Goal: Task Accomplishment & Management: Use online tool/utility

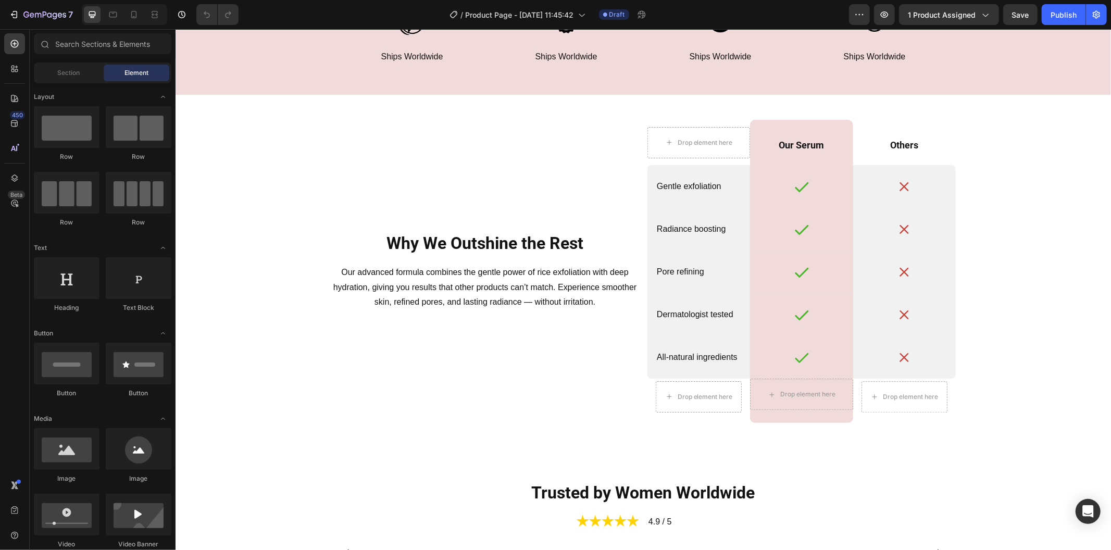
scroll to position [2256, 0]
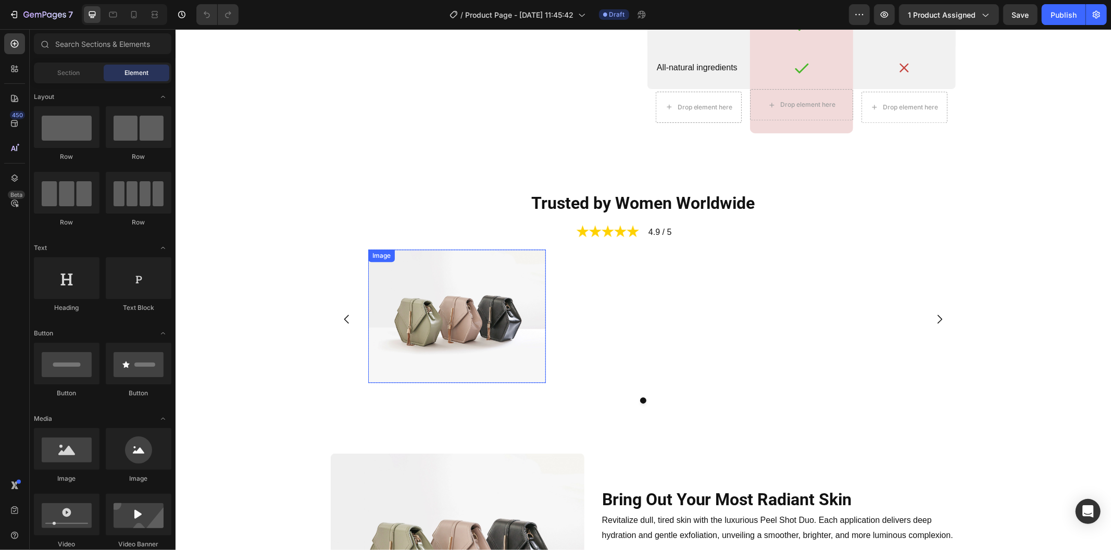
click at [508, 286] on img at bounding box center [457, 315] width 178 height 133
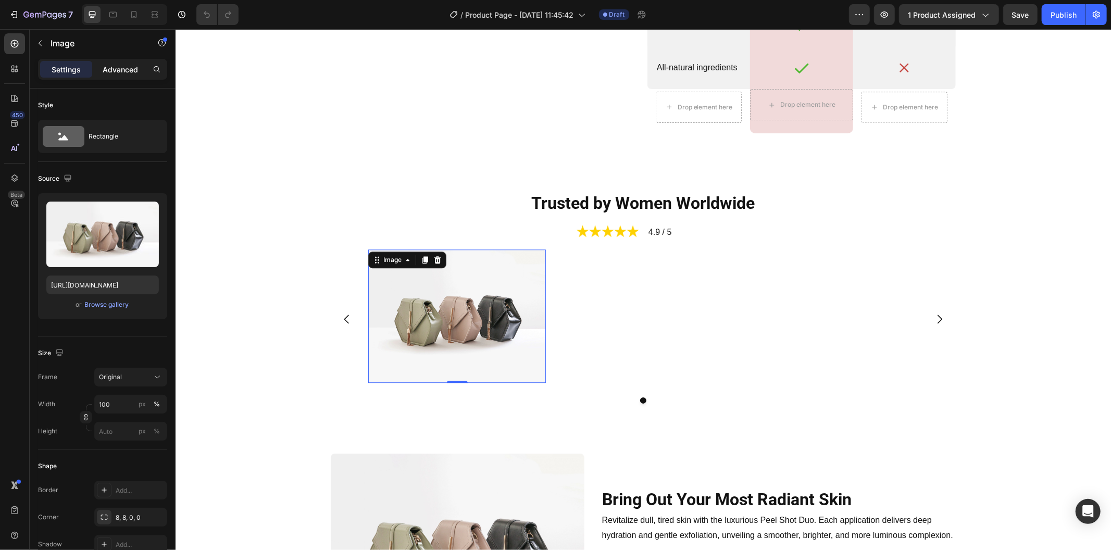
click at [125, 69] on p "Advanced" at bounding box center [120, 69] width 35 height 11
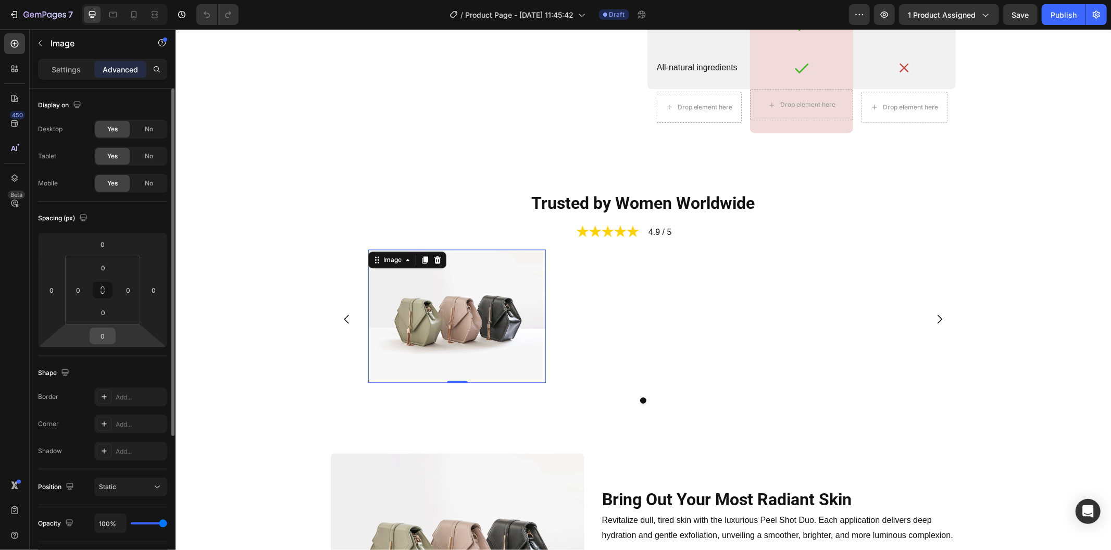
click at [108, 344] on div "0" at bounding box center [103, 335] width 26 height 17
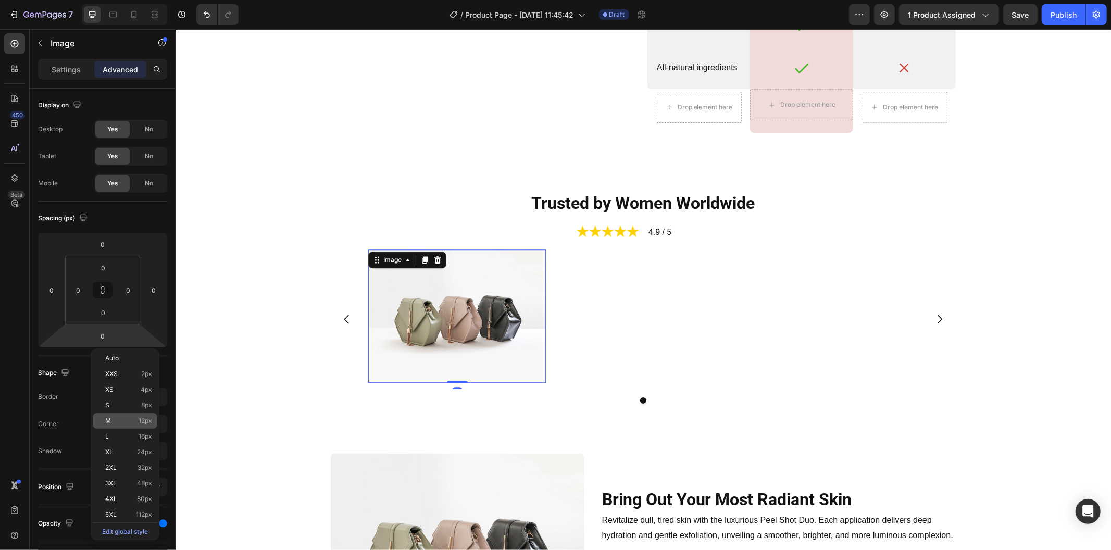
drag, startPoint x: 134, startPoint y: 420, endPoint x: 140, endPoint y: 418, distance: 5.8
click at [134, 420] on p "M 12px" at bounding box center [128, 420] width 47 height 7
type input "12"
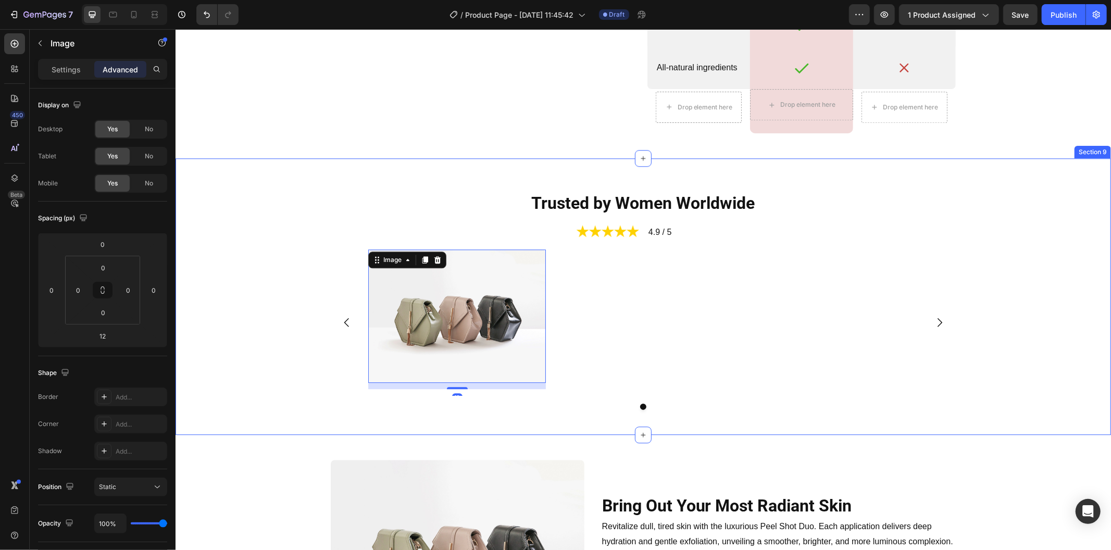
click at [261, 381] on div "Image 12 Row [GEOGRAPHIC_DATA]" at bounding box center [642, 329] width 918 height 160
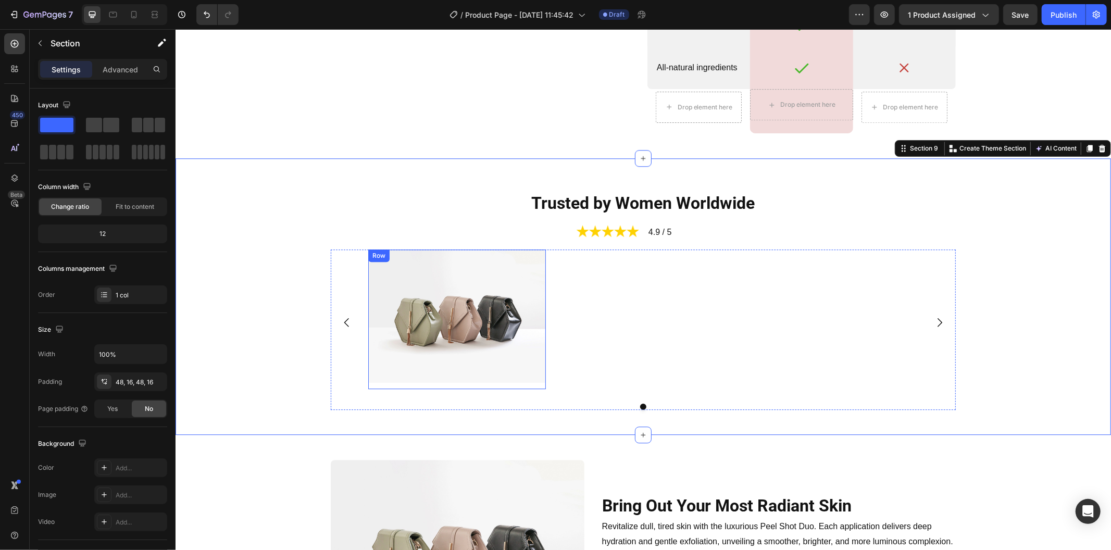
click at [395, 382] on div "Image" at bounding box center [457, 319] width 178 height 140
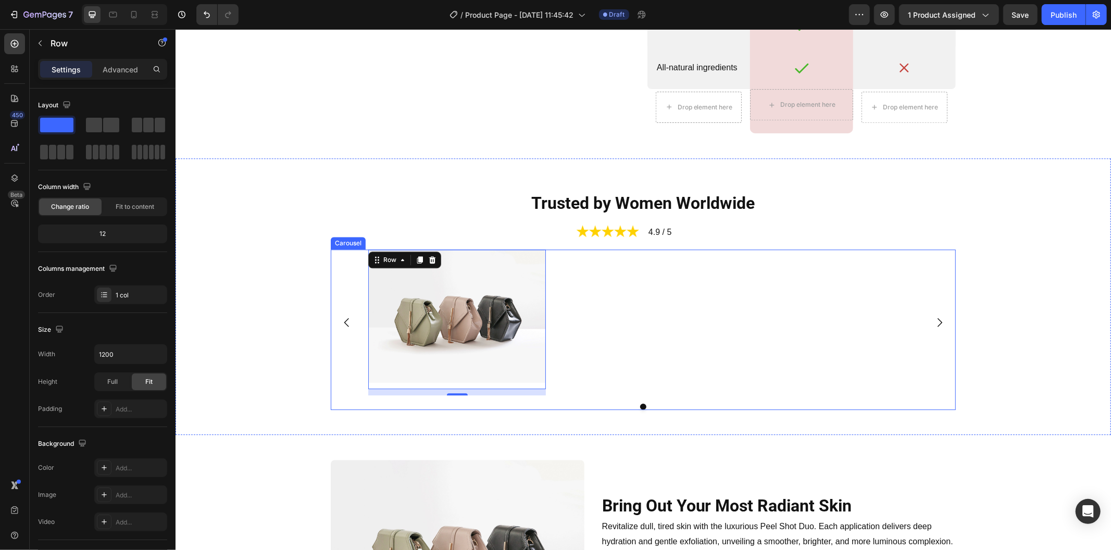
click at [332, 388] on div "Image Row 12" at bounding box center [642, 322] width 625 height 146
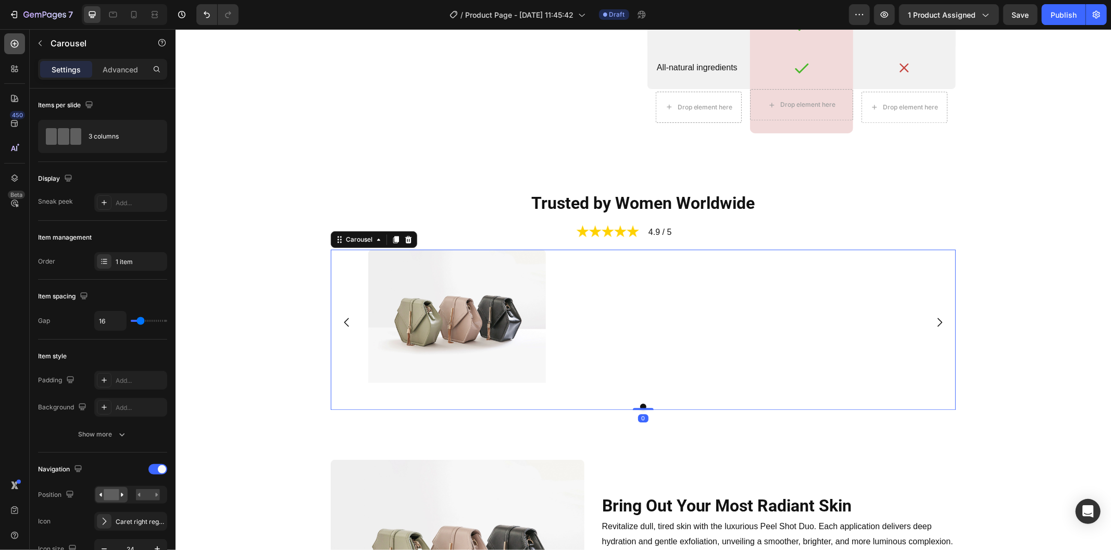
click at [8, 43] on div at bounding box center [14, 43] width 21 height 21
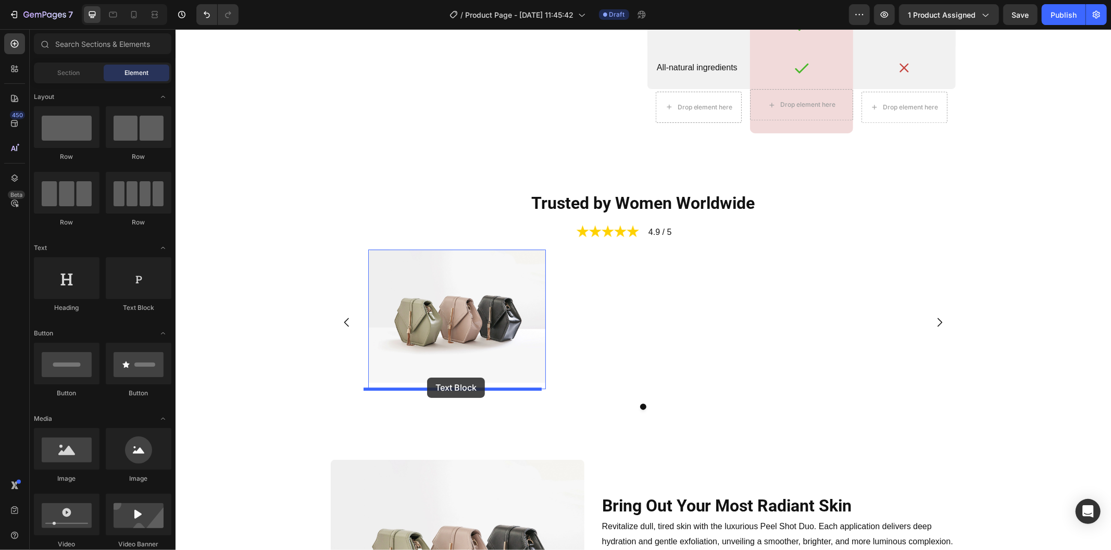
drag, startPoint x: 324, startPoint y: 323, endPoint x: 426, endPoint y: 377, distance: 115.3
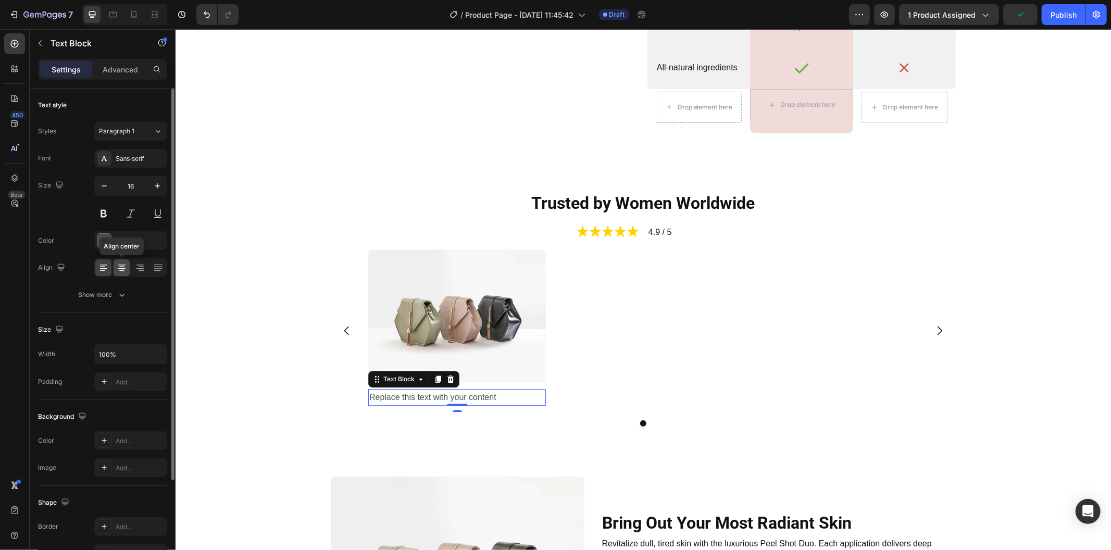
click at [120, 271] on icon at bounding box center [121, 270] width 5 height 1
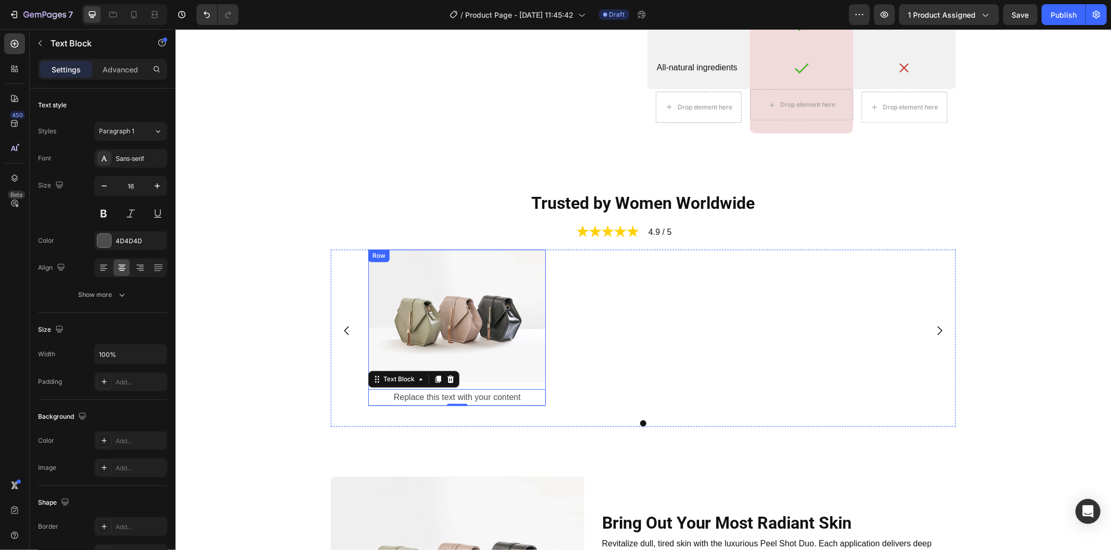
click at [533, 385] on div "Image Replace this text with your content Text Block 0" at bounding box center [457, 327] width 178 height 157
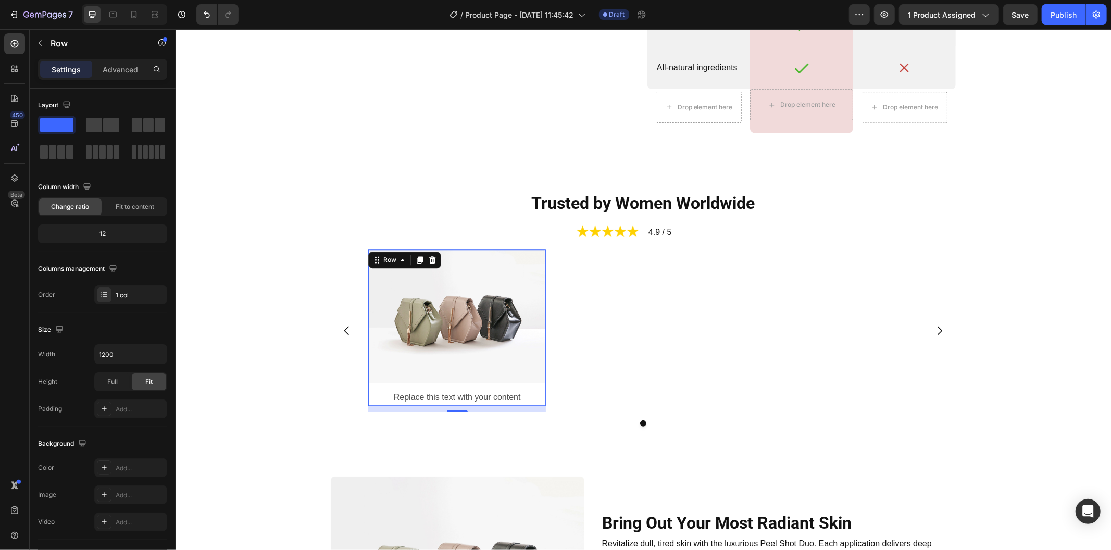
click at [524, 385] on div "Image Replace this text with your content Text Block" at bounding box center [457, 327] width 178 height 157
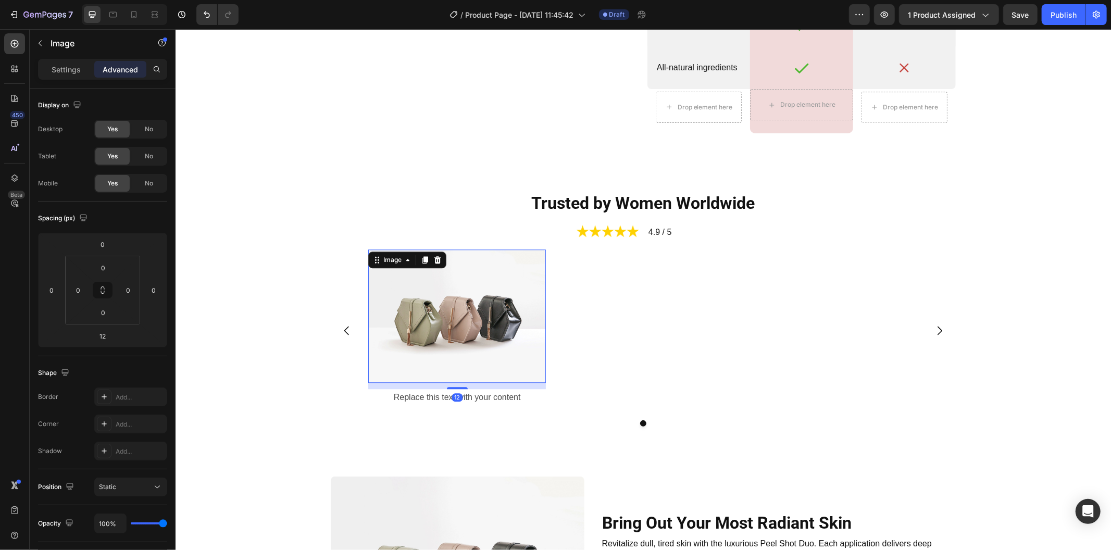
click at [523, 370] on img at bounding box center [457, 315] width 178 height 133
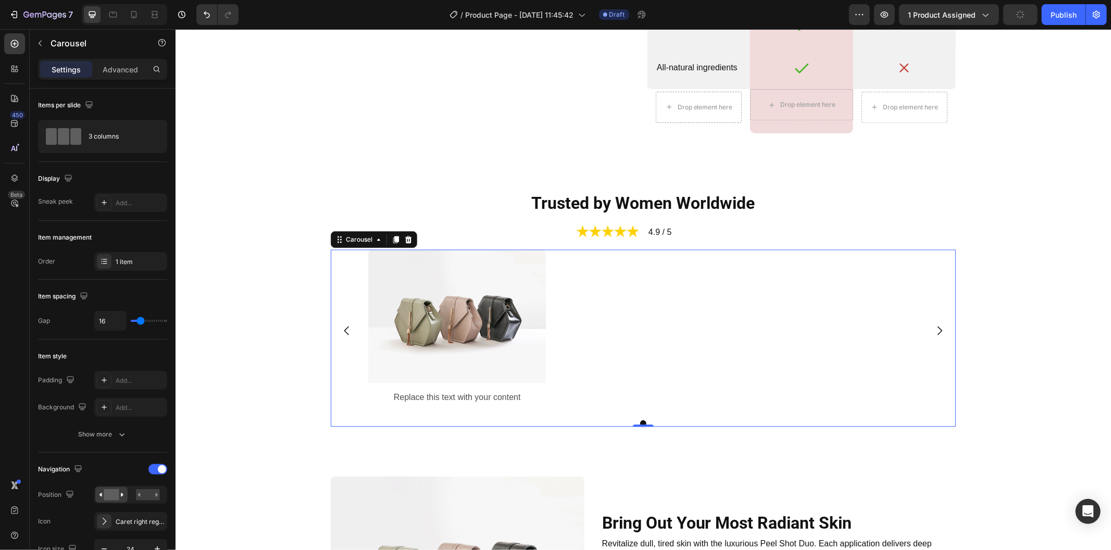
click at [553, 411] on div "Image Replace this text with your content Text Block Row" at bounding box center [643, 330] width 550 height 163
click at [532, 386] on div "Image Replace this text with your content Text Block" at bounding box center [457, 327] width 178 height 157
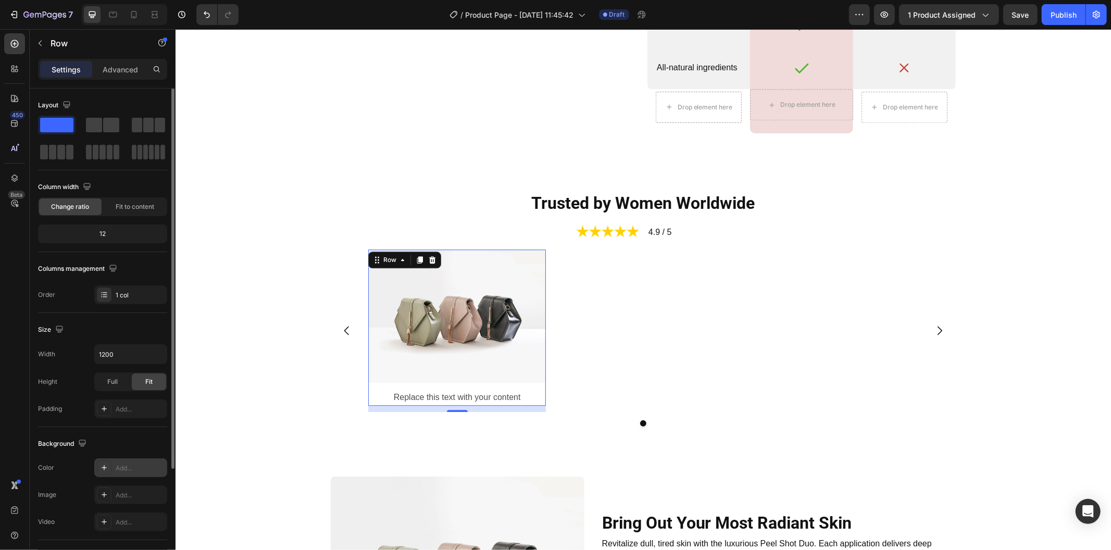
click at [97, 467] on div at bounding box center [104, 467] width 15 height 15
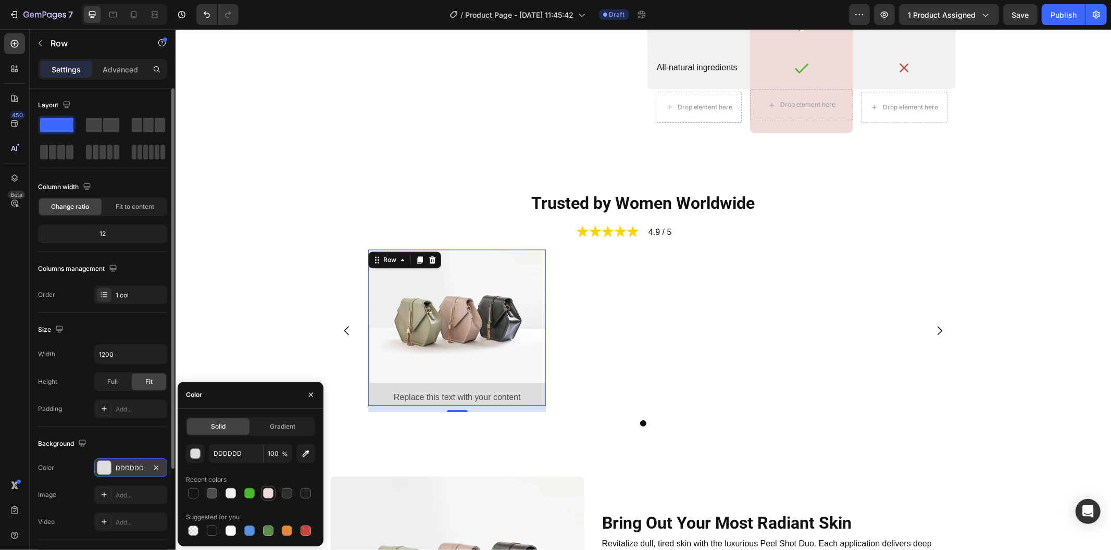
click at [267, 491] on div at bounding box center [268, 493] width 10 height 10
click at [230, 526] on div at bounding box center [230, 530] width 10 height 10
click at [240, 455] on input "FFFFFF" at bounding box center [236, 453] width 54 height 19
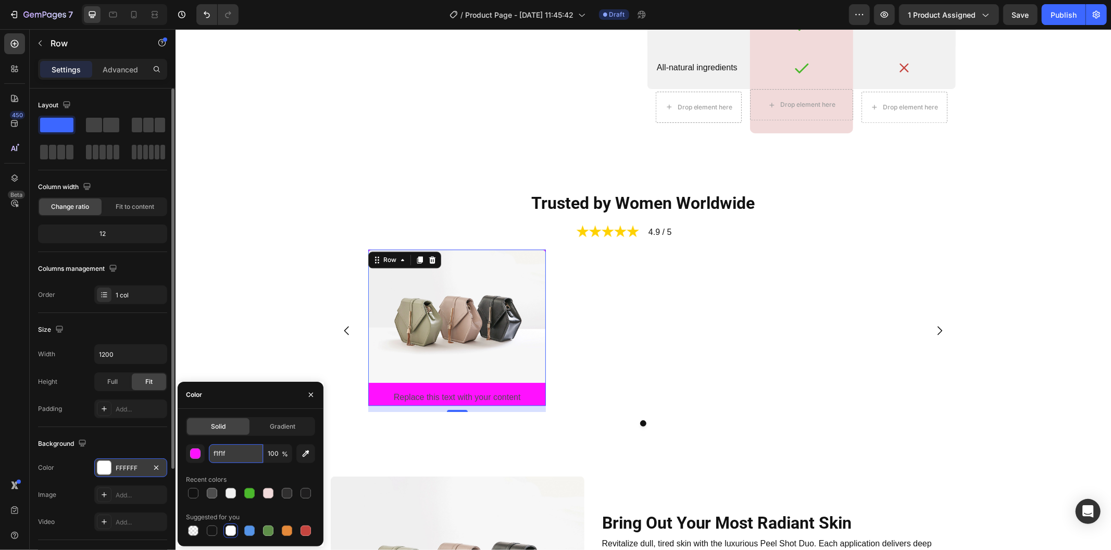
type input "f1f1f1"
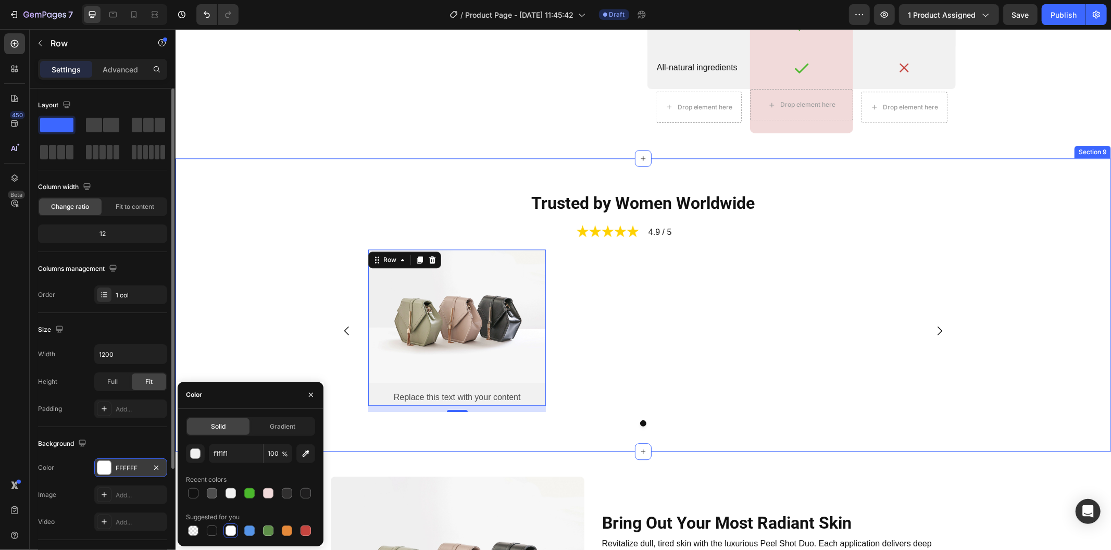
click at [280, 366] on div "Image Replace this text with your content Text Block Row 12 [GEOGRAPHIC_DATA]" at bounding box center [642, 338] width 918 height 178
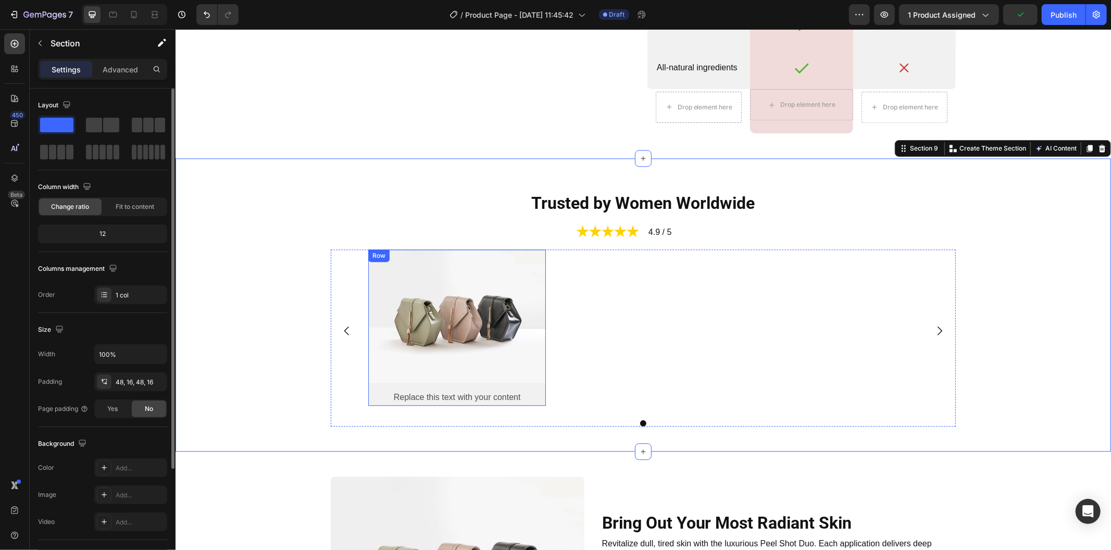
click at [480, 385] on div "Image Replace this text with your content Text Block" at bounding box center [457, 327] width 178 height 157
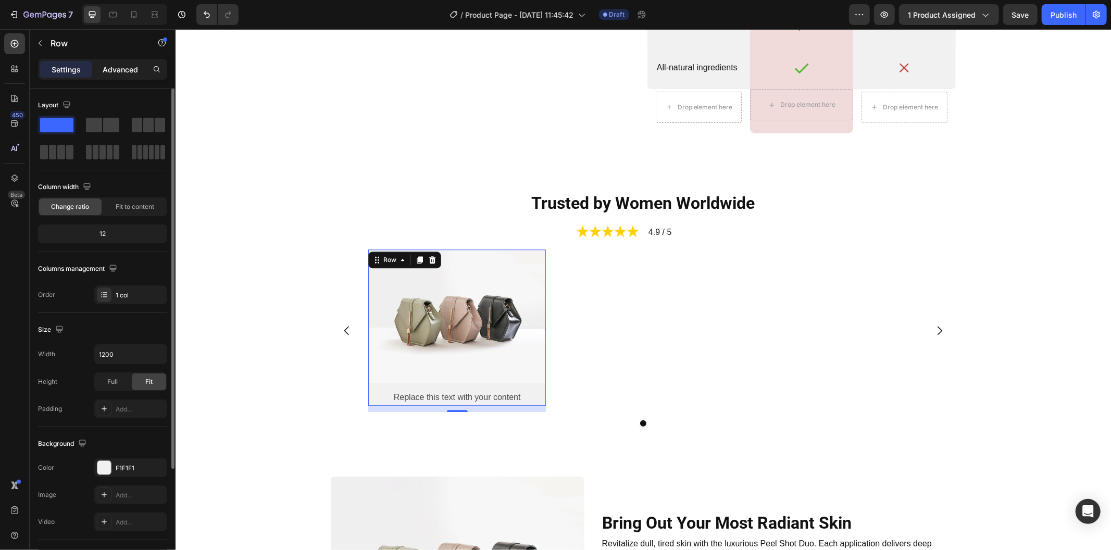
click at [117, 70] on p "Advanced" at bounding box center [120, 69] width 35 height 11
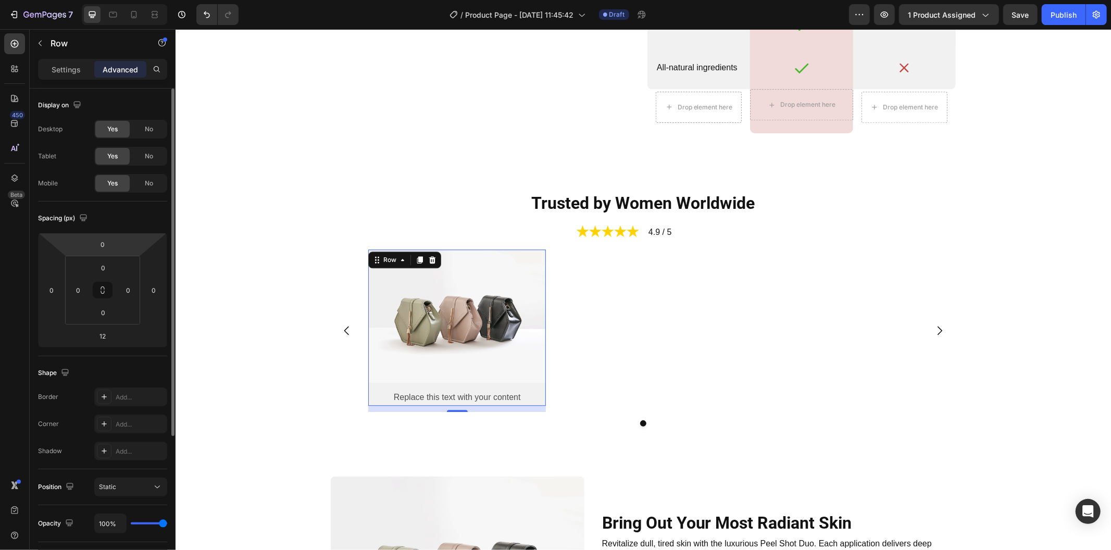
click at [70, 59] on div "Settings Advanced" at bounding box center [102, 69] width 129 height 21
click at [73, 64] on p "Settings" at bounding box center [66, 69] width 29 height 11
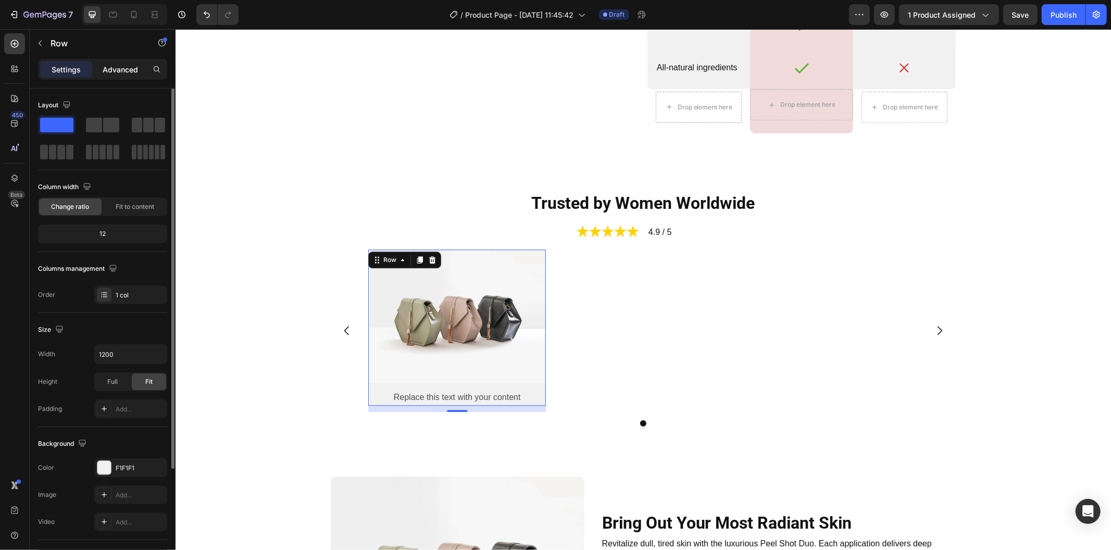
click at [112, 69] on p "Advanced" at bounding box center [120, 69] width 35 height 11
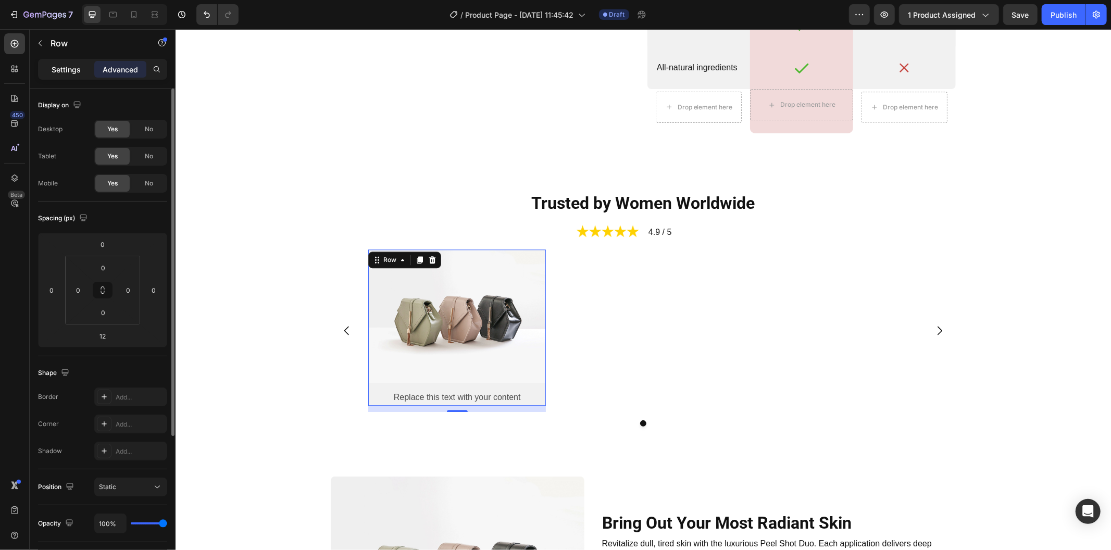
click at [60, 69] on p "Settings" at bounding box center [66, 69] width 29 height 11
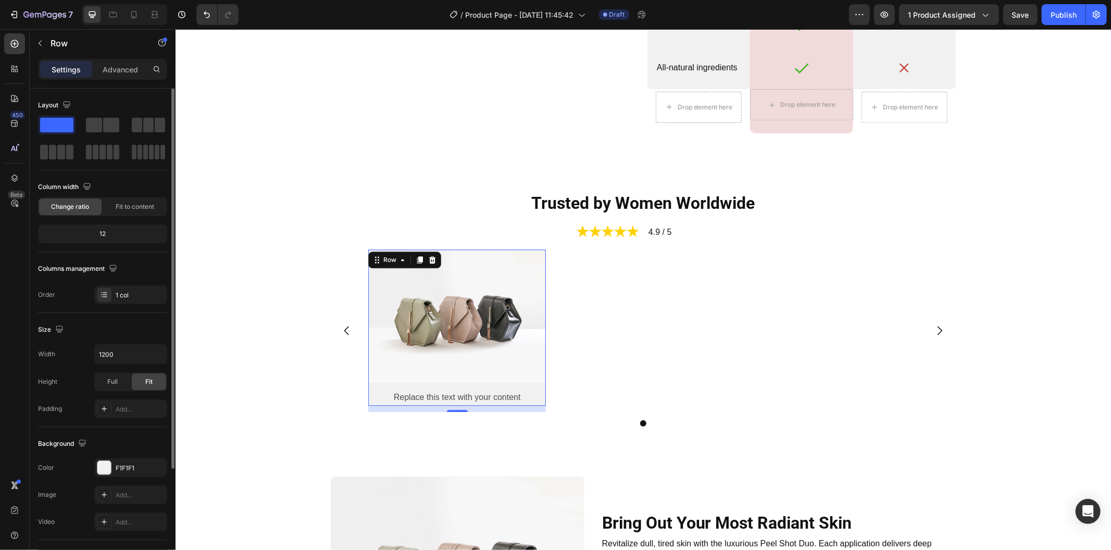
scroll to position [144, 0]
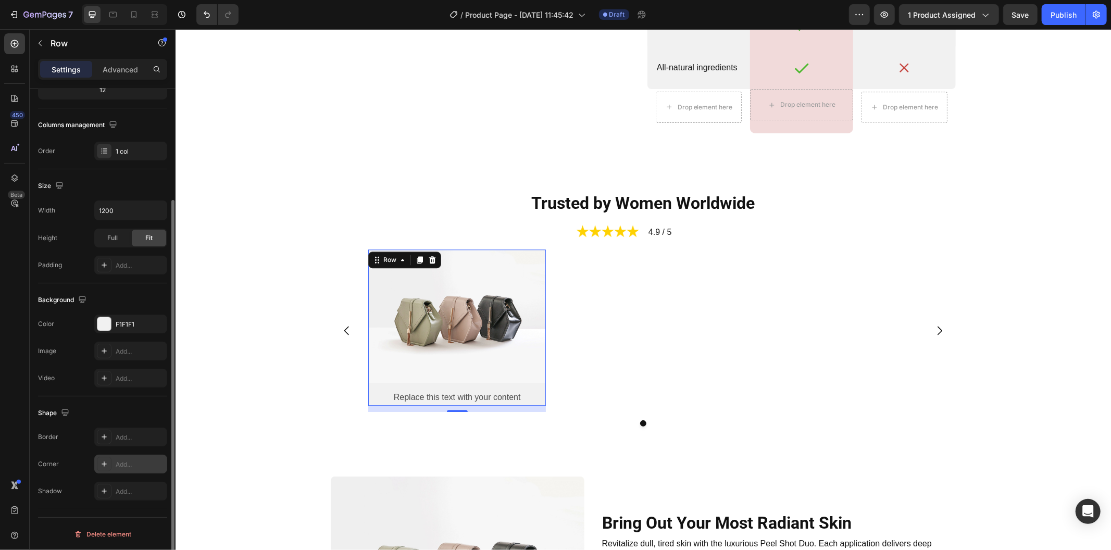
click at [105, 462] on icon at bounding box center [104, 464] width 8 height 8
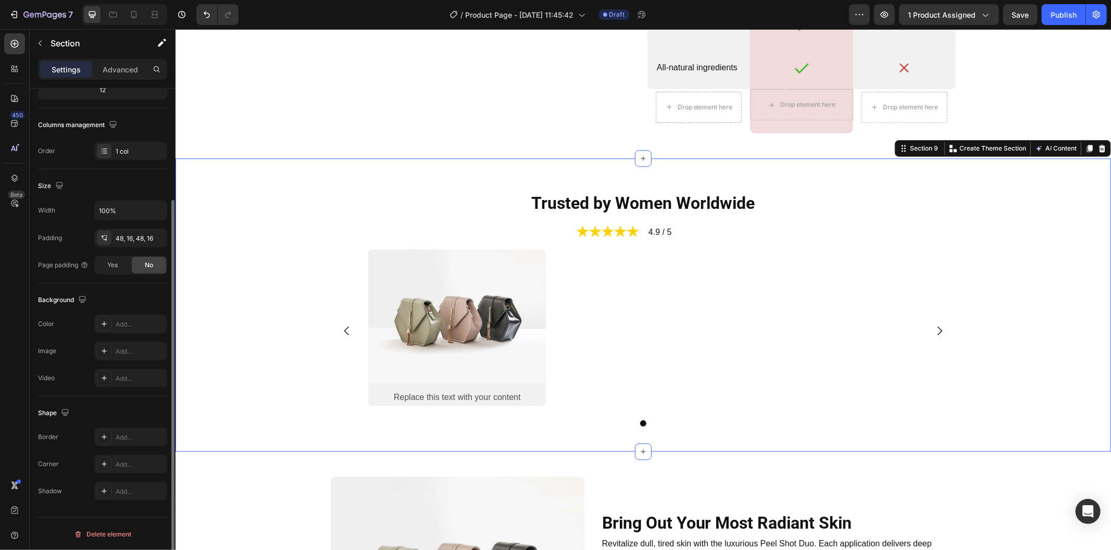
click at [467, 428] on div "Trusted by Women Worldwide Heading Image 4.9 / 5 Text Block Row Row Image Repla…" at bounding box center [642, 304] width 935 height 293
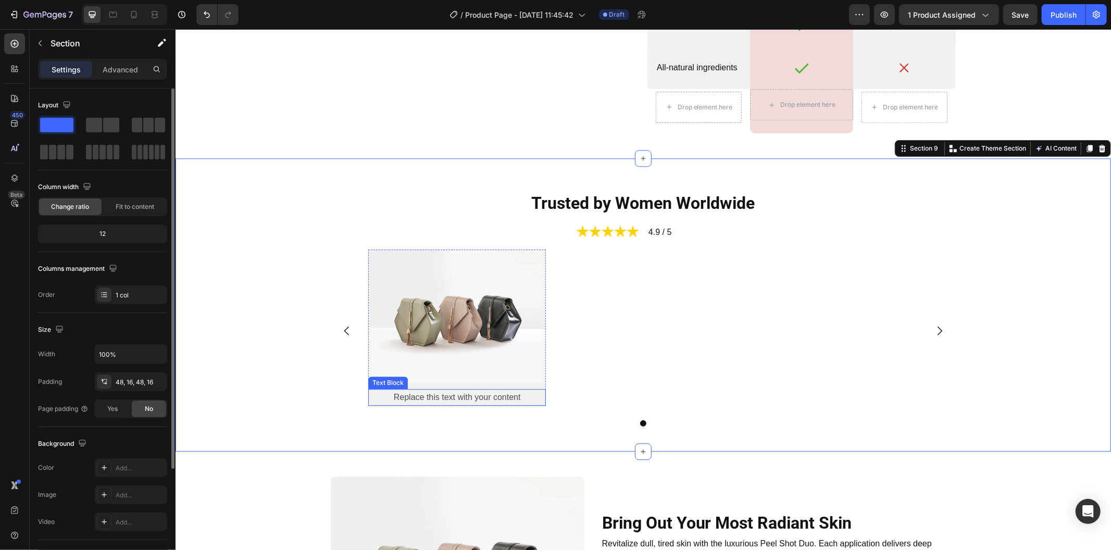
click at [484, 393] on div "Replace this text with your content" at bounding box center [457, 396] width 178 height 17
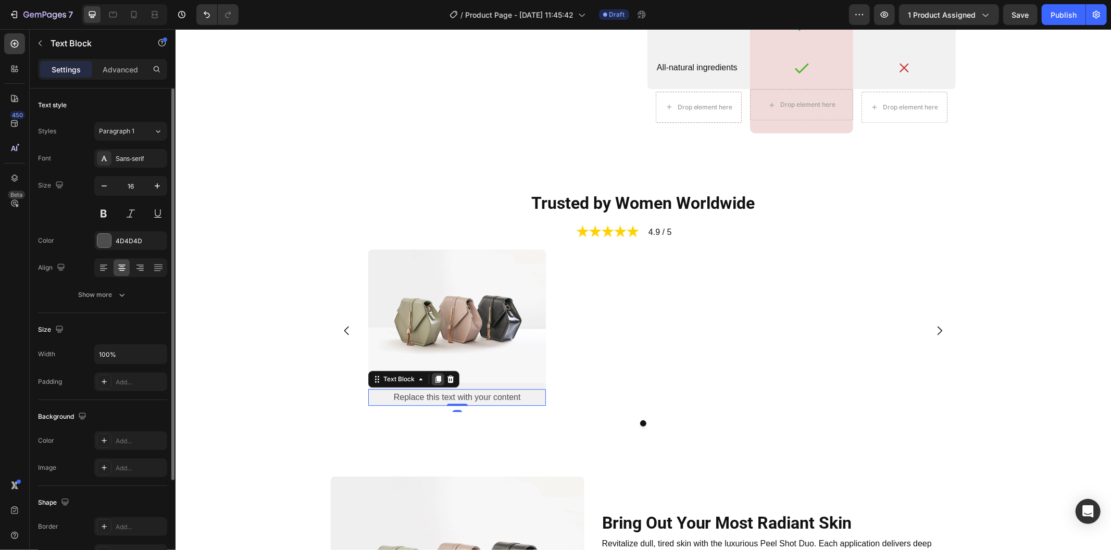
click at [436, 375] on icon at bounding box center [437, 378] width 8 height 8
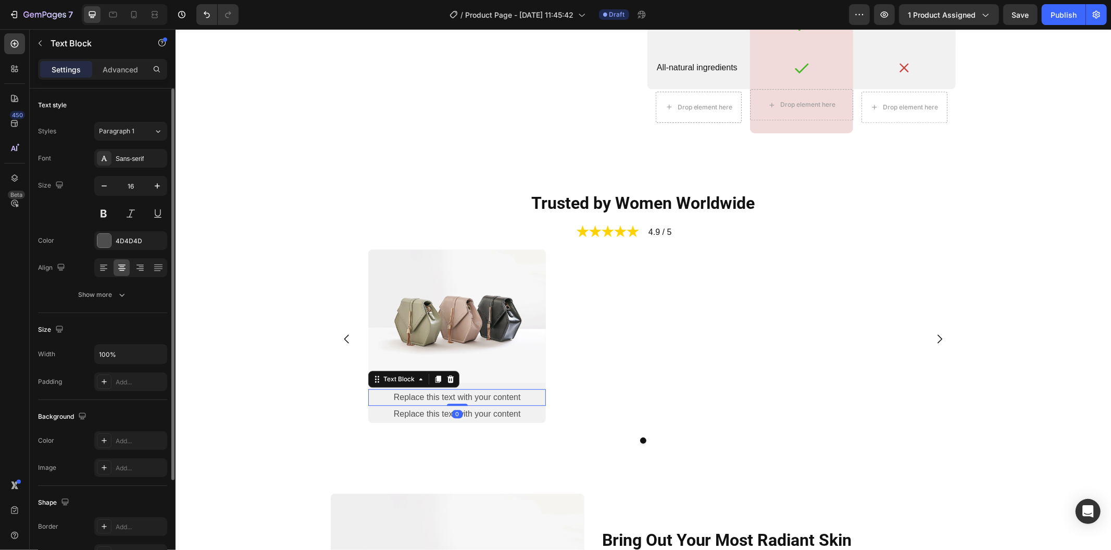
click at [486, 396] on div "Replace this text with your content" at bounding box center [457, 396] width 178 height 17
click at [117, 63] on div "Advanced" at bounding box center [120, 69] width 52 height 17
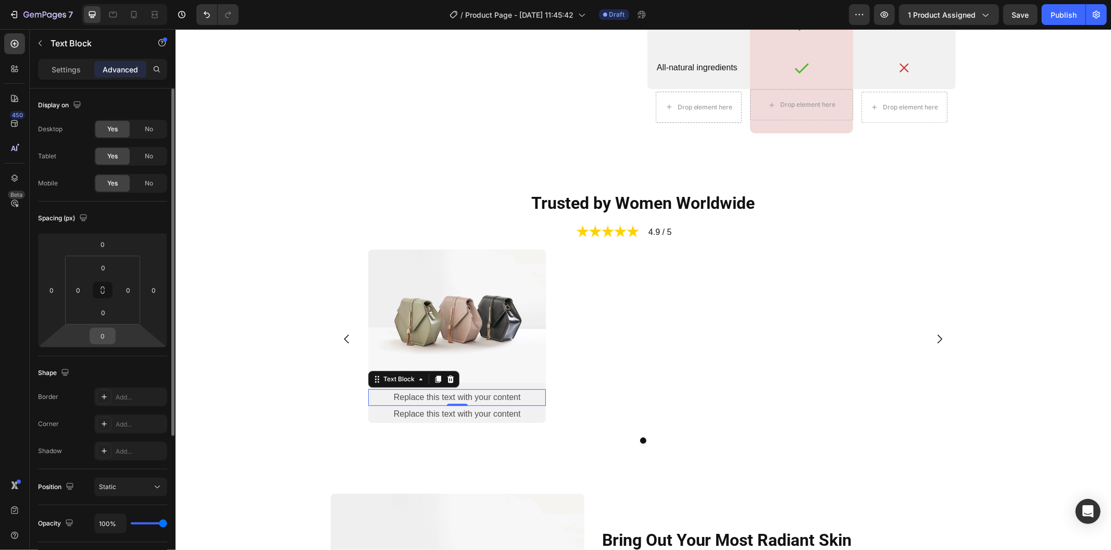
click at [105, 331] on input "0" at bounding box center [102, 336] width 21 height 16
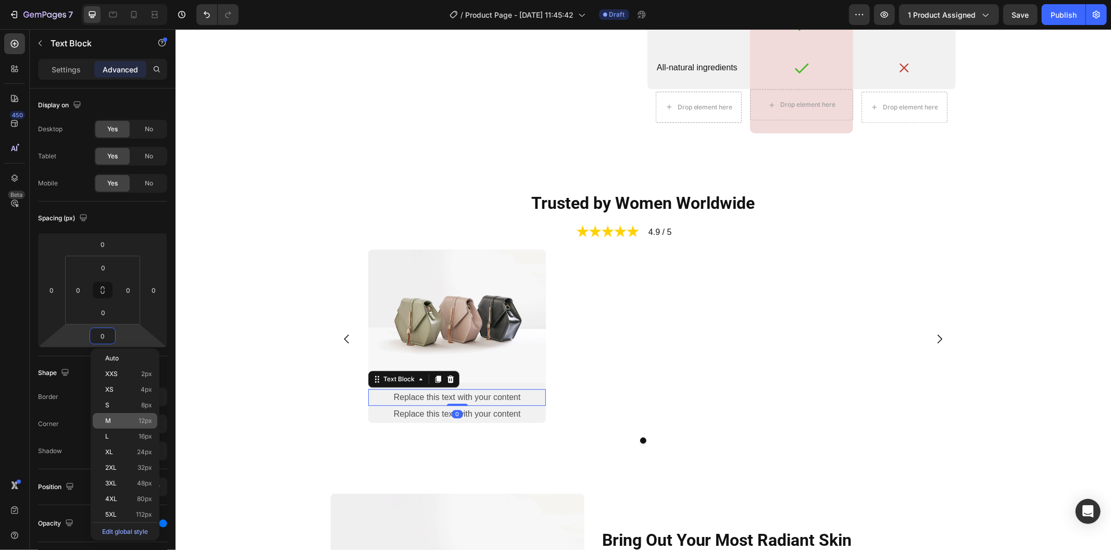
click at [136, 420] on p "M 12px" at bounding box center [128, 420] width 47 height 7
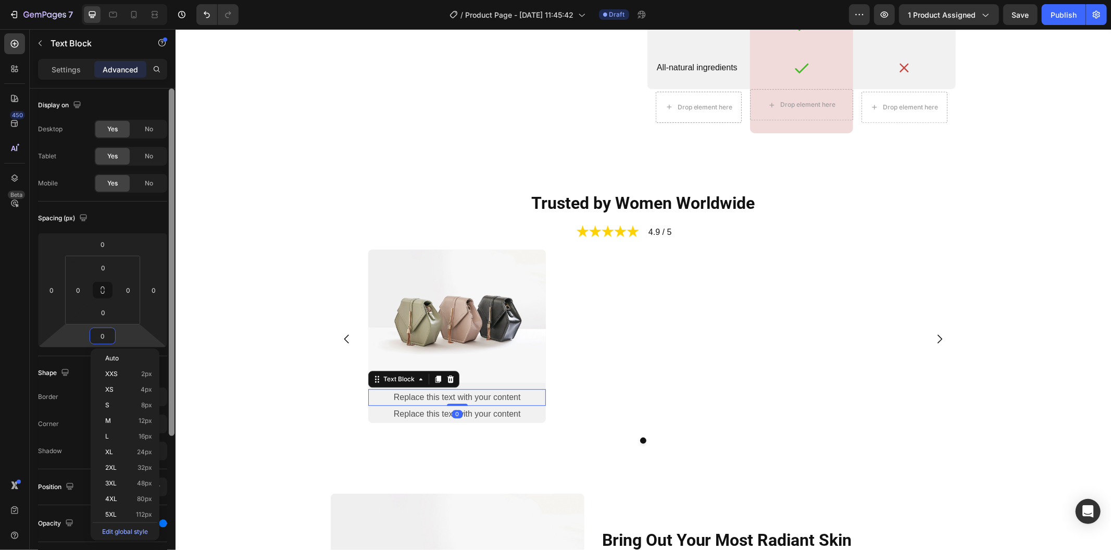
type input "12"
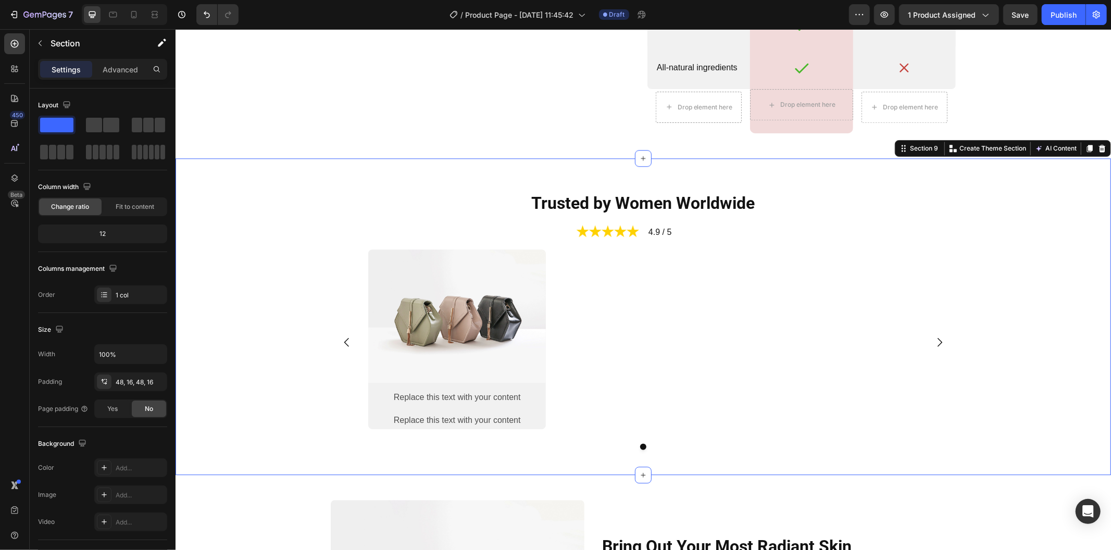
click at [237, 379] on div "Image Replace this text with your content Text Block Replace this text with you…" at bounding box center [642, 349] width 918 height 201
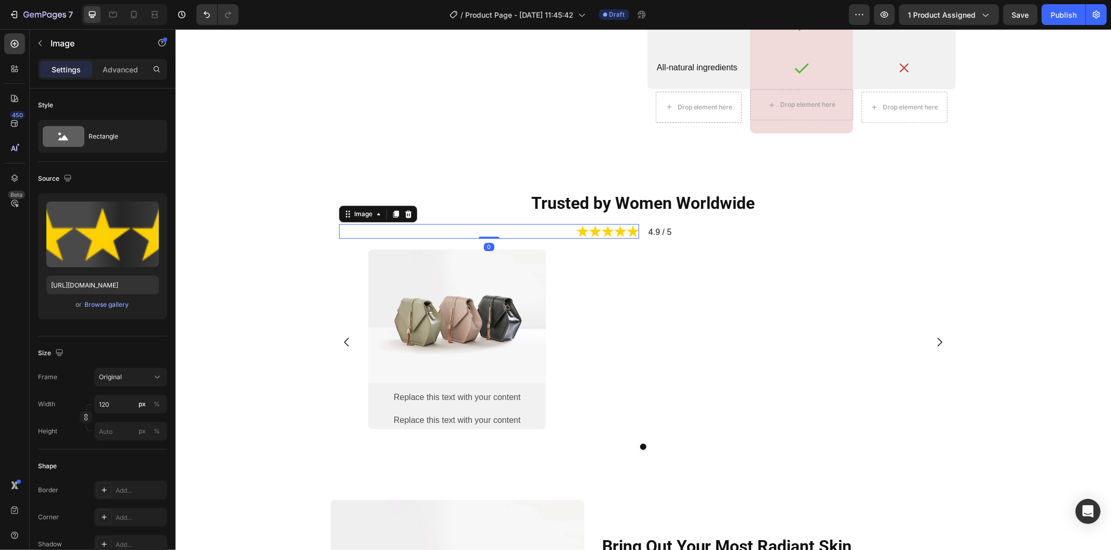
click at [595, 233] on img at bounding box center [607, 230] width 62 height 15
click at [393, 215] on icon at bounding box center [396, 213] width 6 height 7
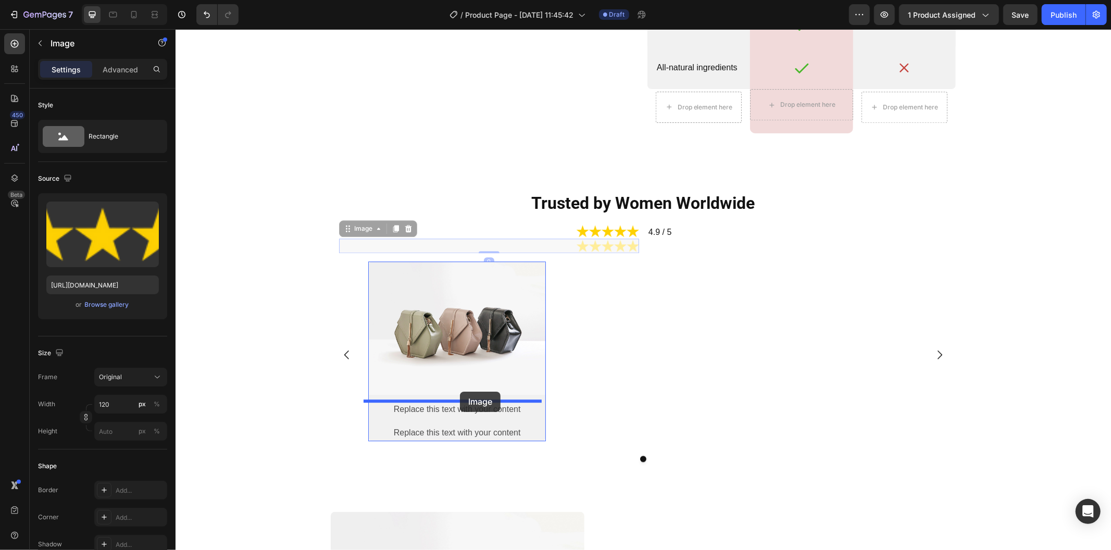
drag, startPoint x: 515, startPoint y: 242, endPoint x: 459, endPoint y: 391, distance: 159.5
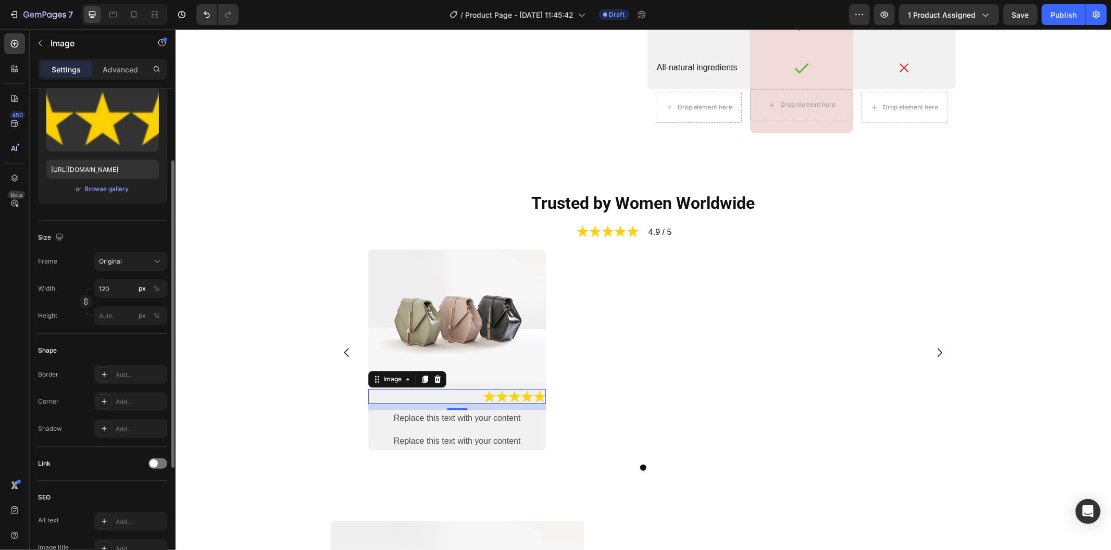
scroll to position [295, 0]
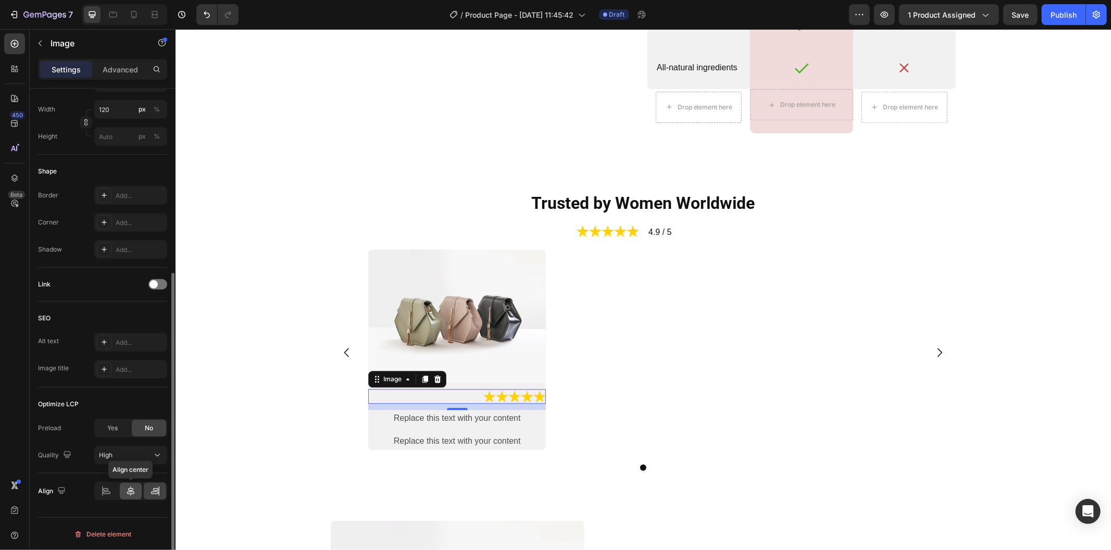
click at [132, 487] on icon at bounding box center [130, 491] width 10 height 10
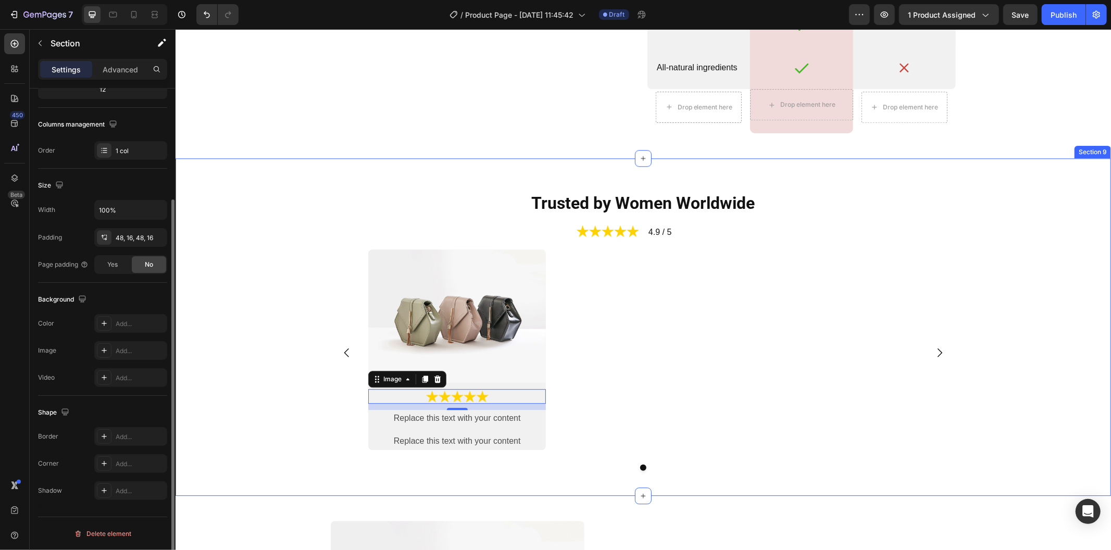
click at [292, 434] on div "Image Image 12 Replace this text with your content Text Block Replace this text…" at bounding box center [642, 360] width 918 height 222
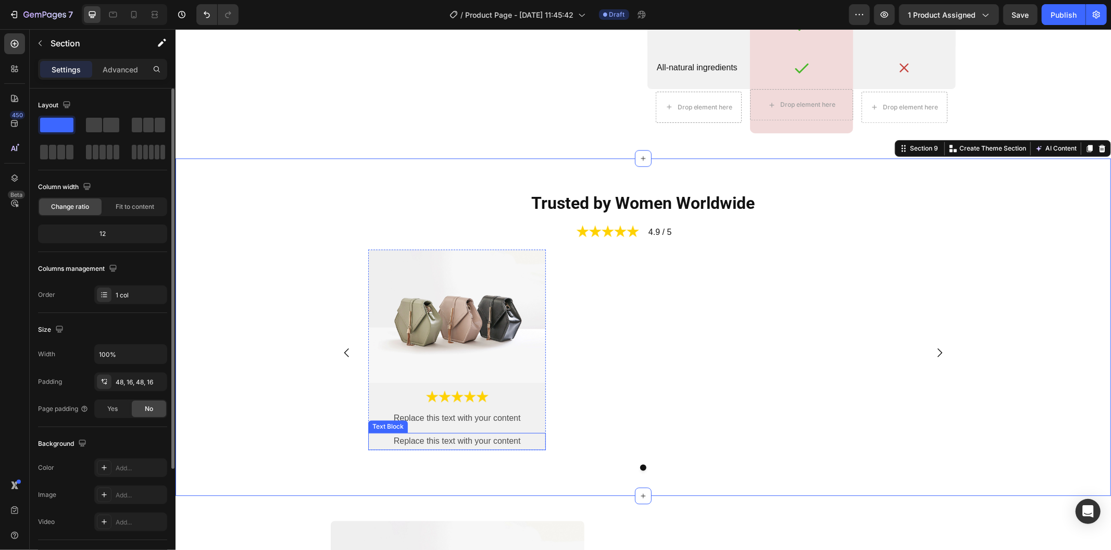
click at [382, 432] on div "Replace this text with your content" at bounding box center [457, 440] width 178 height 17
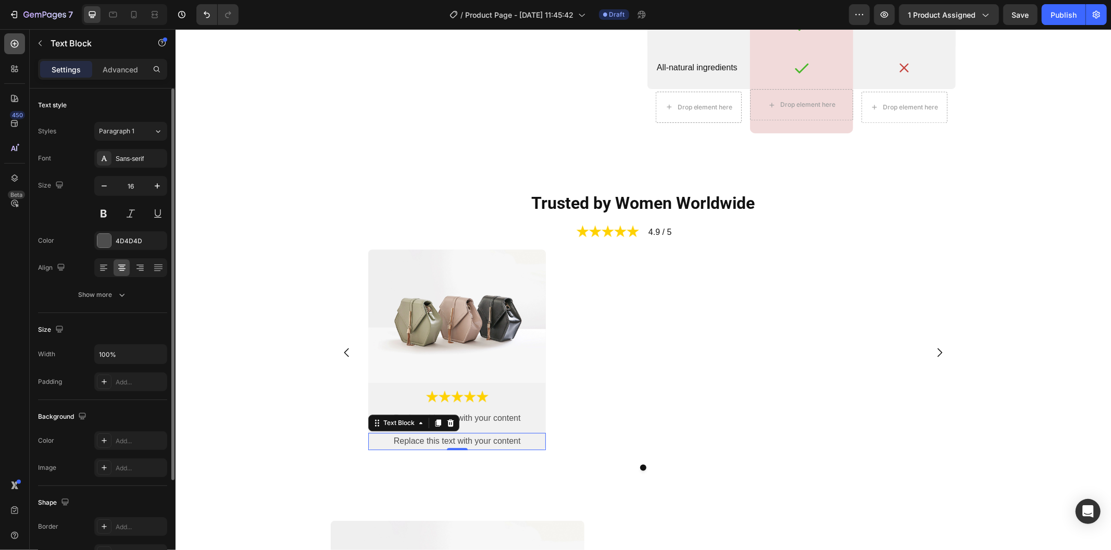
click at [10, 45] on icon at bounding box center [14, 44] width 10 height 10
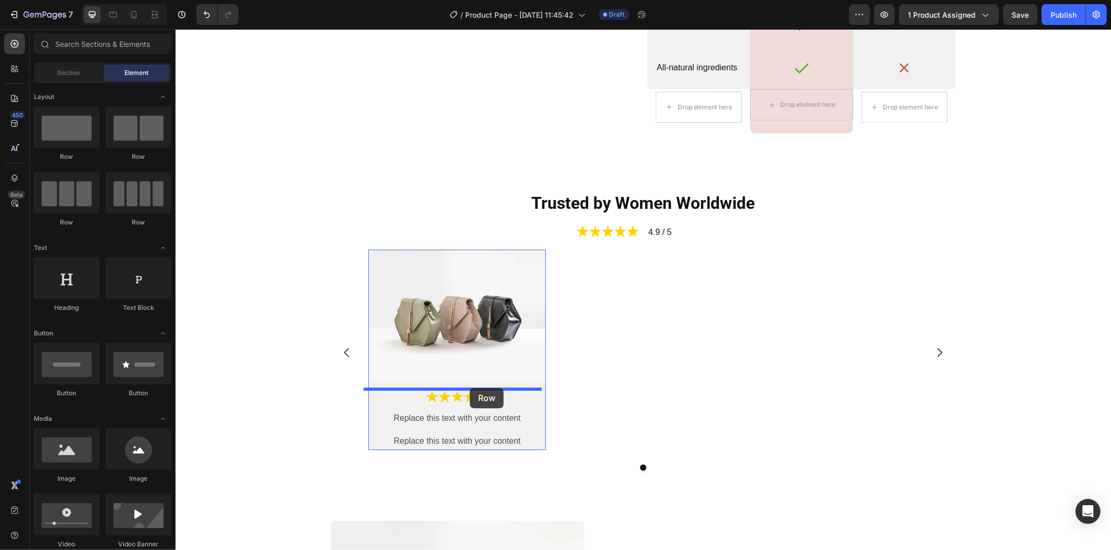
drag, startPoint x: 324, startPoint y: 217, endPoint x: 469, endPoint y: 387, distance: 224.2
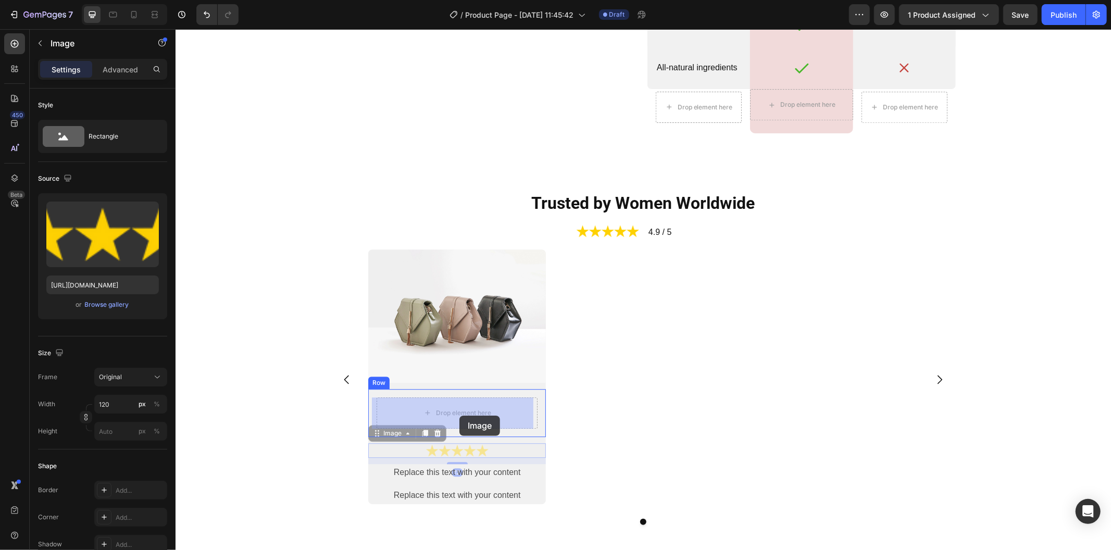
drag, startPoint x: 481, startPoint y: 448, endPoint x: 459, endPoint y: 413, distance: 40.7
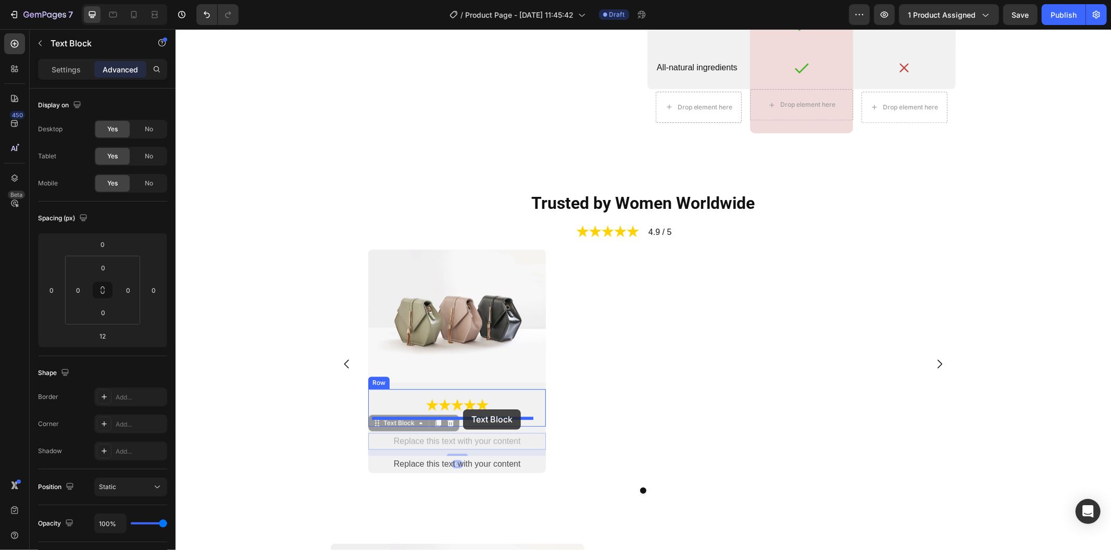
drag, startPoint x: 483, startPoint y: 437, endPoint x: 462, endPoint y: 409, distance: 35.4
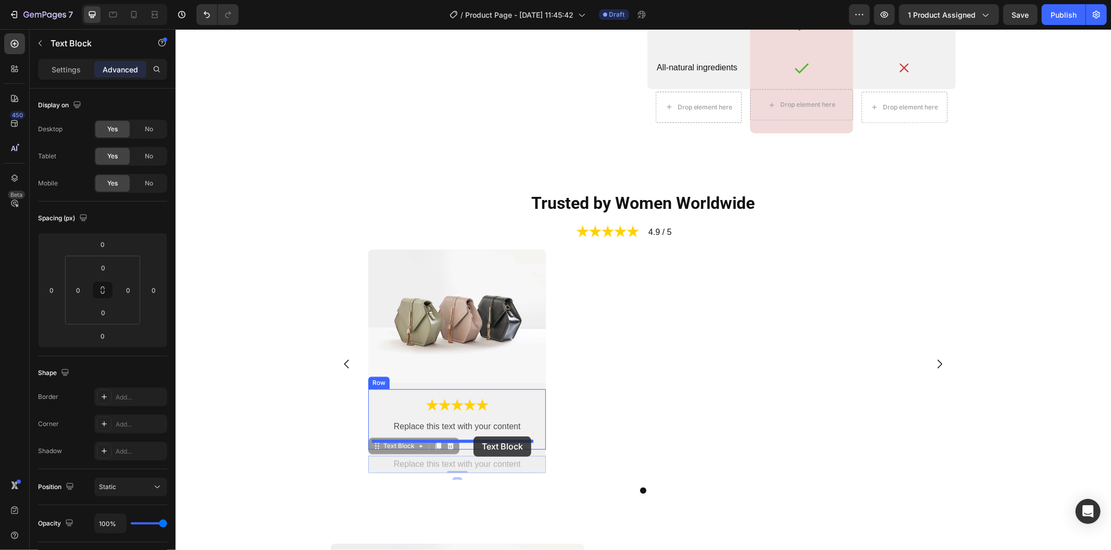
drag, startPoint x: 494, startPoint y: 463, endPoint x: 473, endPoint y: 436, distance: 34.5
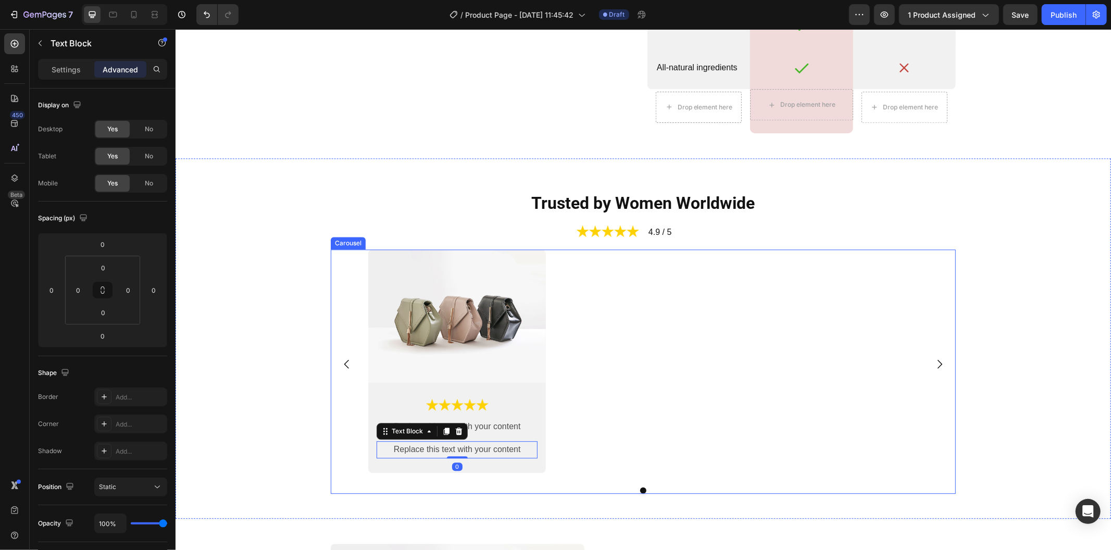
click at [563, 439] on div "Image Image Replace this text with your content Text Block Replace this text wi…" at bounding box center [643, 364] width 550 height 230
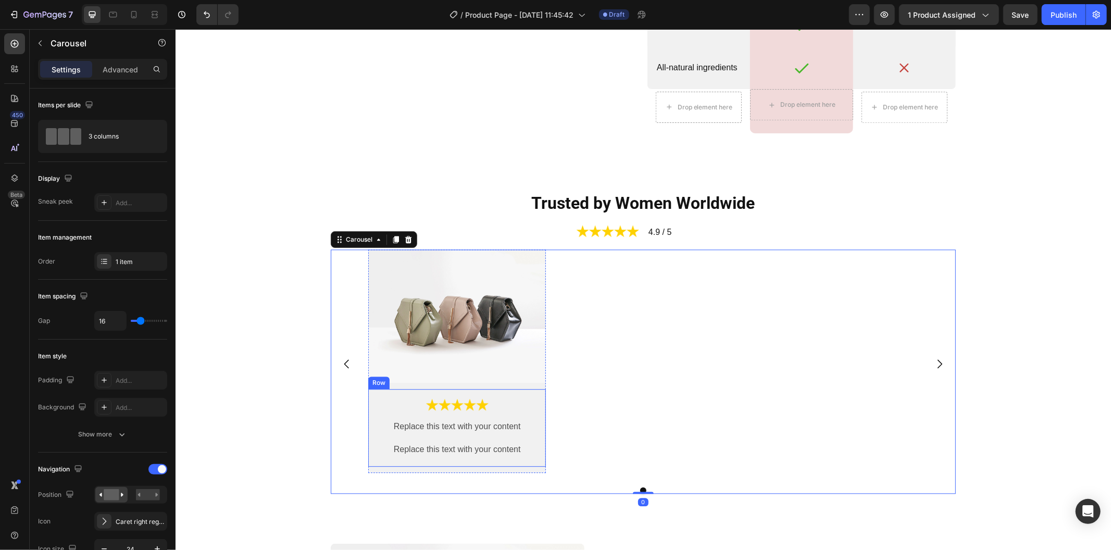
click at [524, 460] on div "Image Replace this text with your content Text Block Replace this text with you…" at bounding box center [457, 427] width 178 height 78
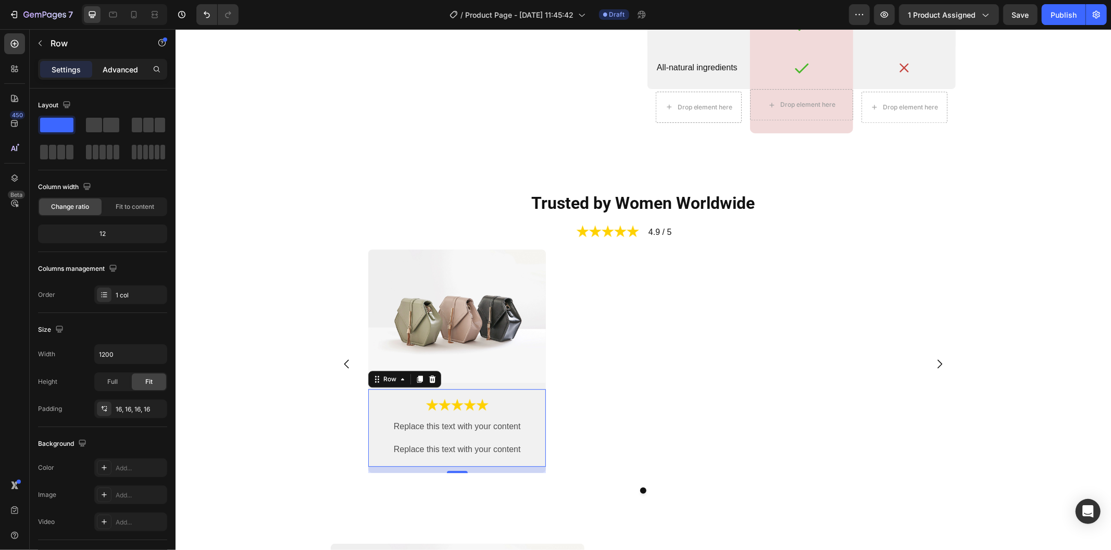
click at [116, 70] on p "Advanced" at bounding box center [120, 69] width 35 height 11
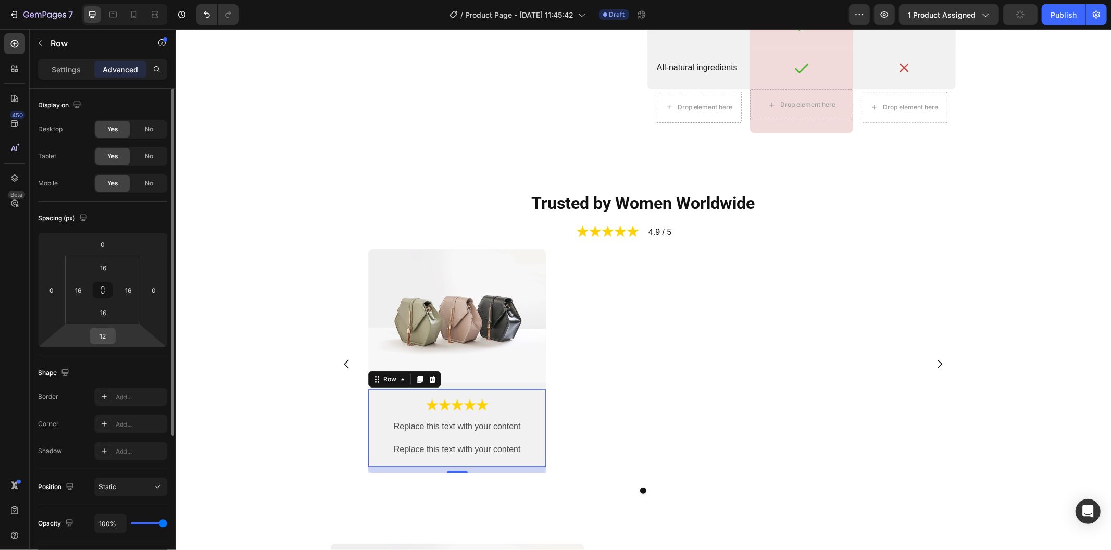
click at [107, 337] on input "12" at bounding box center [102, 336] width 21 height 16
type input "0"
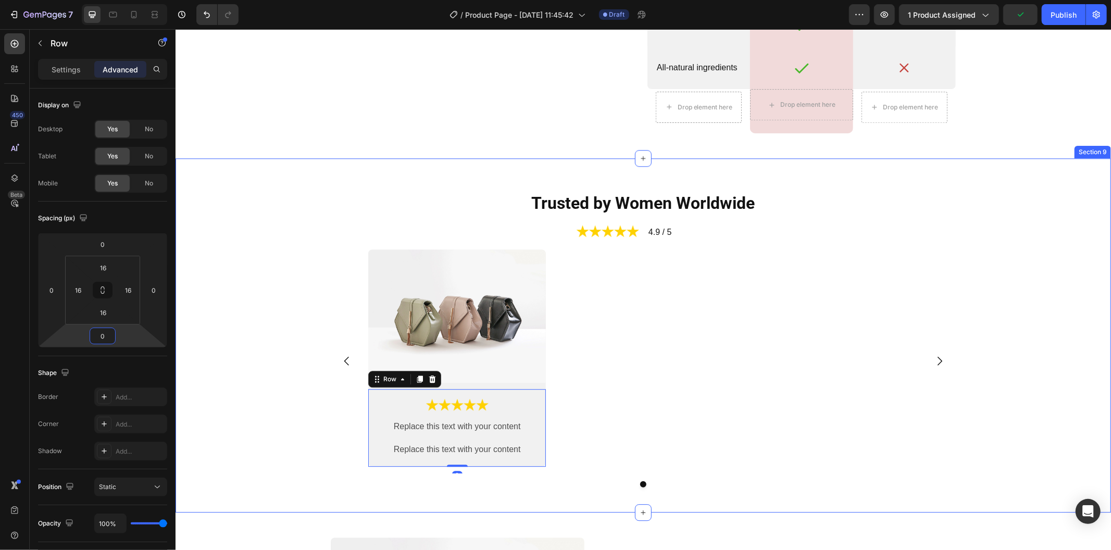
click at [286, 347] on div "Image Image Replace this text with your content Text Block Replace this text wi…" at bounding box center [642, 368] width 918 height 238
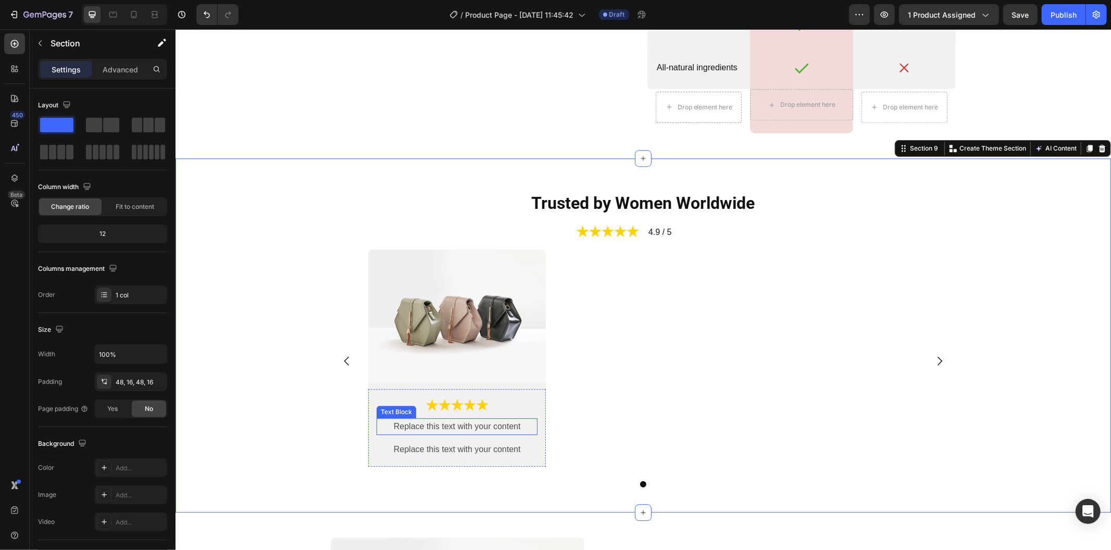
click at [382, 420] on div "Replace this text with your content" at bounding box center [456, 426] width 161 height 17
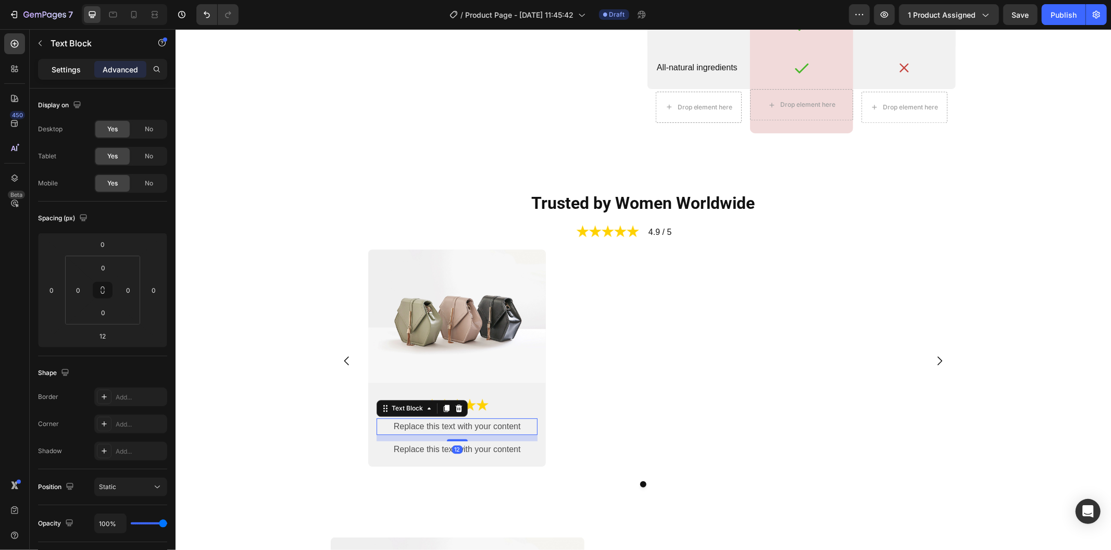
click at [61, 68] on p "Settings" at bounding box center [66, 69] width 29 height 11
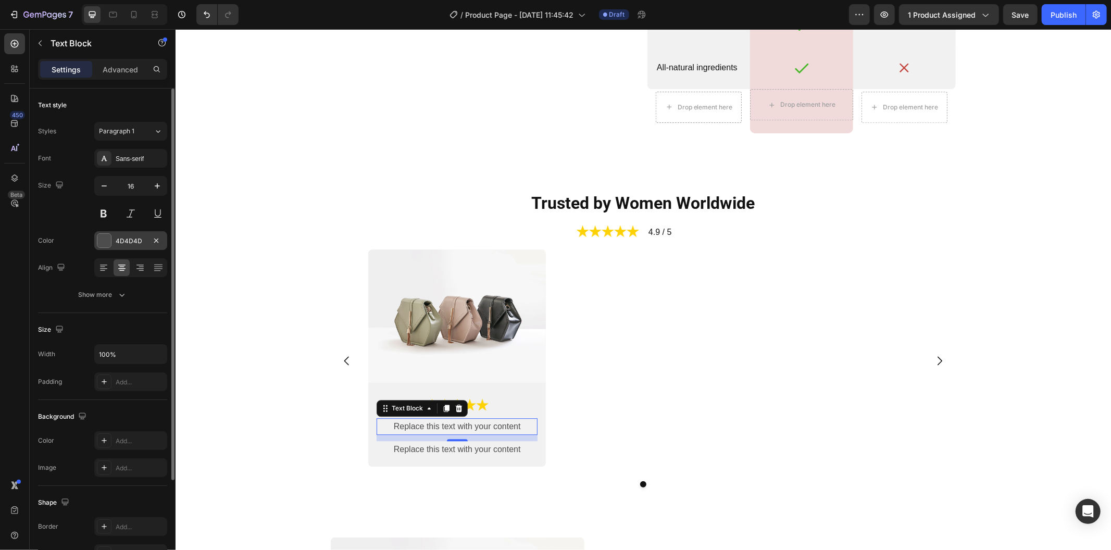
drag, startPoint x: 103, startPoint y: 241, endPoint x: 118, endPoint y: 258, distance: 23.3
click at [103, 241] on div at bounding box center [104, 241] width 14 height 14
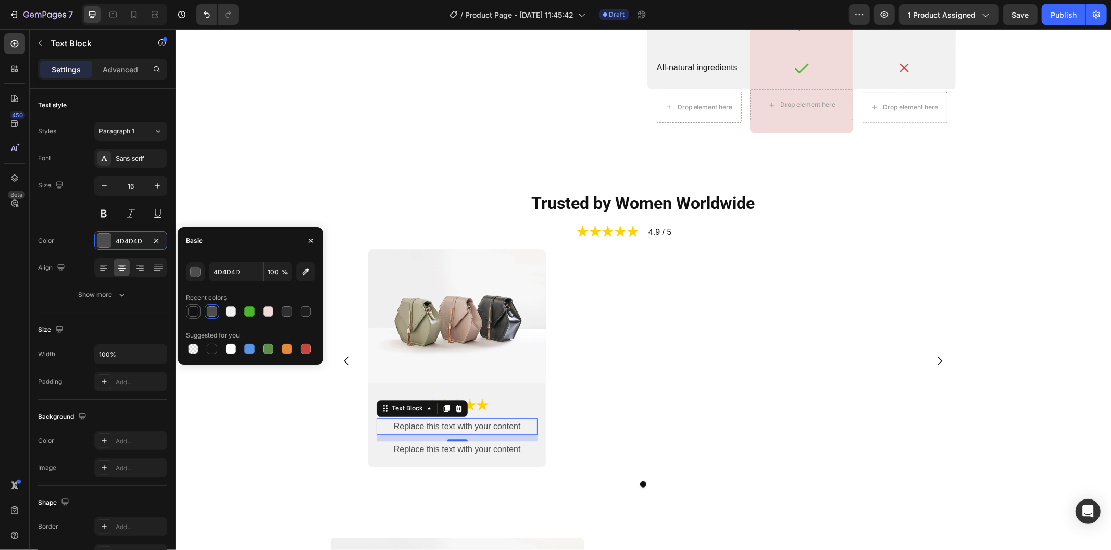
click at [194, 313] on div at bounding box center [193, 311] width 10 height 10
type input "121212"
click at [458, 450] on div "Replace this text with your content" at bounding box center [456, 448] width 161 height 17
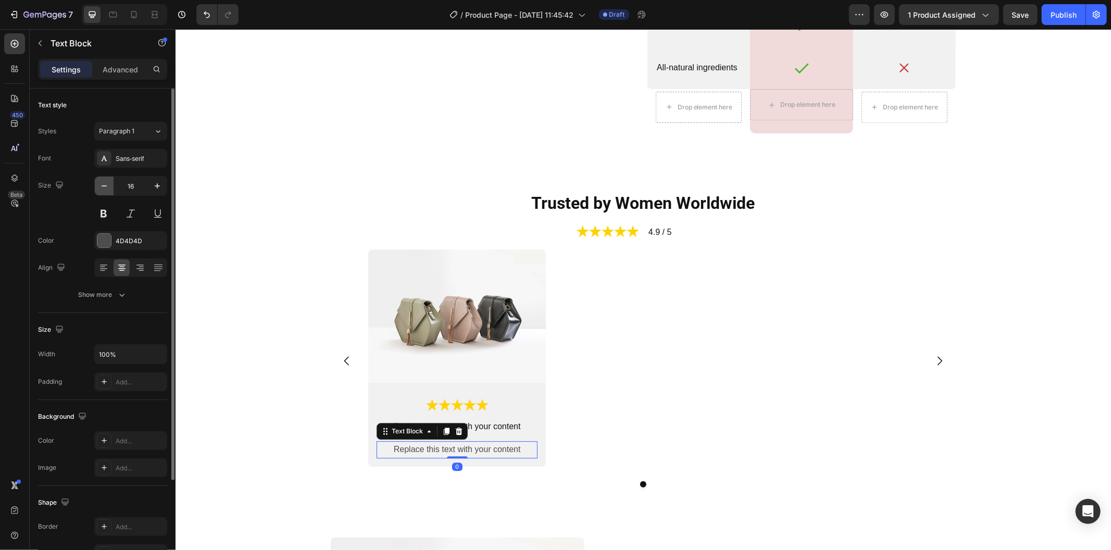
click at [100, 190] on icon "button" at bounding box center [104, 186] width 10 height 10
click at [154, 190] on icon "button" at bounding box center [157, 186] width 10 height 10
type input "16"
click at [99, 243] on div at bounding box center [104, 241] width 14 height 14
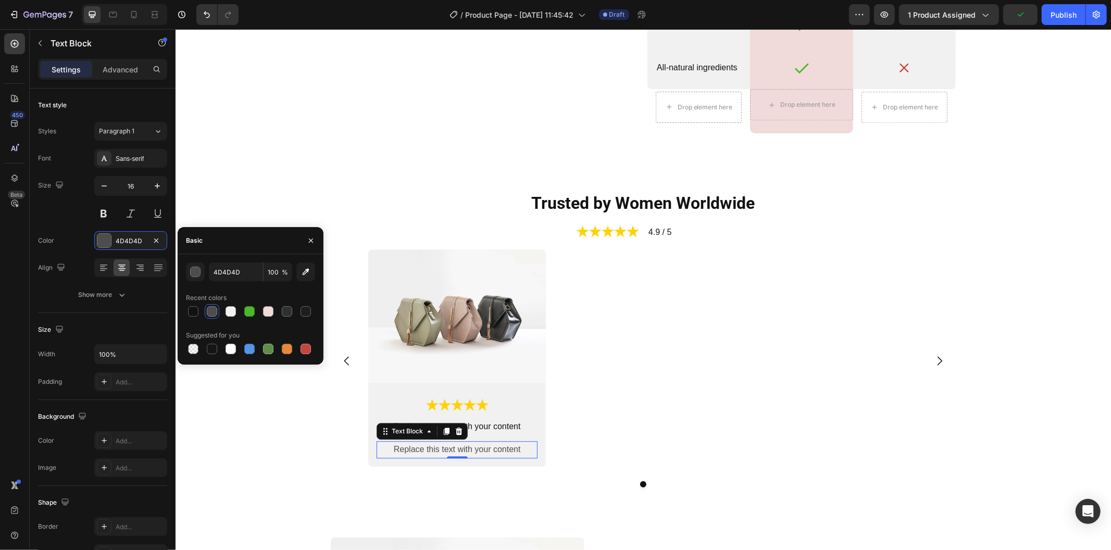
click at [196, 310] on div at bounding box center [193, 311] width 10 height 10
type input "121212"
click at [254, 440] on div "Image Image Replace this text with your content Text Block Replace this text wi…" at bounding box center [642, 368] width 918 height 238
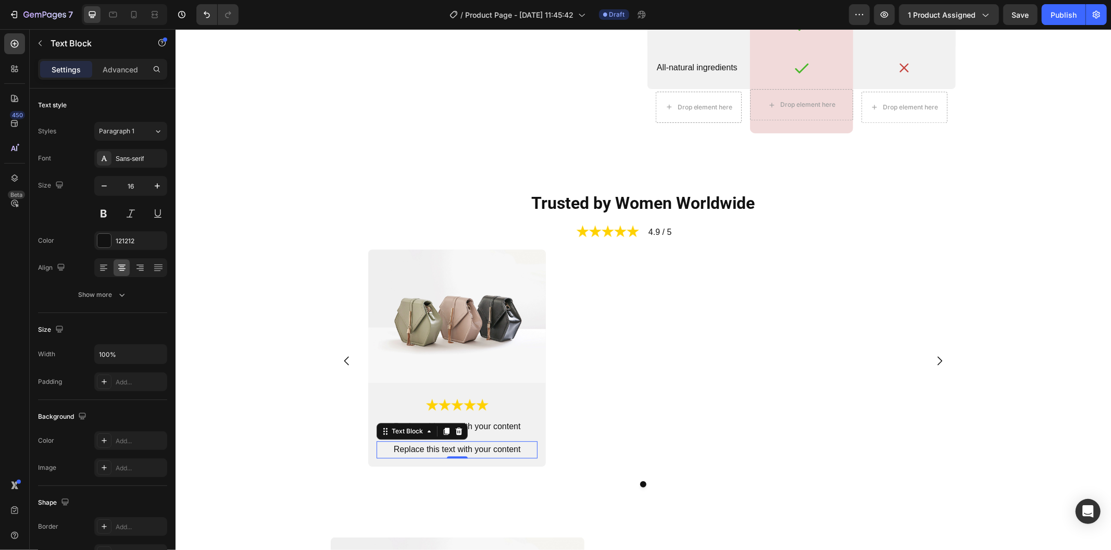
click at [461, 440] on div "Replace this text with your content" at bounding box center [456, 448] width 161 height 17
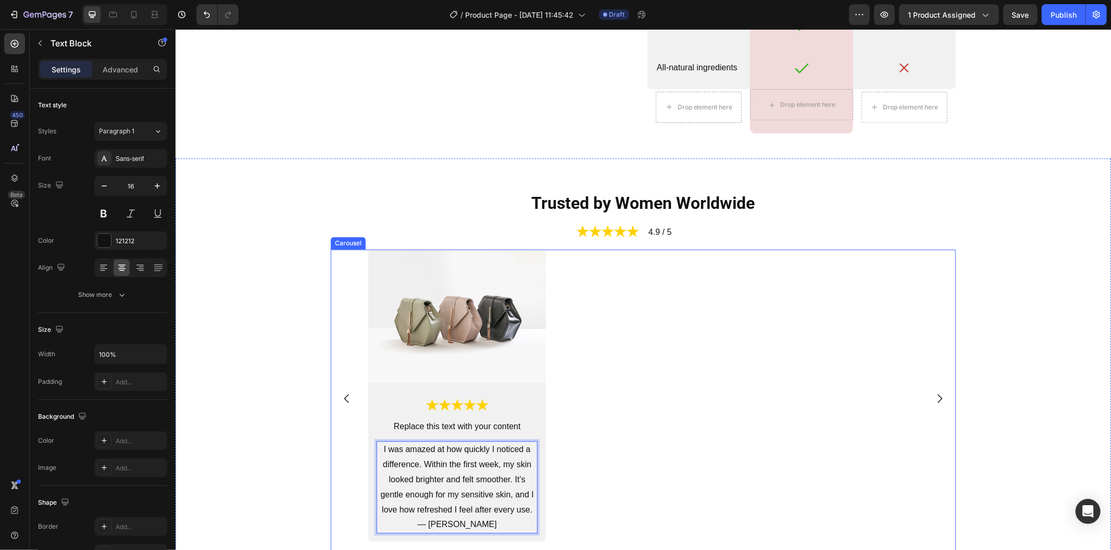
click at [597, 456] on div "Image Image Replace this text with your content Text Block I was amazed at how …" at bounding box center [643, 398] width 550 height 299
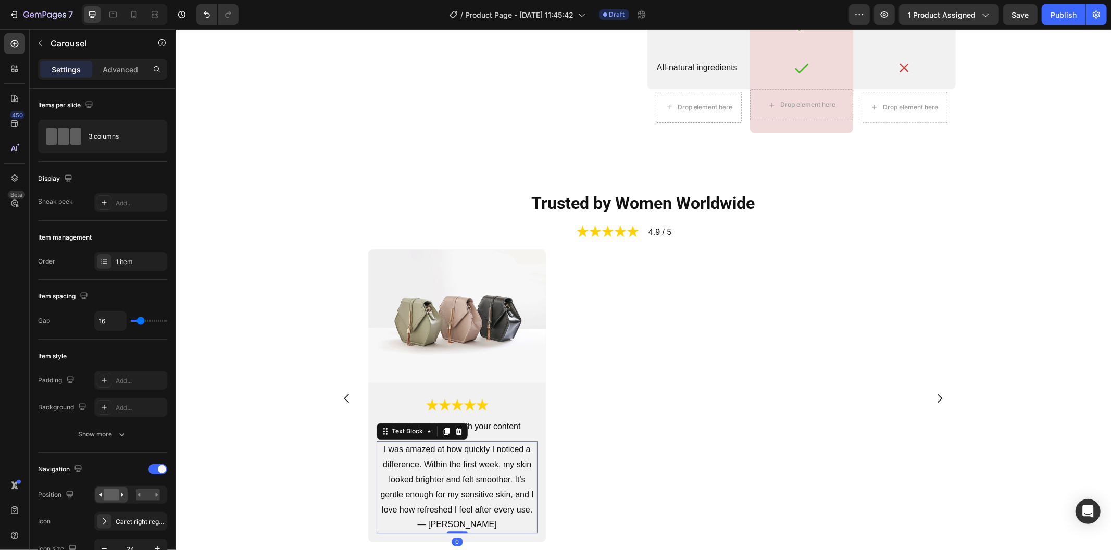
click at [457, 521] on p "I was amazed at how quickly I noticed a difference. Within the first week, my s…" at bounding box center [456, 487] width 159 height 90
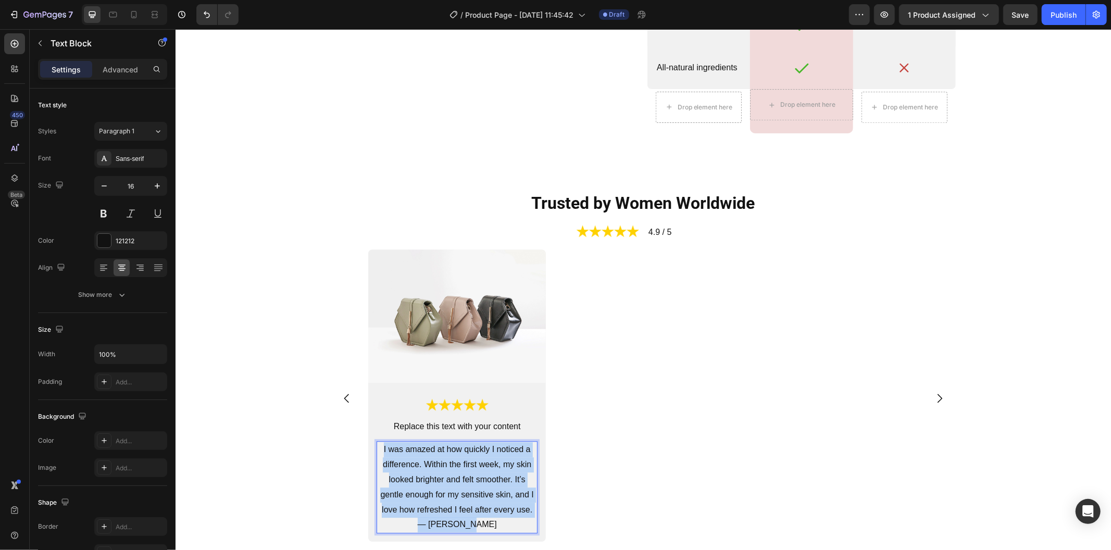
click at [457, 521] on p "I was amazed at how quickly I noticed a difference. Within the first week, my s…" at bounding box center [456, 487] width 159 height 90
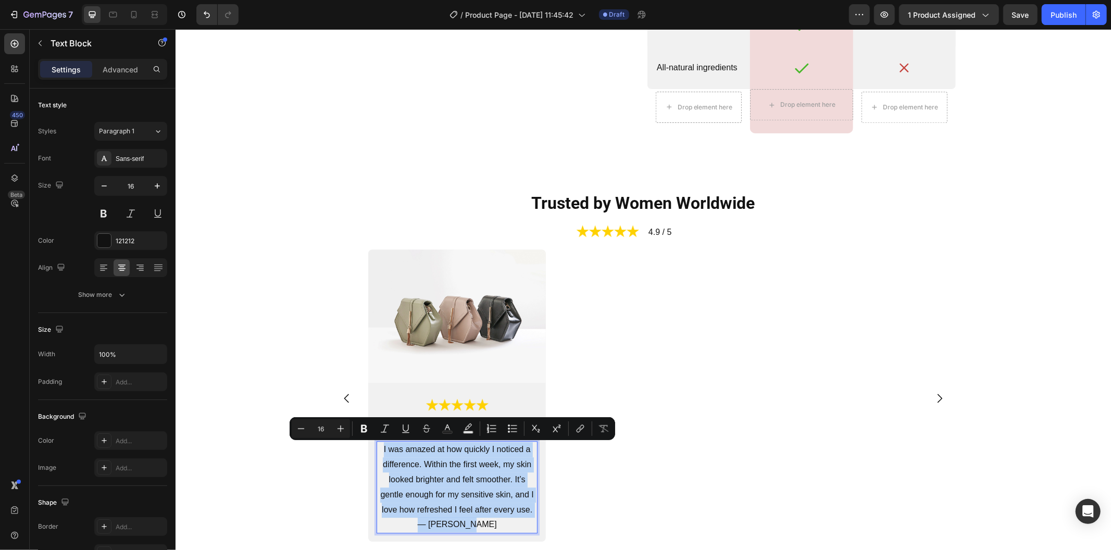
click at [453, 521] on p "I was amazed at how quickly I noticed a difference. Within the first week, my s…" at bounding box center [456, 487] width 159 height 90
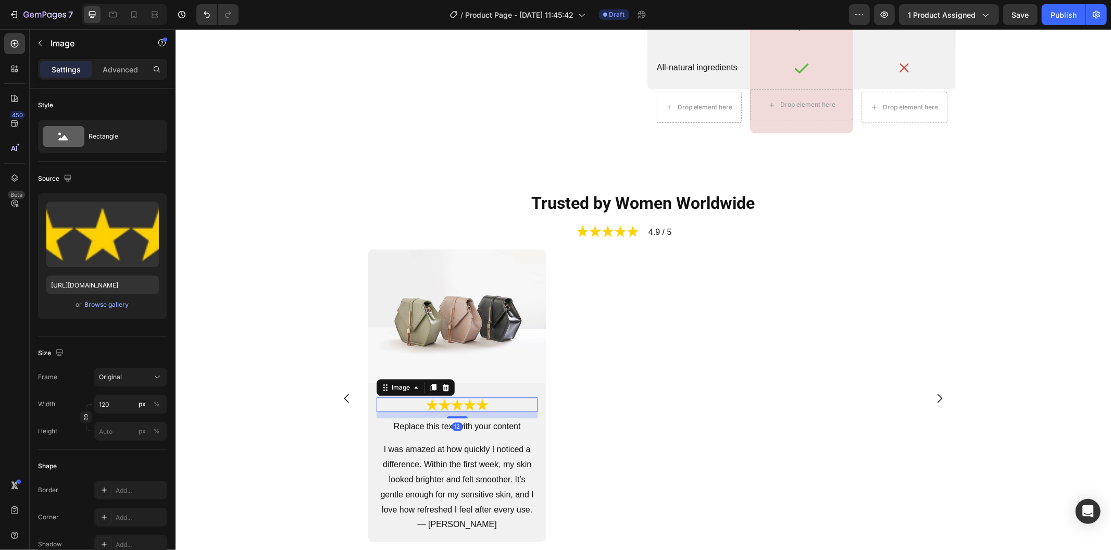
click at [493, 397] on div at bounding box center [456, 404] width 161 height 15
click at [490, 418] on div "Replace this text with your content" at bounding box center [456, 426] width 161 height 17
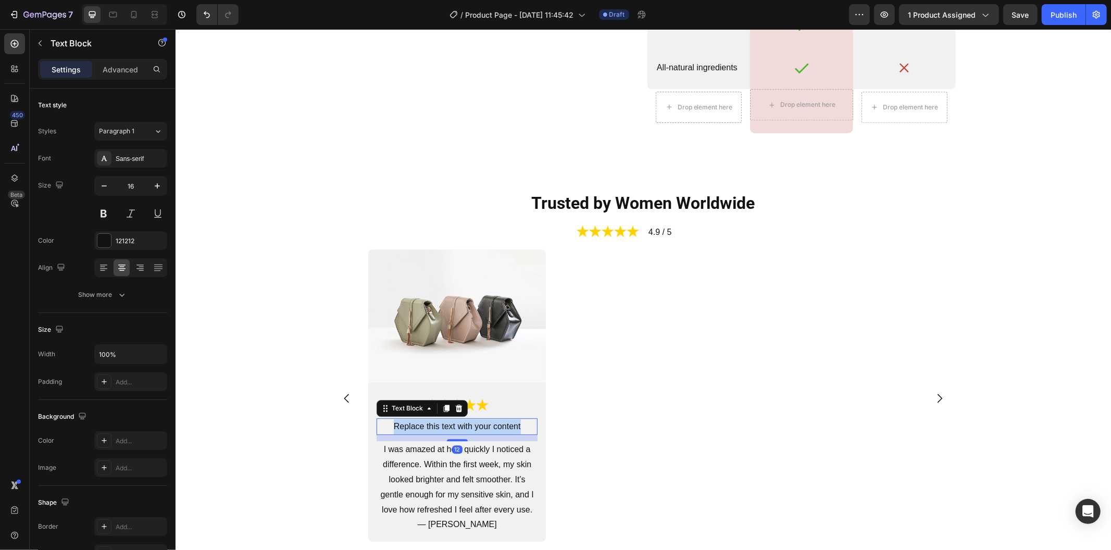
click at [490, 419] on p "Replace this text with your content" at bounding box center [456, 426] width 159 height 15
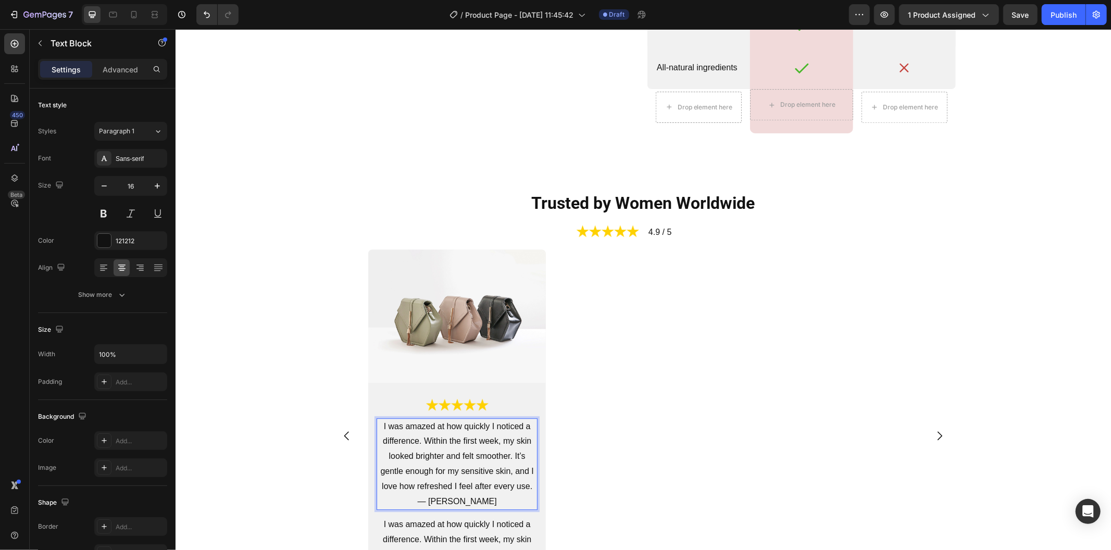
click at [458, 502] on p "I was amazed at how quickly I noticed a difference. Within the first week, my s…" at bounding box center [456, 464] width 159 height 90
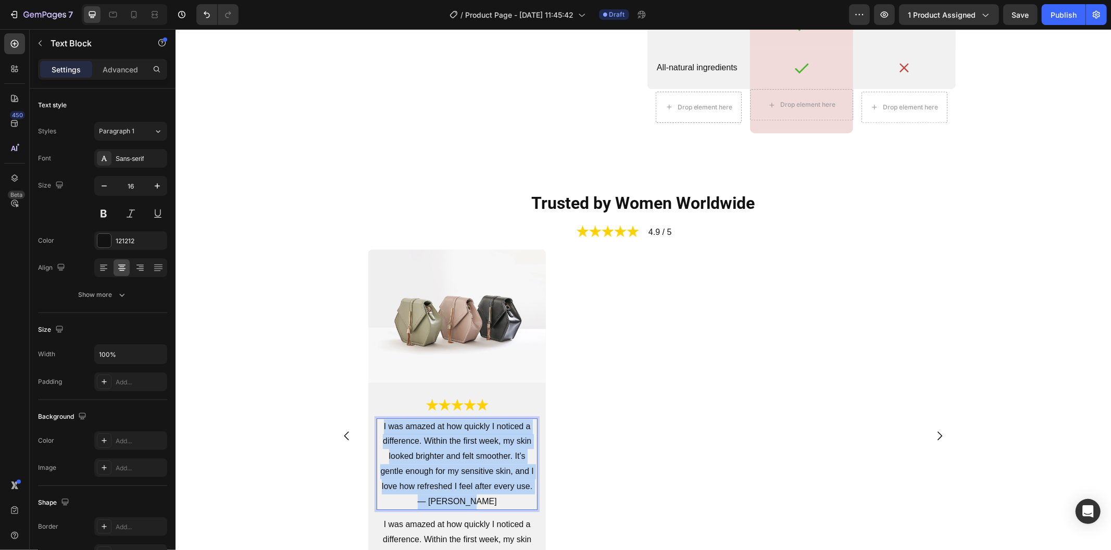
click at [458, 502] on p "I was amazed at how quickly I noticed a difference. Within the first week, my s…" at bounding box center [456, 464] width 159 height 90
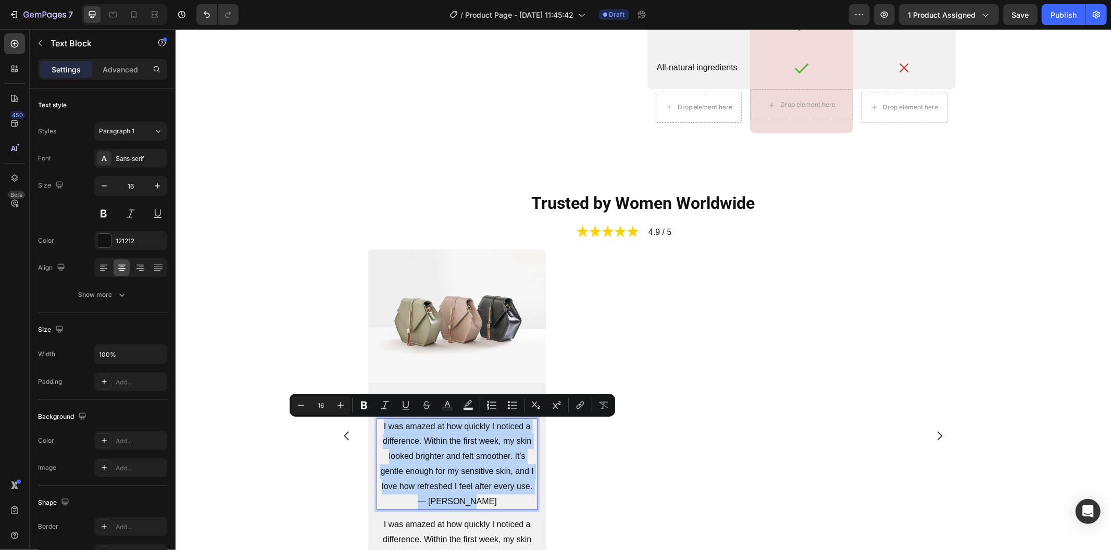
click at [456, 500] on p "I was amazed at how quickly I noticed a difference. Within the first week, my s…" at bounding box center [456, 464] width 159 height 90
click at [426, 499] on p "I was amazed at how quickly I noticed a difference. Within the first week, my s…" at bounding box center [456, 464] width 159 height 90
click at [494, 503] on p "I was amazed at how quickly I noticed a difference. Within the first week, my s…" at bounding box center [456, 464] width 159 height 90
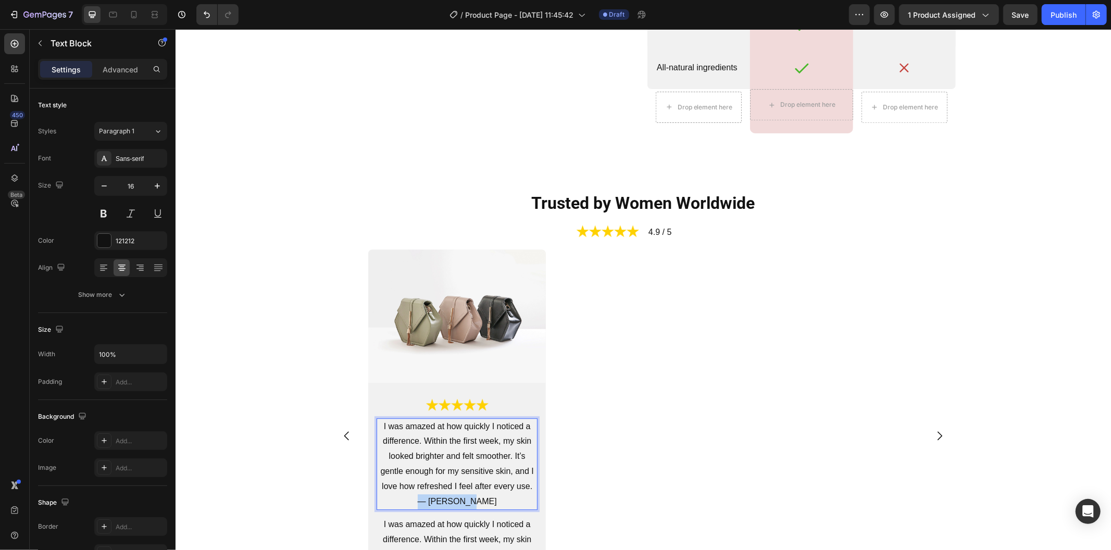
drag, startPoint x: 478, startPoint y: 502, endPoint x: 428, endPoint y: 500, distance: 50.0
click at [428, 500] on p "I was amazed at how quickly I noticed a difference. Within the first week, my s…" at bounding box center [456, 464] width 159 height 90
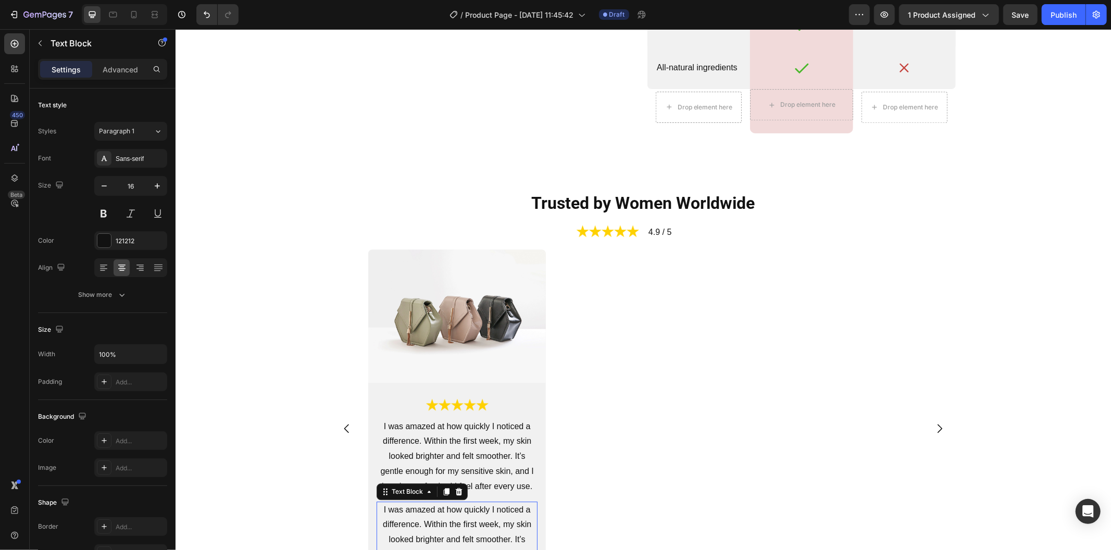
click at [475, 515] on p "I was amazed at how quickly I noticed a difference. Within the first week, my s…" at bounding box center [456, 547] width 159 height 90
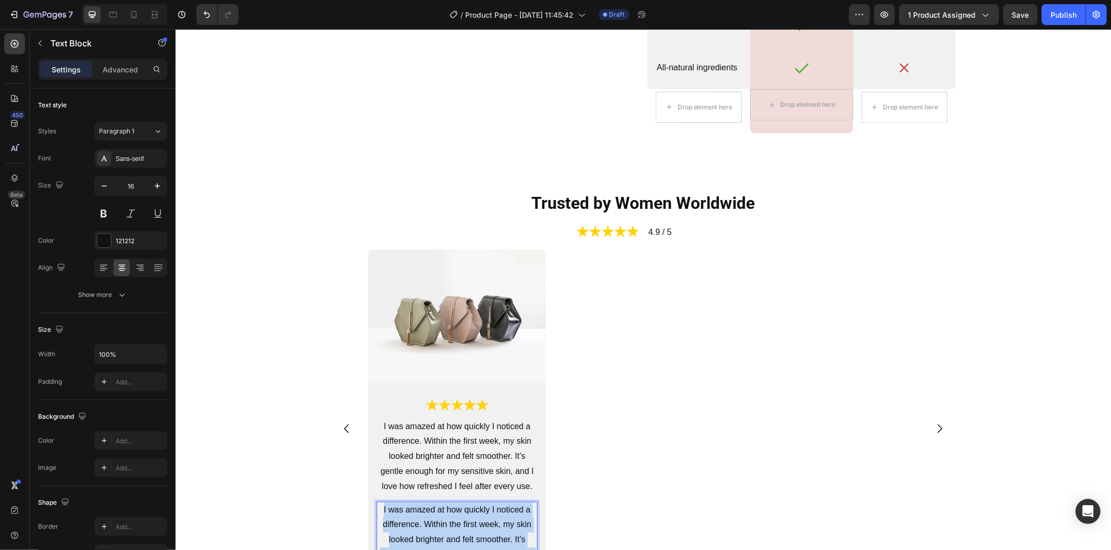
click at [475, 515] on p "I was amazed at how quickly I noticed a difference. Within the first week, my s…" at bounding box center [456, 547] width 159 height 90
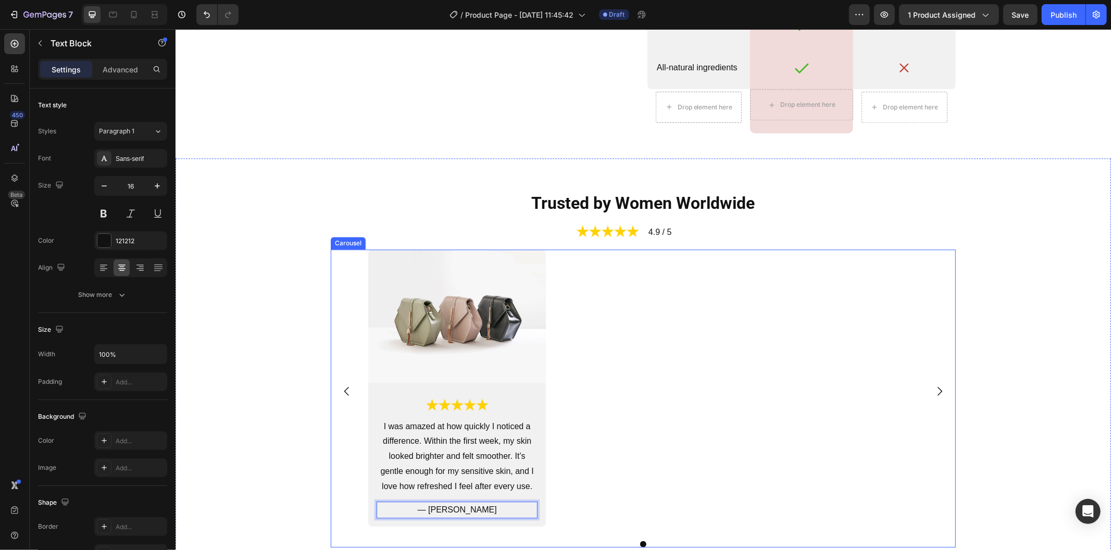
click at [546, 503] on div "Image Image I was amazed at how quickly I noticed a difference. Within the firs…" at bounding box center [643, 391] width 550 height 284
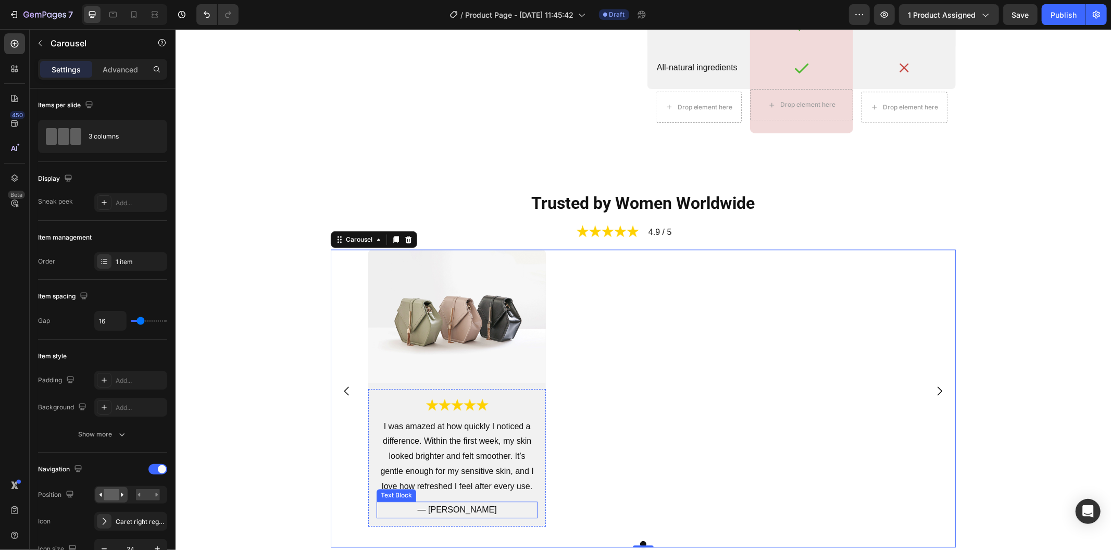
click at [513, 514] on p "— [PERSON_NAME]" at bounding box center [456, 509] width 159 height 15
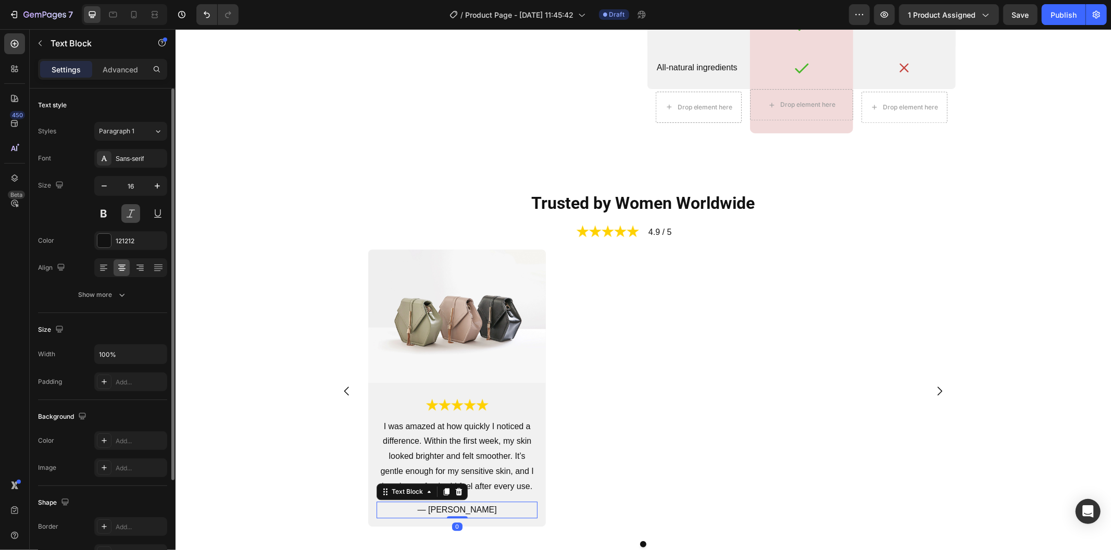
click at [125, 219] on button at bounding box center [130, 213] width 19 height 19
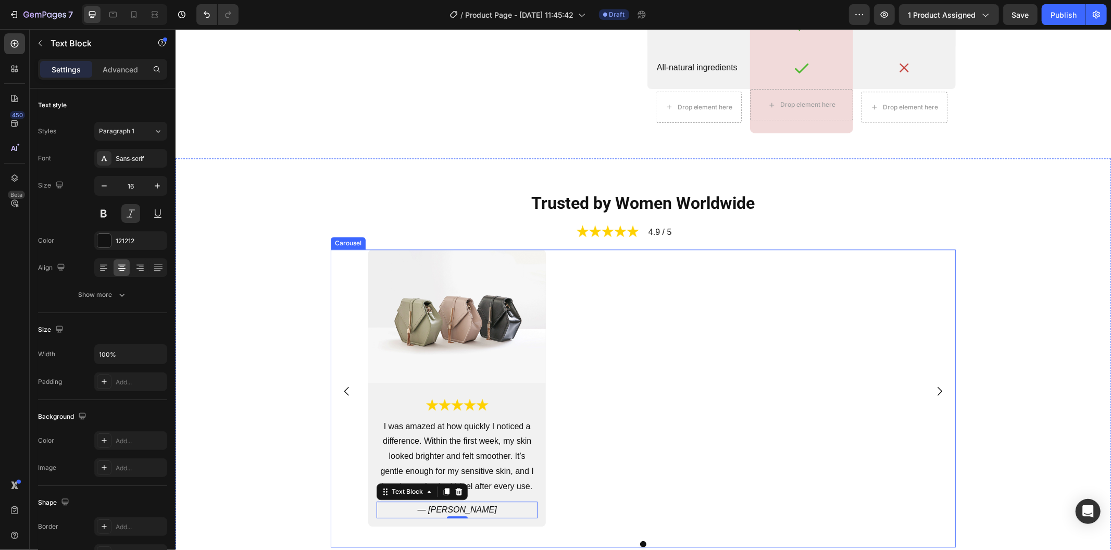
click at [588, 354] on div "Image Image I was amazed at how quickly I noticed a difference. Within the firs…" at bounding box center [643, 391] width 550 height 284
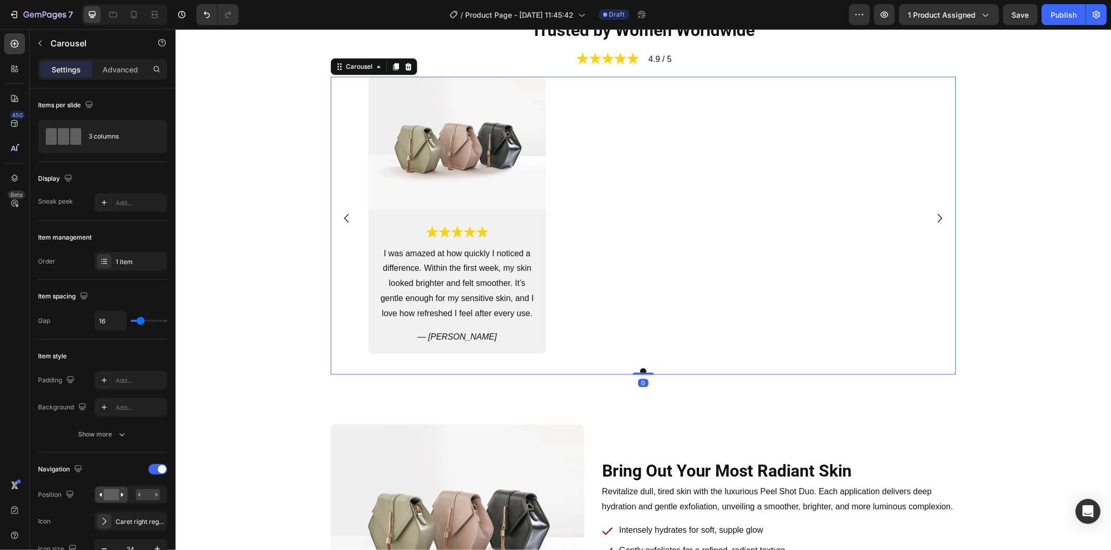
scroll to position [2429, 0]
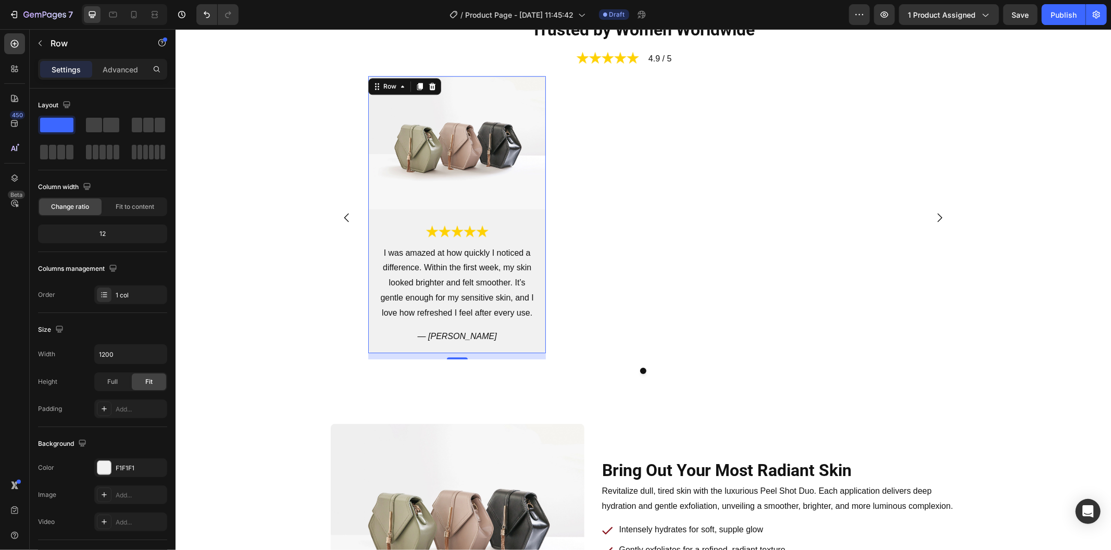
click at [525, 213] on div "Image Image I was amazed at how quickly I noticed a difference. Within the firs…" at bounding box center [457, 214] width 178 height 278
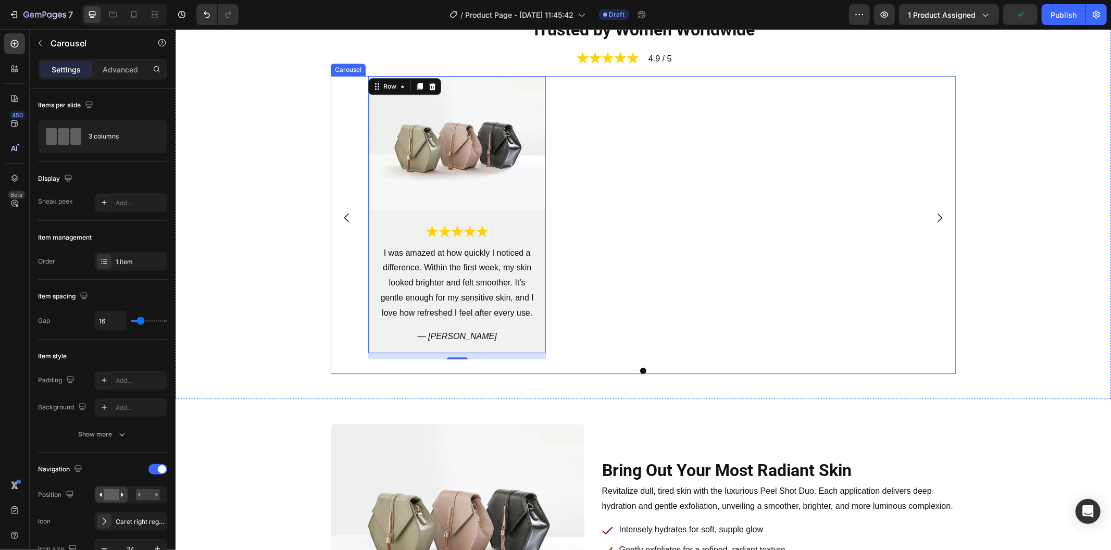
click at [568, 281] on div "Image Image I was amazed at how quickly I noticed a difference. Within the firs…" at bounding box center [643, 217] width 550 height 284
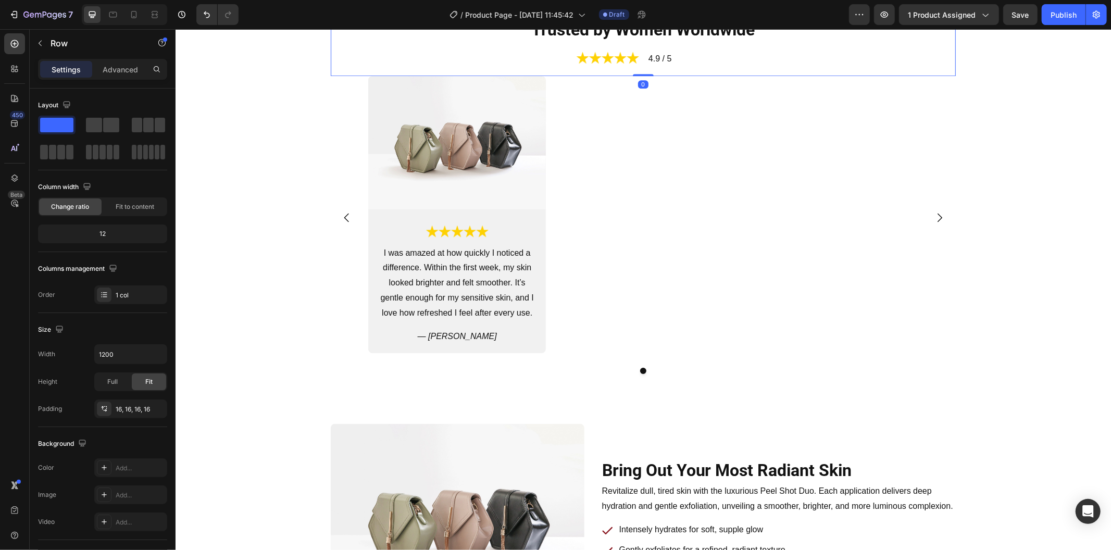
click at [529, 69] on div "Trusted by Women Worldwide Heading Image 4.9 / 5 Text Block Row Row 0" at bounding box center [642, 42] width 625 height 66
click at [610, 105] on div "Image Image I was amazed at how quickly I noticed a difference. Within the firs…" at bounding box center [643, 217] width 550 height 284
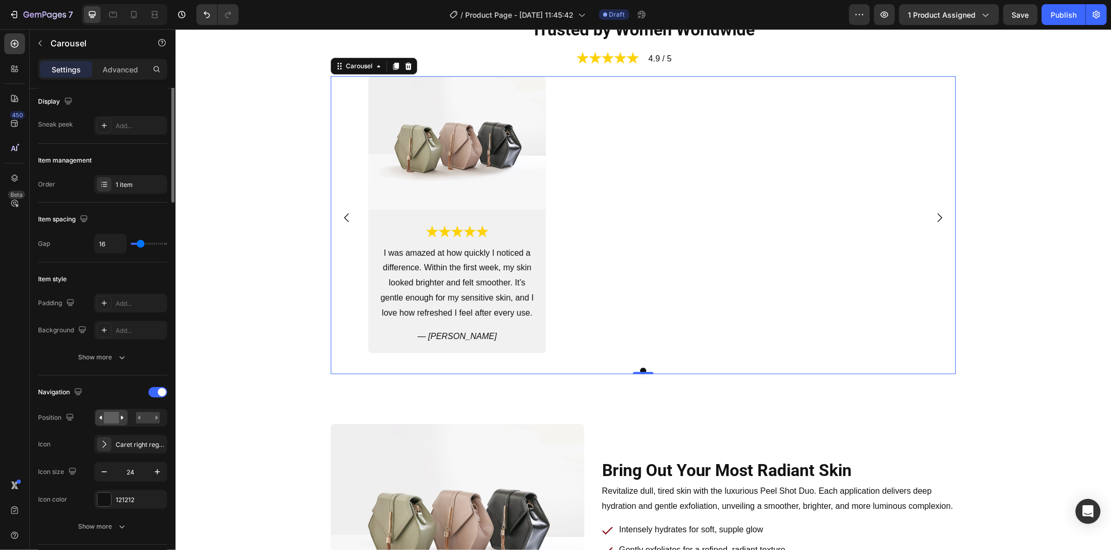
scroll to position [0, 0]
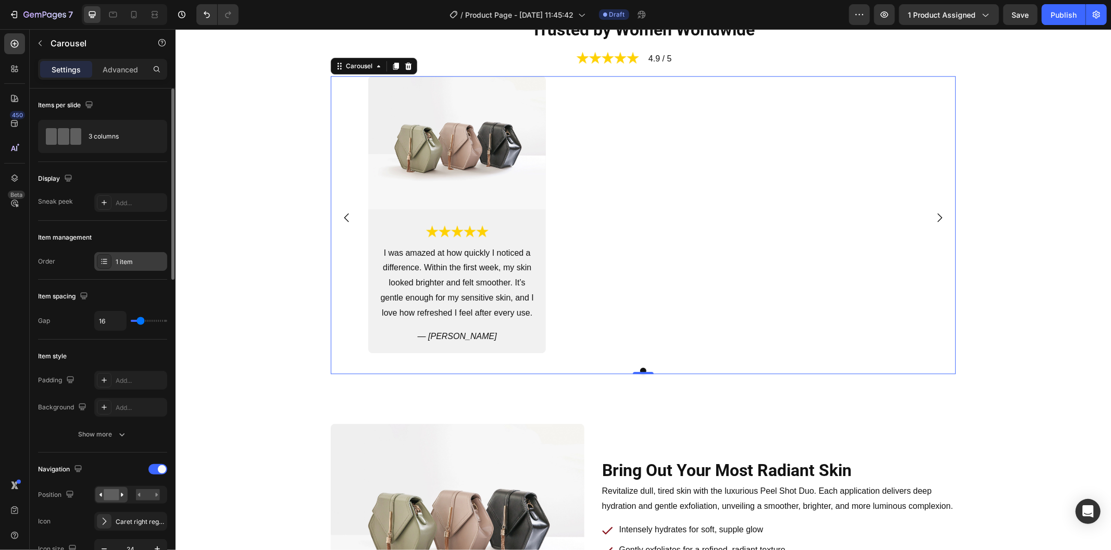
click at [143, 263] on div "1 item" at bounding box center [140, 261] width 49 height 9
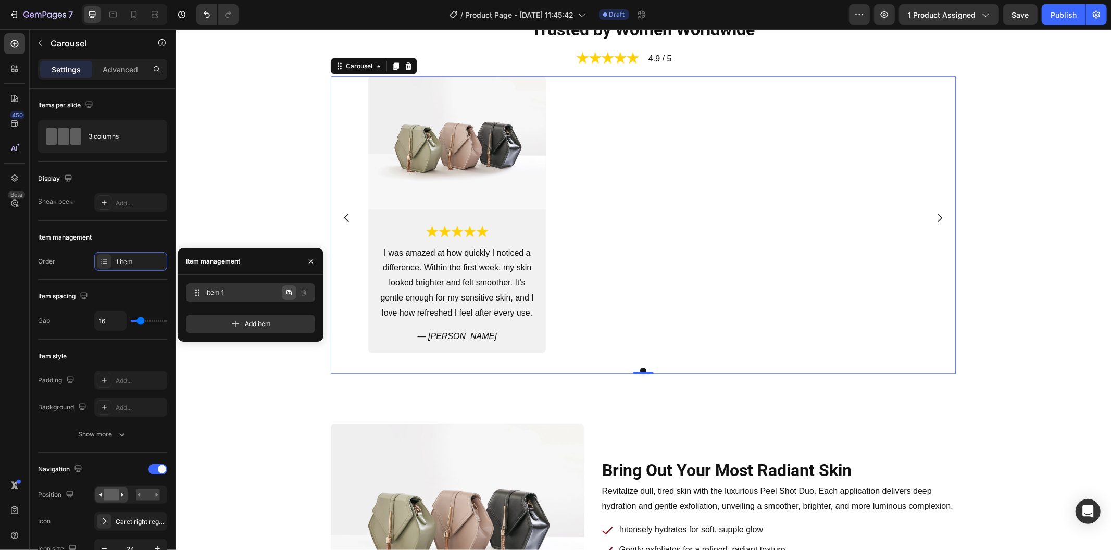
click at [289, 294] on icon "button" at bounding box center [289, 292] width 8 height 8
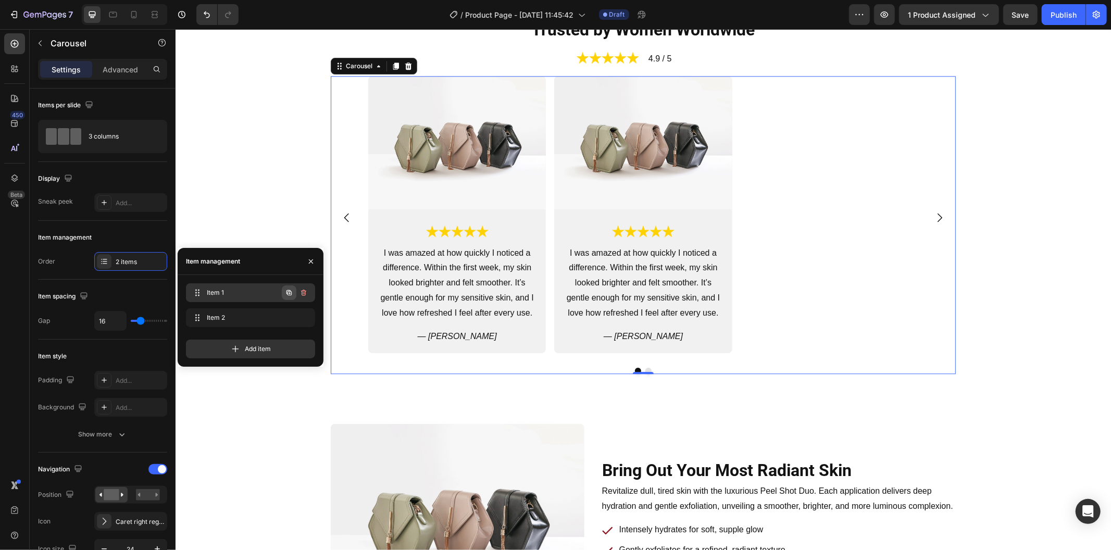
click at [290, 295] on icon "button" at bounding box center [289, 292] width 8 height 8
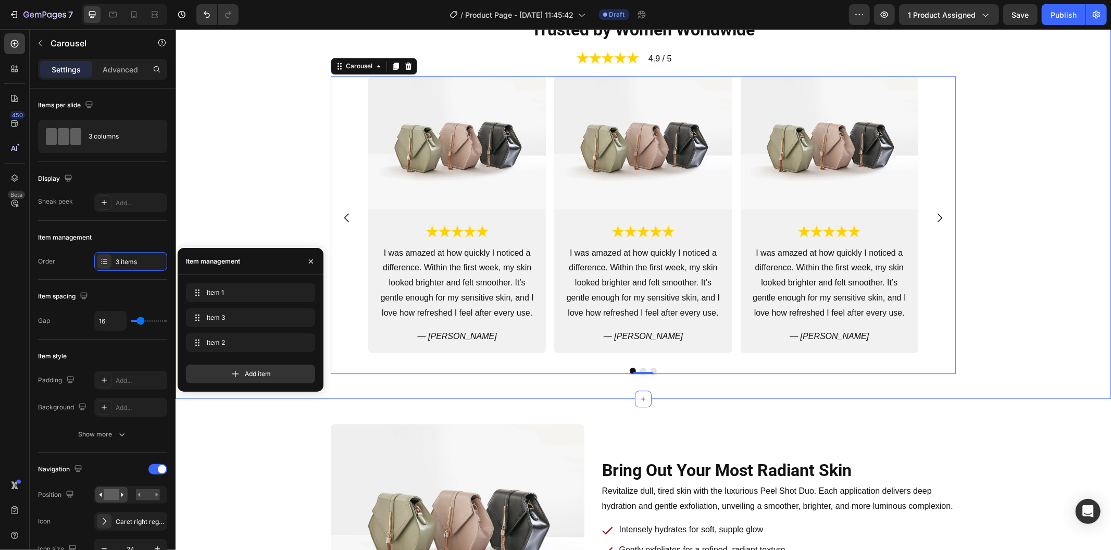
click at [260, 213] on div "Image Image I was amazed at how quickly I noticed a difference. Within the firs…" at bounding box center [642, 224] width 918 height 298
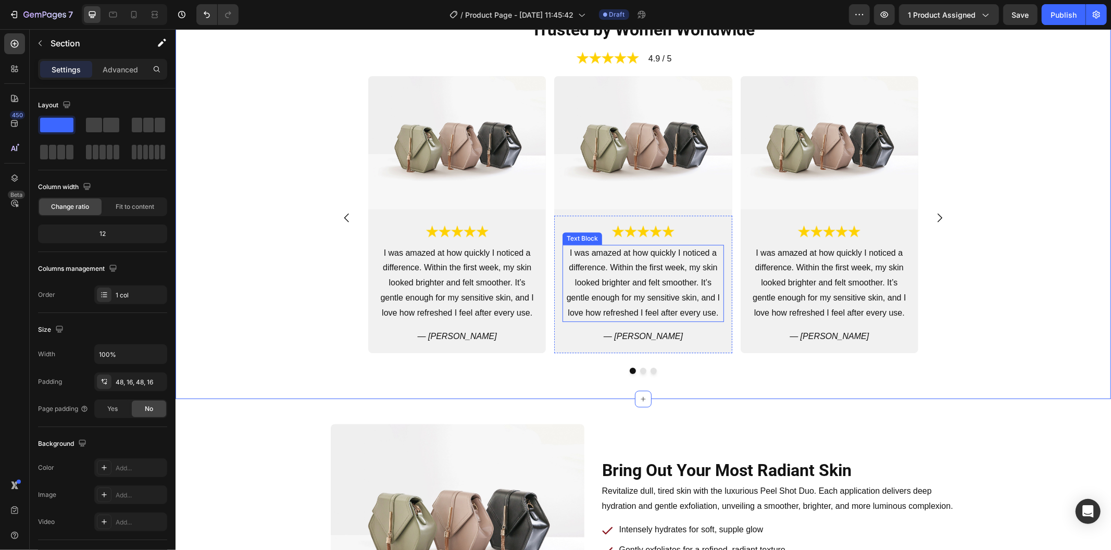
click at [613, 275] on p "I was amazed at how quickly I noticed a difference. Within the first week, my s…" at bounding box center [642, 282] width 159 height 75
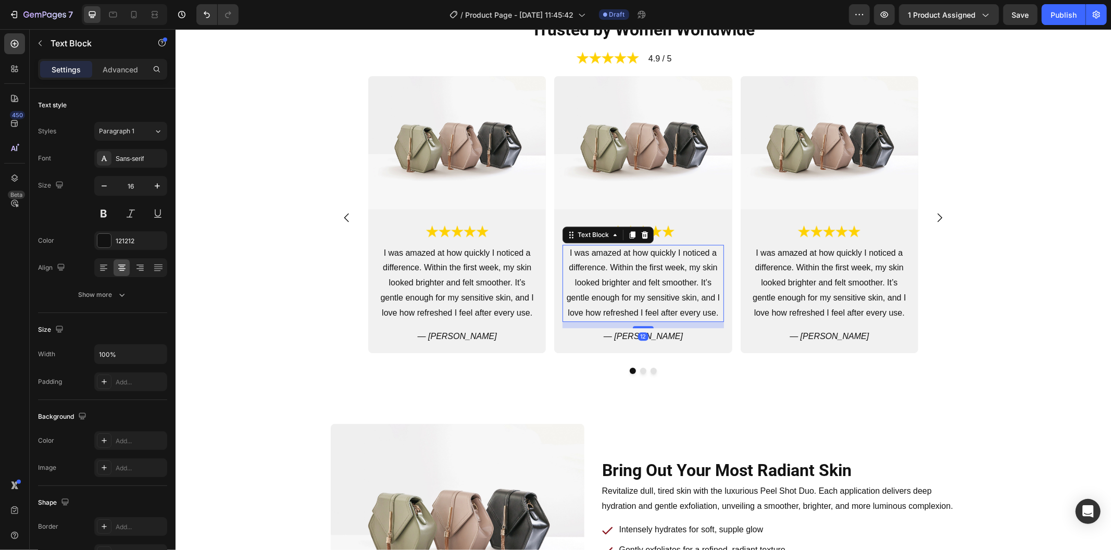
click at [613, 275] on p "I was amazed at how quickly I noticed a difference. Within the first week, my s…" at bounding box center [642, 282] width 159 height 75
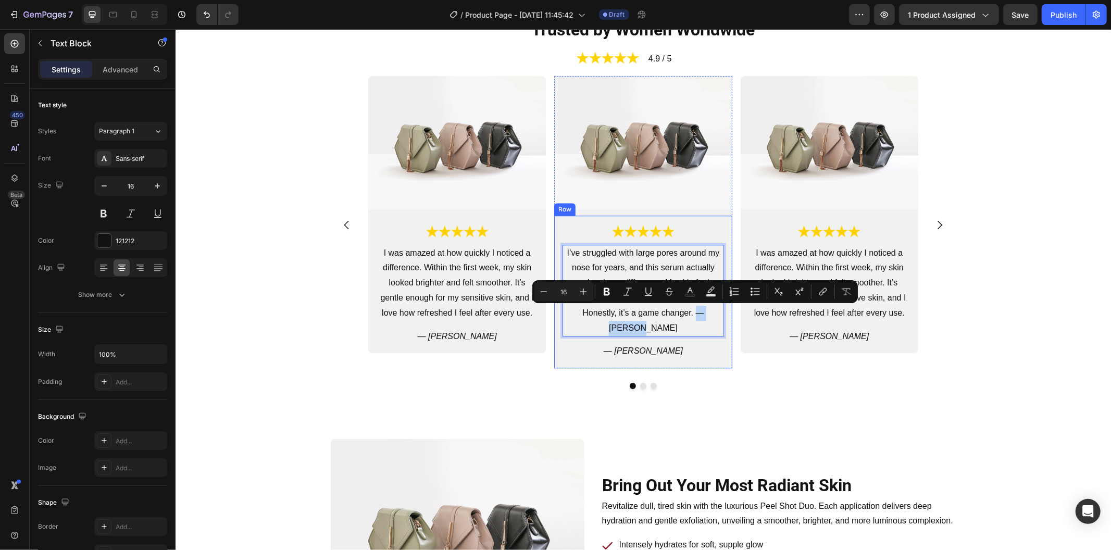
drag, startPoint x: 674, startPoint y: 315, endPoint x: 722, endPoint y: 316, distance: 48.4
click at [722, 316] on div "Image I’ve struggled with large pores around my nose for years, and this serum …" at bounding box center [642, 291] width 178 height 153
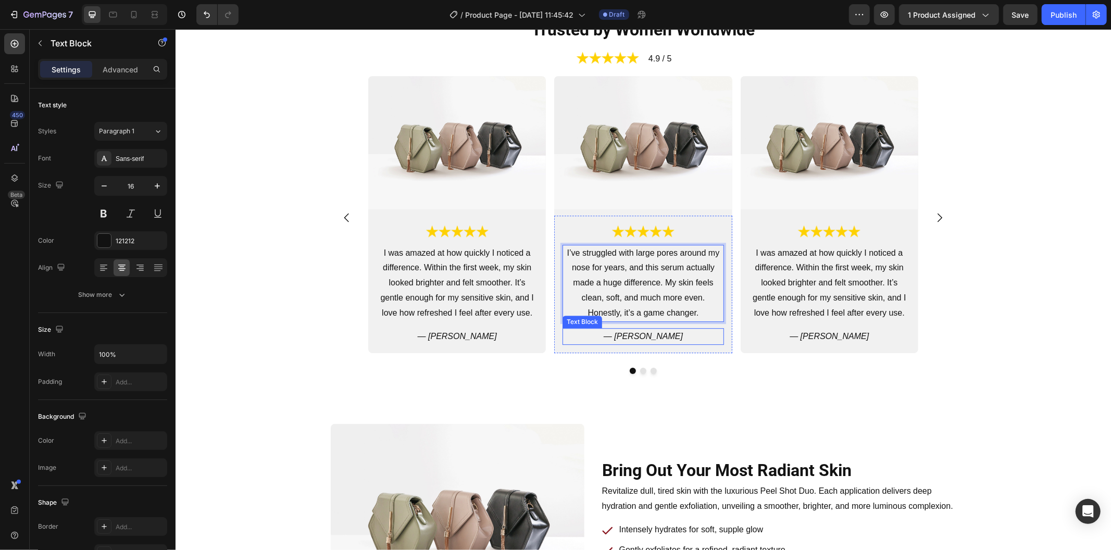
click at [641, 331] on p "— [PERSON_NAME]" at bounding box center [642, 336] width 159 height 15
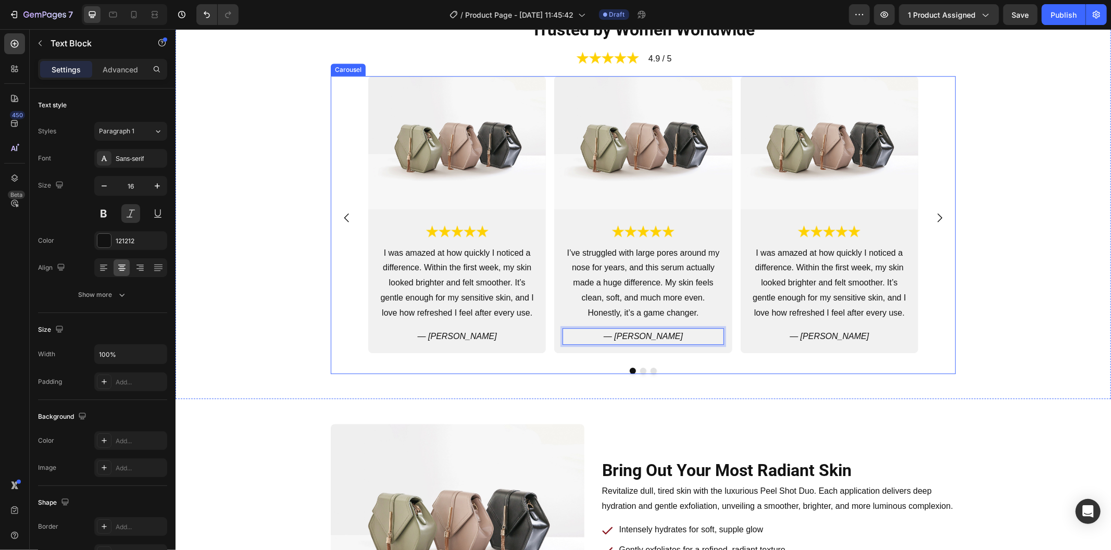
click at [707, 369] on div at bounding box center [642, 370] width 625 height 6
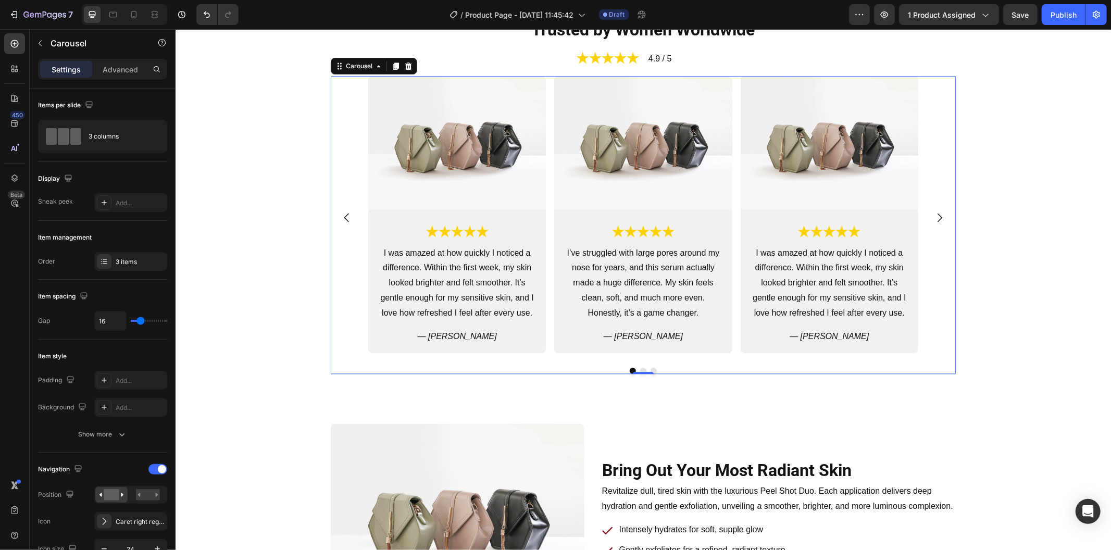
click at [546, 274] on div "Image Image I was amazed at how quickly I noticed a difference. Within the firs…" at bounding box center [643, 217] width 550 height 284
click at [115, 319] on input "16" at bounding box center [110, 320] width 31 height 19
type input "3"
type input "32"
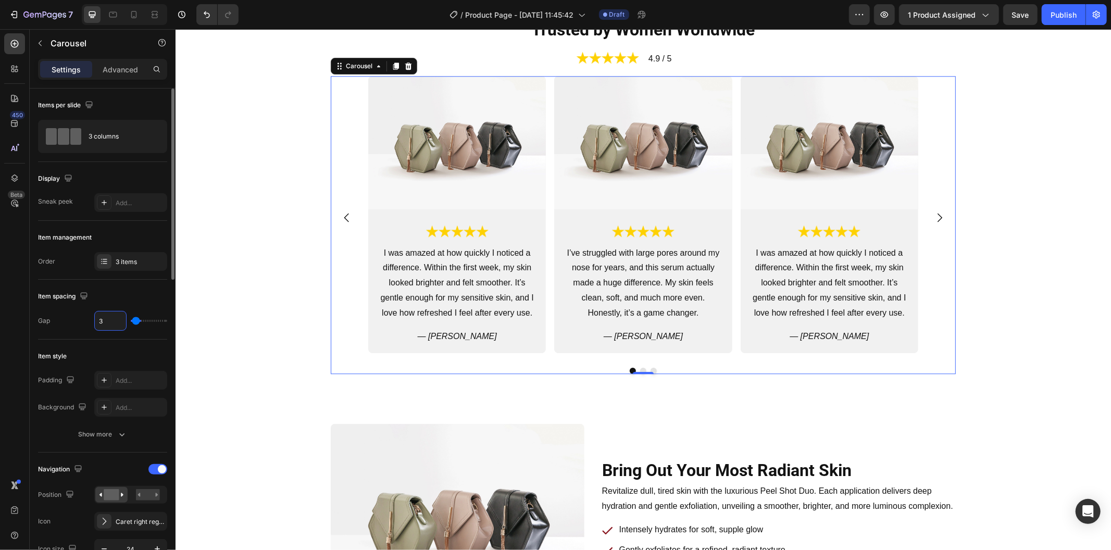
type input "32"
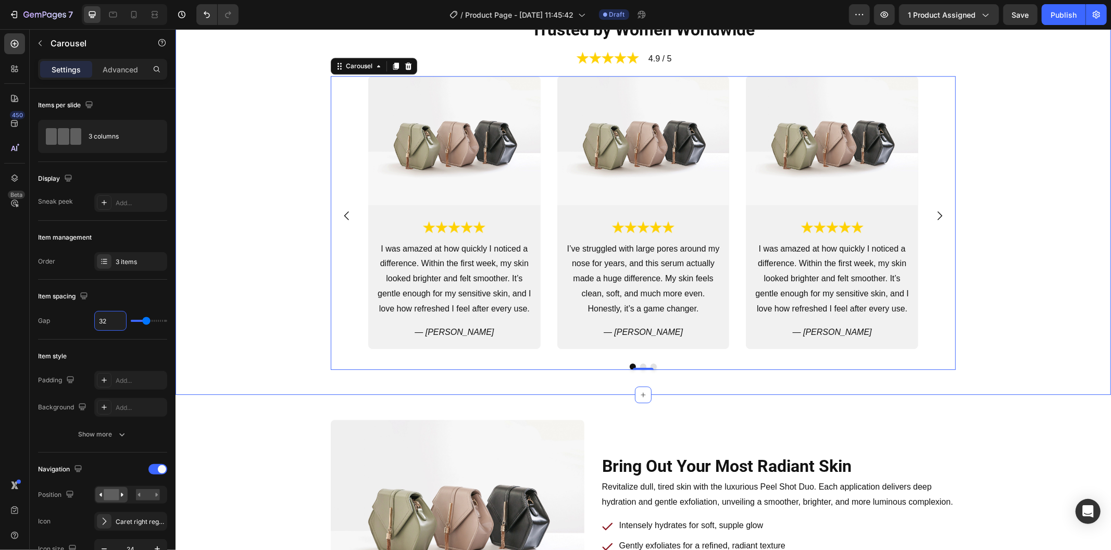
click at [281, 280] on div "Image Image I was amazed at how quickly I noticed a difference. Within the firs…" at bounding box center [642, 222] width 918 height 294
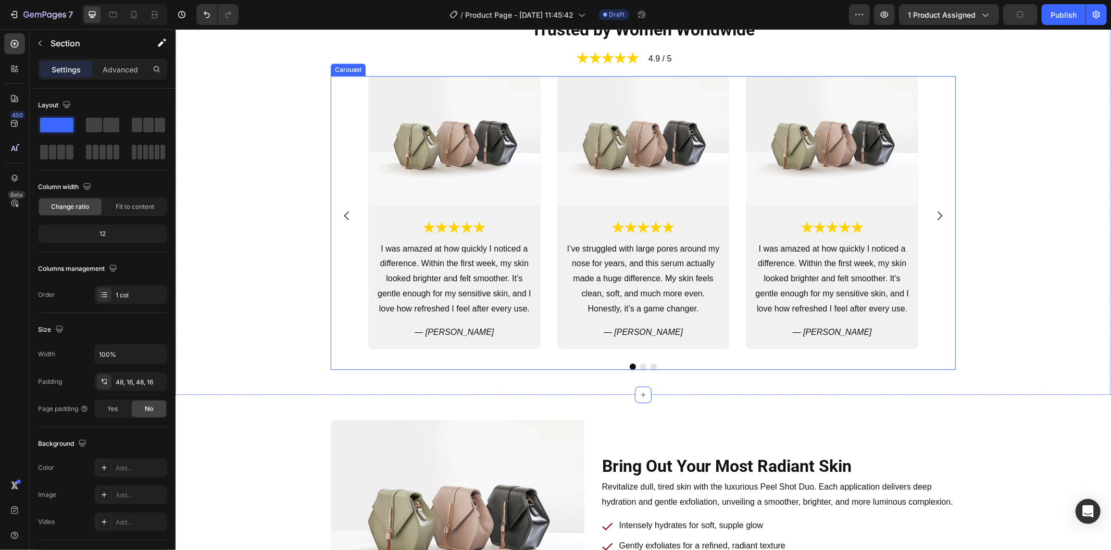
click at [330, 279] on div "Image Image I was amazed at how quickly I noticed a difference. Within the firs…" at bounding box center [642, 215] width 625 height 280
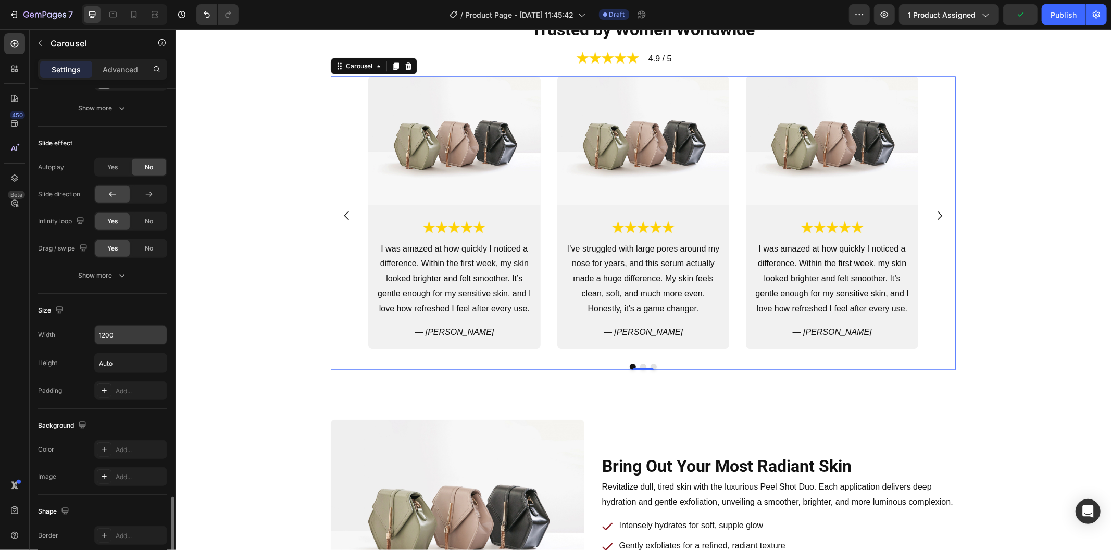
scroll to position [772, 0]
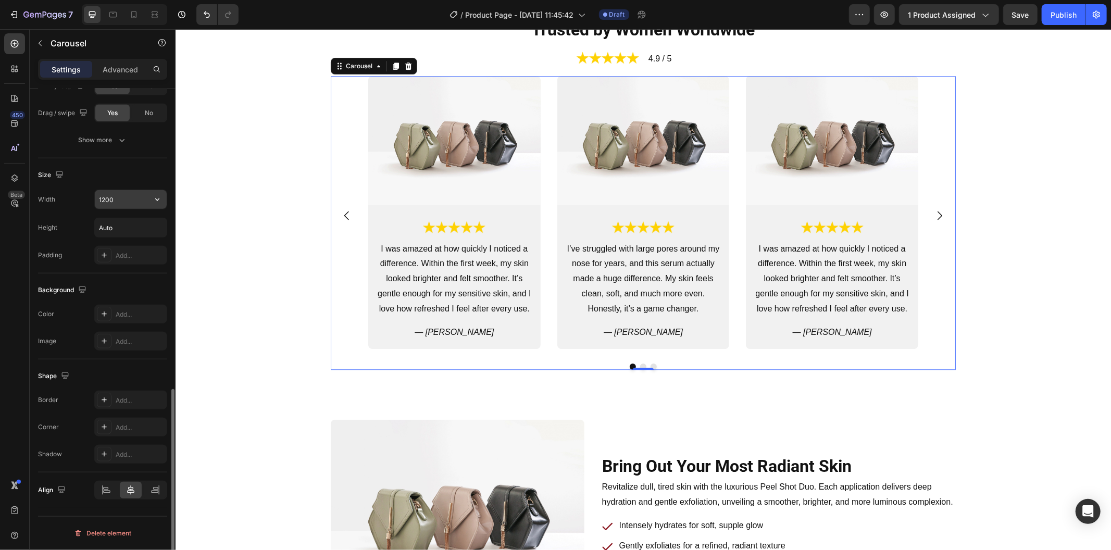
click at [129, 200] on input "1200" at bounding box center [131, 199] width 72 height 19
click at [162, 204] on icon "button" at bounding box center [157, 199] width 10 height 10
click at [147, 240] on div "Full 100%" at bounding box center [119, 246] width 85 height 20
type input "100%"
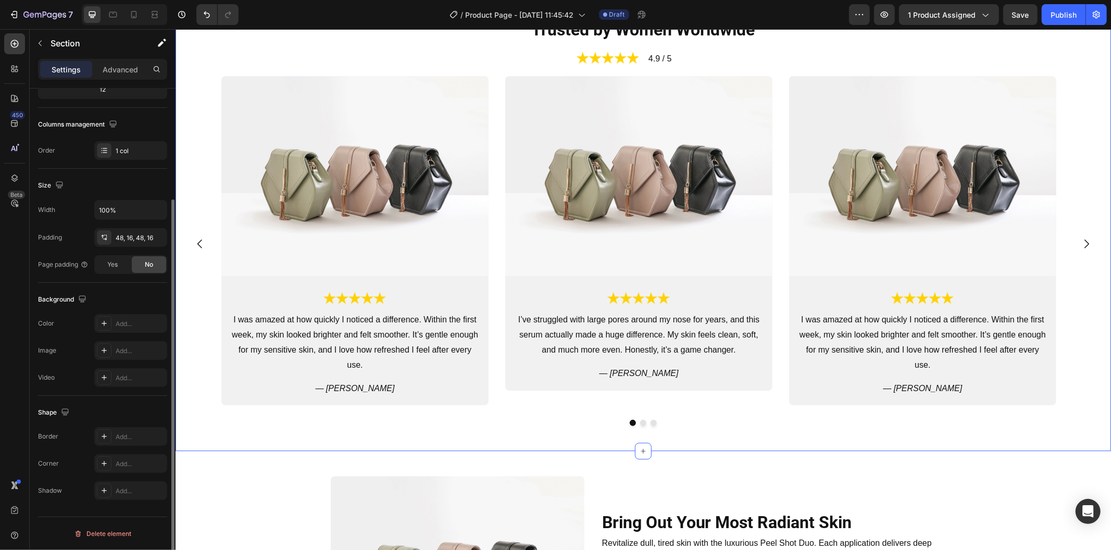
click at [221, 447] on div "Trusted by Women Worldwide Heading Image 4.9 / 5 Text Block Row Row Image Image…" at bounding box center [642, 217] width 935 height 466
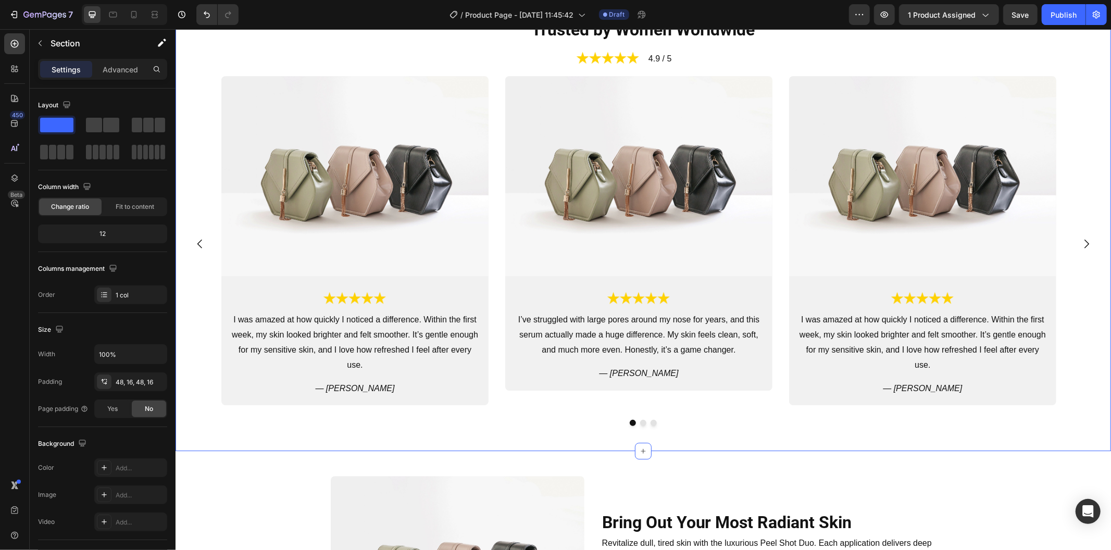
click at [196, 434] on div "Trusted by Women Worldwide Heading Image 4.9 / 5 Text Block Row Row Image Image…" at bounding box center [642, 217] width 935 height 466
click at [121, 75] on div "Advanced" at bounding box center [120, 69] width 52 height 17
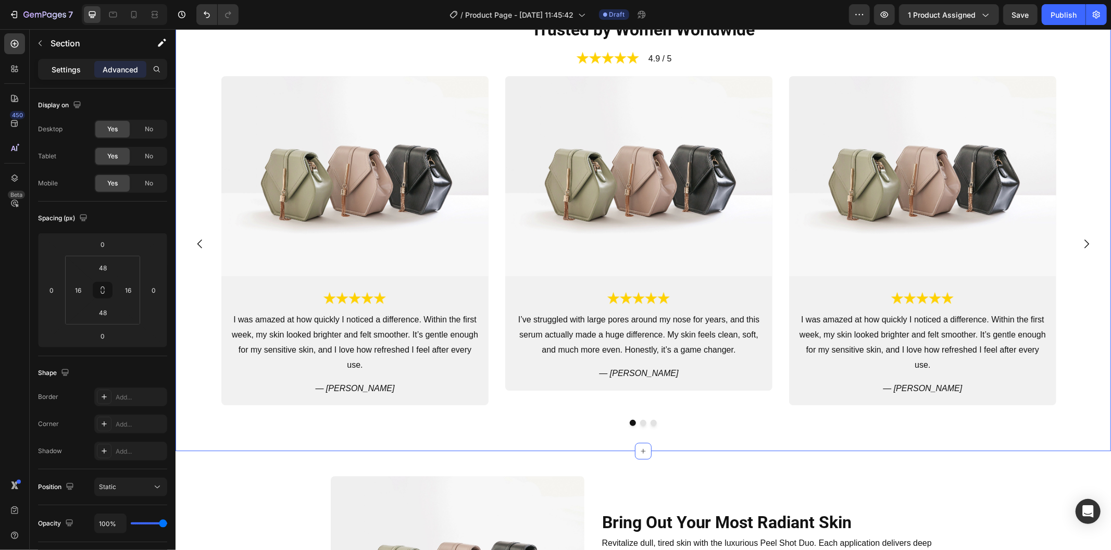
click at [58, 67] on p "Settings" at bounding box center [66, 69] width 29 height 11
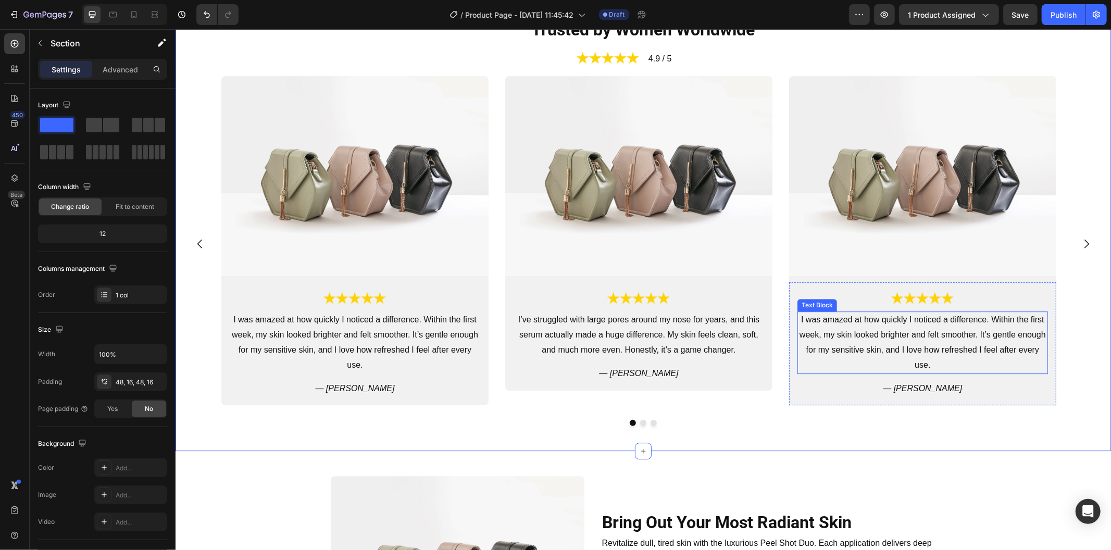
click at [883, 346] on p "I was amazed at how quickly I noticed a difference. Within the first week, my s…" at bounding box center [922, 342] width 248 height 60
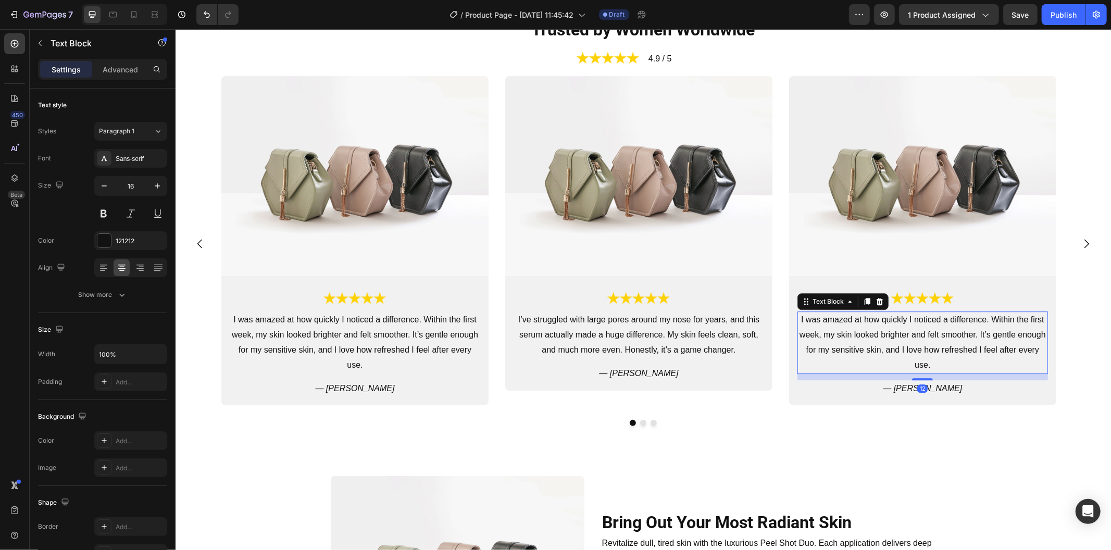
click at [883, 345] on p "I was amazed at how quickly I noticed a difference. Within the first week, my s…" at bounding box center [922, 342] width 248 height 60
drag, startPoint x: 990, startPoint y: 350, endPoint x: 1041, endPoint y: 350, distance: 51.0
click at [1041, 350] on p "I couldn’t believe how radiant my skin looked right after applying it. Dead ski…" at bounding box center [922, 342] width 248 height 60
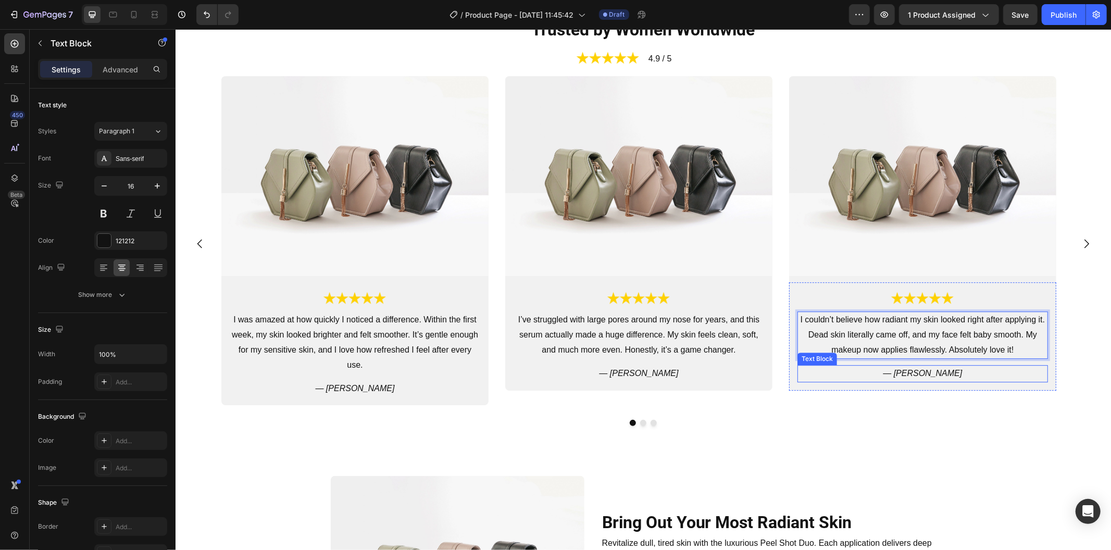
click at [927, 375] on p "— [PERSON_NAME]" at bounding box center [922, 372] width 248 height 15
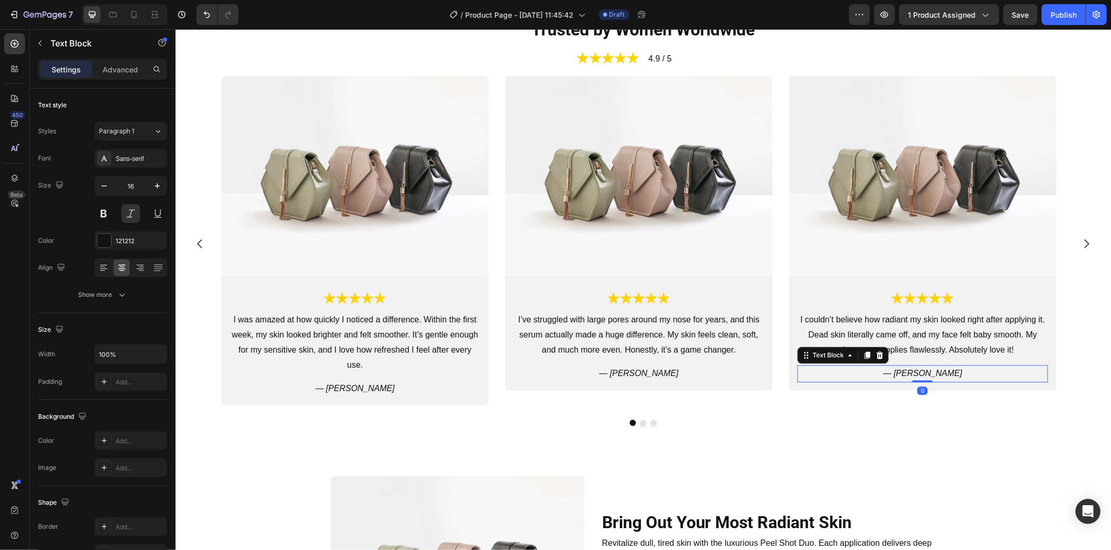
click at [927, 375] on p "— [PERSON_NAME]" at bounding box center [922, 372] width 248 height 15
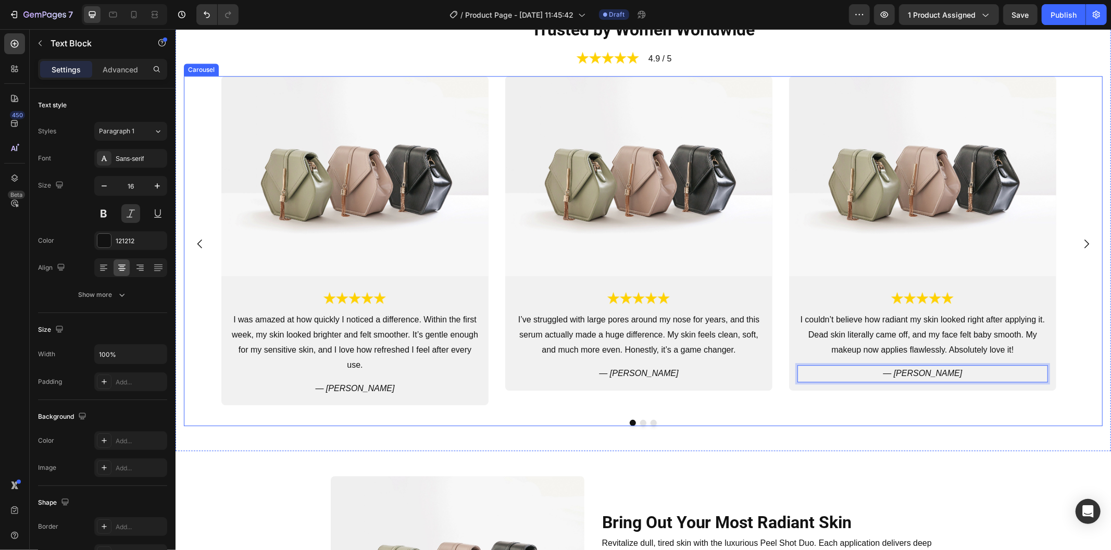
click at [928, 399] on div "Image Image I couldn’t believe how radiant my skin looked right after applying …" at bounding box center [921, 243] width 267 height 336
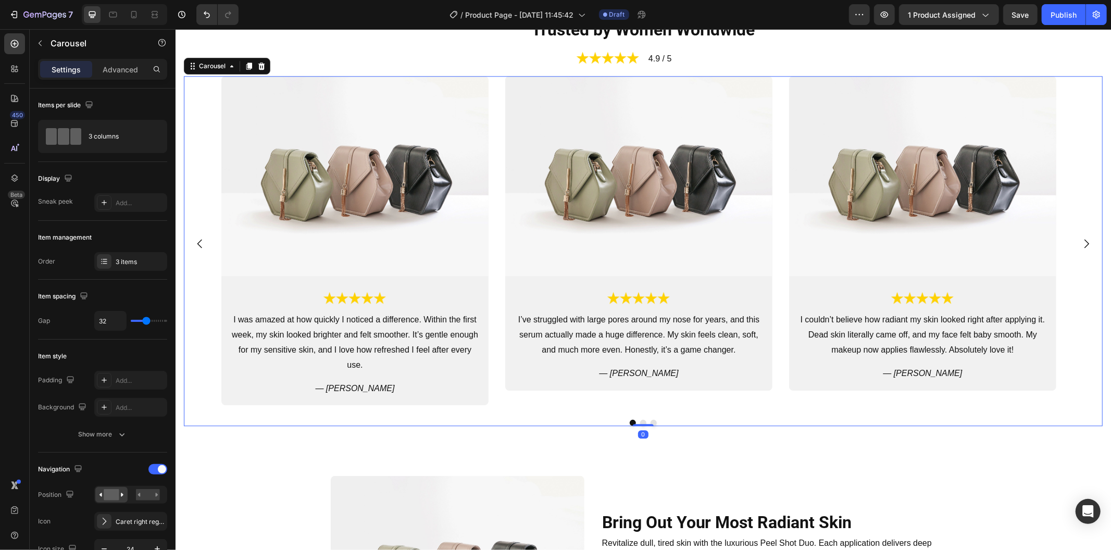
click at [1079, 237] on icon "Carousel Next Arrow" at bounding box center [1085, 243] width 12 height 12
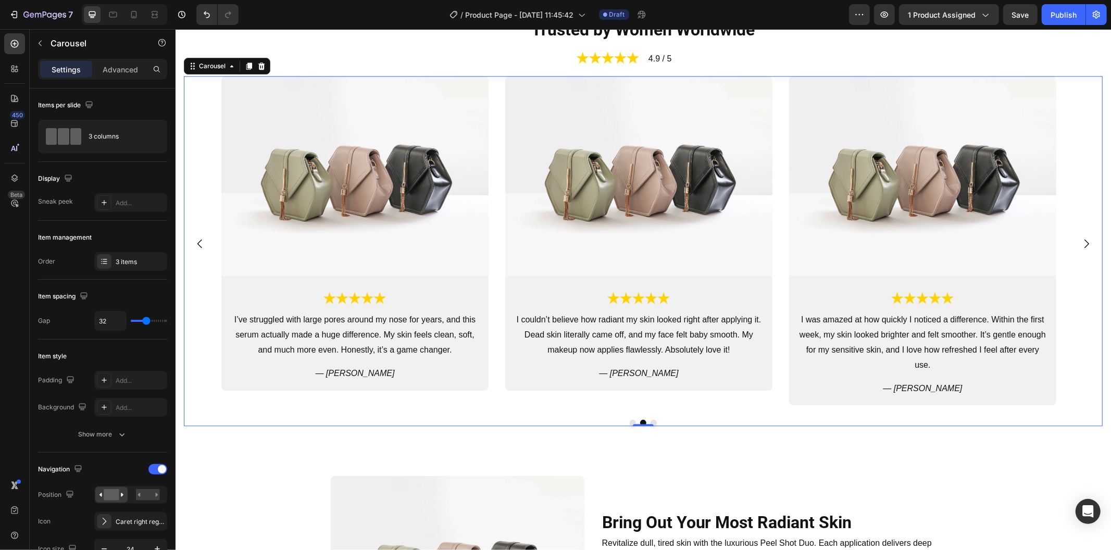
click at [776, 258] on div "Image Image I was amazed at how quickly I noticed a difference. Within the firs…" at bounding box center [642, 243] width 843 height 336
click at [141, 263] on div "3 items" at bounding box center [140, 261] width 49 height 9
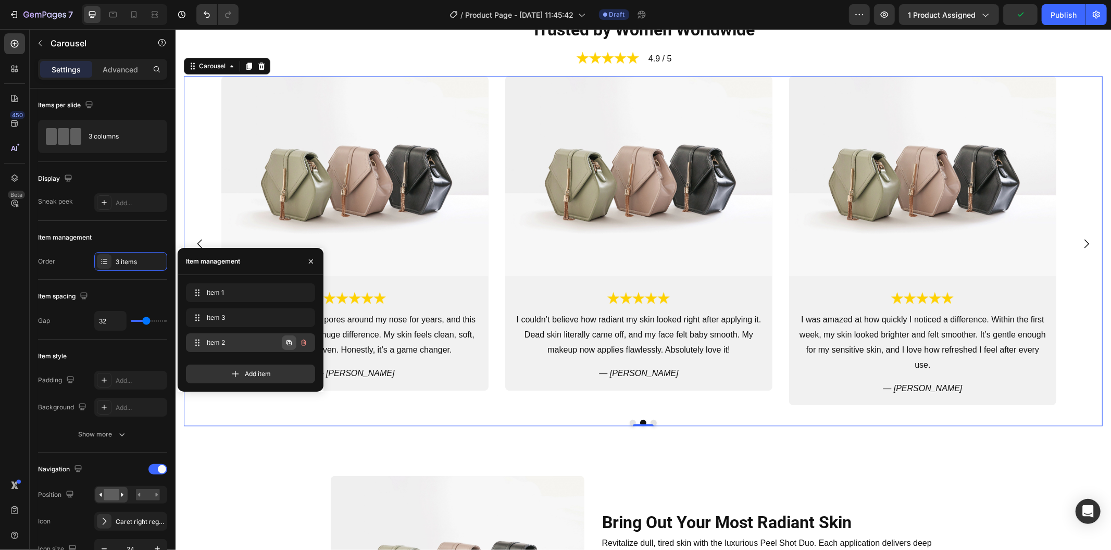
click at [285, 341] on icon "button" at bounding box center [289, 342] width 8 height 8
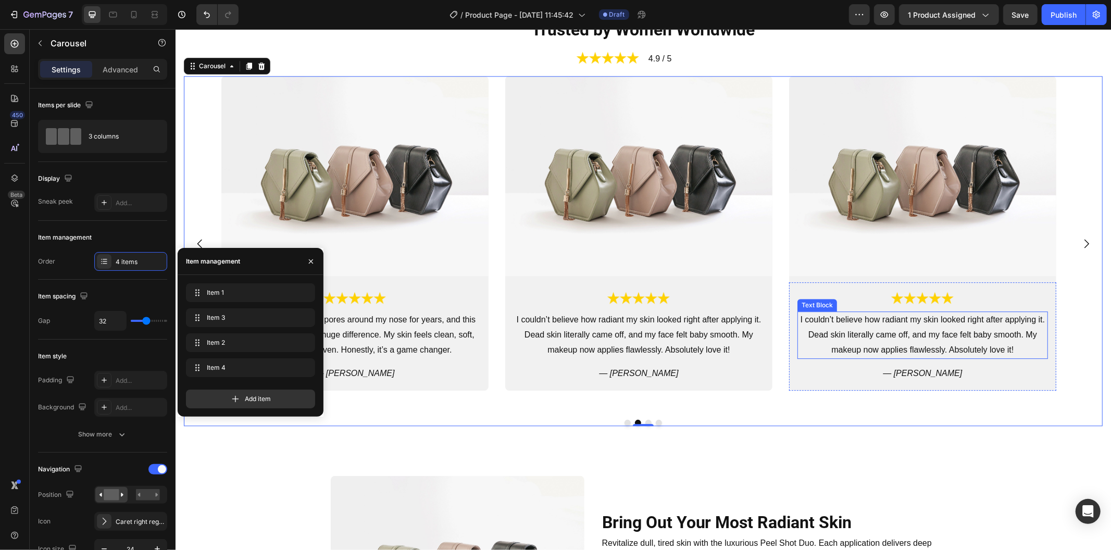
click at [919, 331] on p "I couldn’t believe how radiant my skin looked right after applying it. Dead ski…" at bounding box center [922, 334] width 248 height 45
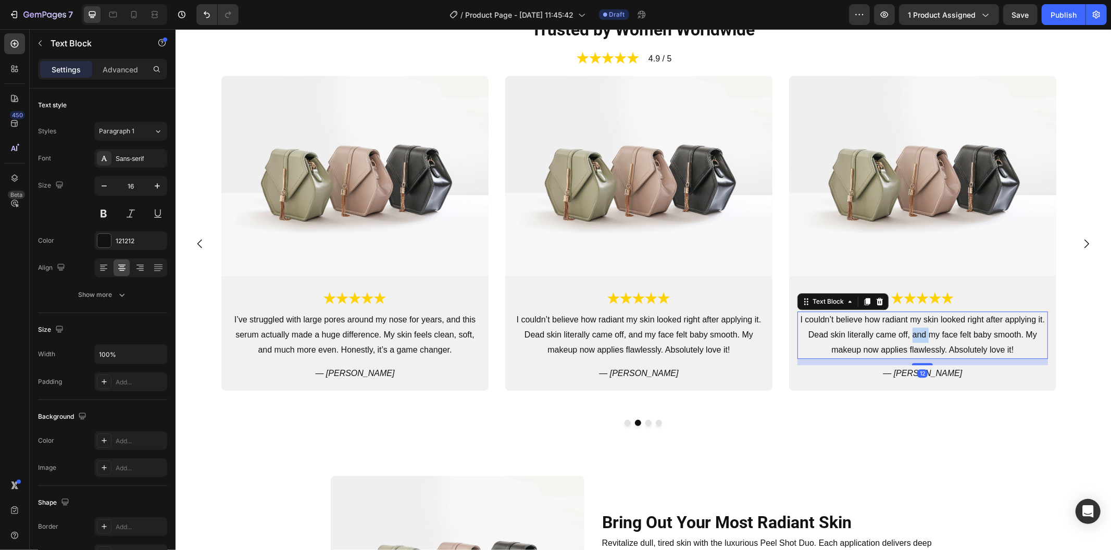
click at [919, 331] on p "I couldn’t believe how radiant my skin looked right after applying it. Dead ski…" at bounding box center [922, 334] width 248 height 45
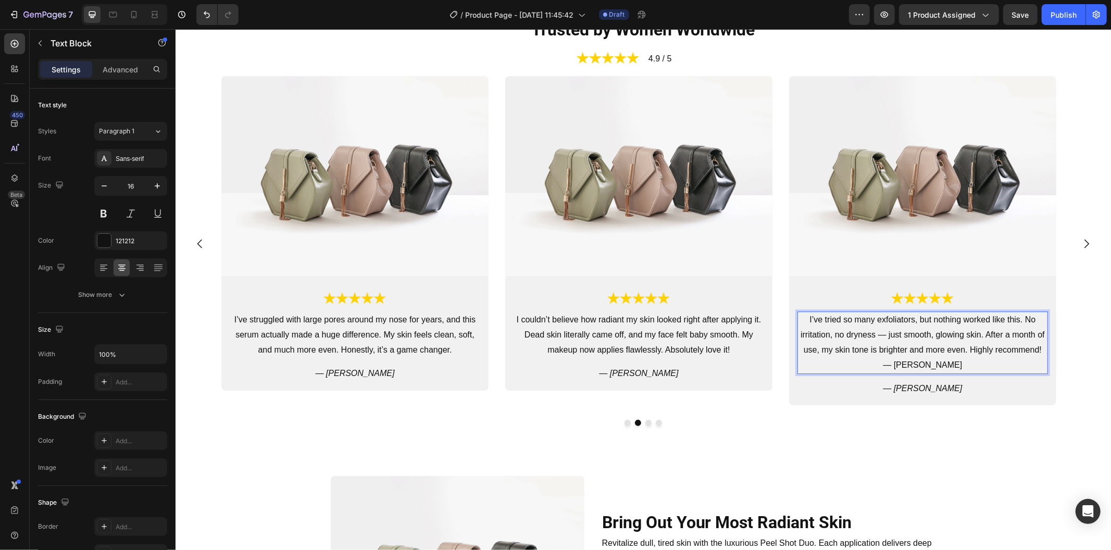
click at [915, 359] on p "I’ve tried so many exfoliators, but nothing worked like this. No irritation, no…" at bounding box center [922, 342] width 248 height 60
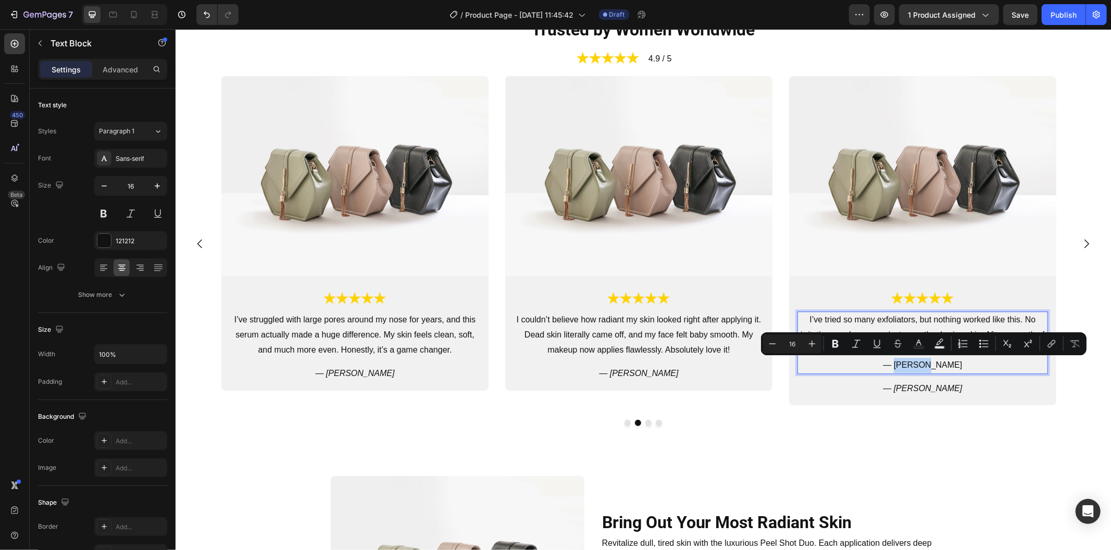
click at [915, 359] on p "I’ve tried so many exfoliators, but nothing worked like this. No irritation, no…" at bounding box center [922, 342] width 248 height 60
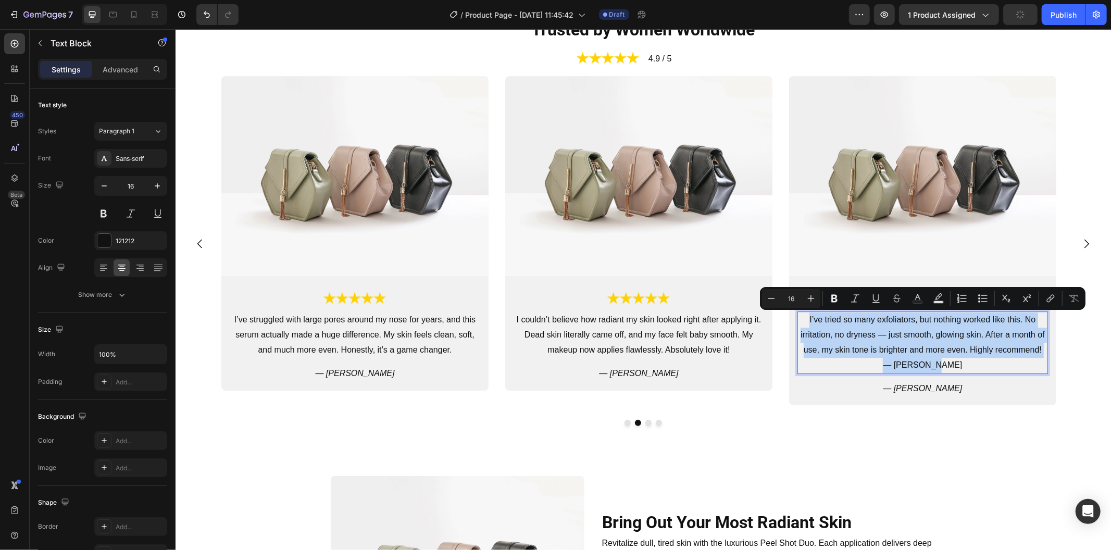
click at [915, 361] on p "I’ve tried so many exfoliators, but nothing worked like this. No irritation, no…" at bounding box center [922, 342] width 248 height 60
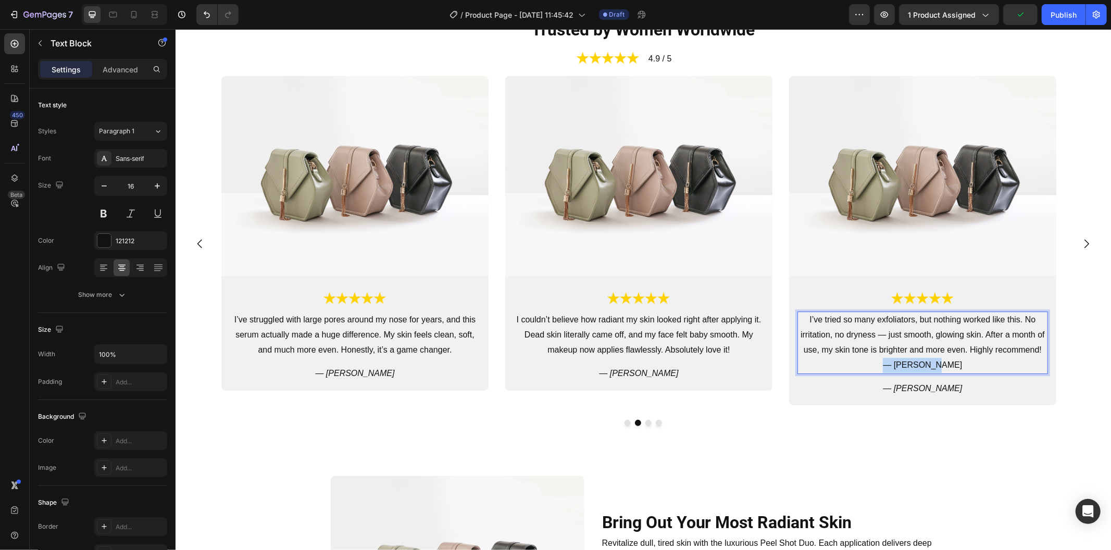
drag, startPoint x: 959, startPoint y: 365, endPoint x: 896, endPoint y: 362, distance: 62.5
click at [896, 362] on p "I’ve tried so many exfoliators, but nothing worked like this. No irritation, no…" at bounding box center [922, 342] width 248 height 60
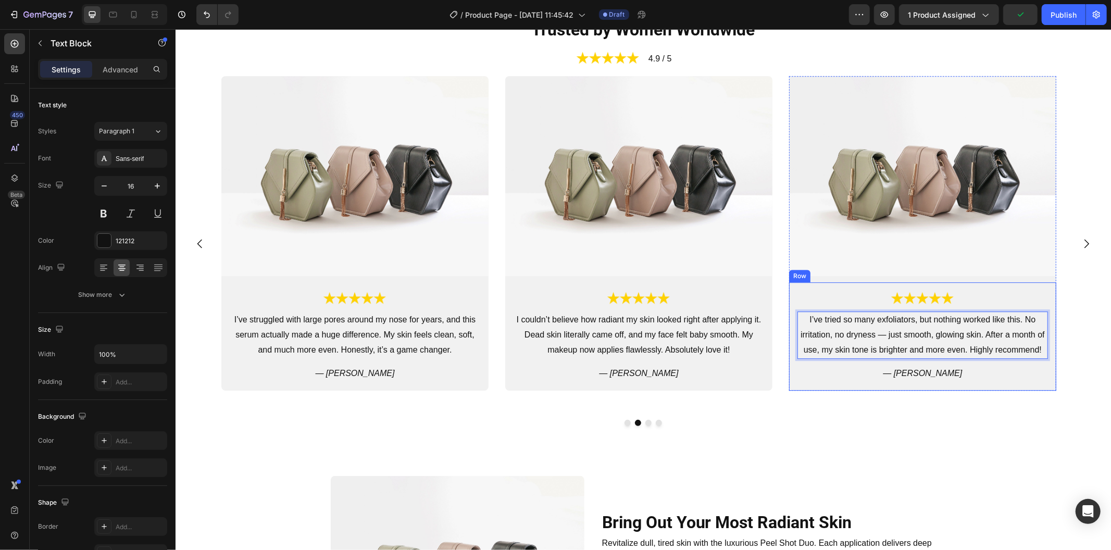
click at [922, 374] on p "— [PERSON_NAME]" at bounding box center [922, 372] width 248 height 15
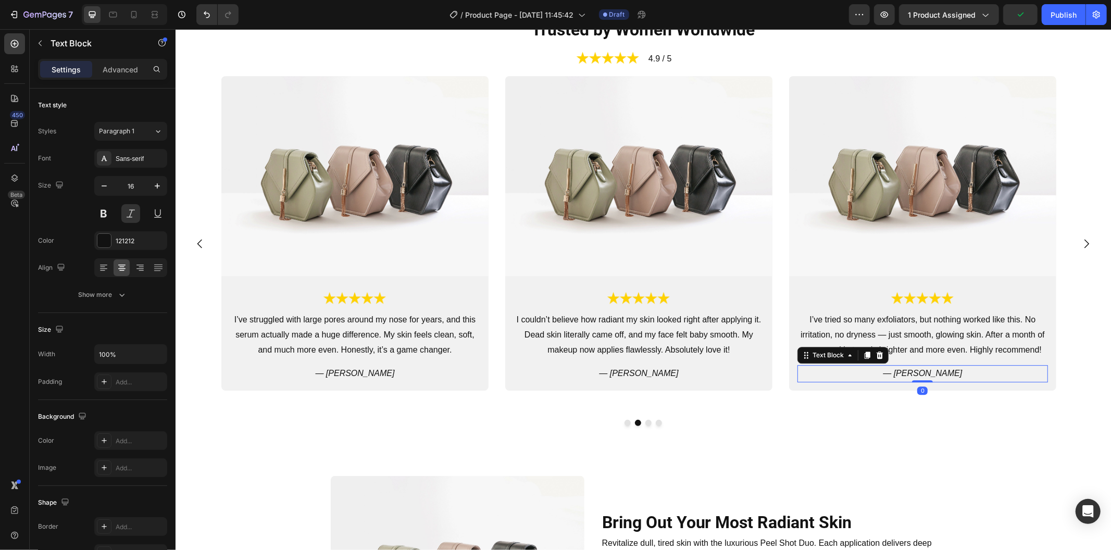
click at [922, 374] on p "— Jessica M." at bounding box center [922, 372] width 248 height 15
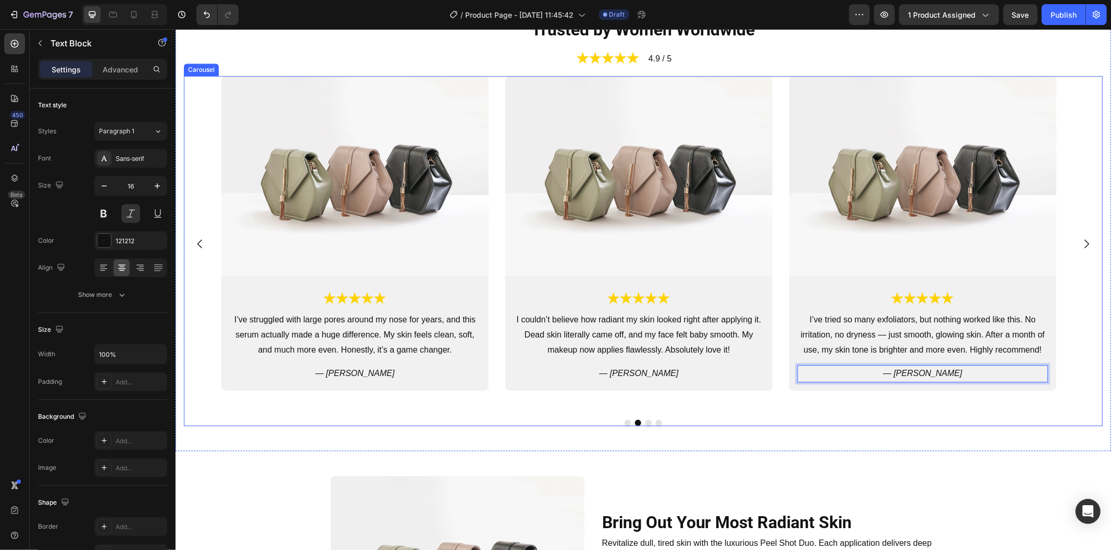
click at [903, 391] on div "Image Image I’ve tried so many exfoliators, but nothing worked like this. No ir…" at bounding box center [921, 243] width 267 height 336
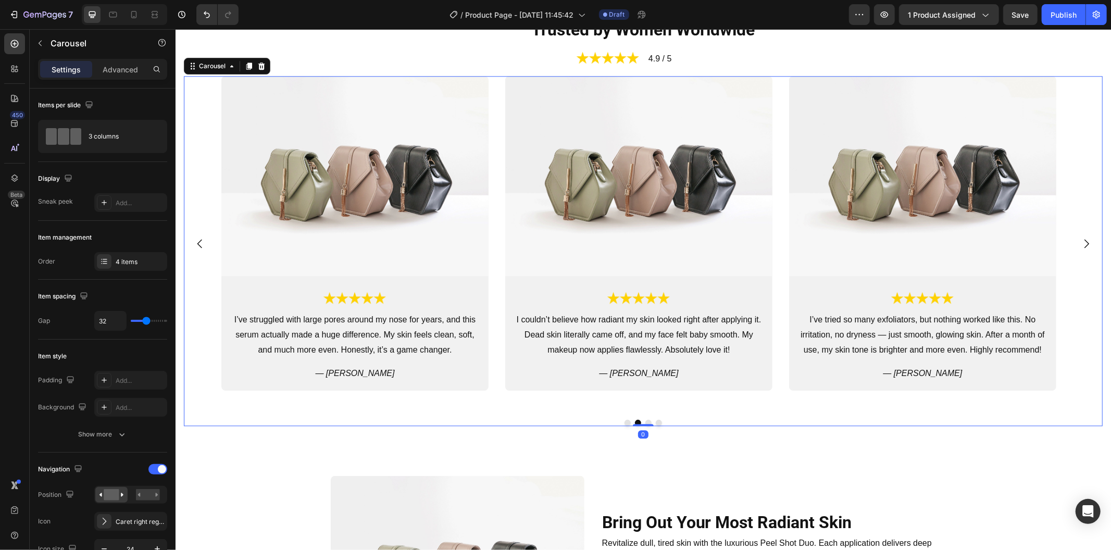
click at [1087, 257] on div "Image Image I was amazed at how quickly I noticed a difference. Within the firs…" at bounding box center [642, 243] width 918 height 336
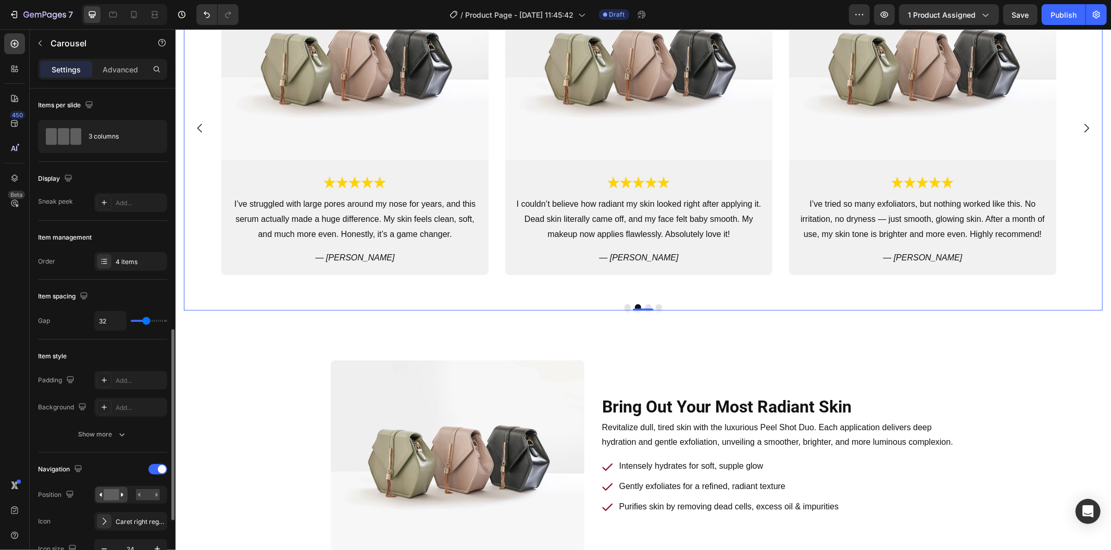
scroll to position [173, 0]
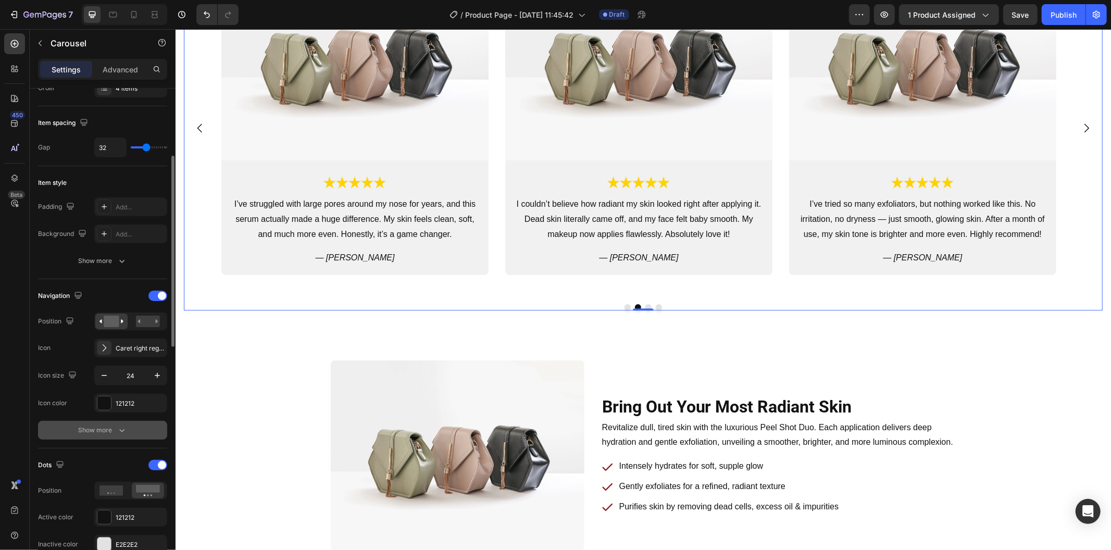
click at [120, 430] on icon "button" at bounding box center [121, 430] width 5 height 3
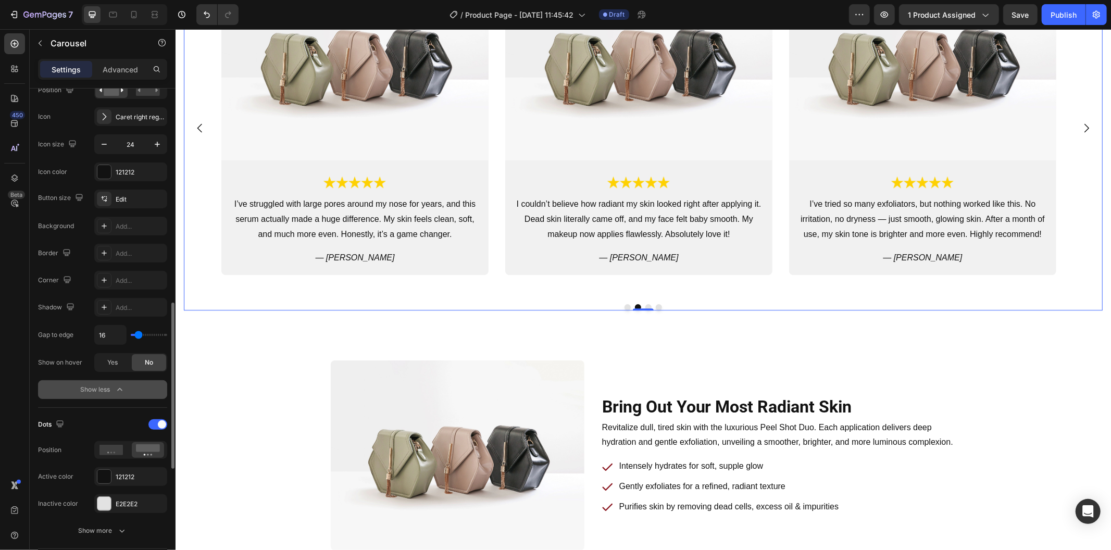
scroll to position [521, 0]
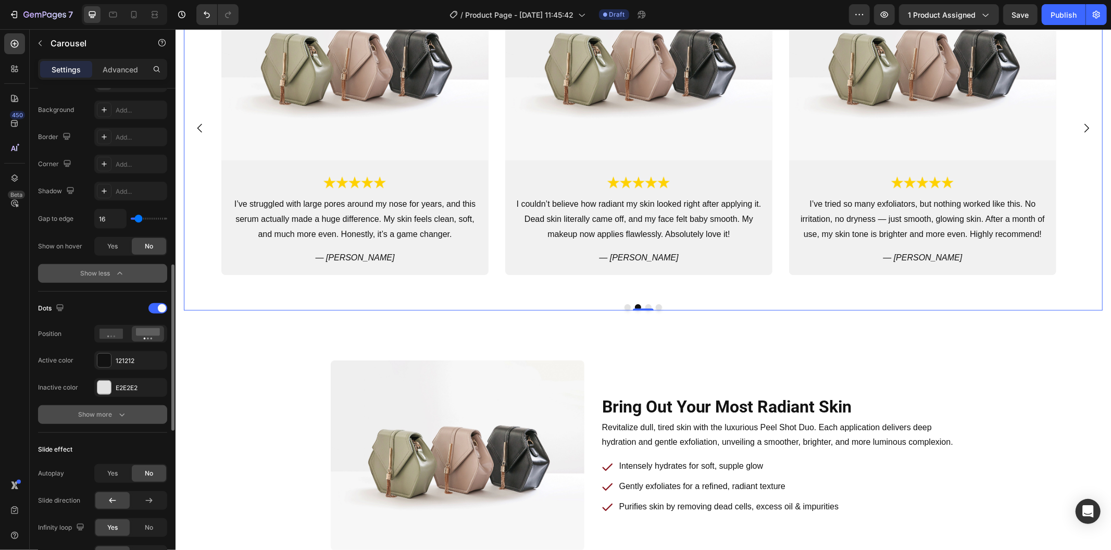
click at [116, 421] on button "Show more" at bounding box center [102, 414] width 129 height 19
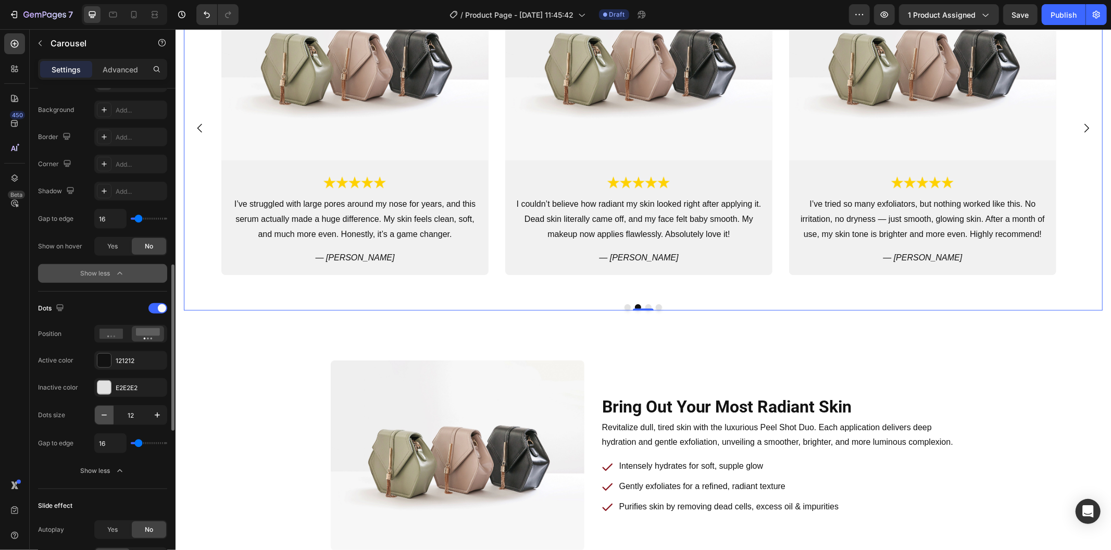
click at [108, 421] on button "button" at bounding box center [104, 415] width 19 height 19
click at [108, 420] on icon "button" at bounding box center [104, 415] width 10 height 10
type input "8"
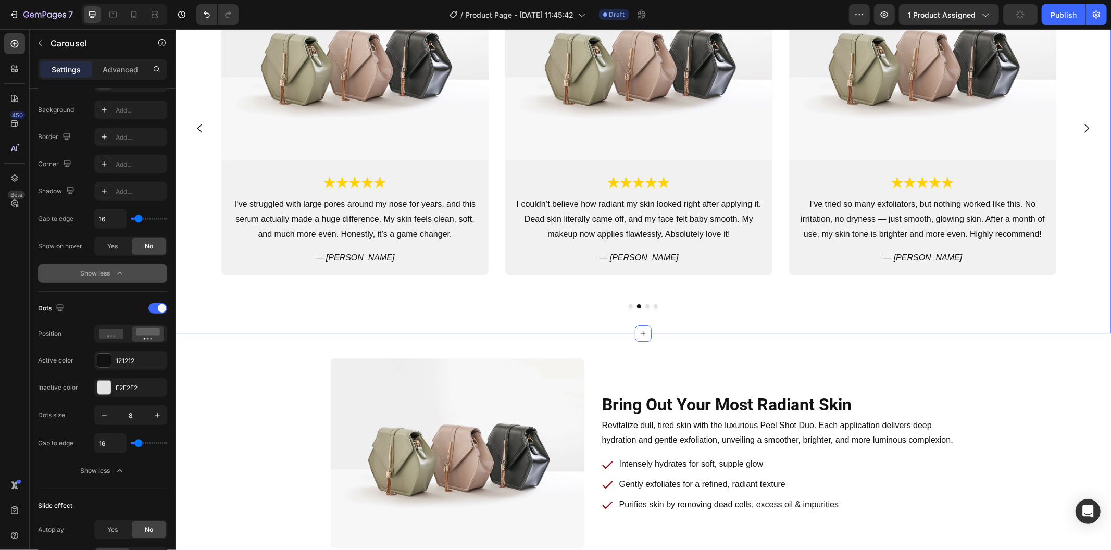
click at [675, 316] on div "Trusted by Women Worldwide Heading Image 4.9 / 5 Text Block Row Row Image Image…" at bounding box center [642, 101] width 935 height 464
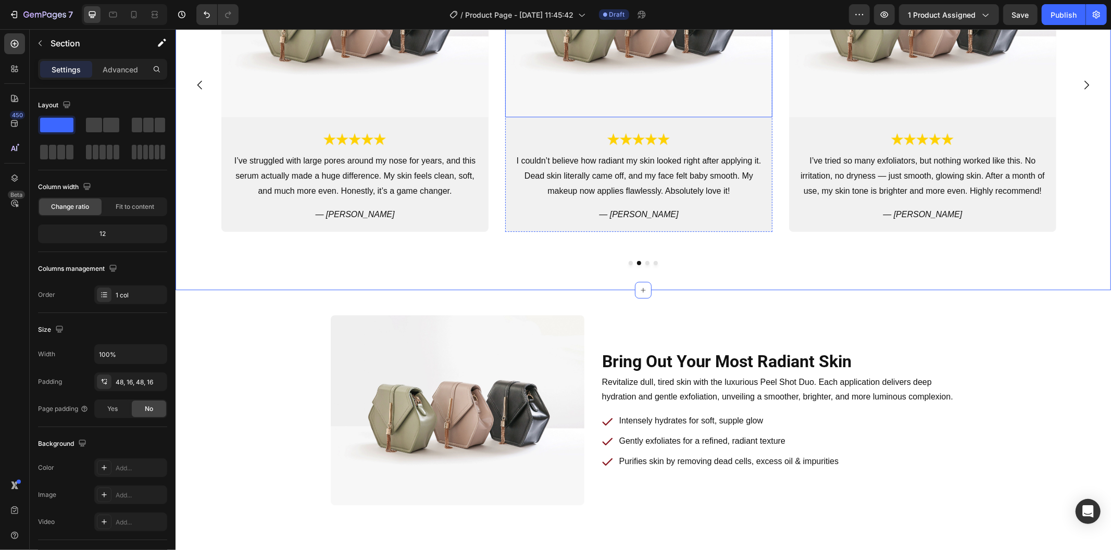
scroll to position [2603, 0]
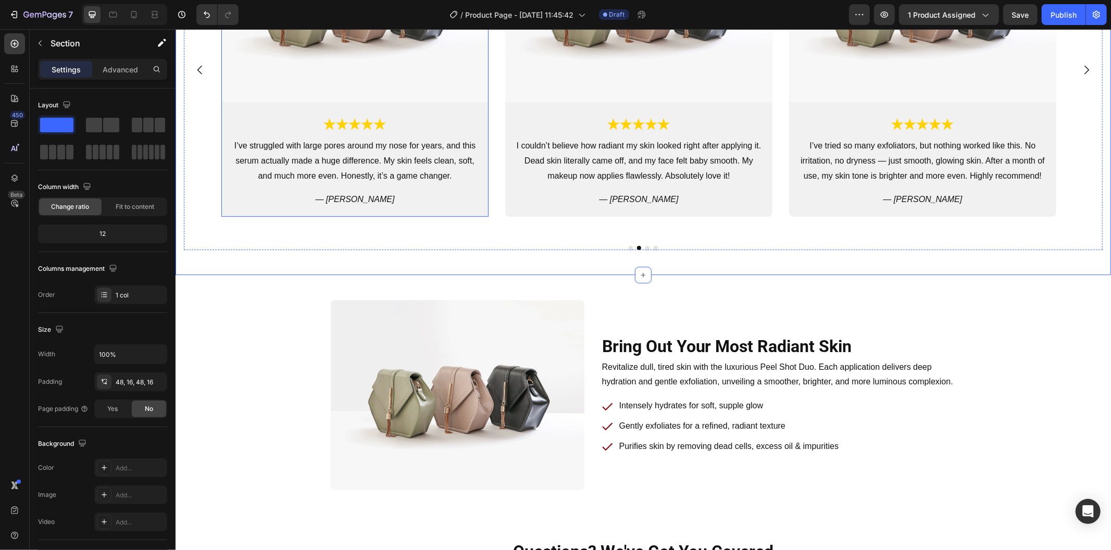
click at [473, 104] on div "Image Image I’ve struggled with large pores around my nose for years, and this …" at bounding box center [354, 59] width 267 height 314
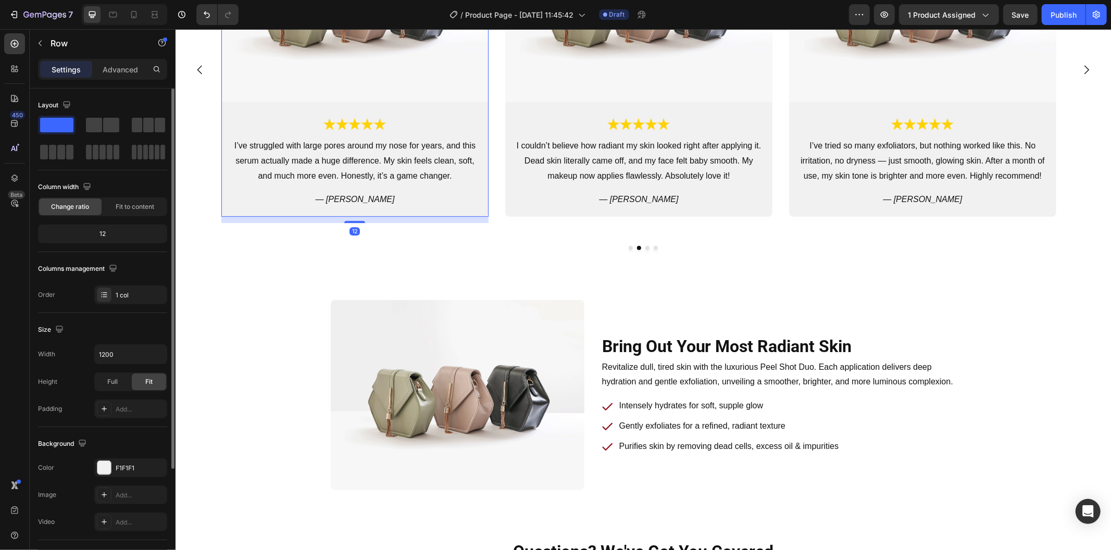
scroll to position [144, 0]
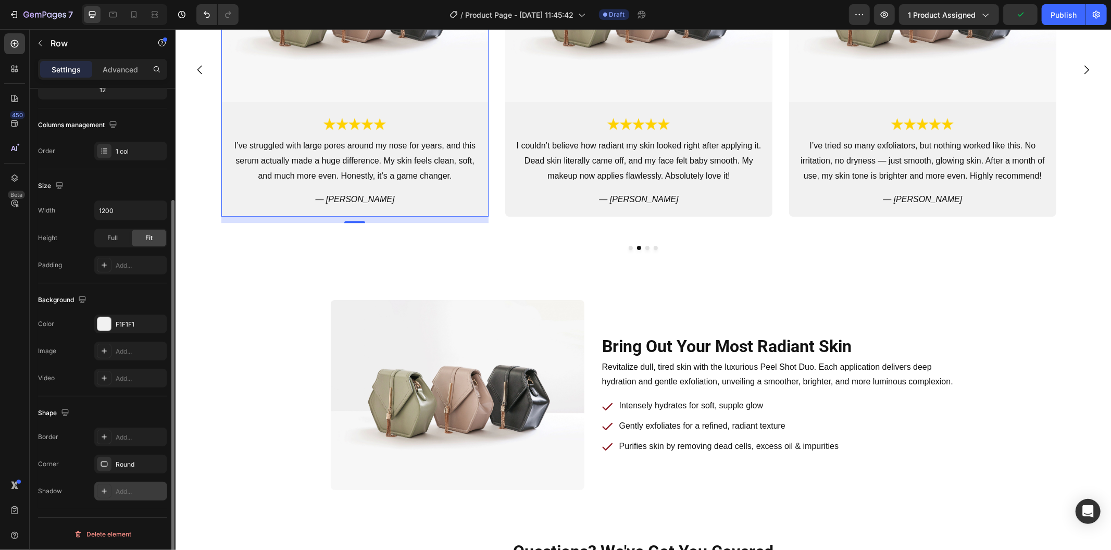
click at [108, 487] on icon at bounding box center [104, 491] width 8 height 8
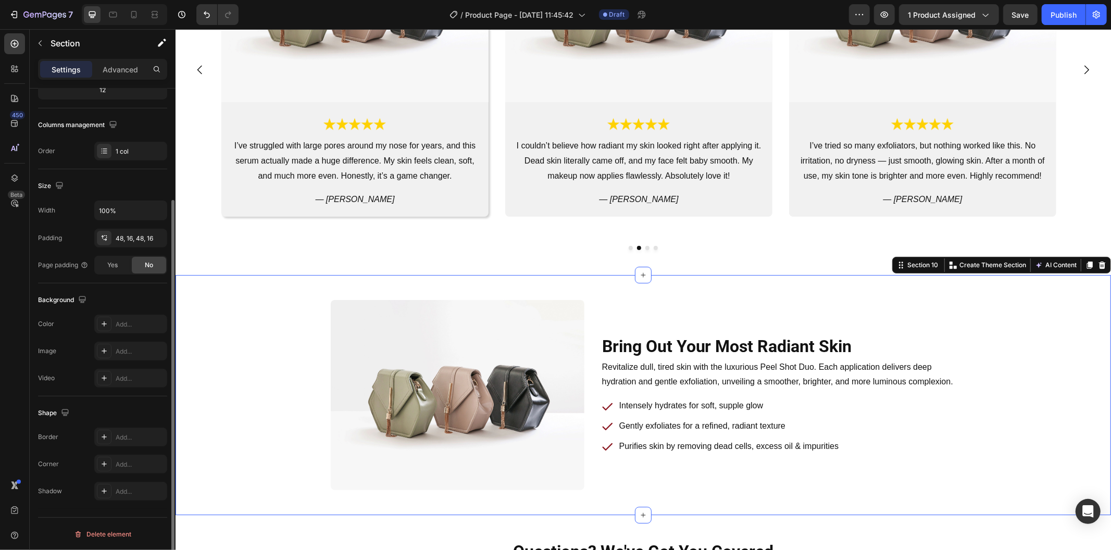
click at [178, 356] on div "Bring Out Your Most Radiant Skin Heading Row Revitalize dull, tired skin with t…" at bounding box center [642, 394] width 935 height 240
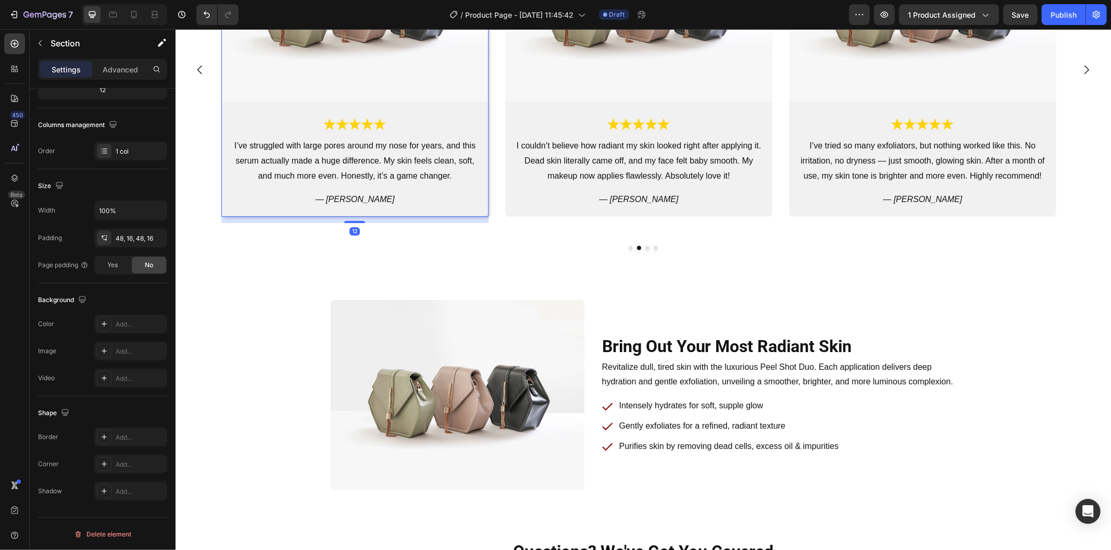
click at [472, 104] on div "Image Image I’ve struggled with large pores around my nose for years, and this …" at bounding box center [354, 59] width 267 height 314
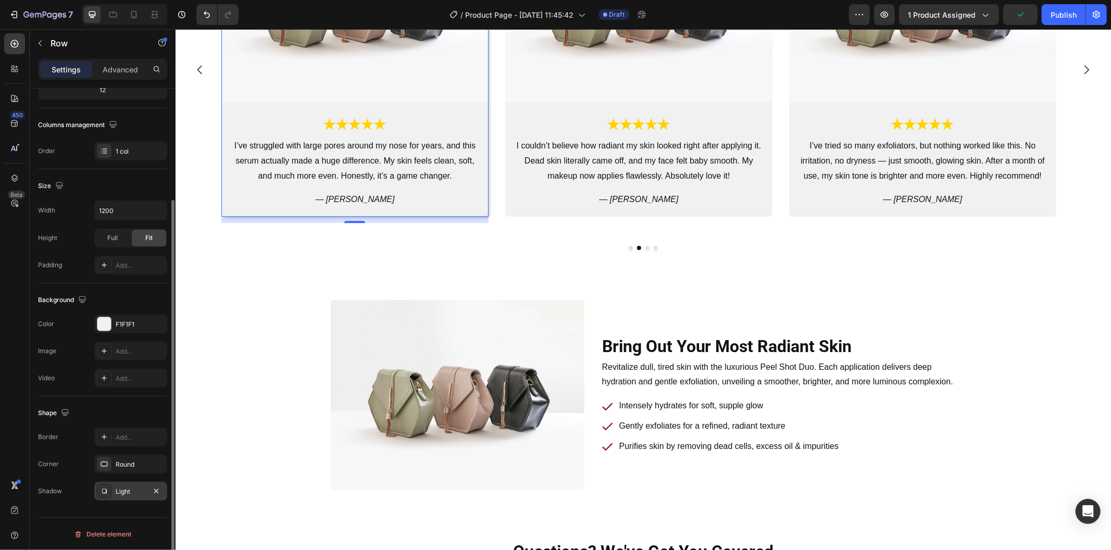
click at [129, 498] on div "Light" at bounding box center [130, 491] width 73 height 19
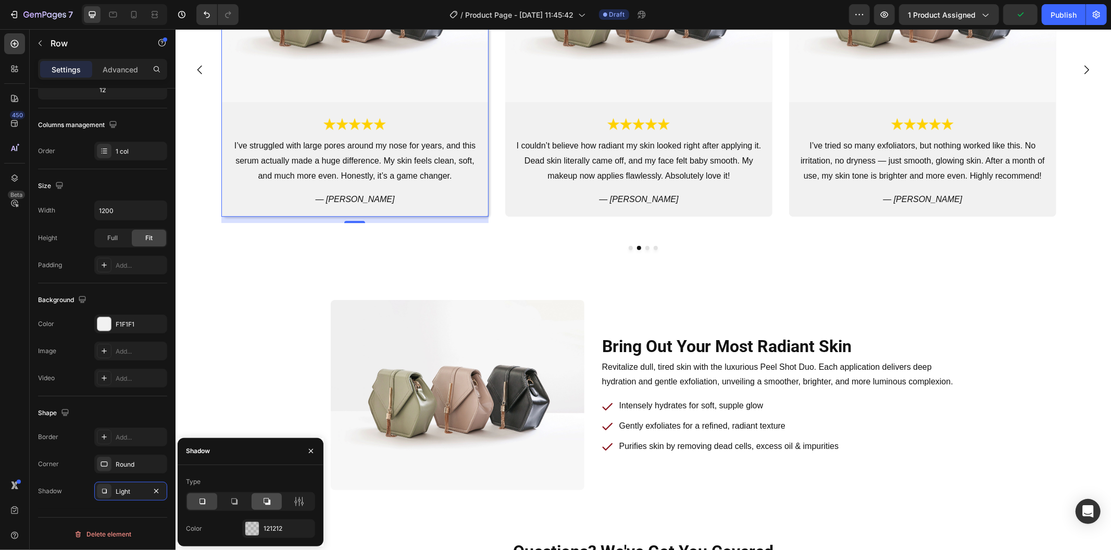
click at [263, 500] on icon at bounding box center [266, 501] width 7 height 7
click at [501, 243] on div "Image Image I was amazed at how quickly I noticed a difference. Within the firs…" at bounding box center [642, 76] width 918 height 348
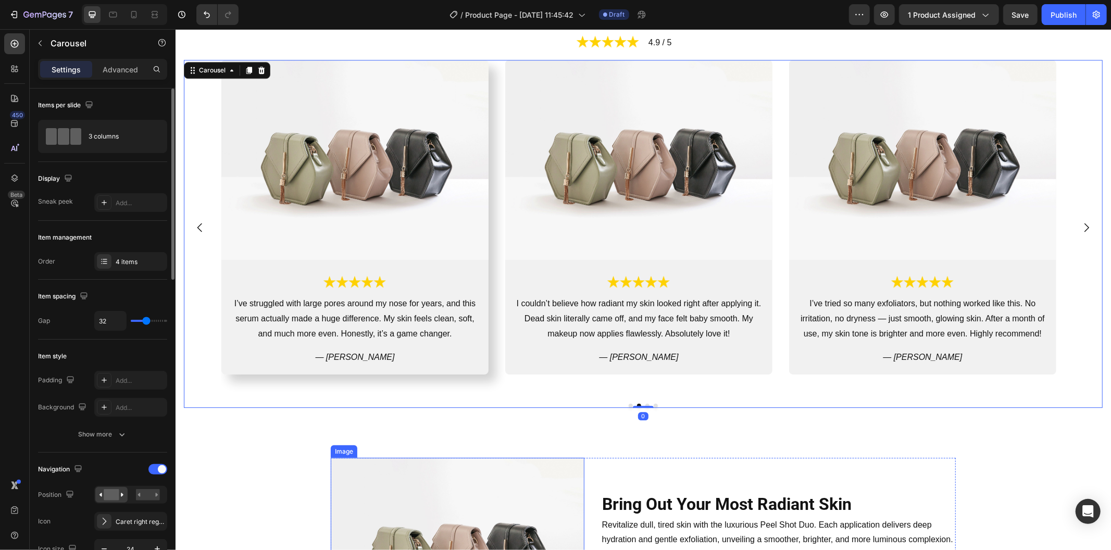
scroll to position [2429, 0]
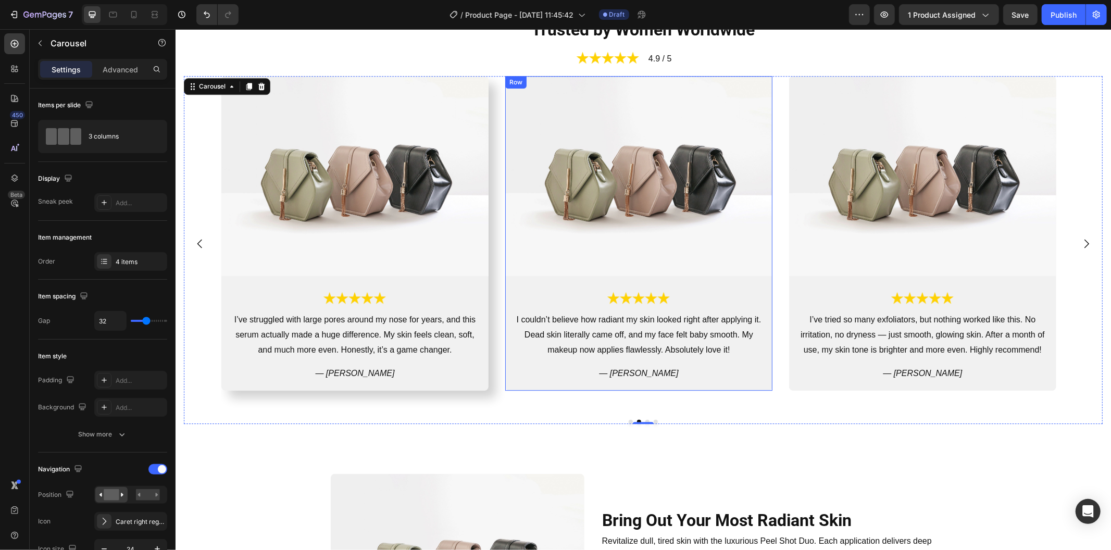
click at [527, 275] on div "Image Image I couldn’t believe how radiant my skin looked right after applying …" at bounding box center [638, 232] width 267 height 314
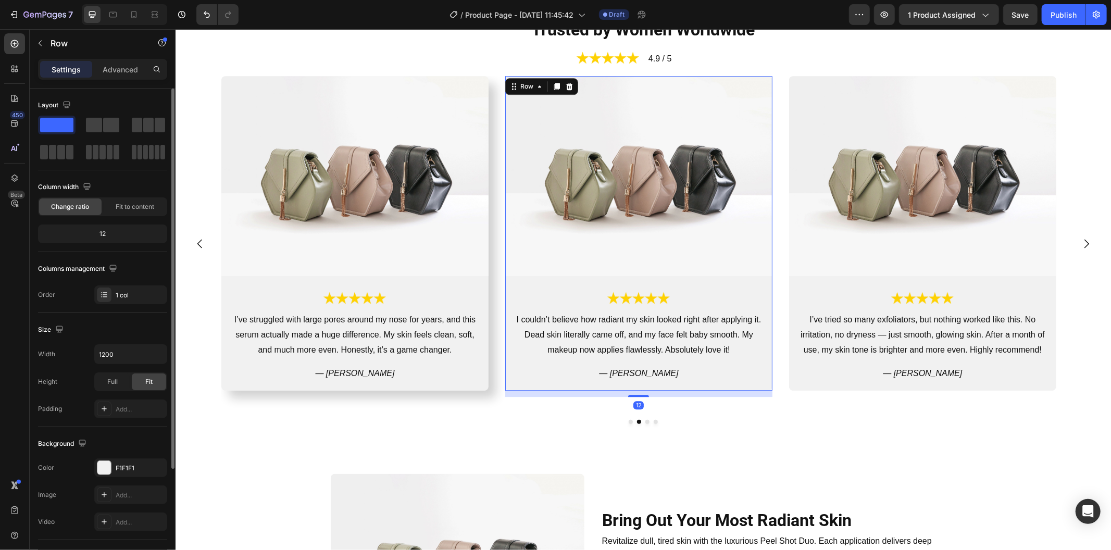
scroll to position [144, 0]
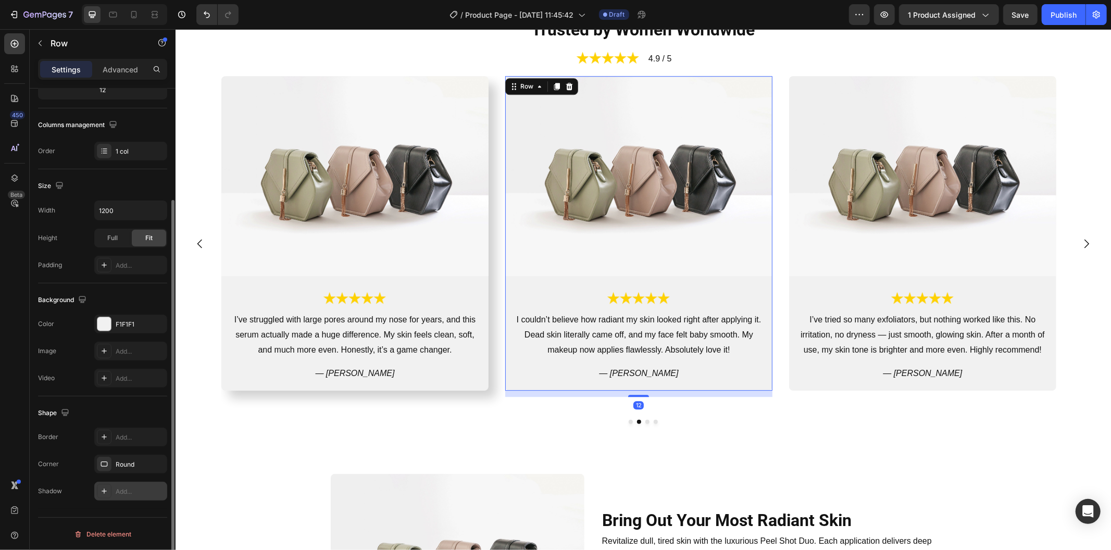
click at [128, 491] on div "Add..." at bounding box center [140, 491] width 49 height 9
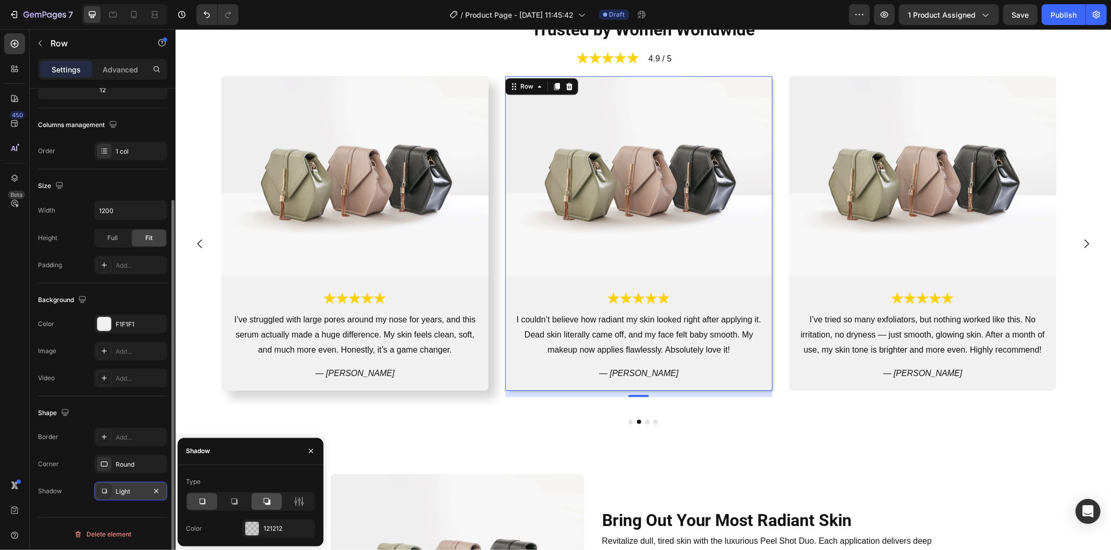
click at [269, 500] on icon at bounding box center [266, 501] width 7 height 7
click at [827, 275] on div "Image Image I’ve tried so many exfoliators, but nothing worked like this. No ir…" at bounding box center [921, 232] width 267 height 314
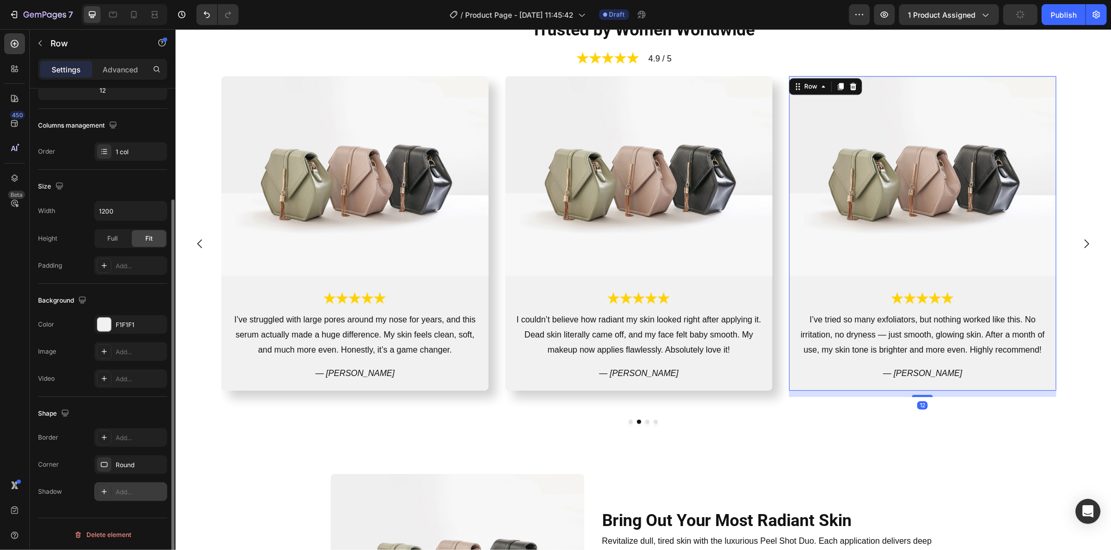
click at [138, 488] on div "Add..." at bounding box center [140, 491] width 49 height 9
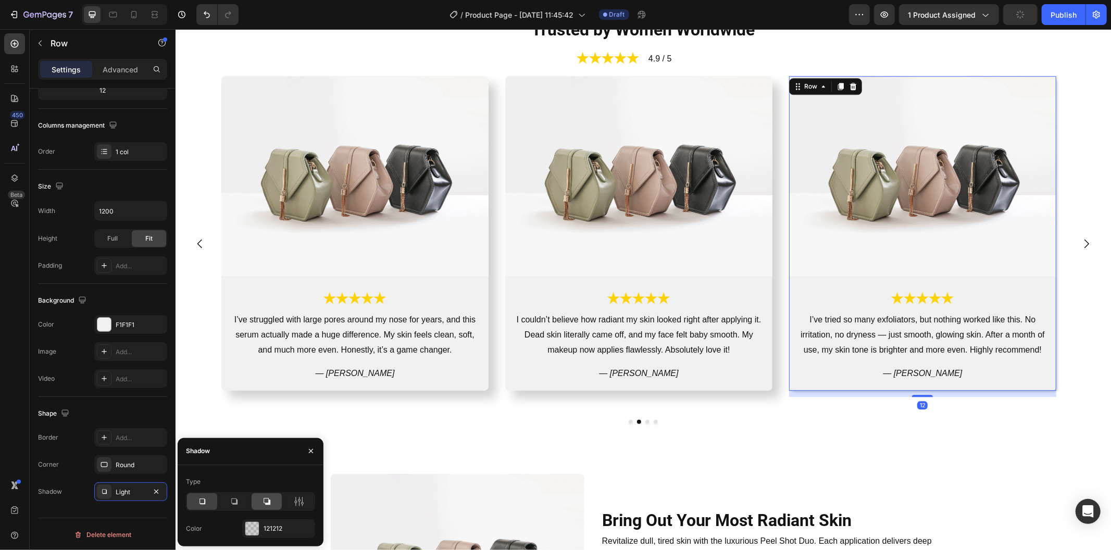
click at [261, 503] on icon at bounding box center [266, 501] width 10 height 10
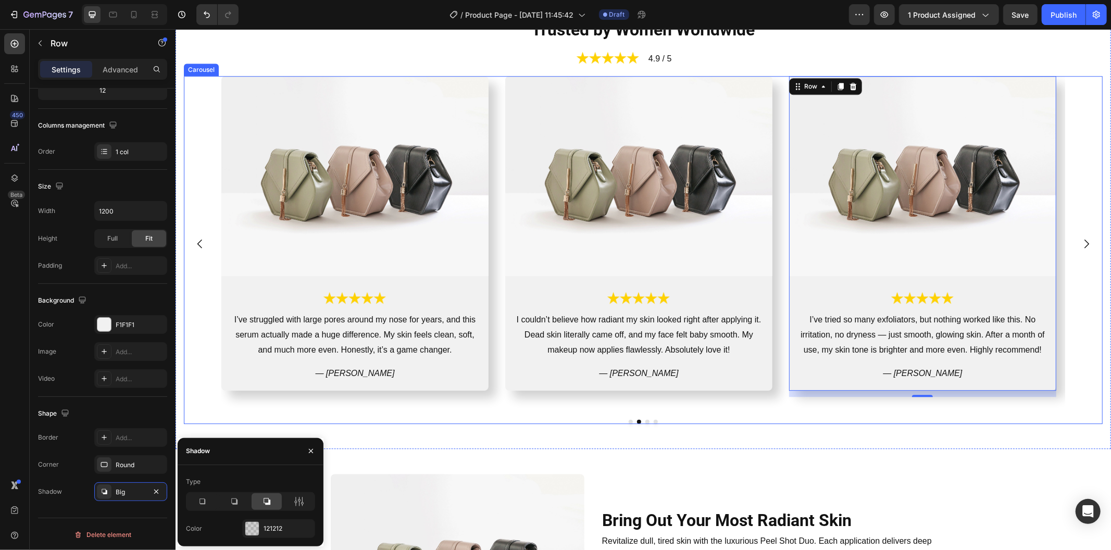
click at [1080, 244] on icon "Carousel Next Arrow" at bounding box center [1085, 243] width 12 height 12
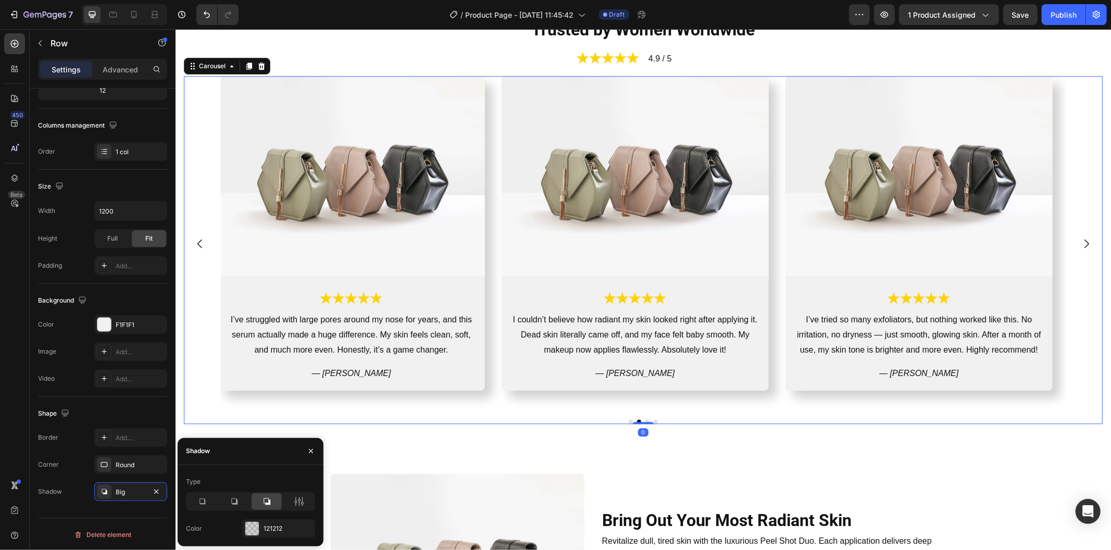
scroll to position [0, 0]
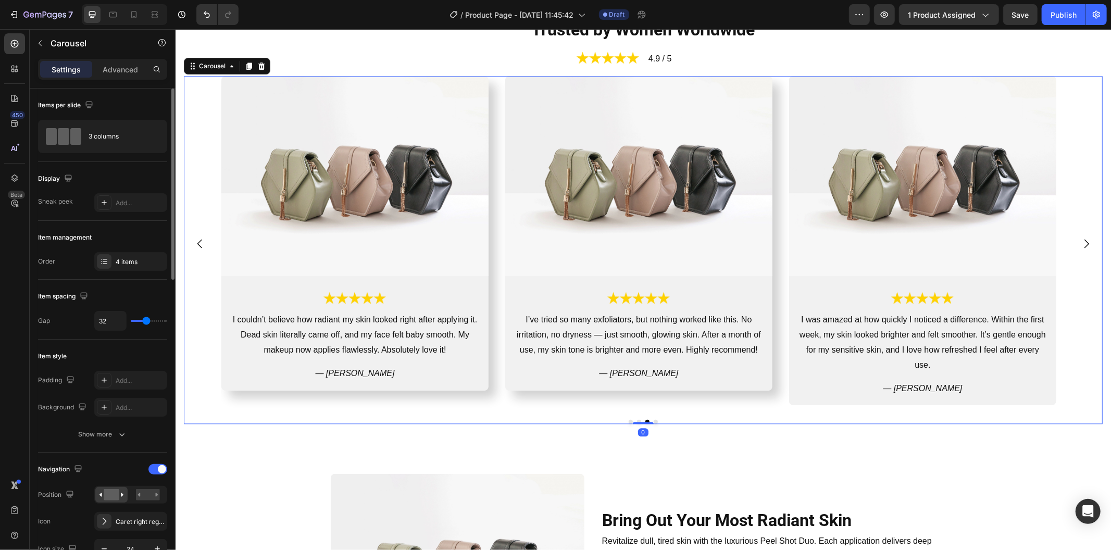
click at [1080, 244] on icon "Carousel Next Arrow" at bounding box center [1085, 243] width 12 height 12
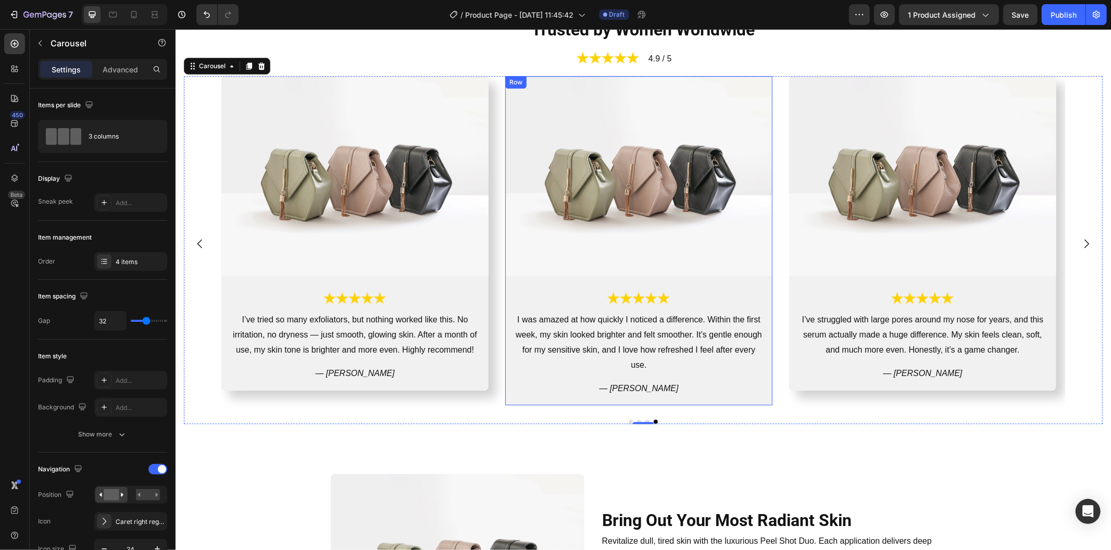
click at [761, 279] on div "Image Image I was amazed at how quickly I noticed a difference. Within the firs…" at bounding box center [638, 240] width 267 height 330
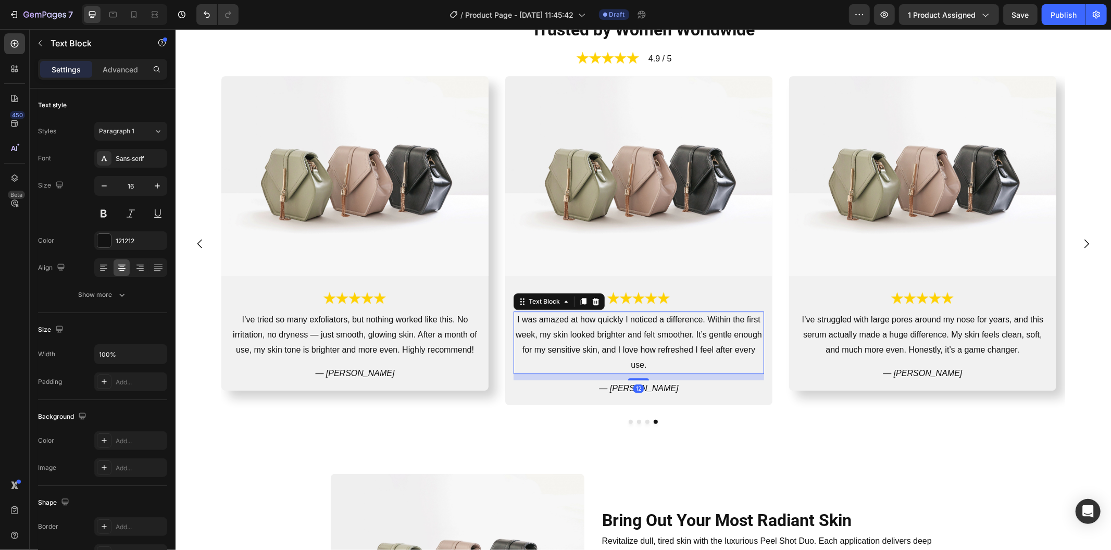
click at [651, 350] on p "I was amazed at how quickly I noticed a difference. Within the first week, my s…" at bounding box center [638, 342] width 248 height 60
click at [627, 349] on p "I was amazed at how quickly I noticed a difference. Within the first week, my s…" at bounding box center [638, 342] width 248 height 60
click at [607, 349] on p "I was amazed at how quickly I noticed a difference. Within the first week, my s…" at bounding box center [638, 342] width 248 height 60
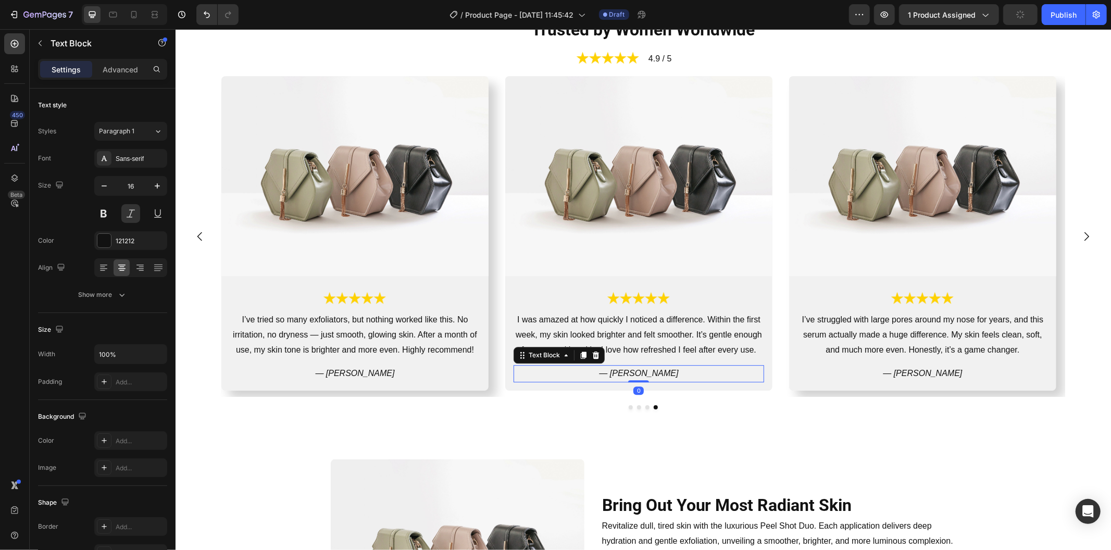
click at [703, 364] on div "— Sophia L." at bounding box center [638, 372] width 250 height 17
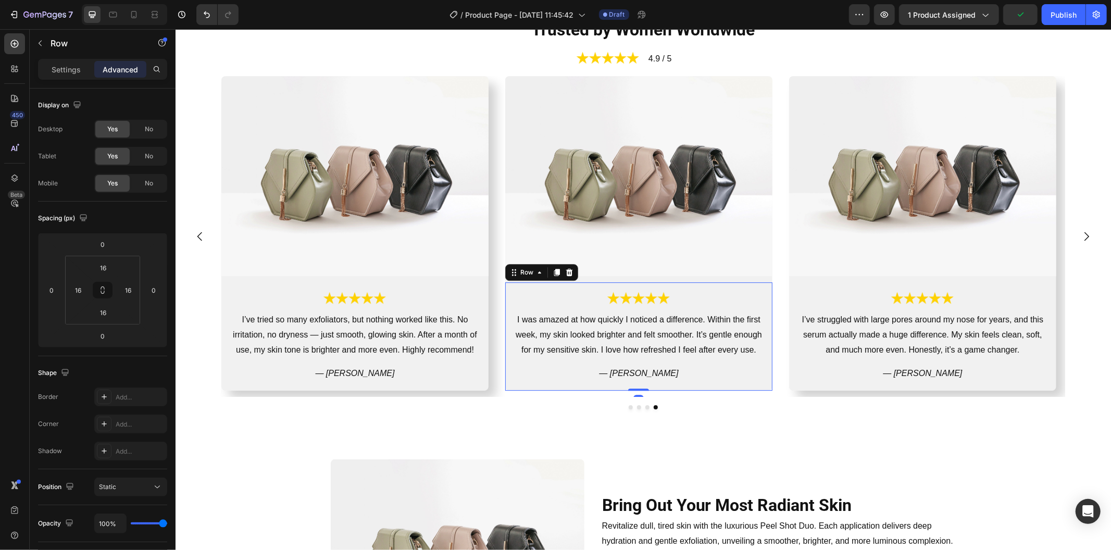
click at [766, 324] on div "Image I was amazed at how quickly I noticed a difference. Within the first week…" at bounding box center [638, 336] width 267 height 108
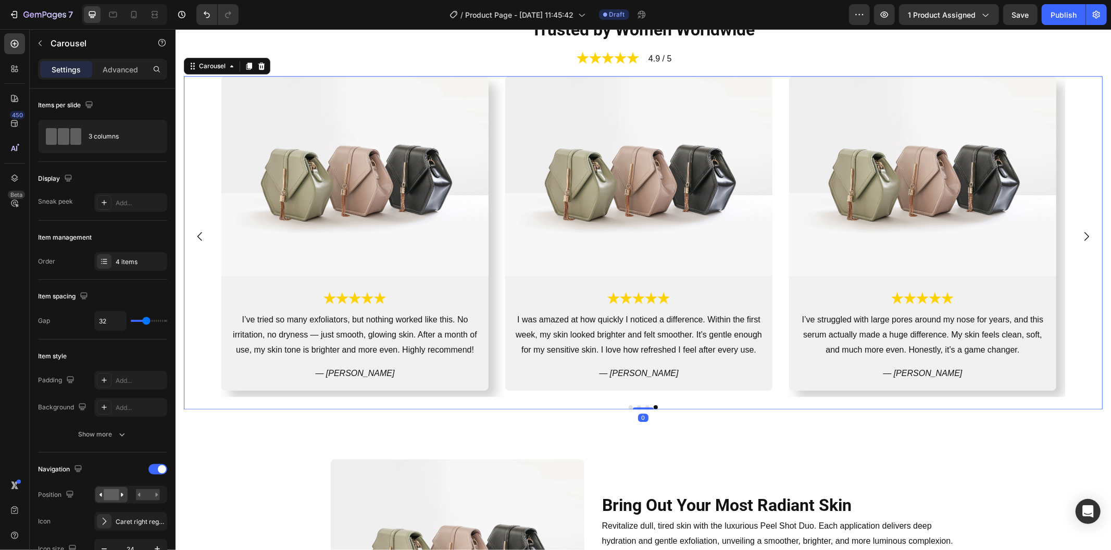
click at [782, 364] on div "Image Image I was amazed at how quickly I noticed a difference. Within the firs…" at bounding box center [642, 235] width 843 height 321
click at [760, 276] on div "Image Image I was amazed at how quickly I noticed a difference. Within the firs…" at bounding box center [638, 232] width 267 height 314
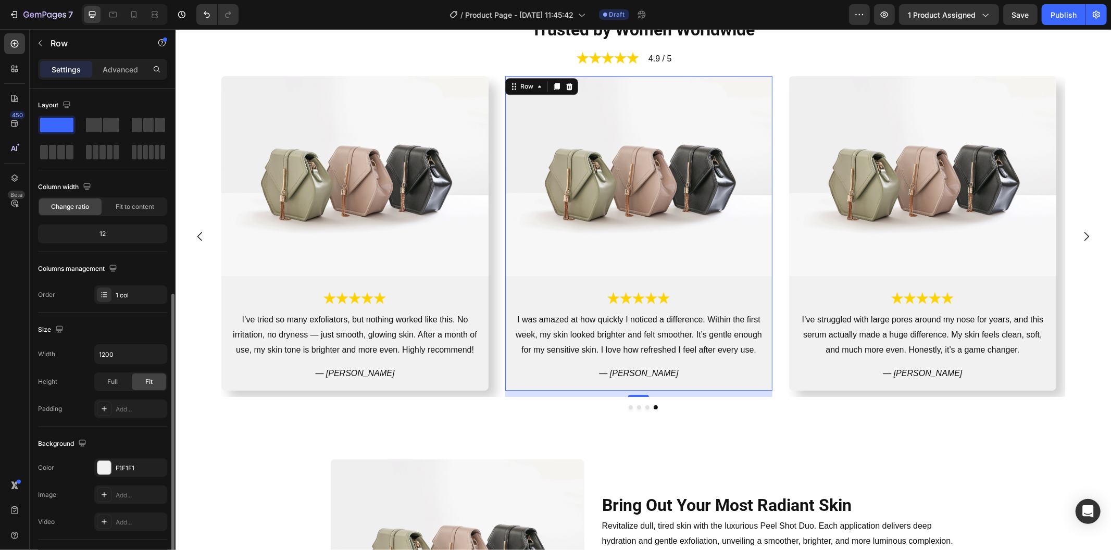
scroll to position [144, 0]
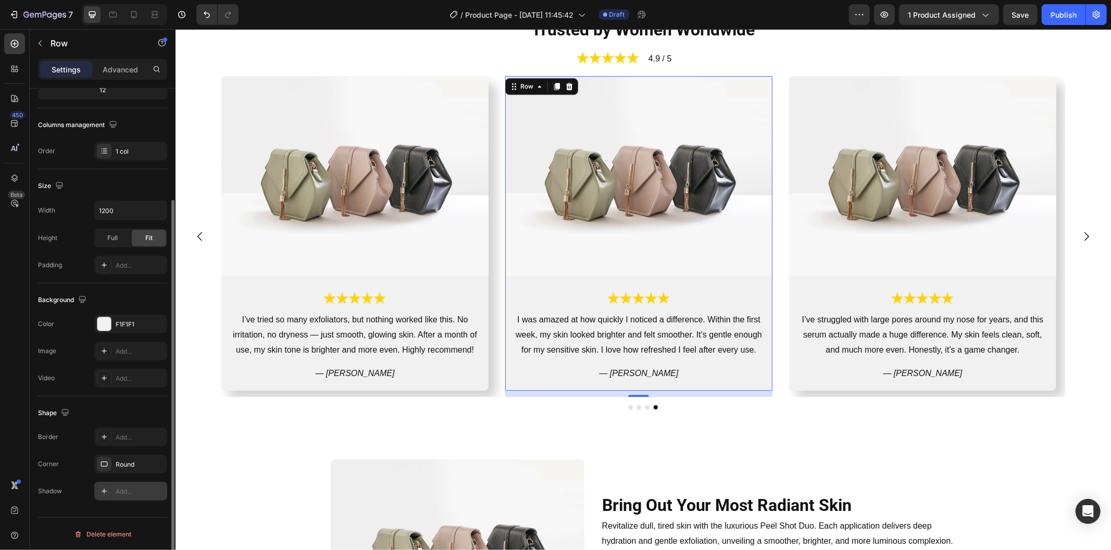
click at [123, 482] on div "Add..." at bounding box center [130, 491] width 73 height 19
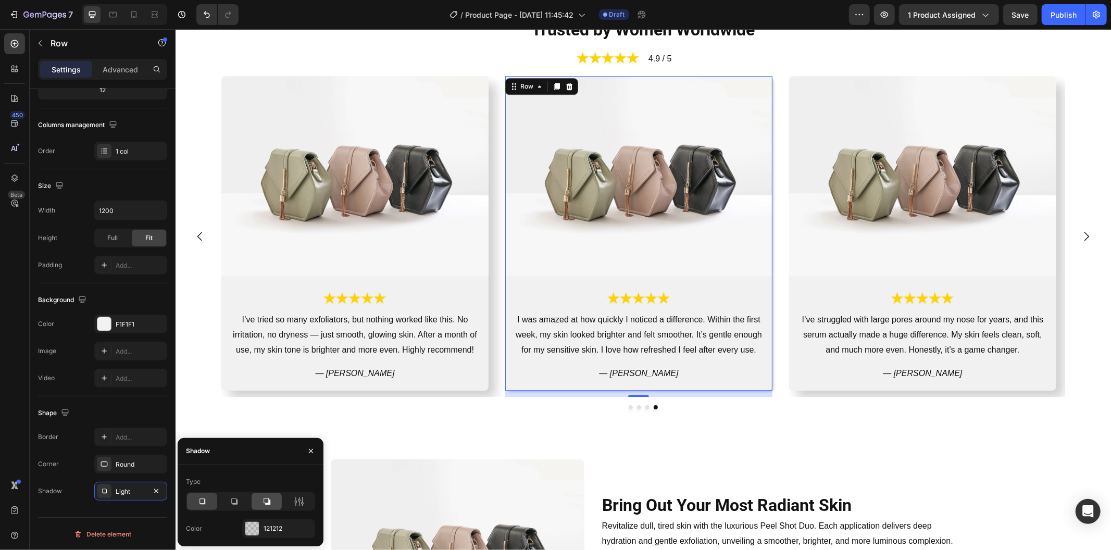
click at [262, 496] on icon at bounding box center [266, 501] width 10 height 10
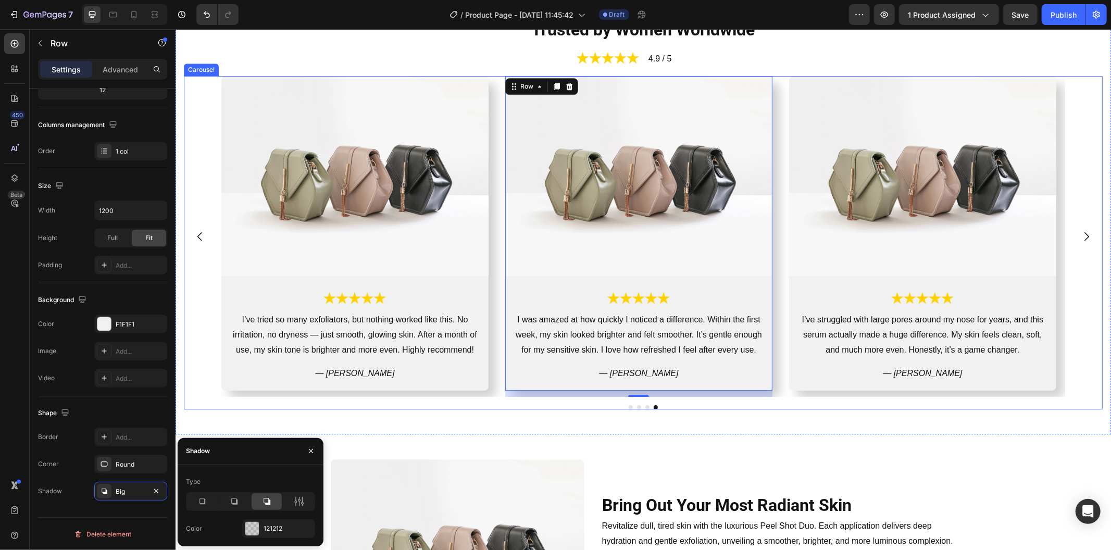
click at [499, 401] on div "Image Image I was amazed at how quickly I noticed a difference. Within the firs…" at bounding box center [642, 241] width 918 height 333
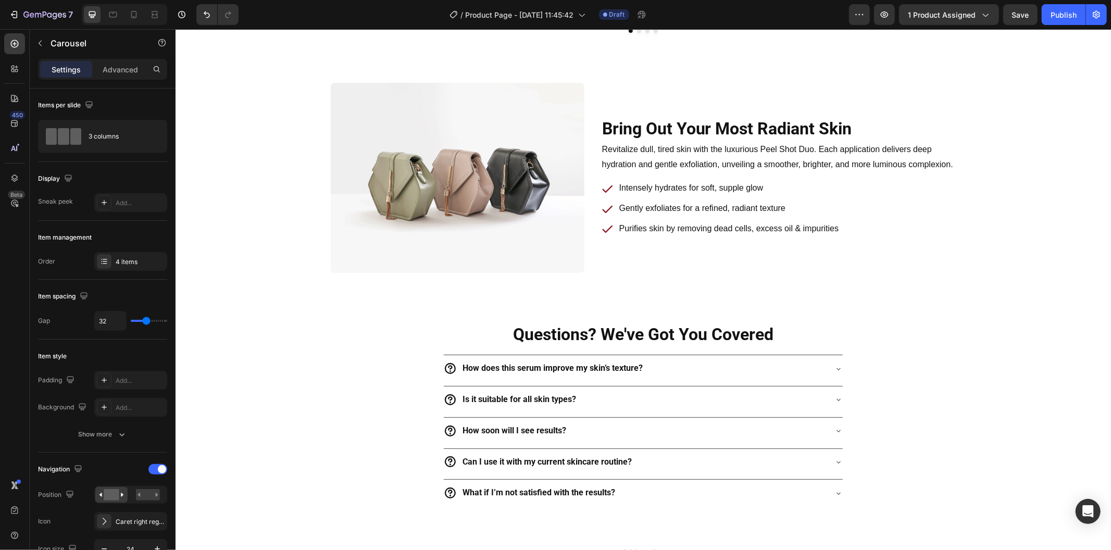
scroll to position [2638, 0]
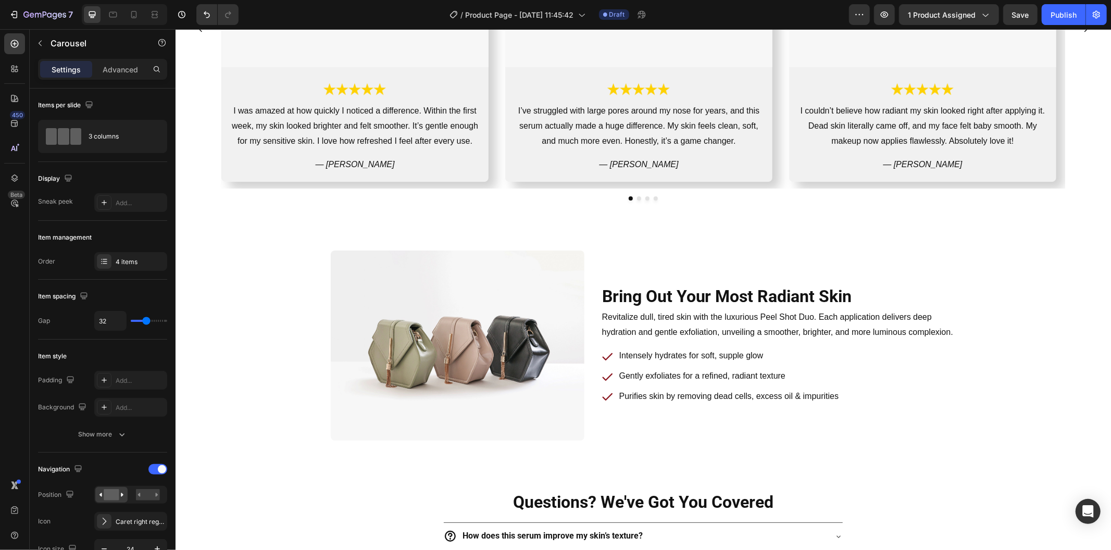
click at [790, 190] on div "Image Image I was amazed at how quickly I noticed a difference. Within the firs…" at bounding box center [642, 33] width 918 height 333
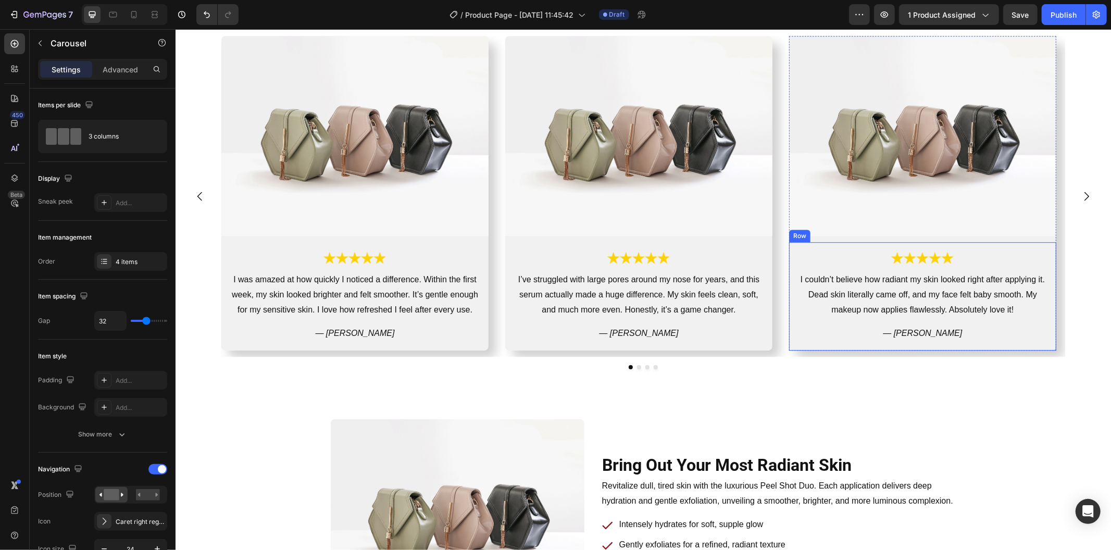
scroll to position [2465, 0]
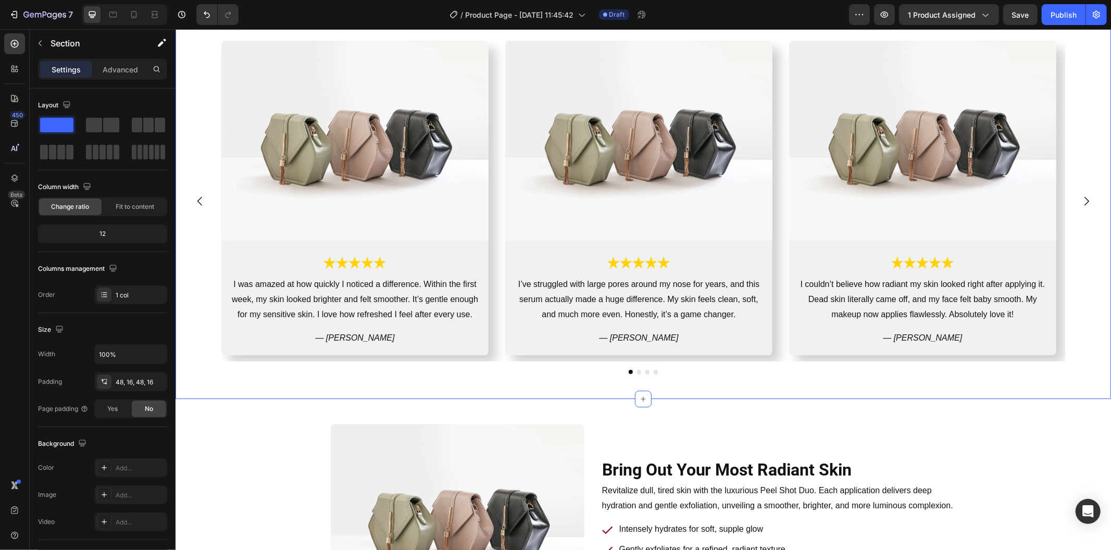
click at [762, 381] on div "Trusted by Women Worldwide Heading Image 4.9 / 5 Text Block Row Row Image Image…" at bounding box center [642, 173] width 935 height 449
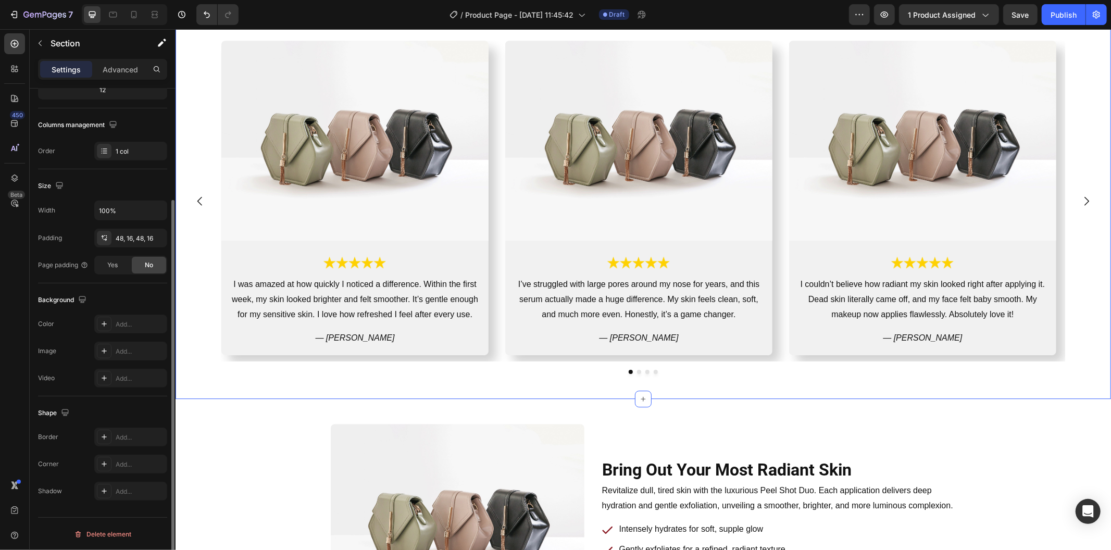
scroll to position [0, 0]
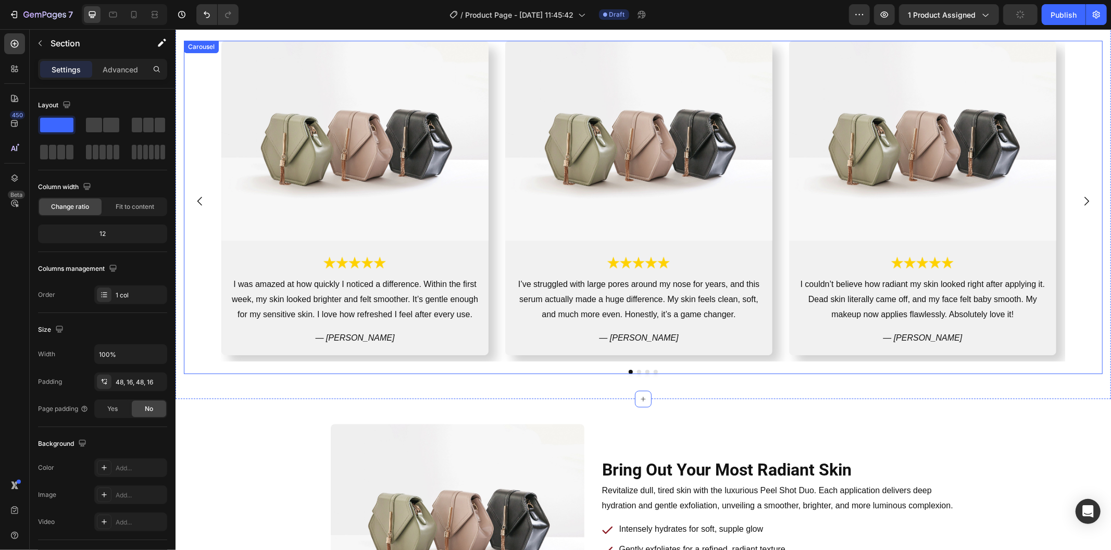
click at [501, 335] on div "Image Image I was amazed at how quickly I noticed a difference. Within the firs…" at bounding box center [642, 200] width 843 height 321
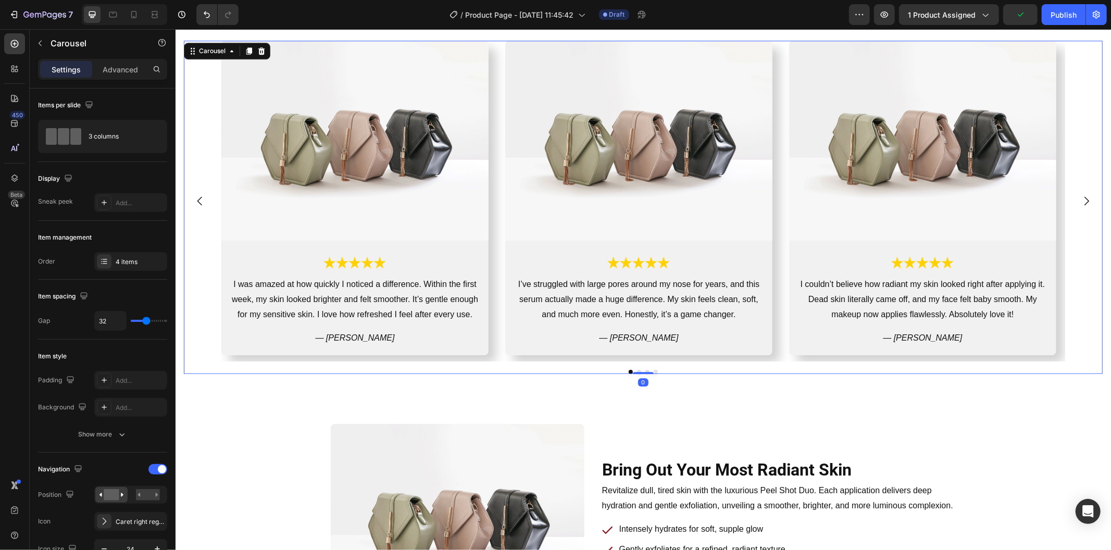
click at [502, 330] on div "Image Image I was amazed at how quickly I noticed a difference. Within the firs…" at bounding box center [642, 200] width 843 height 321
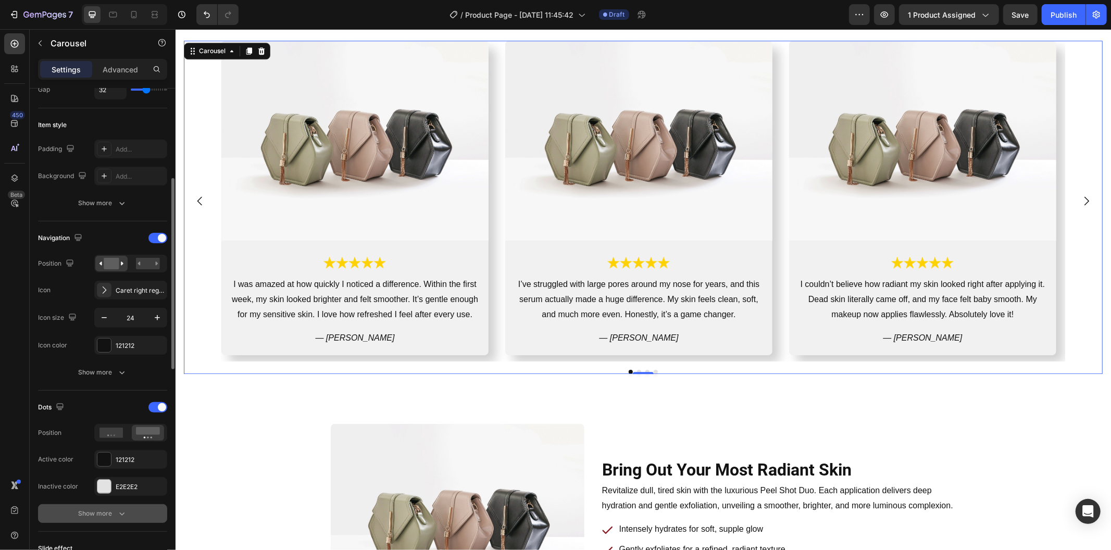
click at [118, 512] on icon "button" at bounding box center [122, 513] width 10 height 10
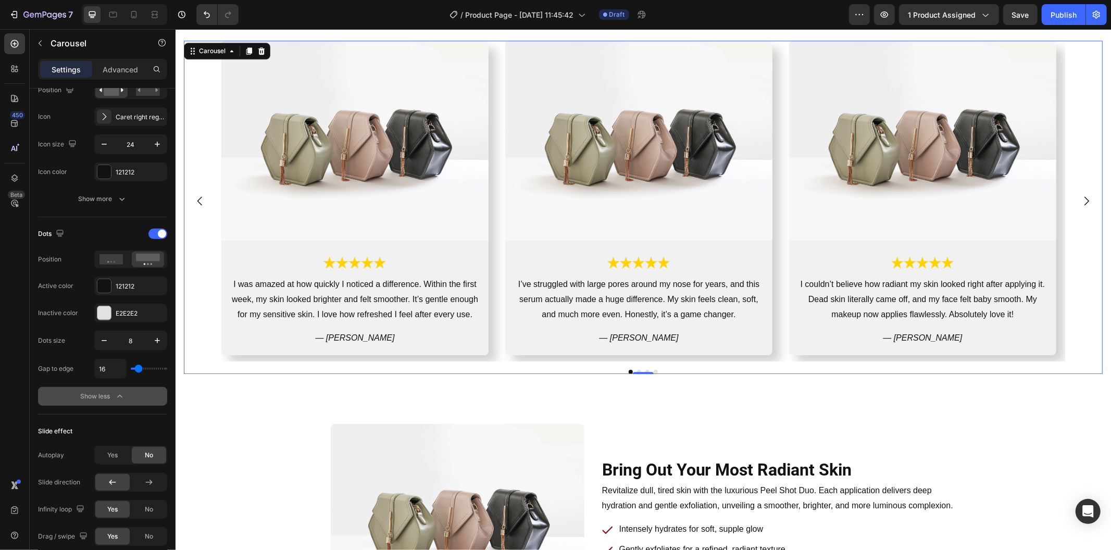
type input "34"
type input "52"
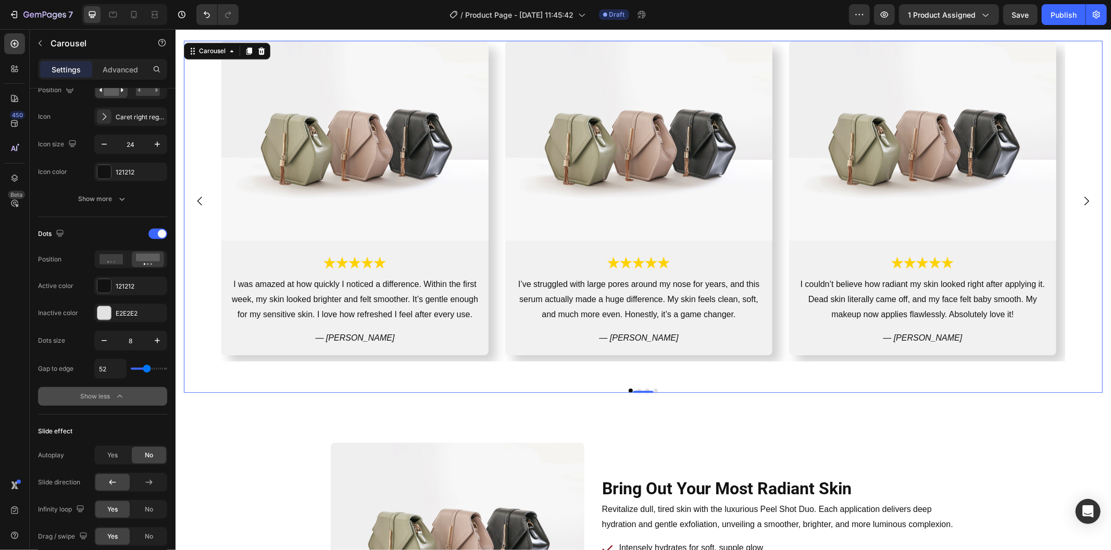
type input "54"
type input "57"
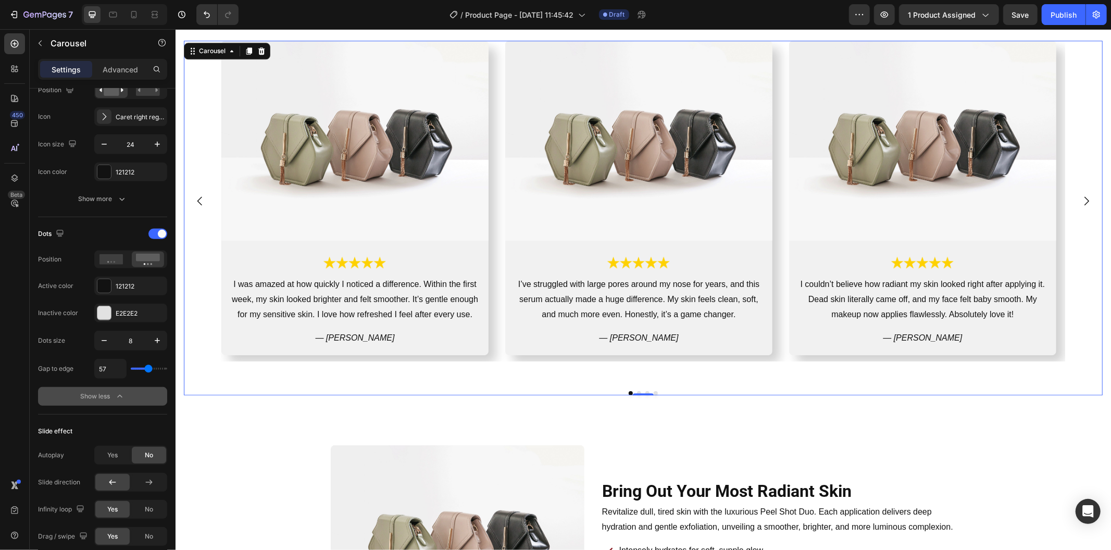
type input "57"
click at [148, 369] on input "range" at bounding box center [149, 369] width 36 height 2
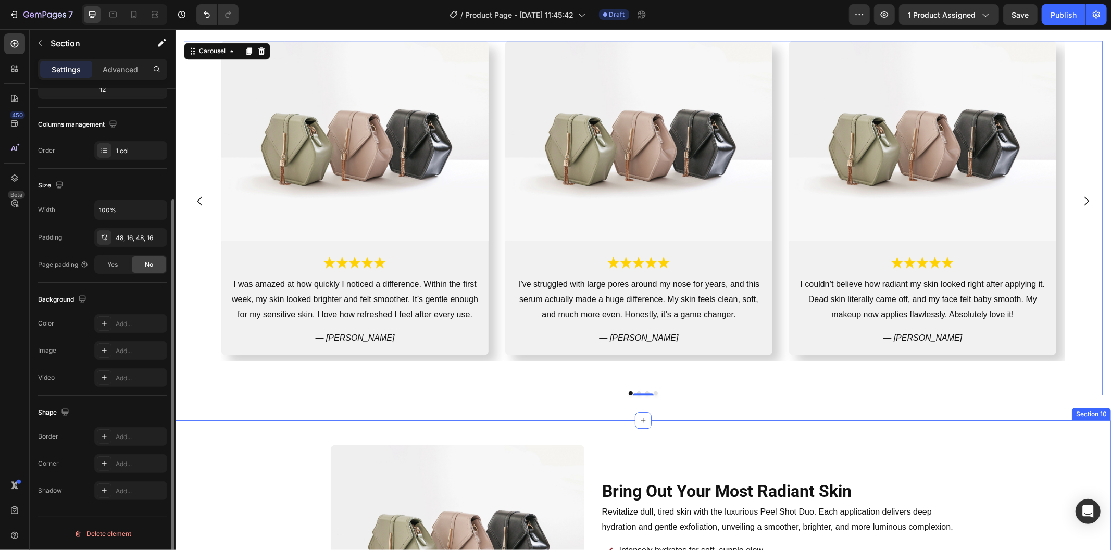
scroll to position [0, 0]
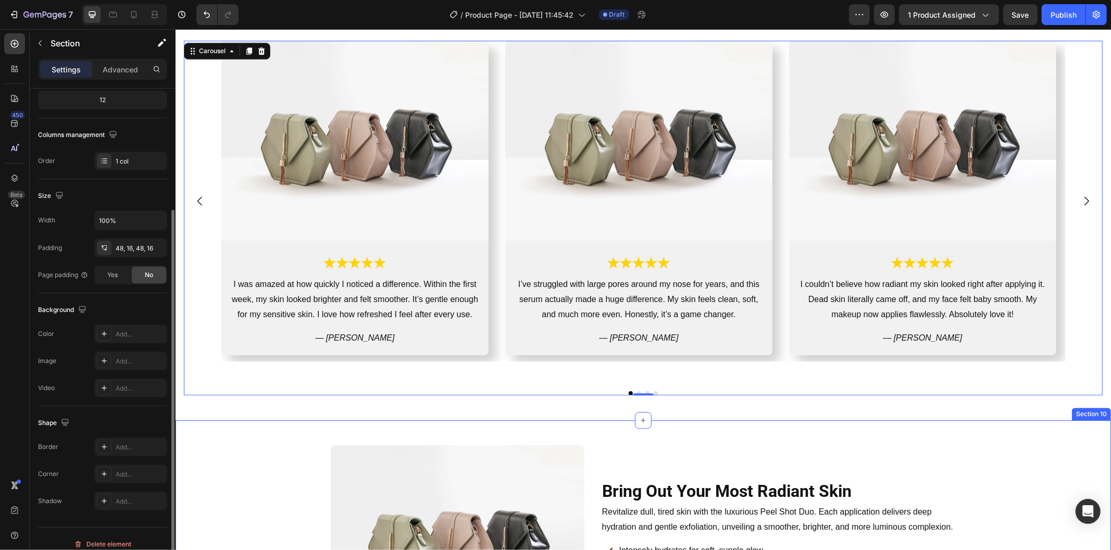
click at [216, 431] on div "Bring Out Your Most Radiant Skin Heading Row Revitalize dull, tired skin with t…" at bounding box center [642, 540] width 935 height 240
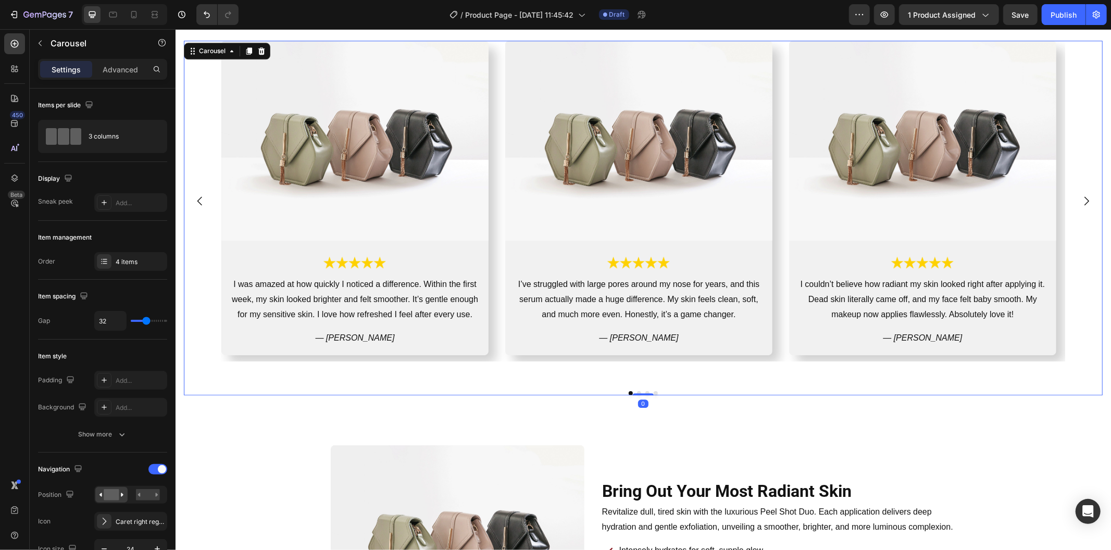
click at [527, 371] on div "Image Image I was amazed at how quickly I noticed a difference. Within the firs…" at bounding box center [642, 217] width 918 height 355
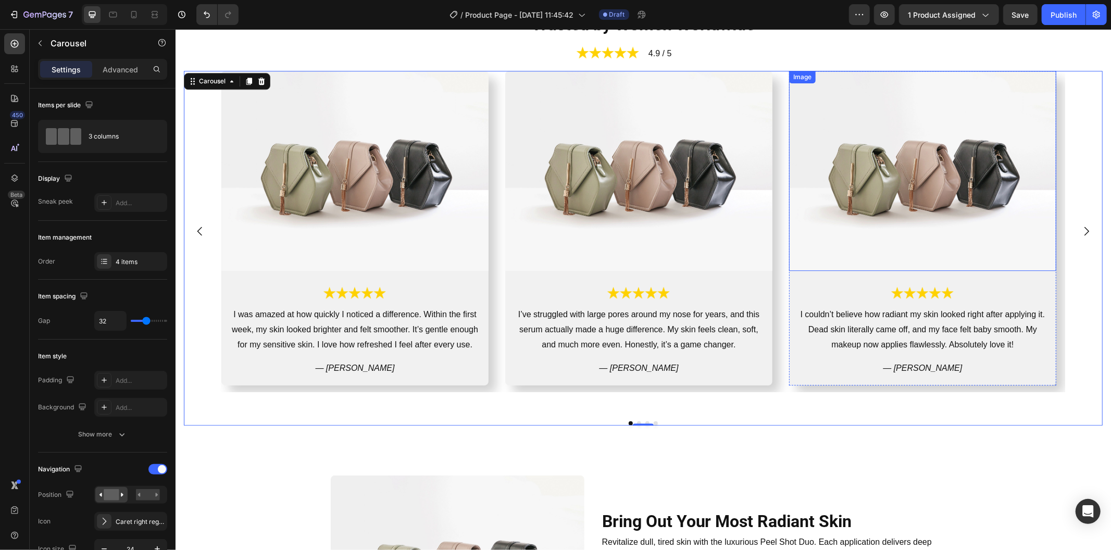
scroll to position [2349, 0]
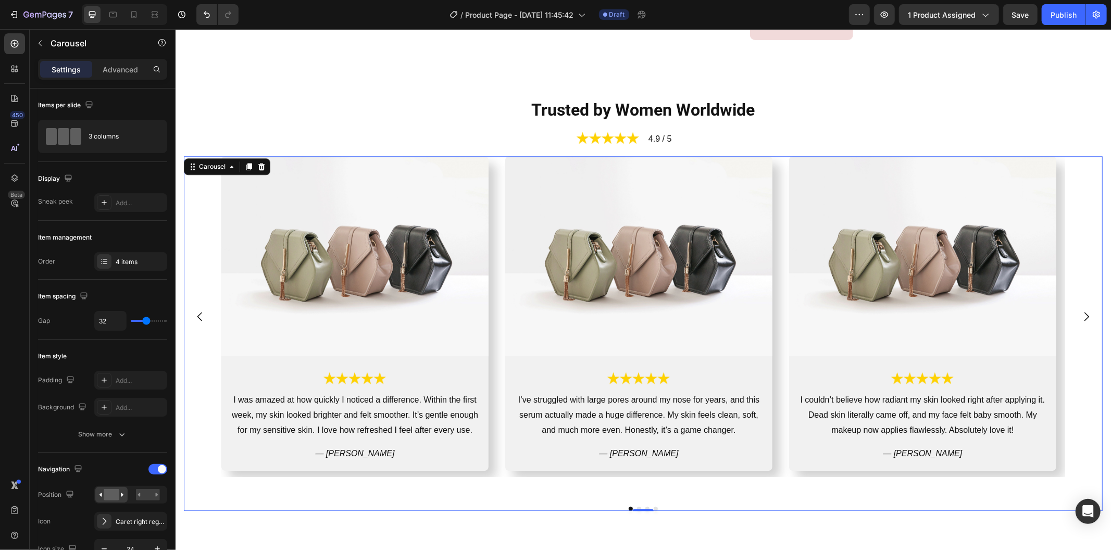
click at [1081, 306] on button "Carousel Next Arrow" at bounding box center [1085, 315] width 29 height 29
click at [1081, 307] on button "Carousel Next Arrow" at bounding box center [1085, 315] width 29 height 29
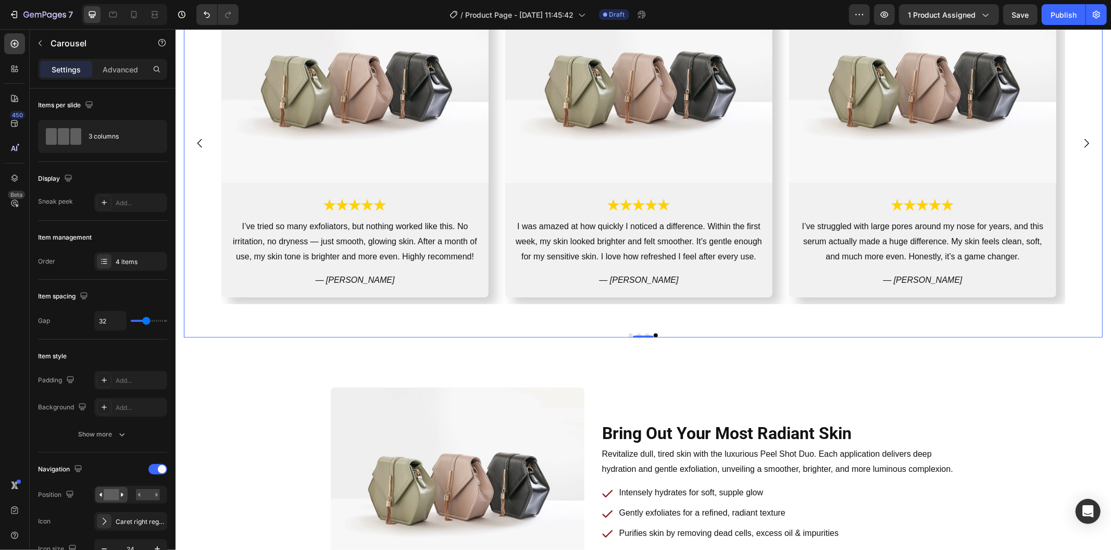
click at [496, 273] on div "Image Image I was amazed at how quickly I noticed a difference. Within the firs…" at bounding box center [642, 142] width 843 height 321
click at [518, 315] on div "Image Image I was amazed at how quickly I noticed a difference. Within the firs…" at bounding box center [642, 159] width 918 height 355
click at [549, 392] on img at bounding box center [457, 482] width 254 height 190
click at [551, 330] on div "Image Image I was amazed at how quickly I noticed a difference. Within the firs…" at bounding box center [642, 159] width 918 height 355
click at [446, 321] on div "Image Image I was amazed at how quickly I noticed a difference. Within the firs…" at bounding box center [642, 159] width 918 height 355
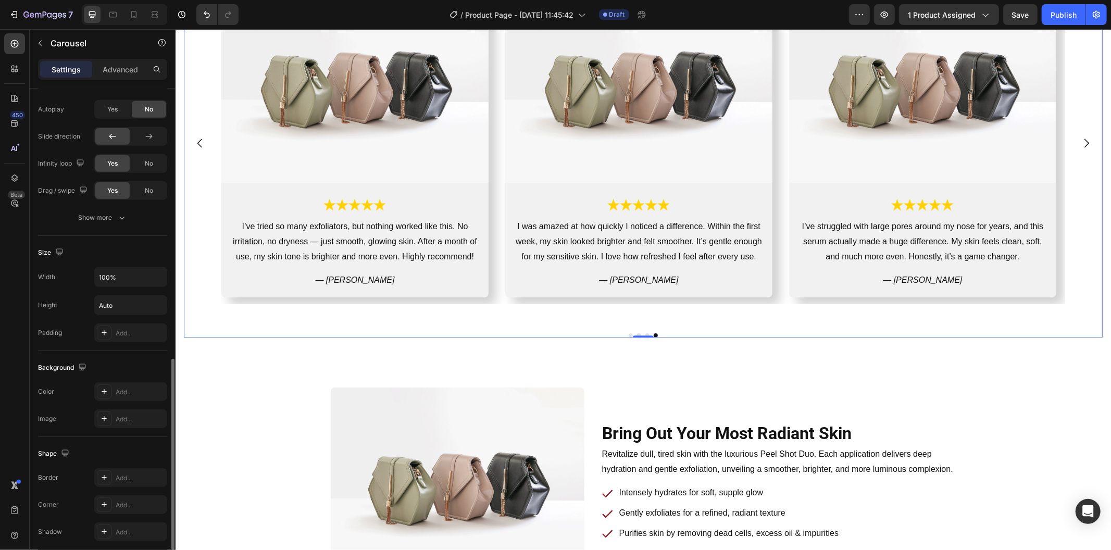
scroll to position [772, 0]
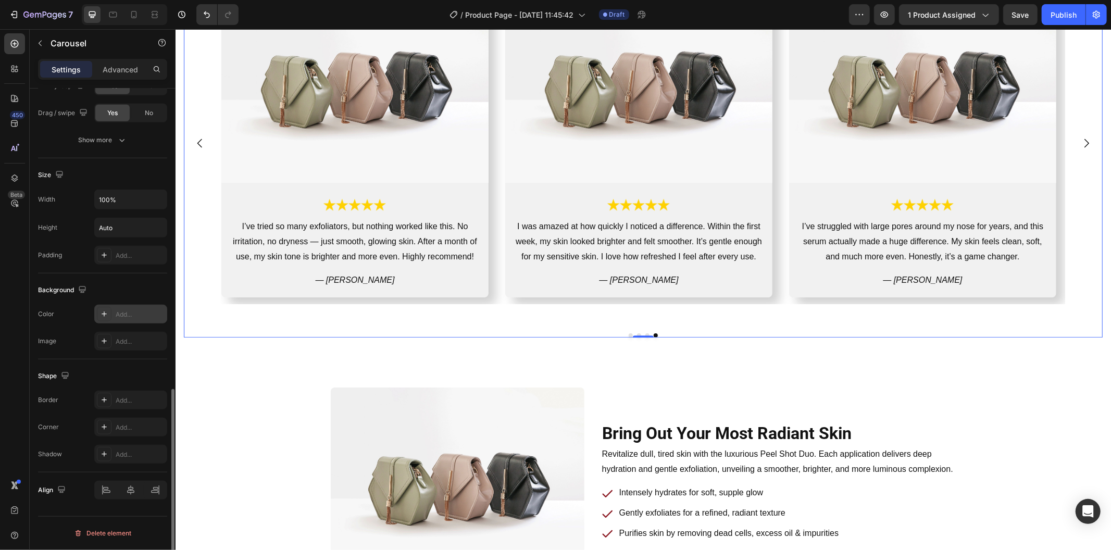
click at [101, 317] on icon at bounding box center [104, 314] width 8 height 8
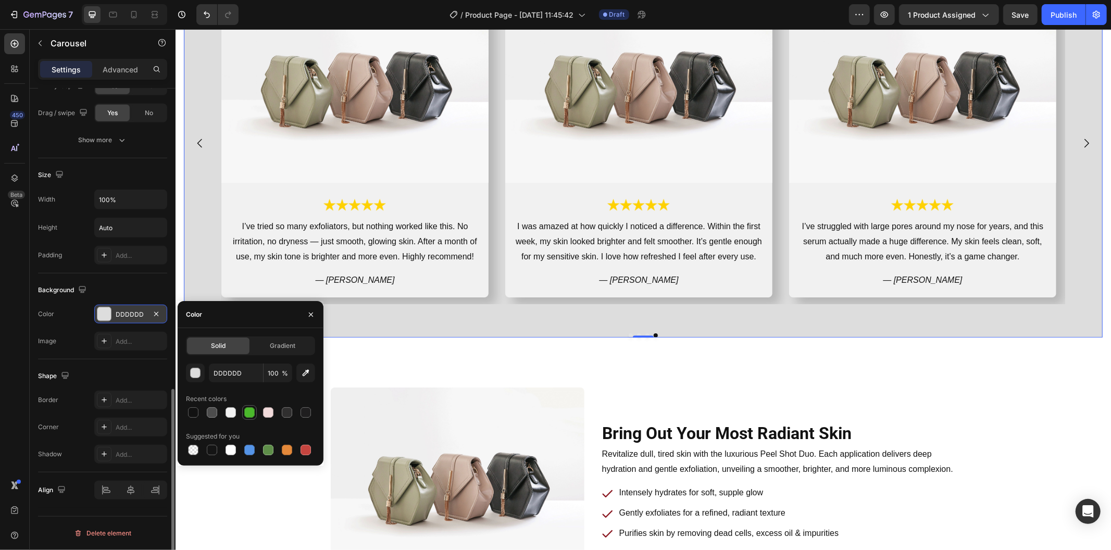
click at [253, 410] on div at bounding box center [249, 412] width 10 height 10
type input "4BB82C"
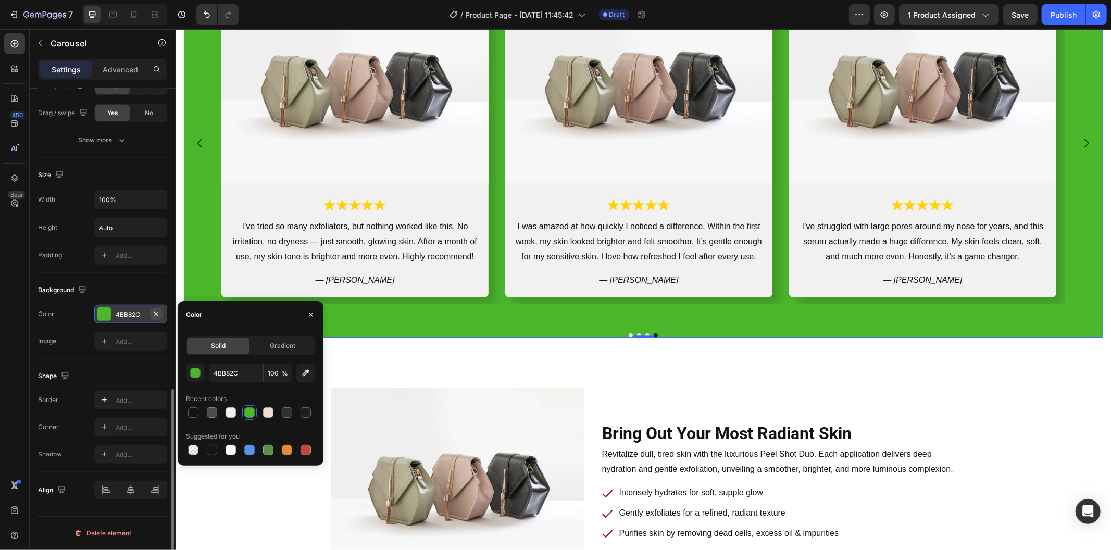
click at [155, 312] on icon "button" at bounding box center [156, 314] width 8 height 8
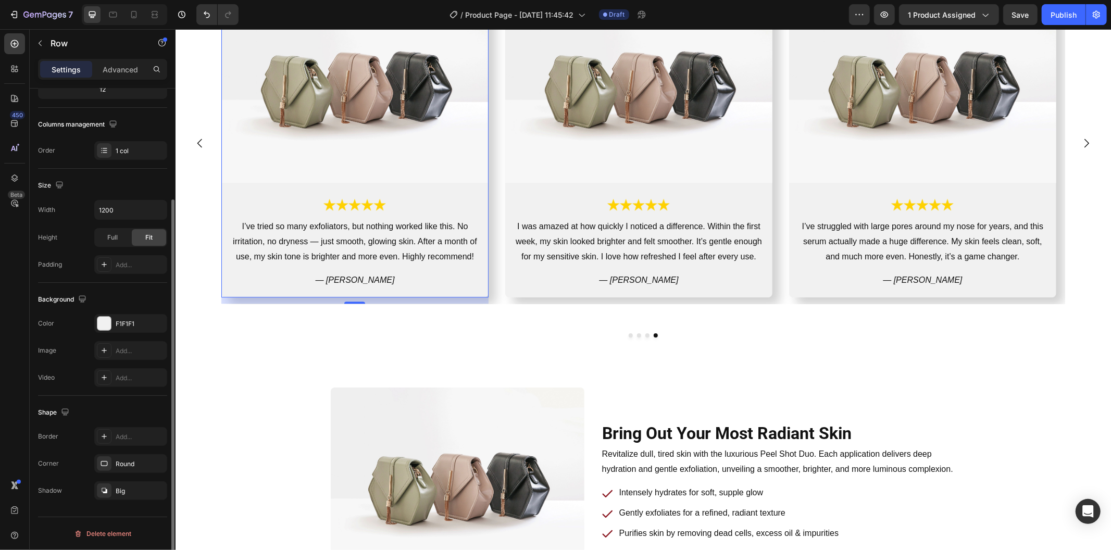
click at [464, 182] on div "Image Image I’ve tried so many exfoliators, but nothing worked like this. No ir…" at bounding box center [354, 139] width 267 height 314
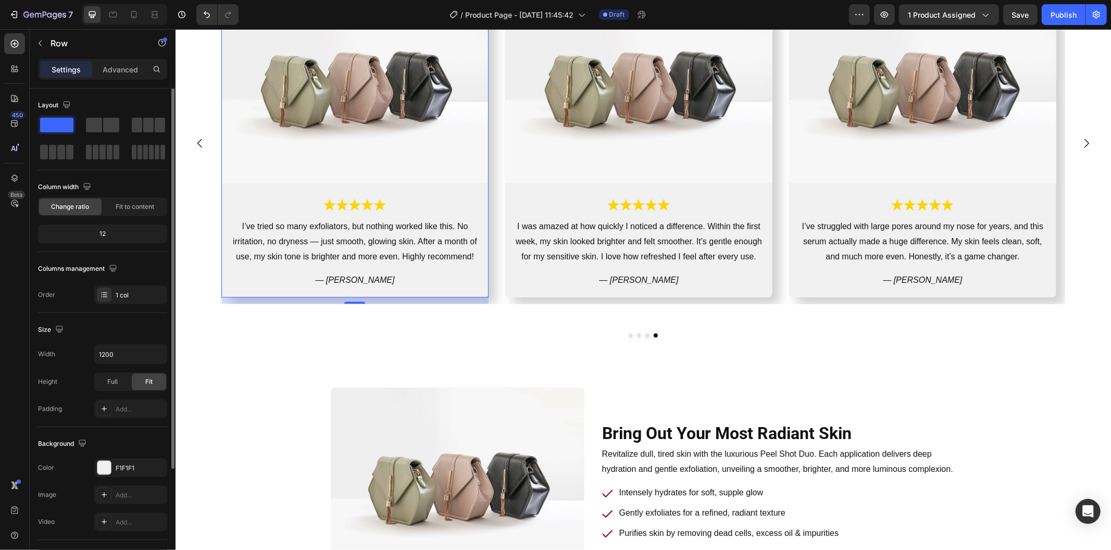
scroll to position [144, 0]
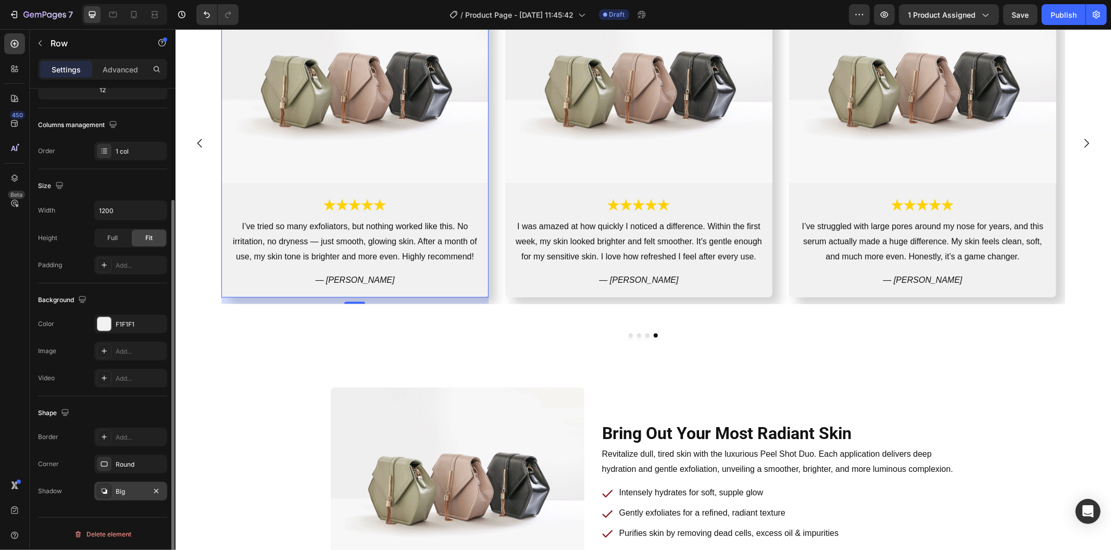
click at [129, 492] on div "Big" at bounding box center [131, 491] width 30 height 9
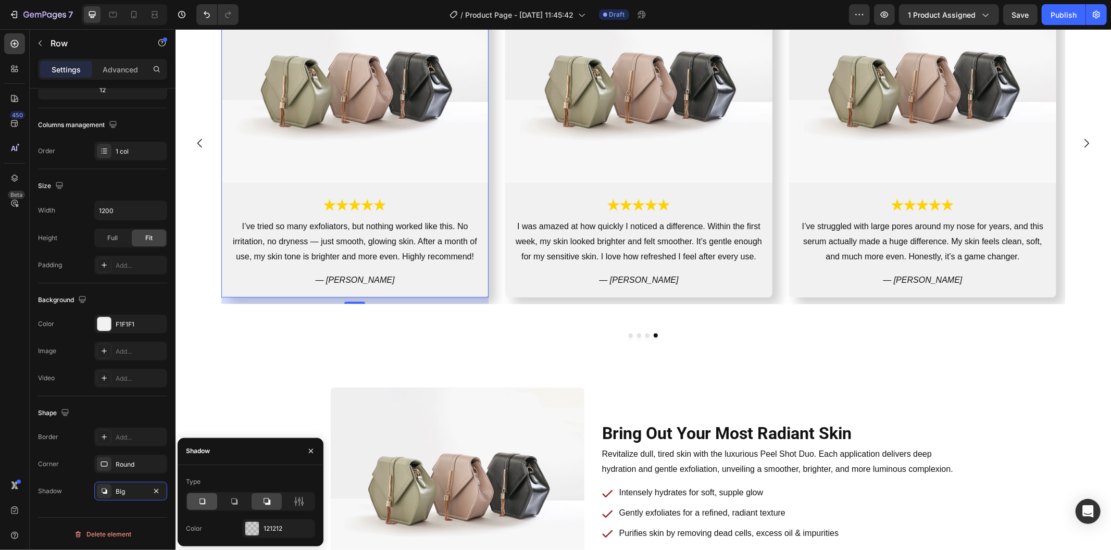
click at [195, 494] on div at bounding box center [202, 501] width 30 height 17
click at [431, 331] on div "Image Image I was amazed at how quickly I noticed a difference. Within the firs…" at bounding box center [642, 159] width 918 height 355
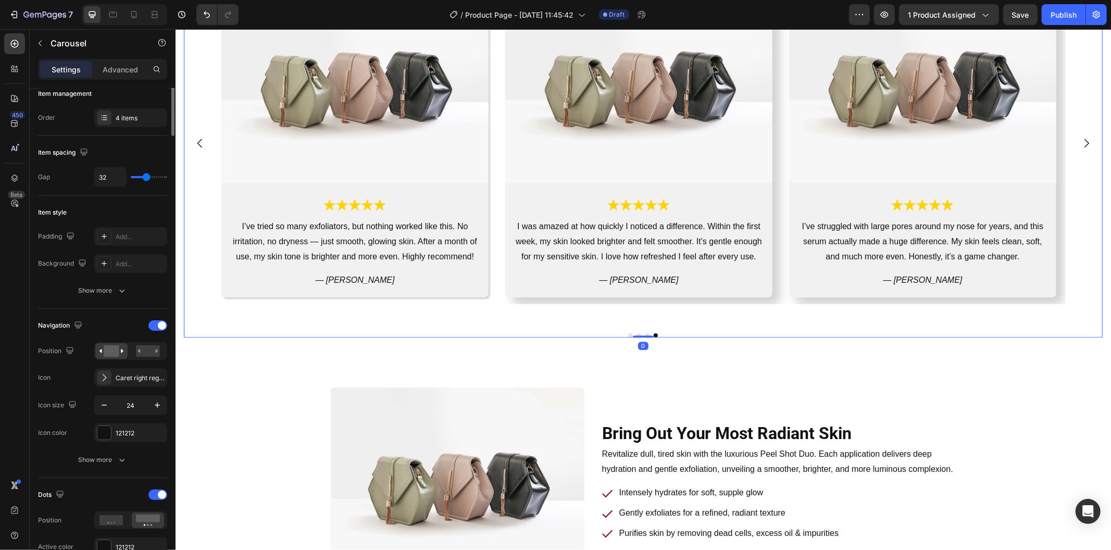
scroll to position [0, 0]
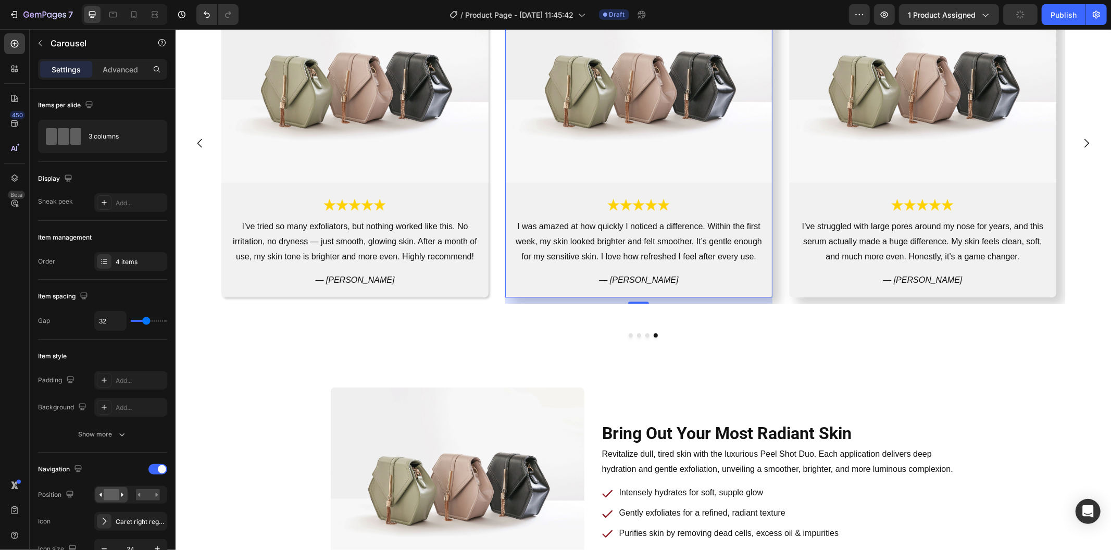
click at [581, 186] on div "Image Image I was amazed at how quickly I noticed a difference. Within the firs…" at bounding box center [638, 139] width 267 height 314
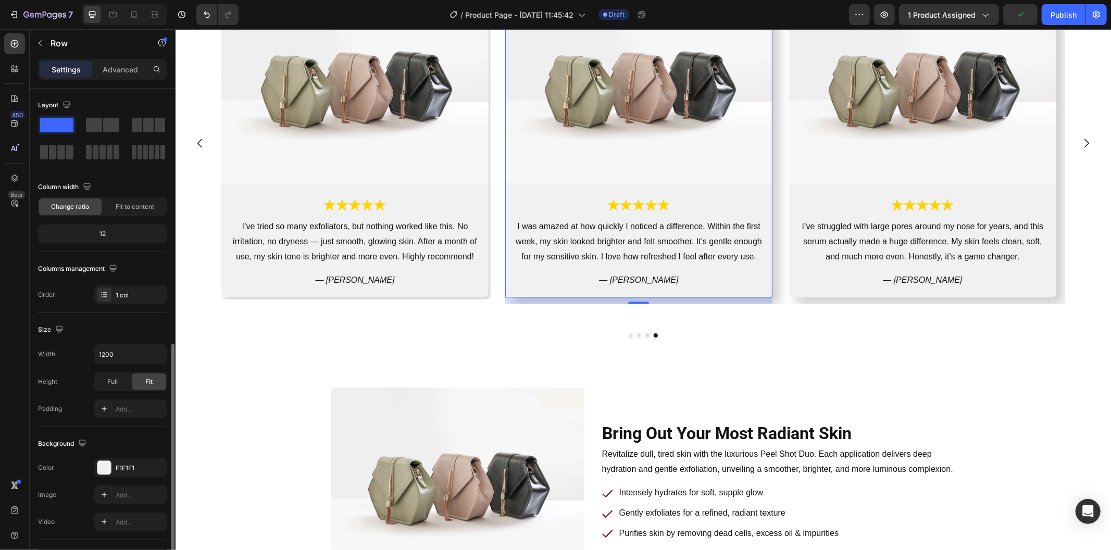
scroll to position [144, 0]
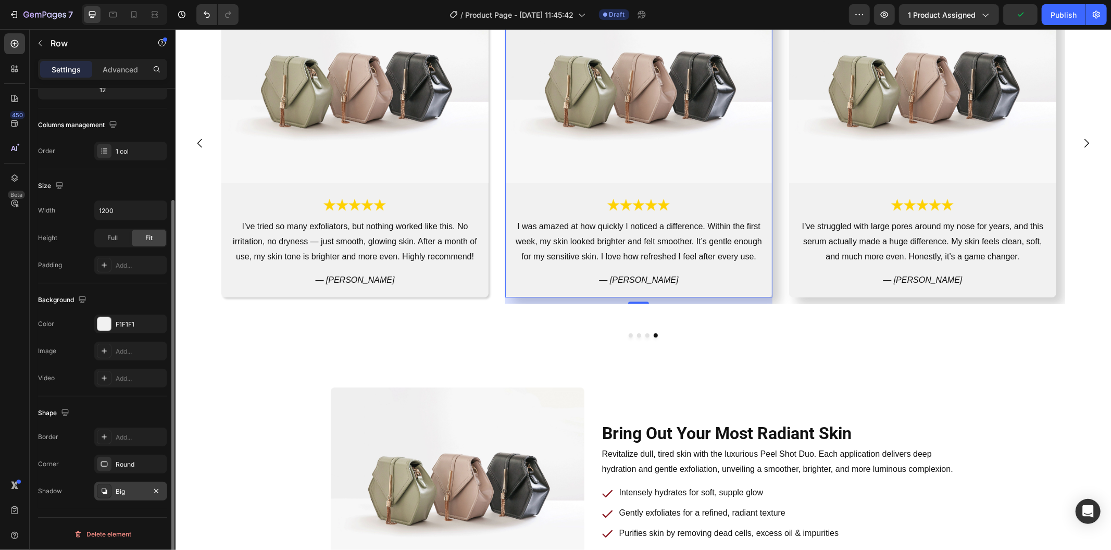
click at [140, 498] on div "Big" at bounding box center [130, 491] width 73 height 19
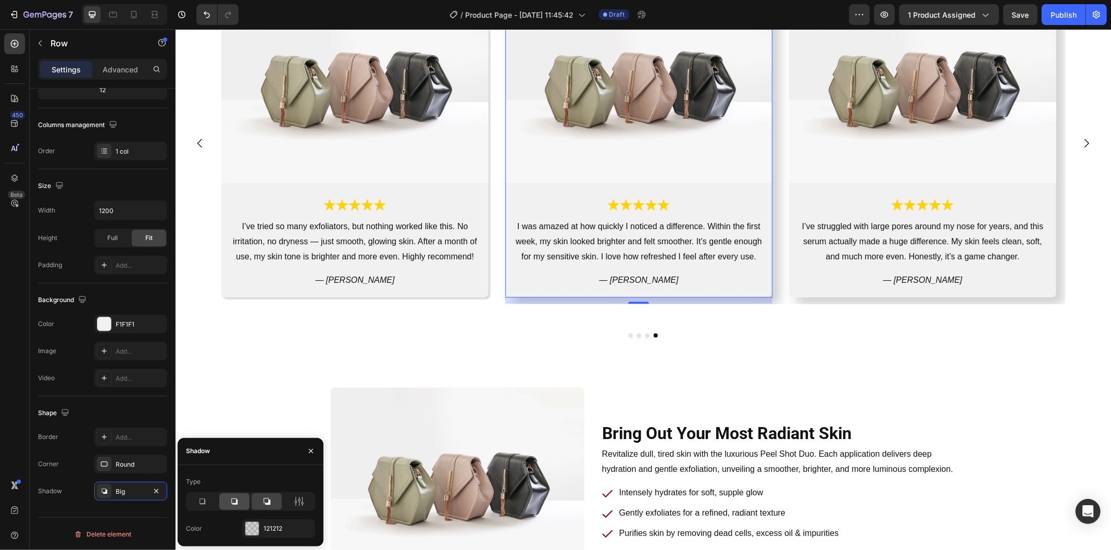
click at [214, 505] on div at bounding box center [202, 501] width 30 height 17
click at [233, 500] on icon at bounding box center [234, 501] width 10 height 10
click at [206, 500] on icon at bounding box center [202, 501] width 10 height 10
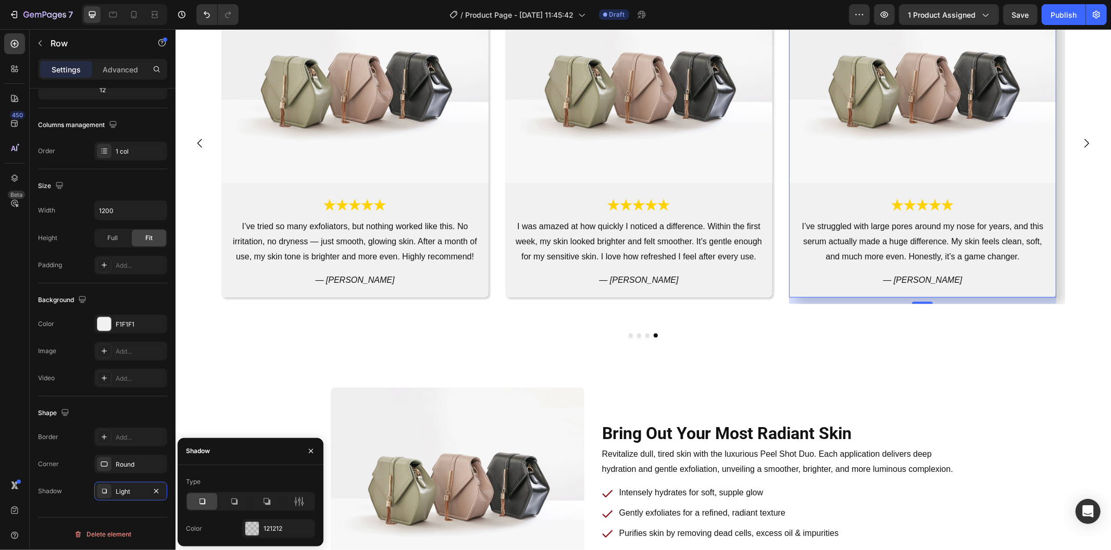
click at [835, 185] on div "Image Image I’ve struggled with large pores around my nose for years, and this …" at bounding box center [921, 139] width 267 height 314
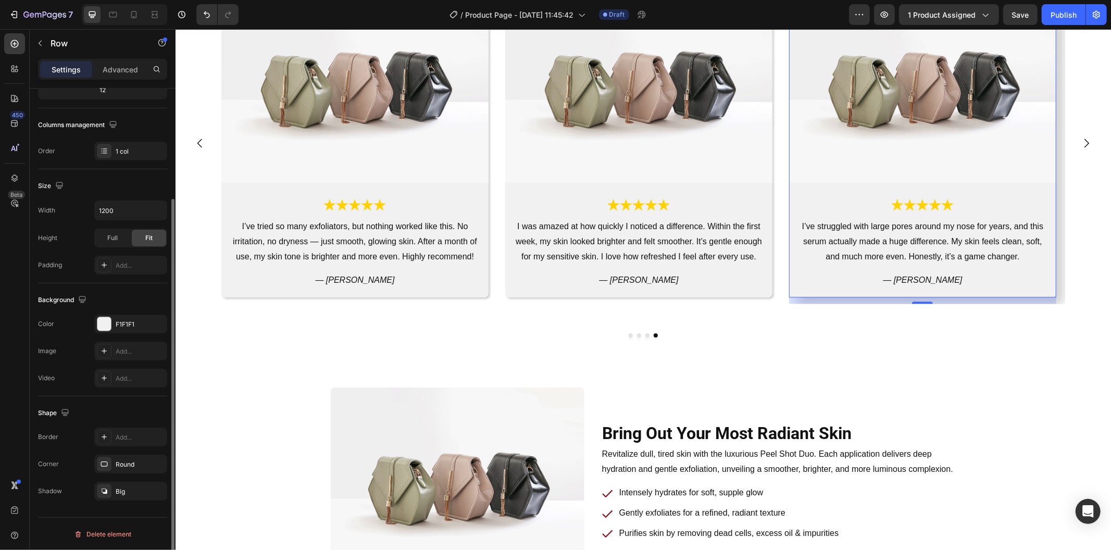
scroll to position [143, 0]
click at [131, 493] on div "Big" at bounding box center [131, 491] width 30 height 9
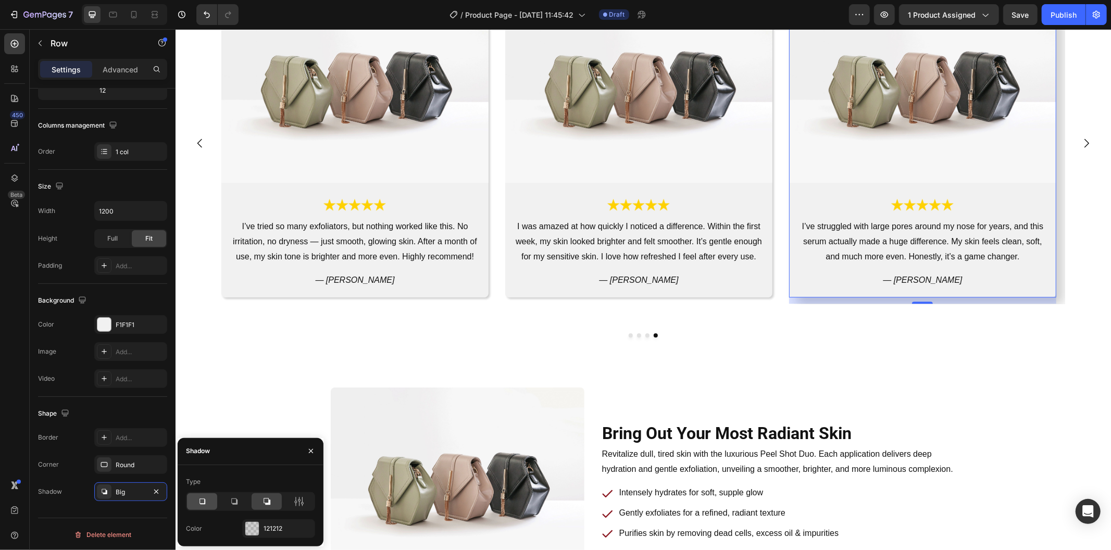
click at [194, 499] on div at bounding box center [202, 501] width 30 height 17
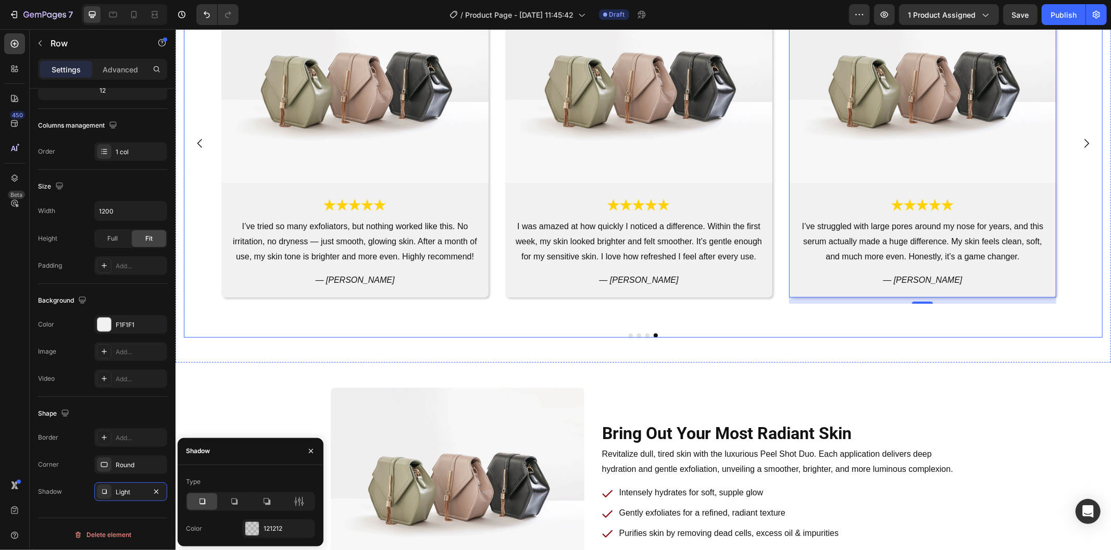
click at [1079, 139] on icon "Carousel Next Arrow" at bounding box center [1085, 142] width 12 height 12
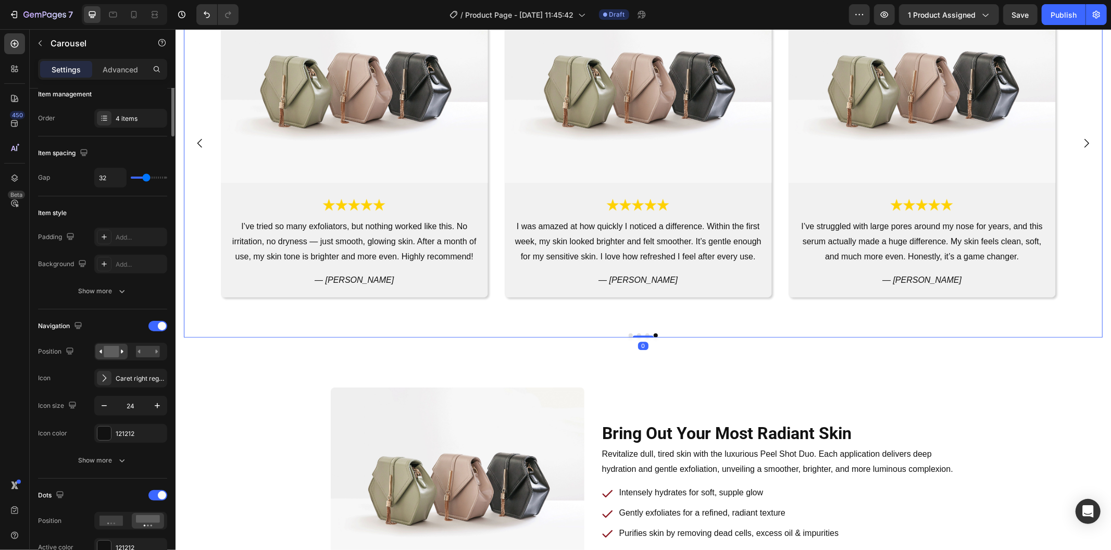
scroll to position [0, 0]
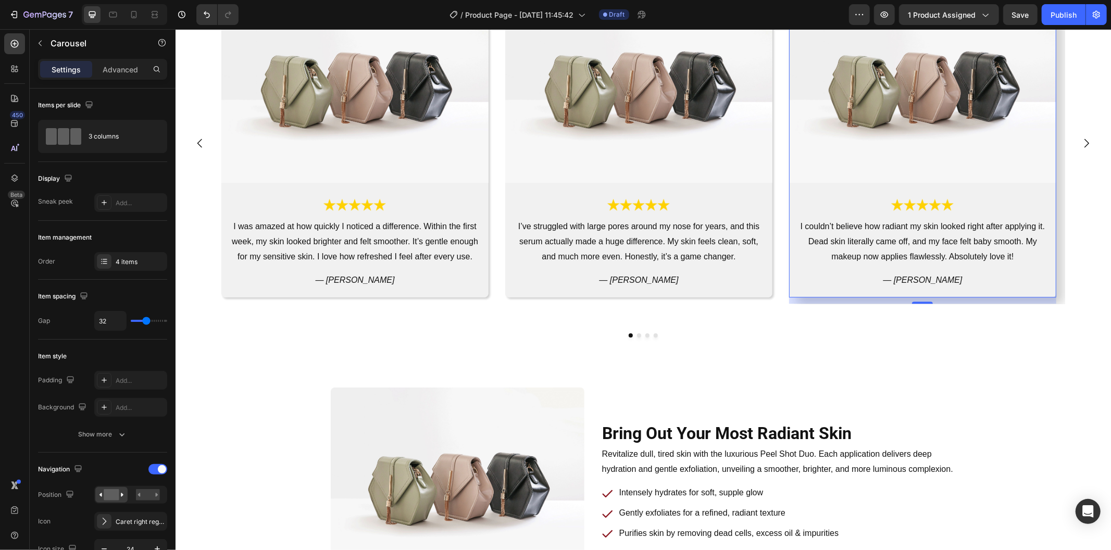
click at [857, 183] on div "Image Image I couldn’t believe how radiant my skin looked right after applying …" at bounding box center [921, 139] width 267 height 314
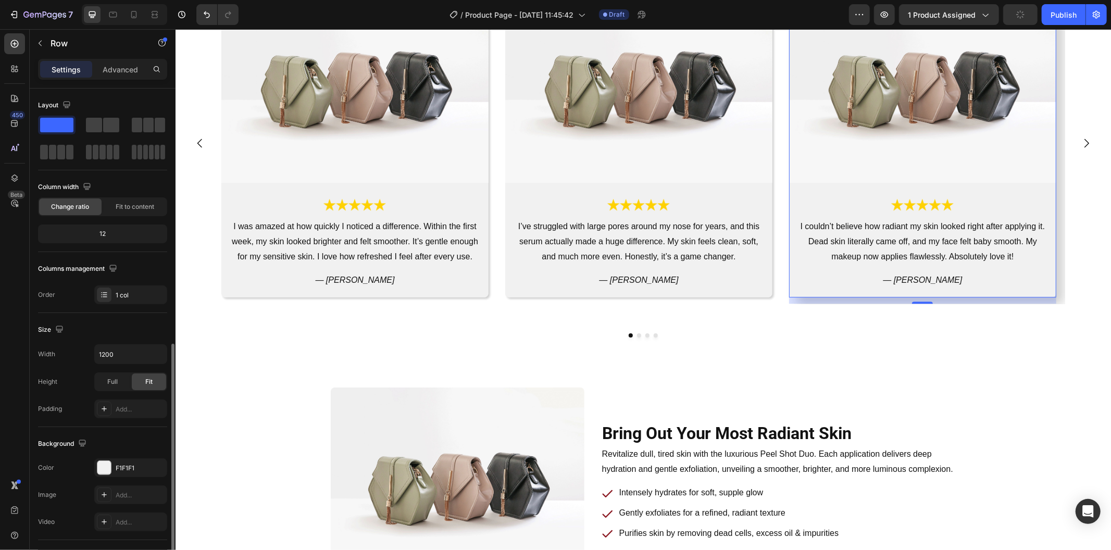
scroll to position [144, 0]
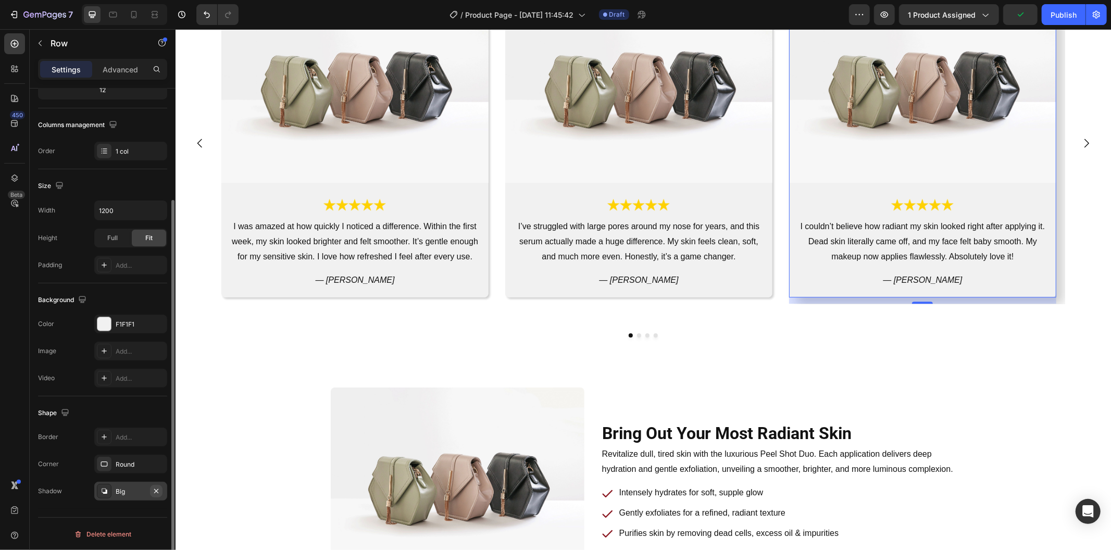
click at [151, 493] on button "button" at bounding box center [156, 491] width 12 height 12
click at [134, 494] on div "Add..." at bounding box center [140, 491] width 49 height 9
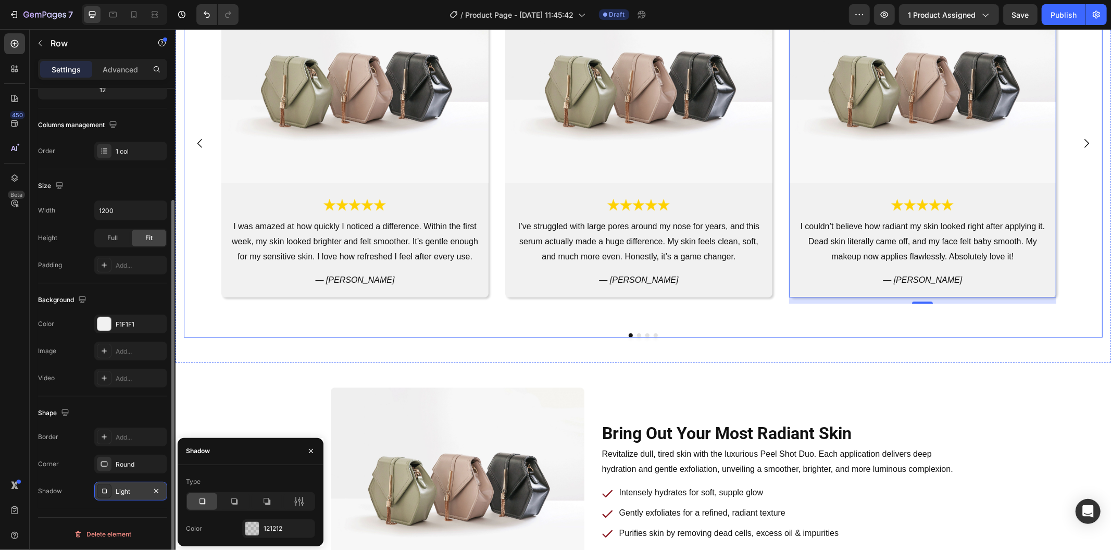
click at [406, 319] on div "Image Image I was amazed at how quickly I noticed a difference. Within the firs…" at bounding box center [642, 159] width 918 height 355
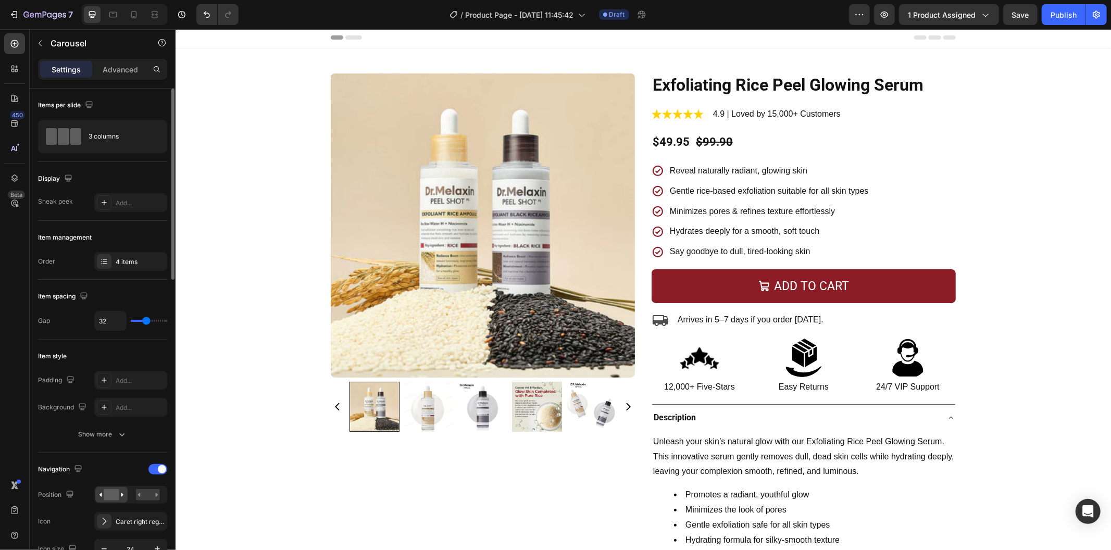
scroll to position [0, 0]
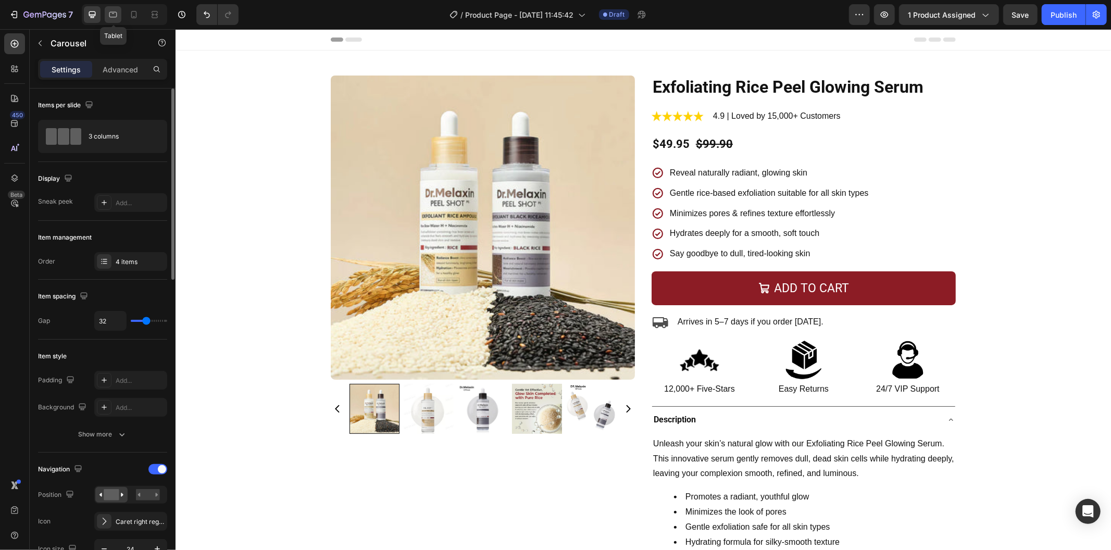
click at [110, 17] on icon at bounding box center [113, 15] width 8 height 6
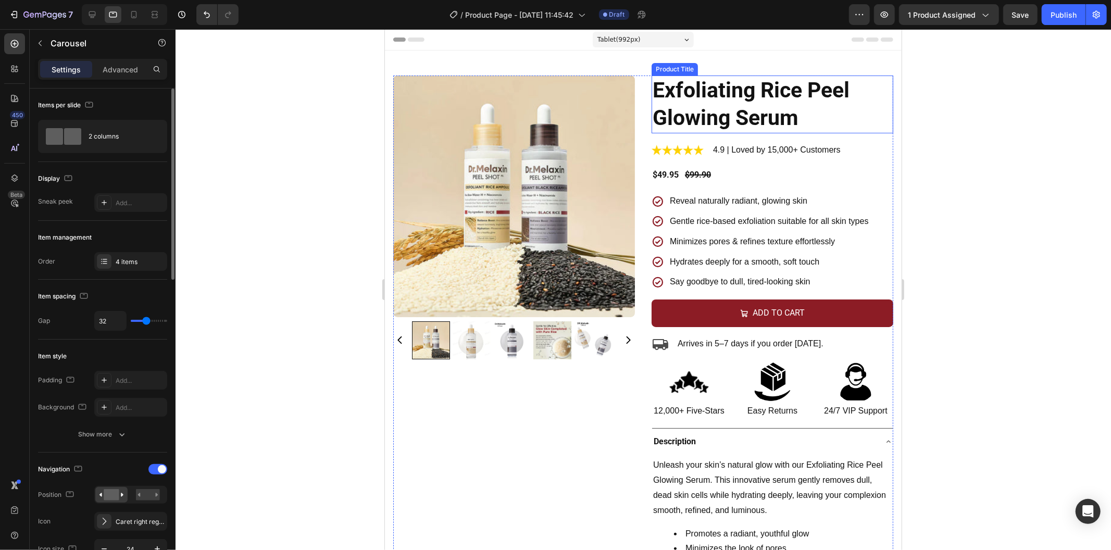
click at [728, 112] on h2 "Exfoliating Rice Peel Glowing Serum" at bounding box center [772, 104] width 242 height 58
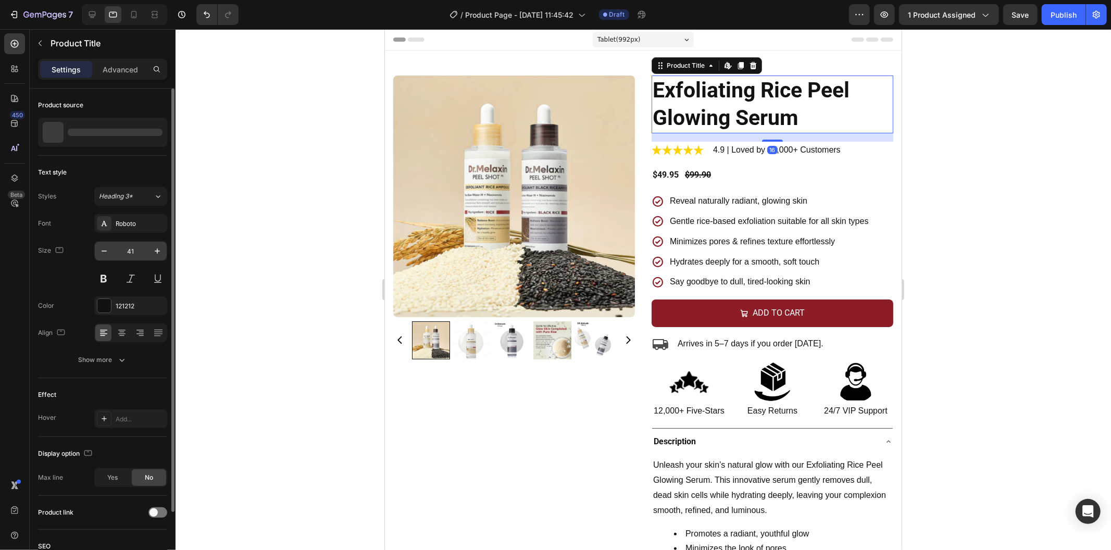
click at [129, 250] on input "41" at bounding box center [131, 251] width 34 height 19
click at [132, 237] on div "Font Roboto Size 41 Color 121212 Align Show more" at bounding box center [102, 291] width 129 height 155
click at [133, 248] on input "41" at bounding box center [131, 251] width 34 height 19
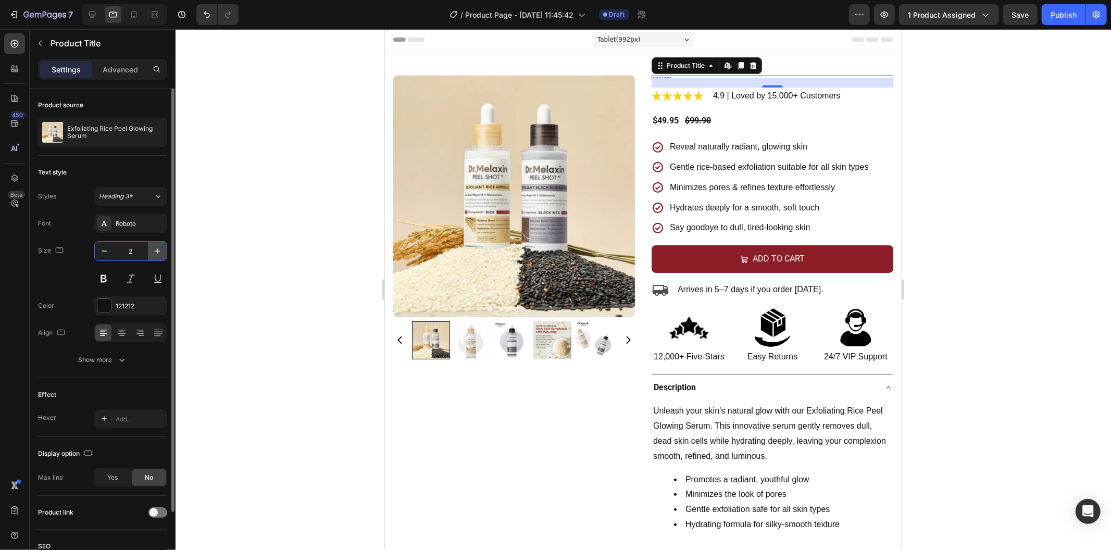
type input "28"
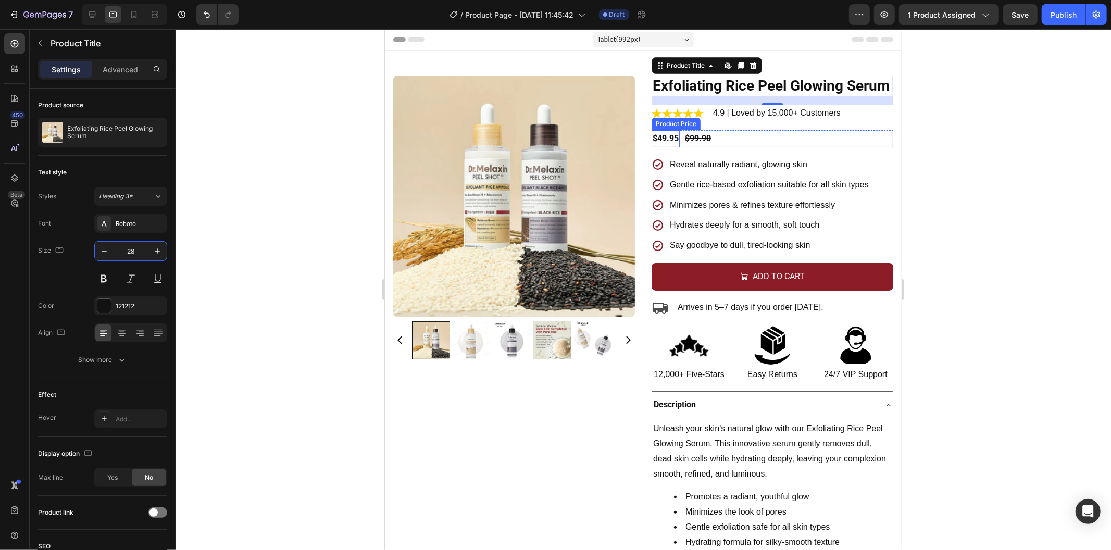
click at [668, 147] on div "$49.95" at bounding box center [665, 138] width 28 height 17
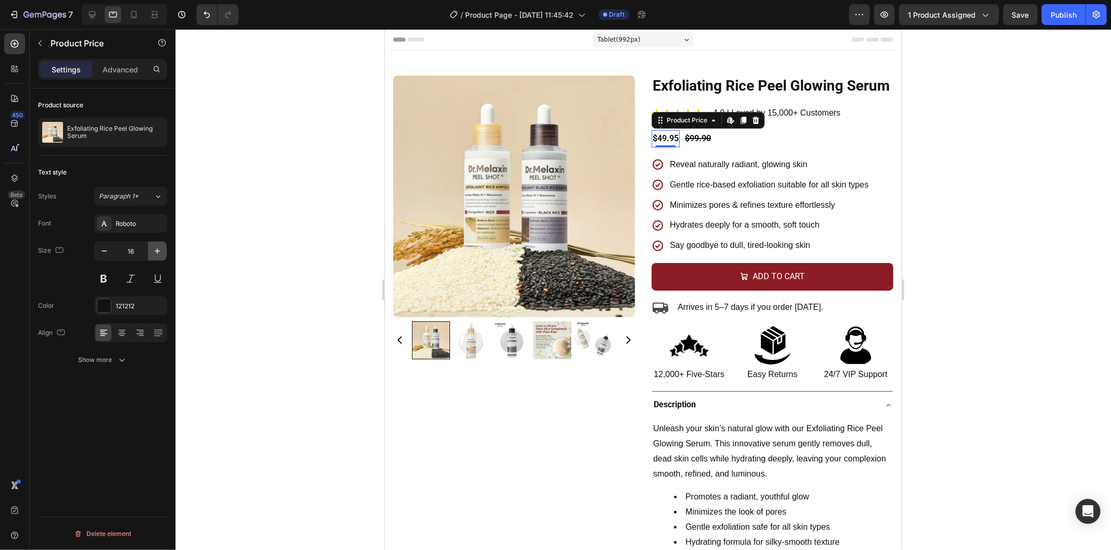
click at [163, 253] on button "button" at bounding box center [157, 251] width 19 height 19
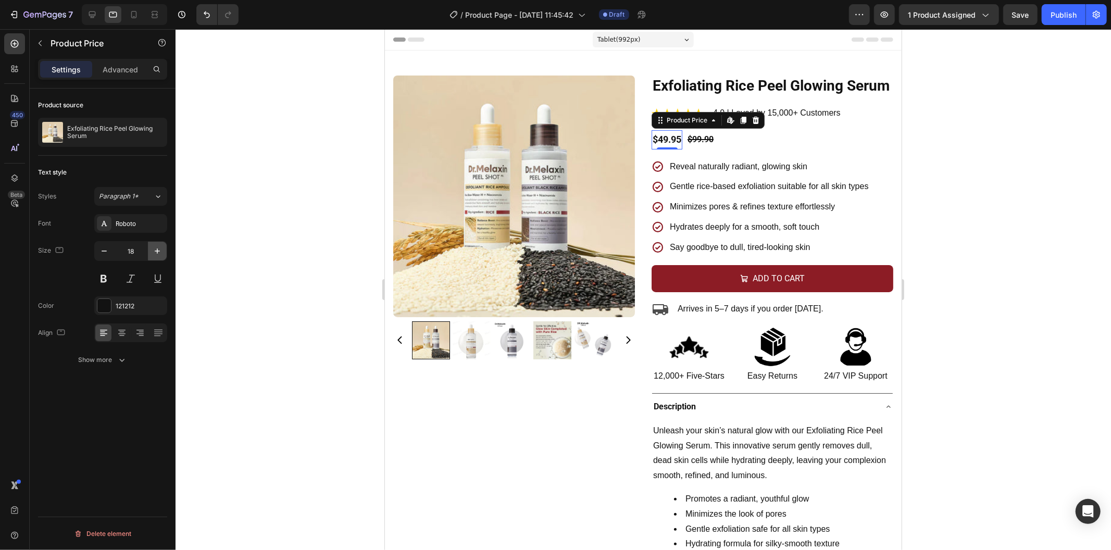
click at [163, 253] on button "button" at bounding box center [157, 251] width 19 height 19
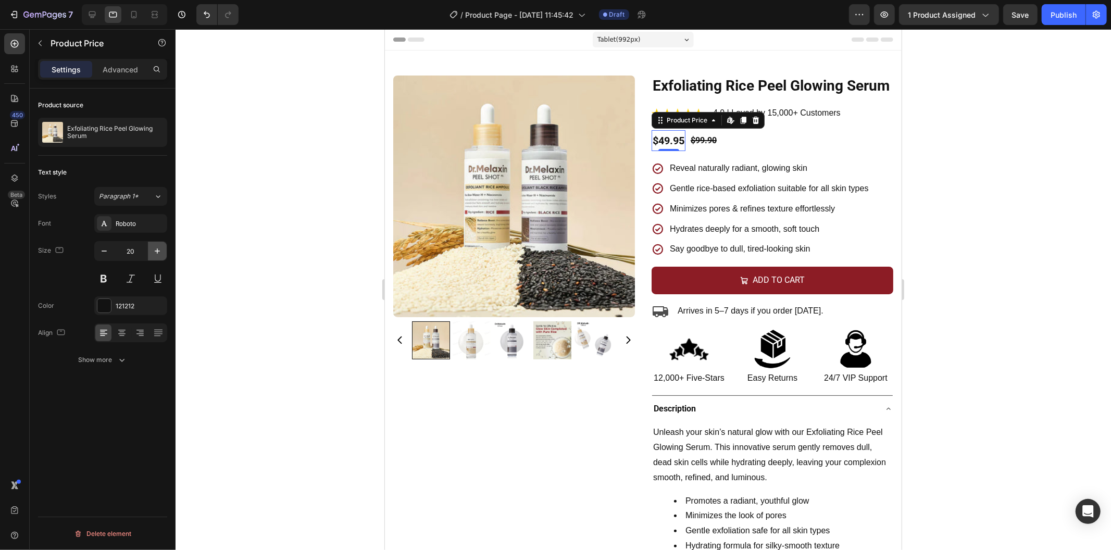
click at [163, 253] on button "button" at bounding box center [157, 251] width 19 height 19
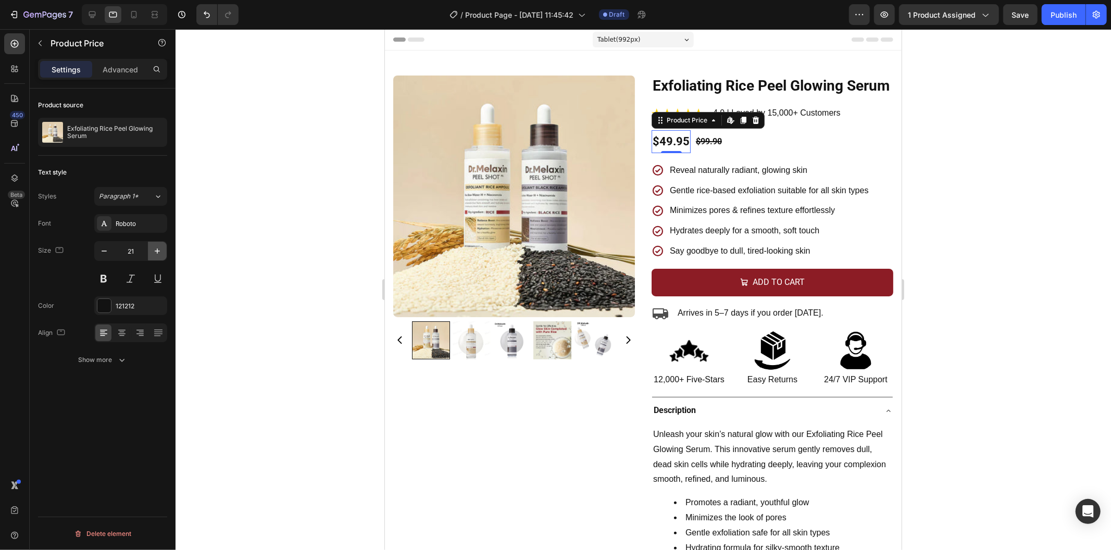
type input "22"
click at [702, 150] on div "$99.90" at bounding box center [708, 141] width 28 height 17
click at [148, 247] on button "button" at bounding box center [157, 251] width 19 height 19
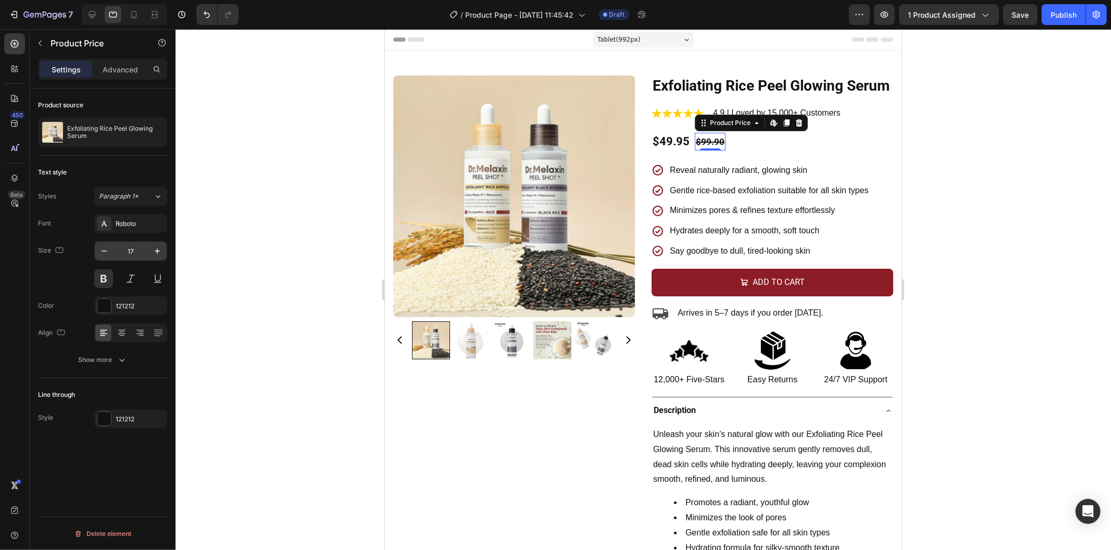
click at [136, 250] on input "17" at bounding box center [131, 251] width 34 height 19
type input "22"
click at [269, 197] on div at bounding box center [642, 289] width 935 height 521
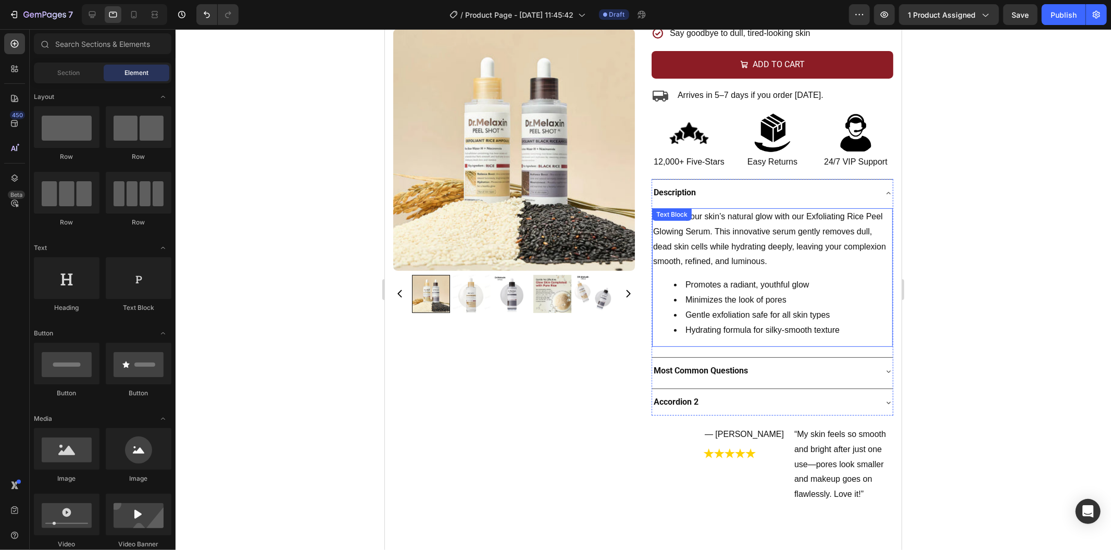
scroll to position [231, 0]
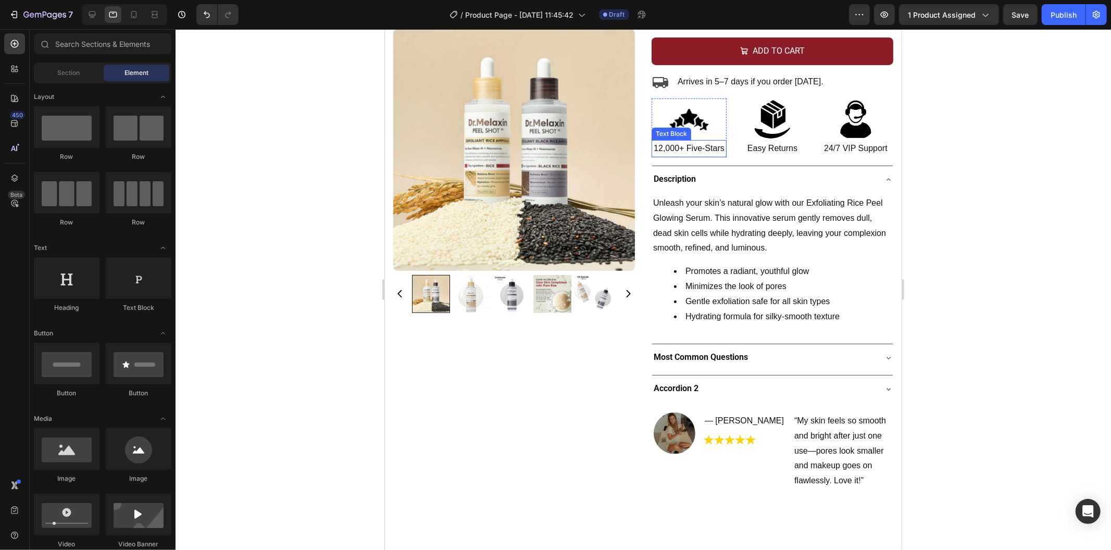
click at [711, 156] on p "12,000+ Five-Stars" at bounding box center [688, 148] width 73 height 15
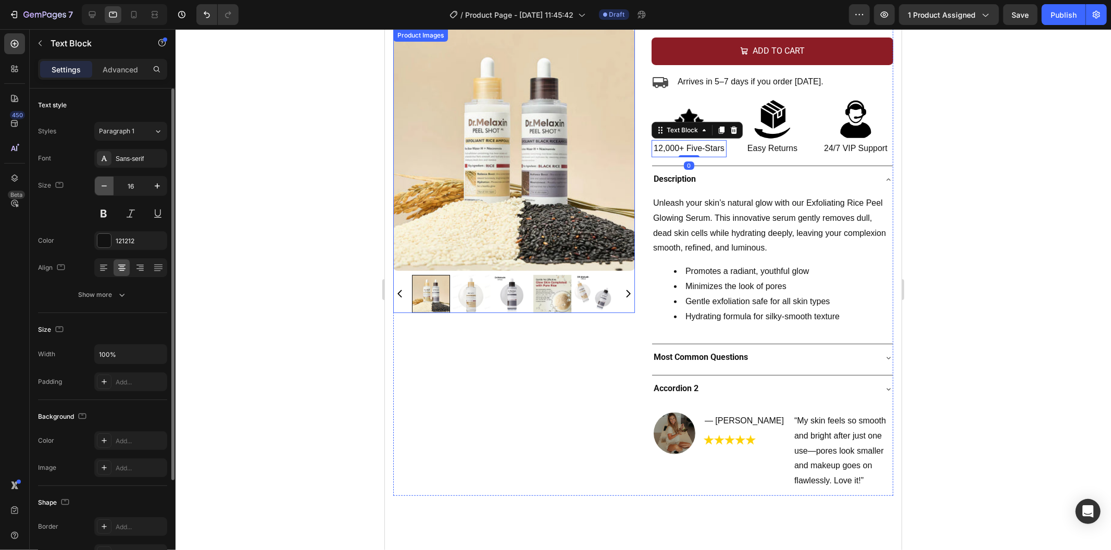
click at [106, 184] on icon "button" at bounding box center [104, 186] width 10 height 10
click at [105, 184] on icon "button" at bounding box center [104, 186] width 10 height 10
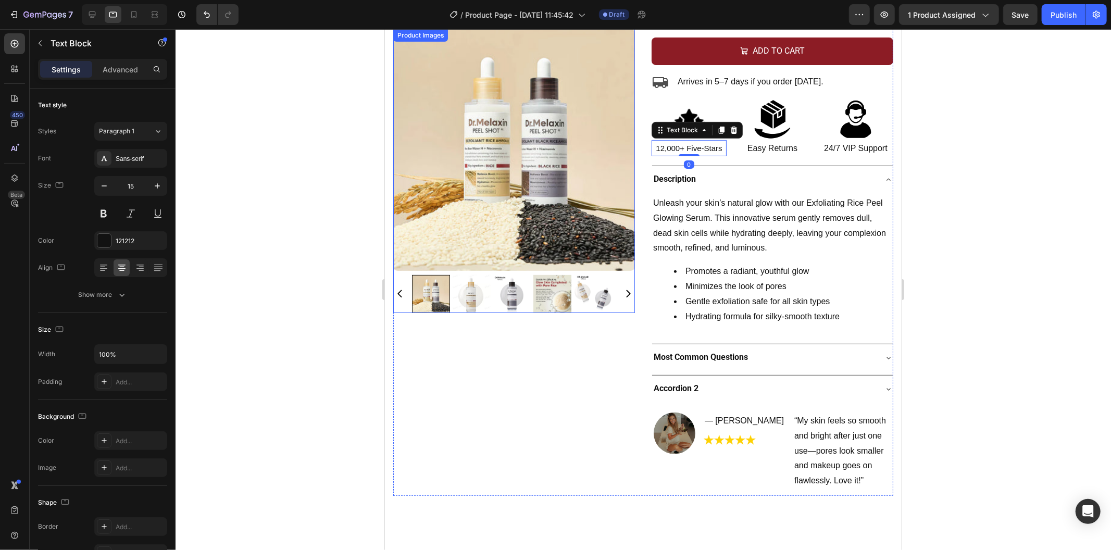
type input "14"
click at [770, 156] on p "Easy Returns" at bounding box center [771, 148] width 73 height 15
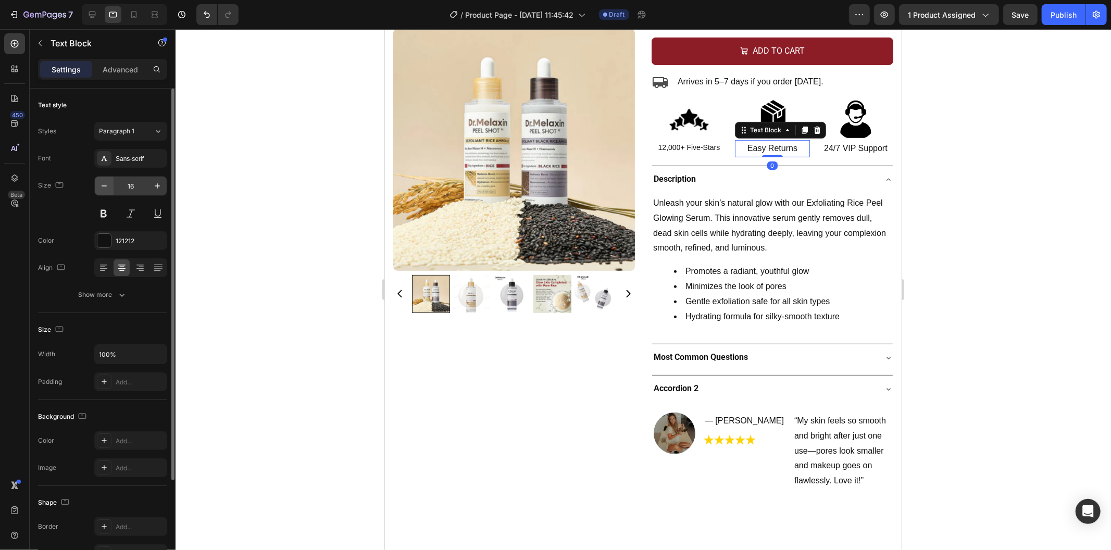
click at [110, 184] on button "button" at bounding box center [104, 186] width 19 height 19
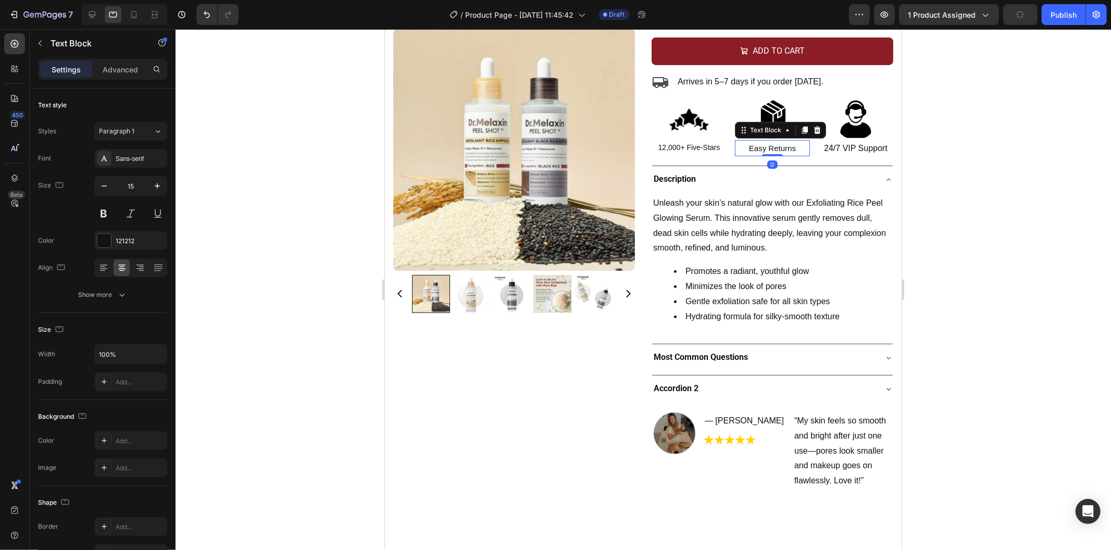
type input "14"
click at [826, 156] on p "24/7 VIP Support" at bounding box center [854, 148] width 73 height 15
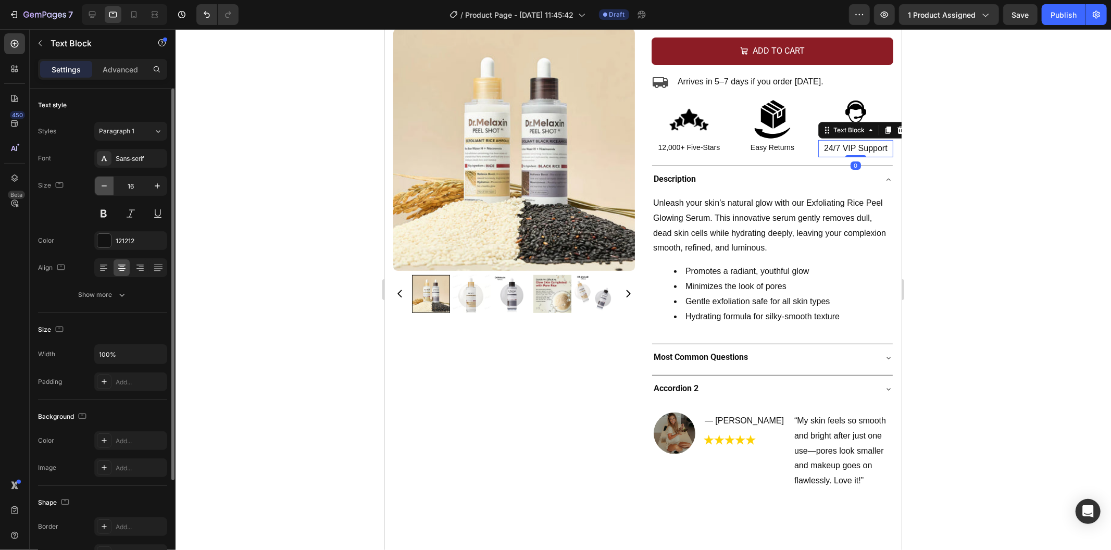
click at [102, 185] on icon "button" at bounding box center [104, 186] width 10 height 10
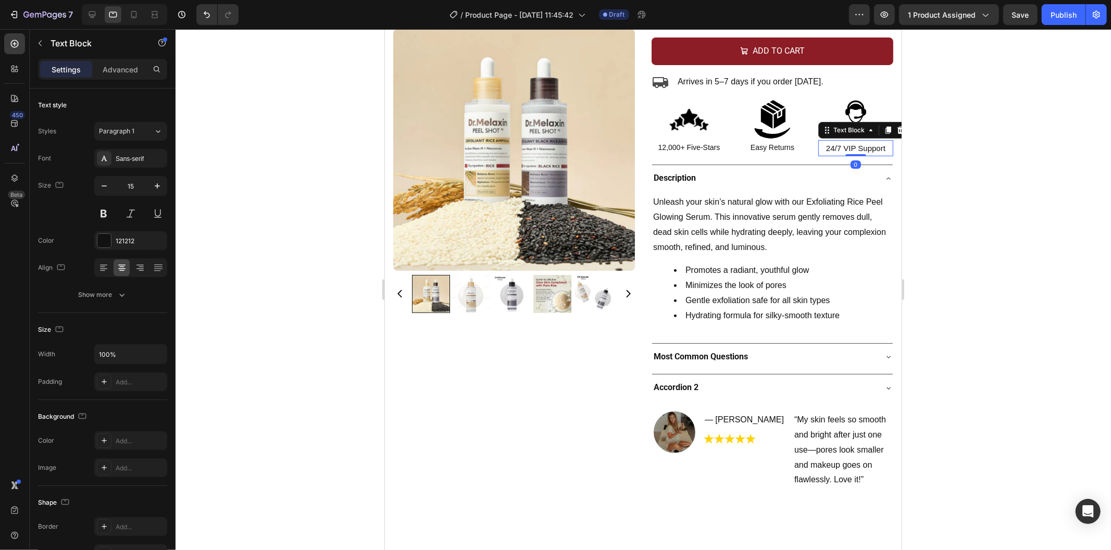
type input "14"
click at [702, 137] on img at bounding box center [688, 119] width 42 height 42
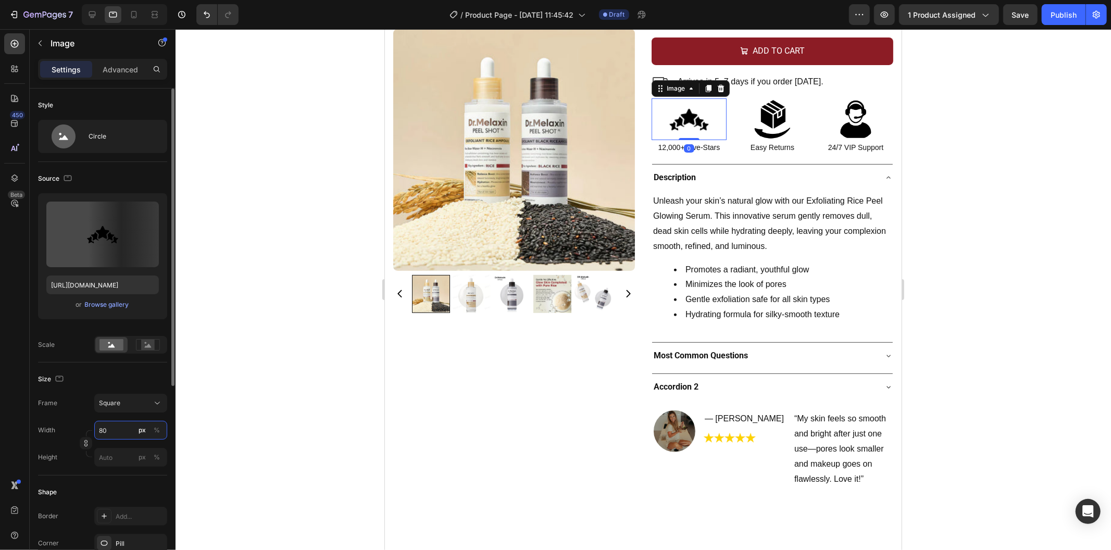
click at [112, 431] on input "80" at bounding box center [130, 430] width 73 height 19
type input "7"
type input "70"
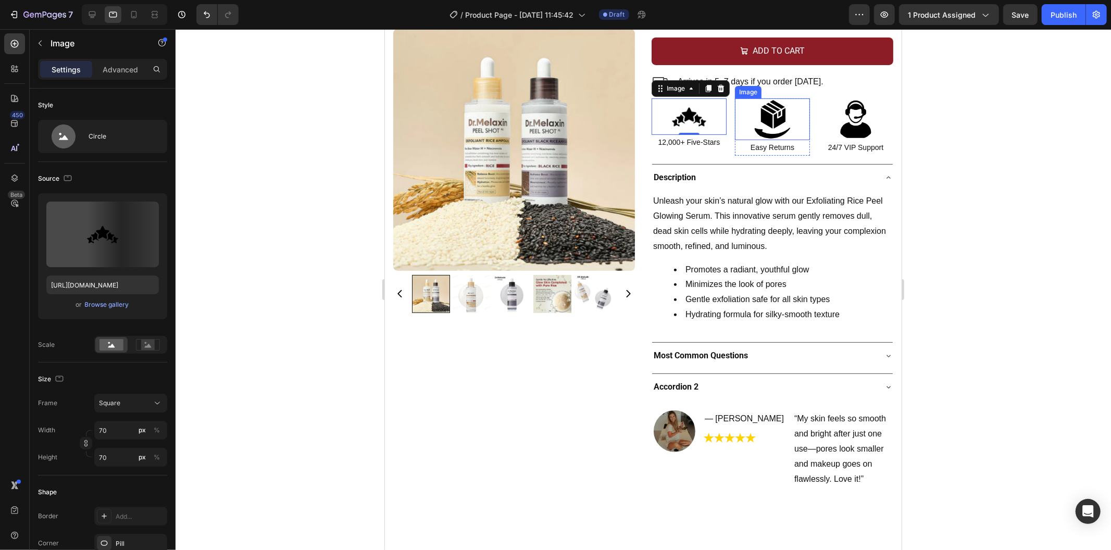
click at [764, 134] on img at bounding box center [772, 119] width 42 height 42
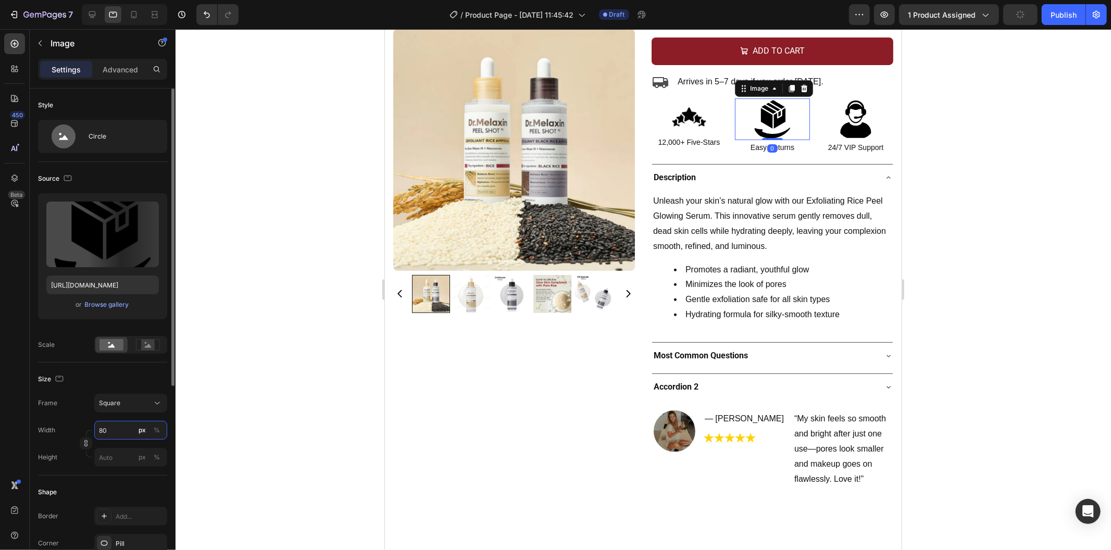
click at [117, 428] on input "80" at bounding box center [130, 430] width 73 height 19
type input "7"
type input "70"
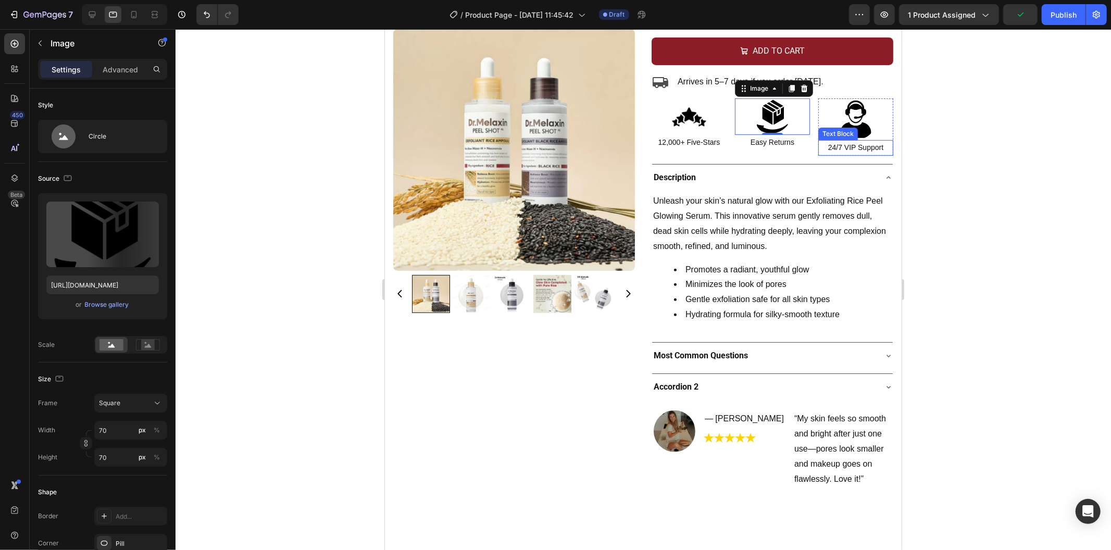
click at [868, 133] on div at bounding box center [854, 119] width 75 height 42
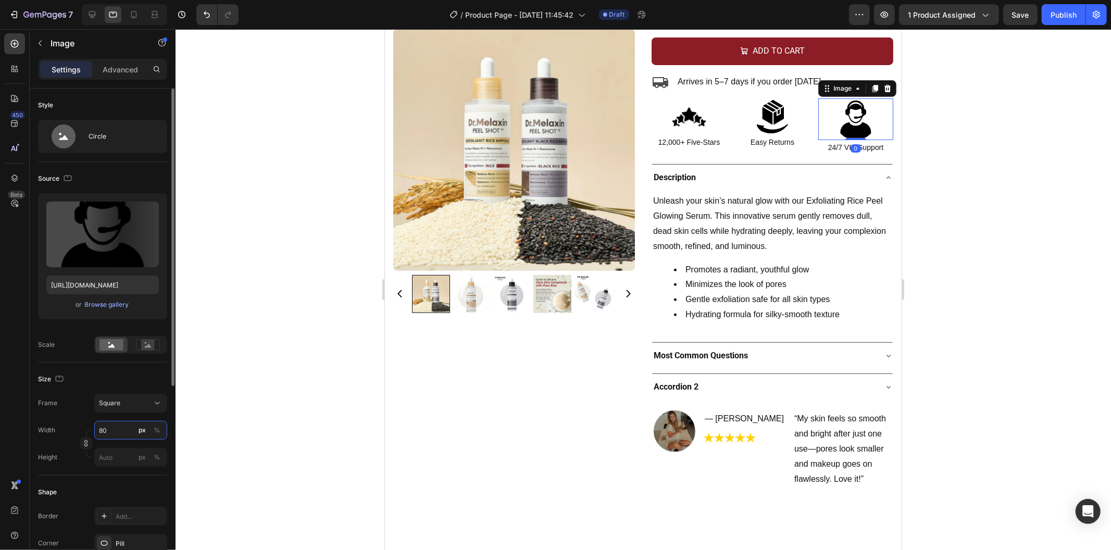
click at [121, 429] on input "80" at bounding box center [130, 430] width 73 height 19
type input "7"
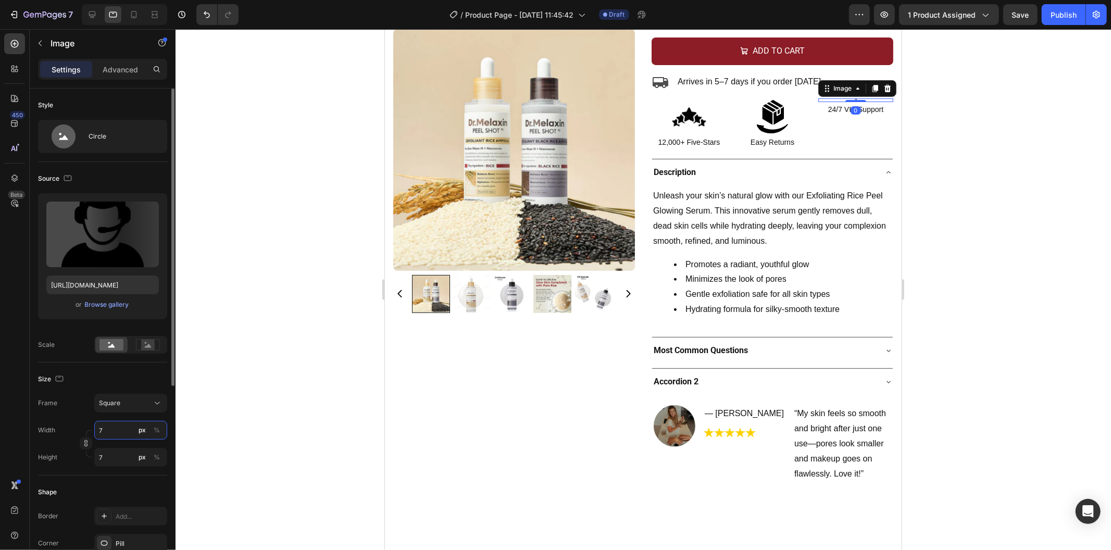
type input "70"
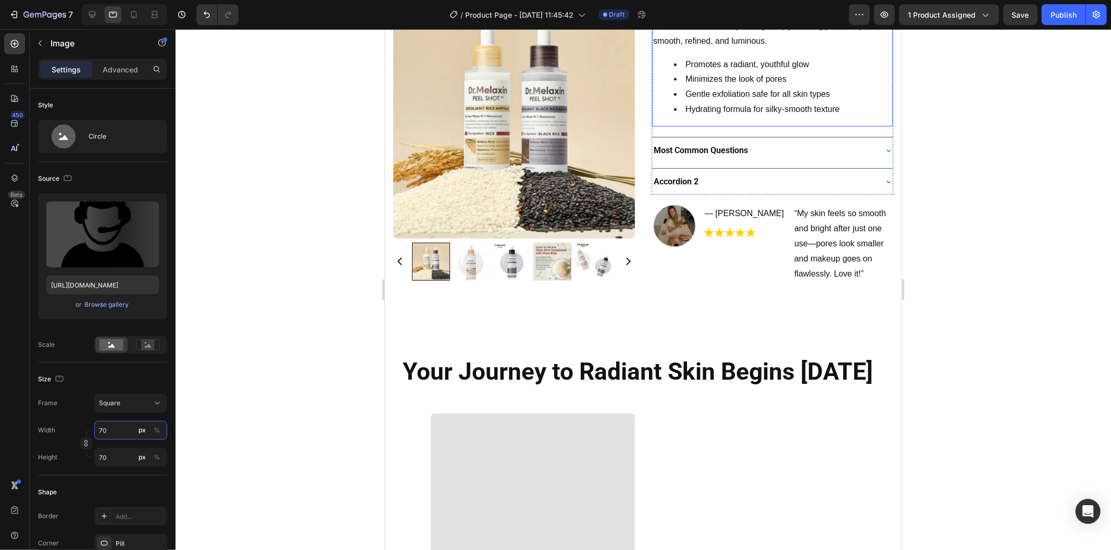
scroll to position [289, 0]
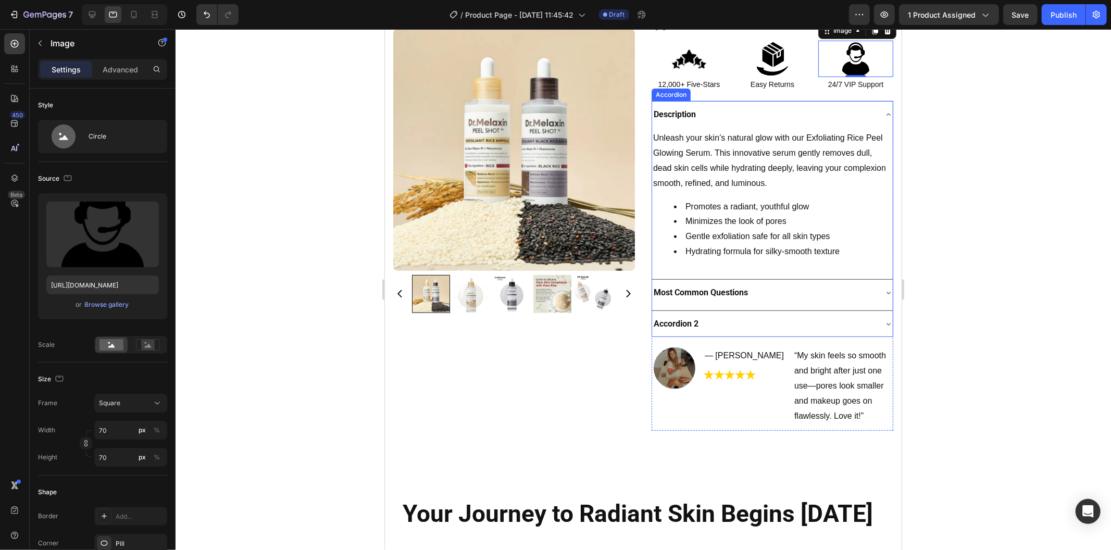
click at [654, 274] on div "Unleash your skin’s natural glow with our Exfoliating Rice Peel Glowing Serum. …" at bounding box center [771, 200] width 241 height 147
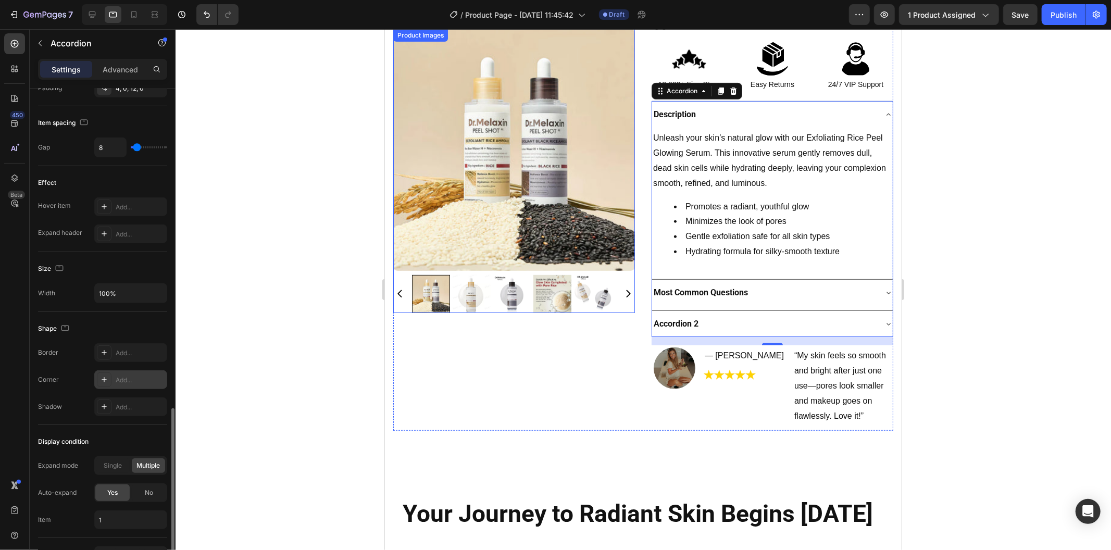
scroll to position [527, 0]
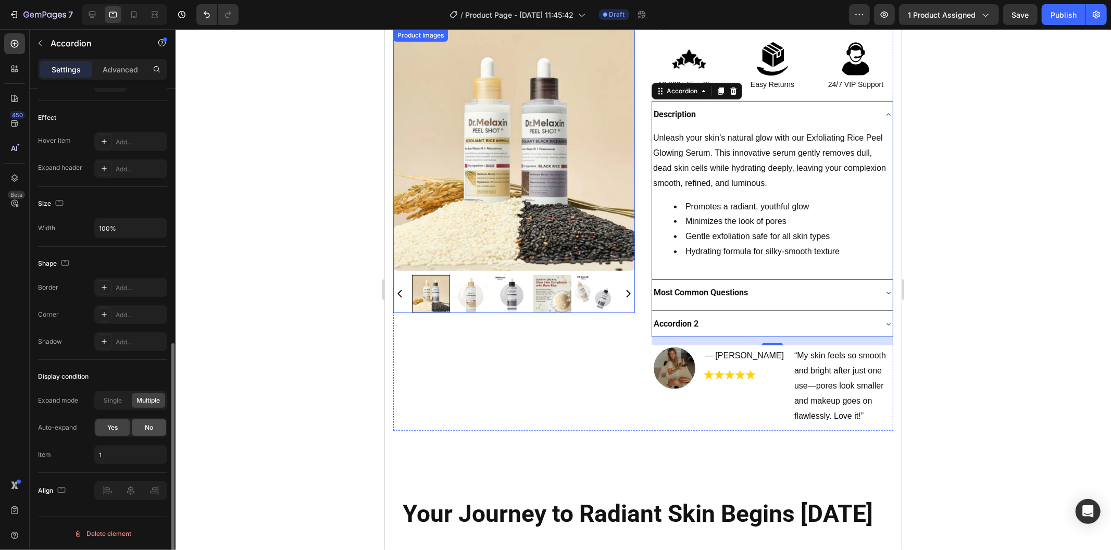
click at [143, 428] on div "No" at bounding box center [149, 427] width 34 height 17
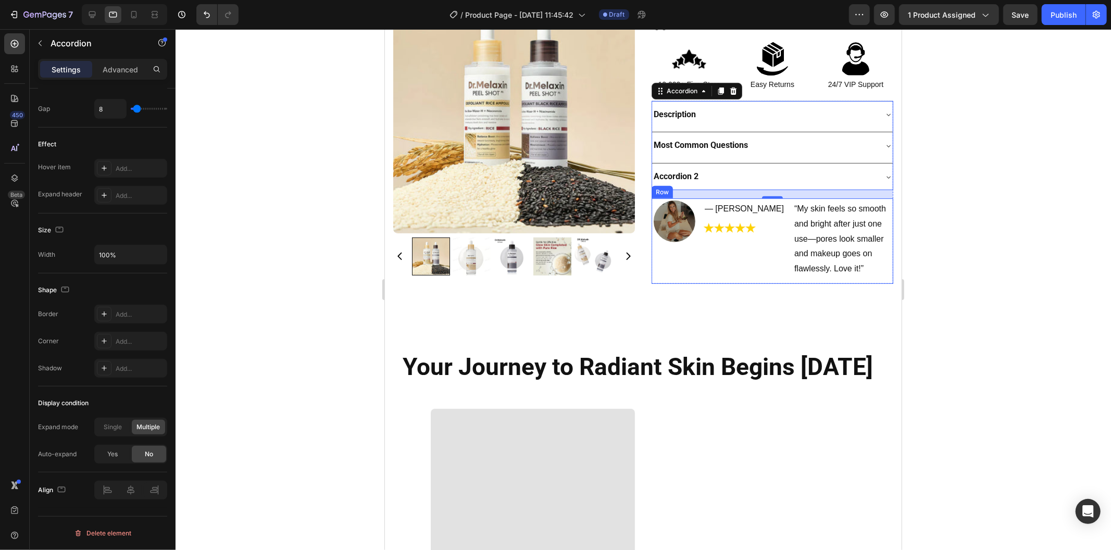
click at [730, 260] on div "— Emily Text Block Image" at bounding box center [743, 240] width 81 height 81
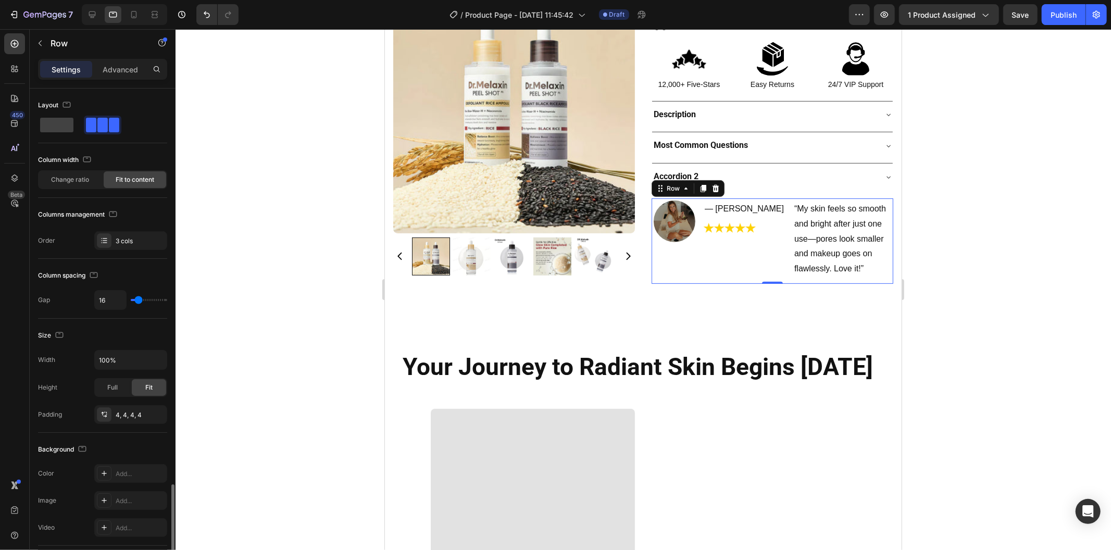
scroll to position [236, 0]
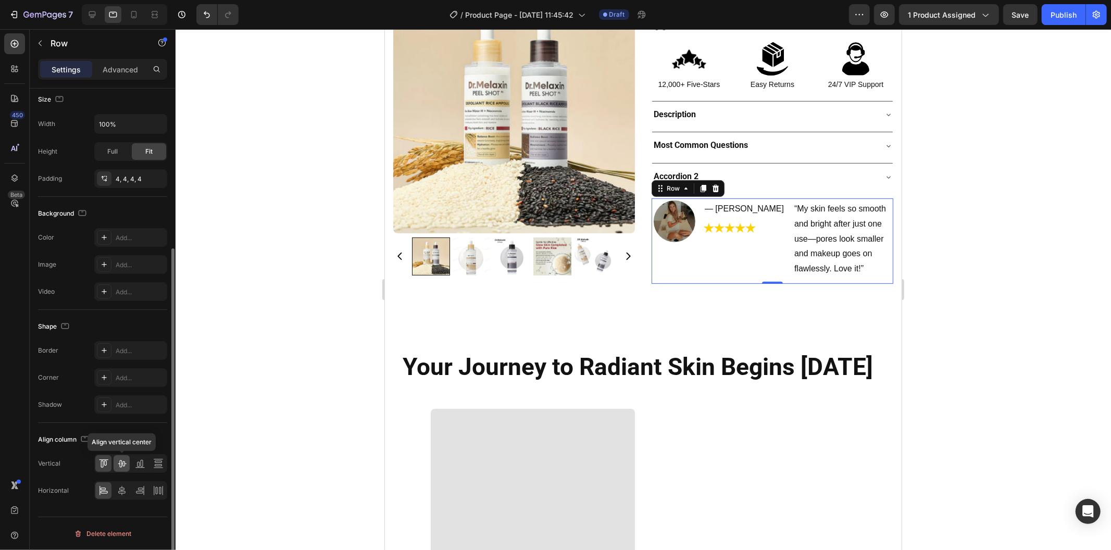
click at [125, 462] on icon at bounding box center [122, 463] width 10 height 10
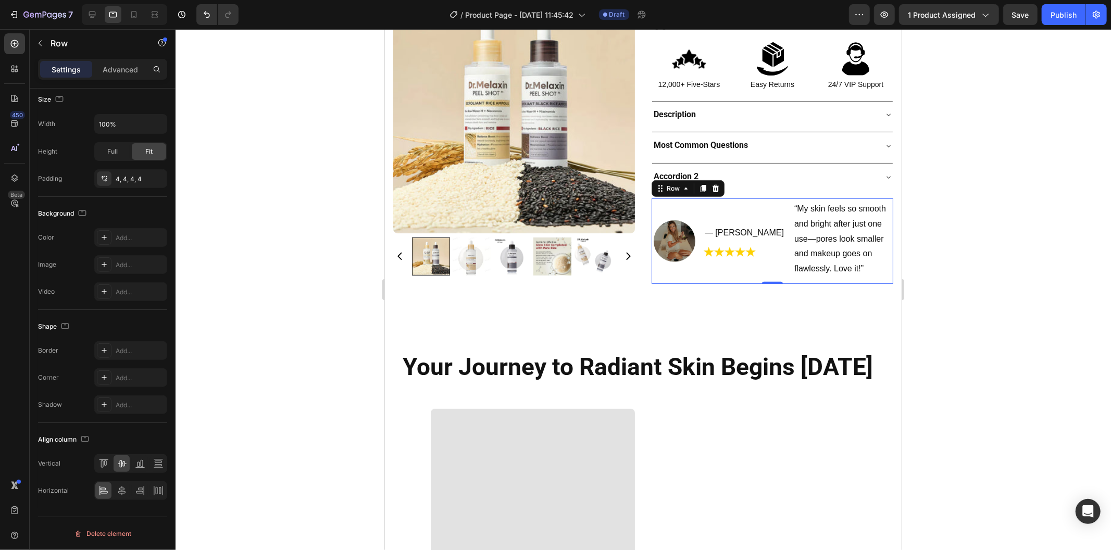
click at [276, 336] on div at bounding box center [642, 289] width 935 height 521
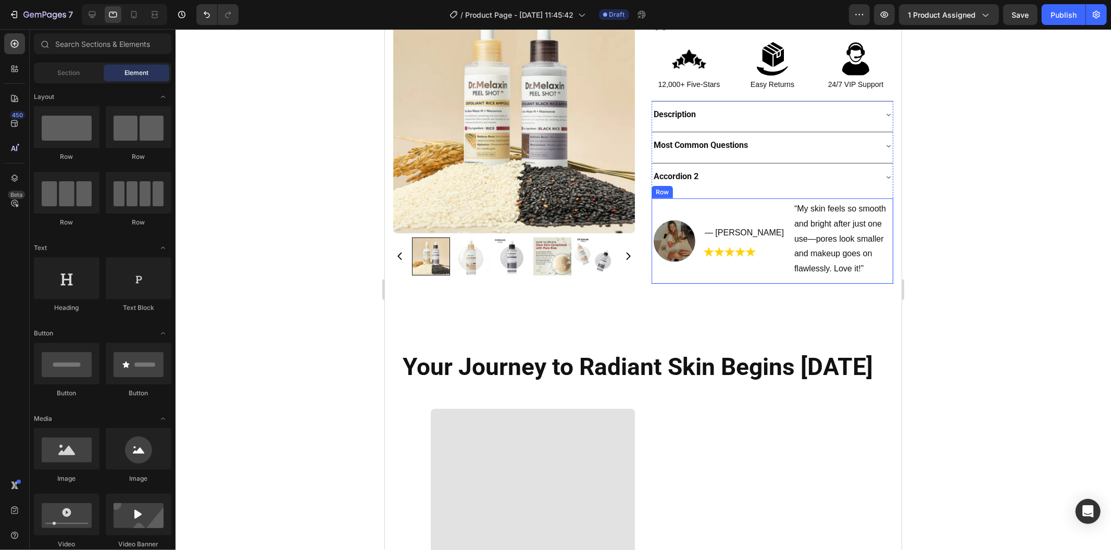
click at [695, 279] on div "Image — Emily Text Block Image “My skin feels so smooth and bright after just o…" at bounding box center [772, 240] width 242 height 85
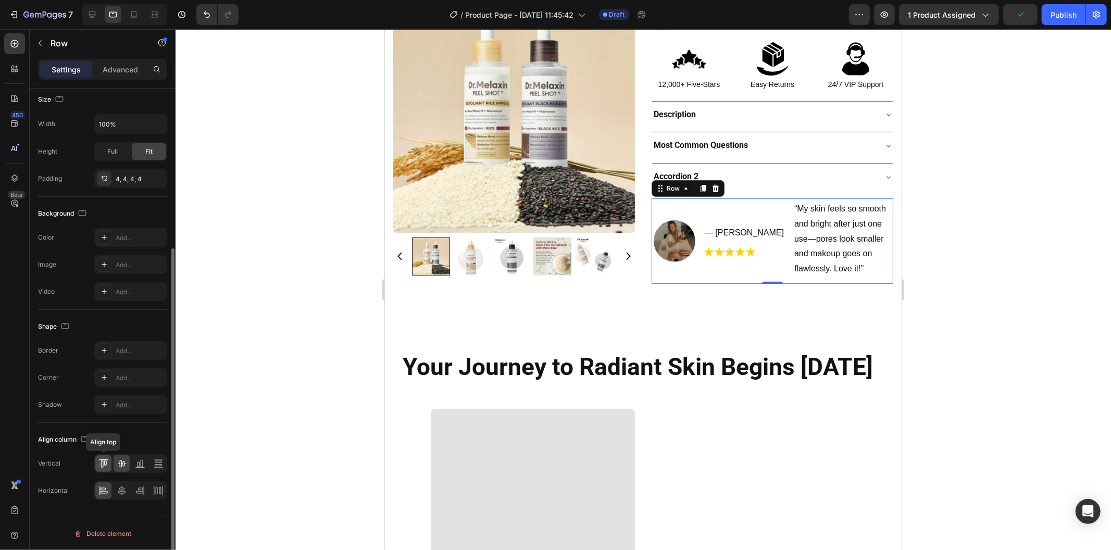
click at [103, 459] on icon at bounding box center [103, 463] width 10 height 10
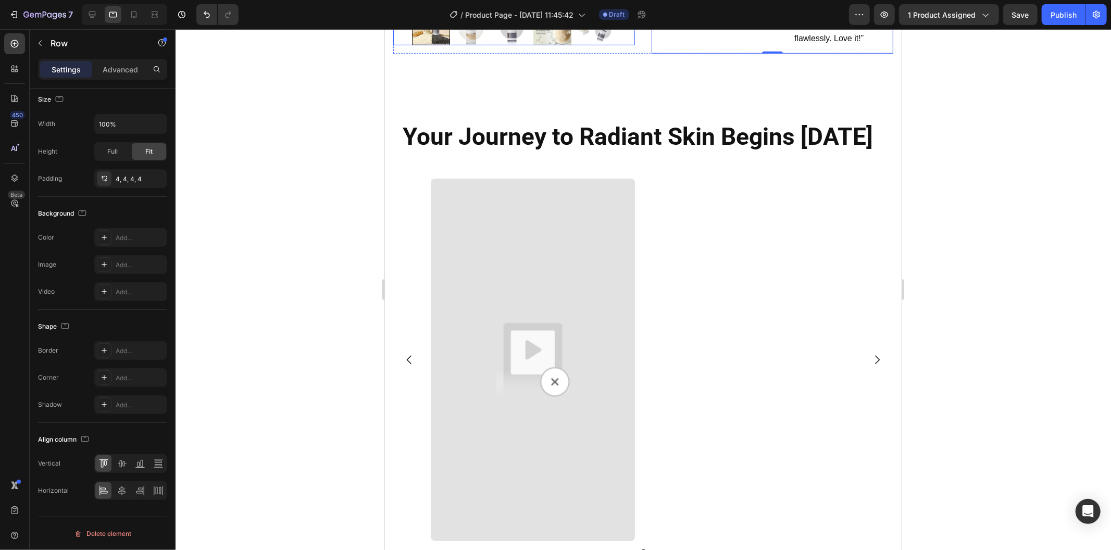
scroll to position [521, 0]
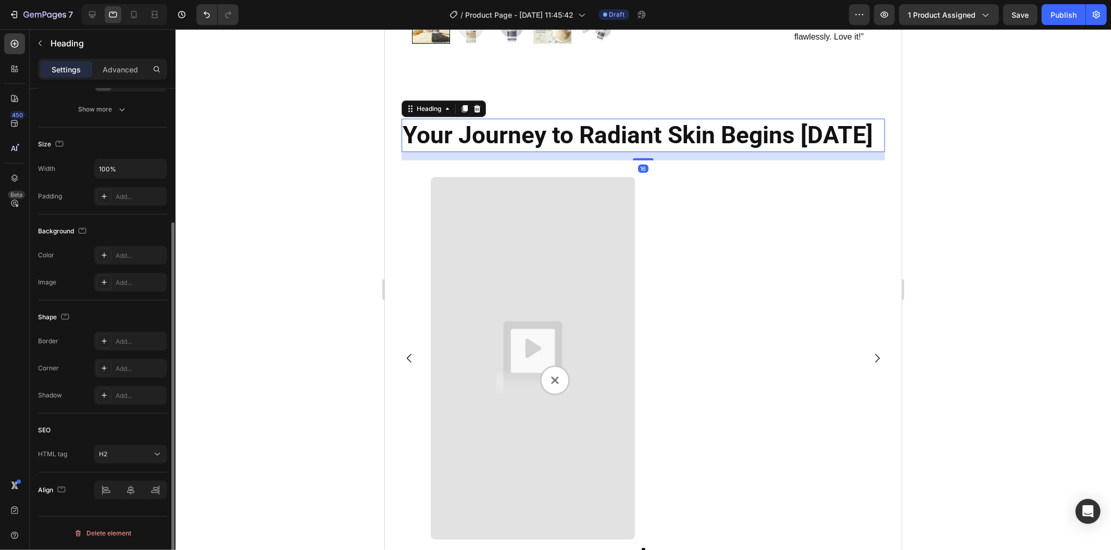
click at [610, 141] on h2 "Your Journey to Radiant Skin Begins Today" at bounding box center [642, 134] width 483 height 33
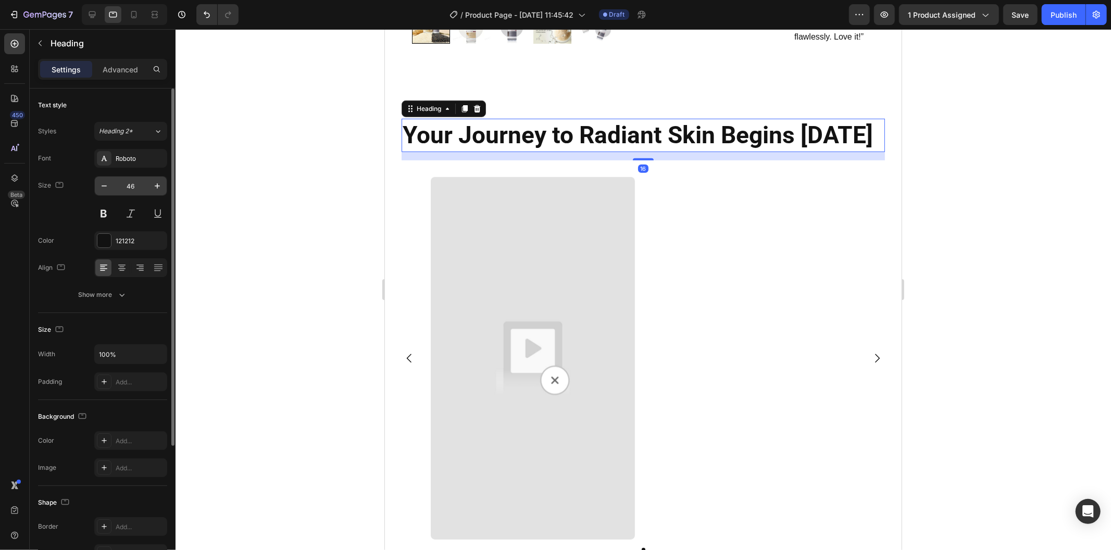
click at [141, 183] on input "46" at bounding box center [131, 186] width 34 height 19
paste input "28"
type input "28"
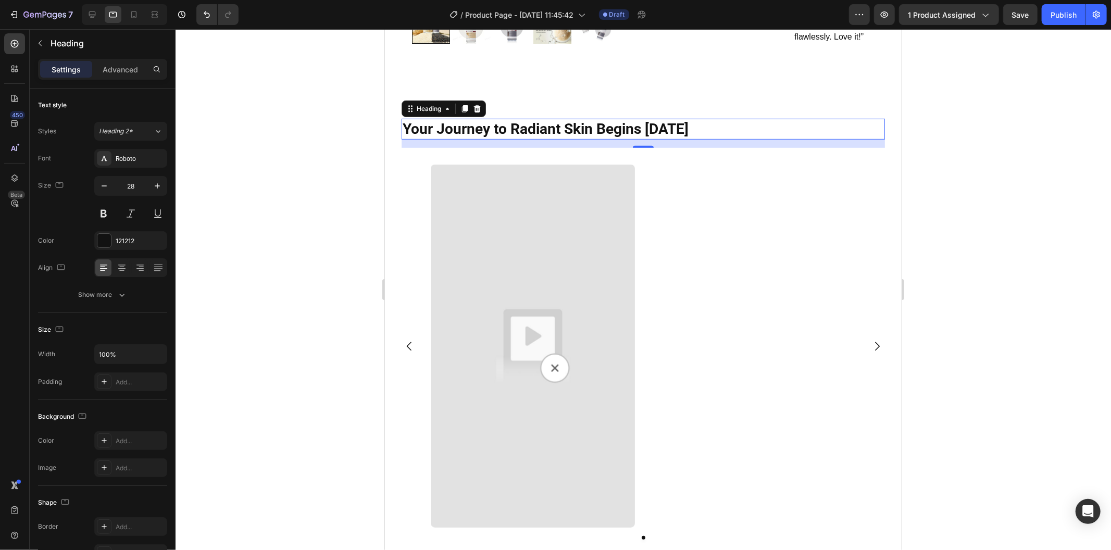
click at [353, 224] on div at bounding box center [642, 289] width 935 height 521
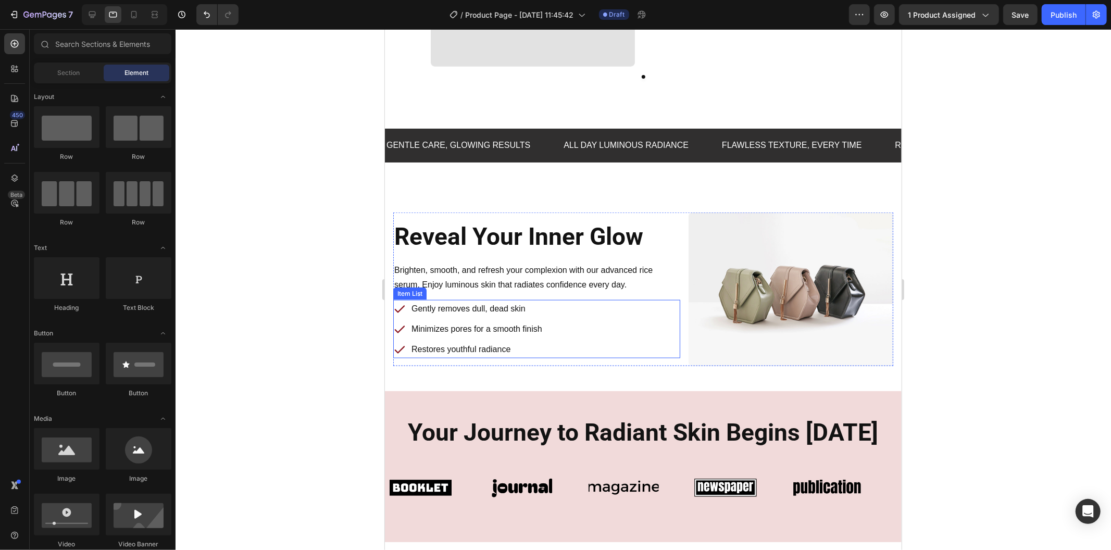
scroll to position [1041, 0]
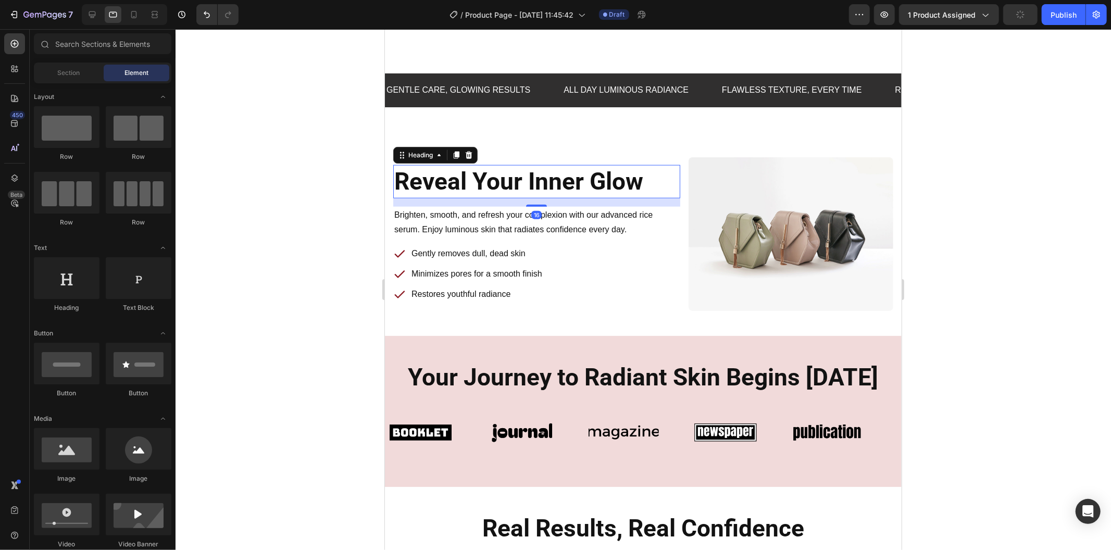
click at [471, 172] on h2 "Reveal Your Inner Glow" at bounding box center [536, 181] width 287 height 33
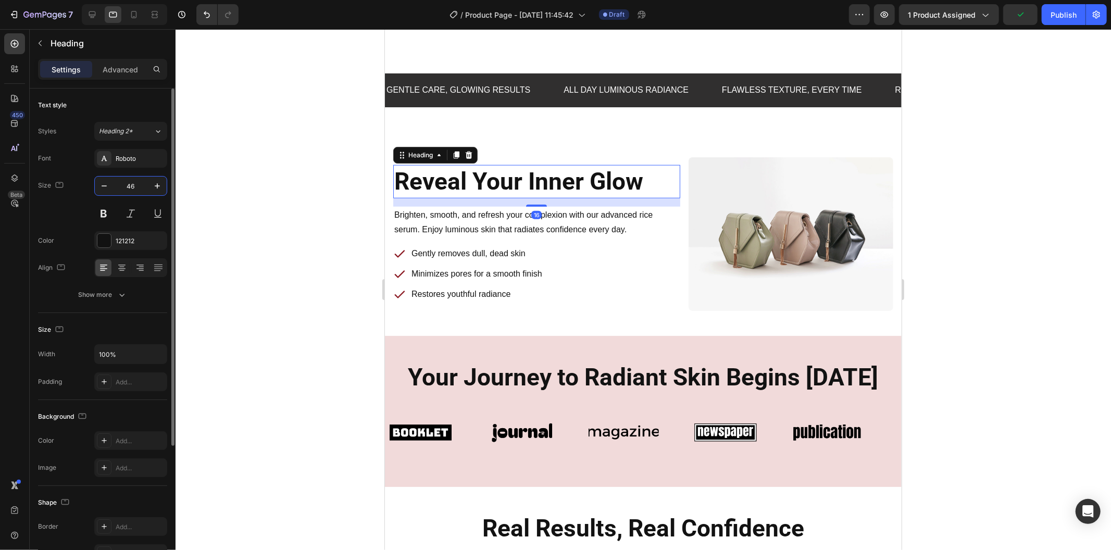
click at [142, 184] on input "46" at bounding box center [131, 186] width 34 height 19
paste input "28"
type input "28"
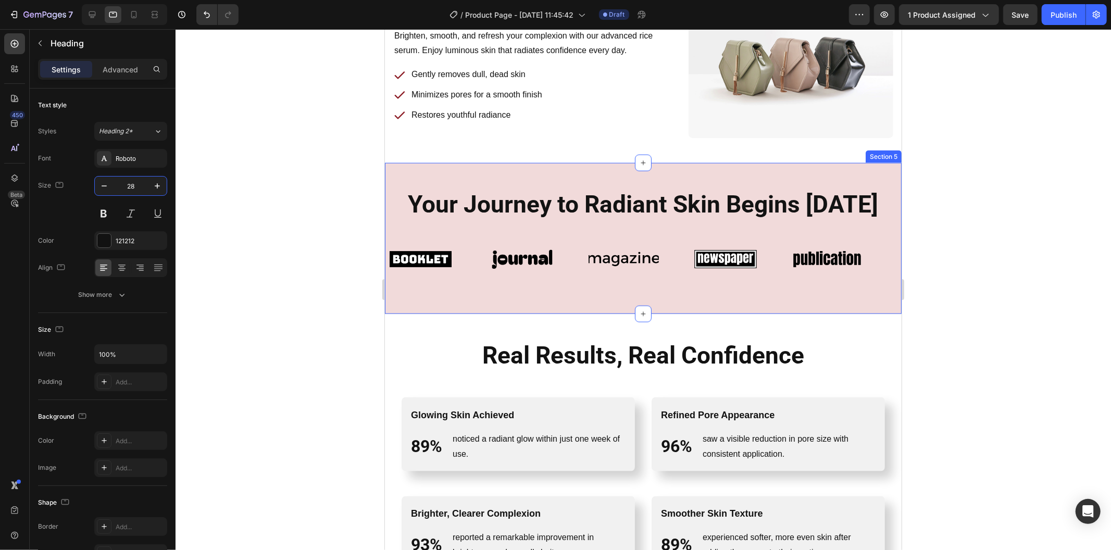
scroll to position [1215, 0]
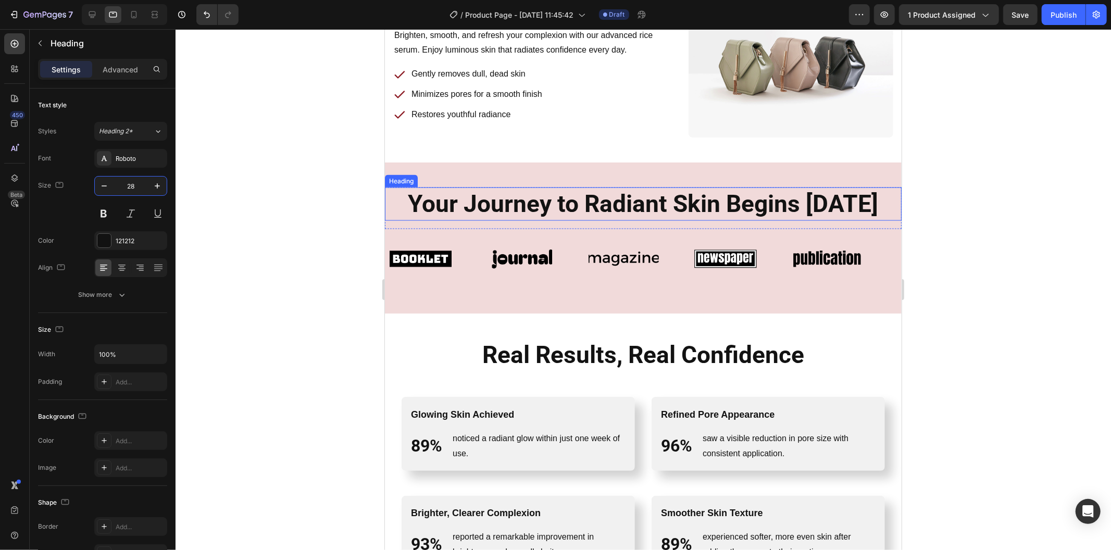
click at [543, 210] on h2 "Your Journey to Radiant Skin Begins Today" at bounding box center [643, 203] width 500 height 33
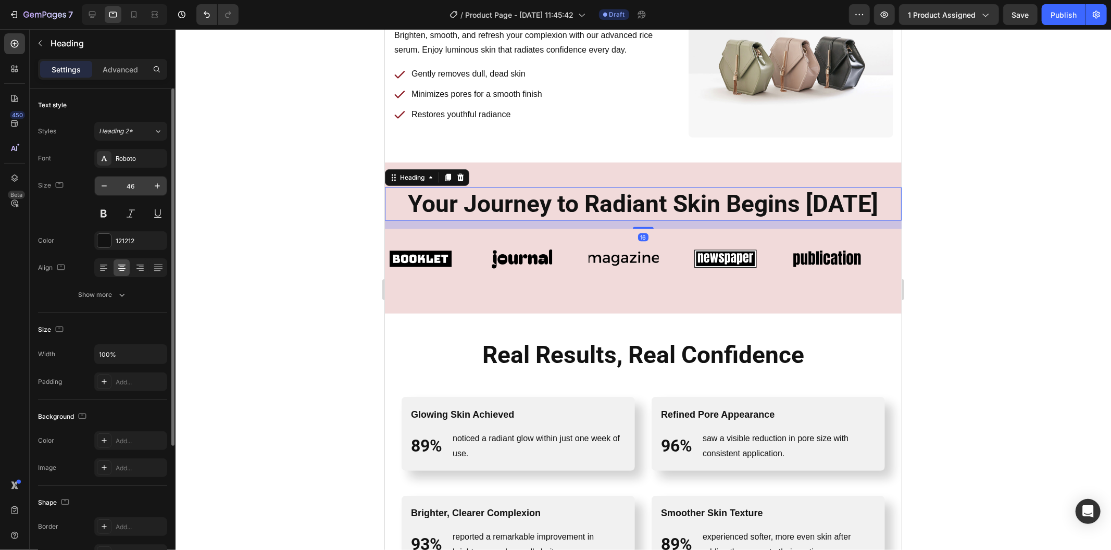
click at [133, 185] on input "46" at bounding box center [131, 186] width 34 height 19
paste input "28"
type input "28"
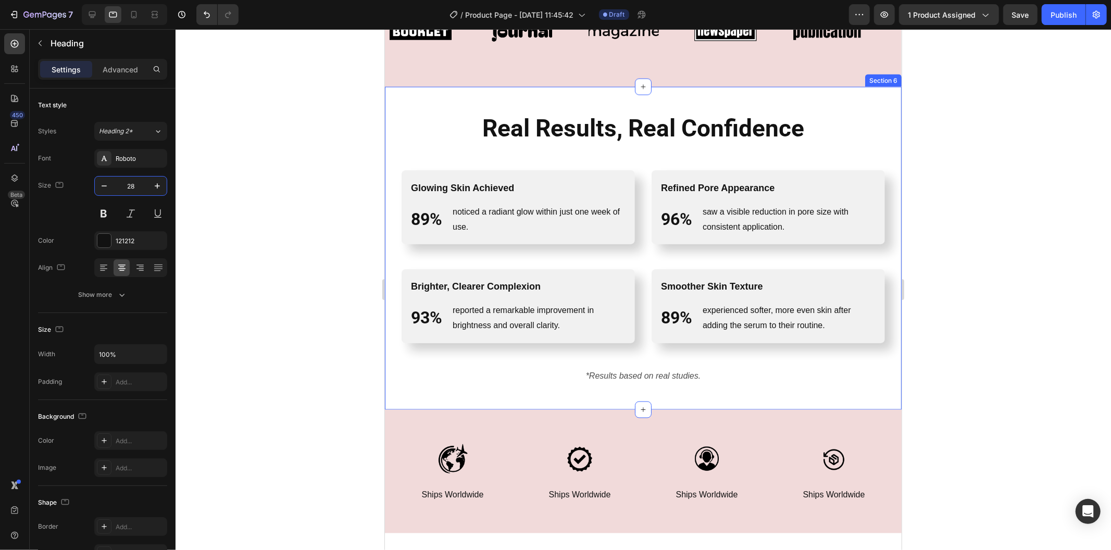
scroll to position [1446, 0]
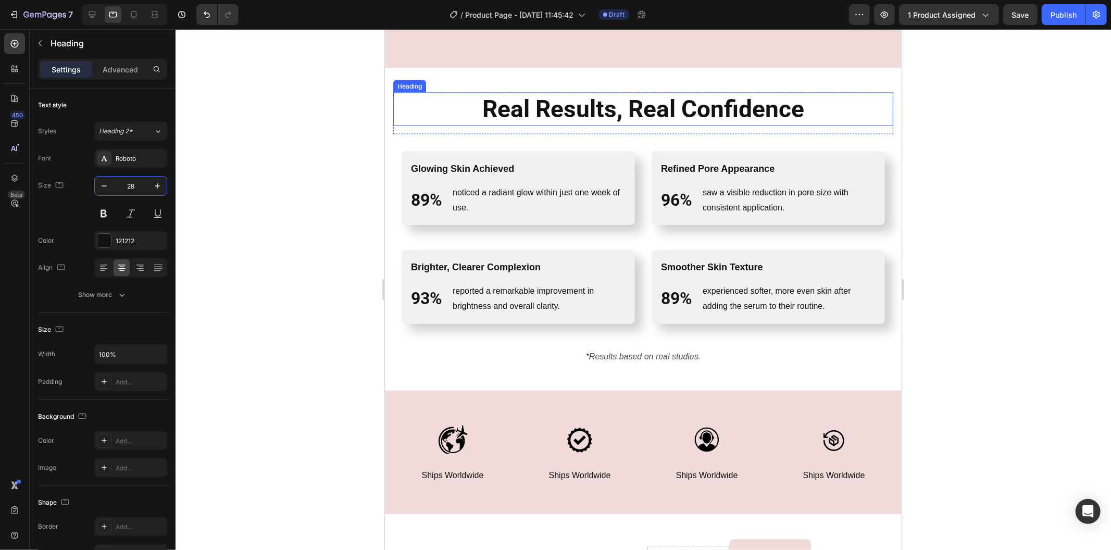
click at [557, 99] on h2 "Real Results, Real Confidence" at bounding box center [642, 108] width 483 height 33
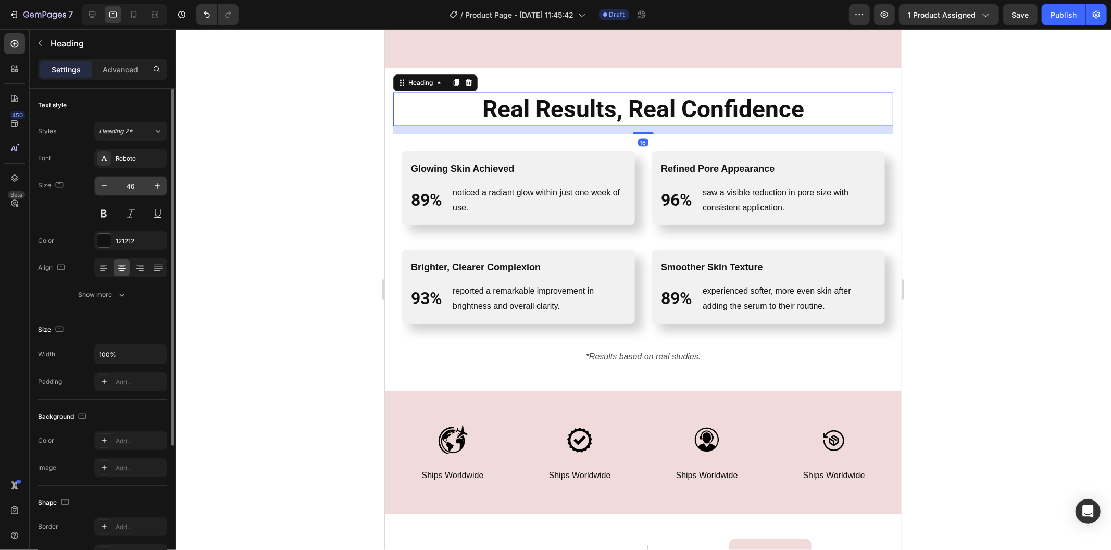
click at [140, 185] on input "46" at bounding box center [131, 186] width 34 height 19
paste input "28"
type input "28"
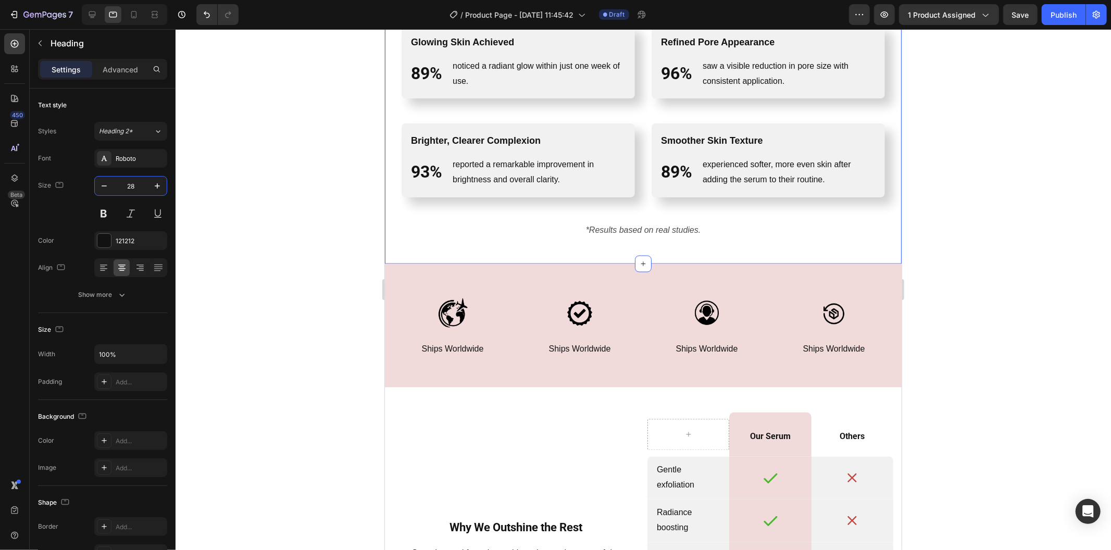
scroll to position [1562, 0]
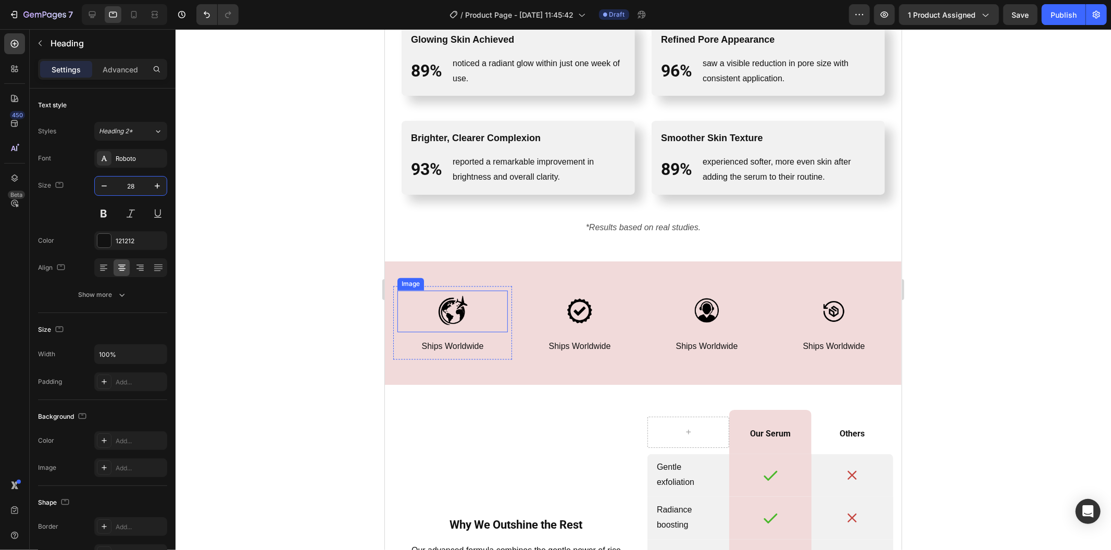
click at [504, 303] on div at bounding box center [452, 311] width 110 height 42
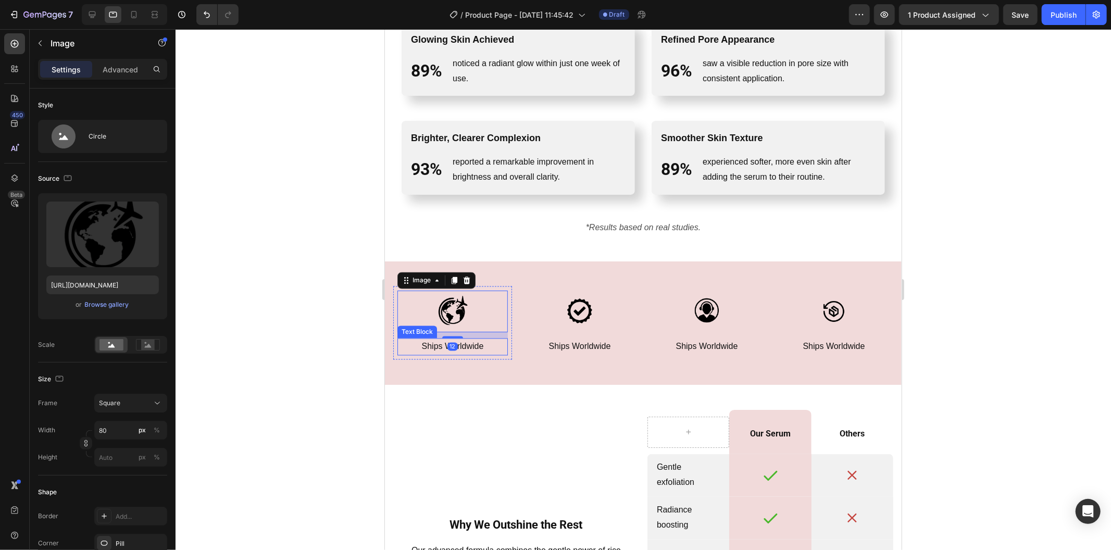
click at [476, 339] on p "Ships Worldwide" at bounding box center [452, 346] width 108 height 15
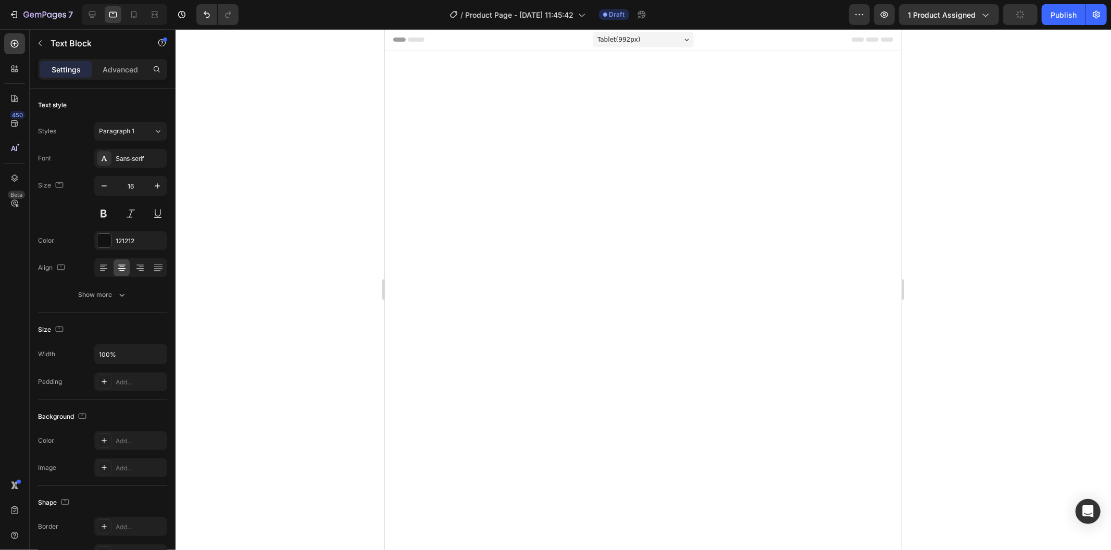
scroll to position [1735, 0]
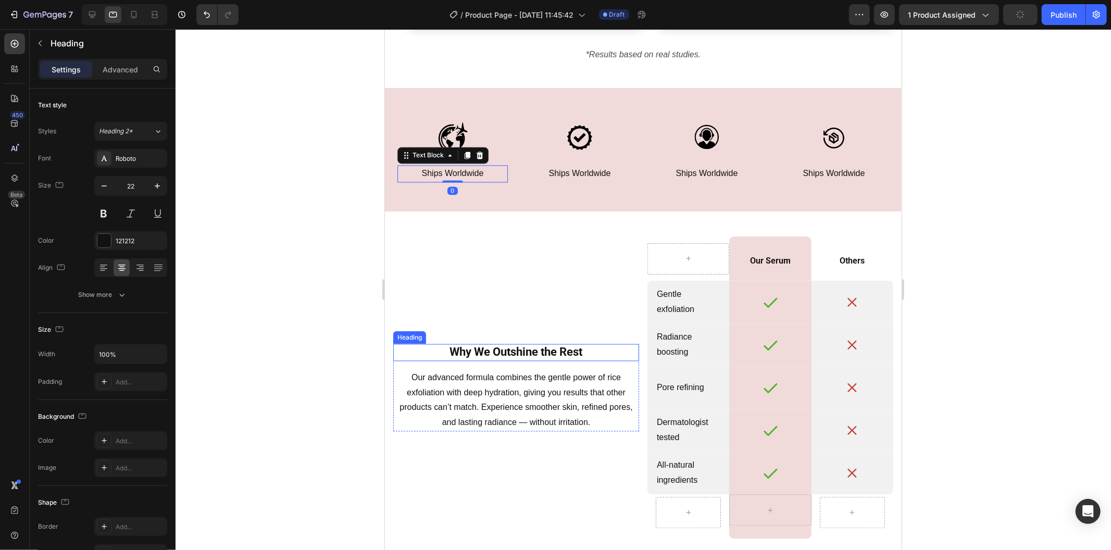
click at [530, 346] on h2 "Why We Outshine the Rest" at bounding box center [516, 351] width 246 height 17
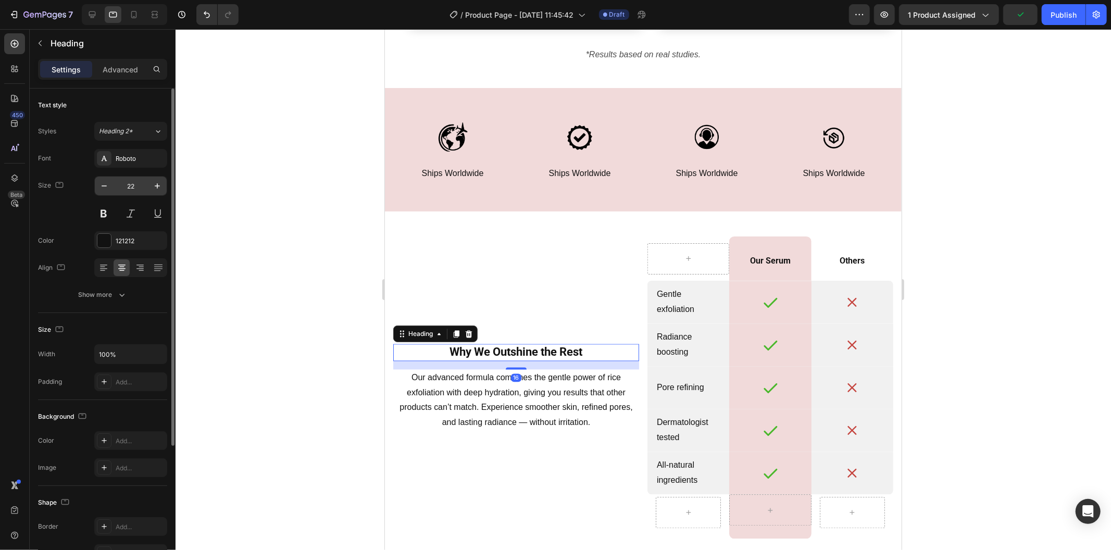
click at [139, 185] on input "22" at bounding box center [131, 186] width 34 height 19
paste input "8"
type input "28"
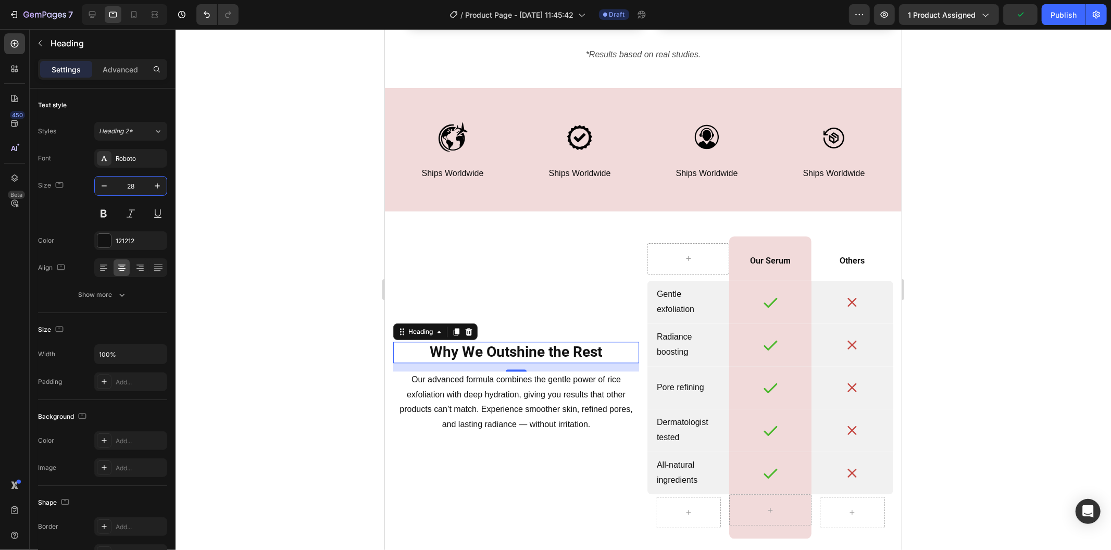
click at [299, 253] on div at bounding box center [642, 289] width 935 height 521
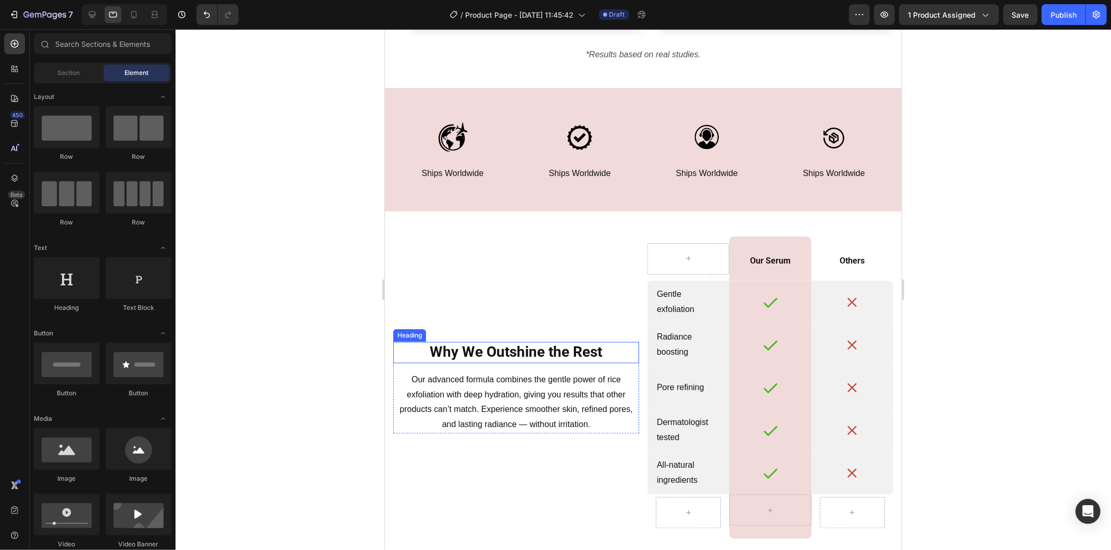
scroll to position [1967, 0]
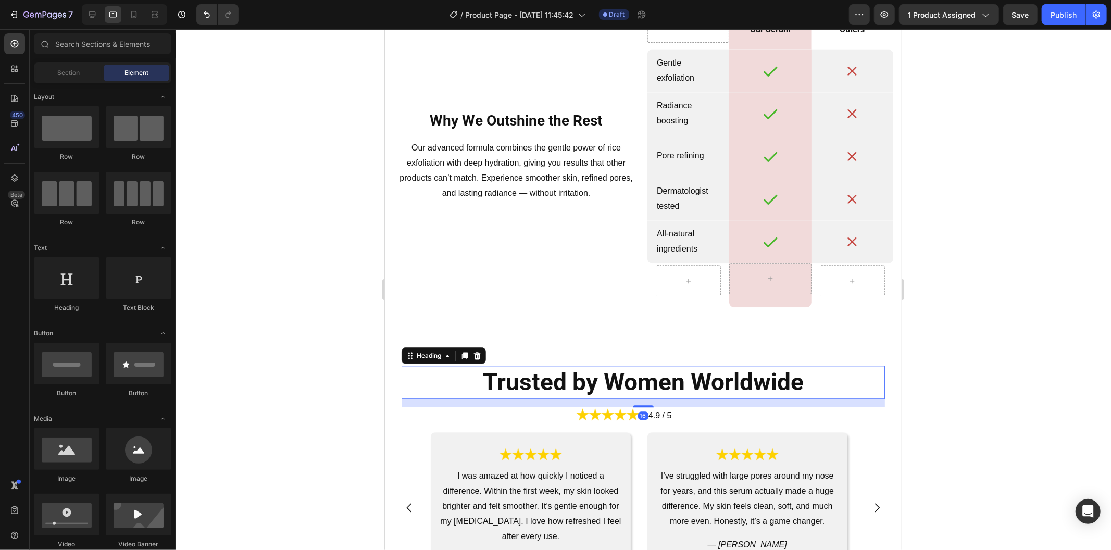
click at [537, 371] on h2 "Trusted by Women Worldwide" at bounding box center [642, 381] width 483 height 33
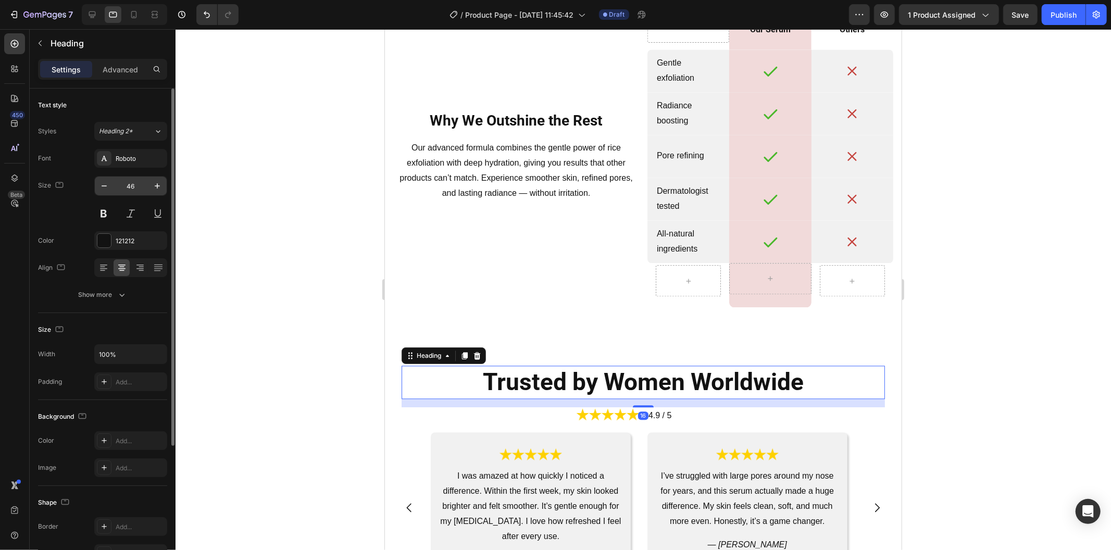
click at [135, 185] on input "46" at bounding box center [131, 186] width 34 height 19
paste input "28"
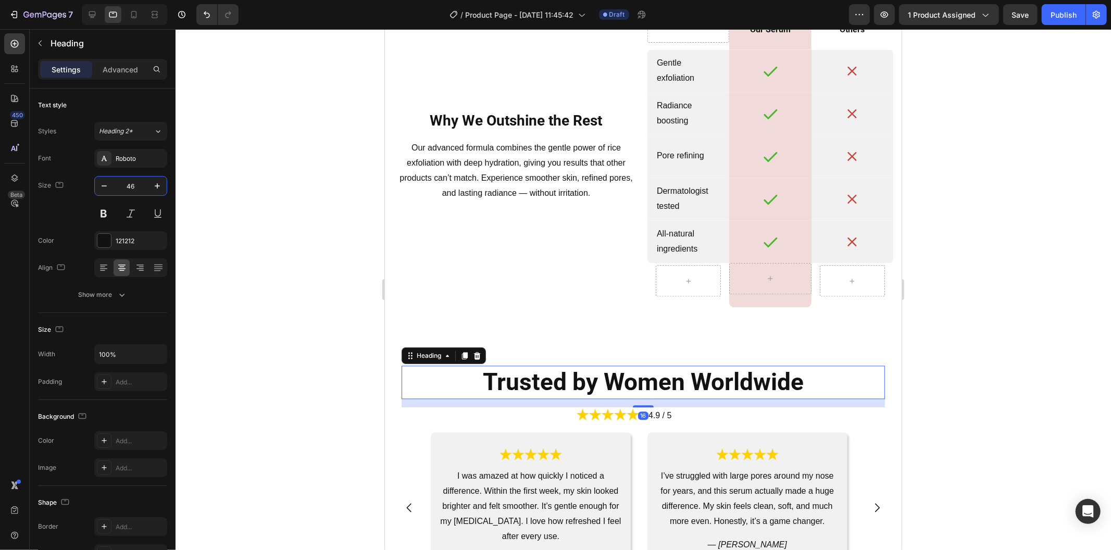
type input "28"
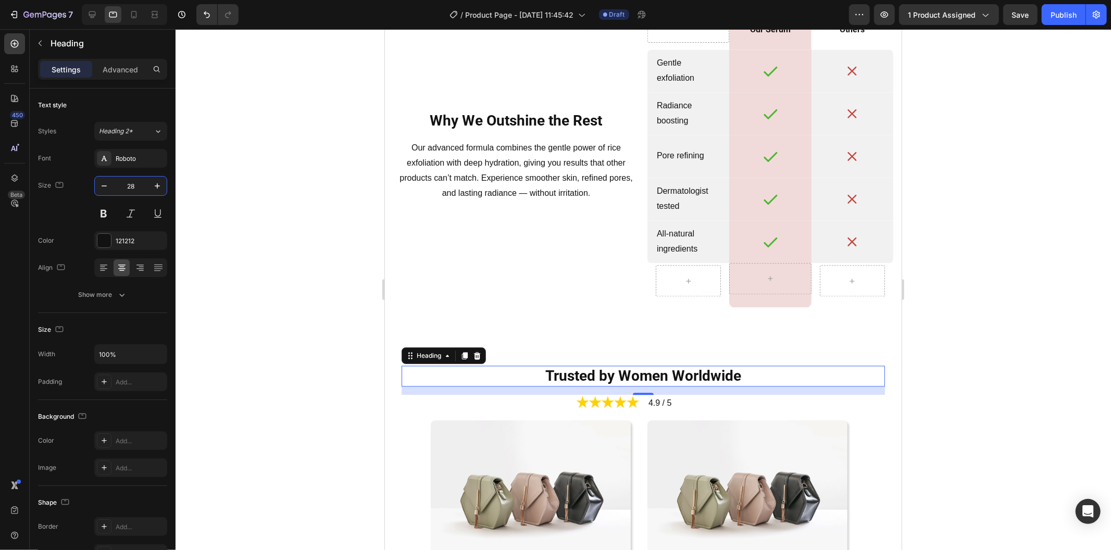
click at [280, 251] on div at bounding box center [642, 289] width 935 height 521
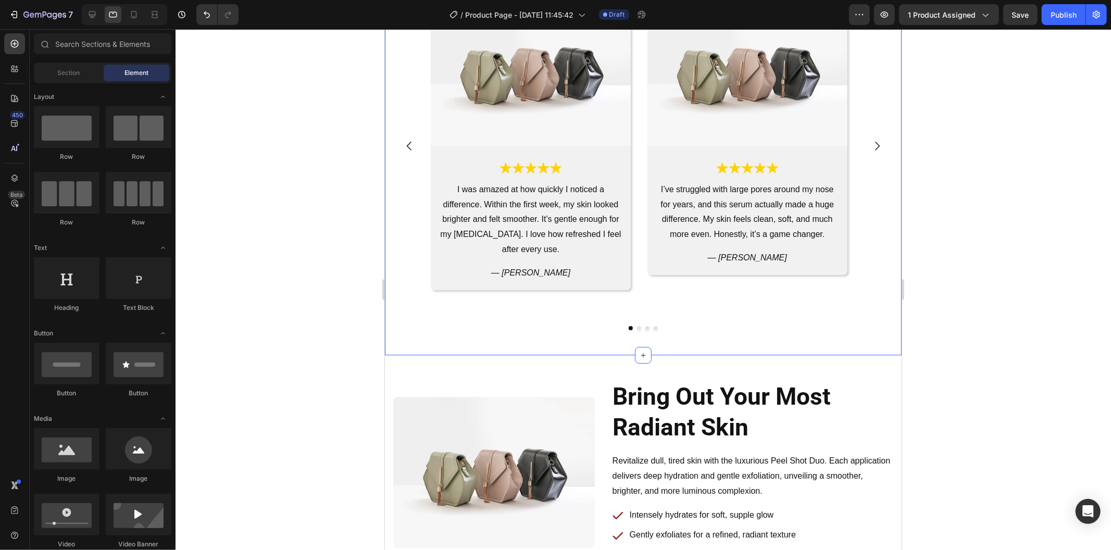
scroll to position [2487, 0]
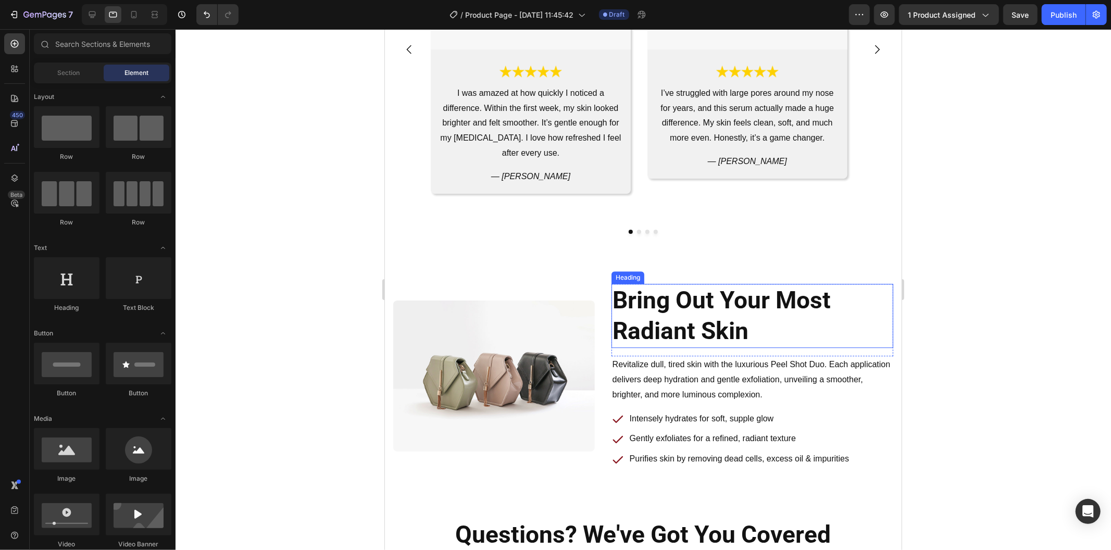
click at [689, 303] on h2 "Bring Out Your Most Radiant Skin" at bounding box center [752, 315] width 282 height 65
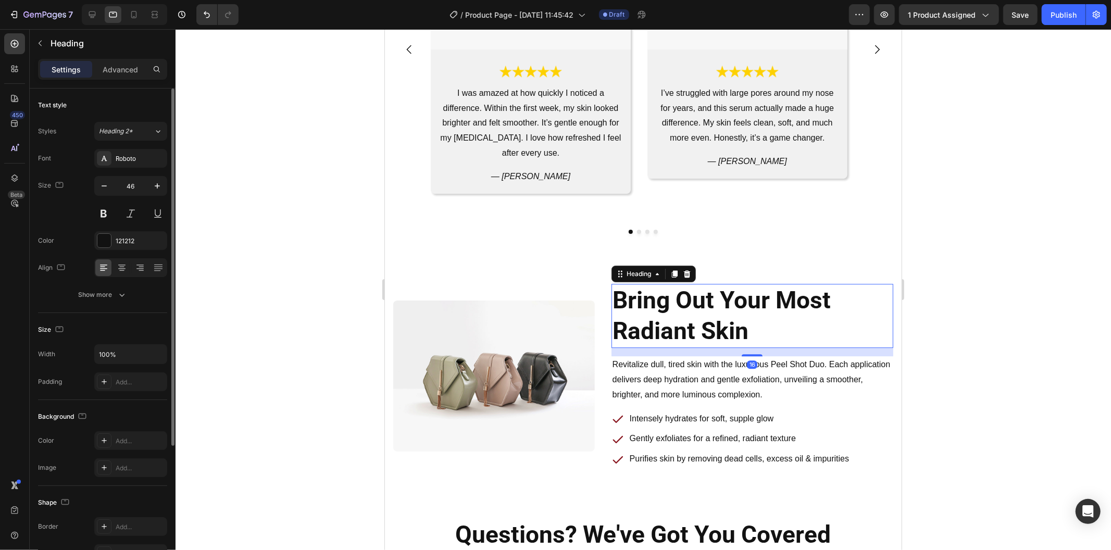
click at [137, 175] on div "Font Roboto Size 46 Color 121212 Align Show more" at bounding box center [102, 226] width 129 height 155
click at [139, 185] on input "46" at bounding box center [131, 186] width 34 height 19
paste input "28"
type input "28"
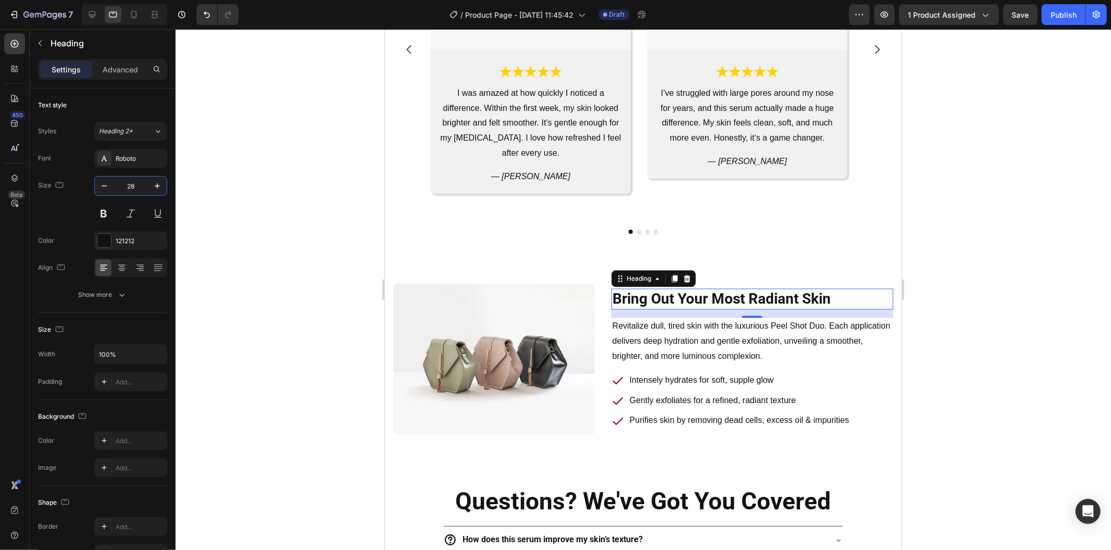
click at [271, 228] on div at bounding box center [642, 289] width 935 height 521
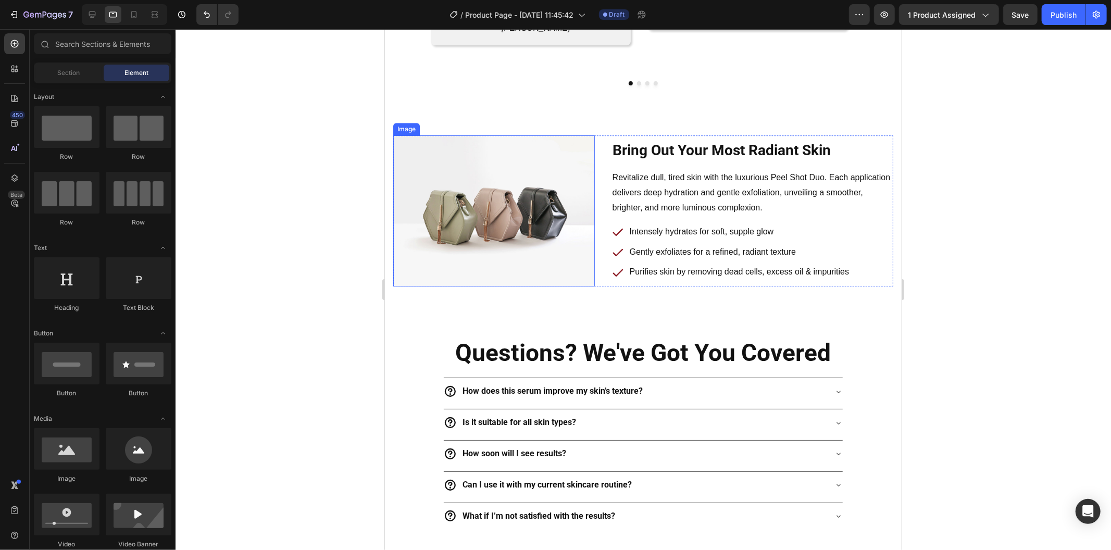
scroll to position [2661, 0]
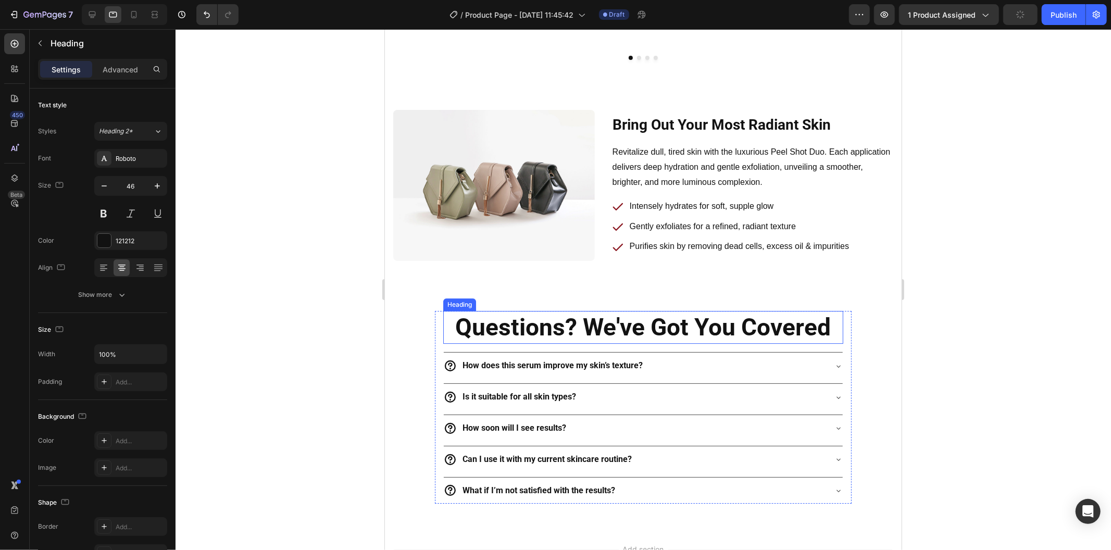
click at [594, 330] on h2 "Questions? We've Got You Covered" at bounding box center [643, 326] width 400 height 33
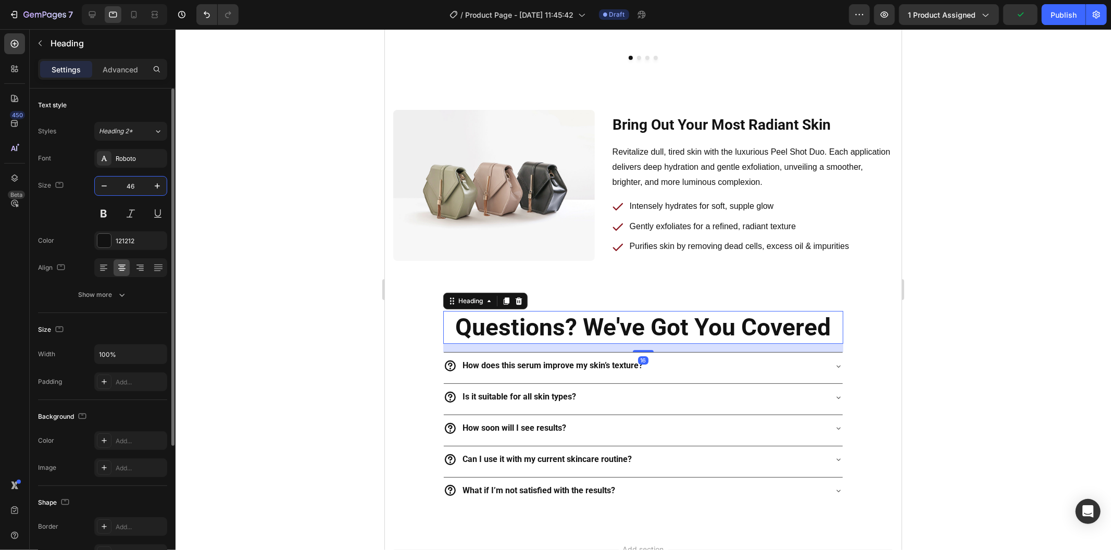
click at [135, 191] on input "46" at bounding box center [131, 186] width 34 height 19
paste input "28"
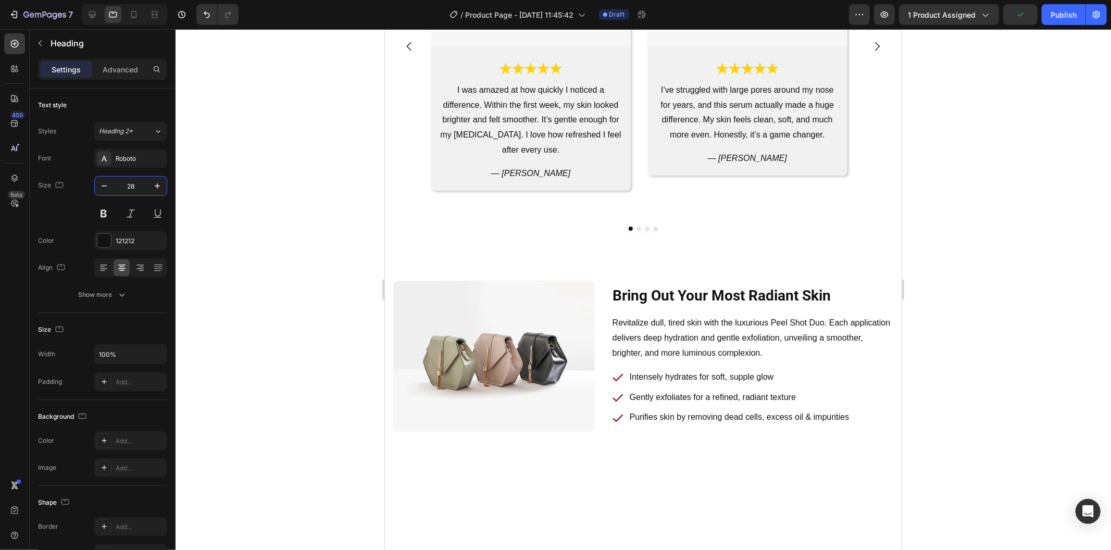
scroll to position [2256, 0]
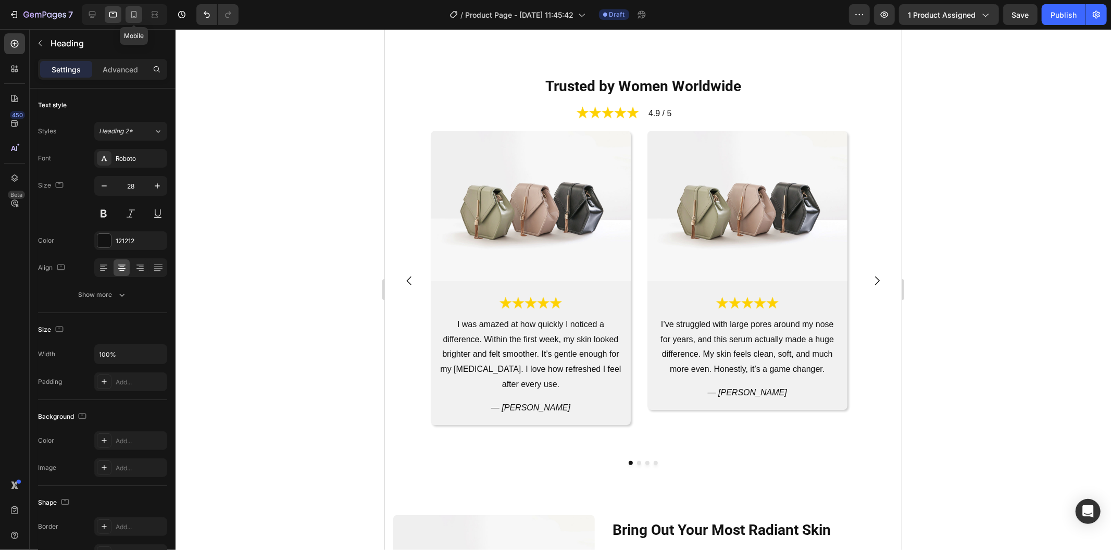
click at [131, 14] on icon at bounding box center [134, 14] width 10 height 10
type input "41"
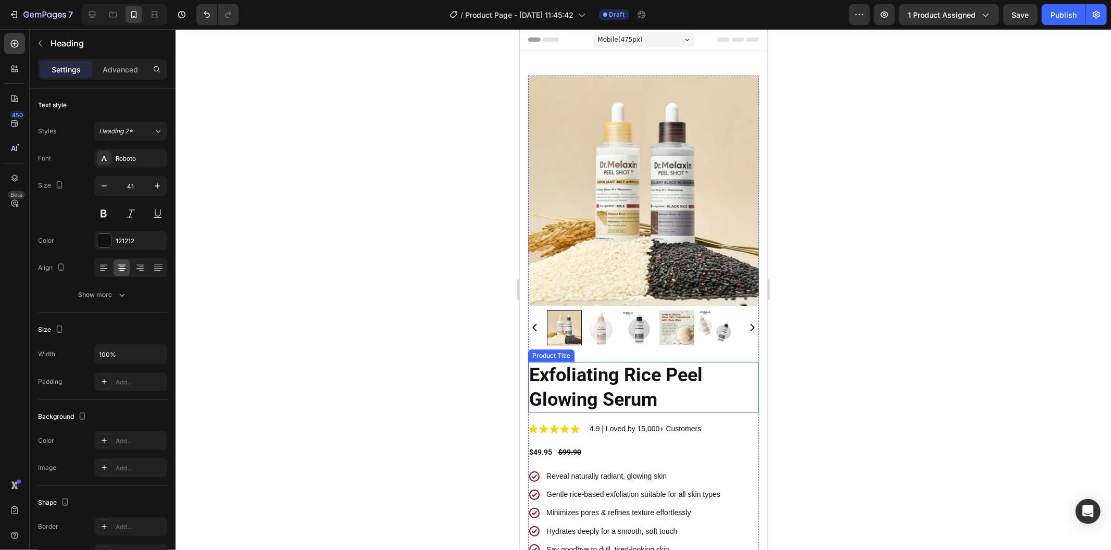
click at [646, 361] on h2 "Exfoliating Rice Peel Glowing Serum" at bounding box center [642, 386] width 231 height 51
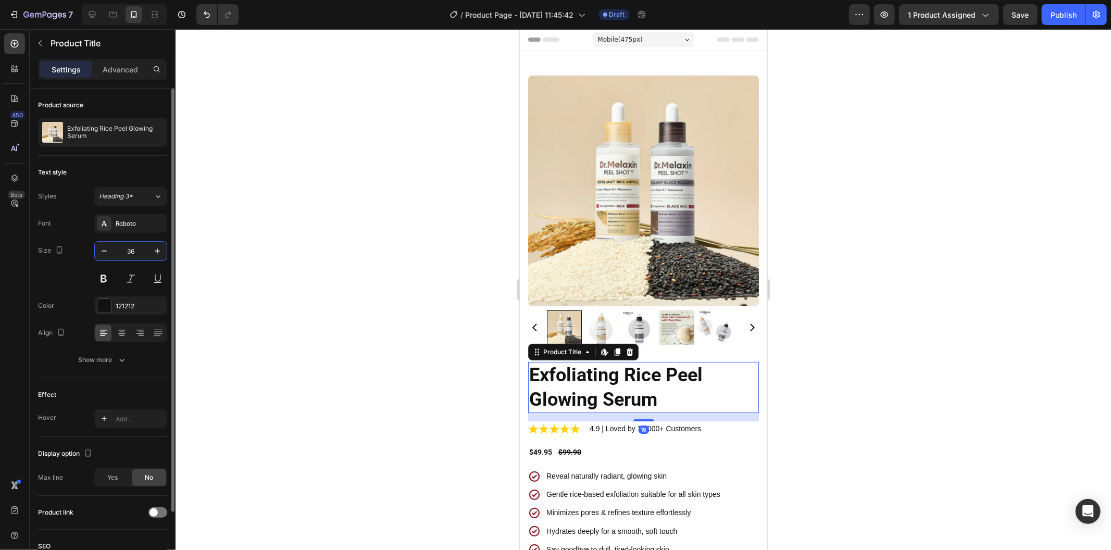
click at [131, 251] on input "36" at bounding box center [131, 251] width 34 height 19
type input "22"
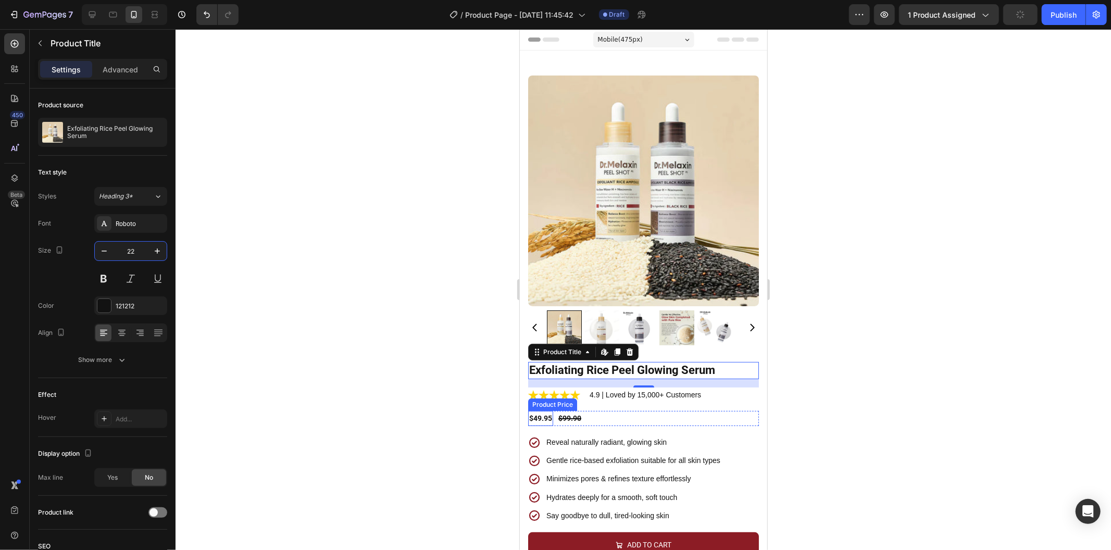
click at [537, 412] on div "$49.95" at bounding box center [539, 417] width 25 height 15
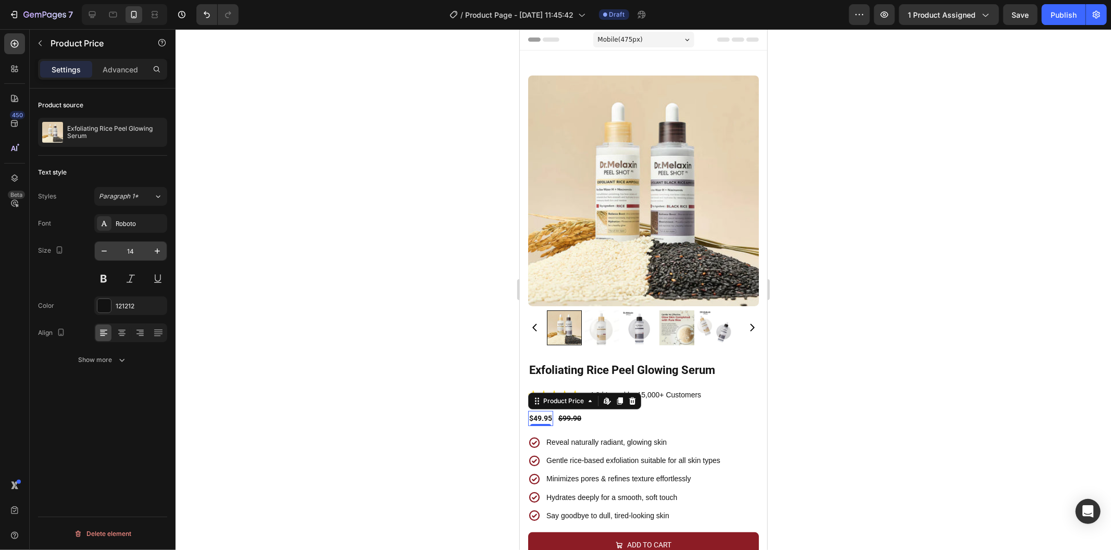
click at [133, 250] on input "14" at bounding box center [131, 251] width 34 height 19
type input "22"
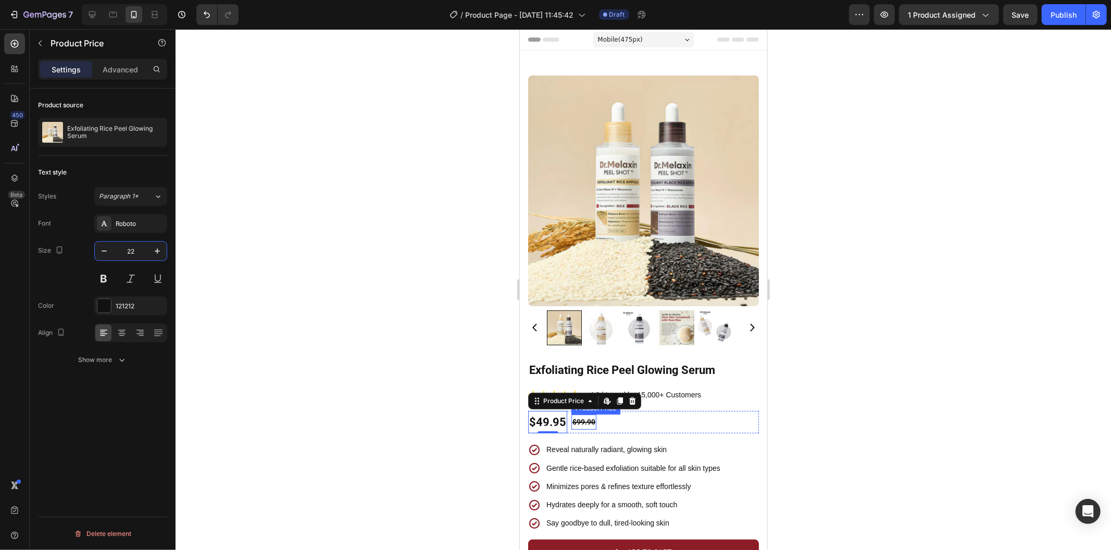
click at [573, 414] on div "$99.90" at bounding box center [583, 421] width 25 height 15
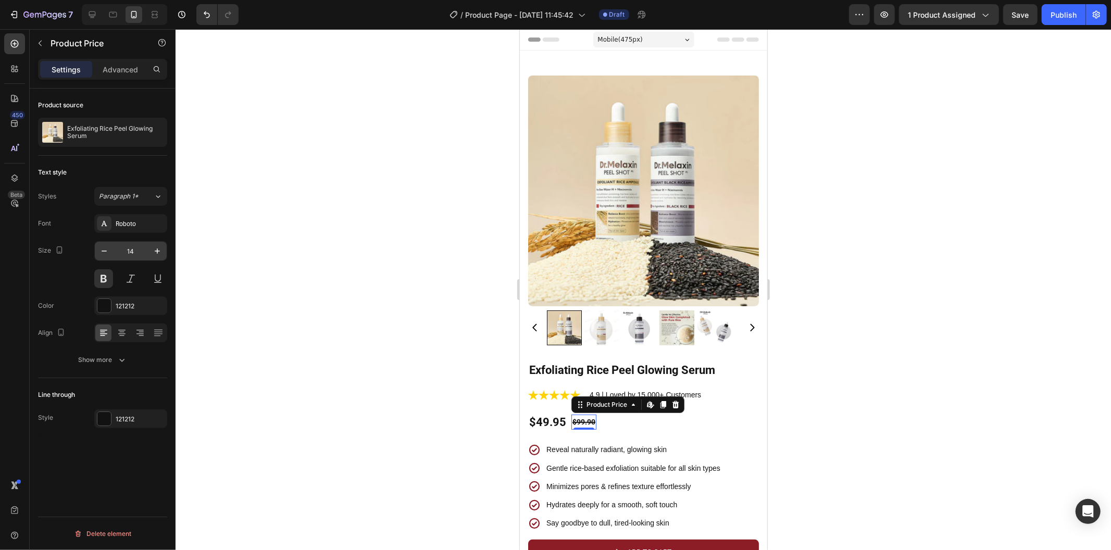
click at [129, 245] on input "14" at bounding box center [131, 251] width 34 height 19
type input "22"
click at [242, 295] on div at bounding box center [642, 289] width 935 height 521
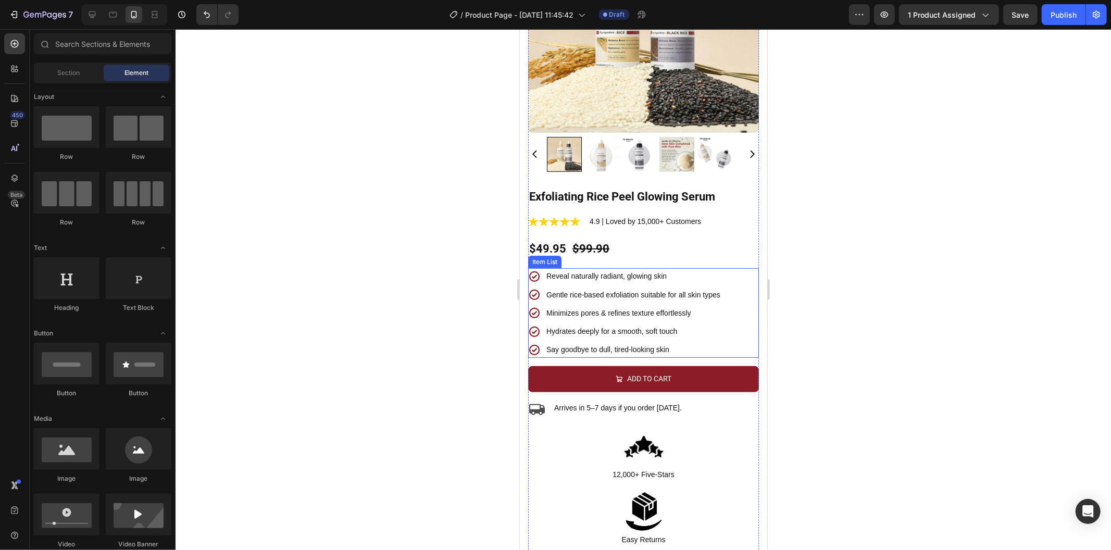
scroll to position [289, 0]
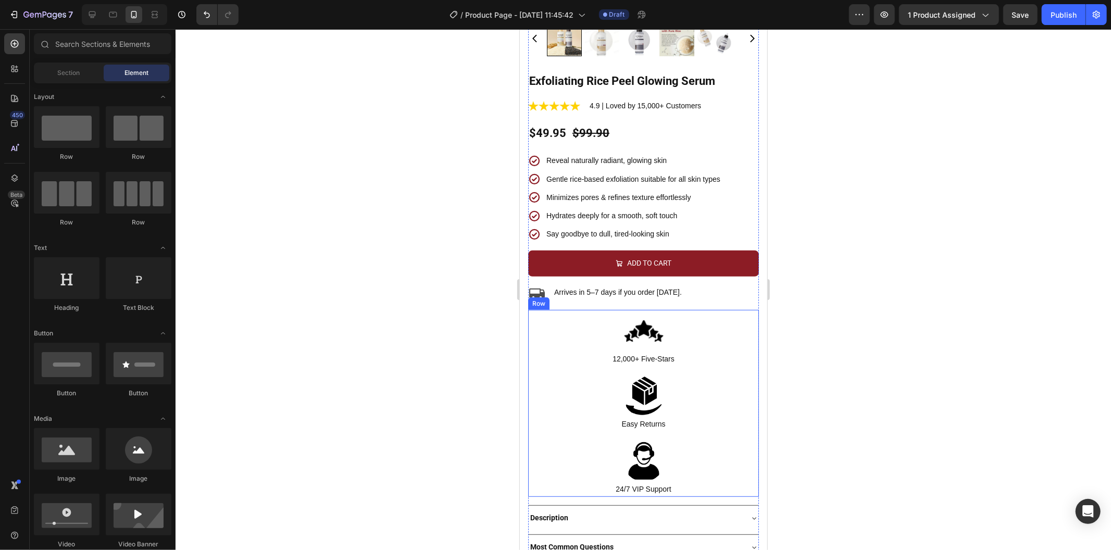
click at [682, 363] on div "Image 12,000+ Five-Stars Text Block Row Image Easy Returns Text Block Row Image…" at bounding box center [642, 402] width 231 height 187
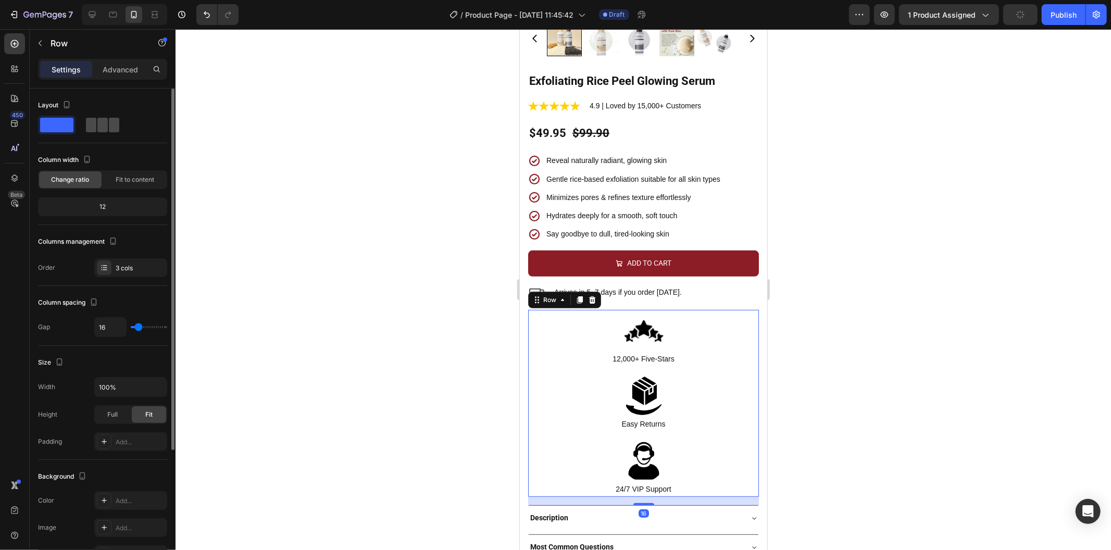
click at [101, 133] on div at bounding box center [102, 125] width 37 height 19
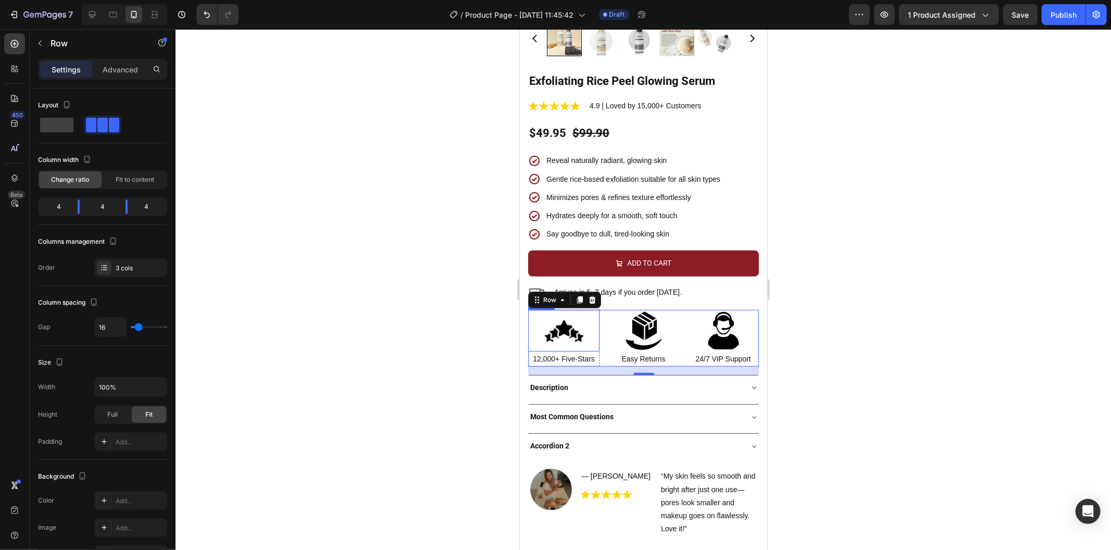
click at [566, 330] on img at bounding box center [564, 330] width 42 height 42
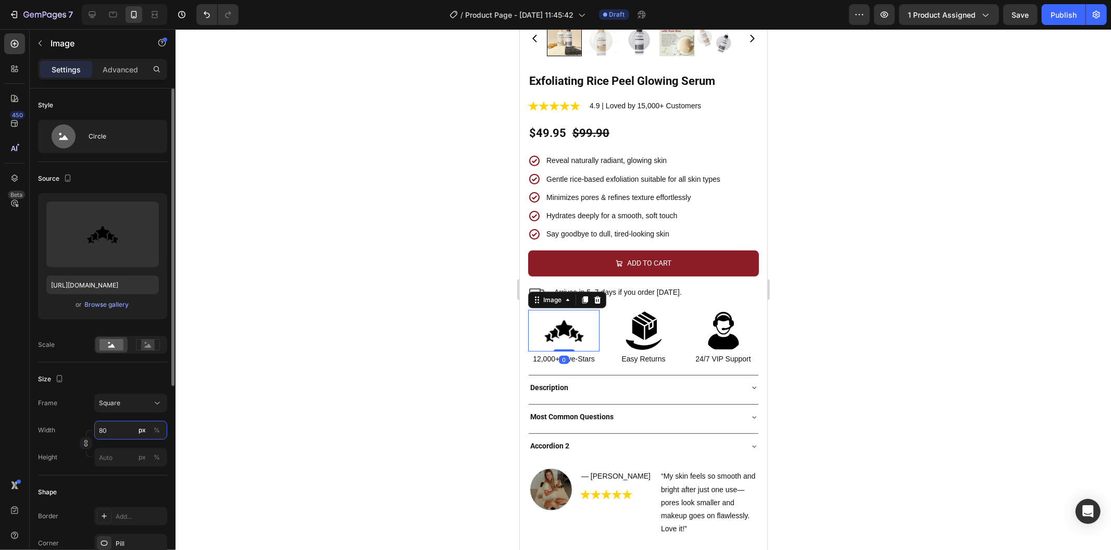
click at [127, 433] on input "80" at bounding box center [130, 430] width 73 height 19
type input "6"
type input "60"
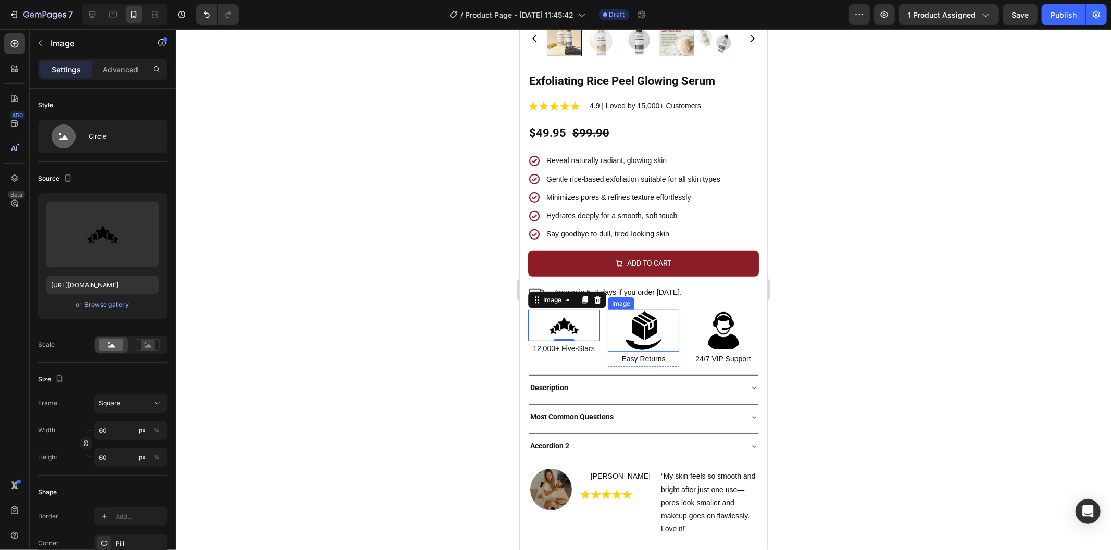
click at [639, 324] on img at bounding box center [643, 330] width 42 height 42
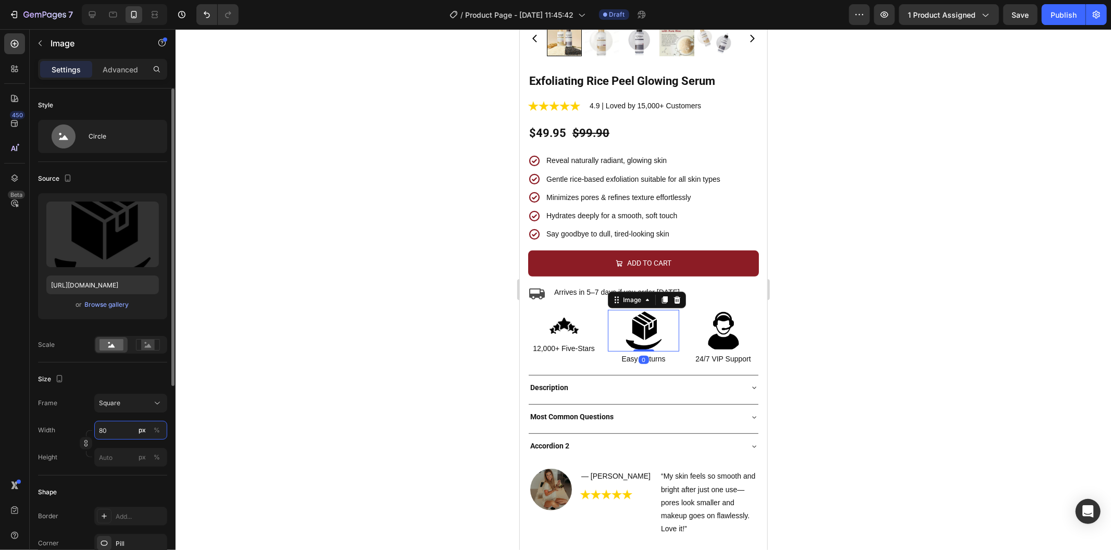
click at [122, 434] on input "80" at bounding box center [130, 430] width 73 height 19
type input "6"
type input "60"
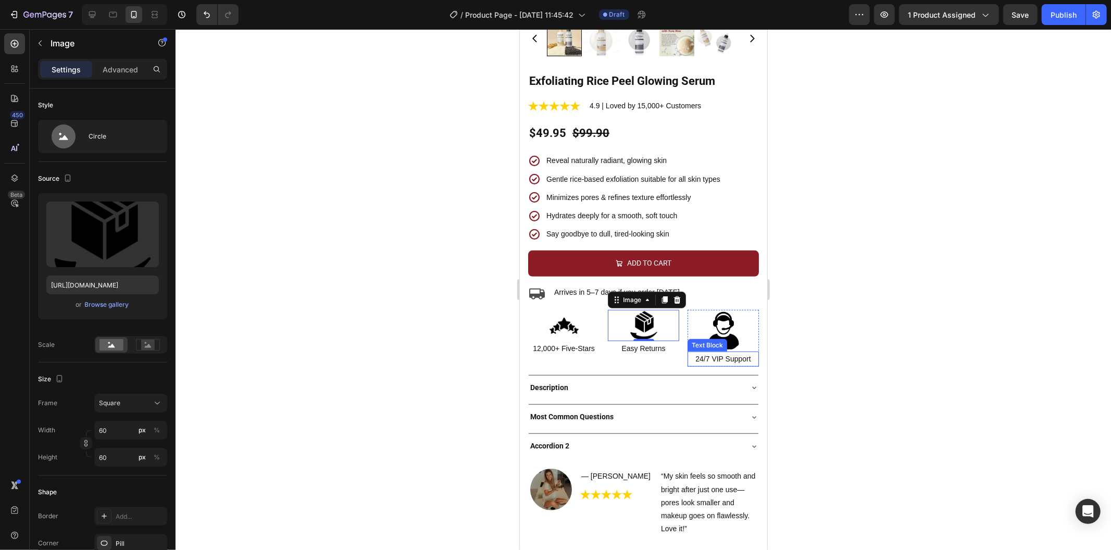
click at [720, 338] on div "Text Block" at bounding box center [707, 344] width 40 height 12
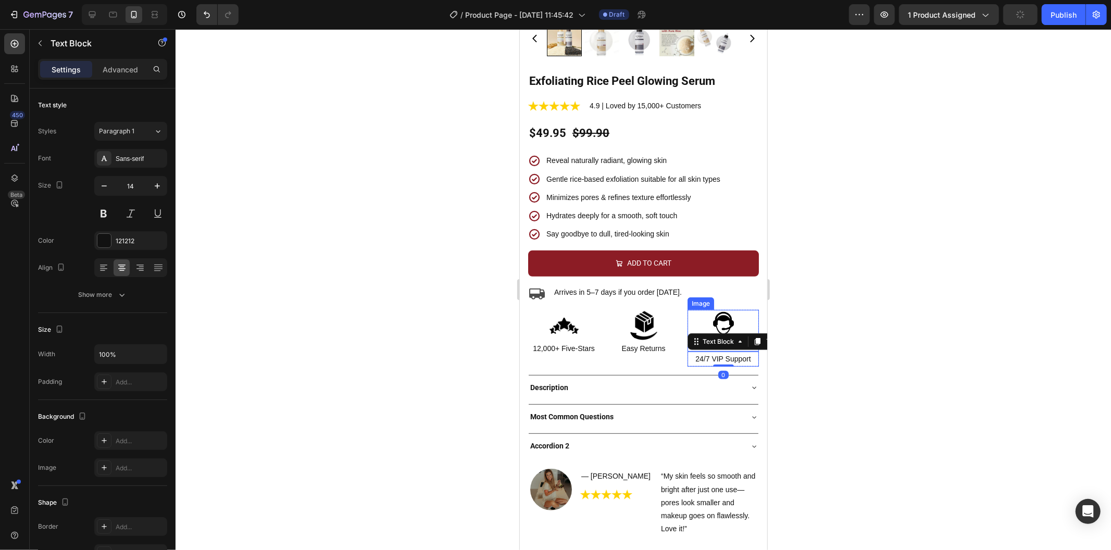
click at [722, 313] on img at bounding box center [723, 330] width 42 height 42
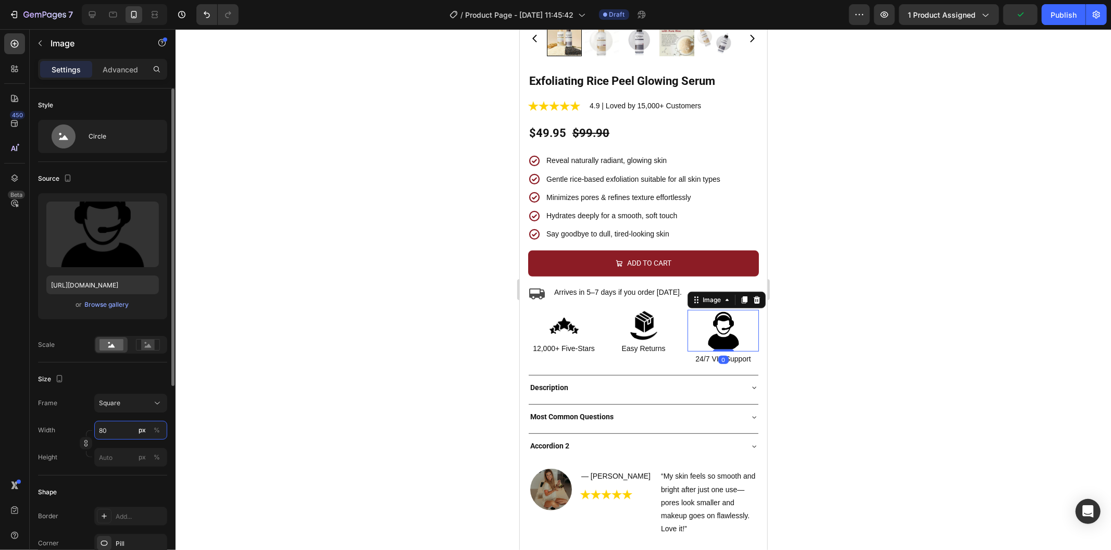
click at [129, 431] on input "80" at bounding box center [130, 430] width 73 height 19
type input "6"
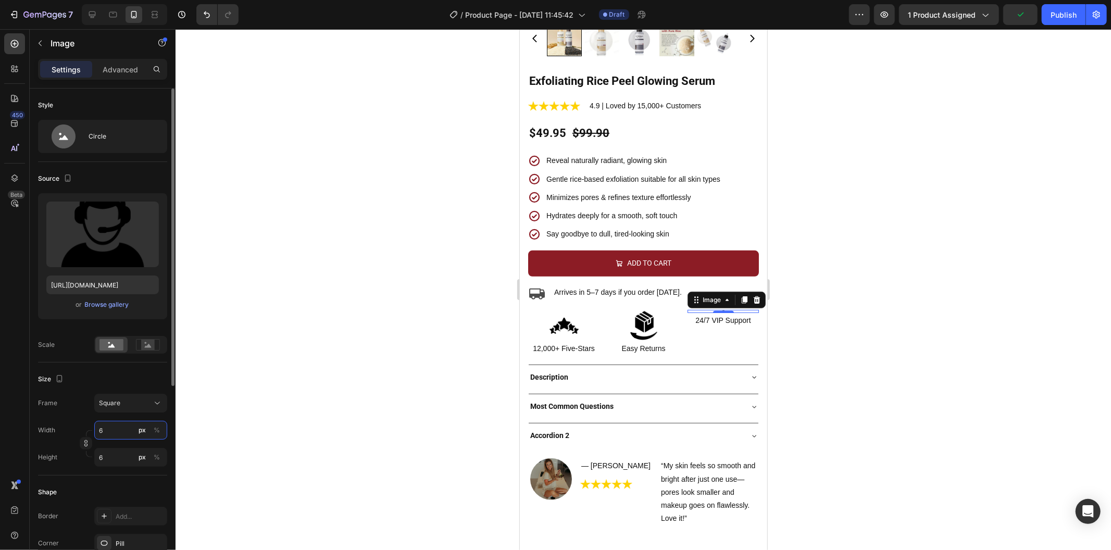
type input "60"
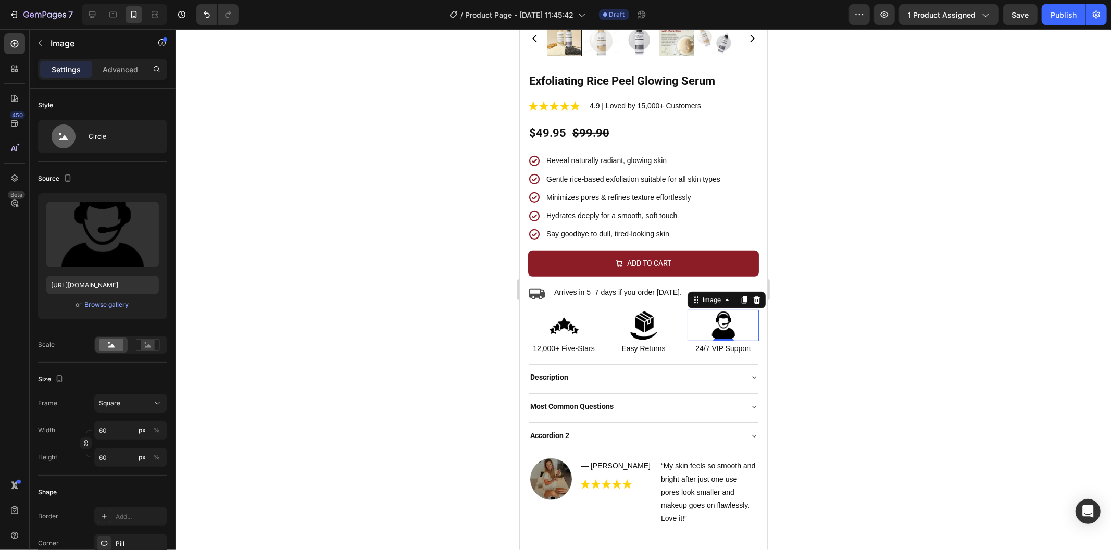
click at [279, 370] on div at bounding box center [642, 289] width 935 height 521
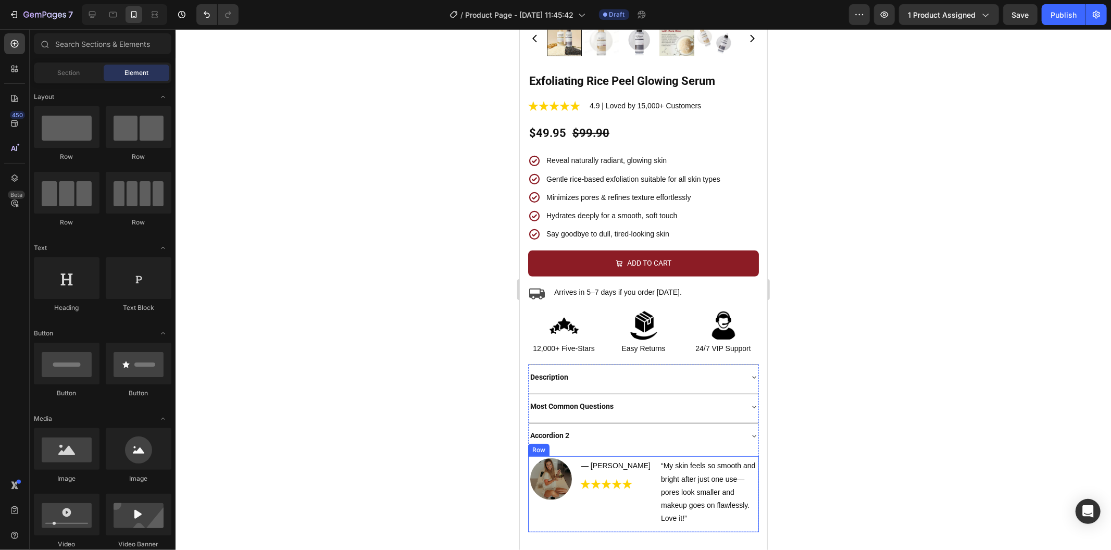
click at [638, 494] on div "Image — [PERSON_NAME] Text Block Image “My skin feels so smooth and bright afte…" at bounding box center [642, 494] width 231 height 76
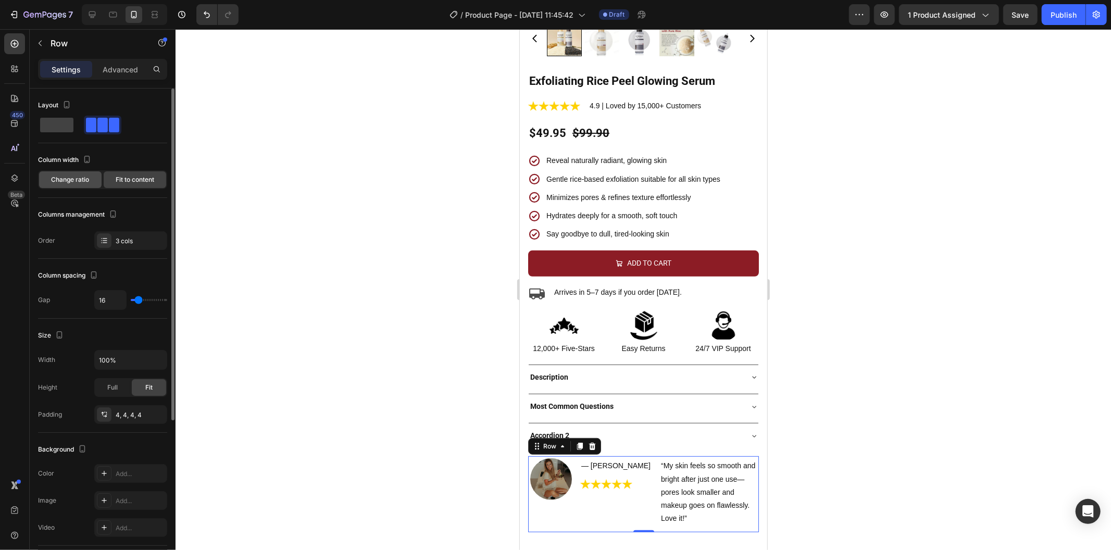
click at [79, 185] on div "Change ratio" at bounding box center [70, 179] width 62 height 17
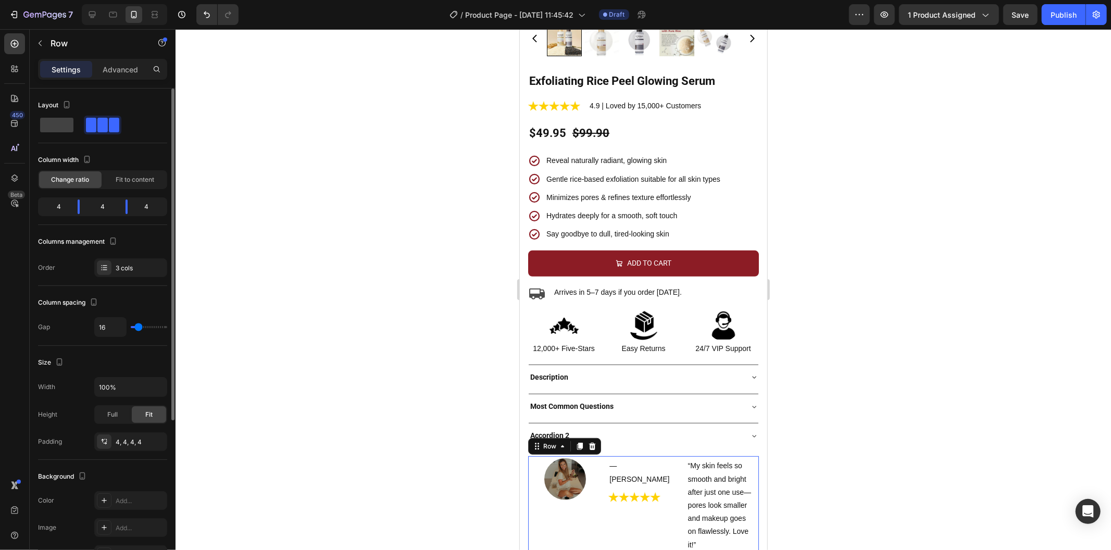
click at [162, 191] on div "Column width Change ratio Fit to content 4 4 4" at bounding box center [102, 188] width 129 height 73
click at [128, 185] on div "Fit to content" at bounding box center [135, 179] width 62 height 17
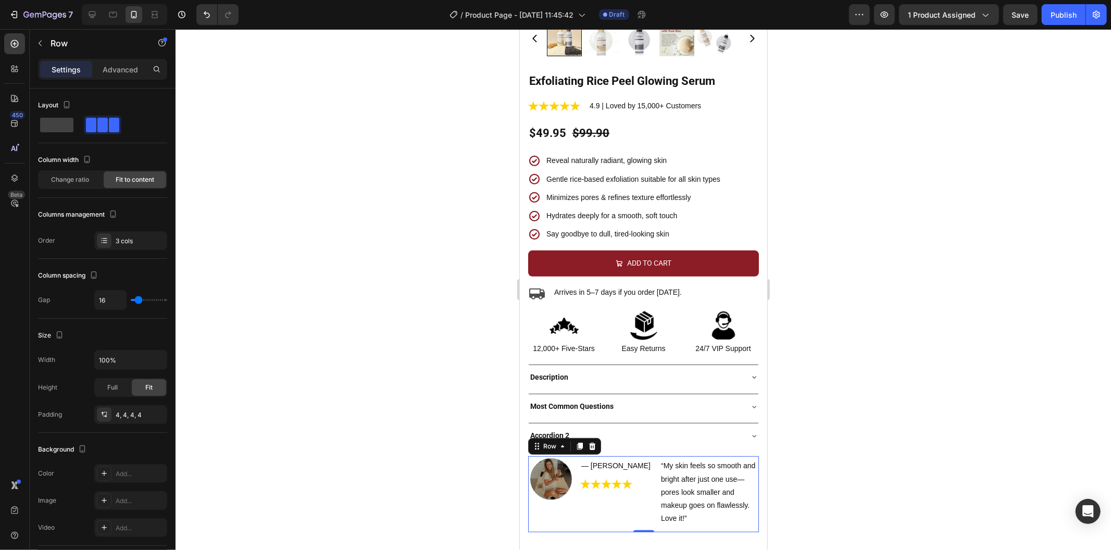
click at [304, 280] on div at bounding box center [642, 289] width 935 height 521
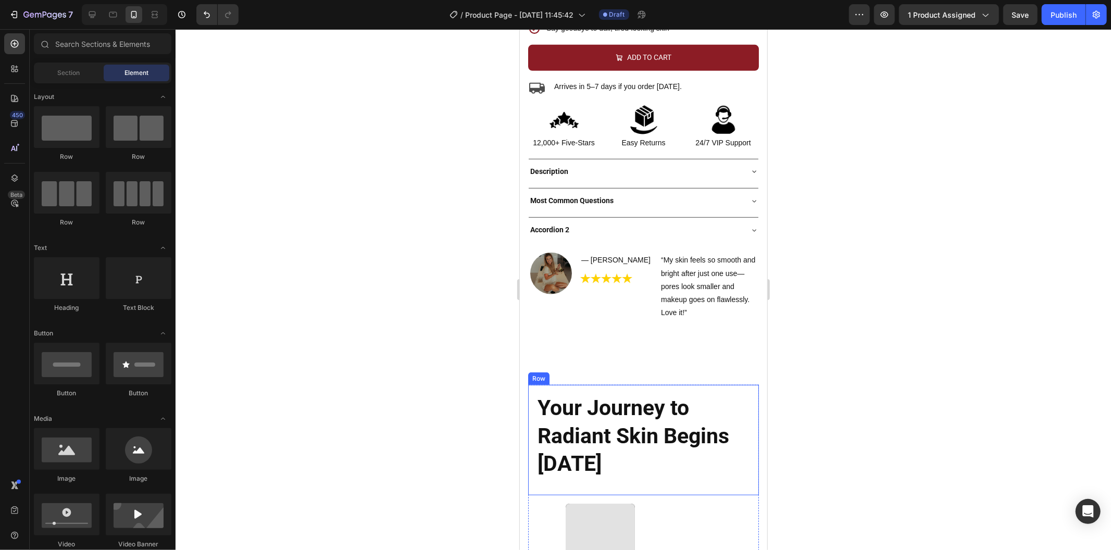
scroll to position [521, 0]
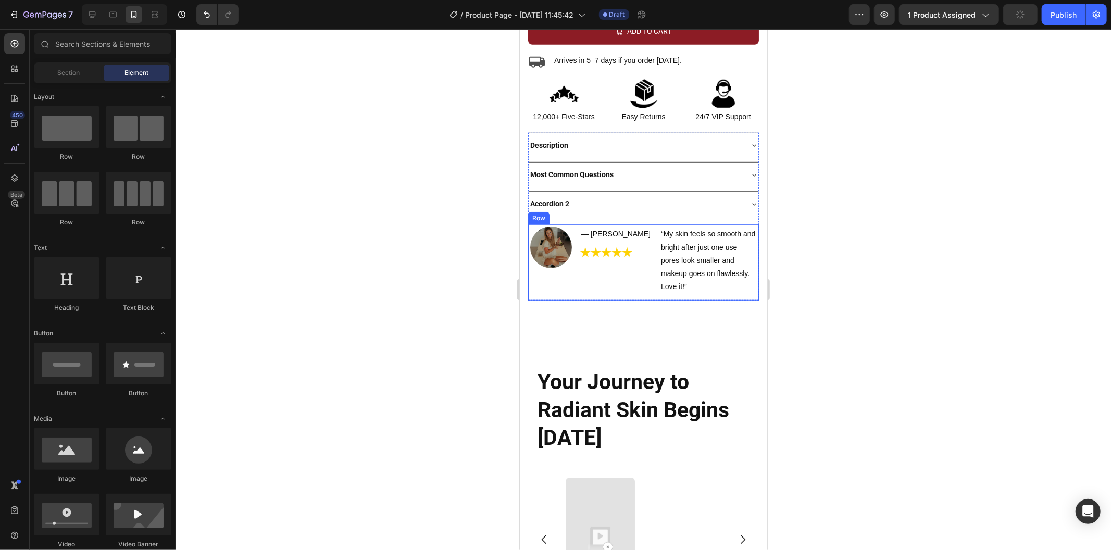
click at [634, 252] on div "Image — [PERSON_NAME] Text Block Image “My skin feels so smooth and bright afte…" at bounding box center [642, 262] width 231 height 76
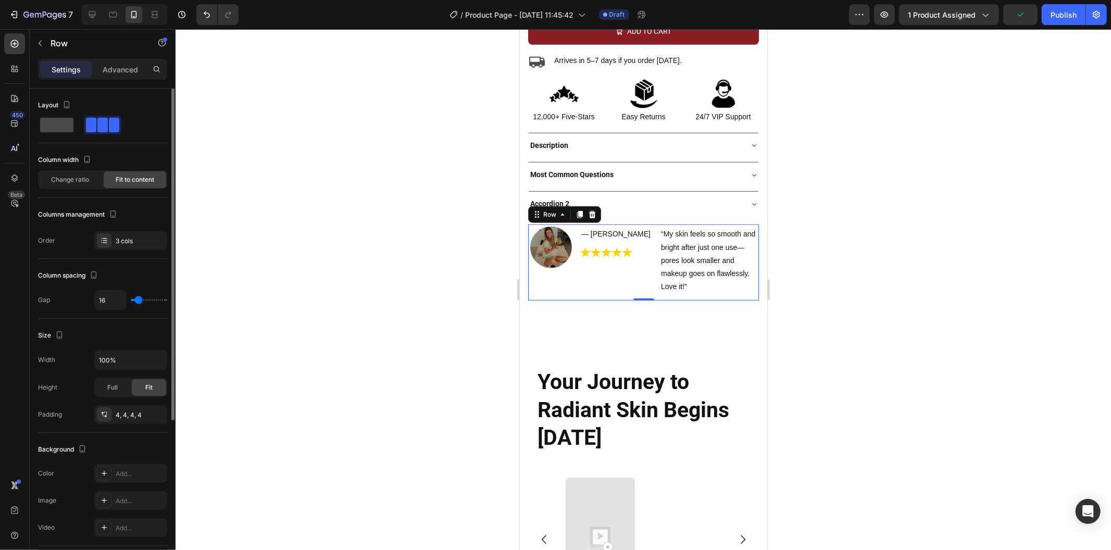
click at [61, 127] on span at bounding box center [56, 125] width 33 height 15
type input "0"
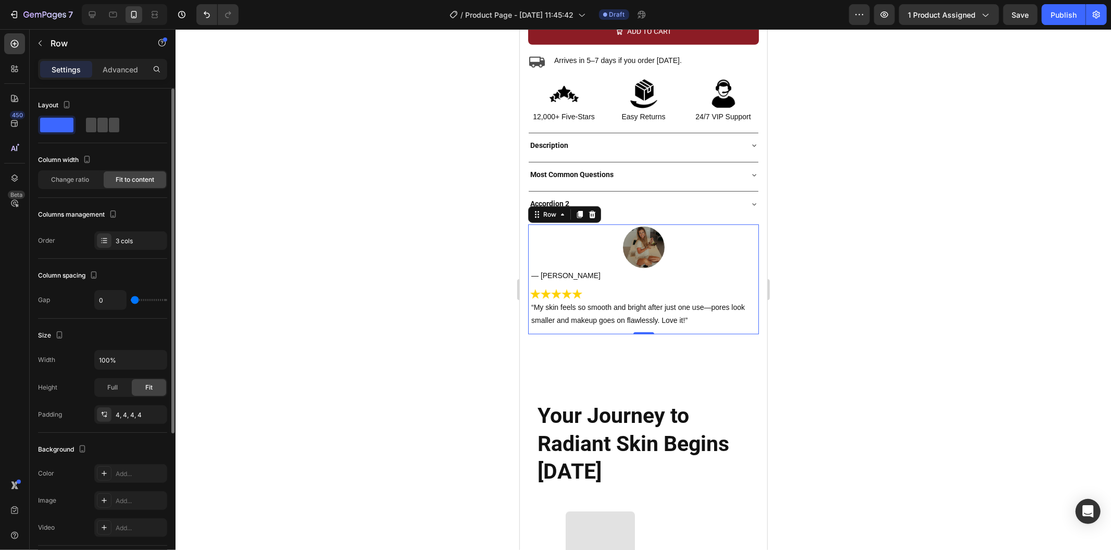
click at [109, 133] on div at bounding box center [102, 125] width 37 height 19
type input "16"
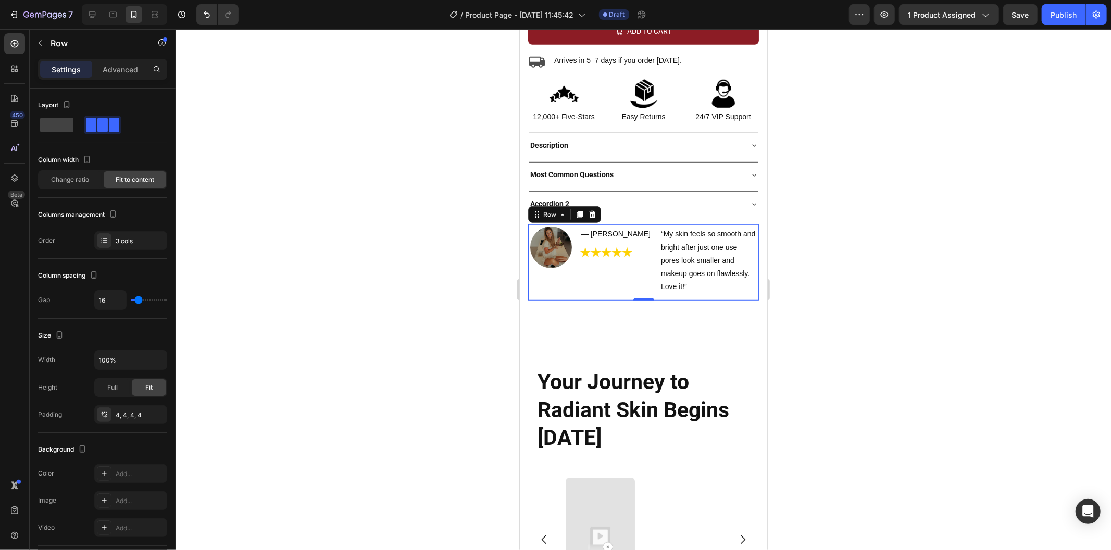
click at [499, 283] on div at bounding box center [642, 289] width 935 height 521
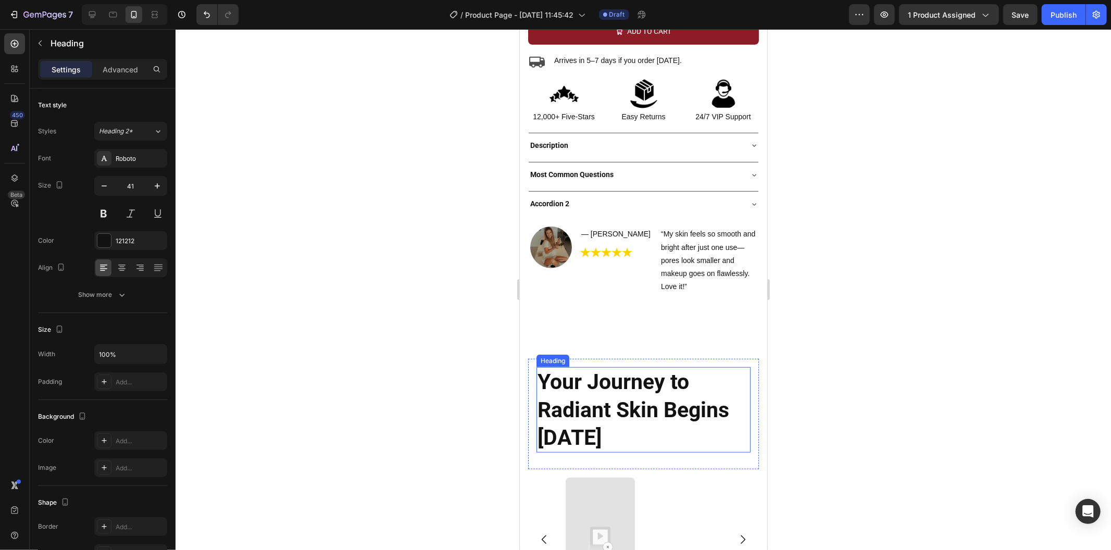
click at [645, 368] on h2 "Your Journey to Radiant Skin Begins [DATE]" at bounding box center [643, 409] width 214 height 85
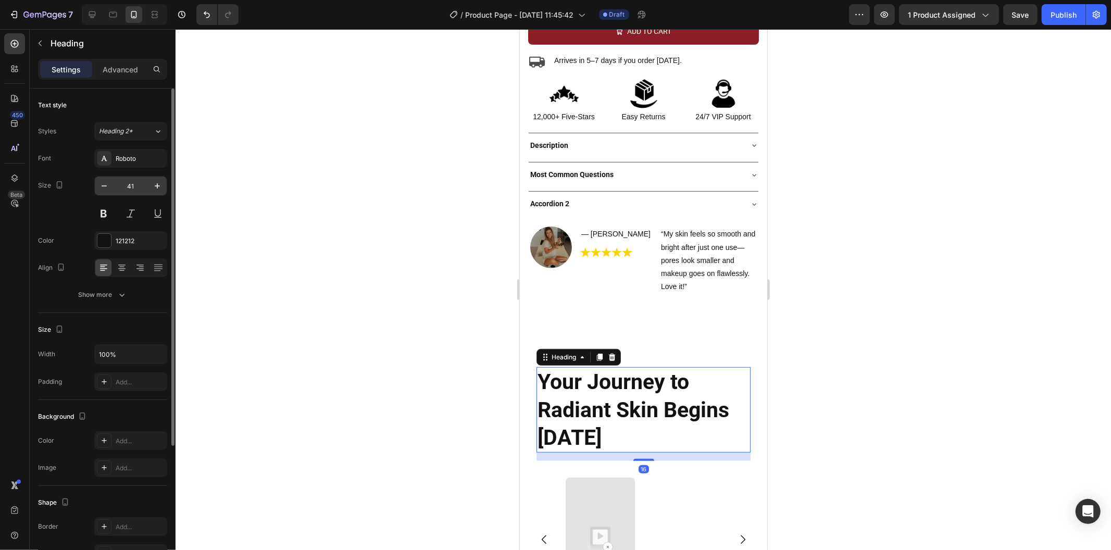
click at [137, 189] on input "41" at bounding box center [131, 186] width 34 height 19
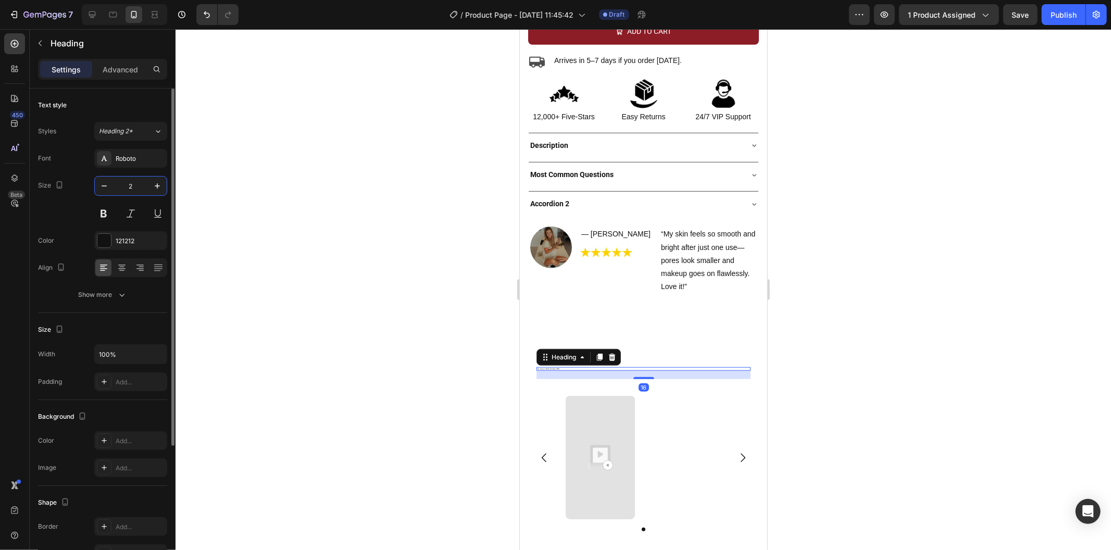
type input "22"
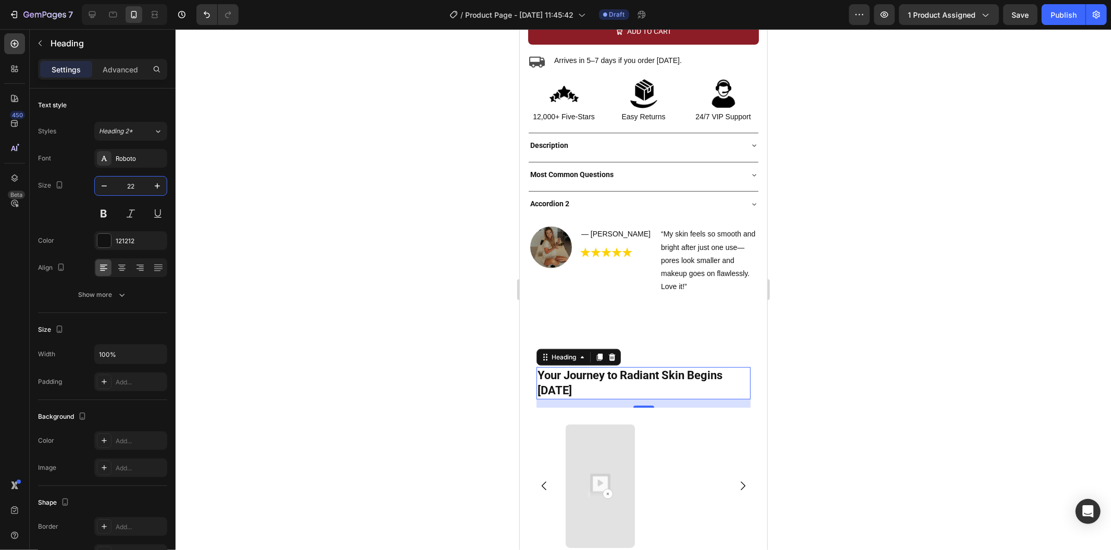
click at [492, 337] on div at bounding box center [642, 289] width 935 height 521
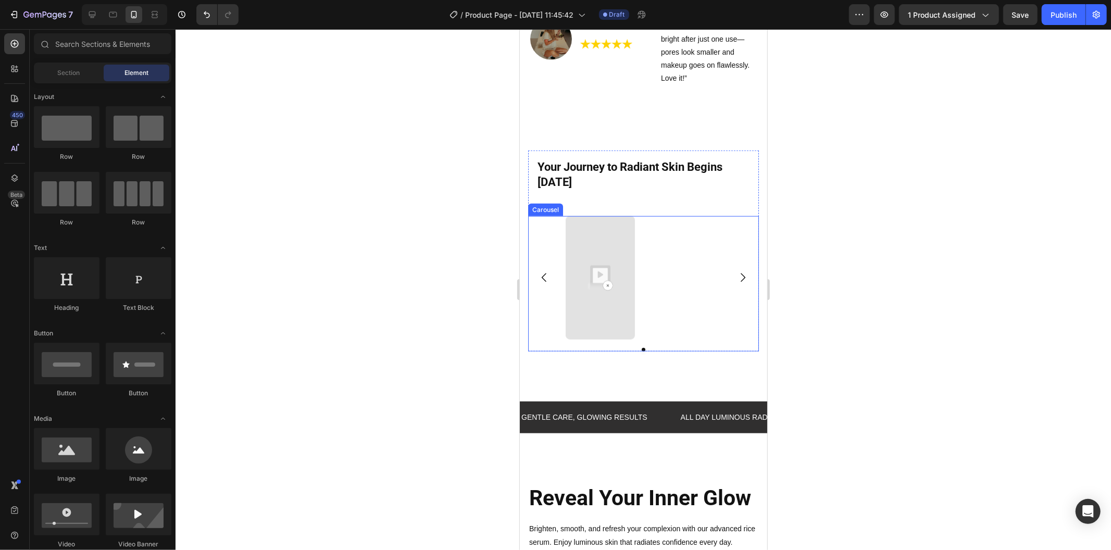
scroll to position [752, 0]
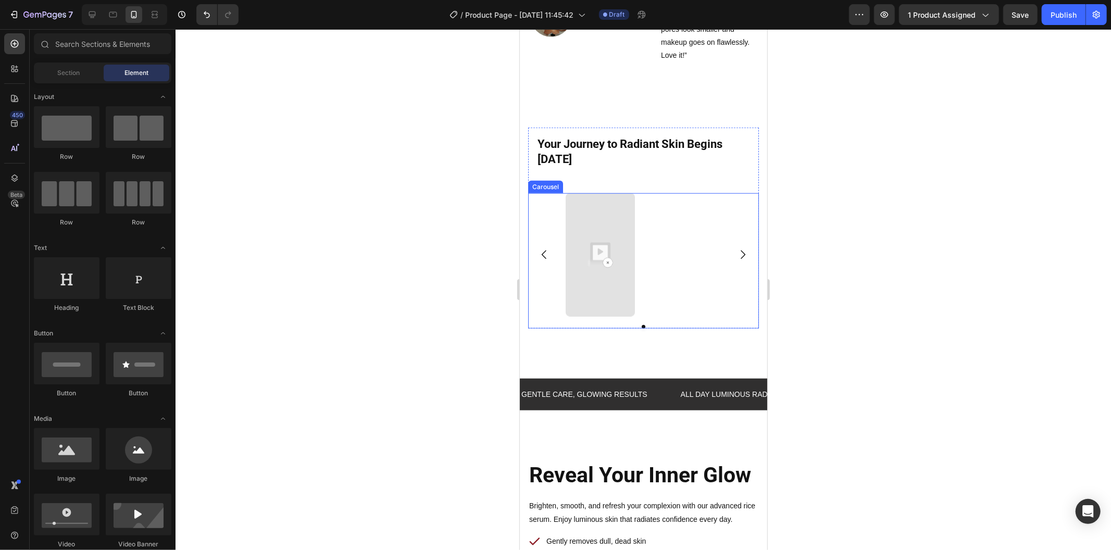
click at [663, 297] on div "Video Carousel" at bounding box center [642, 260] width 231 height 135
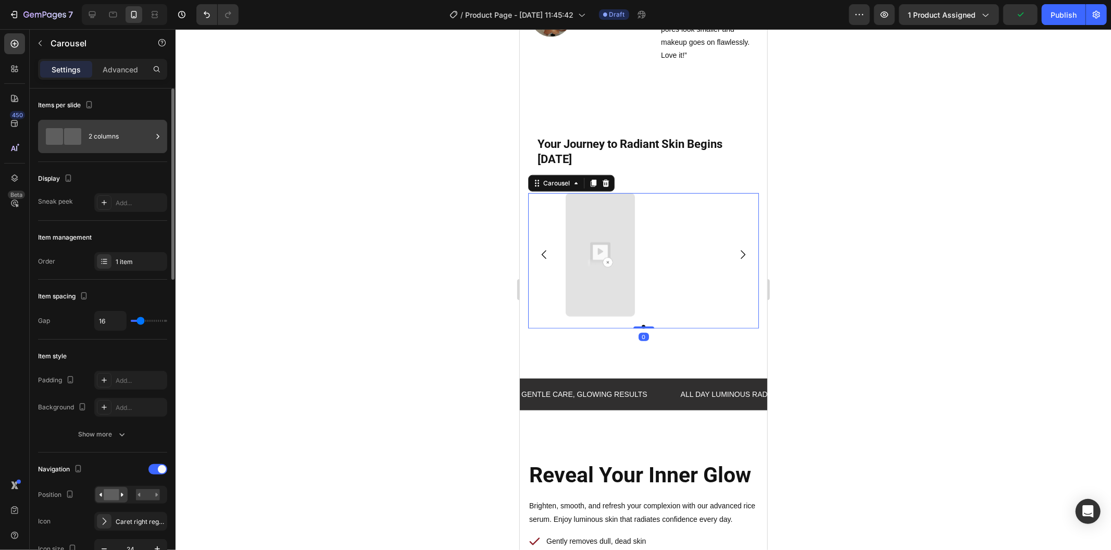
click at [115, 140] on div "2 columns" at bounding box center [121, 136] width 64 height 24
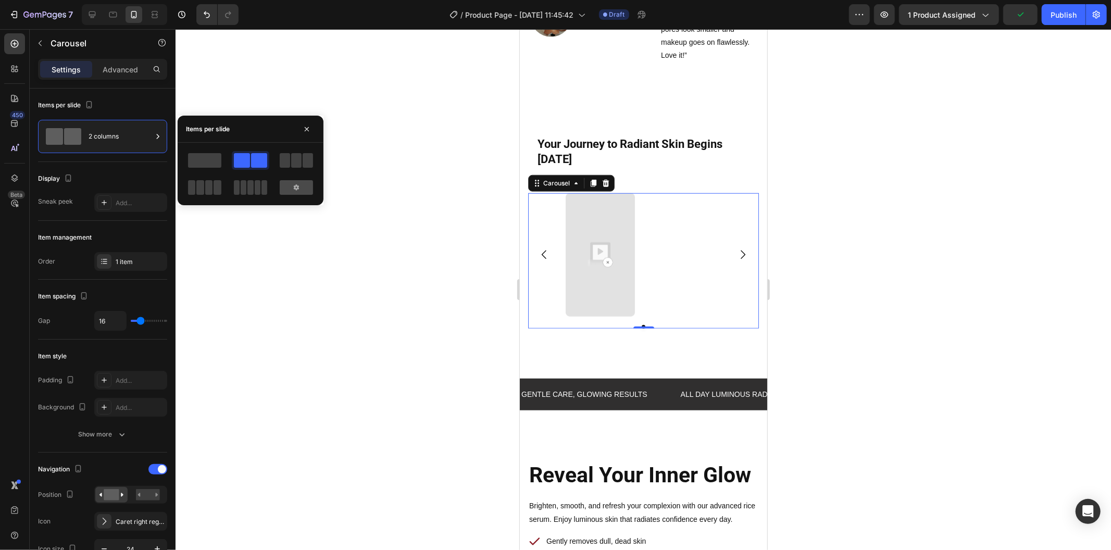
click at [207, 155] on span at bounding box center [204, 160] width 33 height 15
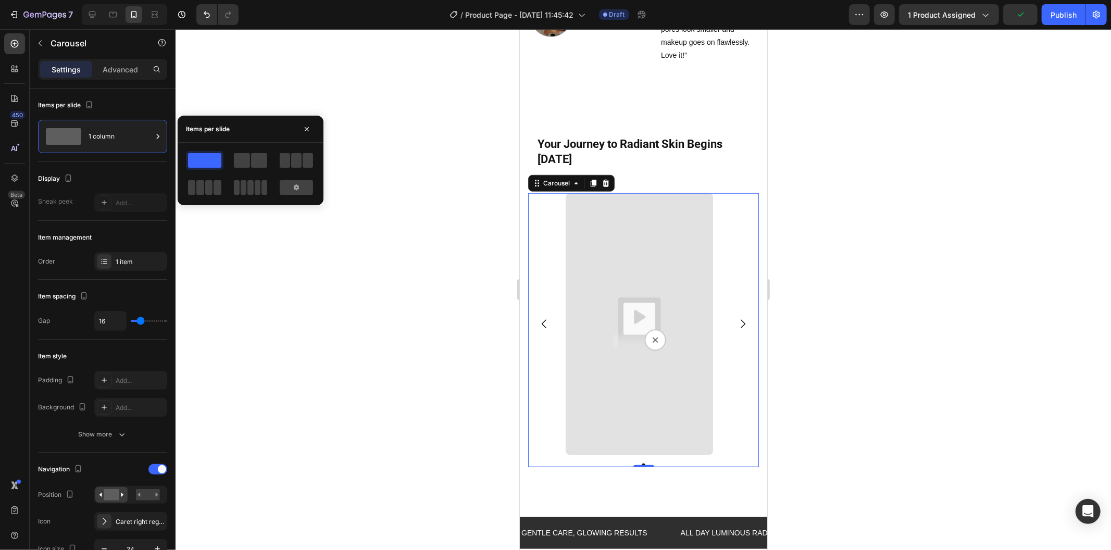
click at [404, 228] on div at bounding box center [642, 289] width 935 height 521
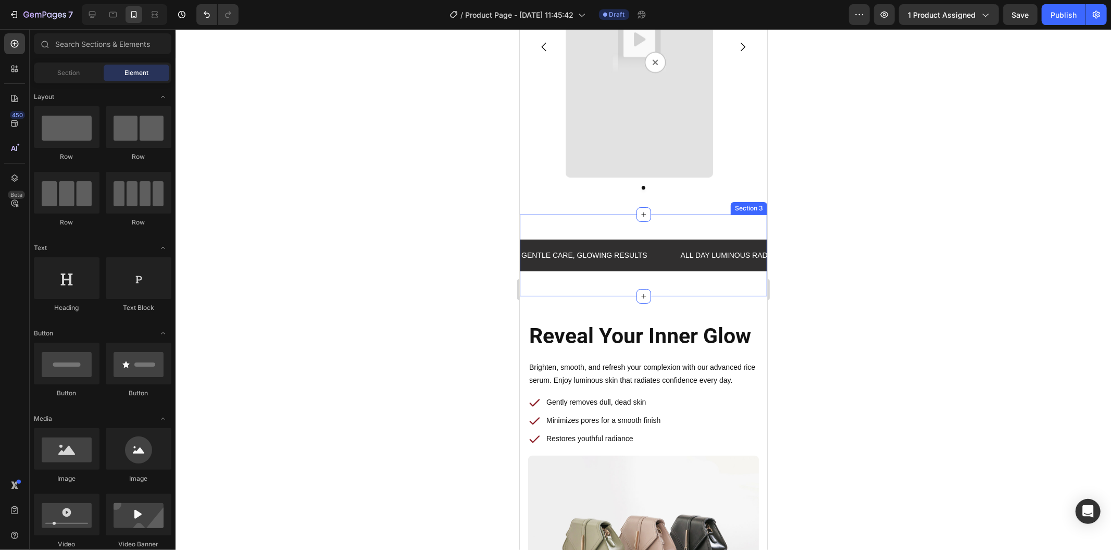
scroll to position [1041, 0]
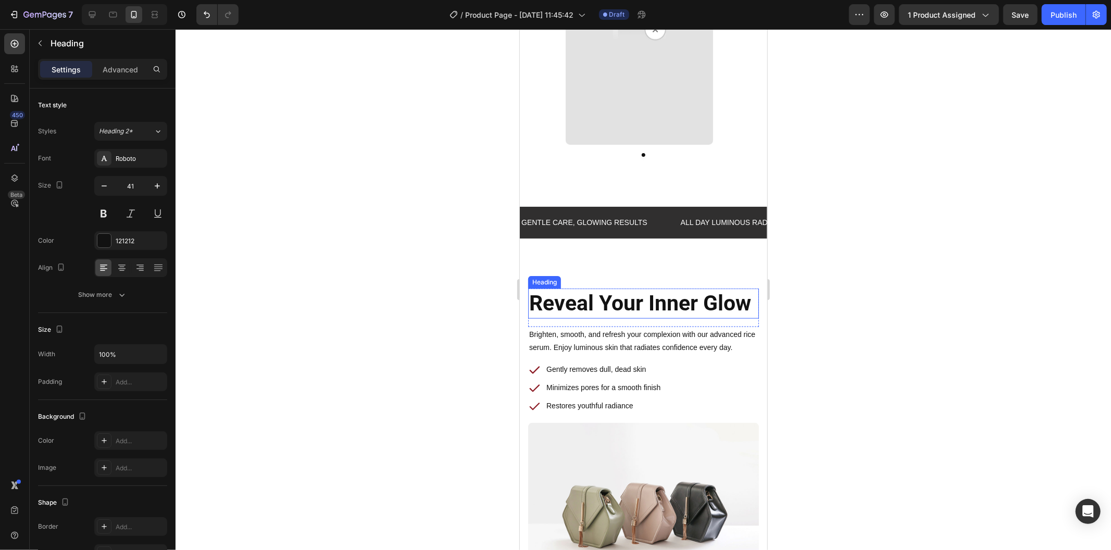
click at [544, 305] on h2 "Reveal Your Inner Glow" at bounding box center [642, 303] width 231 height 30
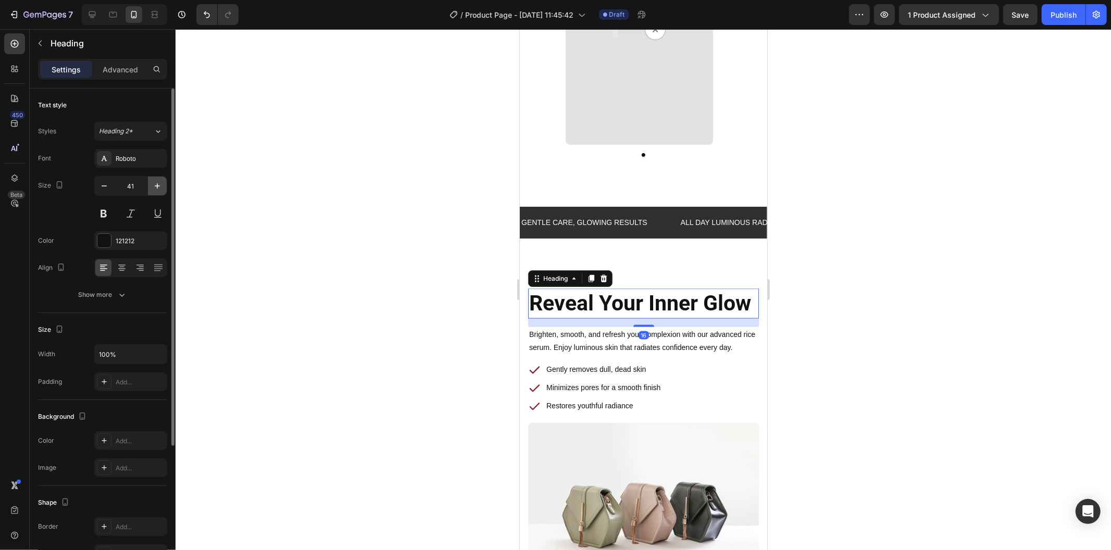
click at [151, 185] on button "button" at bounding box center [157, 186] width 19 height 19
click at [136, 184] on input "42" at bounding box center [131, 186] width 34 height 19
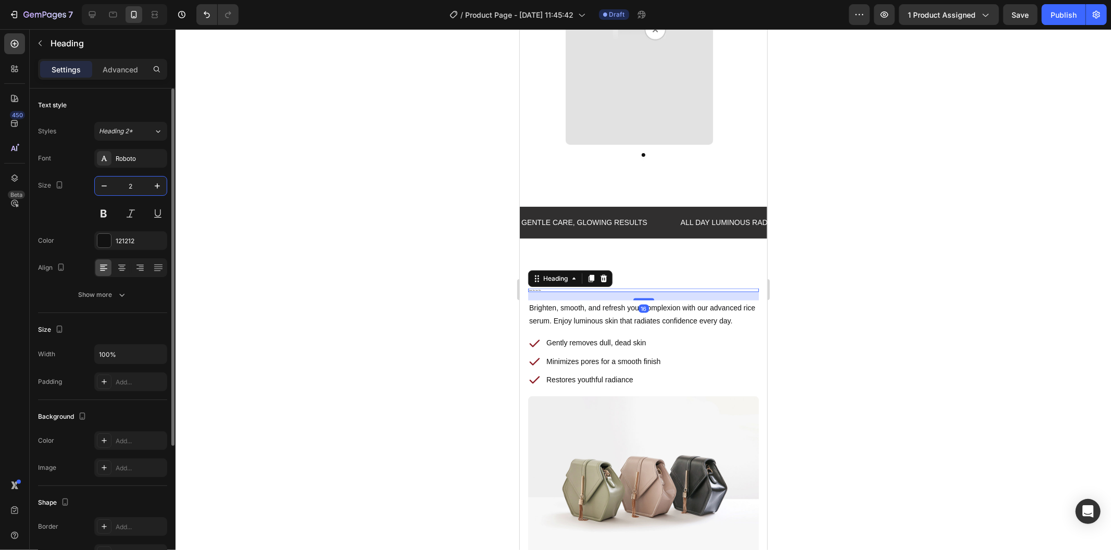
type input "22"
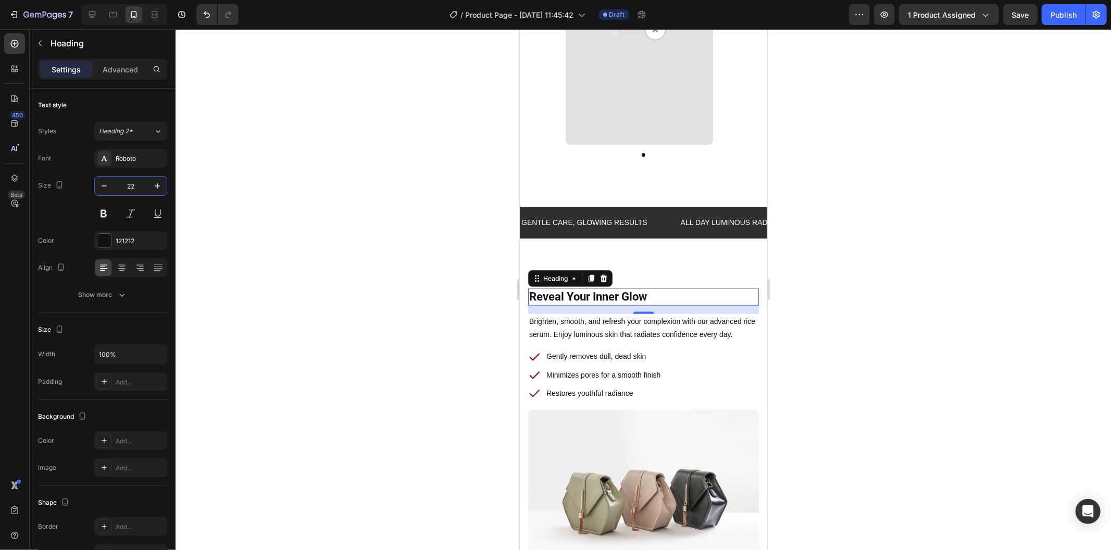
click at [281, 250] on div at bounding box center [642, 289] width 935 height 521
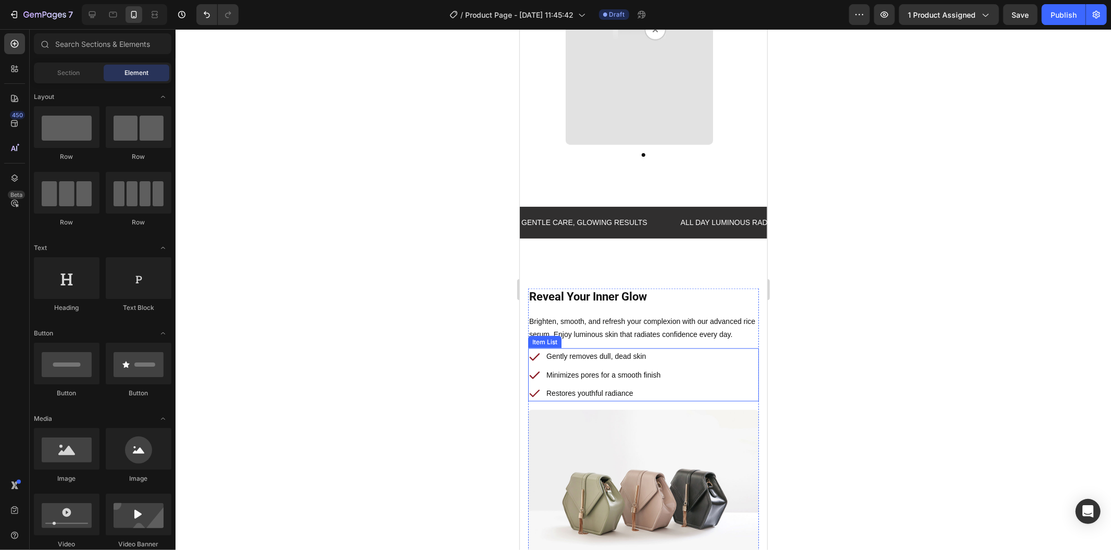
click at [704, 363] on div "Gently removes dull, dead skin Minimizes pores for a smooth finish Restores you…" at bounding box center [642, 374] width 231 height 53
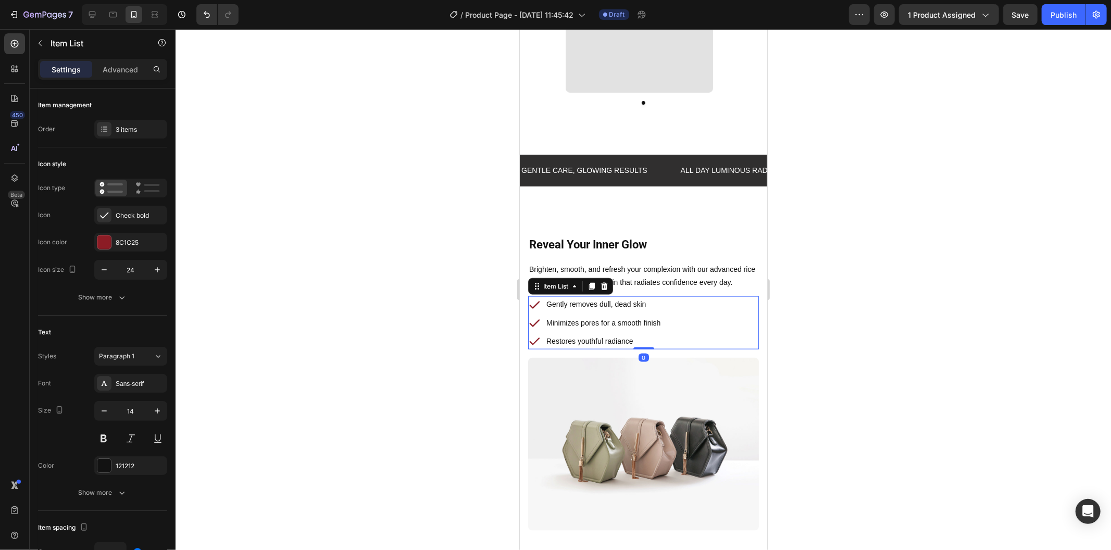
scroll to position [1099, 0]
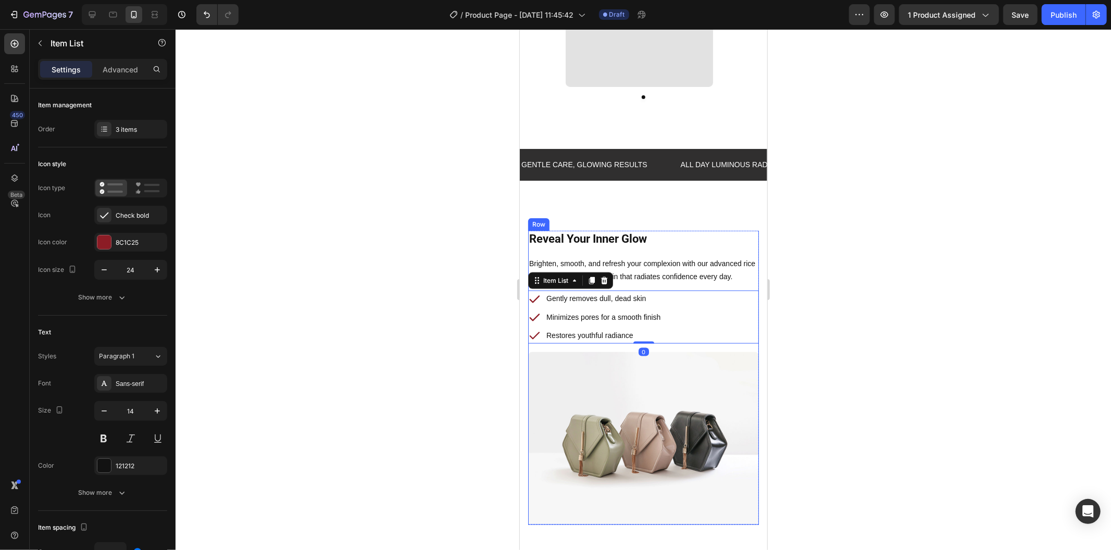
click at [697, 287] on div "Reveal Your Inner Glow Heading Row Brighten, smooth, and refresh your complexio…" at bounding box center [642, 286] width 231 height 113
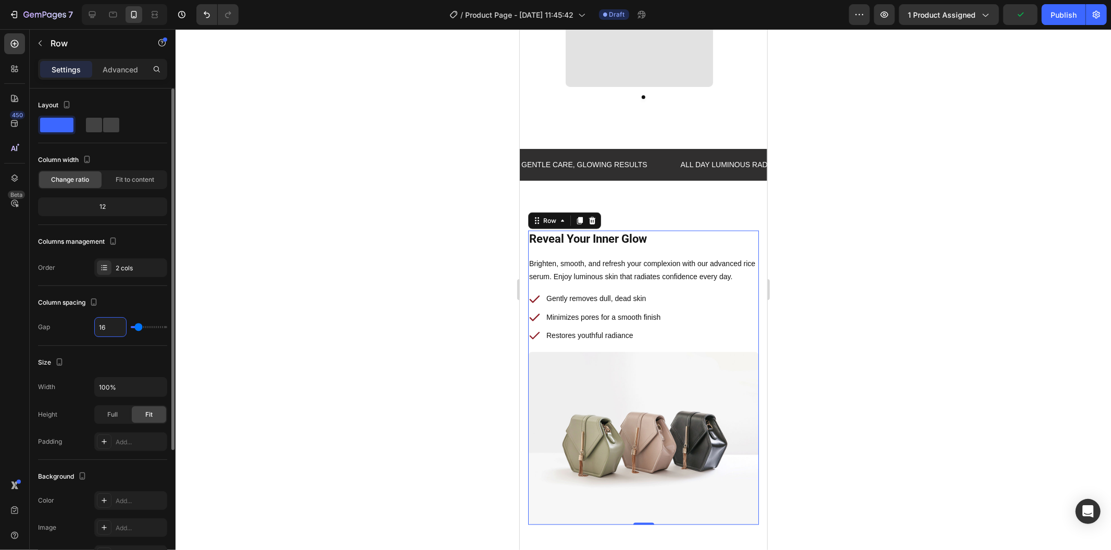
click at [122, 321] on input "16" at bounding box center [110, 327] width 31 height 19
type input "3"
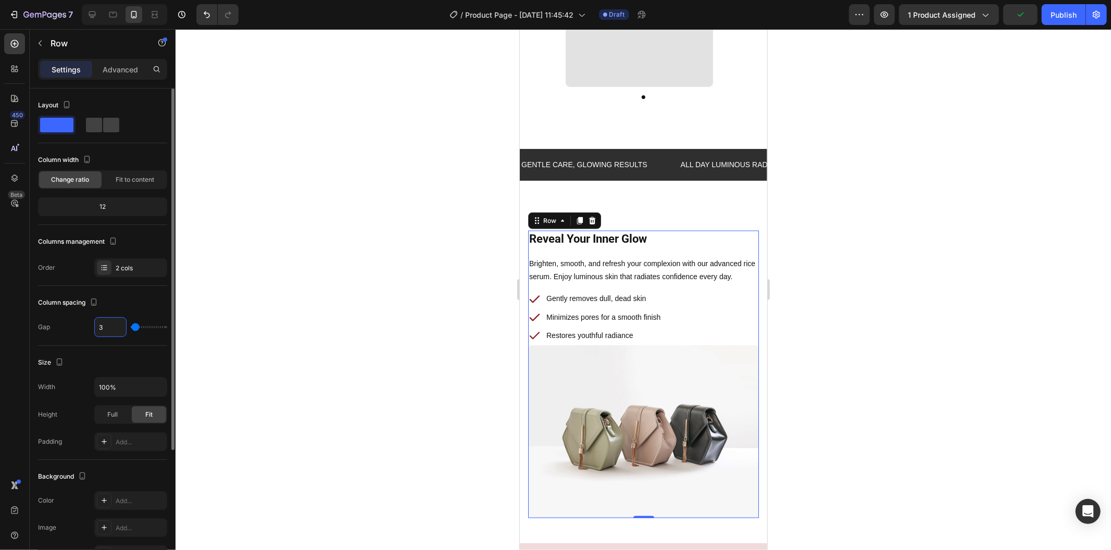
type input "32"
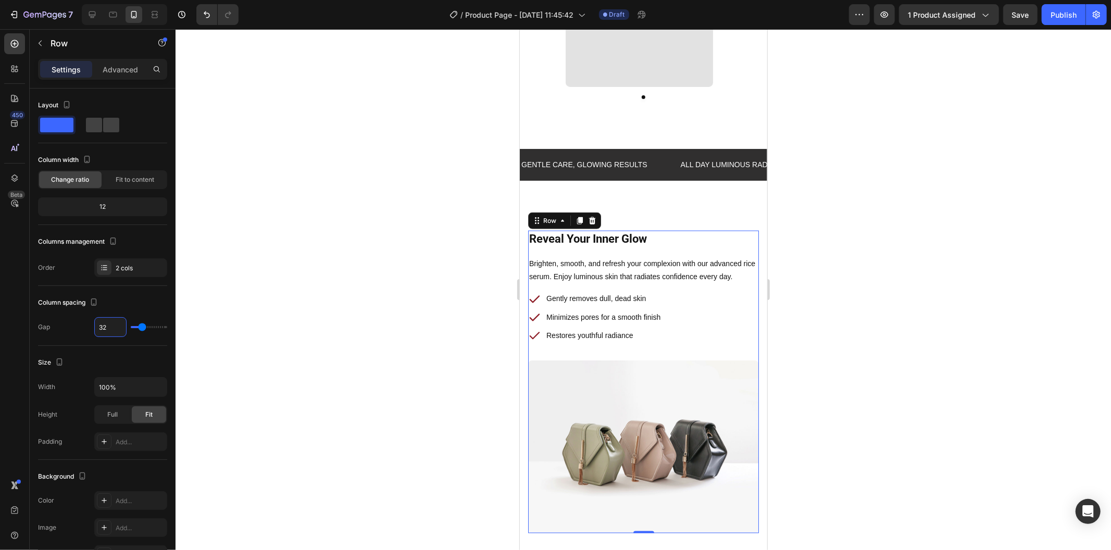
click at [398, 272] on div at bounding box center [642, 289] width 935 height 521
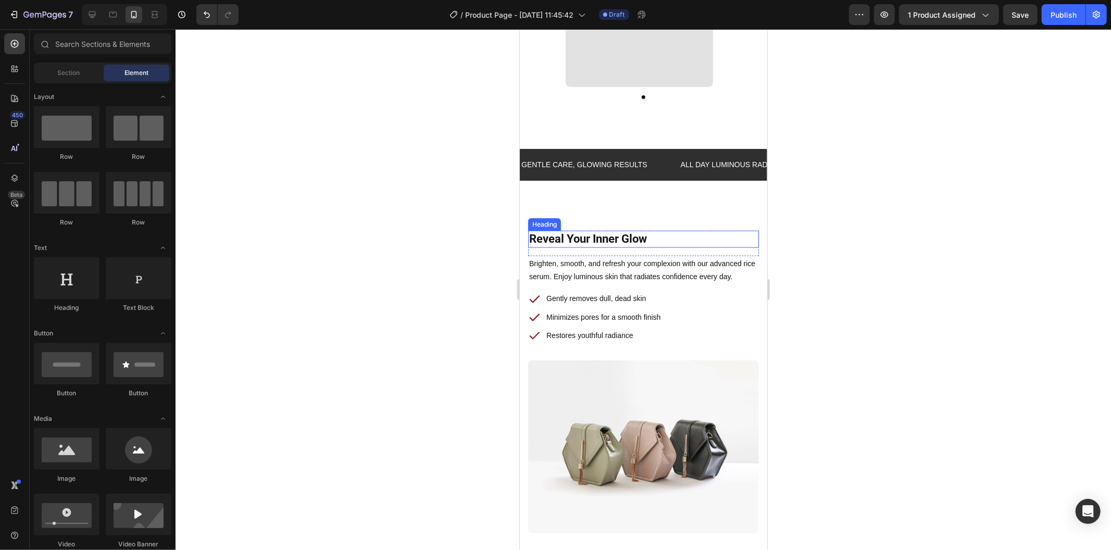
click at [637, 243] on h2 "Reveal Your Inner Glow" at bounding box center [642, 238] width 231 height 17
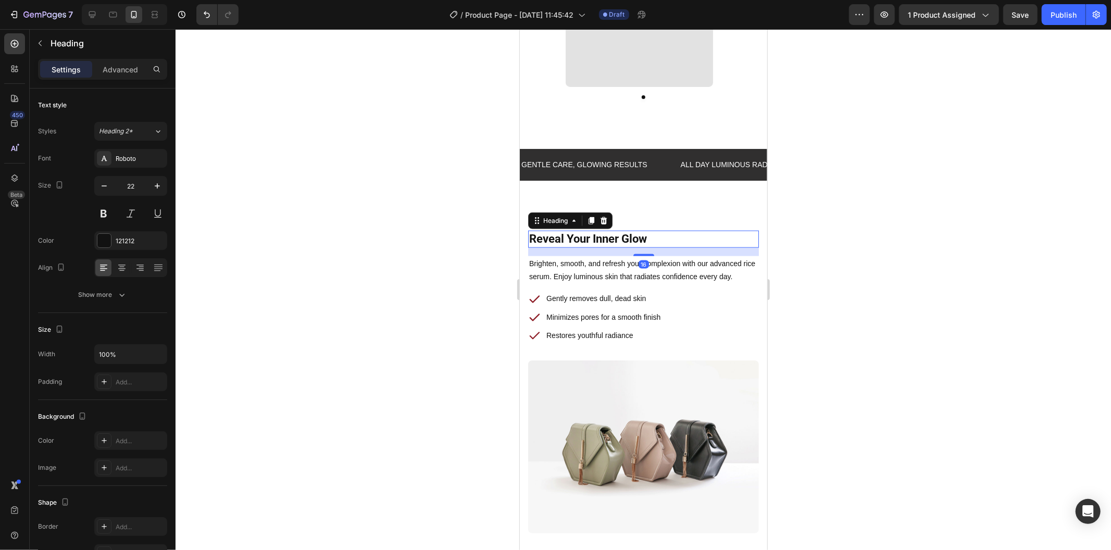
click at [342, 243] on div at bounding box center [642, 289] width 935 height 521
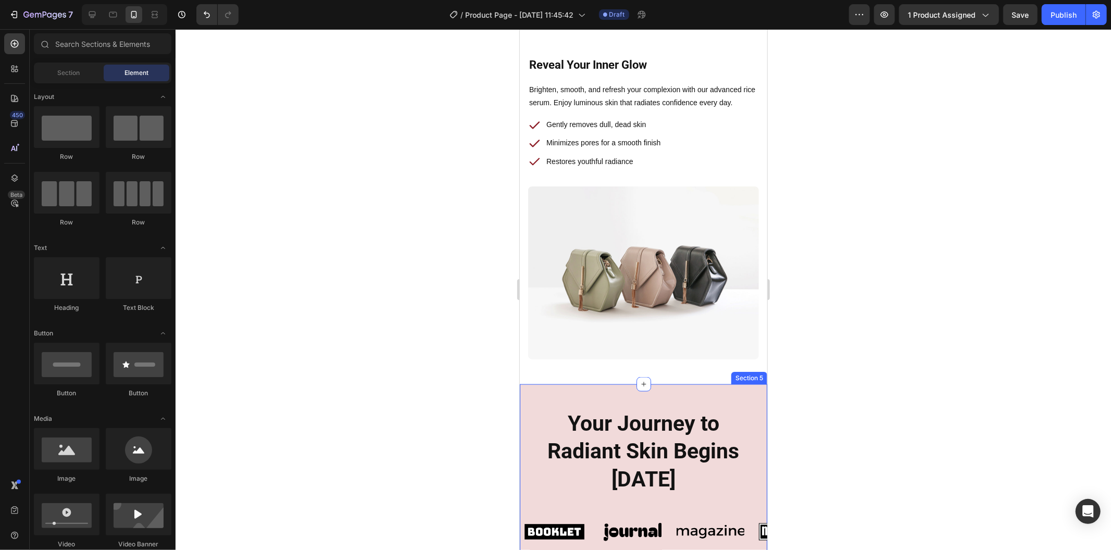
scroll to position [1388, 0]
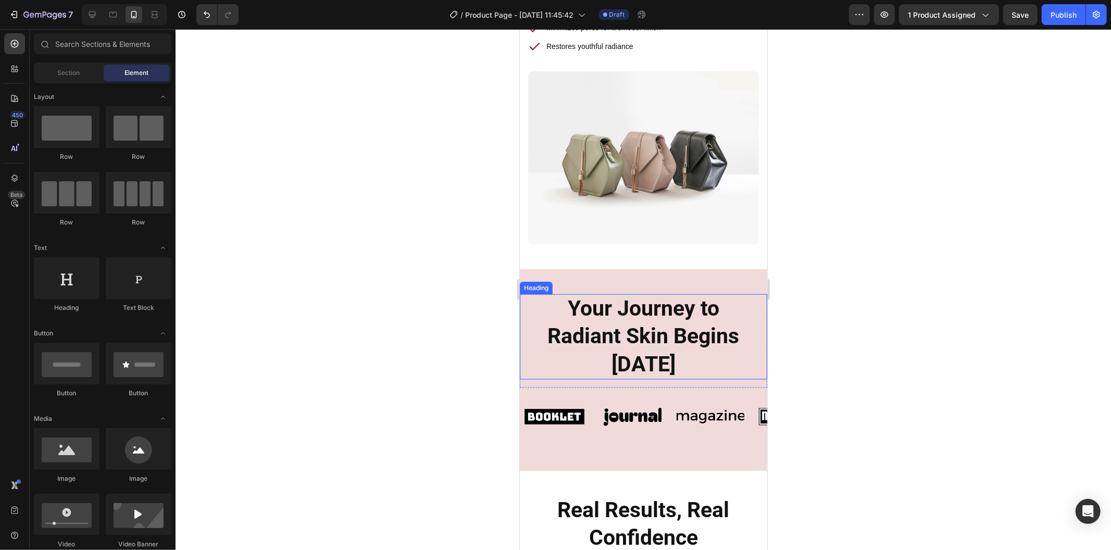
click at [598, 324] on h2 "Your Journey to Radiant Skin Begins [DATE]" at bounding box center [642, 336] width 231 height 85
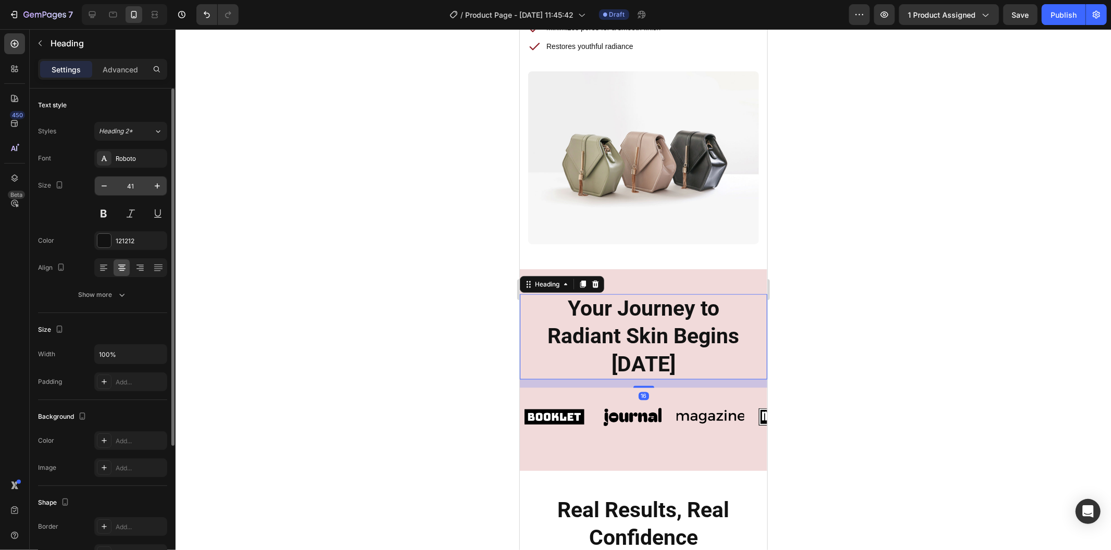
click at [139, 184] on input "41" at bounding box center [131, 186] width 34 height 19
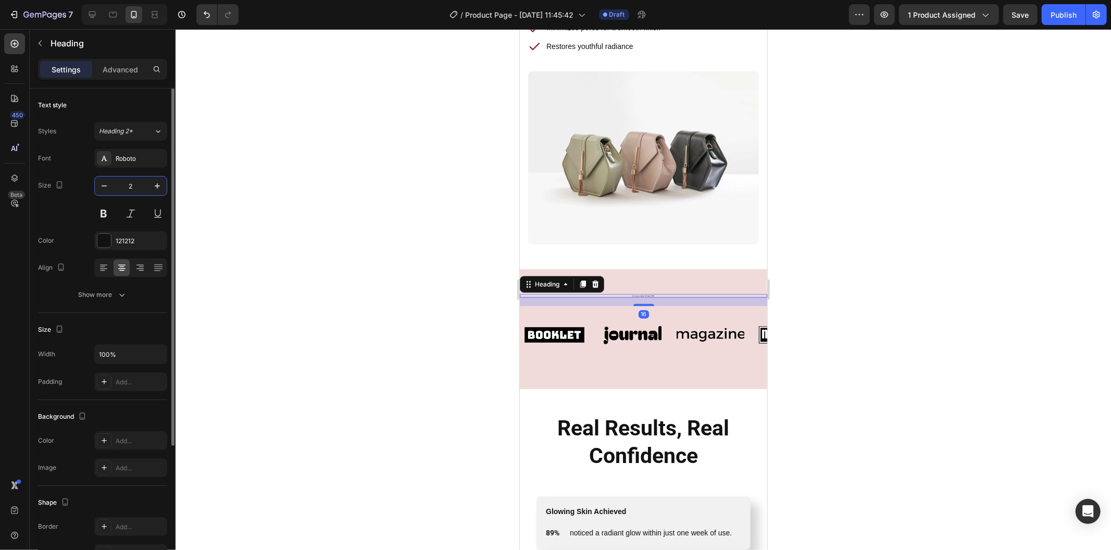
type input "22"
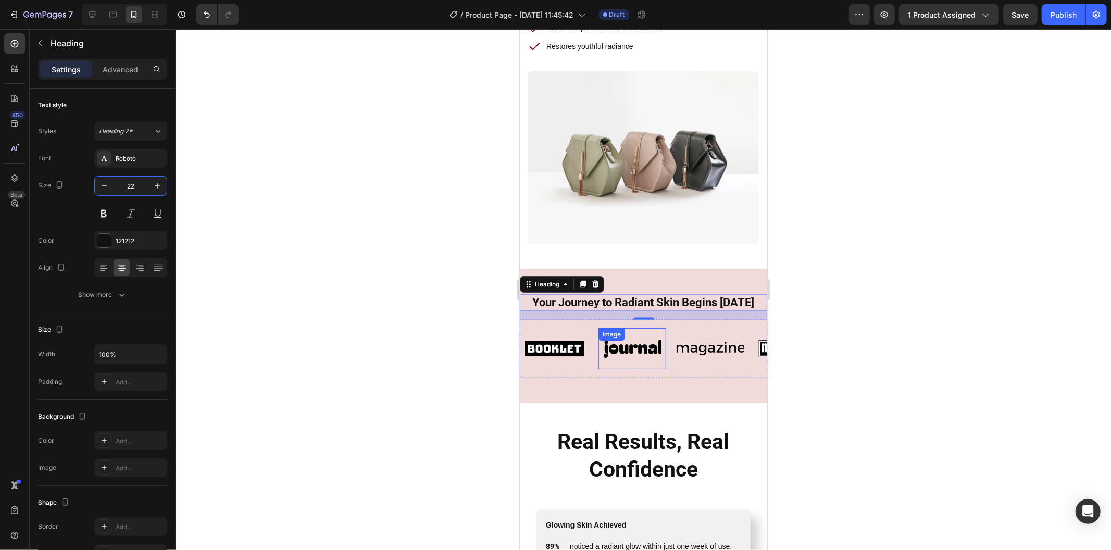
click at [637, 358] on img at bounding box center [632, 348] width 68 height 29
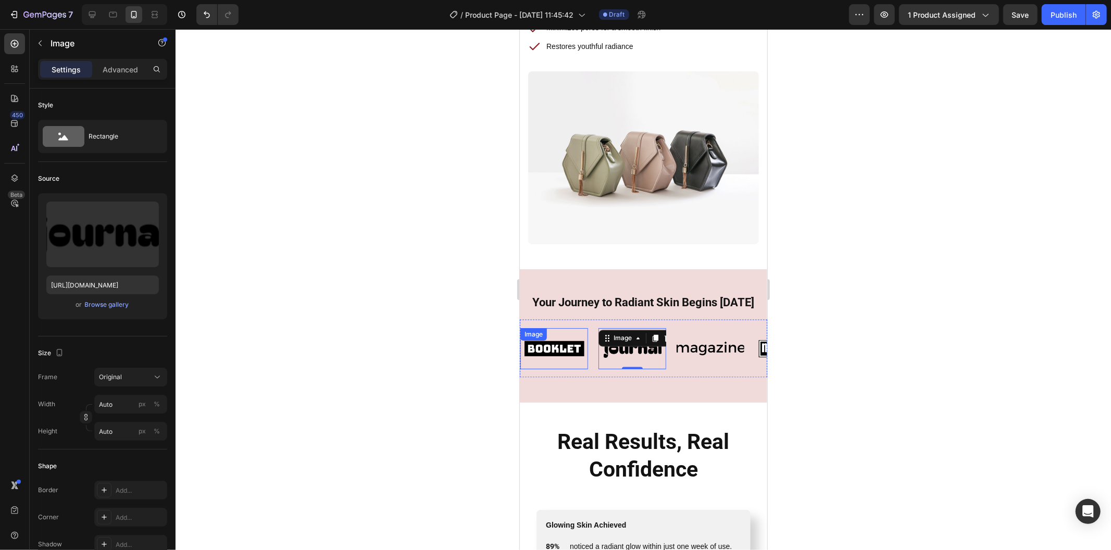
click at [582, 361] on img at bounding box center [554, 348] width 68 height 29
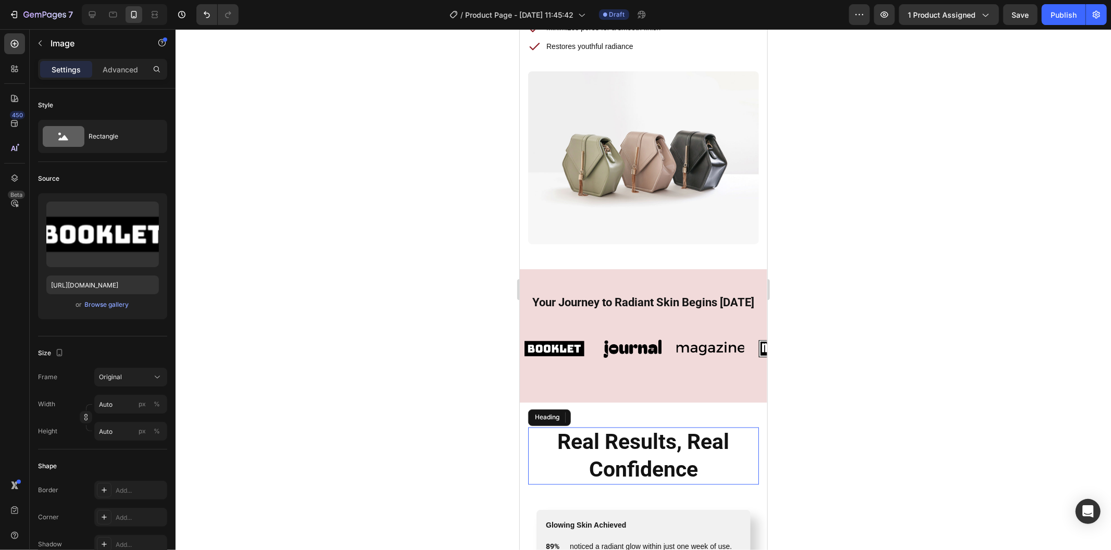
click at [617, 443] on h2 "Real Results, Real Confidence" at bounding box center [643, 456] width 214 height 58
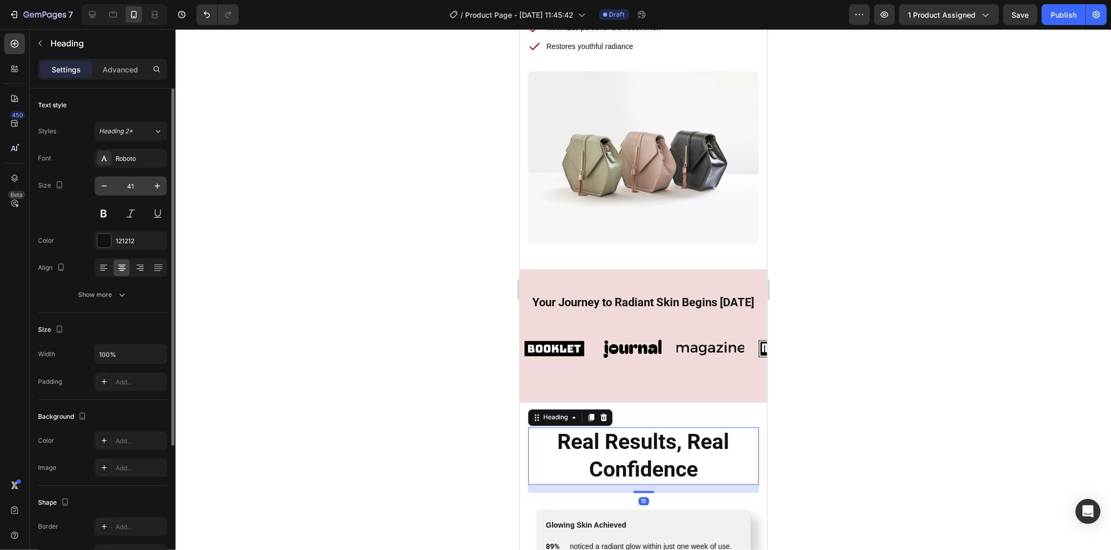
click at [134, 185] on input "41" at bounding box center [131, 186] width 34 height 19
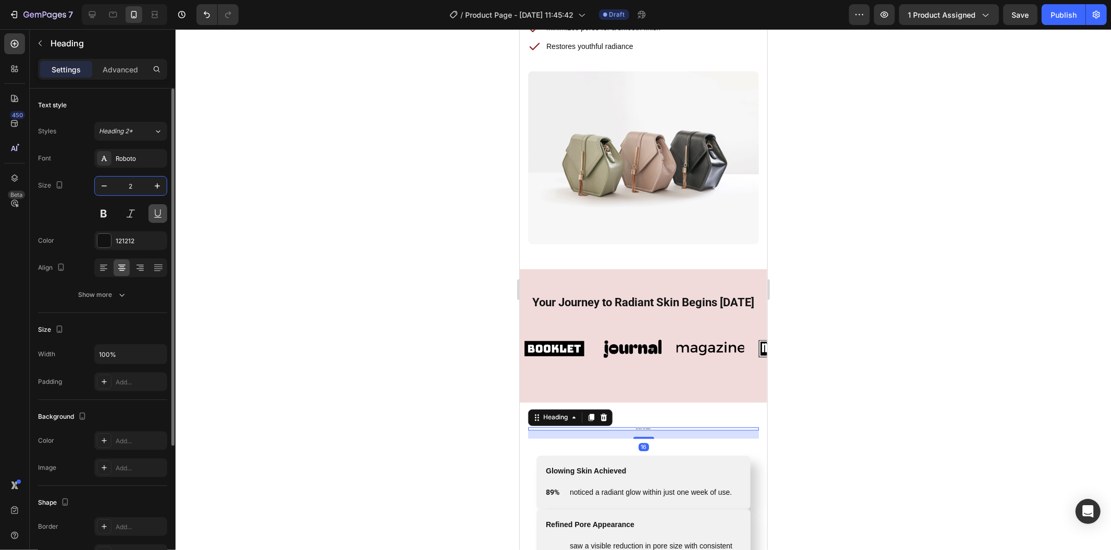
type input "22"
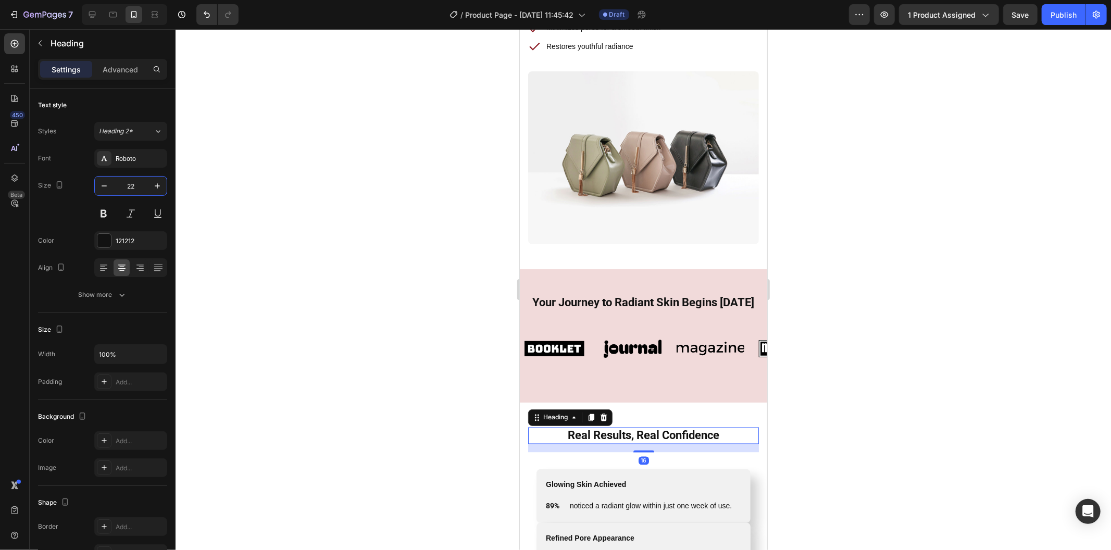
click at [455, 402] on div at bounding box center [642, 289] width 935 height 521
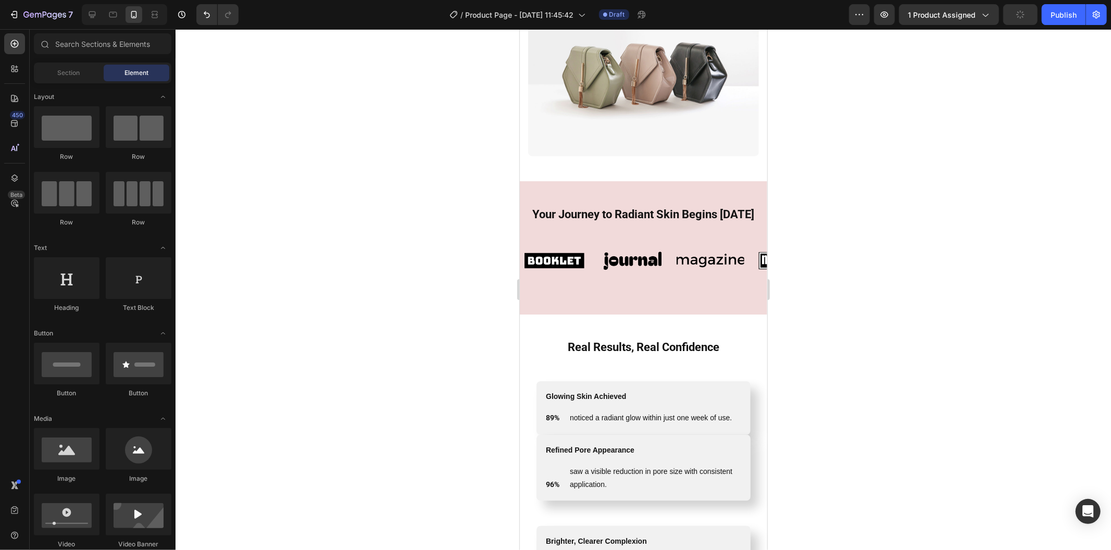
scroll to position [1620, 0]
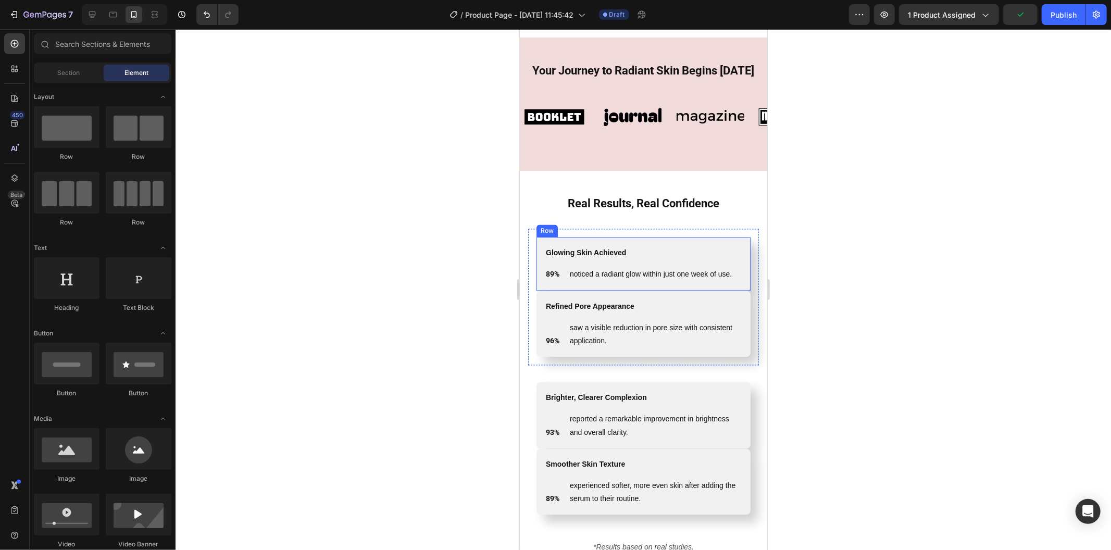
click at [545, 290] on div "Glowing Skin Achieved Text Block 89% Text Block noticed a radiant glow within j…" at bounding box center [643, 263] width 214 height 53
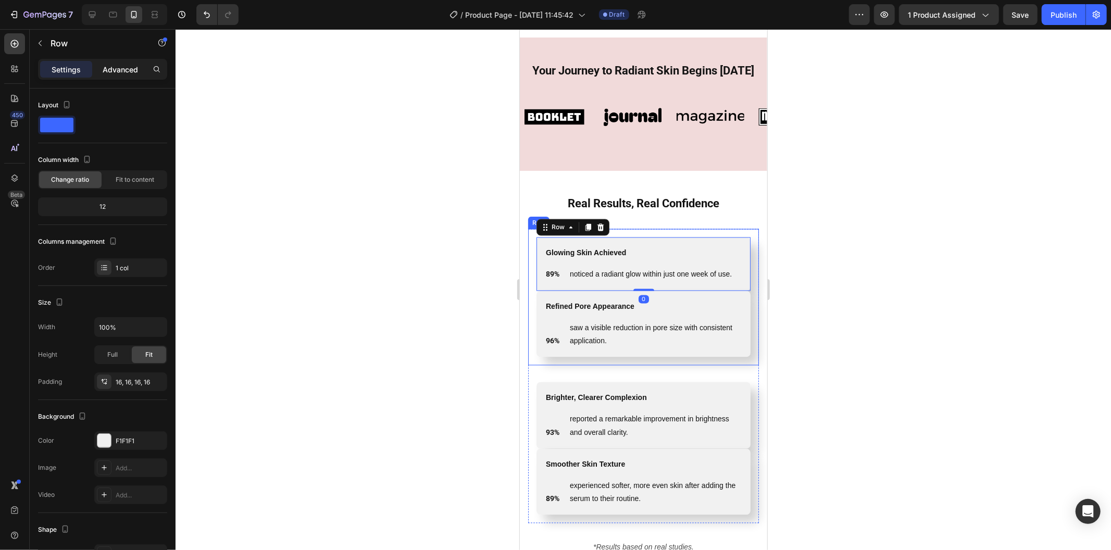
click at [117, 75] on div "Advanced" at bounding box center [120, 69] width 52 height 17
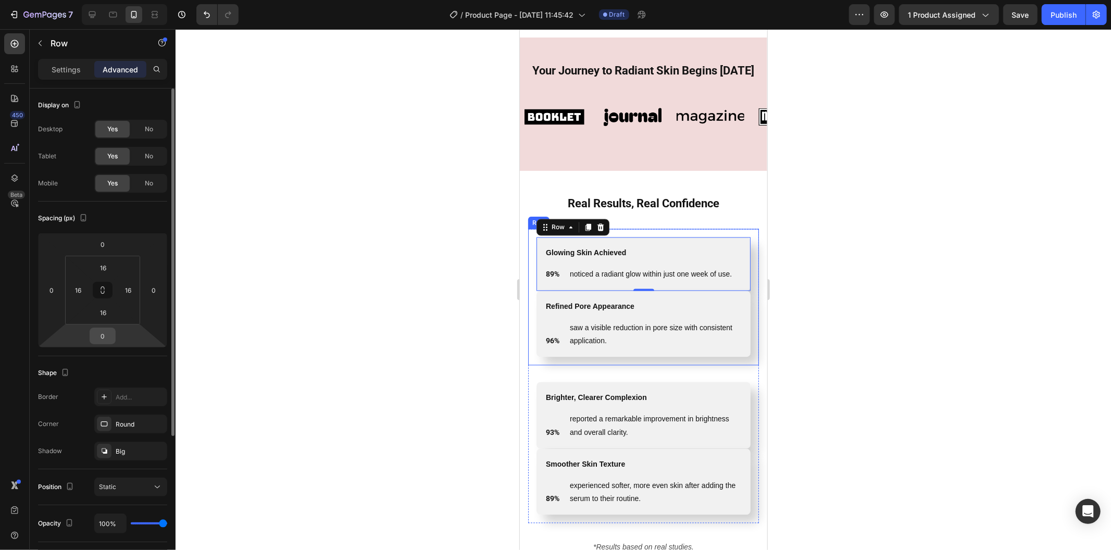
click at [104, 339] on input "0" at bounding box center [102, 336] width 21 height 16
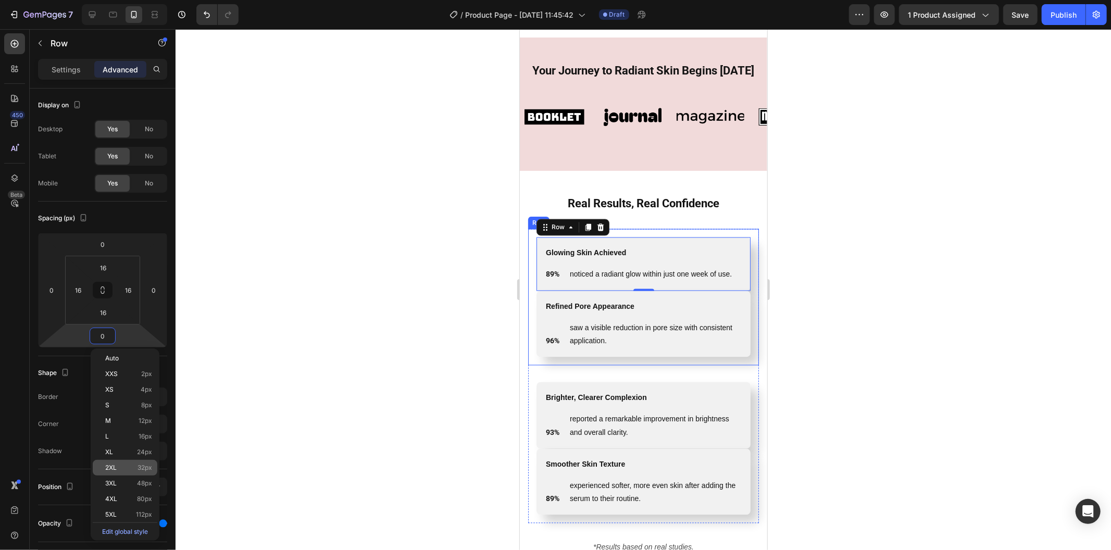
click at [132, 467] on p "2XL 32px" at bounding box center [128, 467] width 47 height 7
type input "32"
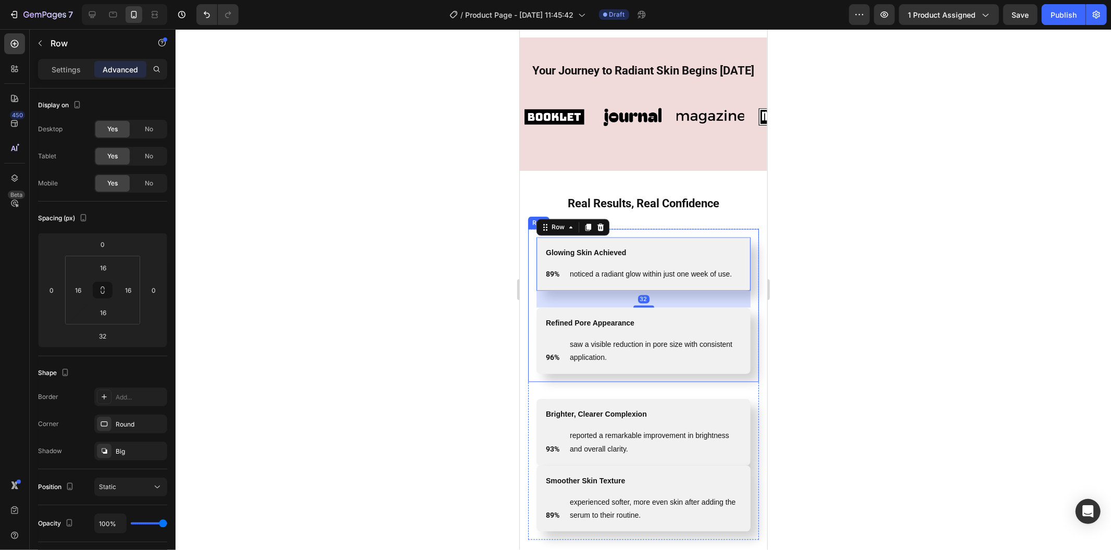
click at [393, 394] on div at bounding box center [642, 289] width 935 height 521
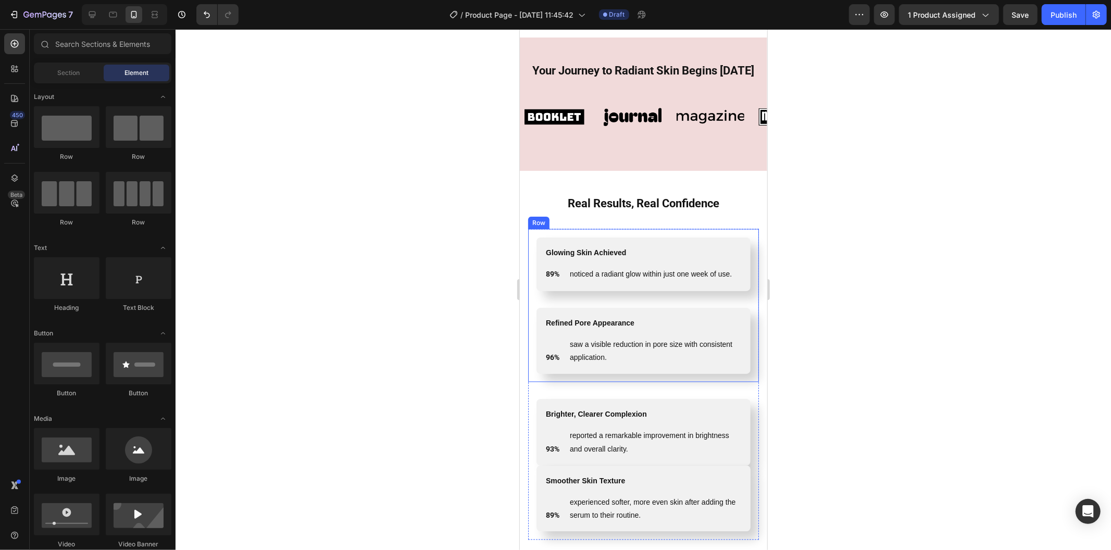
click at [471, 368] on div at bounding box center [642, 289] width 935 height 521
click at [814, 405] on div at bounding box center [642, 289] width 935 height 521
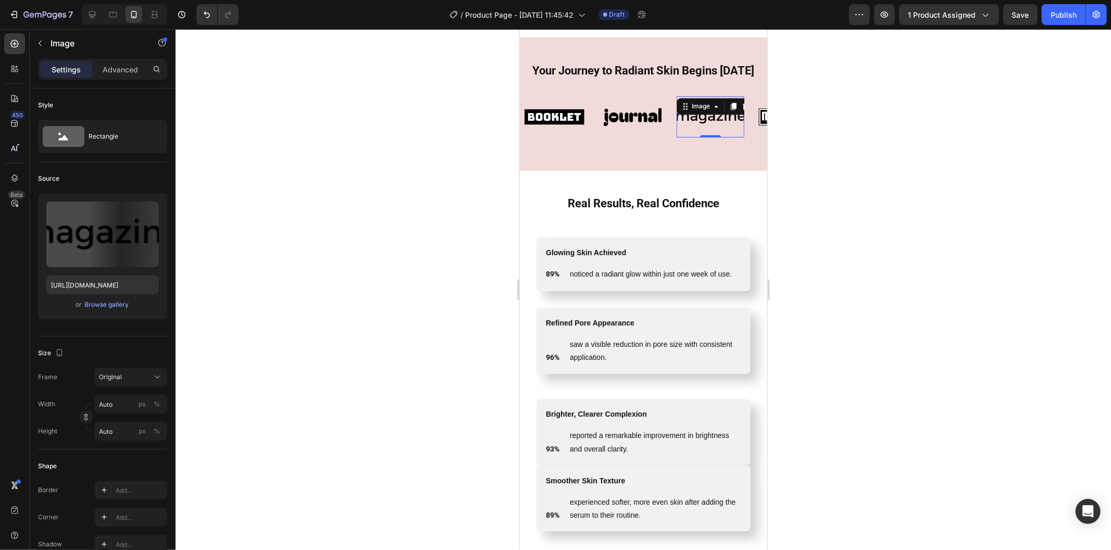
click at [719, 127] on img at bounding box center [710, 116] width 68 height 29
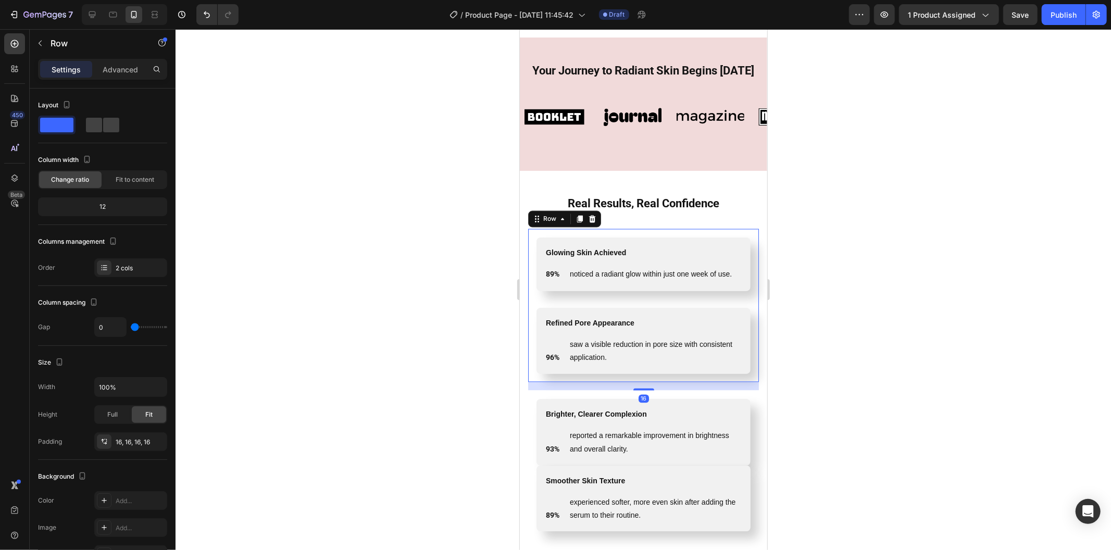
click at [722, 382] on div "Glowing Skin Achieved Text Block 89% Text Block noticed a radiant glow within j…" at bounding box center [642, 305] width 231 height 153
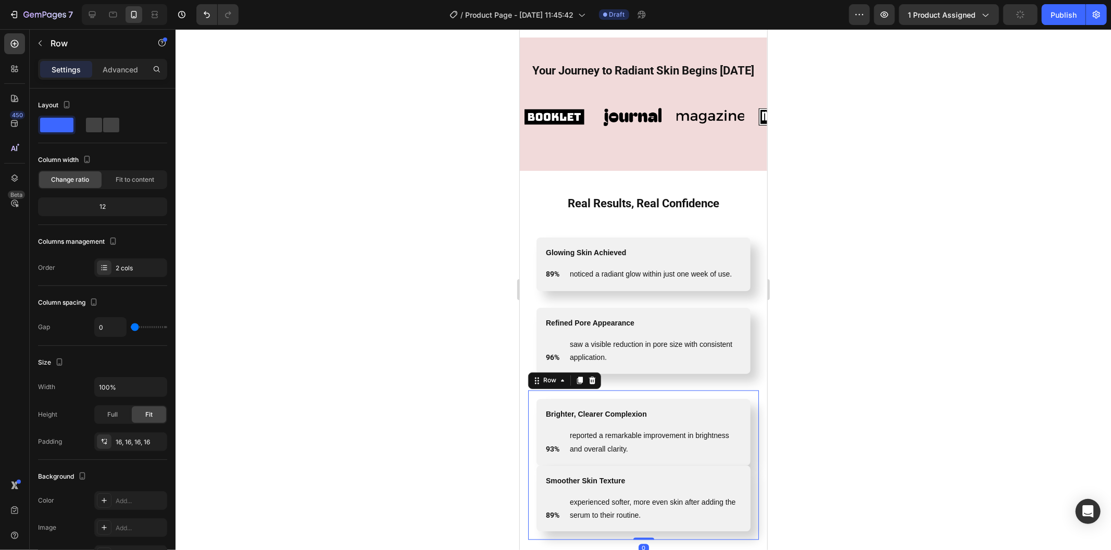
click at [715, 405] on div "Brighter, Clearer Complexion Text Block 93% Text Block reported a remarkable im…" at bounding box center [642, 464] width 231 height 149
click at [727, 382] on div "Glowing Skin Achieved Text Block 89% Text Block noticed a radiant glow within j…" at bounding box center [642, 305] width 231 height 153
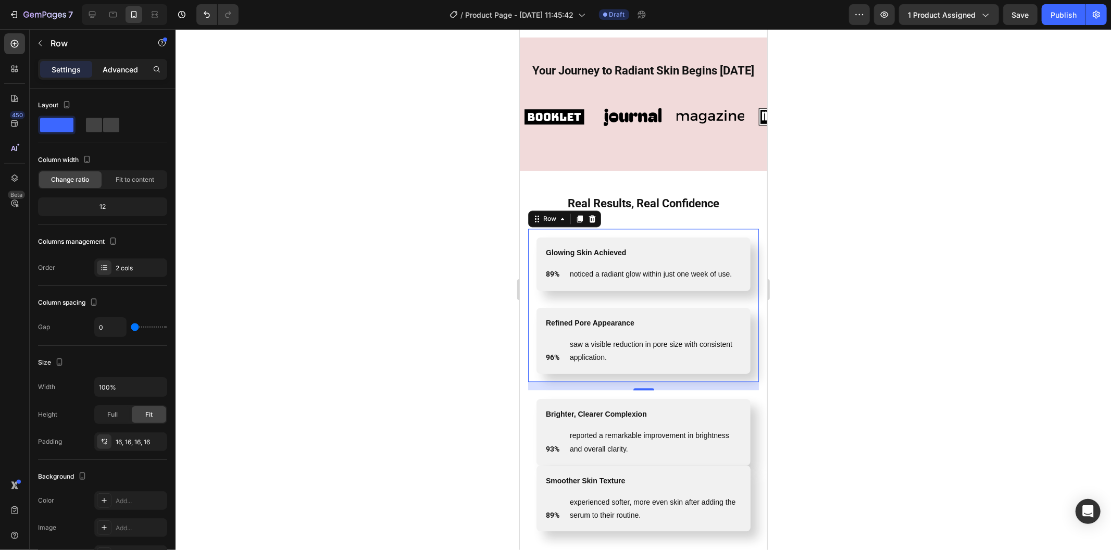
click at [126, 72] on p "Advanced" at bounding box center [120, 69] width 35 height 11
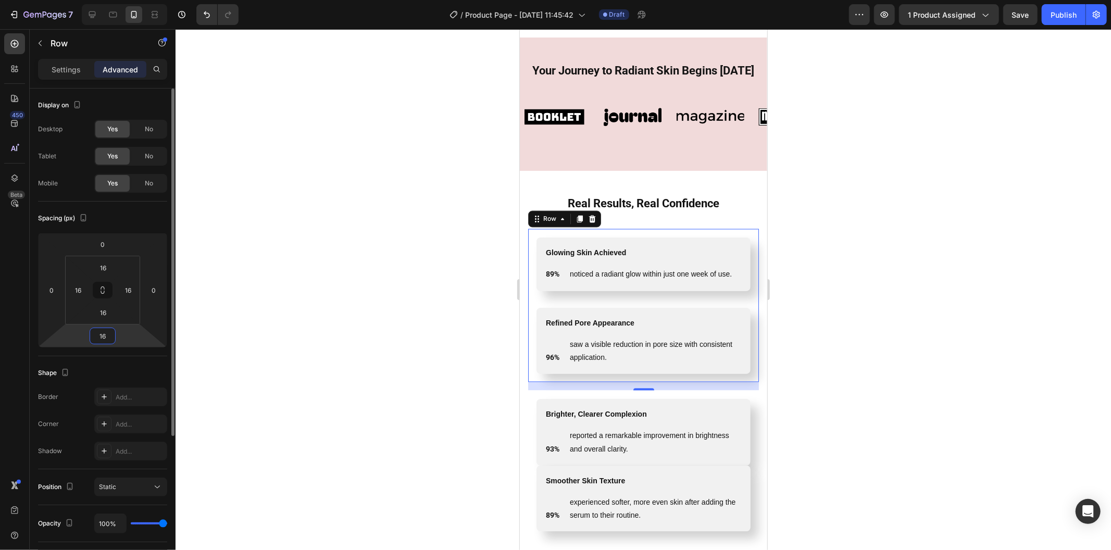
click at [103, 336] on input "16" at bounding box center [102, 336] width 21 height 16
type input "0"
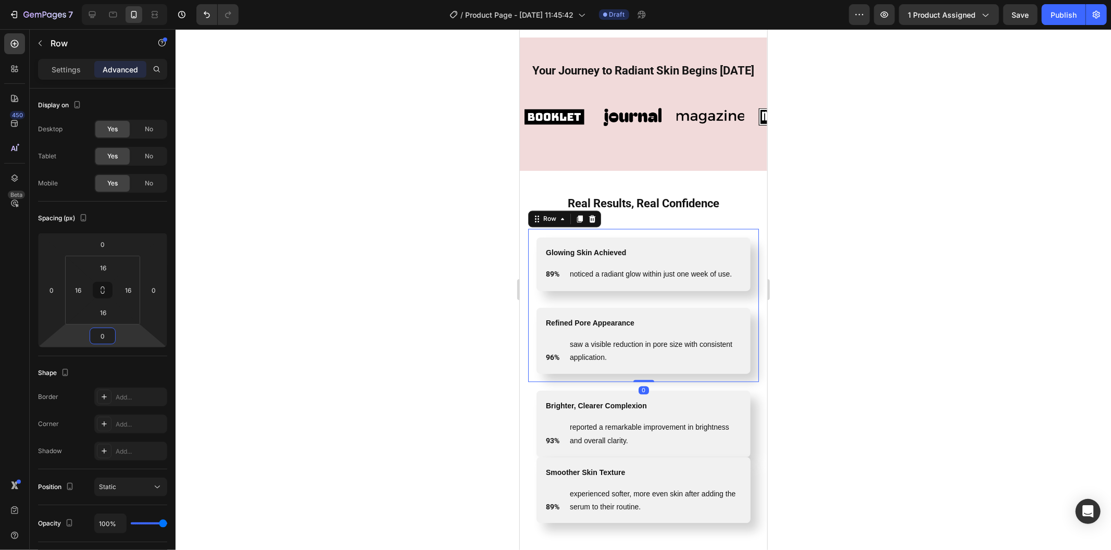
click at [459, 228] on div at bounding box center [642, 289] width 935 height 521
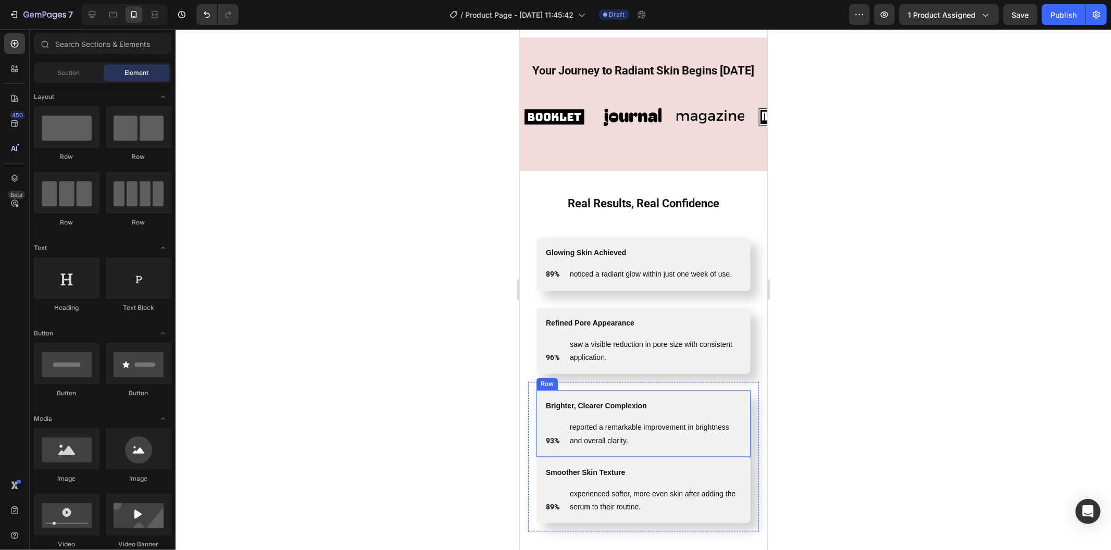
click at [735, 457] on div "Brighter, Clearer Complexion Text Block 93% Text Block reported a remarkable im…" at bounding box center [643, 423] width 214 height 67
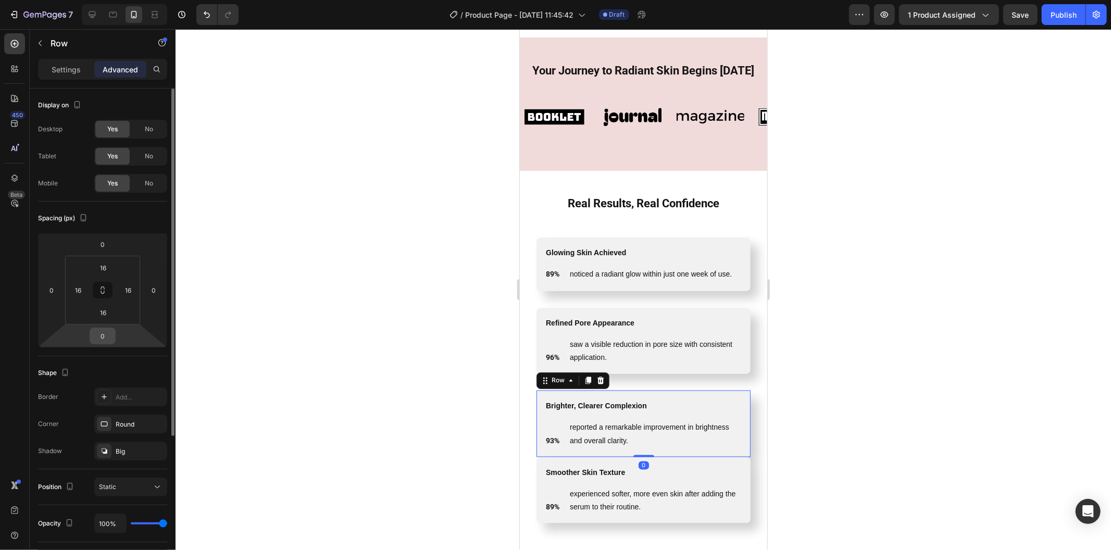
click at [100, 334] on input "0" at bounding box center [102, 336] width 21 height 16
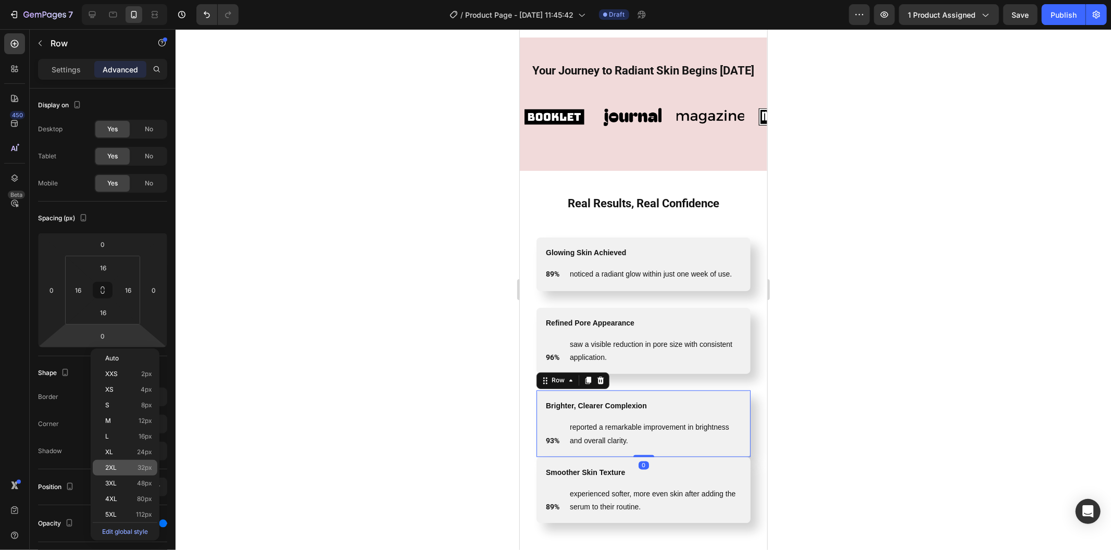
click at [134, 471] on p "2XL 32px" at bounding box center [128, 467] width 47 height 7
type input "32"
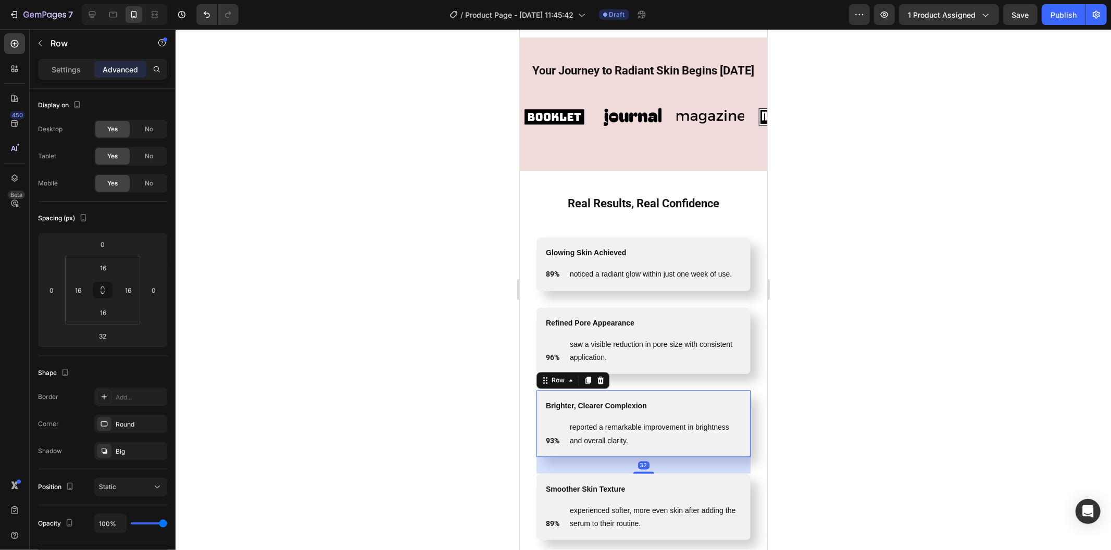
click at [318, 430] on div at bounding box center [642, 289] width 935 height 521
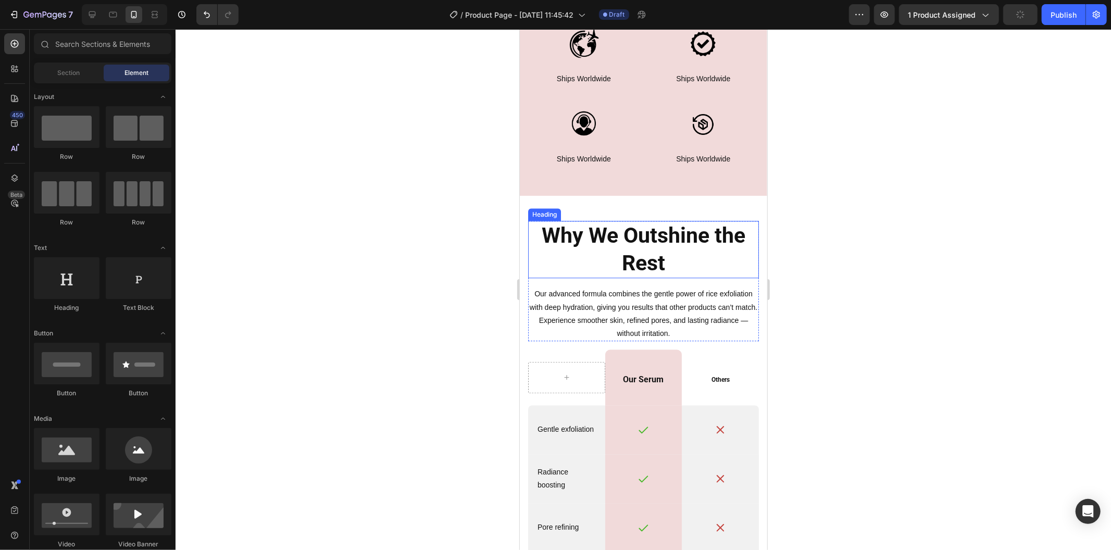
scroll to position [2256, 0]
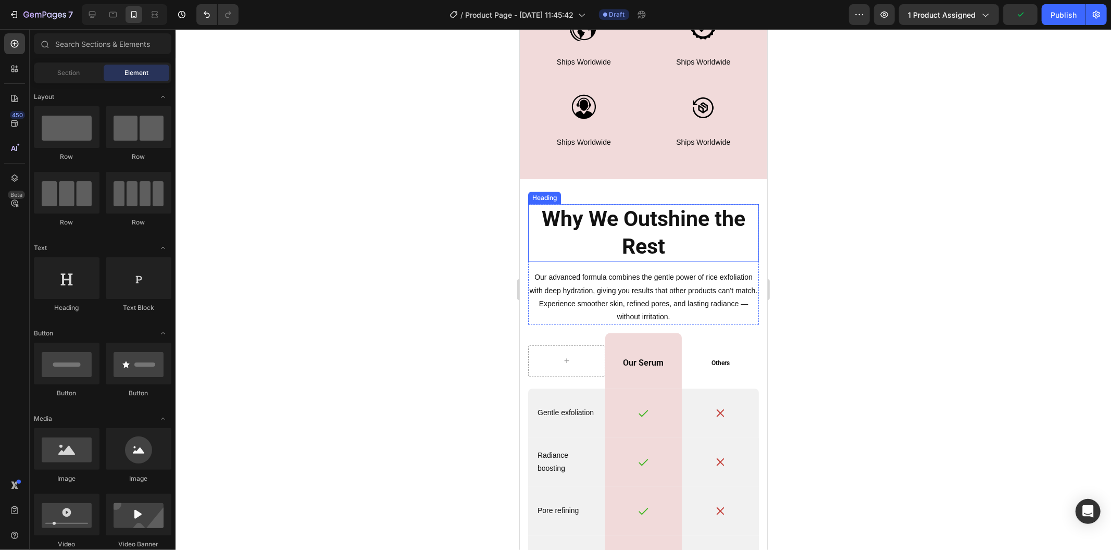
click at [614, 235] on h2 "Why We Outshine the Rest" at bounding box center [642, 233] width 231 height 58
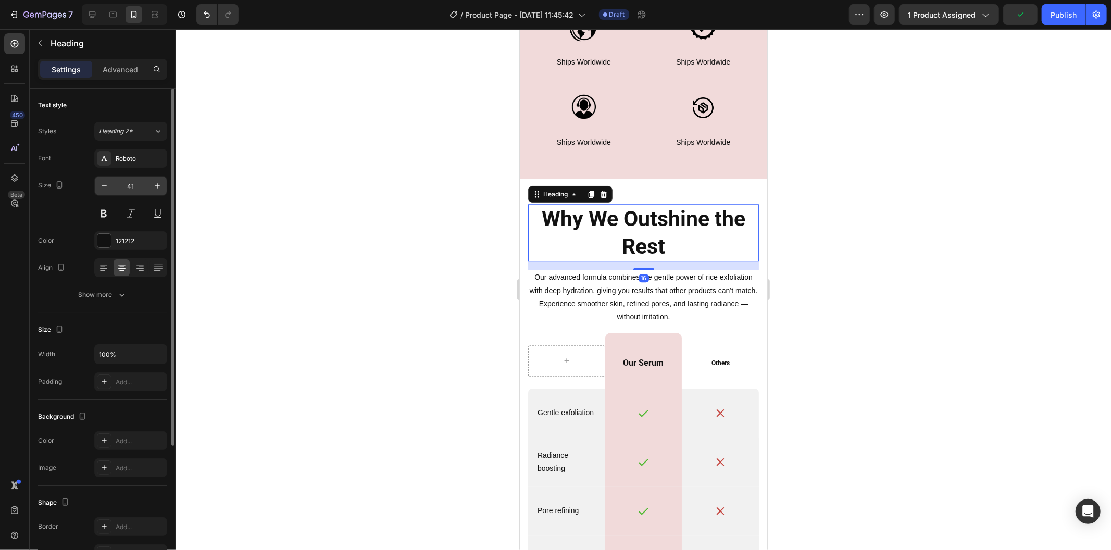
click at [139, 181] on input "41" at bounding box center [131, 186] width 34 height 19
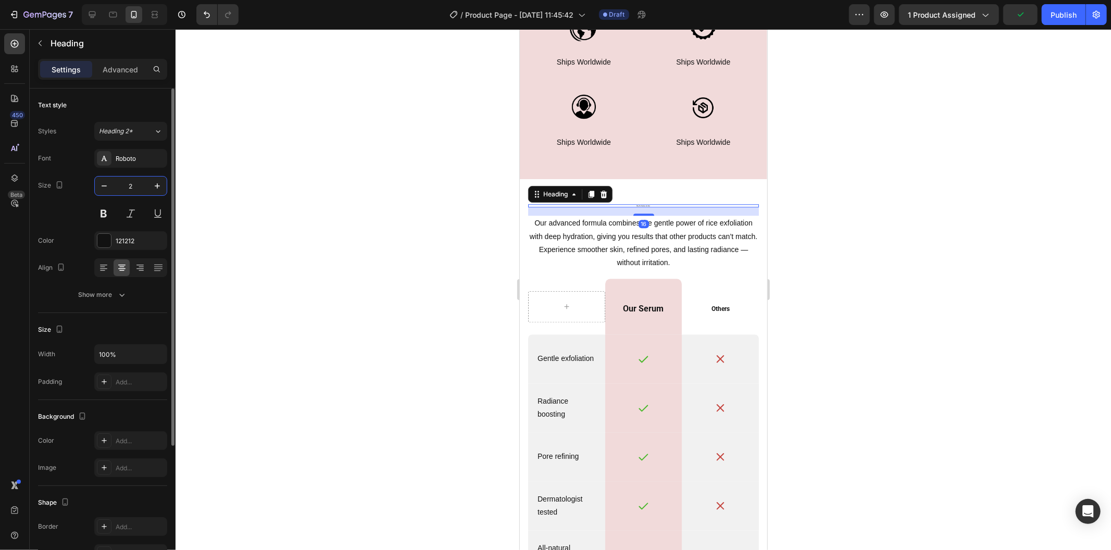
type input "22"
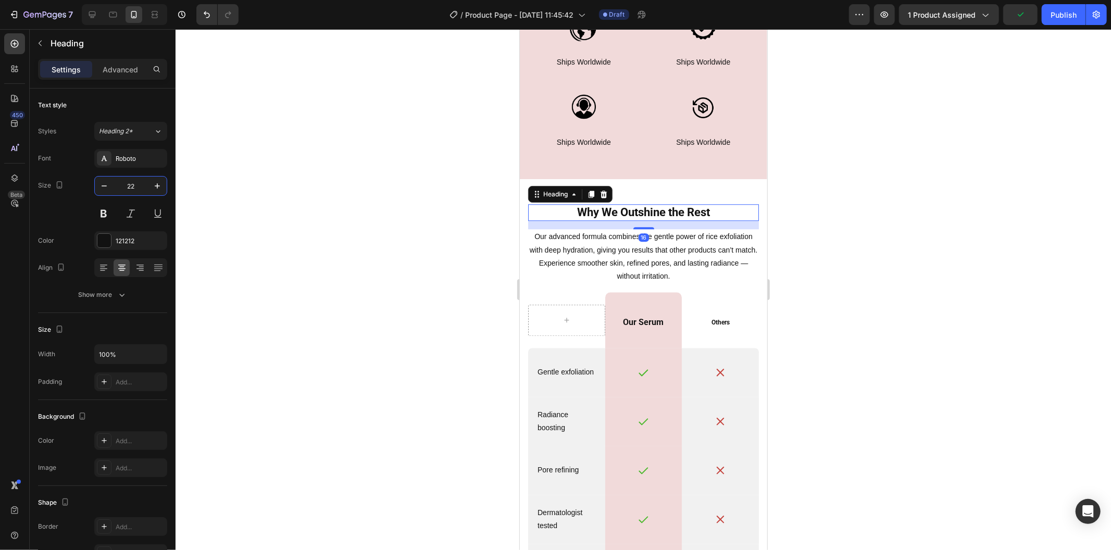
click at [289, 255] on div at bounding box center [642, 289] width 935 height 521
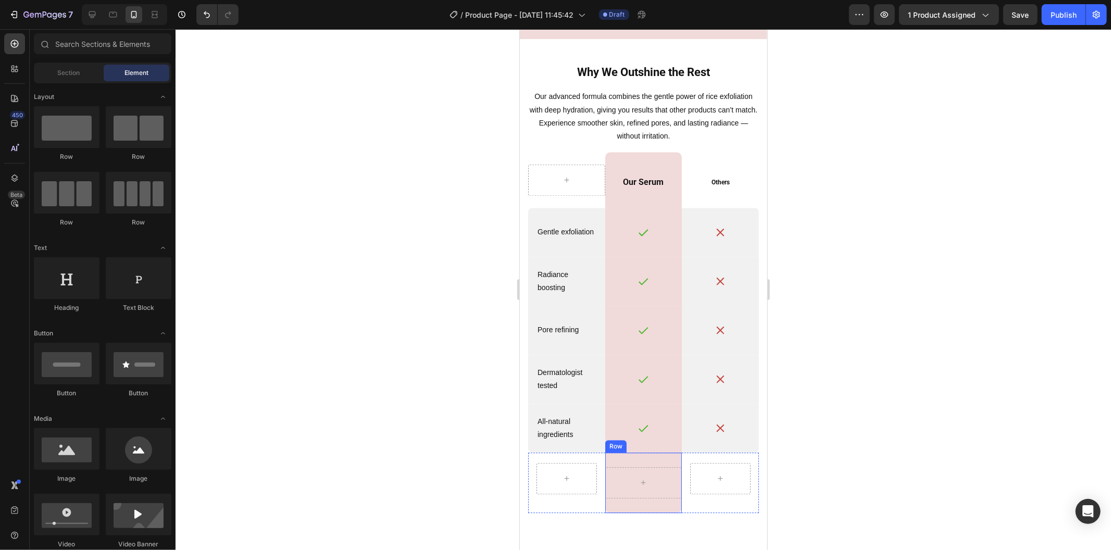
scroll to position [2545, 0]
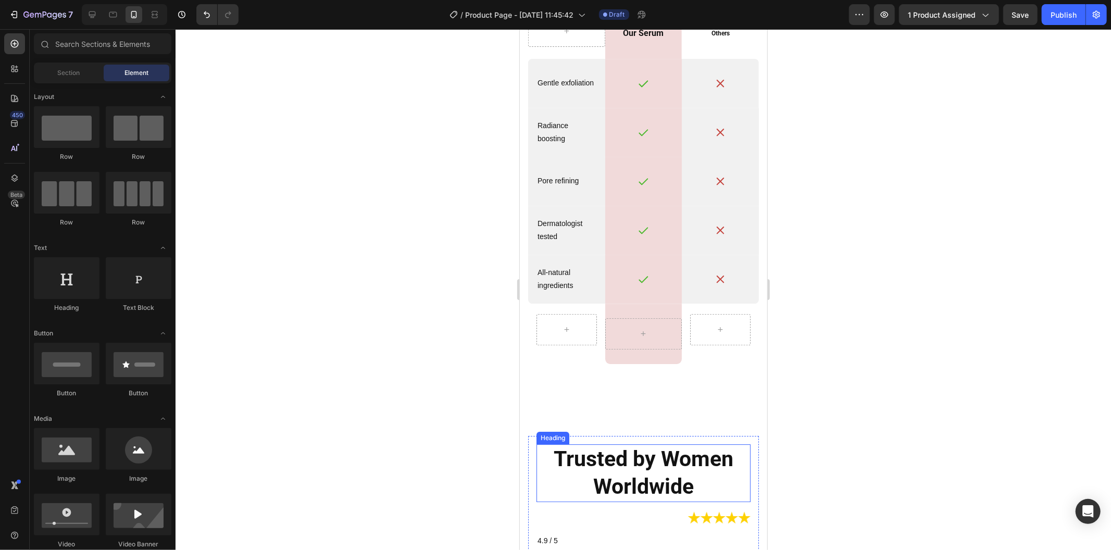
click at [628, 478] on h2 "Trusted by Women Worldwide" at bounding box center [643, 473] width 214 height 58
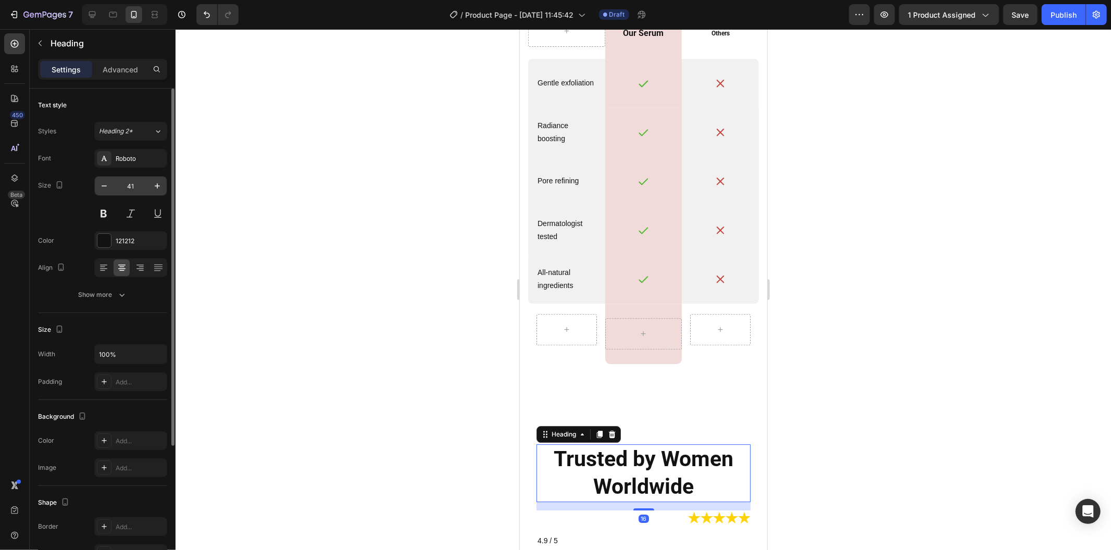
click at [137, 188] on input "41" at bounding box center [131, 186] width 34 height 19
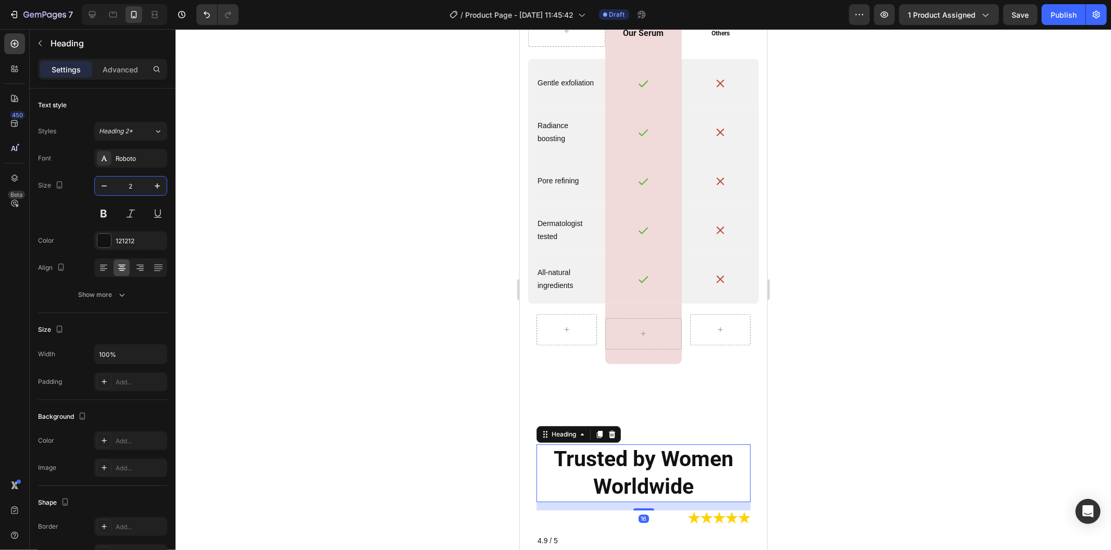
type input "22"
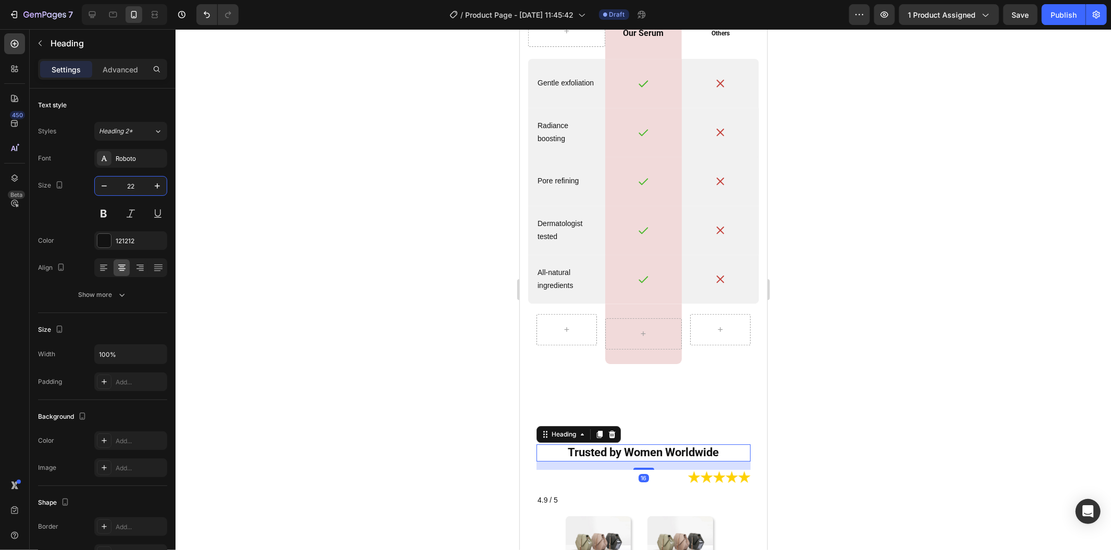
click at [383, 297] on div at bounding box center [642, 289] width 935 height 521
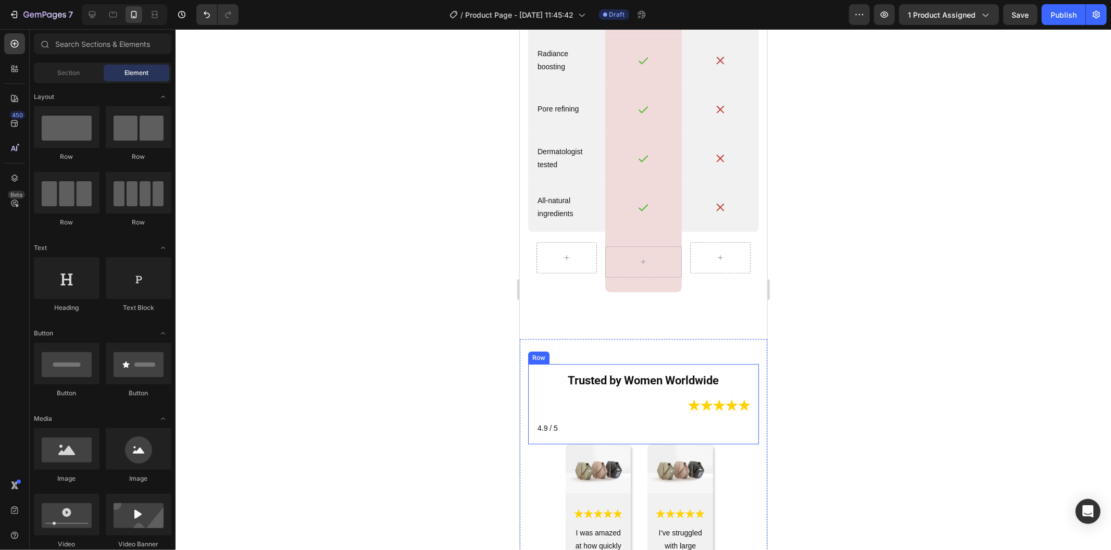
scroll to position [2777, 0]
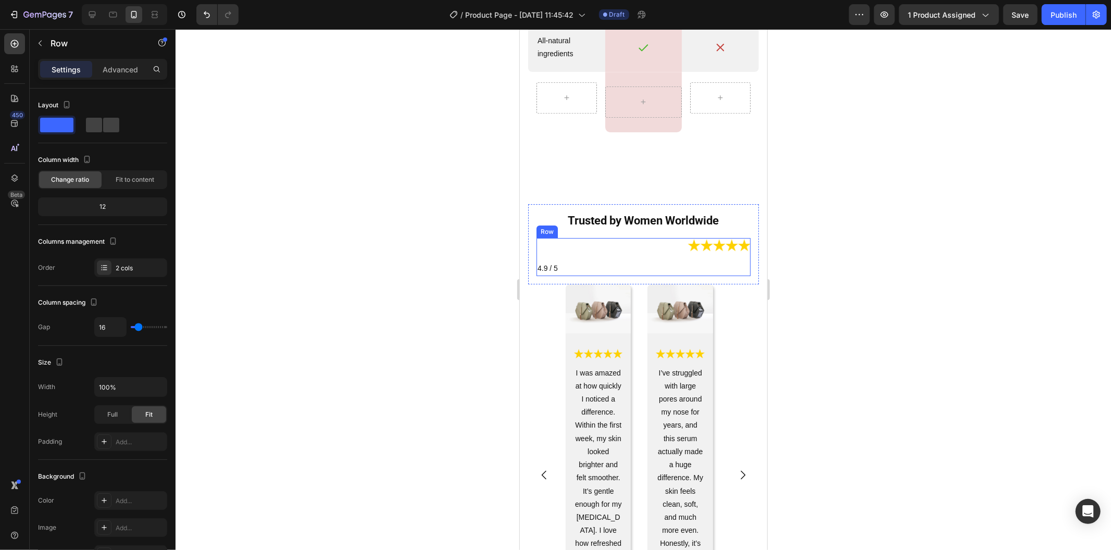
click at [637, 257] on div "Image 4.9 / 5 Text Block Row" at bounding box center [643, 256] width 214 height 38
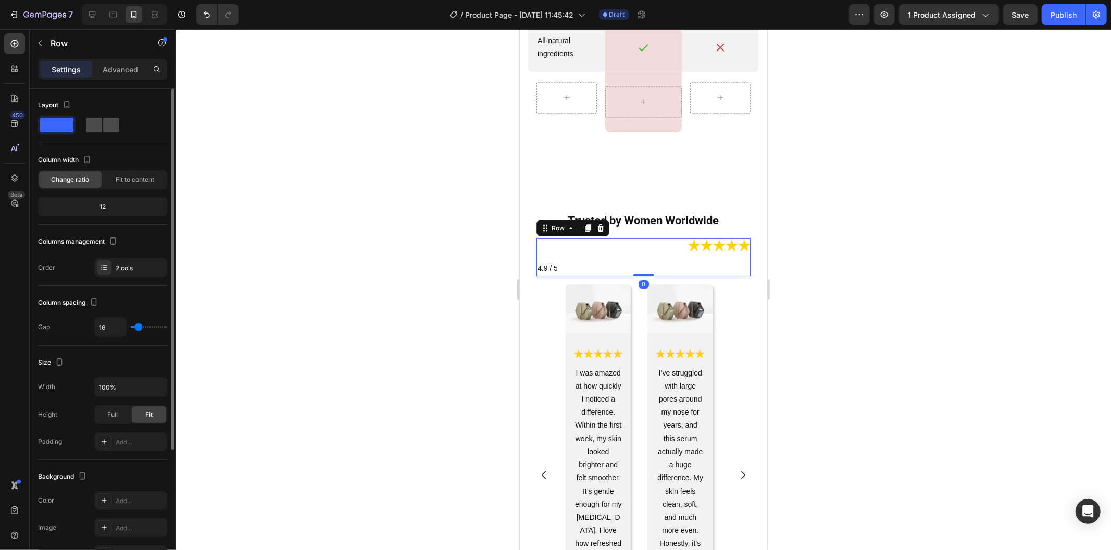
click at [103, 132] on span at bounding box center [111, 125] width 16 height 15
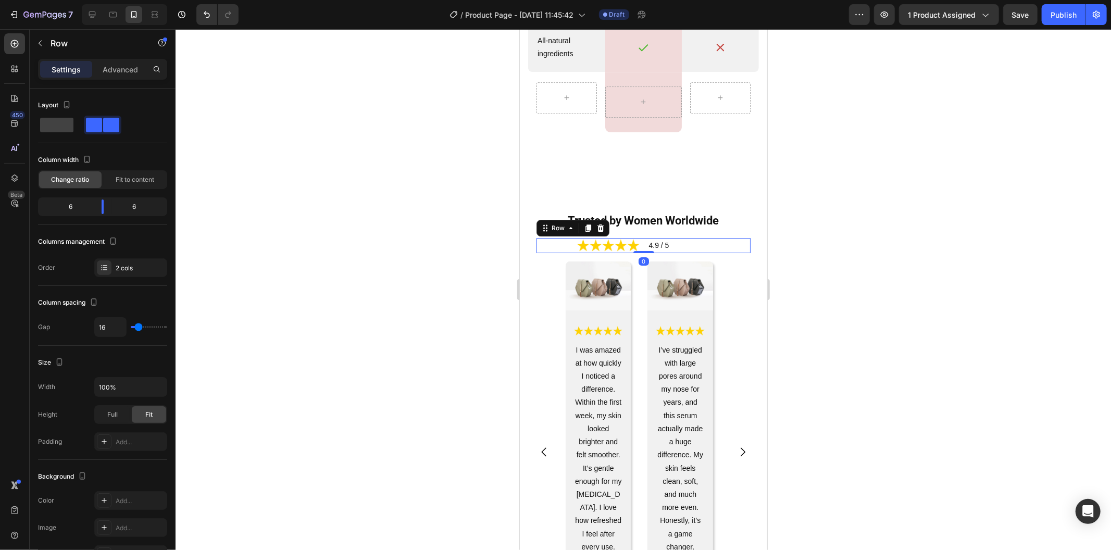
click at [327, 250] on div at bounding box center [642, 289] width 935 height 521
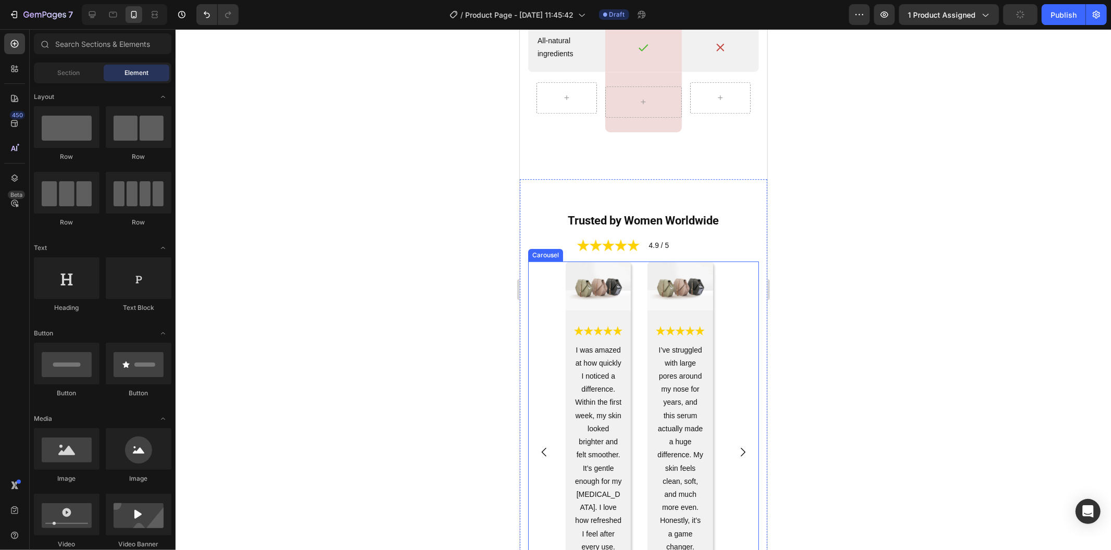
click at [637, 359] on div "Image Image I was amazed at how quickly I noticed a difference. Within the firs…" at bounding box center [643, 452] width 156 height 382
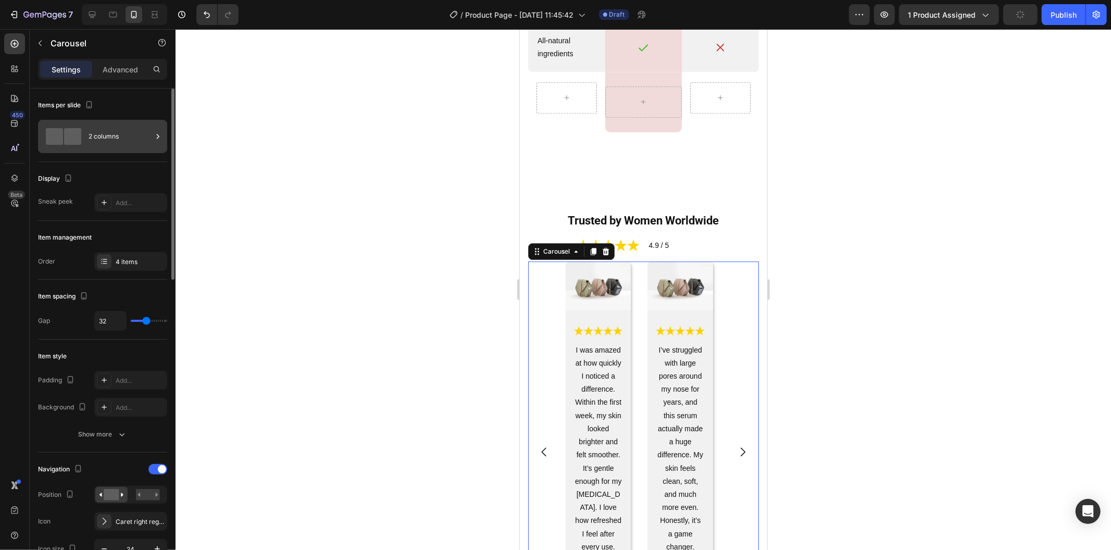
click at [122, 137] on div "2 columns" at bounding box center [121, 136] width 64 height 24
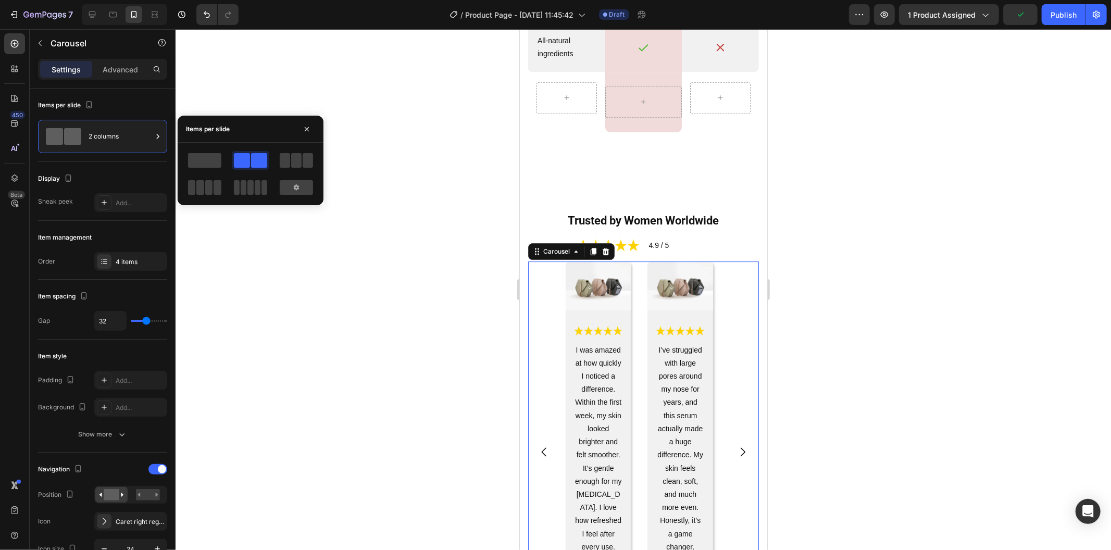
click at [204, 159] on span at bounding box center [204, 160] width 33 height 15
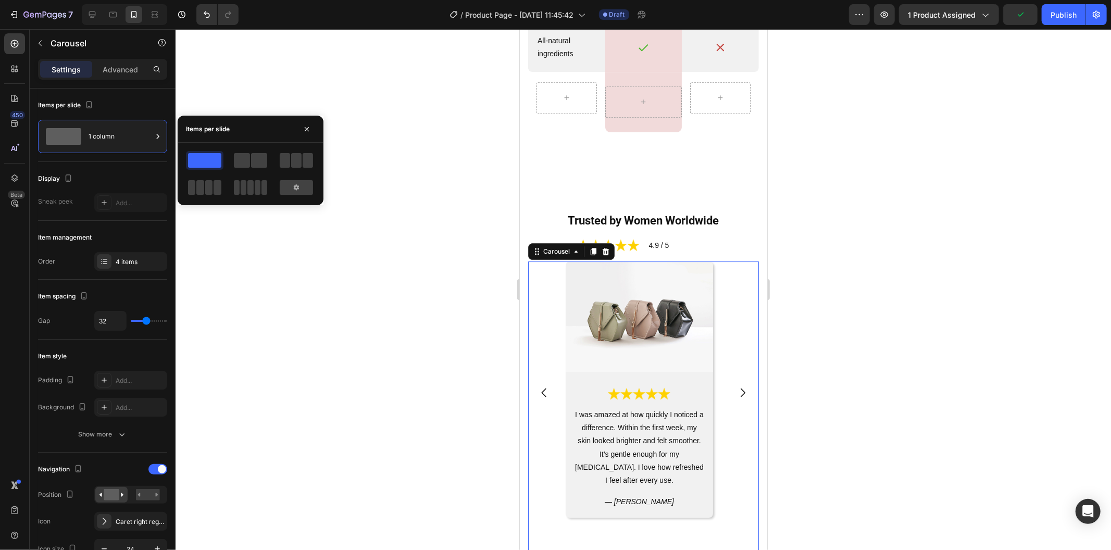
click at [408, 319] on div at bounding box center [642, 289] width 935 height 521
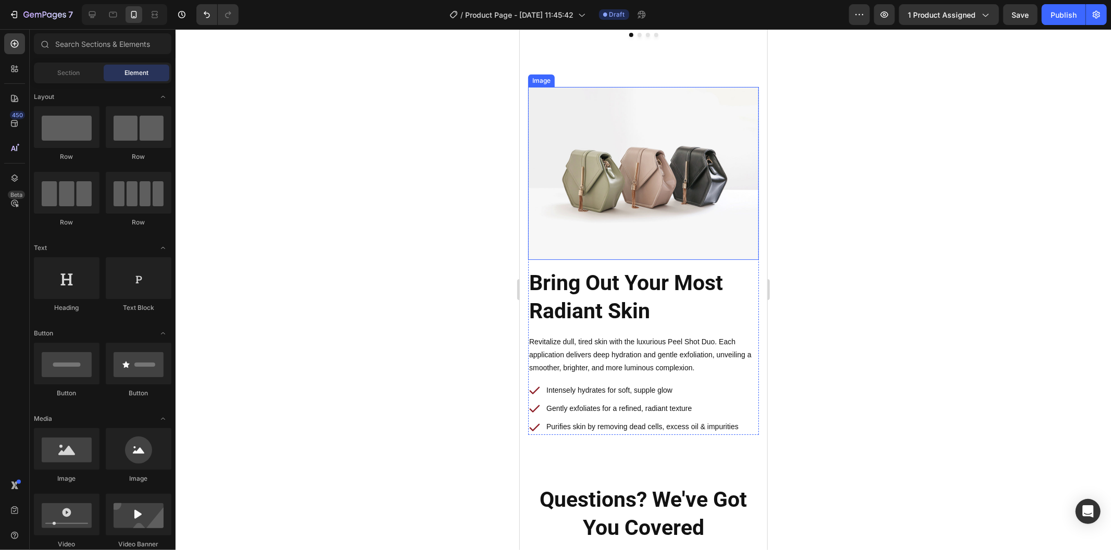
scroll to position [3240, 0]
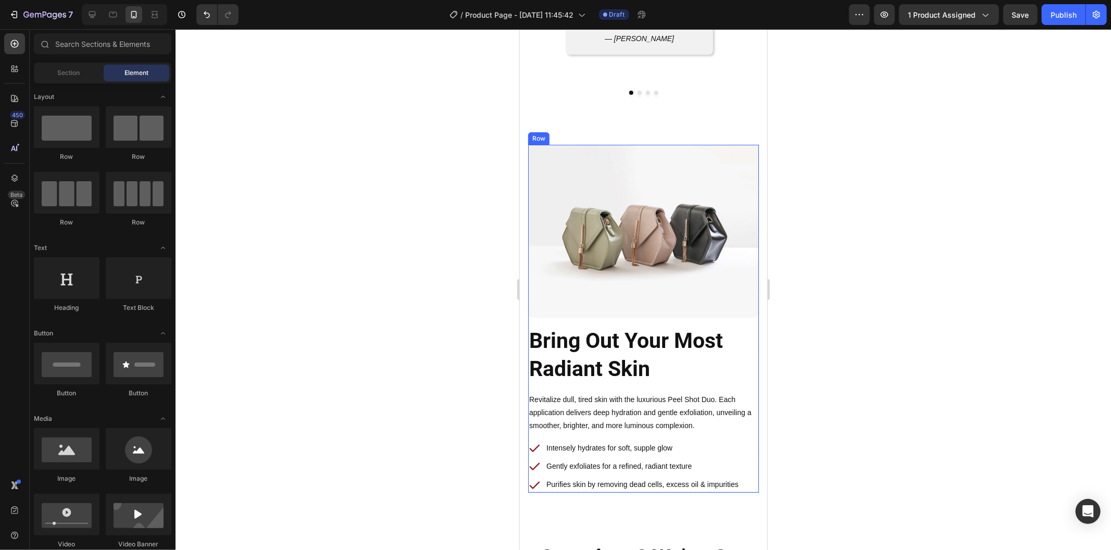
click at [636, 316] on div "Bring Out Your Most Radiant Skin Heading Row Revitalize dull, tired skin with t…" at bounding box center [642, 318] width 231 height 348
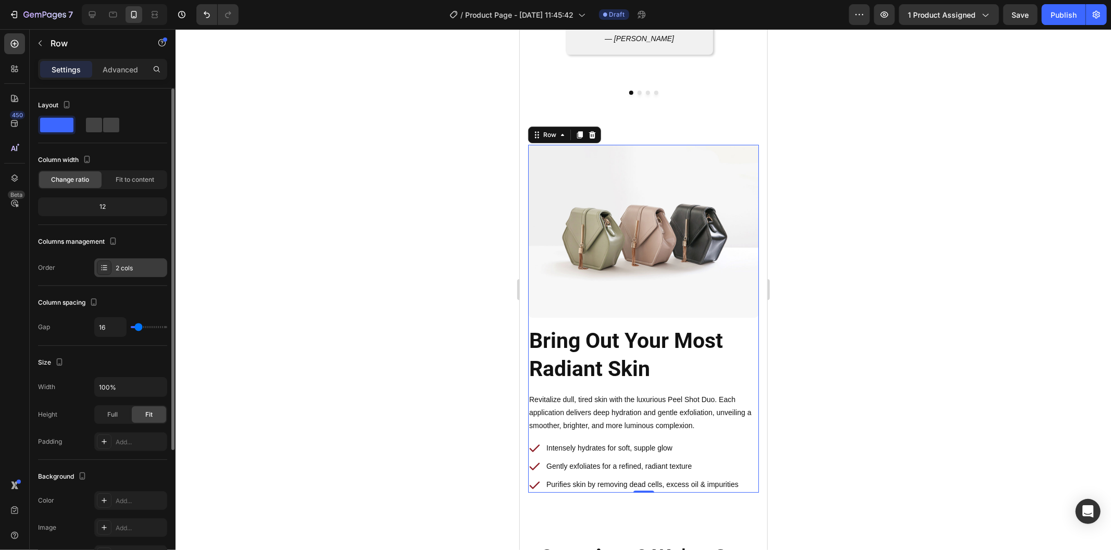
click at [136, 263] on div "2 cols" at bounding box center [140, 267] width 49 height 9
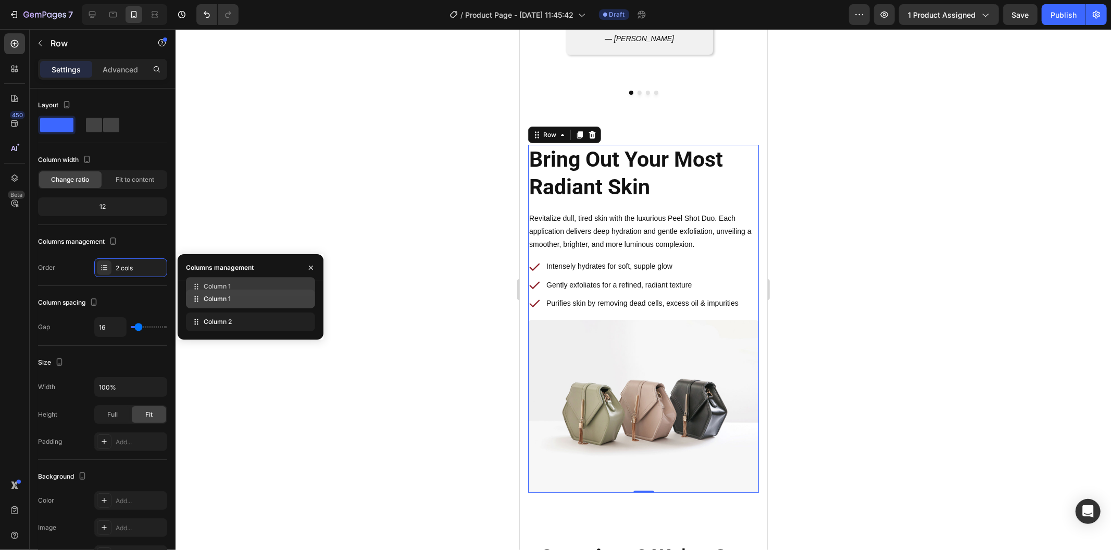
drag, startPoint x: 191, startPoint y: 307, endPoint x: 188, endPoint y: 282, distance: 25.2
click at [735, 255] on div "Bring Out Your Most Radiant Skin Heading Row Revitalize dull, tired skin with t…" at bounding box center [642, 227] width 231 height 167
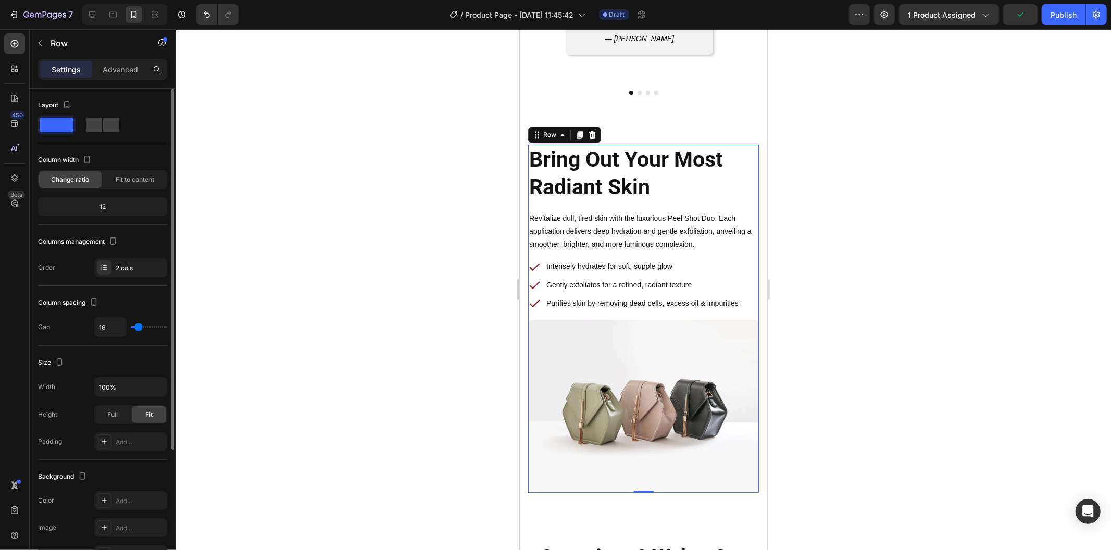
drag, startPoint x: 109, startPoint y: 316, endPoint x: 110, endPoint y: 324, distance: 8.9
click at [109, 316] on div "Column spacing Gap 16" at bounding box center [102, 316] width 129 height 60
click at [112, 328] on input "16" at bounding box center [110, 327] width 31 height 19
type input "3"
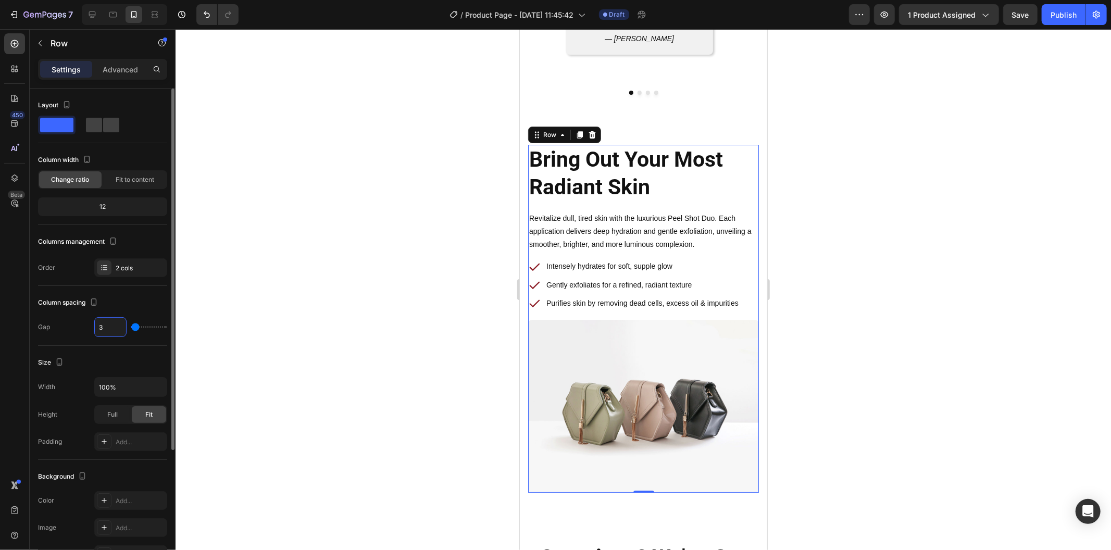
type input "32"
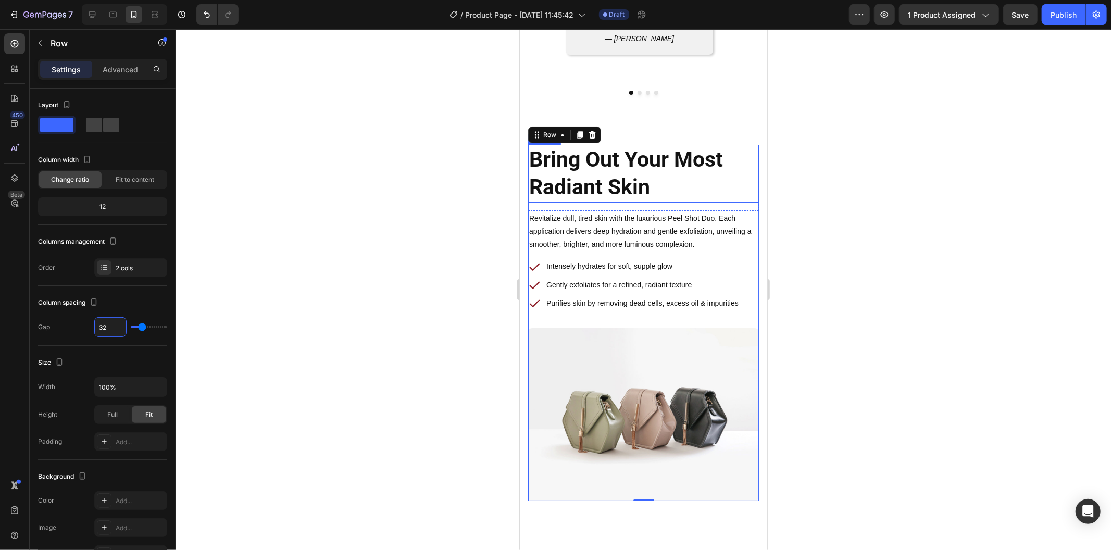
click at [571, 191] on h2 "Bring Out Your Most Radiant Skin" at bounding box center [642, 173] width 231 height 58
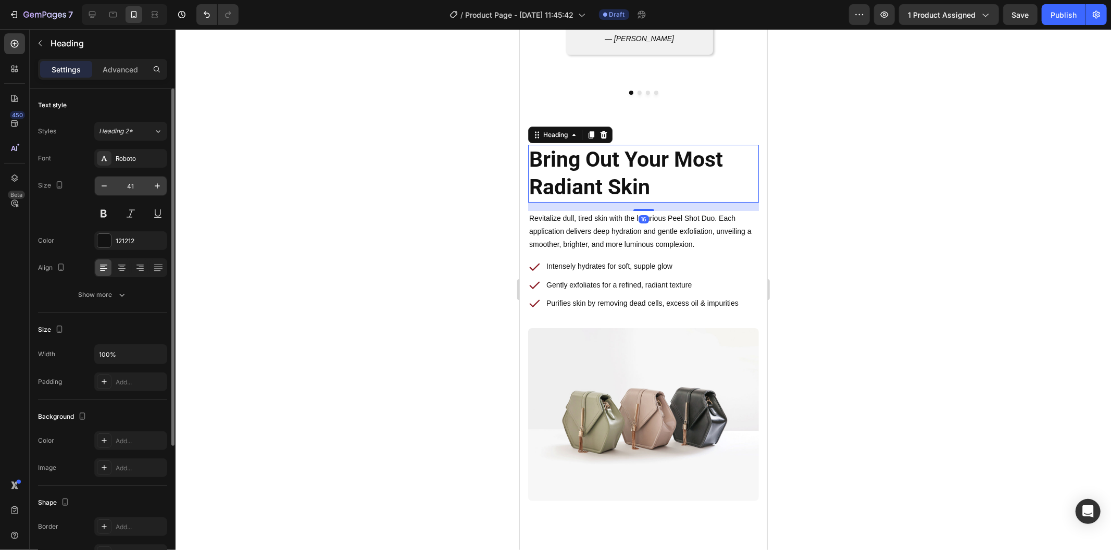
click at [128, 180] on input "41" at bounding box center [131, 186] width 34 height 19
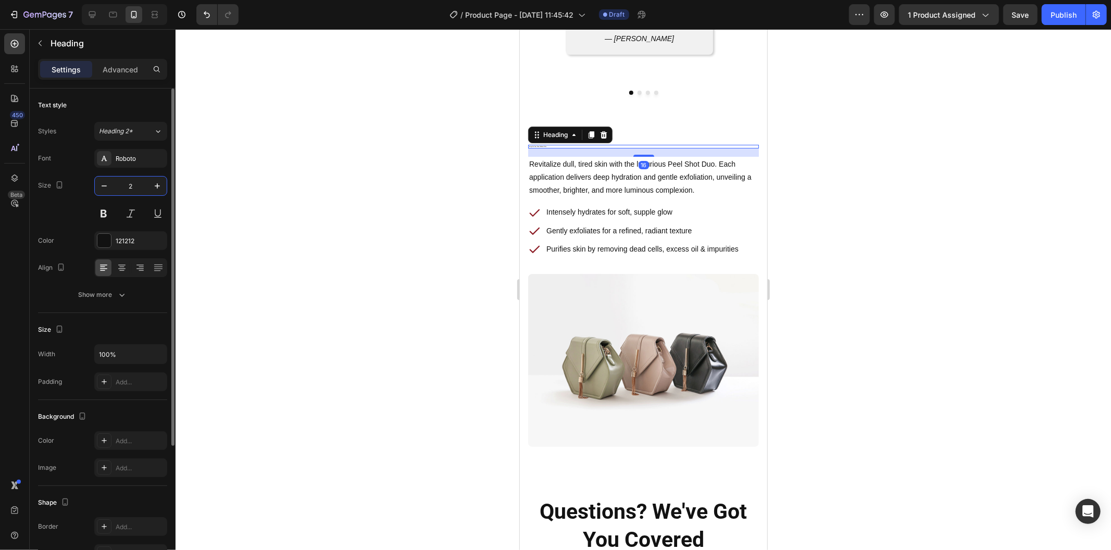
type input "22"
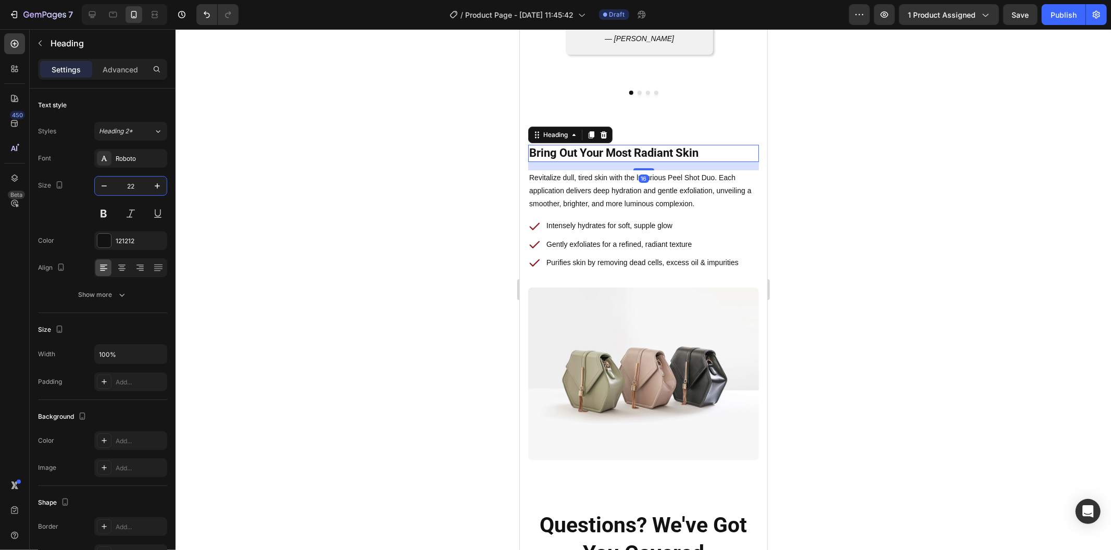
click at [318, 241] on div at bounding box center [642, 289] width 935 height 521
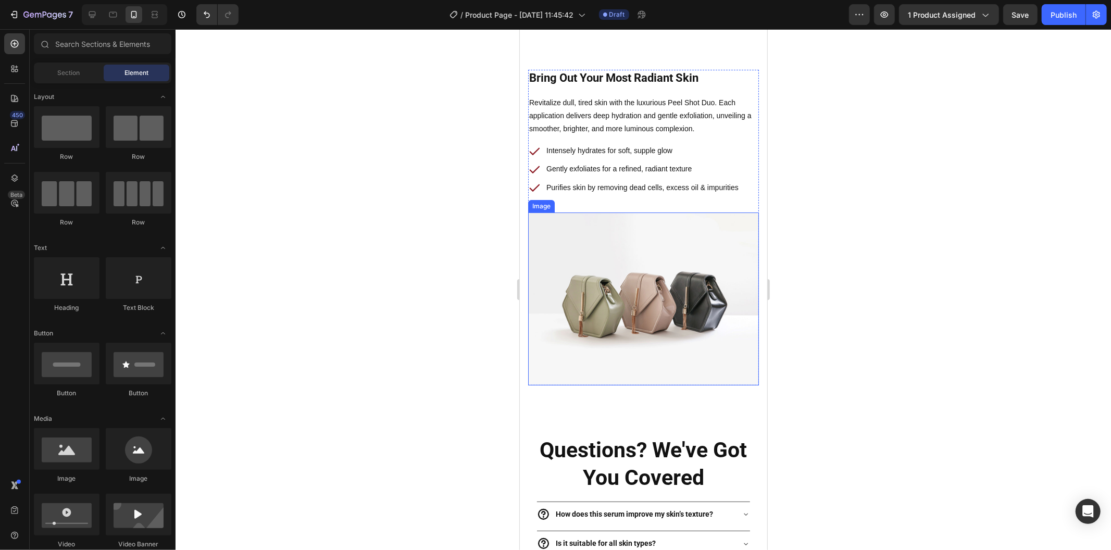
scroll to position [3413, 0]
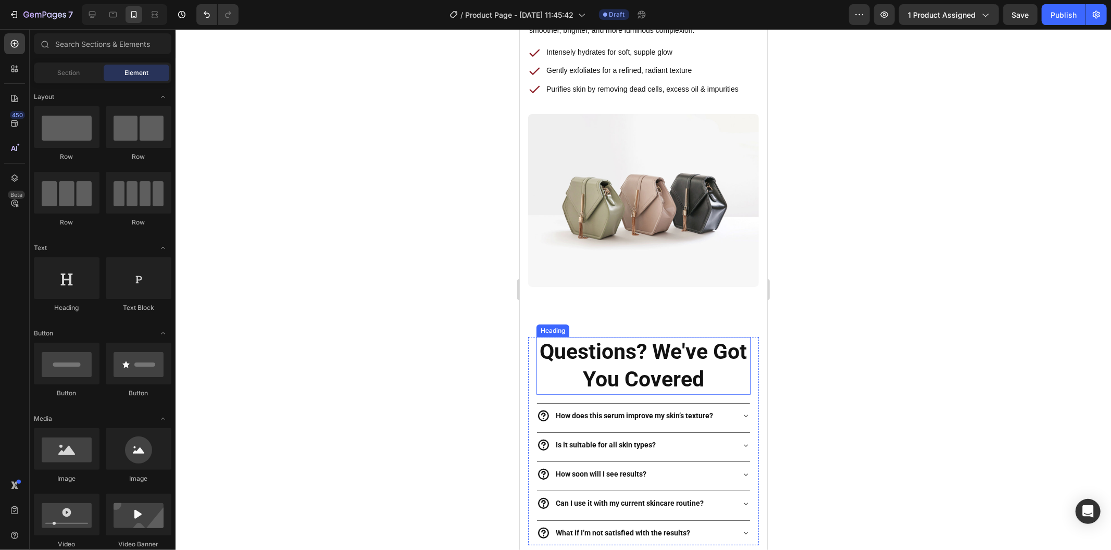
click at [632, 349] on h2 "Questions? We've Got You Covered" at bounding box center [643, 365] width 214 height 58
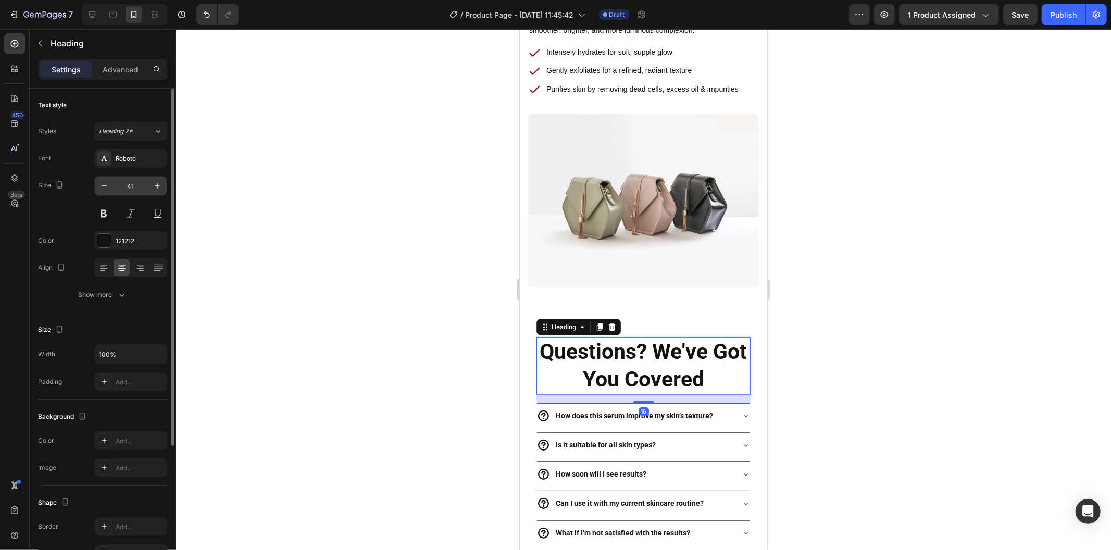
click at [141, 184] on input "41" at bounding box center [131, 186] width 34 height 19
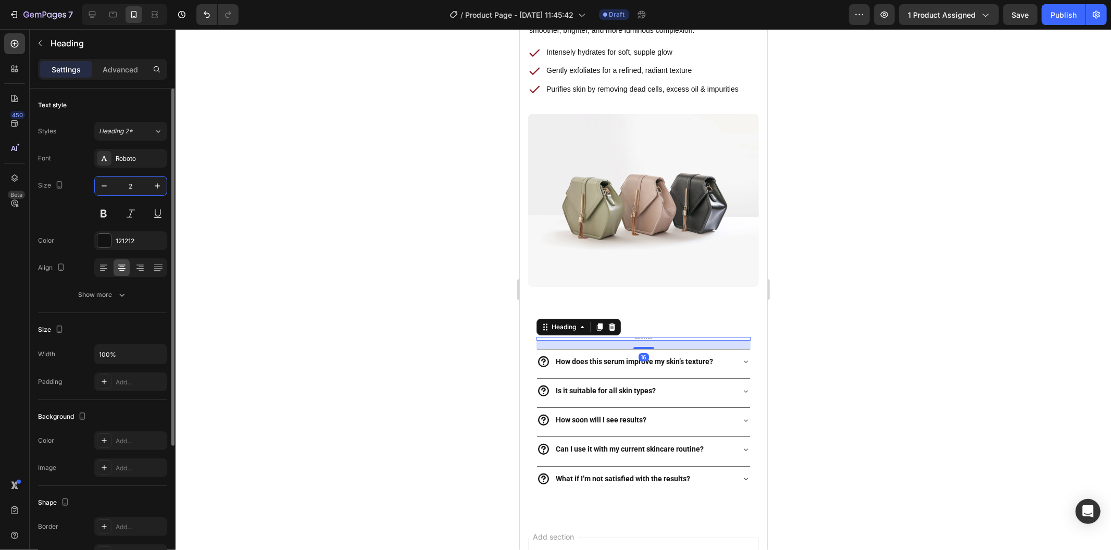
type input "22"
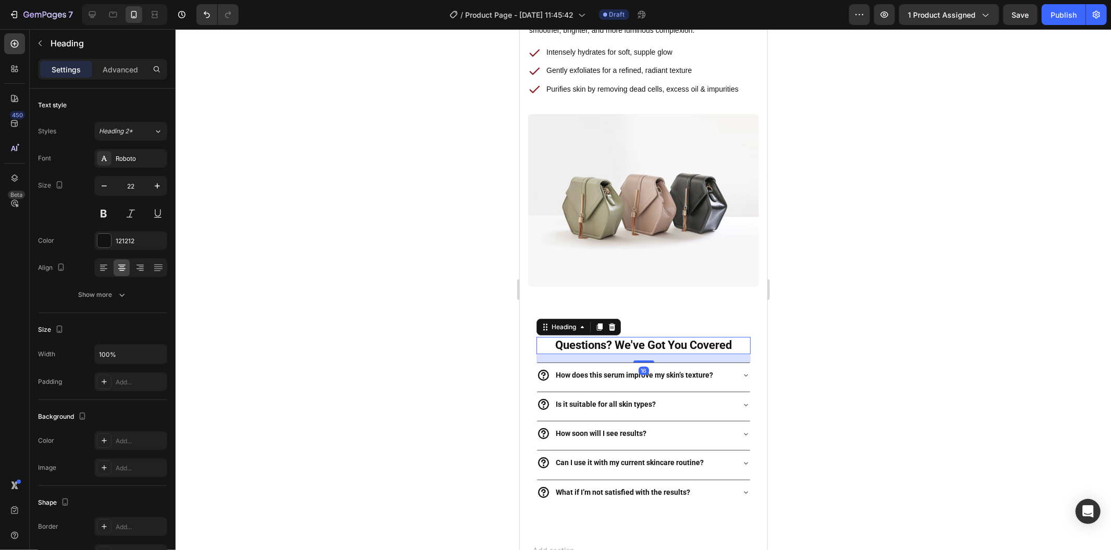
click at [348, 280] on div at bounding box center [642, 289] width 935 height 521
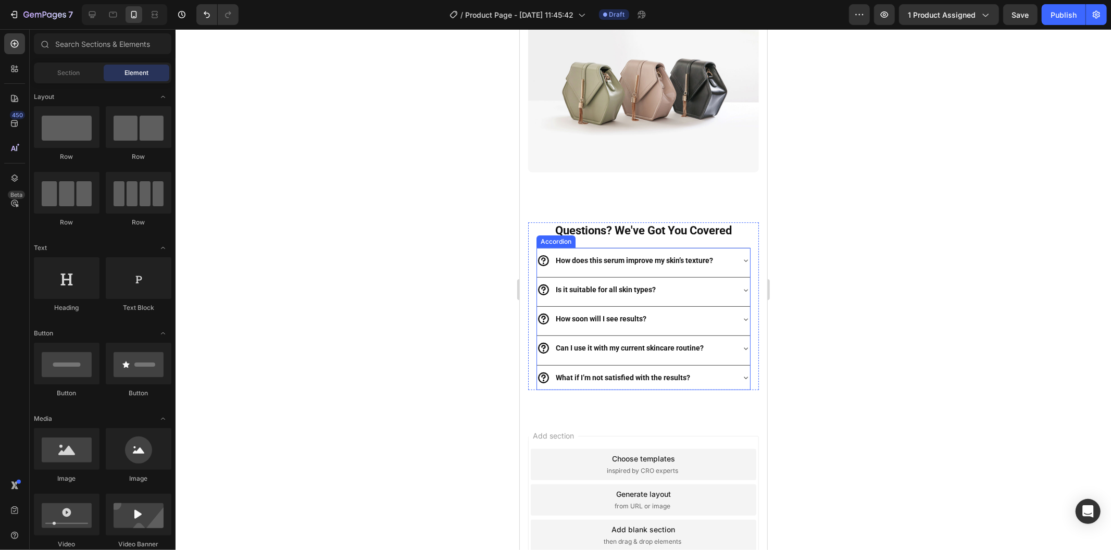
scroll to position [3607, 0]
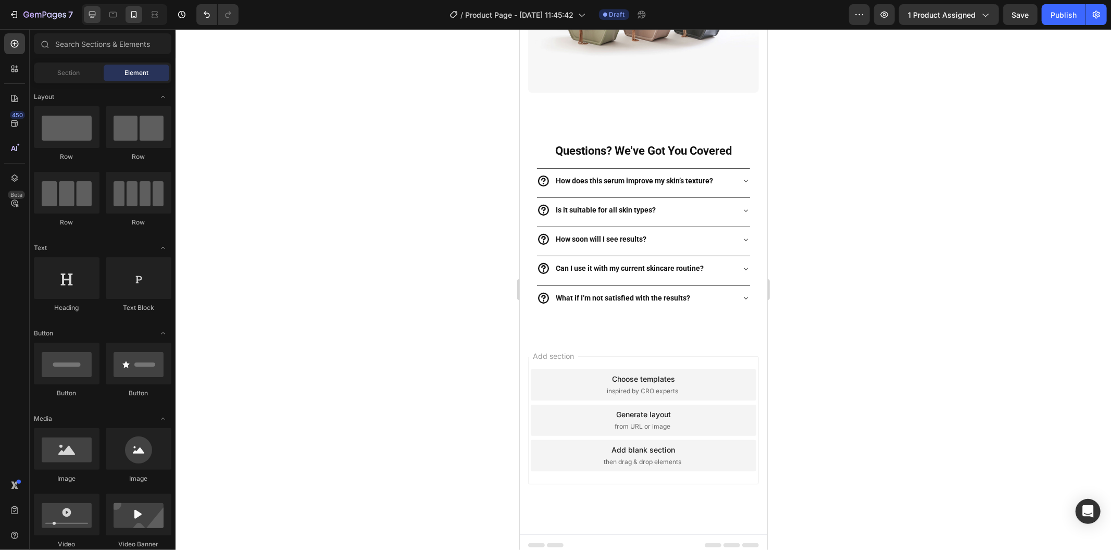
click at [92, 17] on icon at bounding box center [92, 14] width 10 height 10
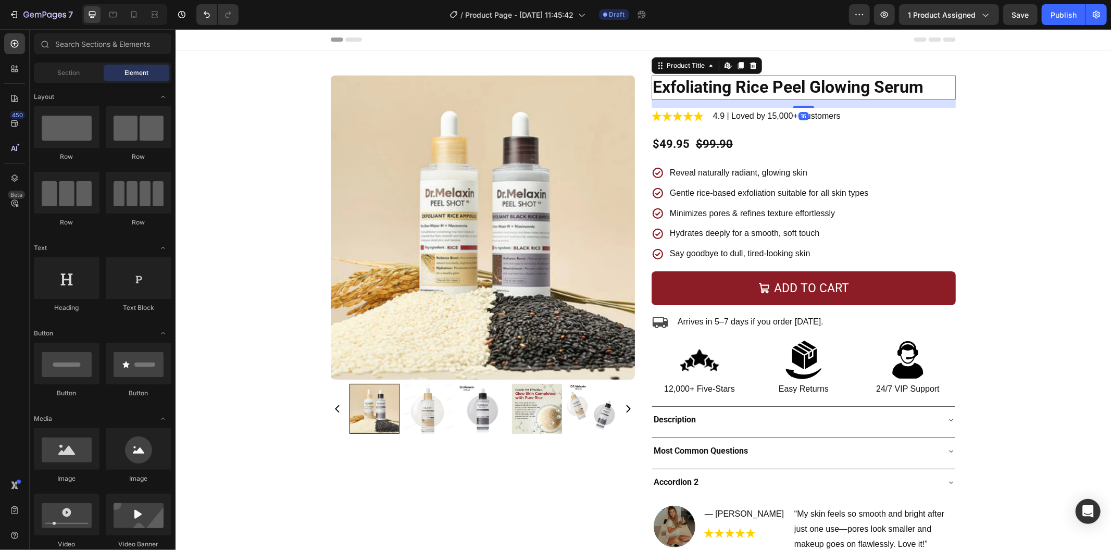
click at [749, 85] on h2 "Exfoliating Rice Peel Glowing Serum" at bounding box center [803, 87] width 304 height 24
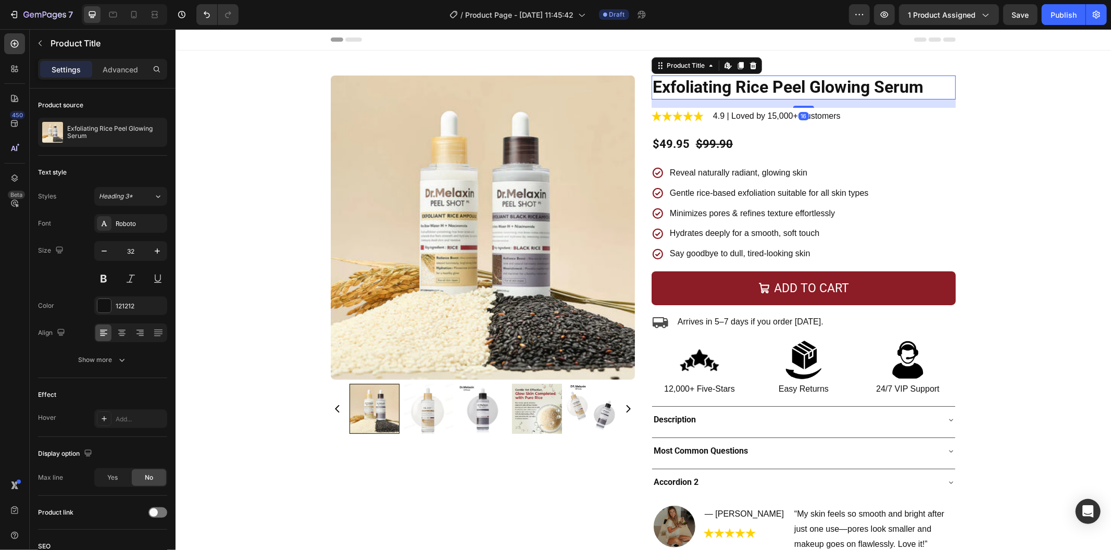
click at [749, 85] on h2 "Exfoliating Rice Peel Glowing Serum" at bounding box center [803, 87] width 304 height 24
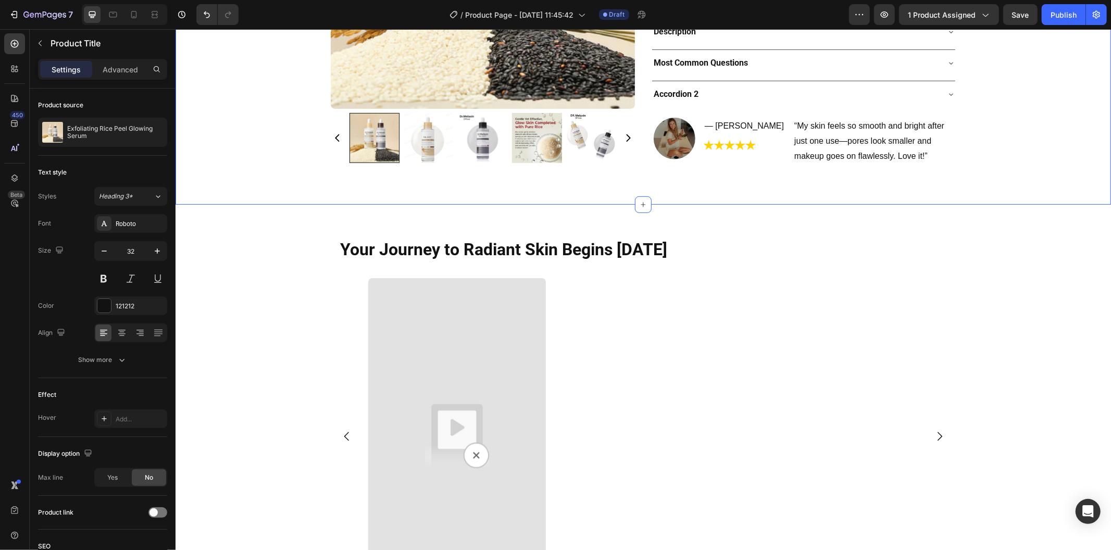
scroll to position [405, 0]
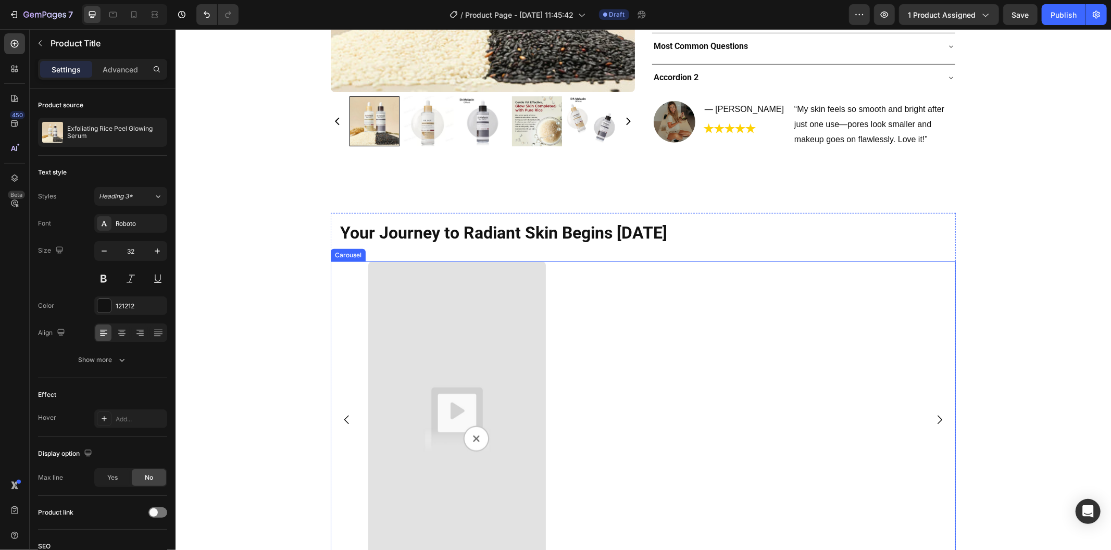
click at [548, 267] on div "Video" at bounding box center [643, 419] width 550 height 316
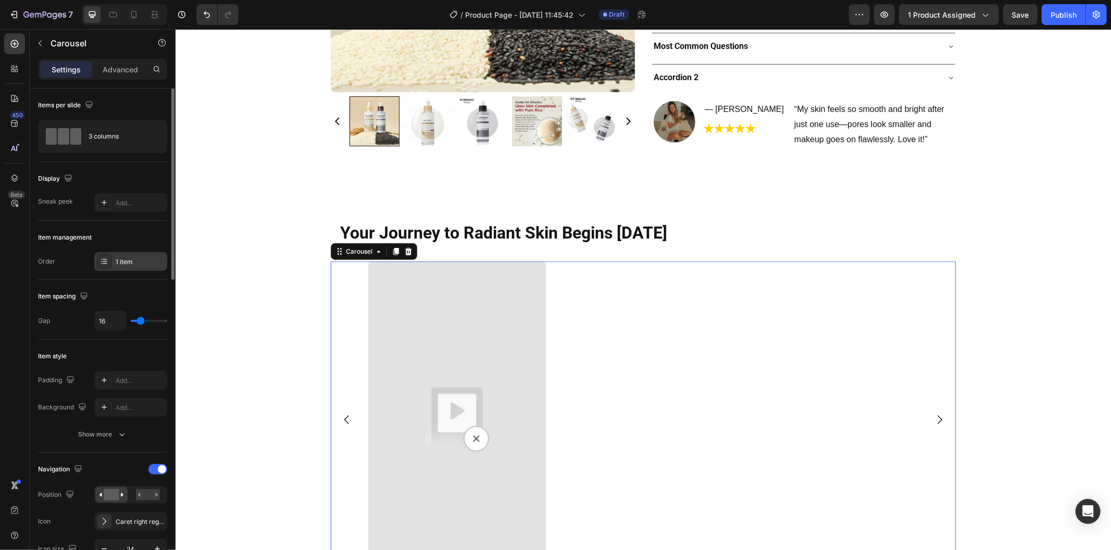
click at [132, 261] on div "1 item" at bounding box center [140, 261] width 49 height 9
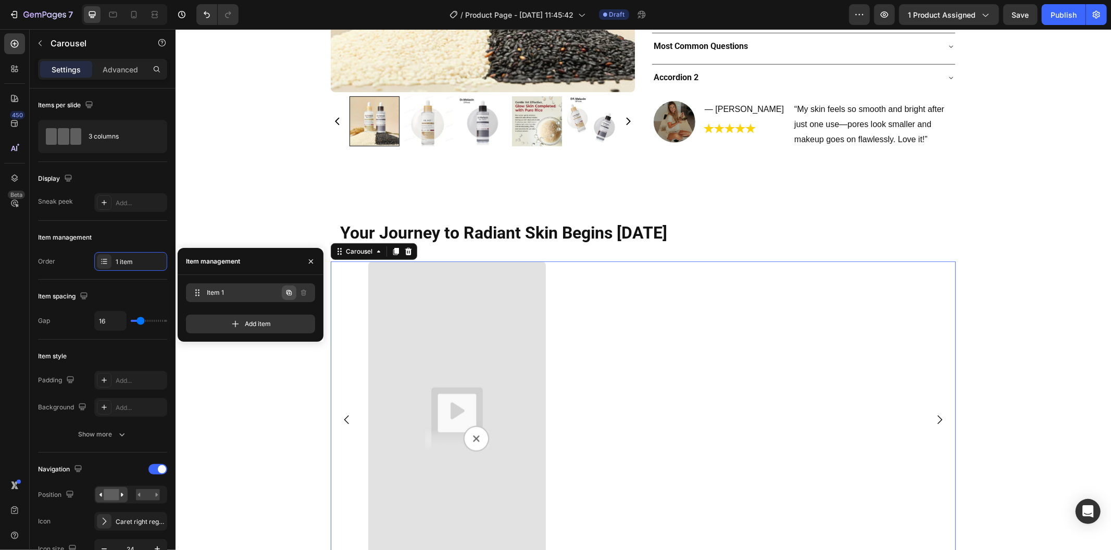
click at [282, 289] on button "button" at bounding box center [289, 292] width 15 height 15
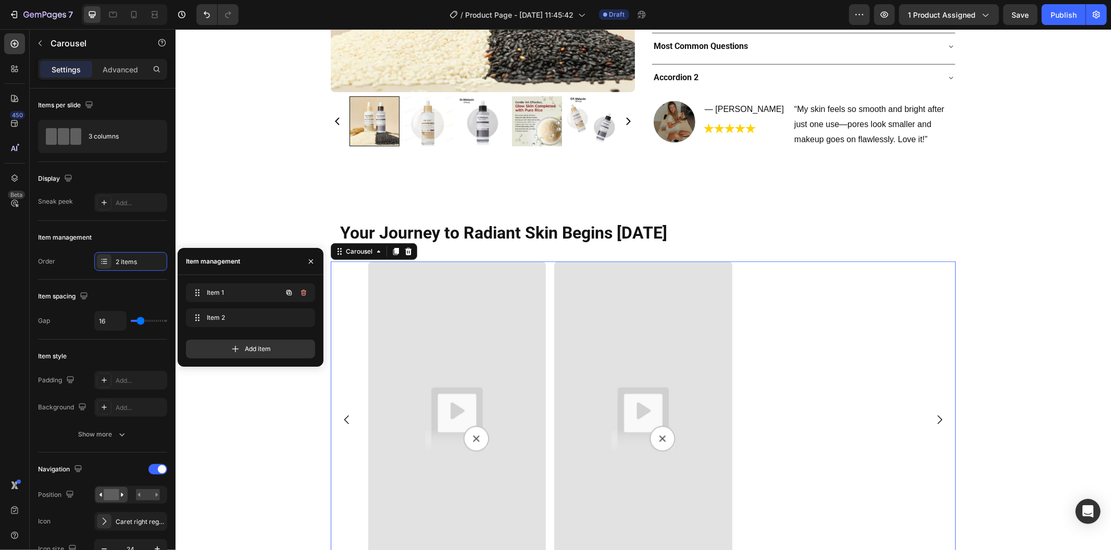
click at [282, 289] on button "button" at bounding box center [289, 292] width 15 height 15
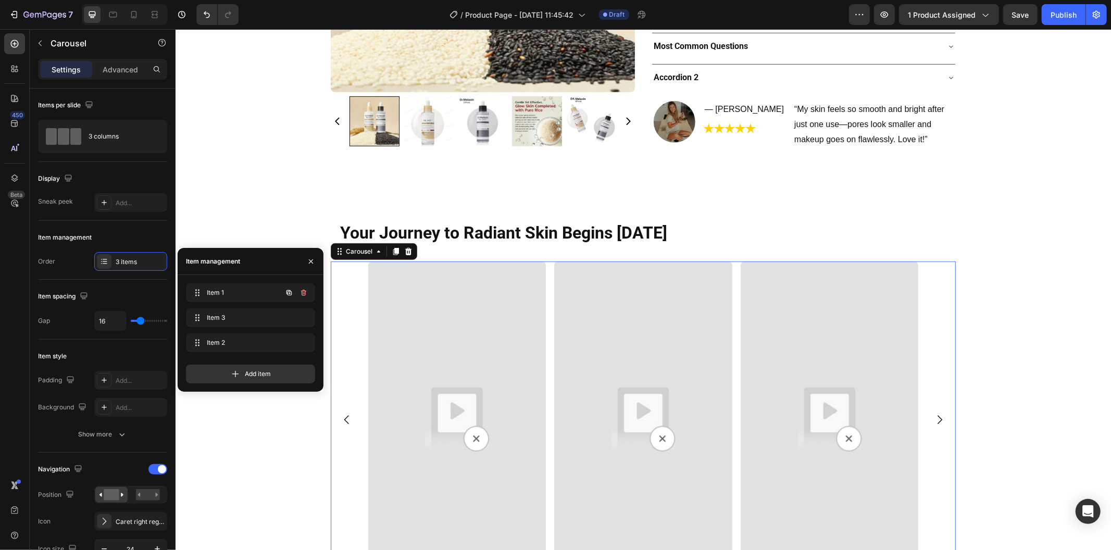
click at [282, 289] on button "button" at bounding box center [289, 292] width 15 height 15
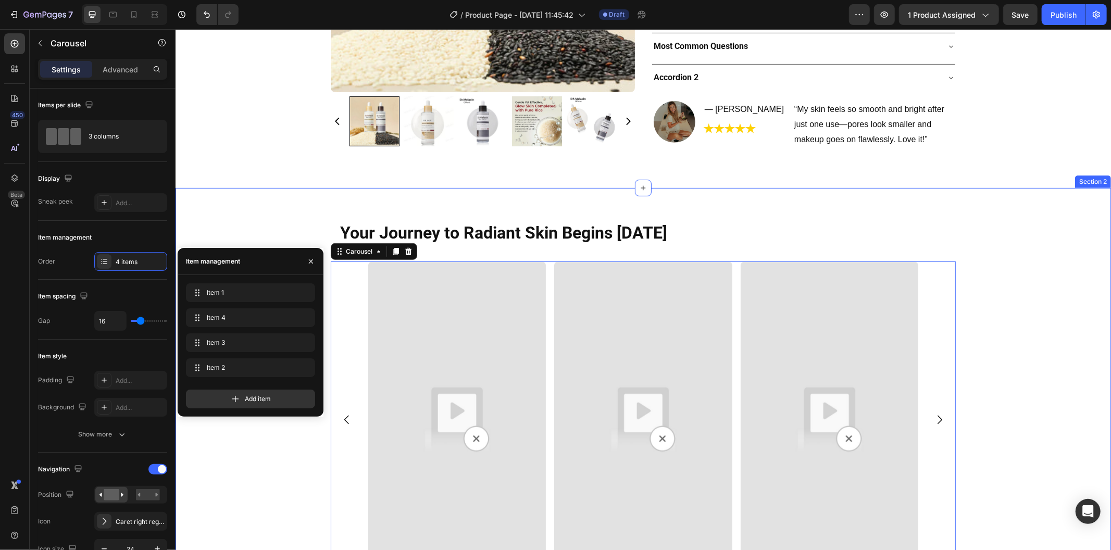
click at [248, 216] on div "Your Journey to Radiant Skin Begins Today Heading Row Video Video Video Video C…" at bounding box center [642, 400] width 918 height 376
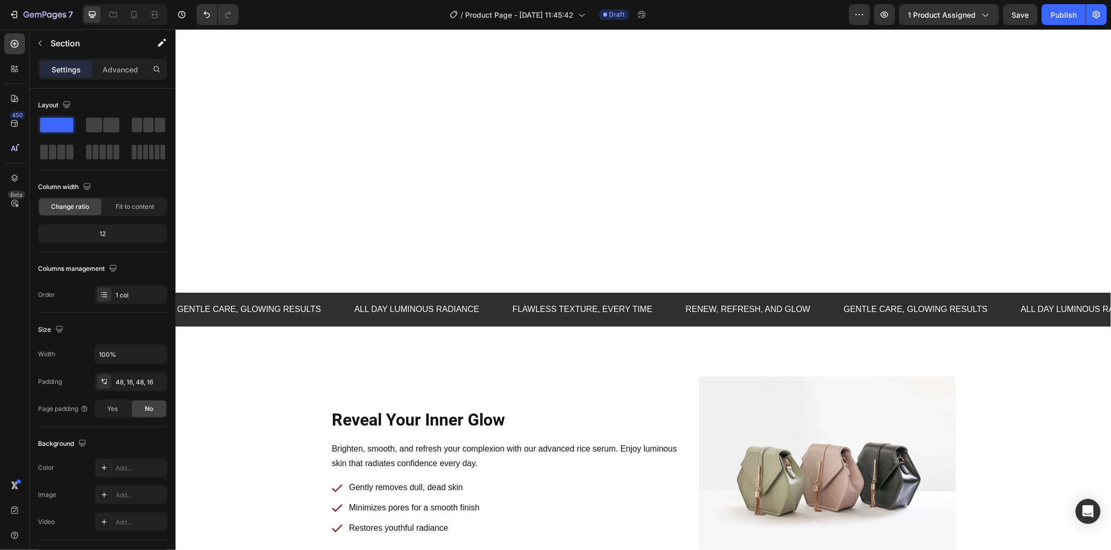
scroll to position [1041, 0]
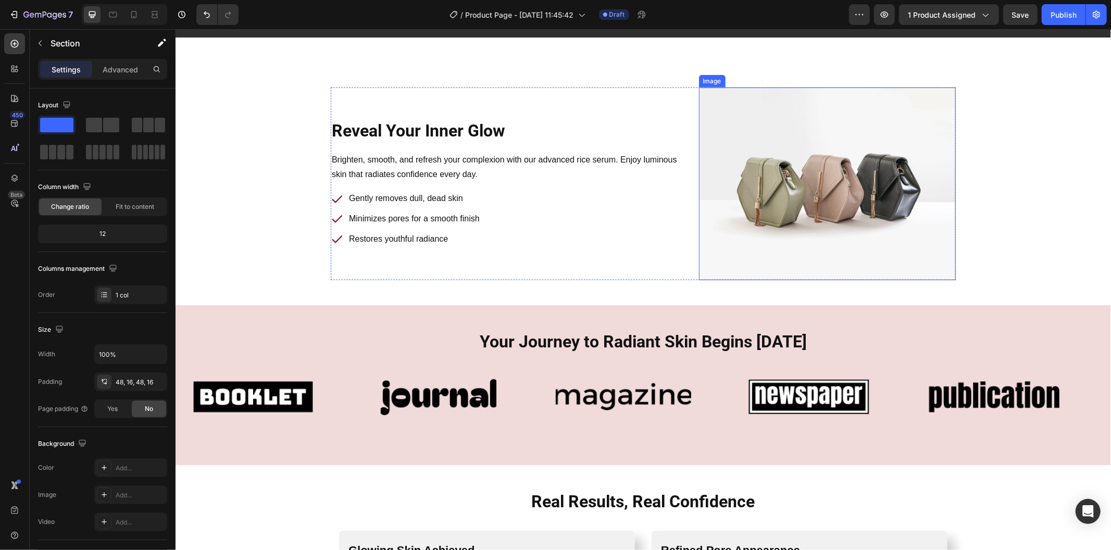
click at [906, 186] on img at bounding box center [826, 183] width 257 height 193
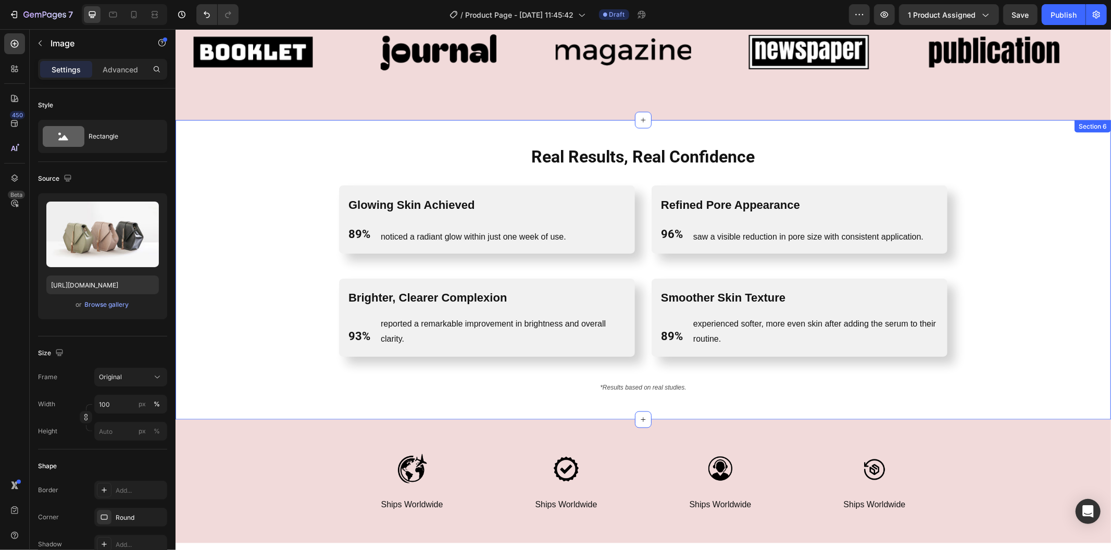
scroll to position [1258, 0]
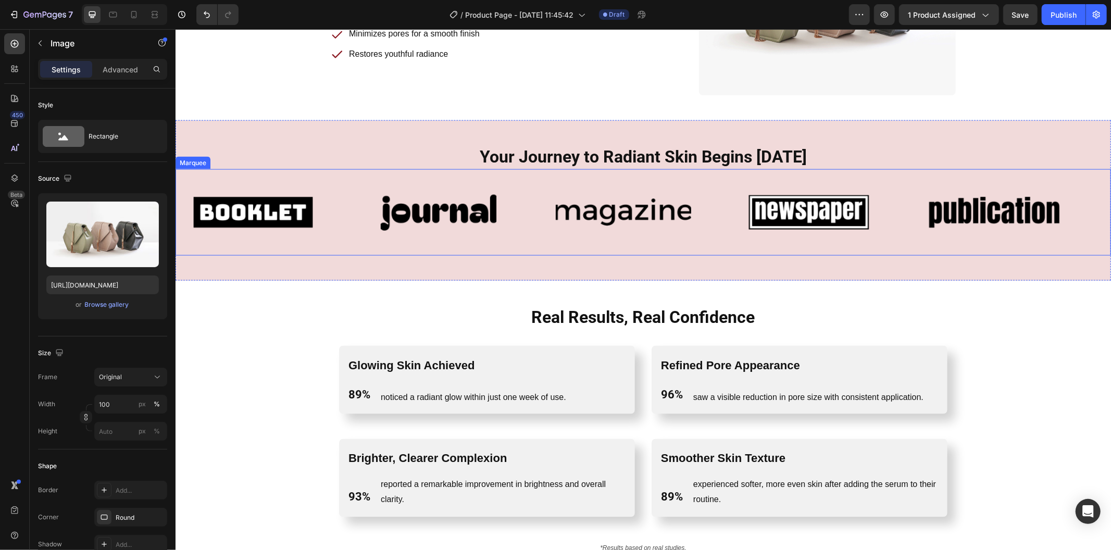
click at [529, 188] on div "Image" at bounding box center [453, 212] width 185 height 70
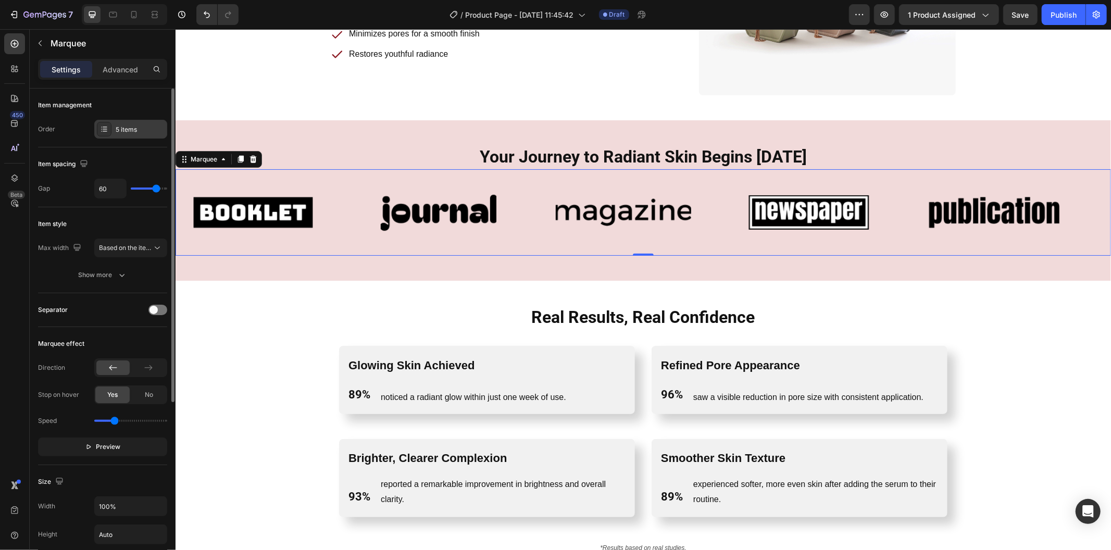
click at [150, 133] on div "5 items" at bounding box center [140, 129] width 49 height 9
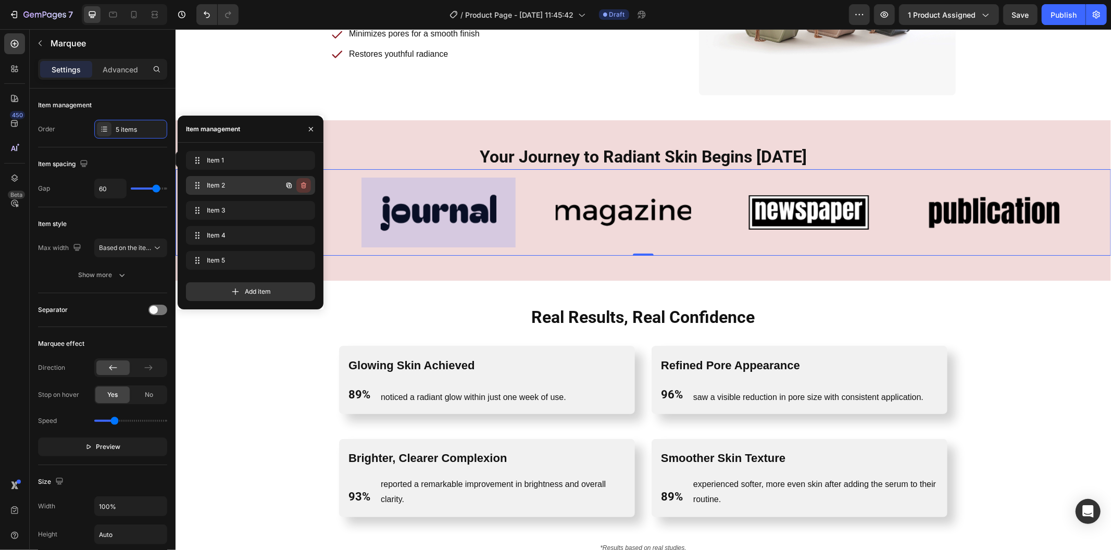
click at [309, 186] on button "button" at bounding box center [303, 185] width 15 height 15
click at [309, 186] on button "Delete" at bounding box center [296, 185] width 29 height 15
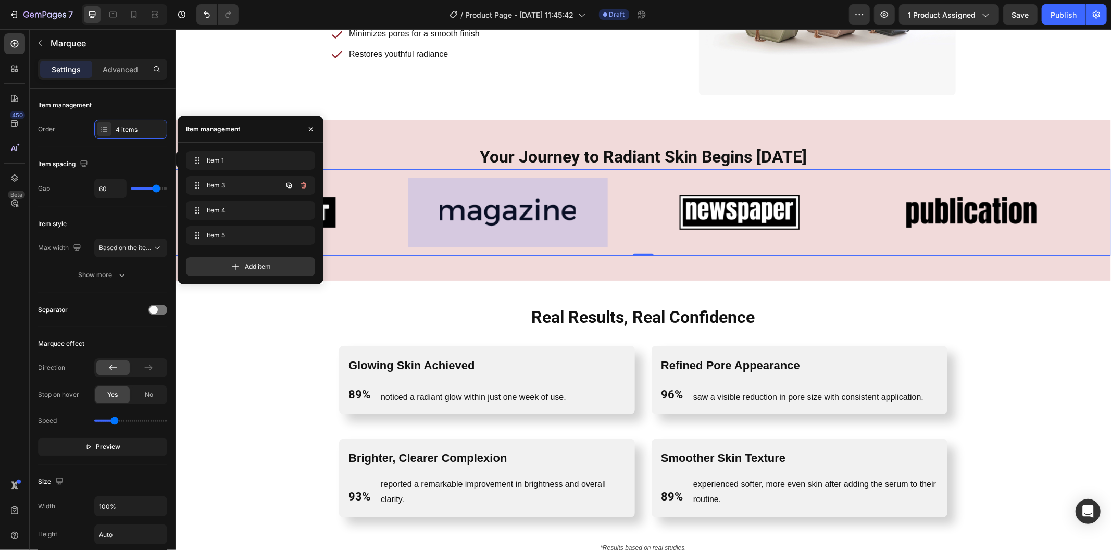
click at [309, 186] on button "button" at bounding box center [303, 185] width 15 height 15
click at [308, 186] on button "Delete" at bounding box center [296, 185] width 29 height 15
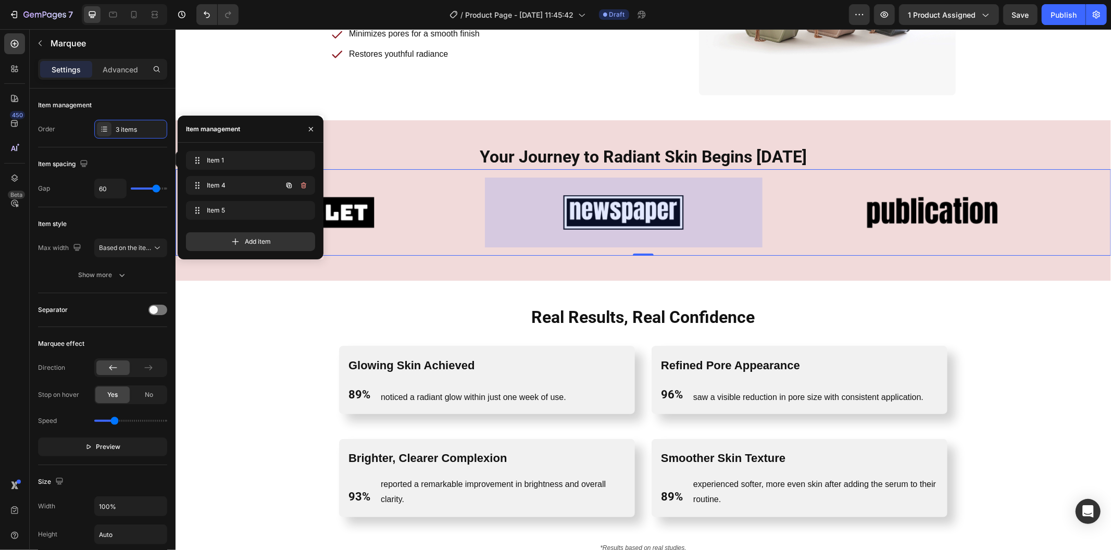
click at [308, 186] on button "button" at bounding box center [303, 185] width 15 height 15
click at [308, 186] on button "Delete" at bounding box center [296, 185] width 29 height 15
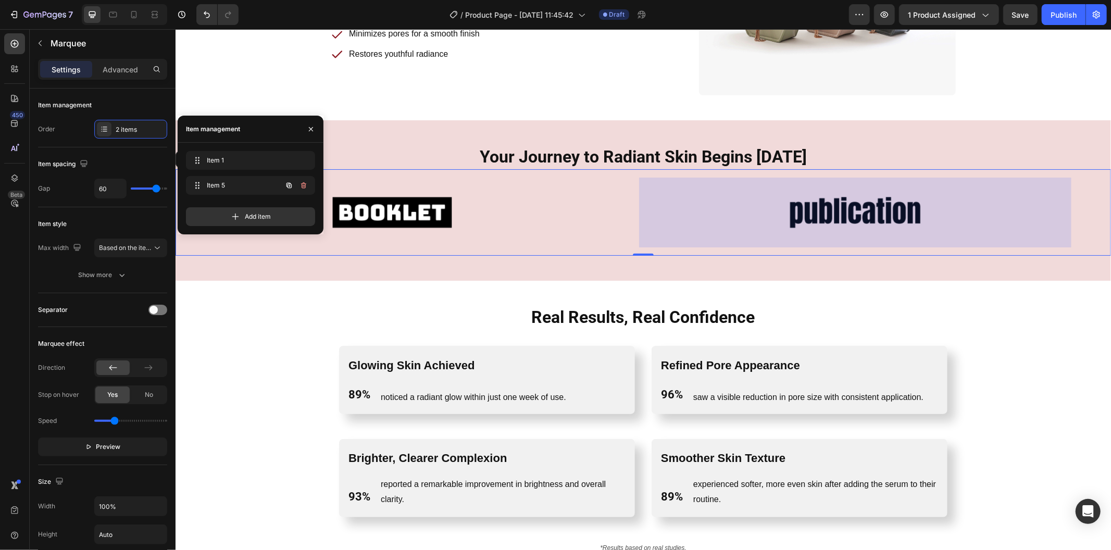
click at [308, 186] on button "button" at bounding box center [303, 185] width 15 height 15
click at [308, 186] on button "Delete" at bounding box center [296, 185] width 29 height 15
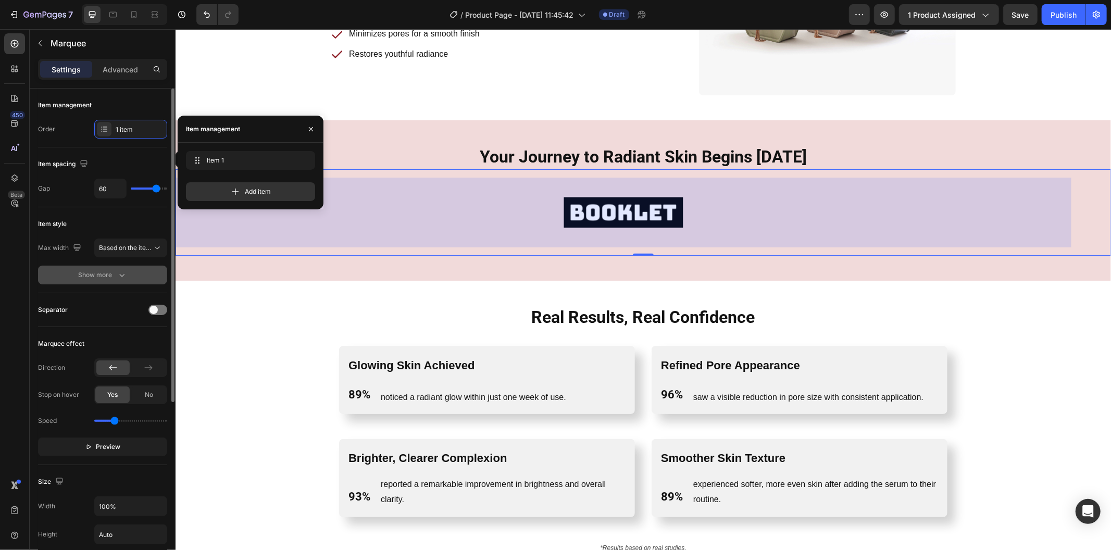
click at [134, 278] on button "Show more" at bounding box center [102, 275] width 129 height 19
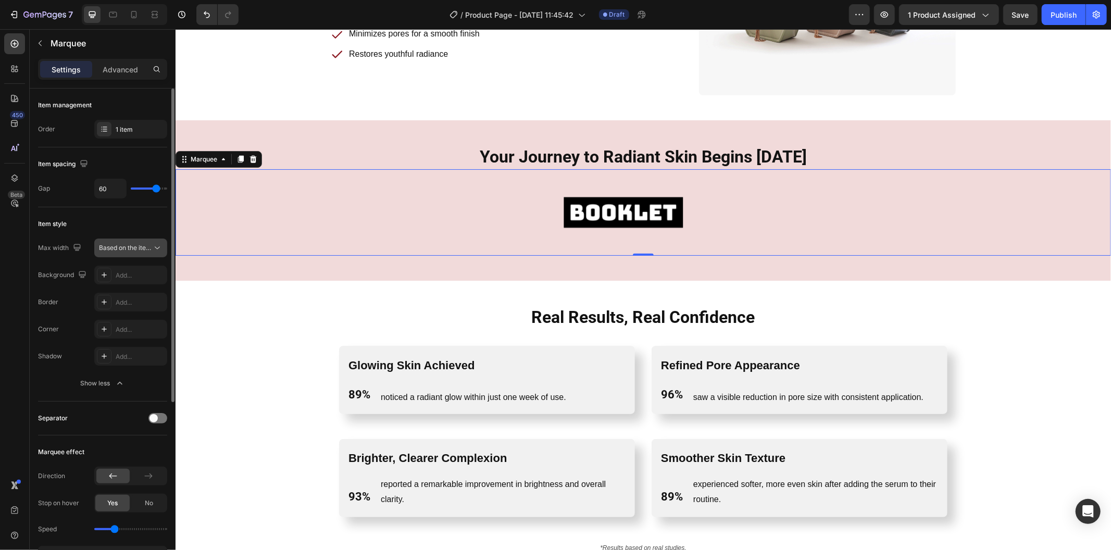
click at [143, 245] on span "Based on the item count" at bounding box center [134, 248] width 71 height 8
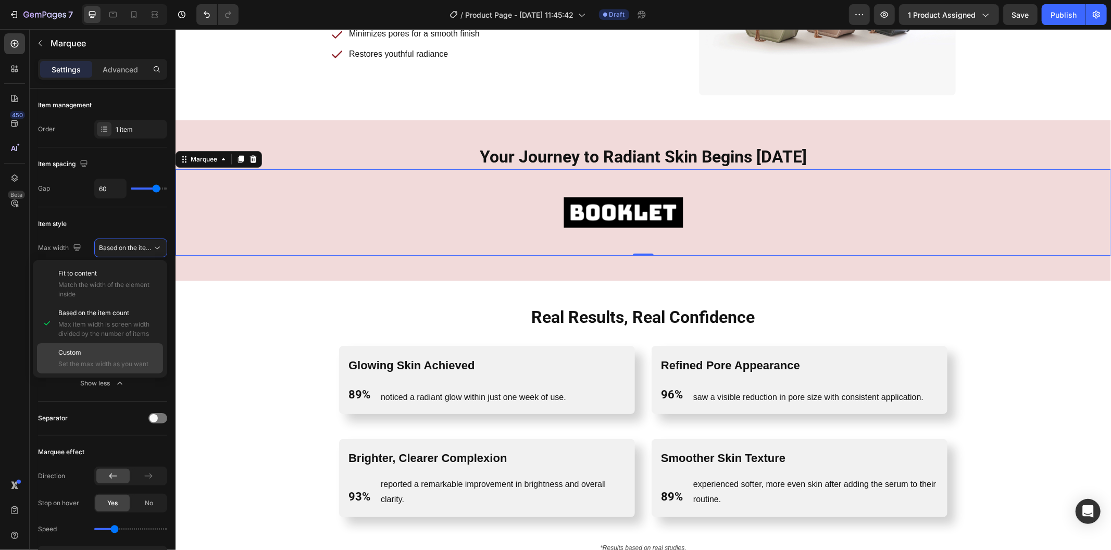
click at [117, 346] on div "Custom Set the max width as you want" at bounding box center [100, 358] width 126 height 30
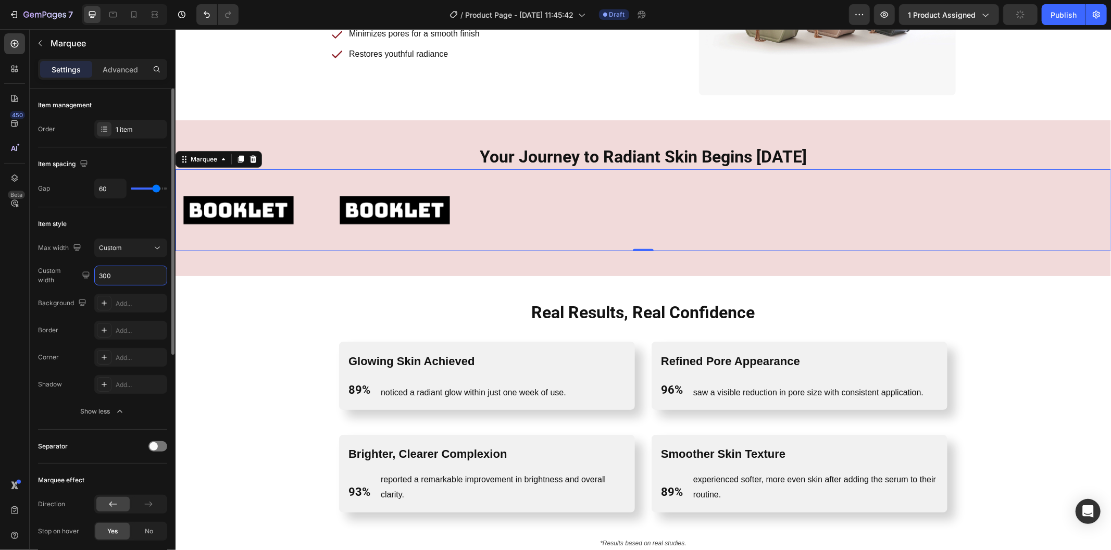
click at [133, 271] on input "300" at bounding box center [131, 275] width 72 height 19
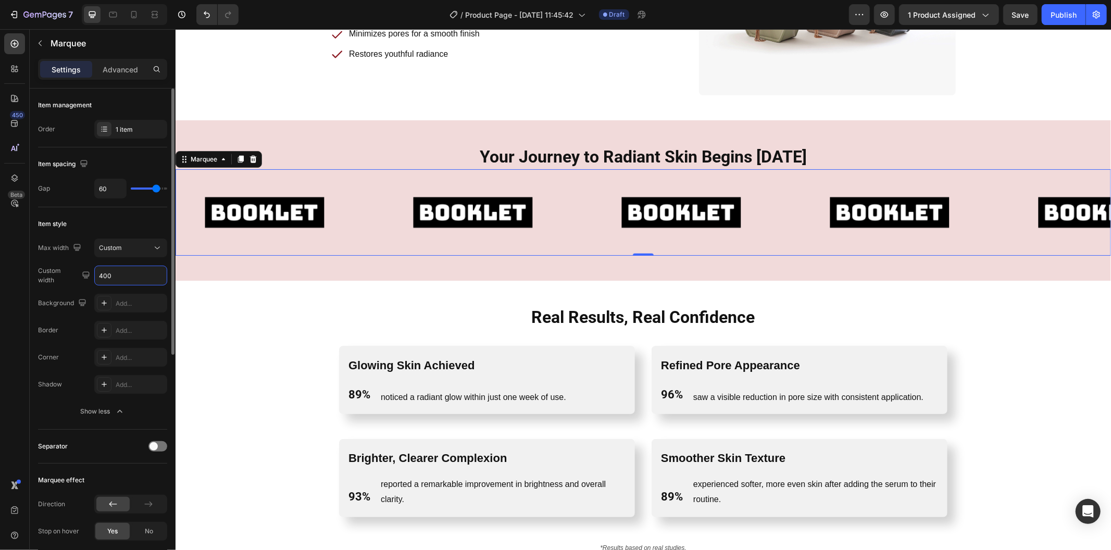
click at [129, 269] on input "400" at bounding box center [131, 275] width 72 height 19
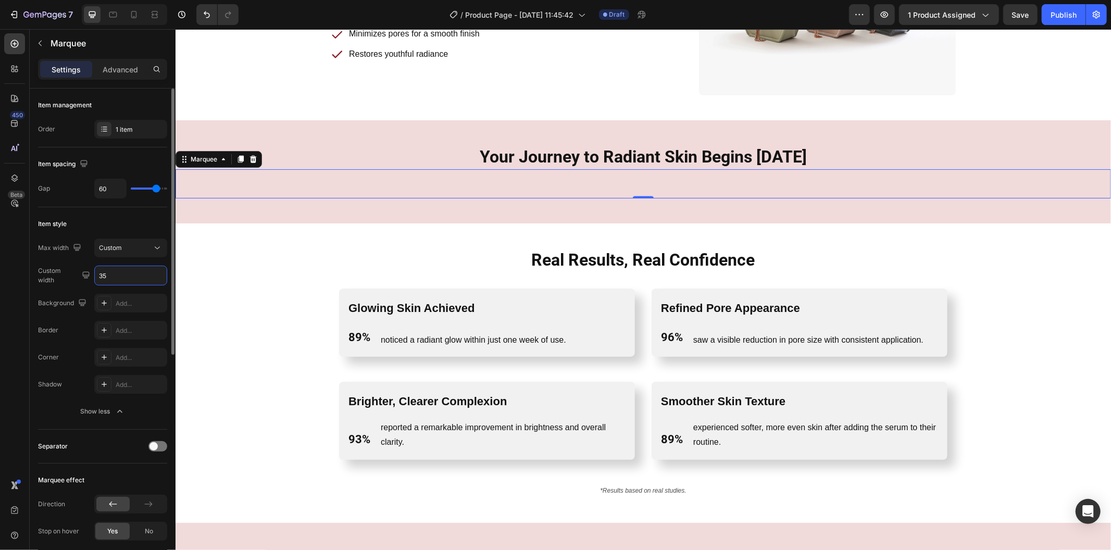
type input "350"
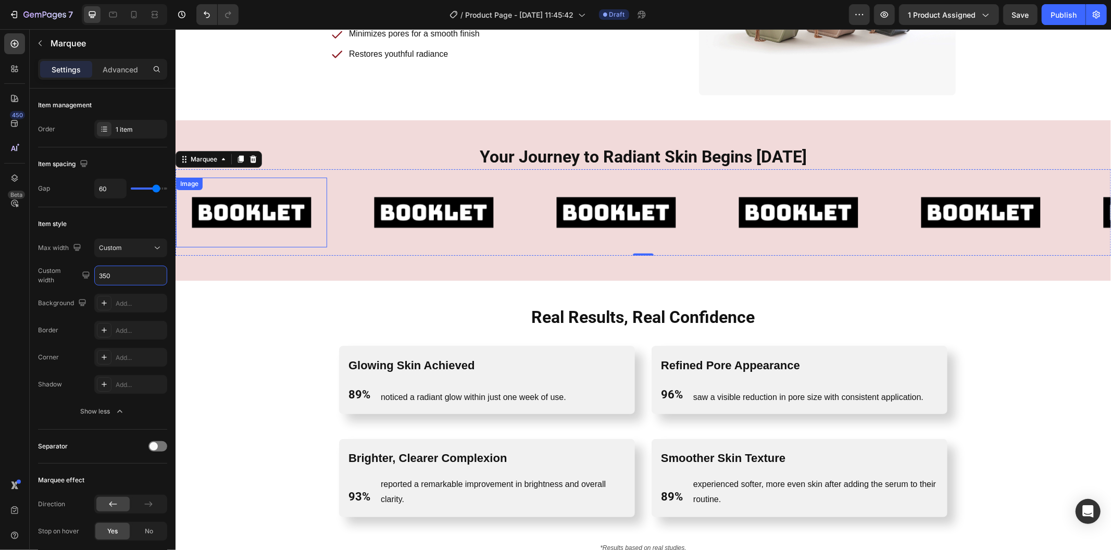
click at [318, 204] on img at bounding box center [250, 211] width 135 height 57
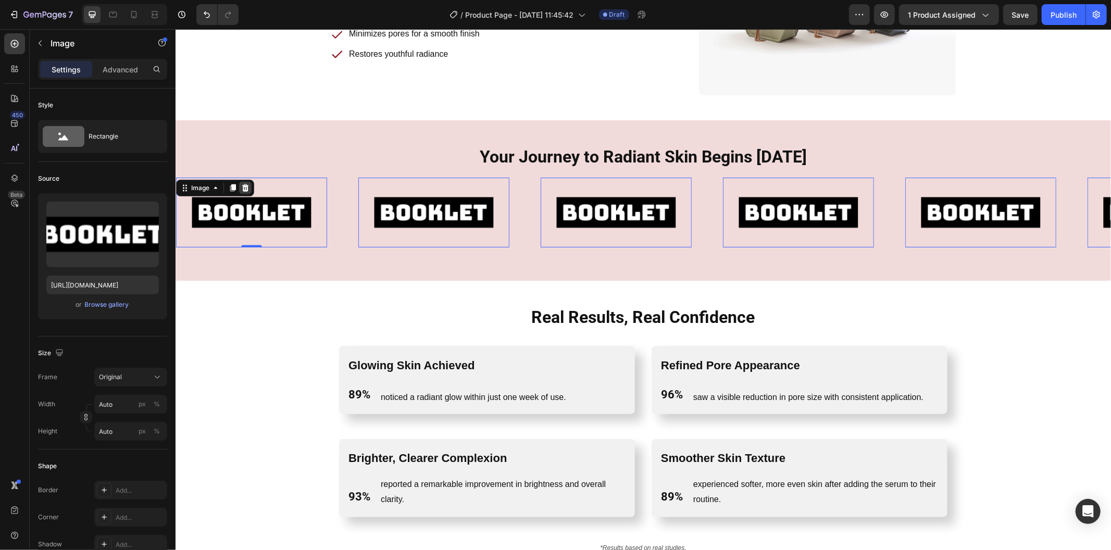
click at [241, 185] on icon at bounding box center [245, 187] width 8 height 8
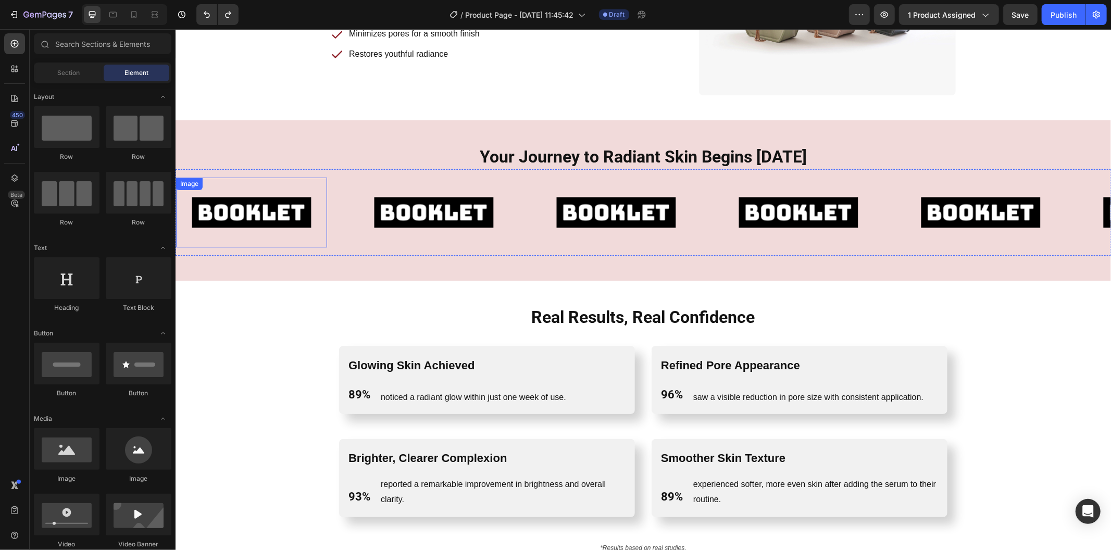
click at [263, 228] on img at bounding box center [250, 211] width 135 height 57
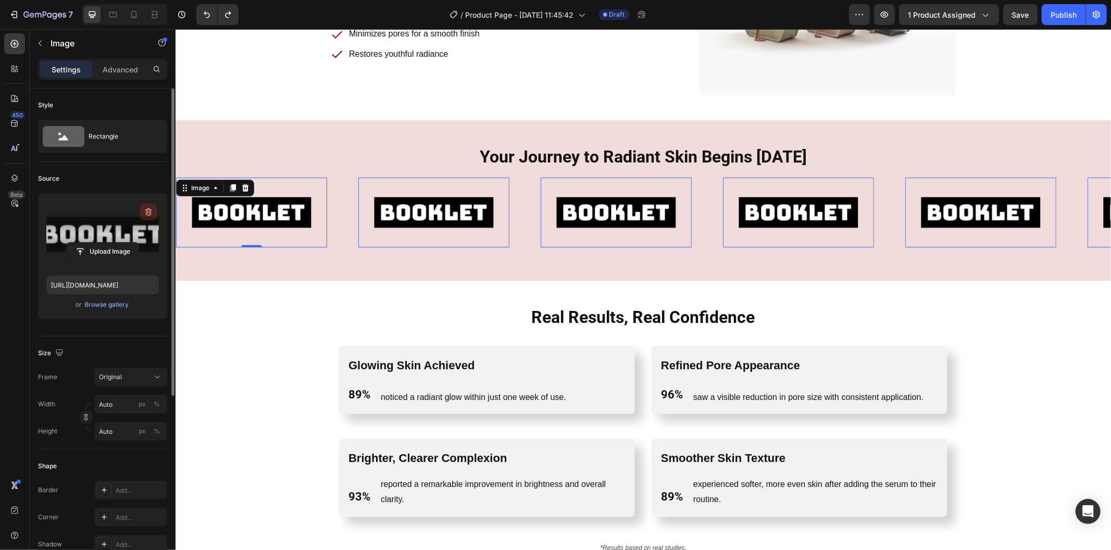
click at [148, 213] on icon "button" at bounding box center [148, 212] width 10 height 10
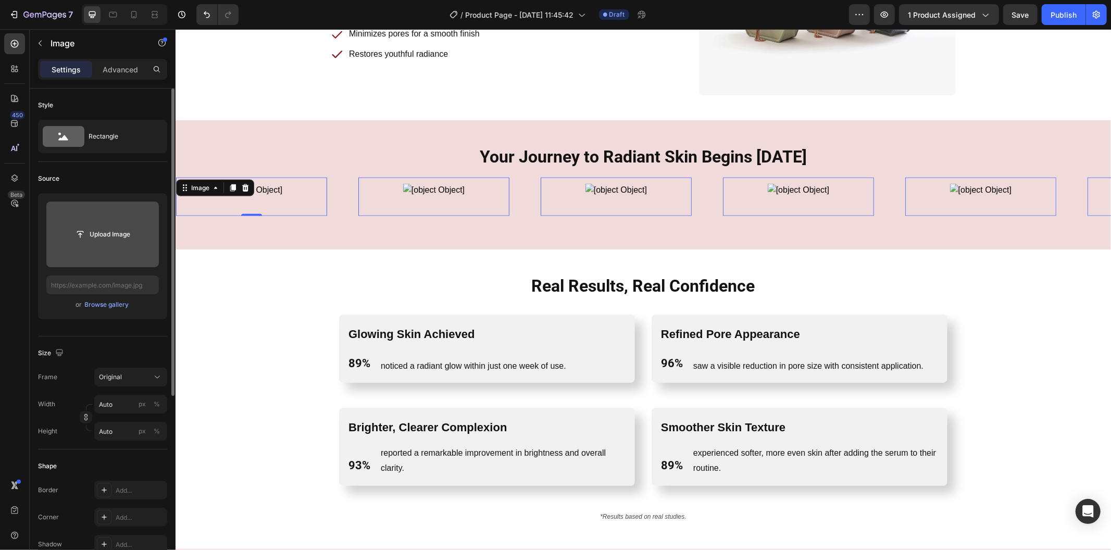
click at [230, 242] on div "Your Journey to Radiant Skin Begins Today Heading Row Image 0 Image 0 Image 0 I…" at bounding box center [642, 184] width 935 height 129
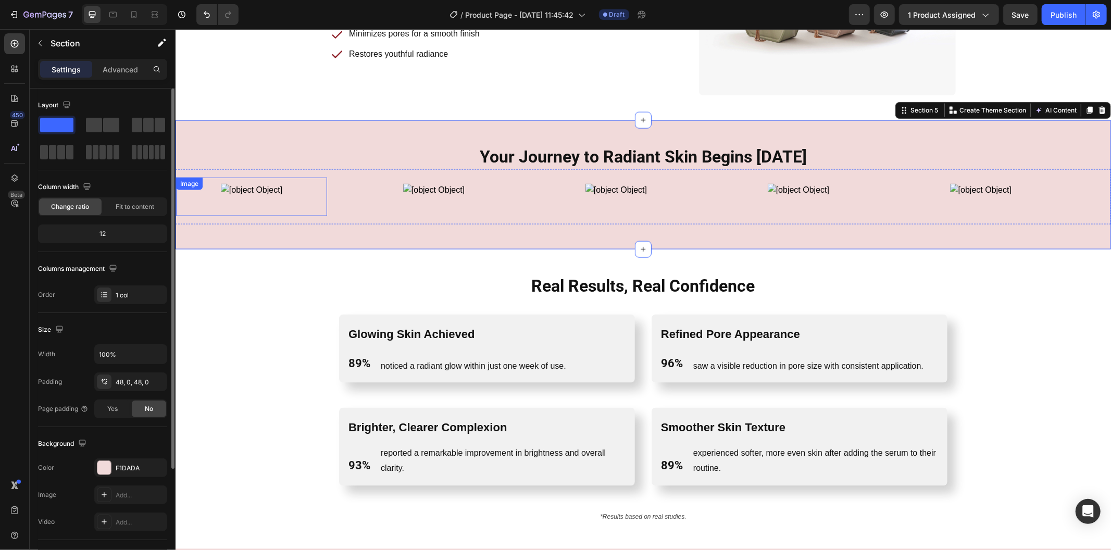
click at [313, 190] on div at bounding box center [250, 196] width 151 height 26
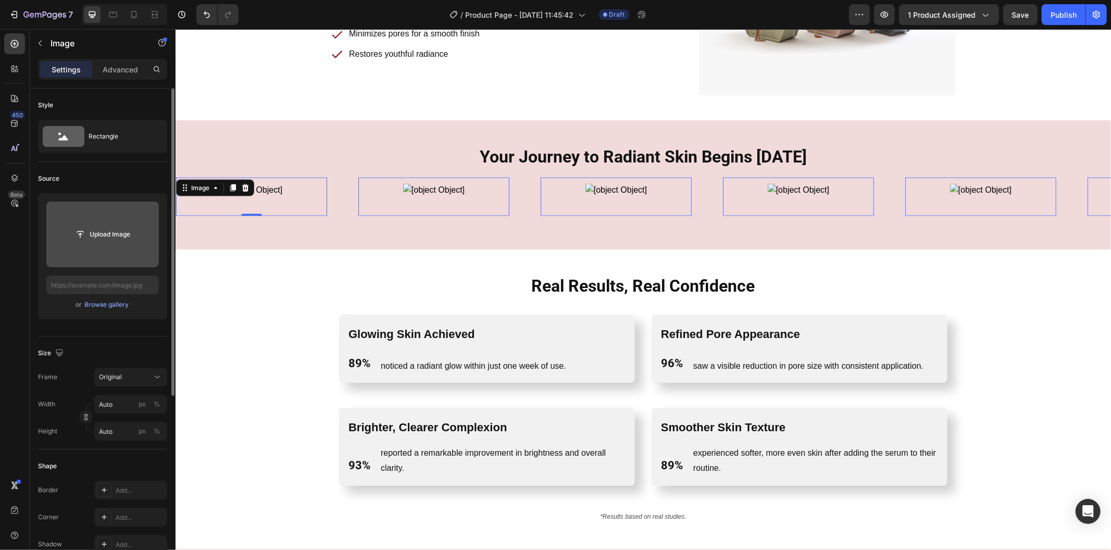
click at [95, 229] on input "file" at bounding box center [103, 234] width 72 height 18
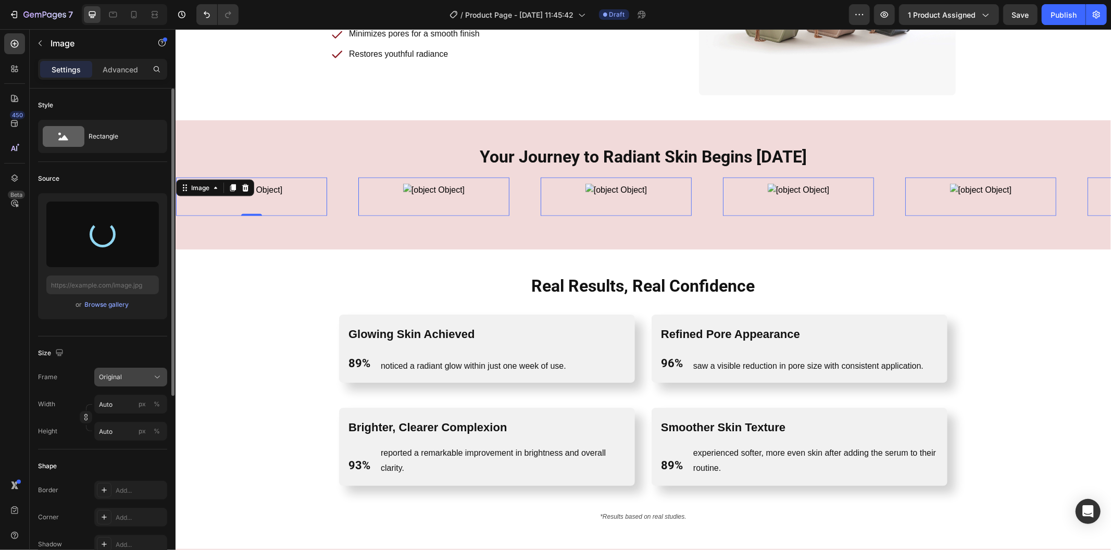
click at [158, 375] on icon at bounding box center [157, 377] width 10 height 10
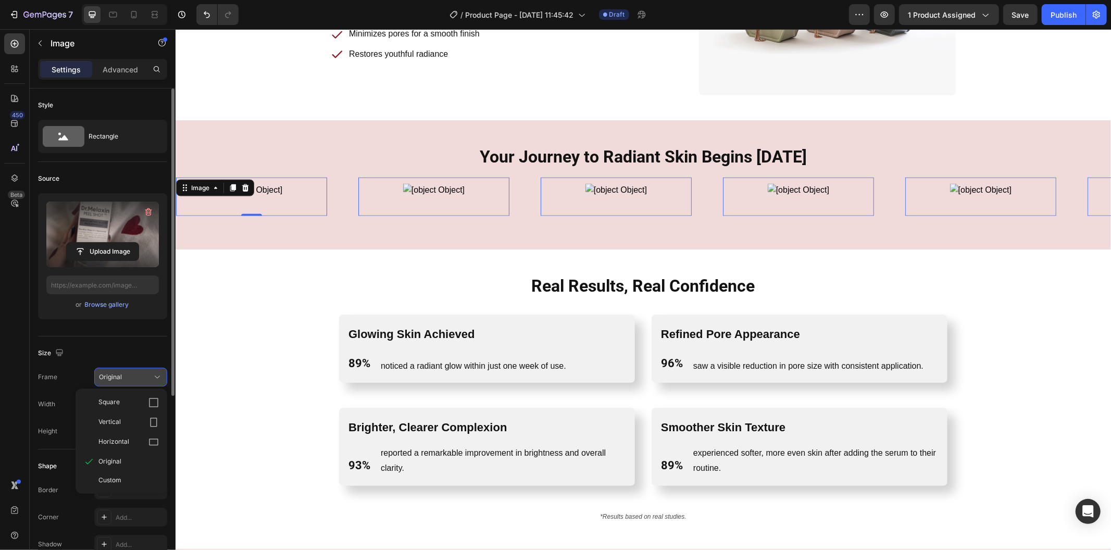
type input "https://cdn.shopify.com/s/files/1/0469/1692/7656/files/gempages_551382014251500…"
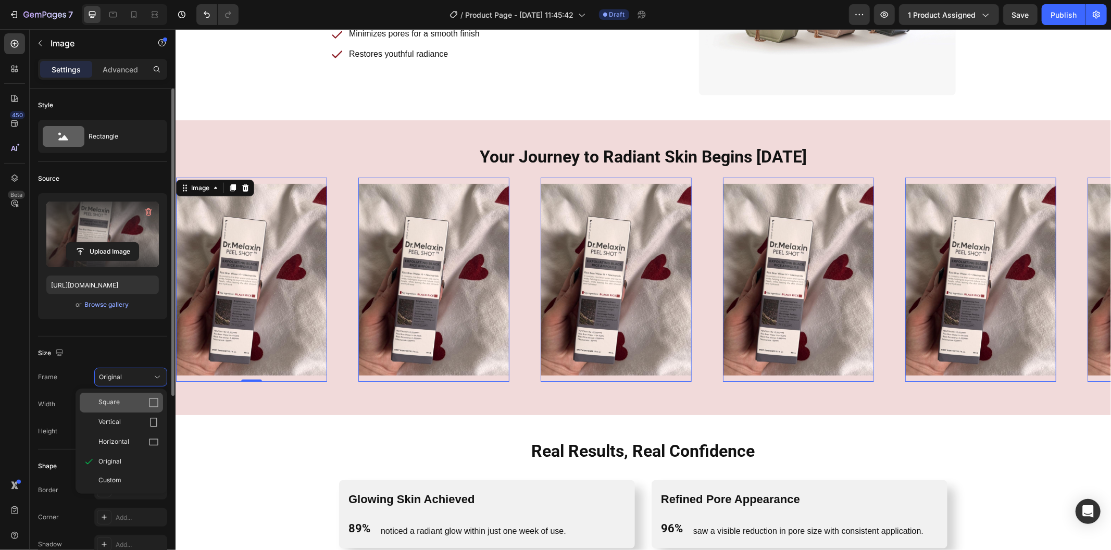
click at [147, 400] on div "Square" at bounding box center [128, 402] width 60 height 10
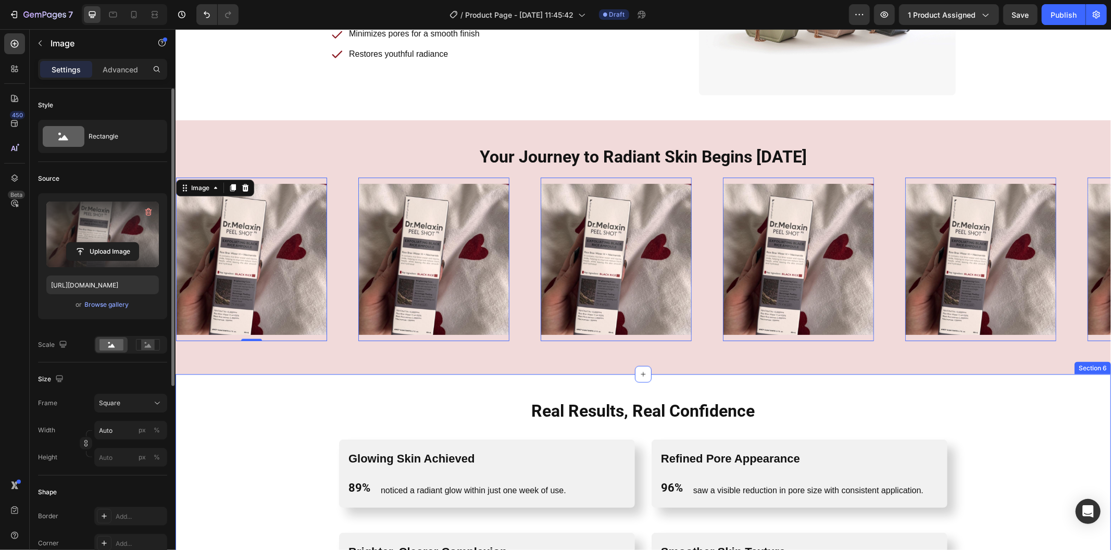
click at [291, 364] on div "Your Journey to Radiant Skin Begins Today Heading Row Image 0 Image 0 Image 0 I…" at bounding box center [642, 247] width 935 height 254
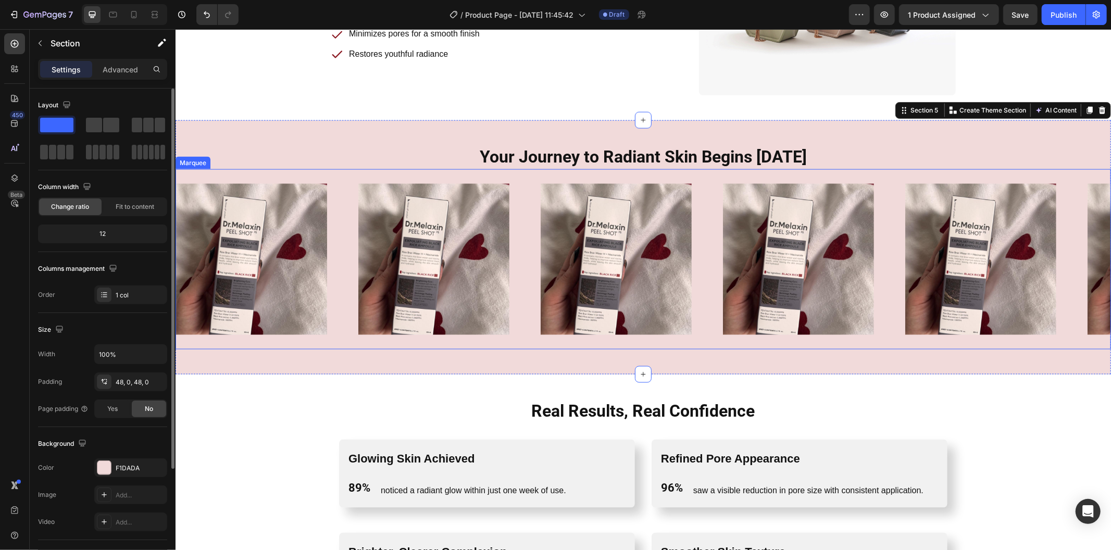
click at [337, 240] on div "Image" at bounding box center [266, 258] width 182 height 163
click at [339, 364] on div "Your Journey to Radiant Skin Begins Today Heading Row Image Image Image Image I…" at bounding box center [642, 247] width 935 height 254
click at [402, 283] on img at bounding box center [433, 258] width 151 height 151
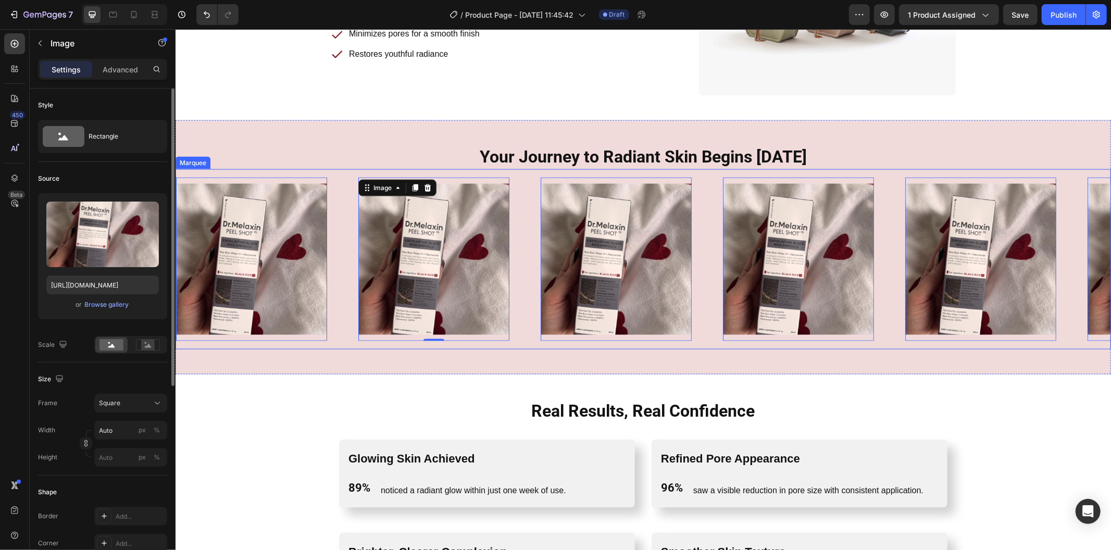
click at [352, 283] on div "Image 0" at bounding box center [266, 258] width 182 height 163
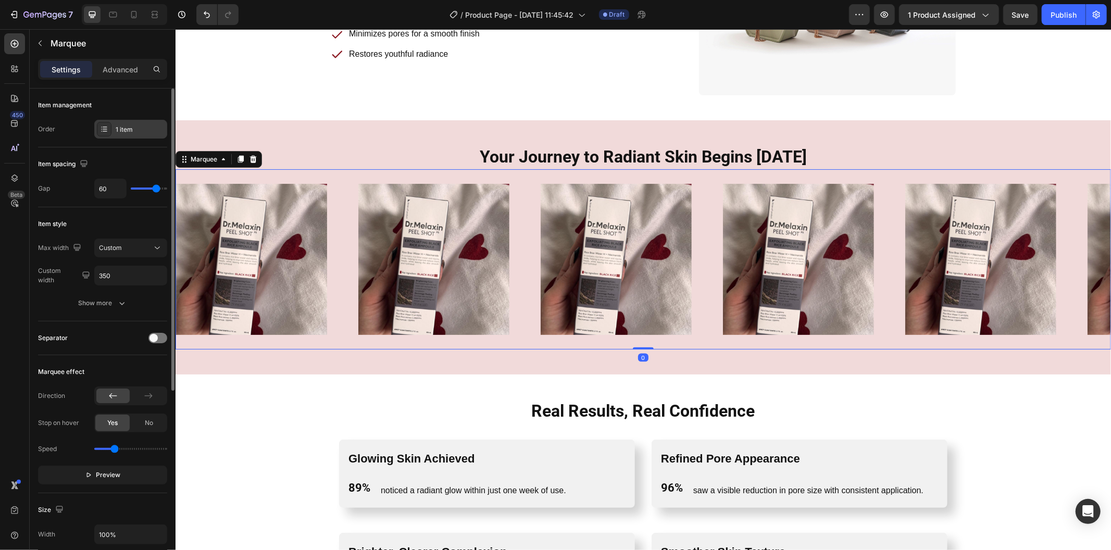
click at [116, 121] on div "1 item" at bounding box center [130, 129] width 73 height 19
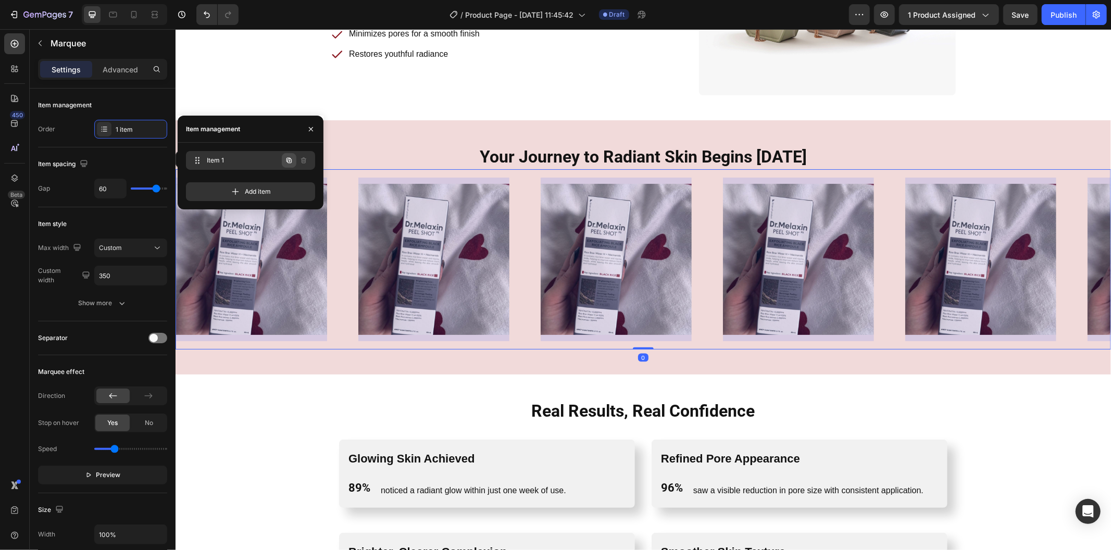
click at [283, 160] on button "button" at bounding box center [289, 160] width 15 height 15
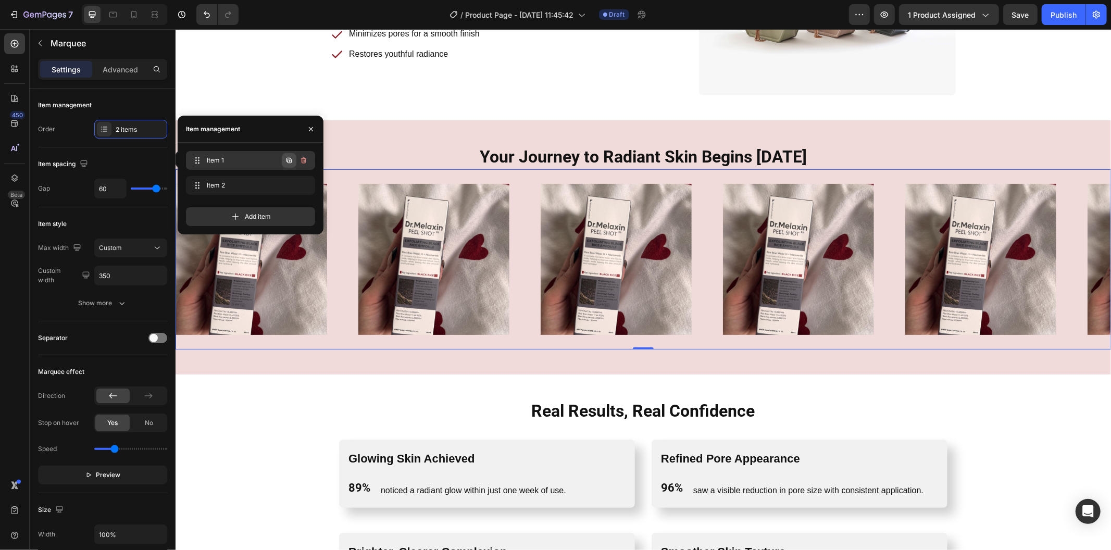
click at [287, 159] on icon "button" at bounding box center [288, 160] width 5 height 5
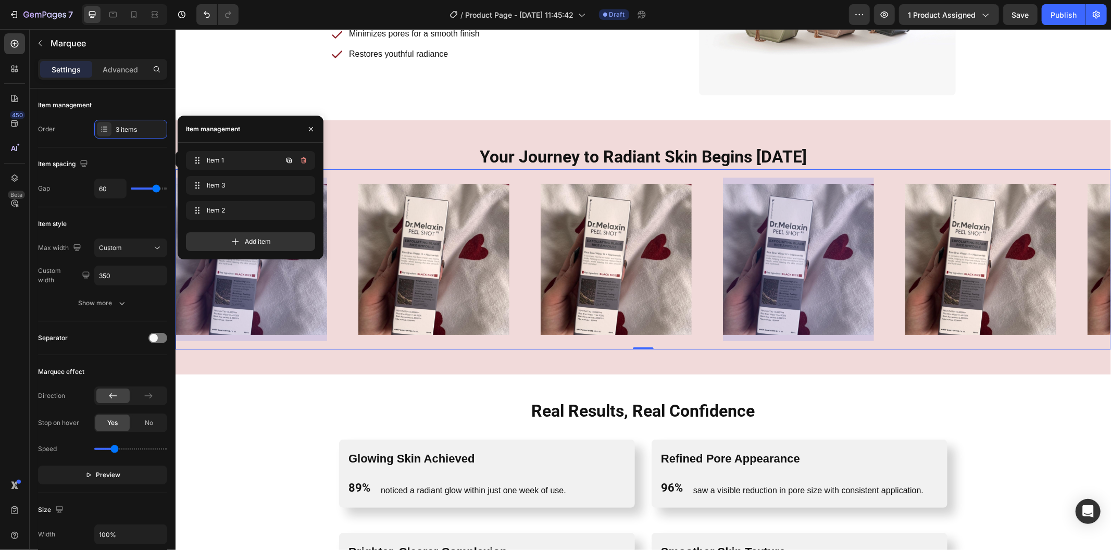
click at [287, 159] on icon "button" at bounding box center [288, 160] width 5 height 5
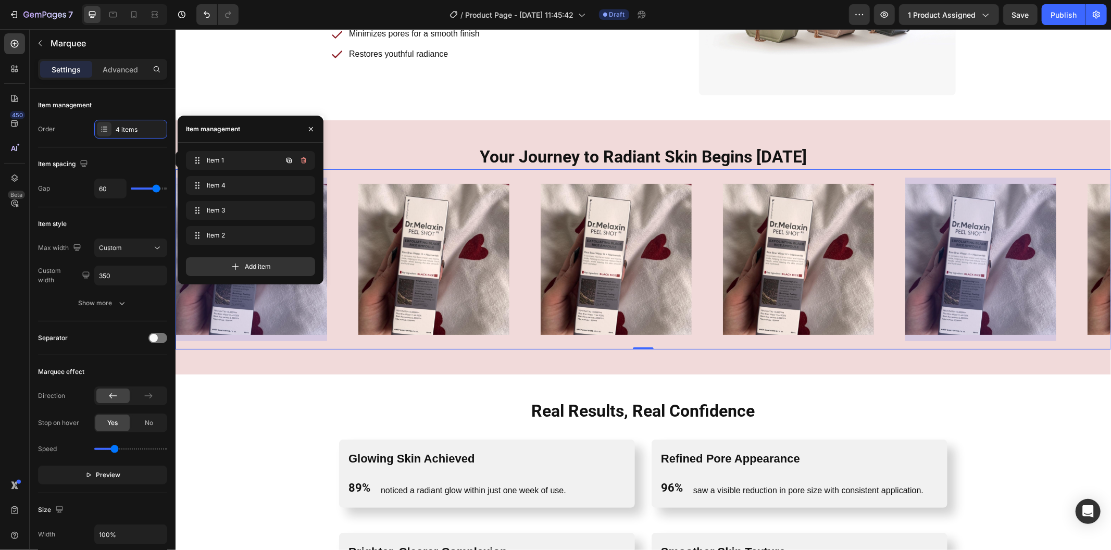
click at [287, 159] on icon "button" at bounding box center [288, 160] width 5 height 5
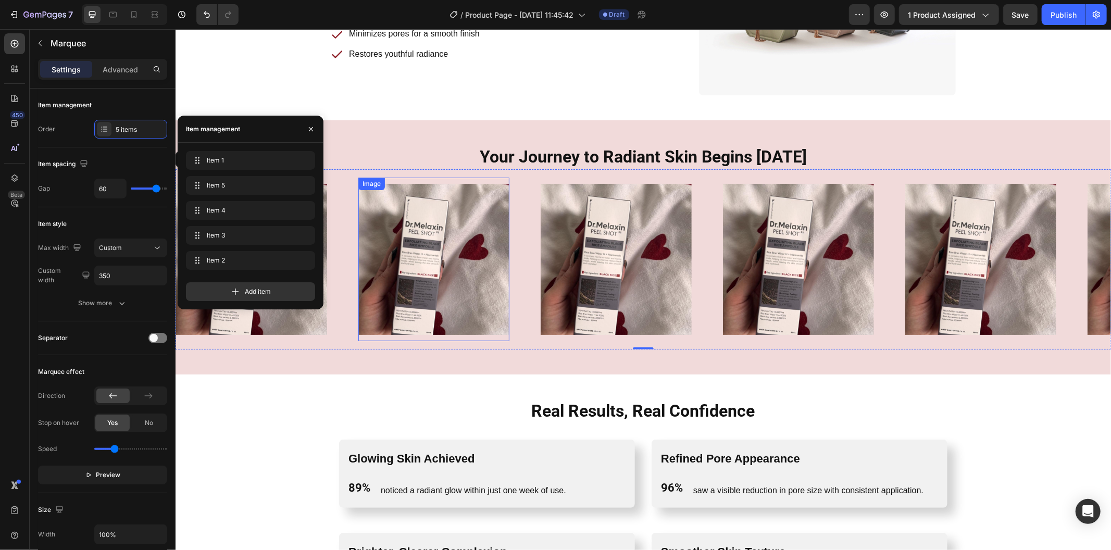
click at [394, 227] on img at bounding box center [433, 258] width 151 height 151
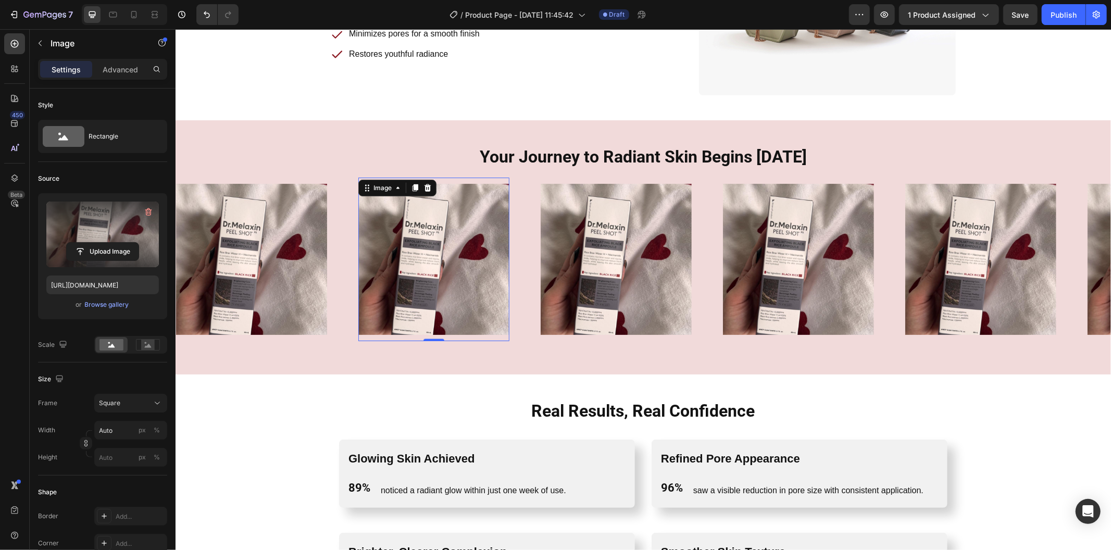
click at [92, 231] on label at bounding box center [102, 234] width 112 height 66
click at [92, 243] on input "file" at bounding box center [103, 252] width 72 height 18
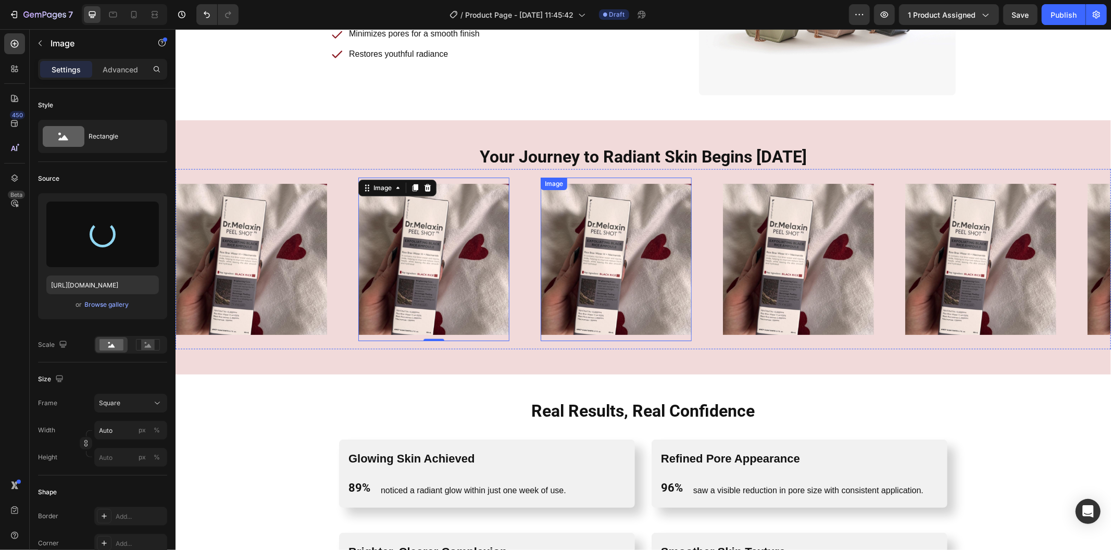
type input "https://cdn.shopify.com/s/files/1/0469/1692/7656/files/gempages_551382014251500…"
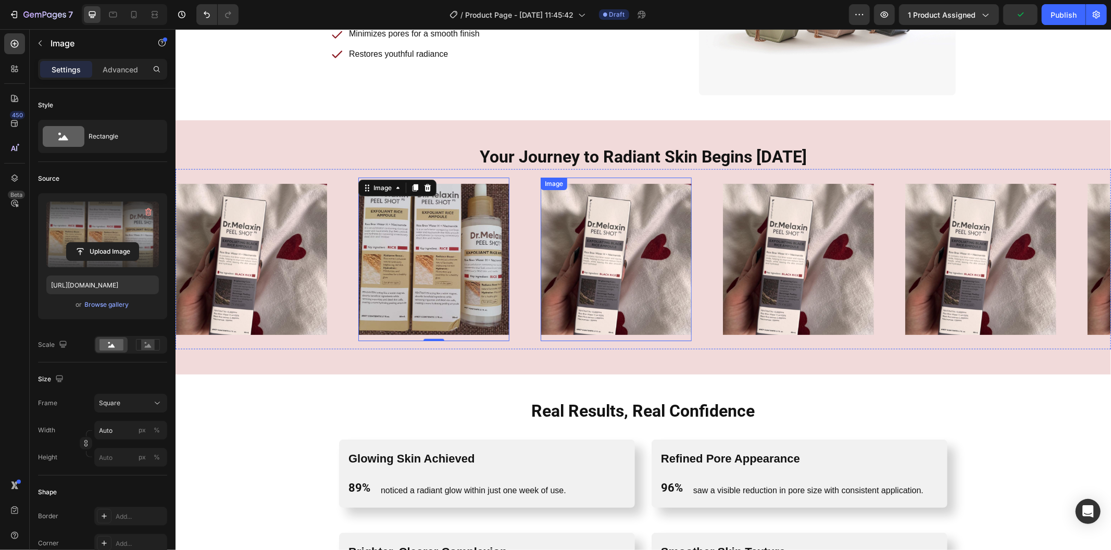
click at [585, 262] on img at bounding box center [615, 258] width 151 height 151
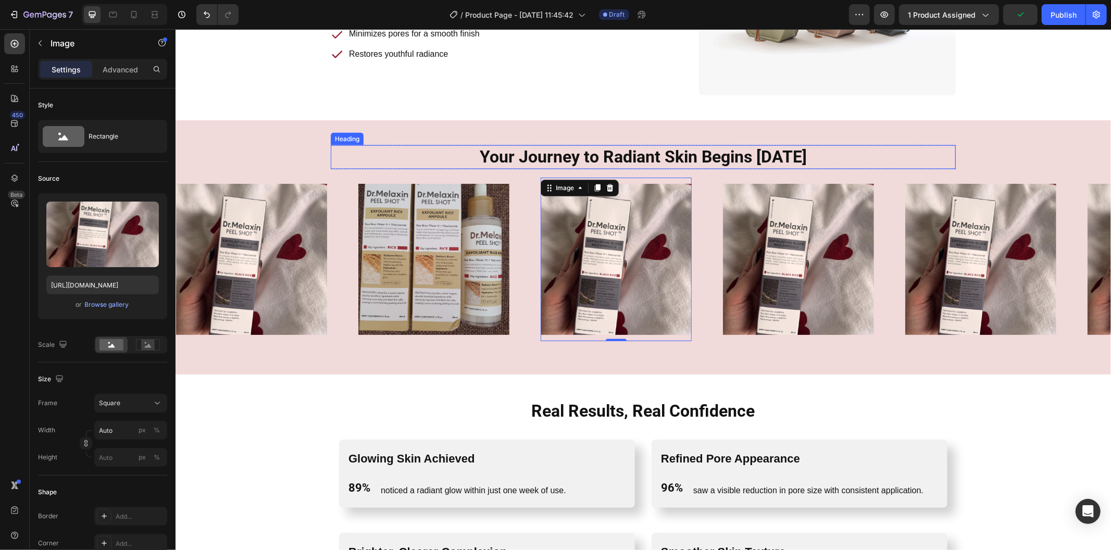
click at [471, 146] on h2 "Your Journey to Radiant Skin Begins [DATE]" at bounding box center [642, 157] width 608 height 24
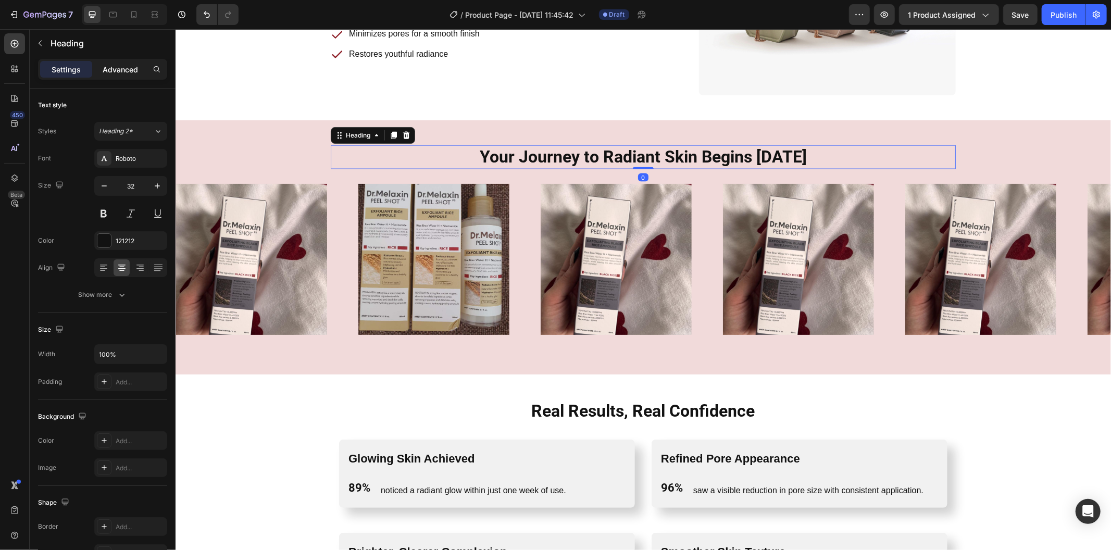
click at [125, 66] on p "Advanced" at bounding box center [120, 69] width 35 height 11
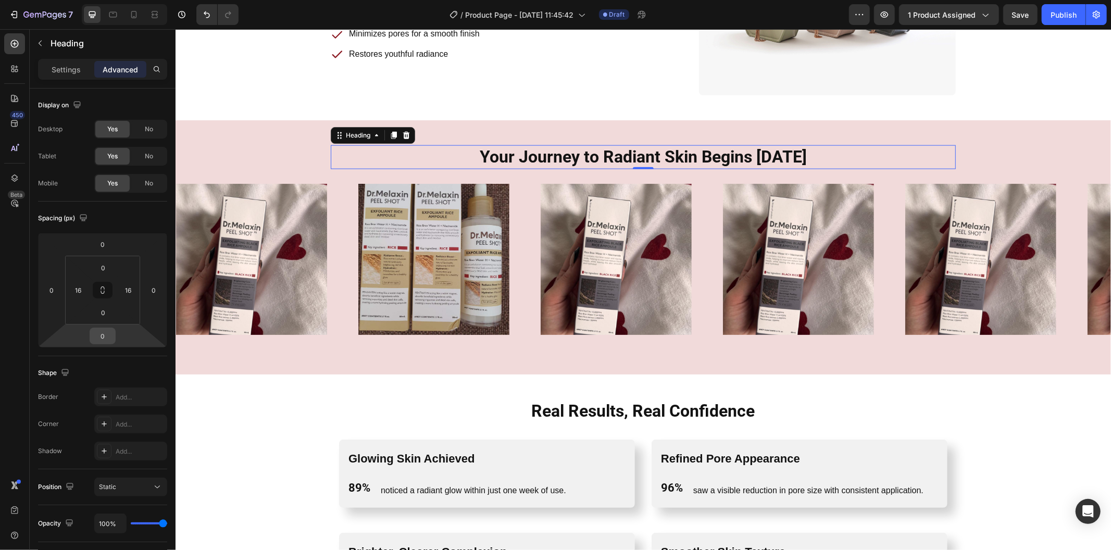
click at [101, 342] on input "0" at bounding box center [102, 336] width 21 height 16
click at [126, 440] on div "L 16px" at bounding box center [125, 436] width 65 height 16
type input "16"
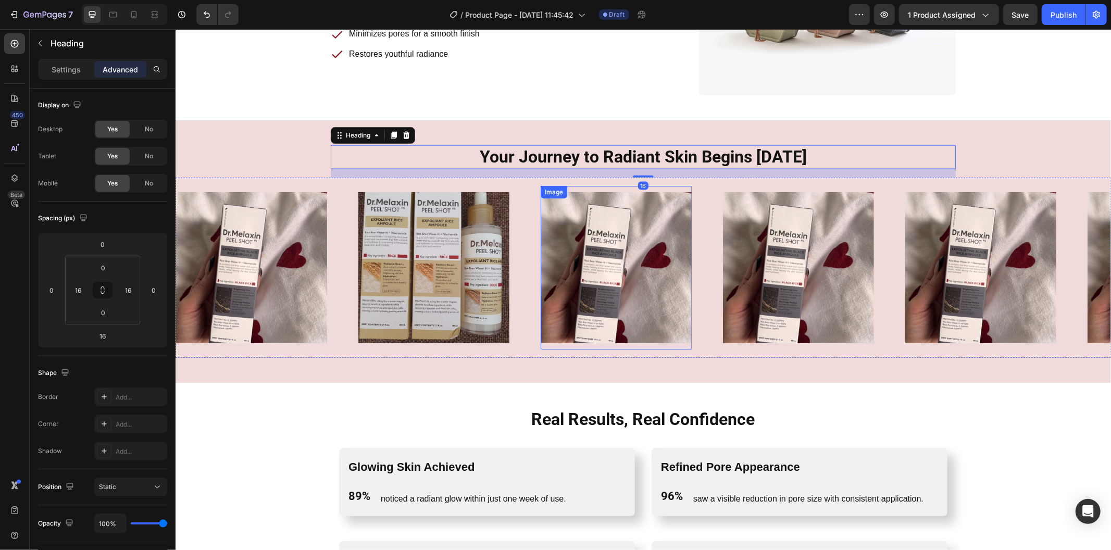
click at [612, 271] on img at bounding box center [615, 267] width 151 height 151
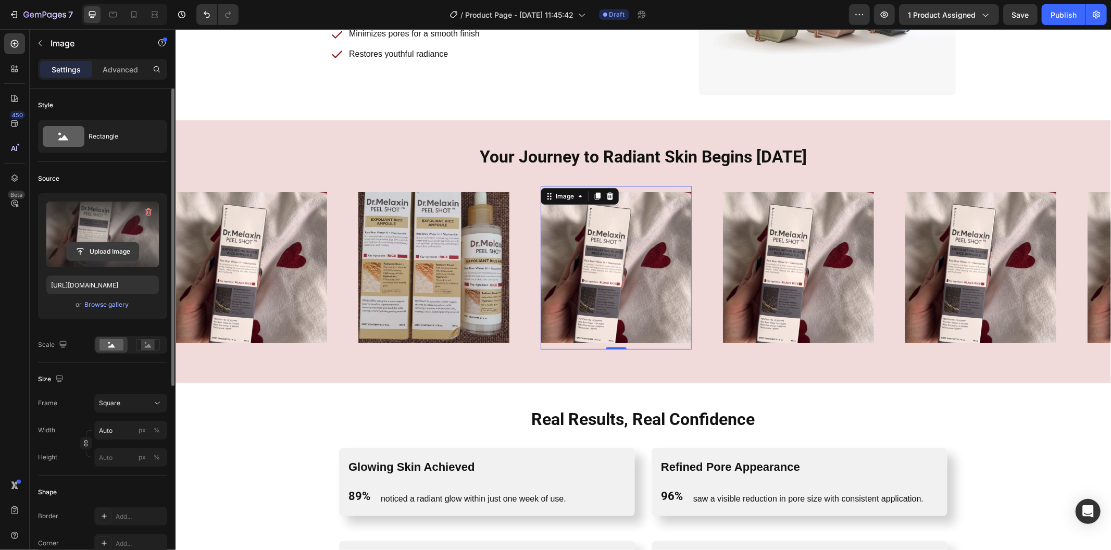
click at [131, 253] on input "file" at bounding box center [103, 252] width 72 height 18
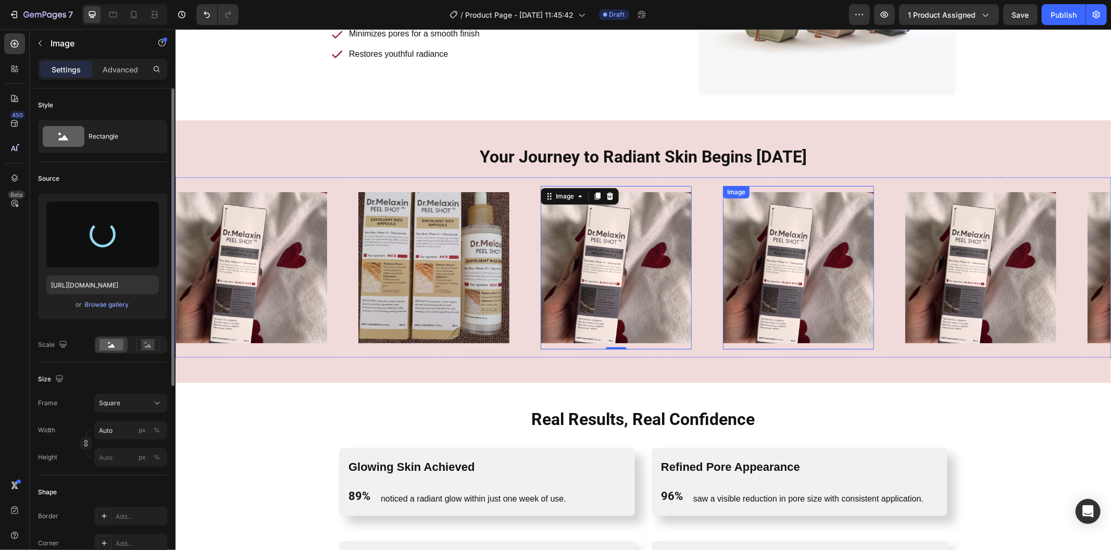
type input "https://cdn.shopify.com/s/files/1/0469/1692/7656/files/gempages_551382014251500…"
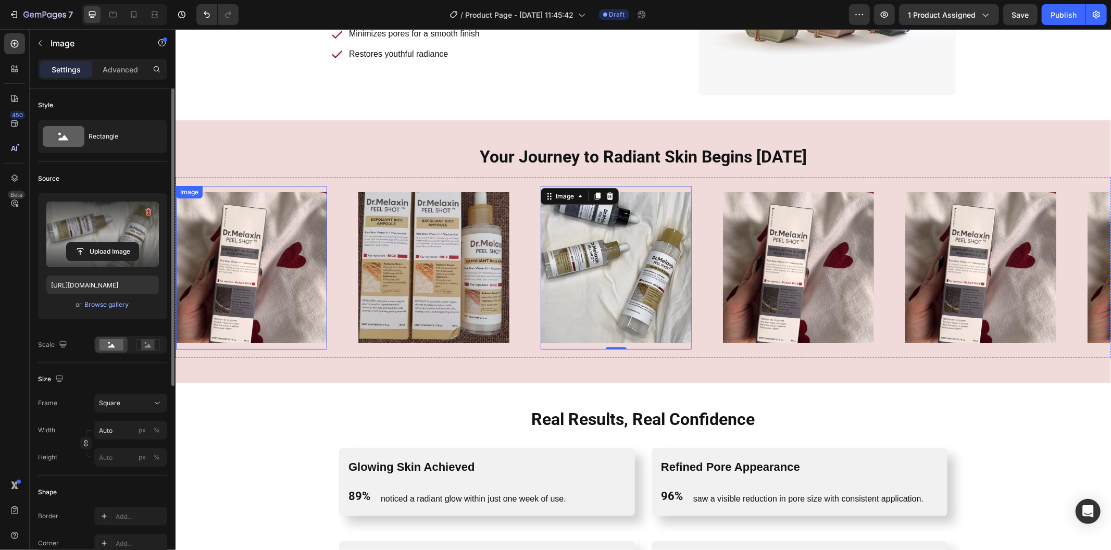
click at [224, 263] on img at bounding box center [250, 267] width 151 height 151
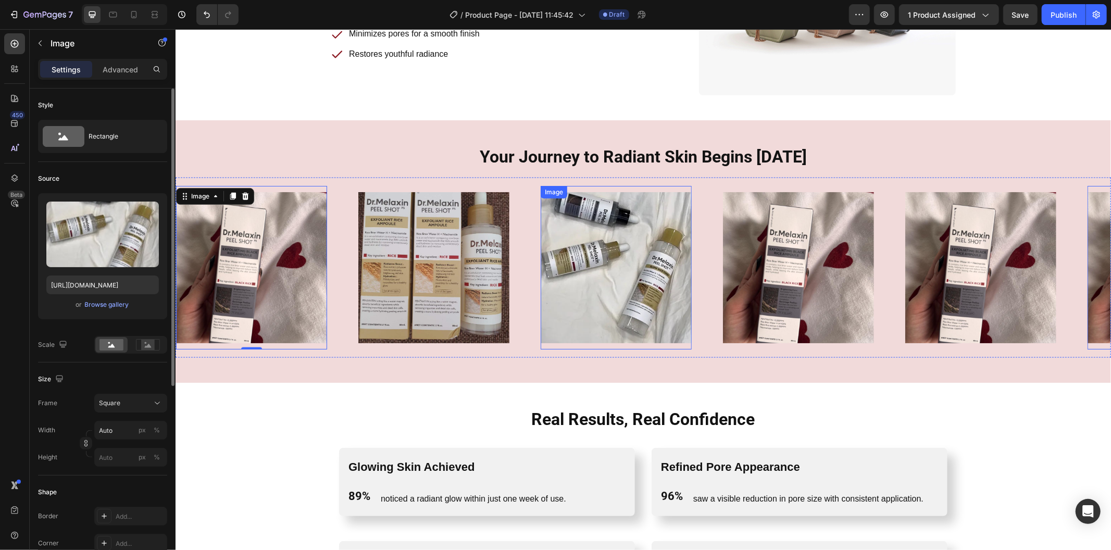
click at [586, 287] on img at bounding box center [615, 267] width 151 height 151
click at [251, 287] on img at bounding box center [250, 267] width 151 height 151
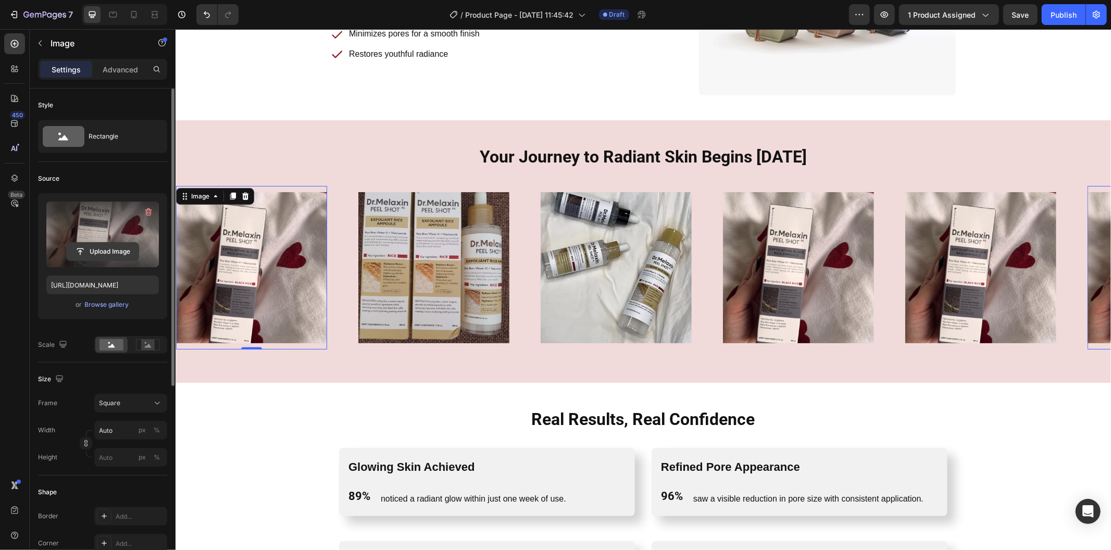
click at [133, 246] on input "file" at bounding box center [103, 252] width 72 height 18
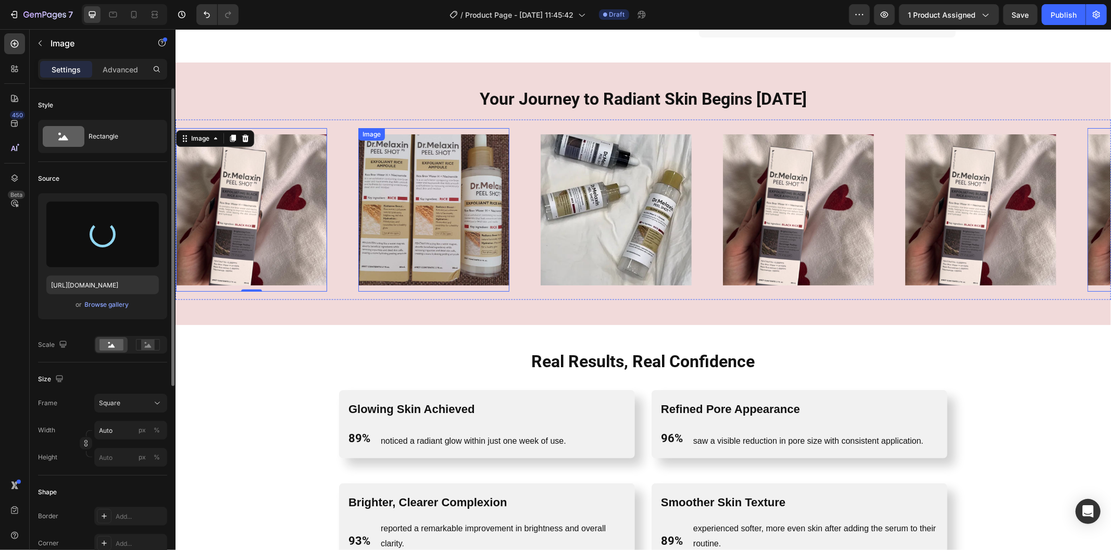
type input "https://cdn.shopify.com/s/files/1/0469/1692/7656/files/gempages_551382014251500…"
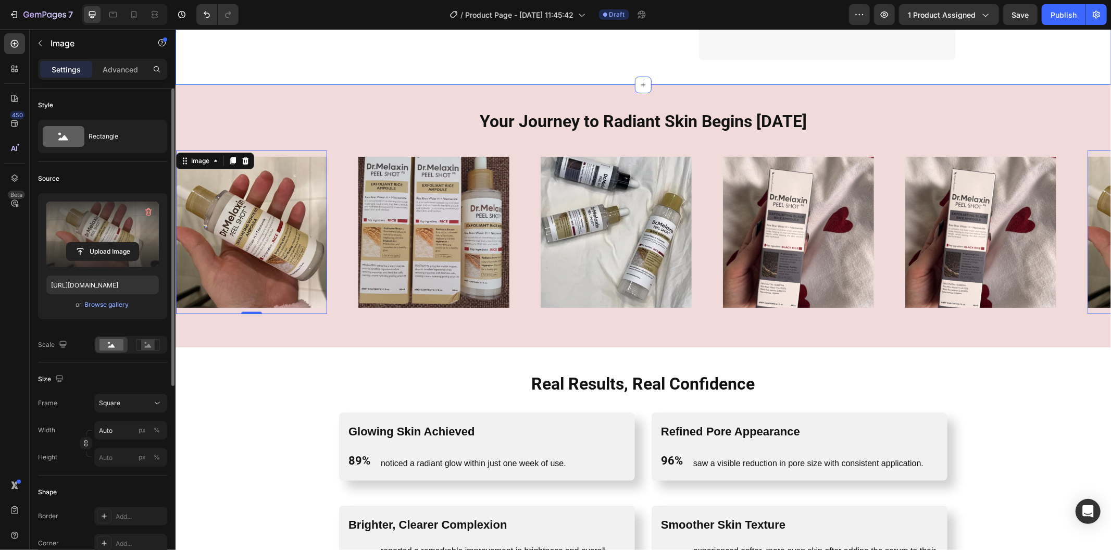
scroll to position [1316, 0]
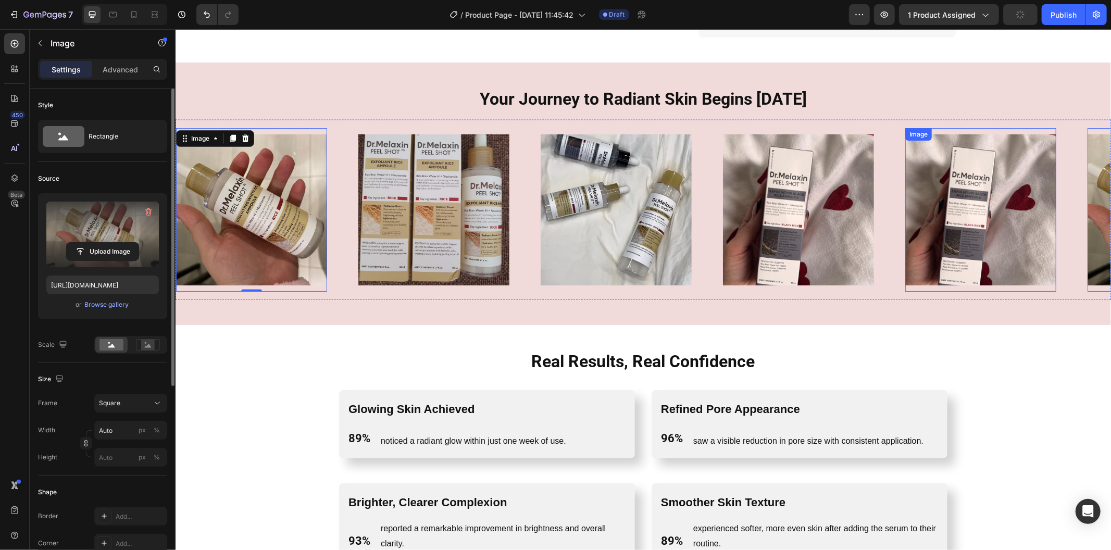
click at [954, 225] on img at bounding box center [979, 209] width 151 height 151
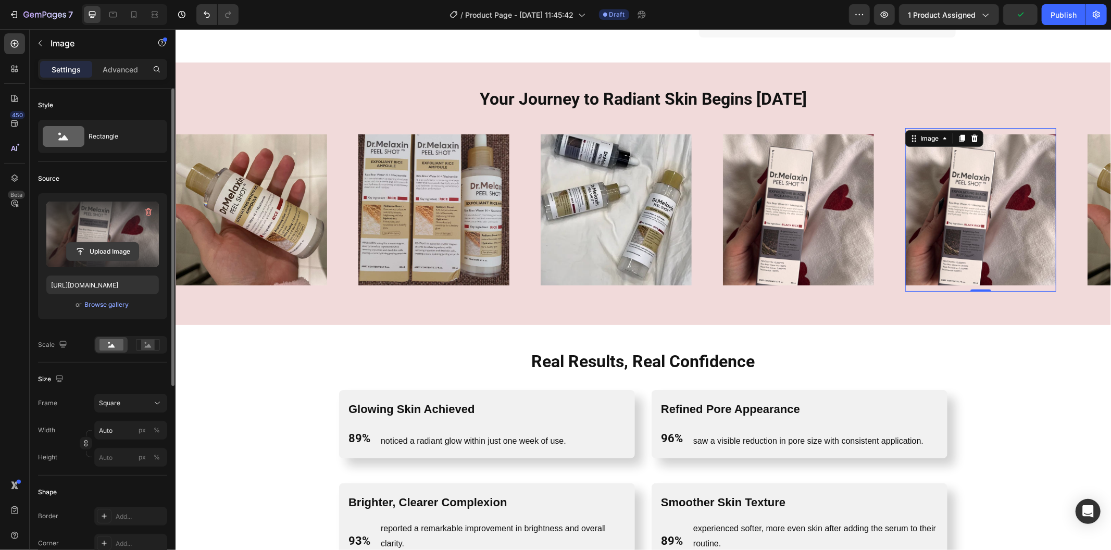
click at [136, 251] on input "file" at bounding box center [103, 252] width 72 height 18
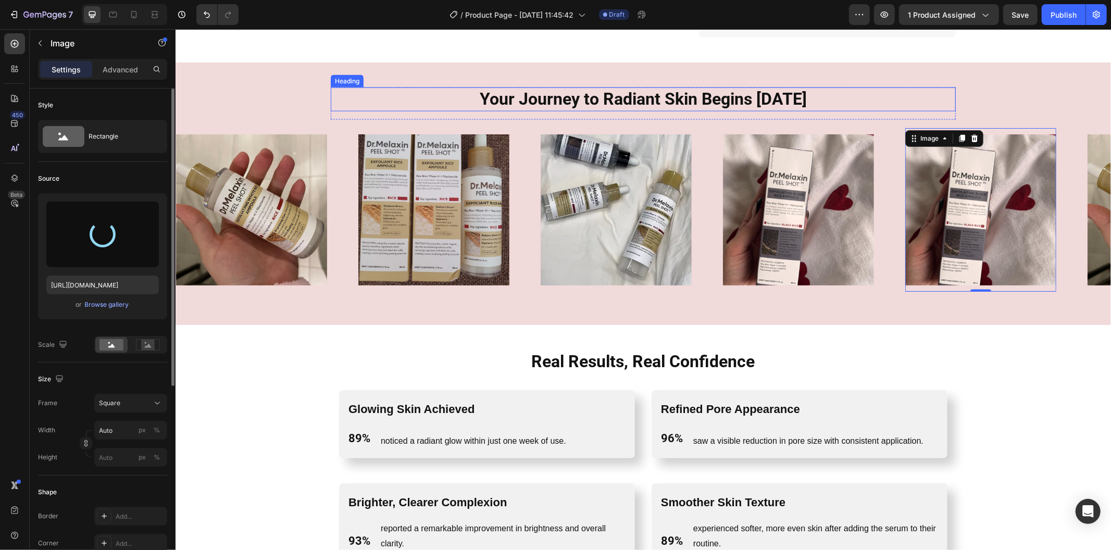
type input "https://cdn.shopify.com/s/files/1/0469/1692/7656/files/gempages_551382014251500…"
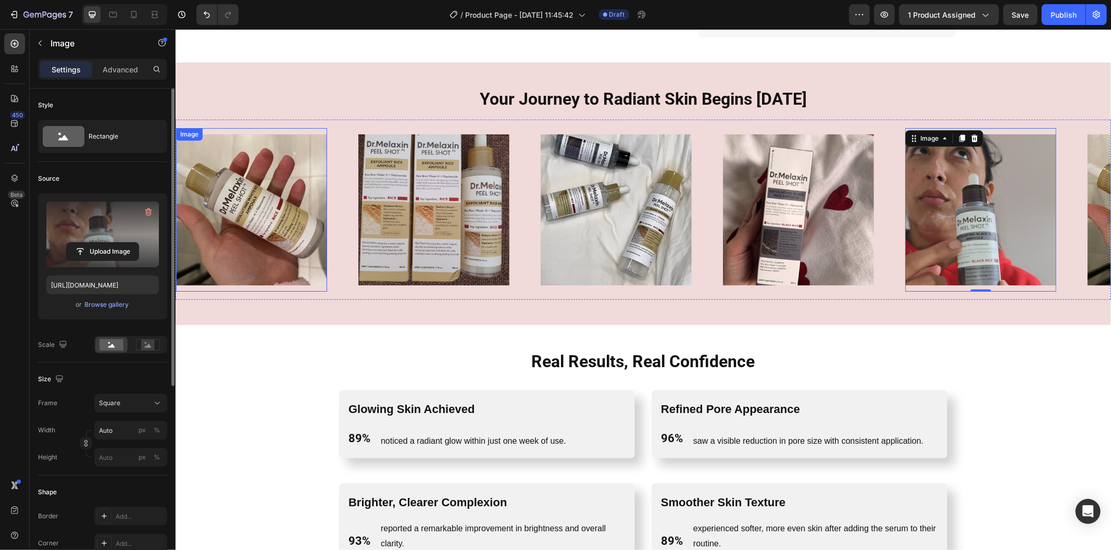
click at [281, 213] on img at bounding box center [250, 209] width 151 height 151
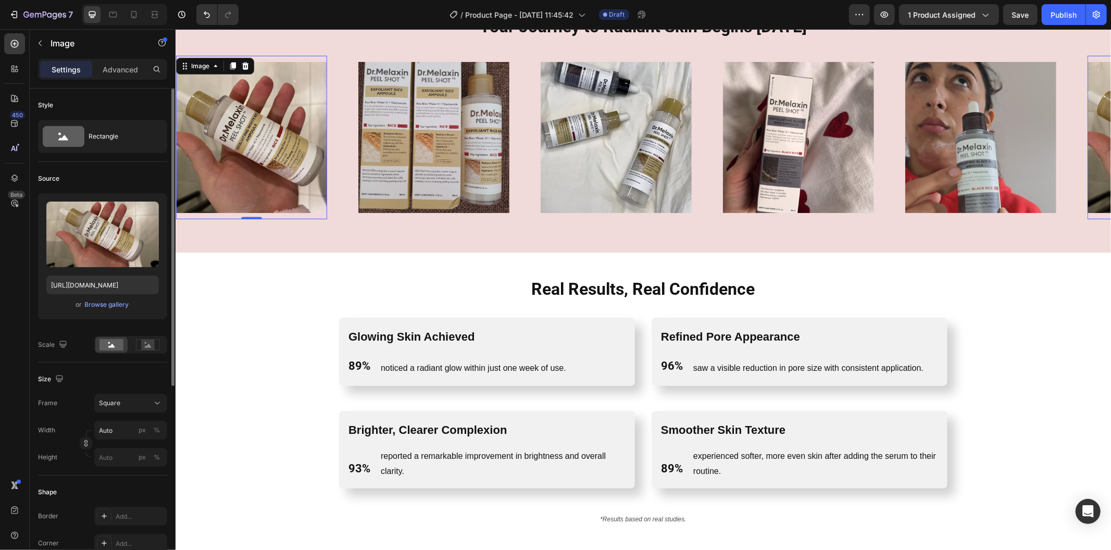
scroll to position [1548, 0]
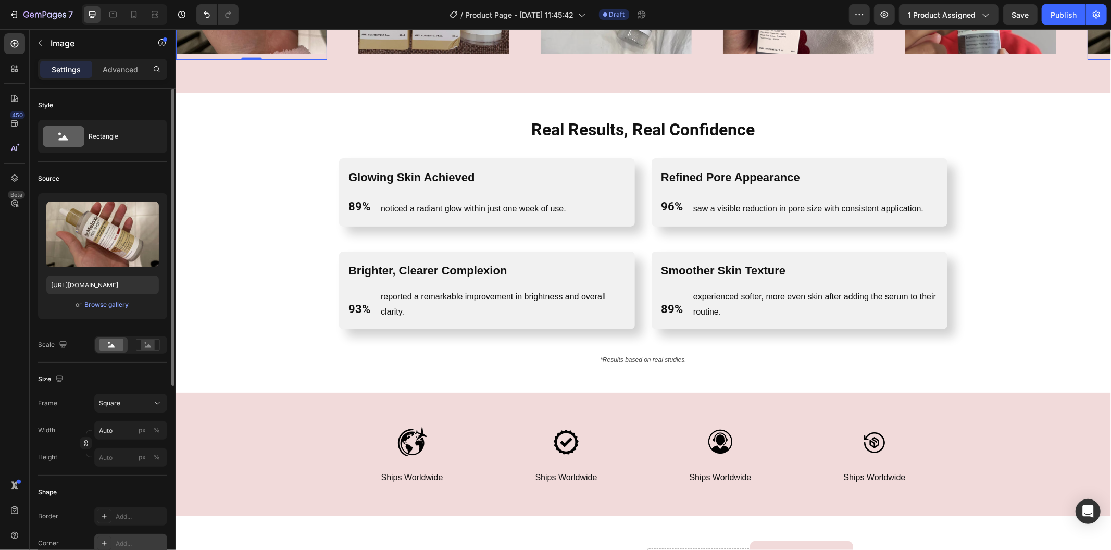
click at [96, 539] on div "Add..." at bounding box center [130, 543] width 73 height 19
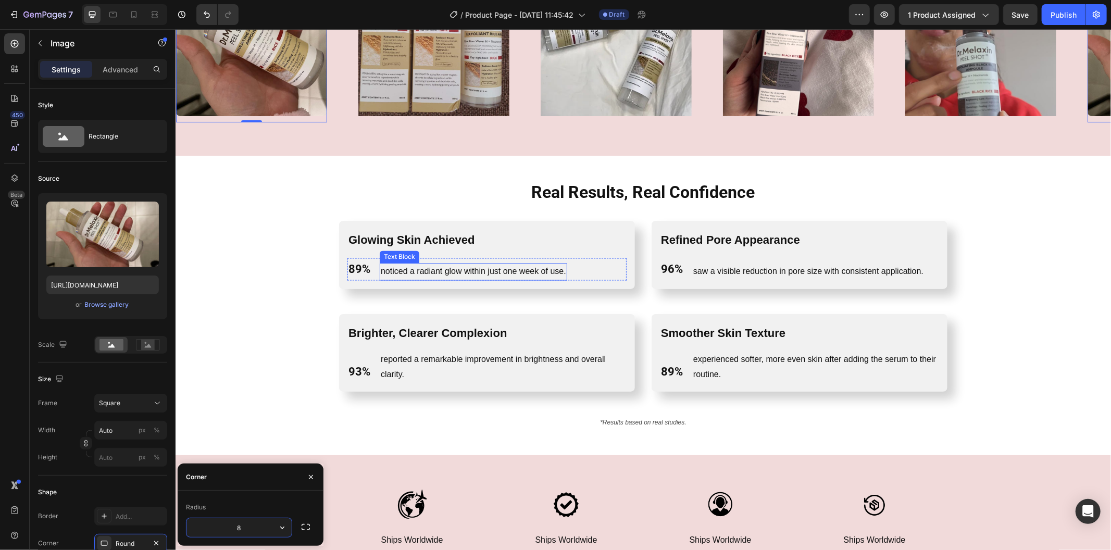
scroll to position [1258, 0]
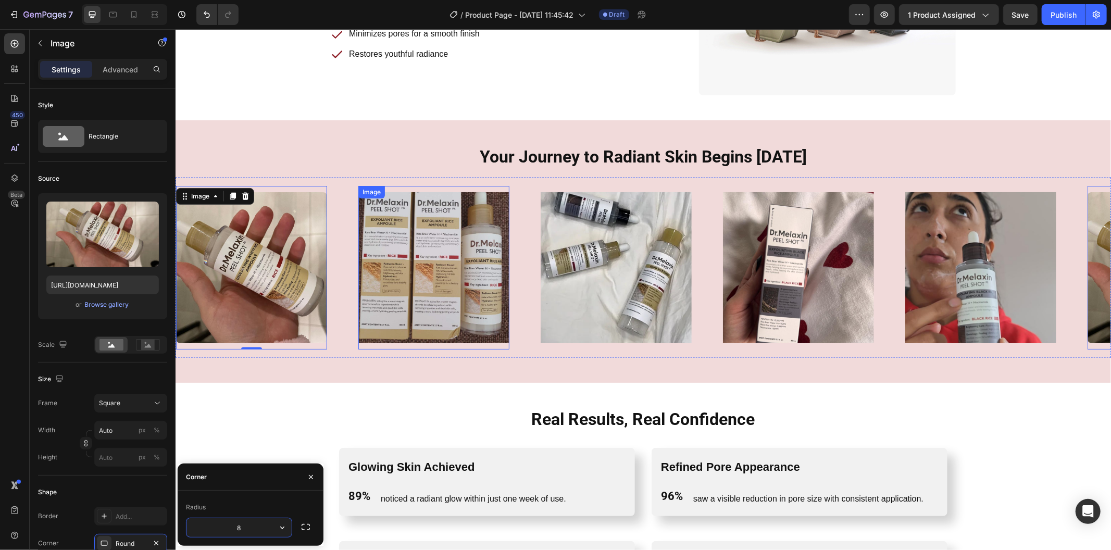
click at [423, 257] on img at bounding box center [433, 267] width 151 height 151
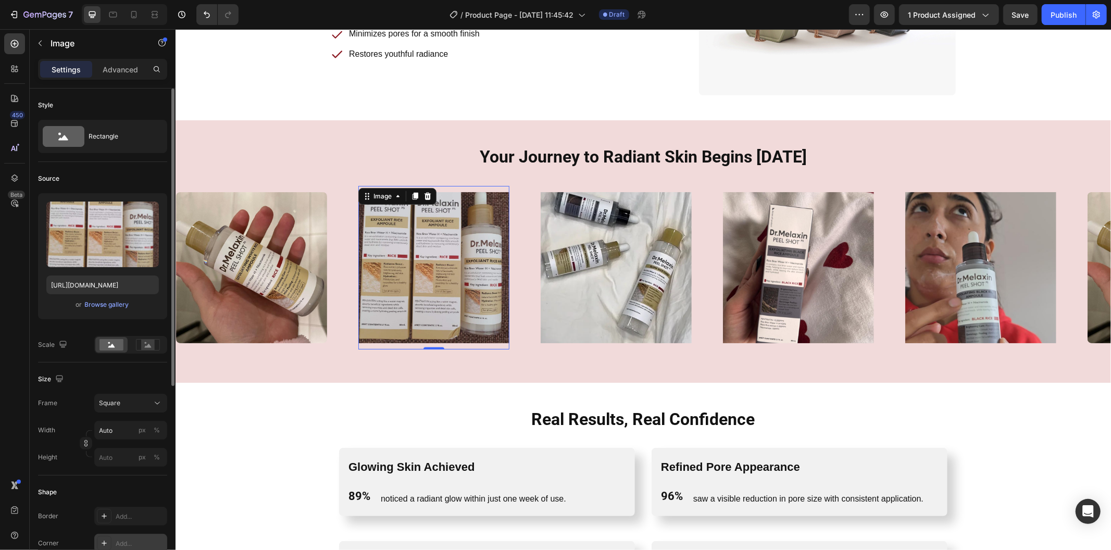
click at [105, 540] on icon at bounding box center [104, 543] width 8 height 8
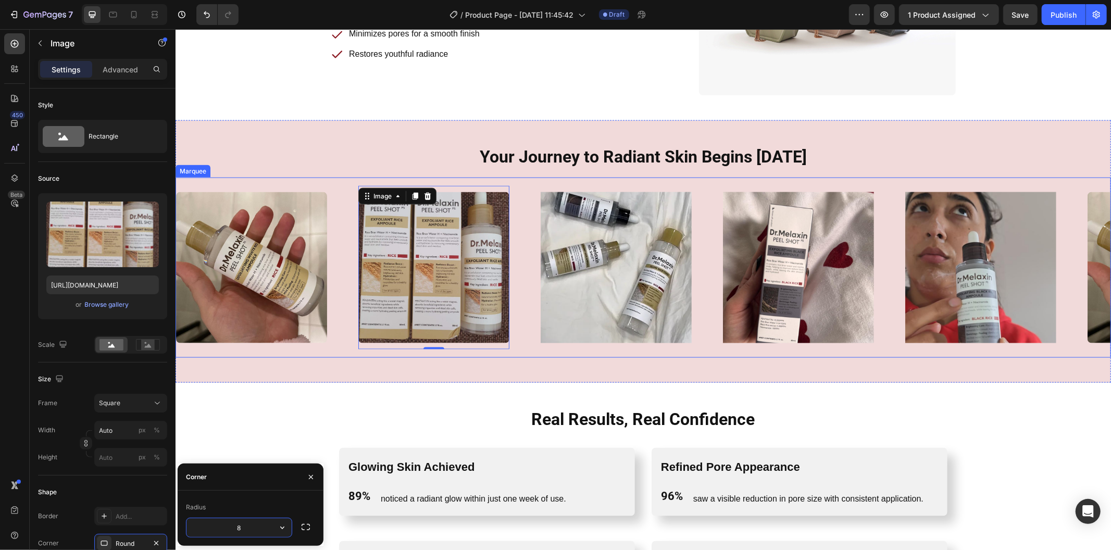
click at [577, 270] on img at bounding box center [615, 267] width 151 height 151
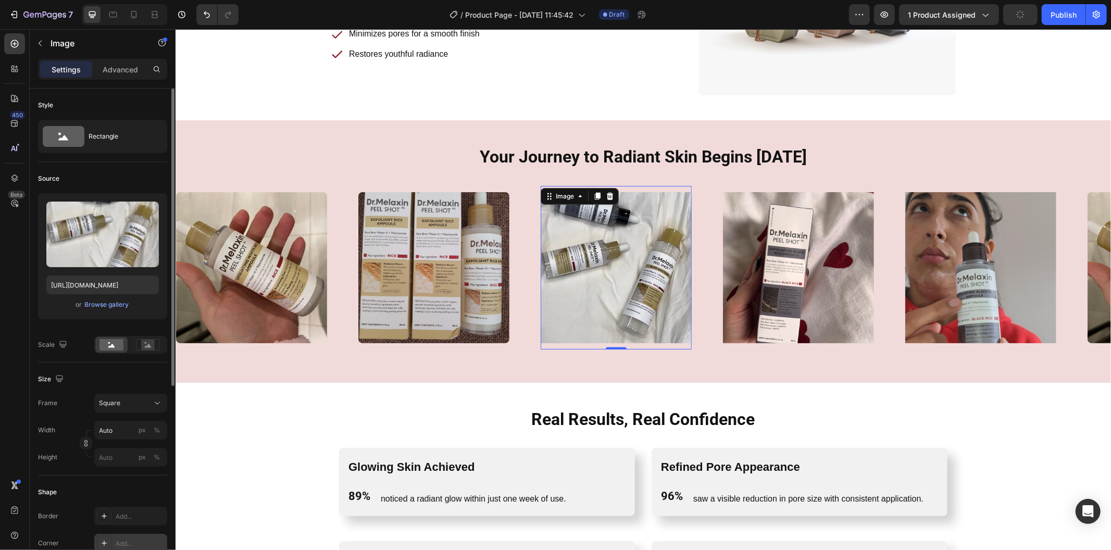
click at [105, 536] on div at bounding box center [104, 543] width 15 height 15
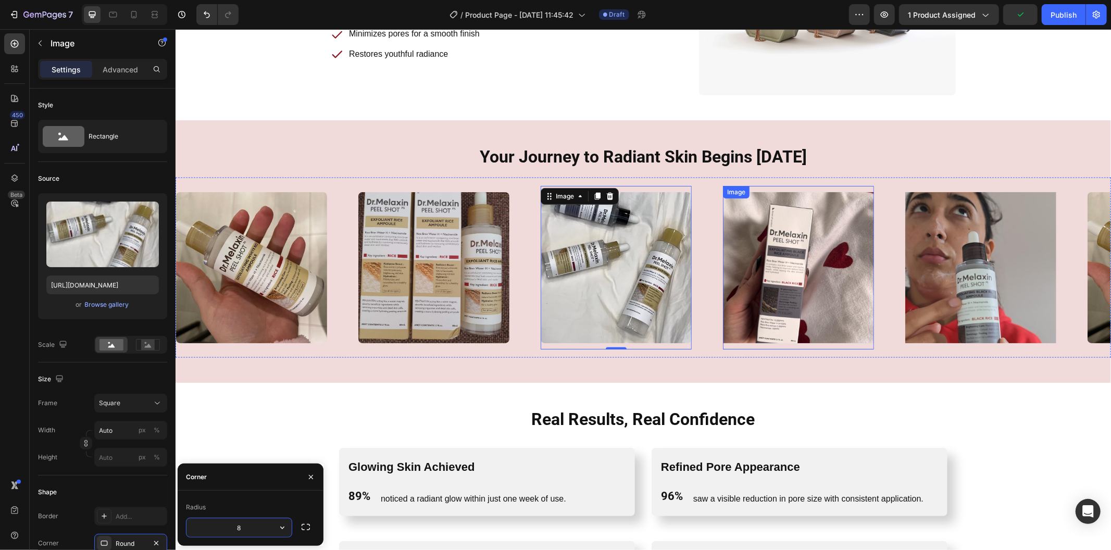
click at [822, 255] on img at bounding box center [797, 267] width 151 height 151
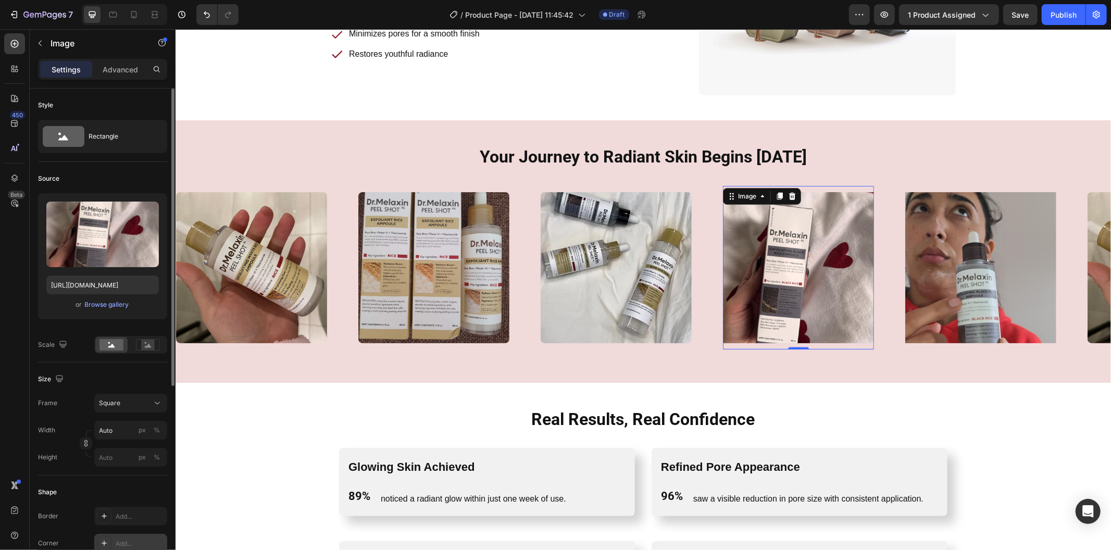
click at [108, 541] on icon at bounding box center [104, 543] width 8 height 8
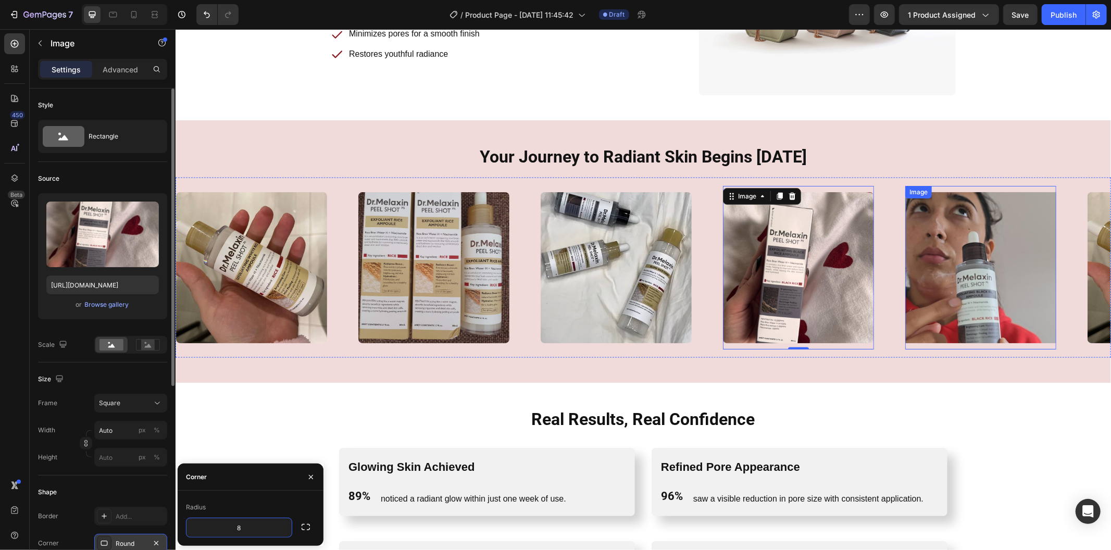
click at [945, 241] on img at bounding box center [979, 267] width 151 height 151
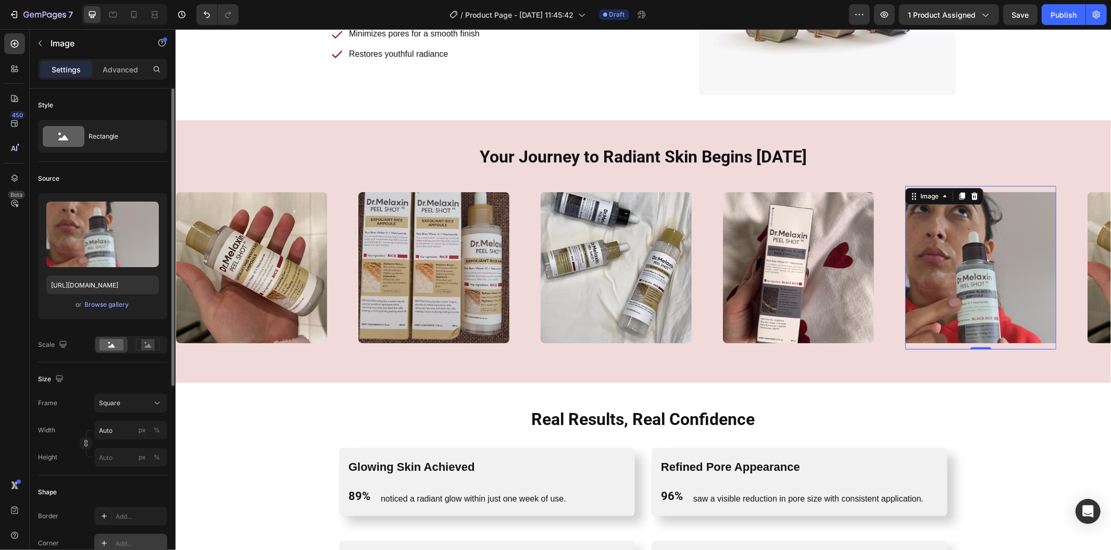
click at [103, 540] on icon at bounding box center [104, 543] width 8 height 8
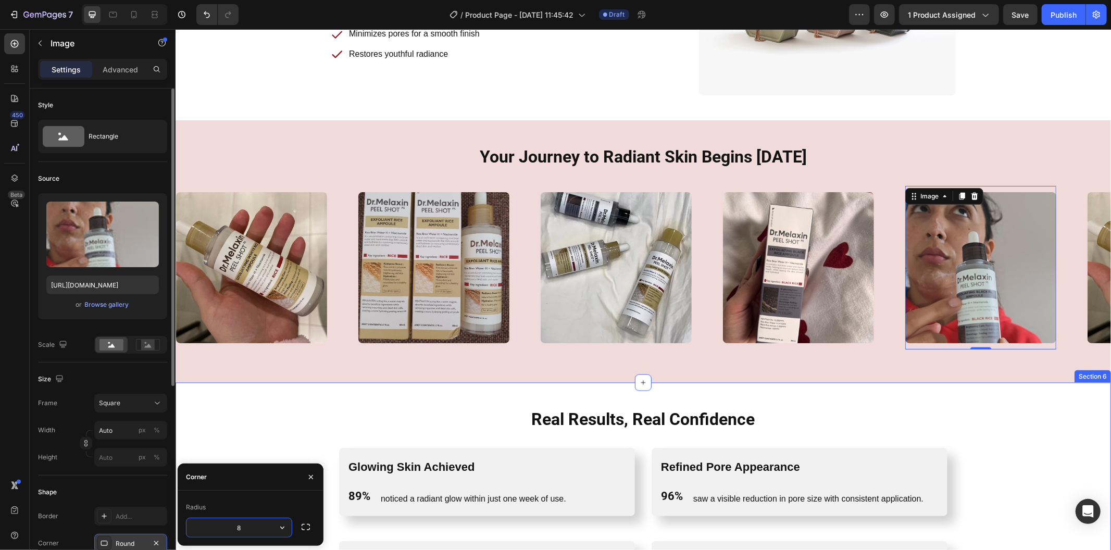
click at [218, 395] on div "Real Results, Real Confidence Heading Row Glowing Skin Achieved Text Block 89% …" at bounding box center [642, 532] width 935 height 300
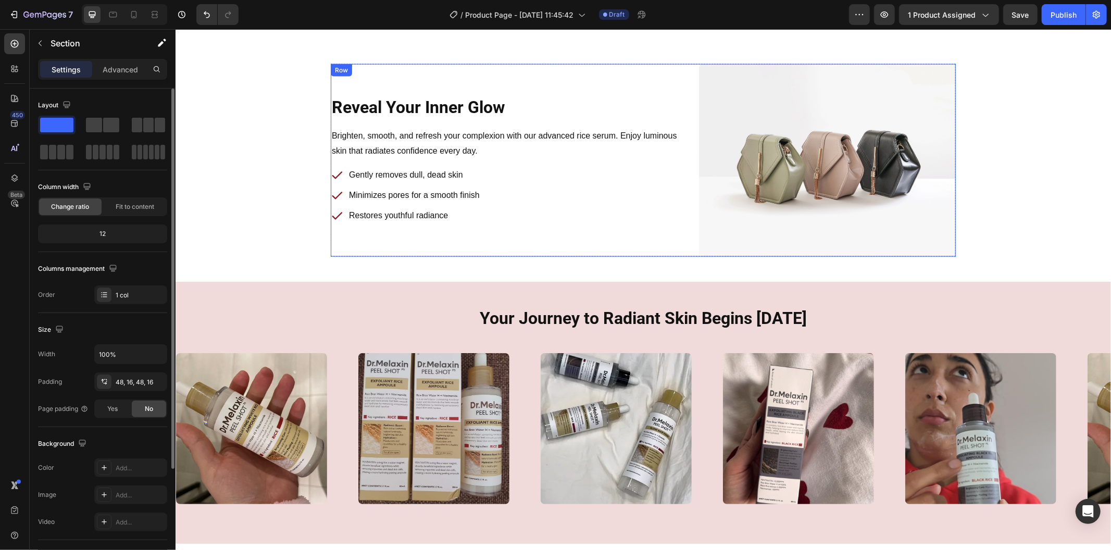
scroll to position [1085, 0]
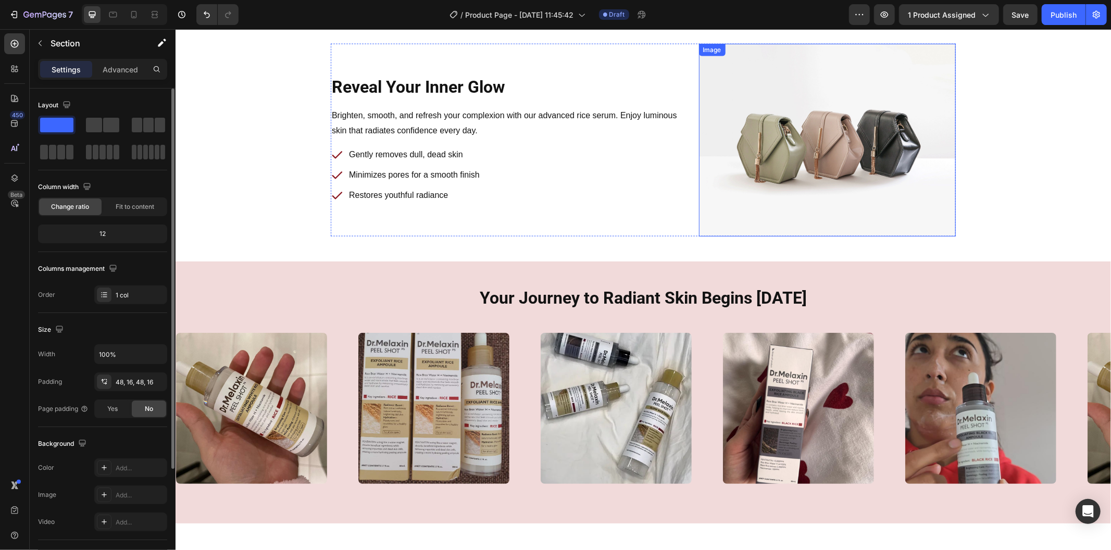
click at [811, 167] on img at bounding box center [826, 139] width 257 height 193
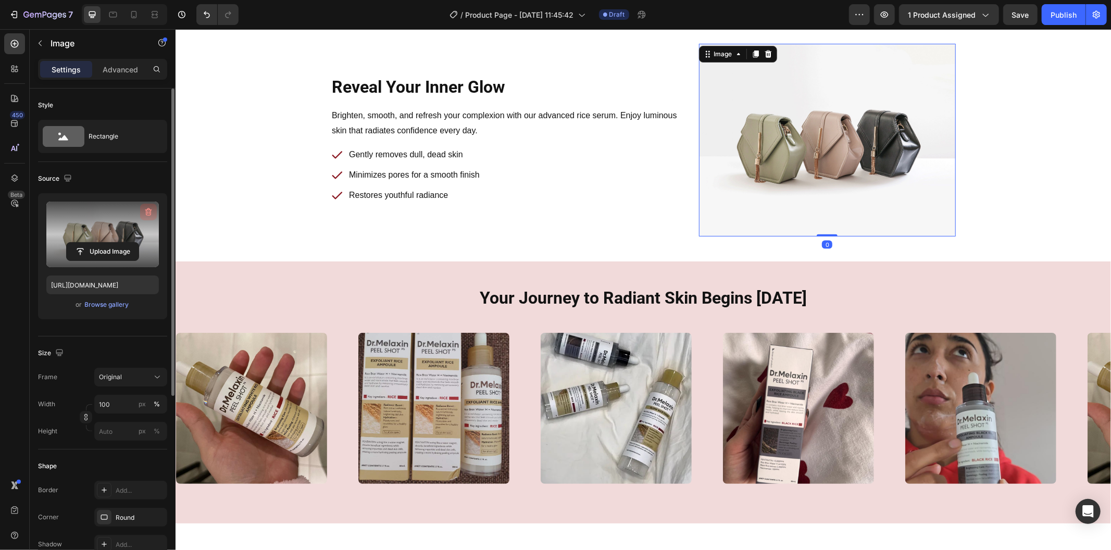
click at [148, 210] on icon "button" at bounding box center [148, 212] width 7 height 8
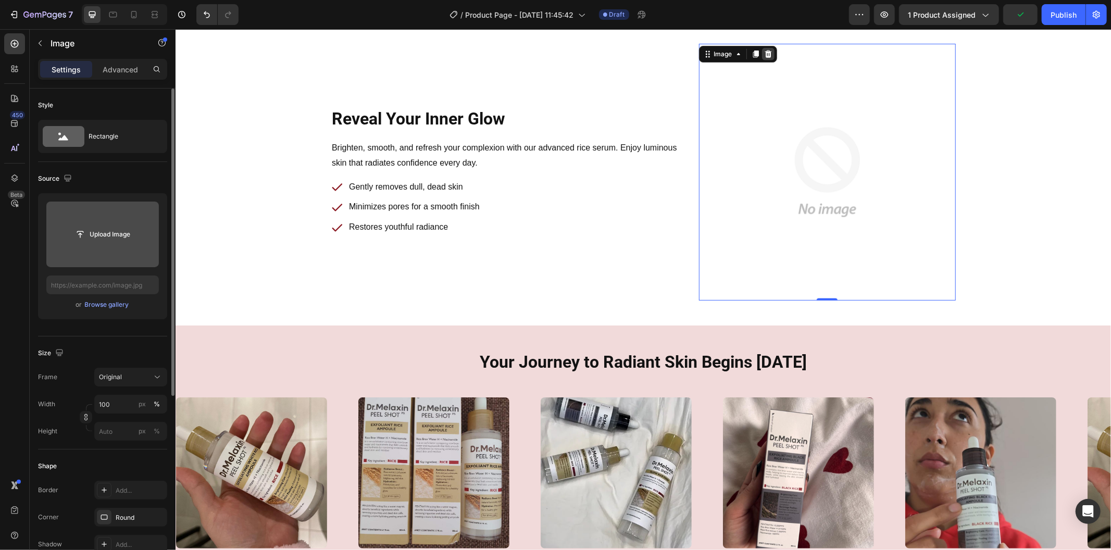
click at [762, 58] on div at bounding box center [767, 53] width 12 height 12
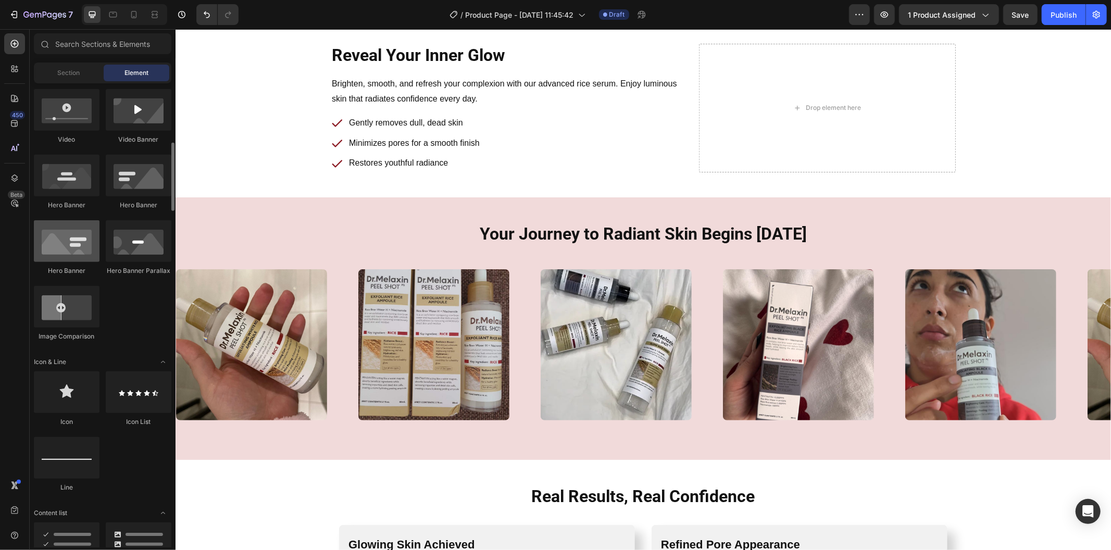
scroll to position [289, 0]
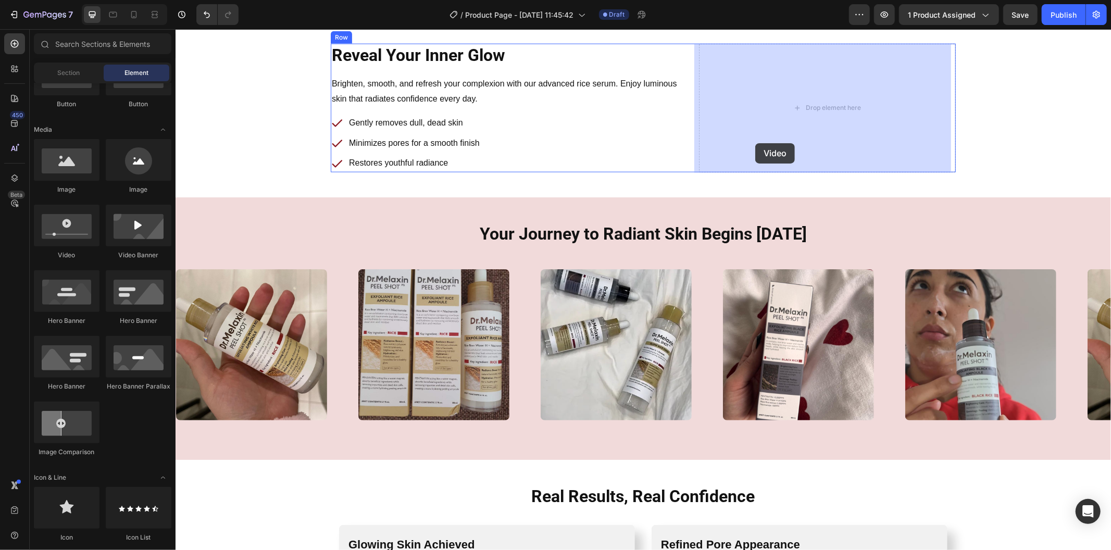
drag, startPoint x: 255, startPoint y: 257, endPoint x: 754, endPoint y: 143, distance: 512.7
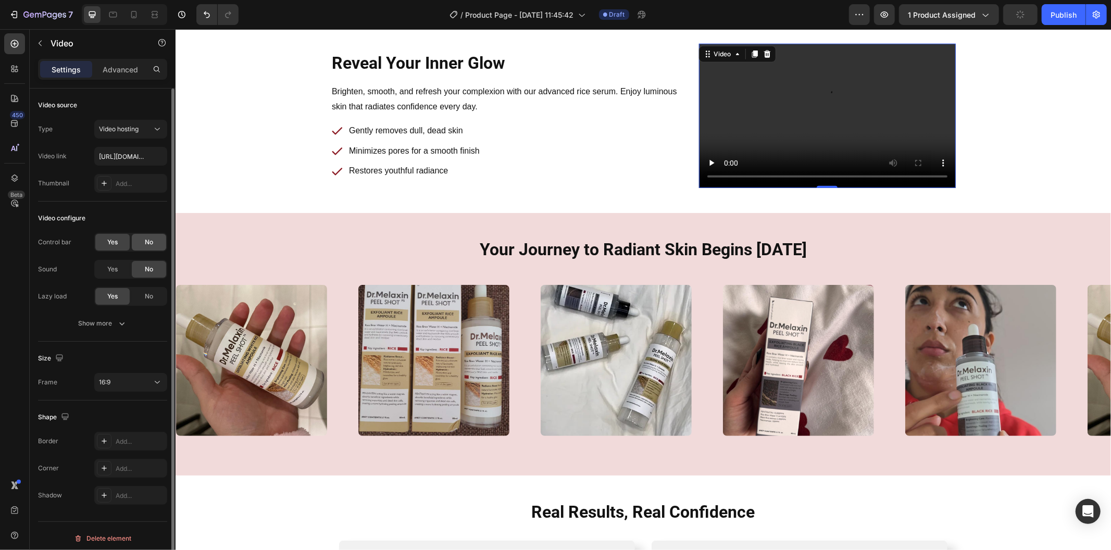
click at [150, 246] on span "No" at bounding box center [149, 241] width 8 height 9
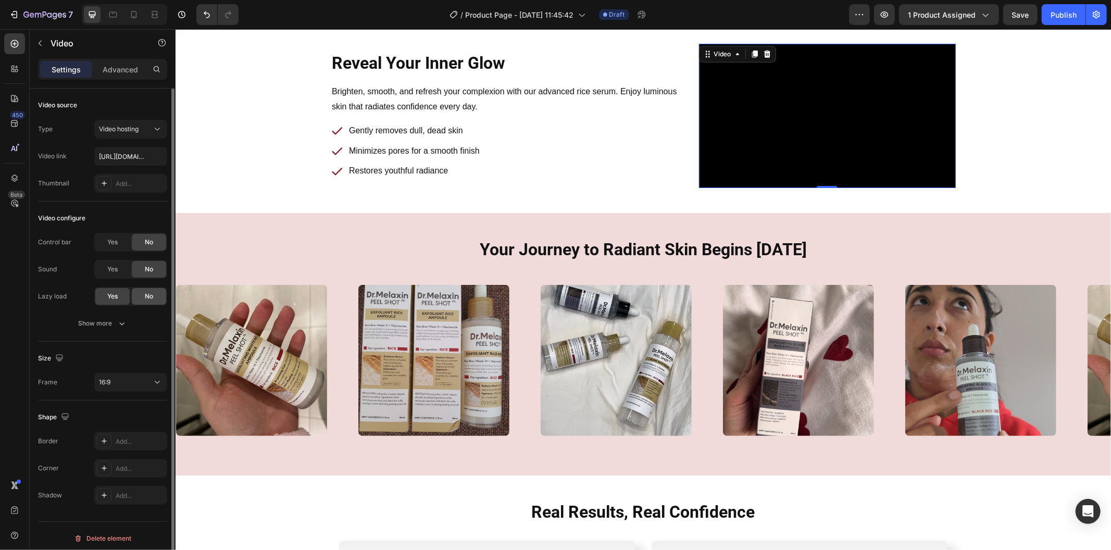
click at [147, 298] on span "No" at bounding box center [149, 296] width 8 height 9
click at [130, 319] on button "Show more" at bounding box center [102, 323] width 129 height 19
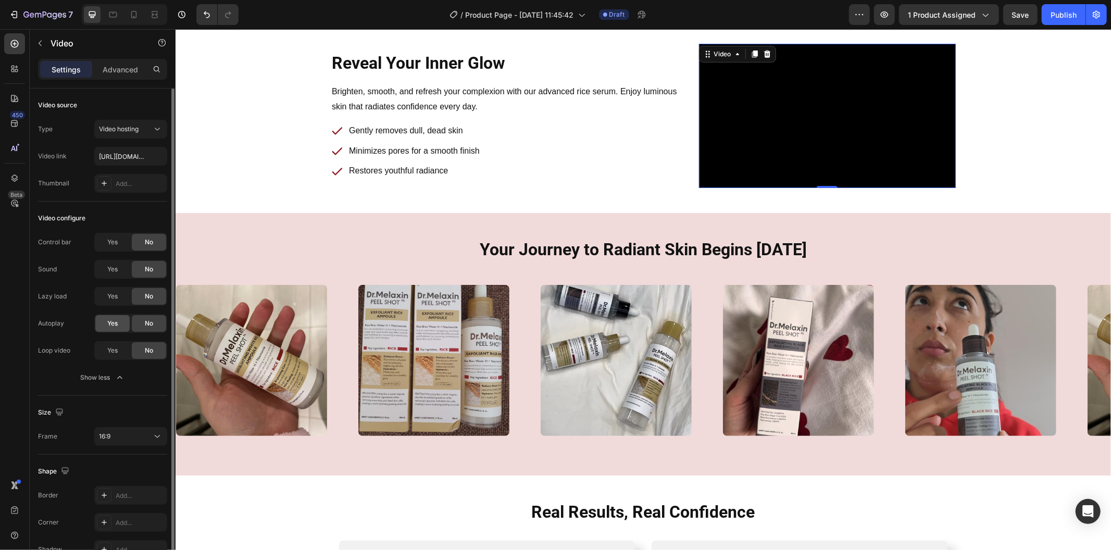
click at [120, 319] on div "Yes" at bounding box center [112, 323] width 34 height 17
click at [115, 359] on div "Yes No" at bounding box center [130, 350] width 73 height 19
click at [113, 350] on span "Yes" at bounding box center [112, 350] width 10 height 9
click at [118, 431] on button "16:9" at bounding box center [130, 436] width 73 height 19
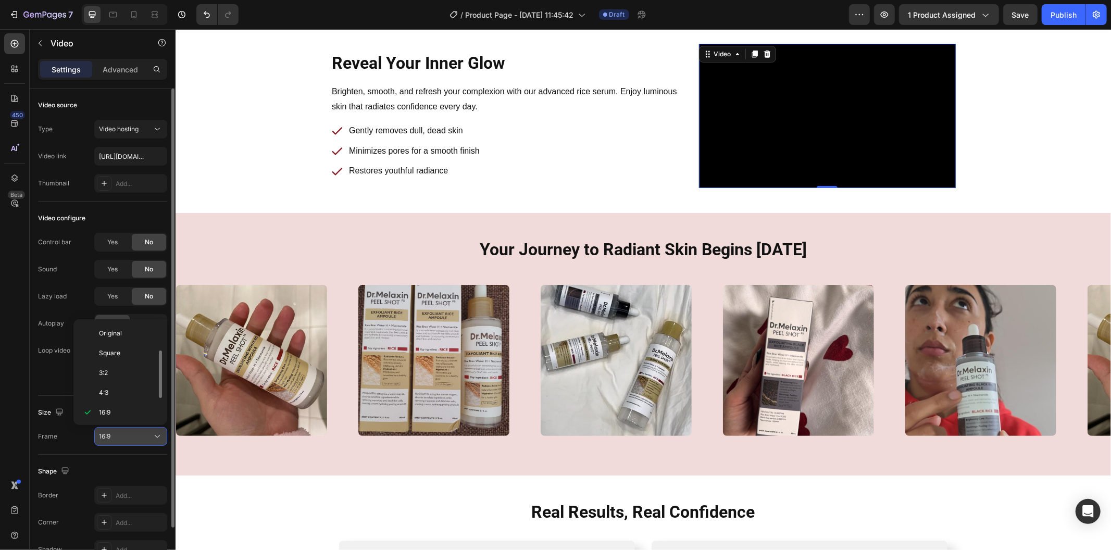
scroll to position [18, 0]
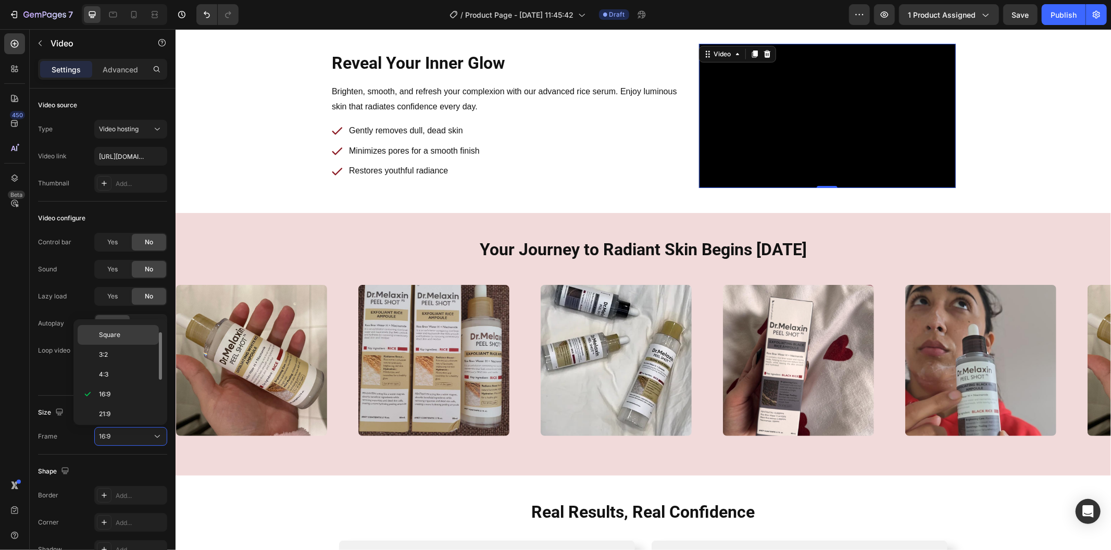
click at [123, 336] on p "Square" at bounding box center [126, 334] width 55 height 9
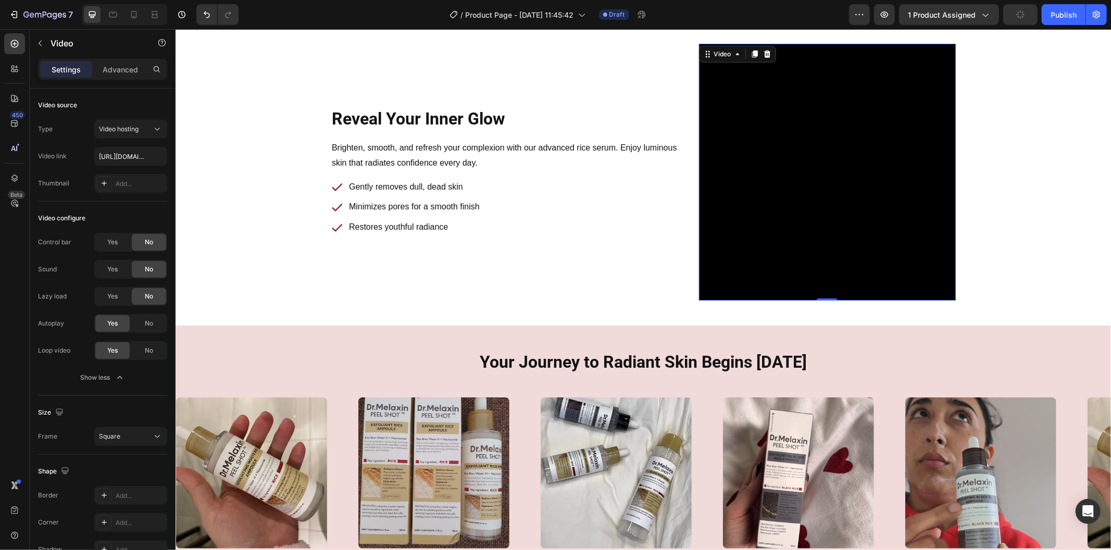
click at [795, 168] on video at bounding box center [826, 171] width 257 height 257
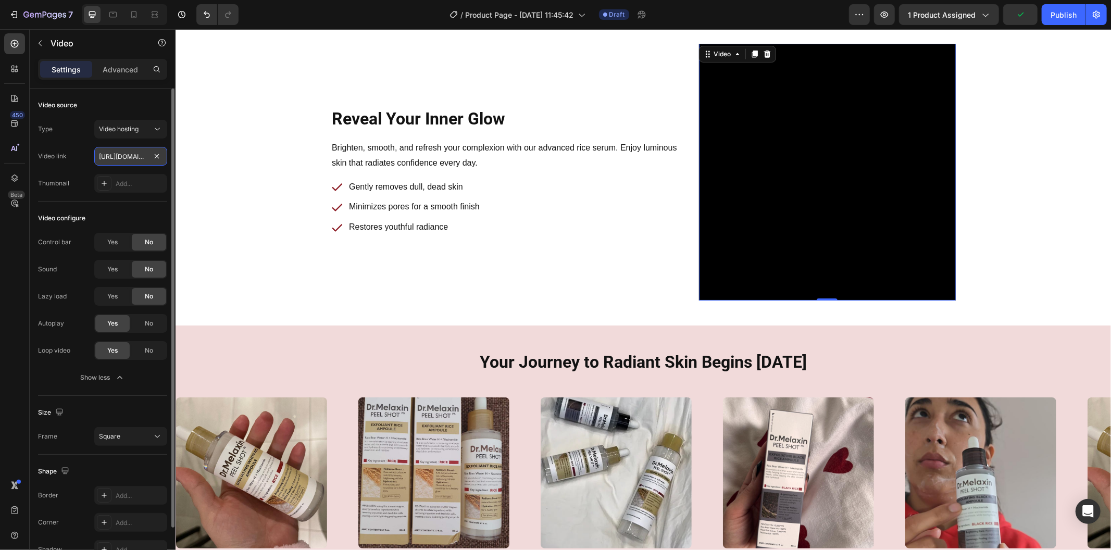
click at [132, 155] on input "https://cdn.shopify.com/videos/c/o/v/2cd3deb506b54b009063f7270ab5cf2e.mp4" at bounding box center [130, 156] width 73 height 19
paste input "6985947a182c432681d9c19b282acc16"
type input "[URL][DOMAIN_NAME]"
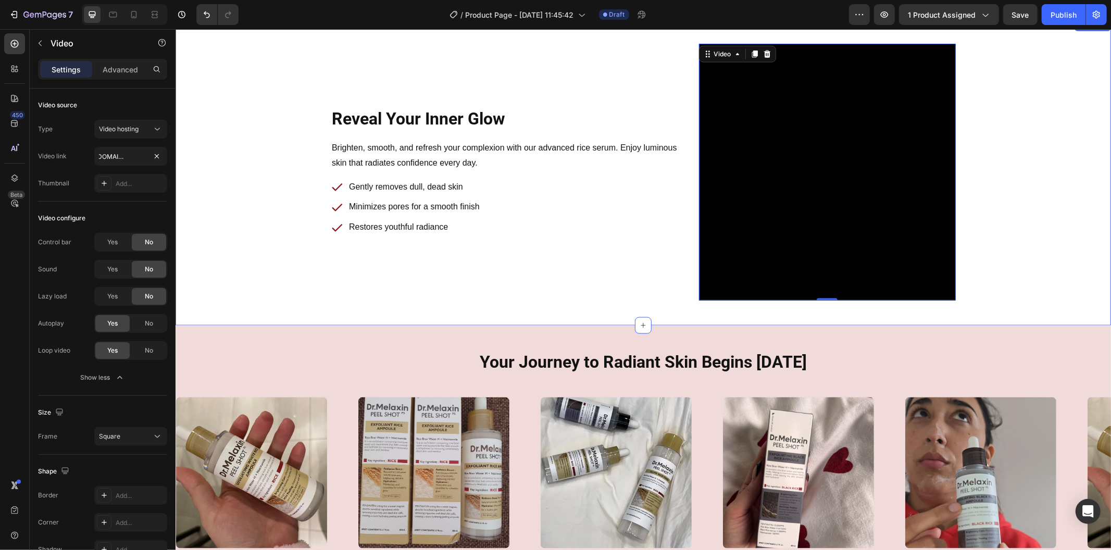
click at [224, 182] on div "Reveal Your Inner Glow Heading Row Brighten, smooth, and refresh your complexio…" at bounding box center [642, 171] width 918 height 257
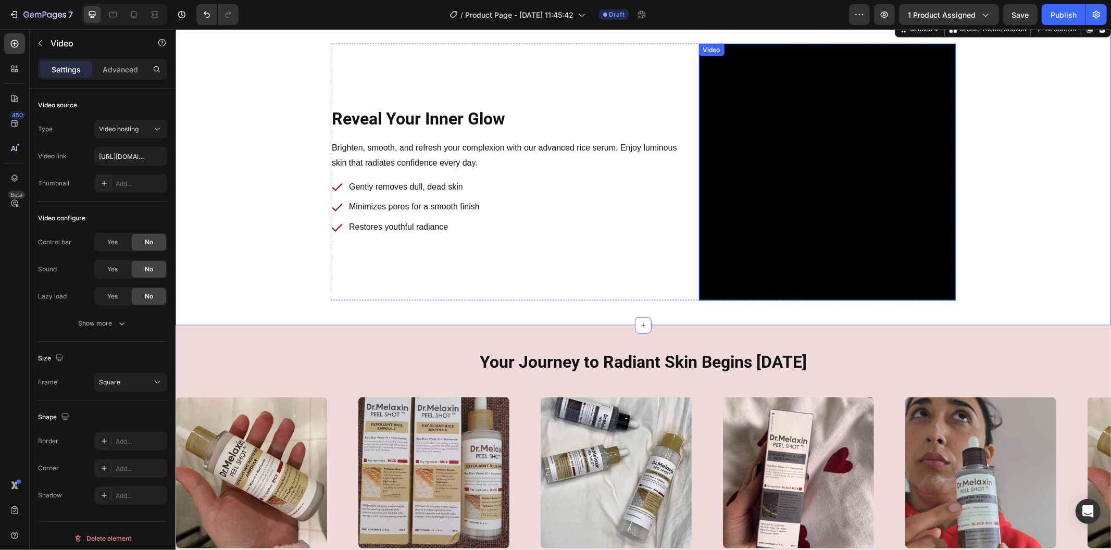
click at [732, 255] on video at bounding box center [826, 171] width 257 height 257
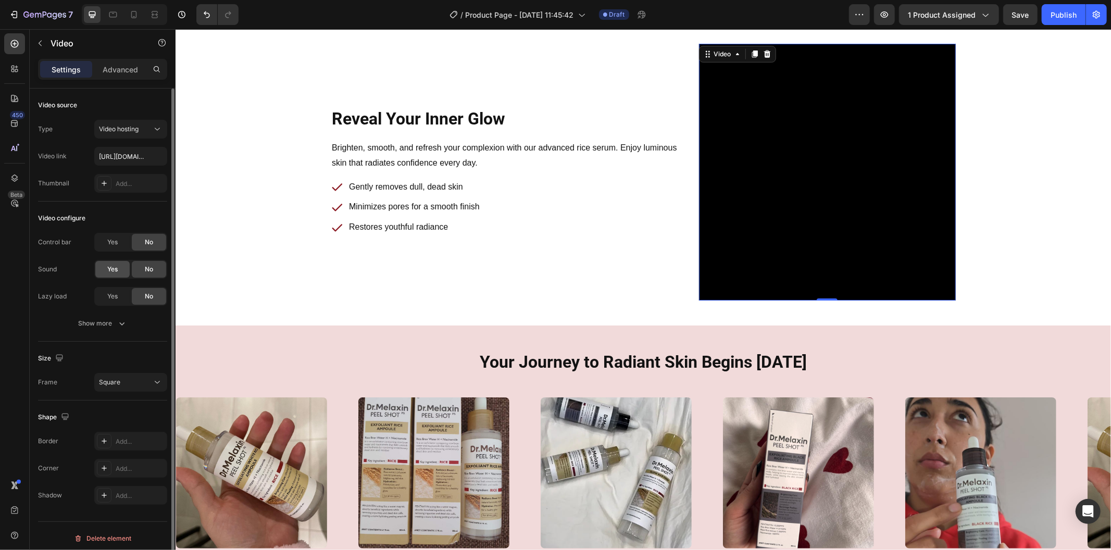
scroll to position [4, 0]
click at [103, 457] on div at bounding box center [104, 464] width 15 height 15
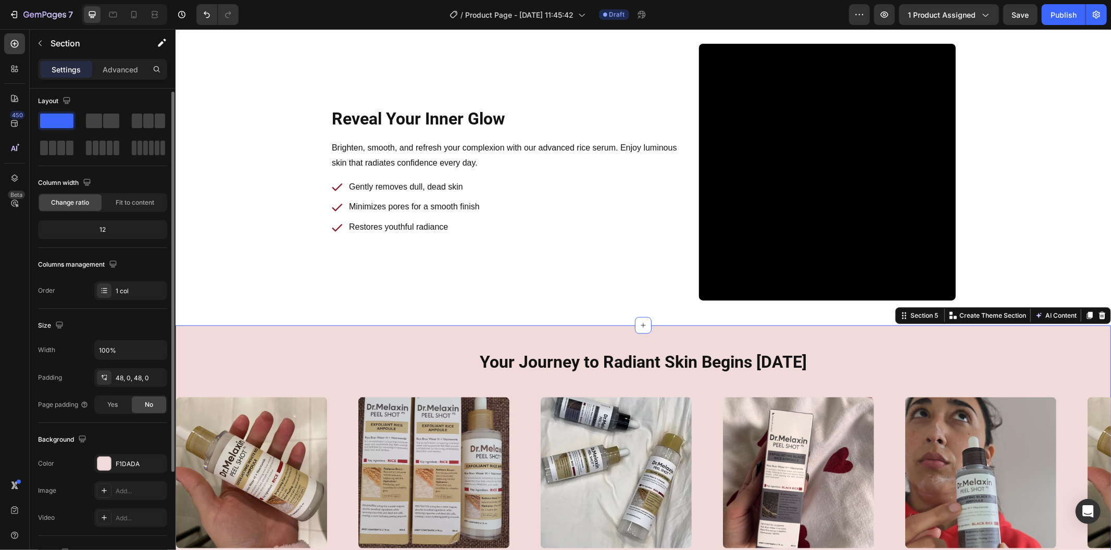
click at [230, 326] on div "Your Journey to Radiant Skin Begins Today Heading Row Image Image Image Image I…" at bounding box center [642, 456] width 935 height 262
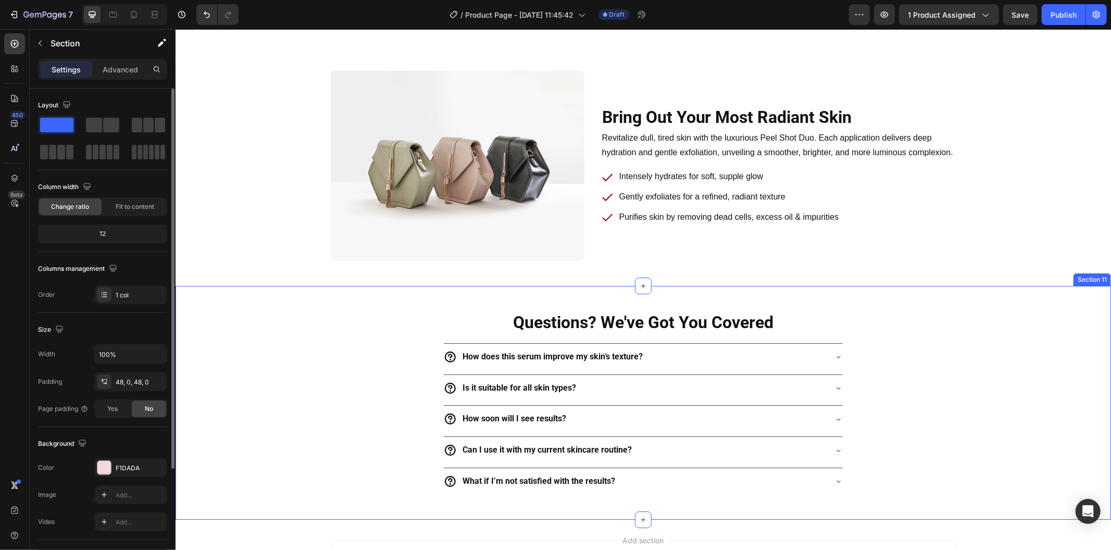
scroll to position [2897, 0]
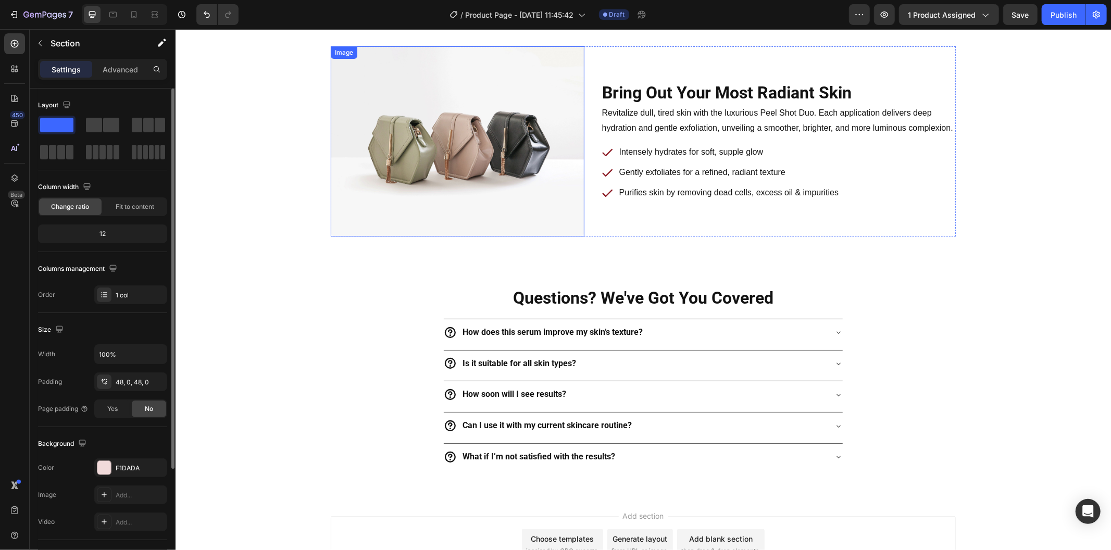
click at [400, 161] on img at bounding box center [457, 141] width 254 height 190
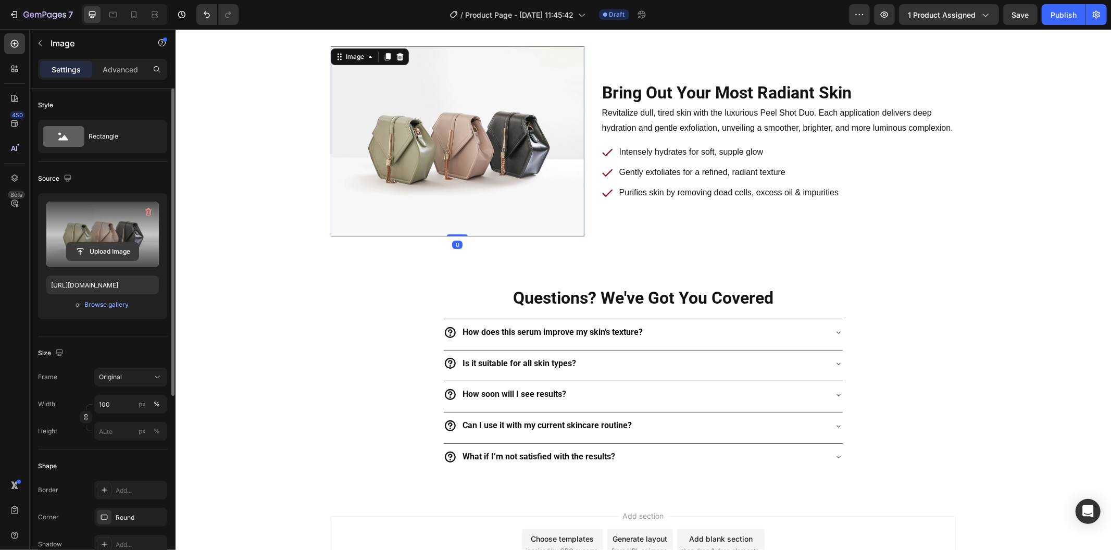
click at [122, 246] on input "file" at bounding box center [103, 252] width 72 height 18
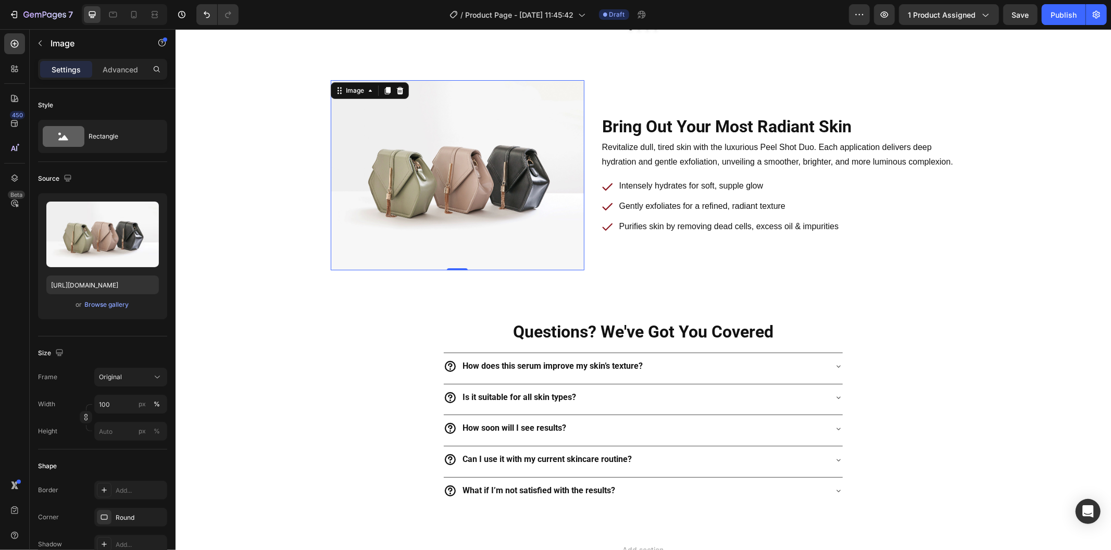
scroll to position [2762, 0]
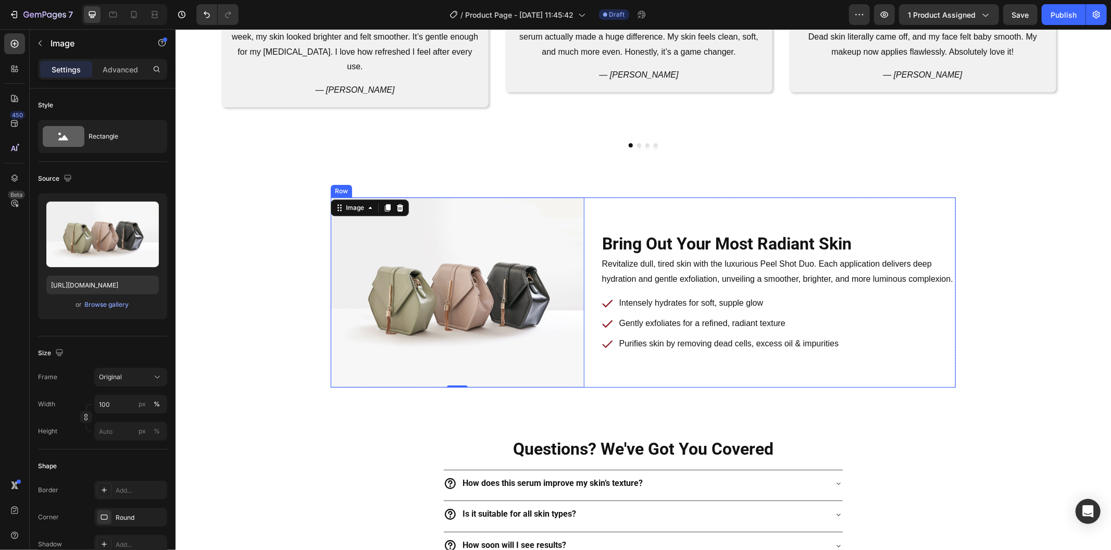
click at [592, 197] on div "Bring Out Your Most Radiant Skin Heading Row Revitalize dull, tired skin with t…" at bounding box center [642, 292] width 625 height 190
click at [394, 211] on img at bounding box center [457, 292] width 254 height 190
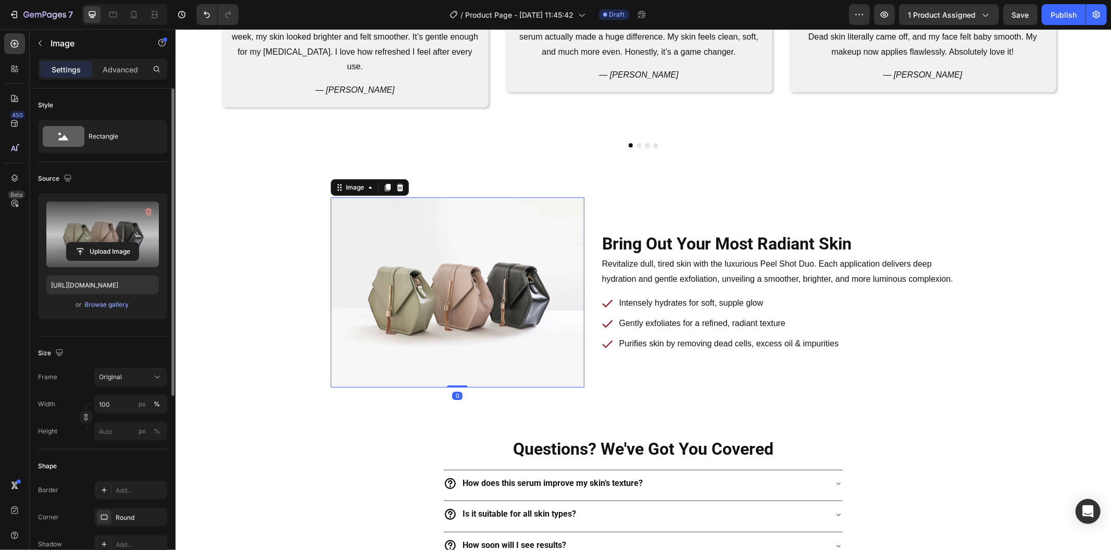
click at [104, 237] on label at bounding box center [102, 234] width 112 height 66
click at [104, 243] on input "file" at bounding box center [103, 252] width 72 height 18
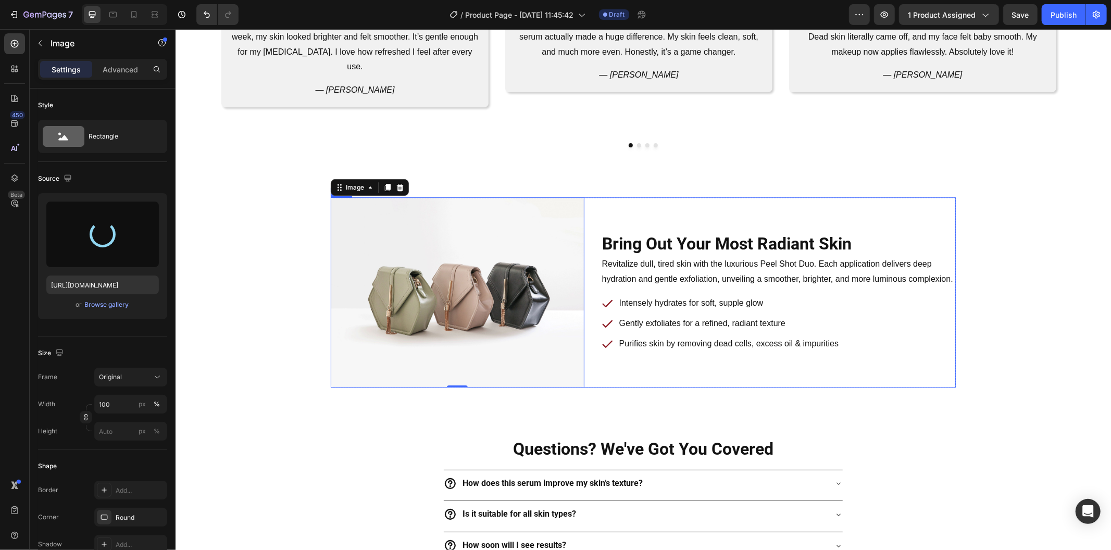
type input "https://cdn.shopify.com/s/files/1/0469/1692/7656/files/gempages_551382014251500…"
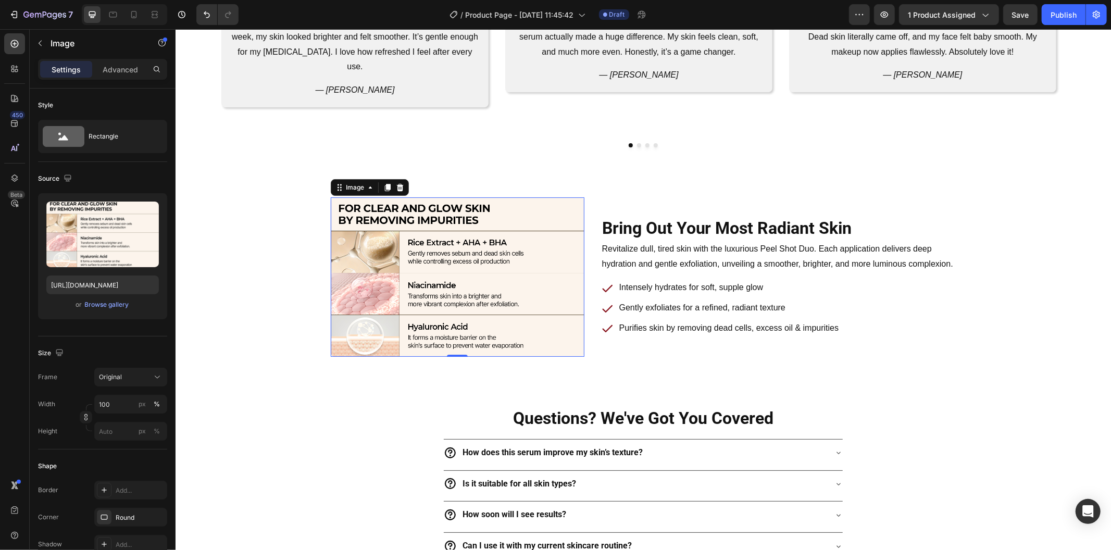
scroll to position [2819, 0]
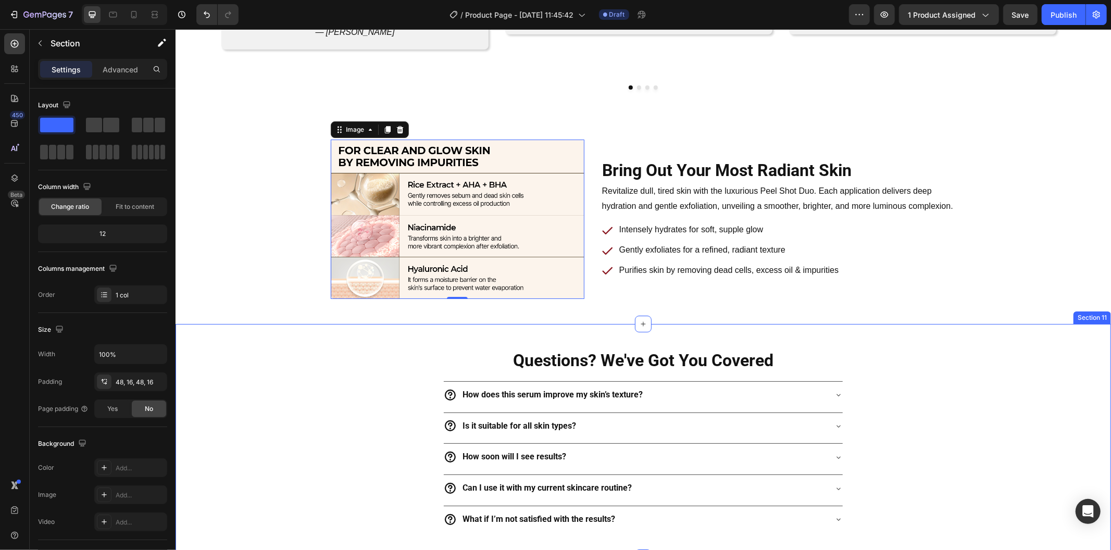
click at [251, 273] on div "Bring Out Your Most Radiant Skin Heading Row Revitalize dull, tired skin with t…" at bounding box center [642, 218] width 918 height 159
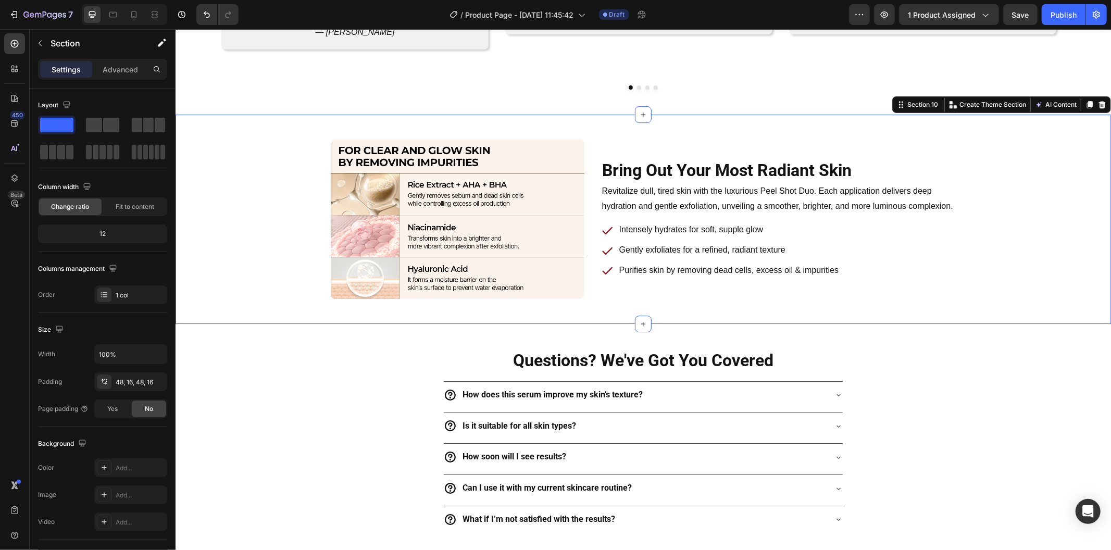
click at [446, 170] on img at bounding box center [457, 218] width 254 height 159
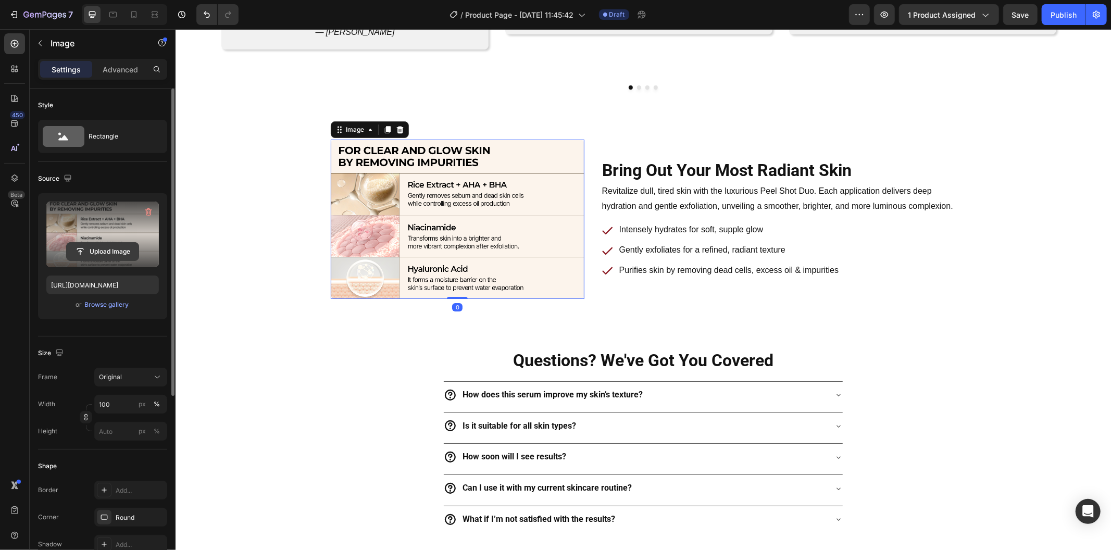
click at [129, 245] on input "file" at bounding box center [103, 252] width 72 height 18
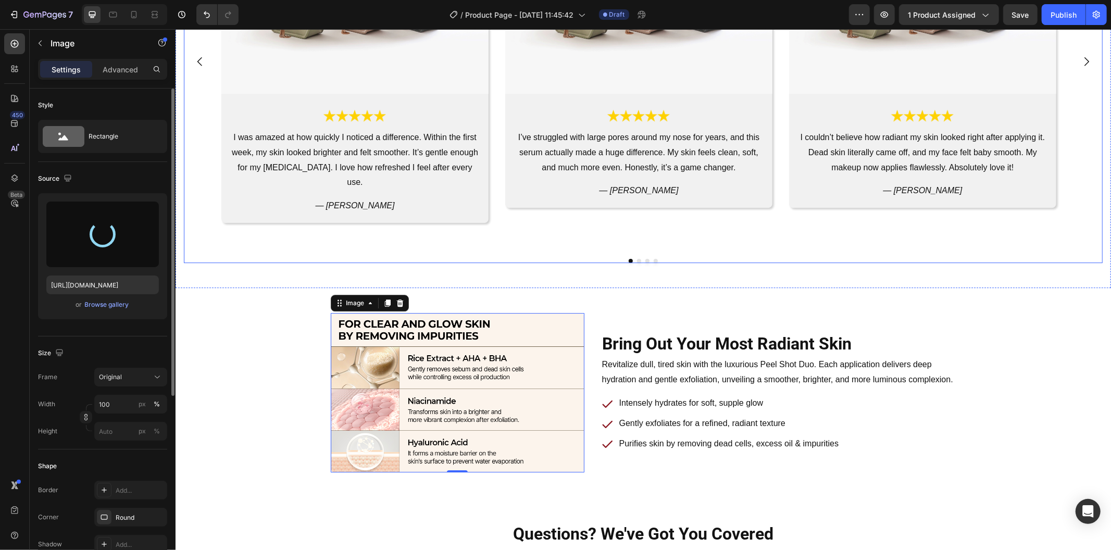
type input "https://cdn.shopify.com/s/files/1/0469/1692/7656/files/gempages_551382014251500…"
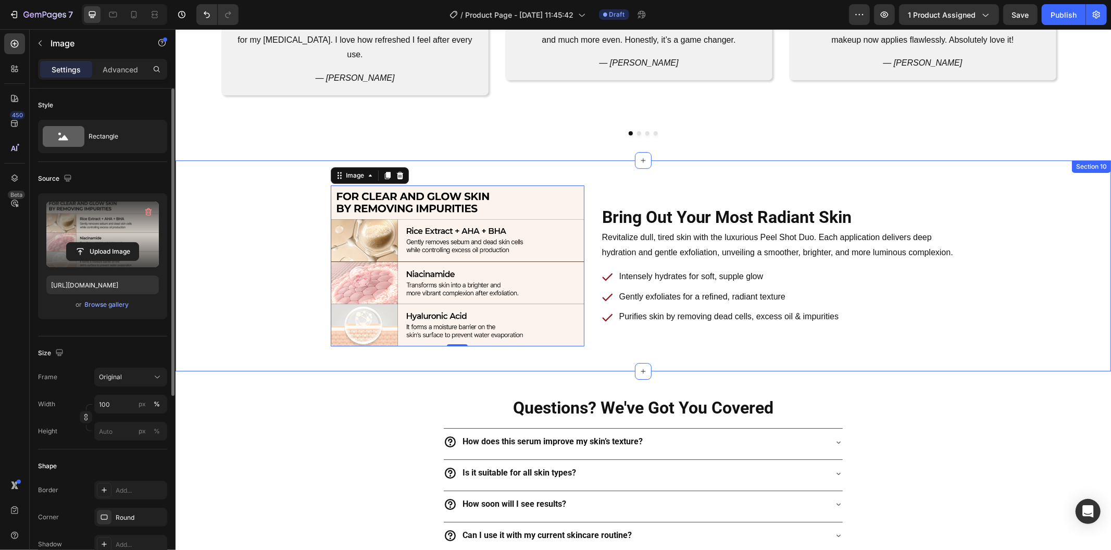
scroll to position [2762, 0]
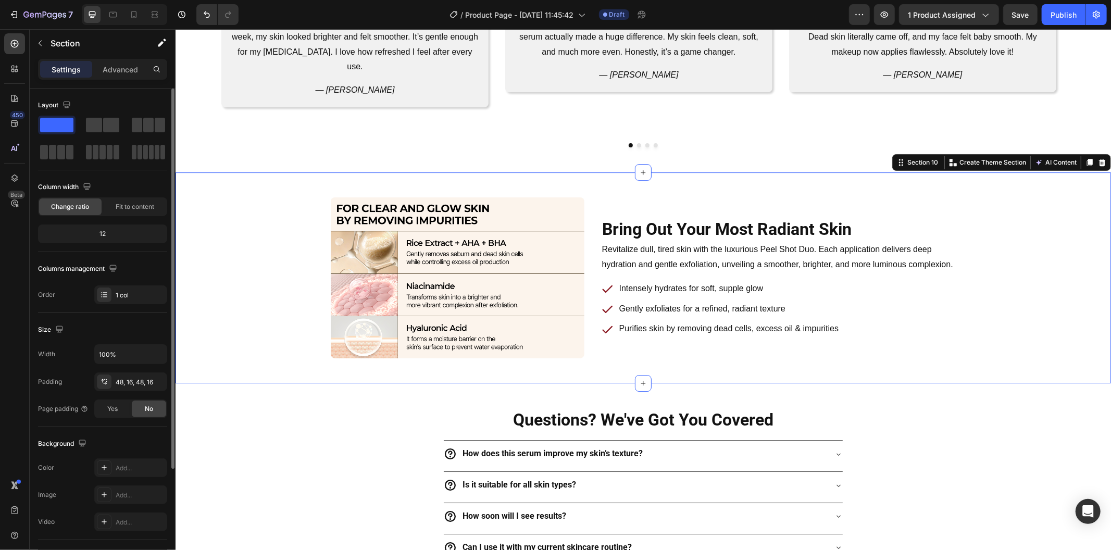
click at [245, 204] on div "Bring Out Your Most Radiant Skin Heading Row Revitalize dull, tired skin with t…" at bounding box center [642, 277] width 918 height 161
click at [587, 234] on div "Bring Out Your Most Radiant Skin Heading Row Revitalize dull, tired skin with t…" at bounding box center [642, 277] width 625 height 161
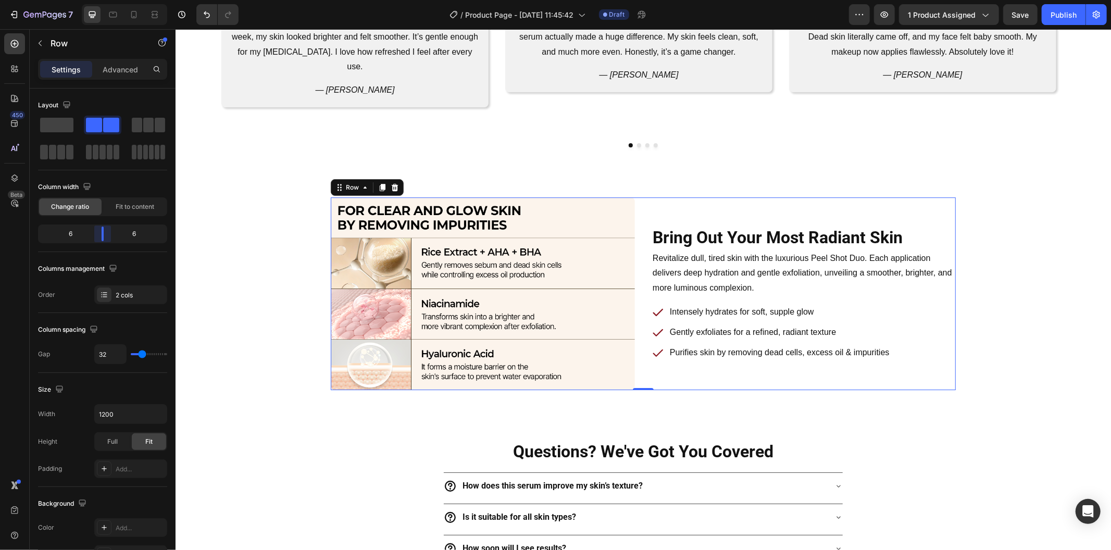
drag, startPoint x: 94, startPoint y: 231, endPoint x: 107, endPoint y: 231, distance: 13.0
click at [107, 0] on body "7 Version history / Product Page - Aug 28, 11:45:42 Draft Preview 1 product ass…" at bounding box center [555, 0] width 1111 height 0
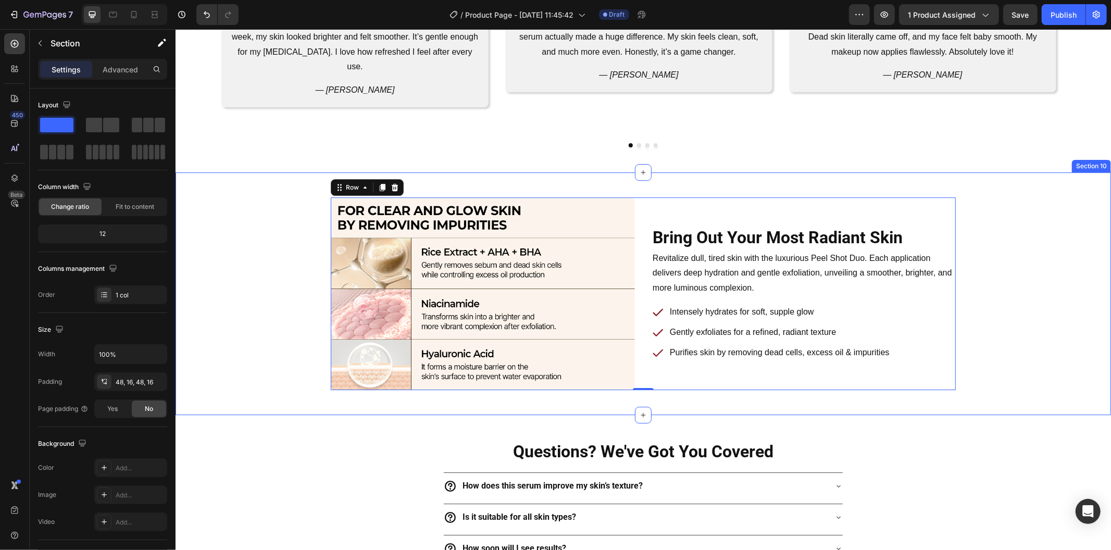
click at [200, 292] on div "Bring Out Your Most Radiant Skin Heading Row Revitalize dull, tired skin with t…" at bounding box center [642, 293] width 918 height 193
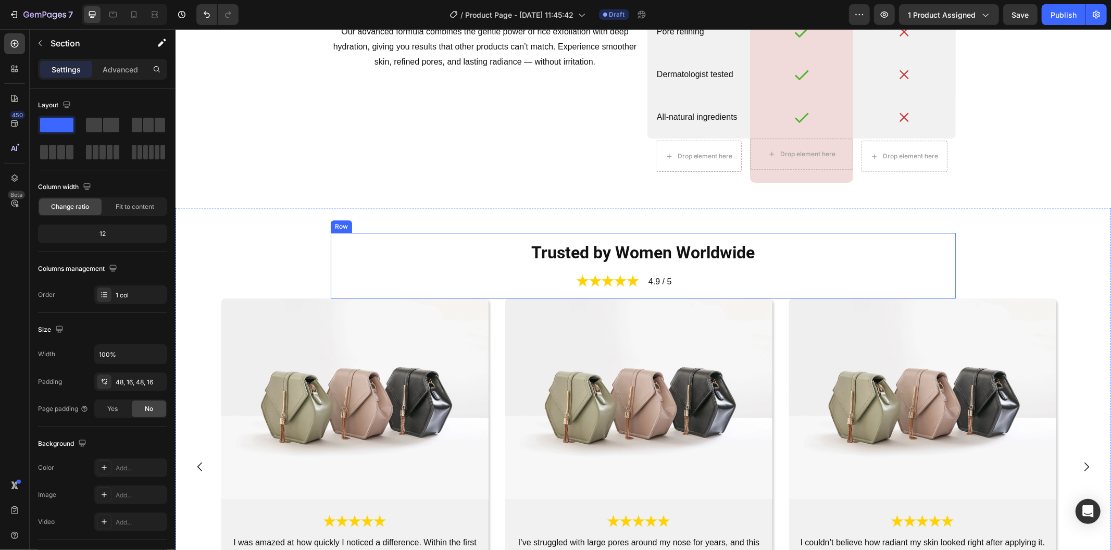
scroll to position [2356, 0]
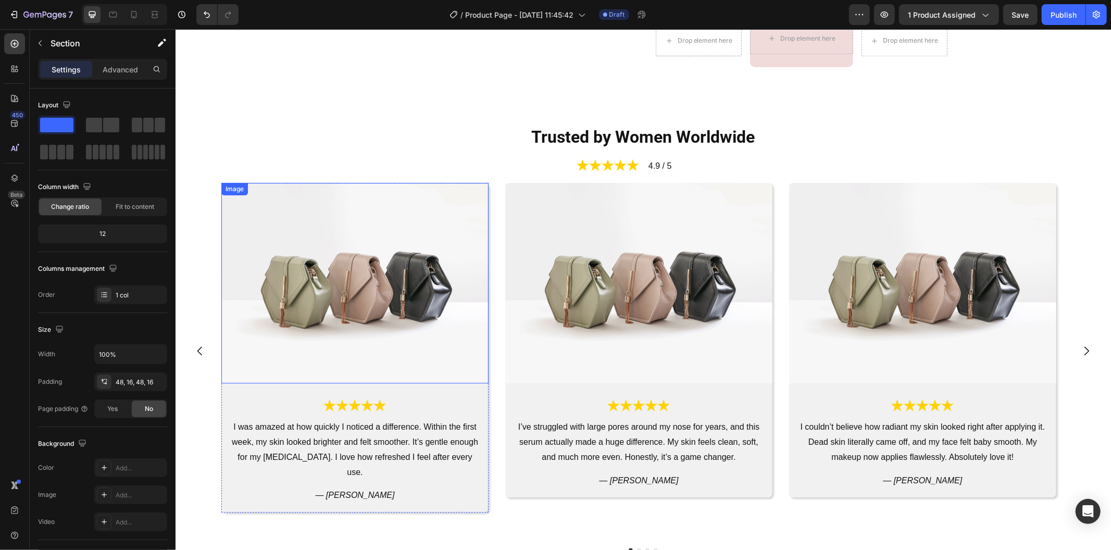
click at [310, 231] on img at bounding box center [354, 282] width 267 height 200
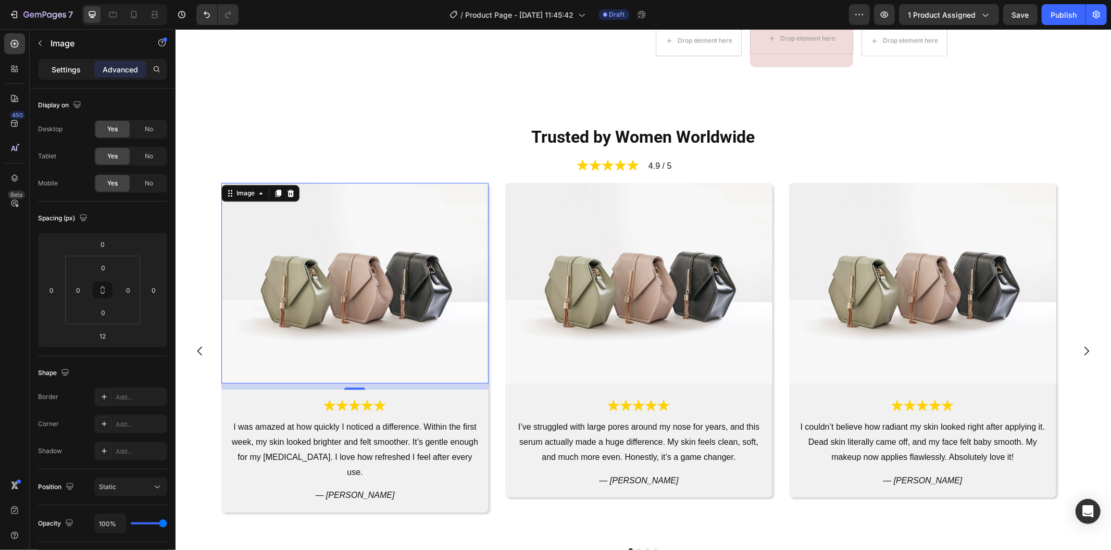
click at [56, 75] on div "Settings" at bounding box center [66, 69] width 52 height 17
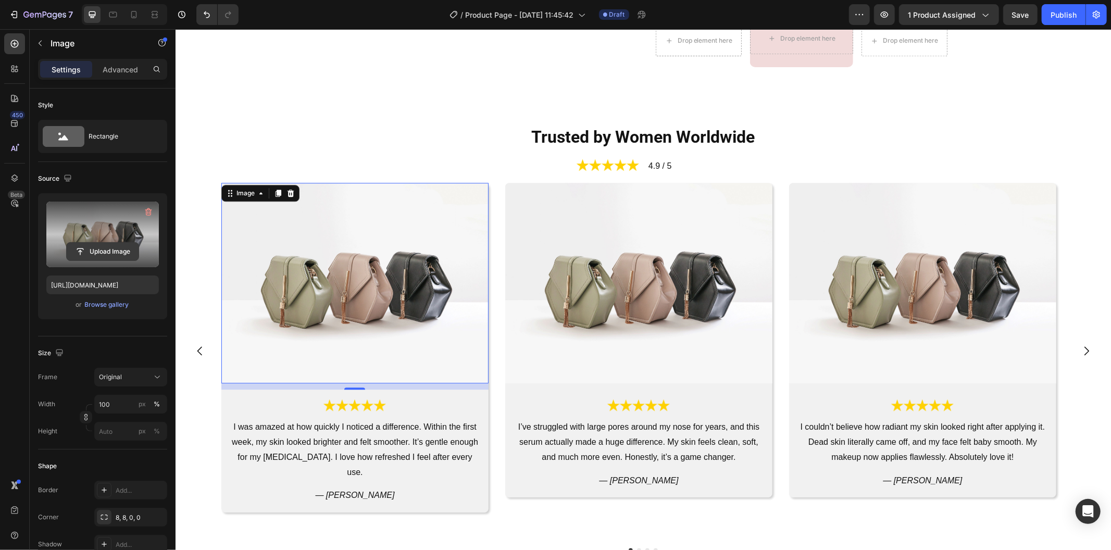
click at [107, 249] on input "file" at bounding box center [103, 252] width 72 height 18
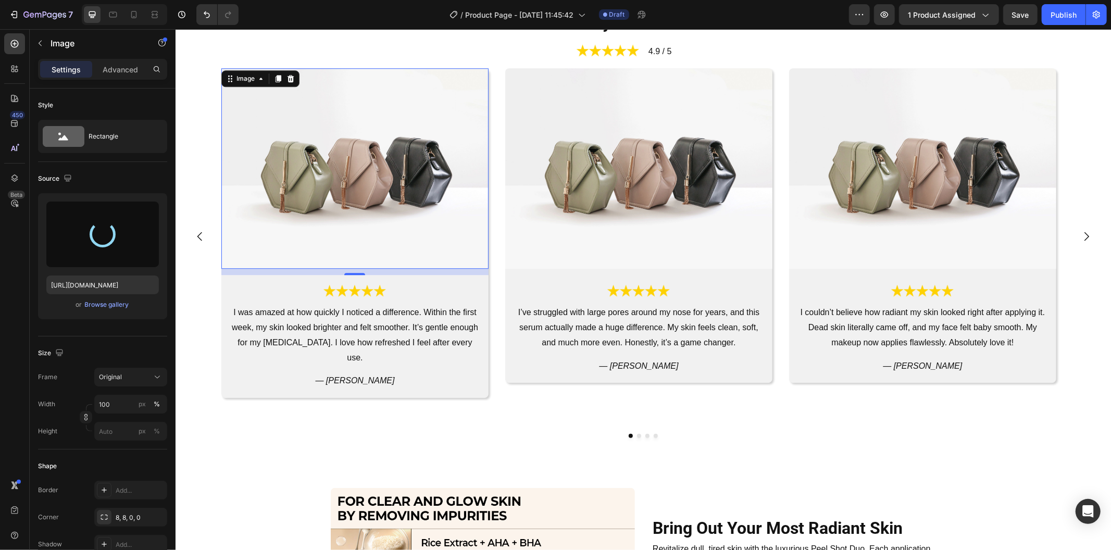
scroll to position [2472, 0]
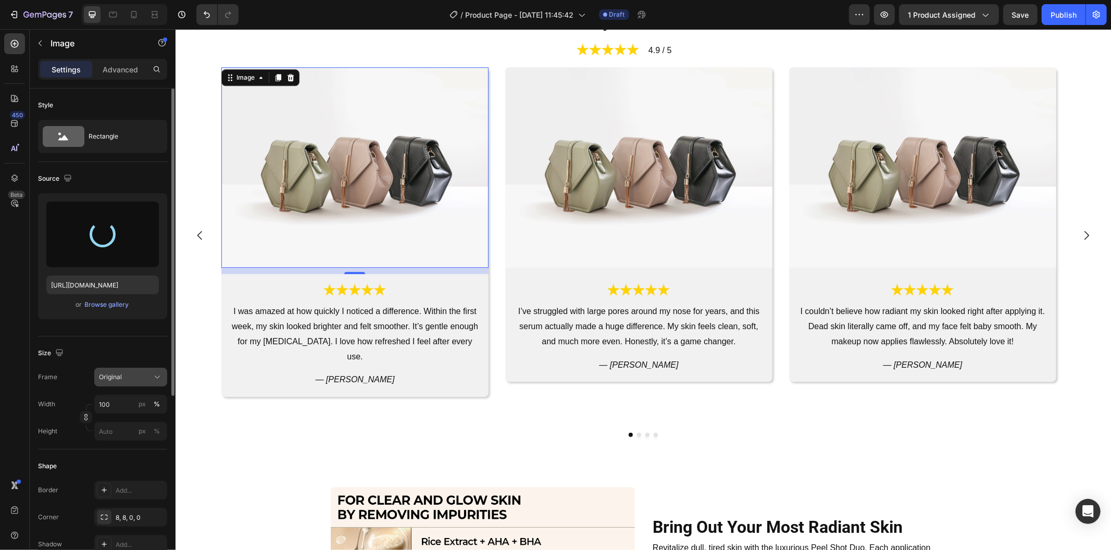
click at [153, 377] on icon at bounding box center [157, 377] width 10 height 10
type input "https://cdn.shopify.com/s/files/1/0469/1692/7656/files/gempages_551382014251500…"
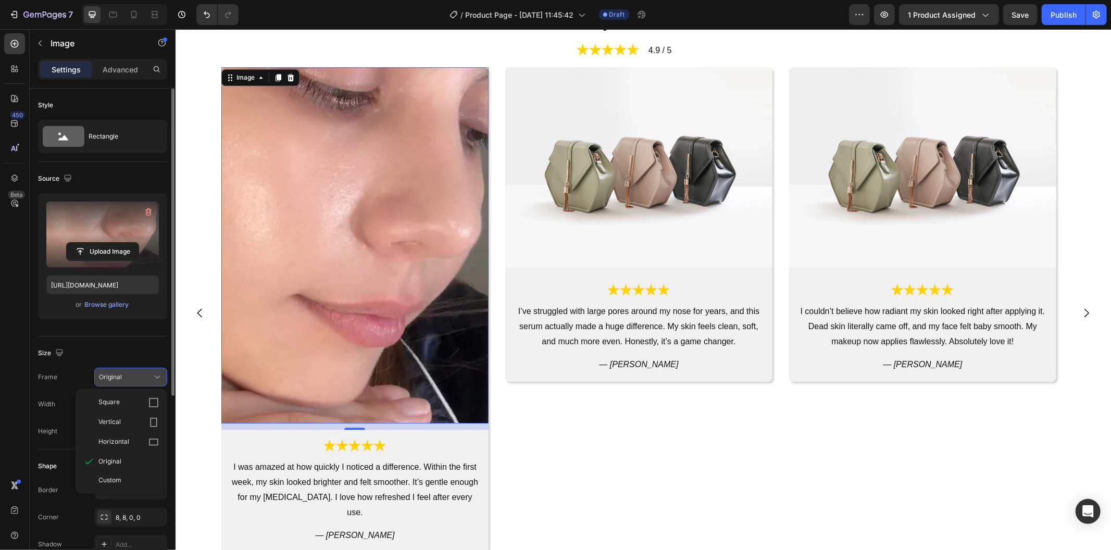
click at [147, 413] on div "Vertical" at bounding box center [121, 422] width 83 height 20
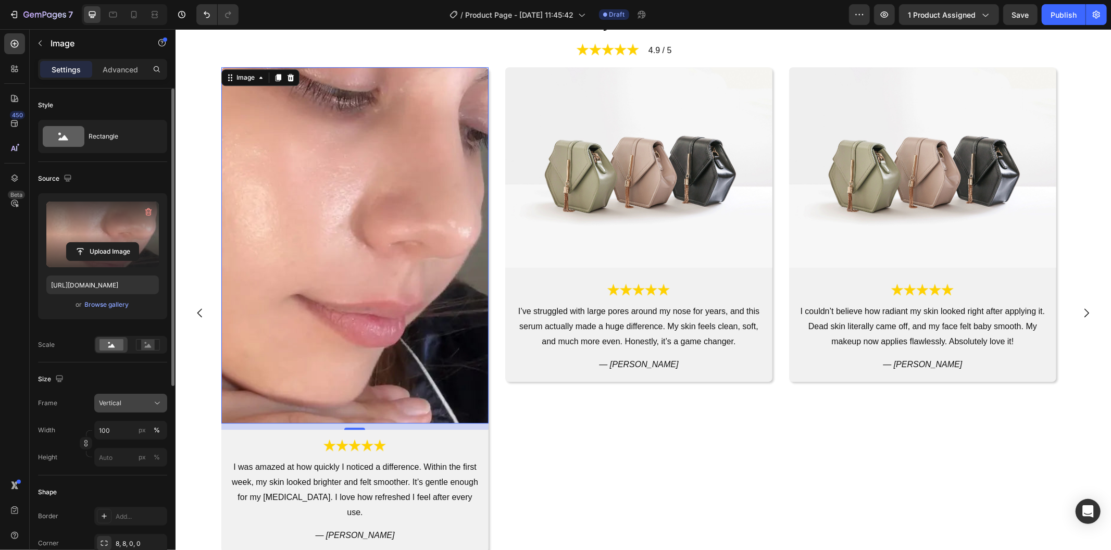
click at [146, 402] on div "Vertical" at bounding box center [124, 402] width 51 height 9
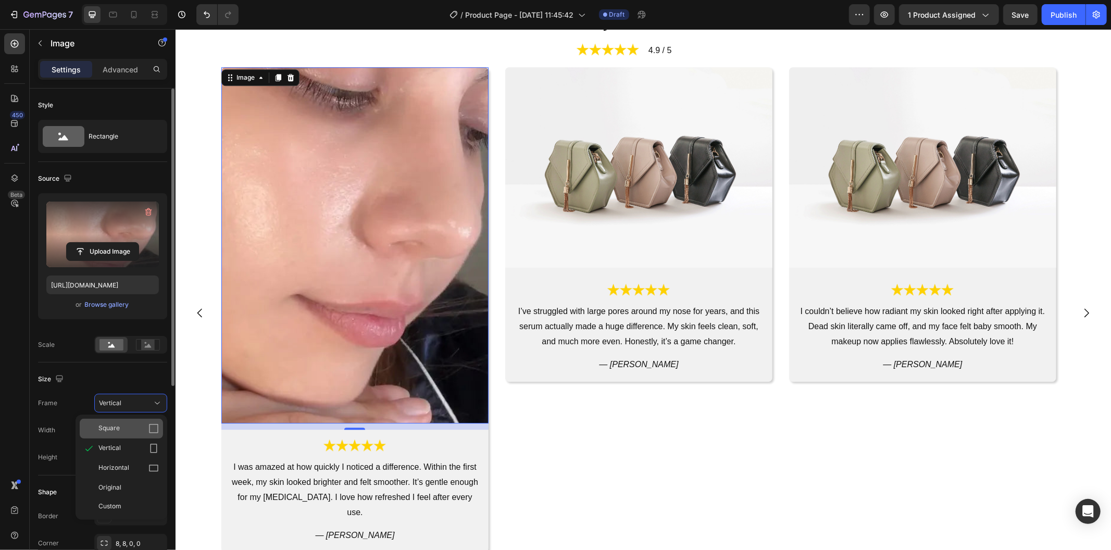
click at [142, 428] on div "Square" at bounding box center [128, 428] width 60 height 10
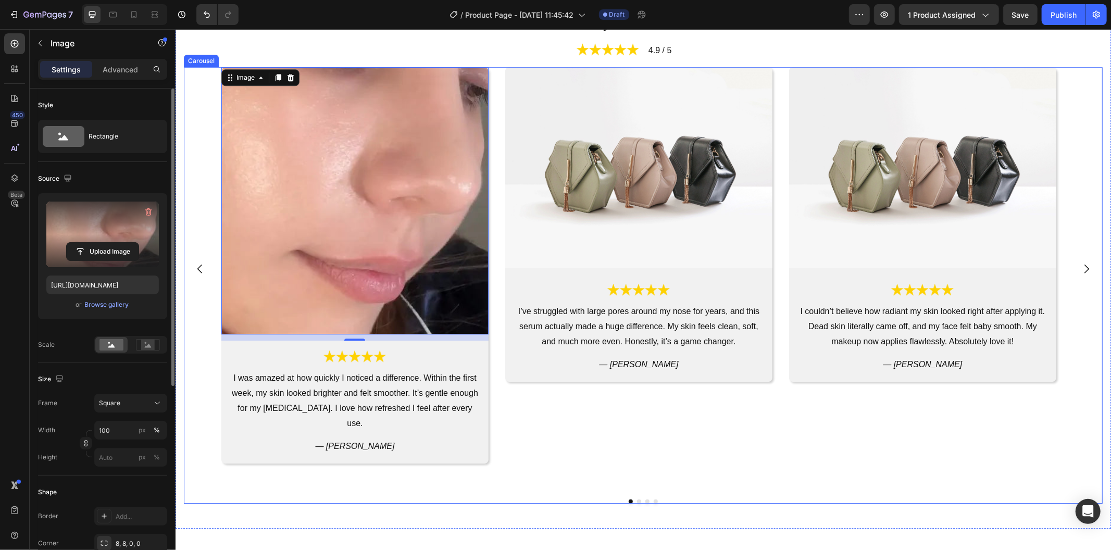
click at [563, 420] on div "Image Image I’ve struggled with large pores around my nose for years, and this …" at bounding box center [638, 268] width 267 height 402
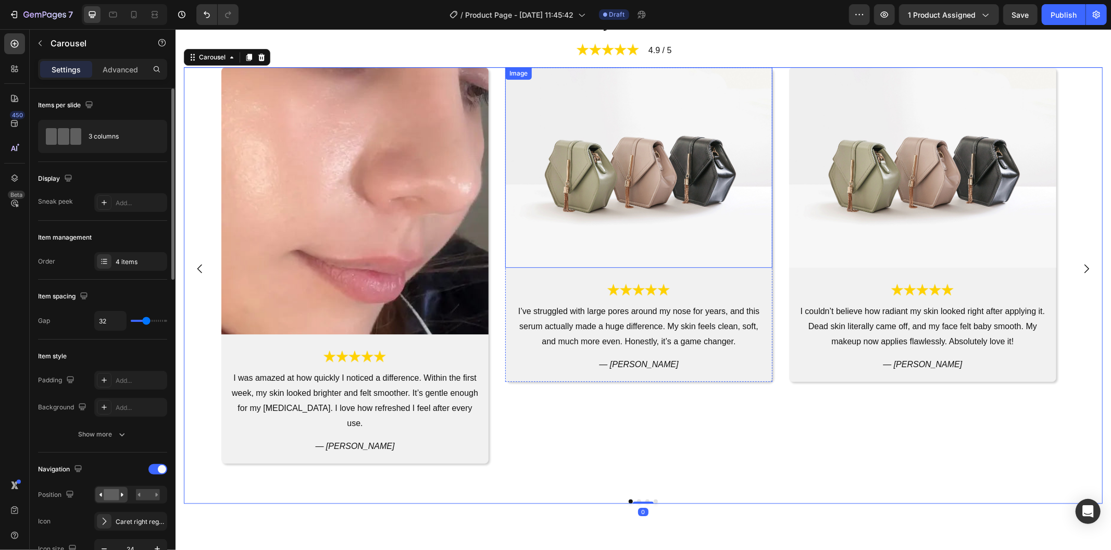
click at [536, 199] on img at bounding box center [638, 167] width 267 height 200
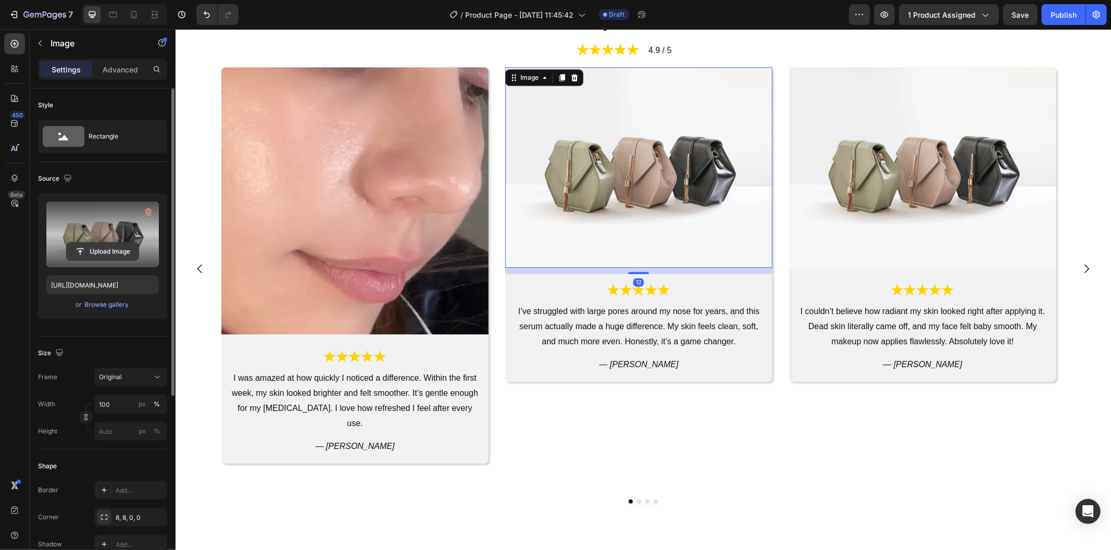
click at [121, 246] on input "file" at bounding box center [103, 252] width 72 height 18
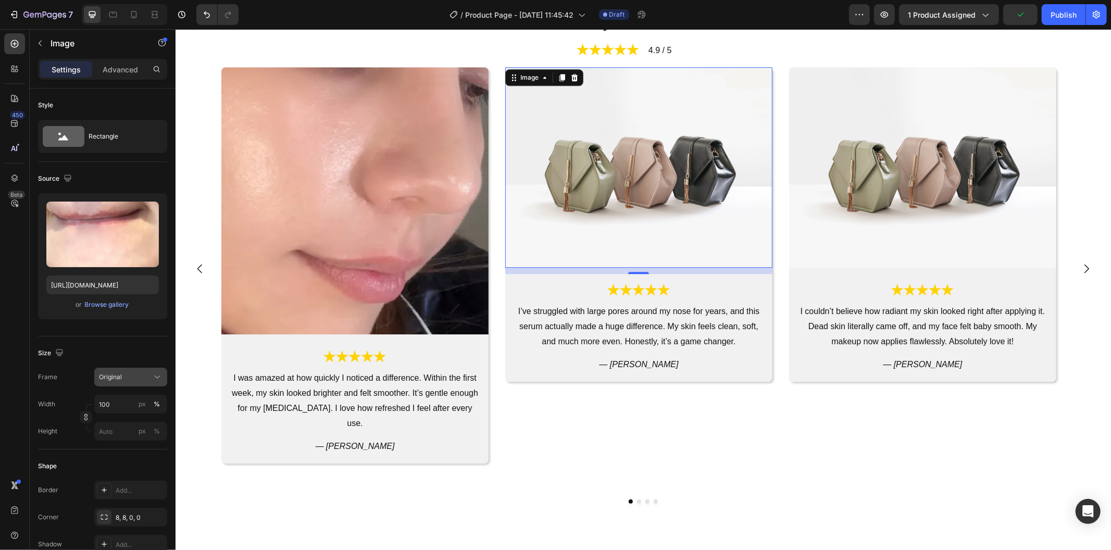
type input "https://cdn.shopify.com/s/files/1/0469/1692/7656/files/gempages_551382014251500…"
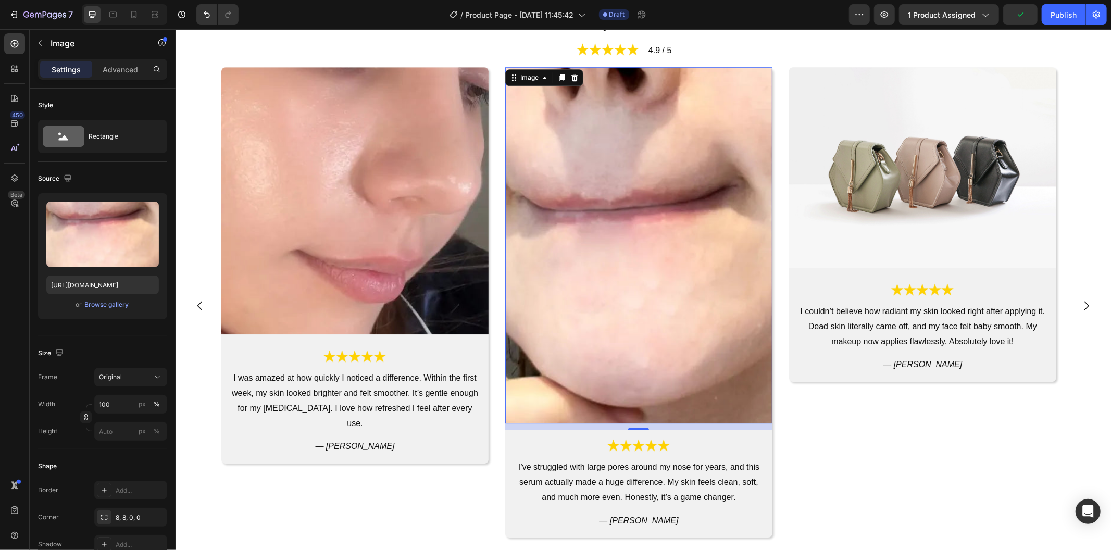
click at [149, 367] on div "Size Frame Original Width 100 px % Height px %" at bounding box center [102, 392] width 129 height 113
click at [148, 379] on div "Original" at bounding box center [124, 376] width 51 height 9
click at [139, 404] on div "Square" at bounding box center [128, 402] width 60 height 10
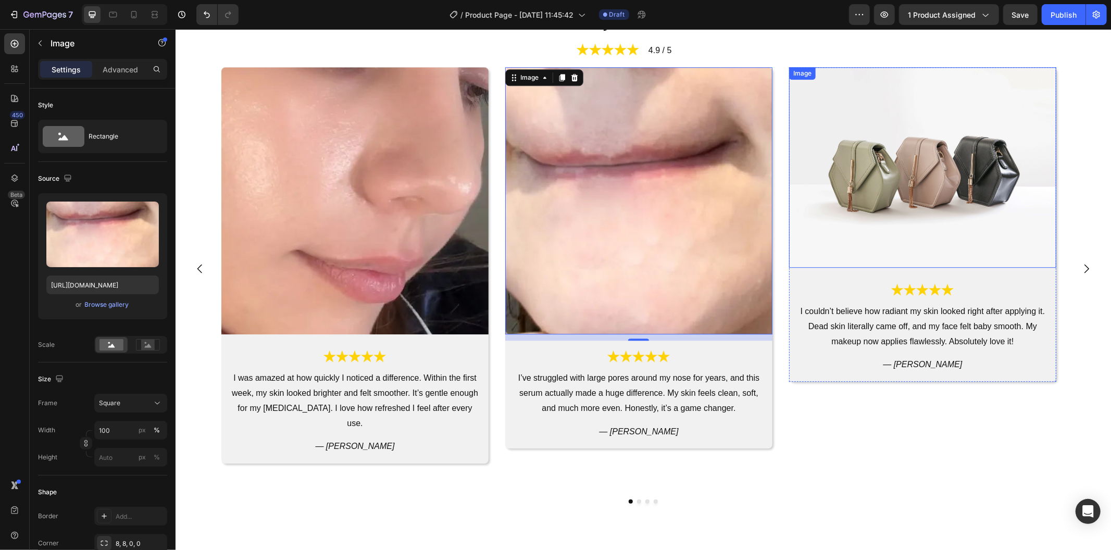
click at [936, 240] on img at bounding box center [921, 167] width 267 height 200
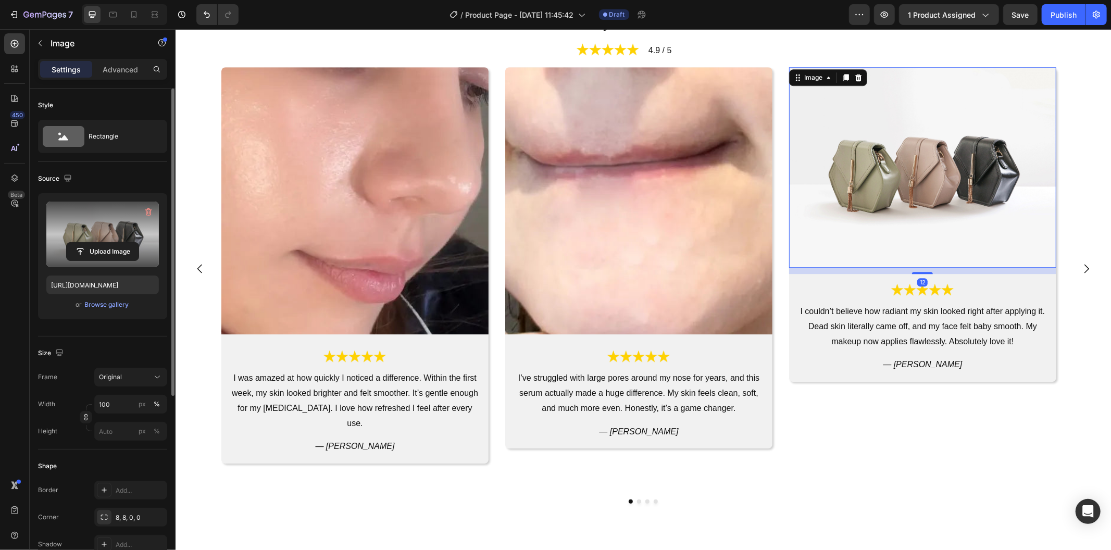
click at [109, 225] on label at bounding box center [102, 234] width 112 height 66
click at [109, 243] on input "file" at bounding box center [103, 252] width 72 height 18
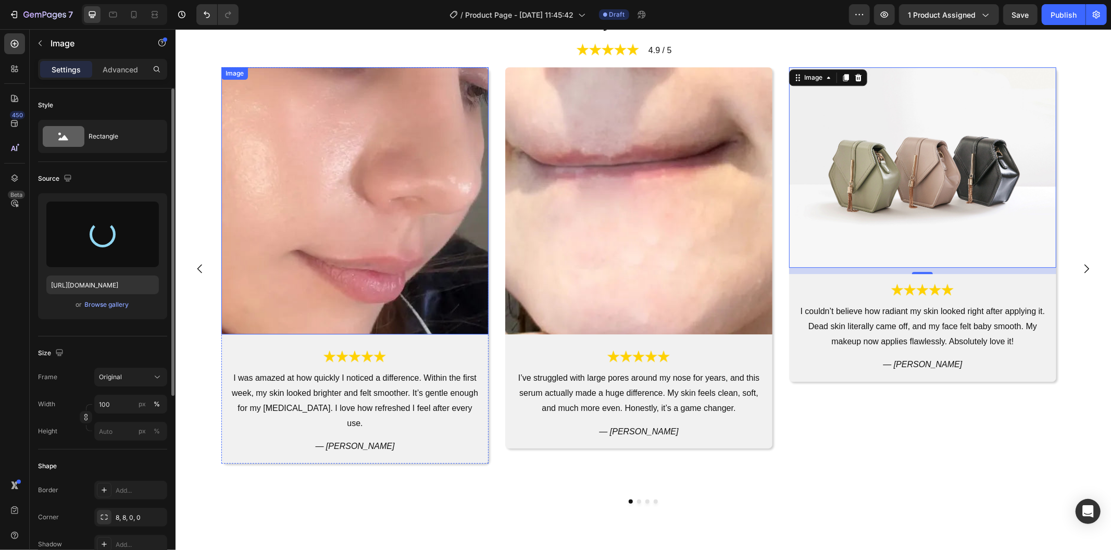
type input "https://cdn.shopify.com/s/files/1/0469/1692/7656/files/gempages_551382014251500…"
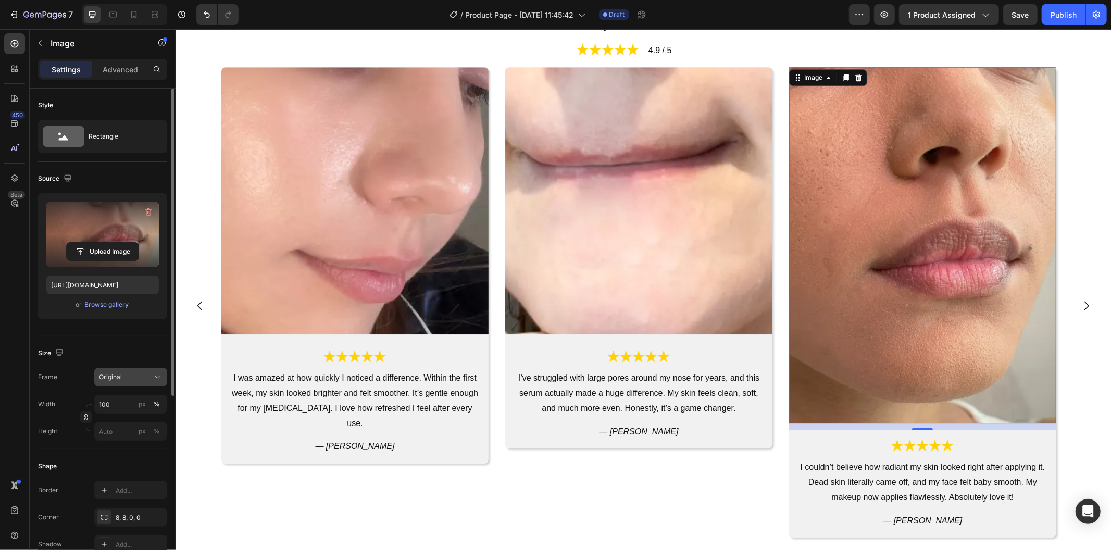
click at [138, 369] on button "Original" at bounding box center [130, 377] width 73 height 19
click at [149, 398] on icon at bounding box center [153, 402] width 10 height 10
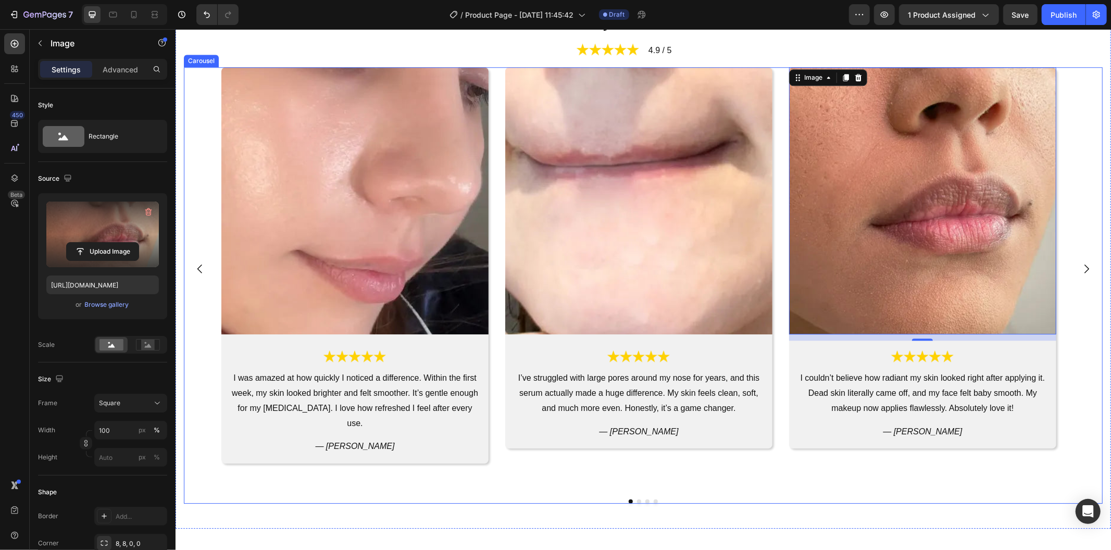
click at [653, 499] on button "Dot" at bounding box center [655, 501] width 4 height 4
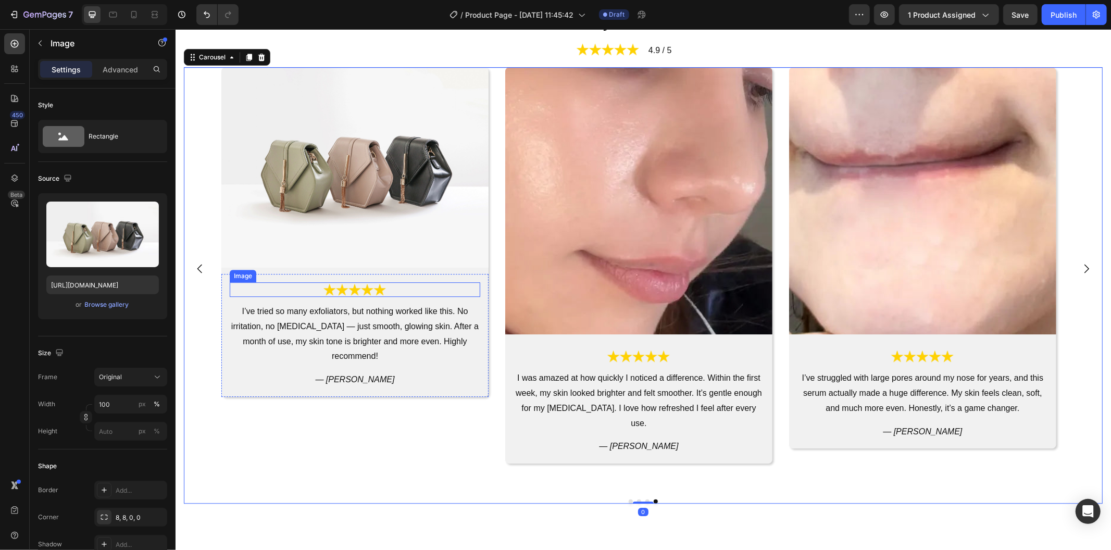
click at [399, 170] on img at bounding box center [354, 167] width 267 height 200
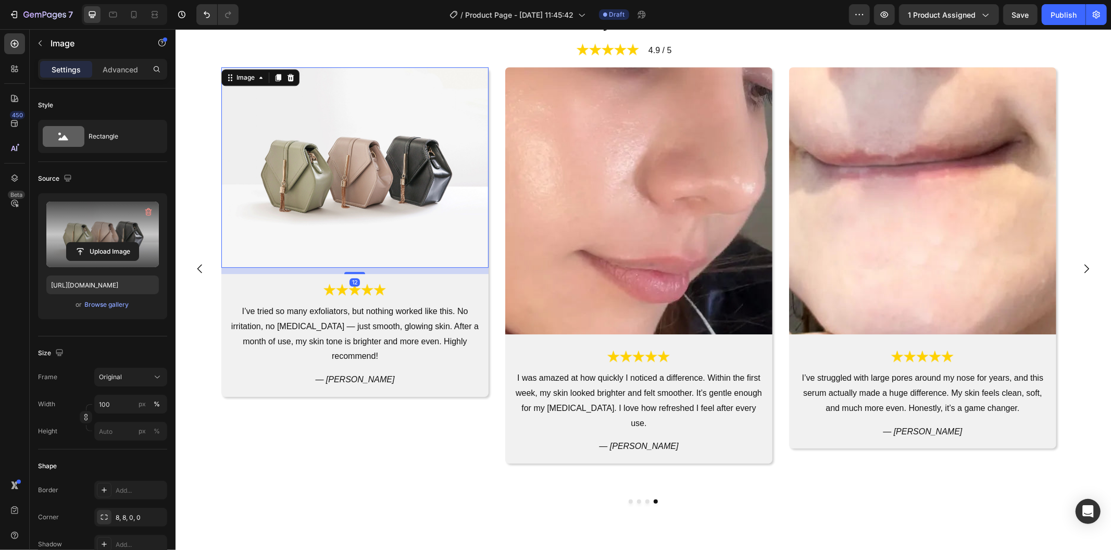
click at [128, 232] on label at bounding box center [102, 234] width 112 height 66
click at [128, 243] on input "file" at bounding box center [103, 252] width 72 height 18
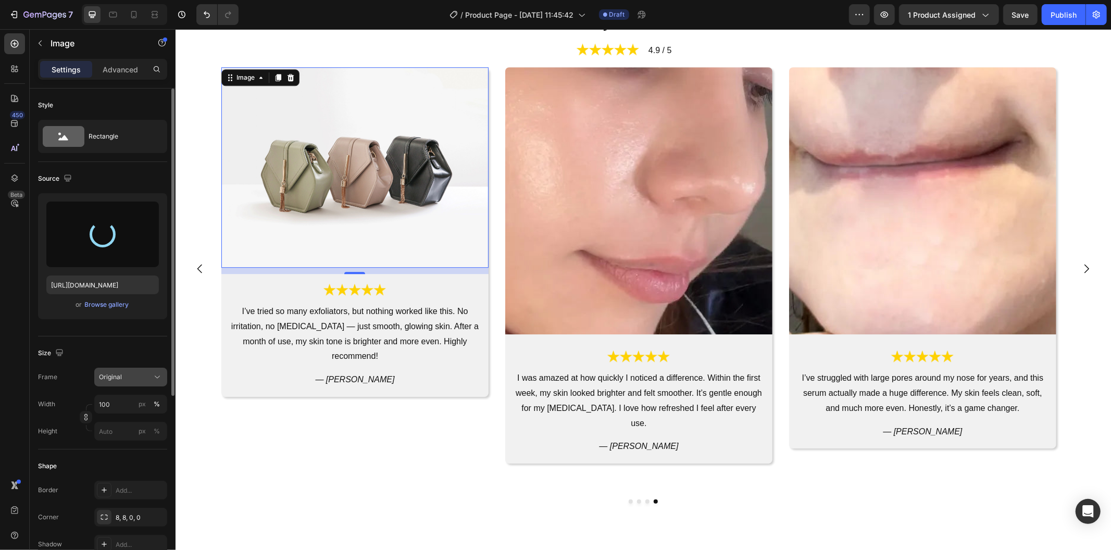
click at [154, 375] on icon at bounding box center [157, 377] width 10 height 10
click at [153, 400] on icon at bounding box center [153, 402] width 10 height 10
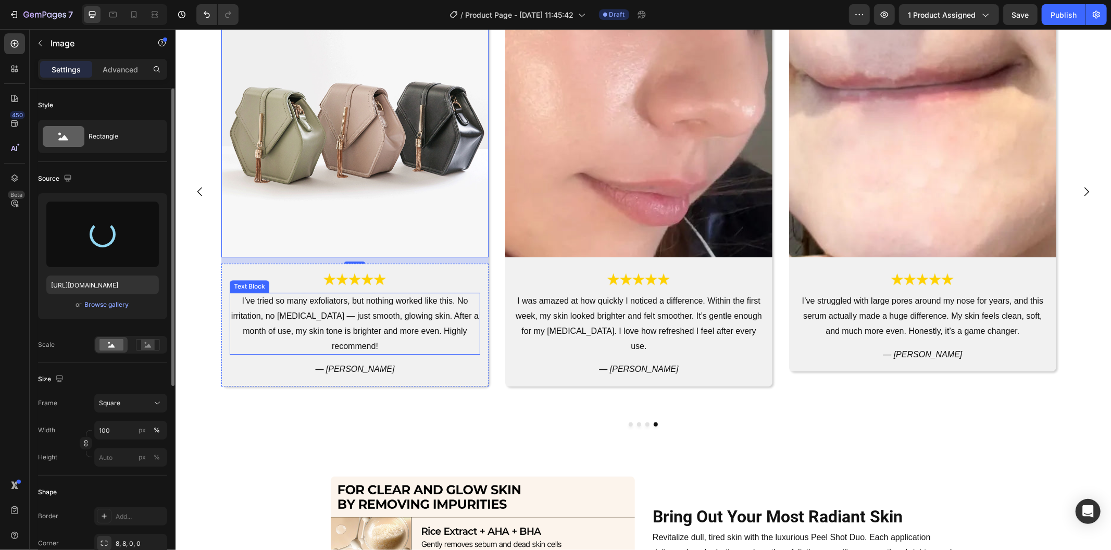
type input "https://cdn.shopify.com/s/files/1/0469/1692/7656/files/gempages_551382014251500…"
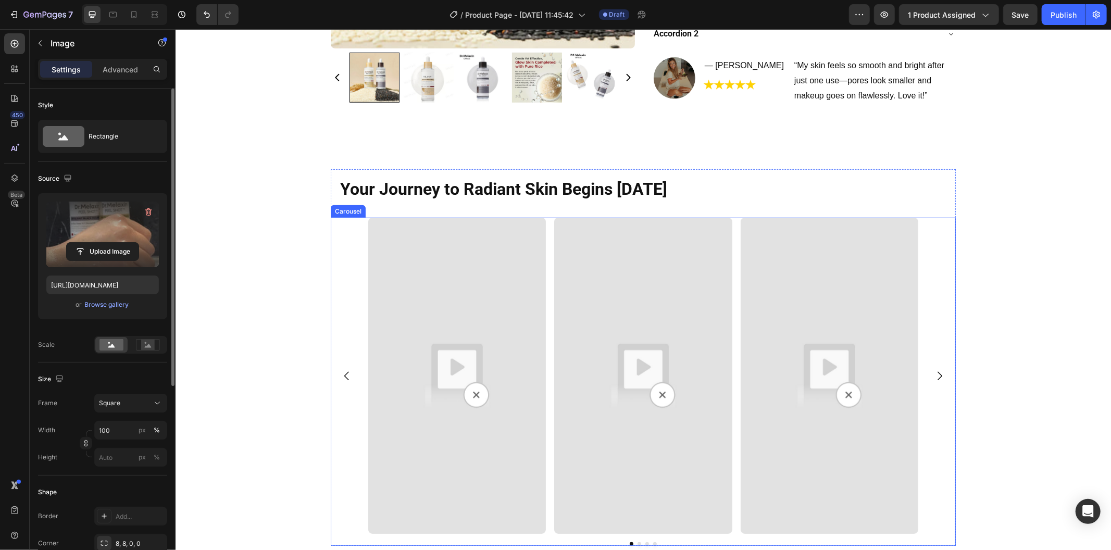
scroll to position [404, 0]
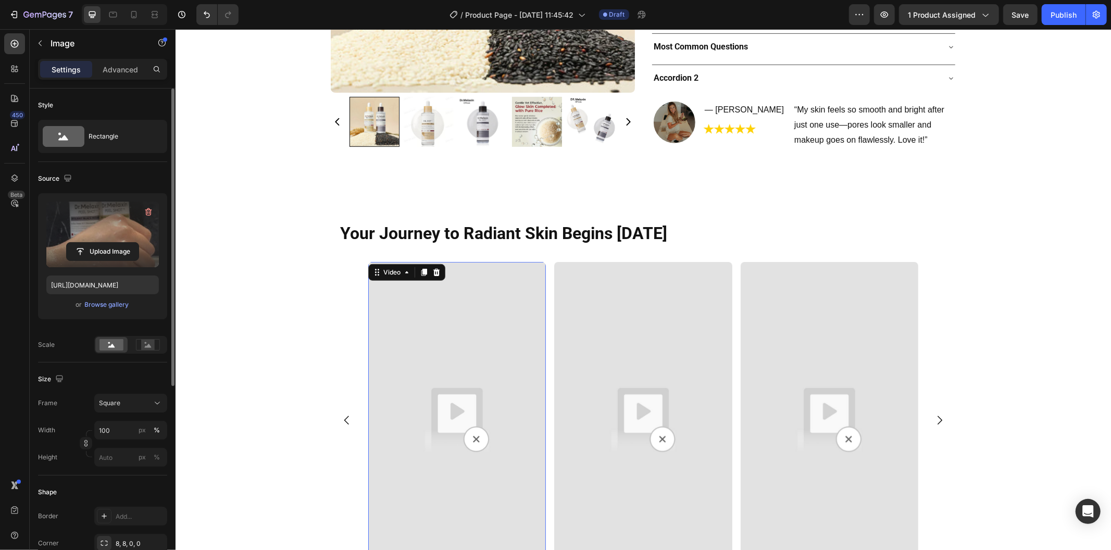
click at [442, 321] on img at bounding box center [457, 419] width 178 height 316
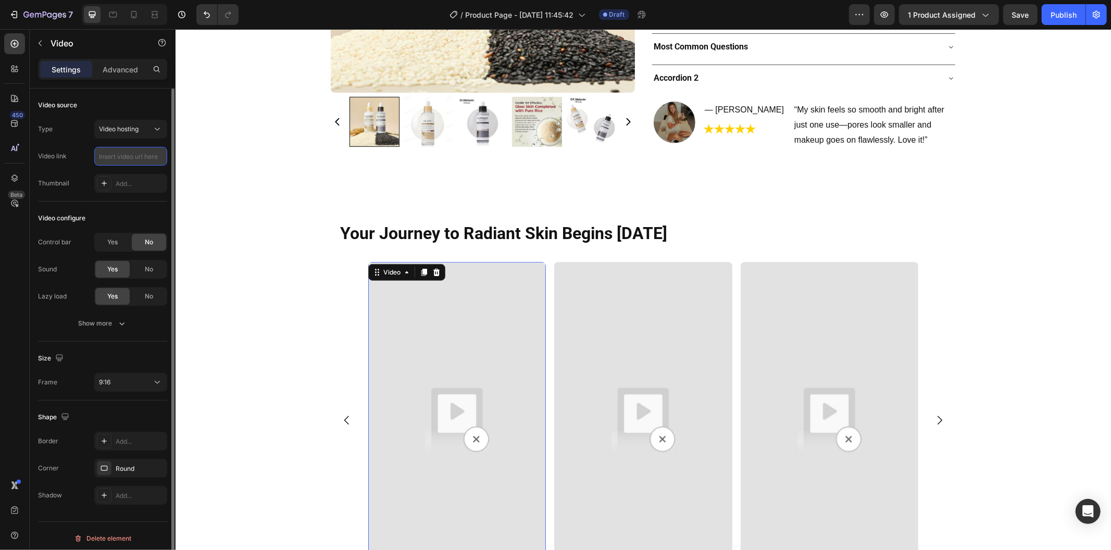
click at [128, 157] on input "text" at bounding box center [130, 156] width 73 height 19
paste input "https://cdn.shopify.com/videos/c/o/v/820079ef9e83466783e83c34240cf891.mp4"
type input "https://cdn.shopify.com/videos/c/o/v/820079ef9e83466783e83c34240cf891.mp4"
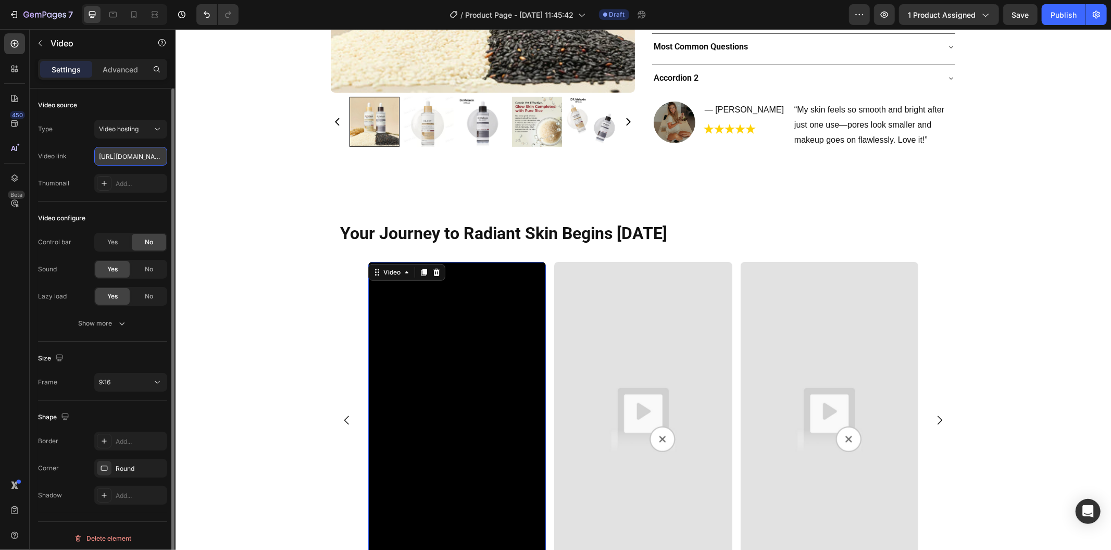
scroll to position [0, 197]
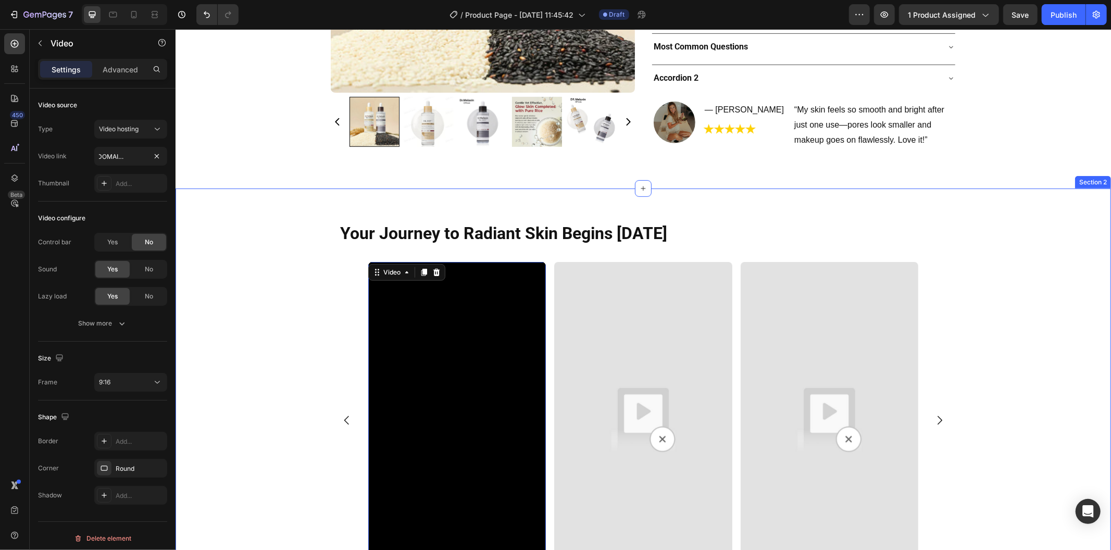
click at [320, 299] on div "Your Journey to Radiant Skin Begins Today Heading Row Video 0 Video Video Video…" at bounding box center [642, 401] width 918 height 376
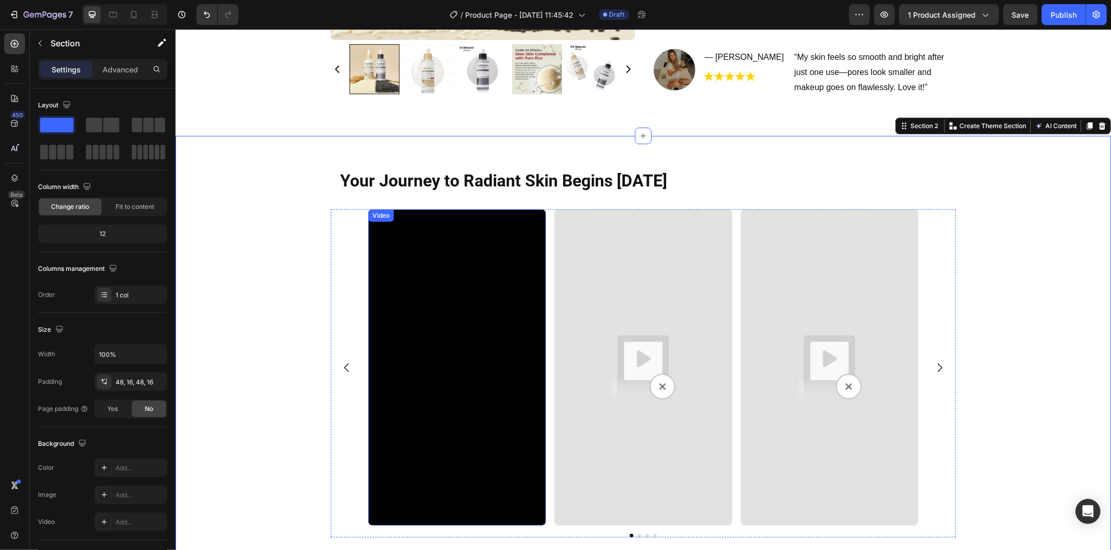
scroll to position [578, 0]
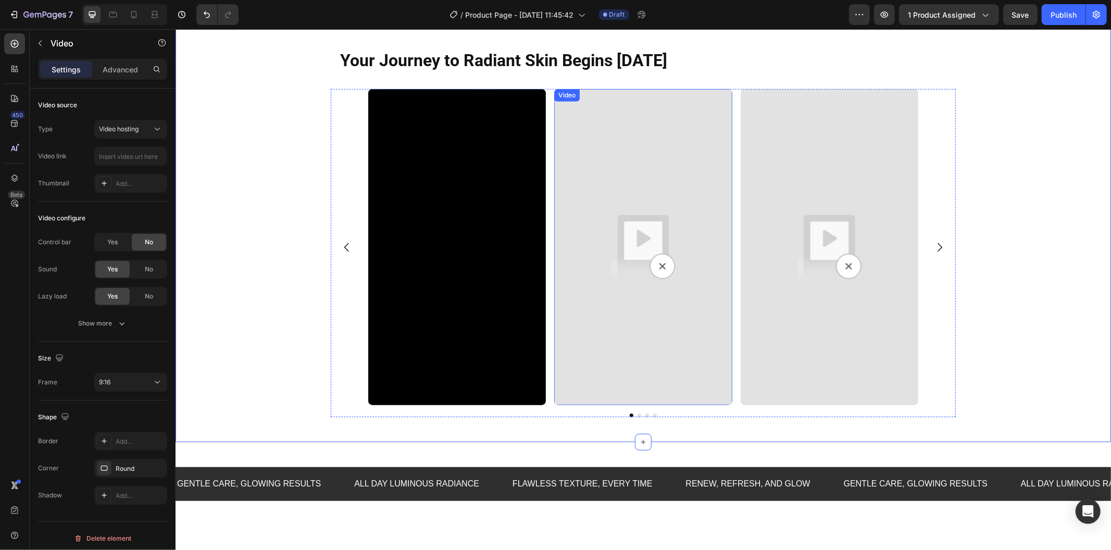
click at [606, 311] on img at bounding box center [642, 247] width 178 height 316
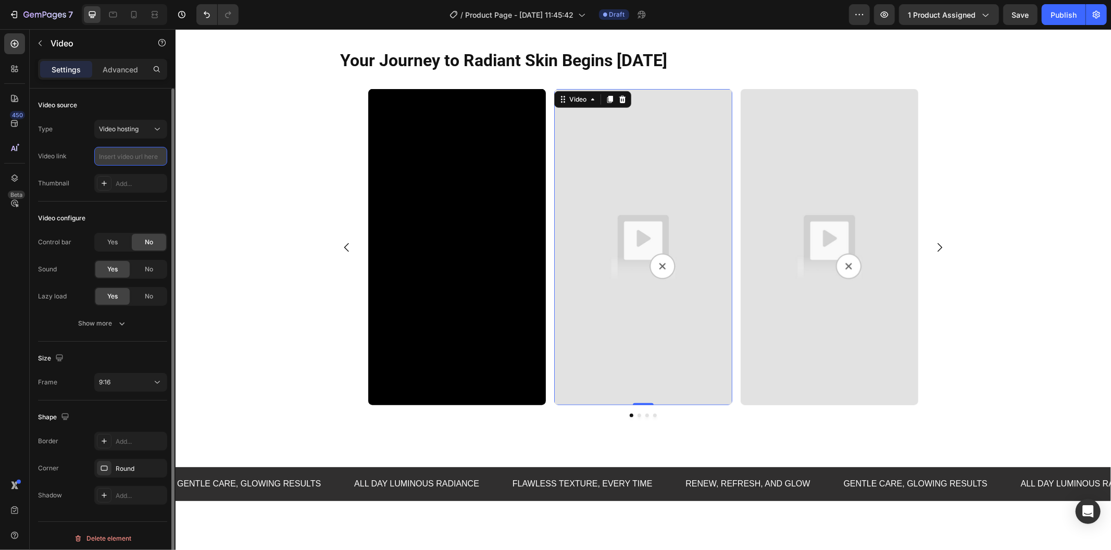
click at [118, 163] on input "text" at bounding box center [130, 156] width 73 height 19
paste input "https://cdn.shopify.com/videos/c/o/v/dea9d179cfc440d58e473ac17f5be693.mp4"
type input "https://cdn.shopify.com/videos/c/o/v/dea9d179cfc440d58e473ac17f5be693.mp4"
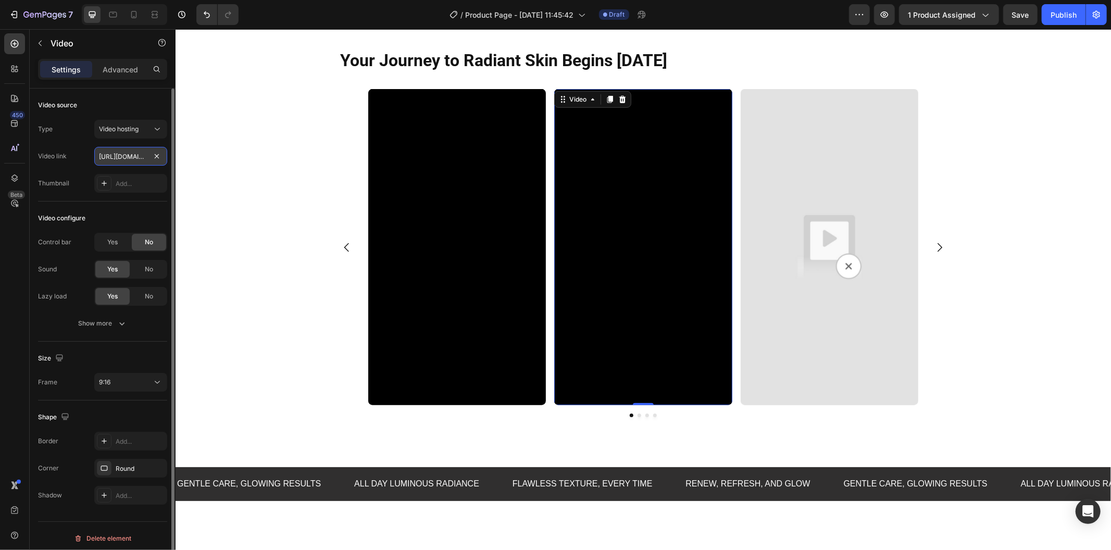
scroll to position [0, 194]
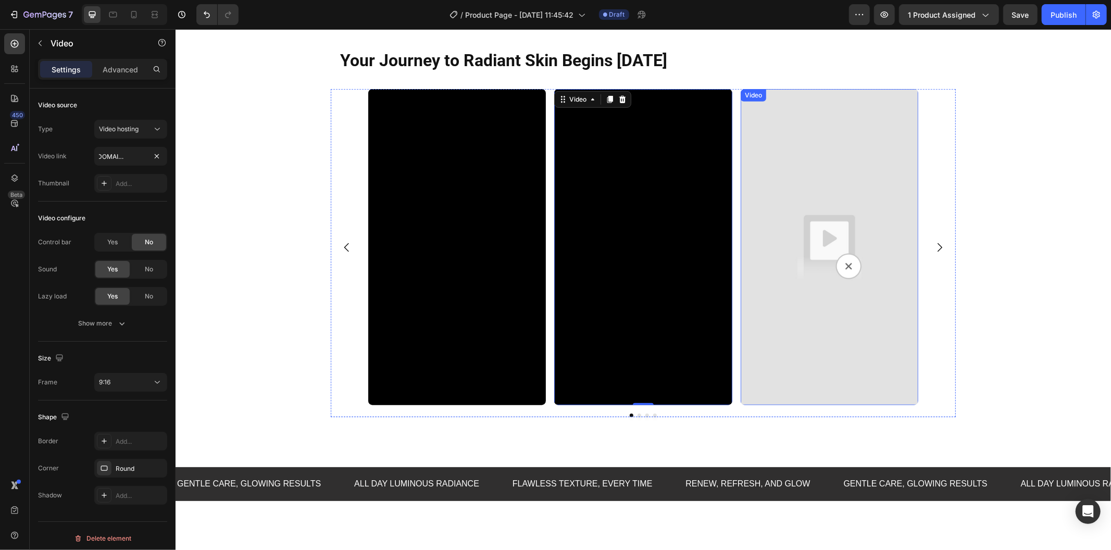
click at [780, 276] on img at bounding box center [829, 247] width 178 height 316
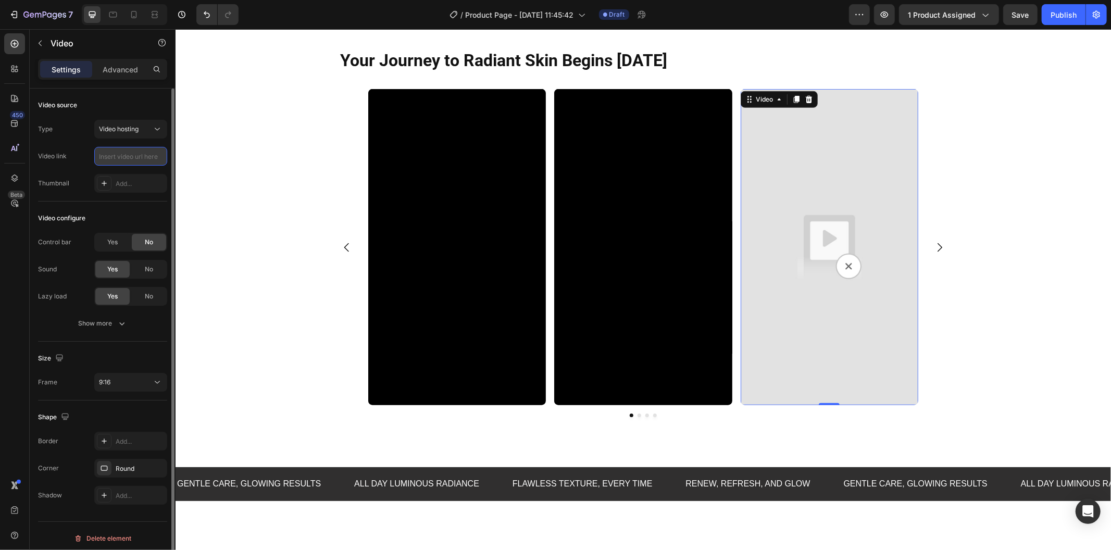
click at [134, 160] on input "text" at bounding box center [130, 156] width 73 height 19
paste input "https://cdn.shopify.com/videos/c/o/v/92483dd615724b2d94ae446f7f0d42f5.mp4"
type input "https://cdn.shopify.com/videos/c/o/v/92483dd615724b2d94ae446f7f0d42f5.mp4"
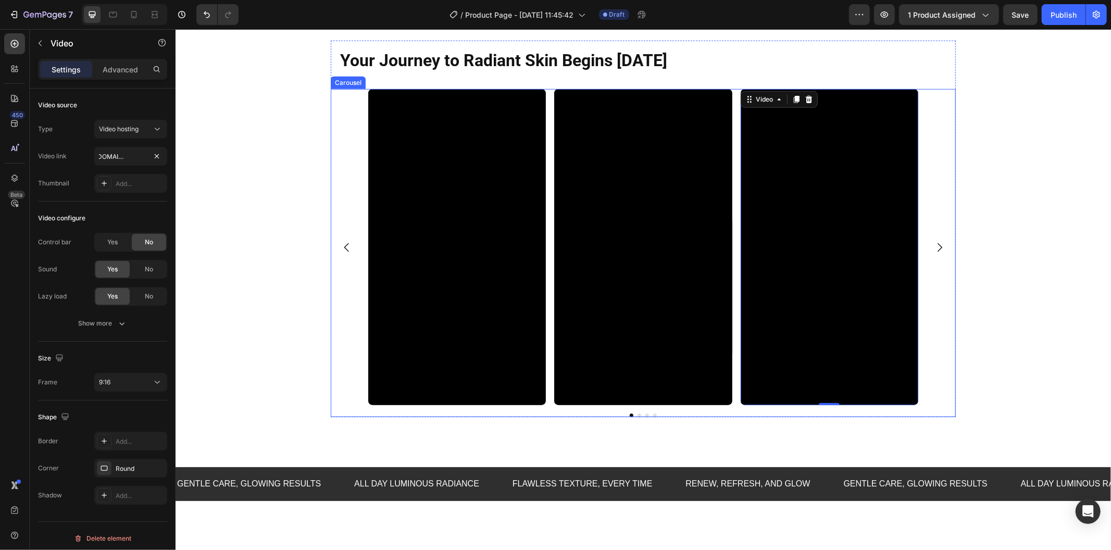
click at [936, 246] on icon "Carousel Next Arrow" at bounding box center [938, 247] width 12 height 12
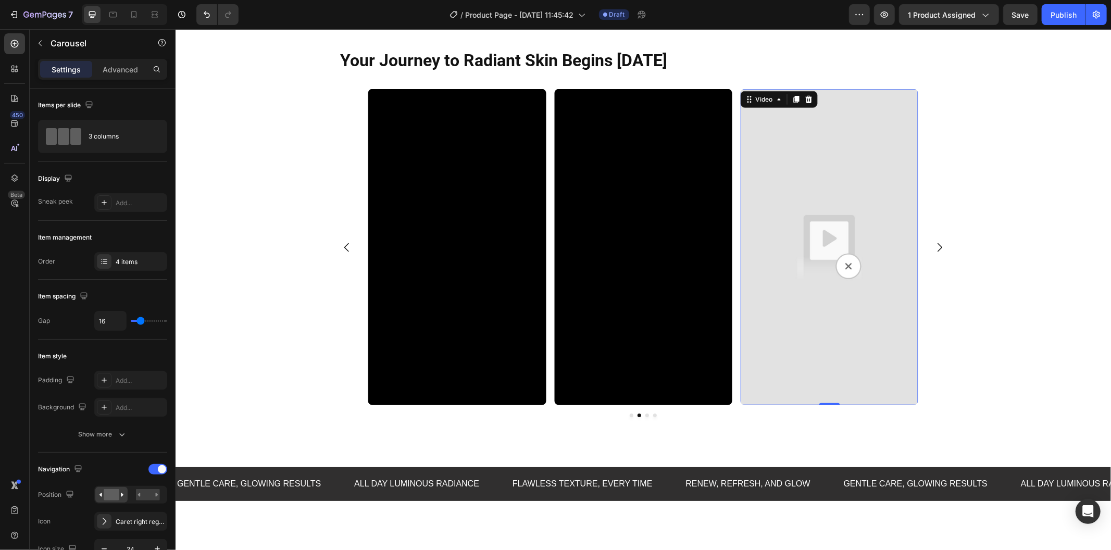
click at [770, 243] on img at bounding box center [829, 247] width 178 height 316
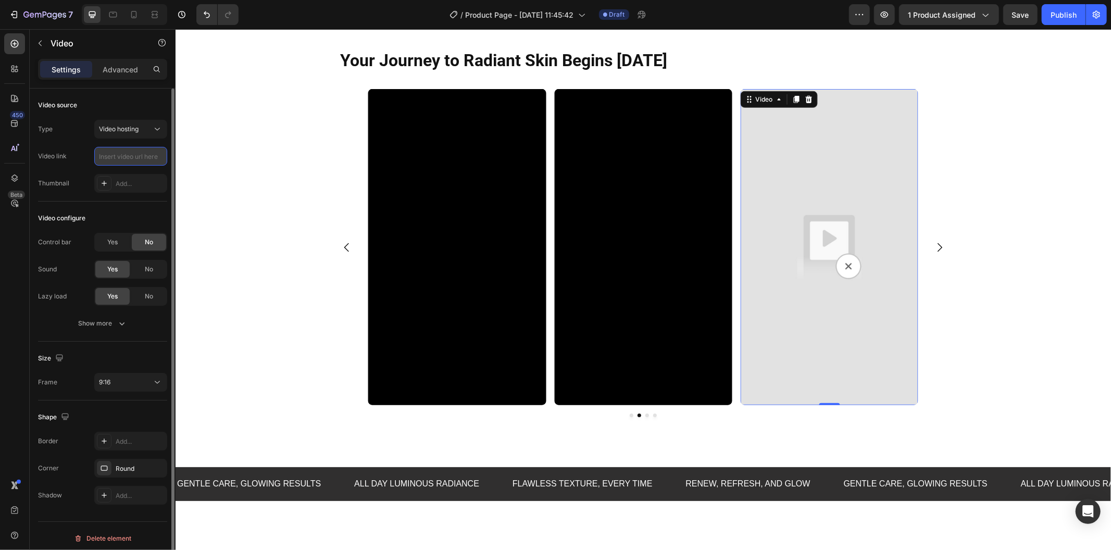
click at [123, 153] on input "text" at bounding box center [130, 156] width 73 height 19
paste input "https://cdn.shopify.com/videos/c/o/v/a4fe76a44a344f6a85515319bd15d016.mp4"
type input "https://cdn.shopify.com/videos/c/o/v/a4fe76a44a344f6a85515319bd15d016.mp4"
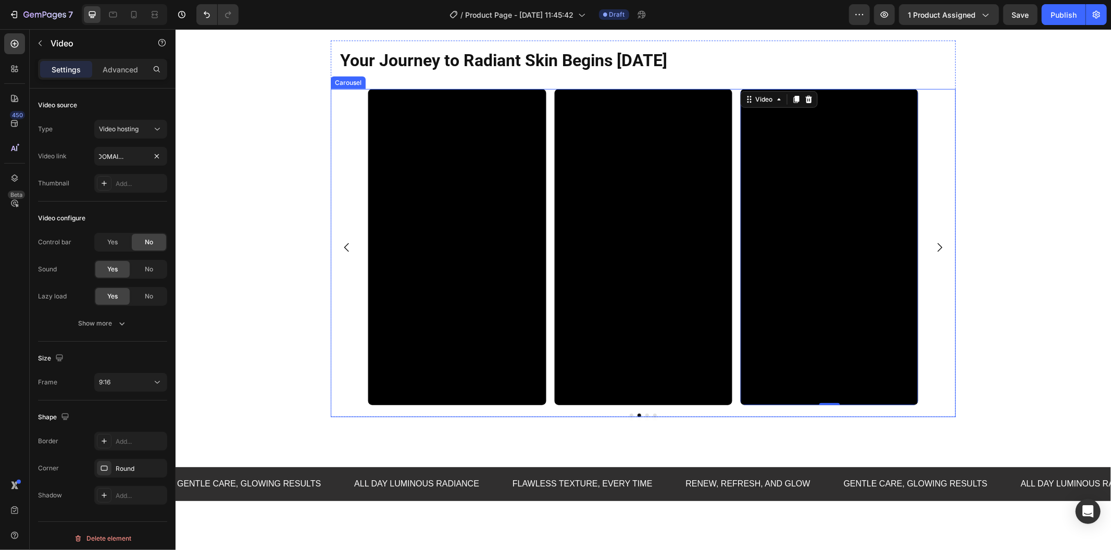
click at [938, 247] on icon "Carousel Next Arrow" at bounding box center [938, 247] width 12 height 12
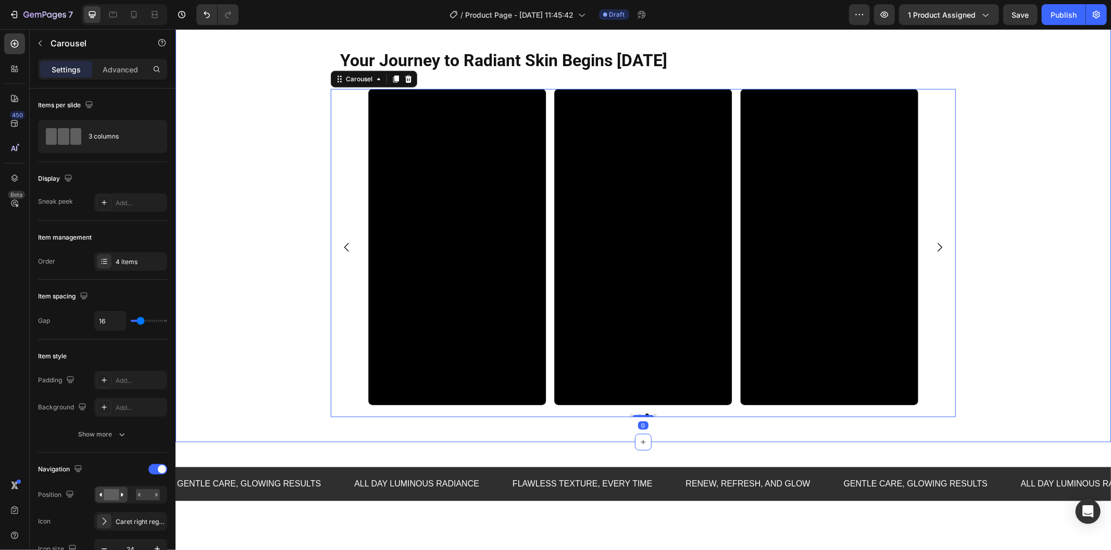
click at [1014, 274] on div "Your Journey to Radiant Skin Begins Today Heading Row Video Video Video Video C…" at bounding box center [642, 228] width 918 height 376
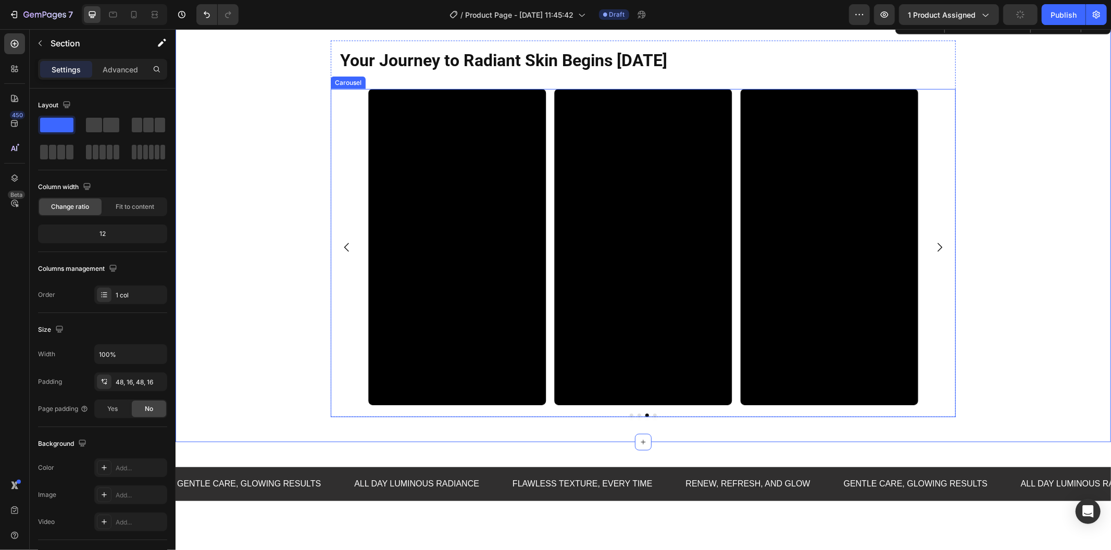
click at [729, 229] on div "Video Video Video Video" at bounding box center [643, 247] width 550 height 316
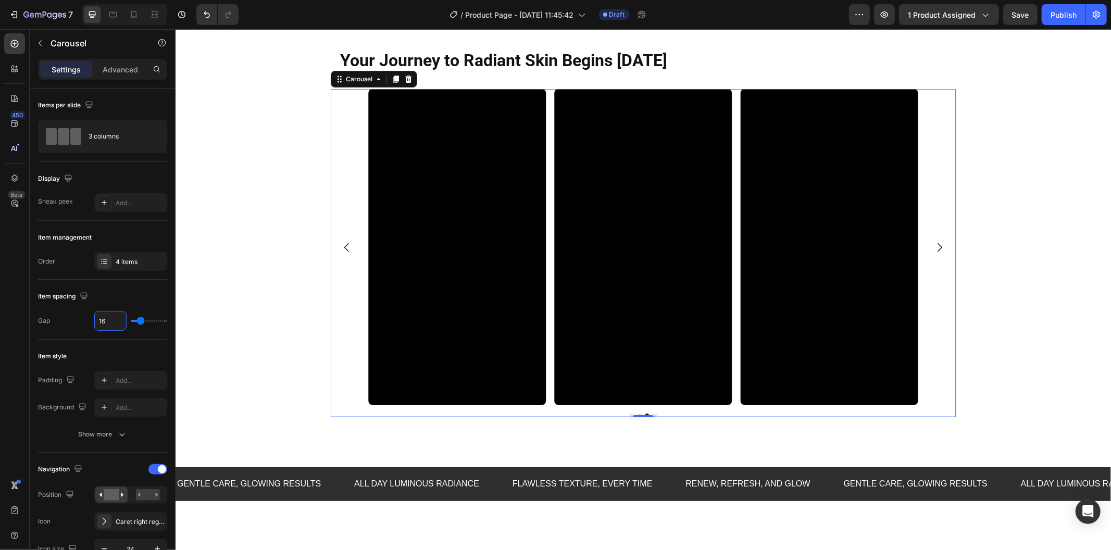
click at [111, 318] on input "16" at bounding box center [110, 320] width 31 height 19
type input "3"
type input "32"
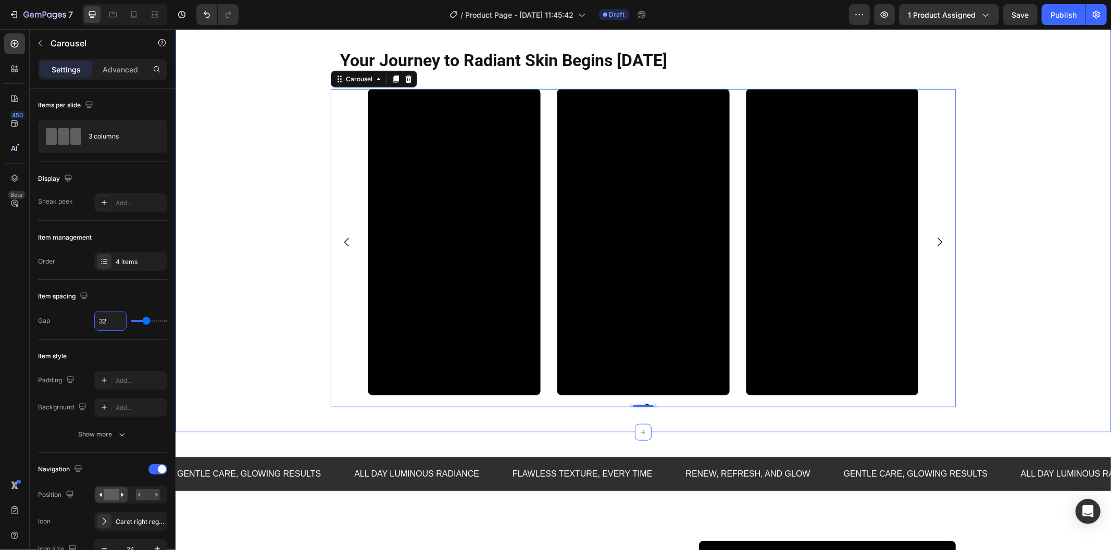
click at [199, 274] on div "Your Journey to Radiant Skin Begins Today Heading Row Video Video Video Video C…" at bounding box center [642, 223] width 918 height 367
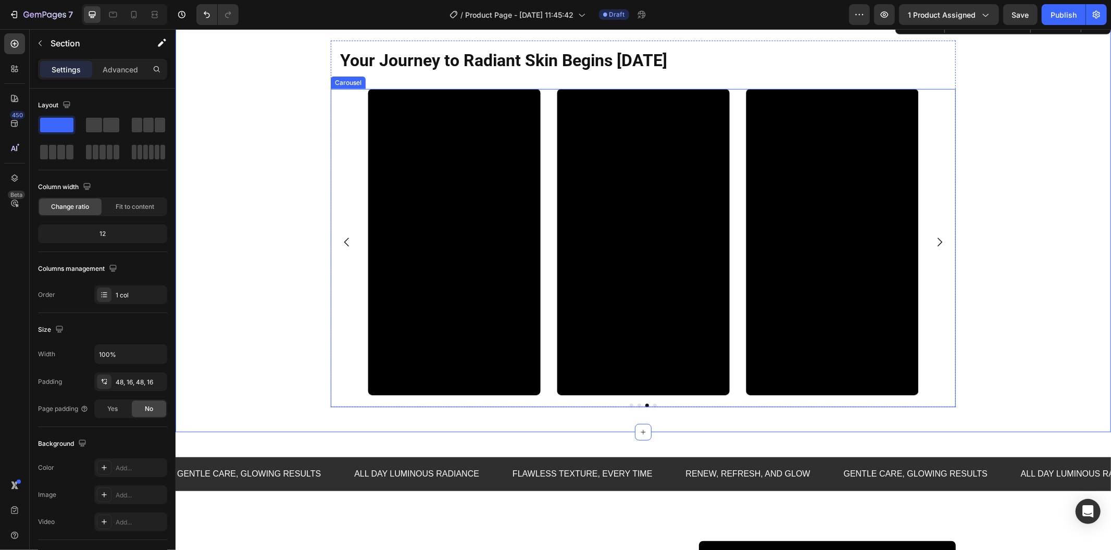
click at [339, 248] on button "Carousel Back Arrow" at bounding box center [346, 241] width 29 height 29
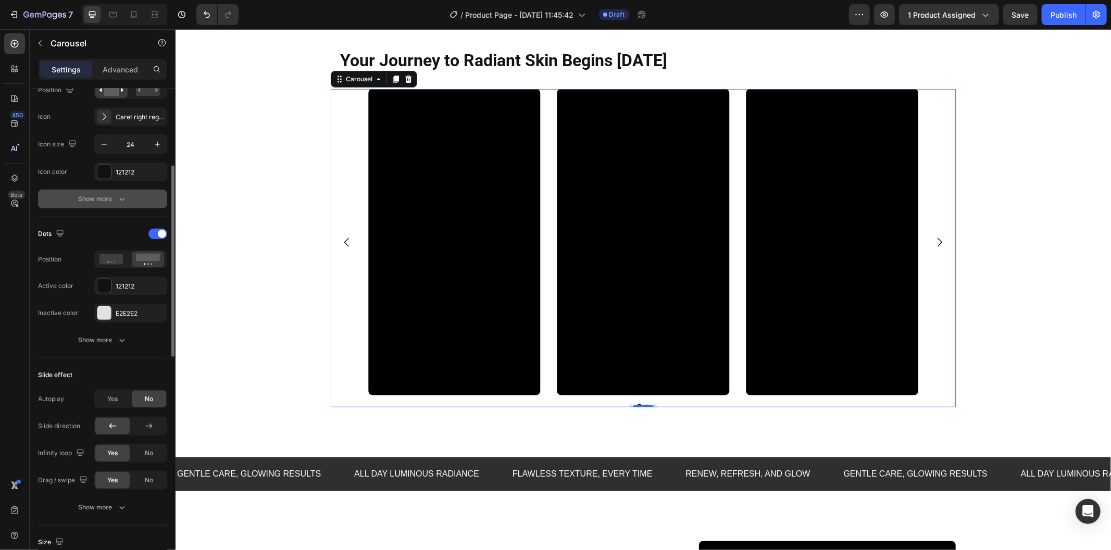
scroll to position [347, 0]
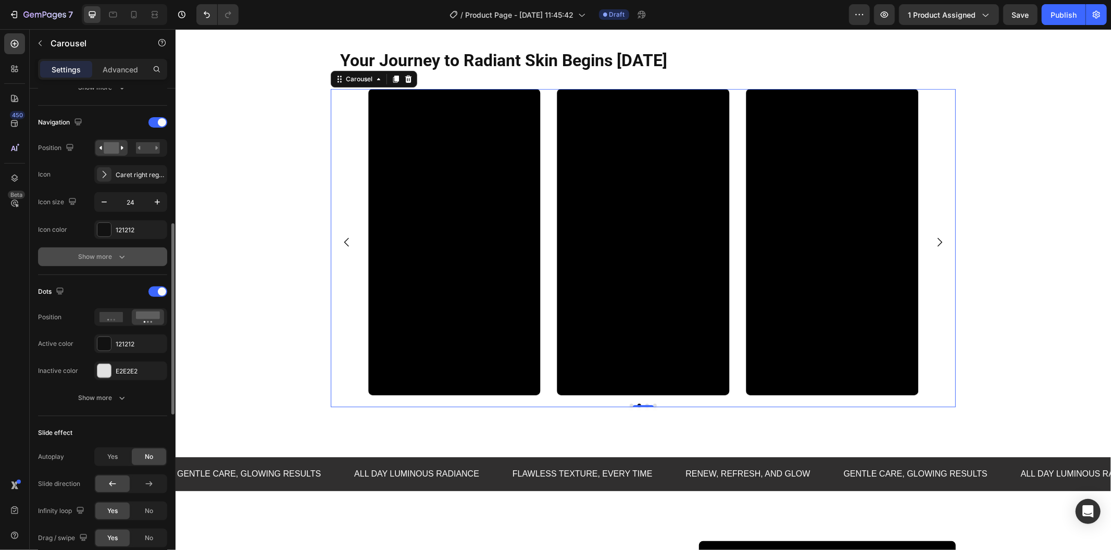
click at [117, 264] on button "Show more" at bounding box center [102, 256] width 129 height 19
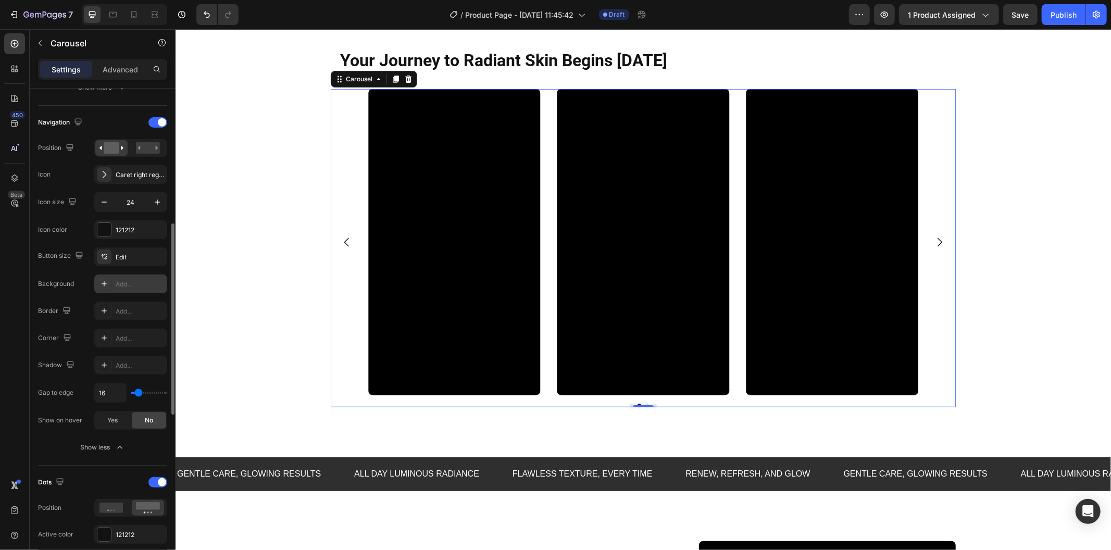
click at [108, 288] on div at bounding box center [104, 283] width 15 height 15
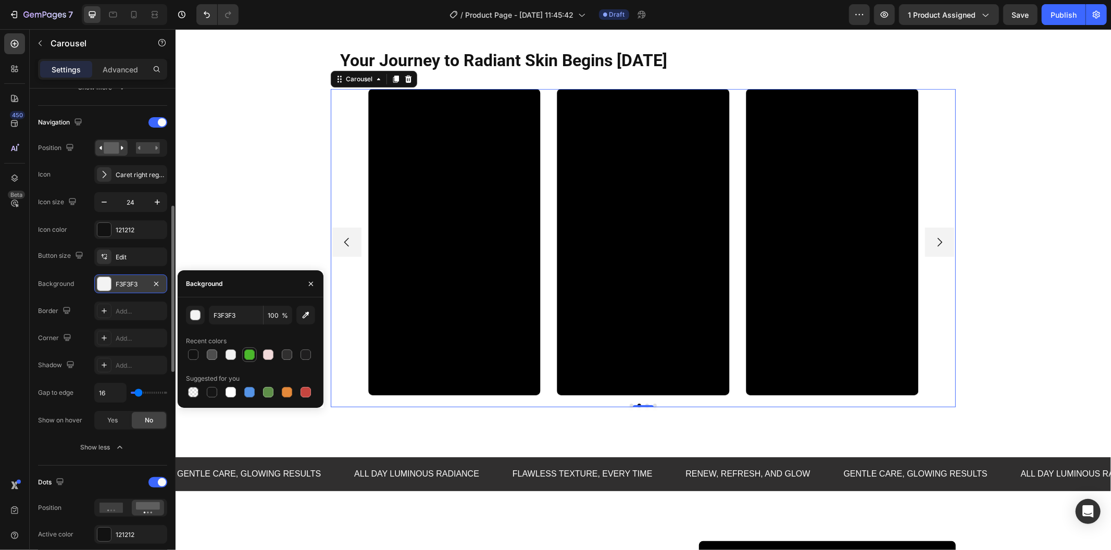
click at [242, 355] on div at bounding box center [249, 354] width 15 height 15
click at [102, 305] on div at bounding box center [104, 311] width 15 height 15
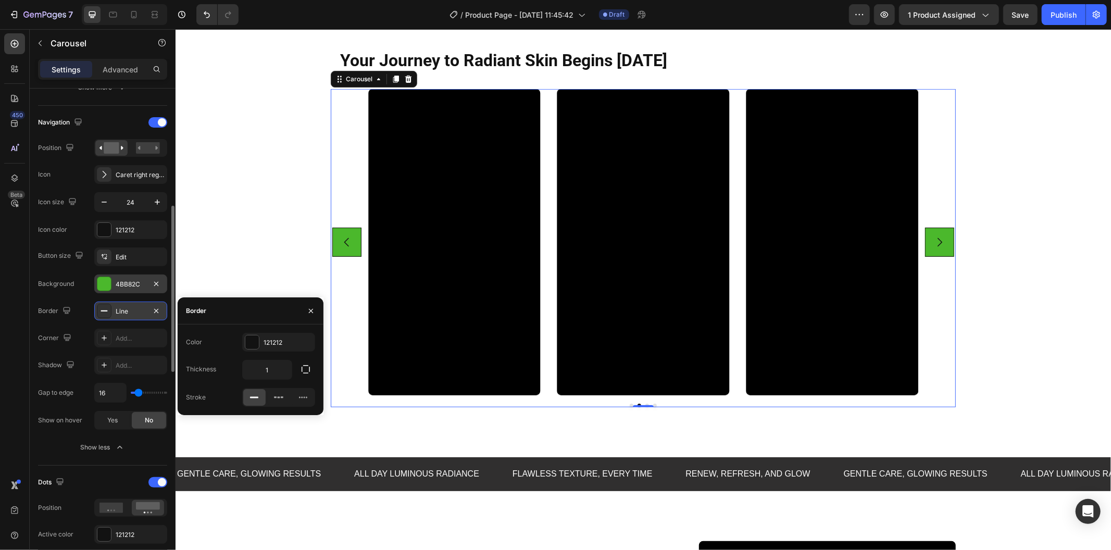
click at [131, 312] on div "Line" at bounding box center [131, 311] width 30 height 9
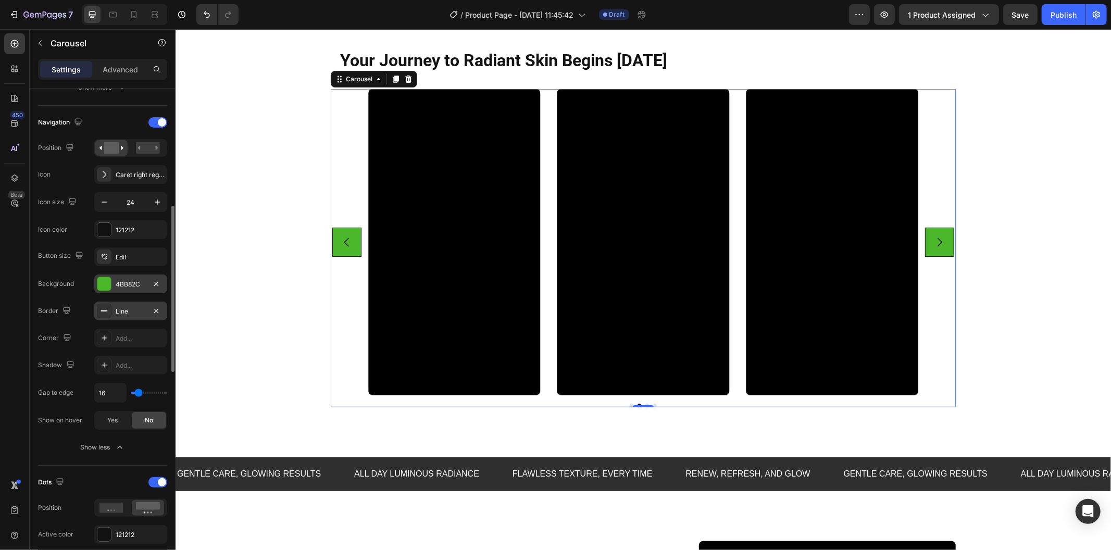
click at [127, 312] on div "Line" at bounding box center [131, 311] width 30 height 9
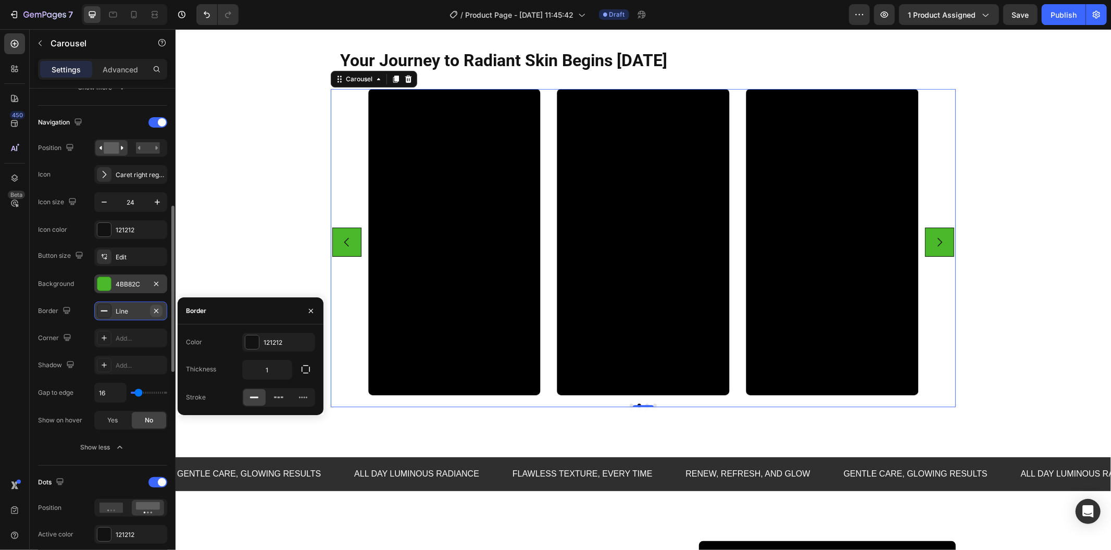
click at [160, 309] on icon "button" at bounding box center [156, 311] width 8 height 8
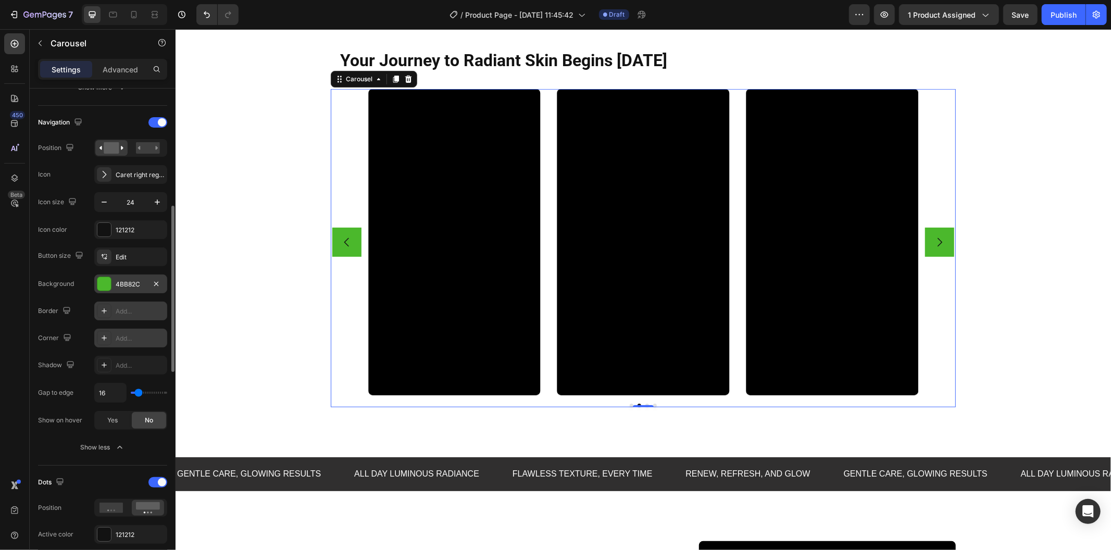
click at [103, 341] on icon at bounding box center [104, 338] width 8 height 8
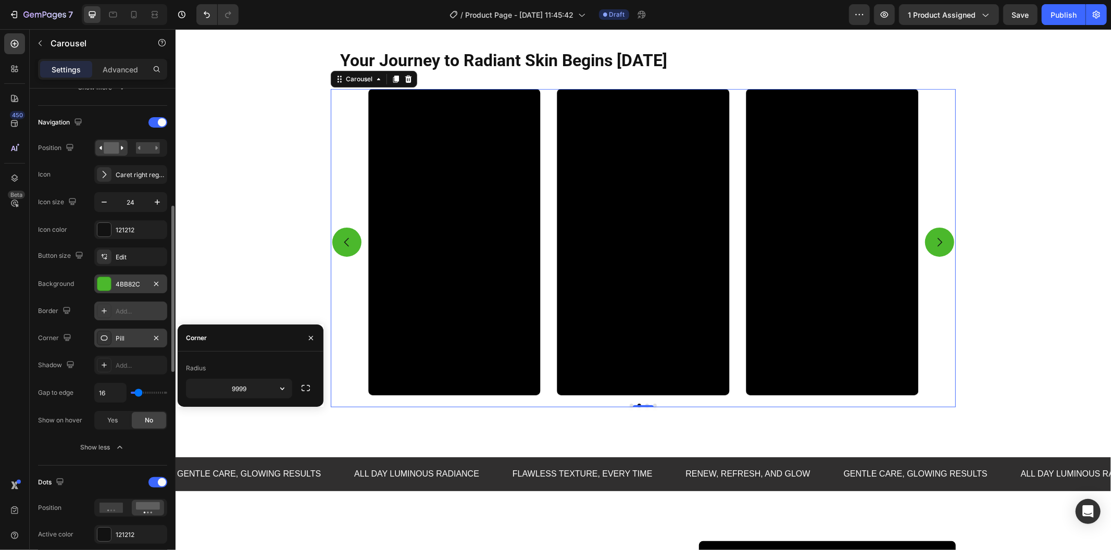
click at [126, 280] on div "4BB82C" at bounding box center [131, 284] width 30 height 9
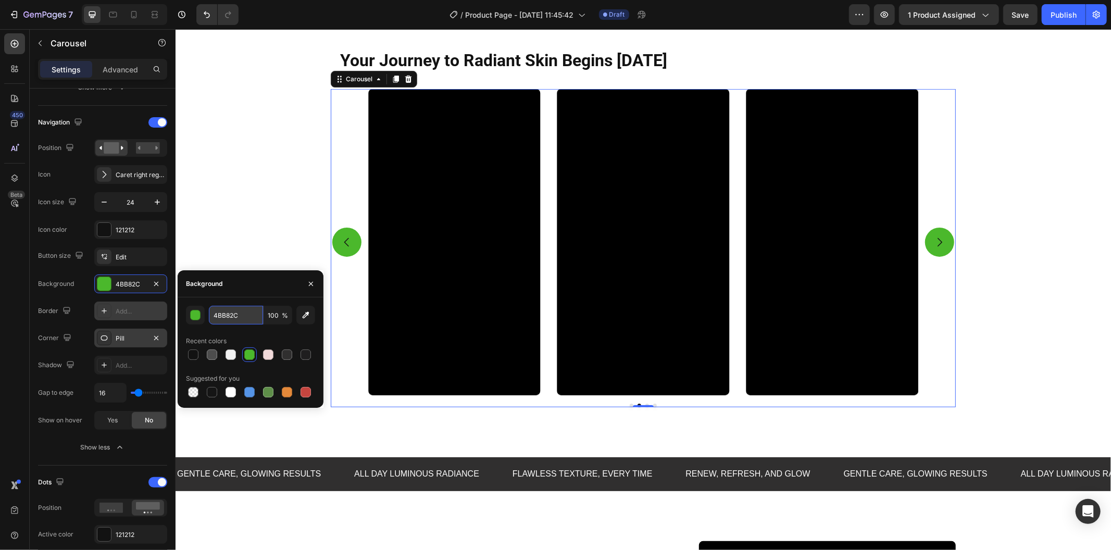
click at [242, 318] on input "4BB82C" at bounding box center [236, 315] width 54 height 19
click at [213, 355] on div at bounding box center [250, 354] width 129 height 15
type input "DDDDDD"
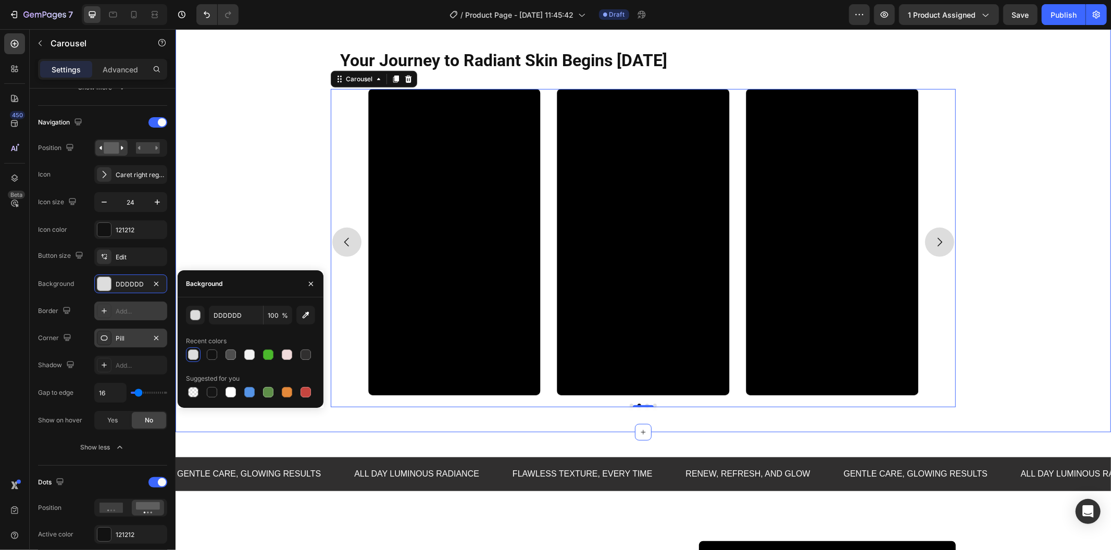
click at [237, 232] on div "Your Journey to Radiant Skin Begins Today Heading Row Video Video Video Video C…" at bounding box center [642, 223] width 918 height 367
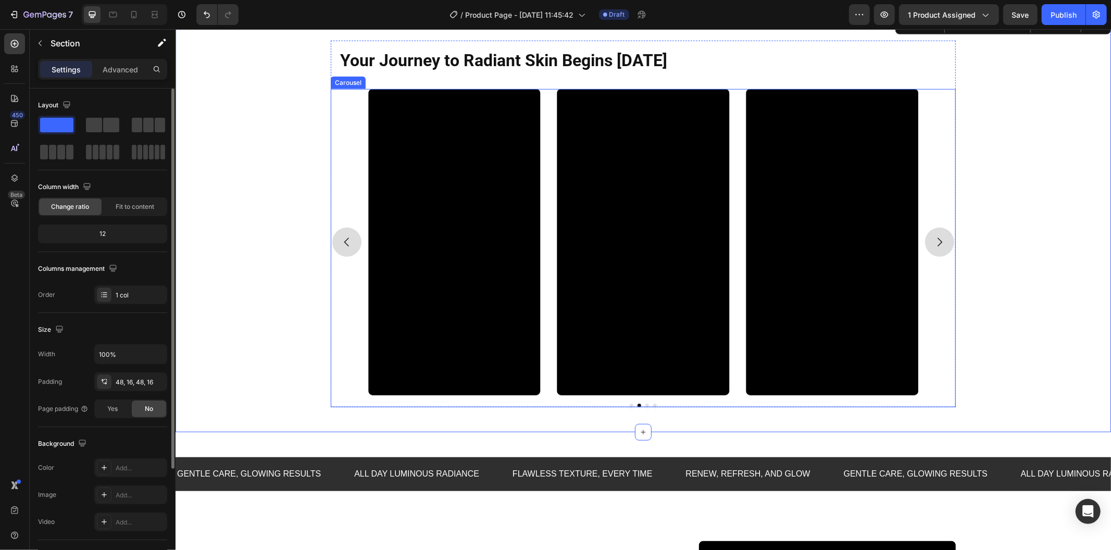
click at [341, 299] on div "Video Video Video Video" at bounding box center [642, 242] width 625 height 306
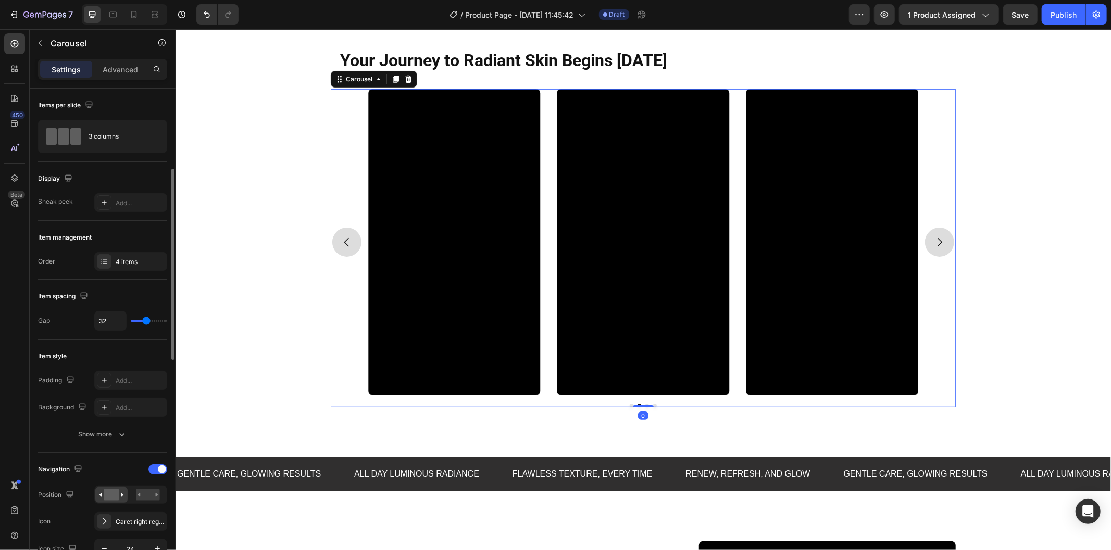
scroll to position [231, 0]
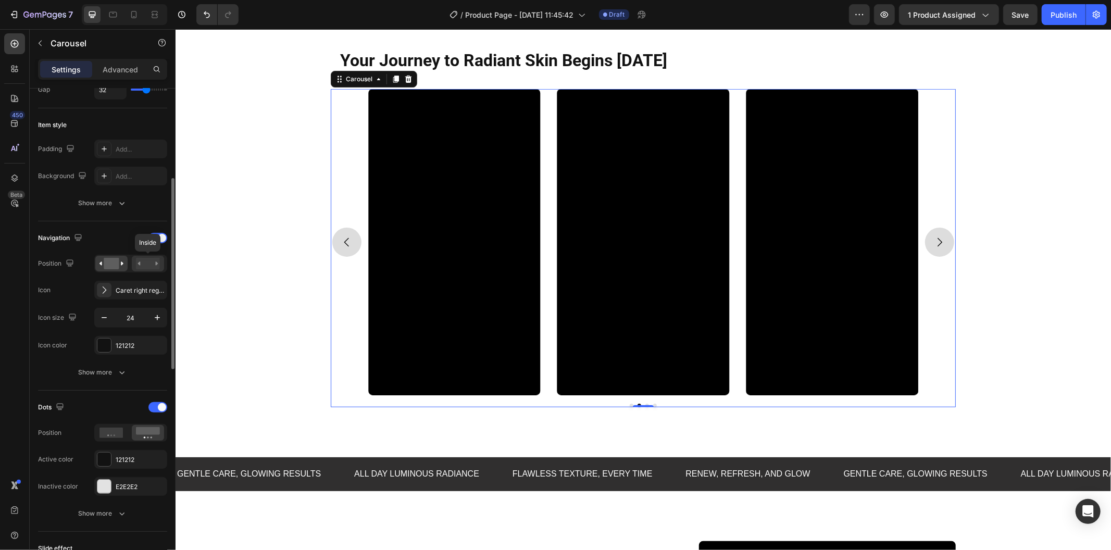
click at [141, 260] on rect at bounding box center [148, 263] width 24 height 11
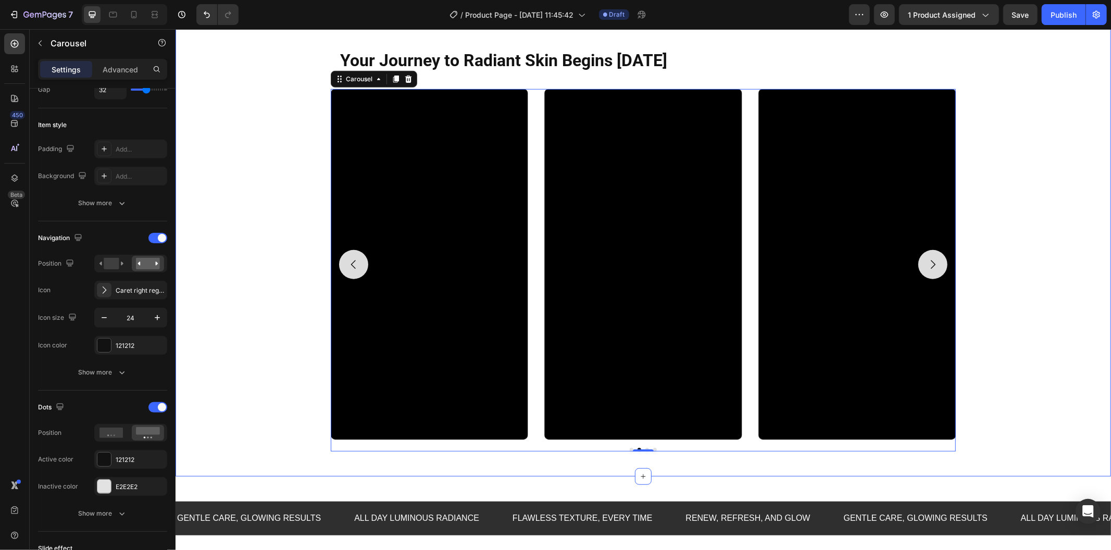
click at [226, 266] on div "Your Journey to Radiant Skin Begins Today Heading Row Video Video Video Video C…" at bounding box center [642, 245] width 918 height 411
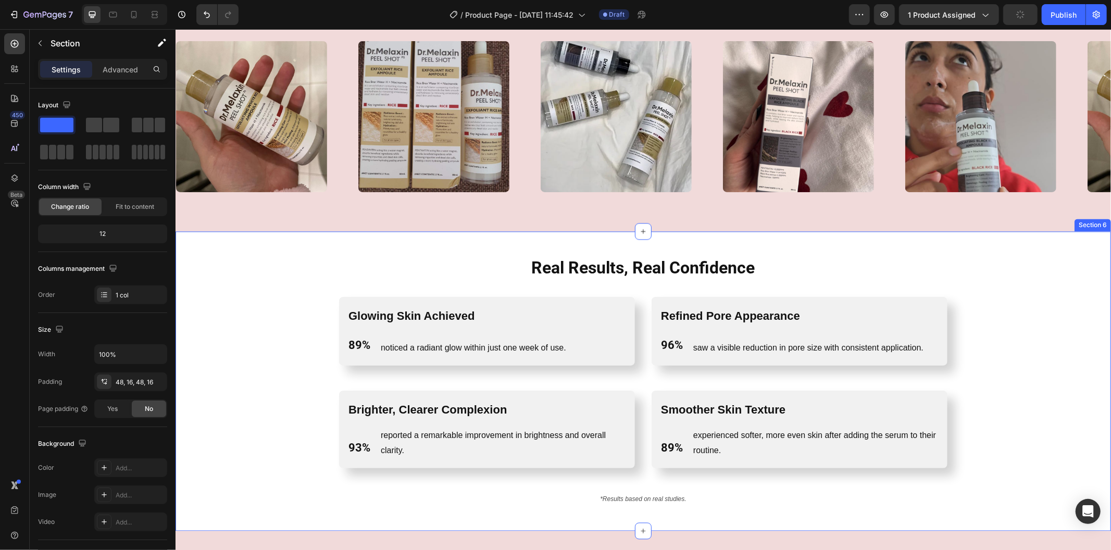
scroll to position [1503, 0]
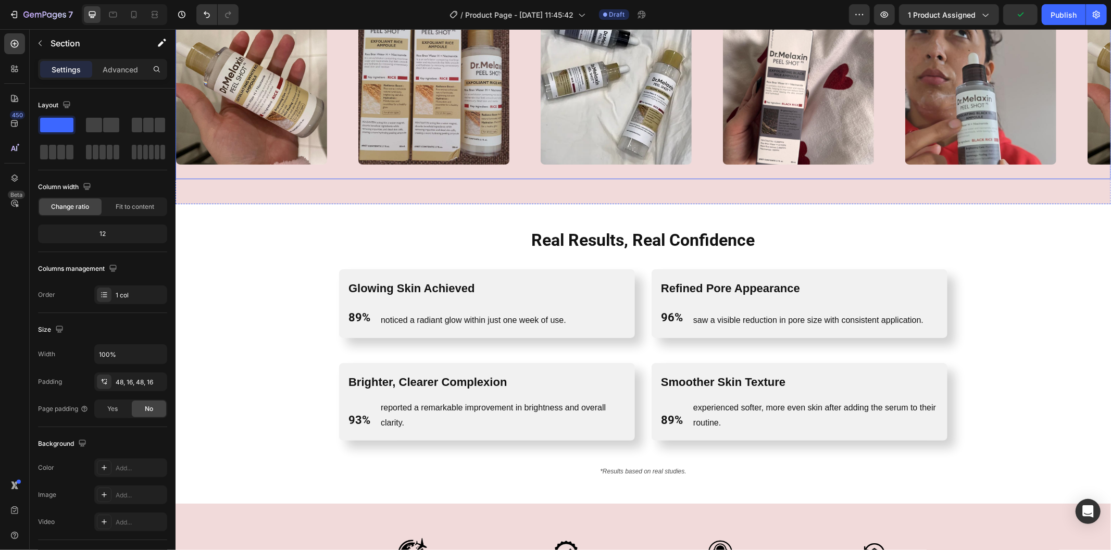
click at [527, 131] on div "Image" at bounding box center [449, 88] width 182 height 163
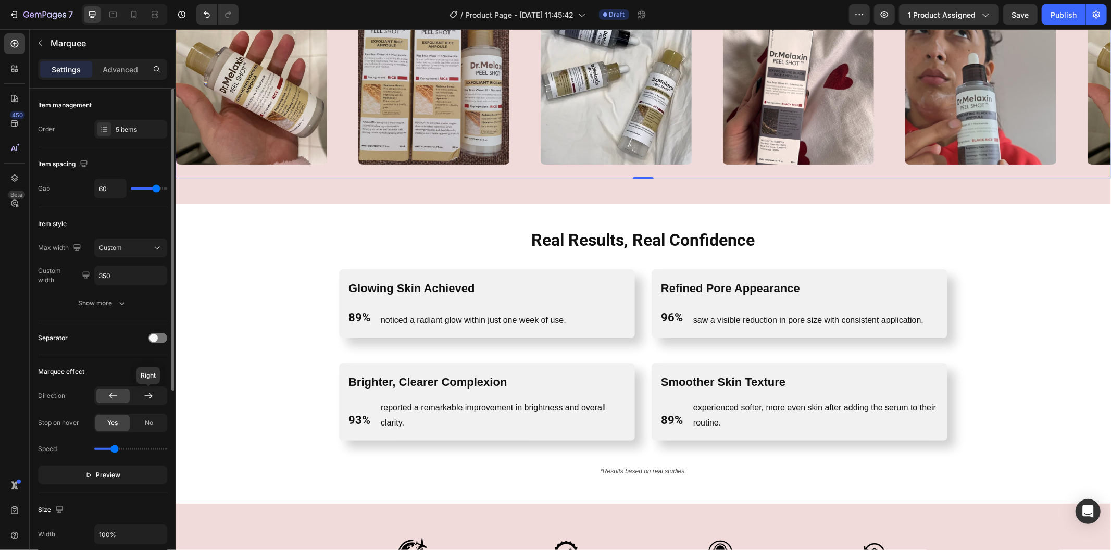
click at [138, 396] on div at bounding box center [148, 395] width 33 height 15
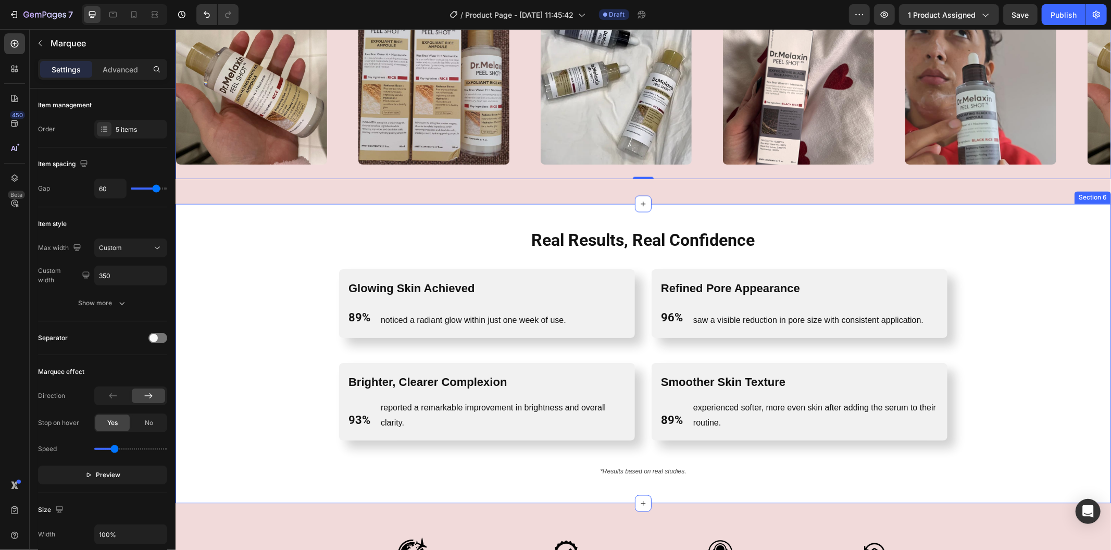
click at [224, 272] on div "Real Results, Real Confidence Heading Row Glowing Skin Achieved Text Block 89% …" at bounding box center [642, 354] width 918 height 250
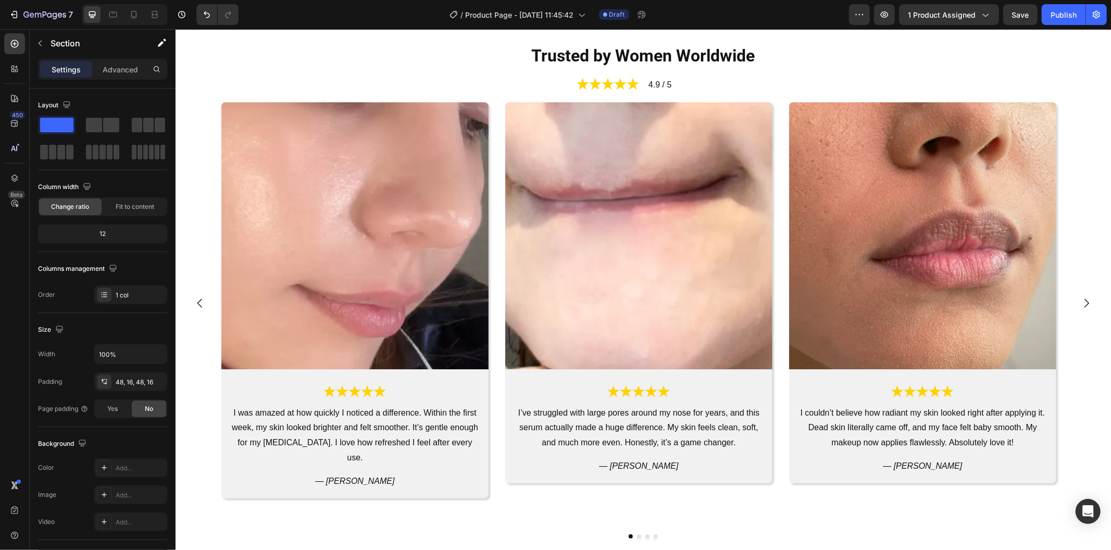
scroll to position [2602, 0]
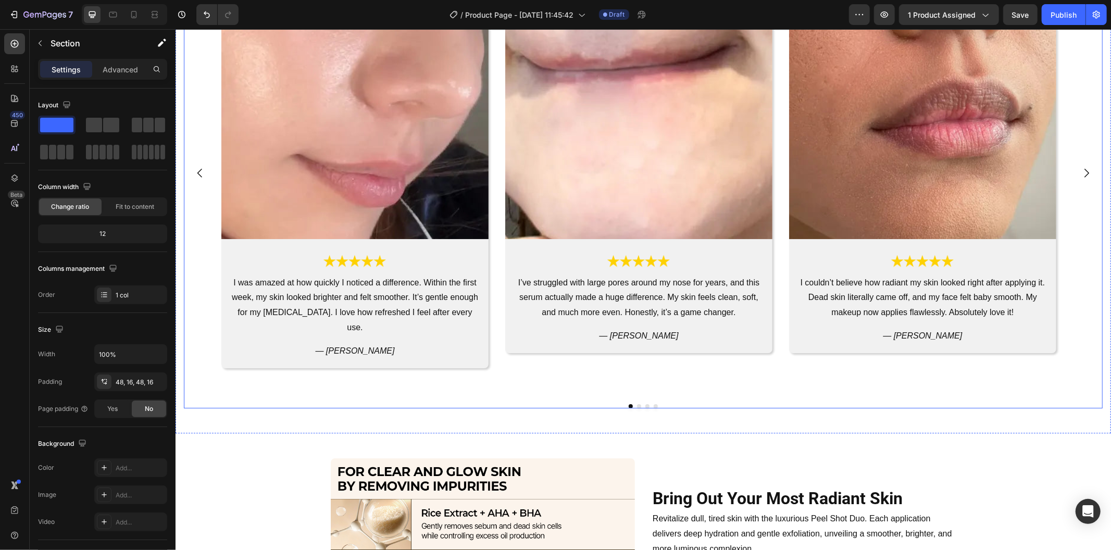
click at [203, 183] on div "Image Image I was amazed at how quickly I noticed a difference. Within the firs…" at bounding box center [642, 172] width 918 height 402
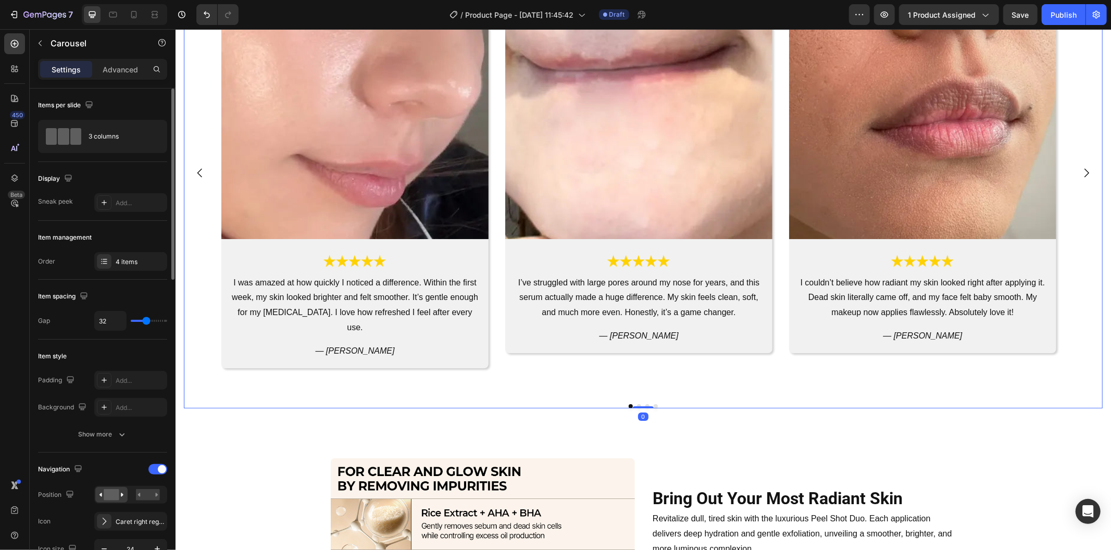
scroll to position [231, 0]
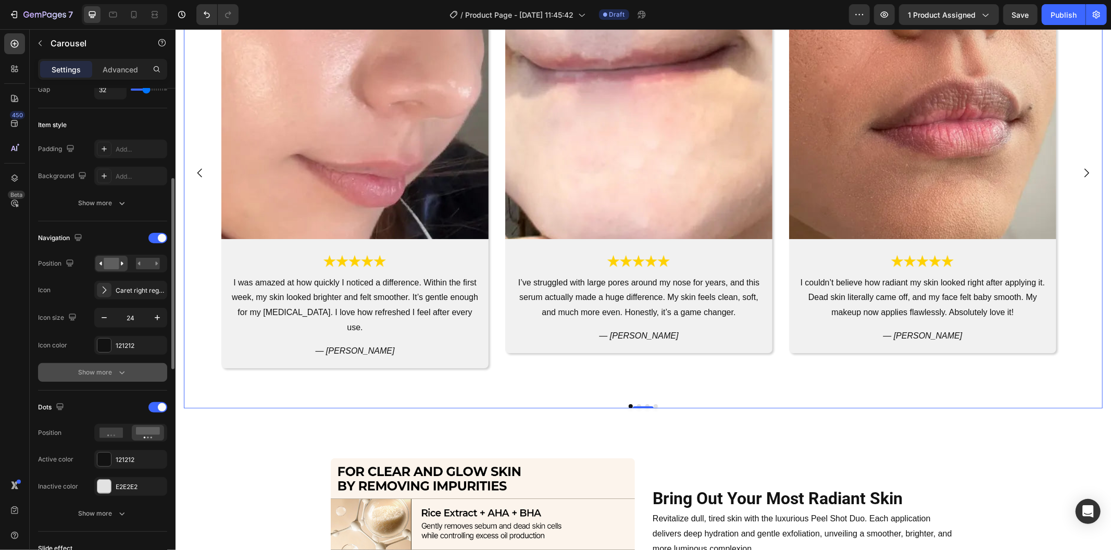
click at [128, 378] on button "Show more" at bounding box center [102, 372] width 129 height 19
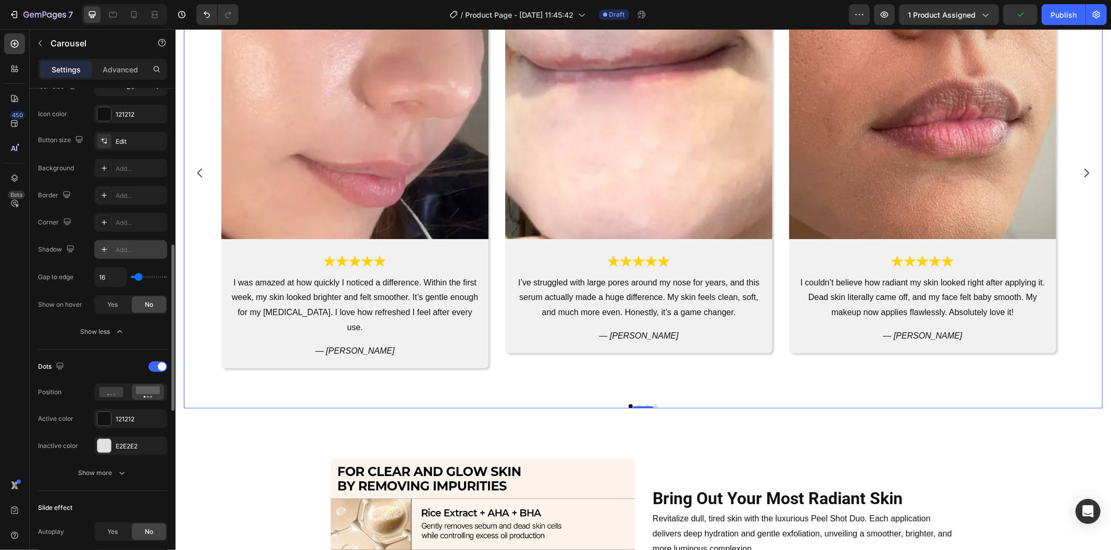
scroll to position [405, 0]
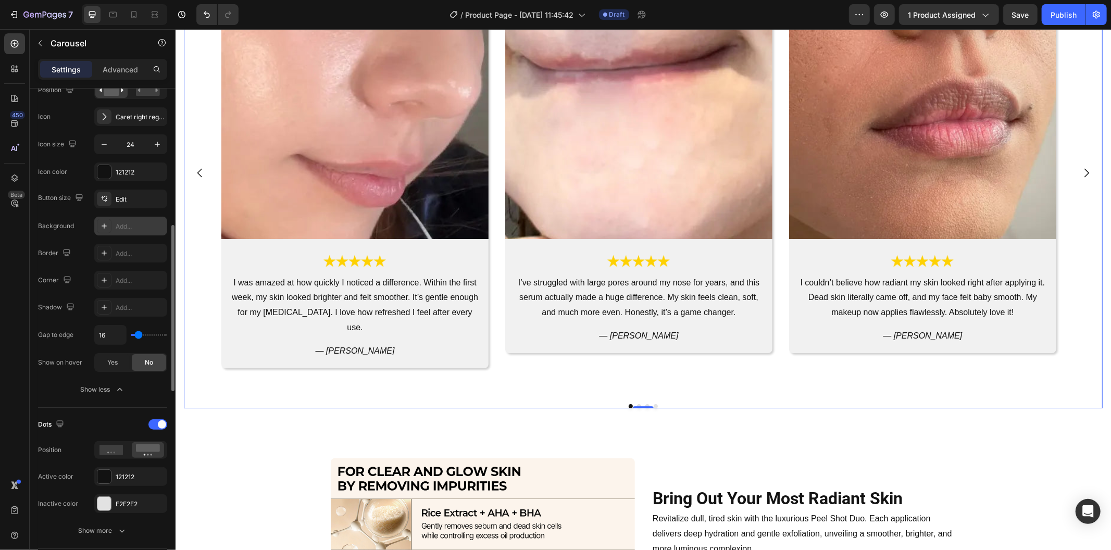
click at [102, 221] on div at bounding box center [104, 226] width 15 height 15
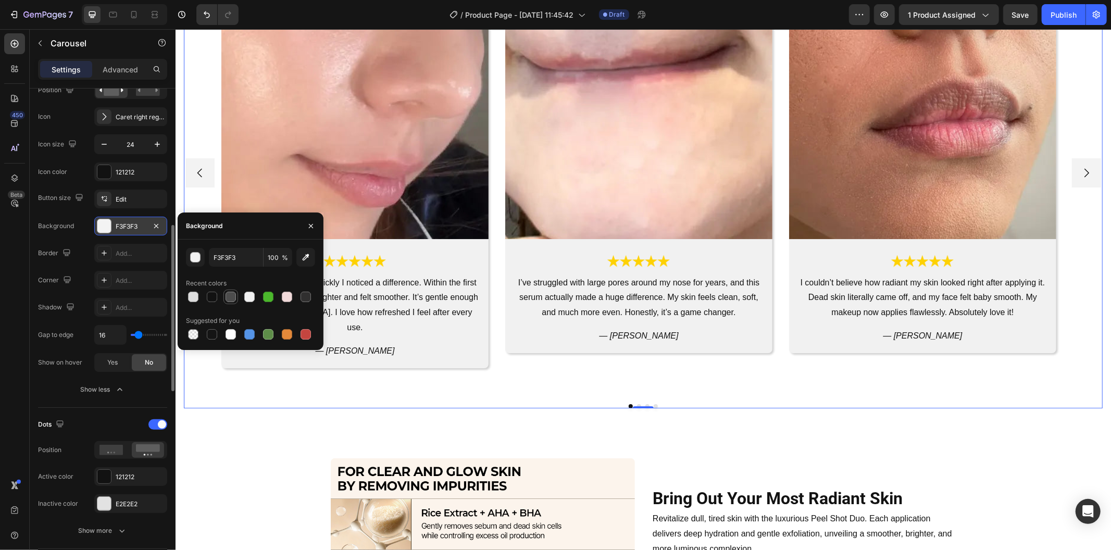
click at [228, 296] on div at bounding box center [230, 297] width 10 height 10
click at [104, 280] on icon at bounding box center [104, 280] width 8 height 8
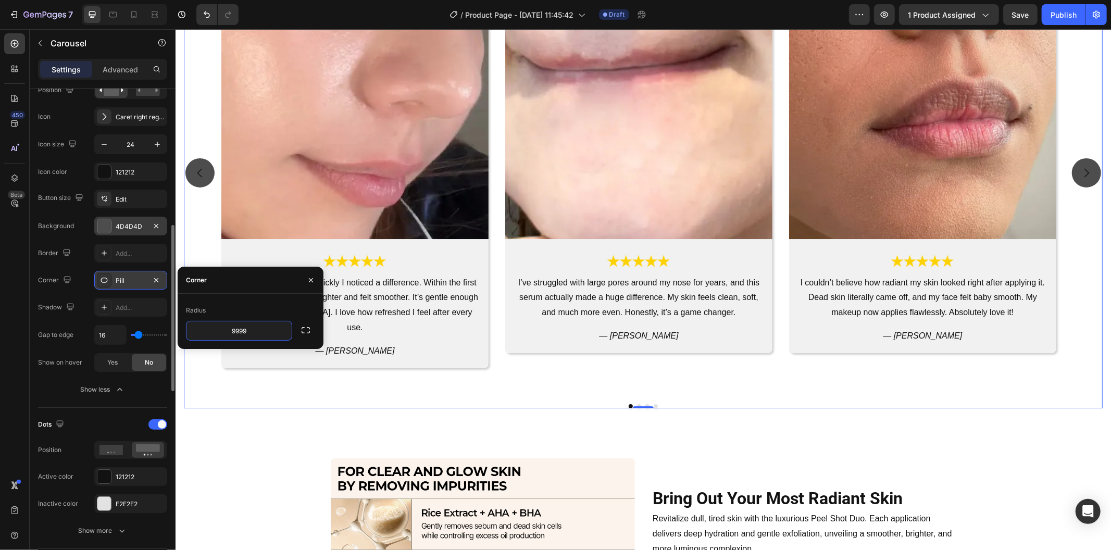
click at [228, 375] on div "Image Image I was amazed at how quickly I noticed a difference. Within the firs…" at bounding box center [642, 189] width 918 height 436
click at [118, 228] on div "4D4D4D" at bounding box center [131, 226] width 30 height 9
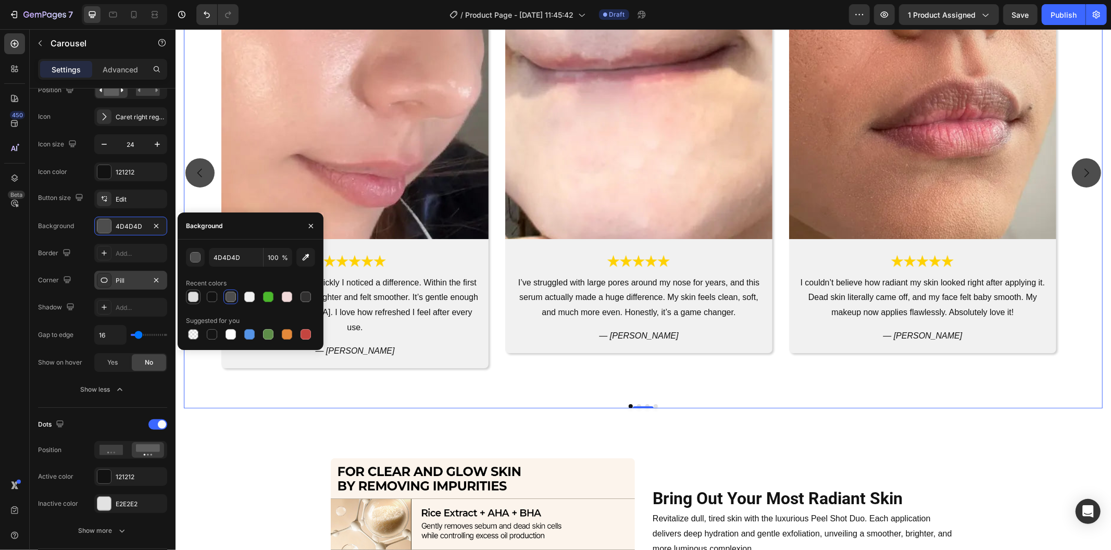
click at [190, 297] on div at bounding box center [193, 297] width 10 height 10
type input "DDDDDD"
click at [275, 368] on div "Image Image I was amazed at how quickly I noticed a difference. Within the firs…" at bounding box center [642, 189] width 918 height 436
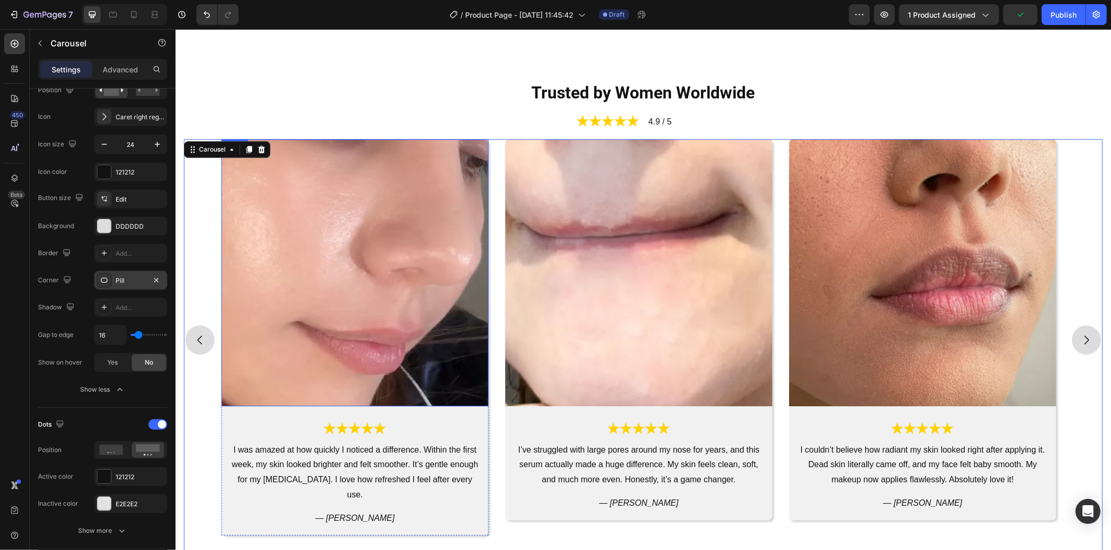
scroll to position [2487, 0]
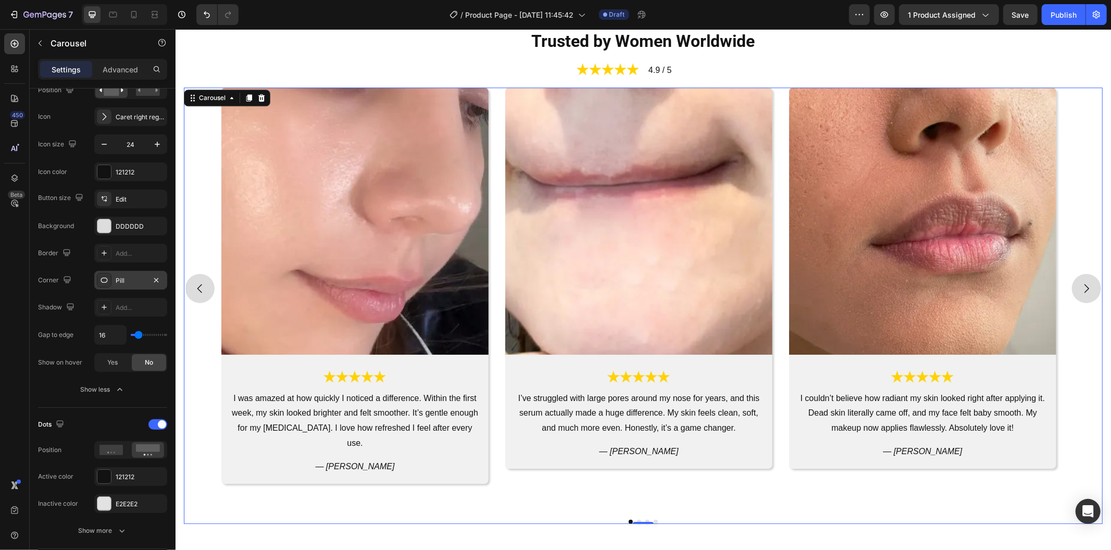
click at [499, 333] on div "Image Image I was amazed at how quickly I noticed a difference. Within the firs…" at bounding box center [642, 288] width 843 height 402
click at [157, 19] on icon at bounding box center [154, 14] width 10 height 10
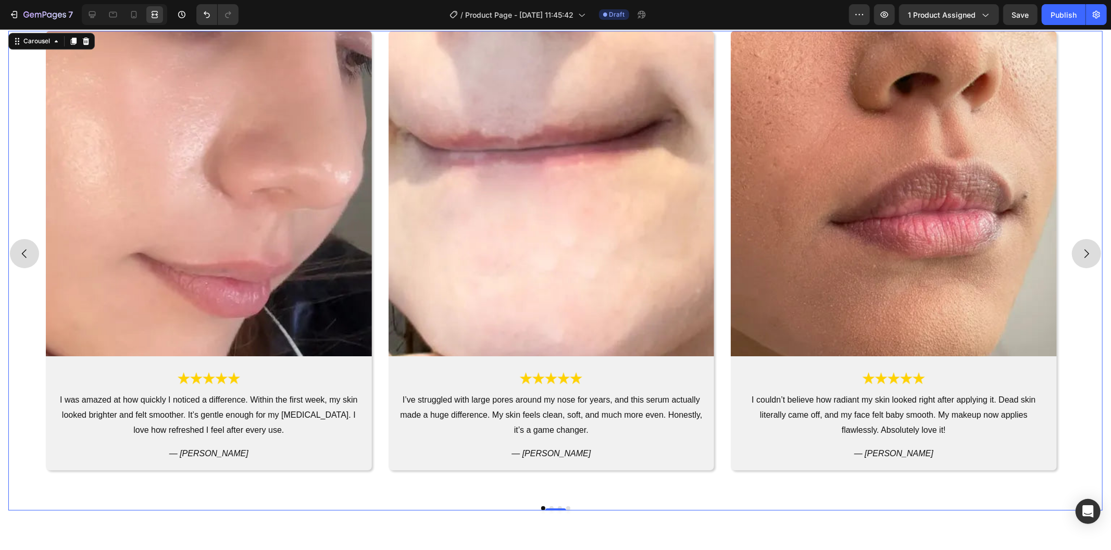
scroll to position [2487, 0]
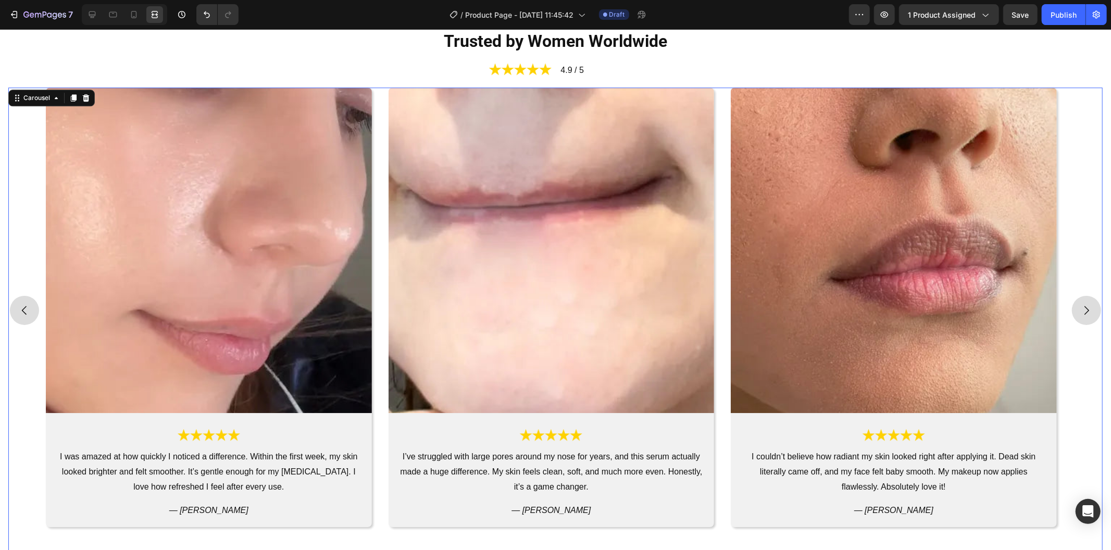
click at [379, 165] on div "Image Image I was amazed at how quickly I noticed a difference. Within the firs…" at bounding box center [555, 310] width 1019 height 446
click at [92, 16] on icon at bounding box center [92, 14] width 7 height 7
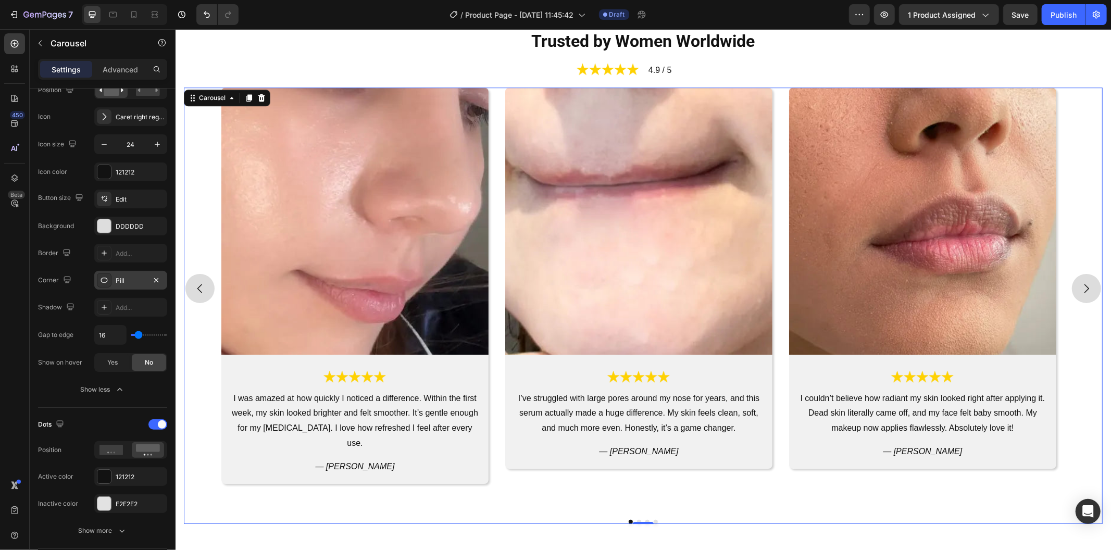
click at [497, 224] on div "Image Image I was amazed at how quickly I noticed a difference. Within the firs…" at bounding box center [642, 288] width 843 height 402
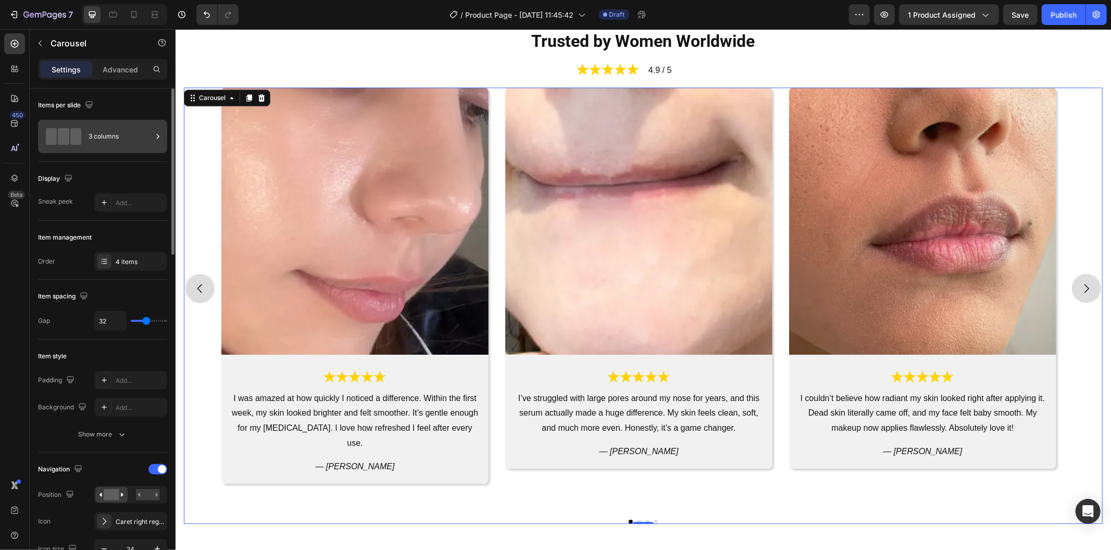
click at [129, 127] on div "3 columns" at bounding box center [121, 136] width 64 height 24
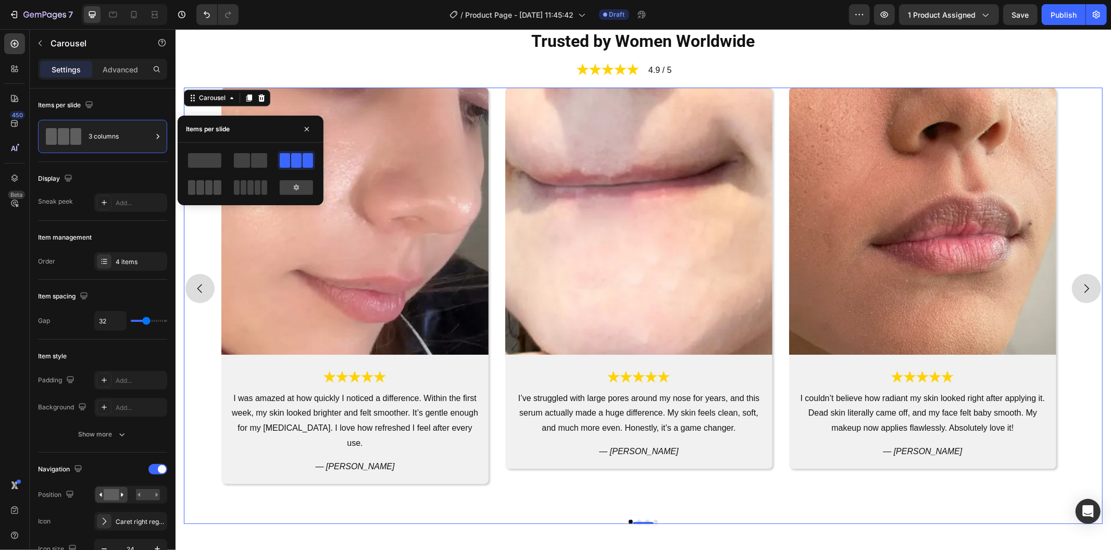
click at [209, 182] on span at bounding box center [209, 187] width 8 height 15
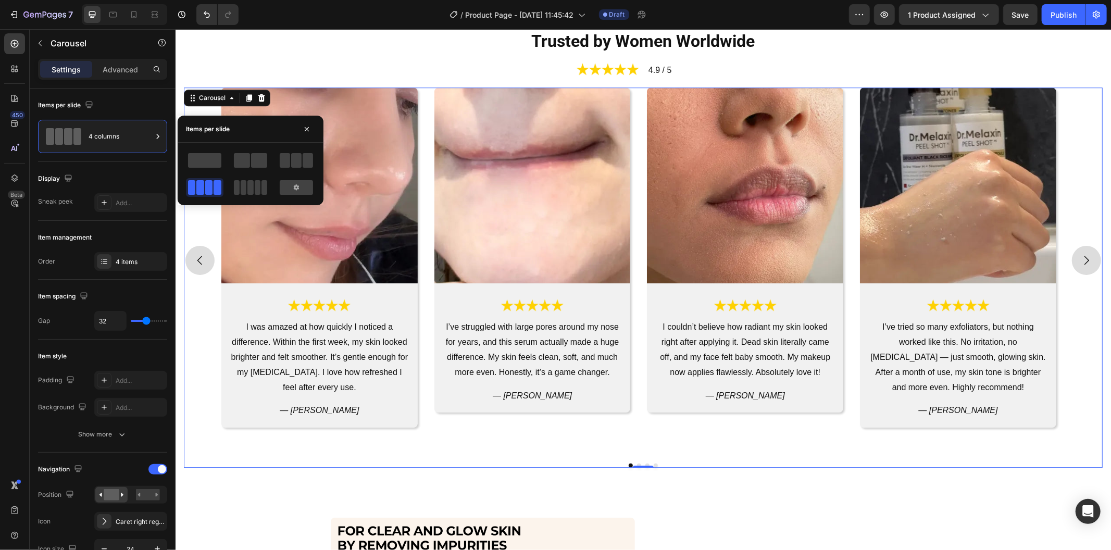
click at [423, 250] on div "Image Image I was amazed at how quickly I noticed a difference. Within the firs…" at bounding box center [642, 260] width 843 height 347
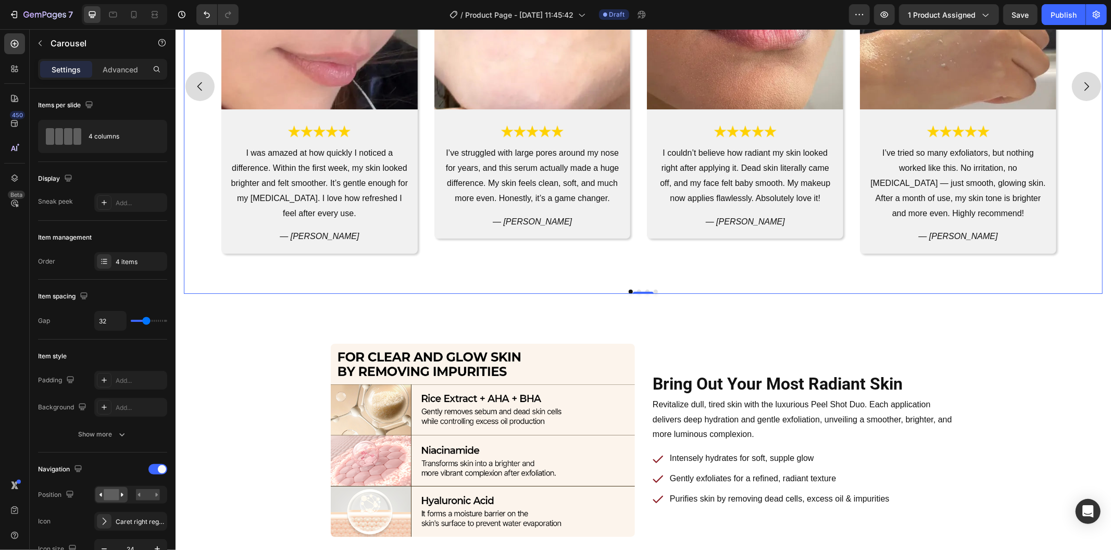
scroll to position [2776, 0]
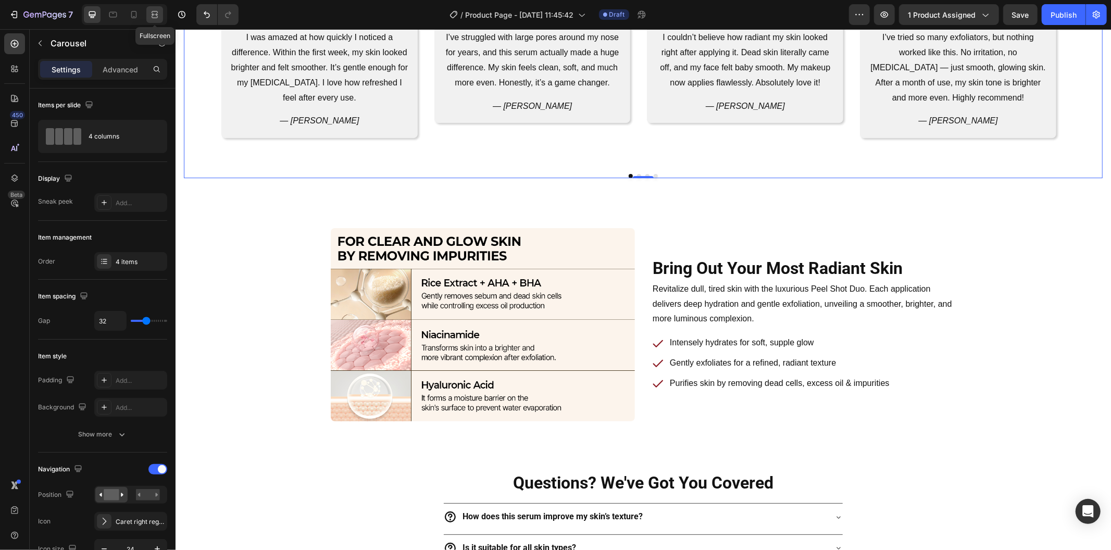
click at [153, 16] on icon at bounding box center [154, 14] width 10 height 10
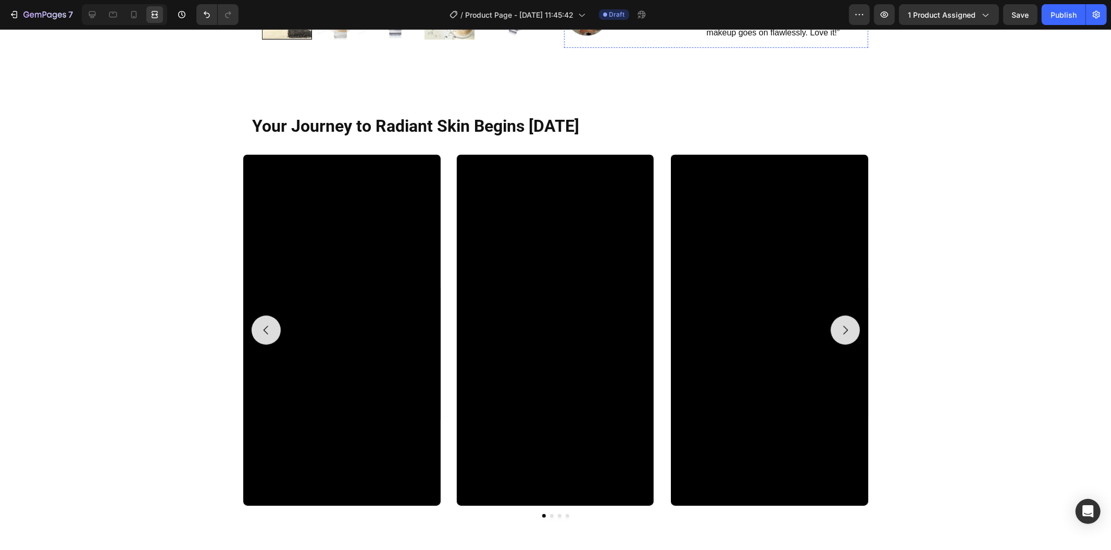
scroll to position [521, 0]
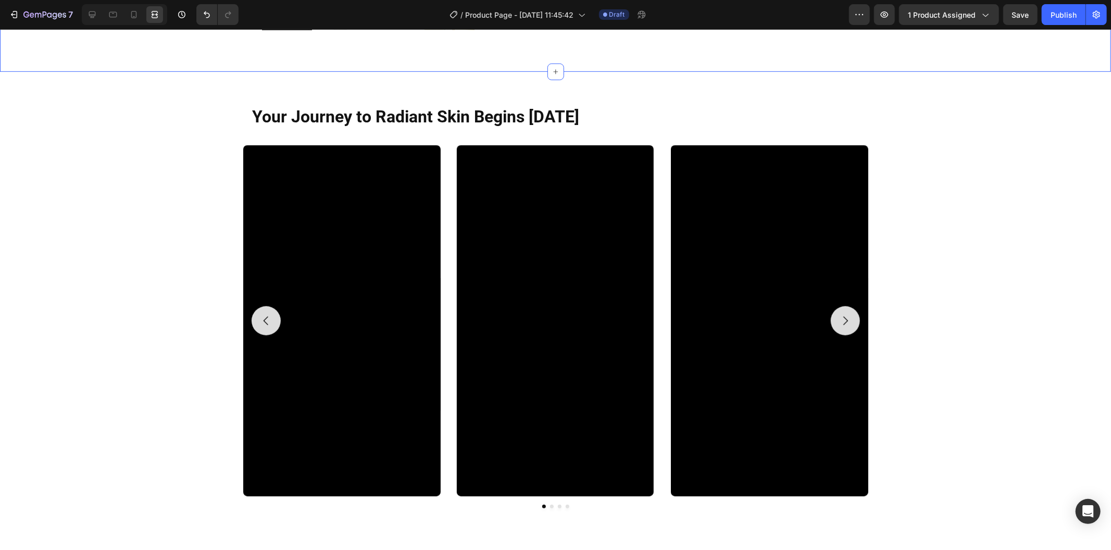
click at [1024, 26] on div "7 Version history / Product Page - Aug 28, 11:45:42 Draft Preview 1 product ass…" at bounding box center [555, 15] width 1111 height 30
click at [1023, 17] on span "Save" at bounding box center [1020, 14] width 17 height 9
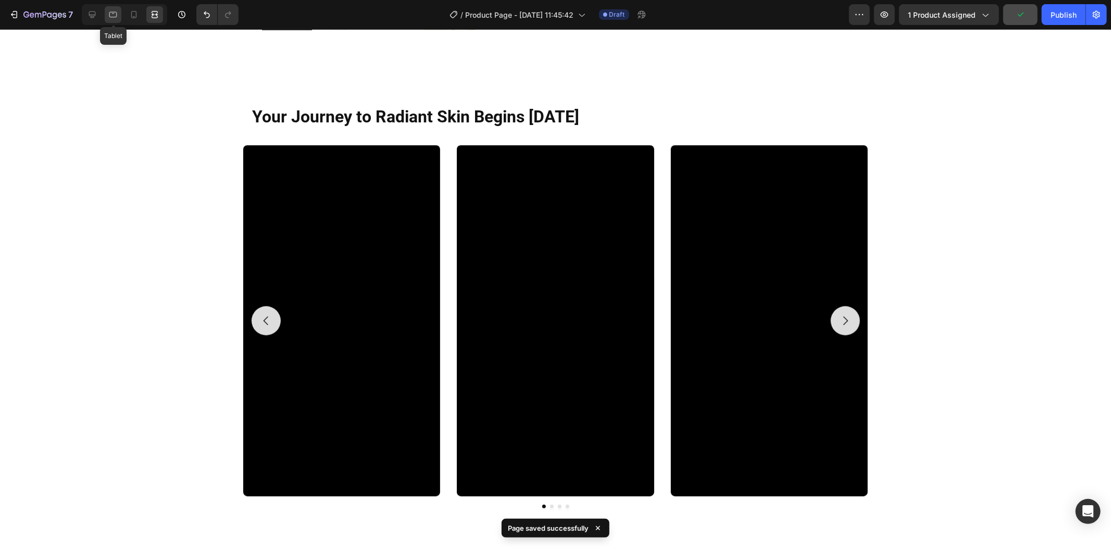
click at [114, 16] on icon at bounding box center [113, 14] width 10 height 10
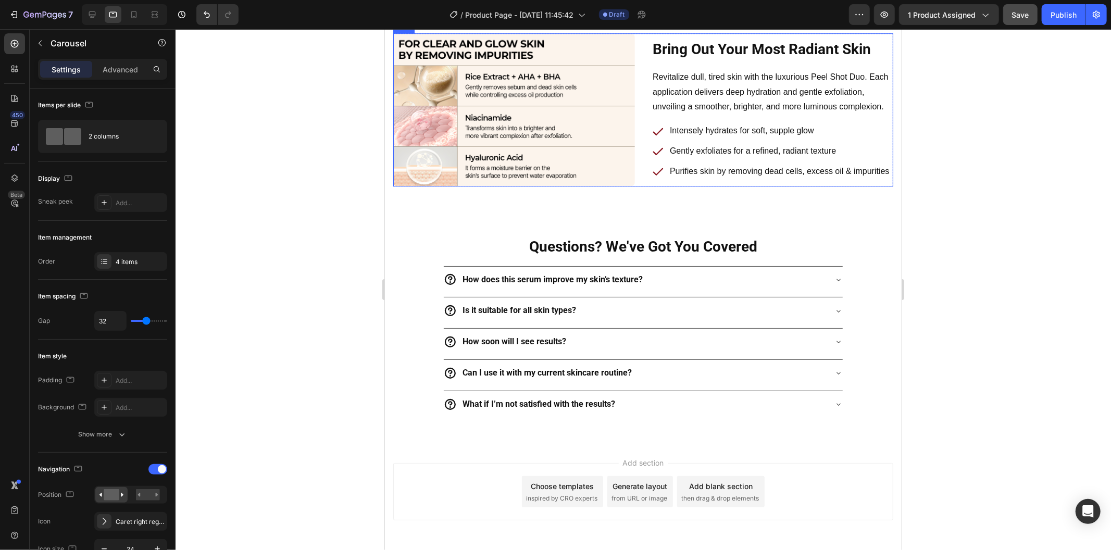
scroll to position [2831, 0]
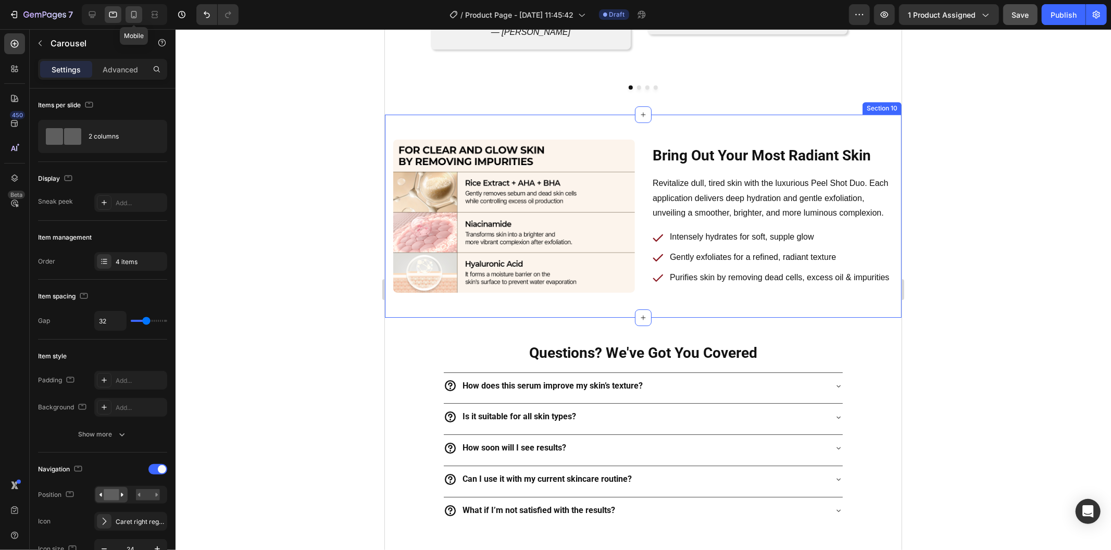
click at [131, 17] on icon at bounding box center [134, 14] width 10 height 10
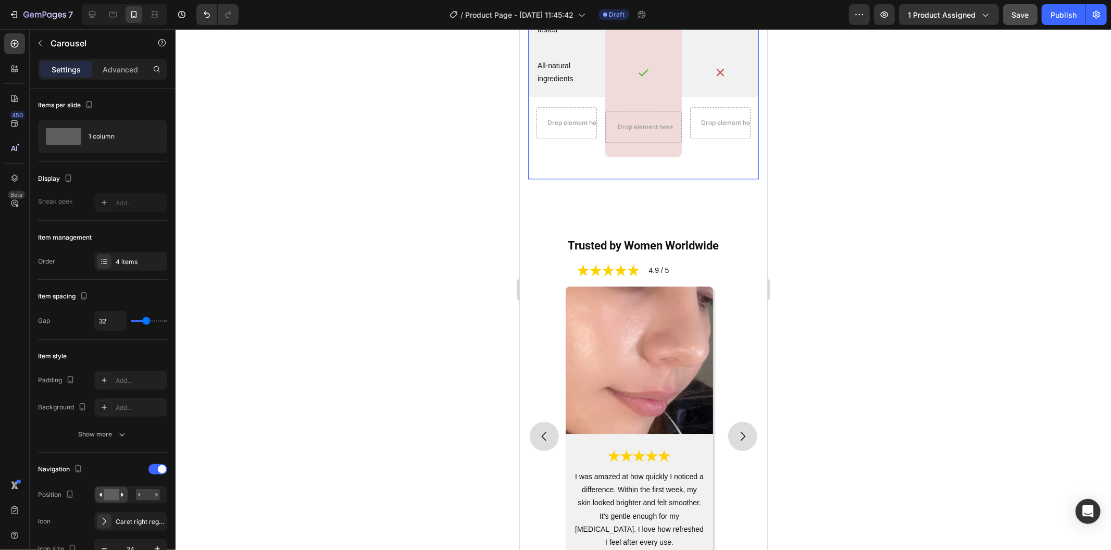
scroll to position [2398, 0]
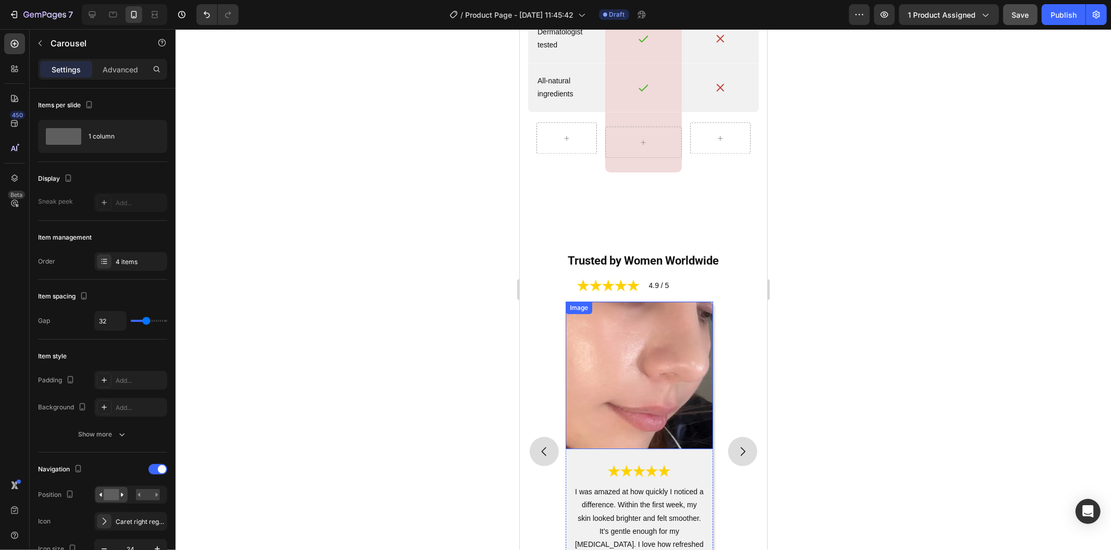
click at [583, 360] on img at bounding box center [638, 374] width 147 height 147
click at [551, 480] on div "Image Image I was amazed at how quickly I noticed a difference. Within the firs…" at bounding box center [642, 450] width 231 height 299
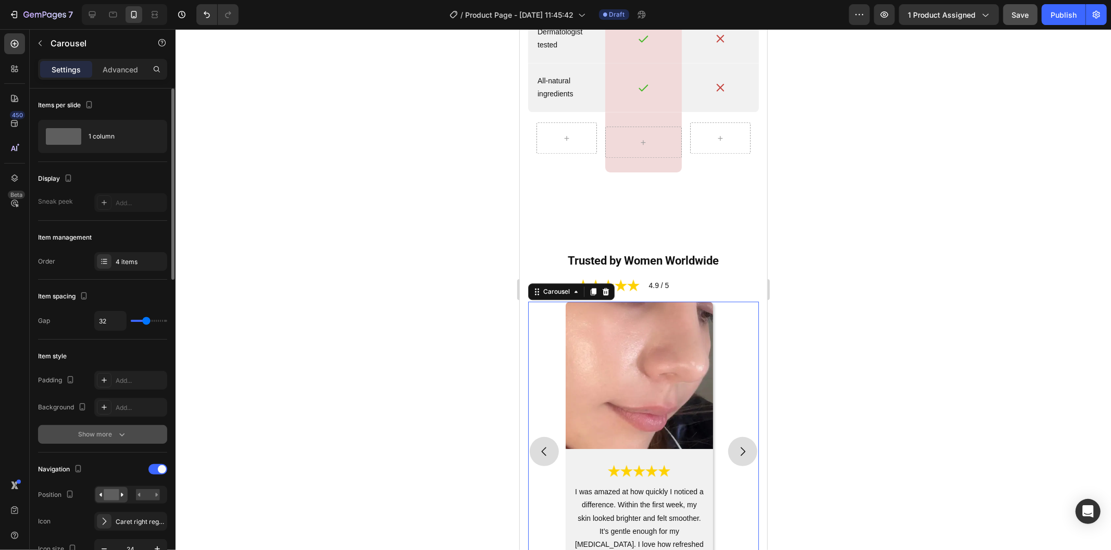
scroll to position [173, 0]
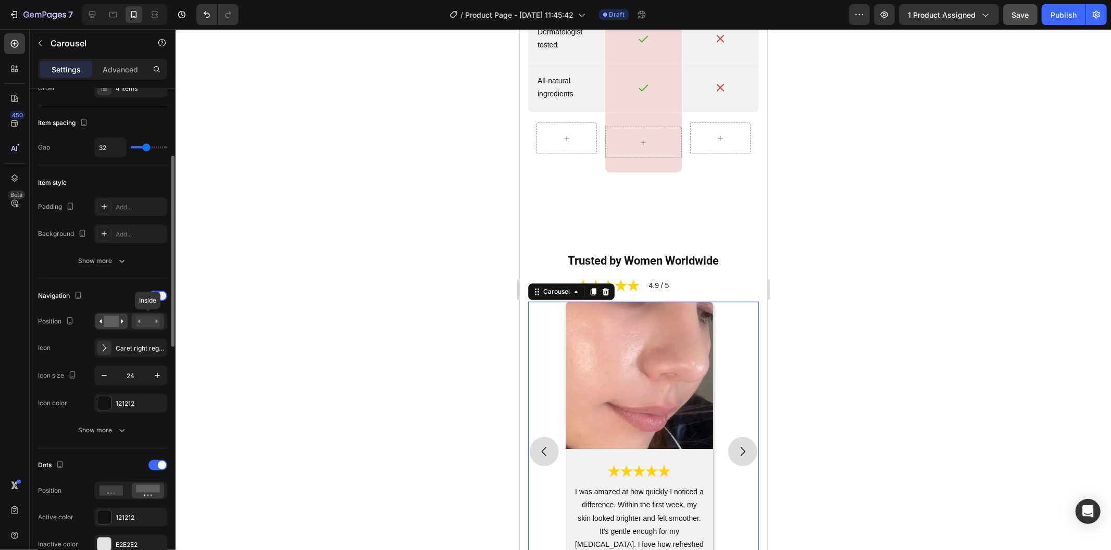
click at [138, 328] on div at bounding box center [148, 321] width 32 height 16
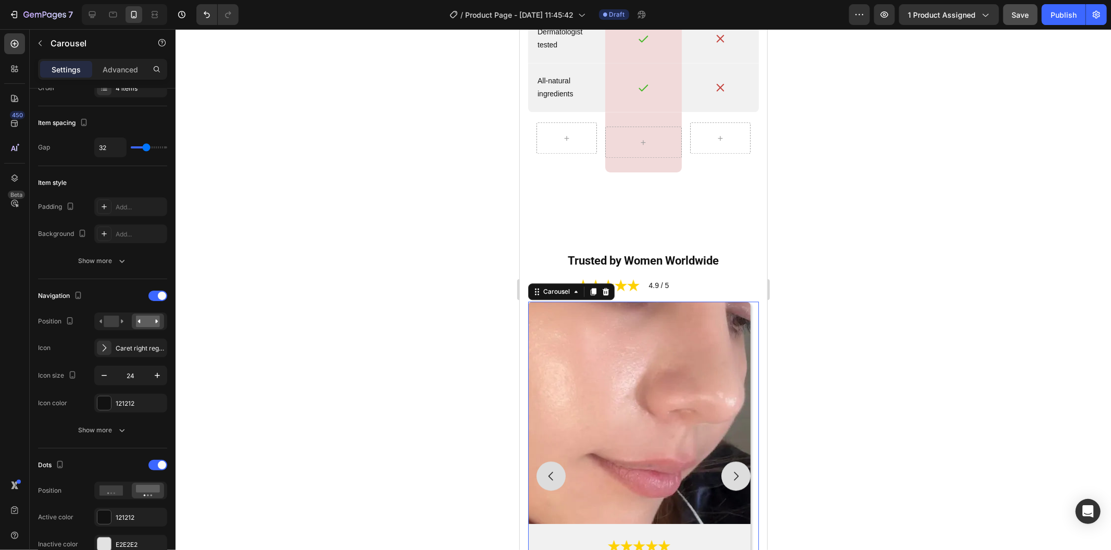
click at [314, 309] on div at bounding box center [642, 289] width 935 height 521
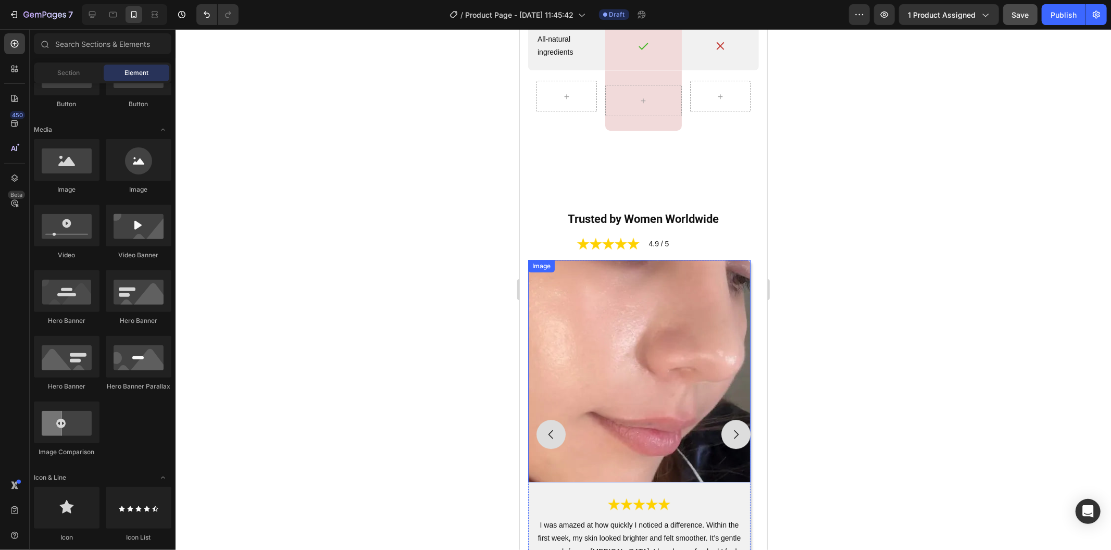
scroll to position [2630, 0]
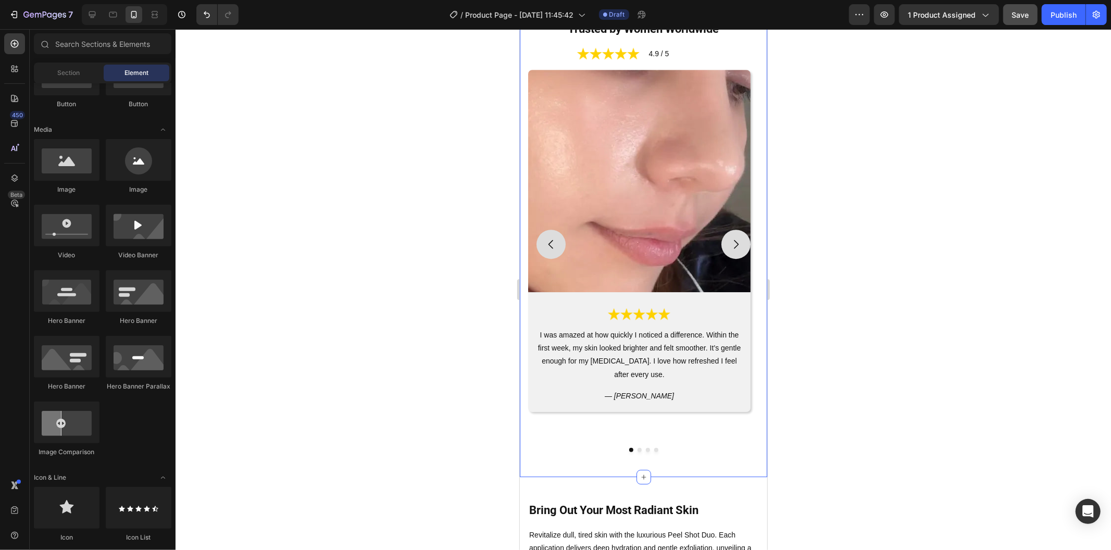
click at [527, 460] on div "Trusted by Women Worldwide Heading Image 4.9 / 5 Text Block Row Row Image Image…" at bounding box center [642, 231] width 247 height 489
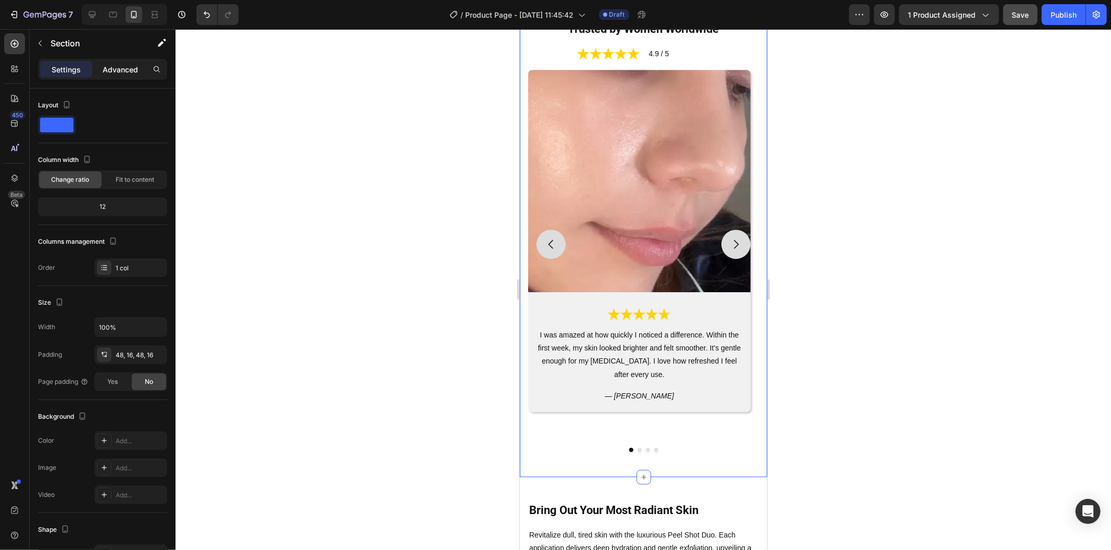
click at [106, 75] on div "Advanced" at bounding box center [120, 69] width 52 height 17
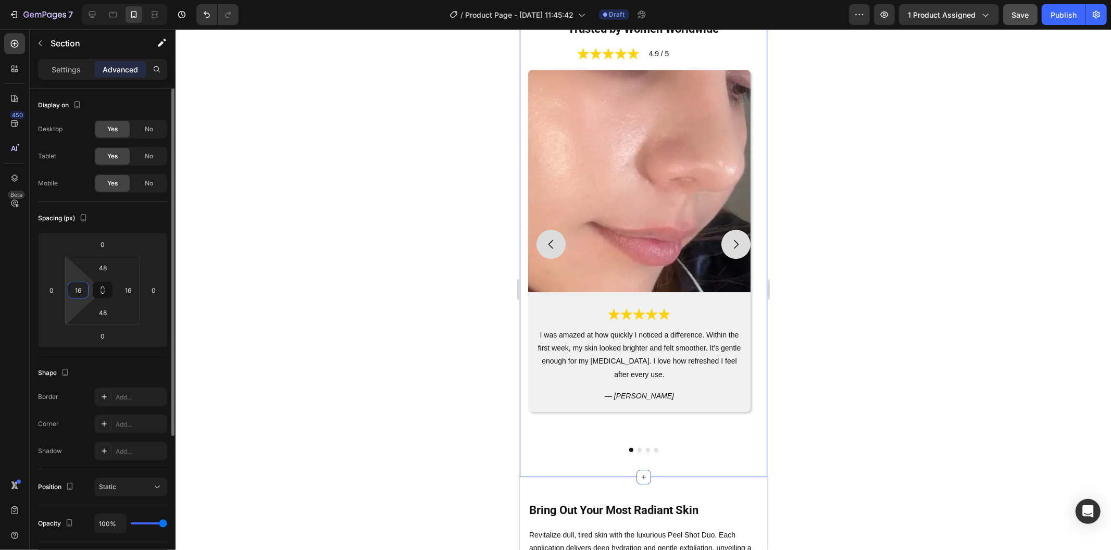
click at [84, 293] on input "16" at bounding box center [78, 290] width 16 height 16
click at [215, 284] on div at bounding box center [642, 289] width 935 height 521
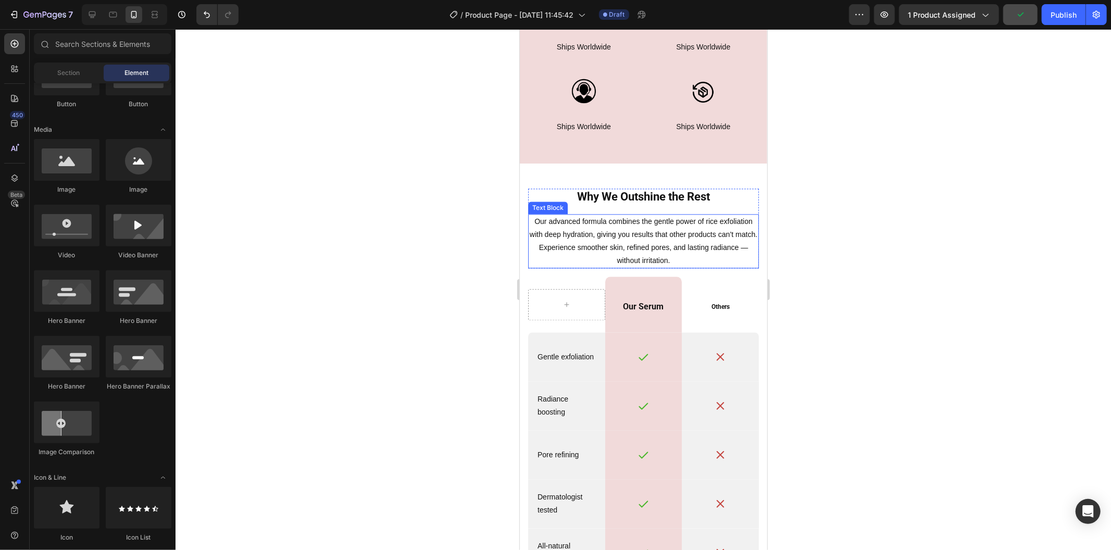
scroll to position [1993, 0]
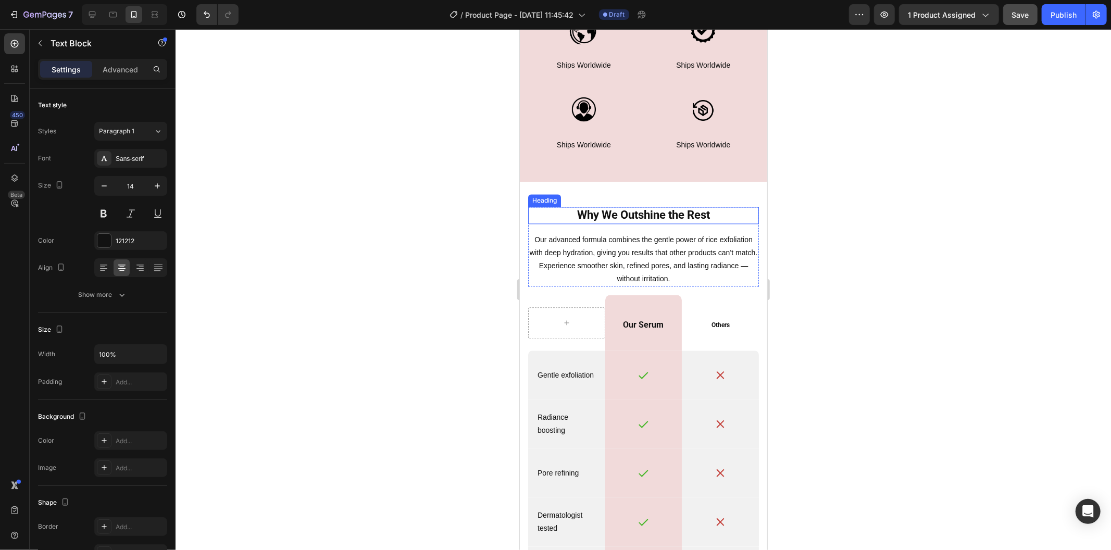
click at [611, 251] on p "Our advanced formula combines the gentle power of rice exfoliation with deep hy…" at bounding box center [642, 259] width 229 height 53
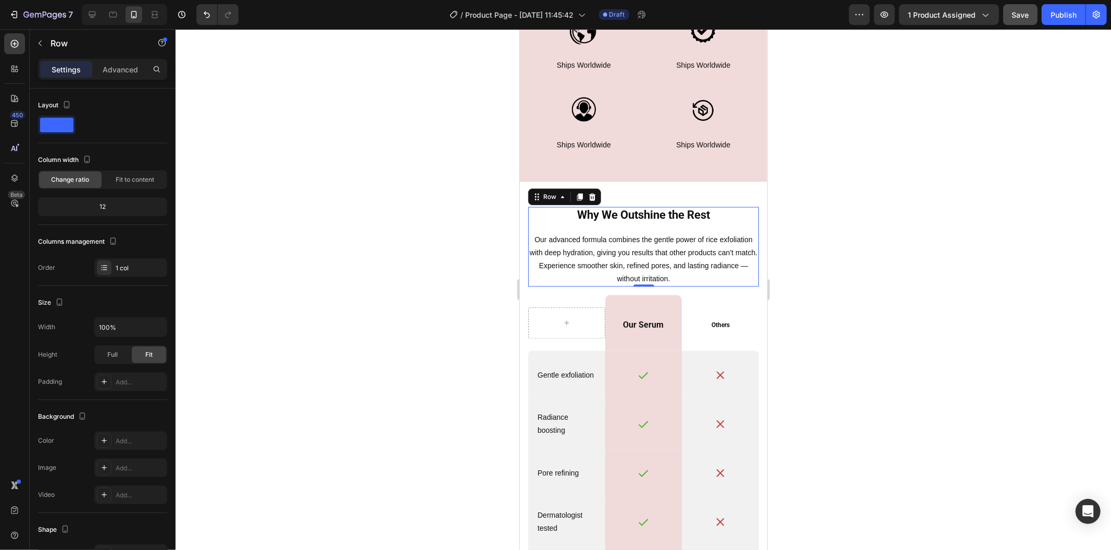
click at [642, 225] on div "Why We Outshine the Rest Heading Our advanced formula combines the gentle power…" at bounding box center [642, 246] width 231 height 80
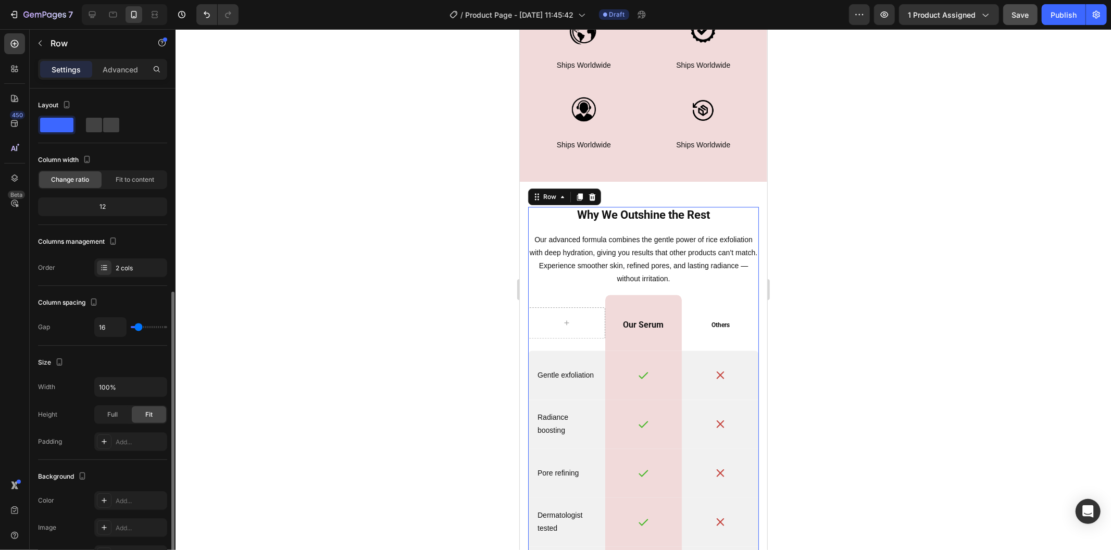
scroll to position [117, 0]
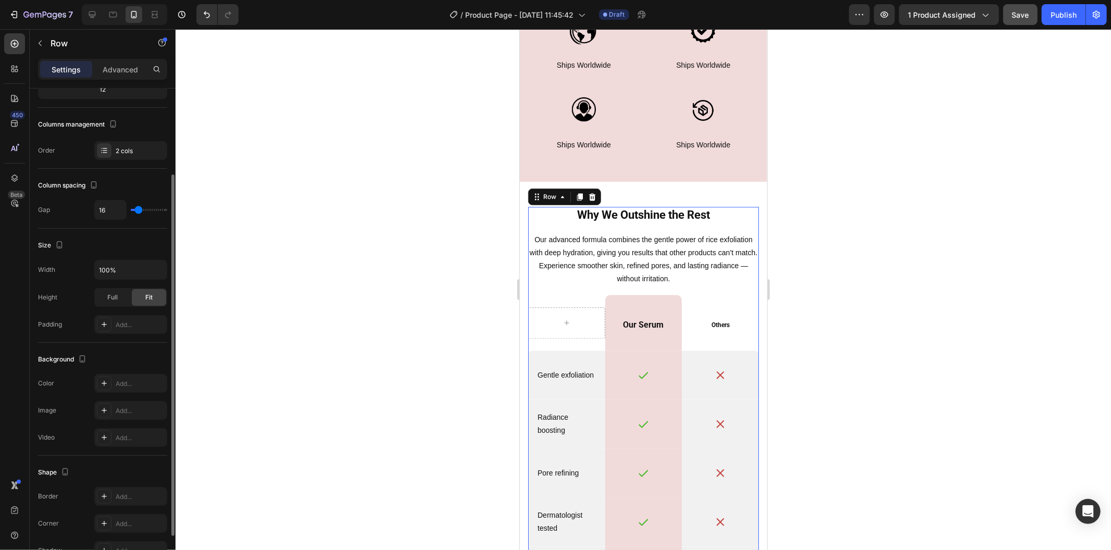
click at [584, 291] on div "Why We Outshine the Rest Heading Our advanced formula combines the gentle power…" at bounding box center [642, 441] width 231 height 471
click at [576, 289] on div "Why We Outshine the Rest Heading Our advanced formula combines the gentle power…" at bounding box center [642, 441] width 231 height 471
click at [112, 212] on input "16" at bounding box center [110, 209] width 31 height 19
type input "3"
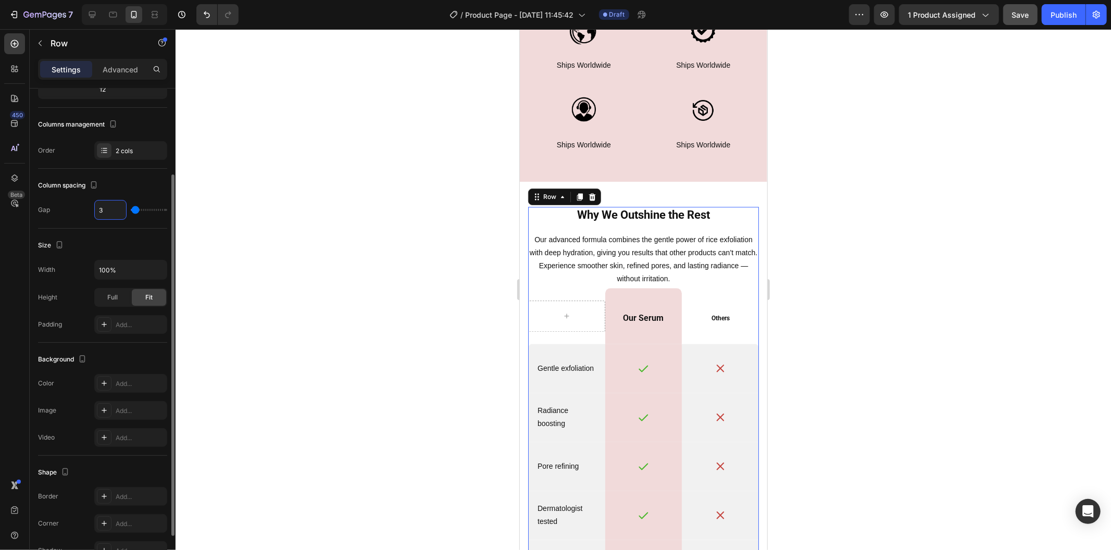
type input "32"
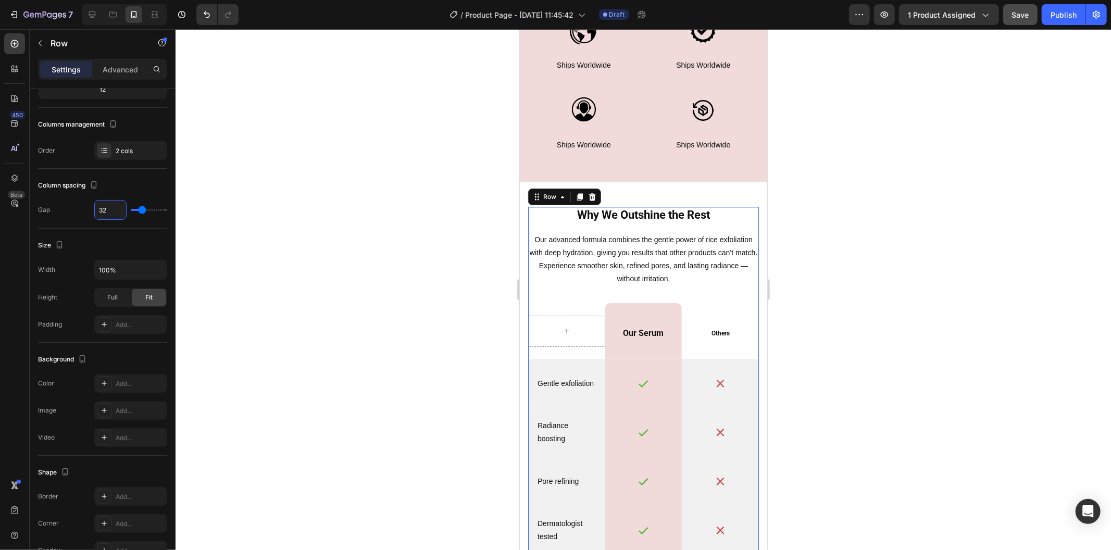
click at [289, 188] on div at bounding box center [642, 289] width 935 height 521
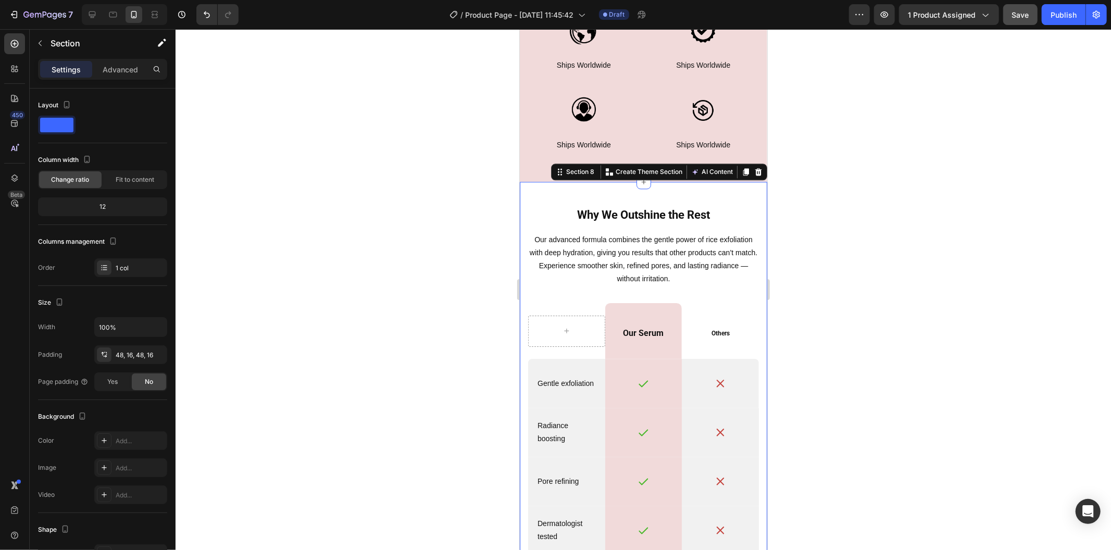
click at [578, 185] on div "Why We Outshine the Rest Heading Our advanced formula combines the gentle power…" at bounding box center [642, 445] width 247 height 529
click at [113, 69] on p "Advanced" at bounding box center [120, 69] width 35 height 11
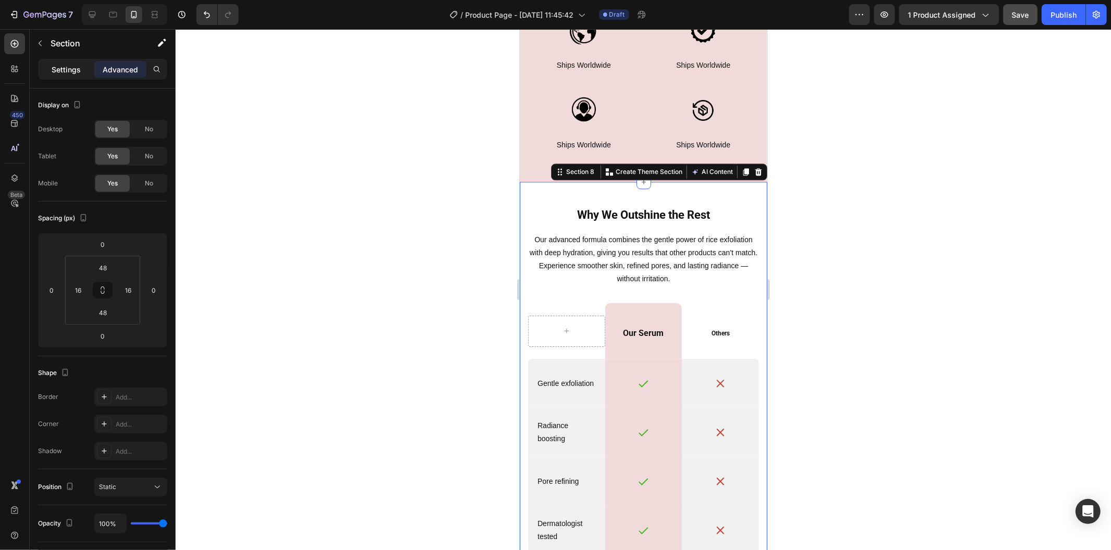
click at [44, 65] on div "Settings" at bounding box center [66, 69] width 52 height 17
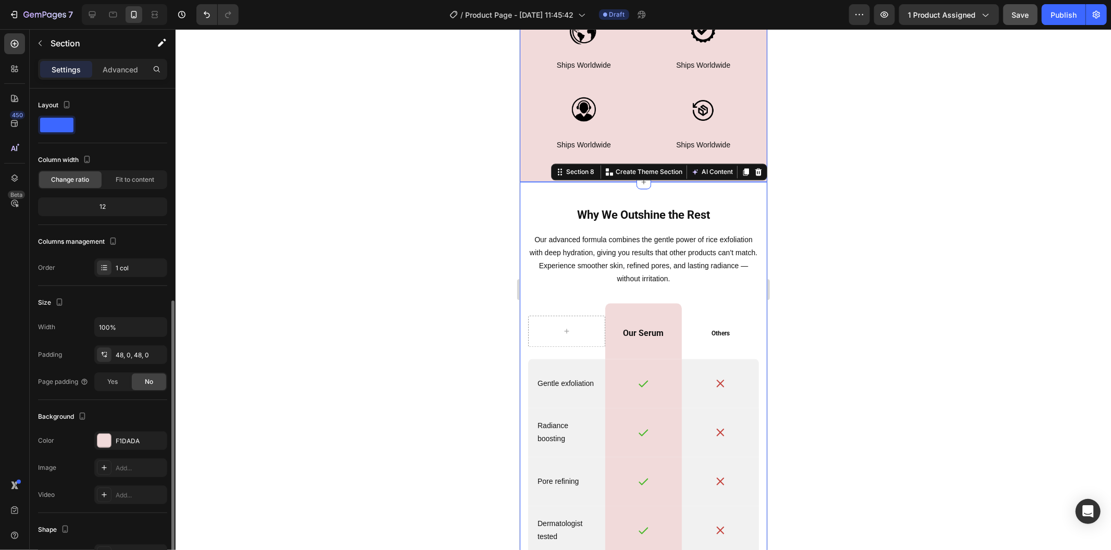
click at [536, 158] on div "Image Ships Worldwide Text Block Row Image Ships Worldwide Text Block Row Image…" at bounding box center [642, 80] width 247 height 201
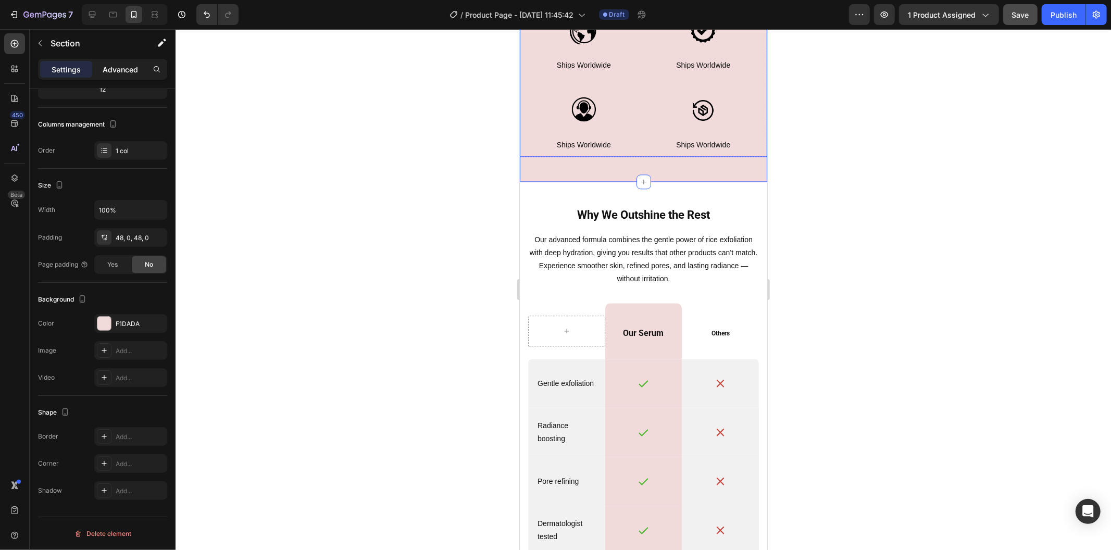
click at [117, 75] on div "Advanced" at bounding box center [120, 69] width 52 height 17
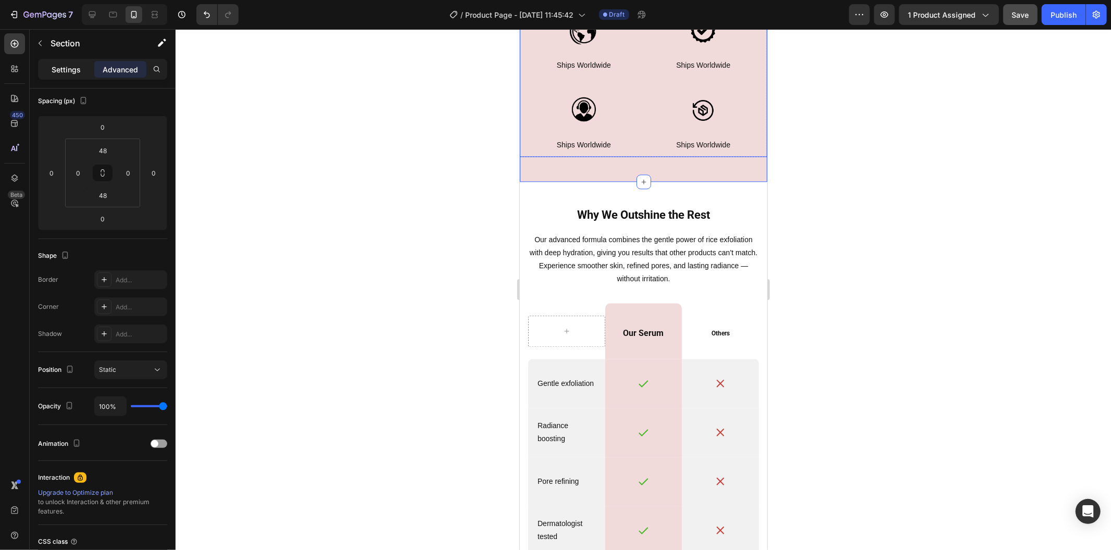
click at [51, 69] on div "Settings" at bounding box center [66, 69] width 52 height 17
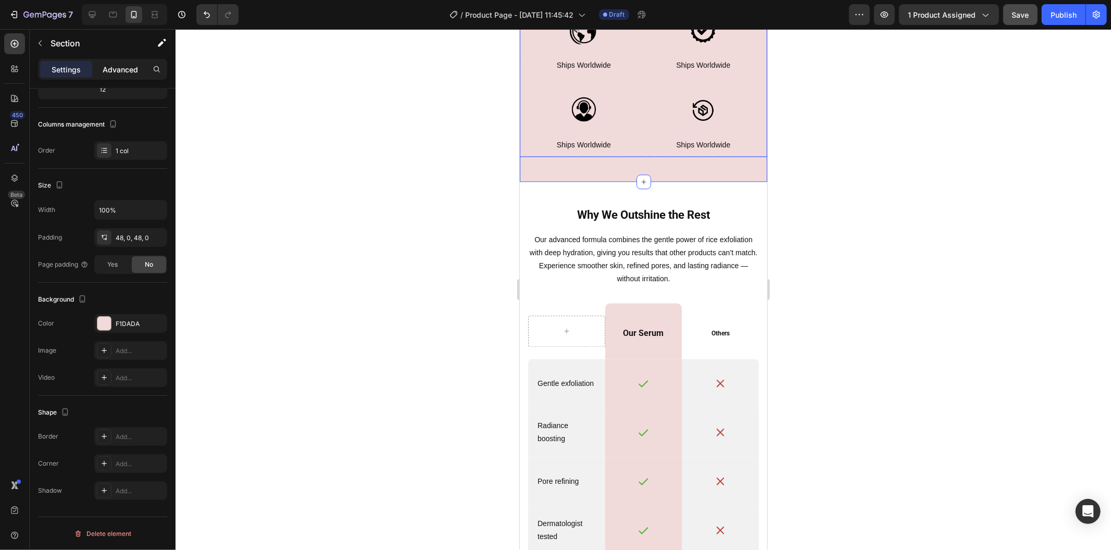
click at [111, 62] on div "Advanced" at bounding box center [120, 69] width 52 height 17
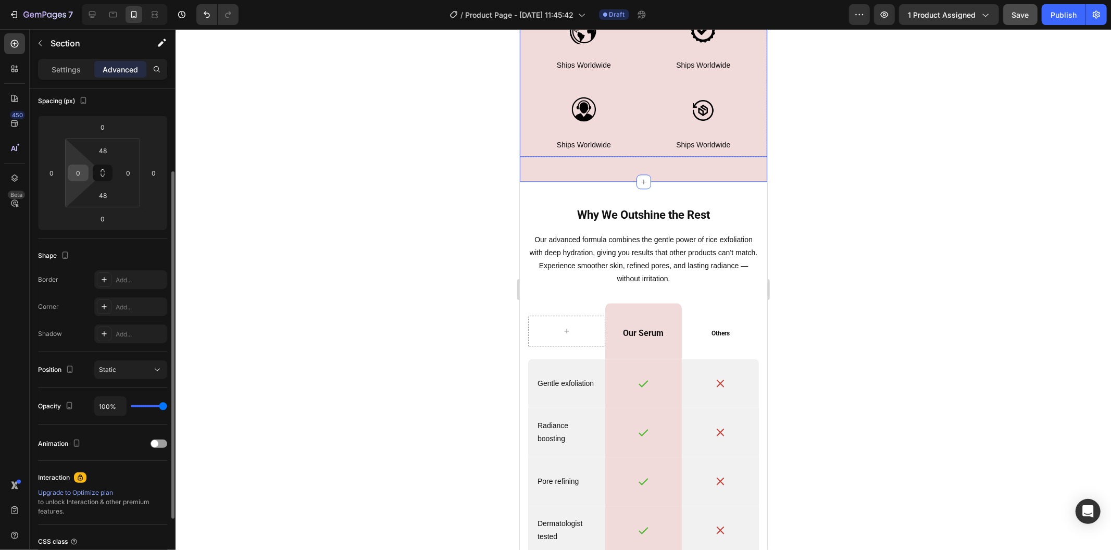
click at [73, 170] on input "0" at bounding box center [78, 173] width 16 height 16
type input "16"
click at [131, 170] on input "0" at bounding box center [128, 173] width 16 height 16
type input "16"
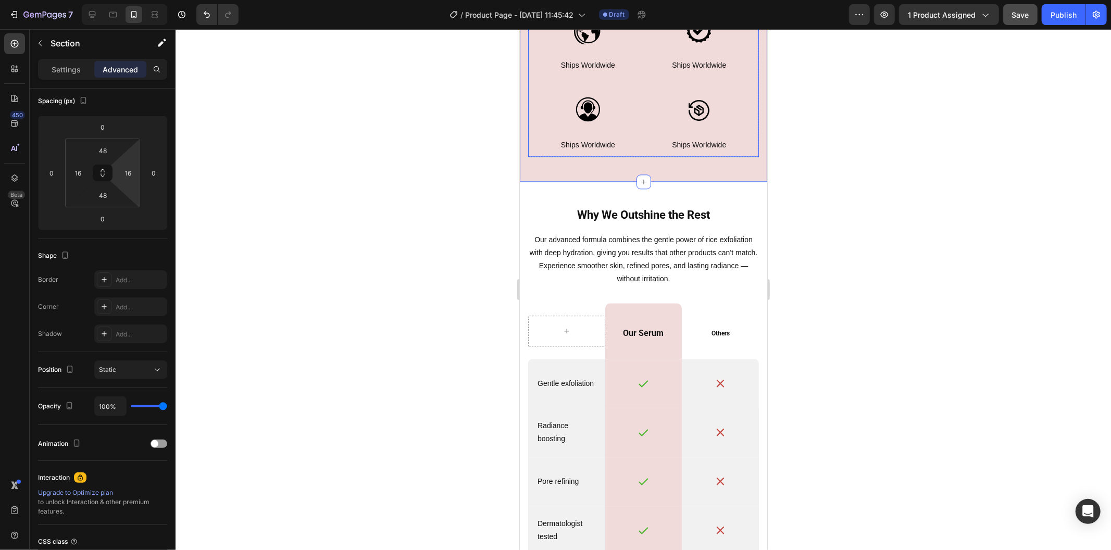
click at [413, 115] on div at bounding box center [642, 289] width 935 height 521
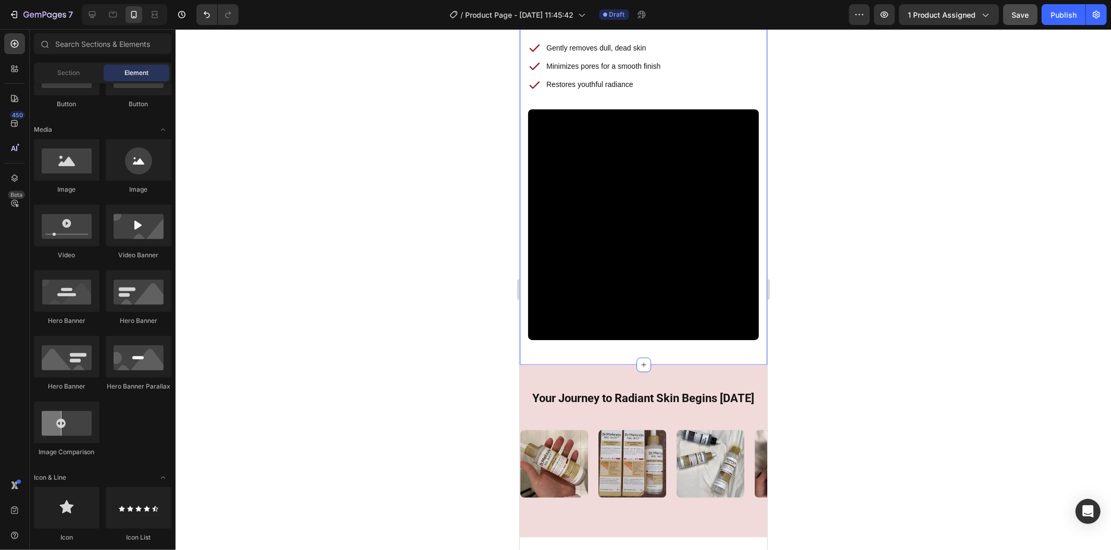
scroll to position [1357, 0]
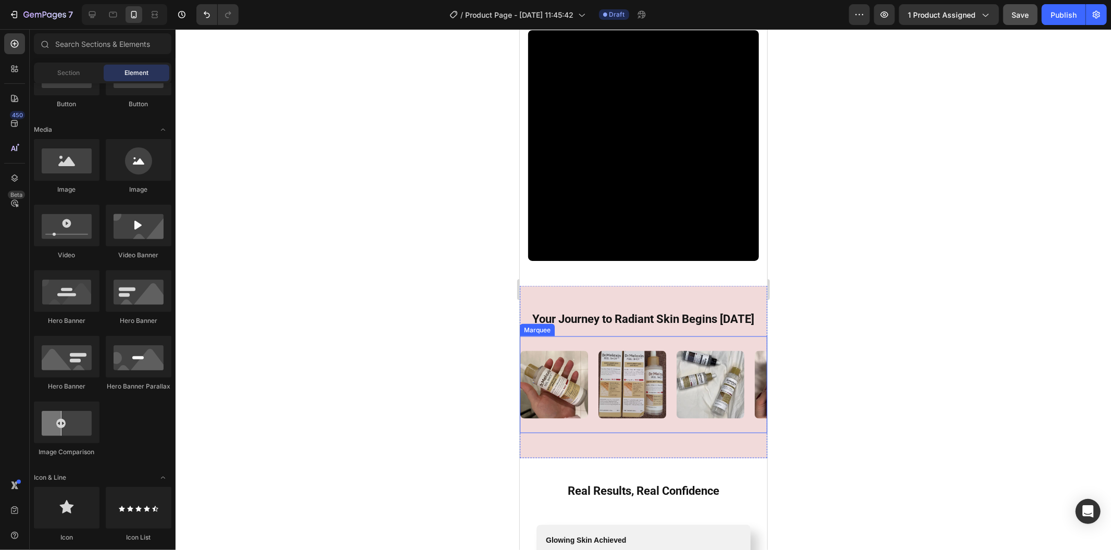
click at [663, 346] on div "Image Image Image Image Image Image Image Image Image Image Marquee" at bounding box center [642, 384] width 247 height 97
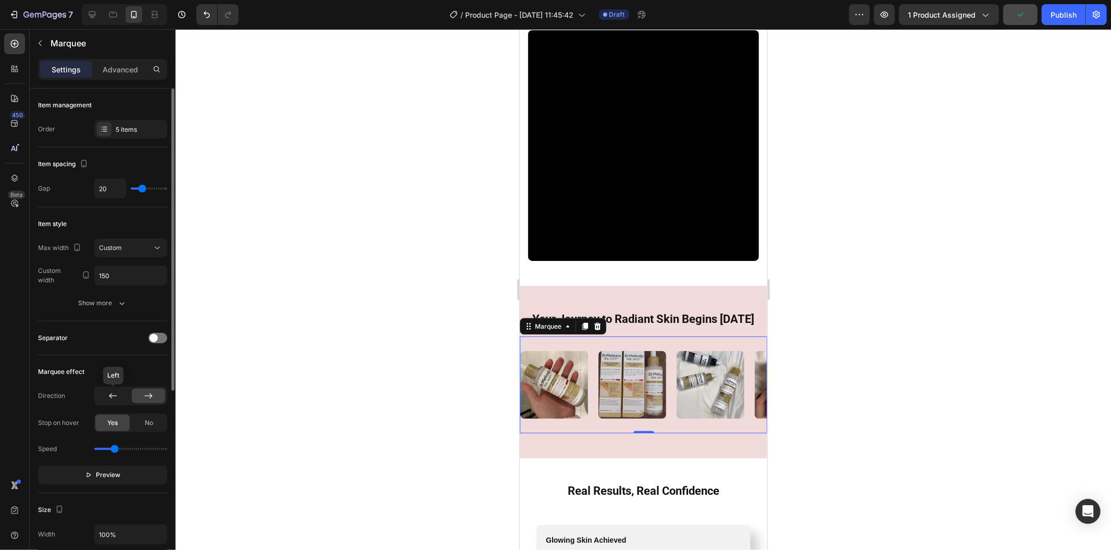
click at [111, 396] on icon at bounding box center [113, 395] width 8 height 5
click at [144, 396] on icon at bounding box center [148, 395] width 10 height 10
click at [262, 360] on div at bounding box center [642, 289] width 935 height 521
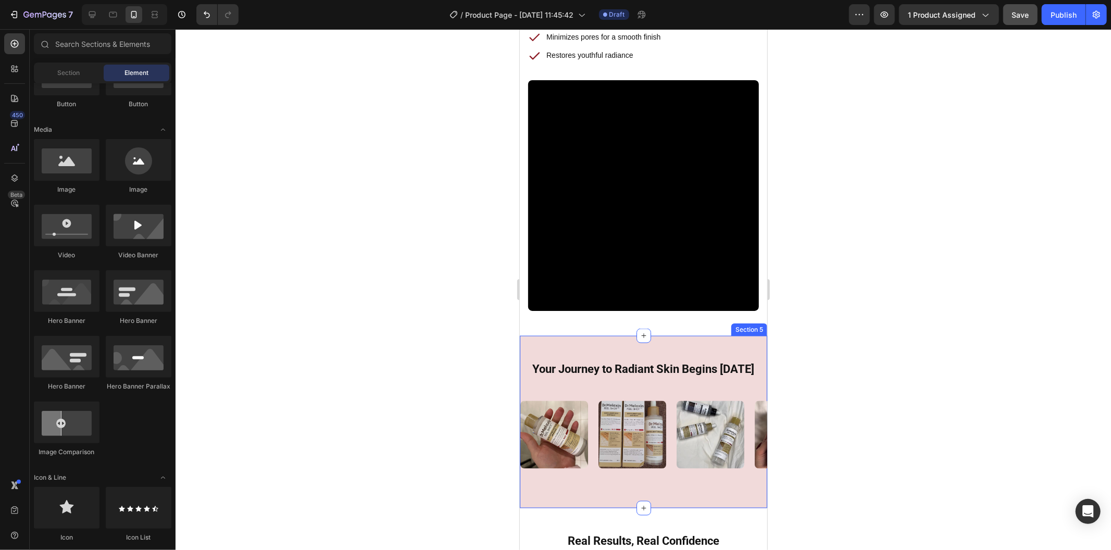
scroll to position [1299, 0]
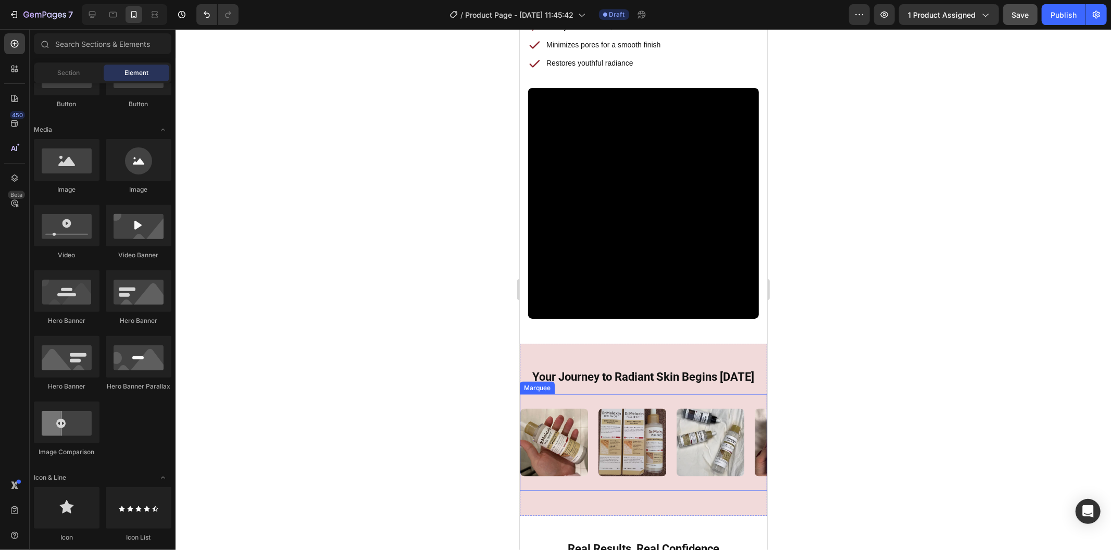
click at [208, 448] on div "Image" at bounding box center [169, 442] width 78 height 80
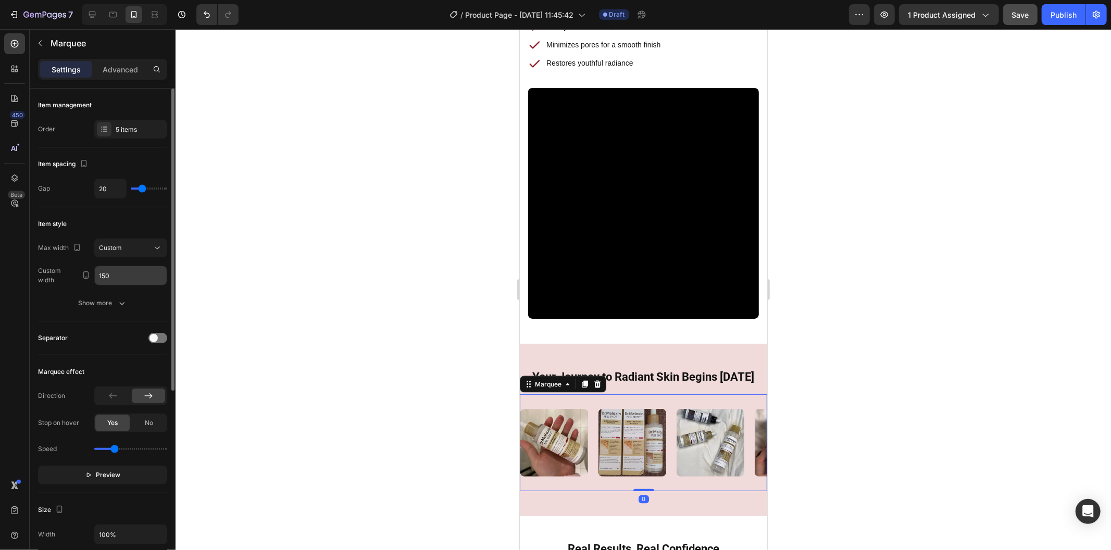
click at [143, 276] on input "150" at bounding box center [131, 275] width 72 height 19
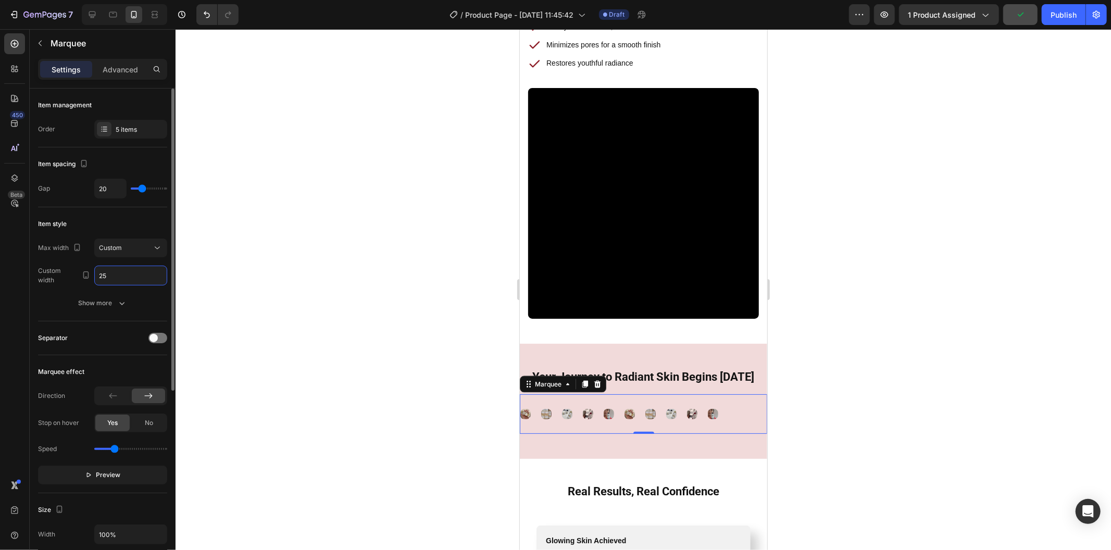
type input "250"
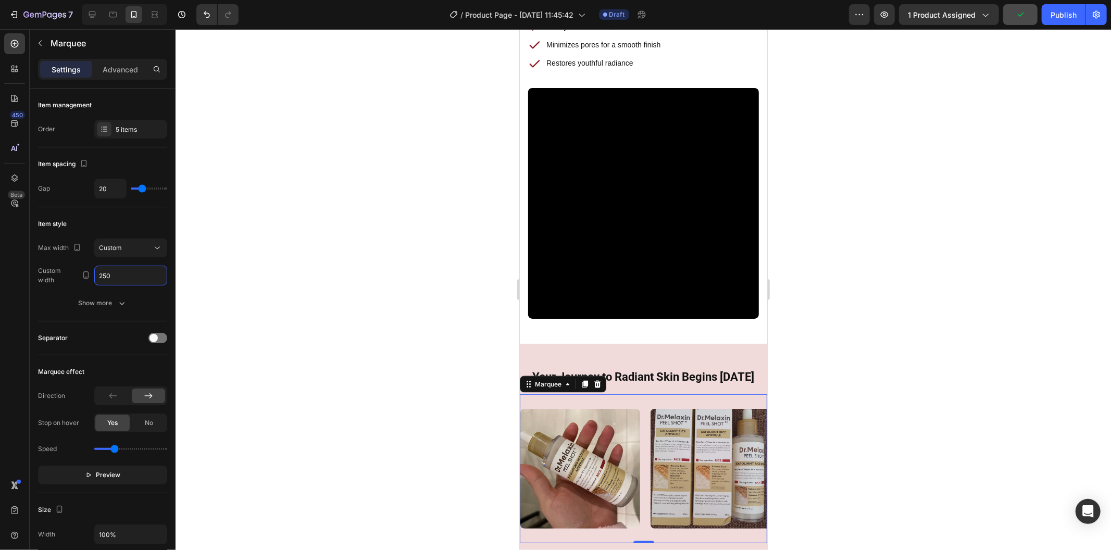
click at [318, 261] on div at bounding box center [642, 289] width 935 height 521
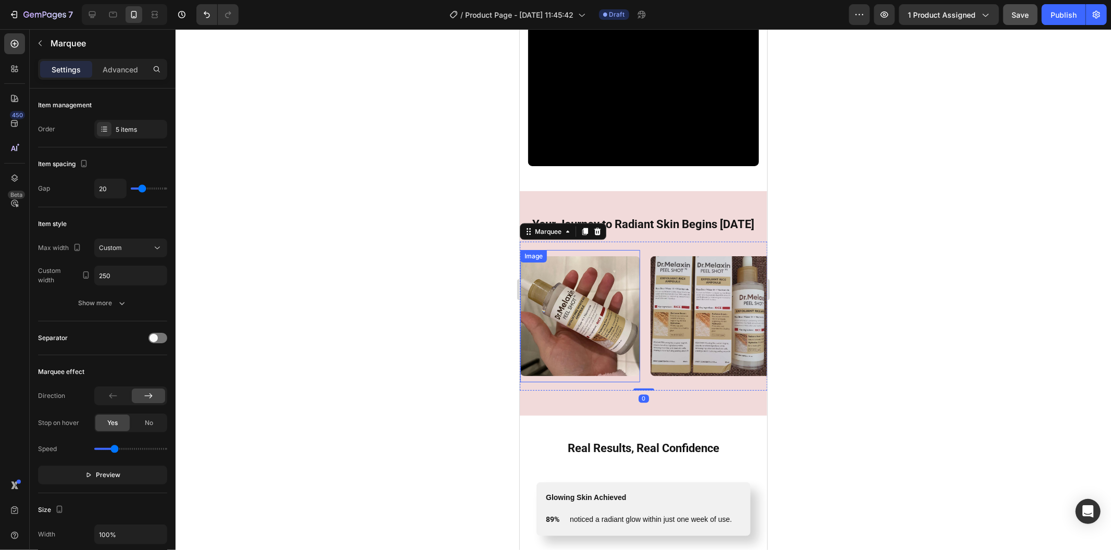
scroll to position [1472, 0]
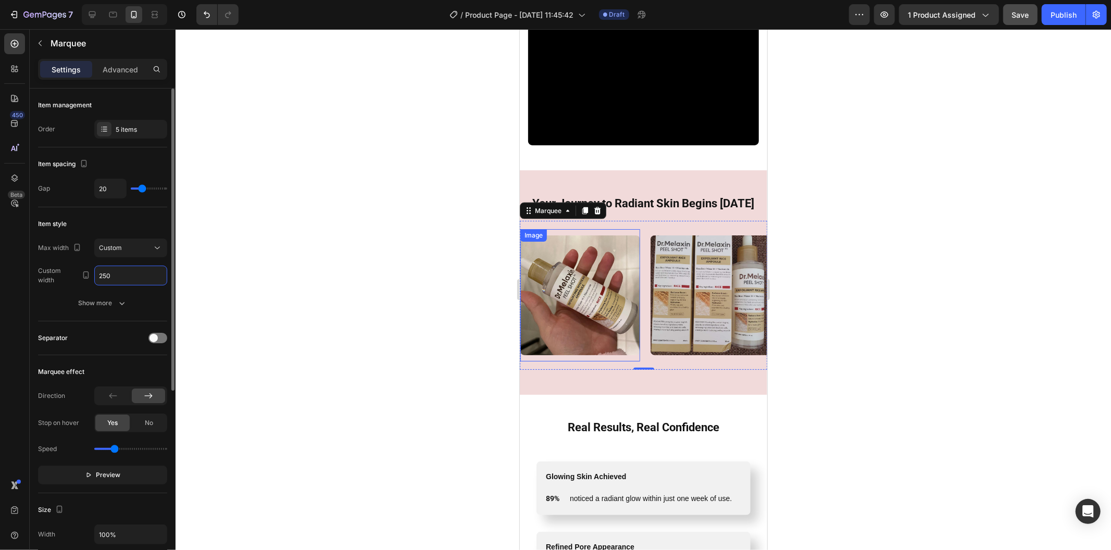
click at [120, 272] on input "250" at bounding box center [131, 275] width 72 height 19
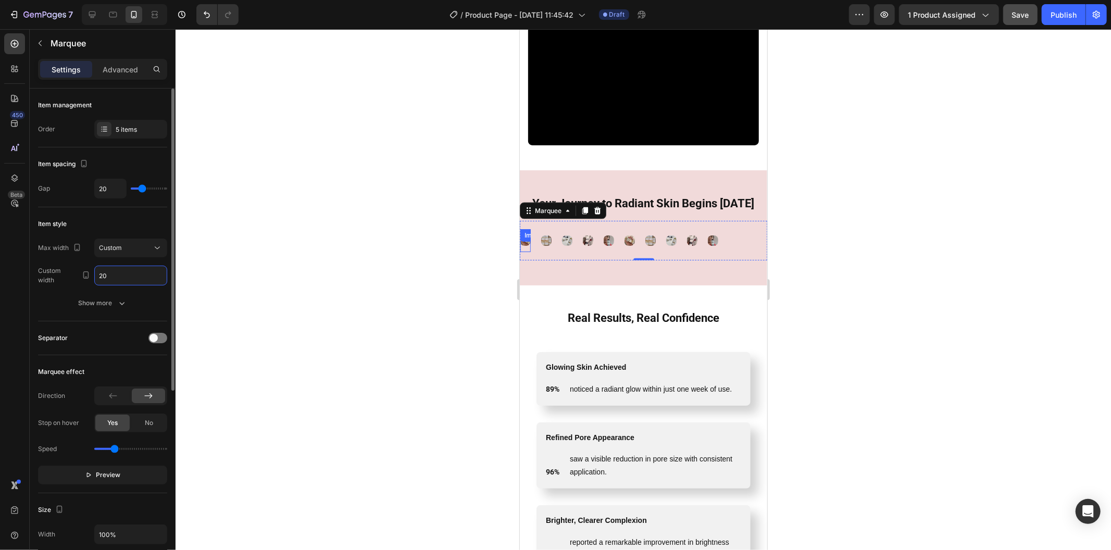
type input "200"
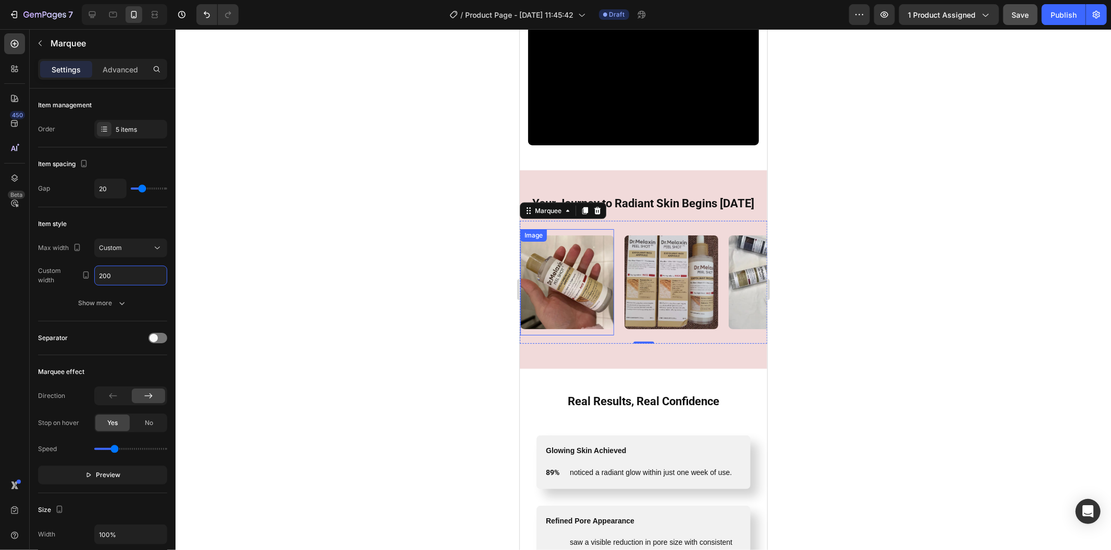
click at [305, 274] on div at bounding box center [642, 289] width 935 height 521
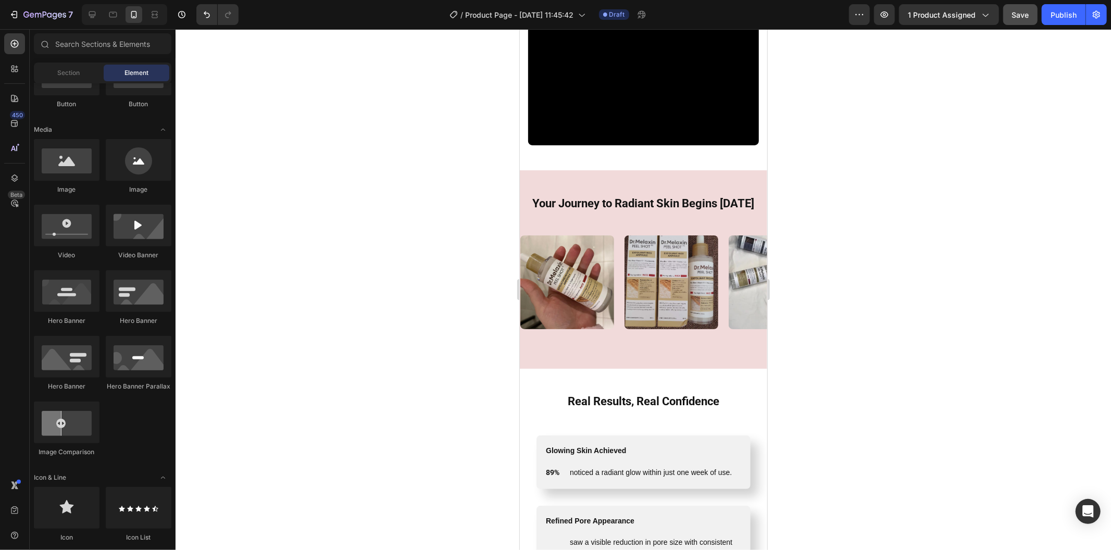
click at [357, 196] on div at bounding box center [642, 289] width 935 height 521
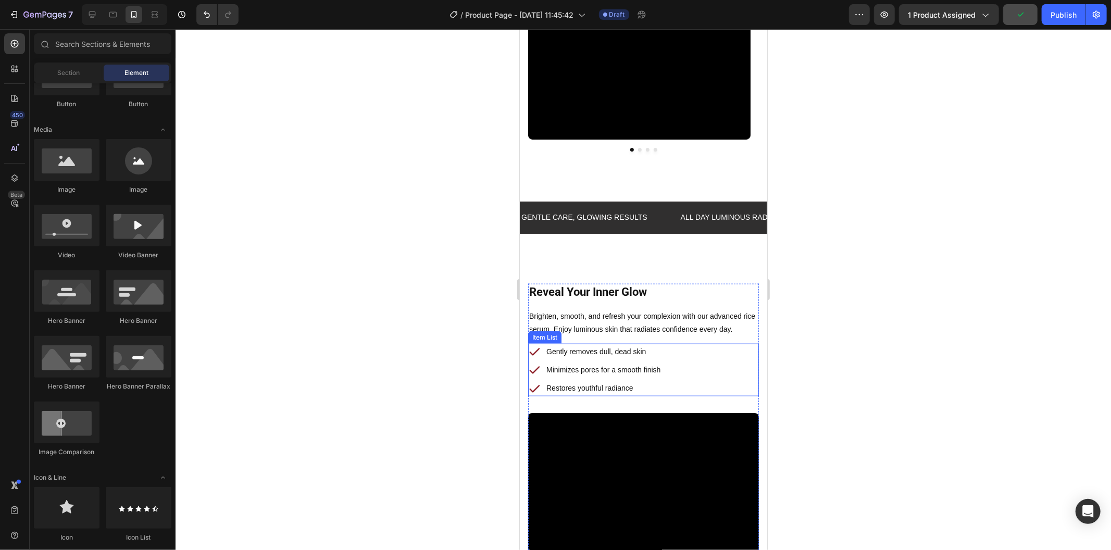
scroll to position [952, 0]
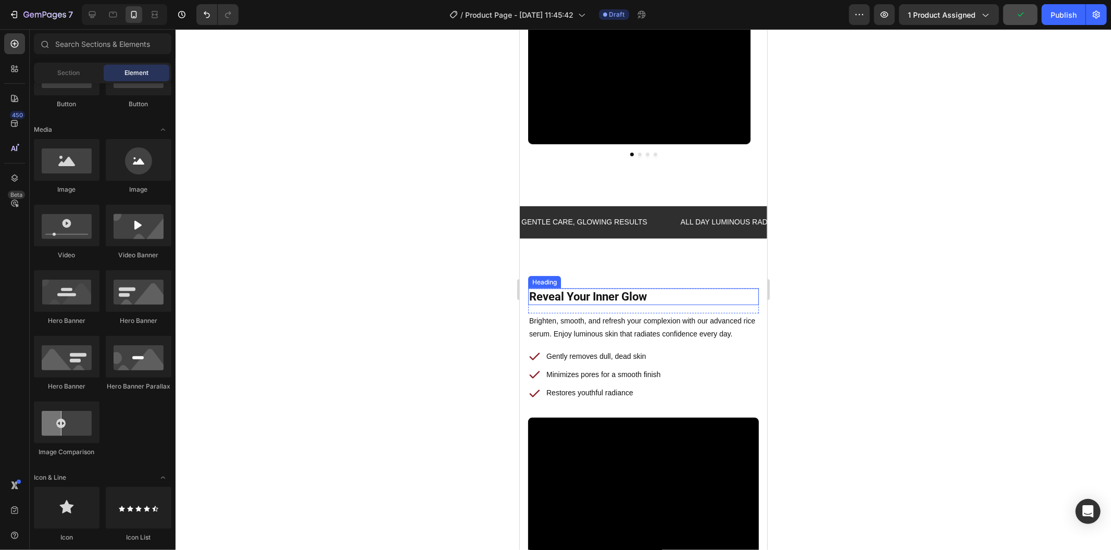
click at [625, 292] on h2 "Reveal Your Inner Glow" at bounding box center [642, 296] width 231 height 17
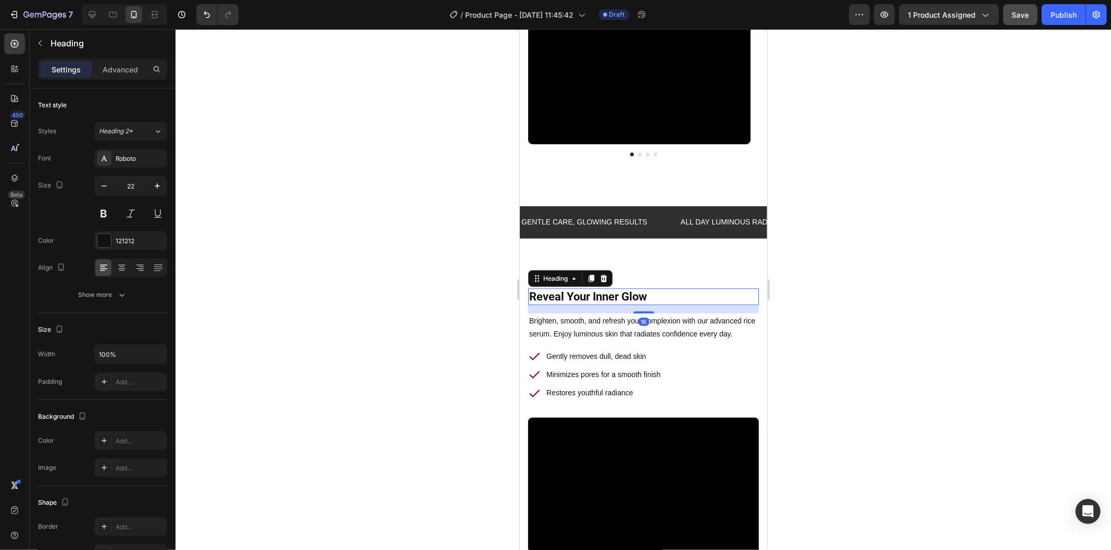
click at [390, 257] on div at bounding box center [642, 289] width 935 height 521
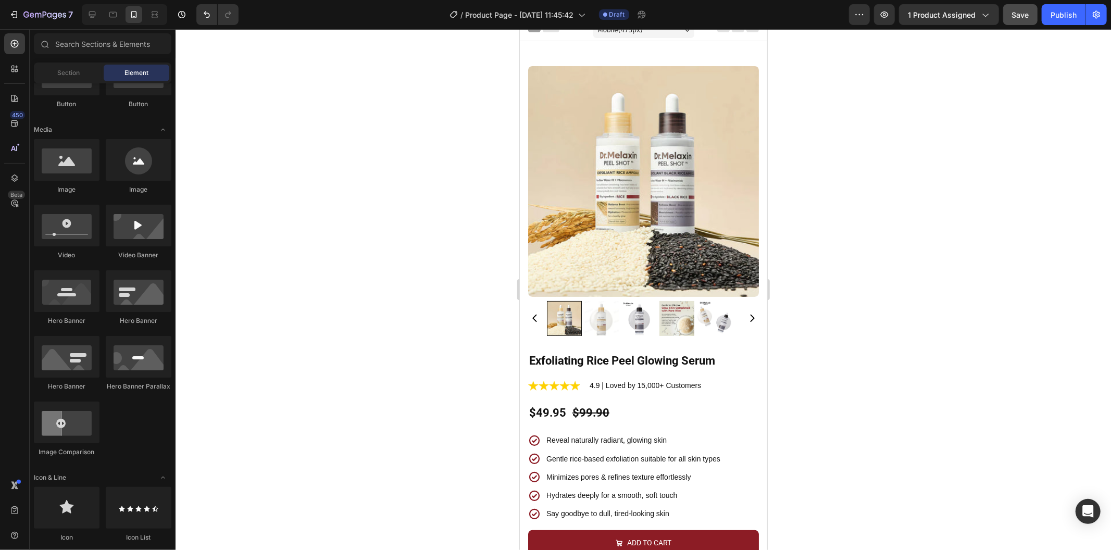
scroll to position [0, 0]
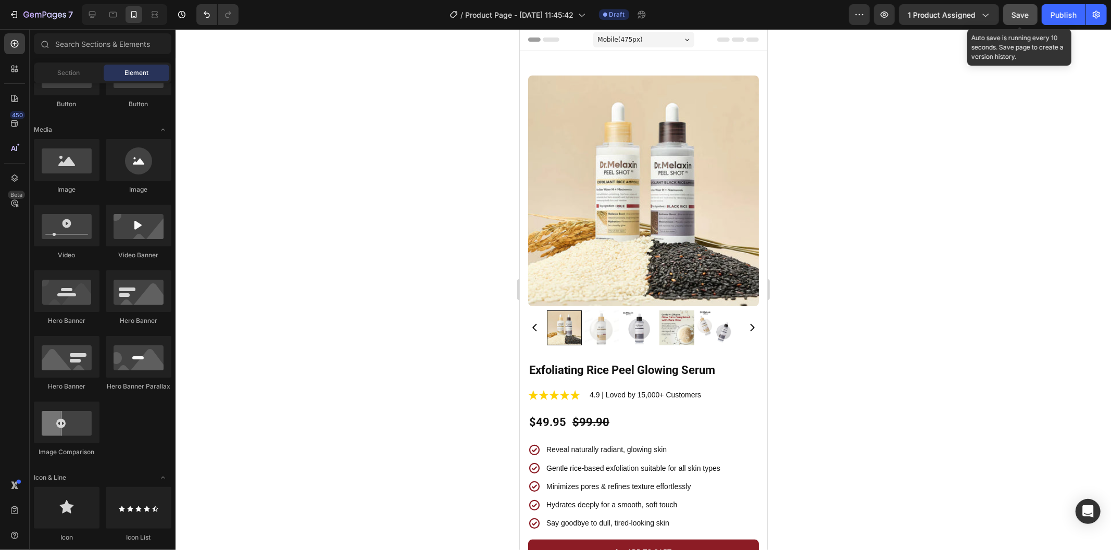
click at [1028, 10] on span "Save" at bounding box center [1020, 14] width 17 height 9
click at [111, 17] on icon at bounding box center [113, 15] width 8 height 6
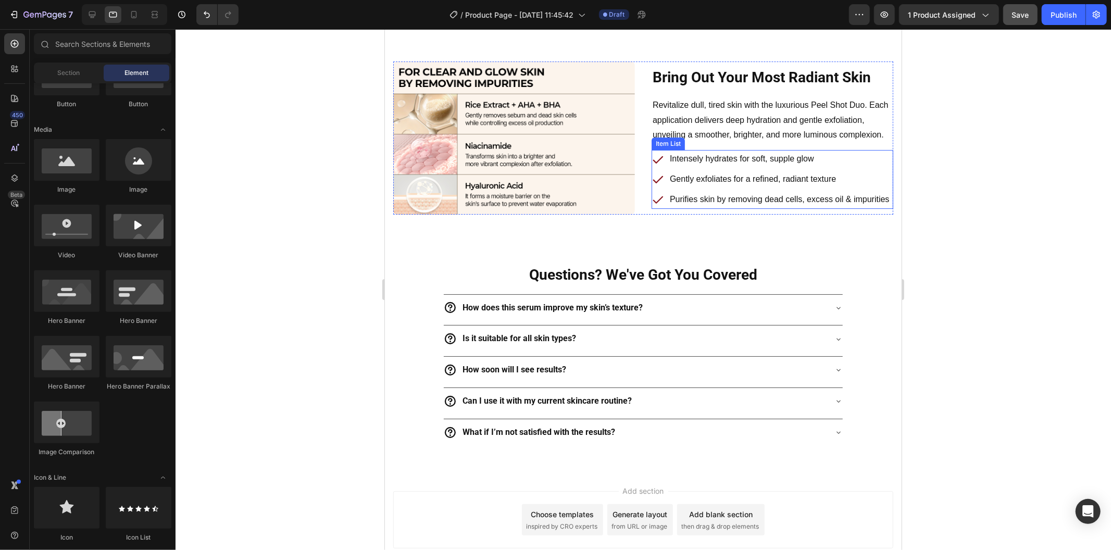
scroll to position [2983, 0]
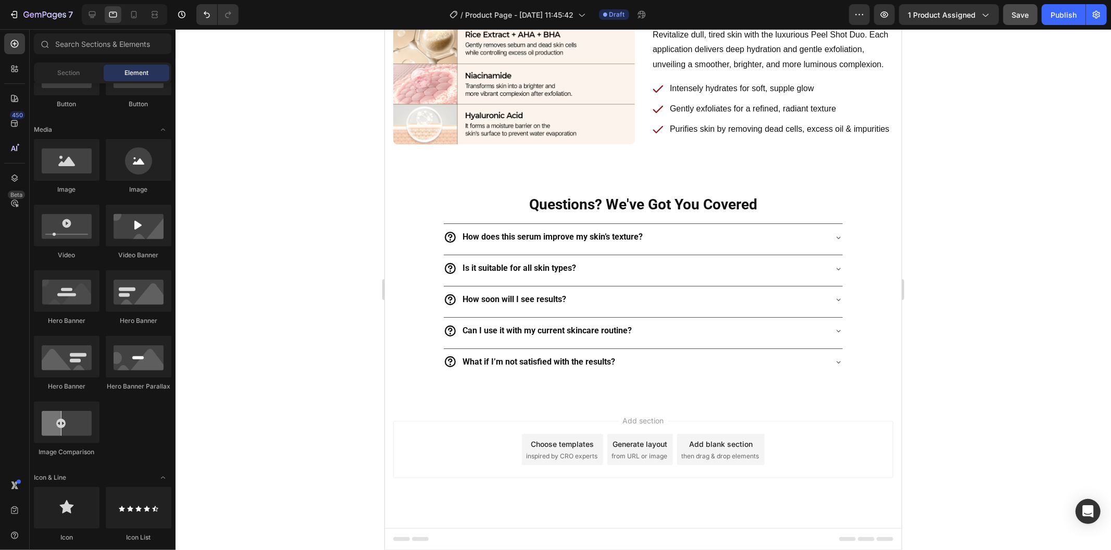
click at [1018, 13] on span "Save" at bounding box center [1020, 14] width 17 height 9
click at [1048, 20] on button "Publish" at bounding box center [1063, 14] width 44 height 21
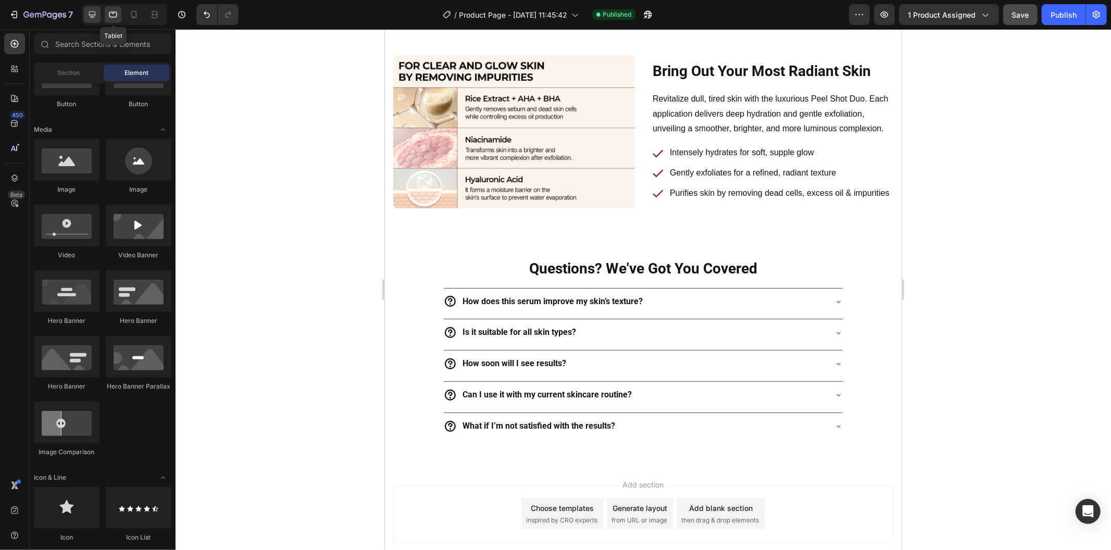
scroll to position [2774, 0]
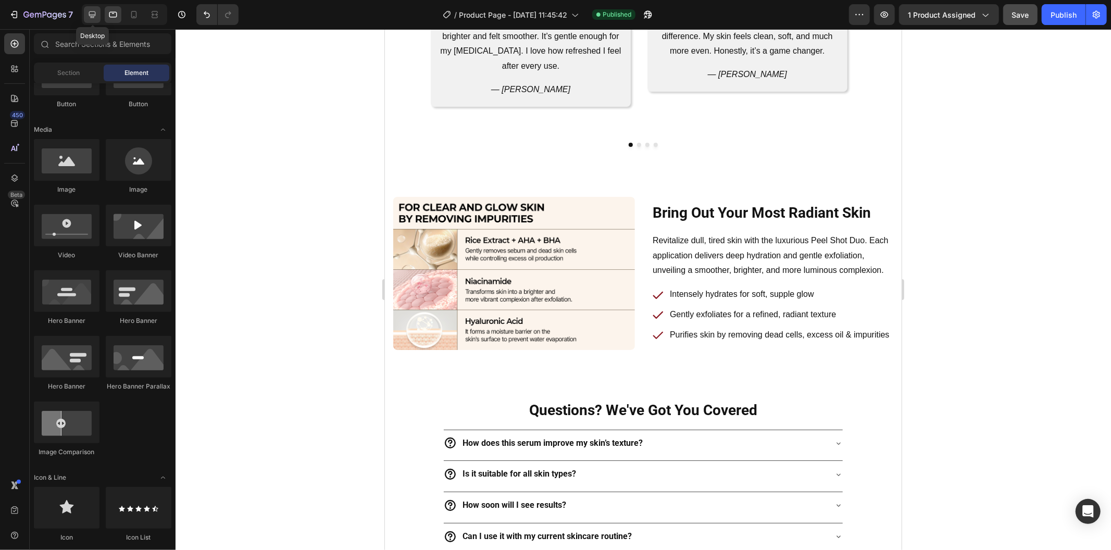
click at [94, 7] on div at bounding box center [92, 14] width 17 height 17
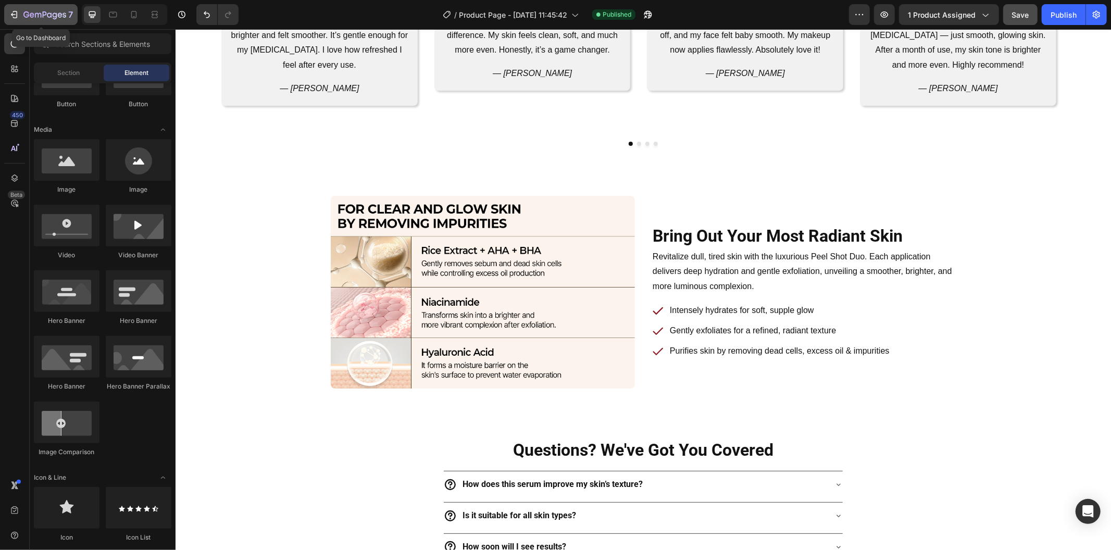
click at [31, 16] on icon "button" at bounding box center [44, 15] width 43 height 9
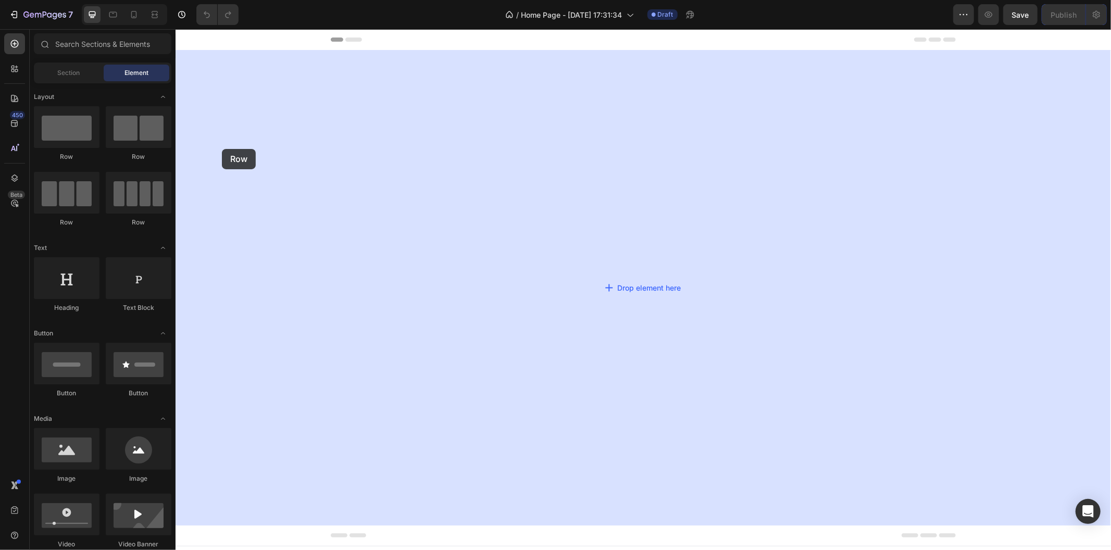
drag, startPoint x: 248, startPoint y: 165, endPoint x: 518, endPoint y: 150, distance: 270.1
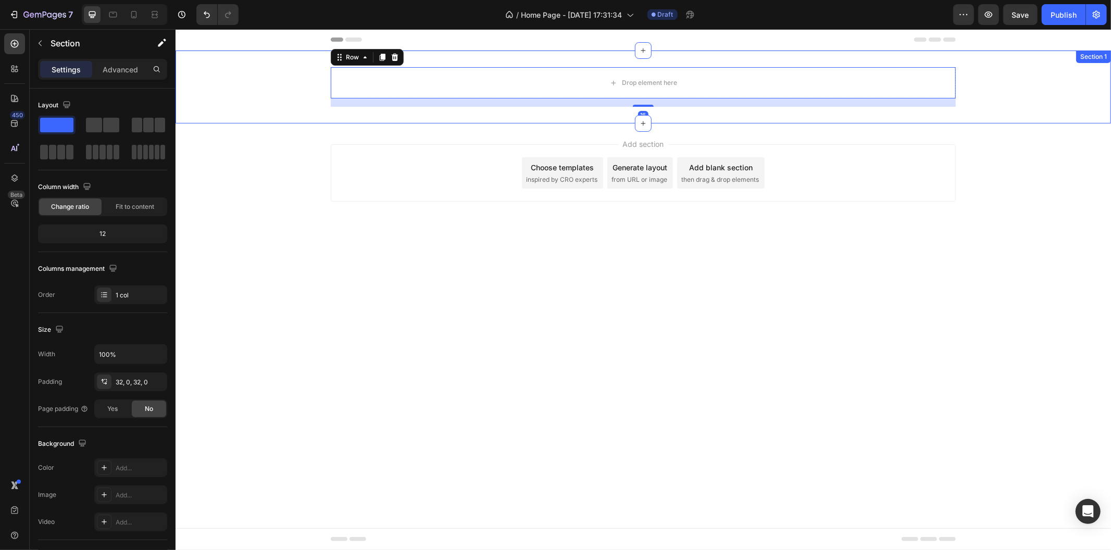
click at [319, 97] on div "Drop element here Row 16" at bounding box center [642, 87] width 935 height 40
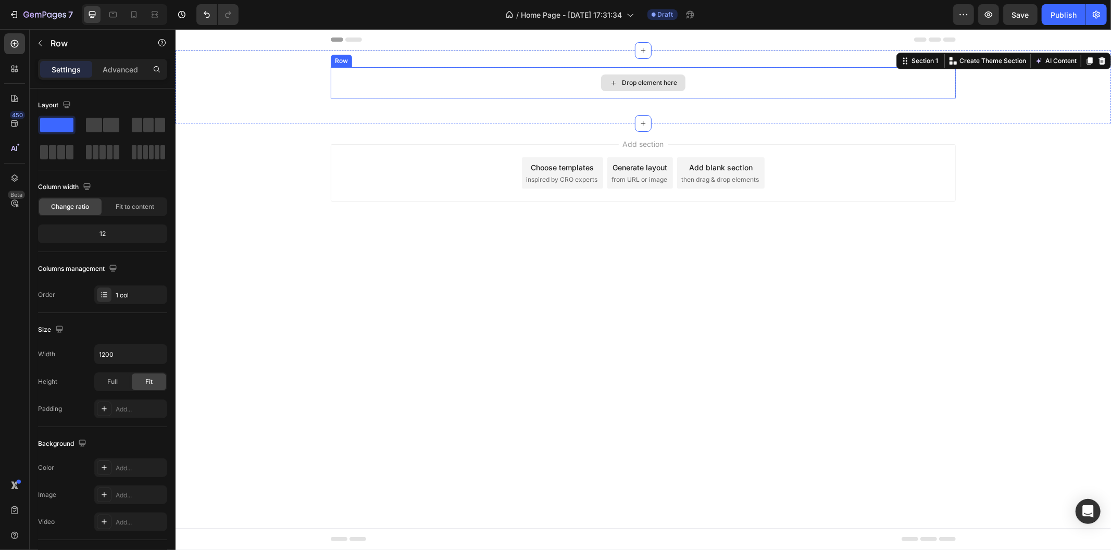
click at [384, 92] on div "Drop element here" at bounding box center [642, 82] width 625 height 31
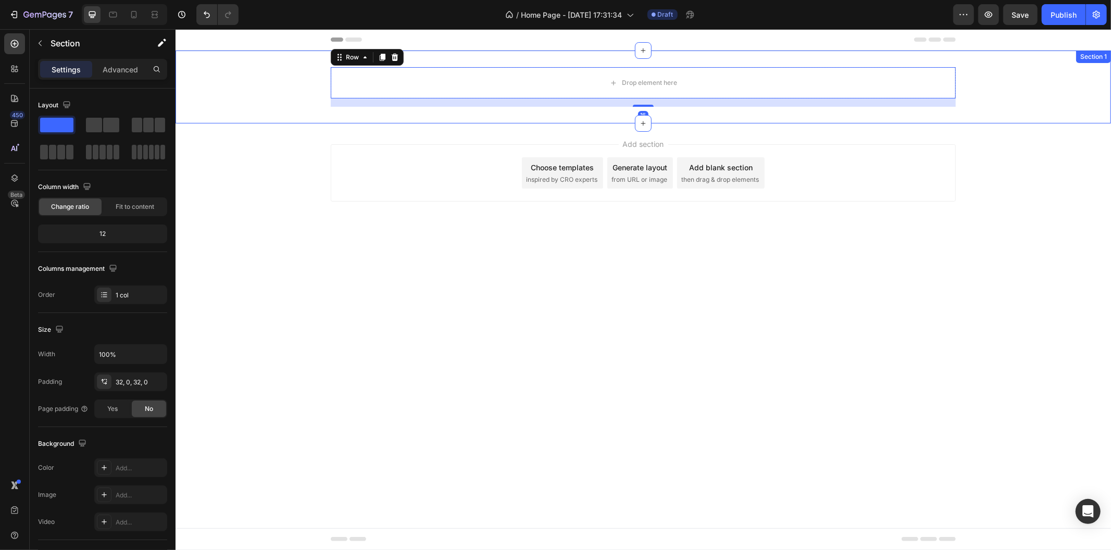
click at [283, 99] on div "Drop element here Row 16" at bounding box center [642, 87] width 935 height 40
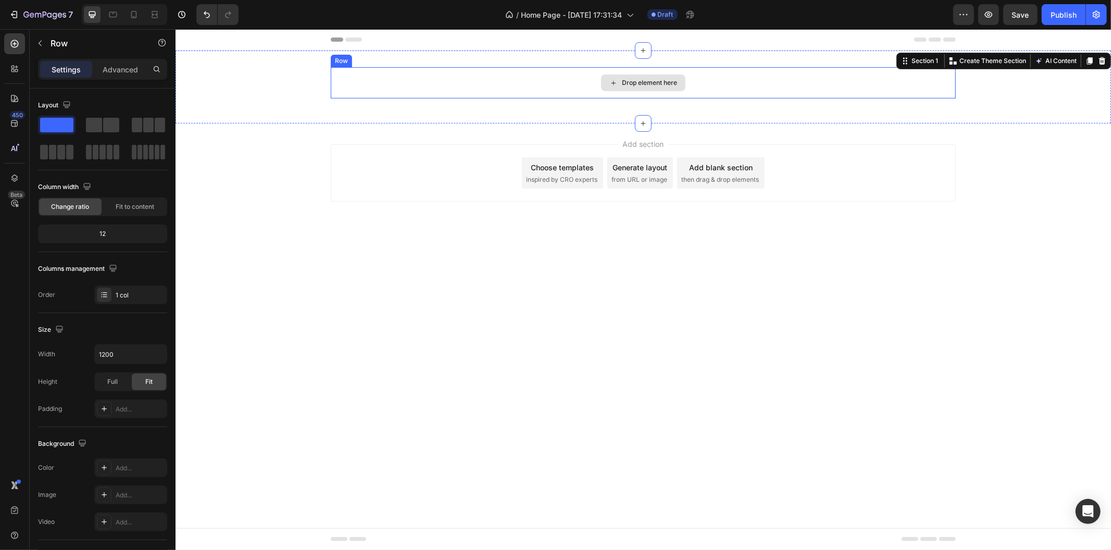
drag, startPoint x: 449, startPoint y: 95, endPoint x: 440, endPoint y: 91, distance: 10.0
click at [449, 96] on div "Drop element here" at bounding box center [642, 82] width 625 height 31
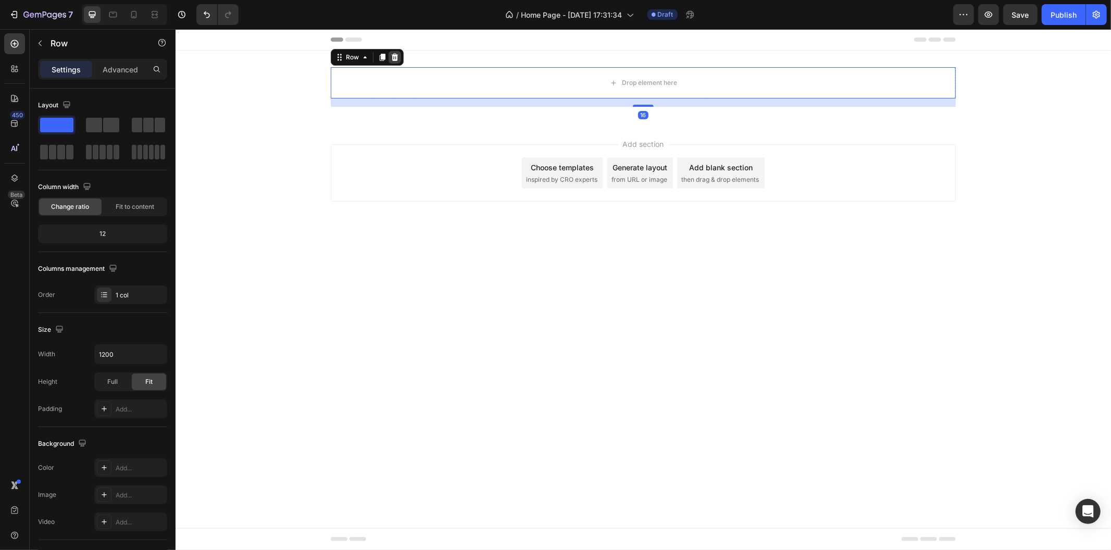
click at [392, 53] on icon at bounding box center [394, 57] width 8 height 8
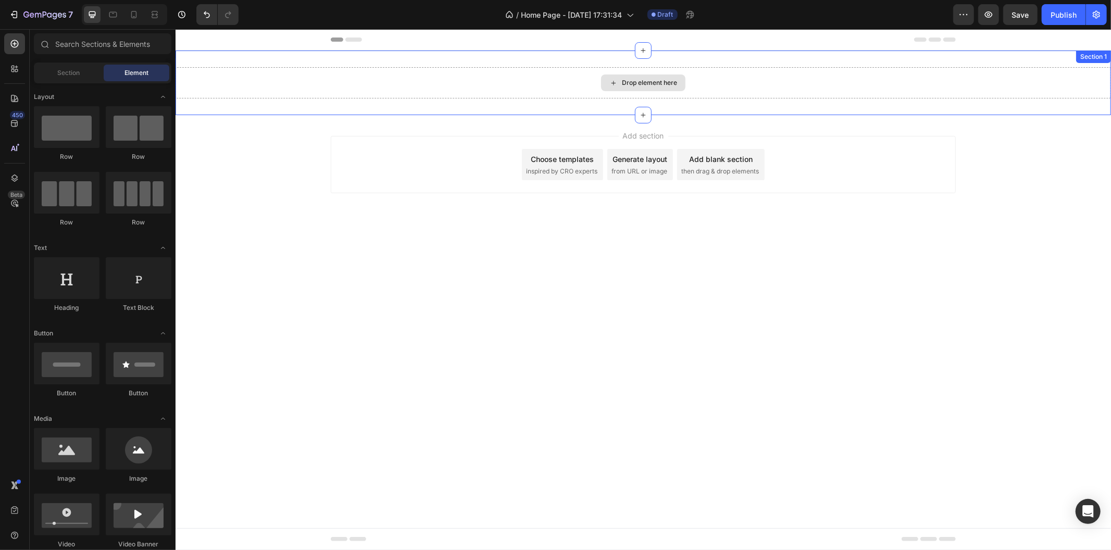
click at [400, 82] on div "Drop element here" at bounding box center [642, 82] width 935 height 31
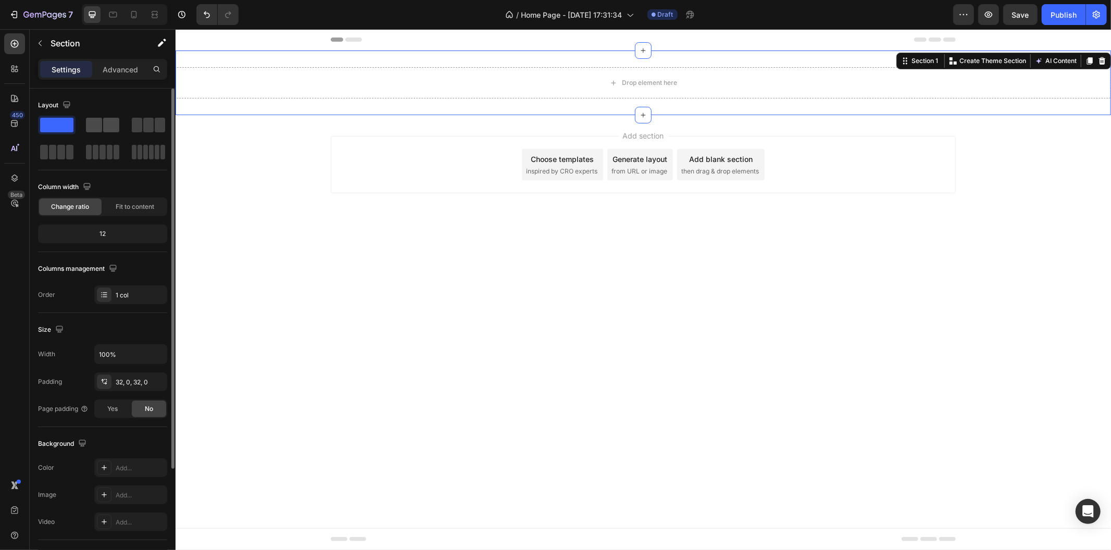
click at [111, 125] on span at bounding box center [111, 125] width 16 height 15
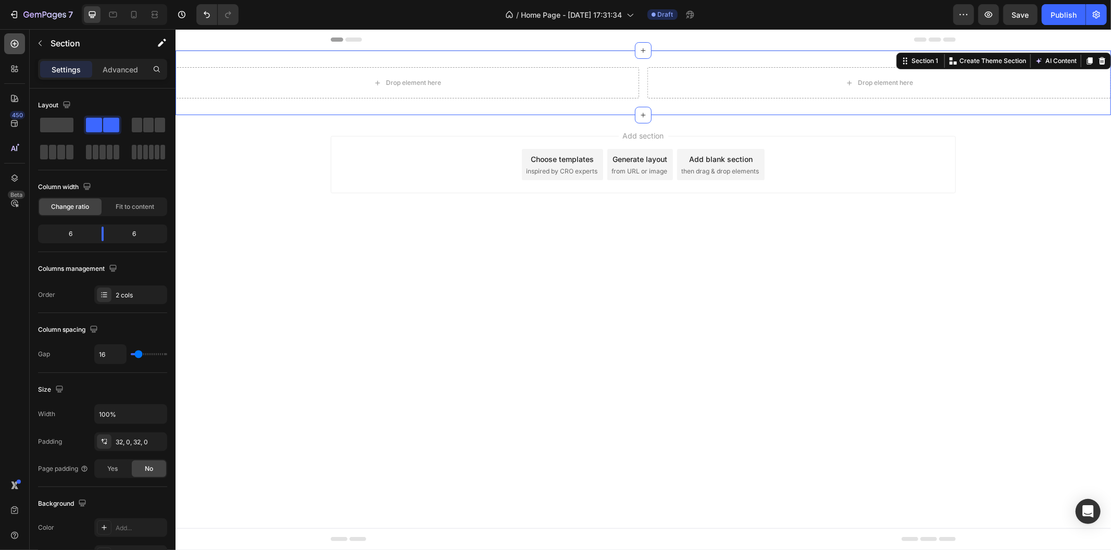
click at [6, 47] on div at bounding box center [14, 43] width 21 height 21
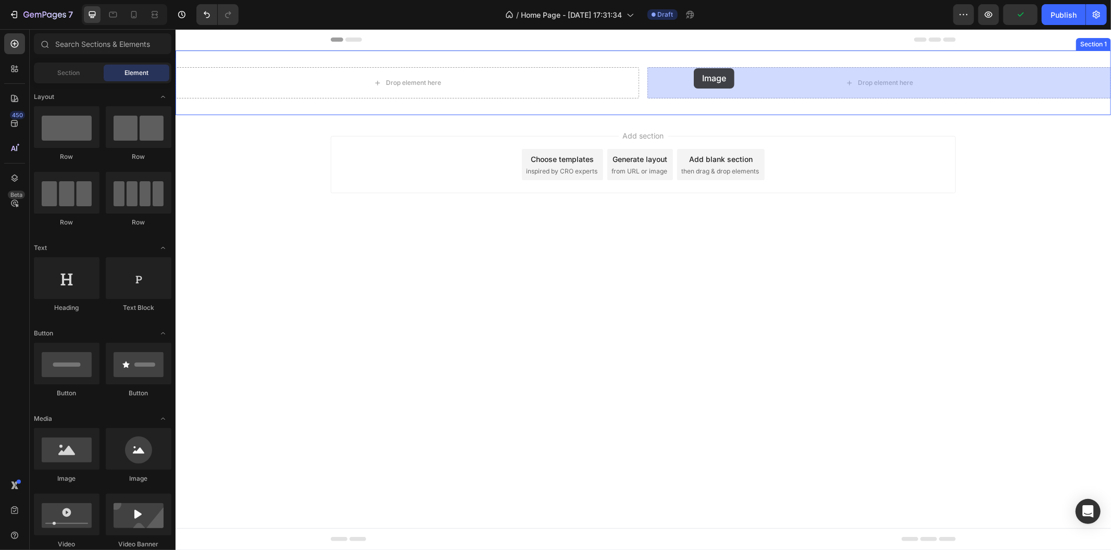
drag, startPoint x: 272, startPoint y: 464, endPoint x: 693, endPoint y: 68, distance: 578.6
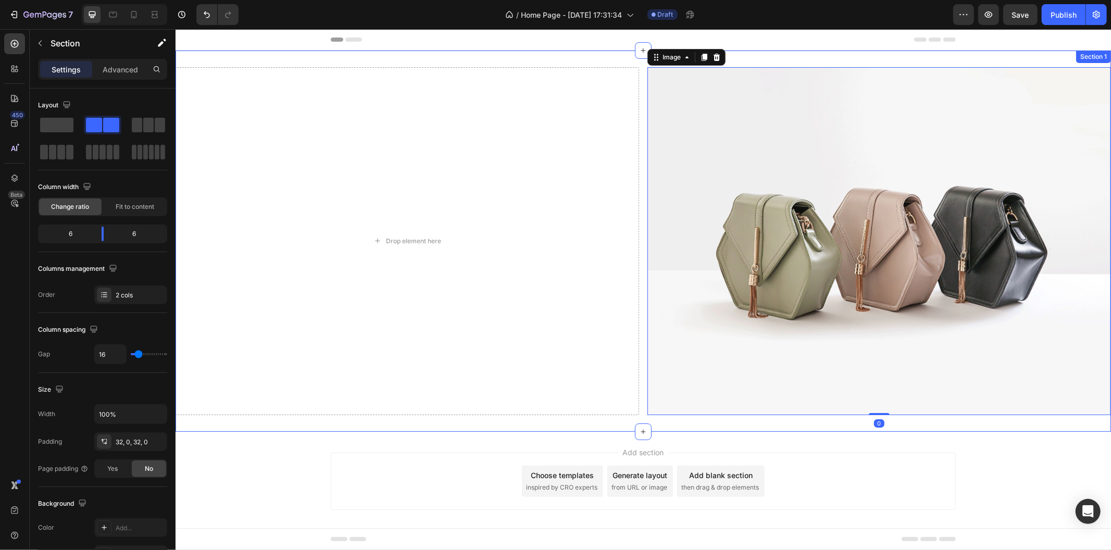
click at [636, 127] on div "Drop element here Image 0 Section 1" at bounding box center [642, 240] width 935 height 381
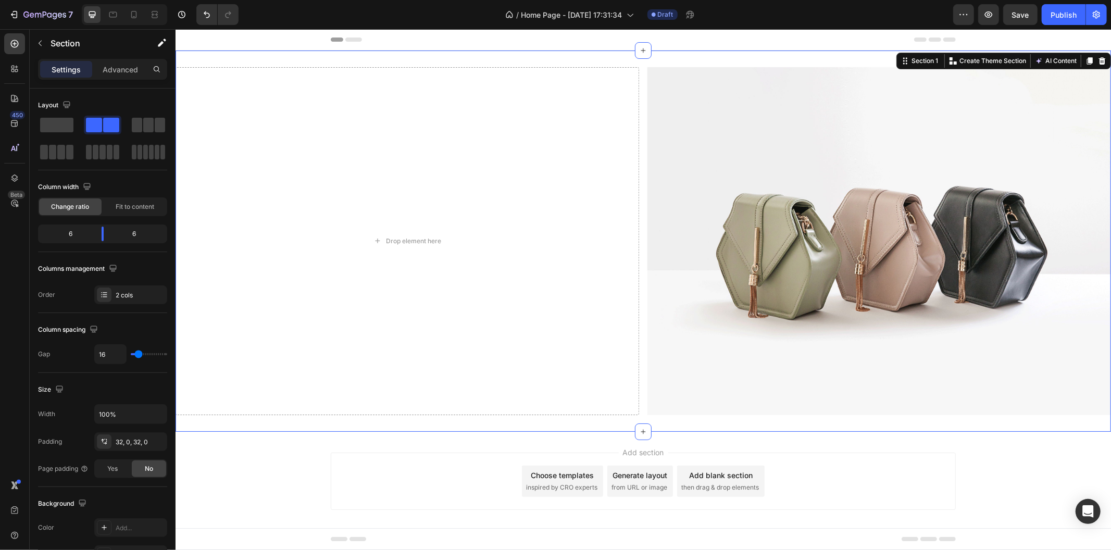
click at [573, 414] on div "Drop element here Image Section 1 Create Theme Section AI Content Write with Ge…" at bounding box center [642, 240] width 935 height 381
click at [108, 71] on p "Advanced" at bounding box center [120, 69] width 35 height 11
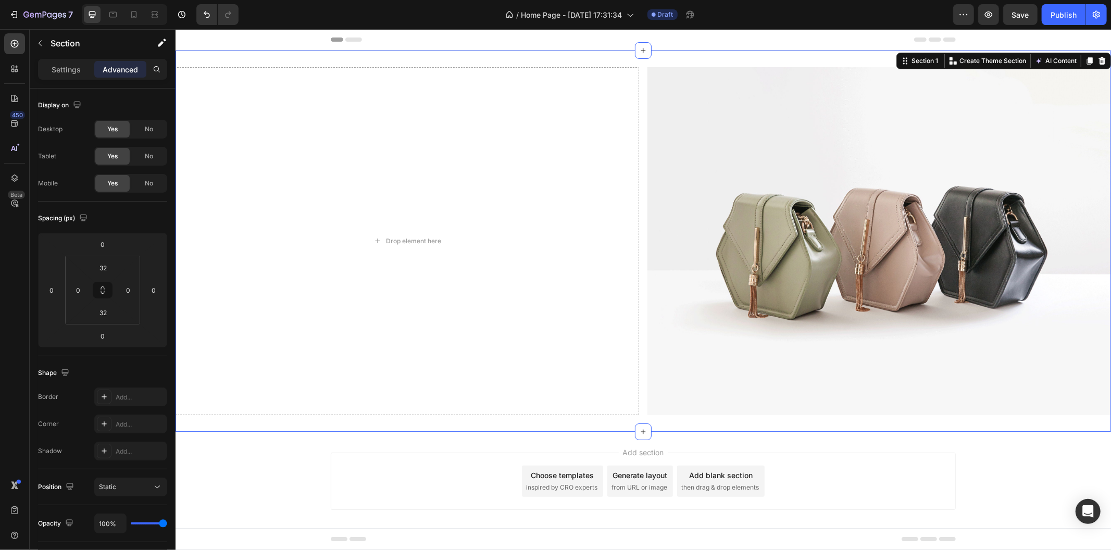
click at [344, 414] on div "Drop element here Image Section 1 Create Theme Section AI Content Write with Ge…" at bounding box center [642, 240] width 935 height 381
click at [8, 45] on div at bounding box center [14, 43] width 21 height 21
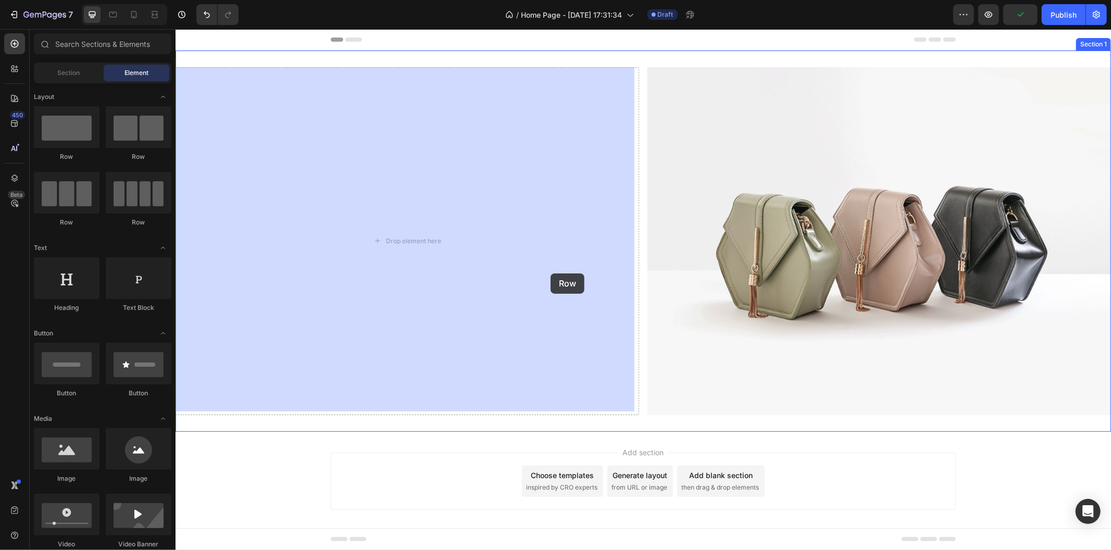
drag, startPoint x: 235, startPoint y: 165, endPoint x: 541, endPoint y: 269, distance: 322.9
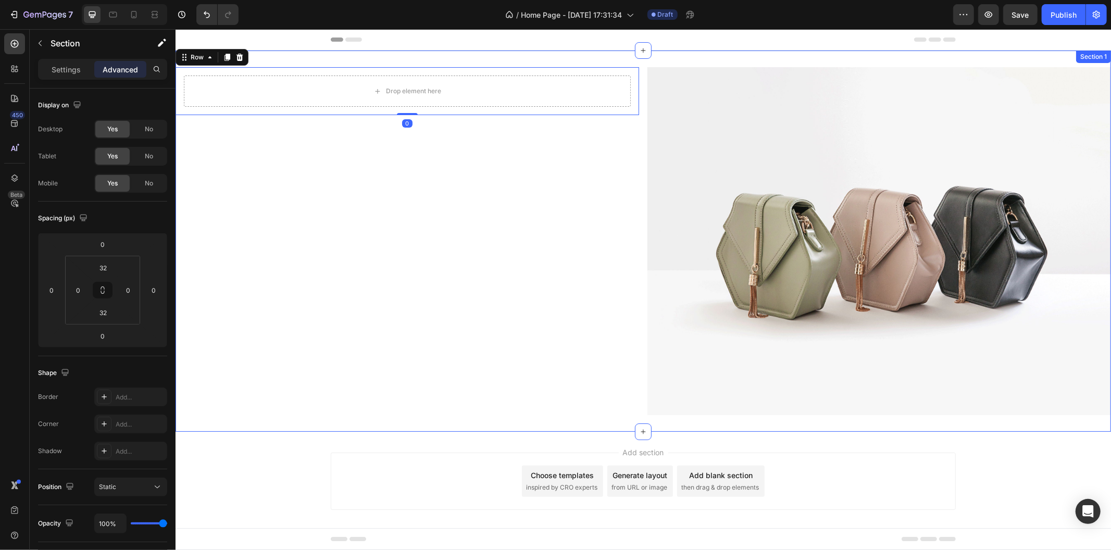
click at [368, 248] on div "Drop element here Row 0" at bounding box center [406, 241] width 463 height 348
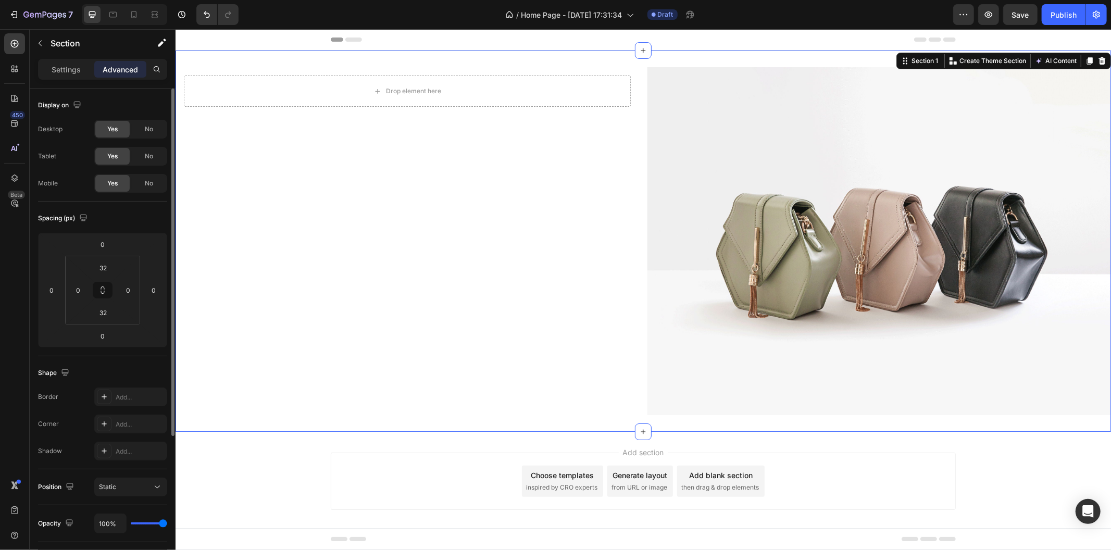
scroll to position [204, 0]
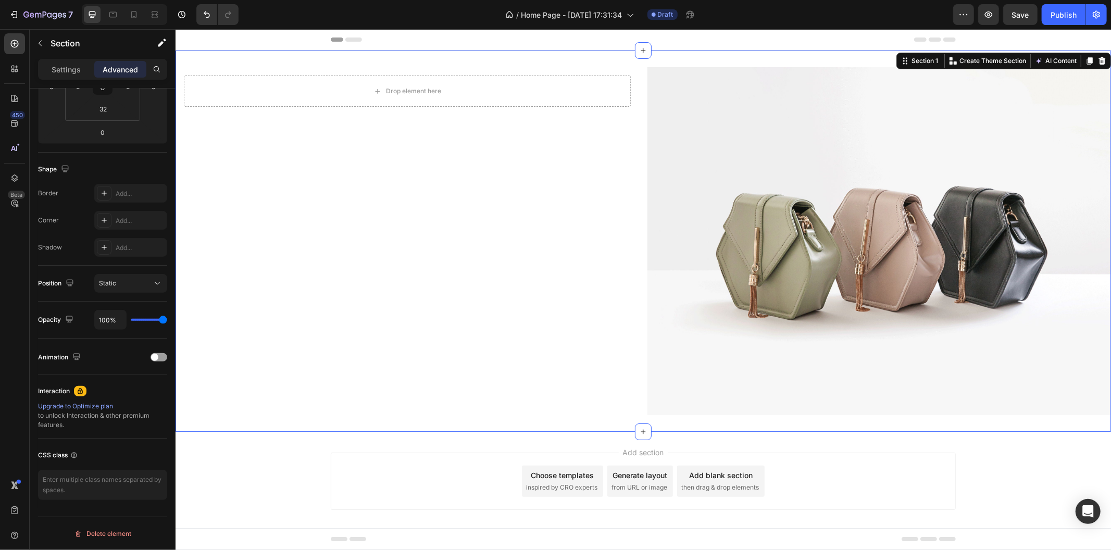
click at [65, 60] on div "Settings Advanced" at bounding box center [102, 69] width 129 height 21
click at [65, 62] on div "Settings Advanced" at bounding box center [102, 69] width 129 height 21
click at [65, 63] on div "Settings" at bounding box center [66, 69] width 52 height 17
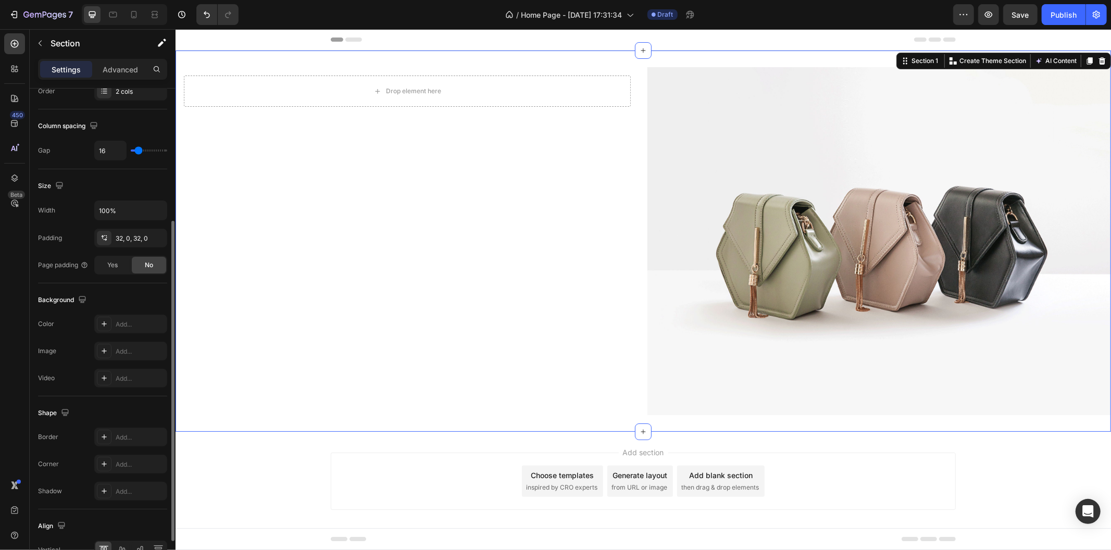
scroll to position [263, 0]
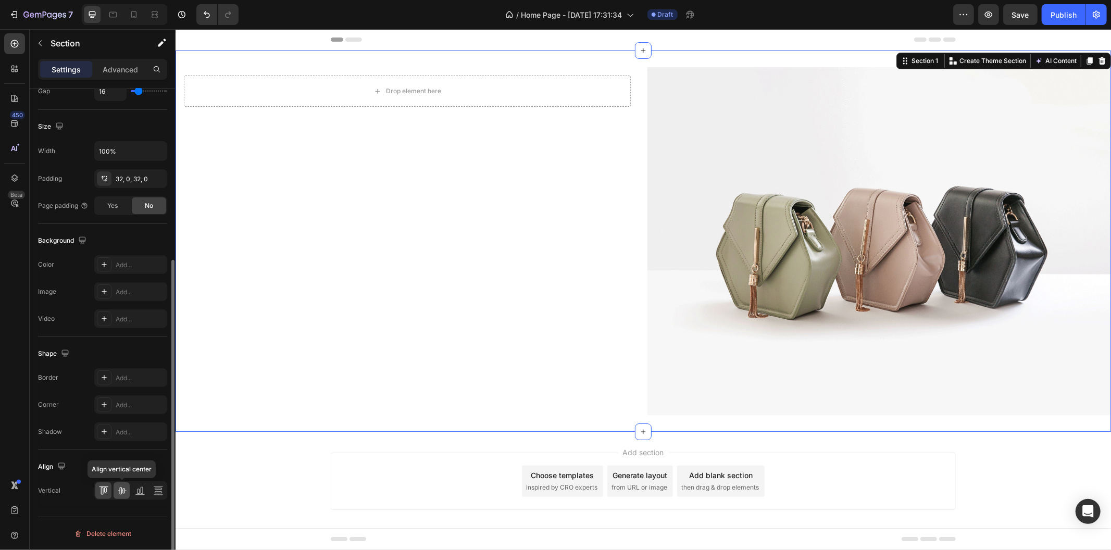
click at [124, 488] on icon at bounding box center [122, 490] width 8 height 7
click at [309, 365] on div "Drop element here Row" at bounding box center [406, 241] width 463 height 348
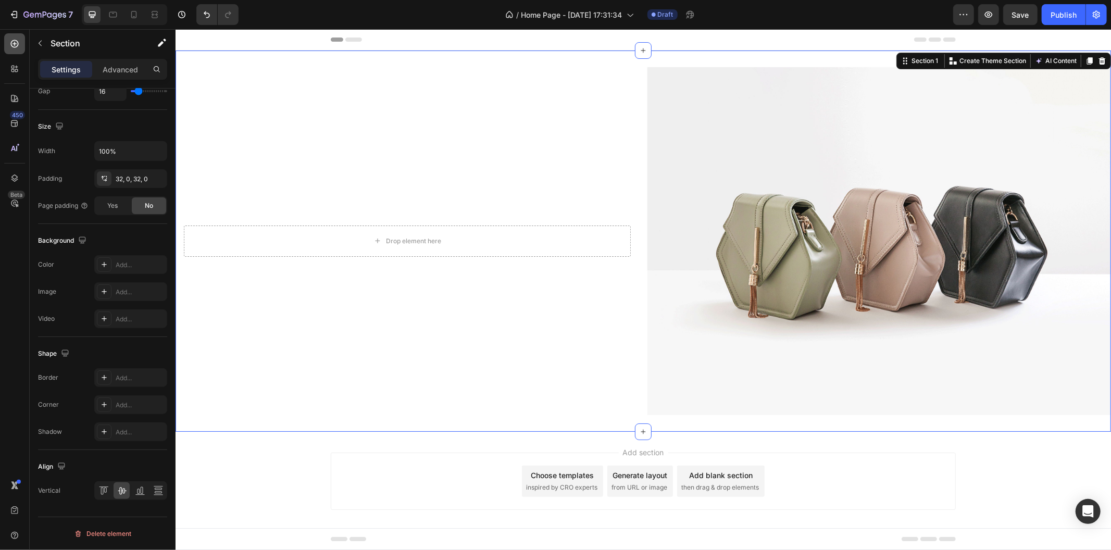
click at [8, 39] on div at bounding box center [14, 43] width 21 height 21
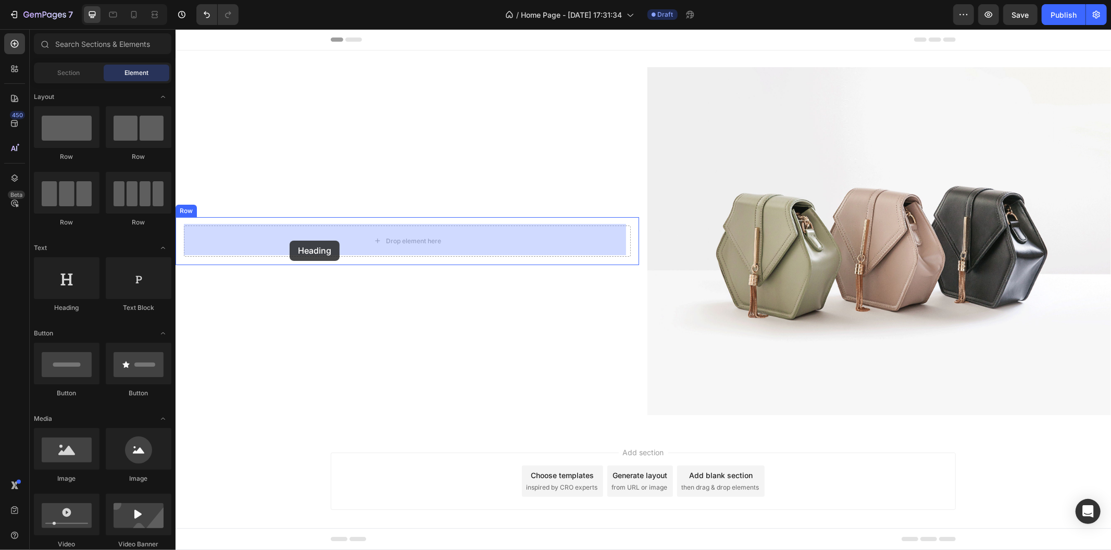
drag, startPoint x: 344, startPoint y: 295, endPoint x: 289, endPoint y: 240, distance: 77.3
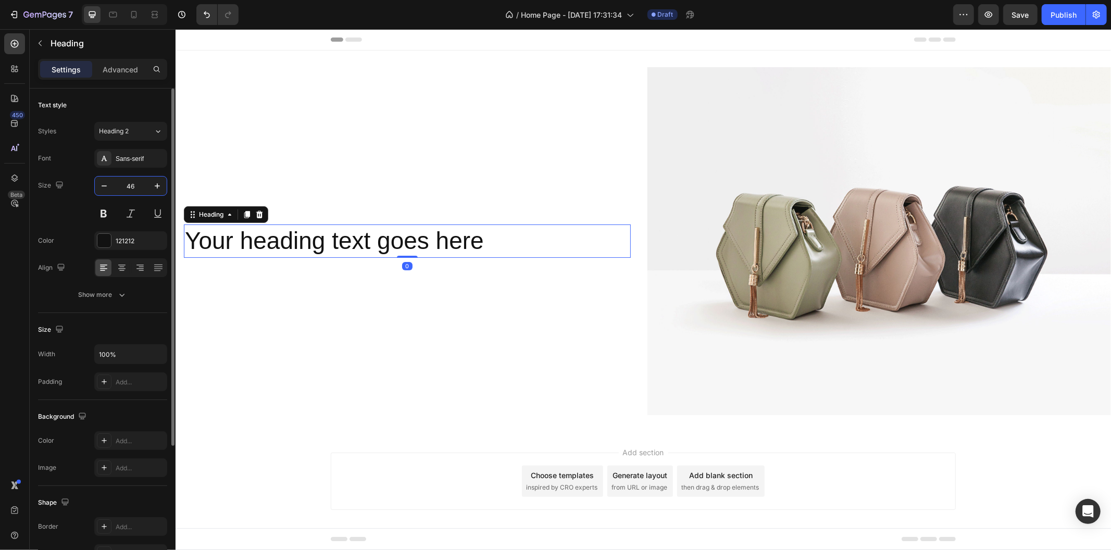
click at [136, 192] on input "46" at bounding box center [131, 186] width 34 height 19
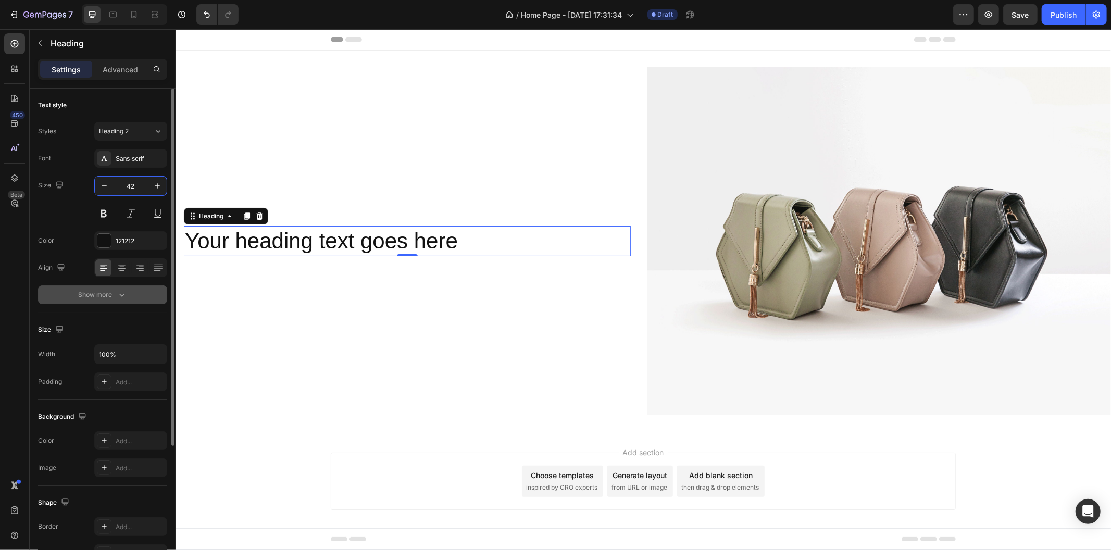
type input "42"
click at [129, 293] on button "Show more" at bounding box center [102, 294] width 129 height 19
click at [134, 288] on button "Normal" at bounding box center [130, 294] width 73 height 19
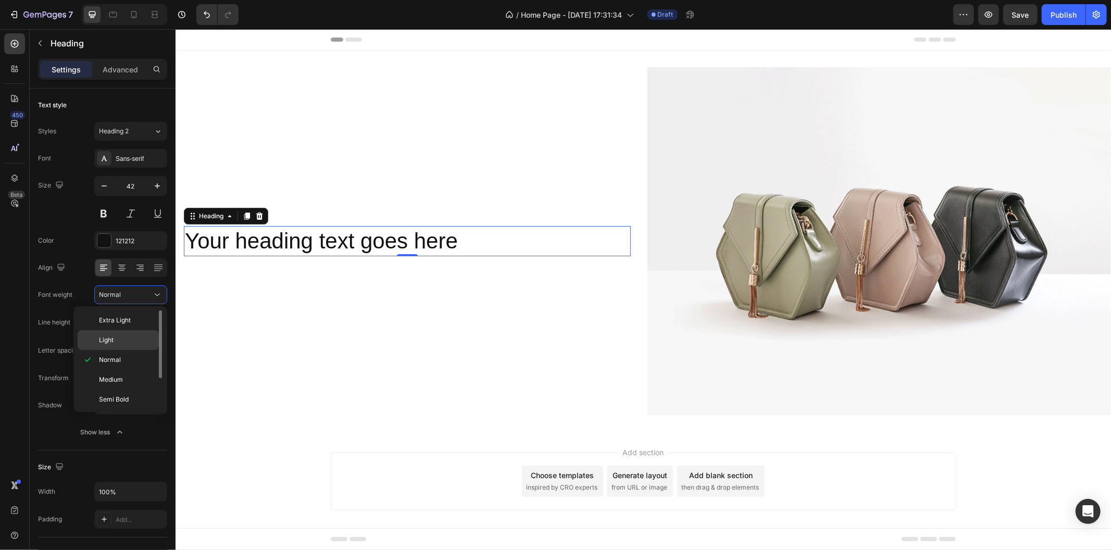
scroll to position [42, 0]
click at [129, 387] on div "Bold" at bounding box center [118, 397] width 81 height 20
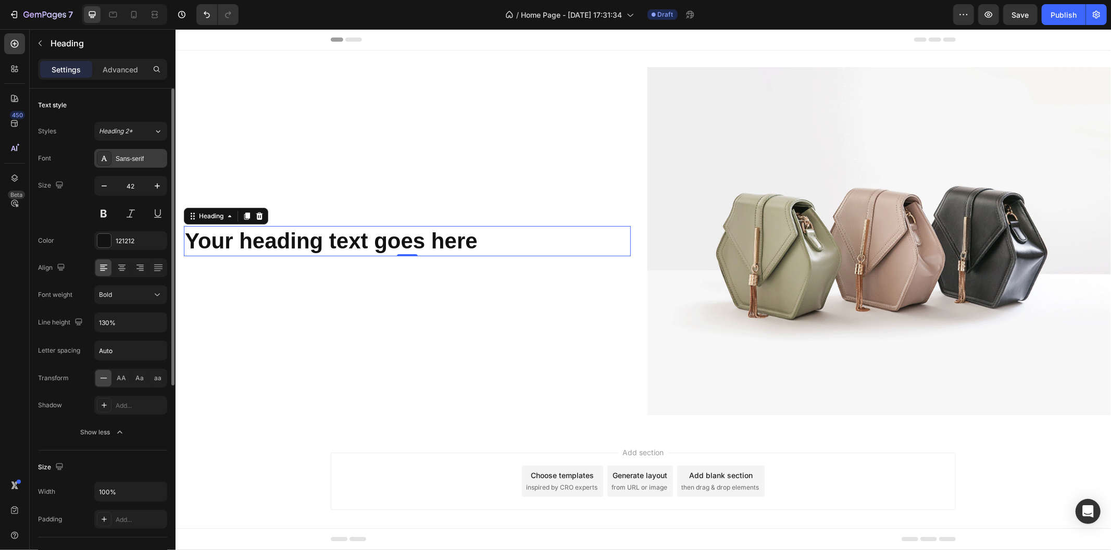
click at [139, 159] on div "Sans-serif" at bounding box center [140, 158] width 49 height 9
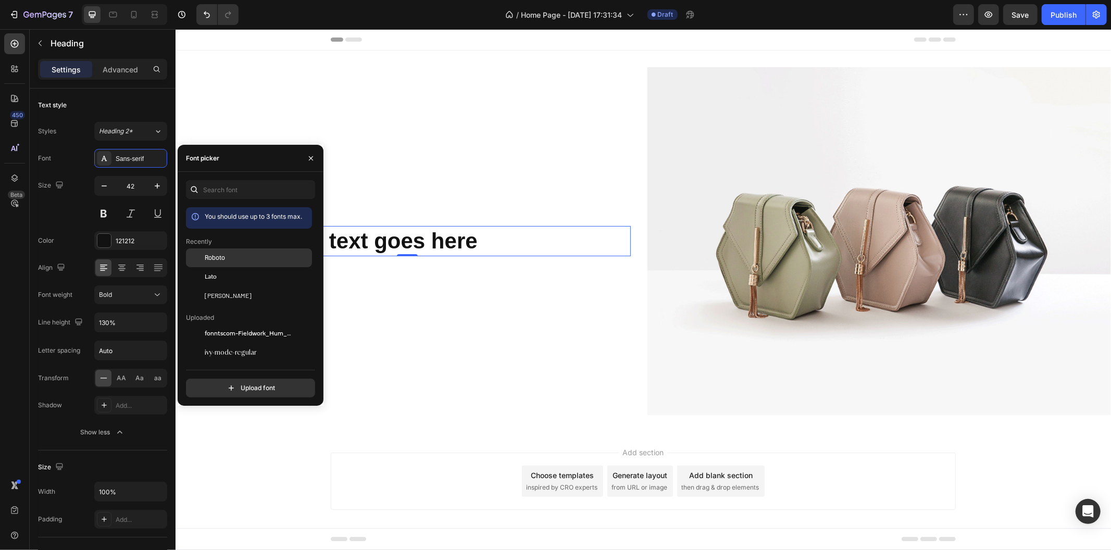
click at [236, 258] on div "Roboto" at bounding box center [257, 257] width 105 height 9
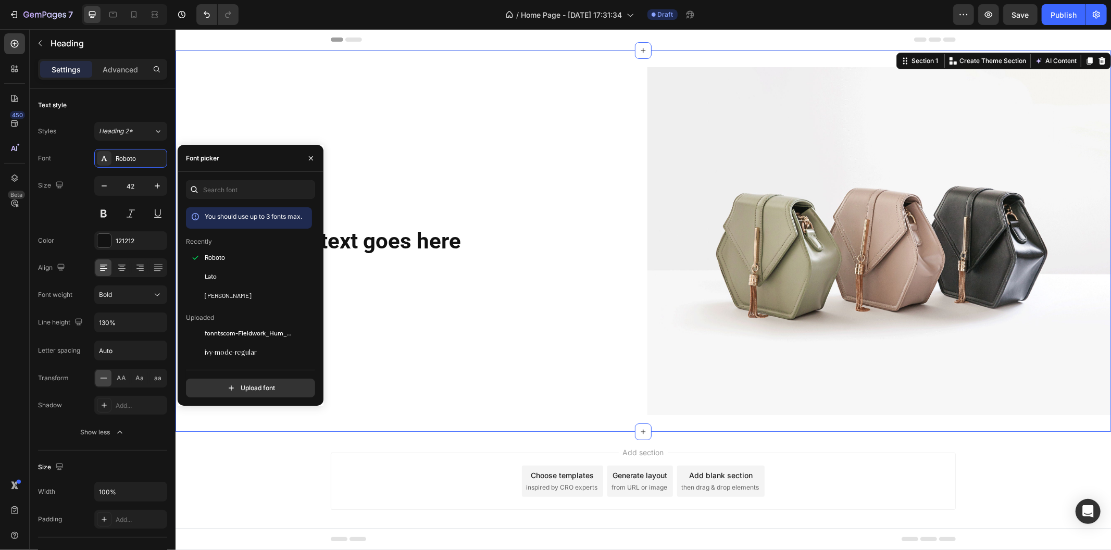
click at [398, 308] on div "Your heading text goes here Heading Row" at bounding box center [406, 241] width 463 height 348
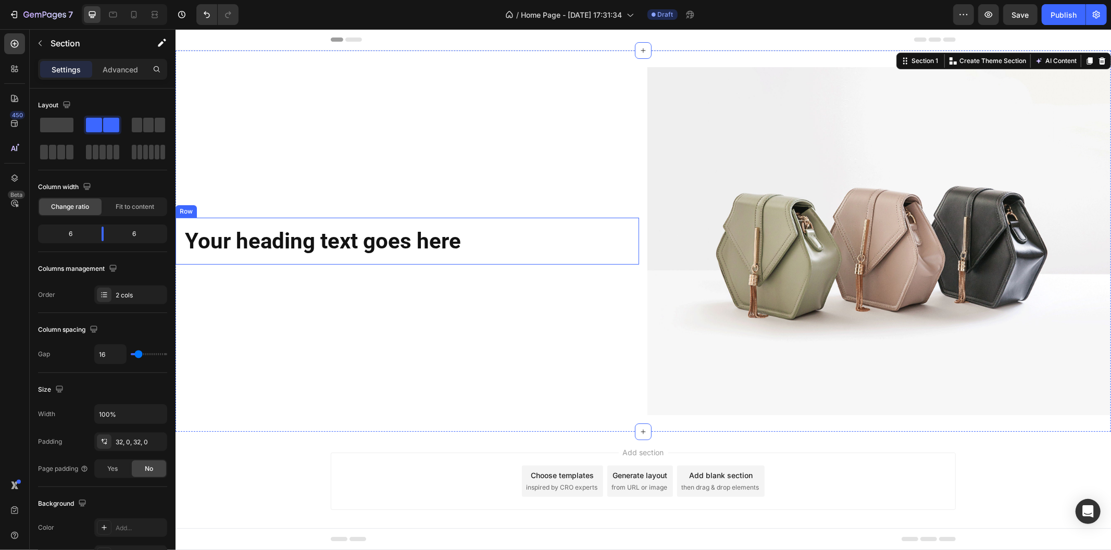
click at [350, 241] on h2 "Your heading text goes here" at bounding box center [406, 240] width 447 height 31
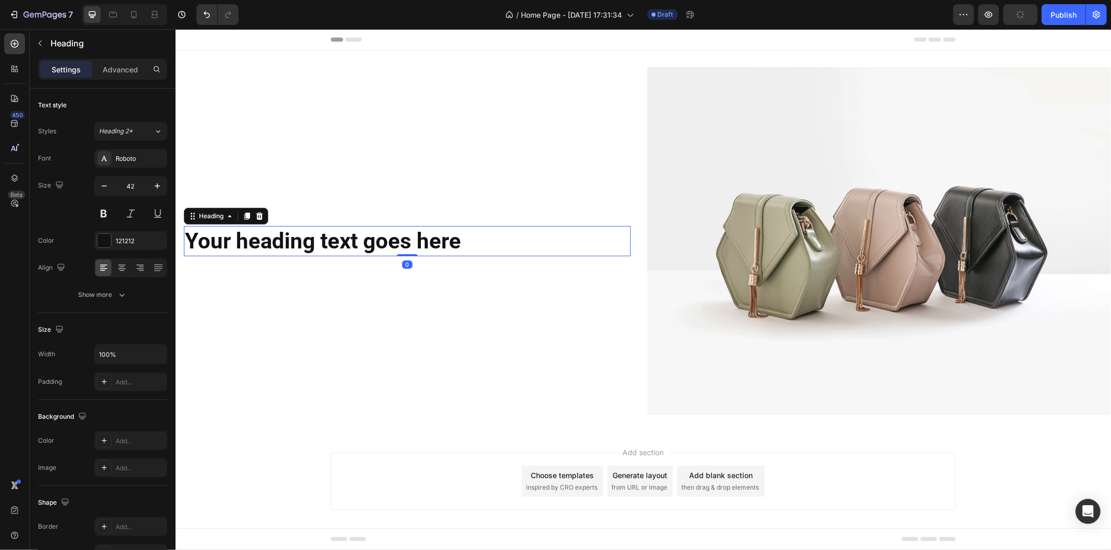
click at [350, 241] on h2 "Your heading text goes here" at bounding box center [406, 240] width 447 height 31
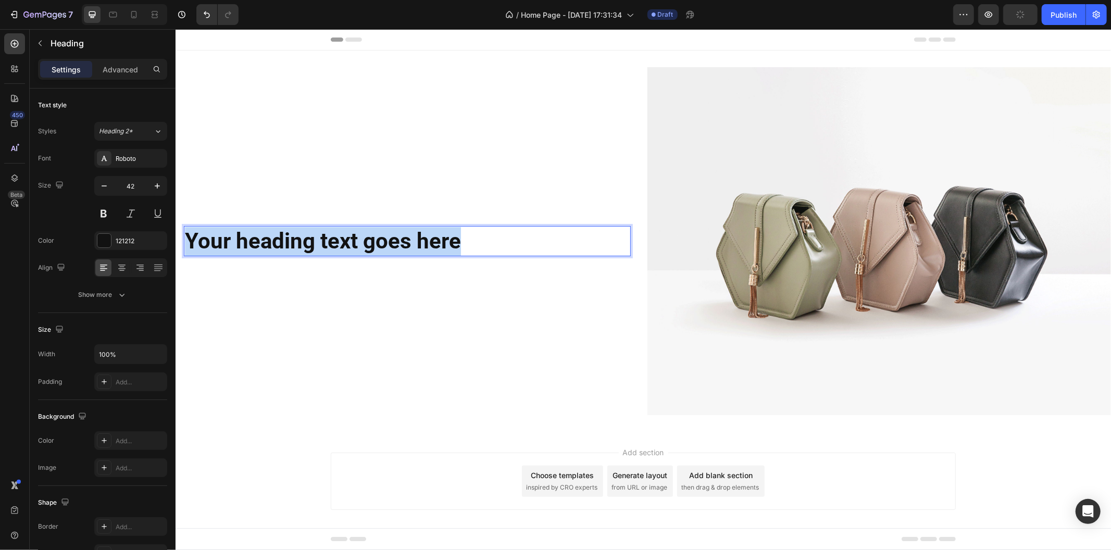
click at [350, 241] on p "Your heading text goes here" at bounding box center [406, 240] width 445 height 29
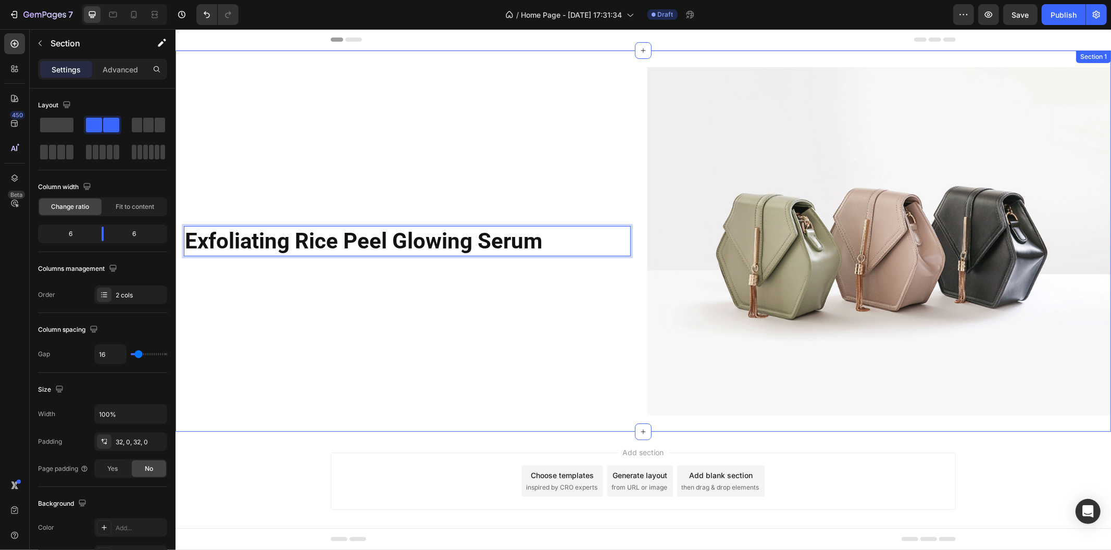
click at [365, 281] on div "Exfoliating Rice Peel Glowing Serum Heading 0 Row" at bounding box center [406, 241] width 463 height 348
click at [553, 243] on p "Exfoliating Rice Peel Glowing Serum" at bounding box center [406, 240] width 445 height 29
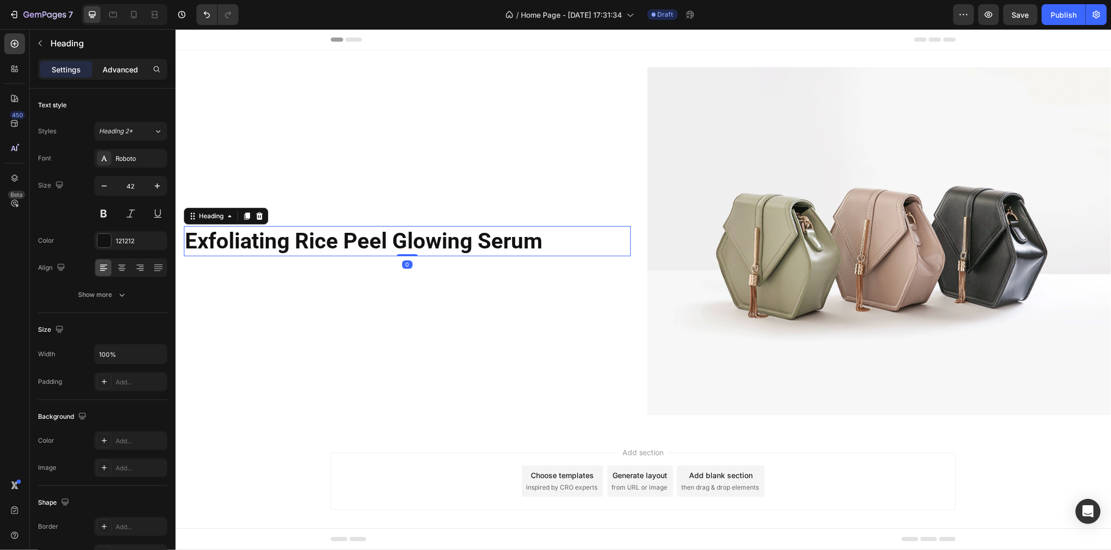
click at [122, 68] on p "Advanced" at bounding box center [120, 69] width 35 height 11
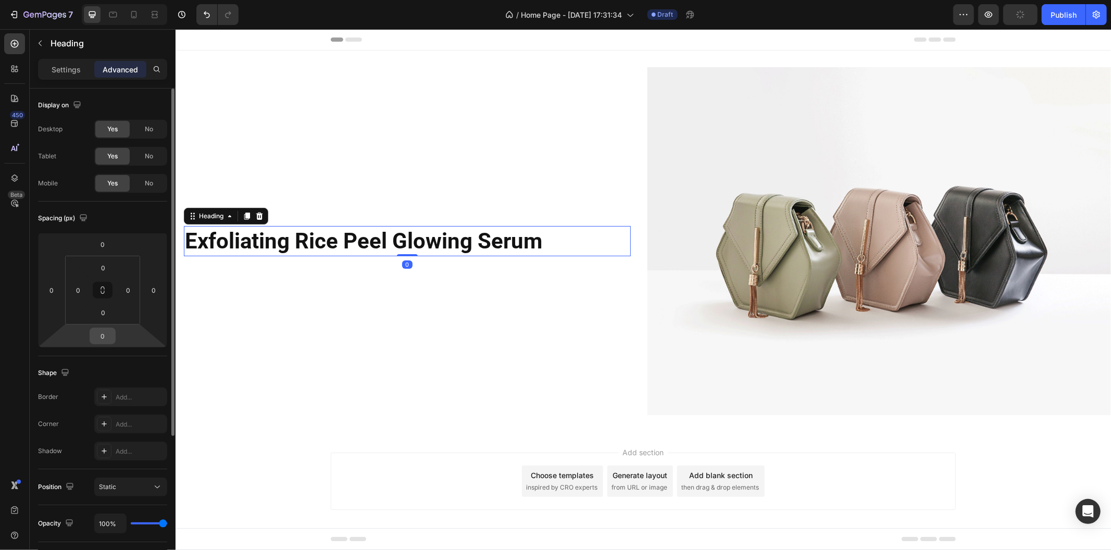
click at [105, 332] on input "0" at bounding box center [102, 336] width 21 height 16
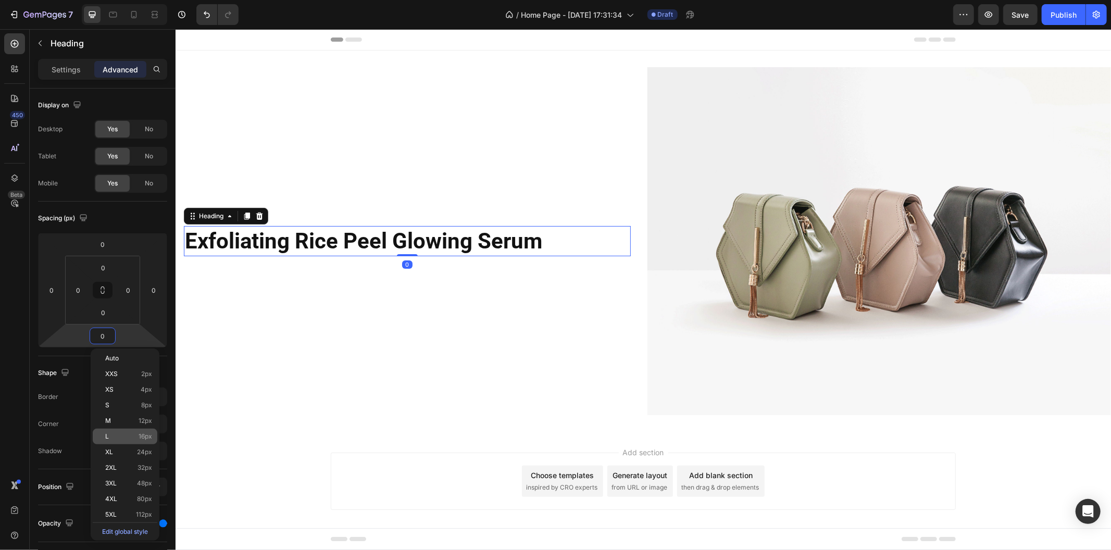
click at [137, 435] on p "L 16px" at bounding box center [128, 436] width 47 height 7
type input "16"
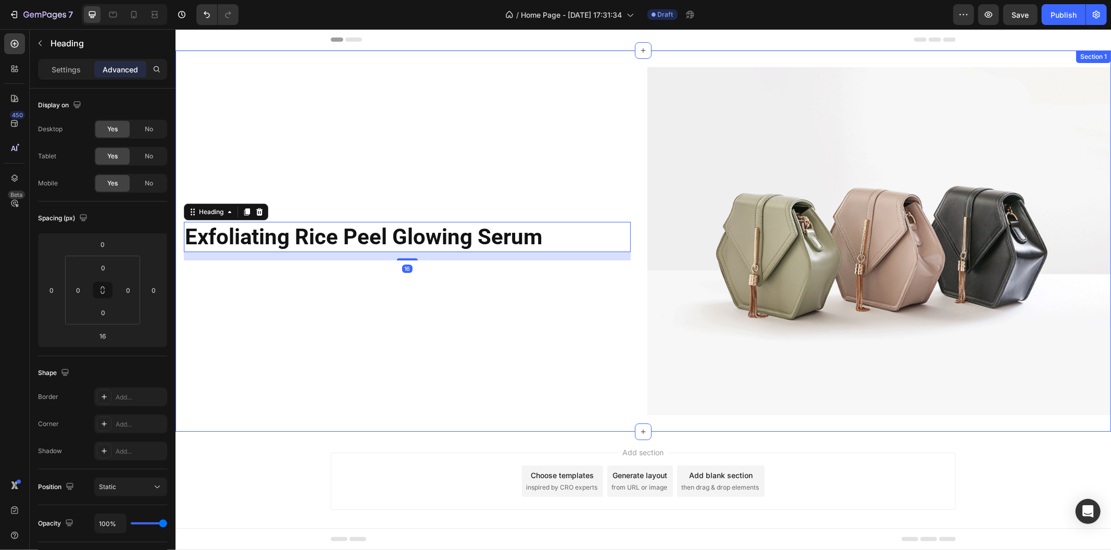
click at [294, 338] on div "Exfoliating Rice Peel Glowing Serum Heading 16 Row" at bounding box center [406, 241] width 463 height 348
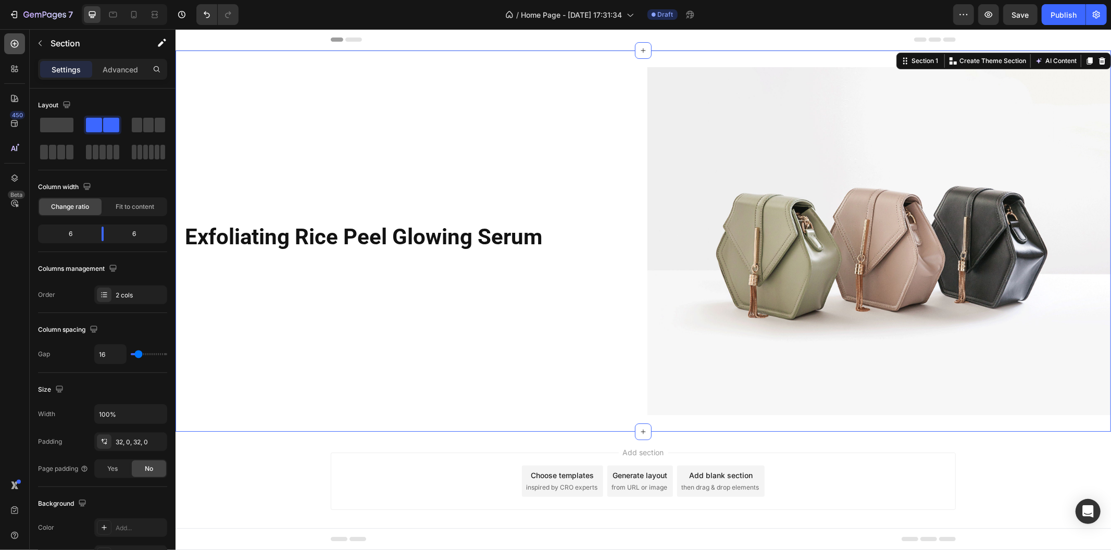
click at [12, 44] on icon at bounding box center [14, 44] width 10 height 10
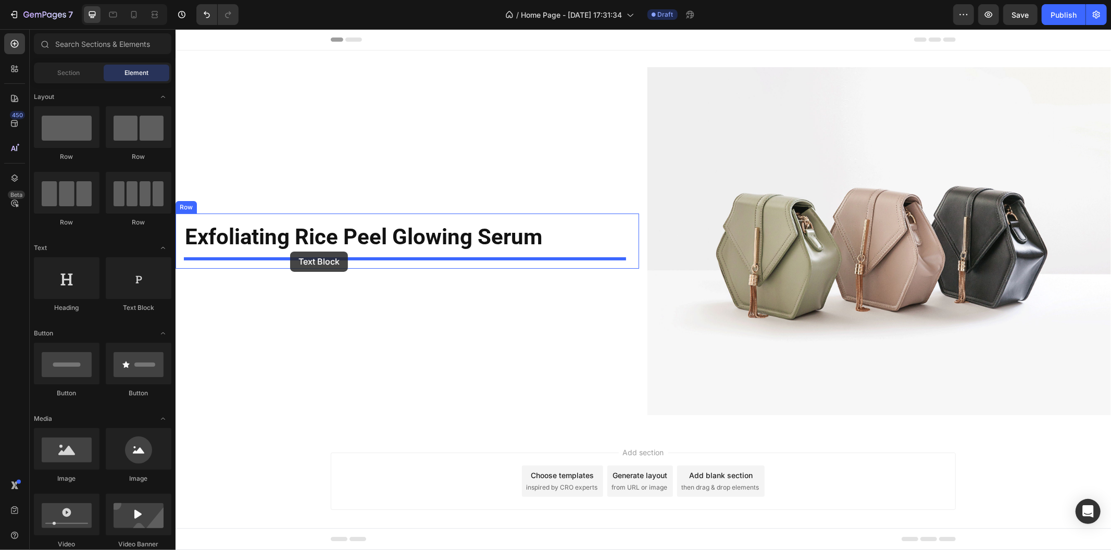
drag, startPoint x: 330, startPoint y: 308, endPoint x: 289, endPoint y: 251, distance: 69.8
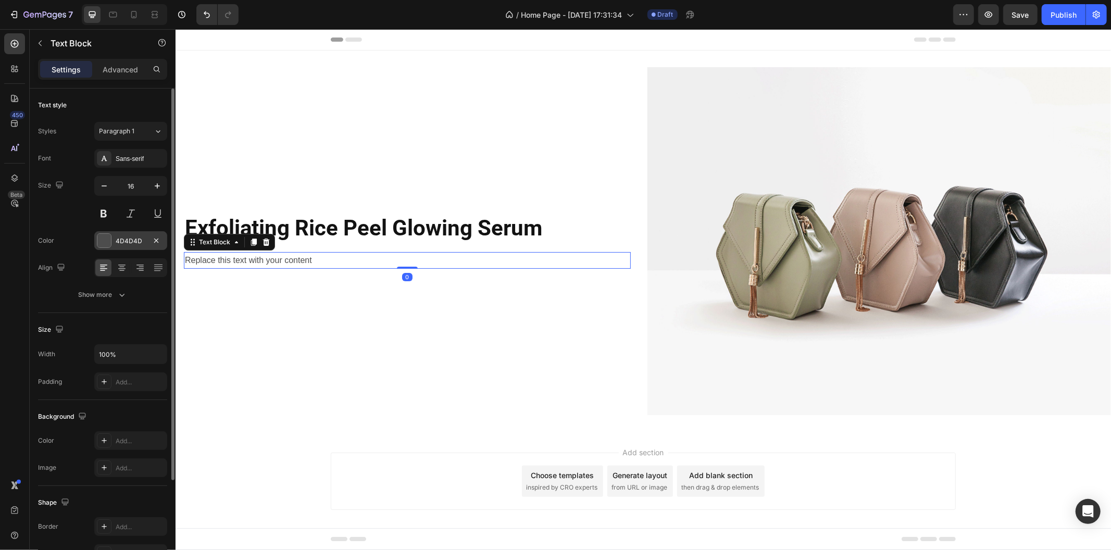
click at [127, 240] on div "4D4D4D" at bounding box center [131, 240] width 30 height 9
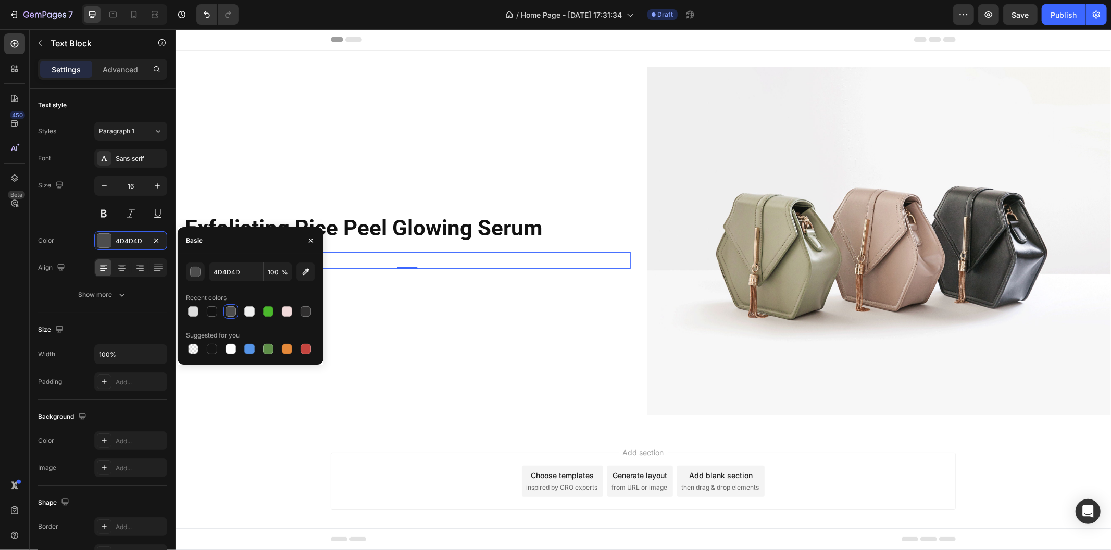
click at [204, 312] on div at bounding box center [250, 311] width 129 height 15
drag, startPoint x: 210, startPoint y: 311, endPoint x: 217, endPoint y: 313, distance: 7.5
click at [210, 311] on div at bounding box center [212, 311] width 10 height 10
type input "121212"
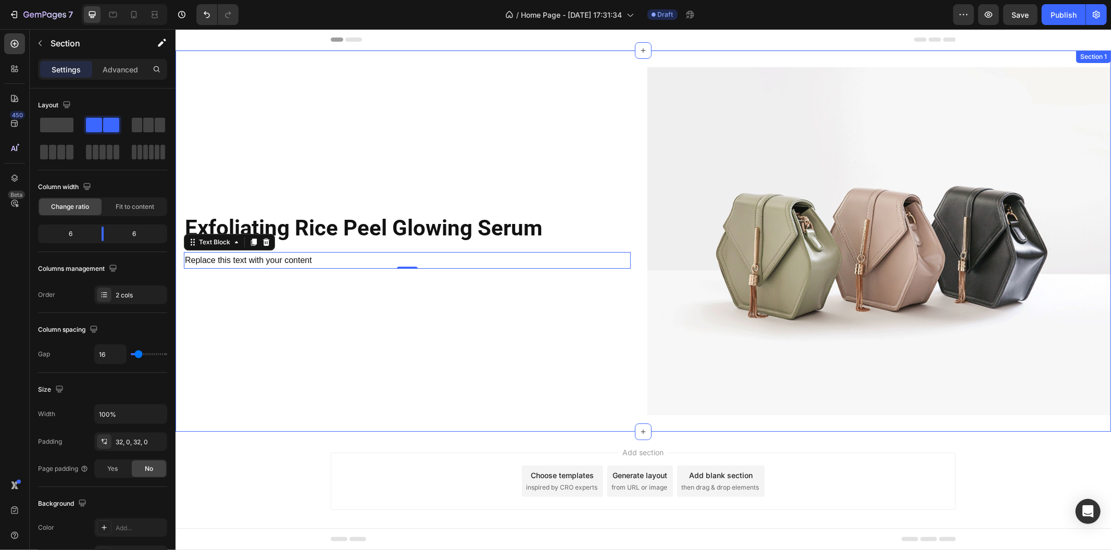
click at [404, 312] on div "Exfoliating Rice Peel Glowing Serum Heading Replace this text with your content…" at bounding box center [406, 241] width 463 height 348
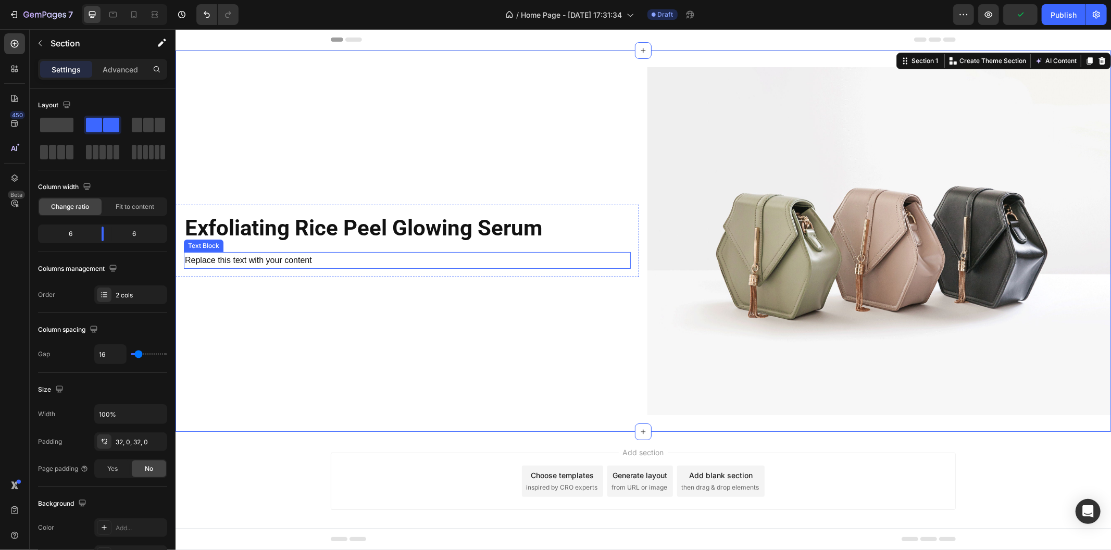
click at [255, 256] on div "Replace this text with your content" at bounding box center [406, 259] width 447 height 17
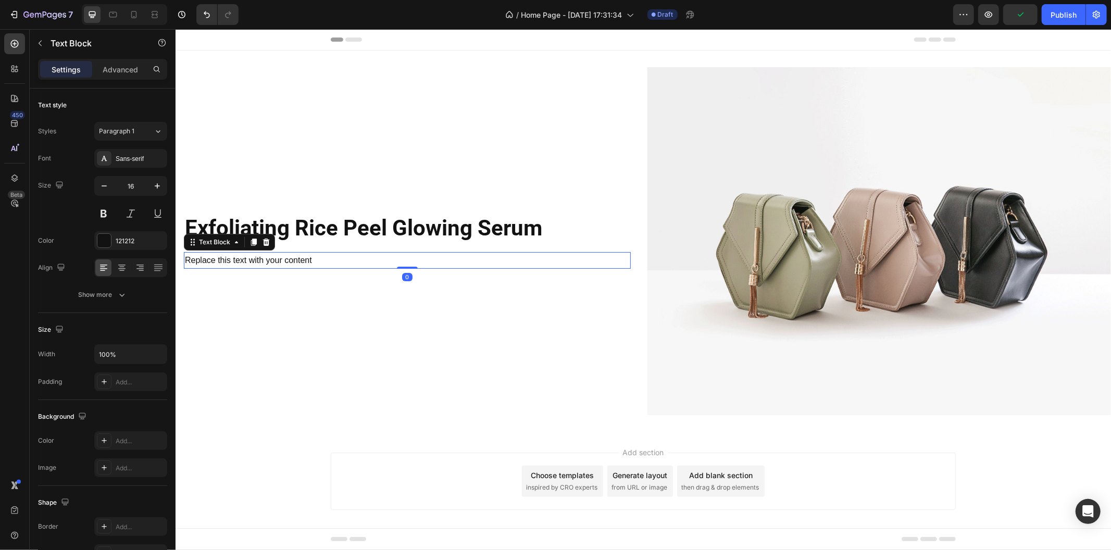
click at [255, 256] on div "Replace this text with your content" at bounding box center [406, 259] width 447 height 17
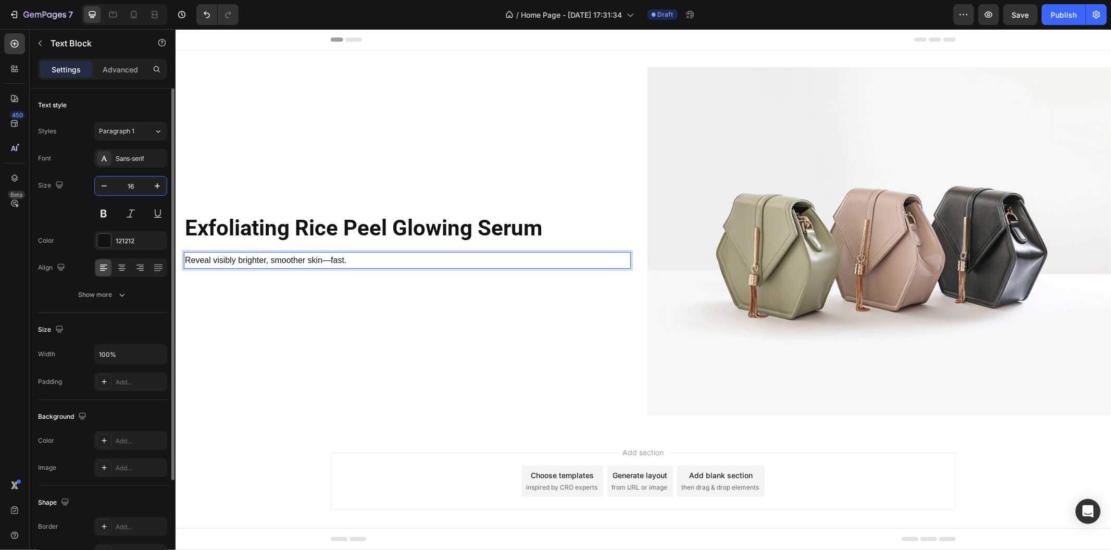
click at [132, 183] on input "16" at bounding box center [131, 186] width 34 height 19
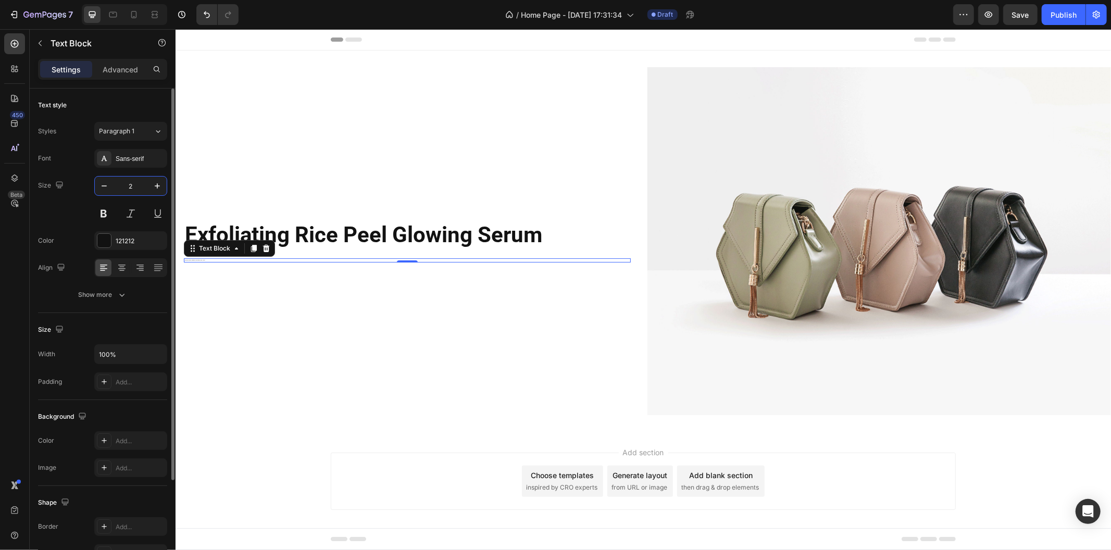
type input "22"
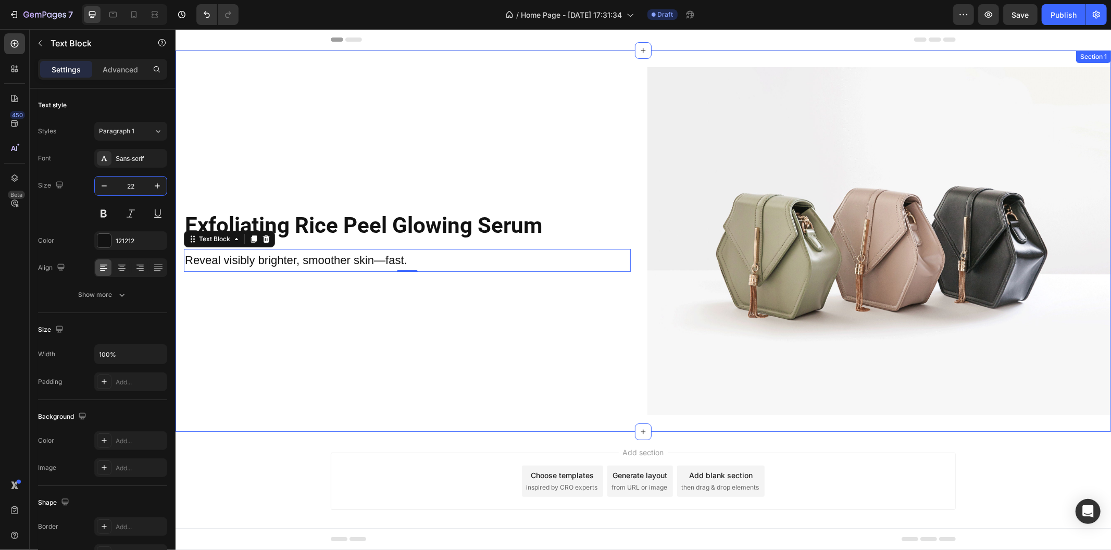
click at [382, 320] on div "Exfoliating Rice Peel Glowing Serum Heading Reveal visibly brighter, smoother s…" at bounding box center [406, 241] width 463 height 348
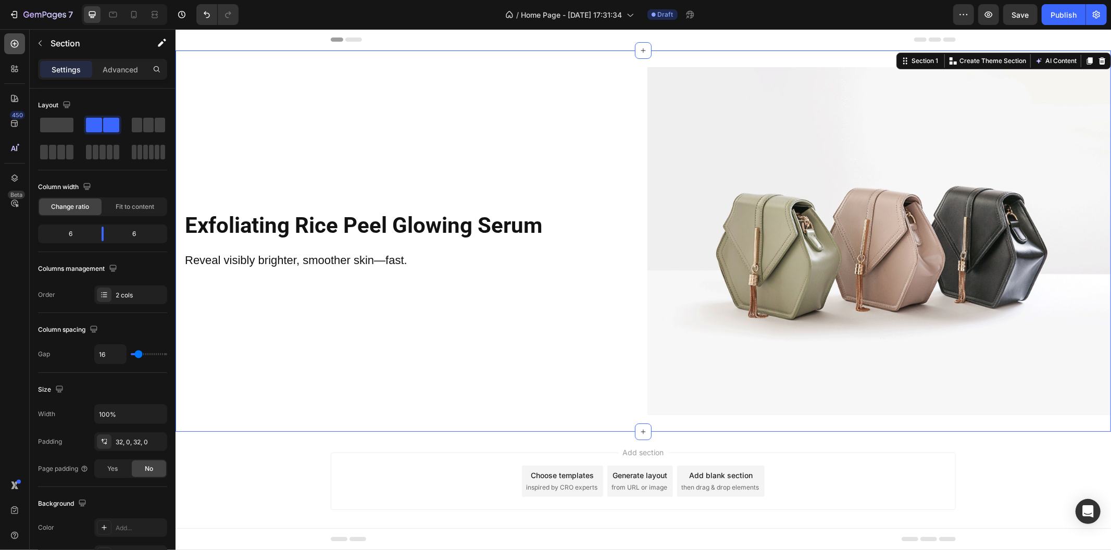
click at [9, 46] on icon at bounding box center [14, 44] width 10 height 10
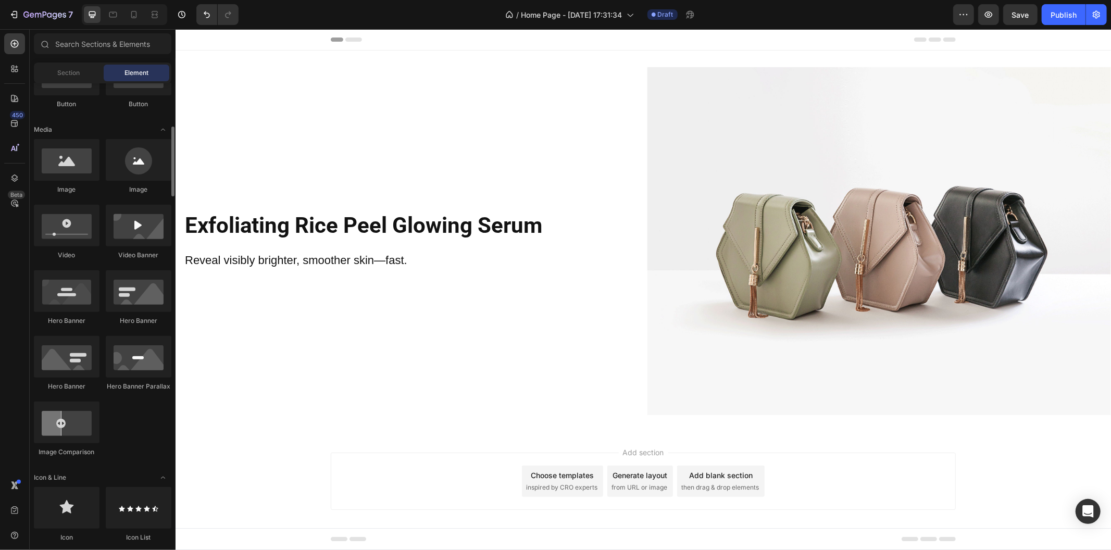
scroll to position [173, 0]
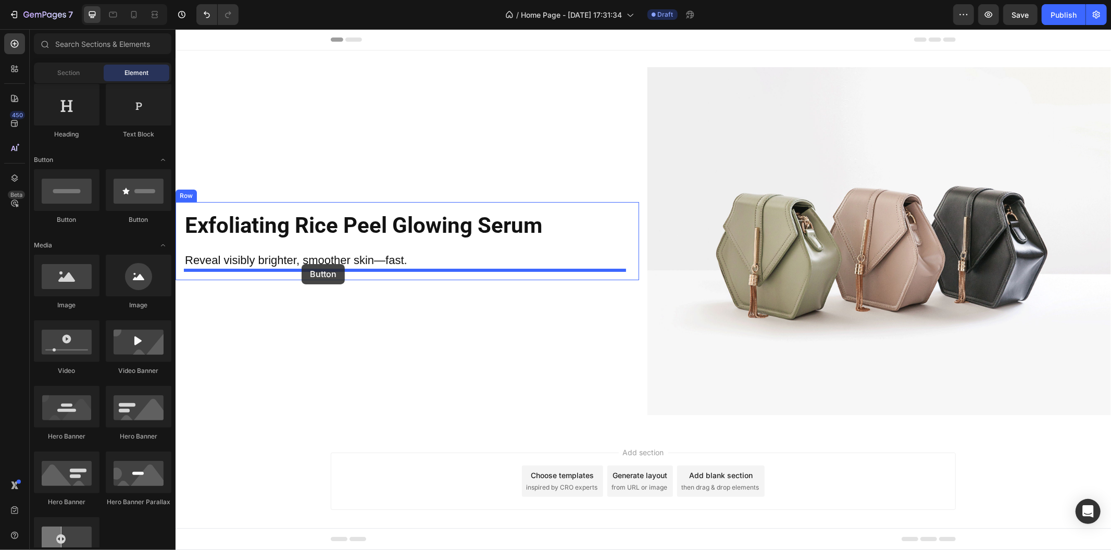
drag, startPoint x: 261, startPoint y: 232, endPoint x: 301, endPoint y: 263, distance: 50.8
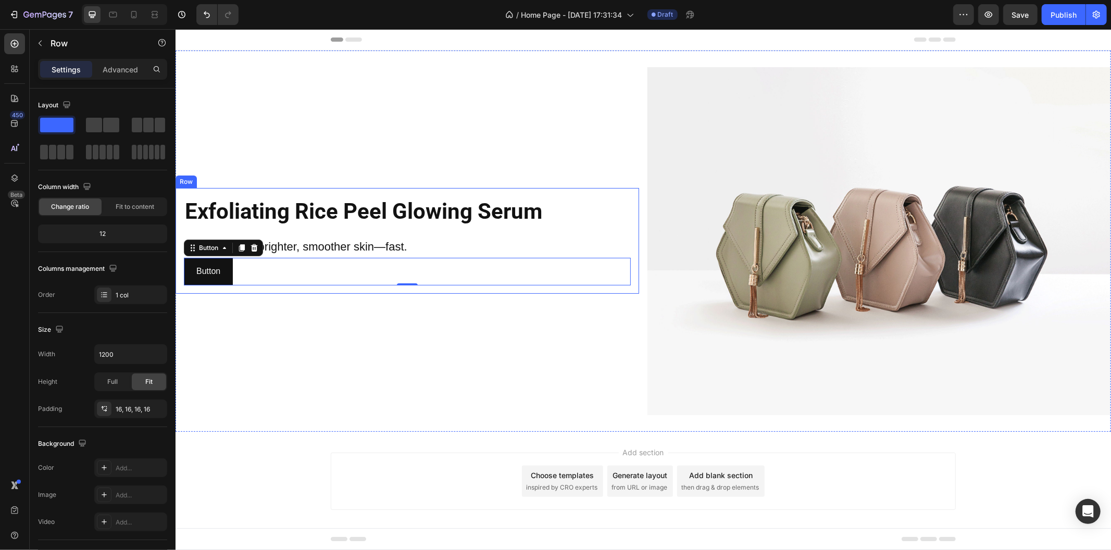
click at [460, 232] on div "Exfoliating Rice Peel Glowing Serum Heading Reveal visibly brighter, smoother s…" at bounding box center [406, 240] width 447 height 89
click at [408, 242] on p "Reveal visibly brighter, smoother skin—fast." at bounding box center [406, 246] width 445 height 21
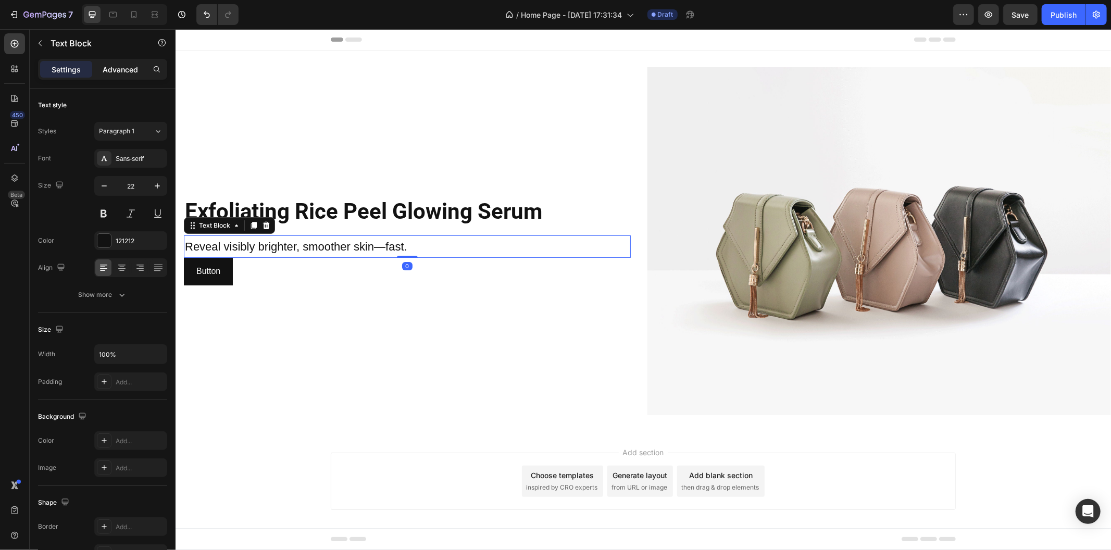
click at [123, 69] on p "Advanced" at bounding box center [120, 69] width 35 height 11
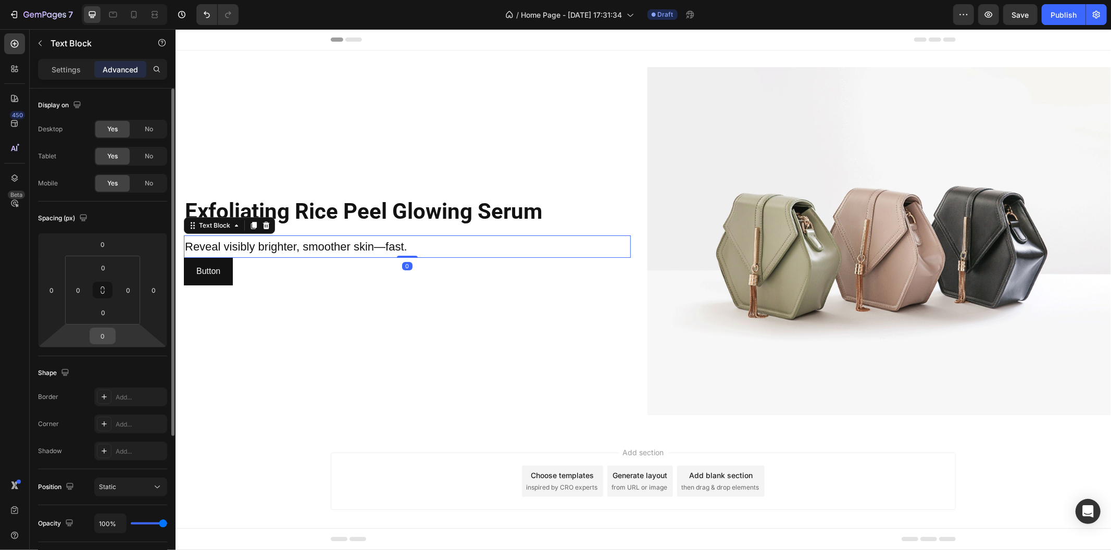
click at [106, 331] on input "0" at bounding box center [102, 336] width 21 height 16
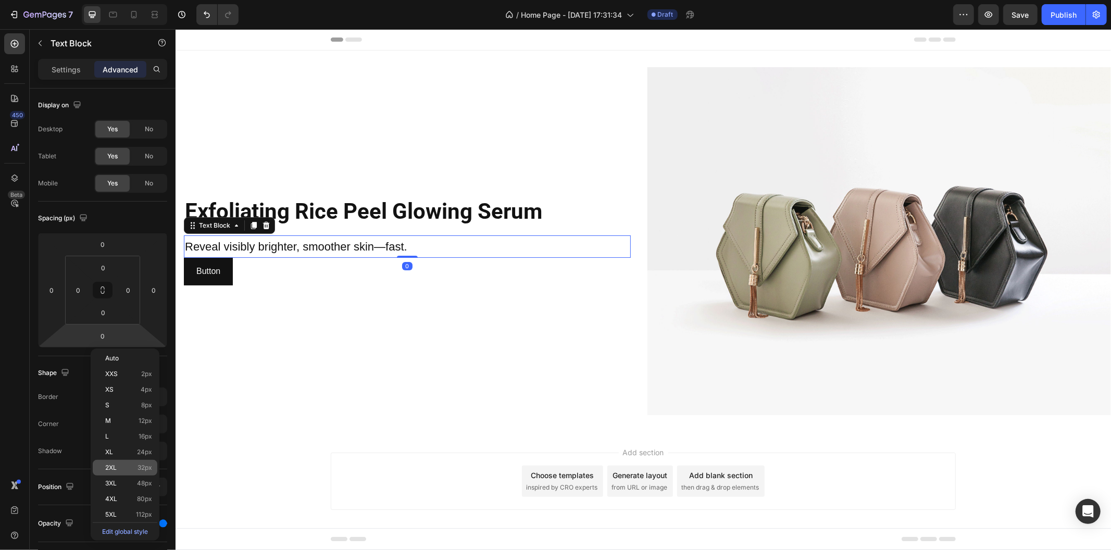
drag, startPoint x: 134, startPoint y: 471, endPoint x: 143, endPoint y: 465, distance: 11.3
click at [134, 470] on div "2XL 32px" at bounding box center [125, 468] width 65 height 16
type input "32"
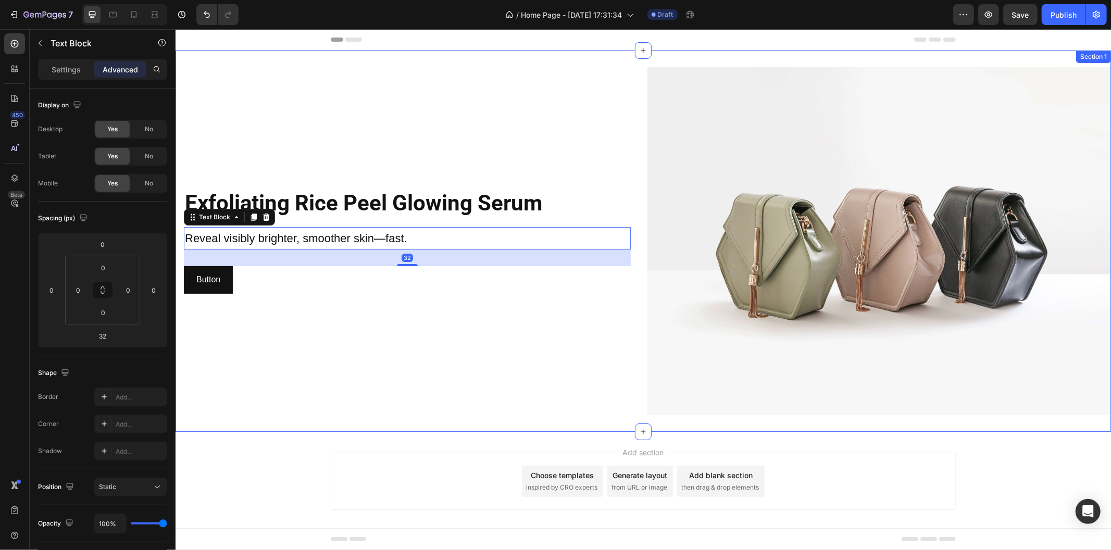
click at [307, 390] on div "Exfoliating Rice Peel Glowing Serum Heading Reveal visibly brighter, smoother s…" at bounding box center [406, 241] width 463 height 348
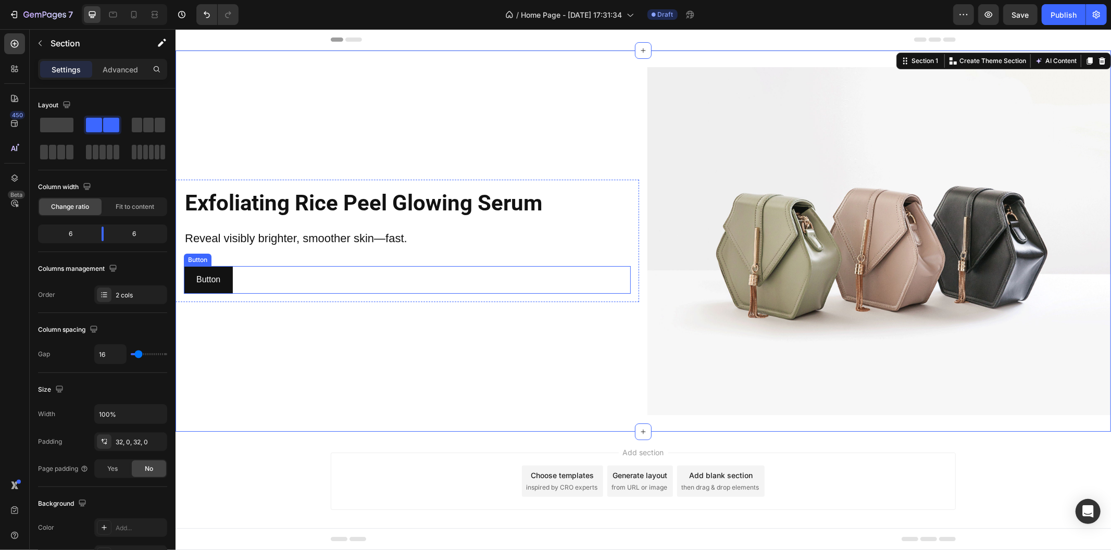
click at [233, 287] on div "Button Button" at bounding box center [406, 280] width 447 height 28
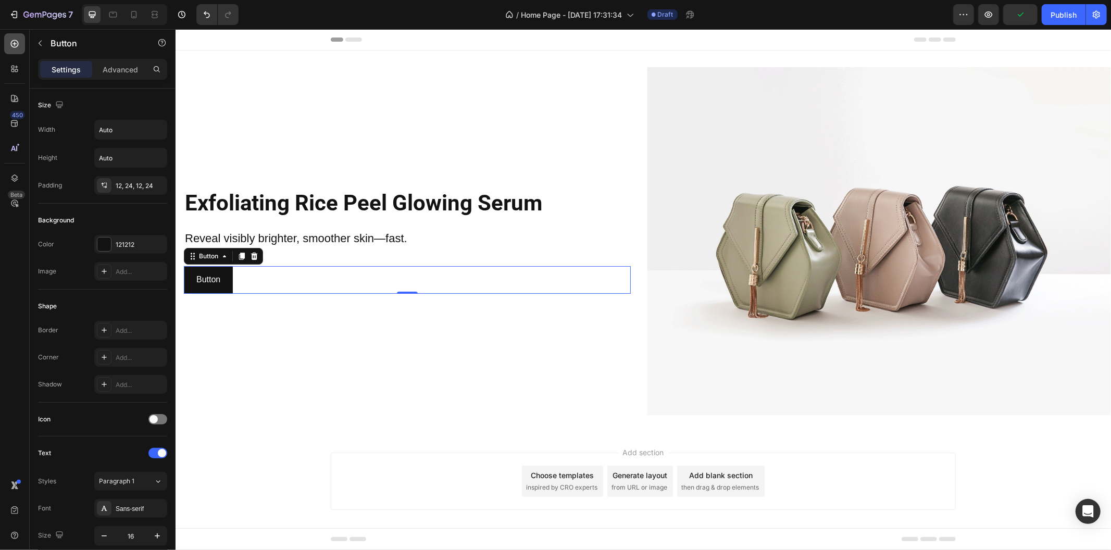
click at [9, 43] on icon at bounding box center [14, 44] width 10 height 10
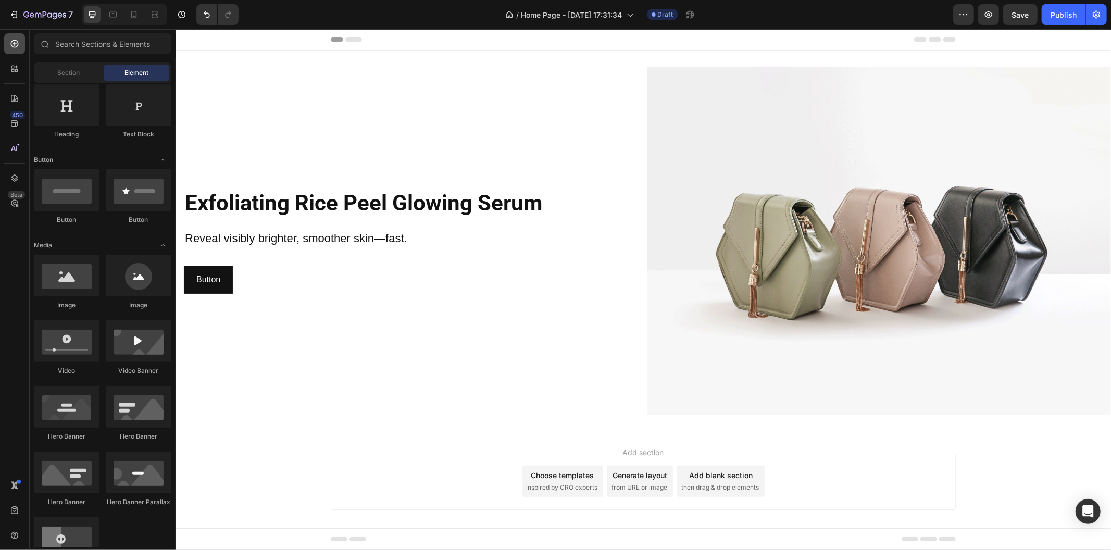
click at [18, 48] on icon at bounding box center [14, 44] width 10 height 10
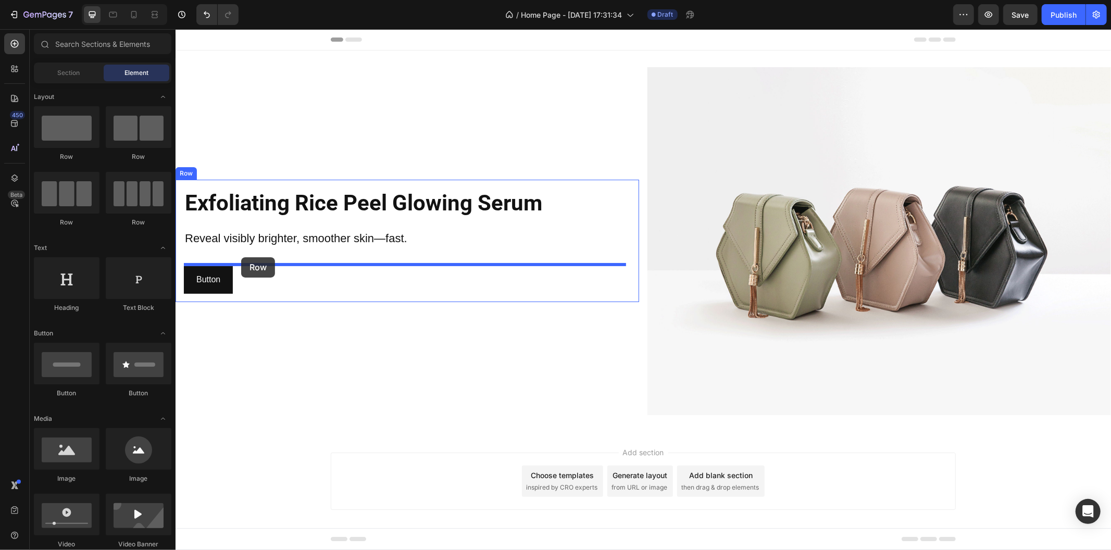
drag, startPoint x: 288, startPoint y: 162, endPoint x: 241, endPoint y: 257, distance: 105.9
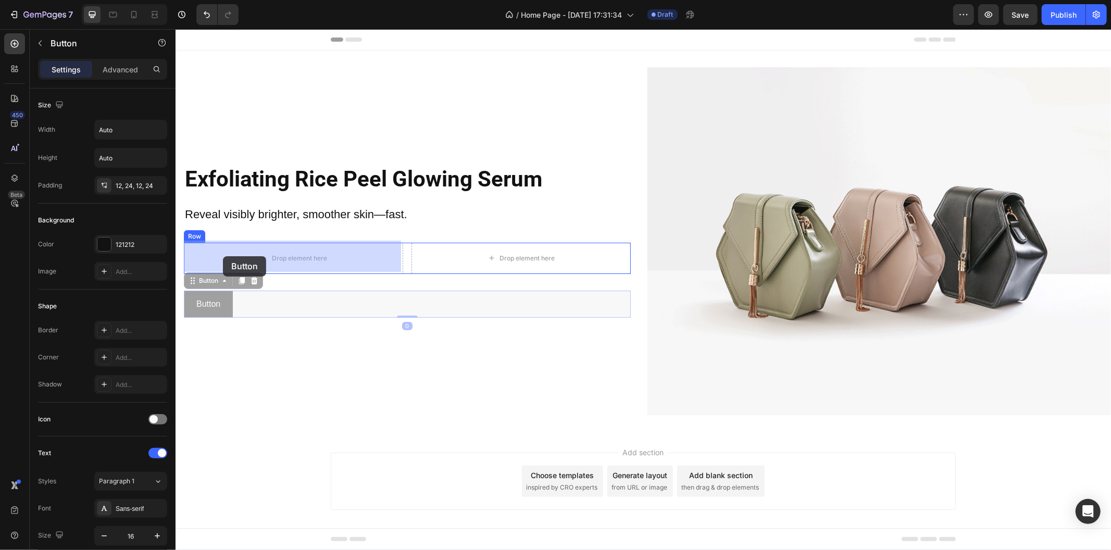
drag, startPoint x: 200, startPoint y: 300, endPoint x: 218, endPoint y: 267, distance: 37.0
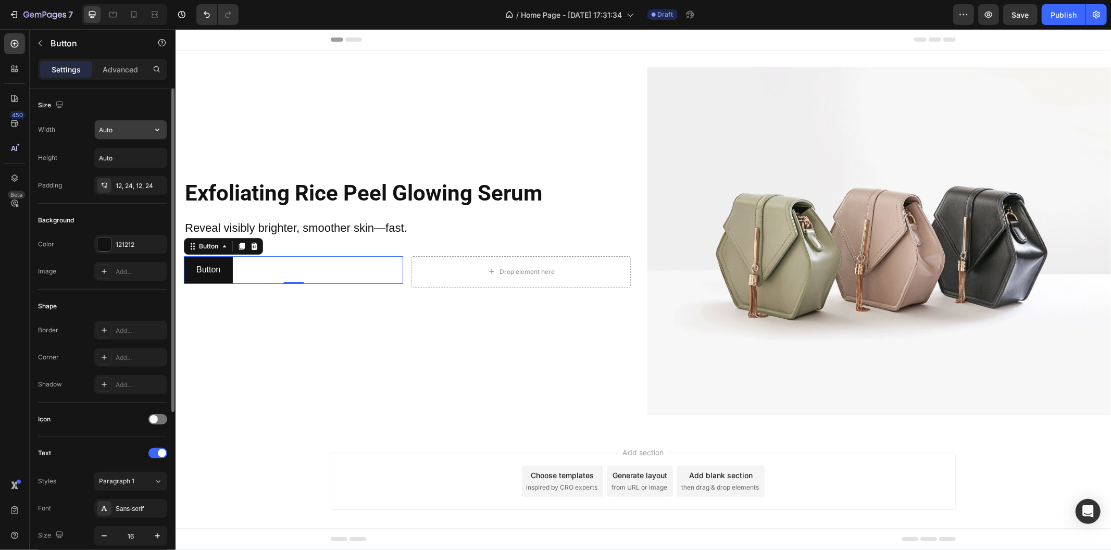
click at [134, 133] on input "Auto" at bounding box center [131, 129] width 72 height 19
click at [150, 129] on button "button" at bounding box center [157, 129] width 19 height 19
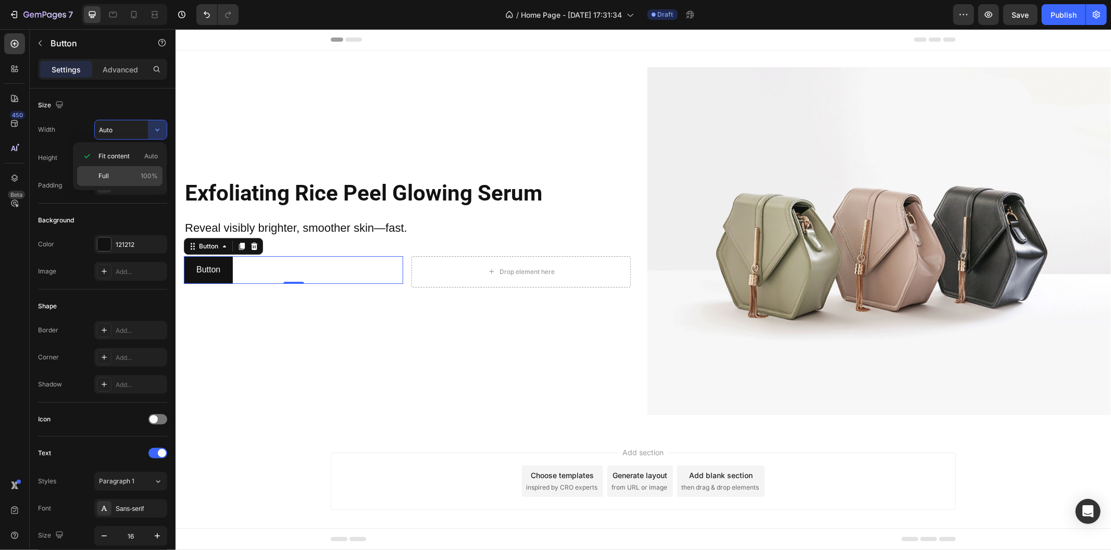
click at [143, 174] on span "100%" at bounding box center [149, 175] width 17 height 9
type input "100%"
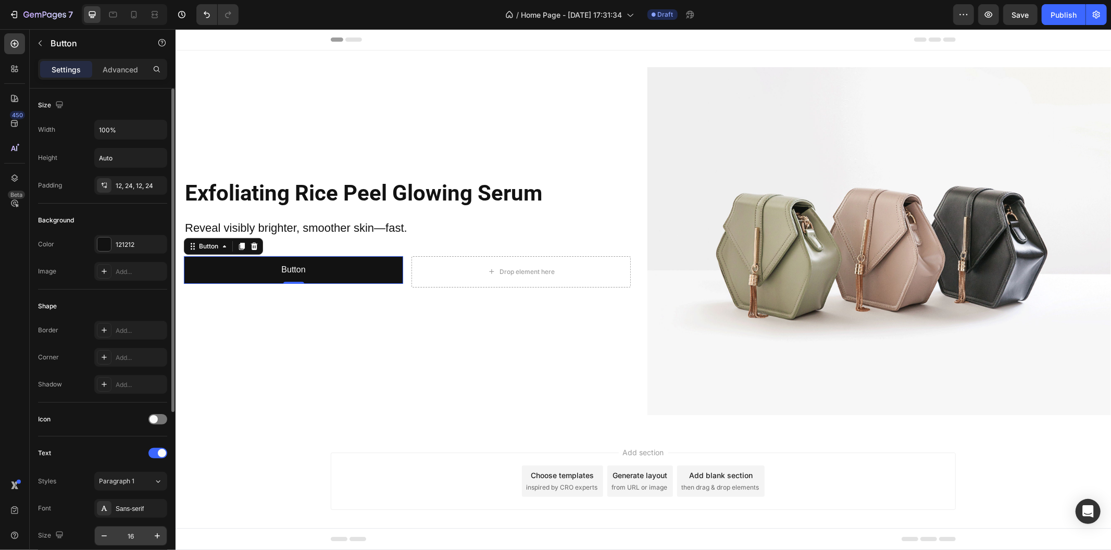
scroll to position [116, 0]
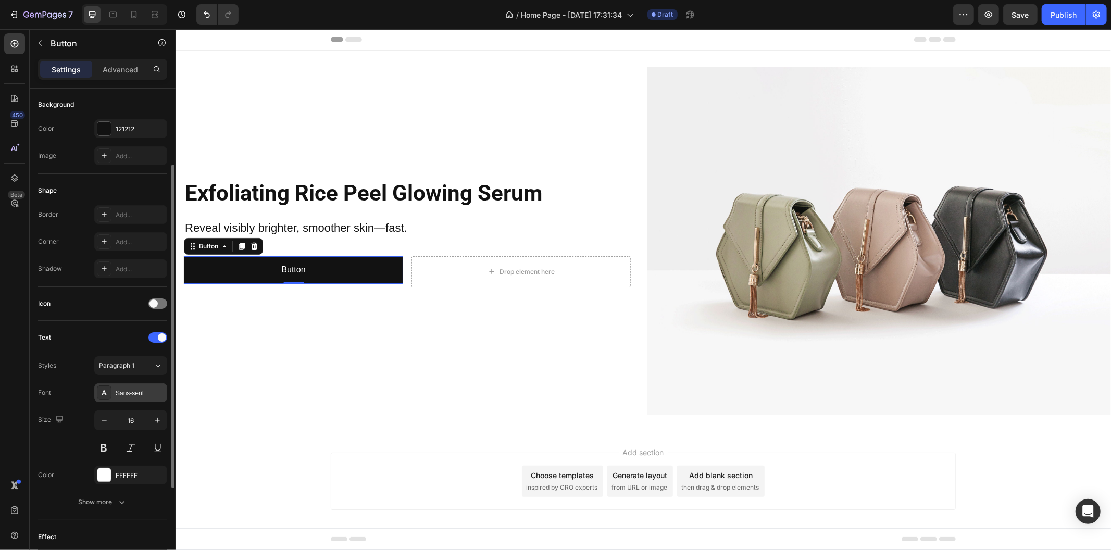
click at [138, 402] on div "Sans-serif" at bounding box center [130, 392] width 73 height 19
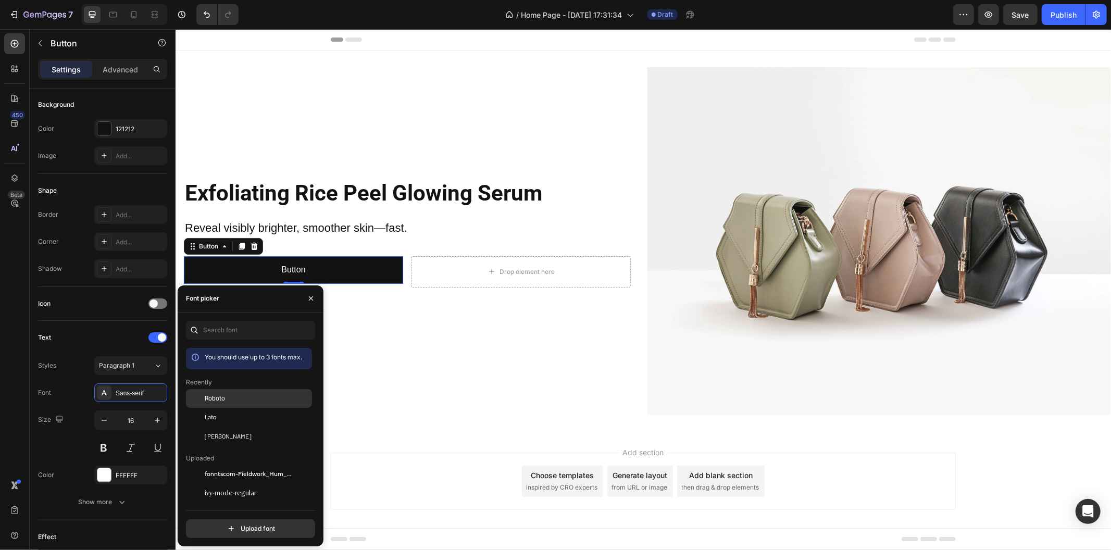
click at [242, 400] on div "Roboto" at bounding box center [257, 398] width 105 height 9
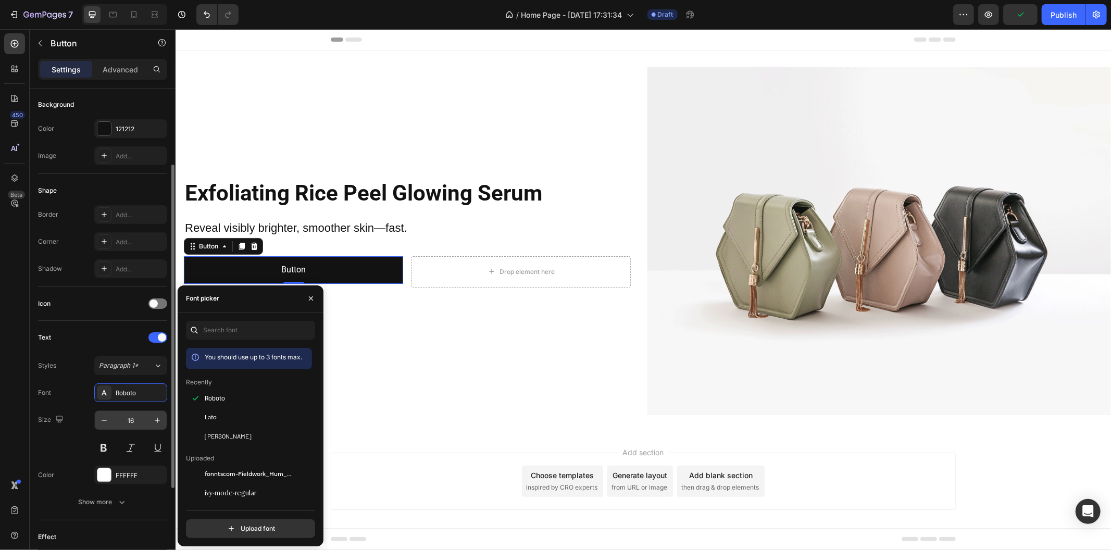
click at [142, 419] on input "16" at bounding box center [131, 420] width 34 height 19
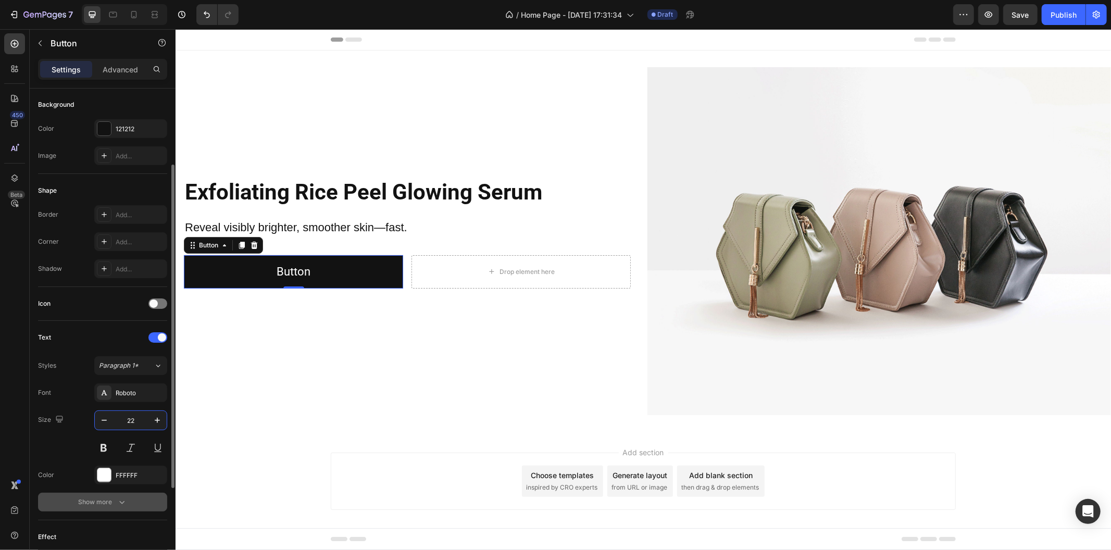
type input "22"
click at [133, 495] on button "Show more" at bounding box center [102, 502] width 129 height 19
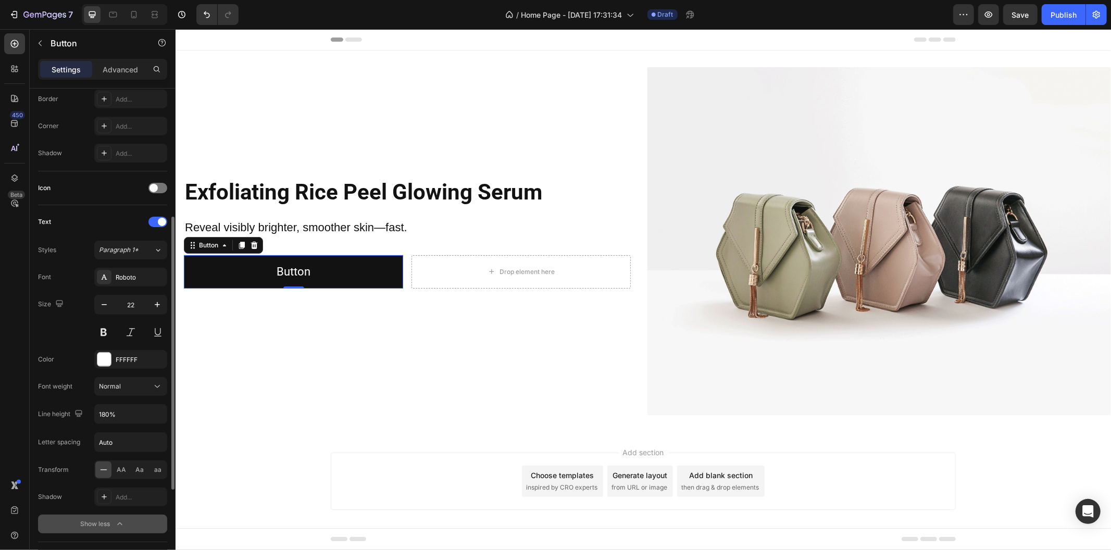
scroll to position [393, 0]
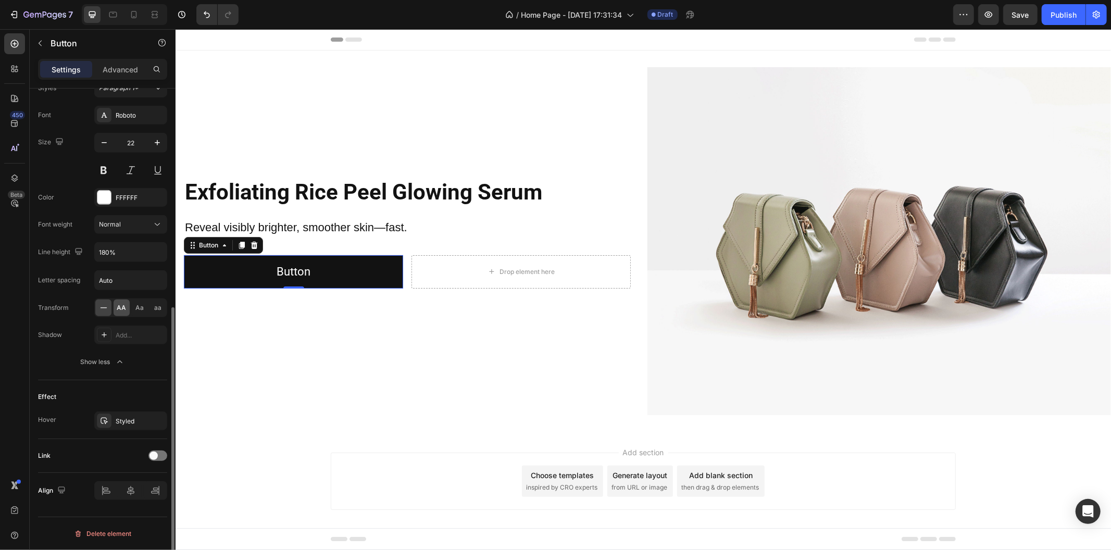
click at [125, 307] on span "AA" at bounding box center [121, 307] width 9 height 9
click at [134, 419] on div "Styled" at bounding box center [131, 421] width 30 height 9
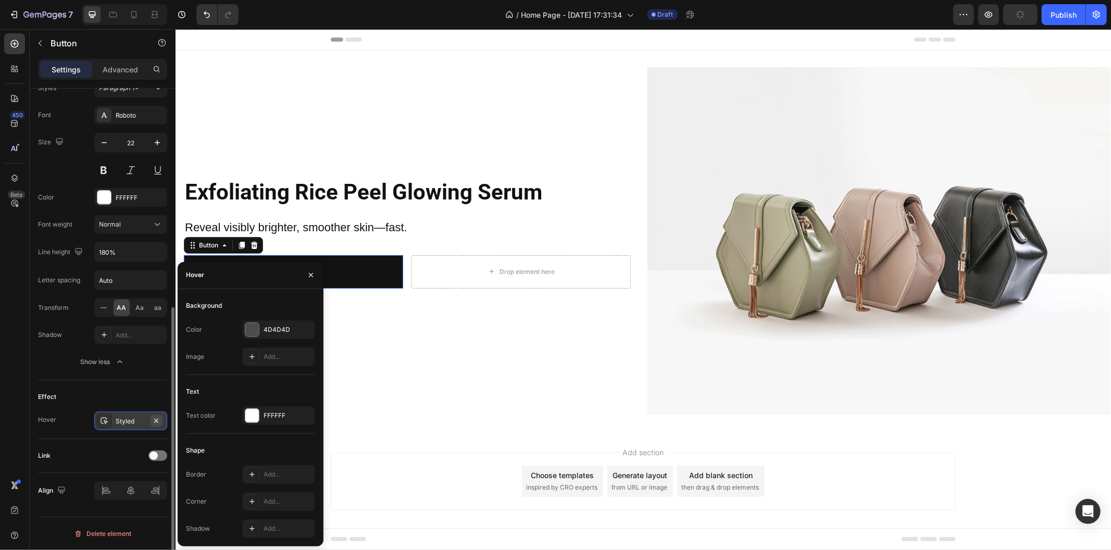
click at [156, 418] on icon "button" at bounding box center [156, 421] width 8 height 8
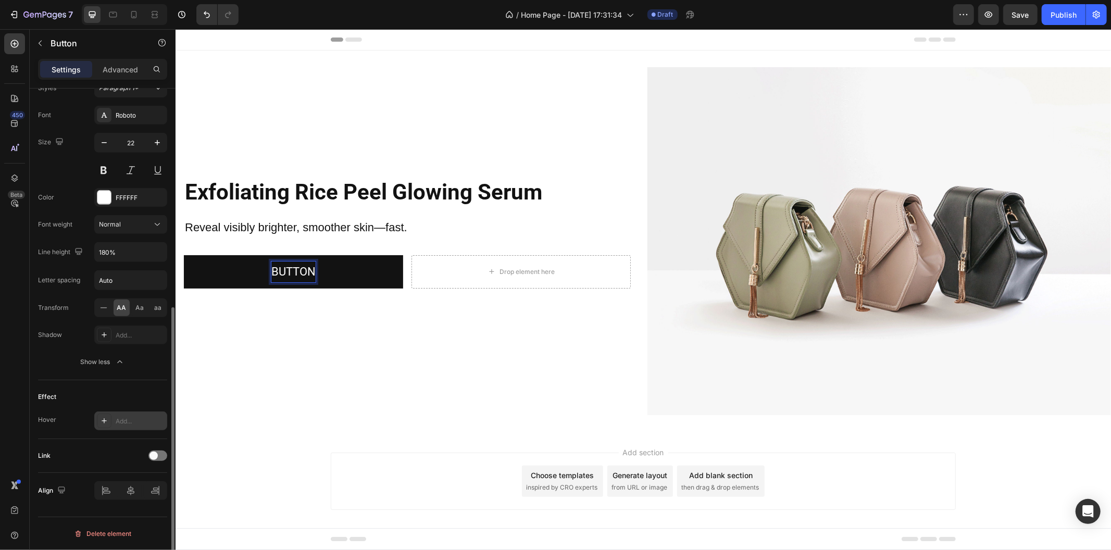
click at [296, 264] on p "Button" at bounding box center [293, 271] width 44 height 21
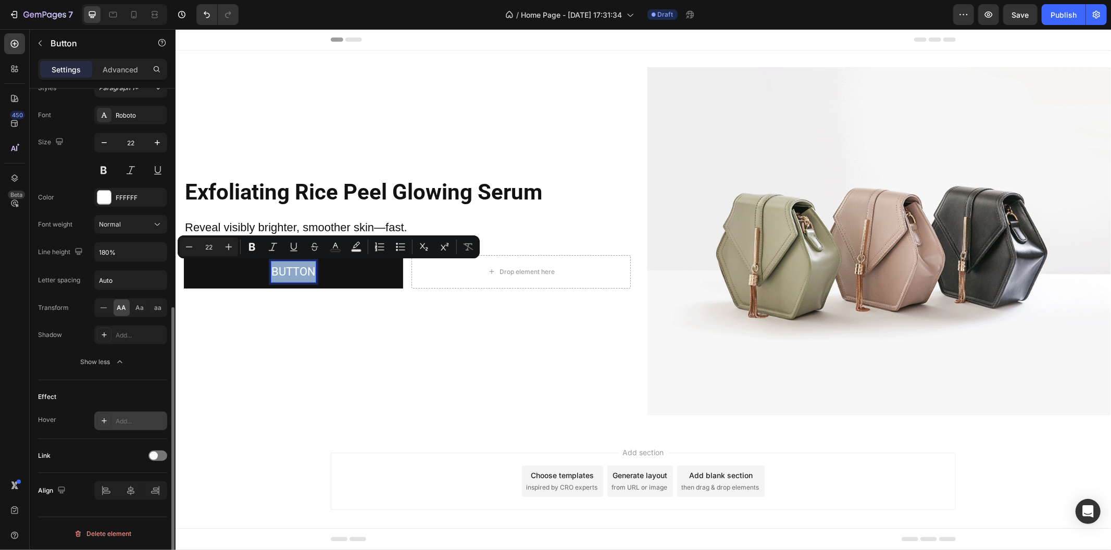
click at [296, 264] on p "Button" at bounding box center [293, 271] width 44 height 21
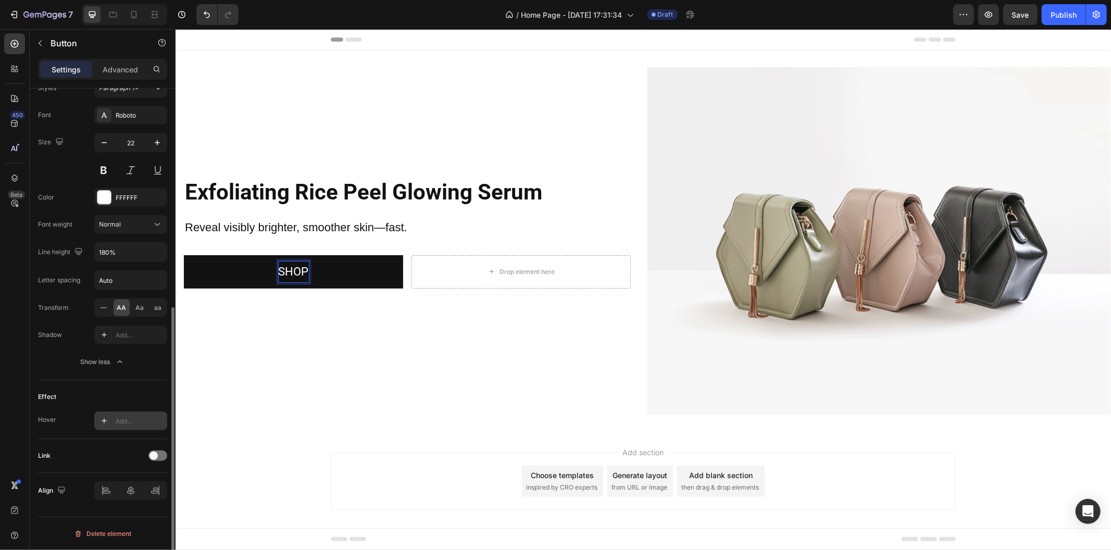
click at [183, 255] on button "SHOP" at bounding box center [292, 271] width 219 height 33
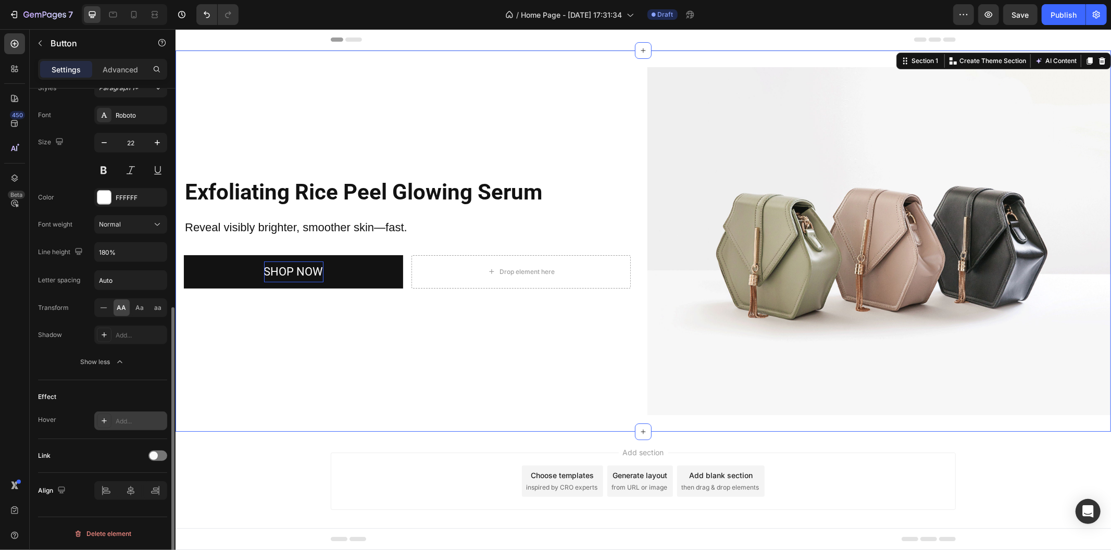
drag, startPoint x: 223, startPoint y: 335, endPoint x: 212, endPoint y: 317, distance: 21.5
click at [223, 334] on div "Exfoliating Rice Peel Glowing Serum Heading Reveal visibly brighter, smoother s…" at bounding box center [406, 241] width 463 height 348
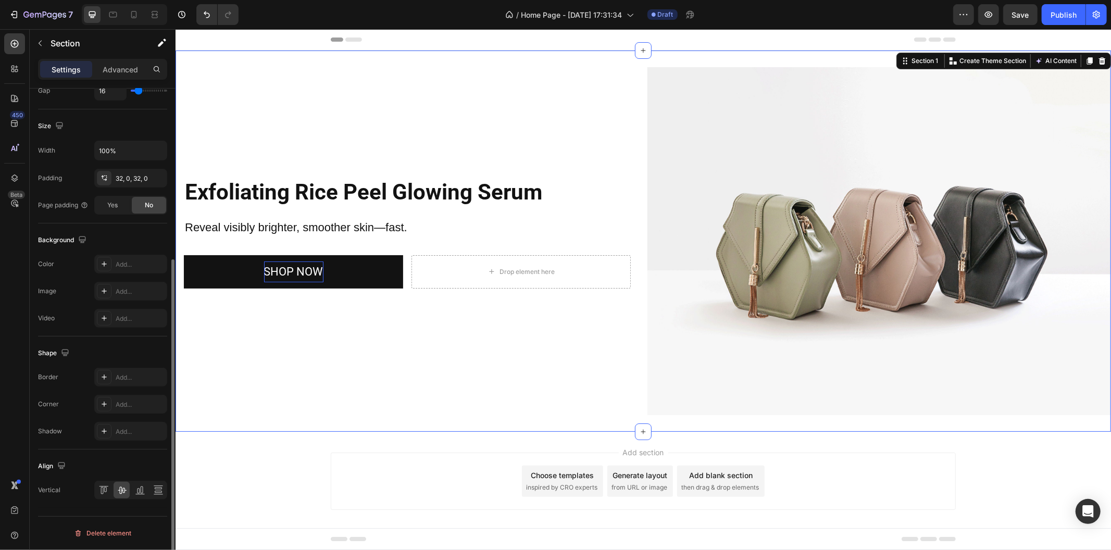
scroll to position [0, 0]
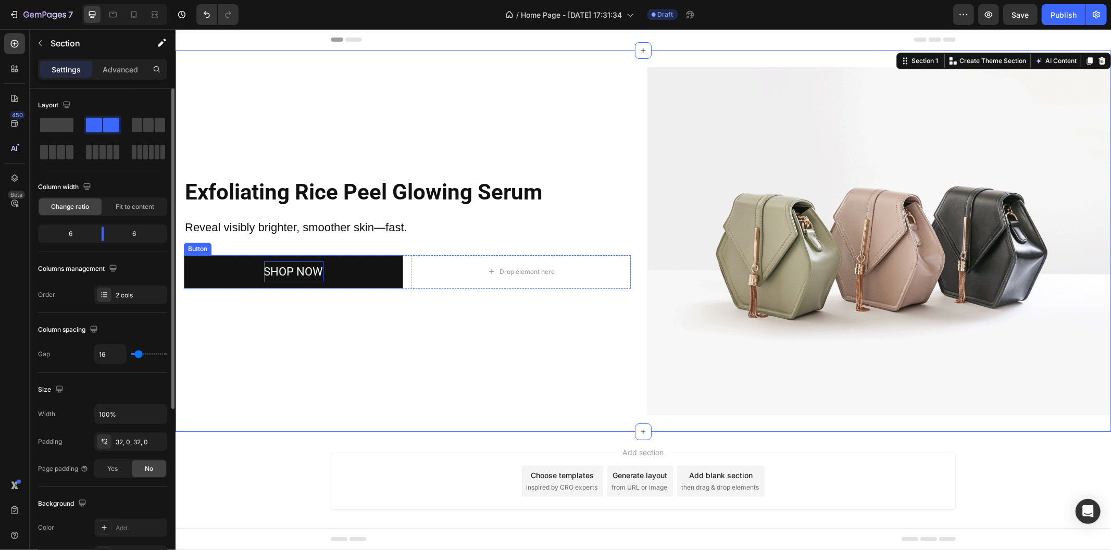
click at [191, 283] on button "SHOP NOW" at bounding box center [292, 271] width 219 height 33
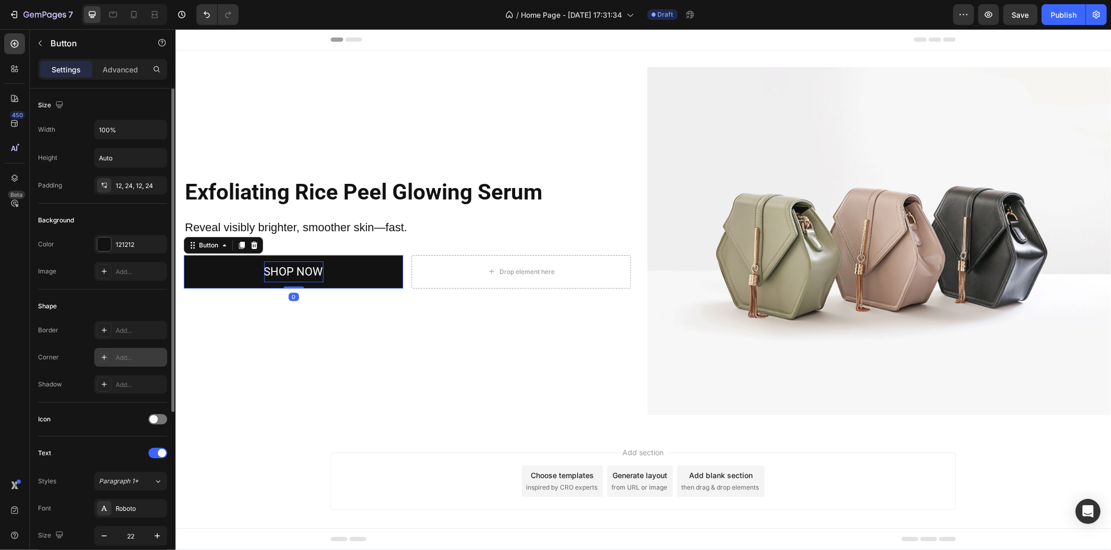
click at [106, 356] on icon at bounding box center [104, 357] width 8 height 8
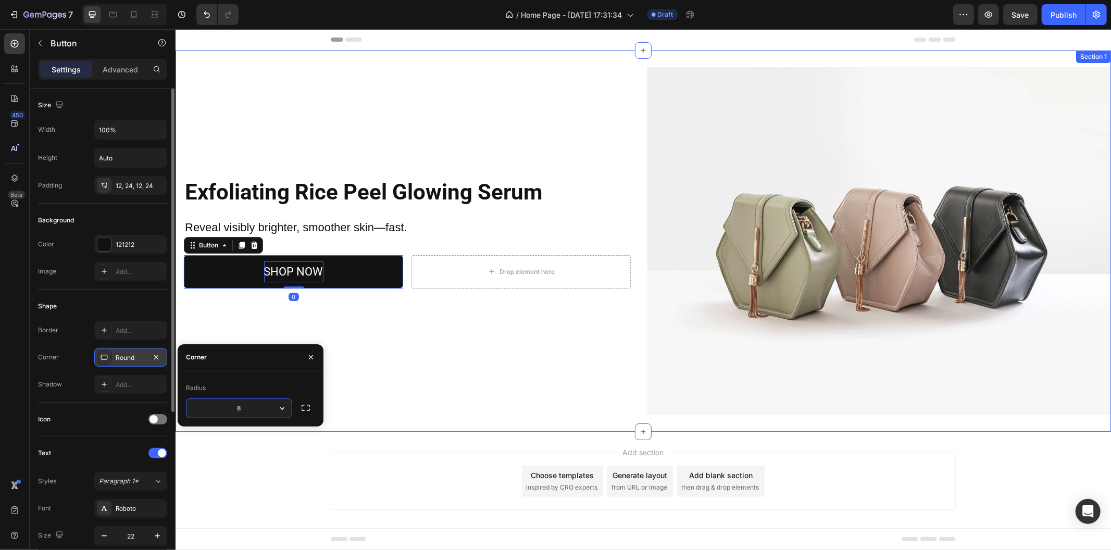
click at [351, 373] on div "Exfoliating Rice Peel Glowing Serum Heading Reveal visibly brighter, smoother s…" at bounding box center [406, 241] width 463 height 348
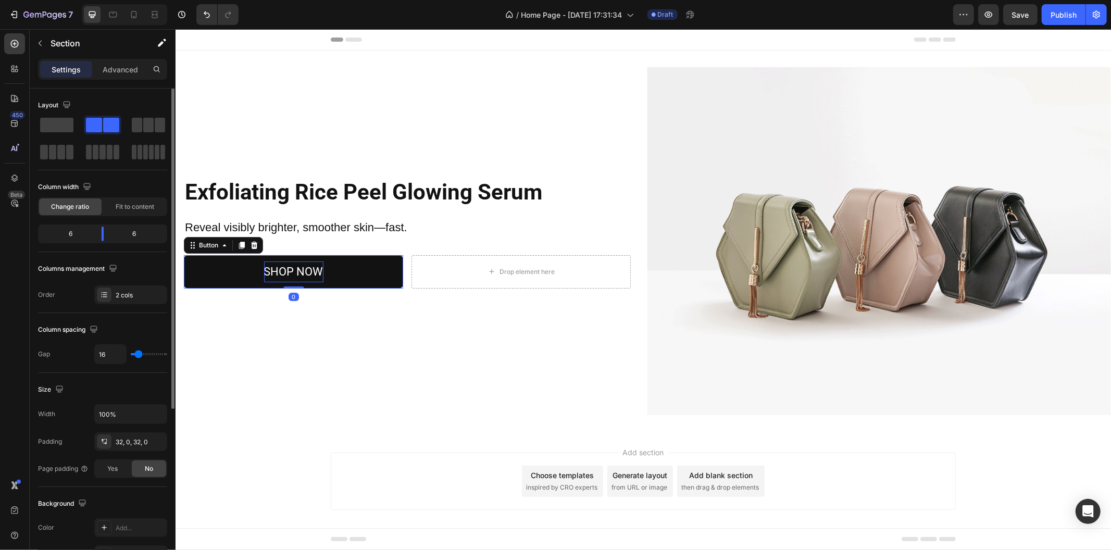
click at [218, 281] on button "SHOP NOW" at bounding box center [292, 271] width 219 height 33
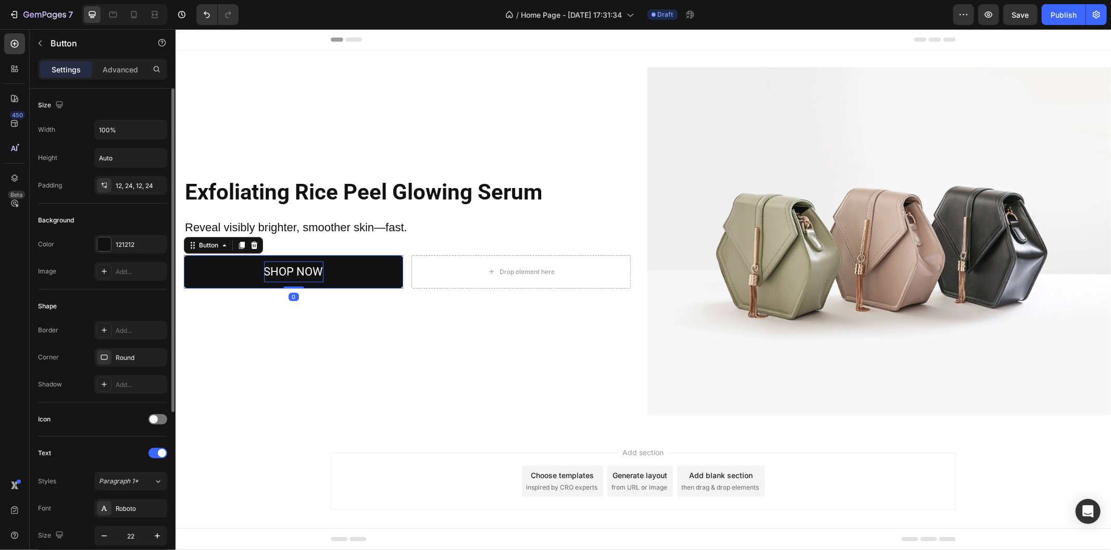
click at [137, 245] on div "121212" at bounding box center [131, 244] width 30 height 9
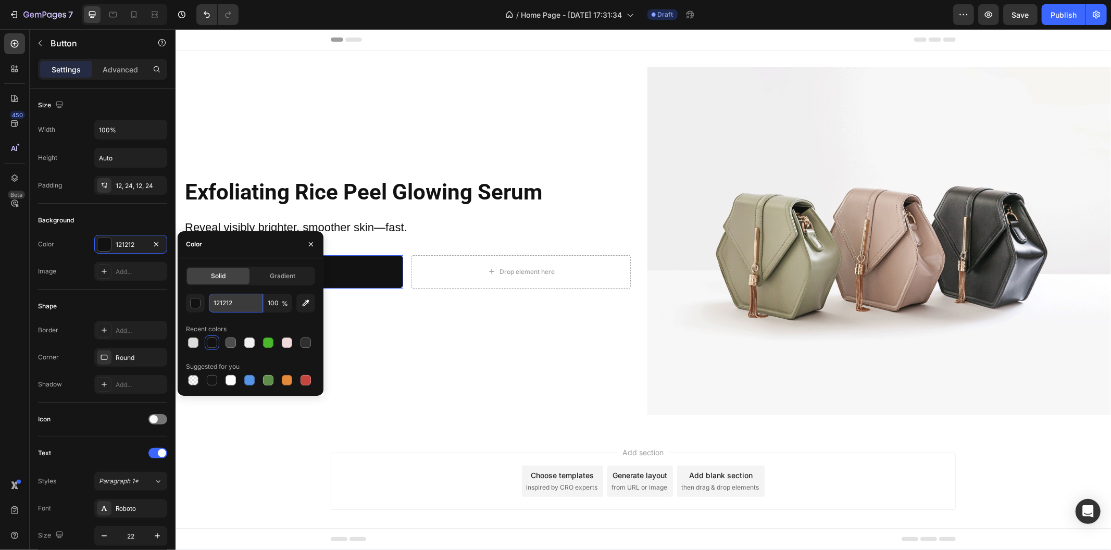
click at [236, 307] on input "121212" at bounding box center [236, 303] width 54 height 19
paste input "8C1D24"
type input "8C1D24"
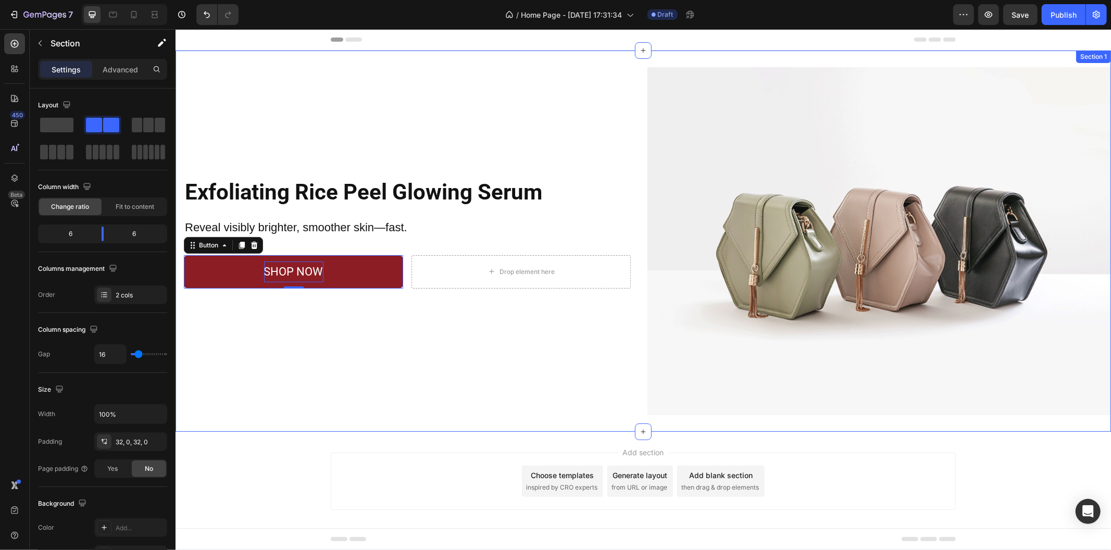
click at [357, 336] on div "Exfoliating Rice Peel Glowing Serum Heading Reveal visibly brighter, smoother s…" at bounding box center [406, 241] width 463 height 348
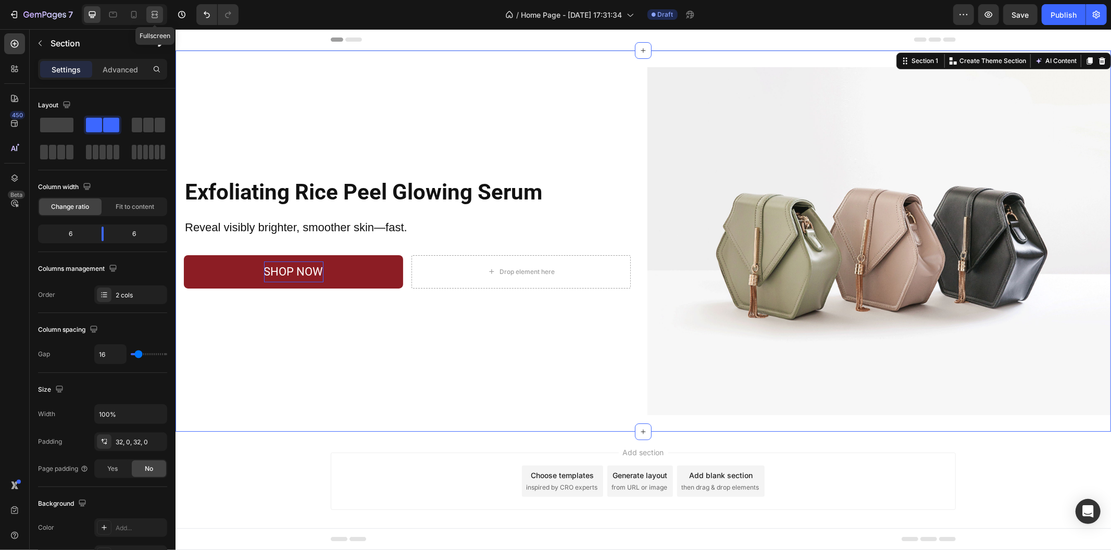
click at [155, 14] on icon at bounding box center [156, 14] width 3 height 3
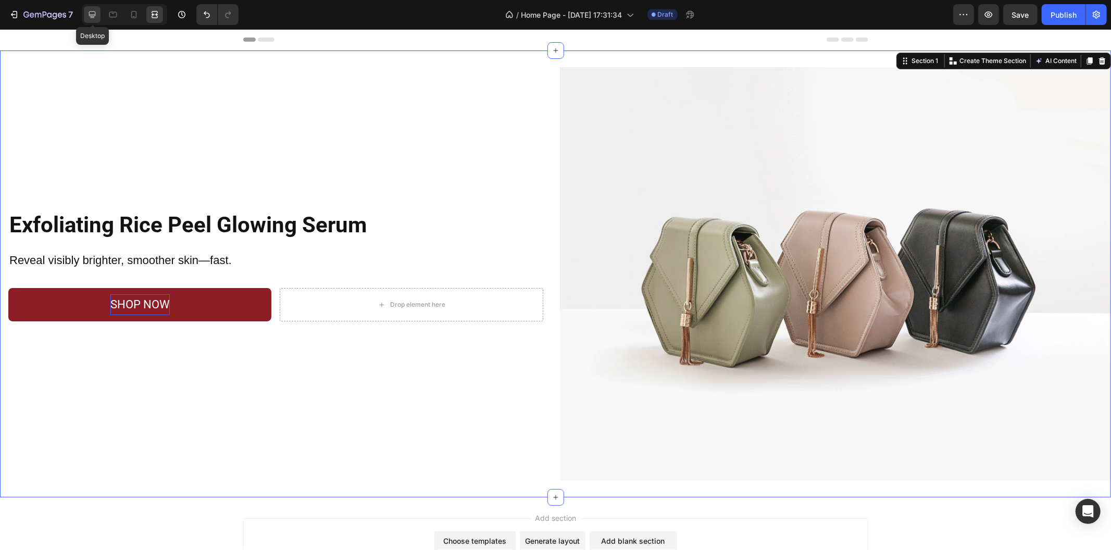
click at [87, 17] on icon at bounding box center [92, 14] width 10 height 10
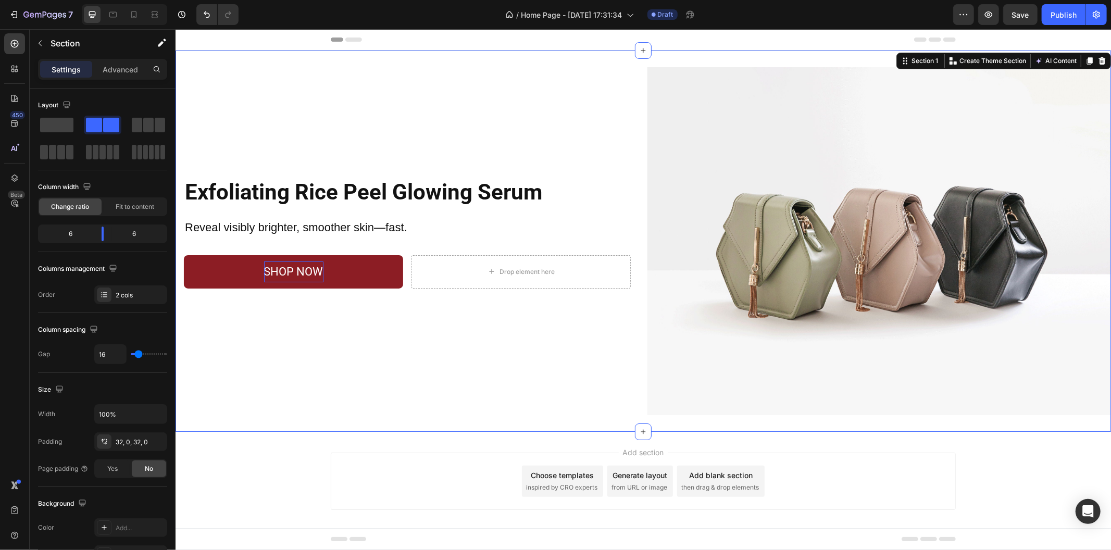
click at [408, 330] on div "Exfoliating Rice Peel Glowing Serum Heading Reveal visibly brighter, smoother s…" at bounding box center [406, 241] width 463 height 348
click at [585, 475] on div "Choose templates" at bounding box center [562, 474] width 63 height 11
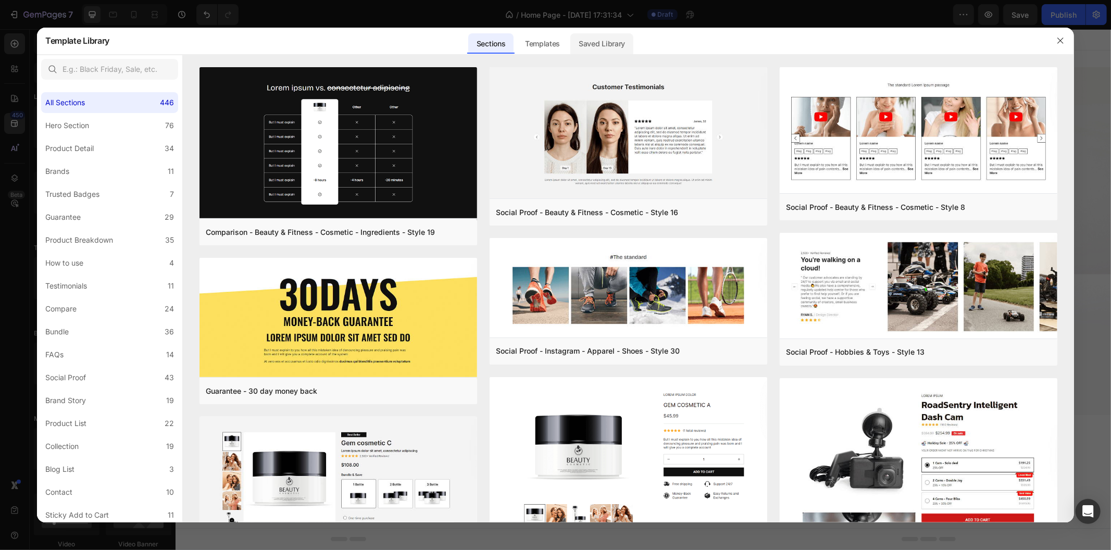
click at [601, 36] on div "Saved Library" at bounding box center [601, 43] width 63 height 21
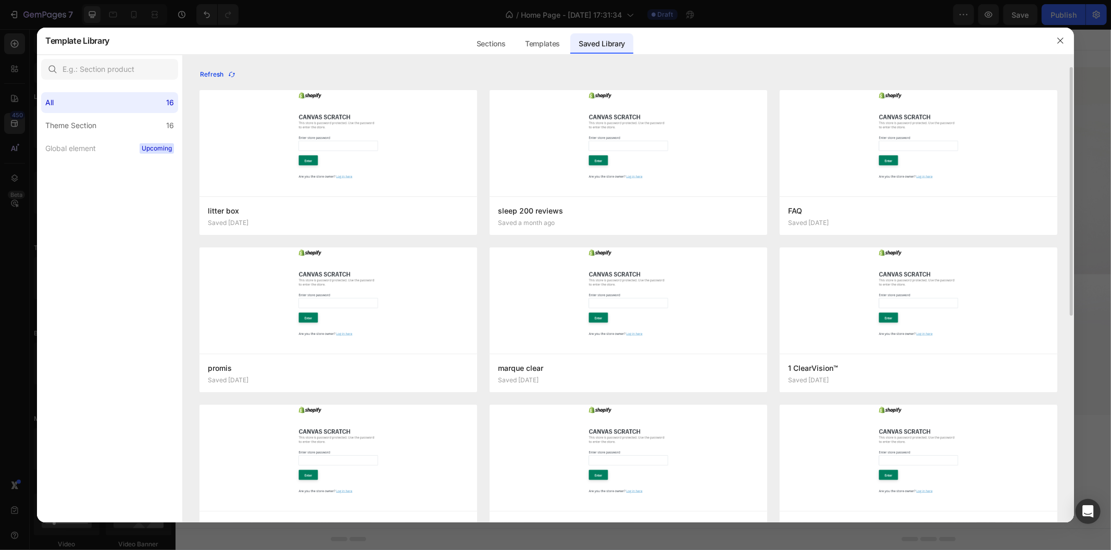
click at [219, 77] on div "Refresh" at bounding box center [218, 74] width 36 height 9
click at [592, 222] on button "Add to page" at bounding box center [556, 215] width 117 height 19
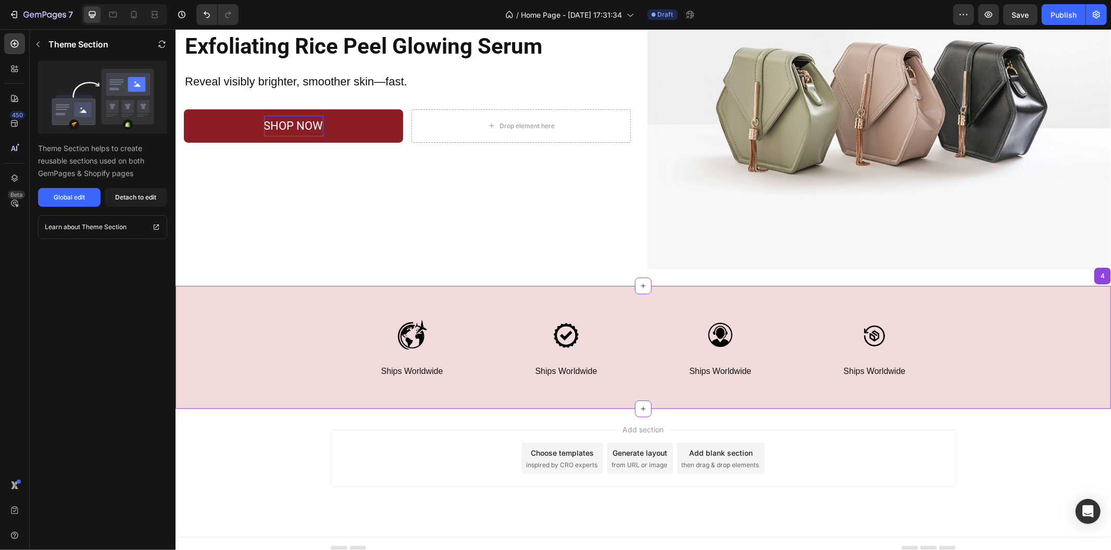
scroll to position [151, 0]
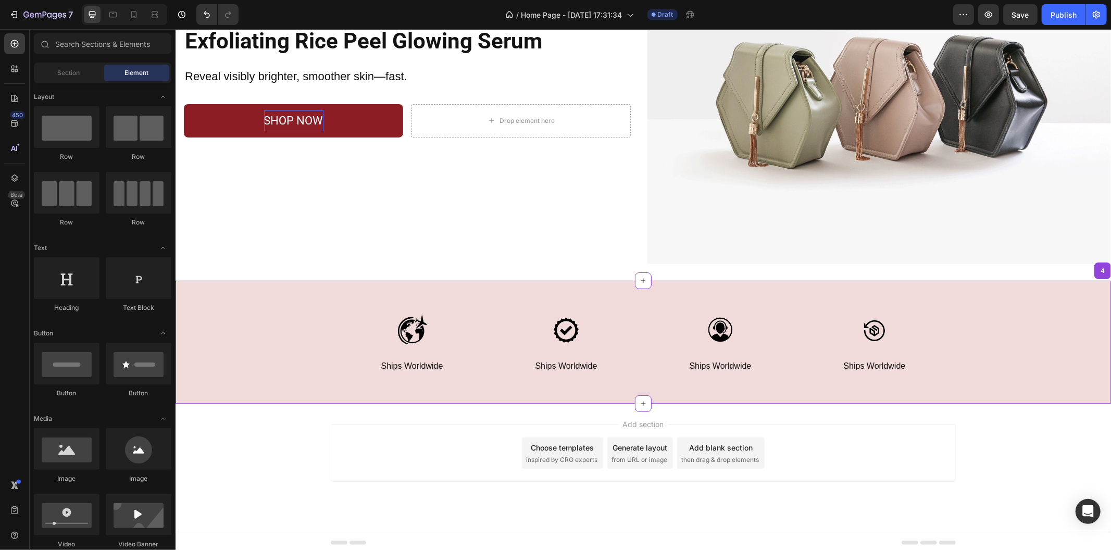
click at [419, 412] on div "Add section Choose templates inspired by CRO experts Generate layout from URL o…" at bounding box center [642, 467] width 935 height 128
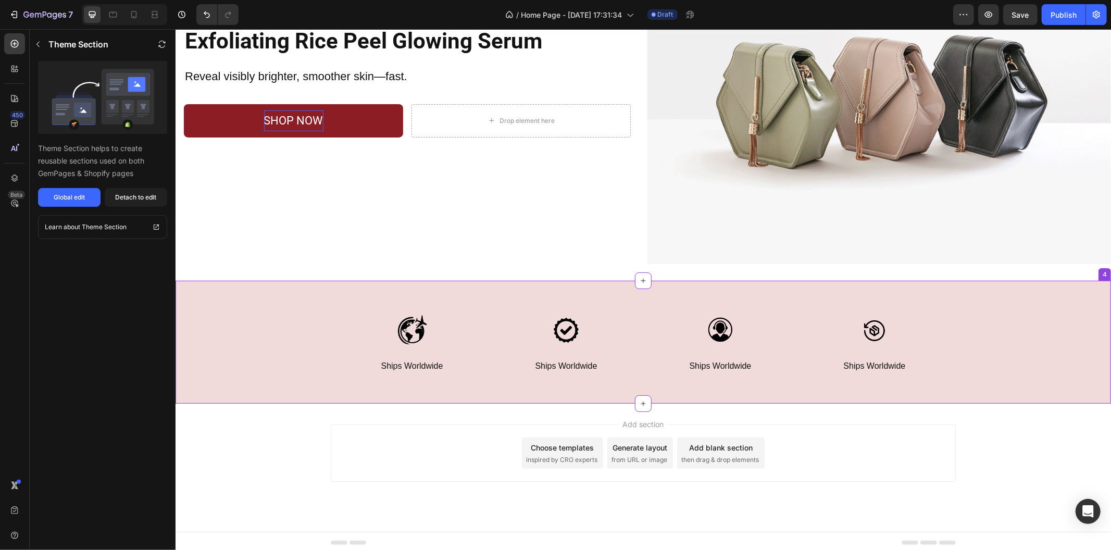
click at [304, 335] on div "Image Ships Worldwide Text Block Row Image Ships Worldwide Text Block Row Image…" at bounding box center [642, 341] width 935 height 73
click at [141, 186] on div "Theme Section helps to create reusable sections used on both GemPages & Shopify…" at bounding box center [103, 134] width 146 height 146
click at [138, 193] on div "Detach to edit" at bounding box center [136, 197] width 41 height 9
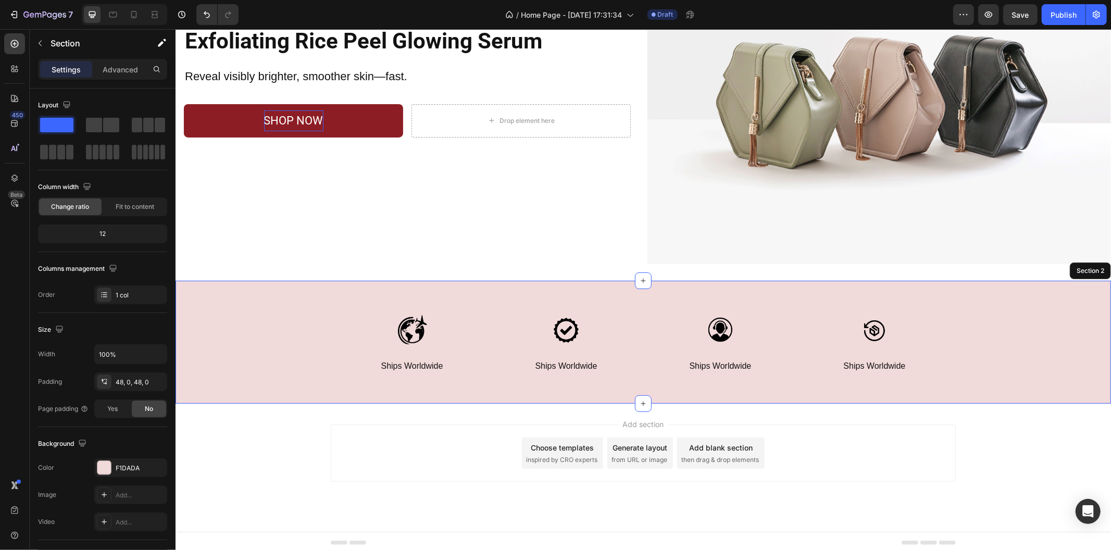
click at [264, 423] on div "Add section Choose templates inspired by CRO experts Generate layout from URL o…" at bounding box center [642, 467] width 935 height 128
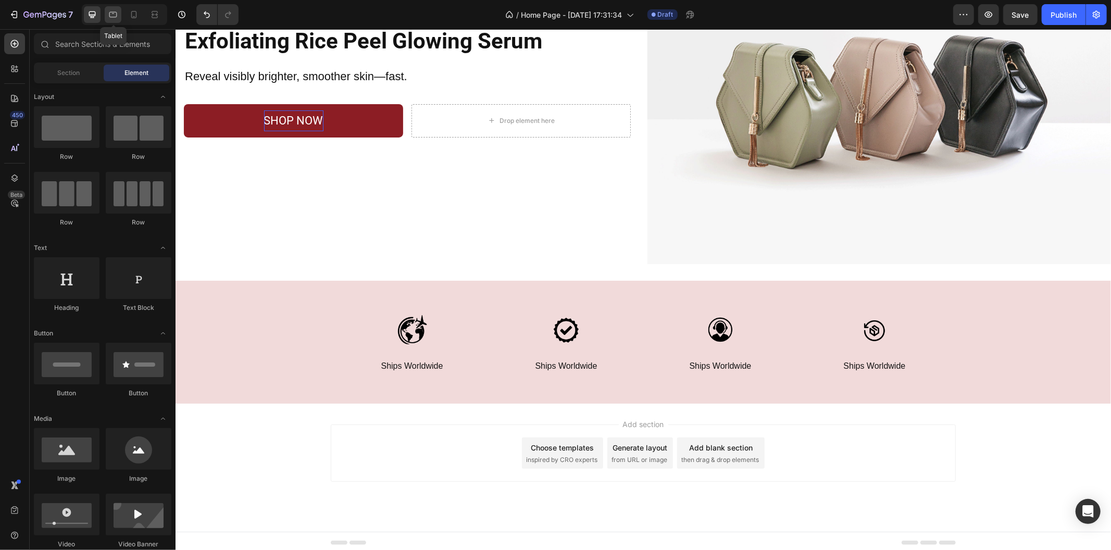
click at [111, 14] on icon at bounding box center [113, 14] width 10 height 10
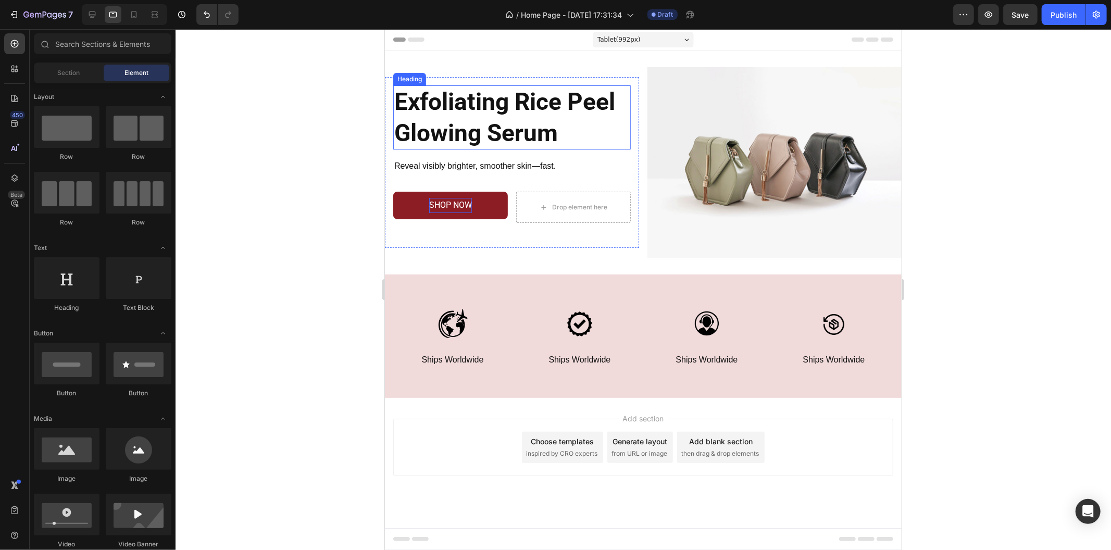
click at [579, 131] on p "Exfoliating Rice Peel Glowing Serum" at bounding box center [511, 117] width 235 height 62
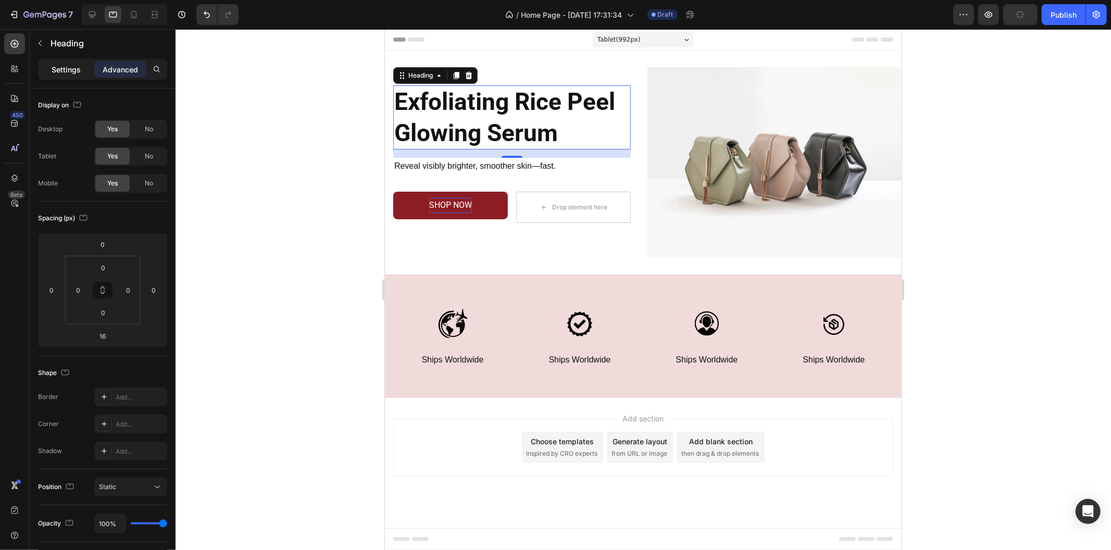
click at [66, 68] on p "Settings" at bounding box center [66, 69] width 29 height 11
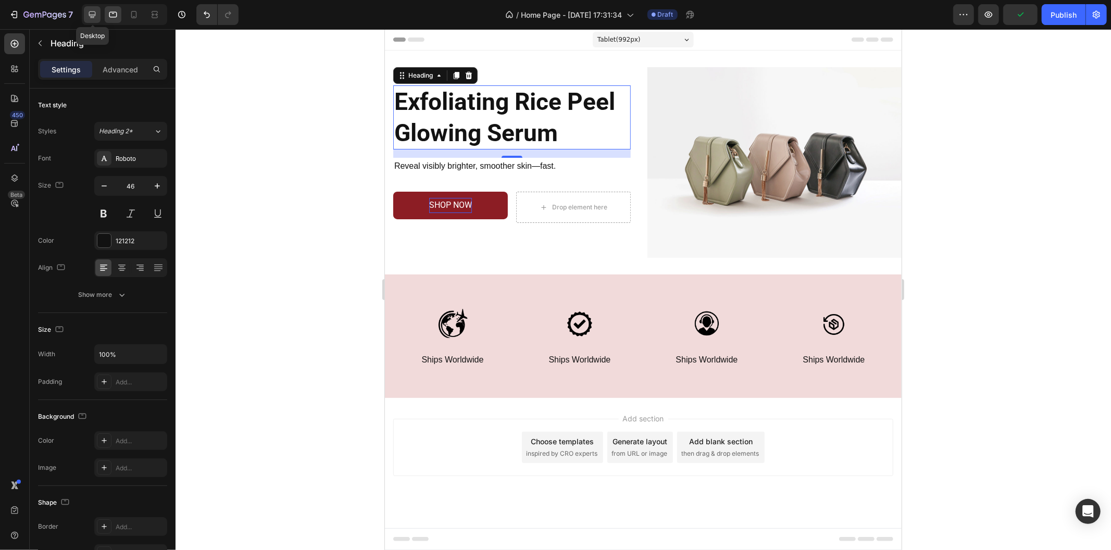
click at [87, 14] on icon at bounding box center [92, 14] width 10 height 10
type input "42"
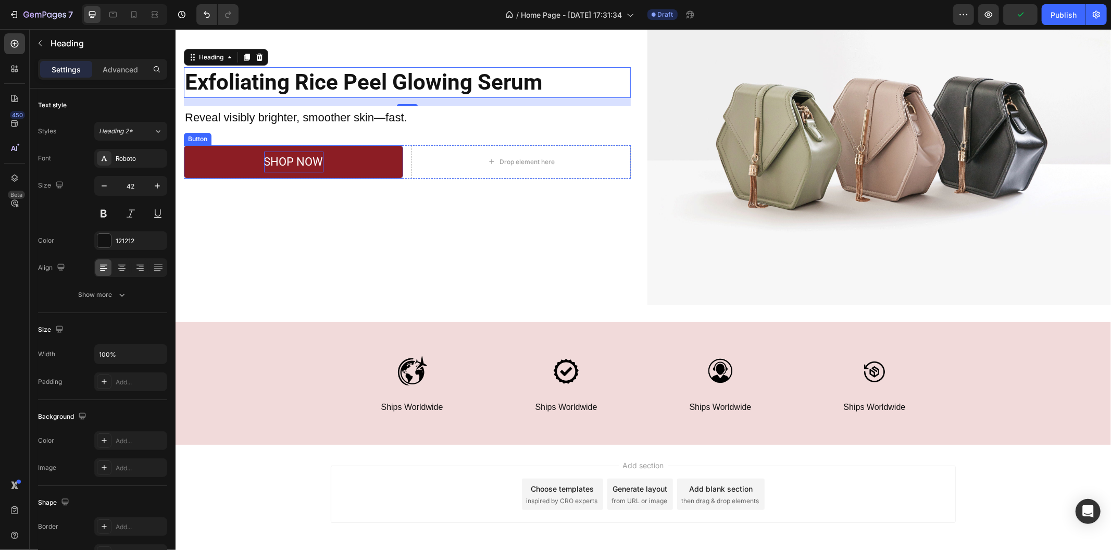
scroll to position [151, 0]
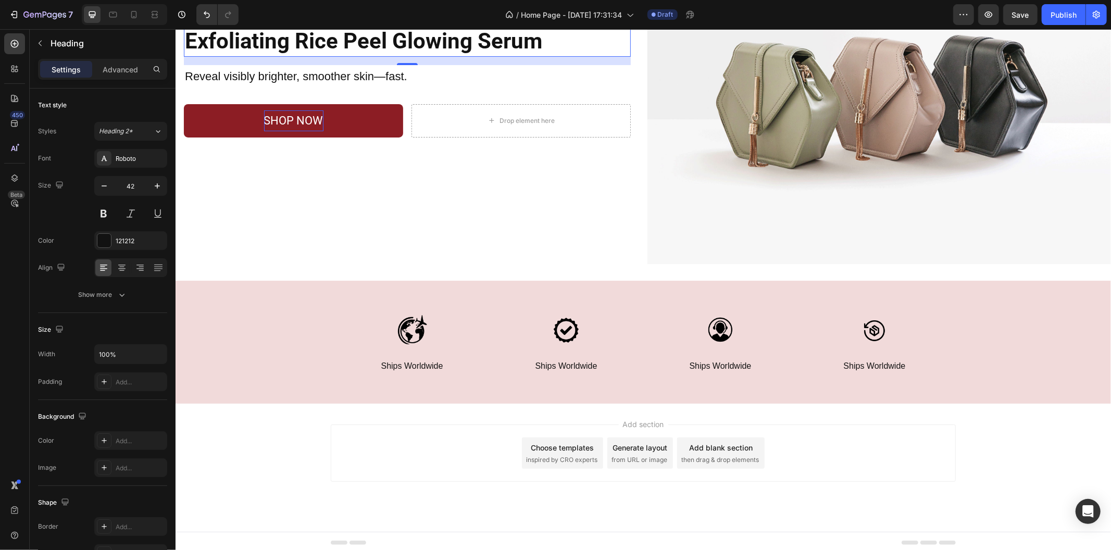
click at [575, 455] on span "inspired by CRO experts" at bounding box center [560, 459] width 71 height 9
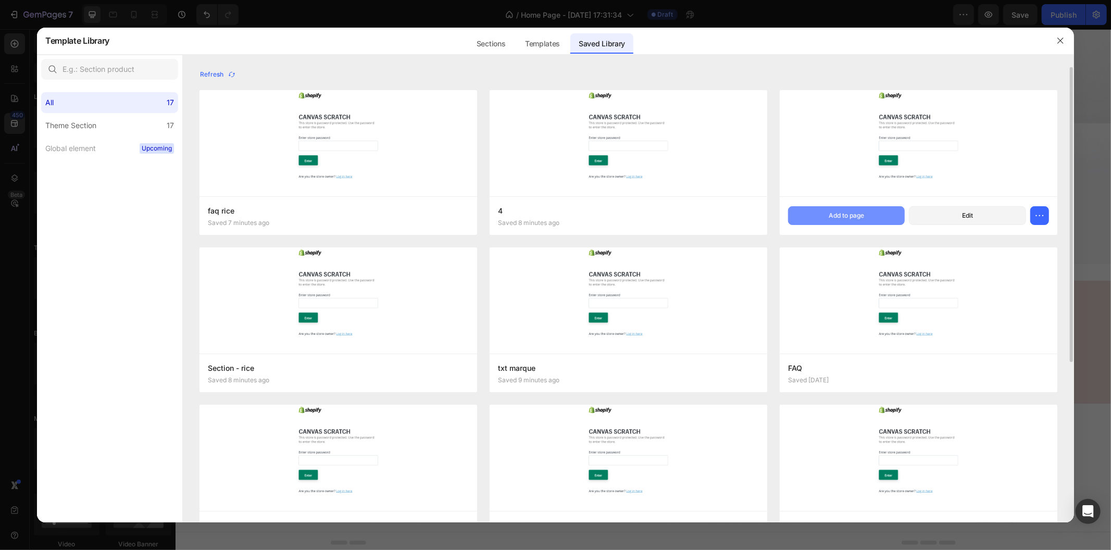
click at [797, 216] on button "Add to page" at bounding box center [846, 215] width 117 height 19
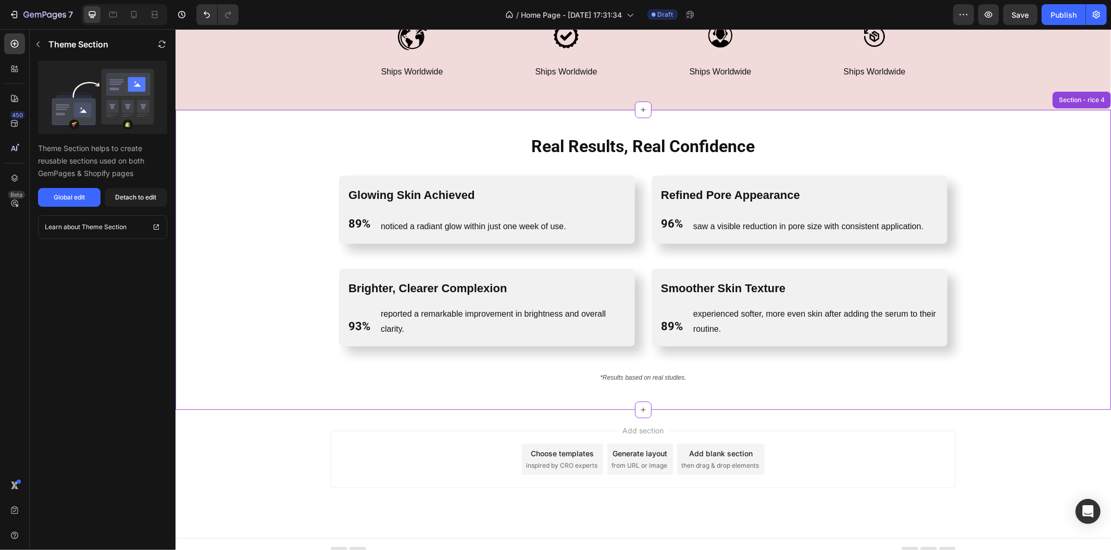
scroll to position [450, 0]
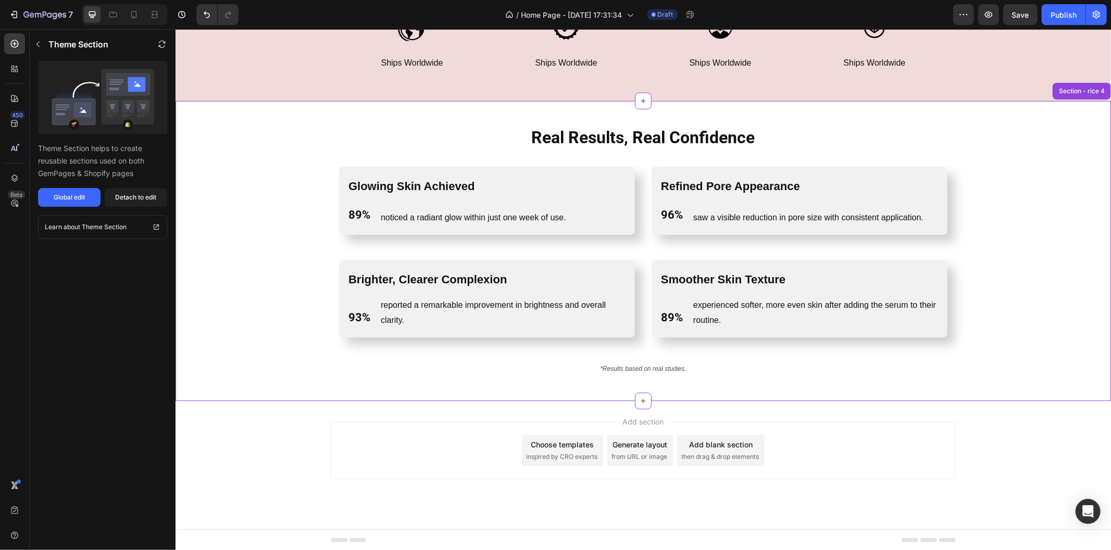
click at [576, 438] on div "Choose templates" at bounding box center [562, 443] width 63 height 11
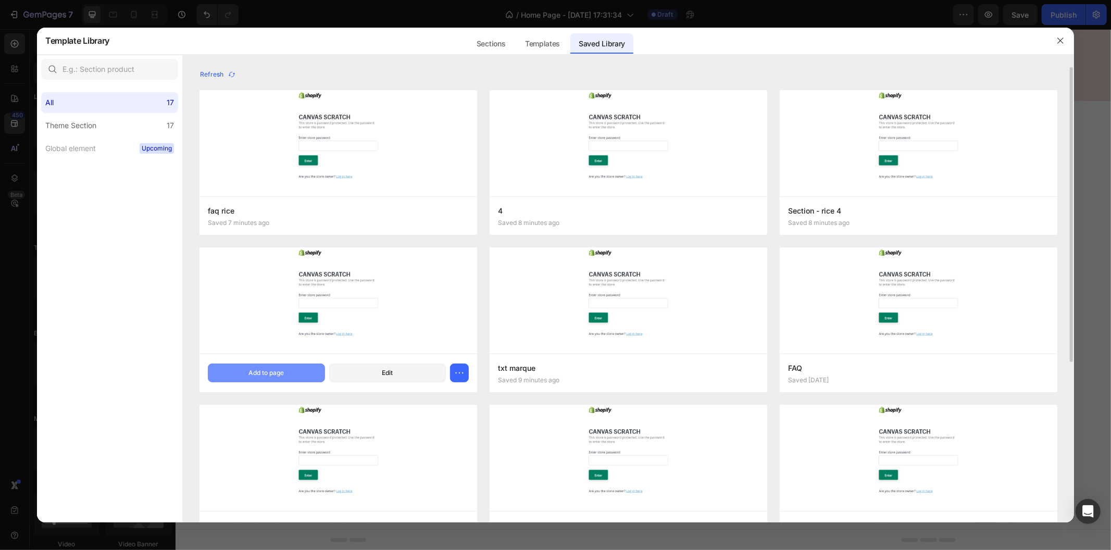
click at [285, 365] on button "Add to page" at bounding box center [266, 372] width 117 height 19
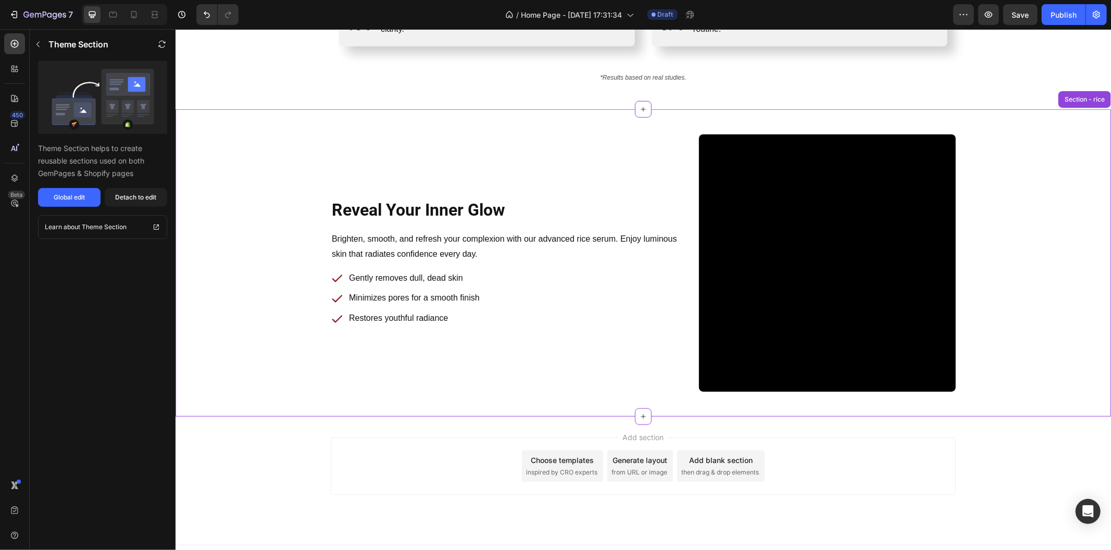
scroll to position [584, 0]
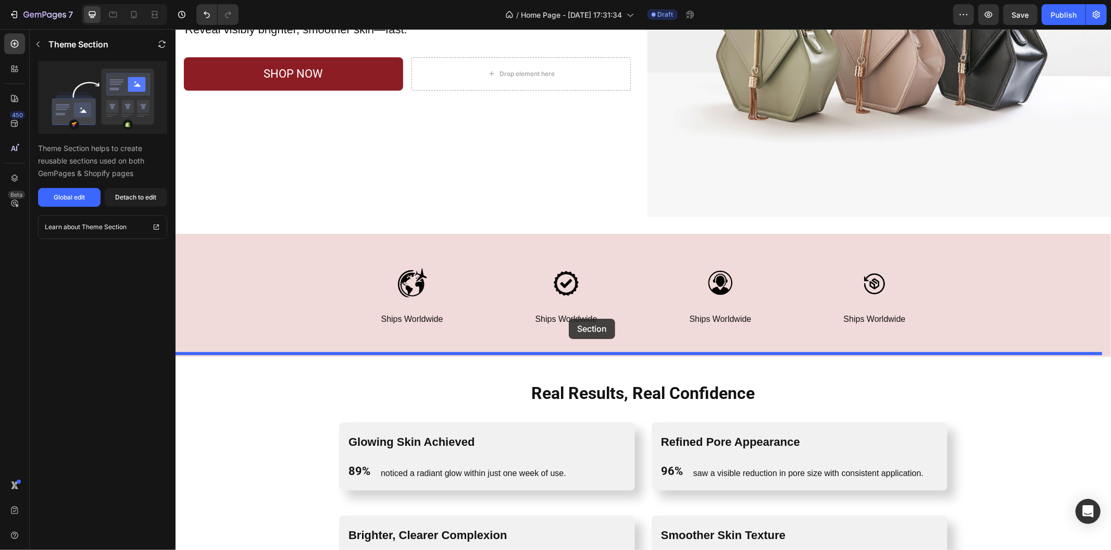
drag, startPoint x: 563, startPoint y: 310, endPoint x: 569, endPoint y: 331, distance: 21.1
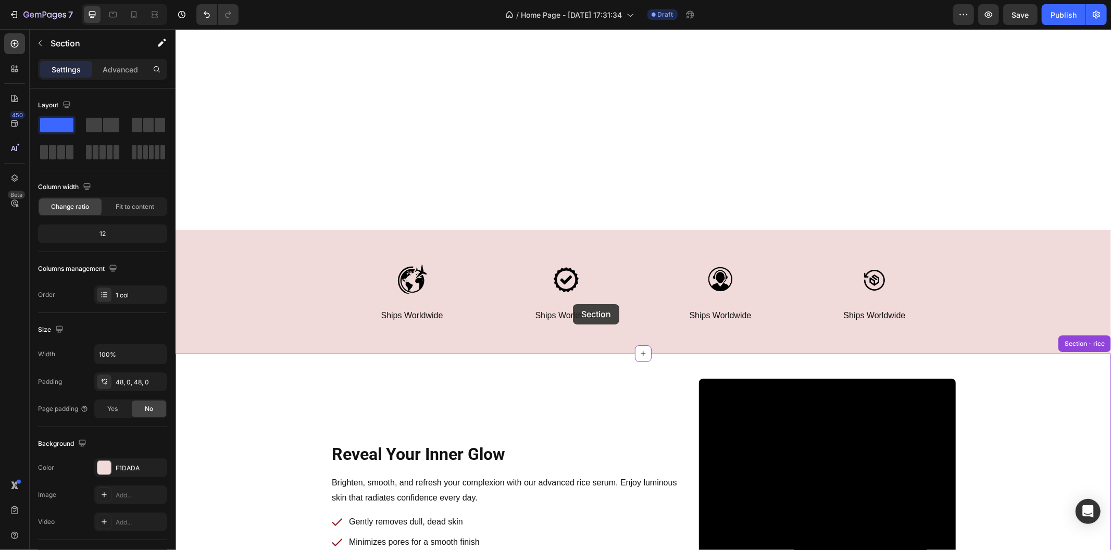
scroll to position [450, 0]
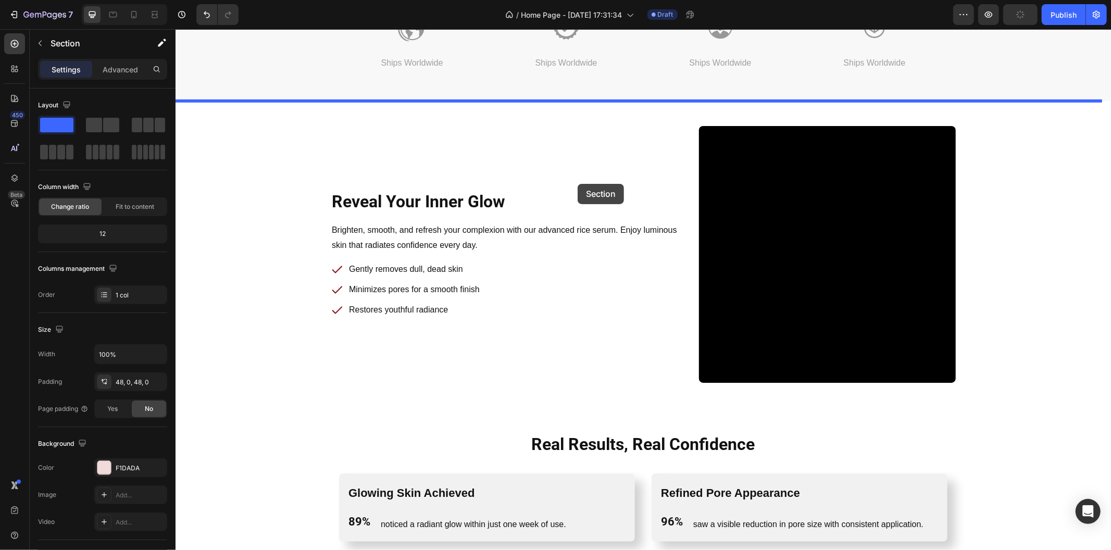
drag, startPoint x: 569, startPoint y: 331, endPoint x: 575, endPoint y: 184, distance: 146.9
click at [577, 183] on div "Header Image Ships Worldwide Text Block Row Image Ships Worldwide Text Block Ro…" at bounding box center [642, 217] width 935 height 1279
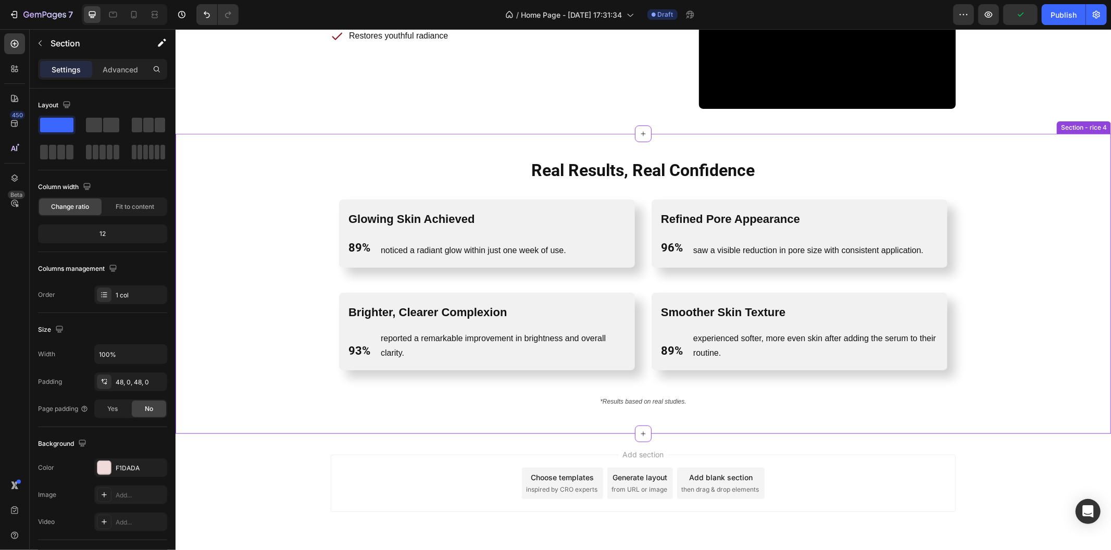
scroll to position [758, 0]
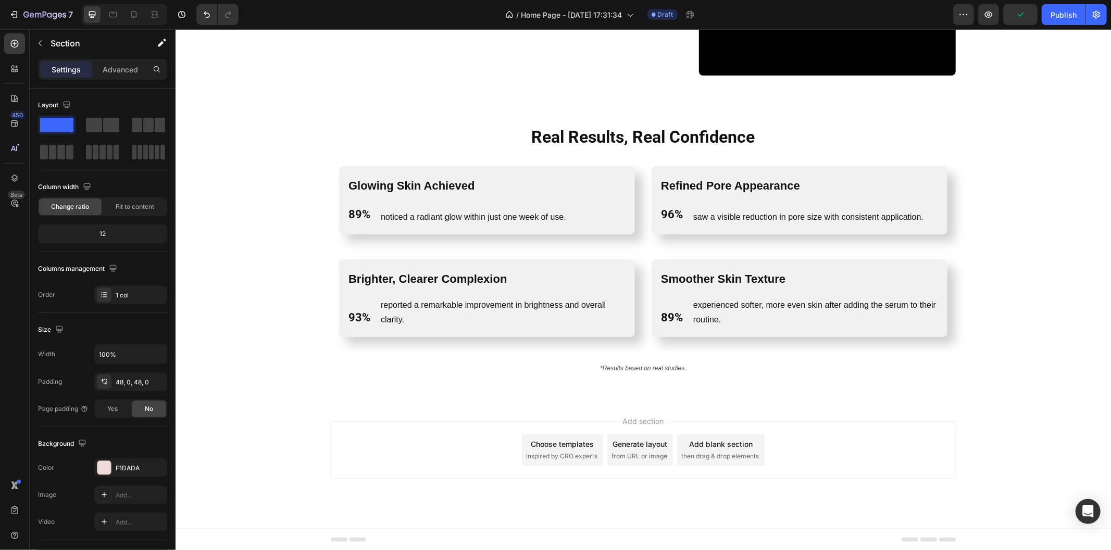
click at [560, 446] on div "Choose templates" at bounding box center [562, 443] width 63 height 11
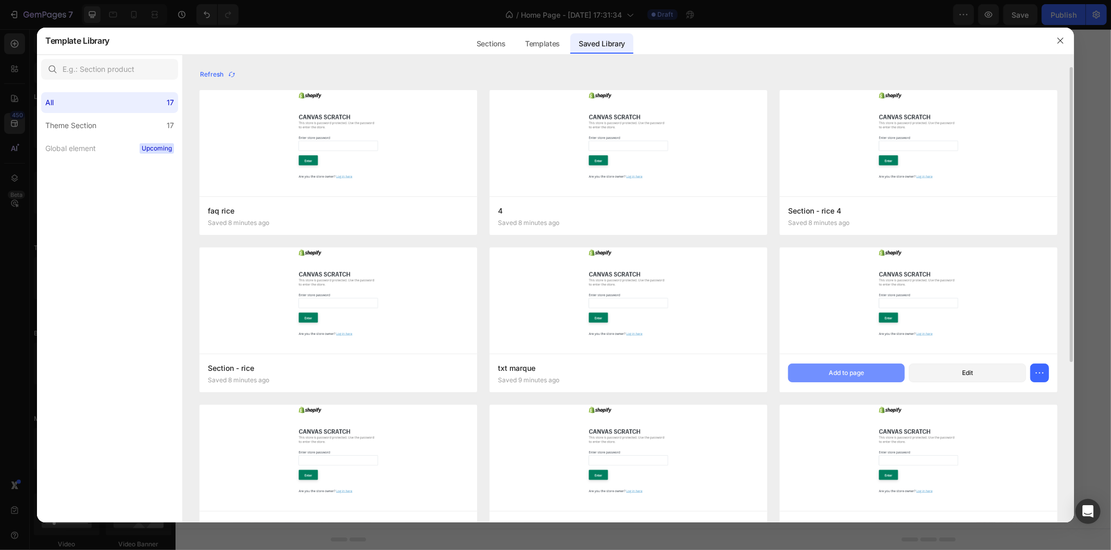
click at [833, 370] on div "Add to page" at bounding box center [845, 372] width 35 height 9
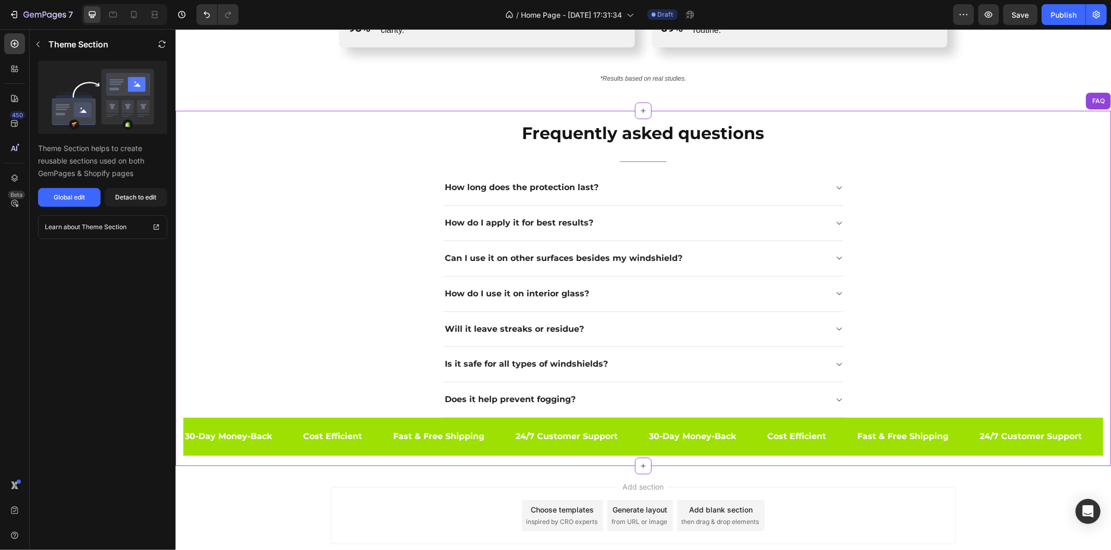
scroll to position [1052, 0]
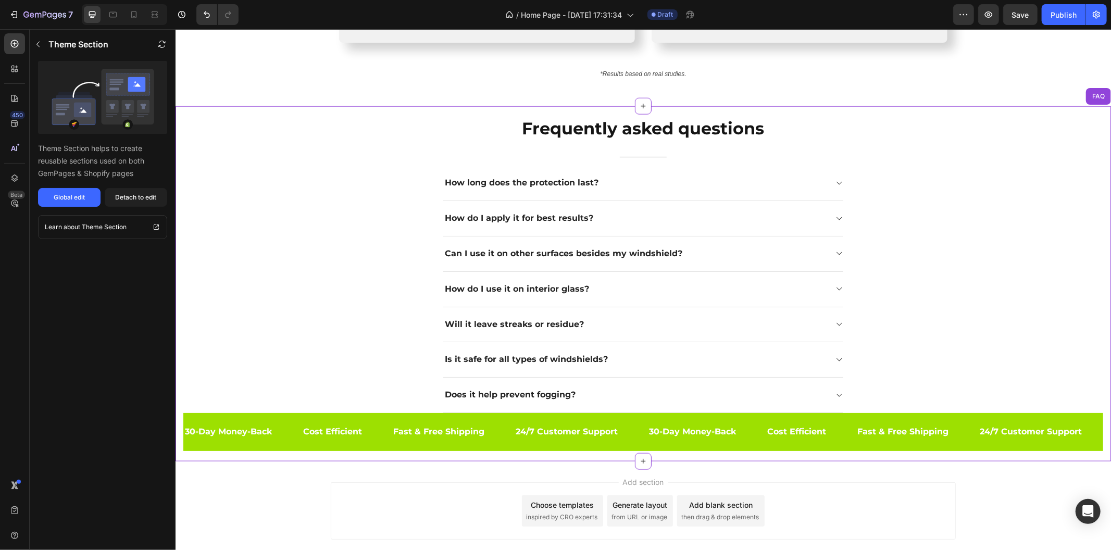
click at [647, 248] on p "Can I use it on other surfaces besides my windshield?" at bounding box center [562, 253] width 237 height 11
click at [676, 268] on div "Can I use it on other surfaces besides my windshield?" at bounding box center [643, 253] width 400 height 35
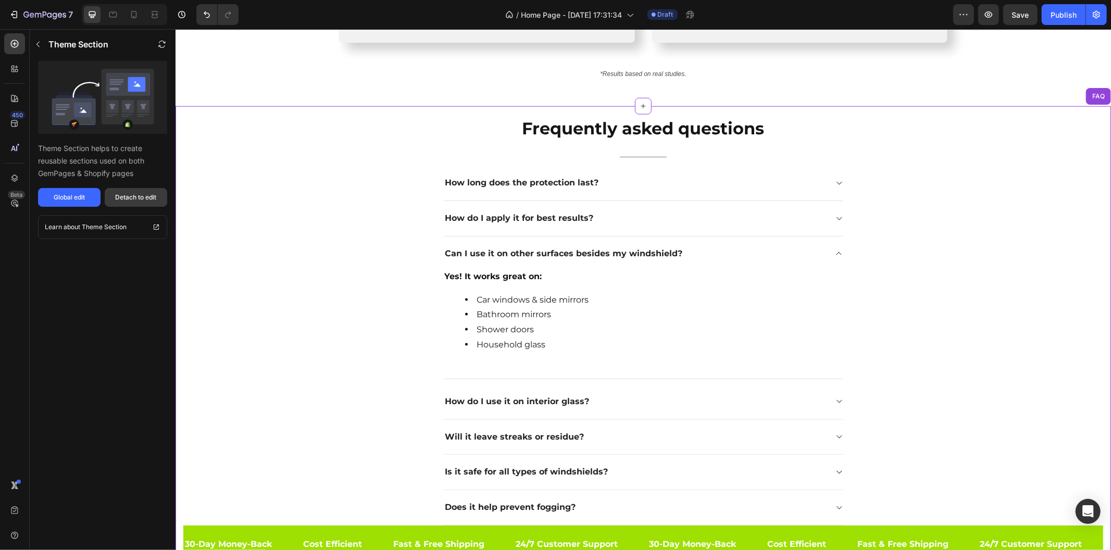
click at [132, 191] on button "Detach to edit" at bounding box center [136, 197] width 62 height 19
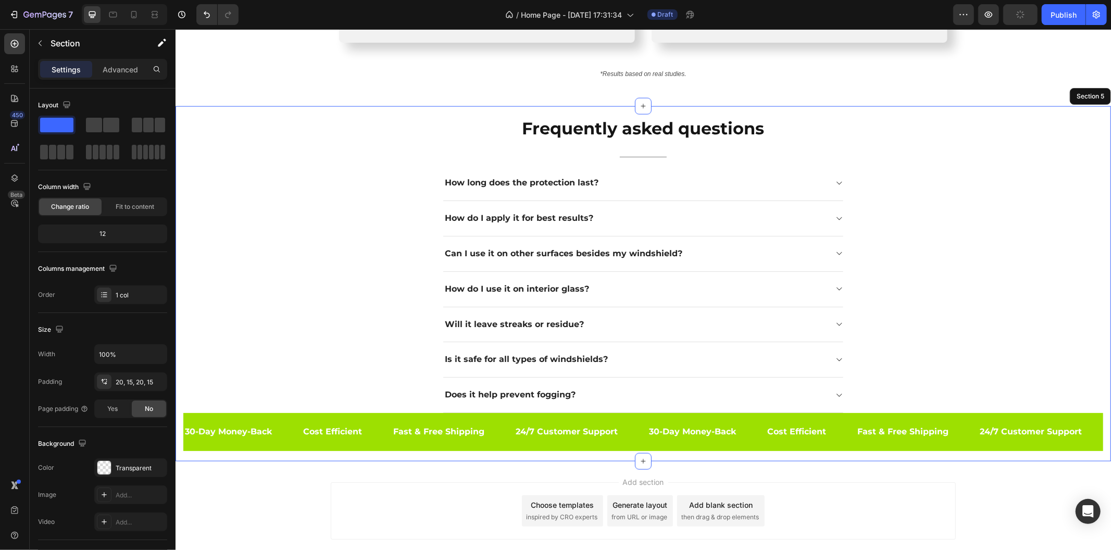
click at [938, 393] on div "Frequently asked questions Heading Title Line How long does the protection last…" at bounding box center [642, 283] width 919 height 334
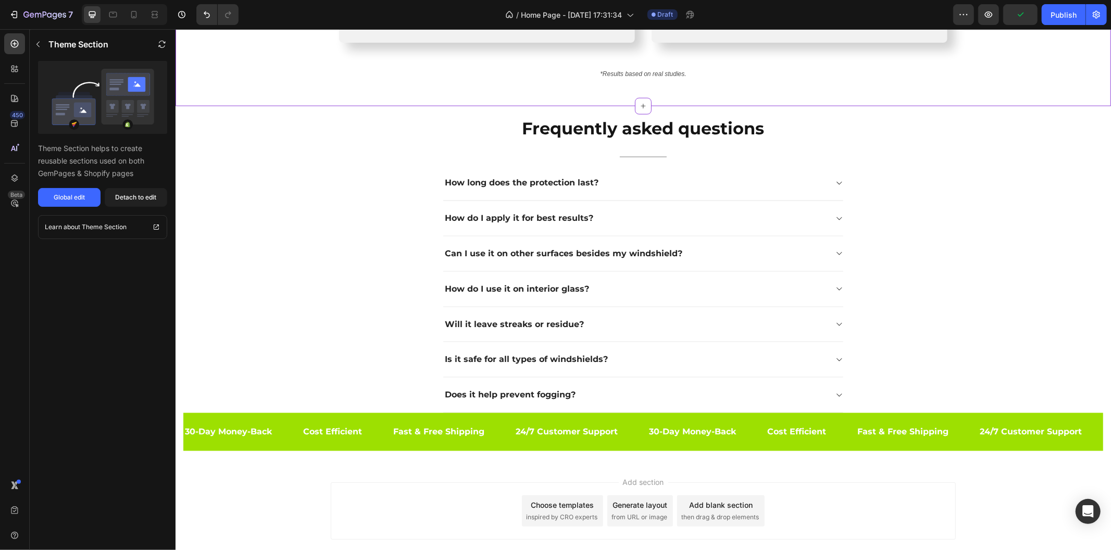
click at [806, 121] on p "Frequently asked questions" at bounding box center [642, 128] width 399 height 22
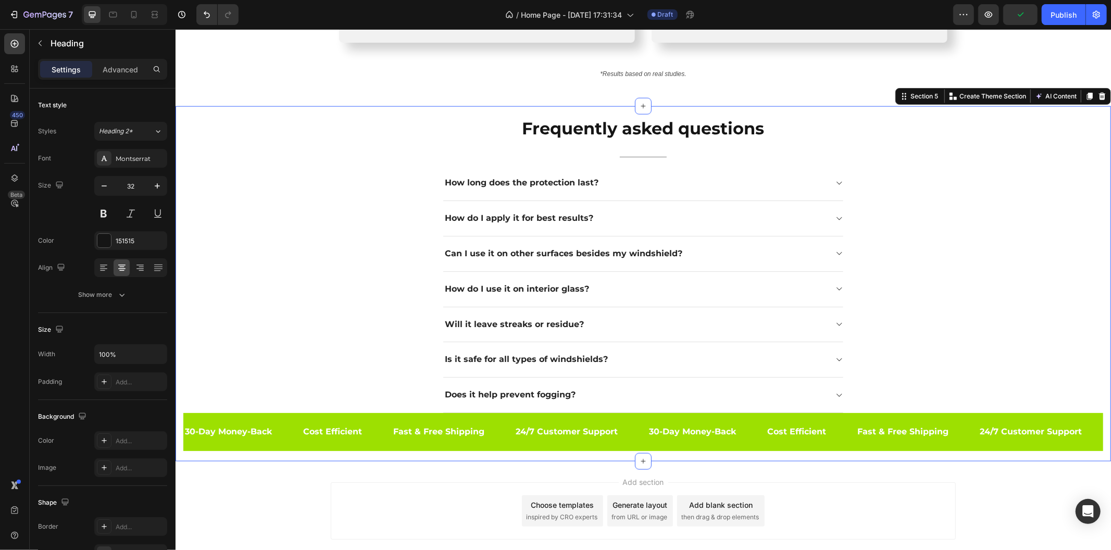
click at [999, 191] on div "Frequently asked questions Heading Title Line How long does the protection last…" at bounding box center [642, 283] width 919 height 334
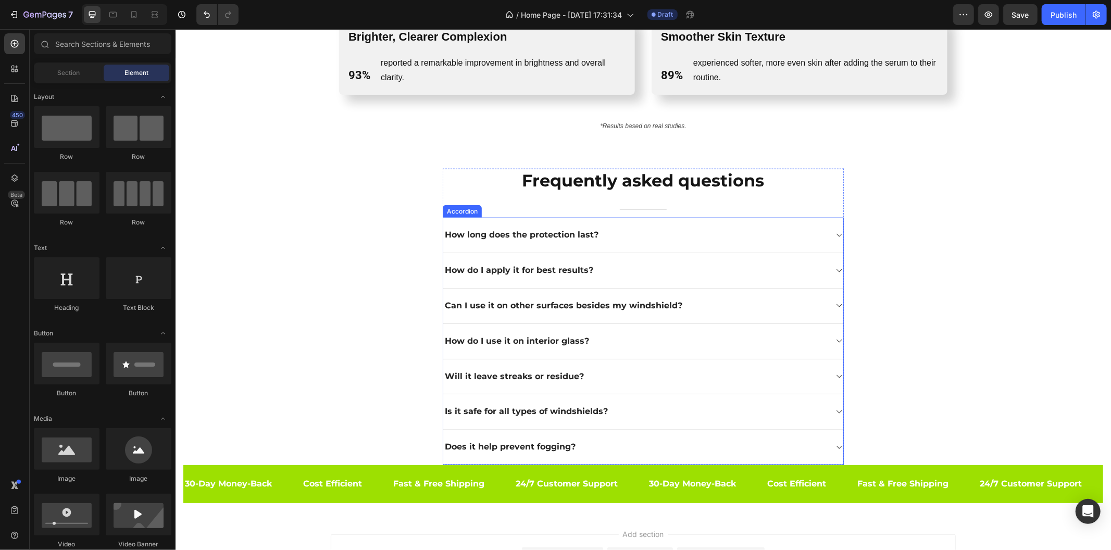
scroll to position [1001, 0]
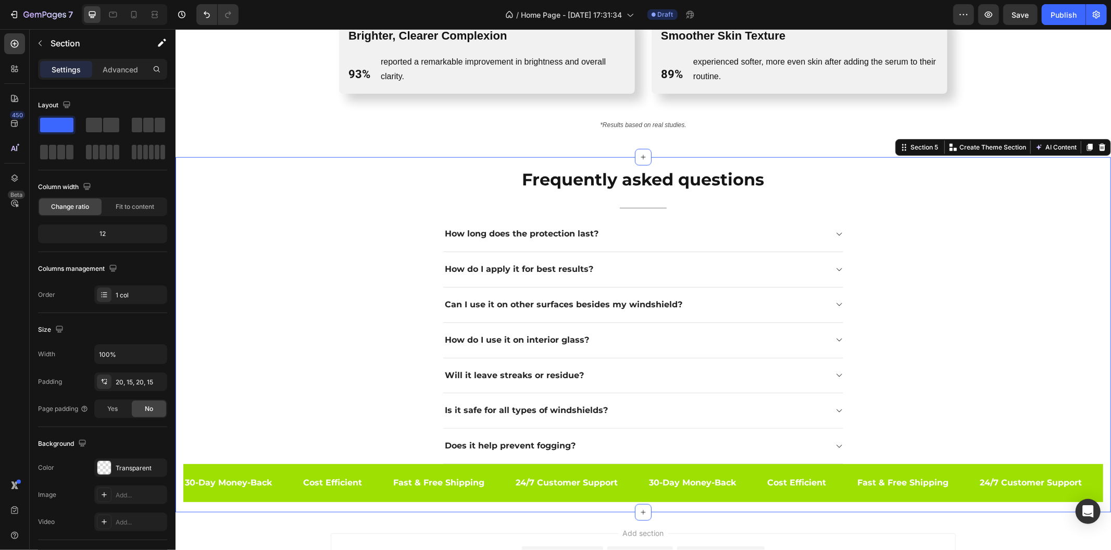
click at [579, 159] on div "Frequently asked questions Heading Title Line How long does the protection last…" at bounding box center [642, 334] width 935 height 355
click at [999, 148] on icon at bounding box center [1101, 147] width 8 height 8
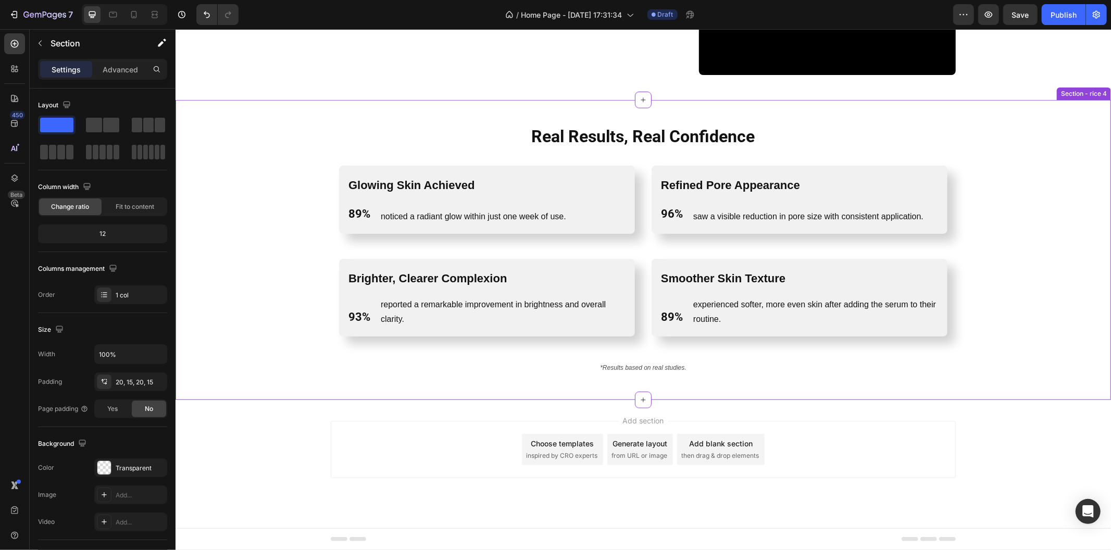
scroll to position [758, 0]
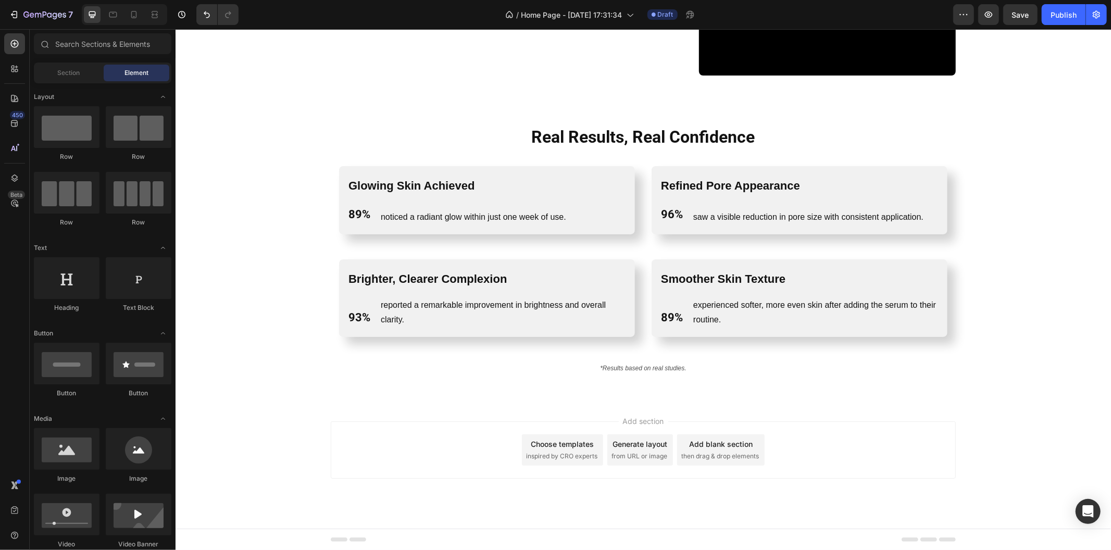
click at [565, 445] on div "Choose templates" at bounding box center [562, 443] width 63 height 11
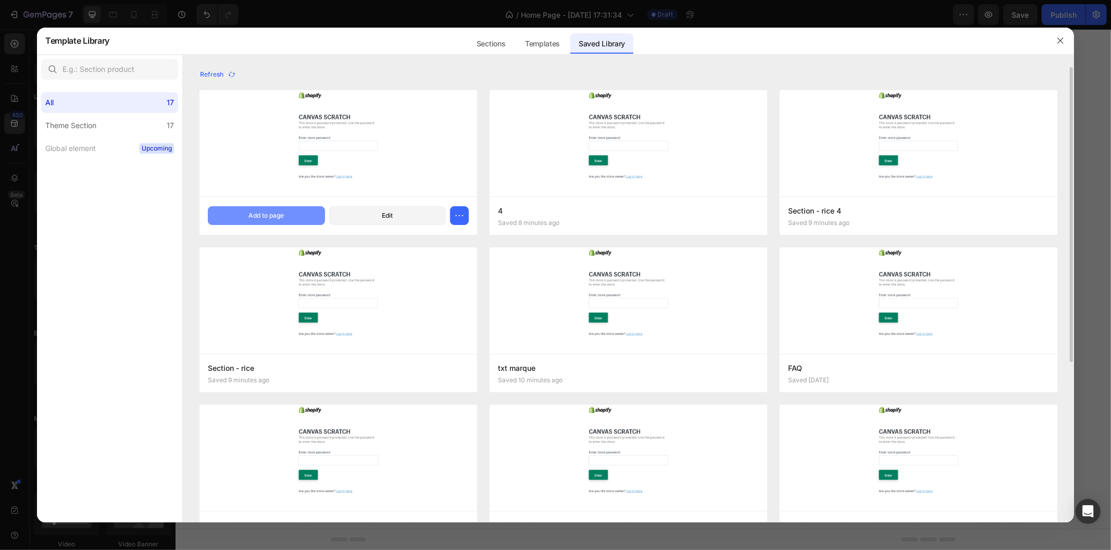
click at [225, 215] on button "Add to page" at bounding box center [266, 215] width 117 height 19
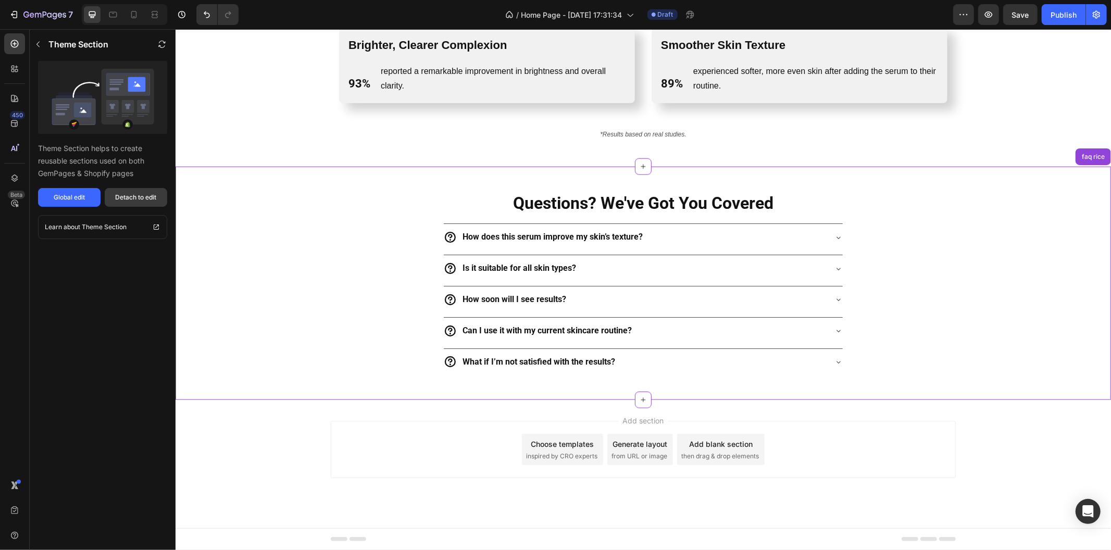
click at [125, 189] on button "Detach to edit" at bounding box center [136, 197] width 62 height 19
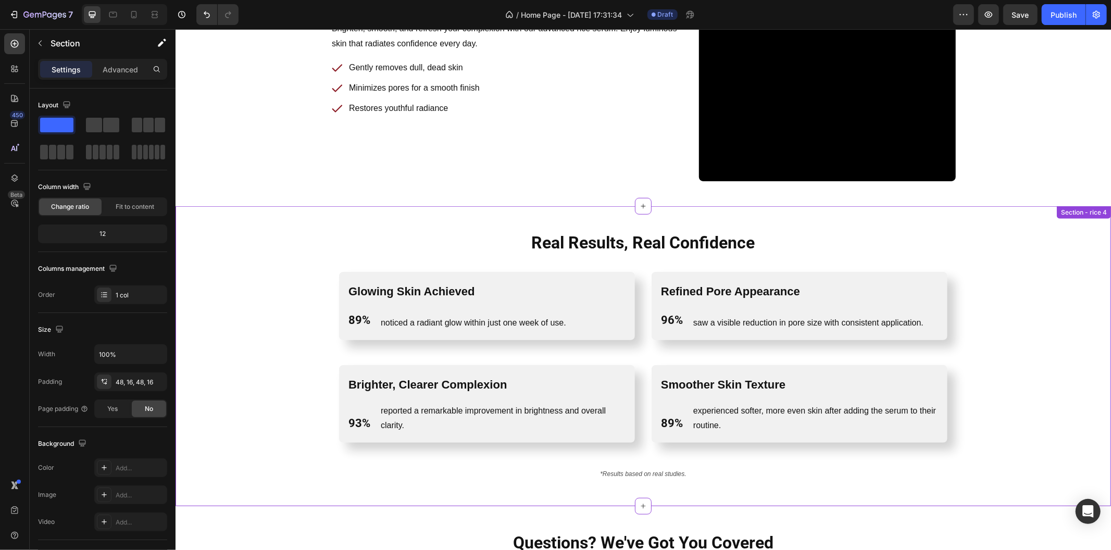
scroll to position [644, 0]
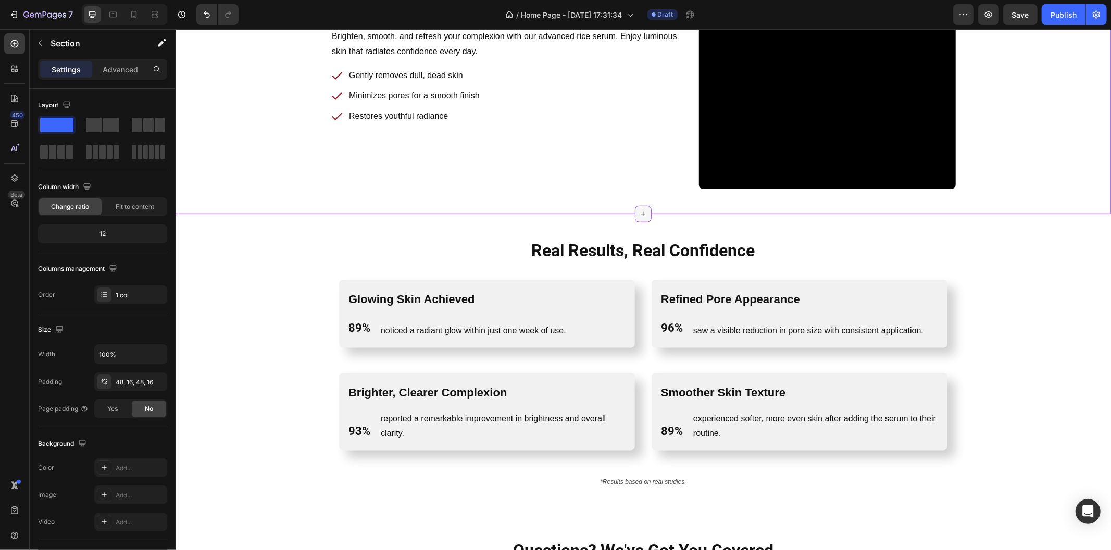
click at [634, 207] on div at bounding box center [642, 213] width 17 height 17
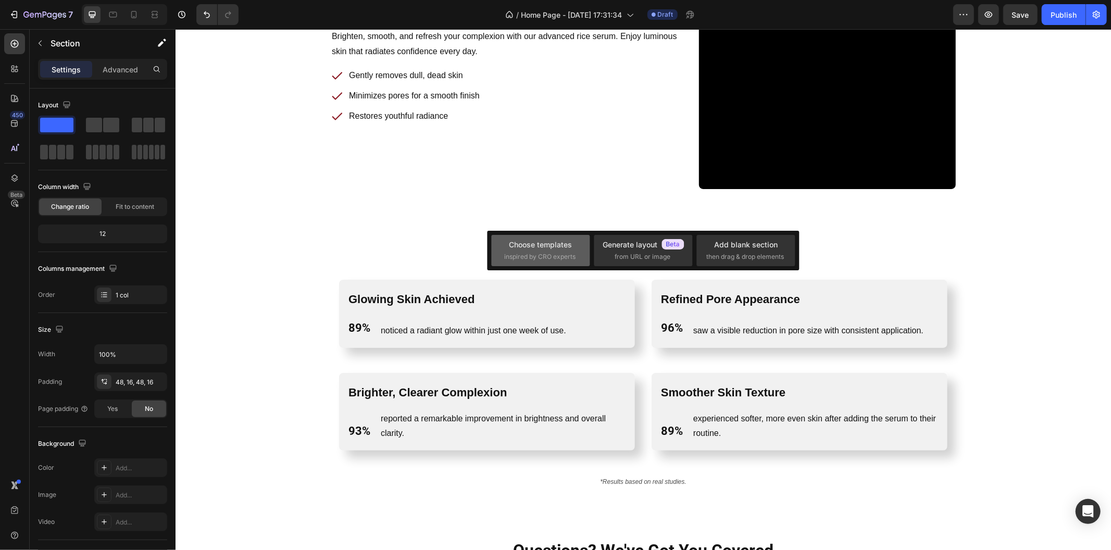
click at [545, 248] on div "Choose templates" at bounding box center [540, 244] width 63 height 11
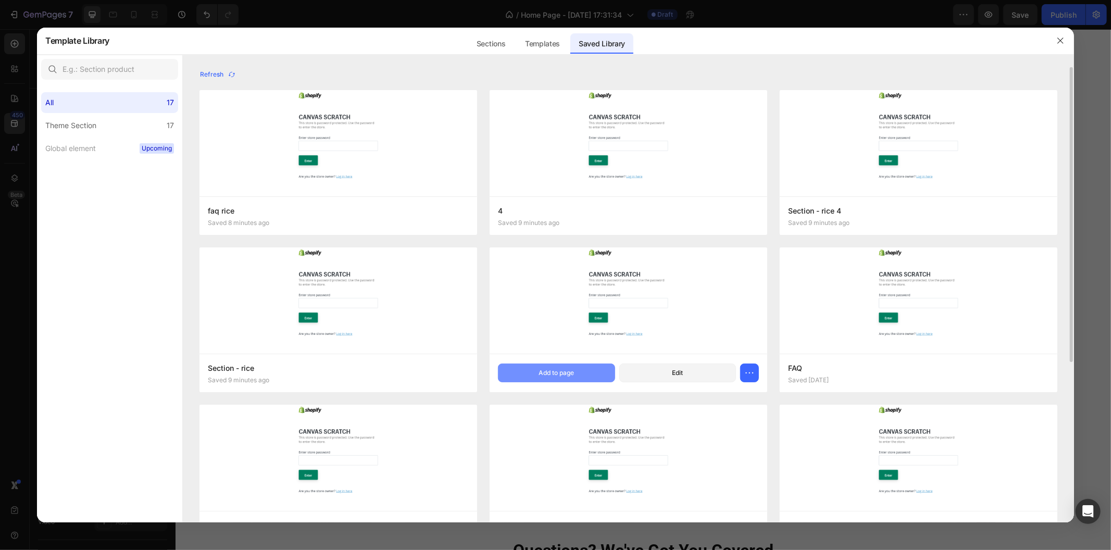
click at [544, 370] on div "Add to page" at bounding box center [555, 372] width 35 height 9
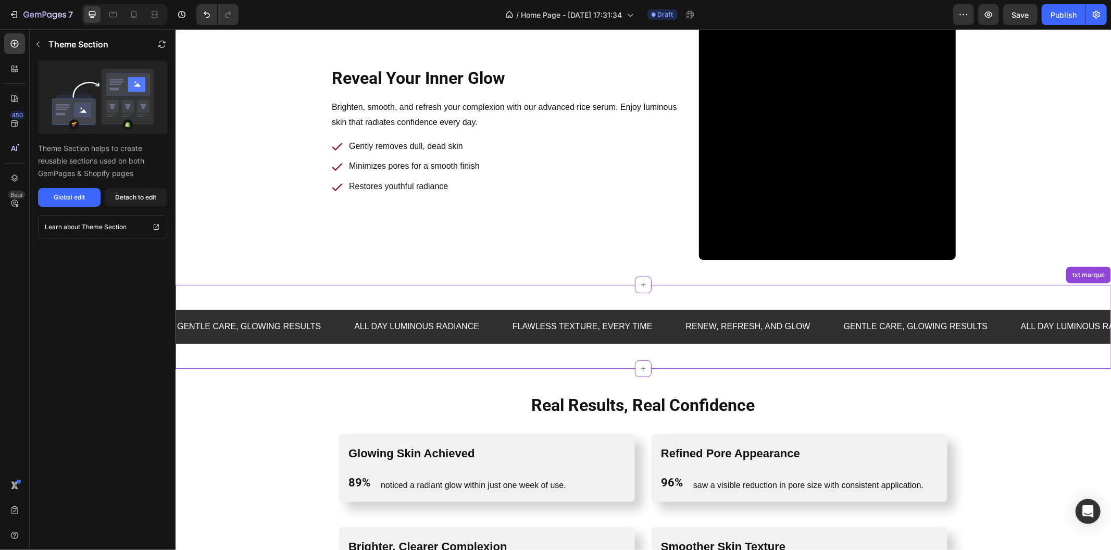
scroll to position [250, 0]
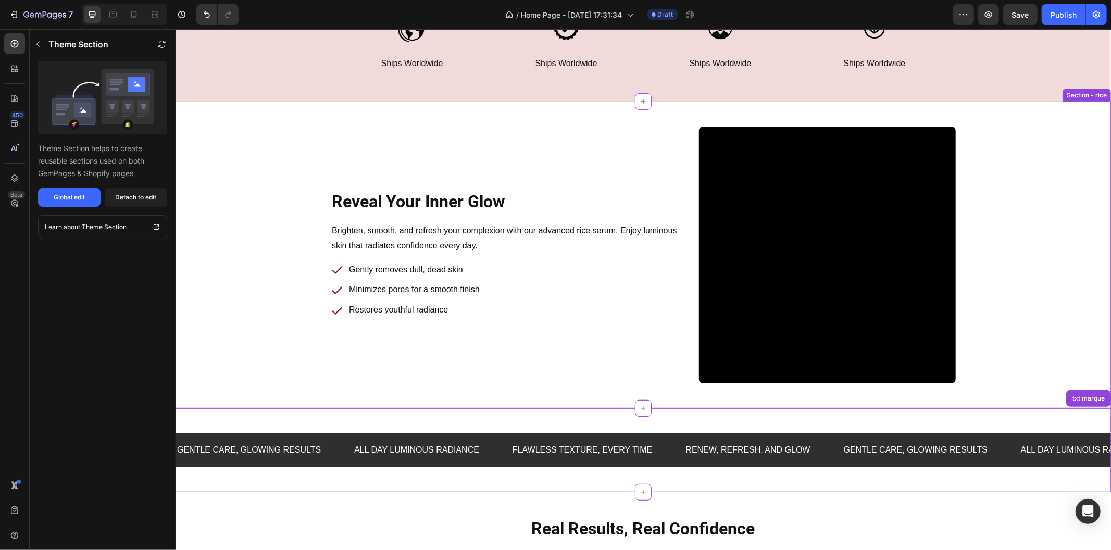
click at [653, 123] on div "Reveal Your Inner Glow Heading Row Brighten, smooth, and refresh your complexio…" at bounding box center [642, 254] width 935 height 307
click at [999, 87] on icon at bounding box center [1089, 91] width 8 height 8
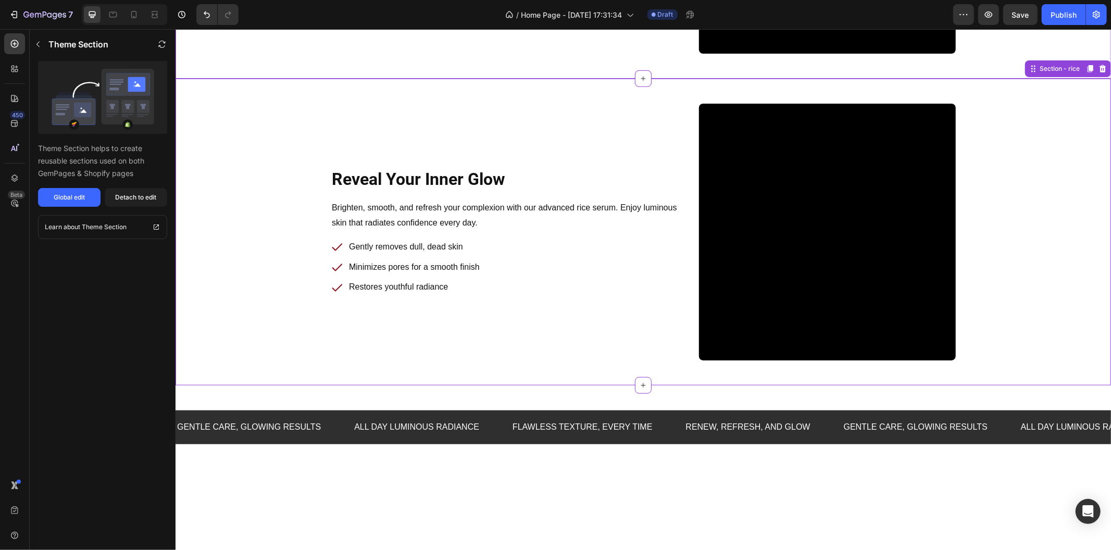
scroll to position [593, 0]
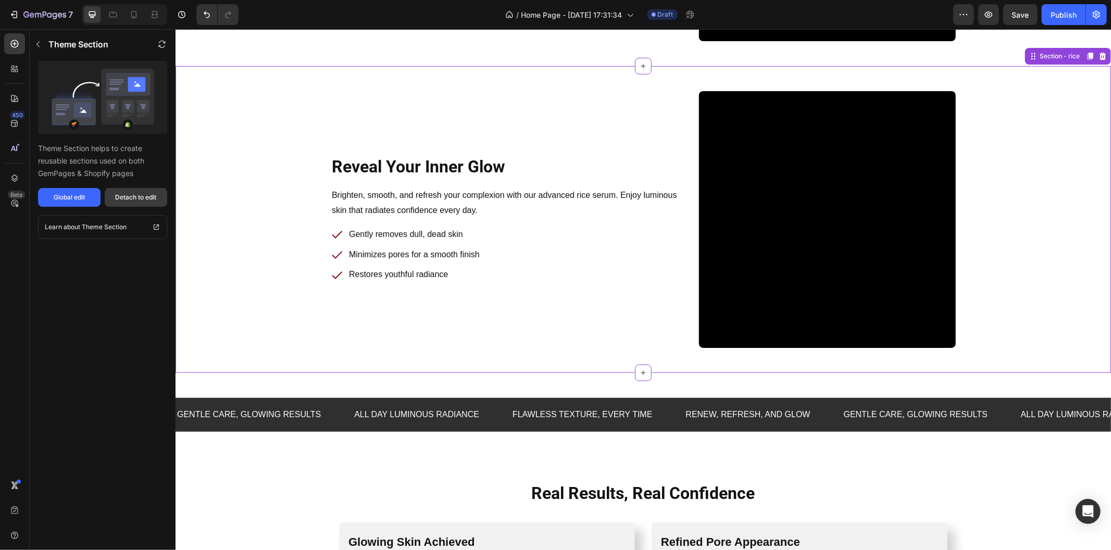
click at [142, 196] on div "Detach to edit" at bounding box center [136, 197] width 41 height 9
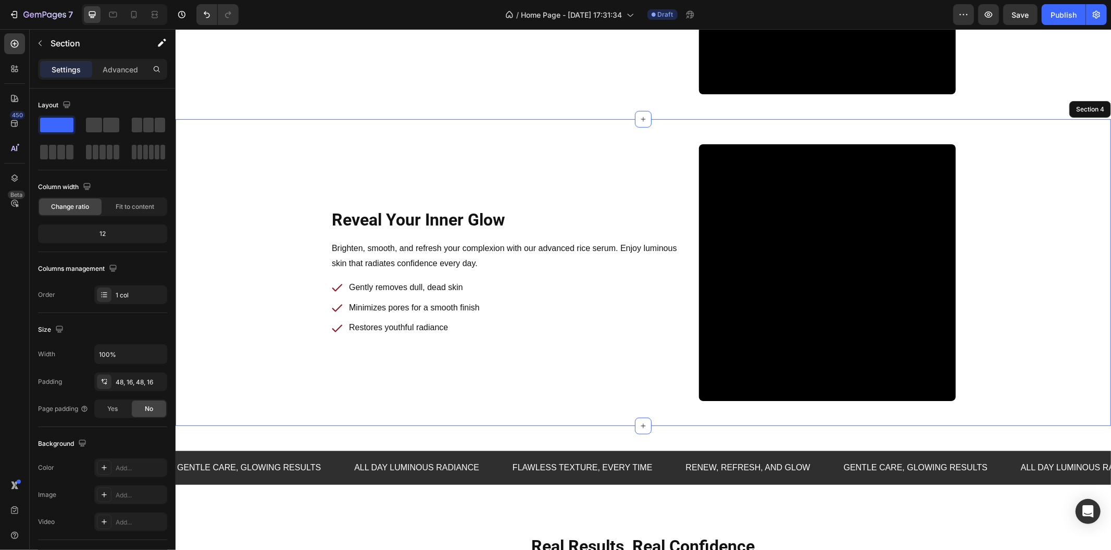
scroll to position [361, 0]
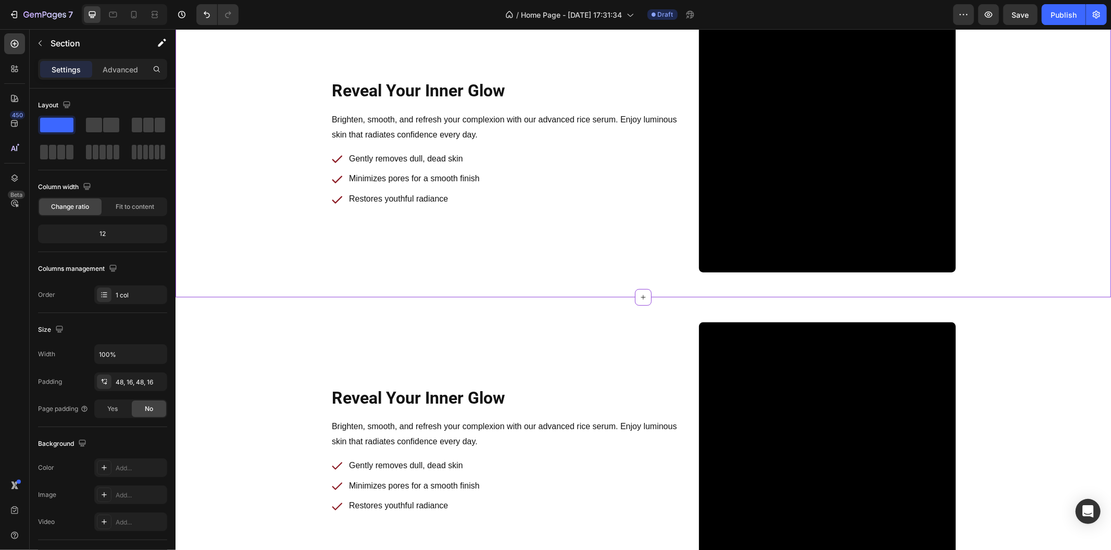
click at [368, 258] on div "Reveal Your Inner Glow Heading Row Brighten, smooth, and refresh your complexio…" at bounding box center [510, 143] width 360 height 257
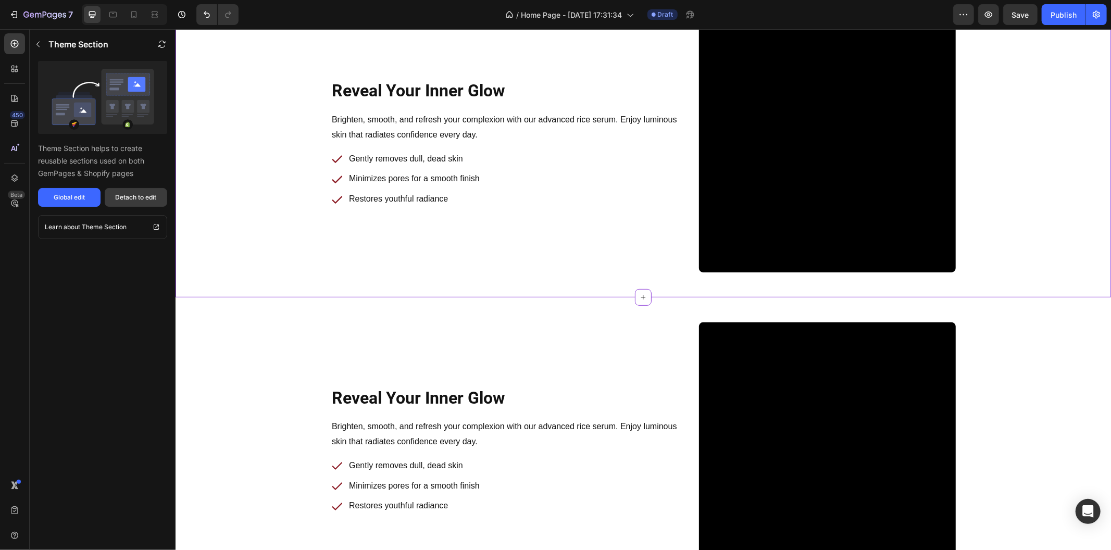
click at [143, 193] on div "Detach to edit" at bounding box center [136, 197] width 41 height 9
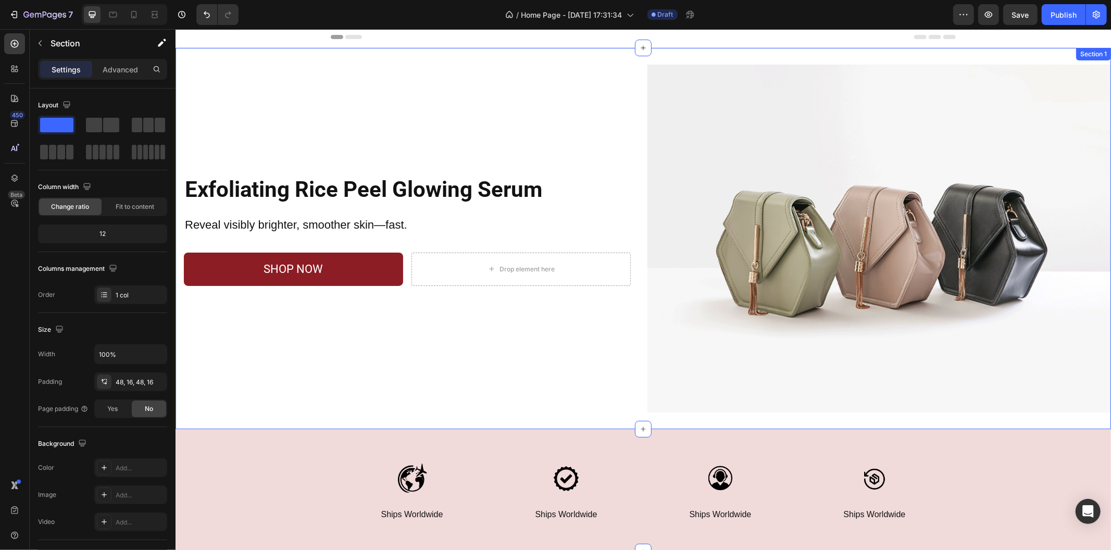
scroll to position [0, 0]
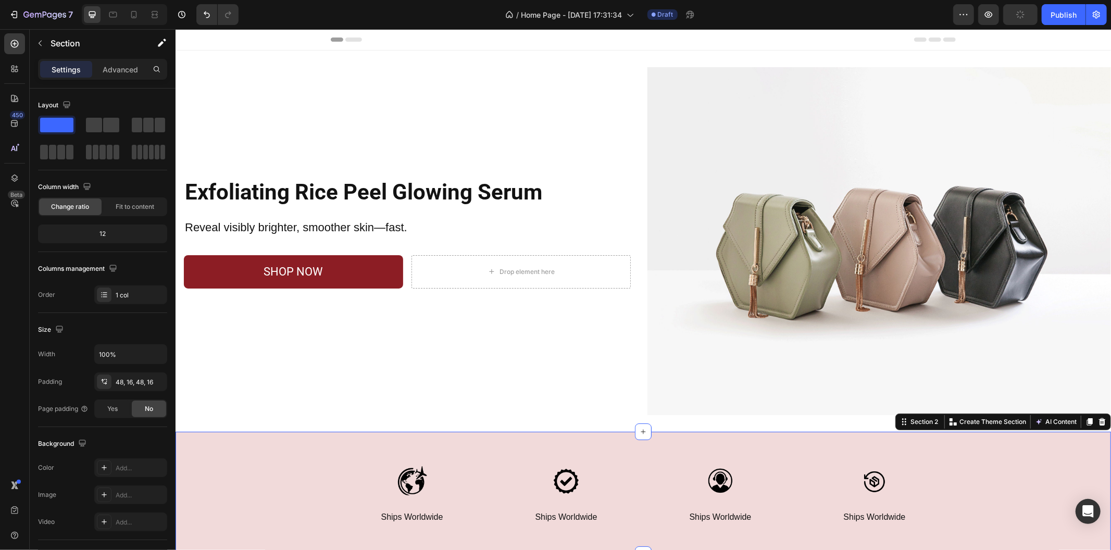
click at [309, 464] on div "Image Ships Worldwide Text Block Row Image Ships Worldwide Text Block Row Image…" at bounding box center [642, 492] width 935 height 73
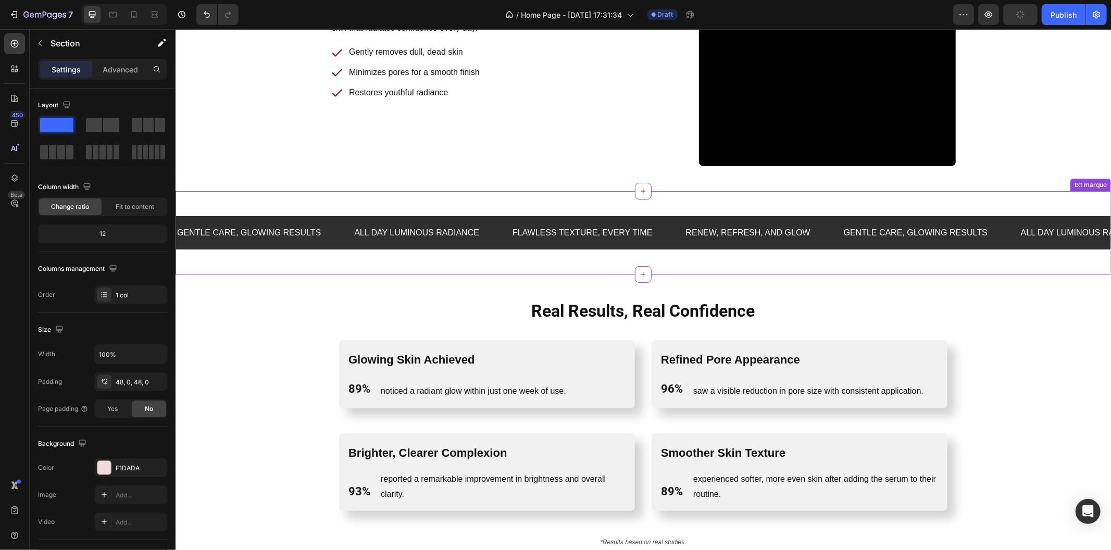
scroll to position [1157, 0]
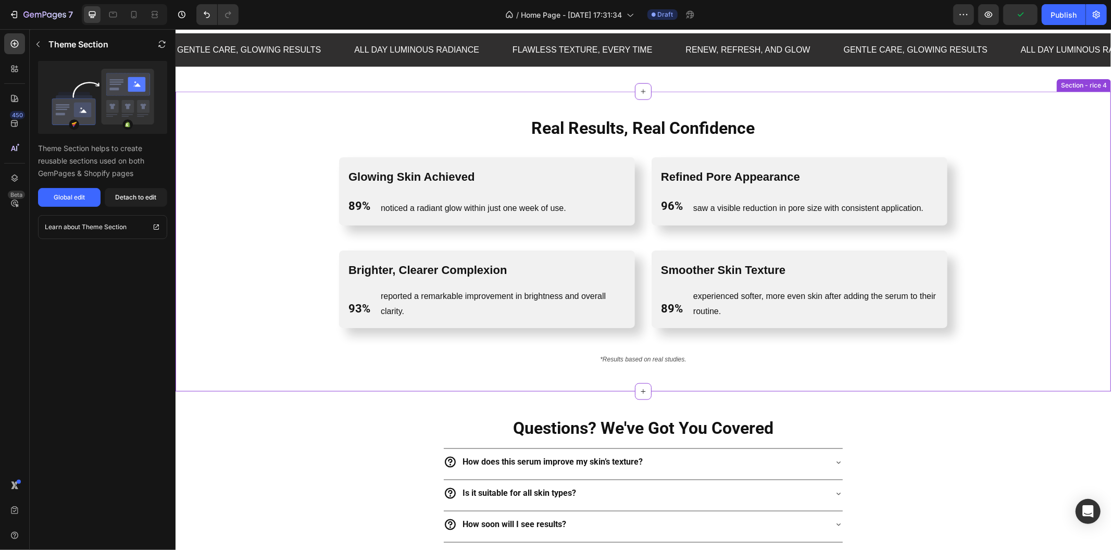
click at [233, 272] on div "Real Results, Real Confidence Heading Row Glowing Skin Achieved Text Block 89% …" at bounding box center [642, 241] width 918 height 250
click at [120, 196] on div "Detach to edit" at bounding box center [136, 197] width 41 height 9
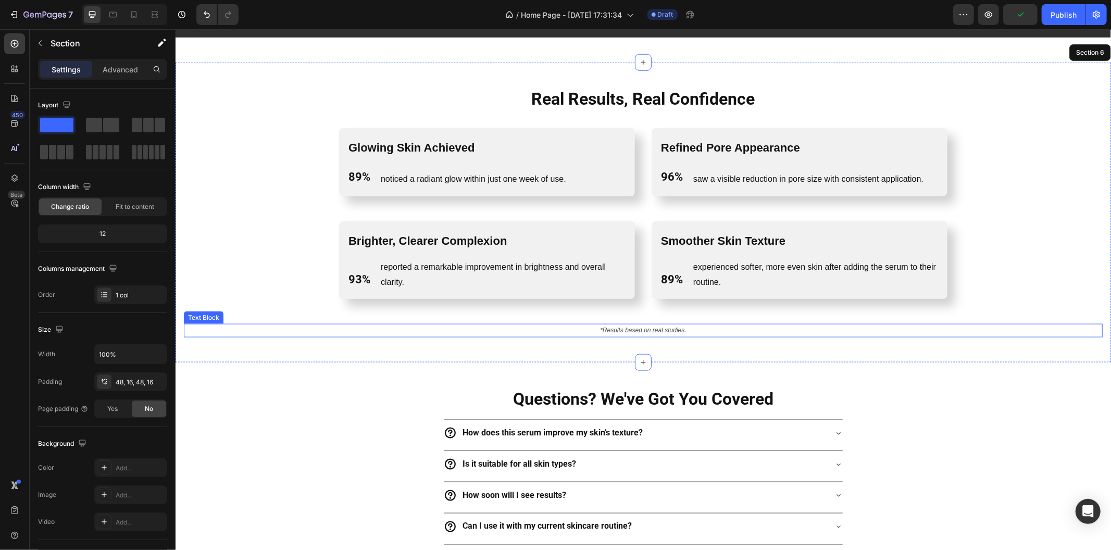
scroll to position [1215, 0]
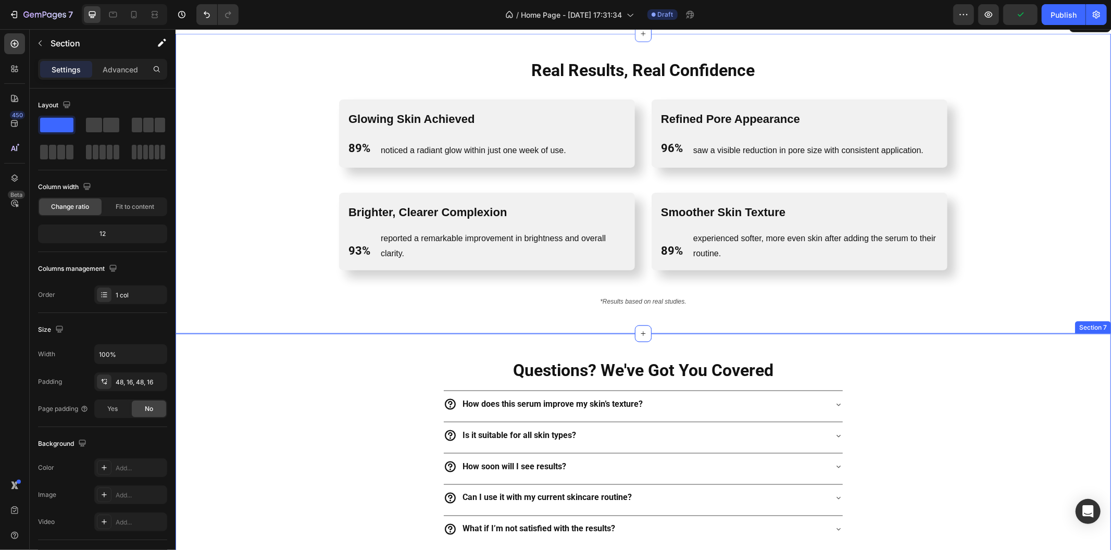
click at [289, 371] on div "Questions? We've Got You Covered Heading How does this serum improve my skin’s …" at bounding box center [642, 450] width 918 height 184
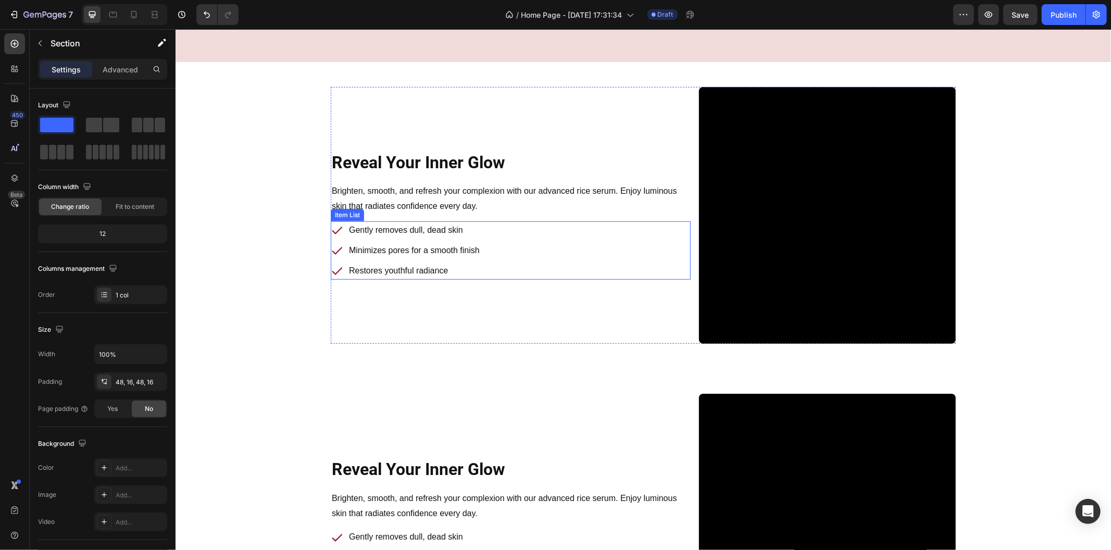
scroll to position [462, 0]
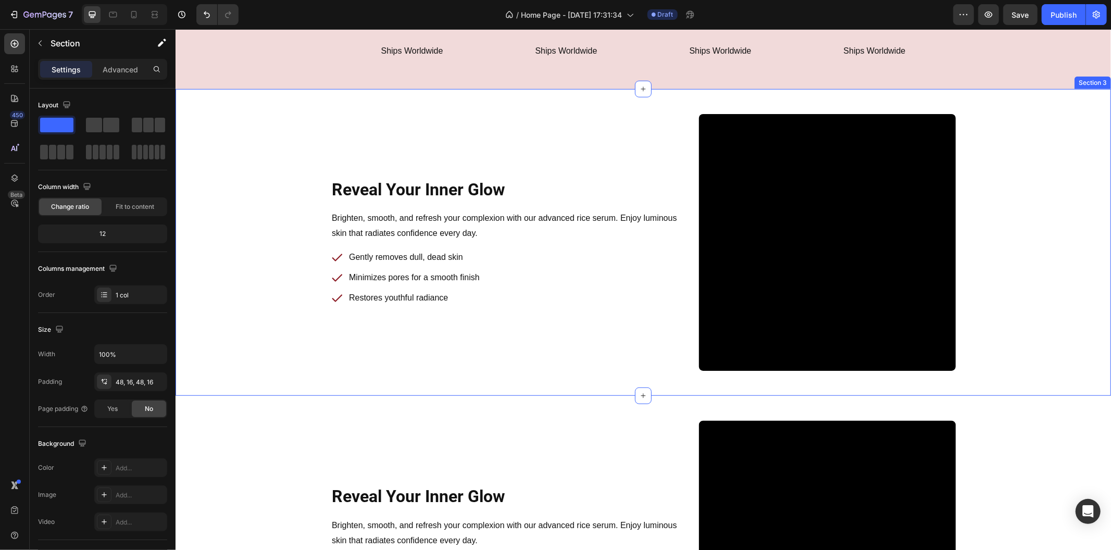
click at [257, 247] on div "Reveal Your Inner Glow Heading Row Brighten, smooth, and refresh your complexio…" at bounding box center [642, 242] width 918 height 257
click at [249, 414] on div "Reveal Your Inner Glow Heading Row Brighten, smooth, and refresh your complexio…" at bounding box center [642, 548] width 935 height 307
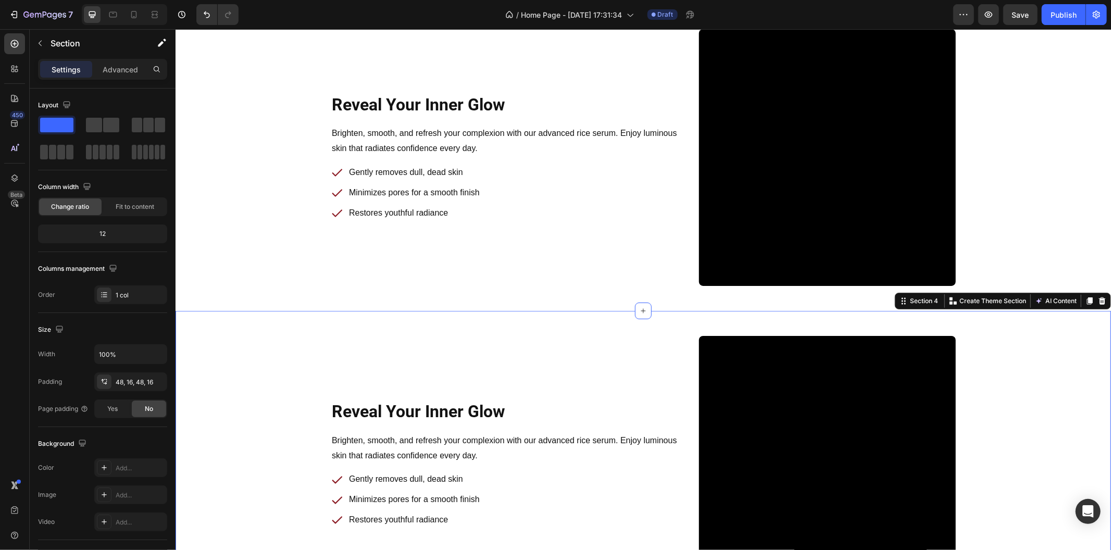
scroll to position [636, 0]
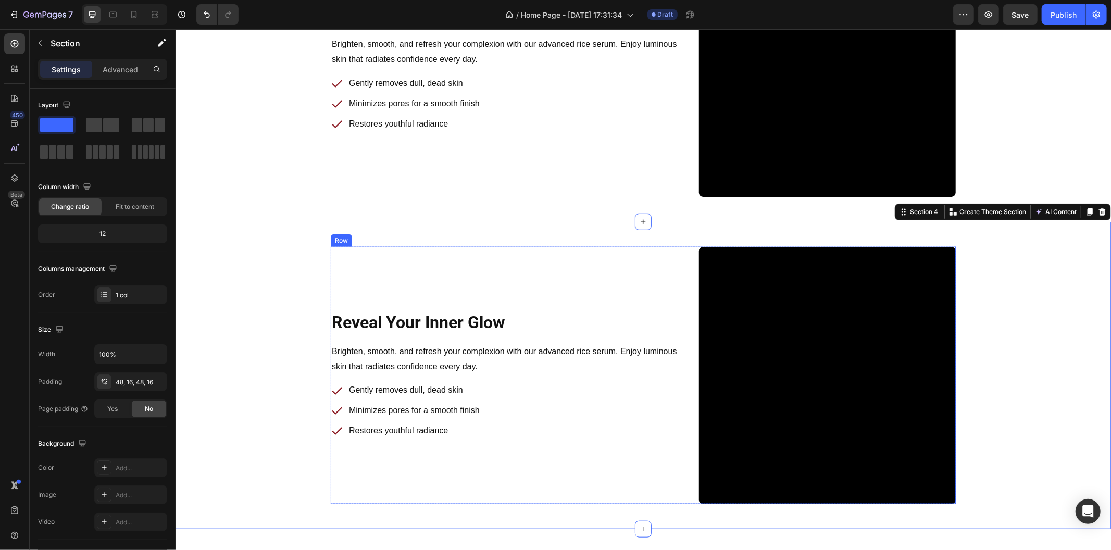
click at [662, 271] on div "Reveal Your Inner Glow Heading Row Brighten, smooth, and refresh your complexio…" at bounding box center [510, 374] width 360 height 257
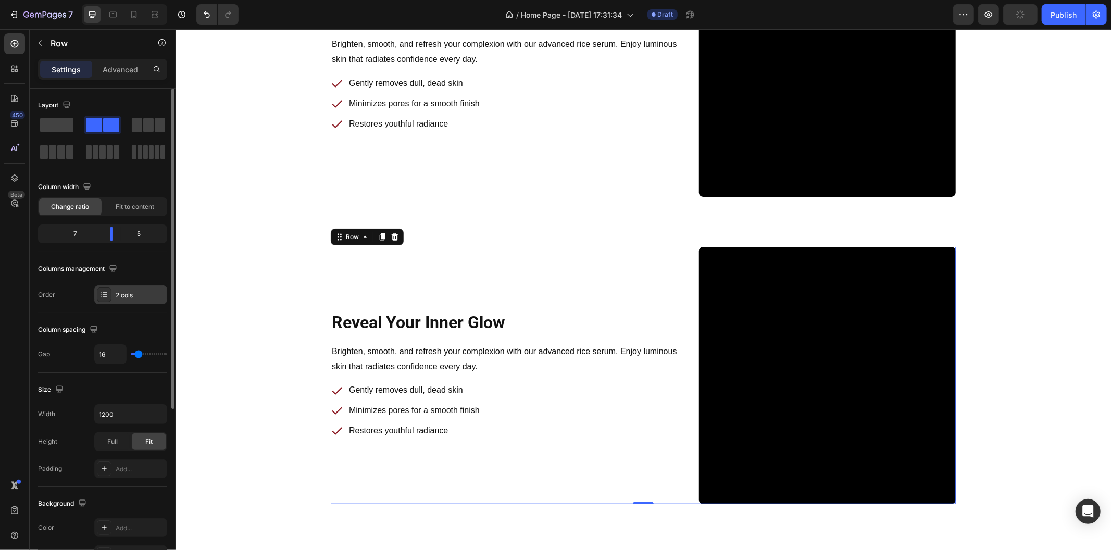
click at [128, 373] on div "Layout Column width Change ratio Fit to content 7 5 Columns management Order 2 …" at bounding box center [102, 430] width 129 height 114
click at [127, 293] on div "2 cols" at bounding box center [140, 295] width 49 height 9
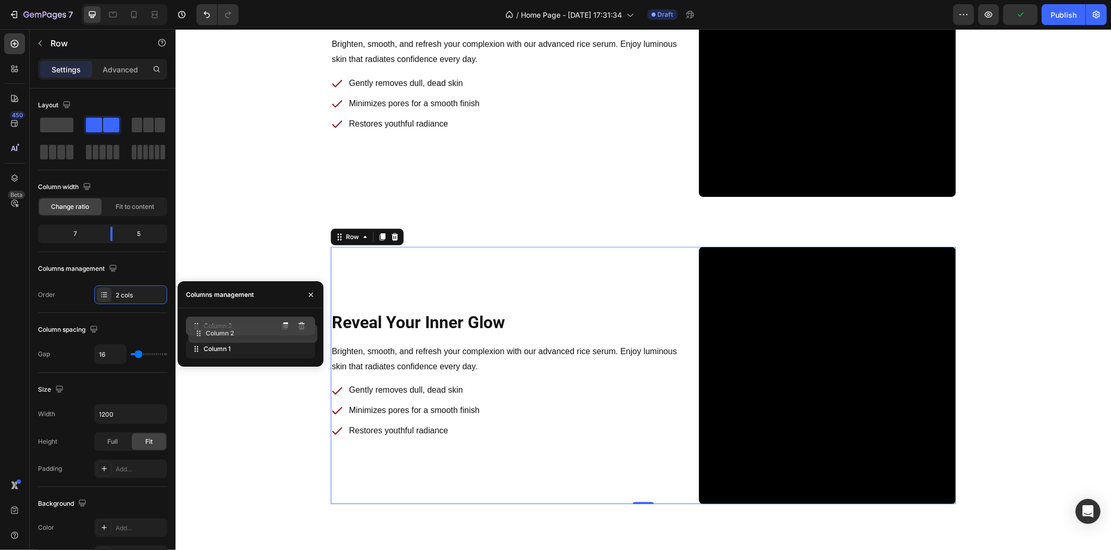
drag, startPoint x: 187, startPoint y: 349, endPoint x: 190, endPoint y: 332, distance: 17.3
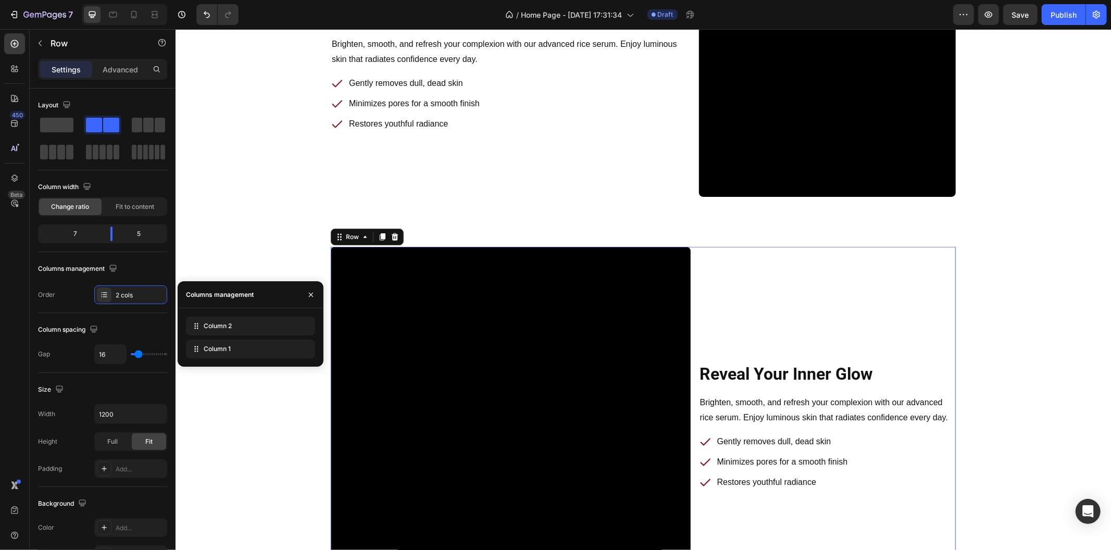
click at [698, 313] on div "Reveal Your Inner Glow Heading Row Brighten, smooth, and refresh your complexio…" at bounding box center [826, 426] width 257 height 360
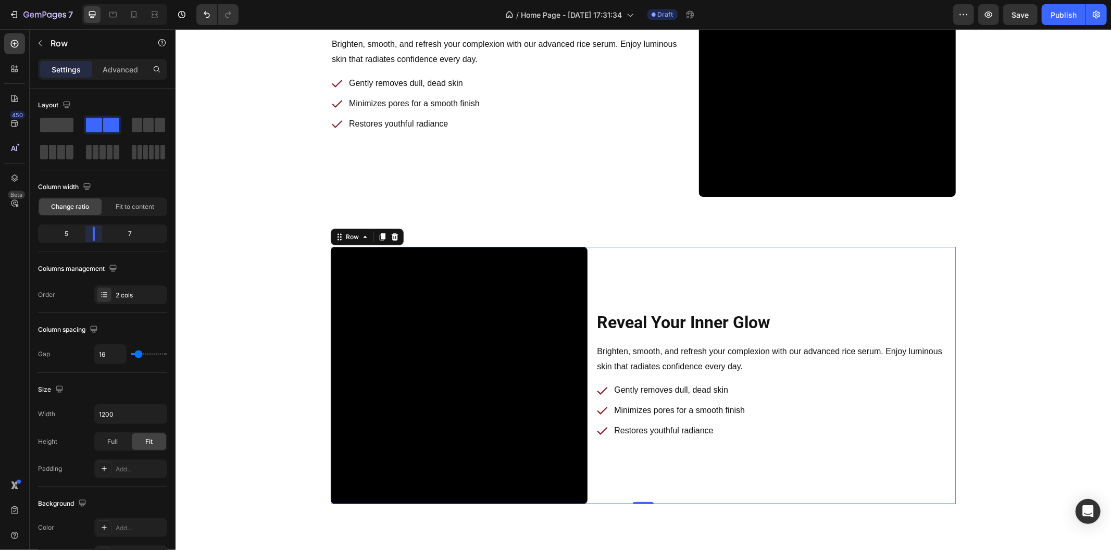
drag, startPoint x: 106, startPoint y: 236, endPoint x: 91, endPoint y: 237, distance: 15.2
click at [91, 0] on body "7 Version history / Home Page - [DATE] 17:31:34 Draft Preview Save Publish 450 …" at bounding box center [555, 0] width 1111 height 0
click at [293, 199] on div "Reveal Your Inner Glow Heading Row Brighten, smooth, and refresh your complexio…" at bounding box center [642, 68] width 935 height 307
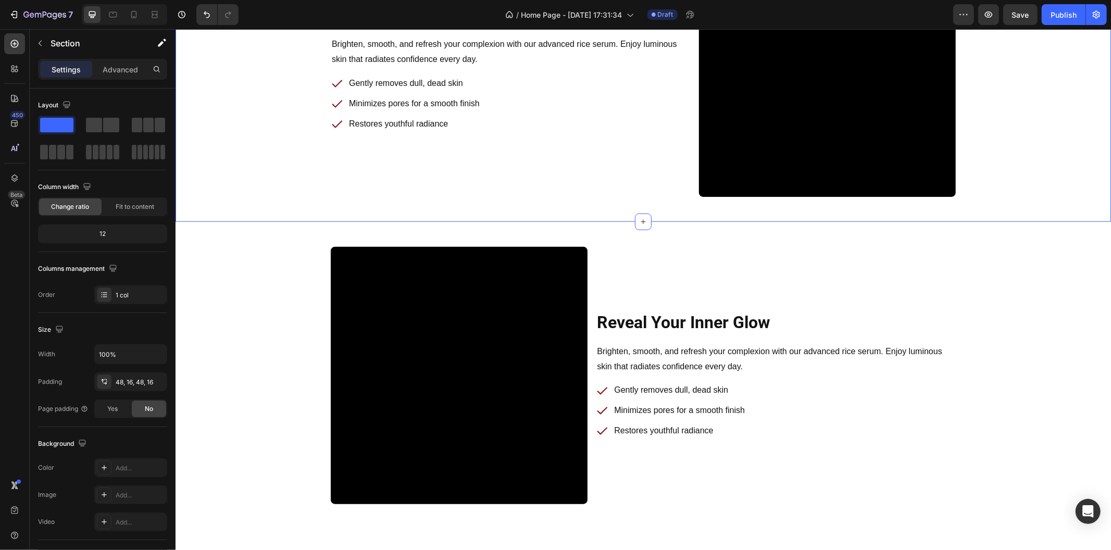
click at [244, 152] on div "Reveal Your Inner Glow Heading Row Brighten, smooth, and refresh your complexio…" at bounding box center [642, 68] width 918 height 257
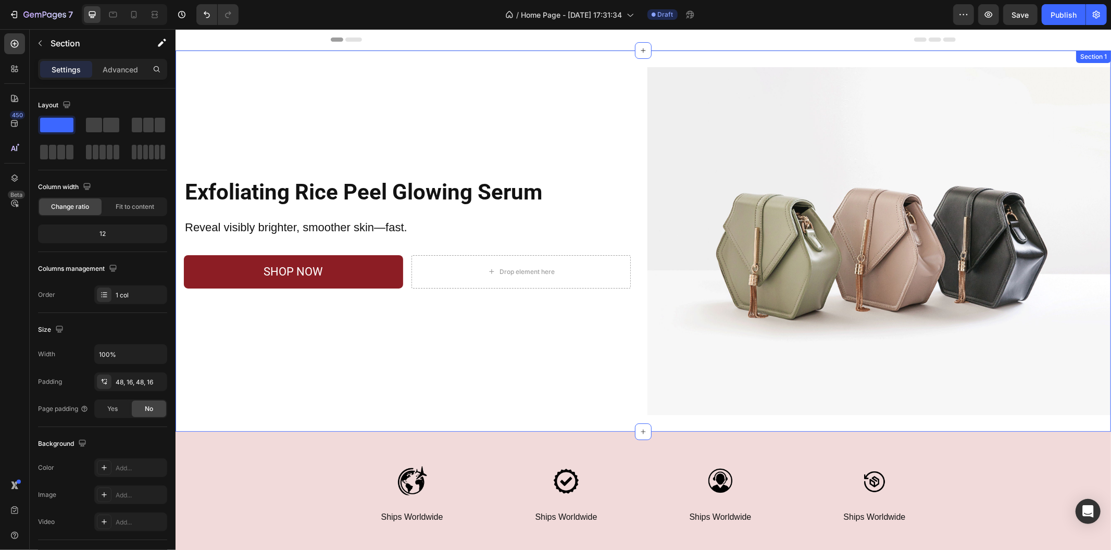
scroll to position [347, 0]
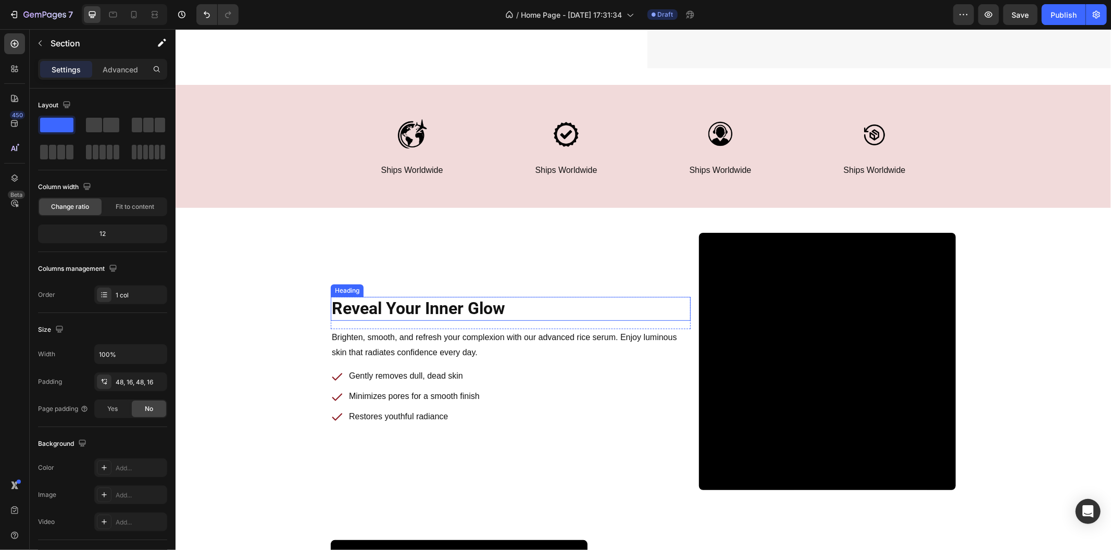
click at [403, 300] on h2 "Reveal Your Inner Glow" at bounding box center [510, 308] width 360 height 24
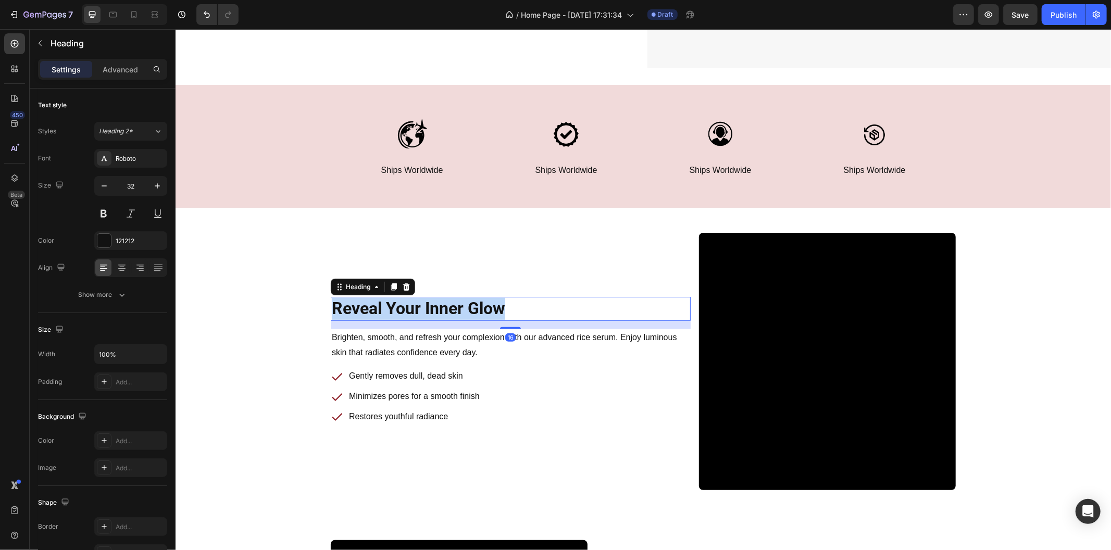
click at [403, 300] on p "Reveal Your Inner Glow" at bounding box center [510, 308] width 358 height 22
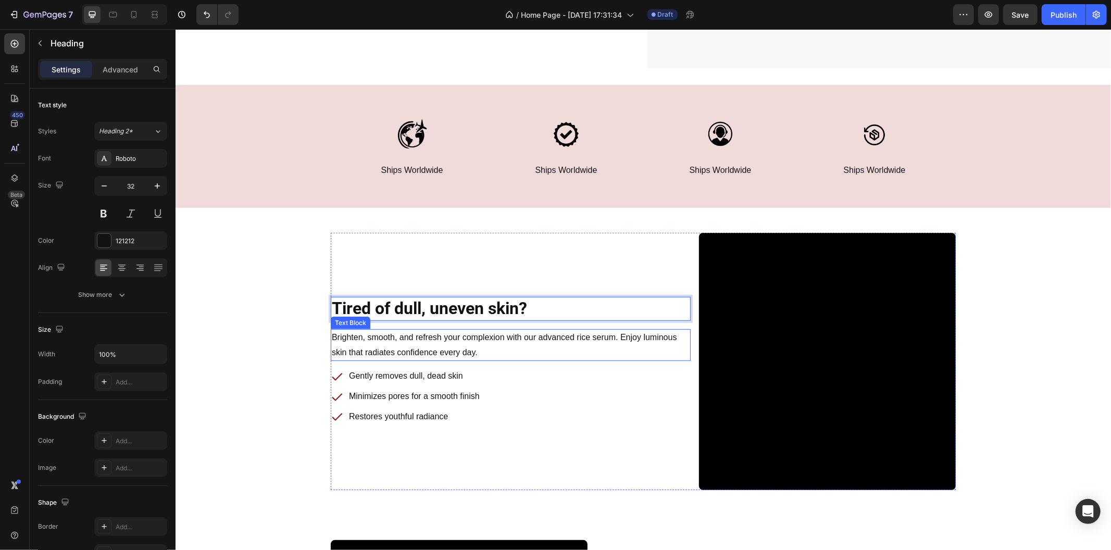
click at [449, 337] on p "Brighten, smooth, and refresh your complexion with our advanced rice serum. Enj…" at bounding box center [510, 345] width 358 height 30
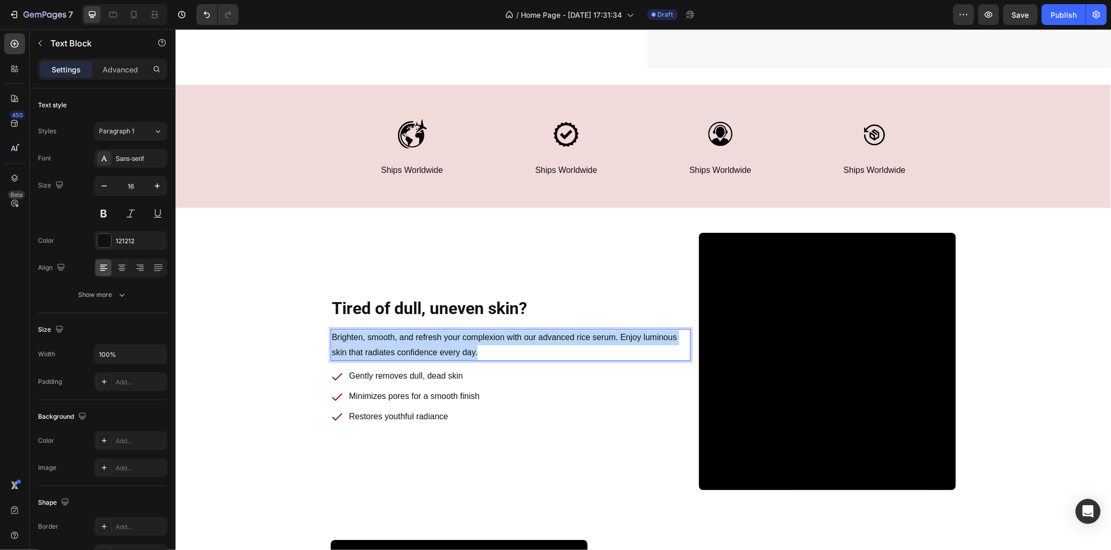
click at [449, 337] on p "Brighten, smooth, and refresh your complexion with our advanced rice serum. Enj…" at bounding box center [510, 345] width 358 height 30
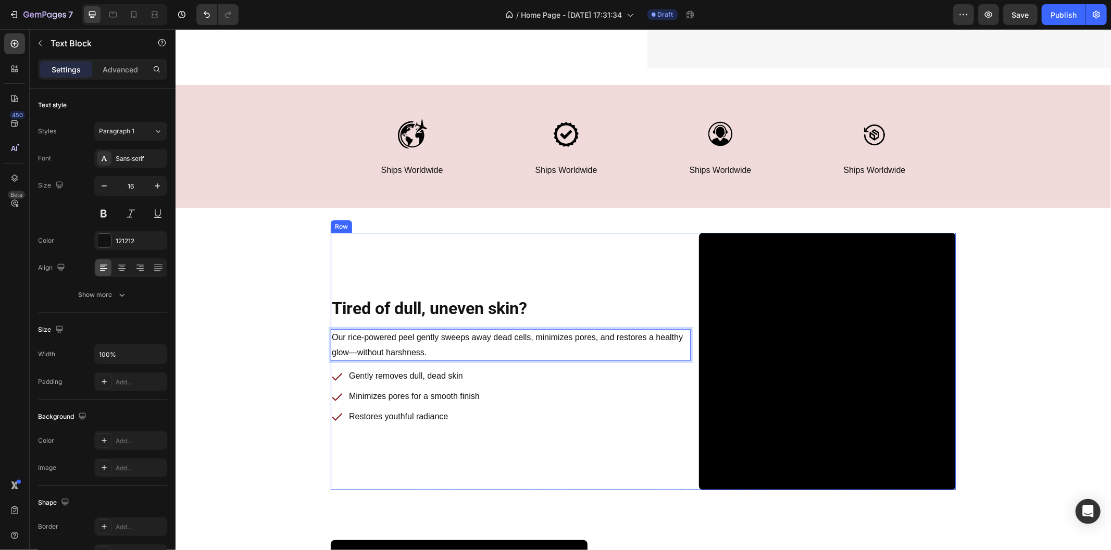
click at [504, 408] on div "Gently removes dull, dead skin Minimizes pores for a smooth finish Restores you…" at bounding box center [510, 396] width 360 height 58
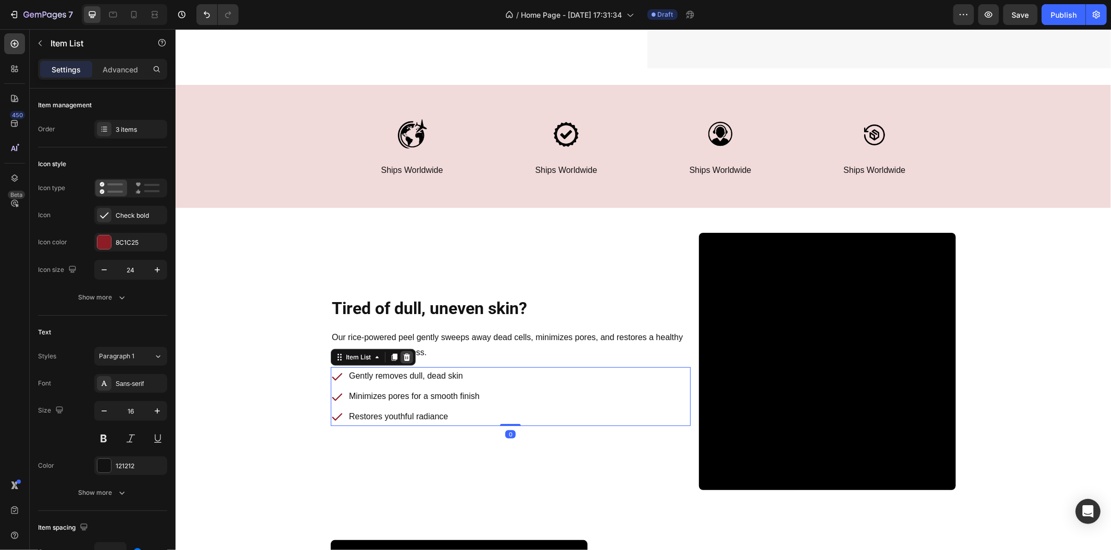
click at [404, 353] on icon at bounding box center [406, 356] width 7 height 7
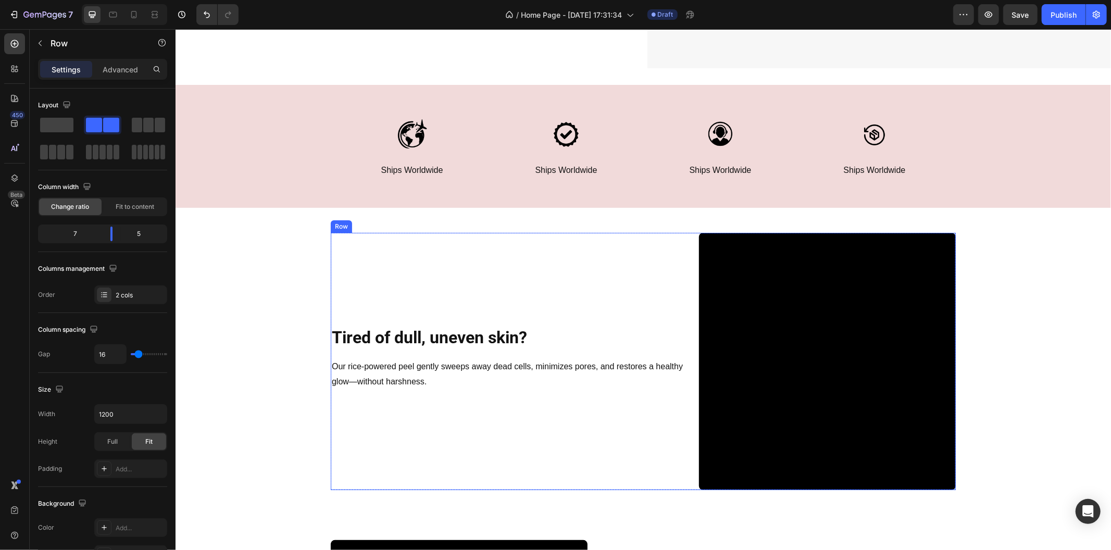
click at [446, 396] on div "Tired of dull, uneven skin? Heading Row Our rice-powered peel gently sweeps awa…" at bounding box center [510, 360] width 360 height 257
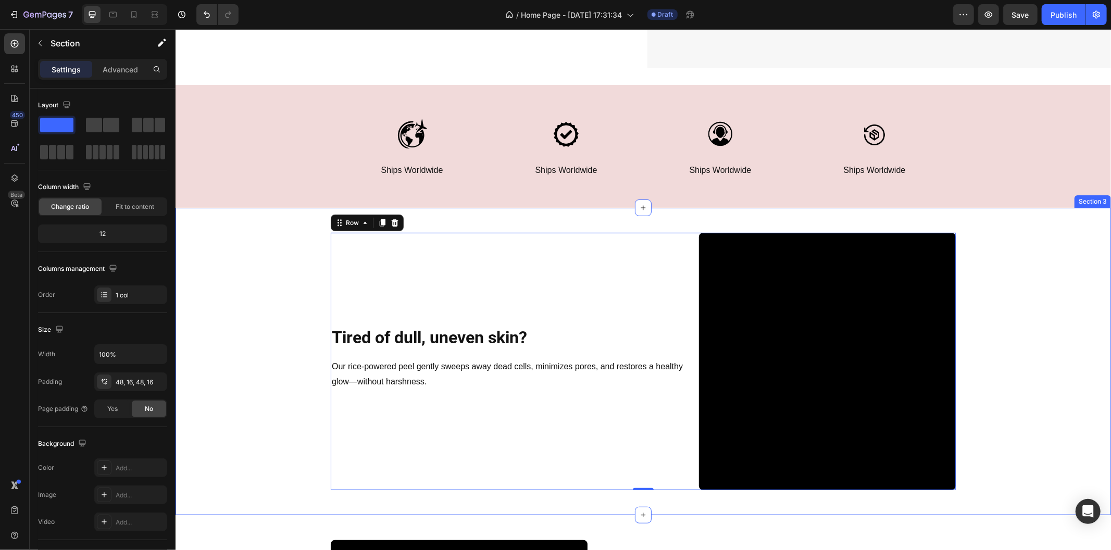
click at [237, 316] on div "Tired of dull, uneven skin? Heading Row Our rice-powered peel gently sweeps awa…" at bounding box center [642, 360] width 918 height 257
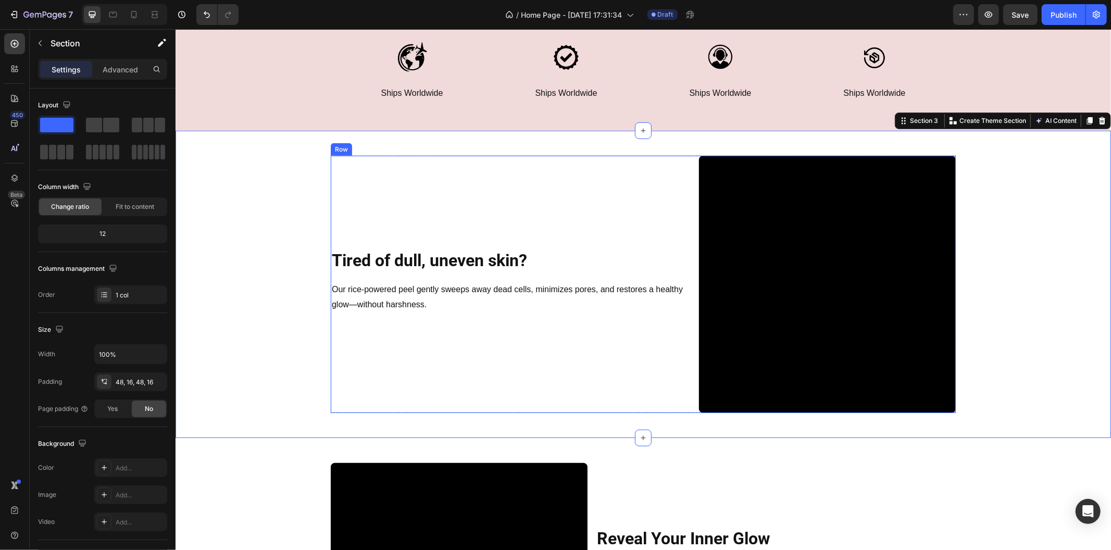
scroll to position [578, 0]
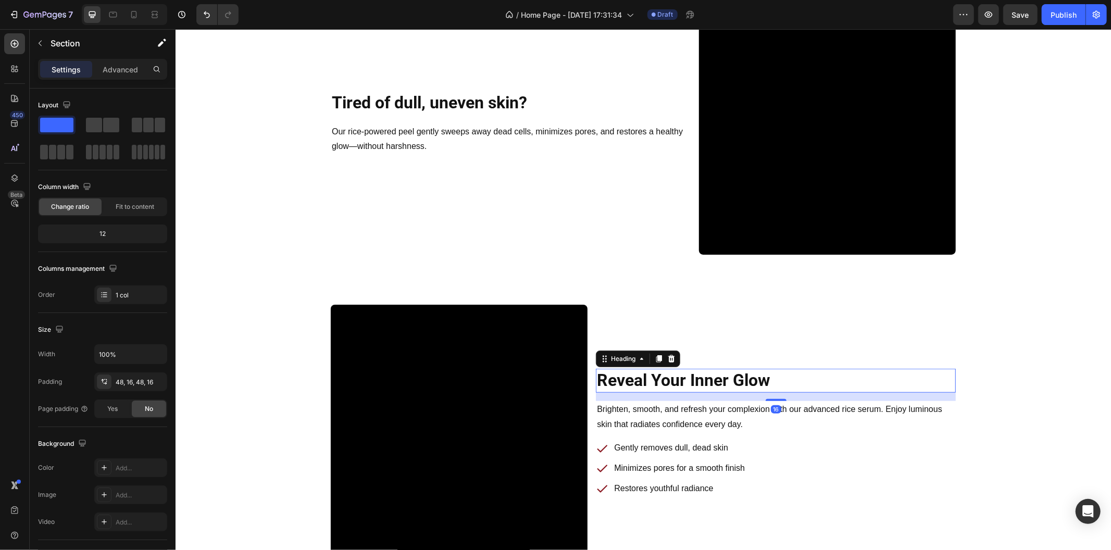
click at [757, 383] on h2 "Reveal Your Inner Glow" at bounding box center [775, 380] width 360 height 24
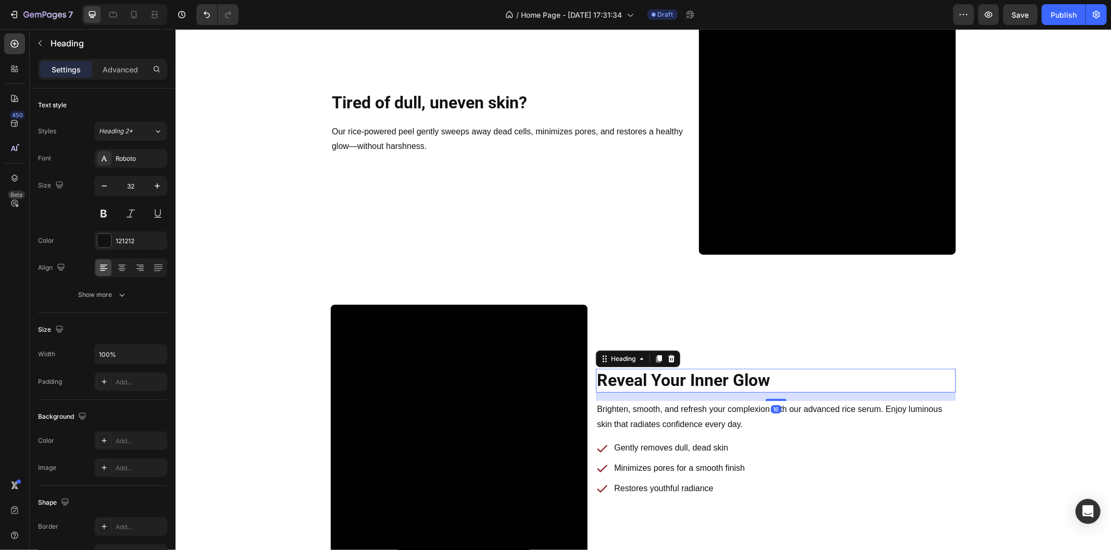
click at [757, 383] on h2 "Reveal Your Inner Glow" at bounding box center [775, 380] width 360 height 24
click at [757, 383] on p "Reveal Your Inner Glow" at bounding box center [775, 380] width 358 height 22
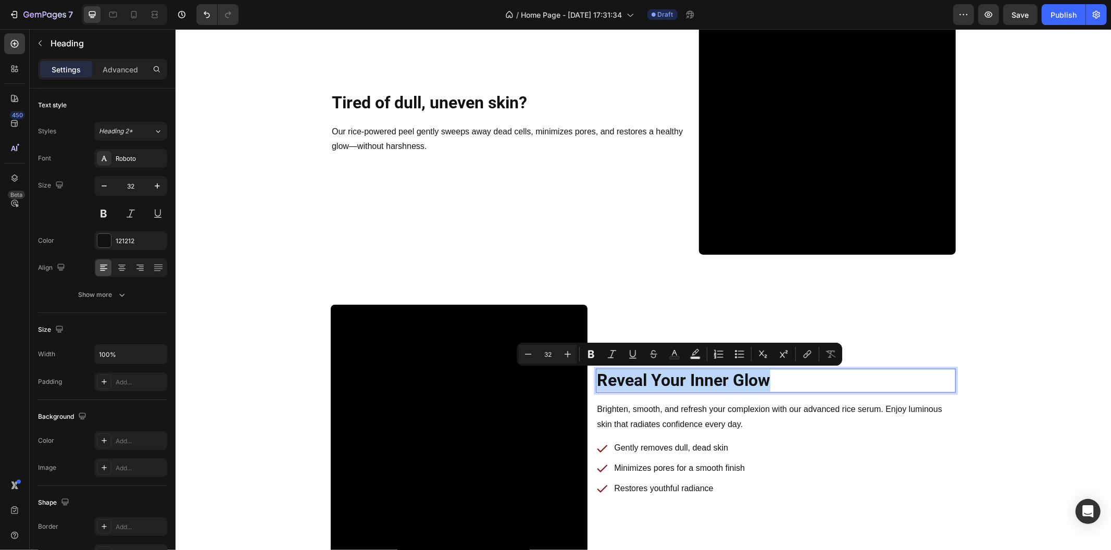
scroll to position [568, 0]
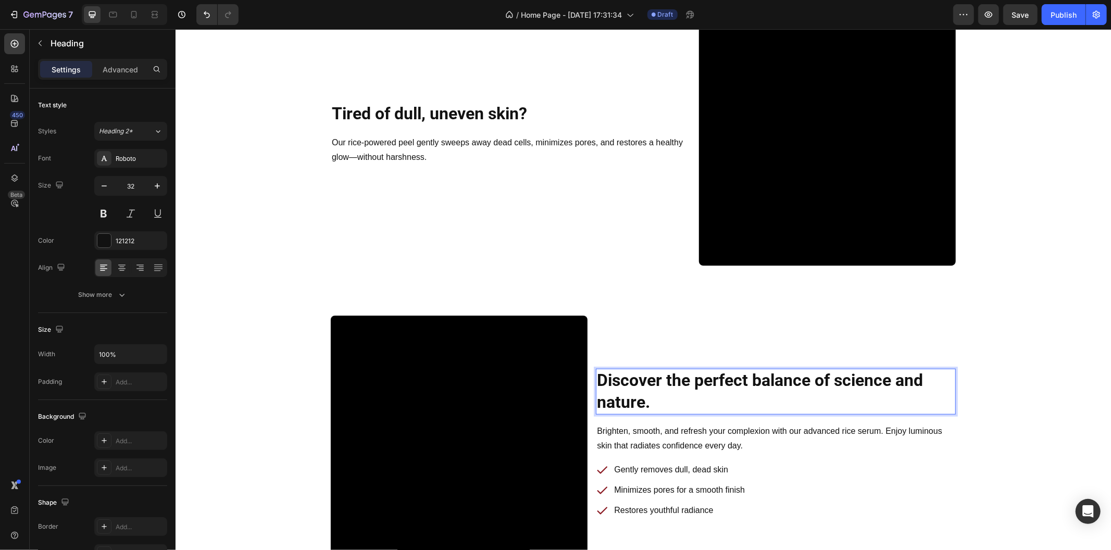
click at [662, 392] on p "Discover the perfect balance of science and nature." at bounding box center [775, 390] width 358 height 43
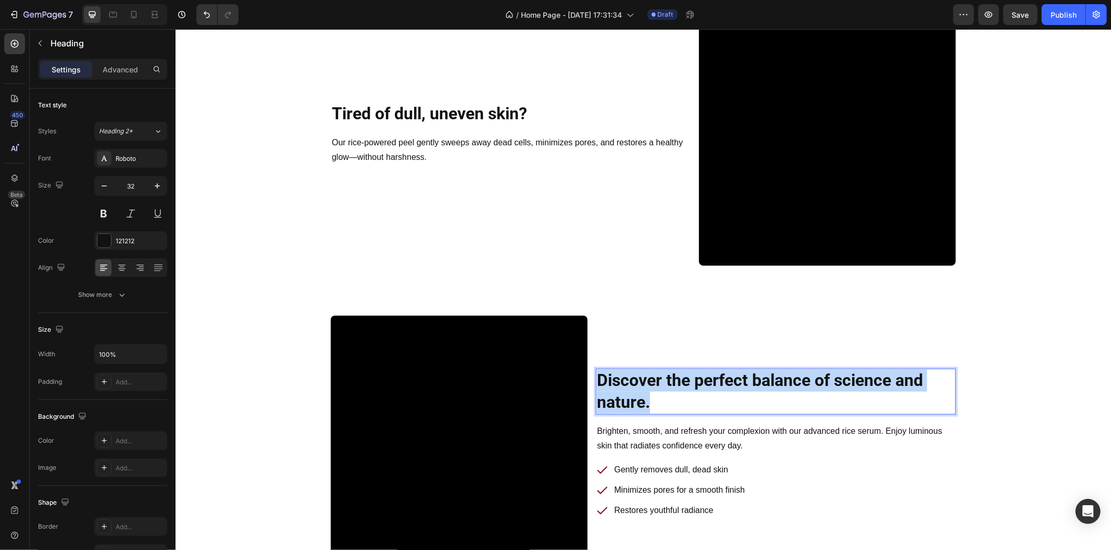
click at [662, 392] on p "Discover the perfect balance of science and nature." at bounding box center [775, 390] width 358 height 43
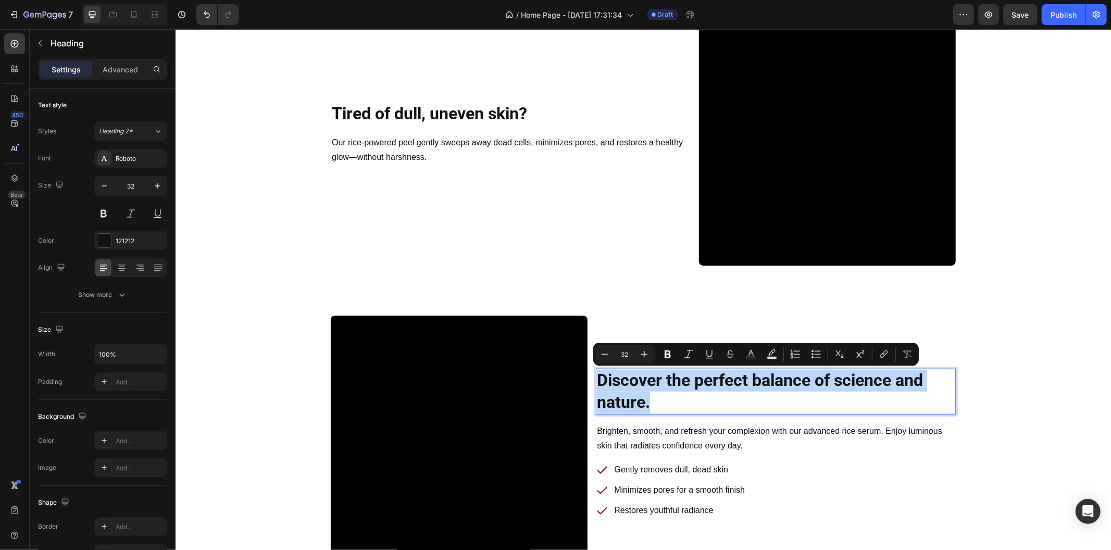
click at [679, 384] on p "Discover the perfect balance of science and nature." at bounding box center [775, 390] width 358 height 43
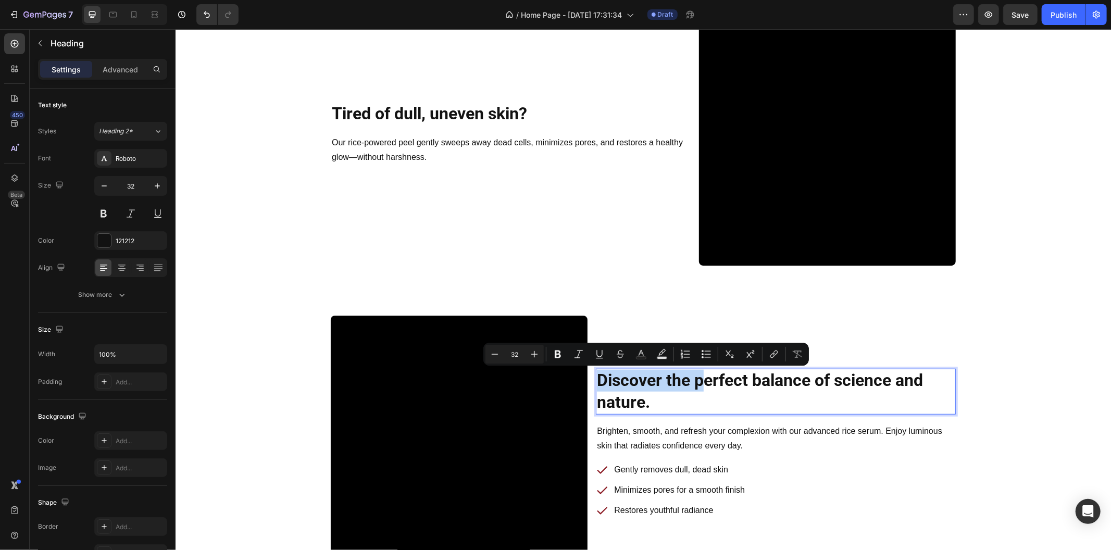
drag, startPoint x: 697, startPoint y: 381, endPoint x: 595, endPoint y: 384, distance: 102.1
click at [596, 384] on p "Discover the perfect balance of science and nature." at bounding box center [775, 390] width 358 height 43
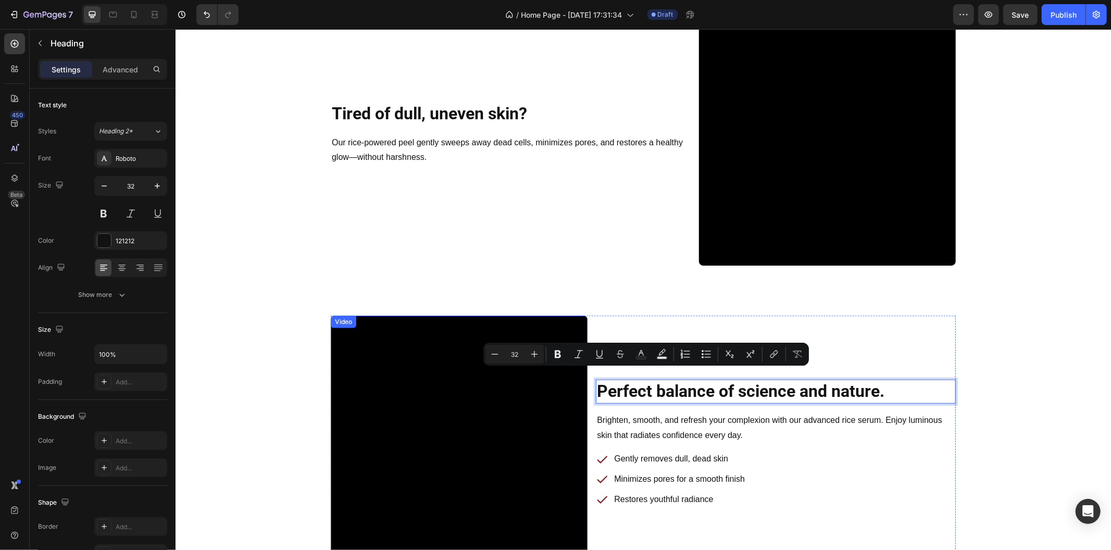
scroll to position [578, 0]
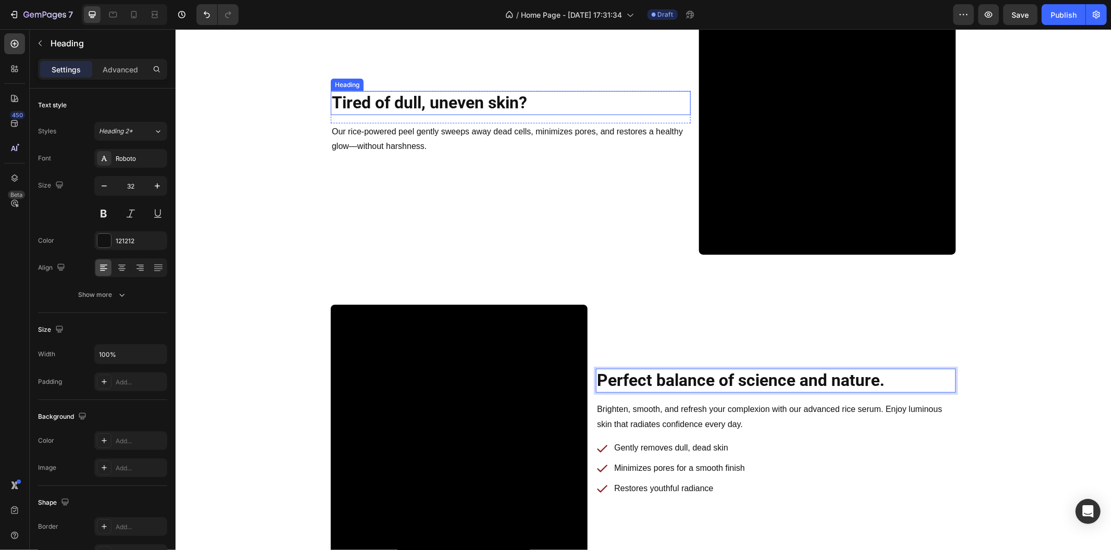
click at [394, 108] on p "Tired of dull, uneven skin?" at bounding box center [510, 103] width 358 height 22
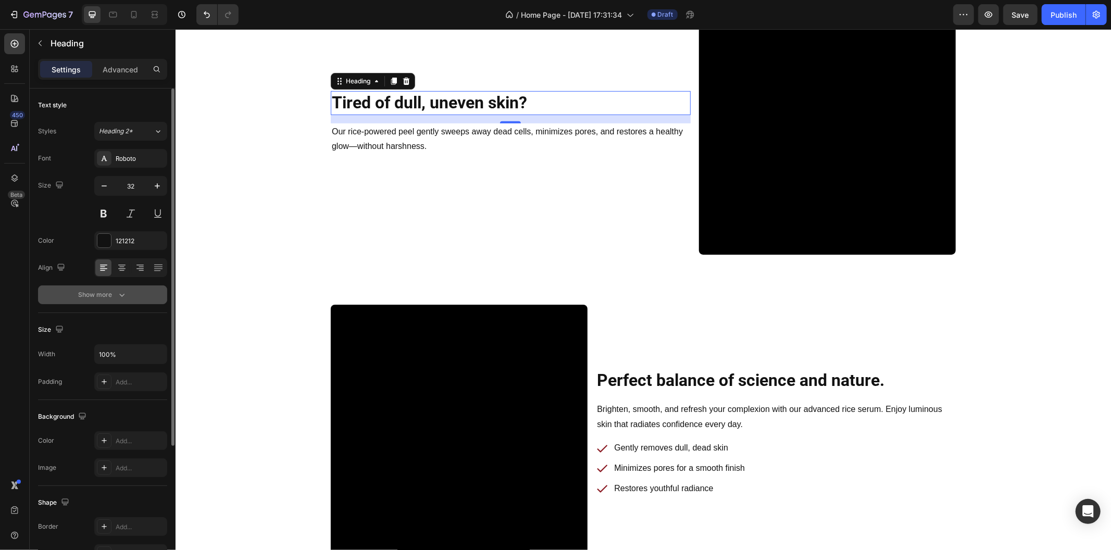
click at [123, 295] on icon "button" at bounding box center [121, 295] width 5 height 3
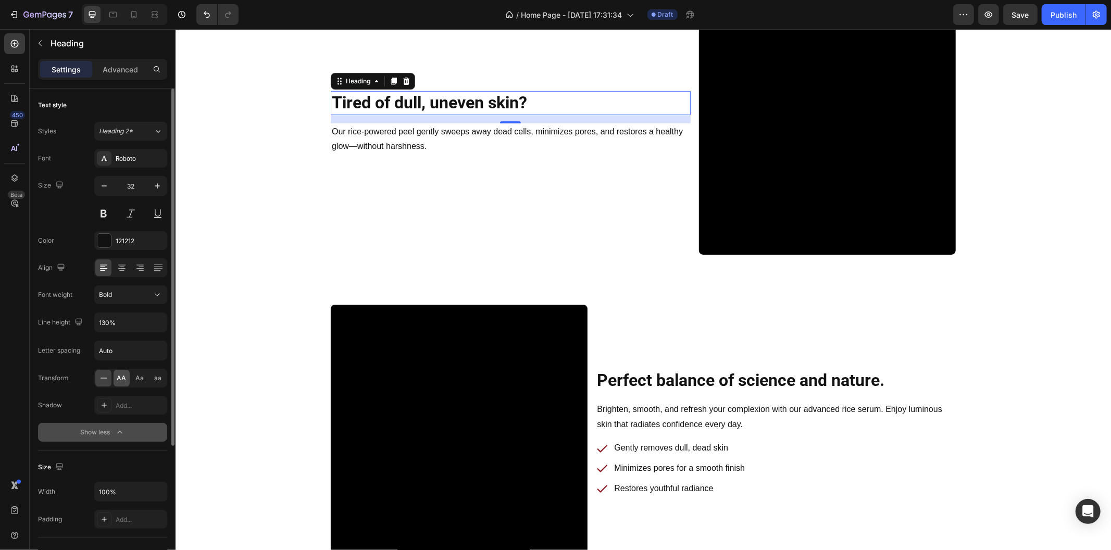
click at [121, 378] on span "AA" at bounding box center [121, 377] width 9 height 9
click at [97, 380] on div at bounding box center [103, 378] width 16 height 17
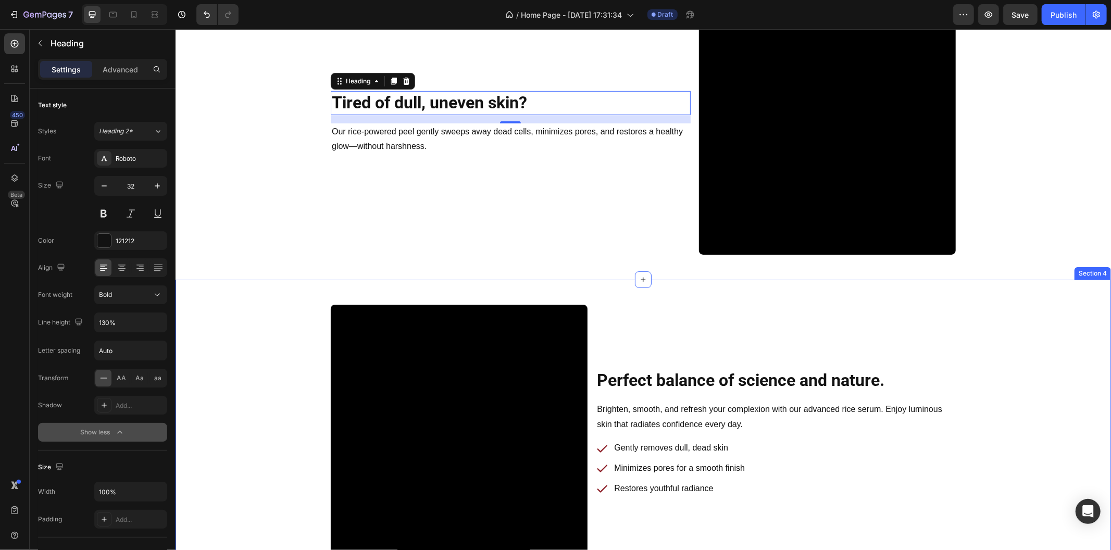
click at [261, 265] on div "Tired of dull, uneven skin? Heading 16 Row Our rice-powered peel gently sweeps …" at bounding box center [642, 125] width 935 height 307
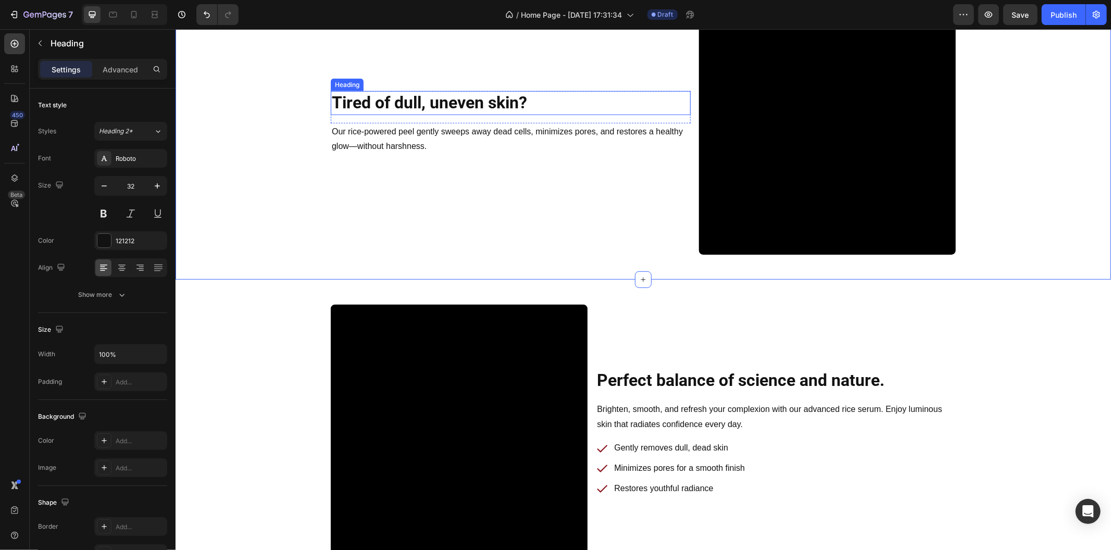
click at [560, 93] on p "Tired of dull, uneven skin?" at bounding box center [510, 103] width 358 height 22
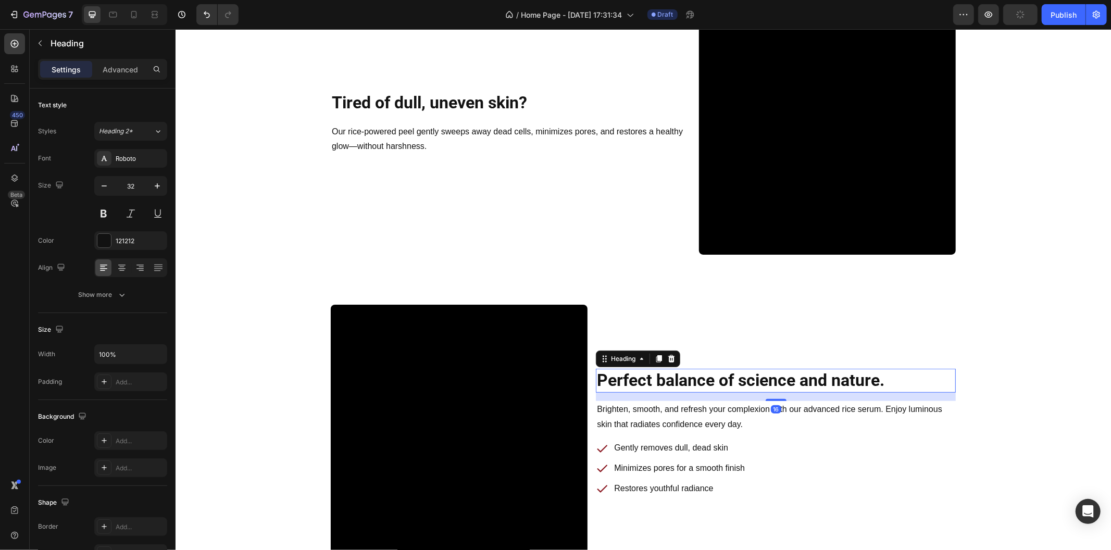
click at [762, 379] on p "Perfect balance of science and nature." at bounding box center [775, 380] width 358 height 22
click at [858, 461] on div "Gently removes dull, dead skin Minimizes pores for a smooth finish Restores you…" at bounding box center [775, 467] width 360 height 58
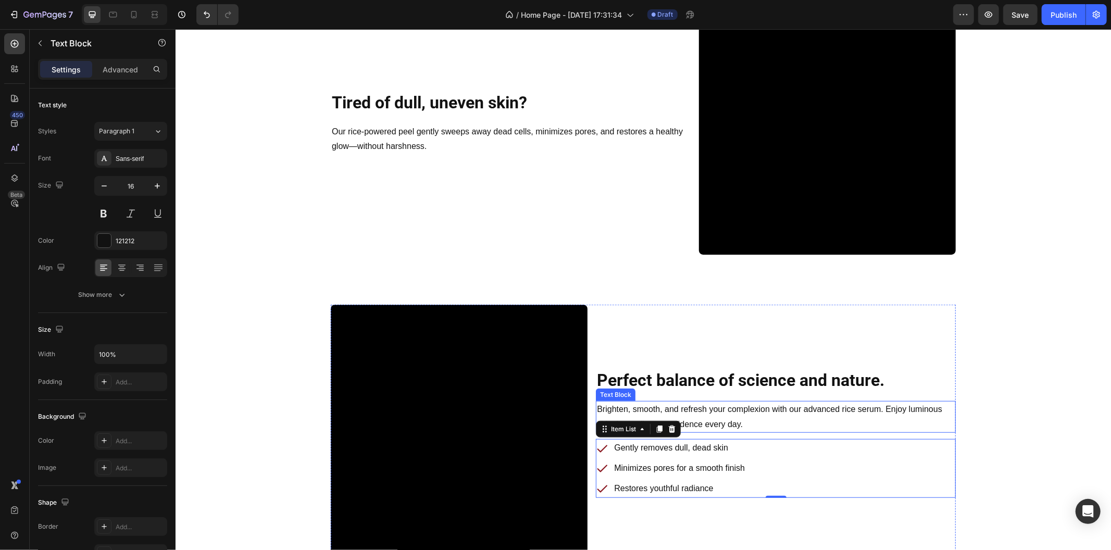
click at [690, 404] on p "Brighten, smooth, and refresh your complexion with our advanced rice serum. Enj…" at bounding box center [775, 416] width 358 height 30
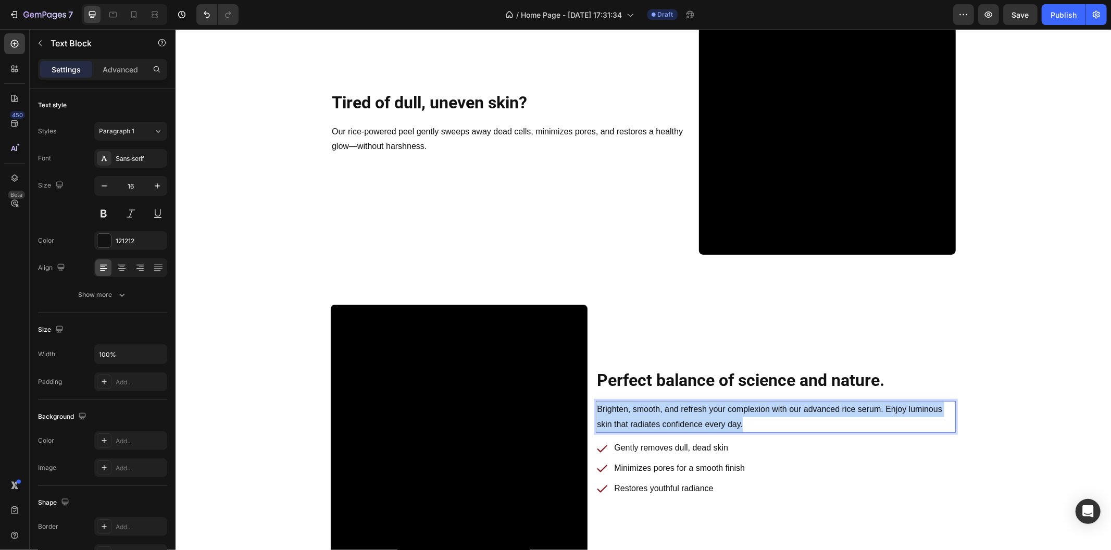
click at [690, 404] on p "Brighten, smooth, and refresh your complexion with our advanced rice serum. Enj…" at bounding box center [775, 416] width 358 height 30
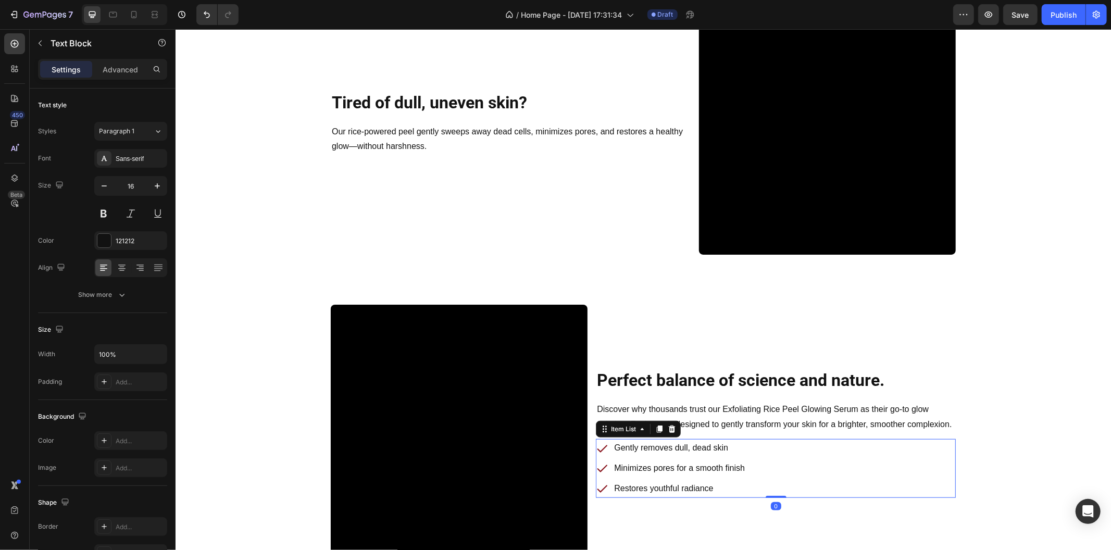
click at [653, 448] on p "Gently removes dull, dead skin" at bounding box center [678, 447] width 131 height 15
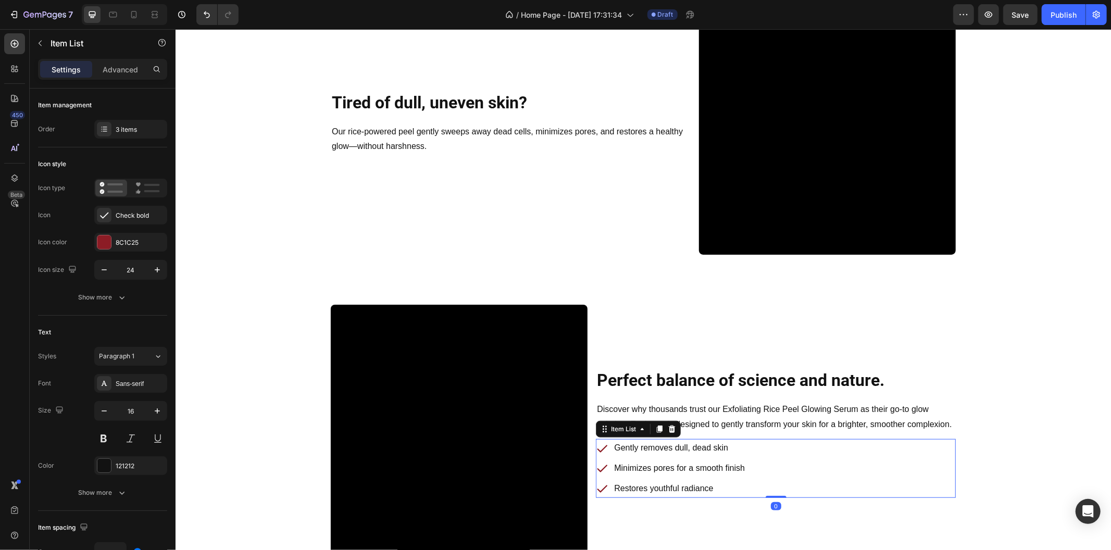
click at [653, 448] on p "Gently removes dull, dead skin" at bounding box center [678, 447] width 131 height 15
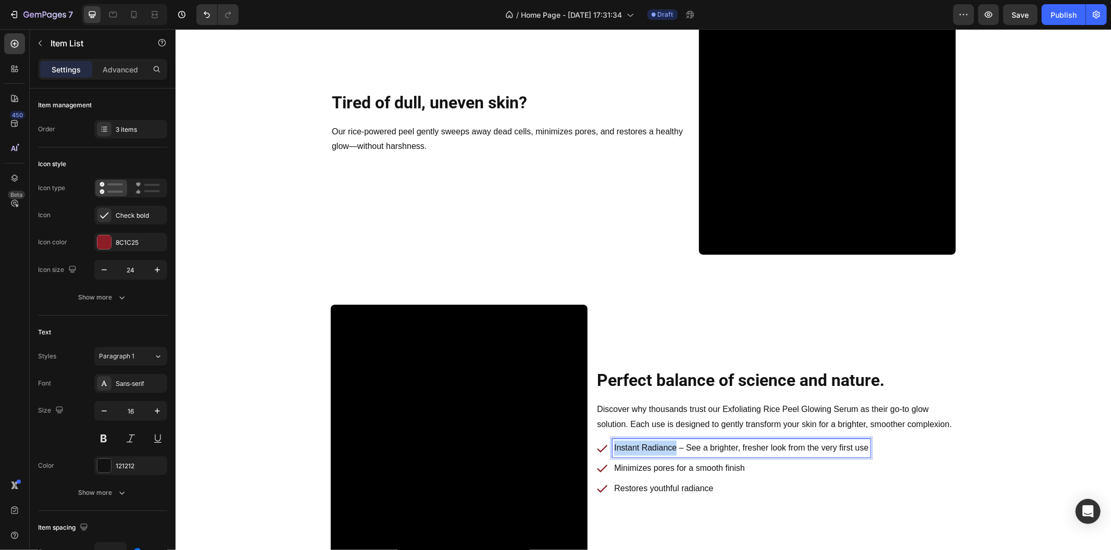
drag, startPoint x: 671, startPoint y: 446, endPoint x: 599, endPoint y: 447, distance: 71.9
click at [599, 447] on div "Instant Radiance – See a brighter, fresher look from the very first use" at bounding box center [732, 447] width 274 height 18
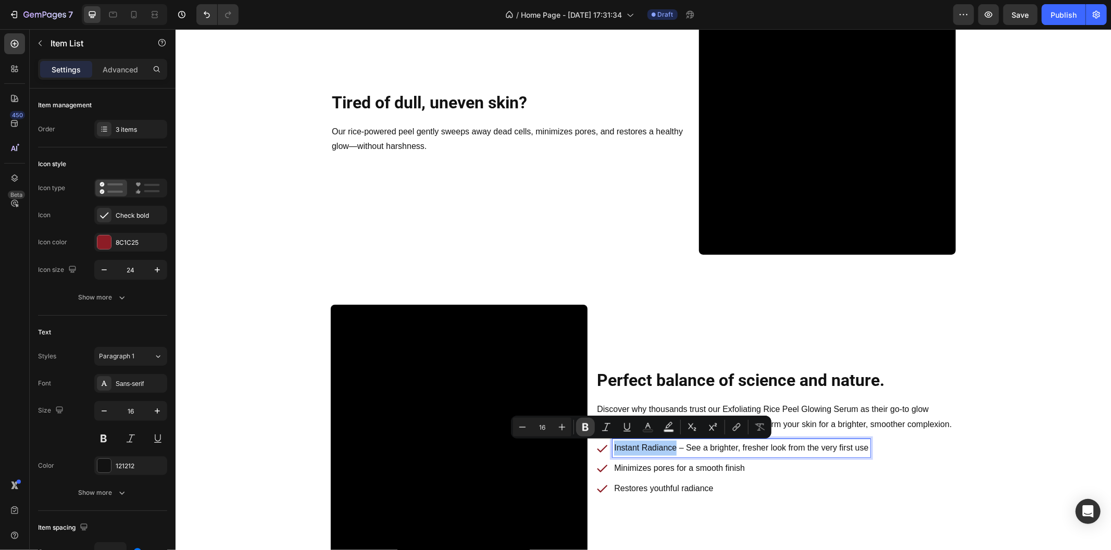
click at [582, 430] on icon "Editor contextual toolbar" at bounding box center [585, 427] width 10 height 10
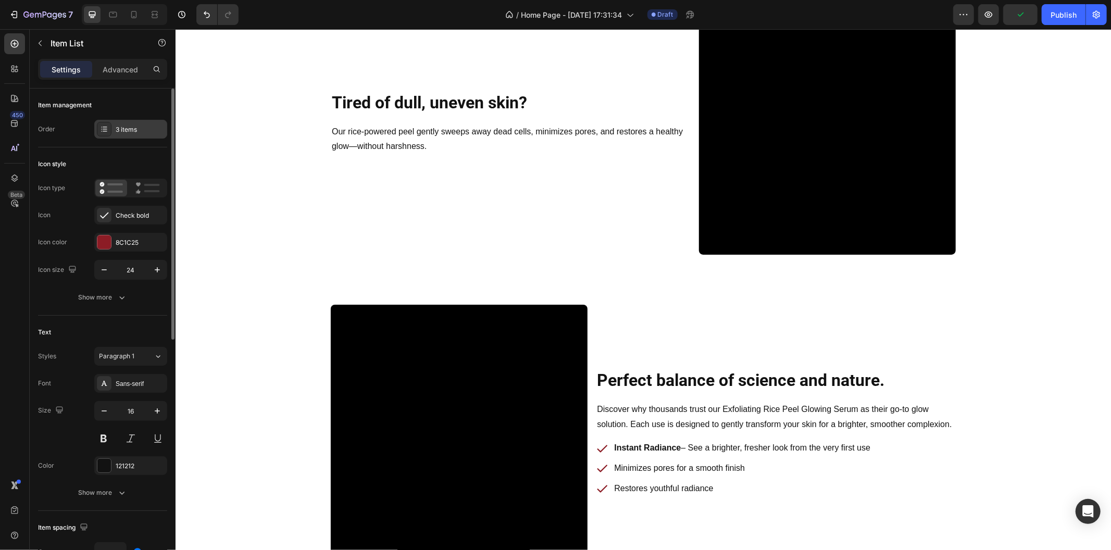
click at [137, 137] on div "3 items" at bounding box center [130, 129] width 73 height 19
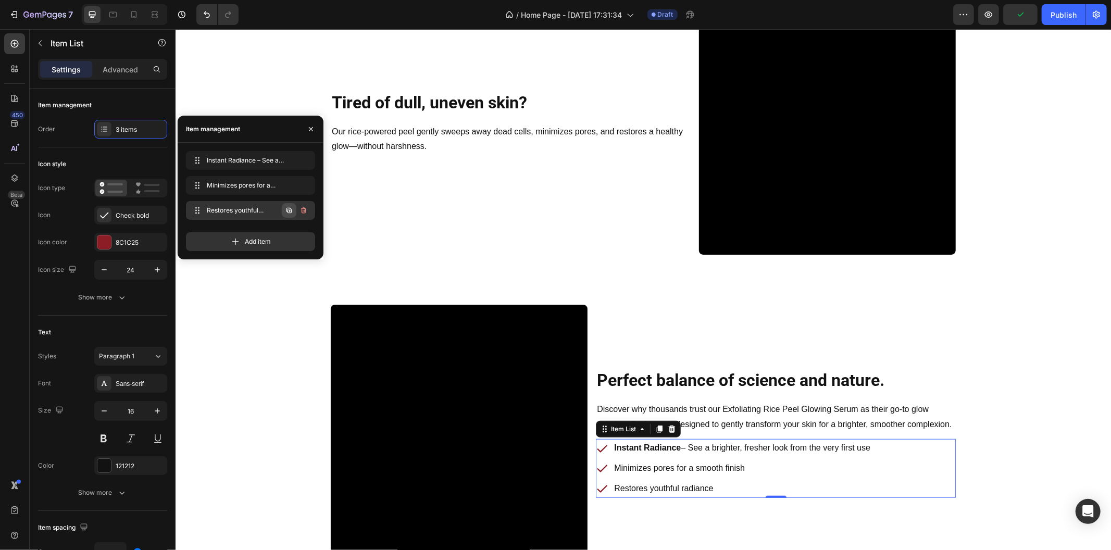
click at [287, 209] on icon "button" at bounding box center [289, 210] width 8 height 8
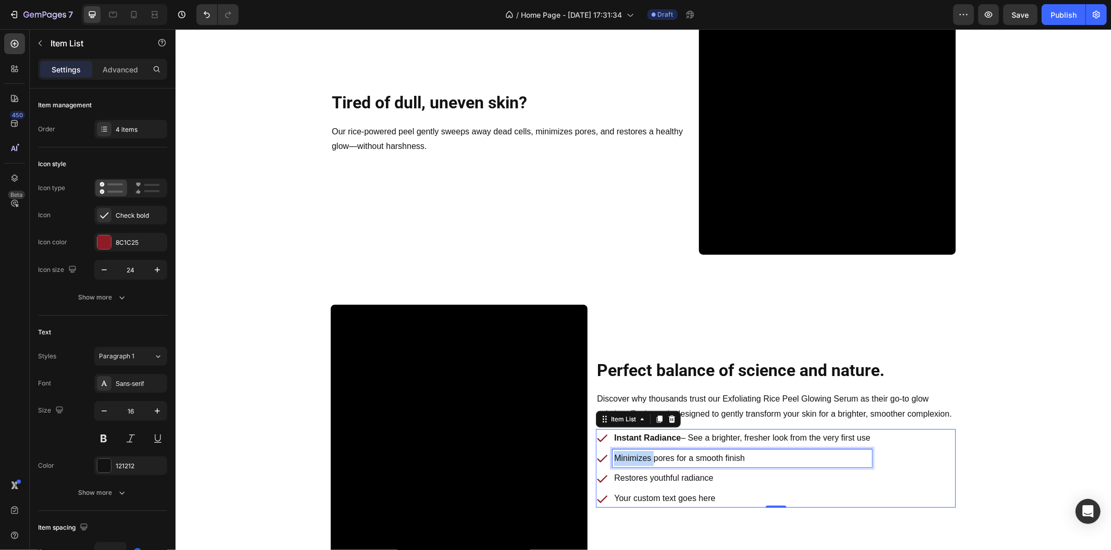
click at [632, 450] on p "Minimizes pores for a smooth finish" at bounding box center [741, 457] width 256 height 15
drag, startPoint x: 674, startPoint y: 455, endPoint x: 603, endPoint y: 456, distance: 70.8
click at [603, 456] on div "Gentle Exfoliation – Rice-based peel smooths without irritation or sting" at bounding box center [734, 458] width 279 height 18
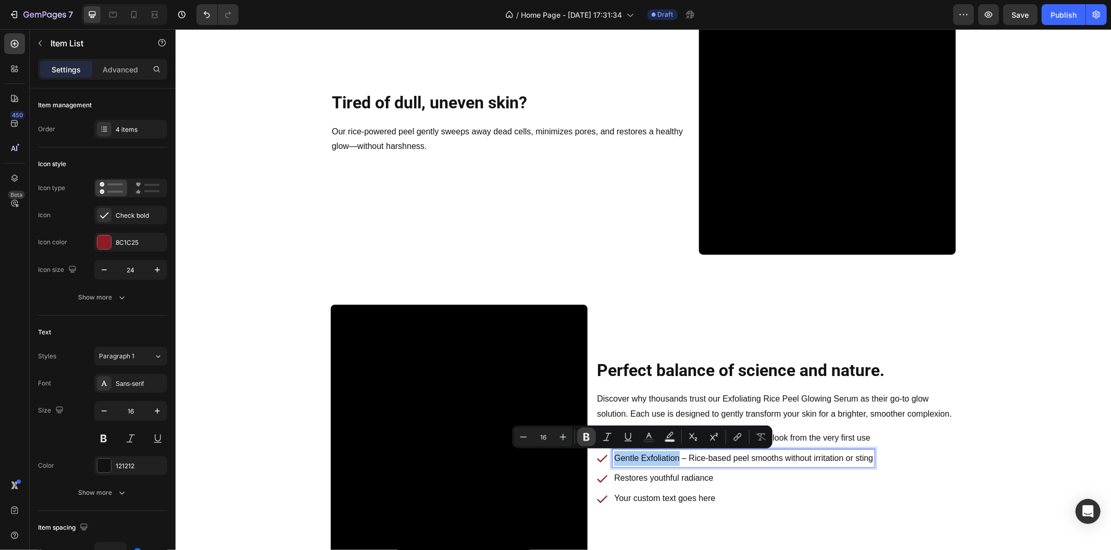
click at [586, 435] on icon "Editor contextual toolbar" at bounding box center [586, 437] width 10 height 10
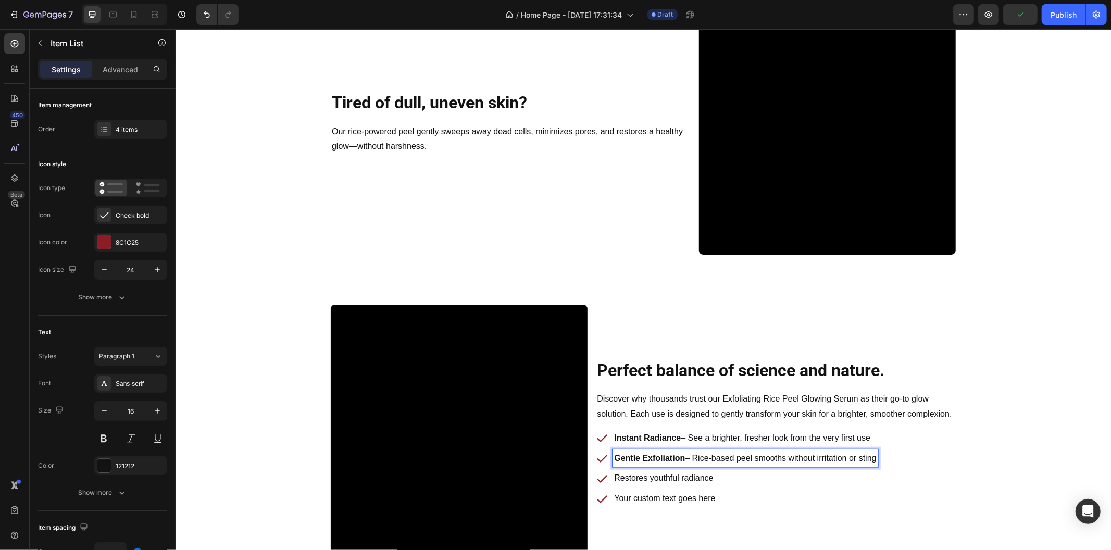
click at [623, 474] on p "Restores youthful radiance" at bounding box center [744, 477] width 262 height 15
click at [653, 479] on p "Pore Refining – Helps minimize and even out skin texture" at bounding box center [744, 477] width 262 height 15
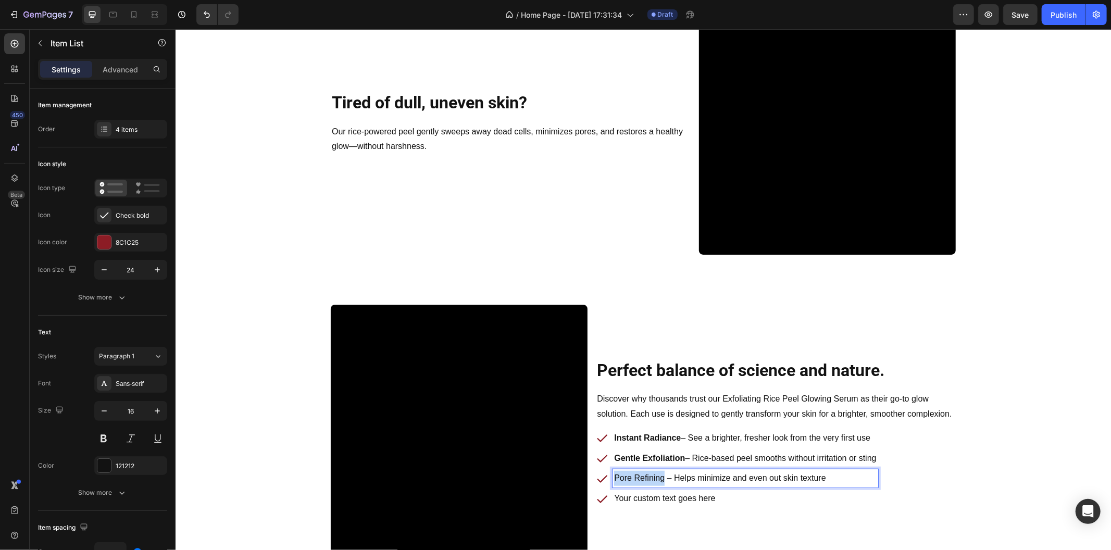
drag, startPoint x: 658, startPoint y: 477, endPoint x: 610, endPoint y: 477, distance: 47.9
click at [613, 477] on p "Pore Refining – Helps minimize and even out skin texture" at bounding box center [744, 477] width 262 height 15
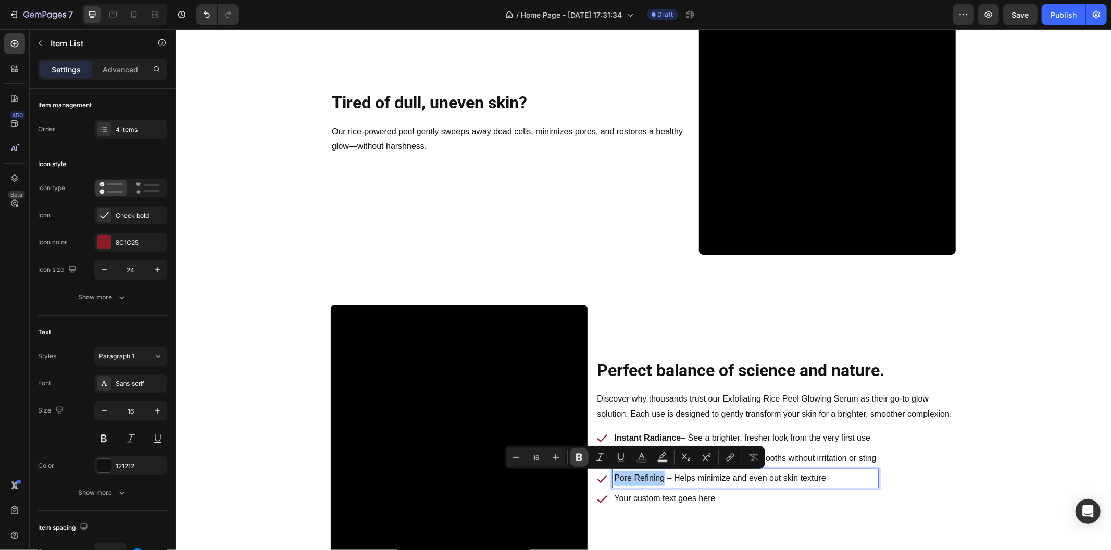
click at [578, 456] on icon "Editor contextual toolbar" at bounding box center [579, 457] width 10 height 10
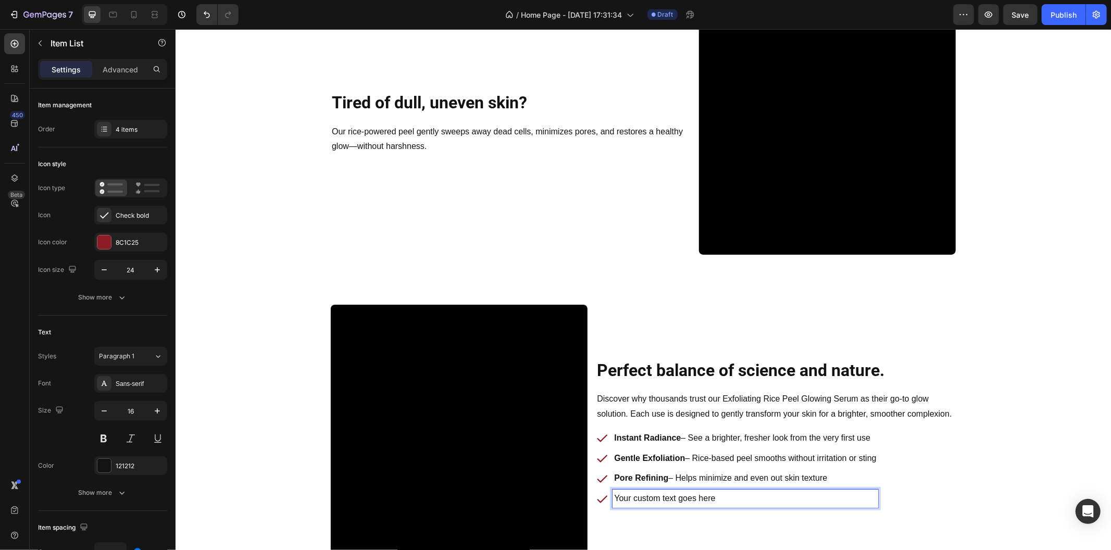
click at [632, 495] on p "Your custom text goes here" at bounding box center [744, 497] width 262 height 15
drag, startPoint x: 675, startPoint y: 497, endPoint x: 603, endPoint y: 499, distance: 72.4
click at [603, 495] on div "Hydrating Formula – Leaves skin soft, supple, and makeup-ready" at bounding box center [736, 498] width 282 height 18
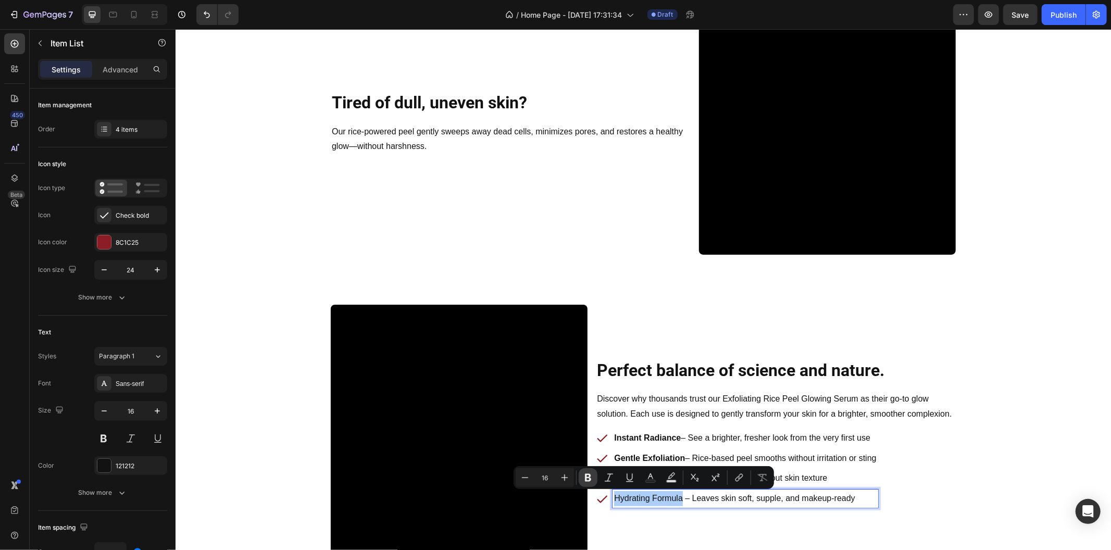
click at [590, 478] on icon "Editor contextual toolbar" at bounding box center [588, 478] width 6 height 8
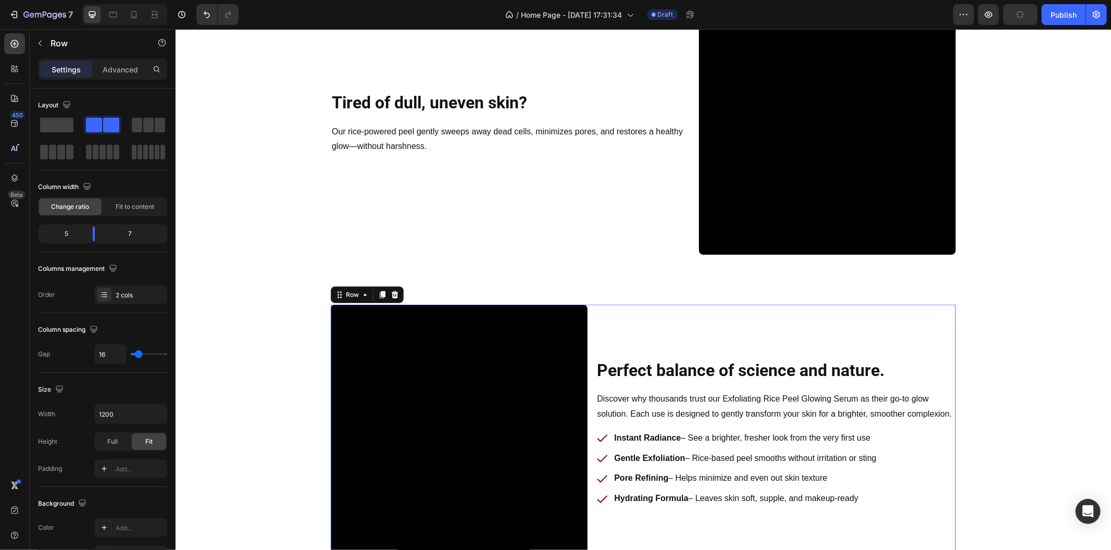
click at [595, 355] on div "Perfect balance of science and nature. Heading Row Discover why thousands trust…" at bounding box center [775, 432] width 360 height 257
click at [120, 355] on input "16" at bounding box center [110, 354] width 31 height 19
type input "3"
type input "32"
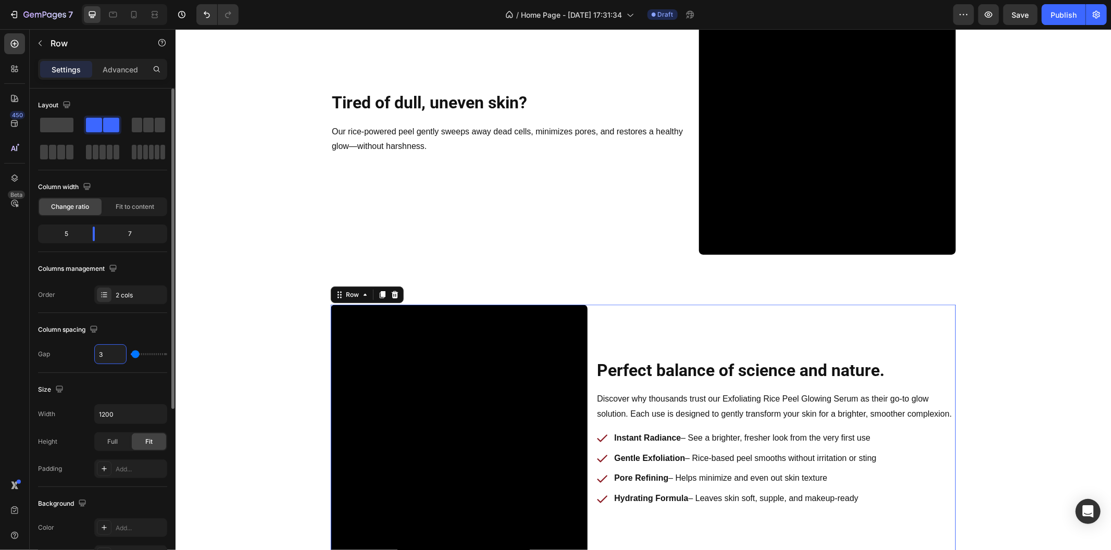
type input "32"
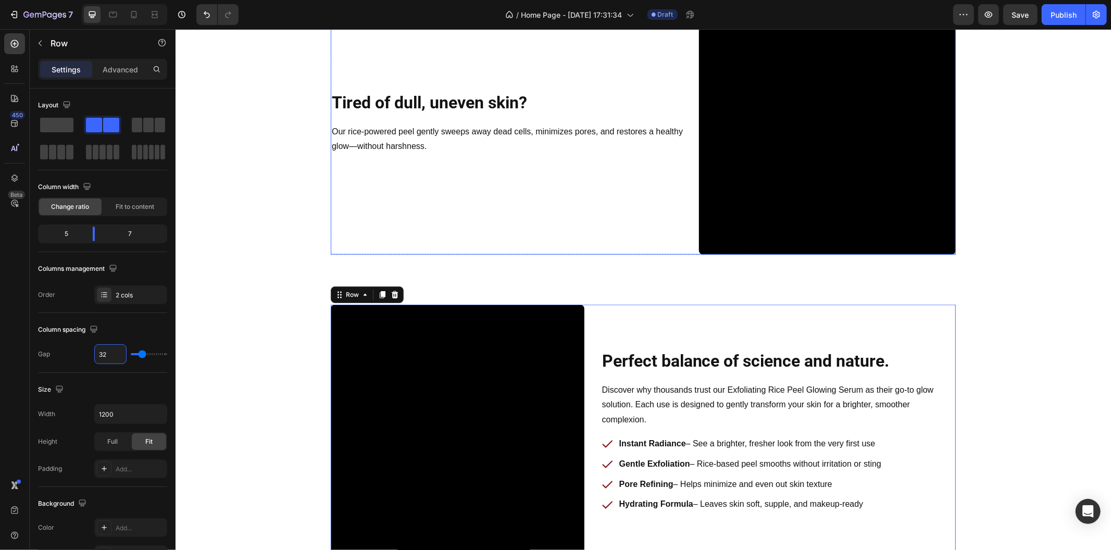
click at [669, 198] on div "Tired of dull, uneven skin? Heading Row Our rice-powered peel gently sweeps awa…" at bounding box center [510, 125] width 360 height 257
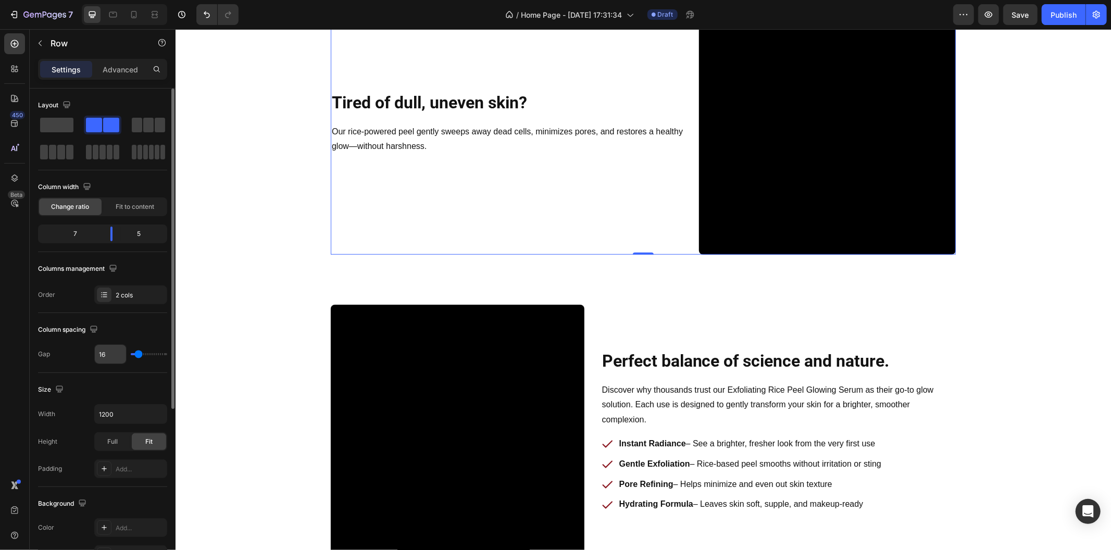
click at [111, 356] on input "16" at bounding box center [110, 354] width 31 height 19
type input "3"
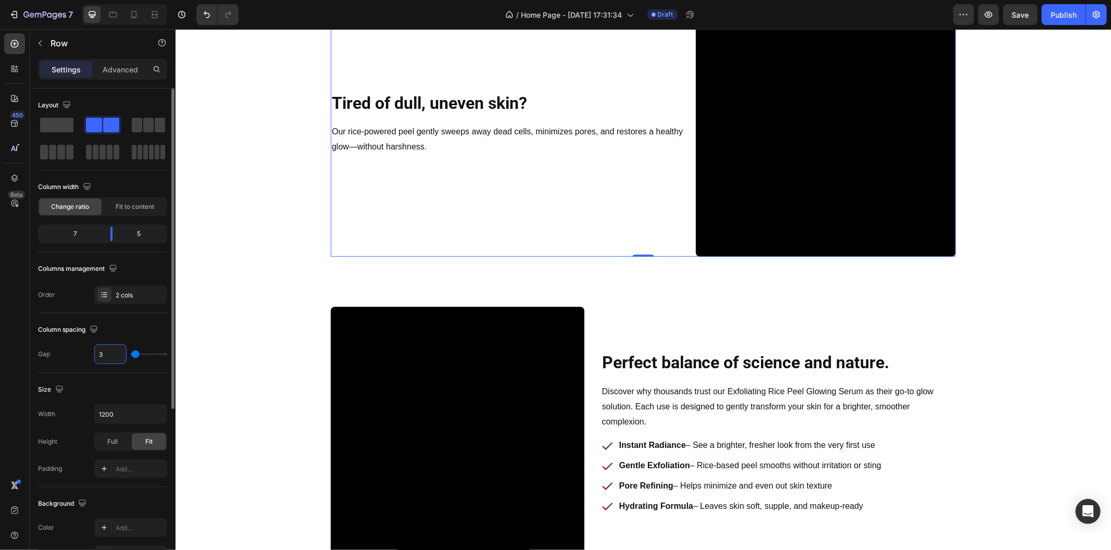
type input "32"
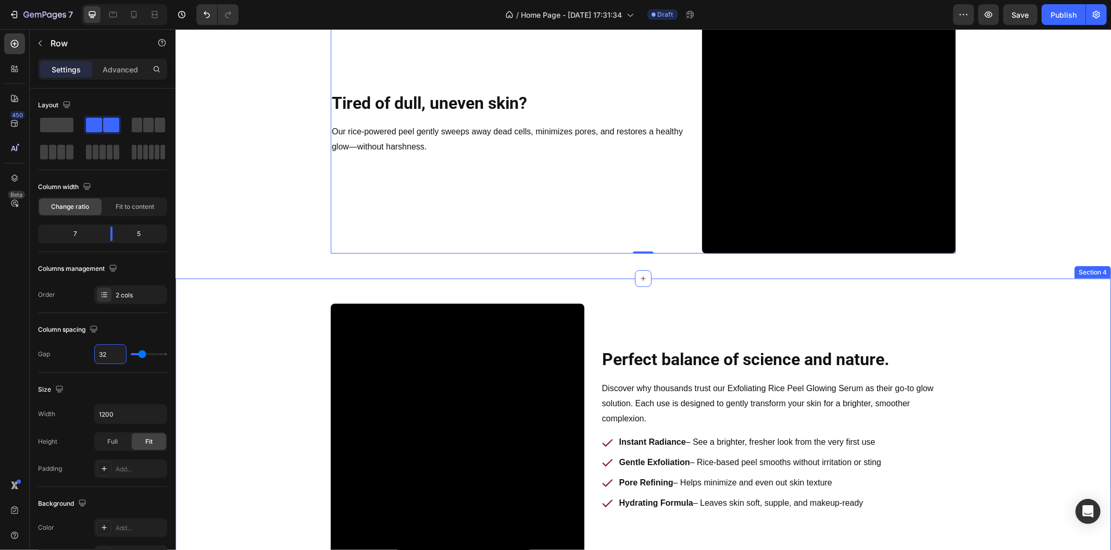
click at [243, 293] on div "Perfect balance of science and nature. Heading Row Discover why thousands trust…" at bounding box center [642, 430] width 935 height 304
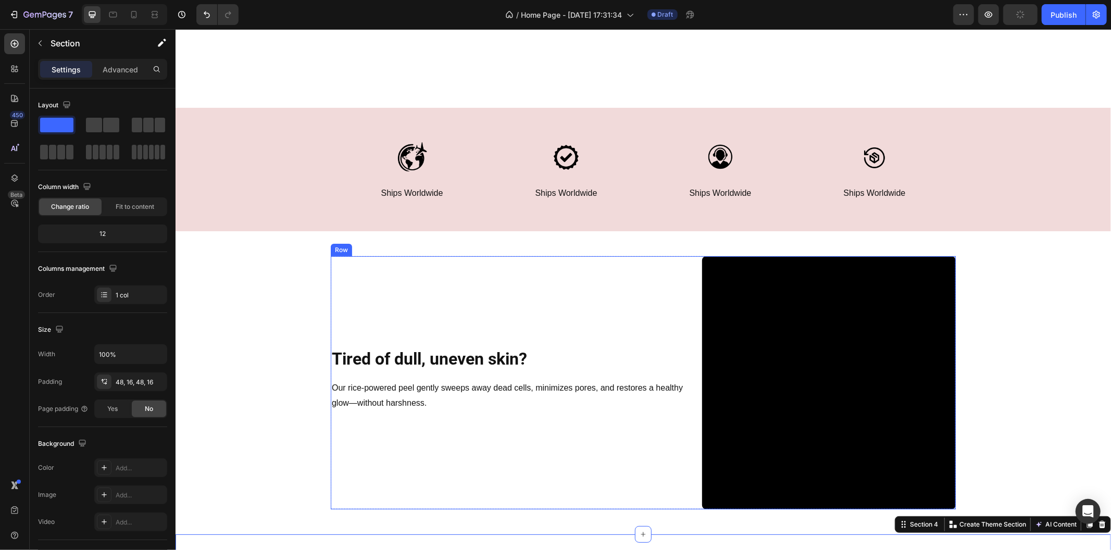
scroll to position [0, 0]
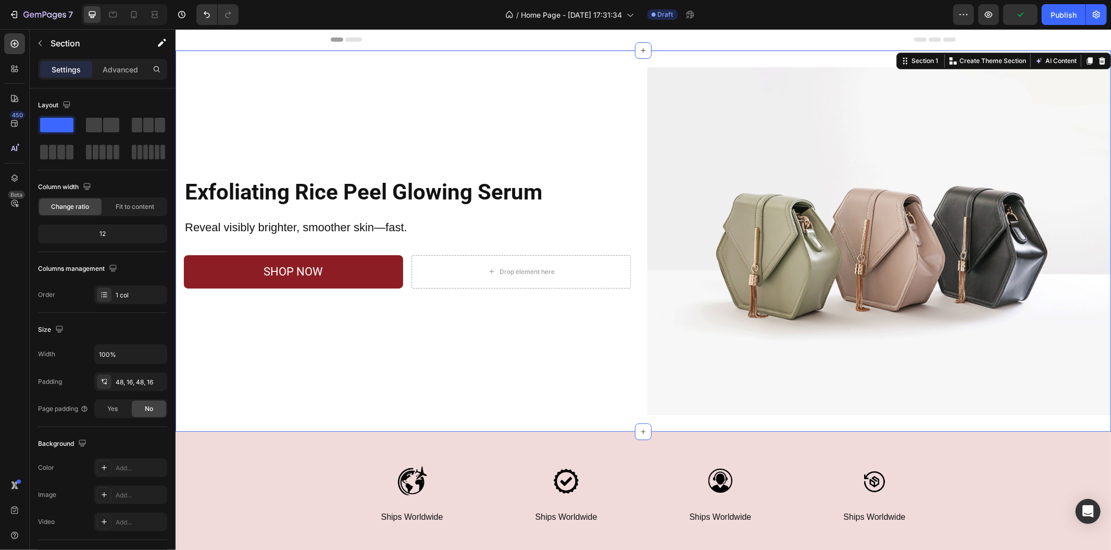
click at [572, 408] on div "Exfoliating Rice Peel Glowing Serum Heading Reveal visibly brighter, smoother s…" at bounding box center [406, 241] width 463 height 348
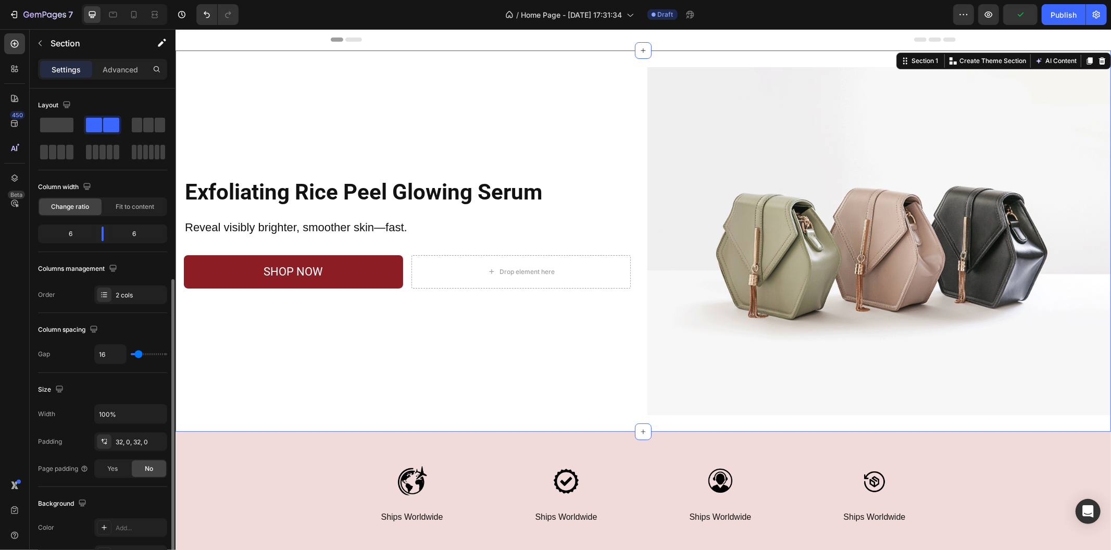
scroll to position [263, 0]
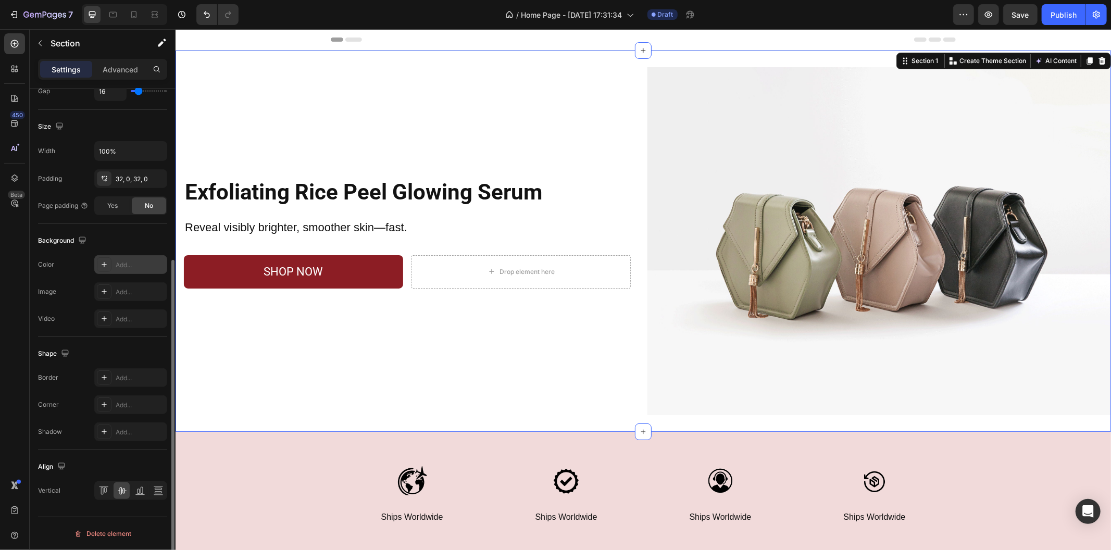
click at [106, 262] on icon at bounding box center [104, 264] width 8 height 8
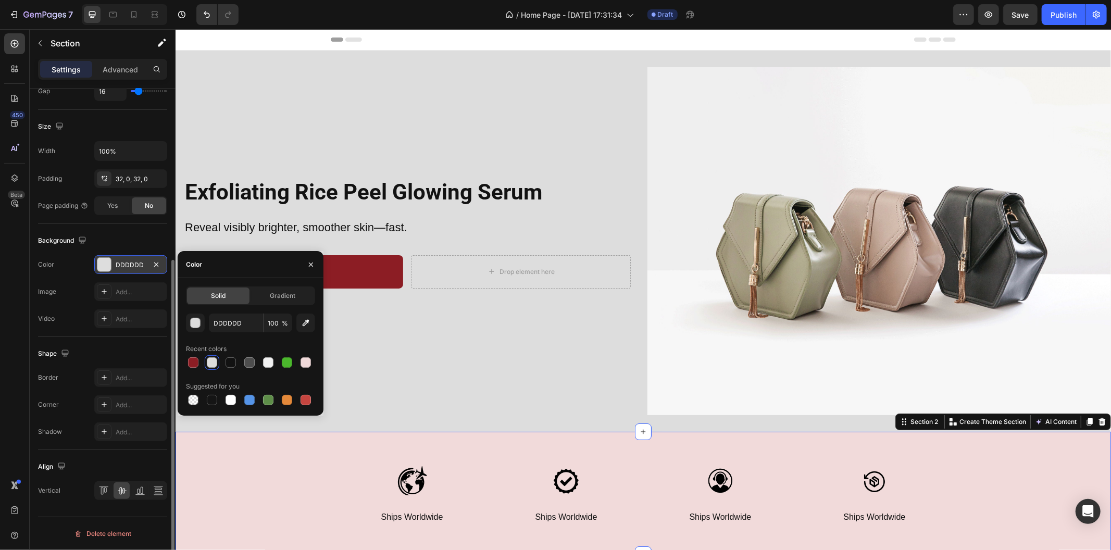
click at [310, 449] on div "Image Ships Worldwide Text Block Row Image Ships Worldwide Text Block Row Image…" at bounding box center [642, 492] width 935 height 123
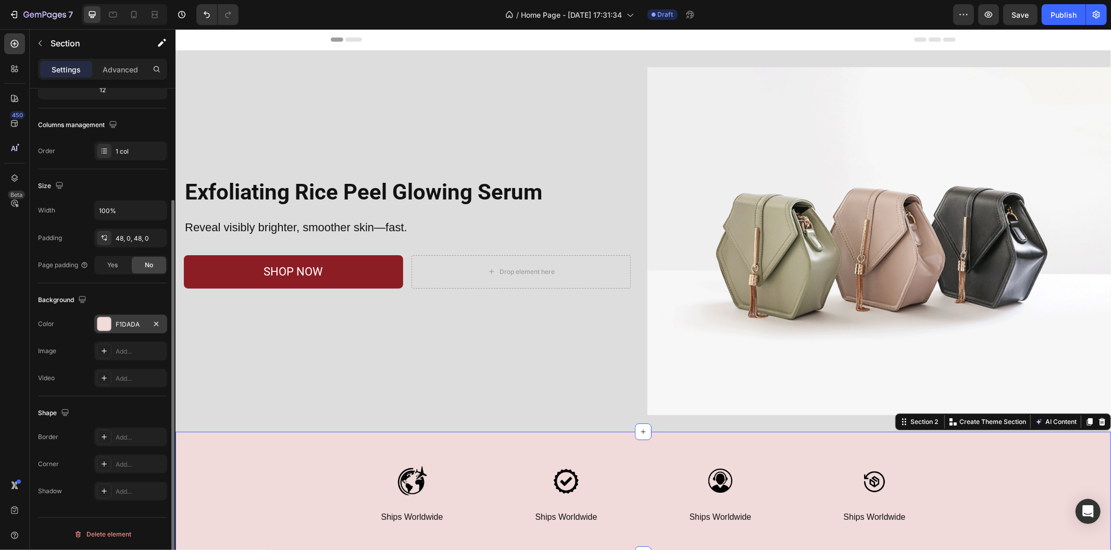
click at [125, 325] on div "F1DADA" at bounding box center [131, 324] width 30 height 9
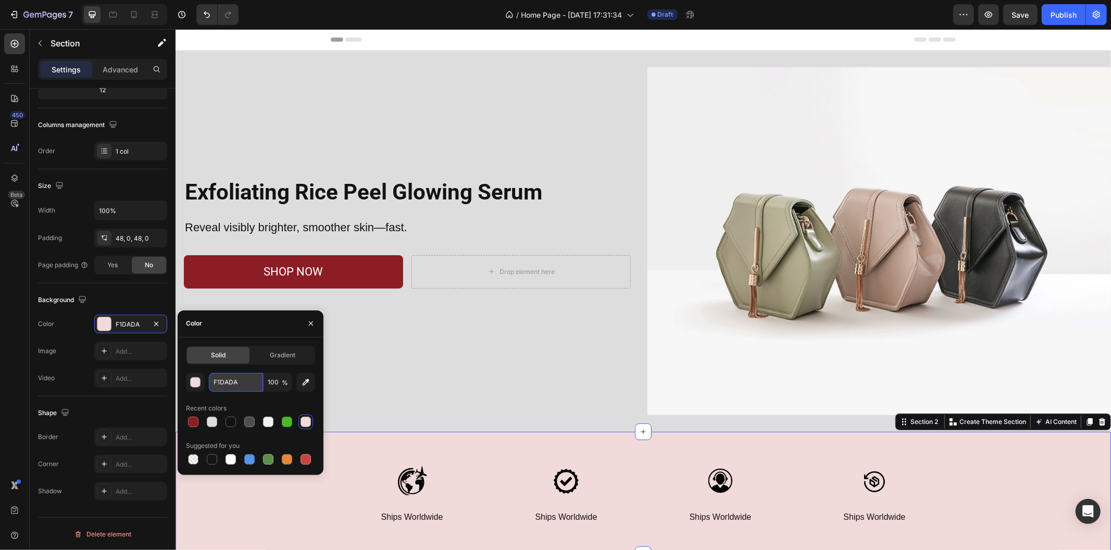
click at [238, 385] on input "F1DADA" at bounding box center [236, 382] width 54 height 19
click at [399, 402] on div "Exfoliating Rice Peel Glowing Serum Heading Reveal visibly brighter, smoother s…" at bounding box center [406, 241] width 463 height 348
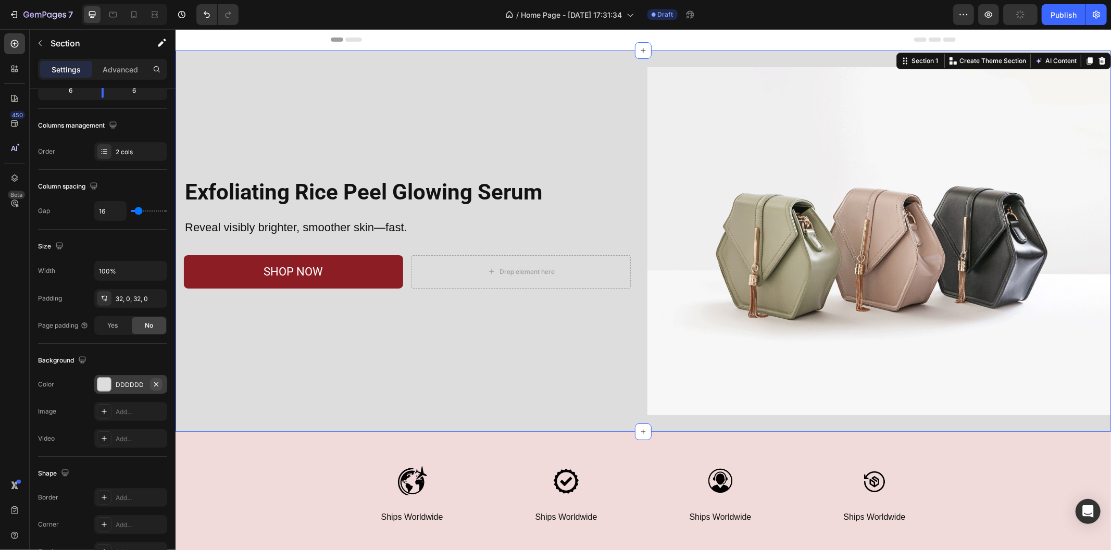
click at [156, 383] on icon "button" at bounding box center [156, 384] width 8 height 8
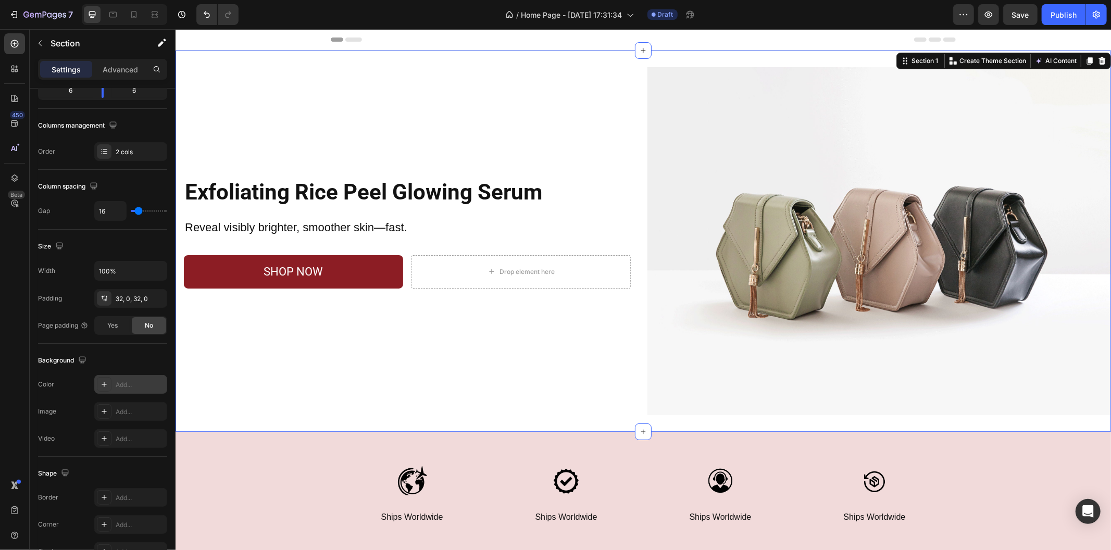
click at [244, 396] on div "Exfoliating Rice Peel Glowing Serum Heading Reveal visibly brighter, smoother s…" at bounding box center [406, 241] width 463 height 348
click at [125, 383] on div "Add..." at bounding box center [140, 384] width 49 height 9
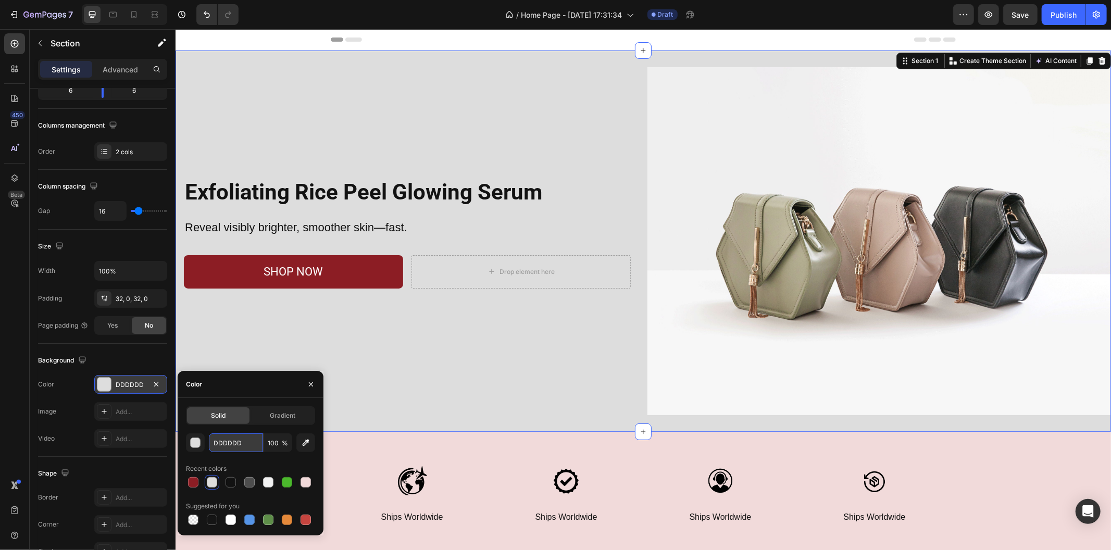
click at [235, 440] on input "DDDDDD" at bounding box center [236, 442] width 54 height 19
paste input "F1DADA"
type input "F1DADA"
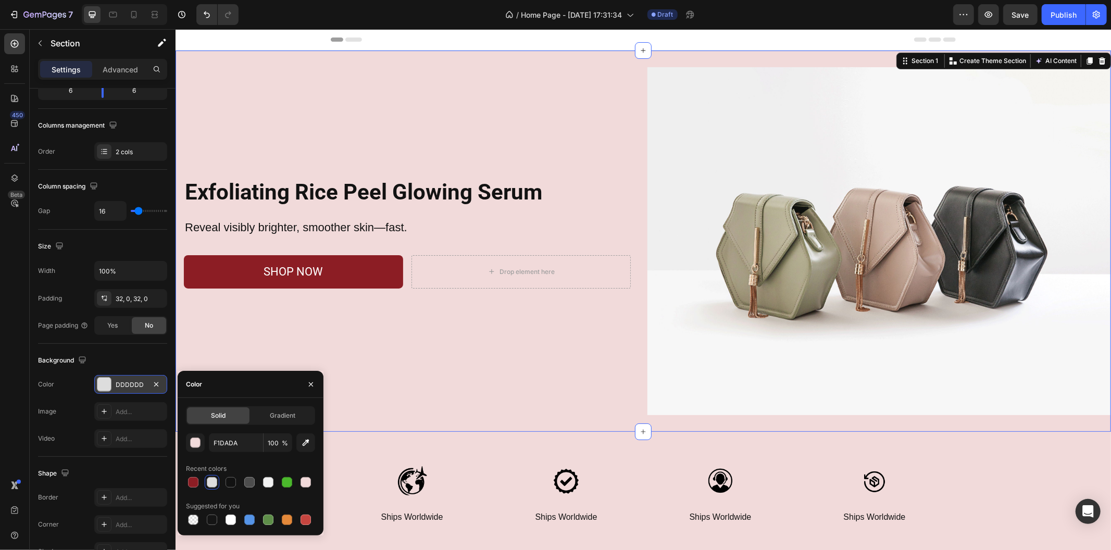
click at [415, 404] on div "Exfoliating Rice Peel Glowing Serum Heading Reveal visibly brighter, smoother s…" at bounding box center [406, 241] width 463 height 348
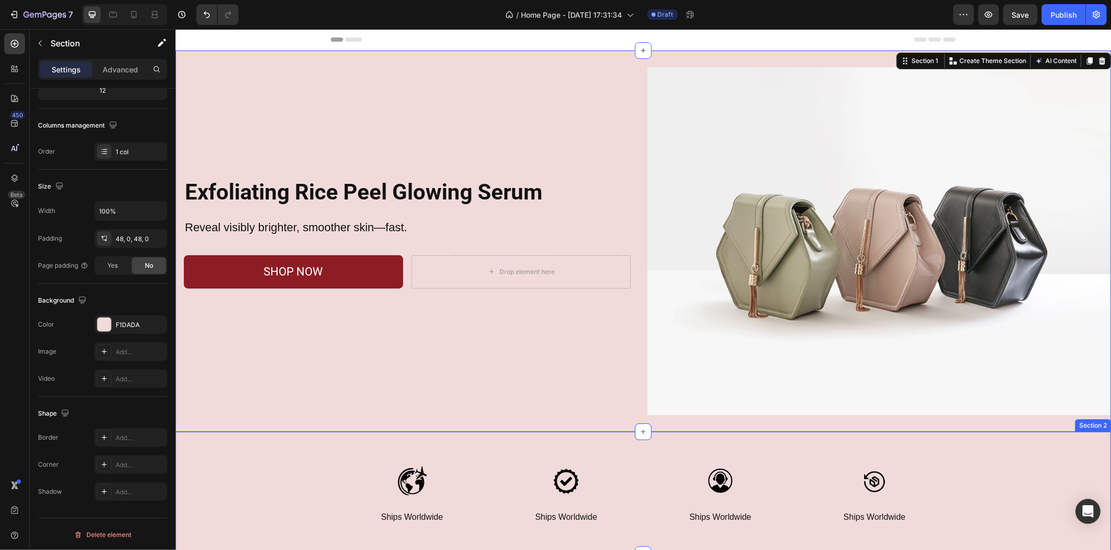
click at [595, 442] on div "Image Ships Worldwide Text Block Row Image Ships Worldwide Text Block Row Image…" at bounding box center [642, 492] width 935 height 123
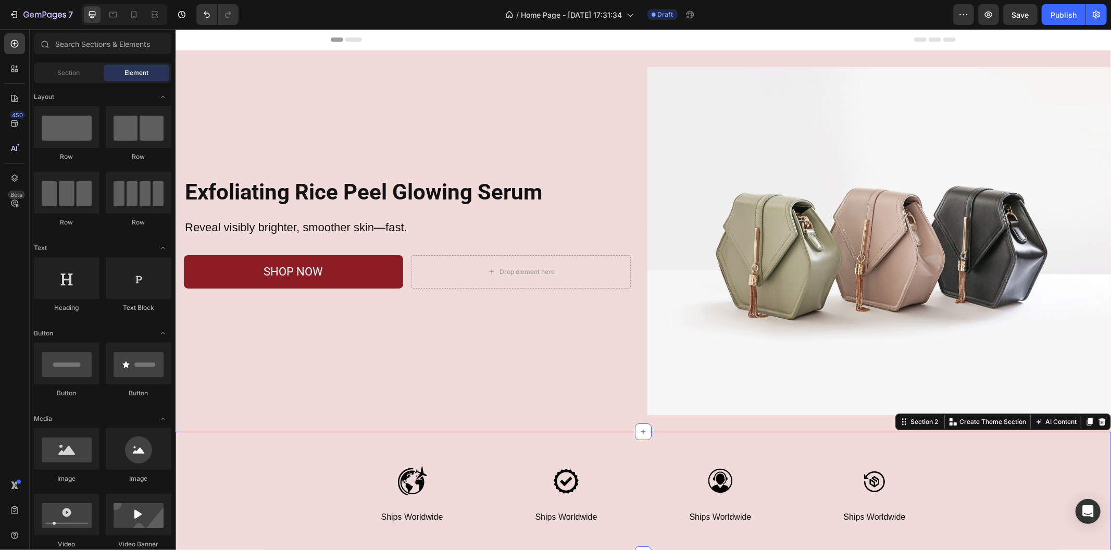
click at [524, 44] on div "Header" at bounding box center [642, 39] width 625 height 21
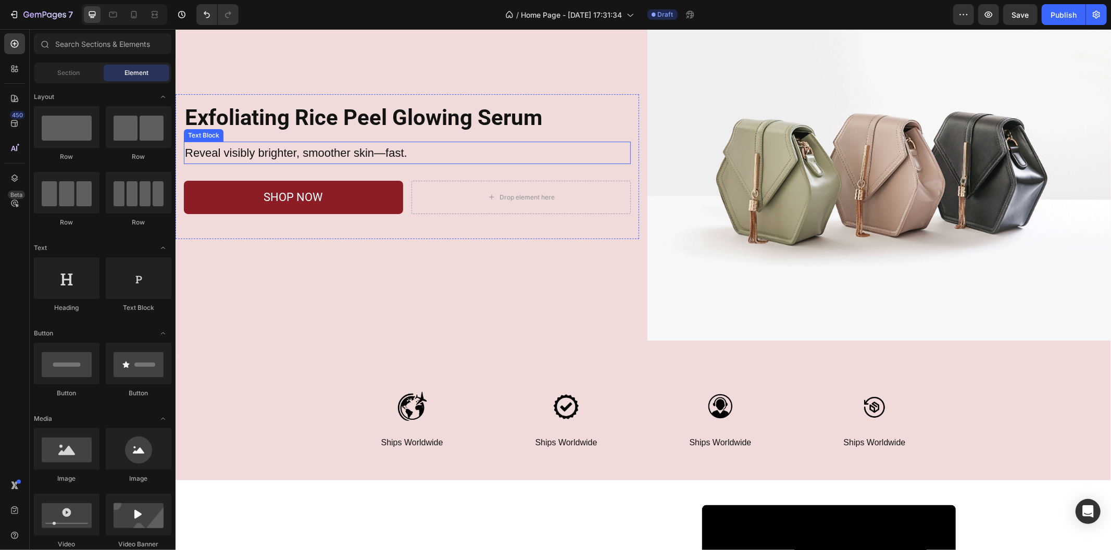
scroll to position [173, 0]
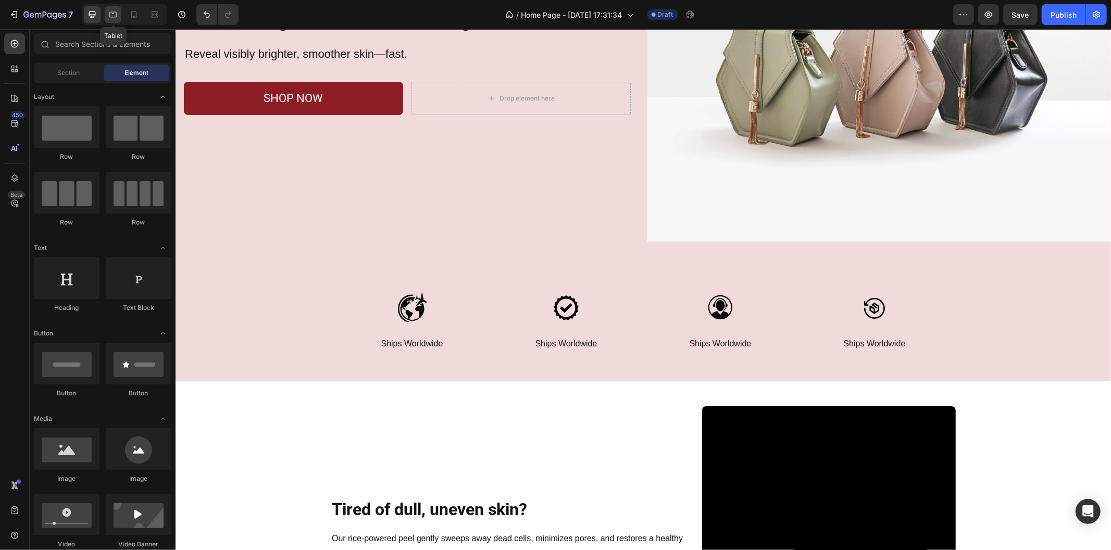
click at [117, 21] on div at bounding box center [113, 14] width 17 height 17
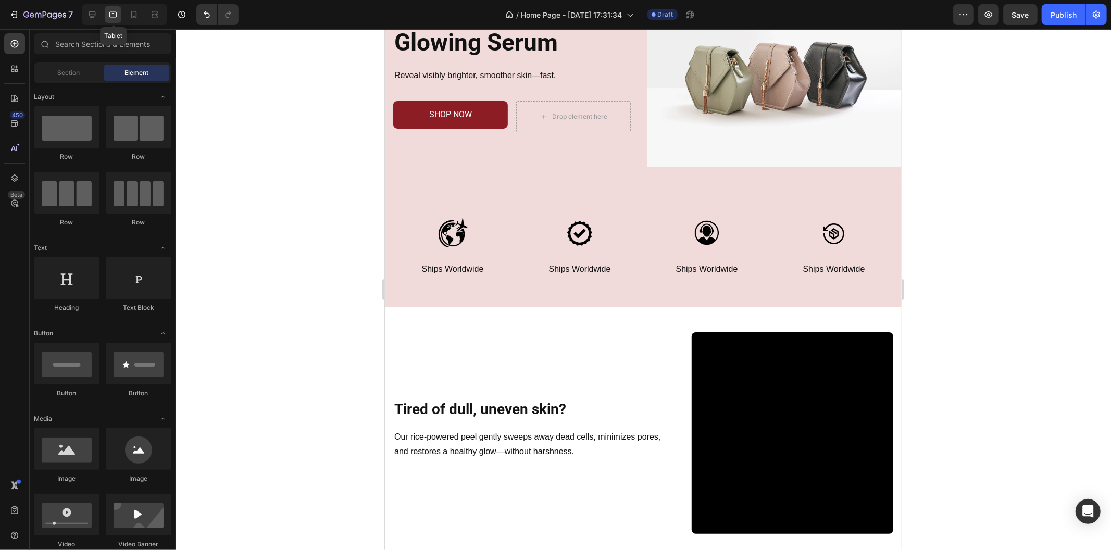
scroll to position [82, 0]
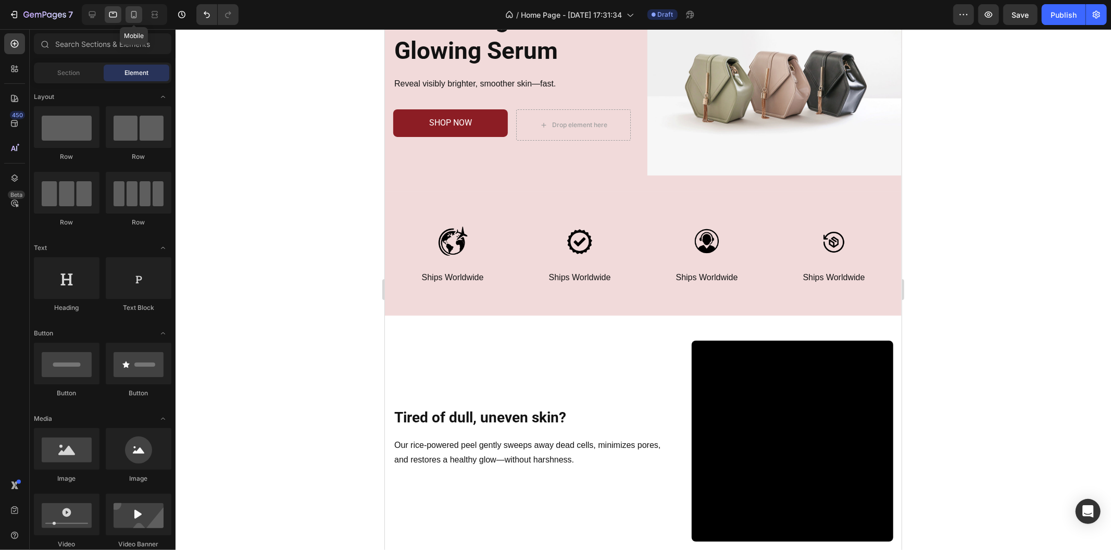
click at [139, 19] on div at bounding box center [133, 14] width 17 height 17
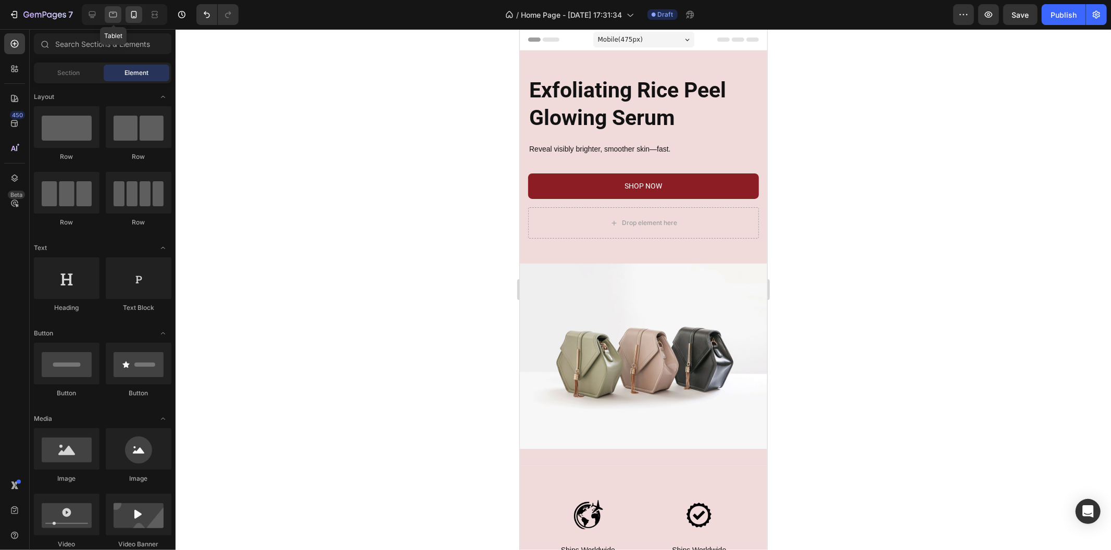
click at [107, 12] on div at bounding box center [113, 14] width 17 height 17
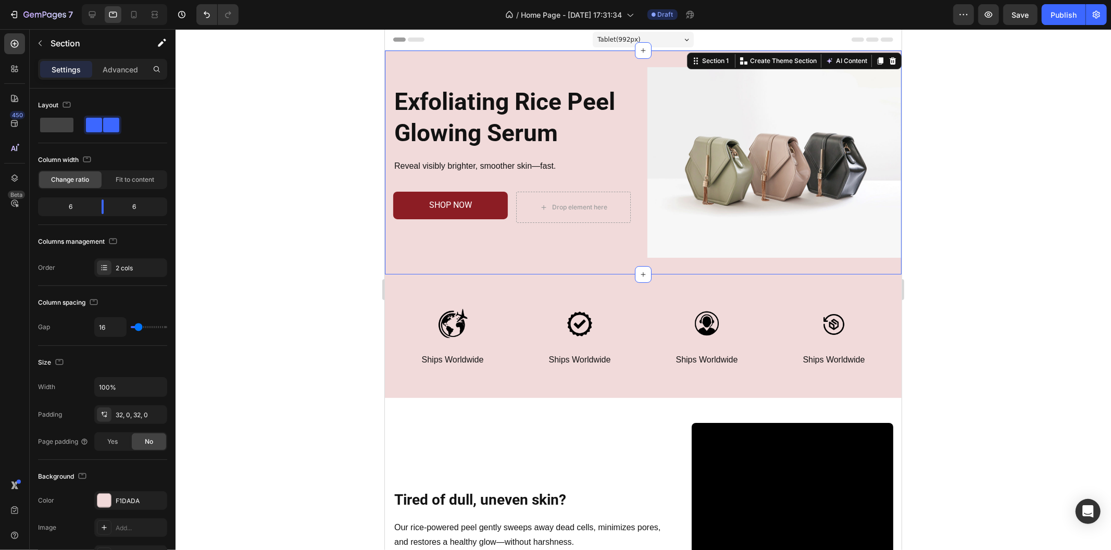
click at [616, 257] on div "Exfoliating Rice Peel Glowing Serum Heading Reveal visibly brighter, smoother s…" at bounding box center [642, 162] width 516 height 224
click at [137, 20] on div at bounding box center [133, 14] width 17 height 17
type input "0"
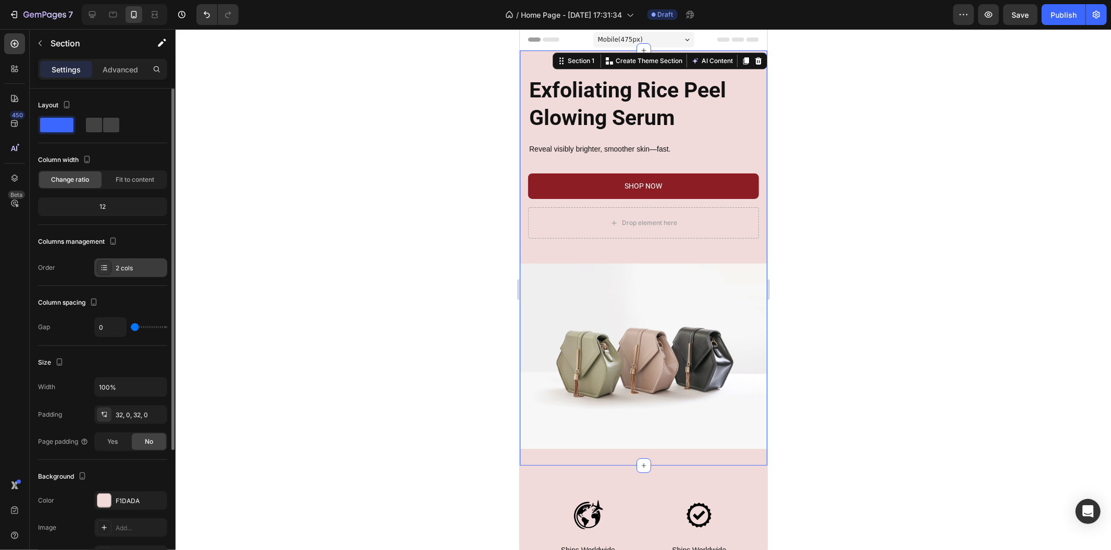
click at [140, 257] on div "Columns management Order 2 cols" at bounding box center [102, 255] width 129 height 44
click at [144, 264] on div "2 cols" at bounding box center [140, 267] width 49 height 9
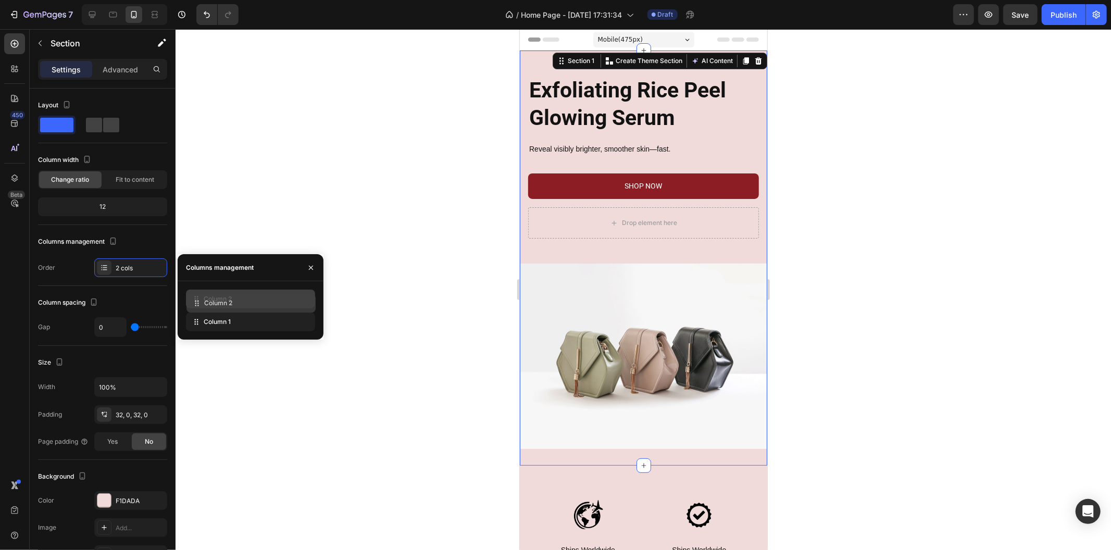
drag, startPoint x: 202, startPoint y: 324, endPoint x: 203, endPoint y: 306, distance: 18.8
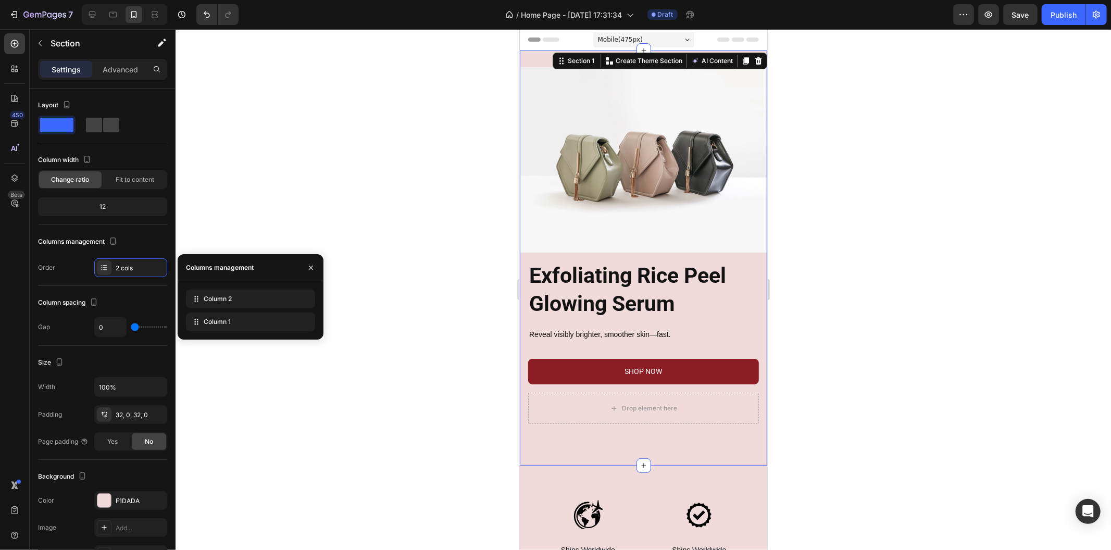
click at [828, 221] on div at bounding box center [642, 289] width 935 height 521
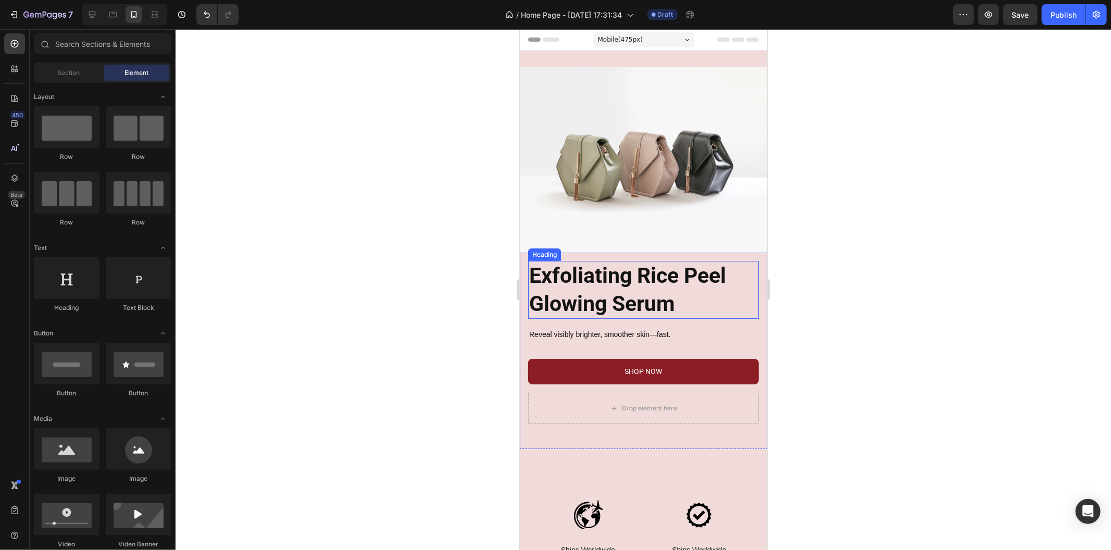
click at [621, 292] on h2 "Exfoliating Rice Peel Glowing Serum" at bounding box center [642, 289] width 231 height 58
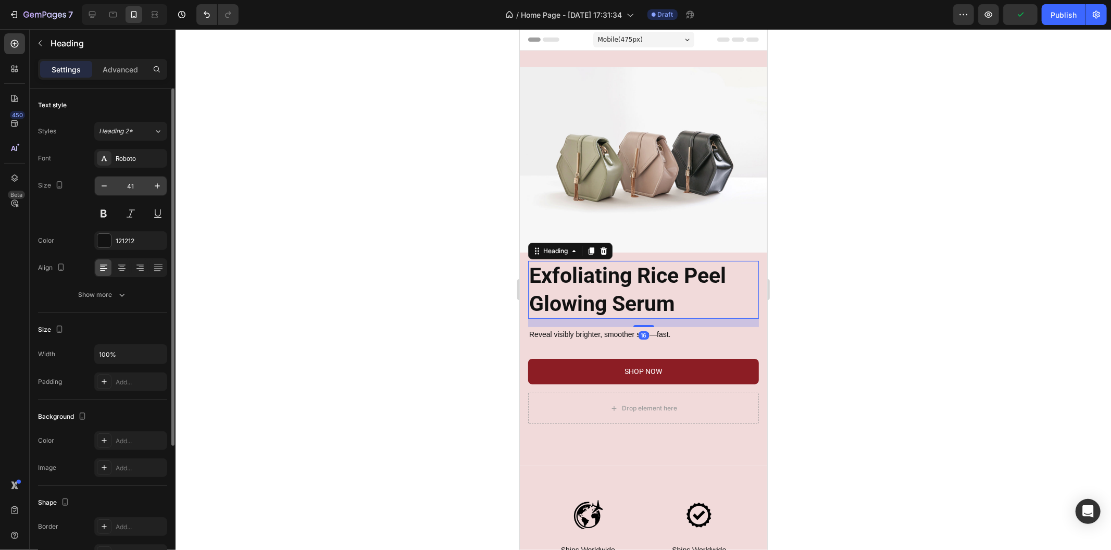
click at [139, 185] on input "41" at bounding box center [131, 186] width 34 height 19
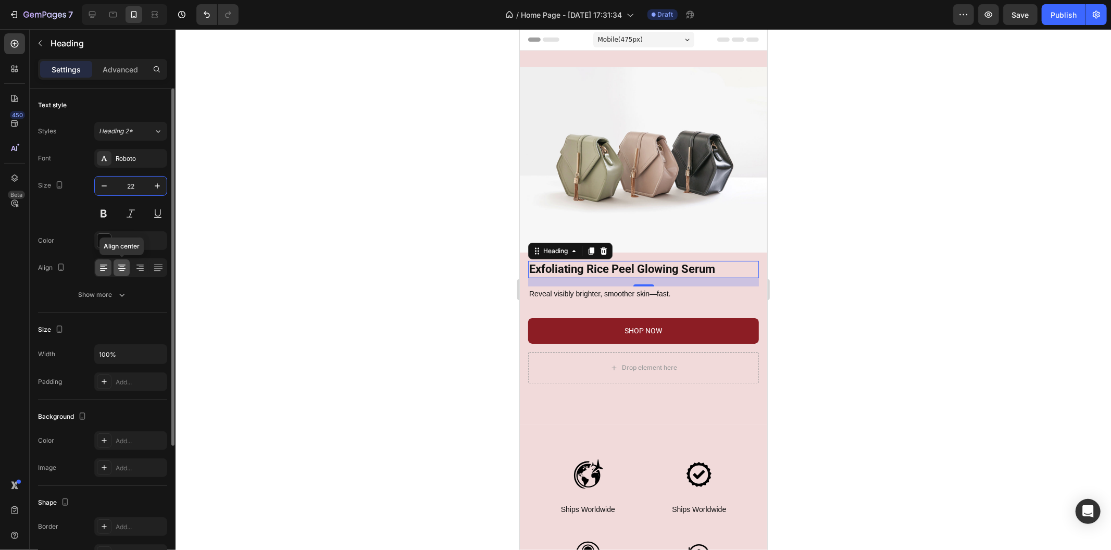
type input "22"
click at [125, 267] on icon at bounding box center [122, 267] width 10 height 10
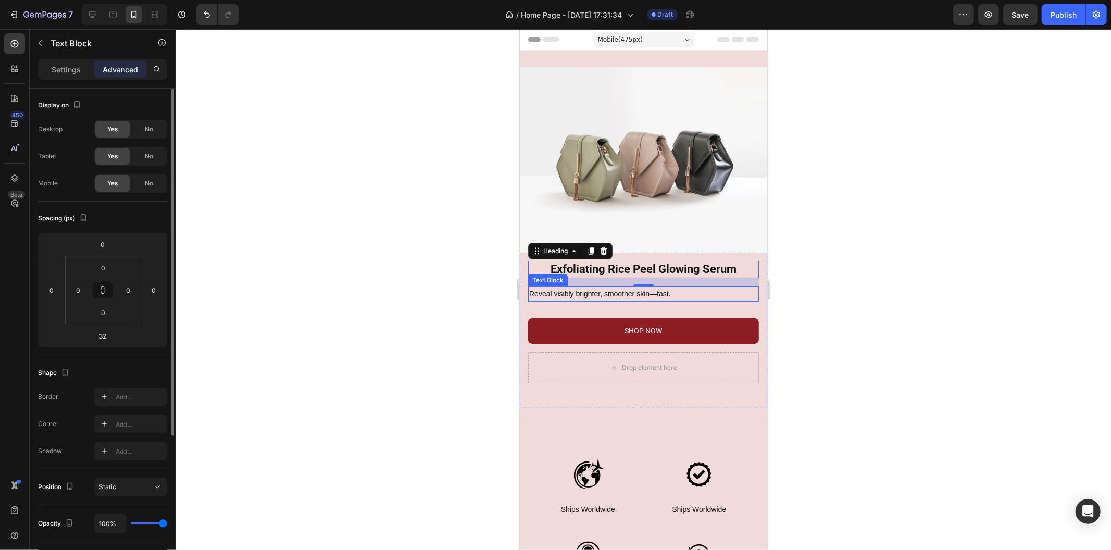
click at [561, 287] on p "Reveal visibly brighter, smoother skin—fast." at bounding box center [642, 293] width 229 height 13
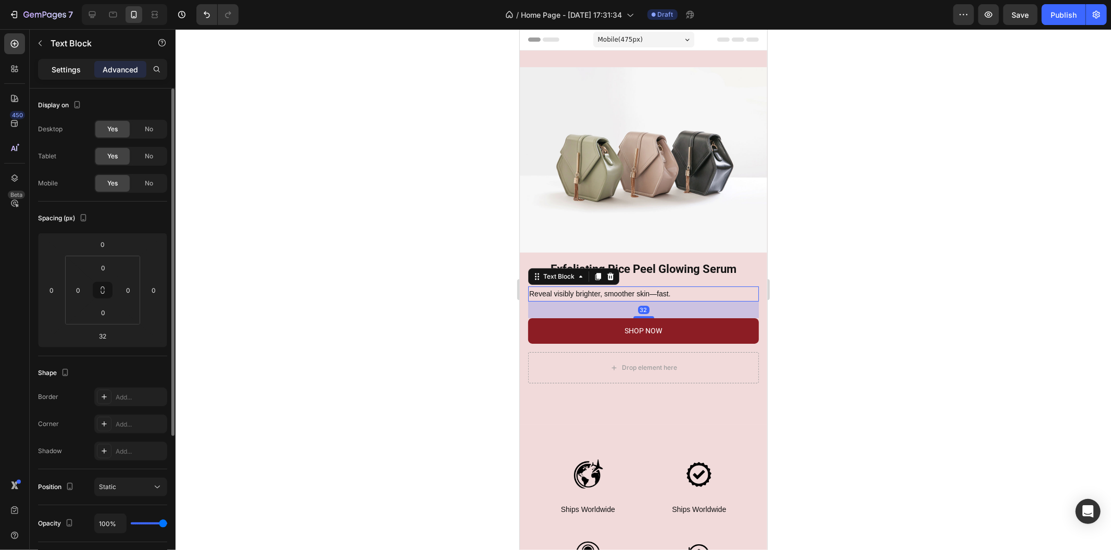
click at [72, 68] on p "Settings" at bounding box center [66, 69] width 29 height 11
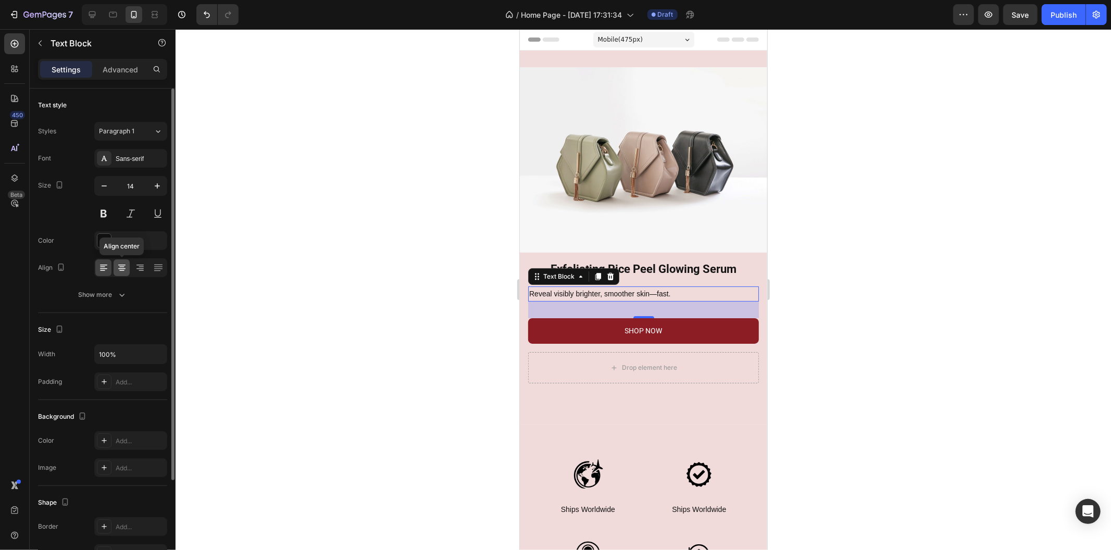
click at [123, 264] on icon at bounding box center [121, 264] width 7 height 1
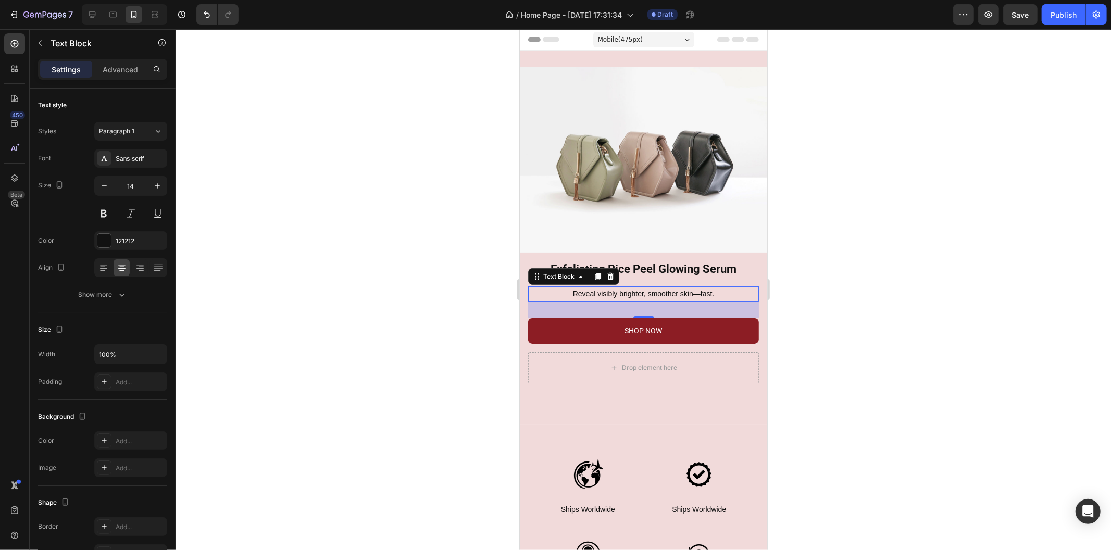
click at [412, 305] on div at bounding box center [642, 289] width 935 height 521
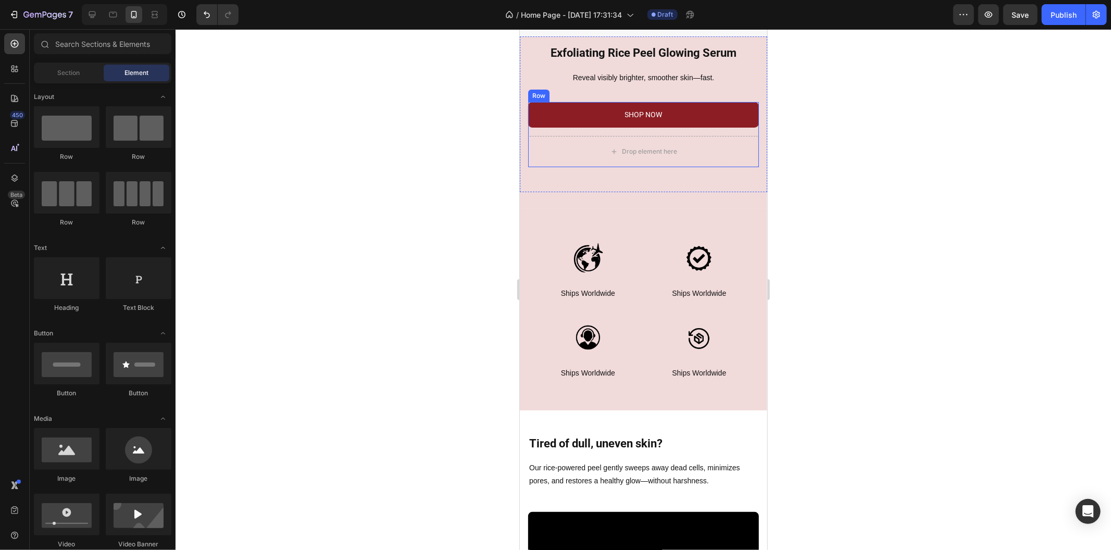
scroll to position [231, 0]
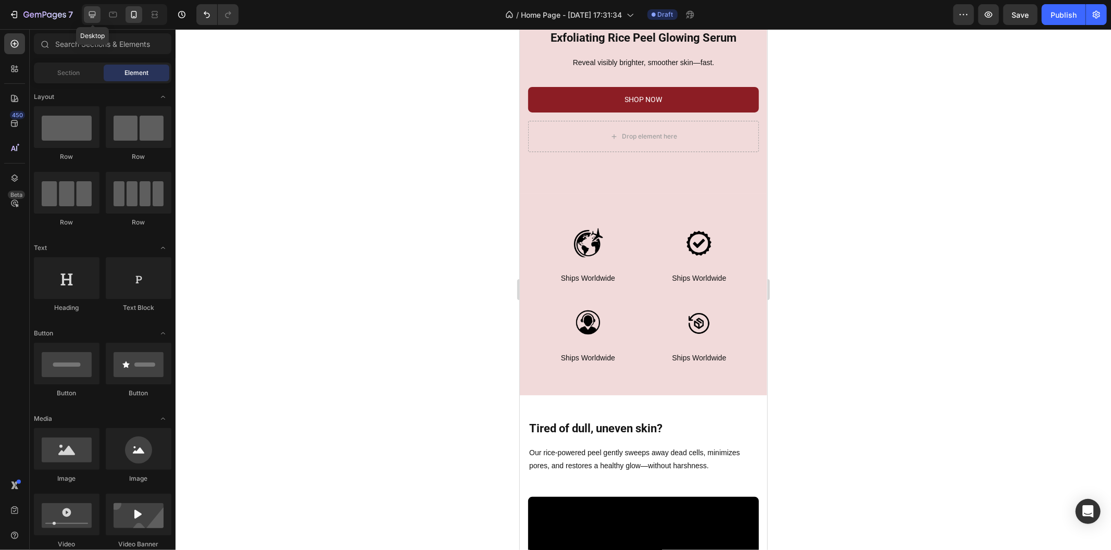
click at [92, 8] on div at bounding box center [92, 14] width 17 height 17
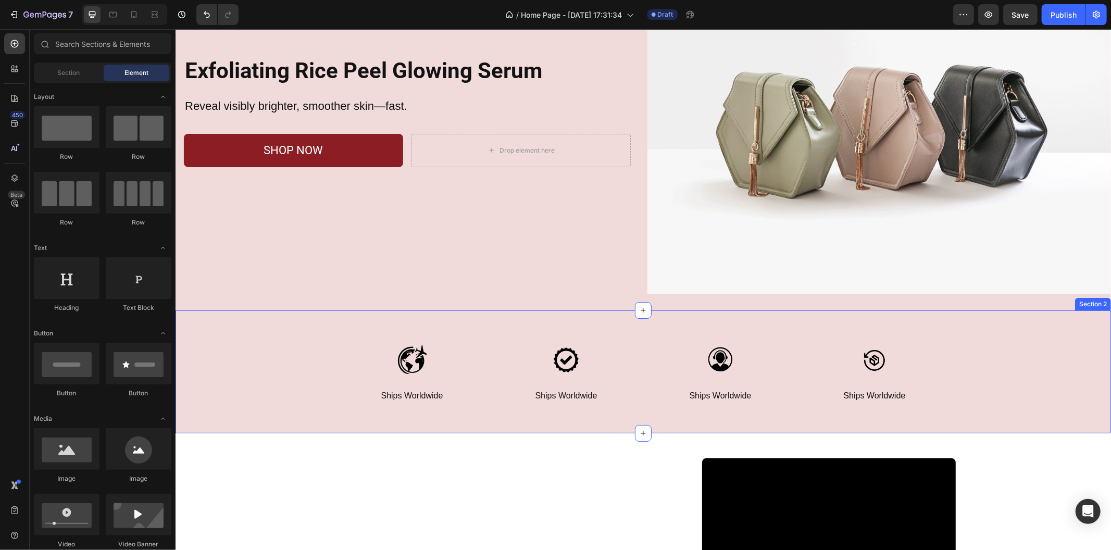
click at [551, 312] on div "Image Ships Worldwide Text Block Row Image Ships Worldwide Text Block Row Image…" at bounding box center [642, 371] width 935 height 123
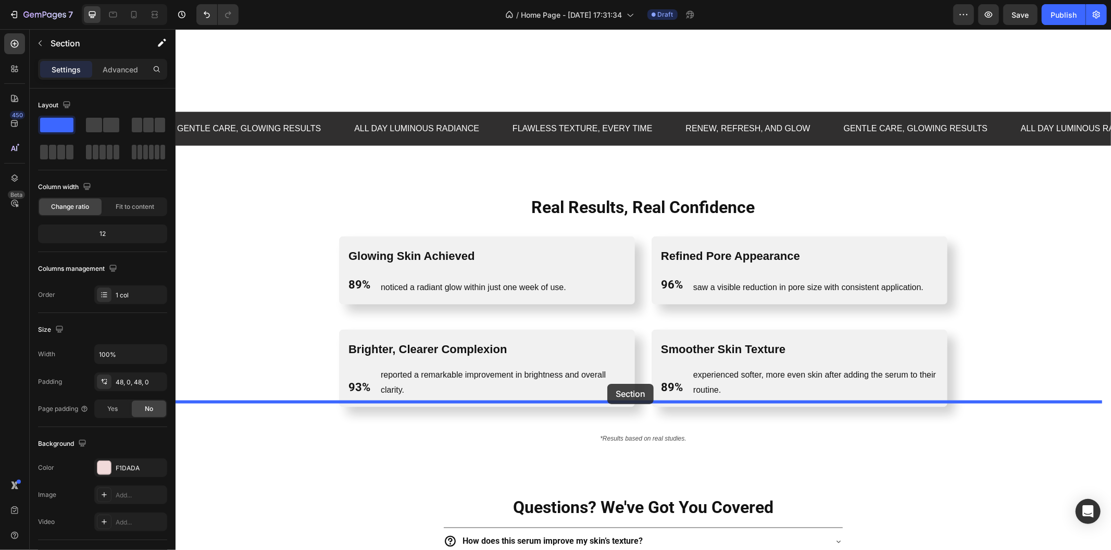
scroll to position [1336, 0]
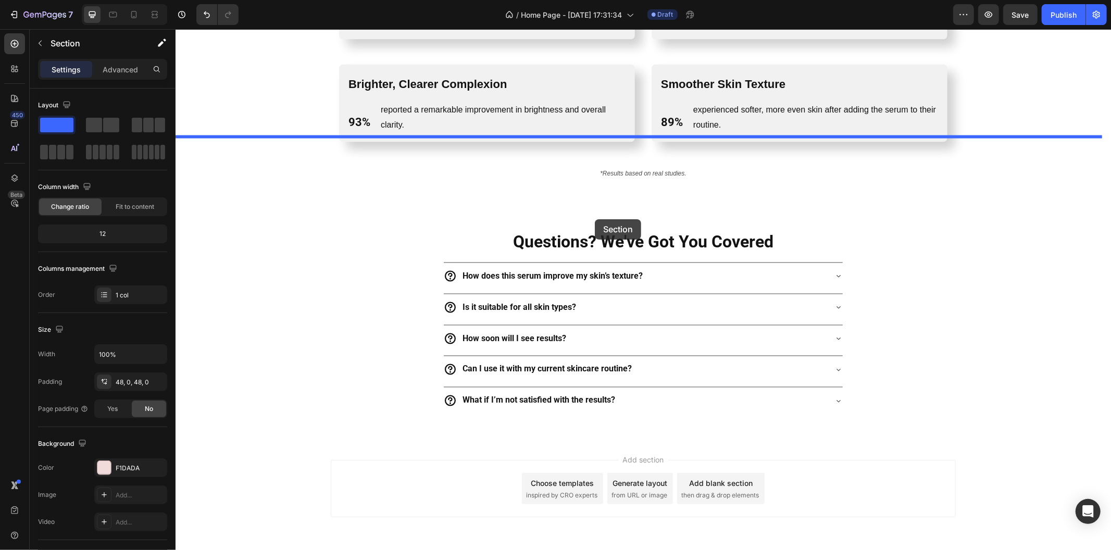
drag, startPoint x: 566, startPoint y: 312, endPoint x: 593, endPoint y: 218, distance: 97.4
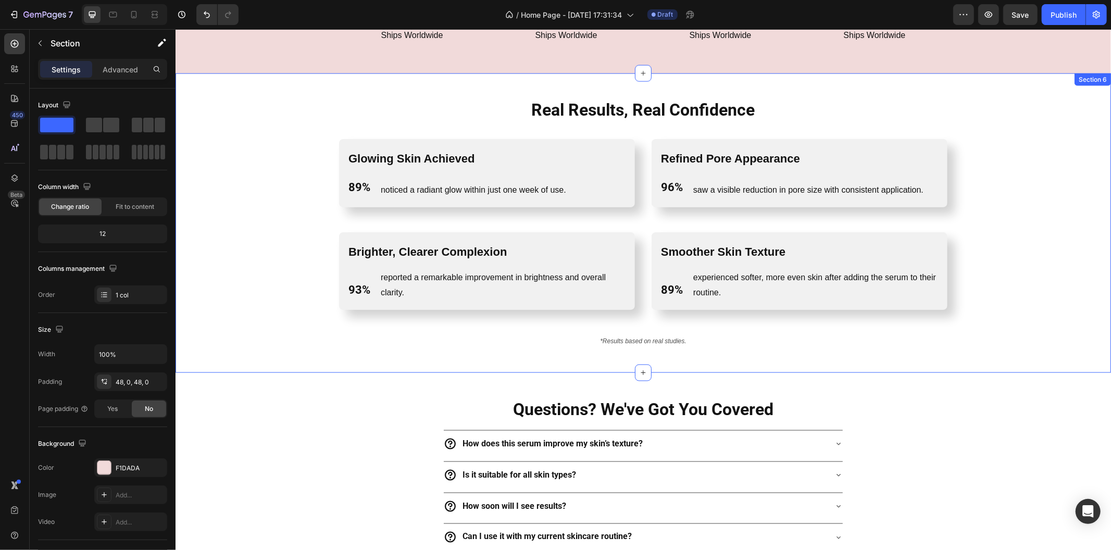
scroll to position [989, 0]
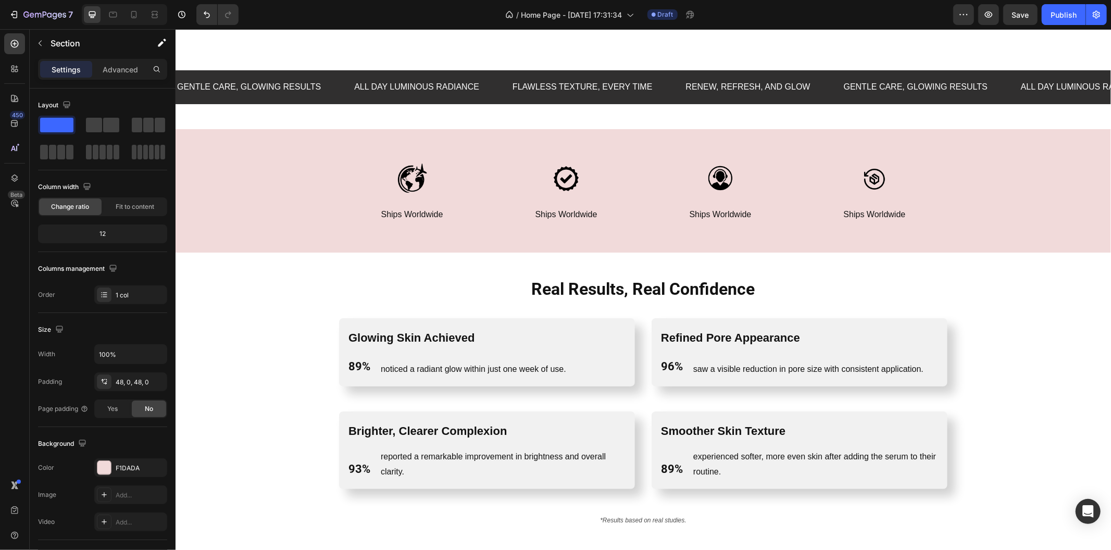
click at [660, 141] on div "Image Ships Worldwide Text Block Row Image Ships Worldwide Text Block Row Image…" at bounding box center [642, 190] width 935 height 123
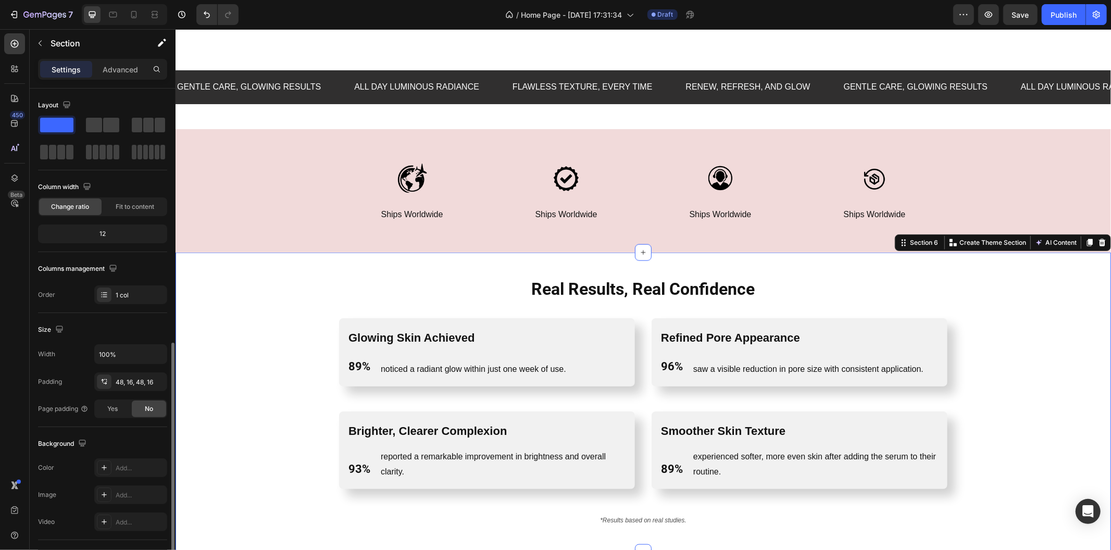
scroll to position [143, 0]
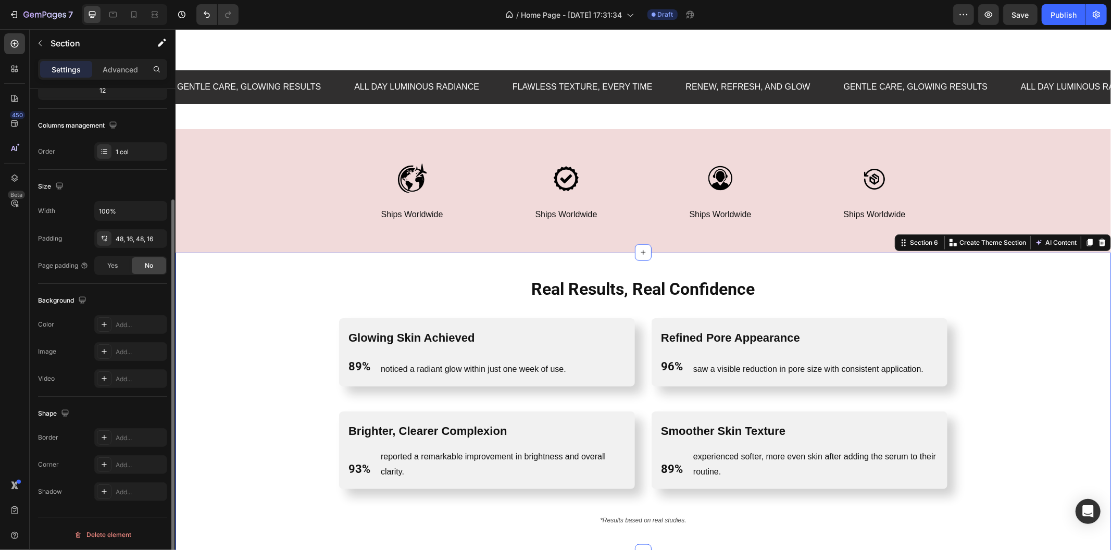
click at [714, 268] on div "Real Results, Real Confidence Heading Row Glowing Skin Achieved Text Block 89% …" at bounding box center [642, 402] width 935 height 300
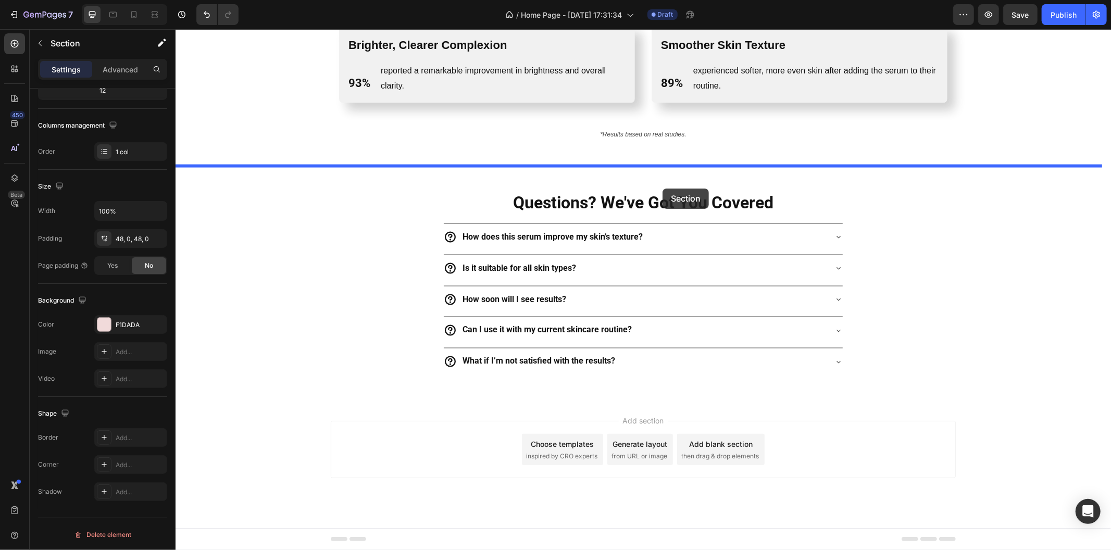
drag, startPoint x: 634, startPoint y: 137, endPoint x: 662, endPoint y: 187, distance: 56.6
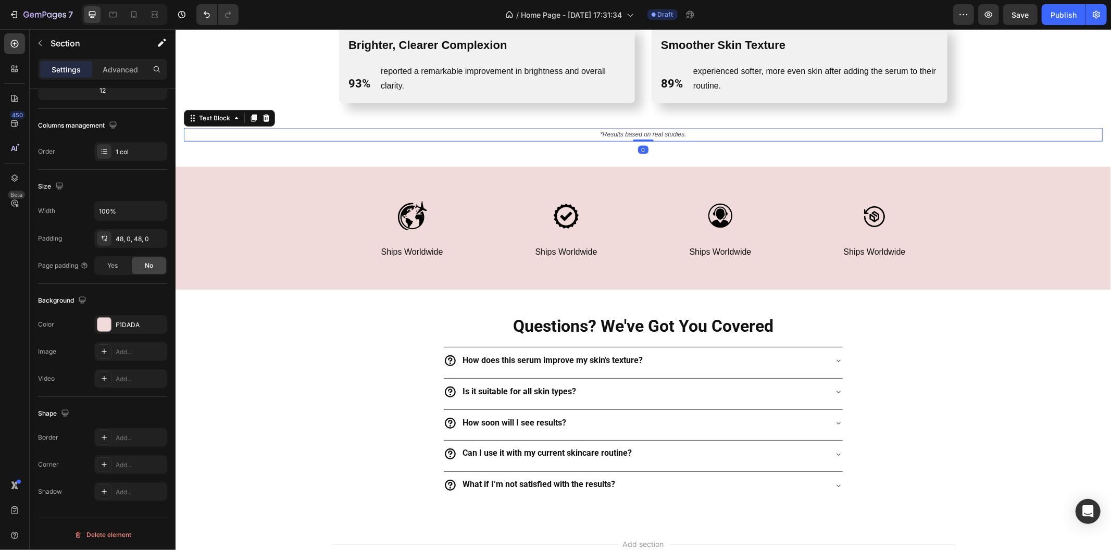
click at [311, 139] on p "*Results based on real studies." at bounding box center [642, 134] width 916 height 11
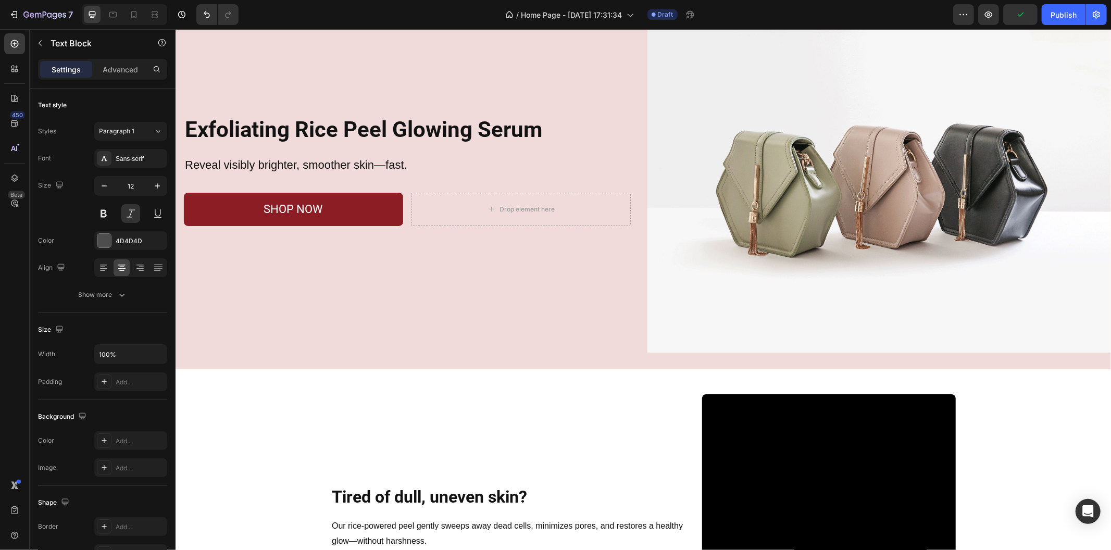
scroll to position [0, 0]
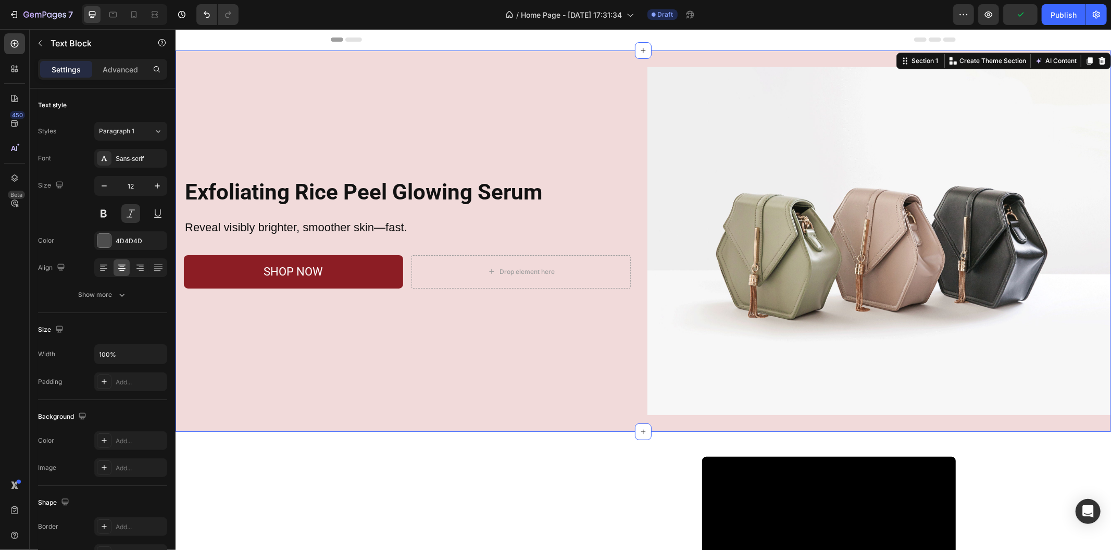
click at [627, 422] on div "Exfoliating Rice Peel Glowing Serum Heading Reveal visibly brighter, smoother s…" at bounding box center [642, 240] width 935 height 381
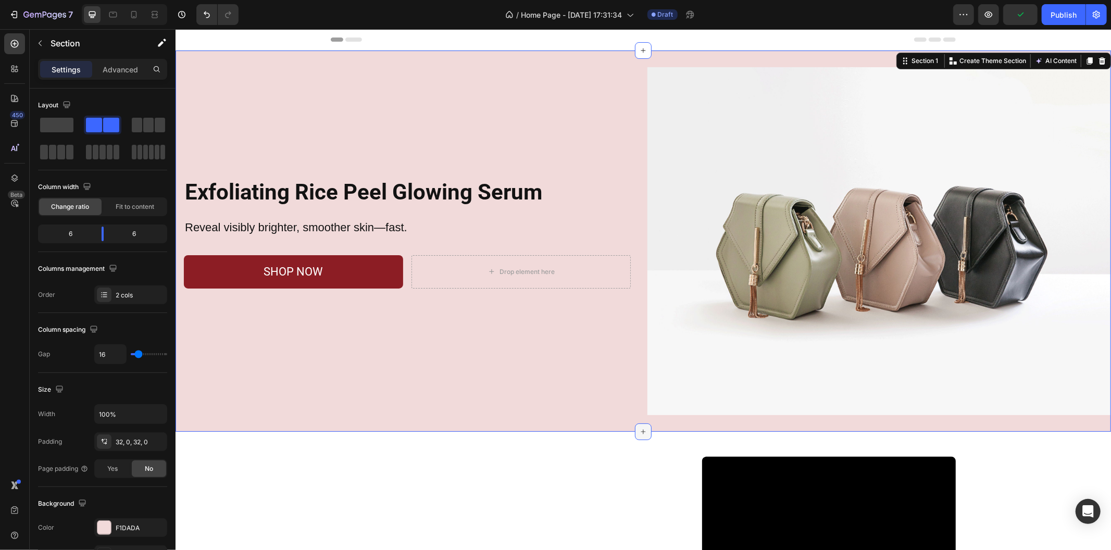
click at [634, 423] on div at bounding box center [642, 431] width 17 height 17
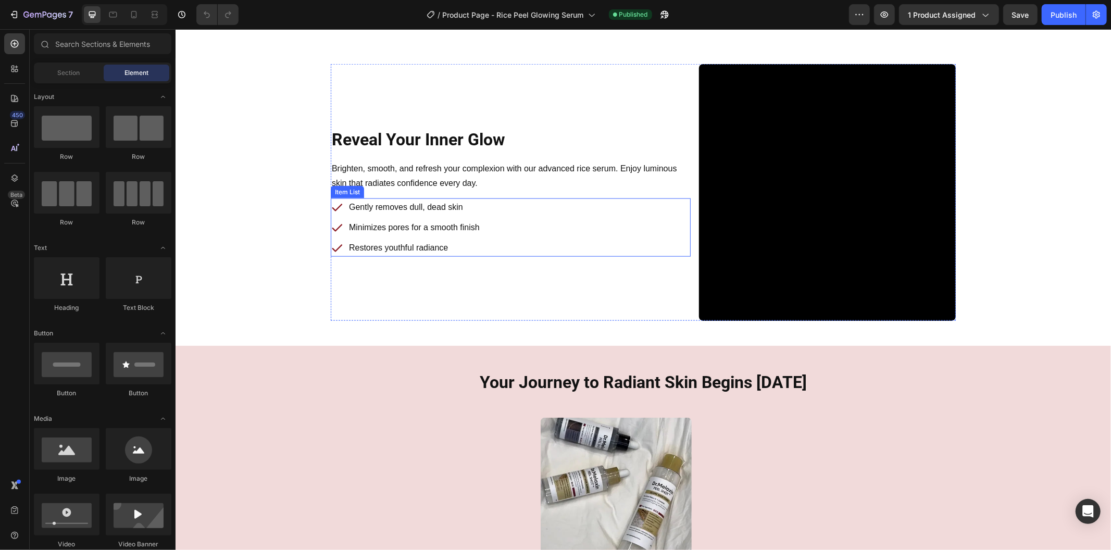
scroll to position [867, 0]
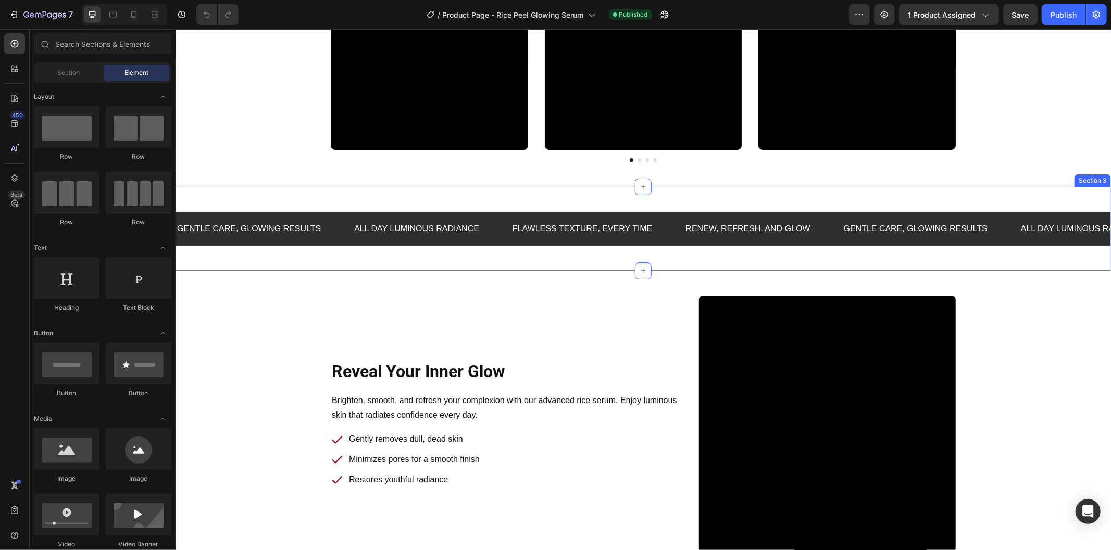
click at [355, 201] on div "Gentle care, glowing results Text Block All Day Luminous Radiance Text Block Fl…" at bounding box center [642, 228] width 935 height 84
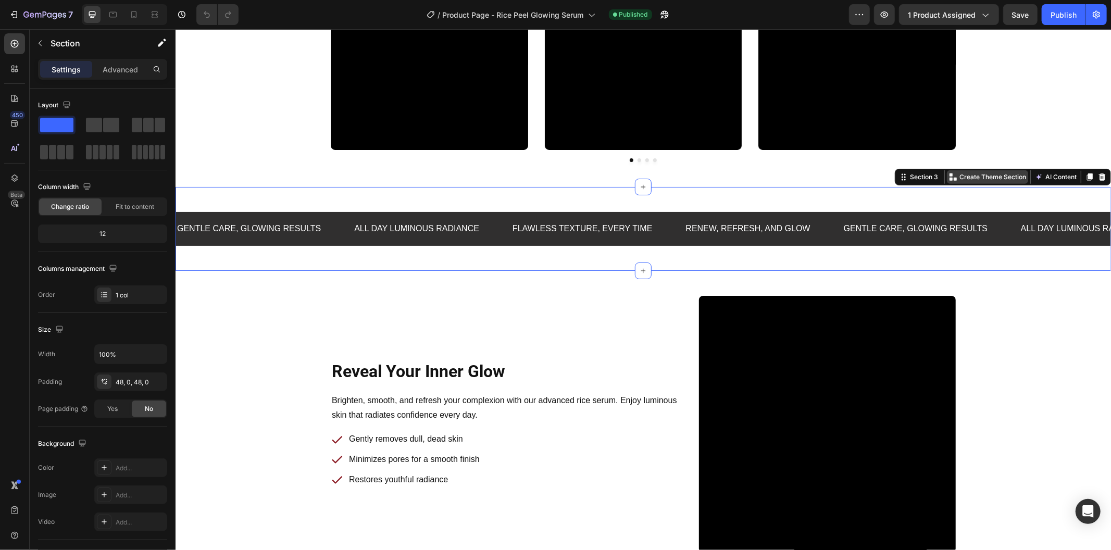
click at [975, 173] on p "Create Theme Section" at bounding box center [992, 176] width 67 height 9
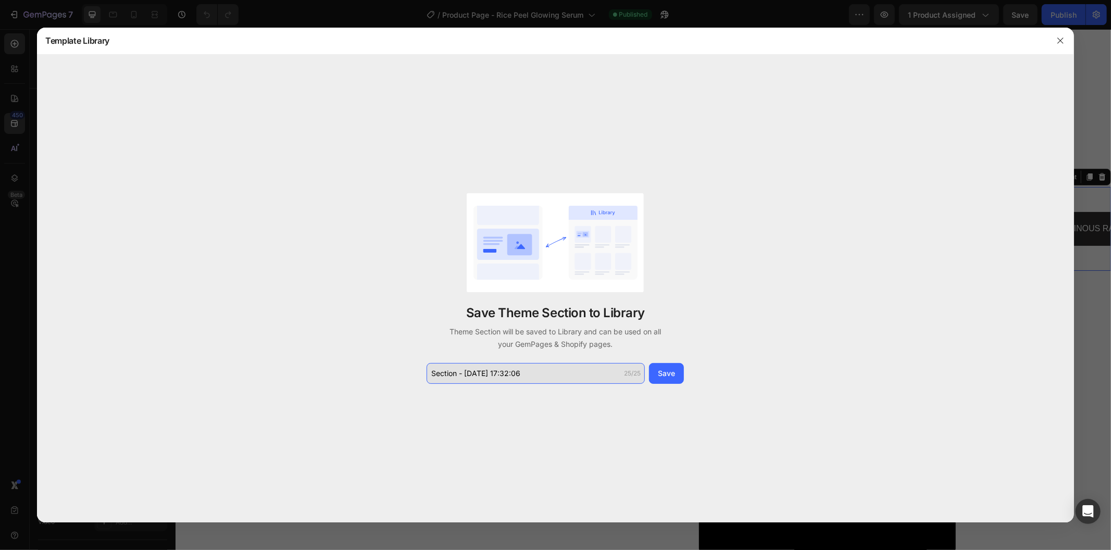
click at [546, 371] on input "Section - Aug 28 17:32:06" at bounding box center [535, 373] width 218 height 21
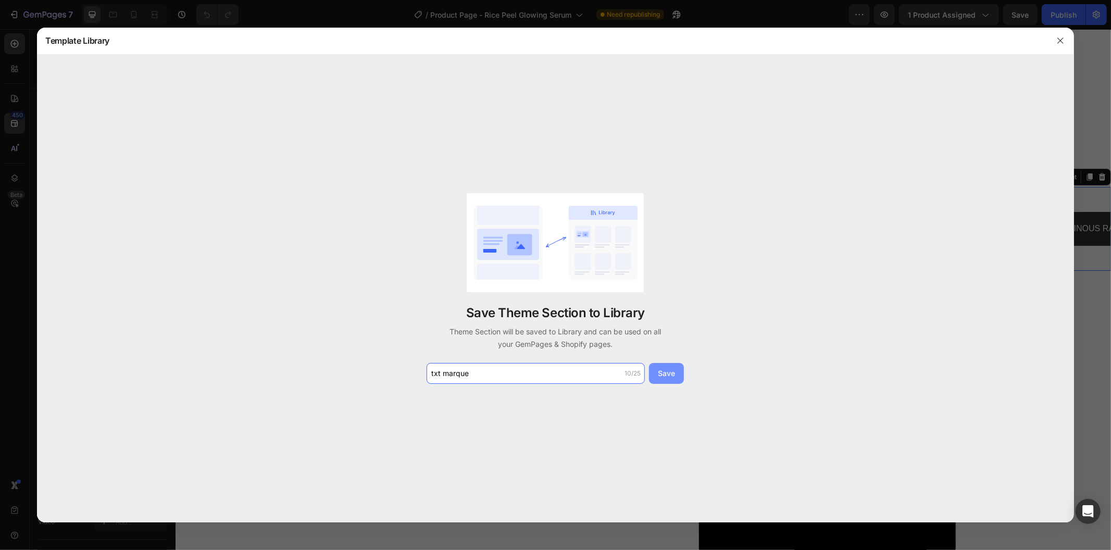
type input "txt marque"
click at [675, 376] on button "Save" at bounding box center [666, 373] width 35 height 21
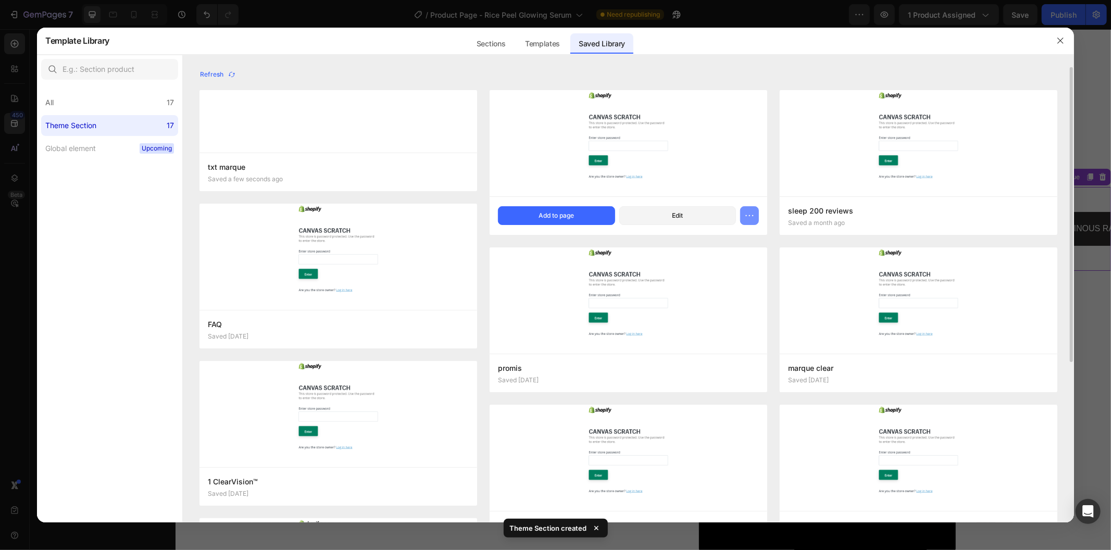
click at [750, 216] on icon "button" at bounding box center [749, 215] width 10 height 10
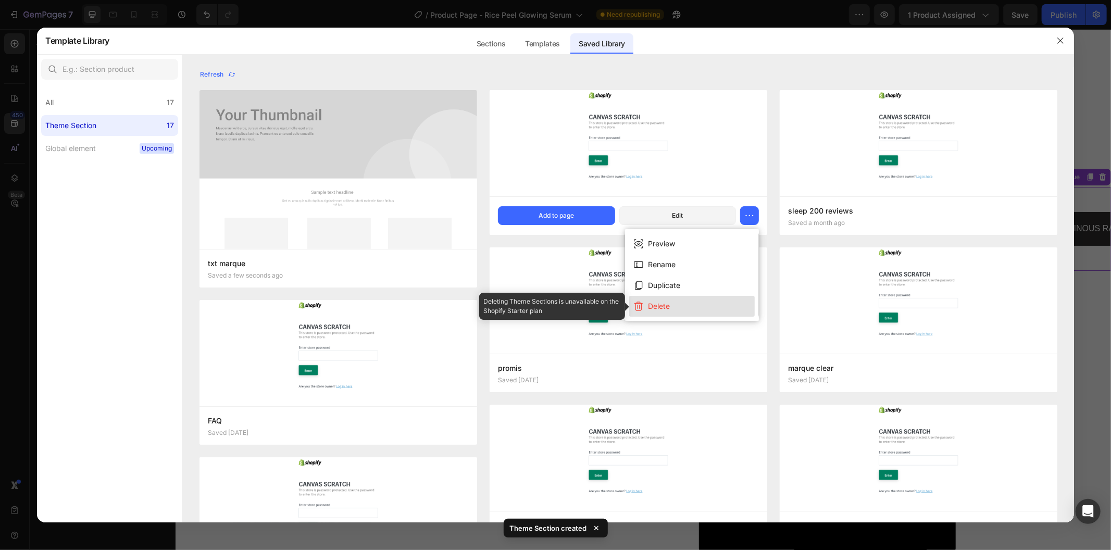
click at [685, 299] on button "Delete" at bounding box center [691, 306] width 125 height 21
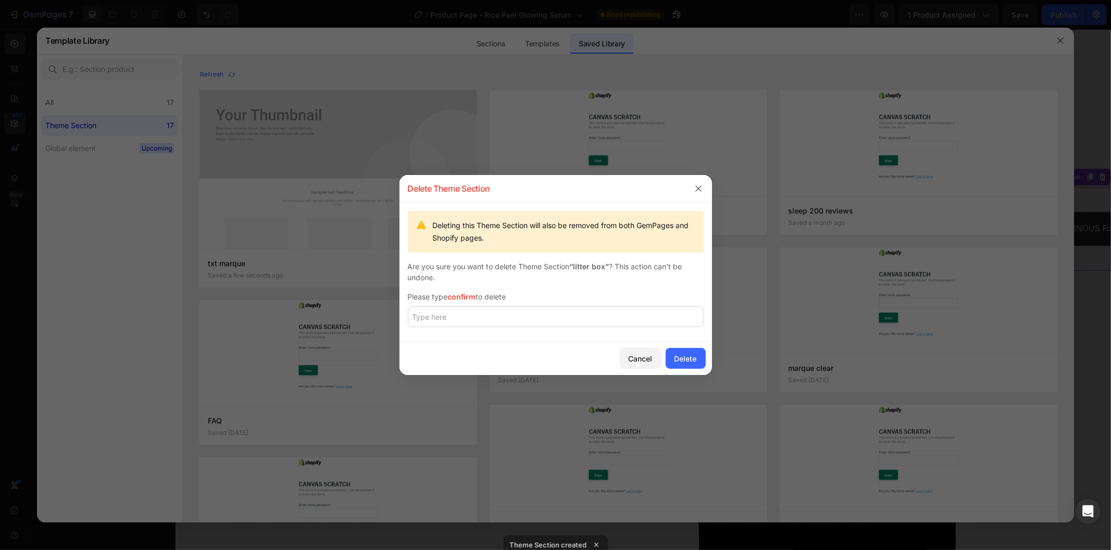
click at [457, 295] on span "confirm" at bounding box center [462, 296] width 28 height 9
copy div "confirm"
click at [466, 313] on input "text" at bounding box center [556, 316] width 296 height 21
paste input "confirm"
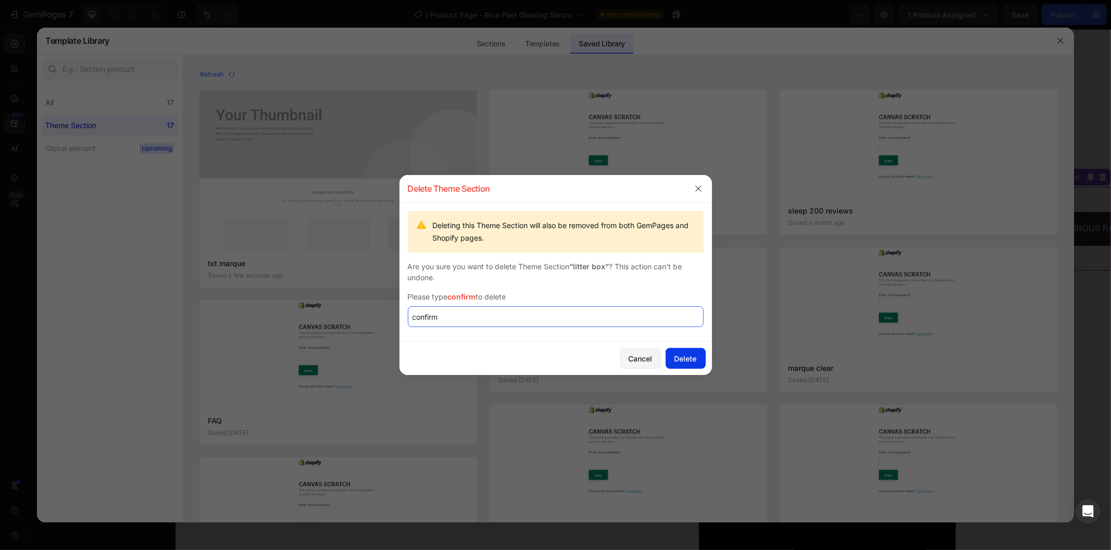
type input "confirm"
click at [690, 358] on div "Delete" at bounding box center [685, 358] width 22 height 11
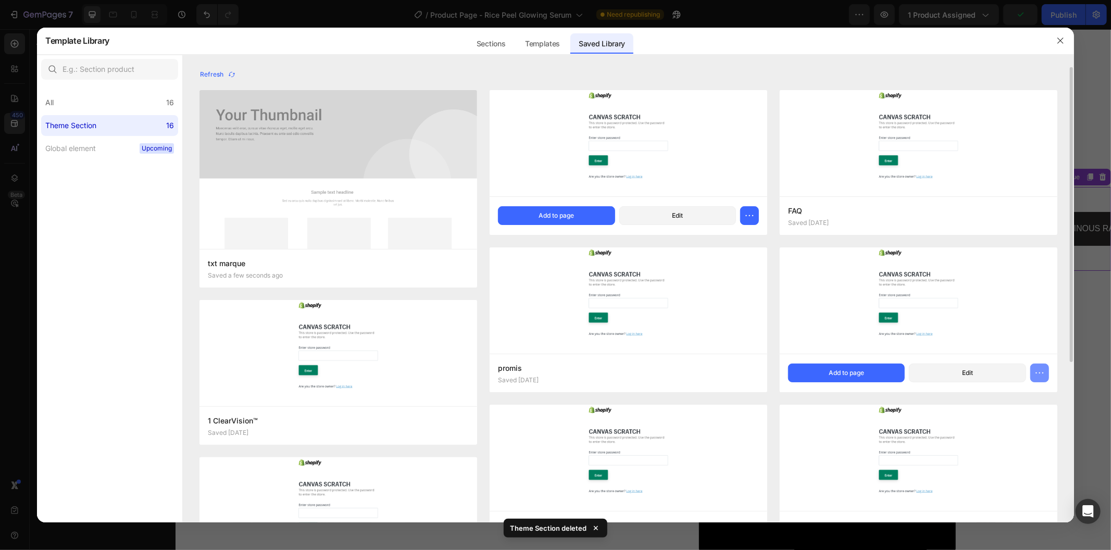
click at [1047, 365] on button "button" at bounding box center [1039, 372] width 19 height 19
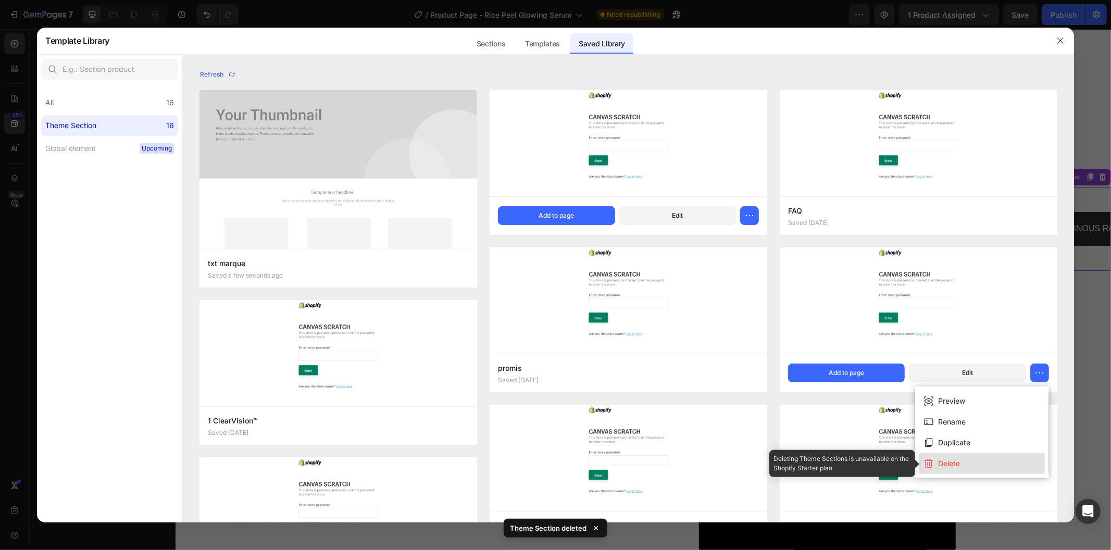
click at [969, 460] on button "Delete" at bounding box center [981, 463] width 125 height 21
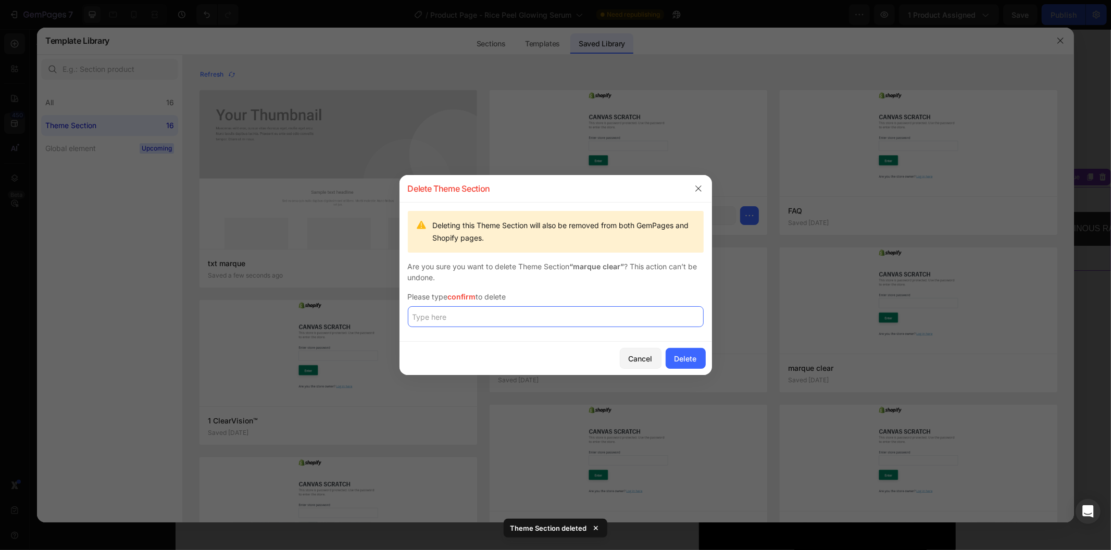
click at [556, 324] on input "text" at bounding box center [556, 316] width 296 height 21
paste input "confirm"
type input "confirm"
click at [703, 372] on div "Cancel Delete" at bounding box center [555, 358] width 312 height 33
click at [699, 363] on button "Delete" at bounding box center [685, 358] width 40 height 21
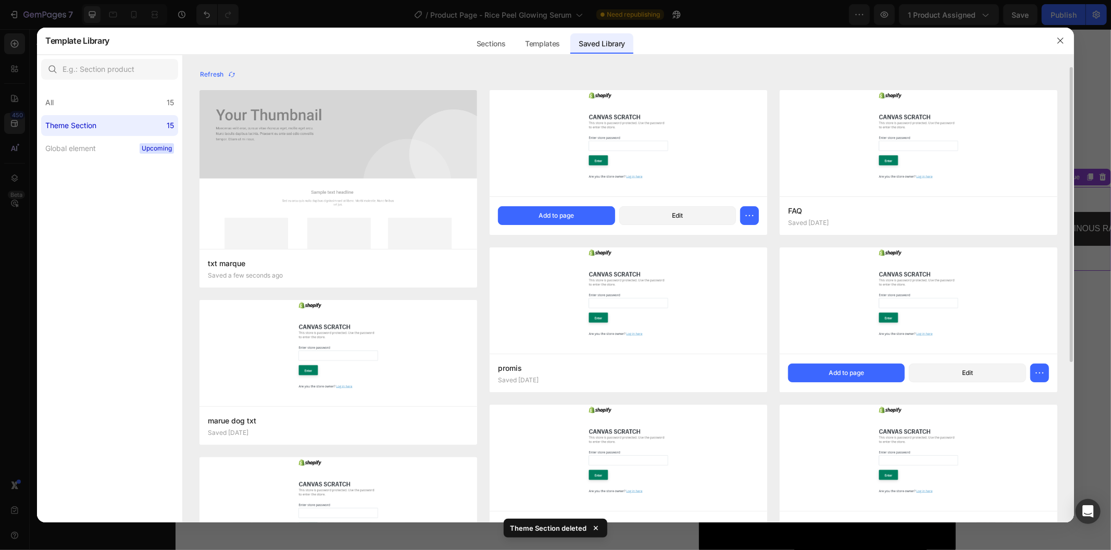
scroll to position [58, 0]
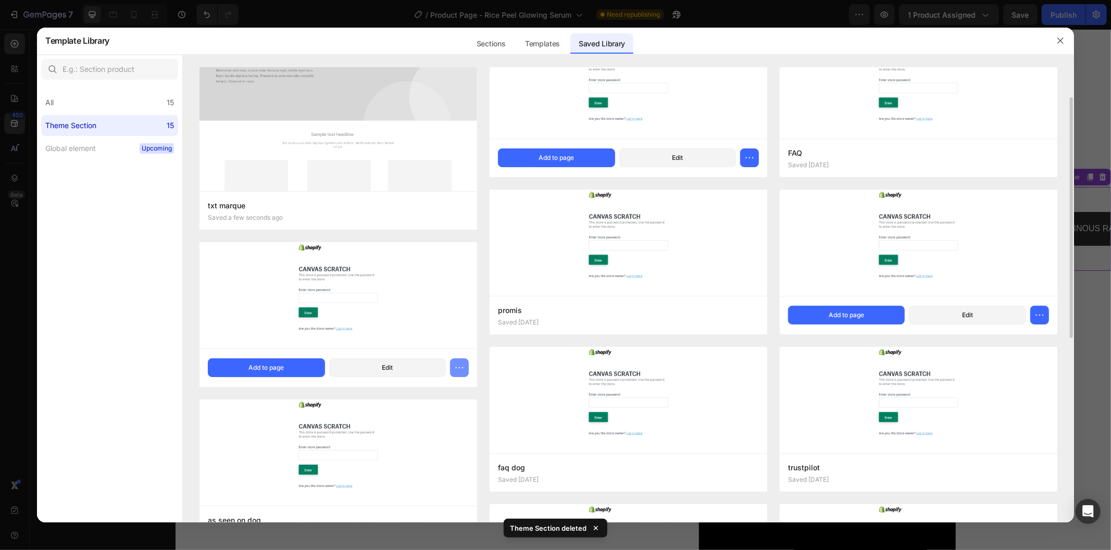
click at [461, 363] on icon "button" at bounding box center [459, 367] width 10 height 10
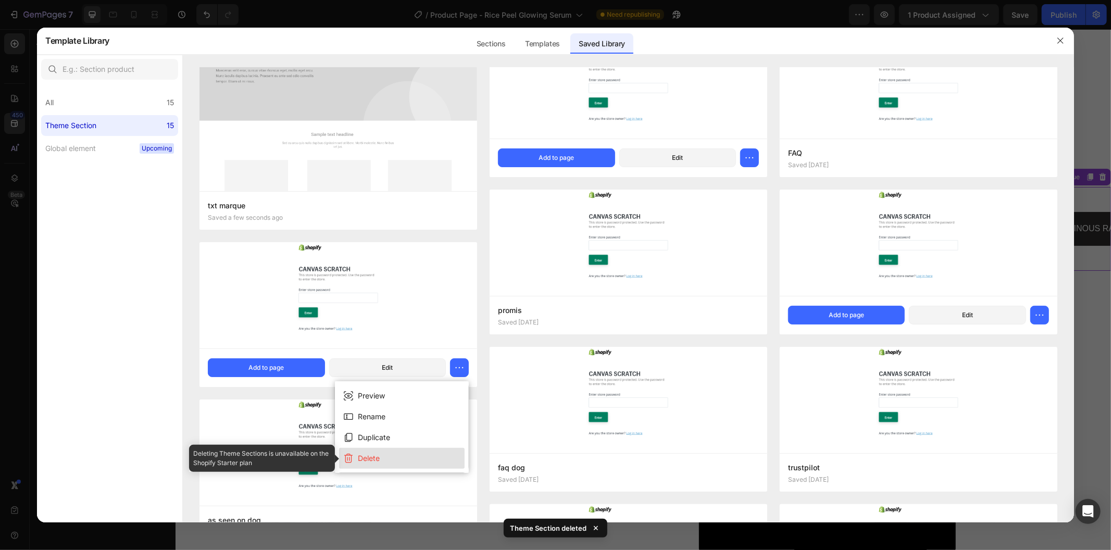
click at [402, 450] on button "Delete" at bounding box center [401, 458] width 125 height 21
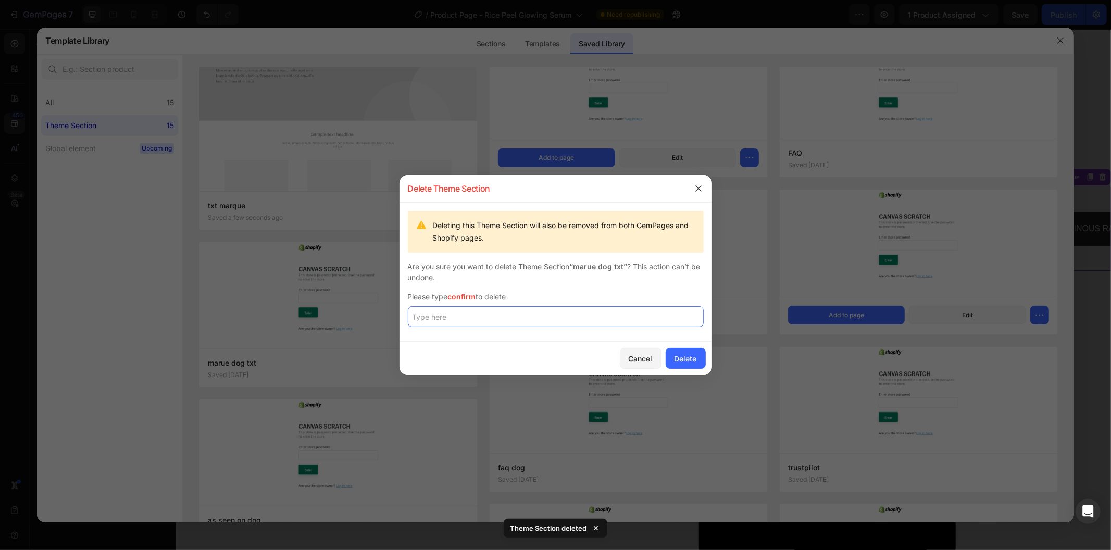
click at [475, 320] on input "text" at bounding box center [556, 316] width 296 height 21
paste input "confirm"
type input "confirm"
click at [685, 357] on div "Delete" at bounding box center [685, 358] width 22 height 11
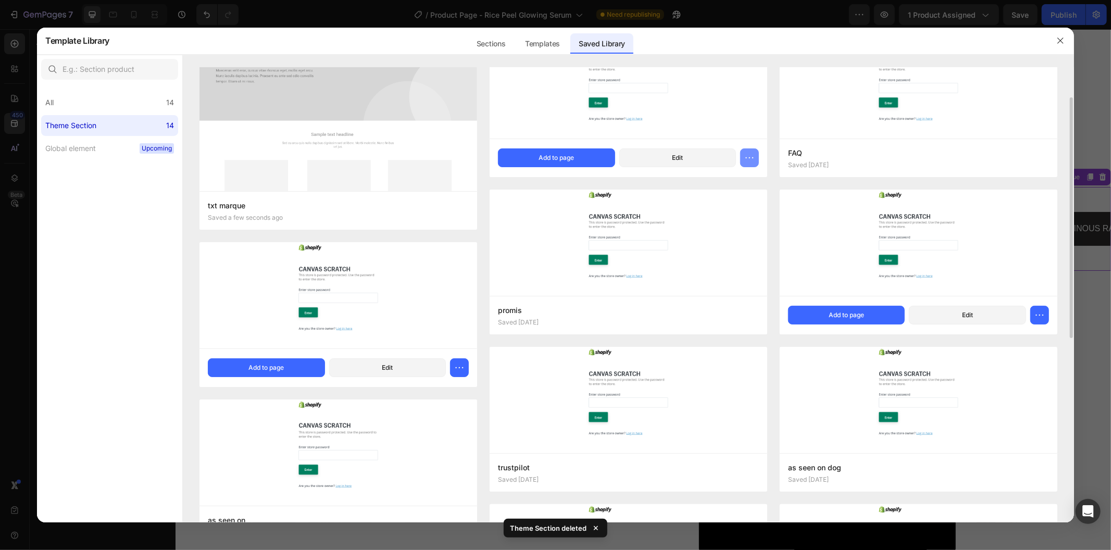
click at [753, 153] on icon "button" at bounding box center [749, 158] width 10 height 10
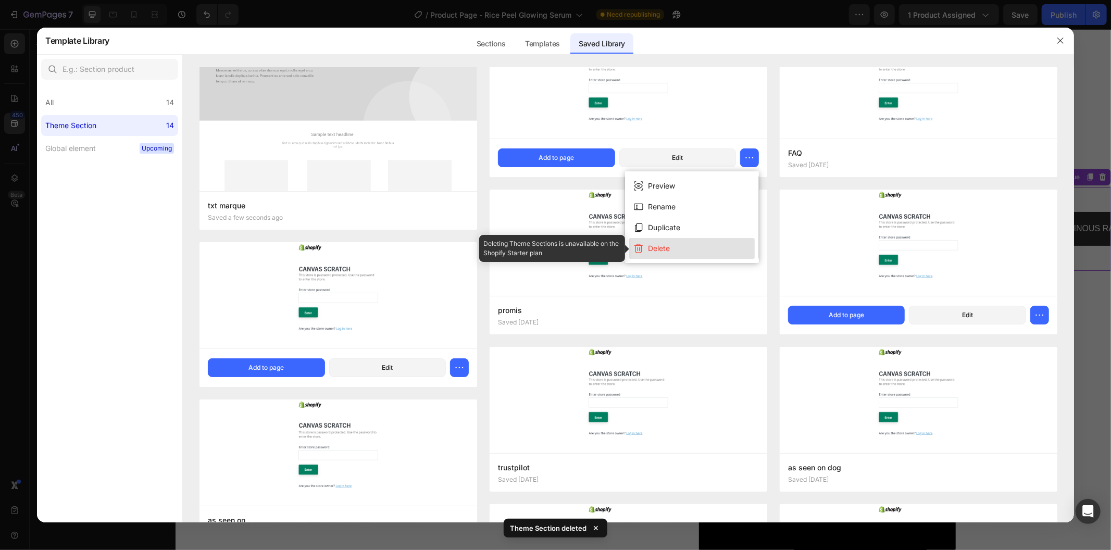
click at [684, 248] on button "Delete" at bounding box center [691, 248] width 125 height 21
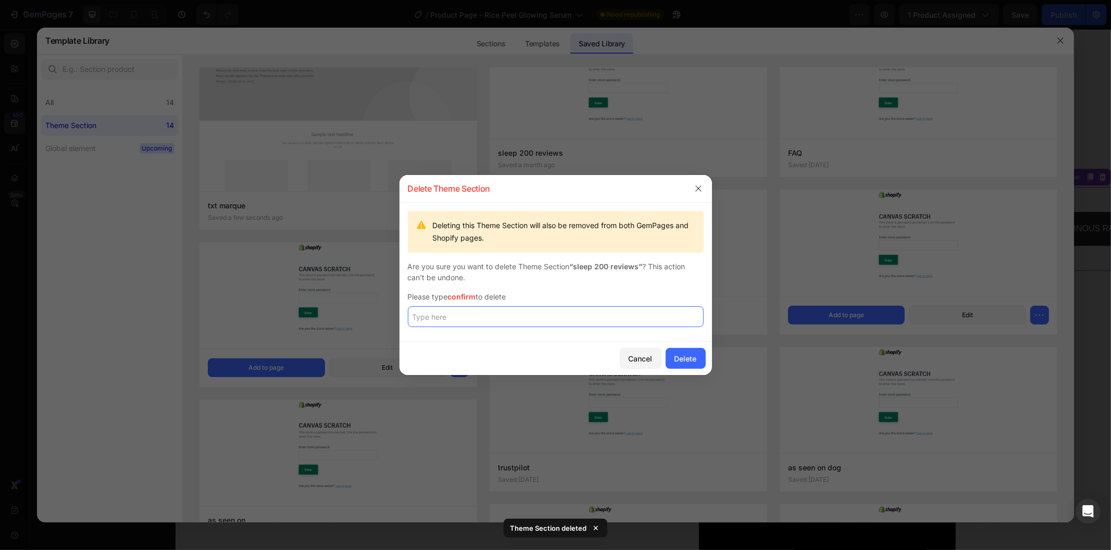
click at [527, 309] on input "text" at bounding box center [556, 316] width 296 height 21
paste input "confirm"
type input "confirm"
click at [688, 361] on div "Delete" at bounding box center [685, 358] width 22 height 11
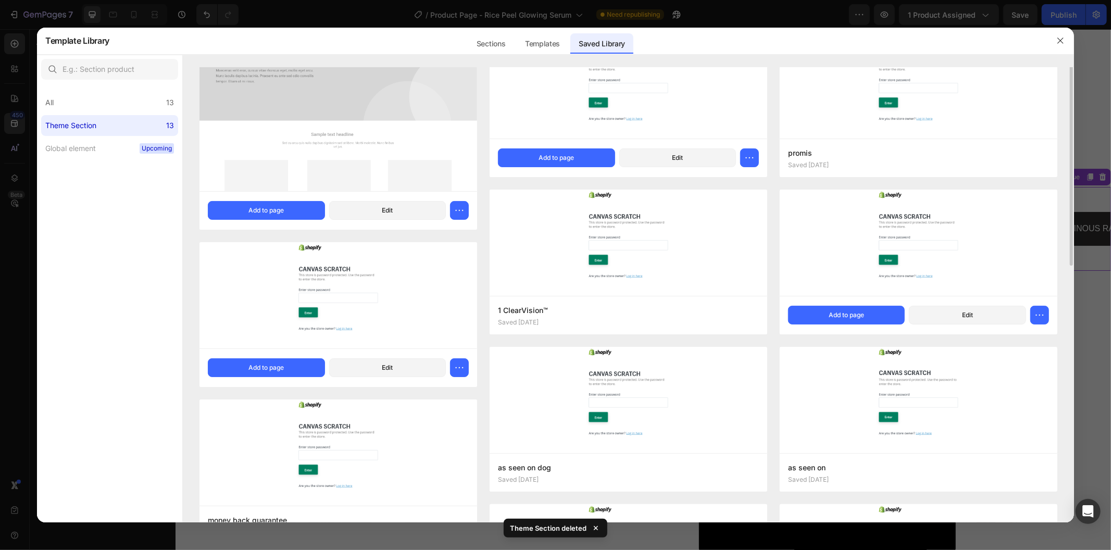
scroll to position [0, 0]
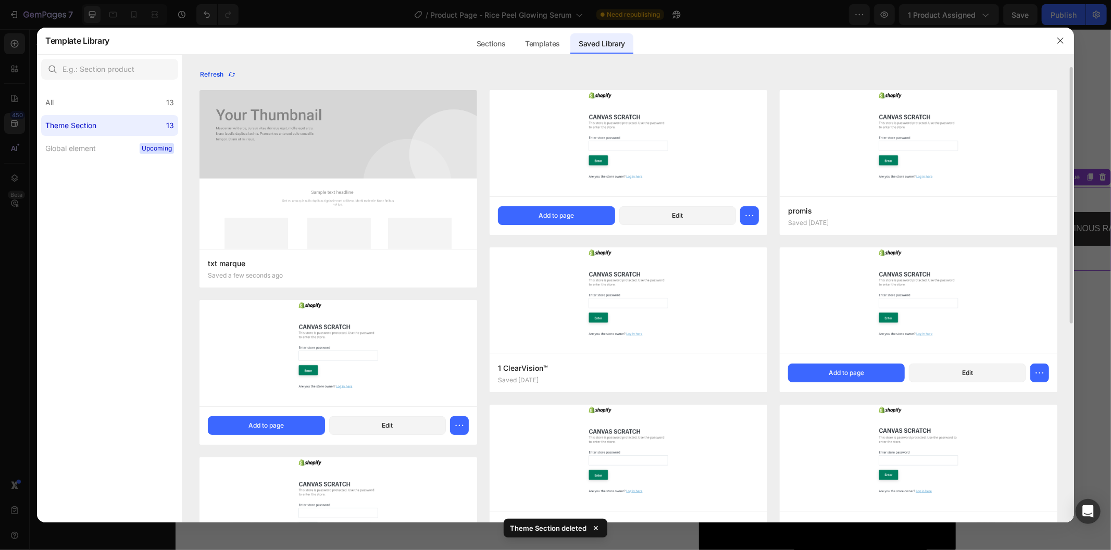
click at [222, 71] on div "Refresh" at bounding box center [218, 74] width 36 height 9
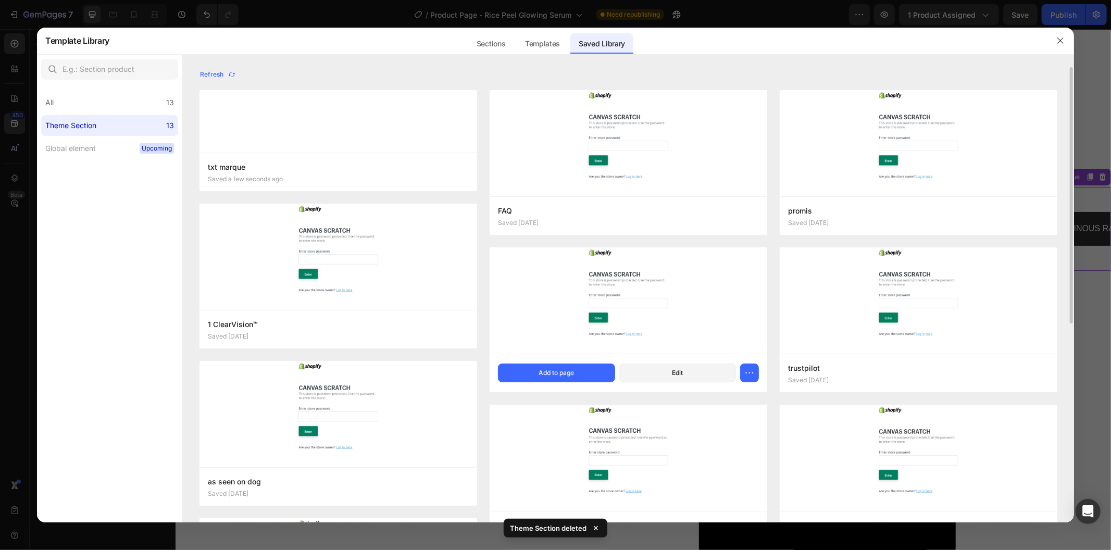
scroll to position [58, 0]
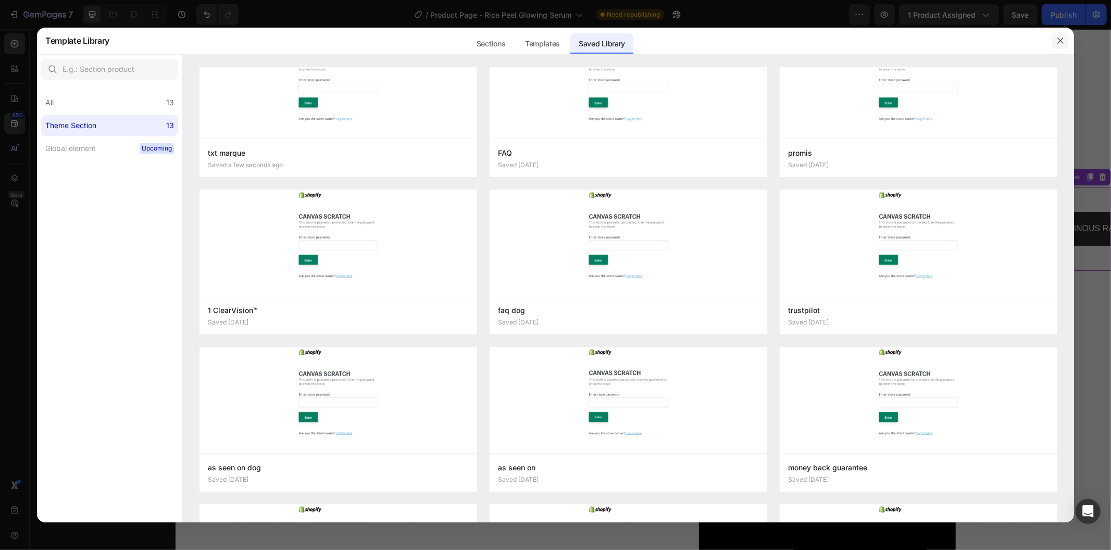
click at [1063, 38] on icon "button" at bounding box center [1060, 40] width 8 height 8
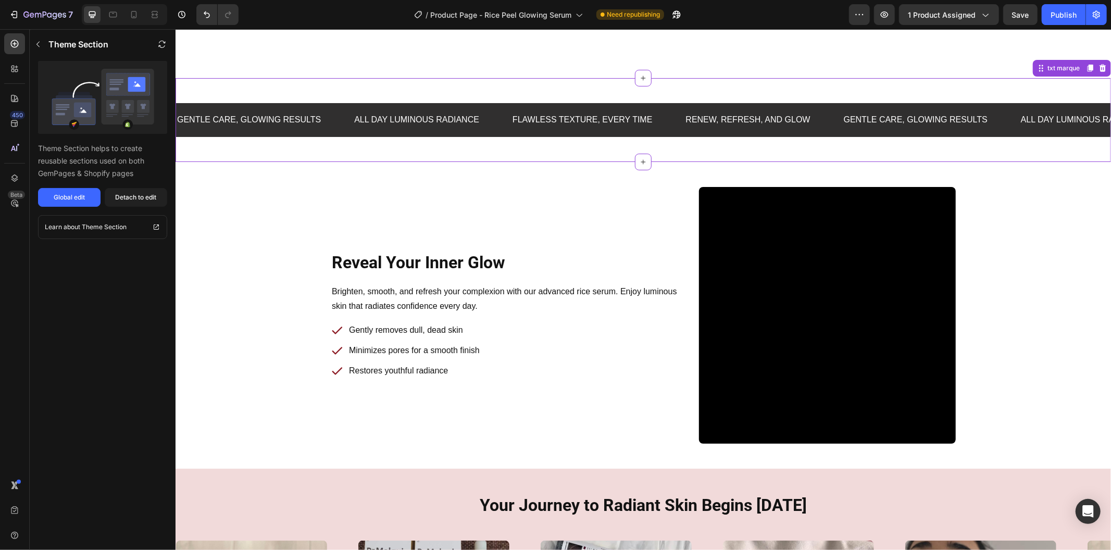
scroll to position [1099, 0]
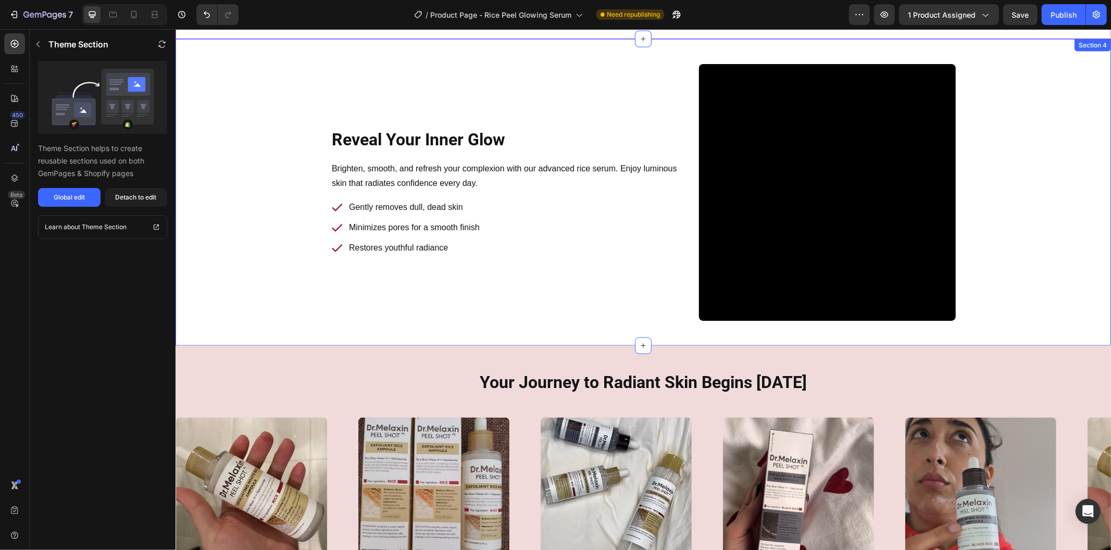
click at [280, 143] on div "Reveal Your Inner Glow Heading Row Brighten, smooth, and refresh your complexio…" at bounding box center [642, 192] width 918 height 257
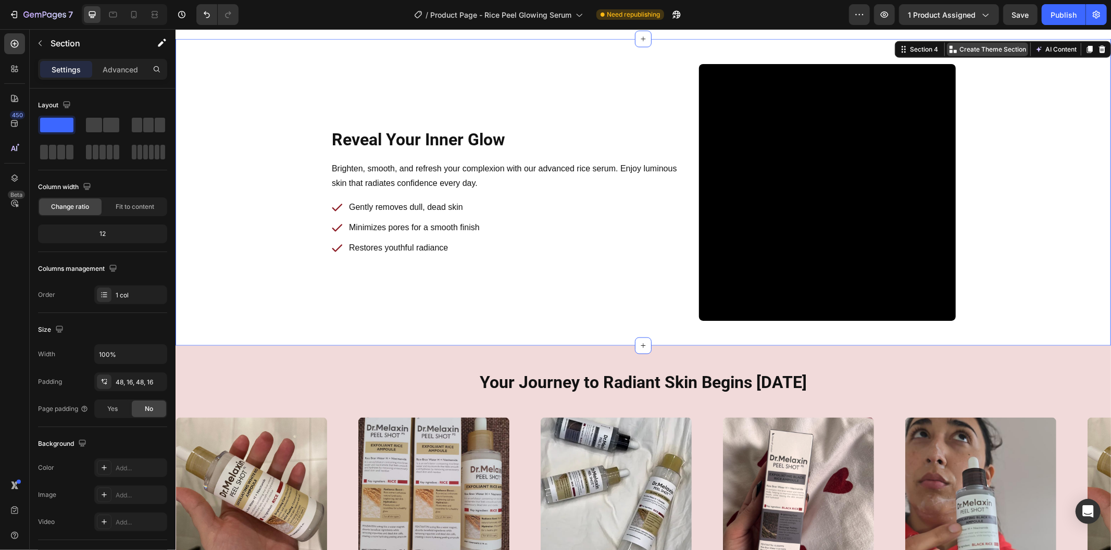
click at [964, 48] on p "Create Theme Section" at bounding box center [992, 48] width 67 height 9
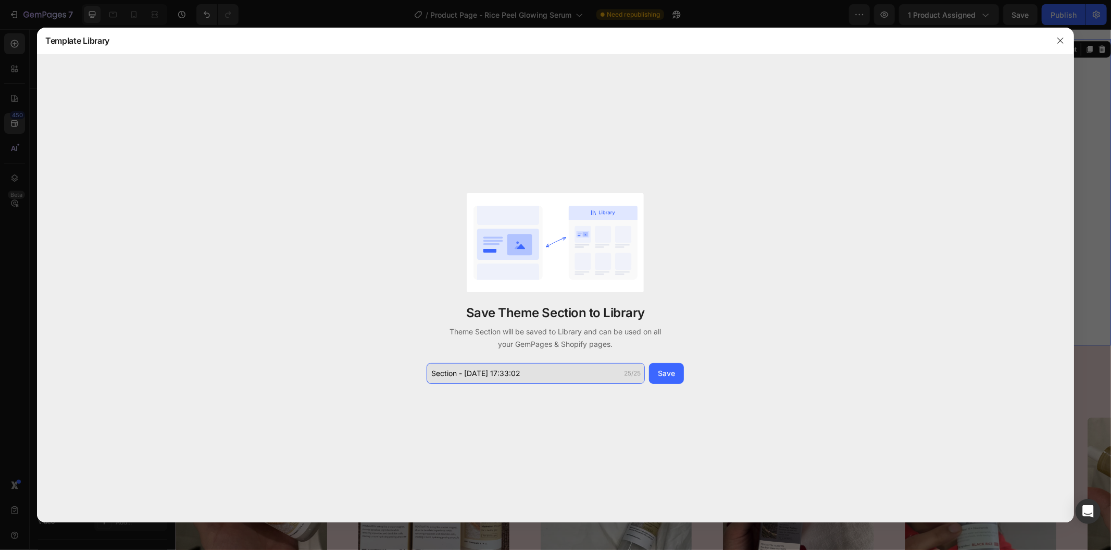
click at [510, 377] on input "Section - Aug 28 17:33:02" at bounding box center [535, 373] width 218 height 21
drag, startPoint x: 466, startPoint y: 372, endPoint x: 535, endPoint y: 372, distance: 69.2
click at [535, 372] on input "Section - Aug 28 17:33:02" at bounding box center [535, 373] width 218 height 21
type input "Section - rice"
click at [667, 372] on div "Save" at bounding box center [666, 373] width 17 height 11
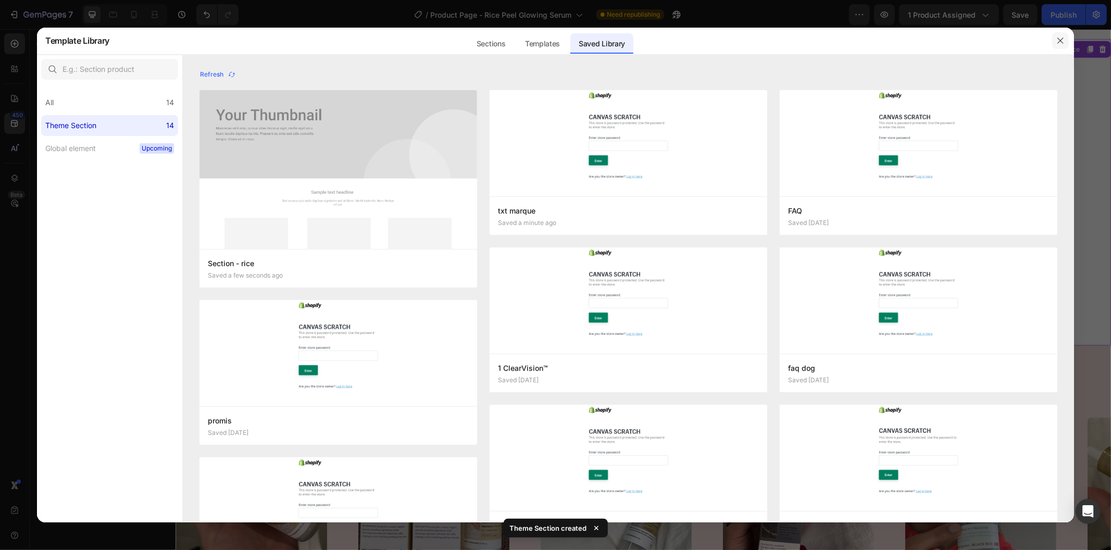
click at [1060, 39] on icon "button" at bounding box center [1060, 40] width 8 height 8
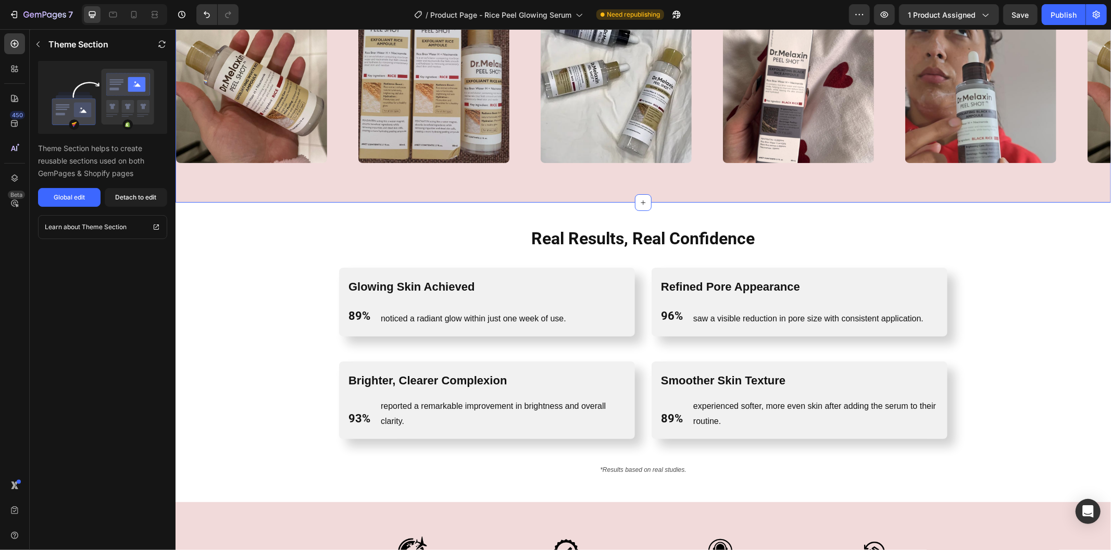
scroll to position [1503, 0]
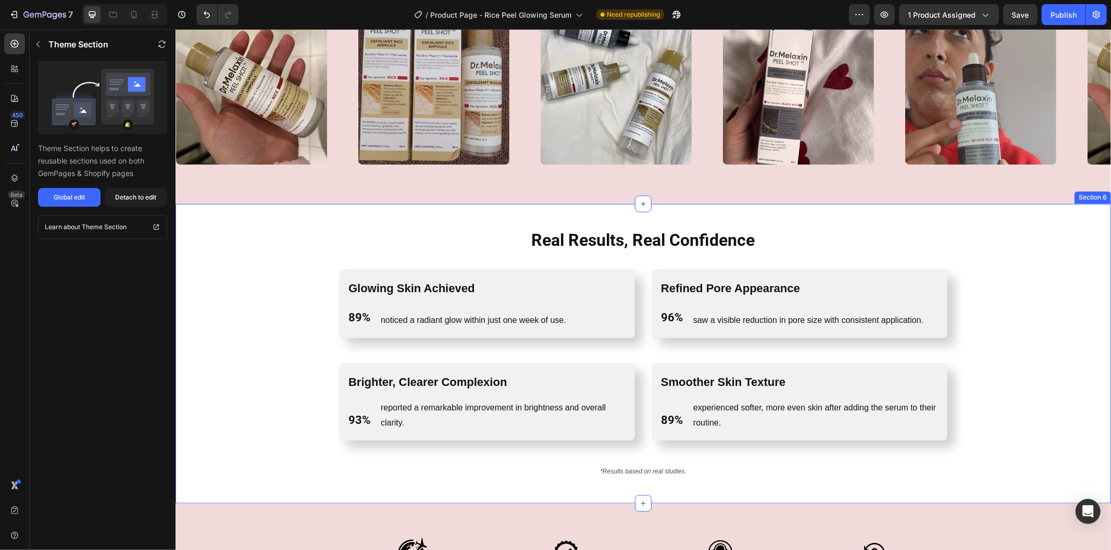
click at [959, 221] on div "Real Results, Real Confidence Heading Row Glowing Skin Achieved Text Block 89% …" at bounding box center [642, 354] width 935 height 300
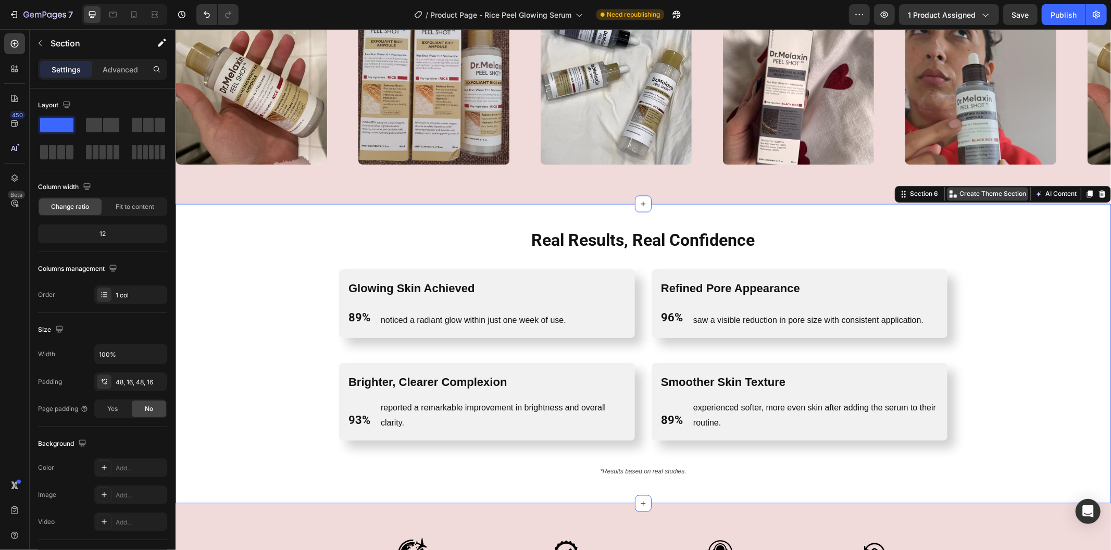
click at [981, 193] on p "Create Theme Section" at bounding box center [992, 193] width 67 height 9
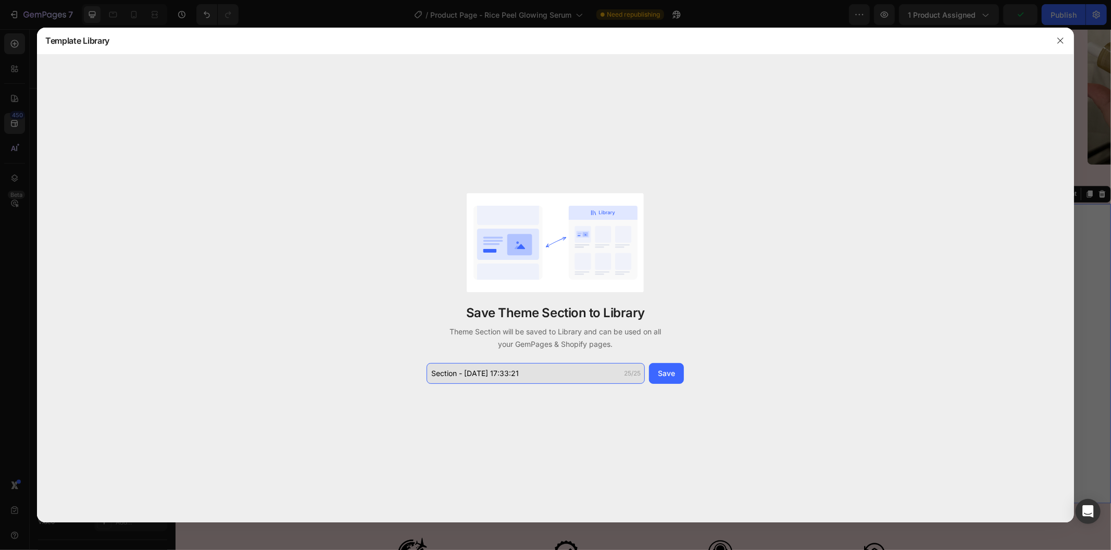
click at [529, 372] on input "Section - Aug 28 17:33:21" at bounding box center [535, 373] width 218 height 21
drag, startPoint x: 464, startPoint y: 372, endPoint x: 559, endPoint y: 374, distance: 94.3
click at [559, 374] on input "Section - Aug 28 17:33:21" at bounding box center [535, 373] width 218 height 21
type input "Section - rice 4"
click at [672, 376] on div "Save" at bounding box center [666, 373] width 17 height 11
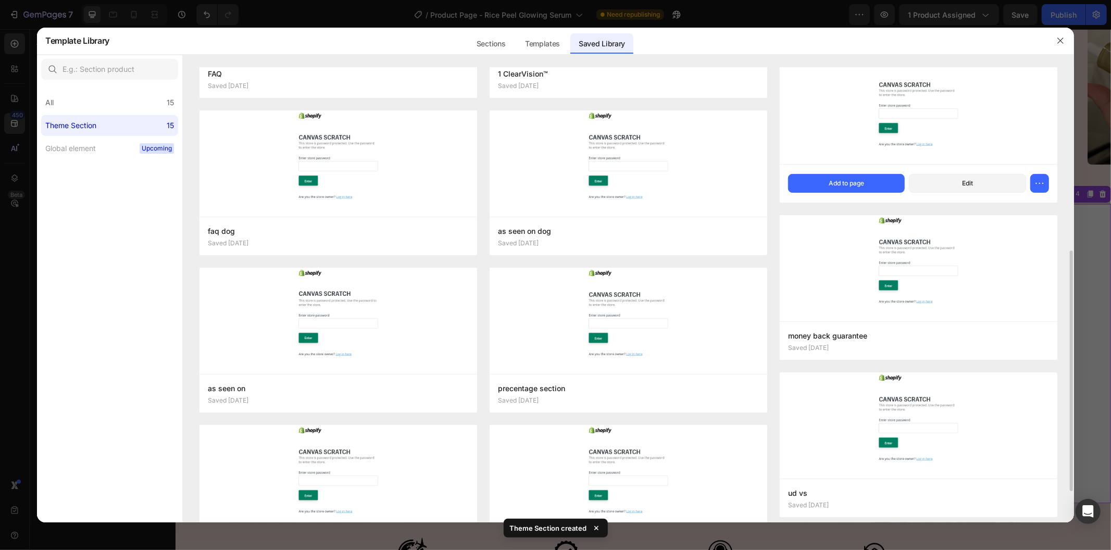
scroll to position [0, 0]
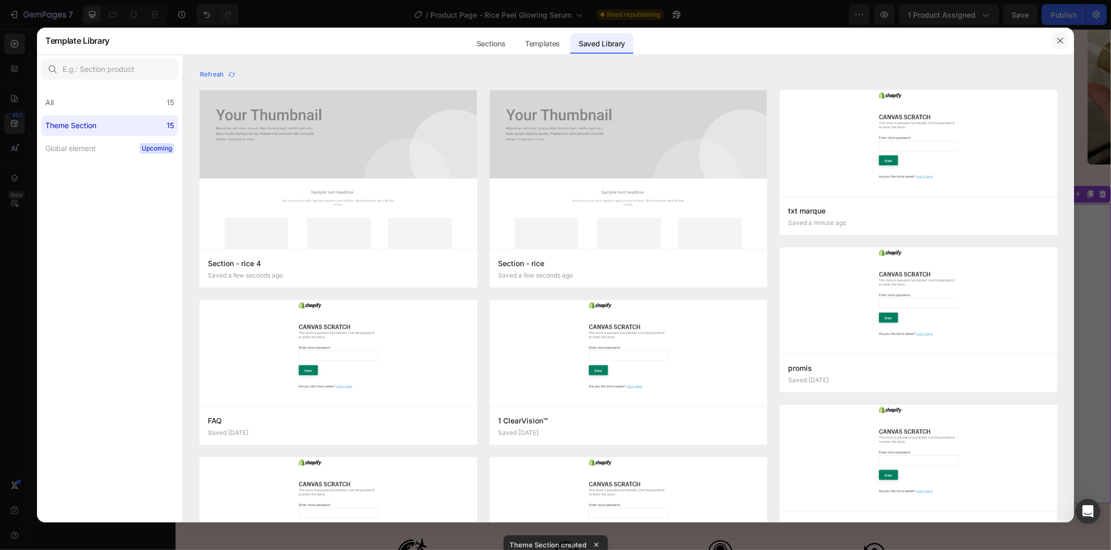
click at [1063, 38] on icon "button" at bounding box center [1060, 41] width 6 height 6
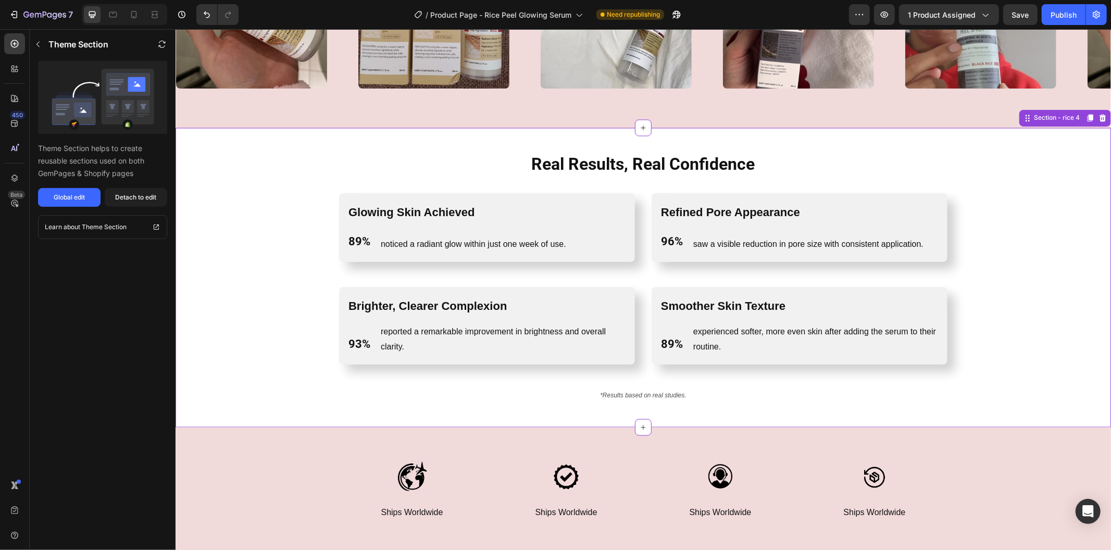
scroll to position [1735, 0]
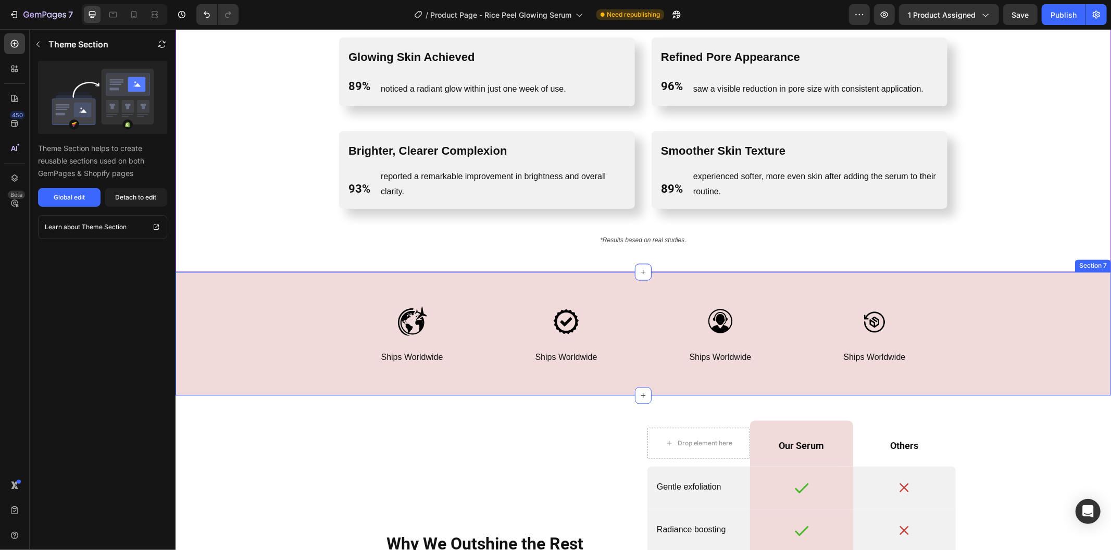
click at [934, 279] on div "Image Ships Worldwide Text Block Row Image Ships Worldwide Text Block Row Image…" at bounding box center [642, 332] width 935 height 123
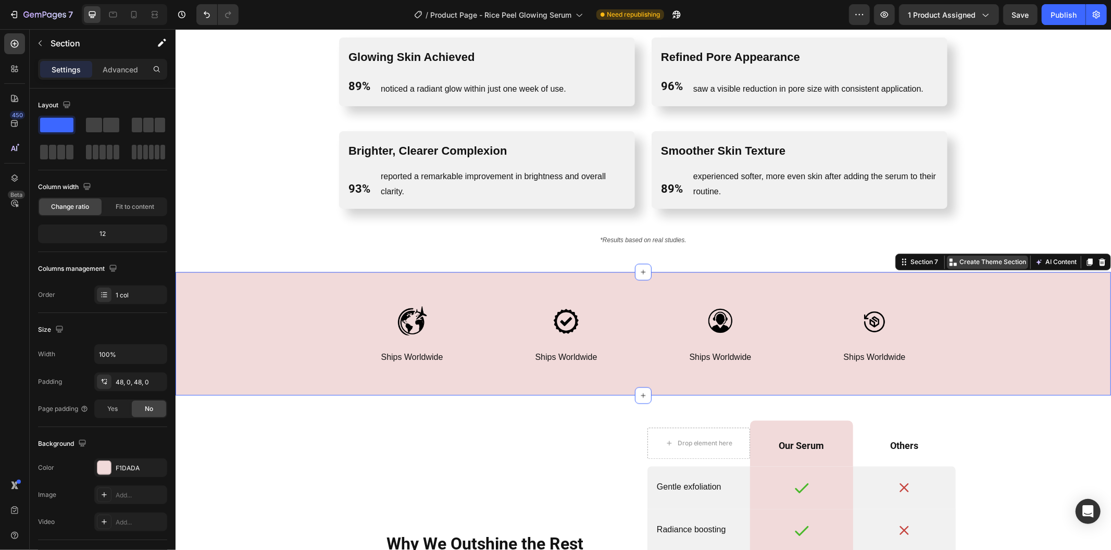
click at [987, 261] on p "Create Theme Section" at bounding box center [992, 261] width 67 height 9
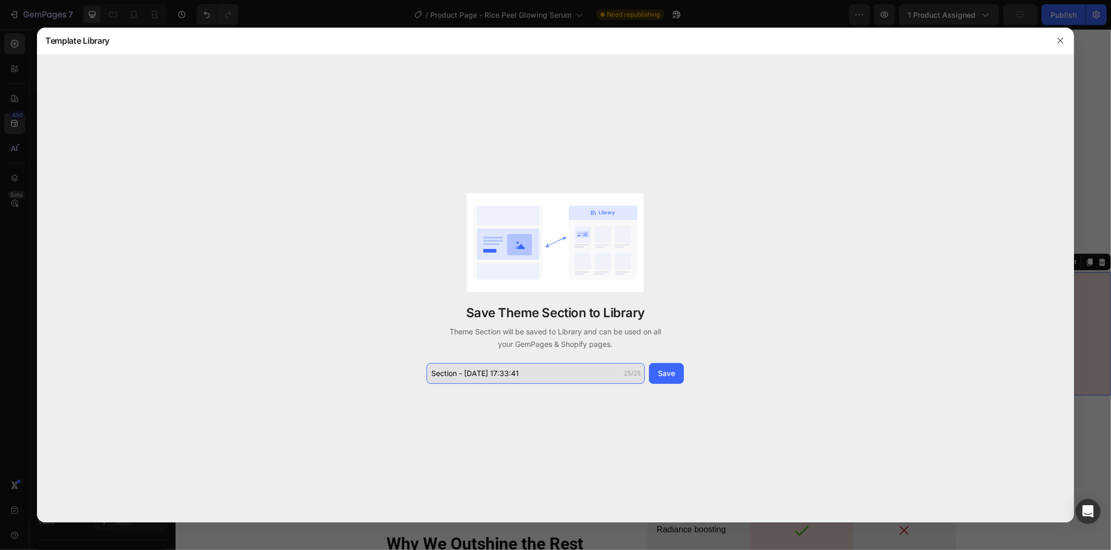
click at [571, 377] on input "Section - Aug 28 17:33:41" at bounding box center [535, 373] width 218 height 21
type input "4"
click at [680, 376] on button "Save" at bounding box center [666, 373] width 35 height 21
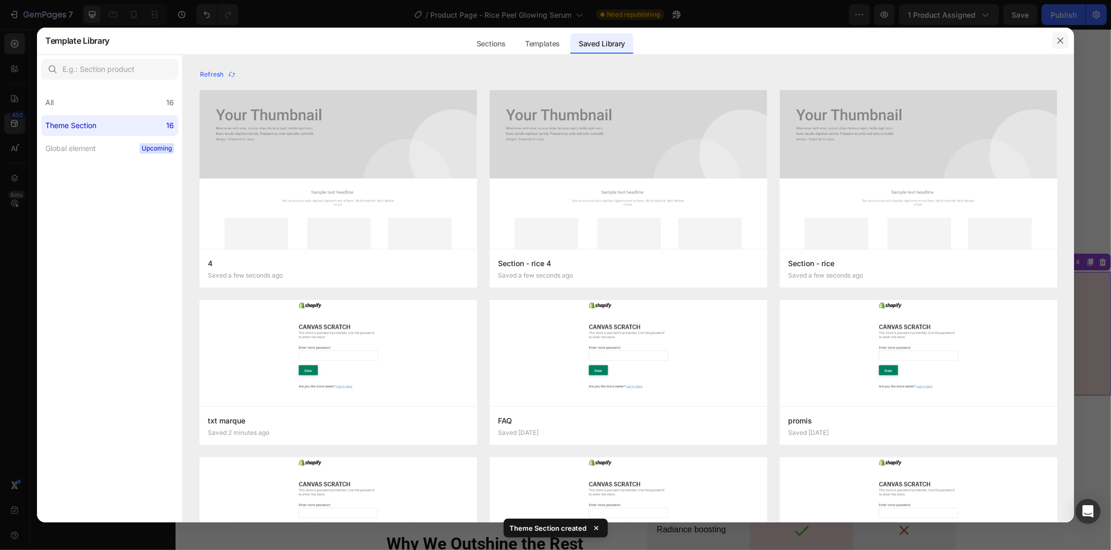
click at [1061, 43] on icon "button" at bounding box center [1060, 40] width 8 height 8
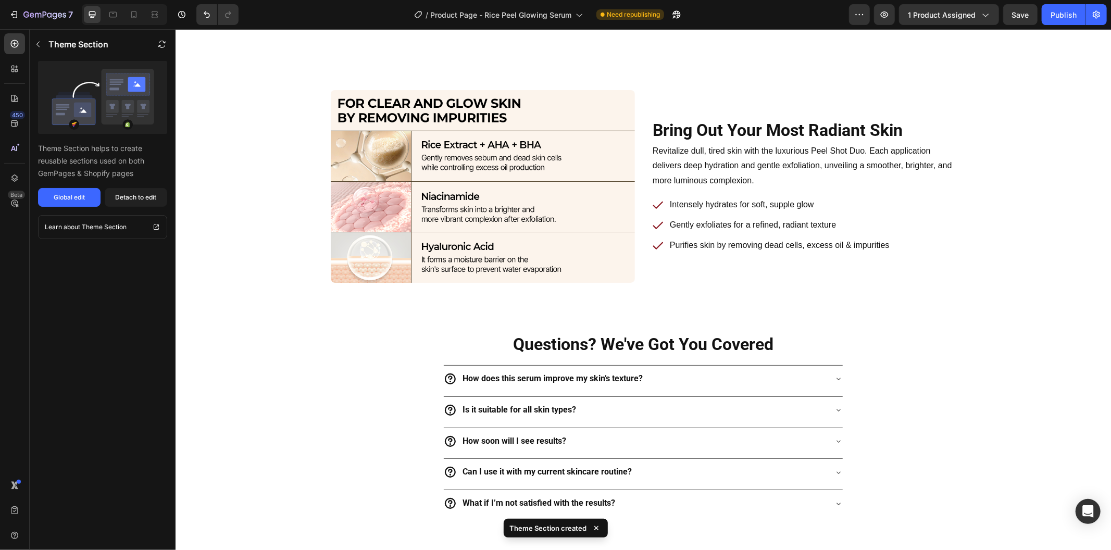
scroll to position [3056, 0]
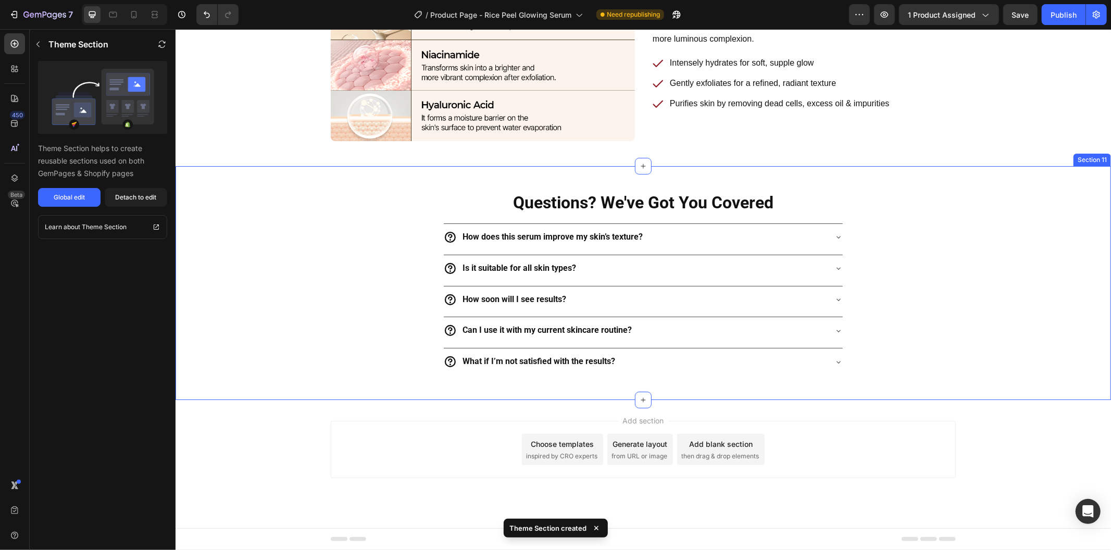
click at [866, 188] on div "Questions? We've Got You Covered Heading How does this serum improve my skin’s …" at bounding box center [642, 283] width 935 height 234
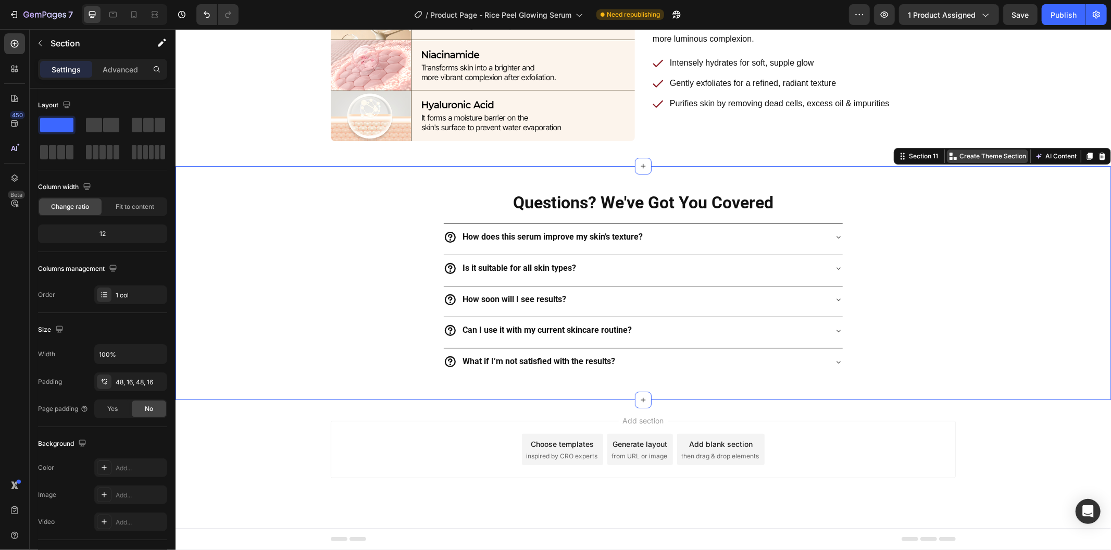
click at [971, 154] on p "Create Theme Section" at bounding box center [992, 155] width 67 height 9
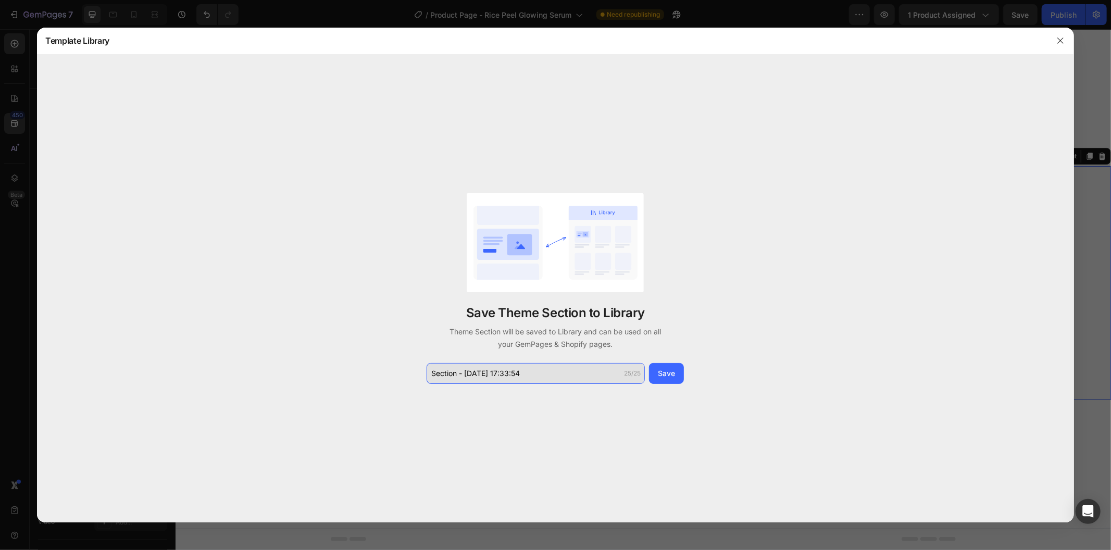
click at [606, 363] on input "Section - Aug 28 17:33:54" at bounding box center [535, 373] width 218 height 21
type input "faq rice"
click at [665, 372] on div "Save" at bounding box center [666, 373] width 17 height 11
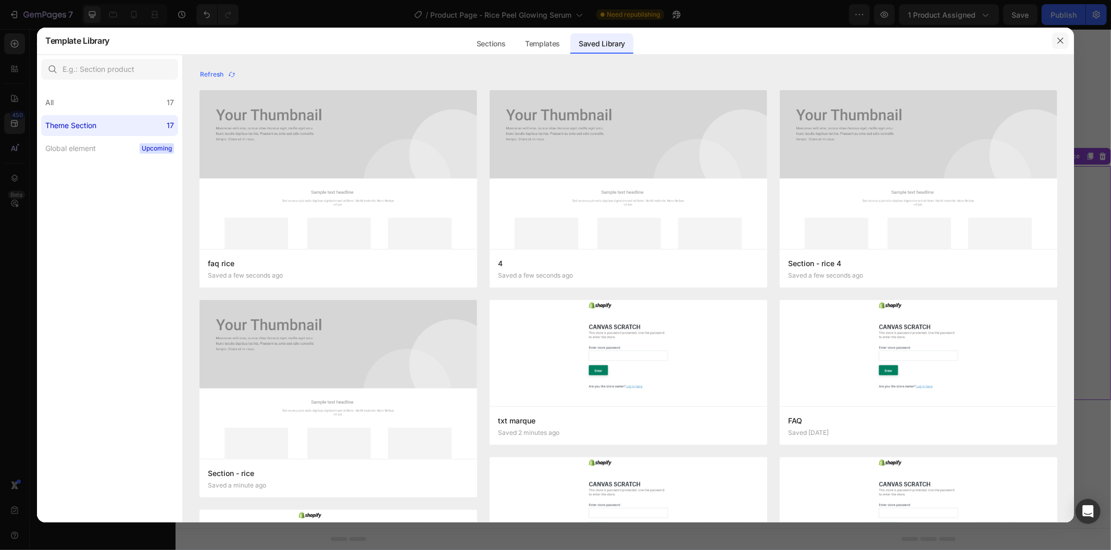
click at [1063, 42] on icon "button" at bounding box center [1060, 40] width 8 height 8
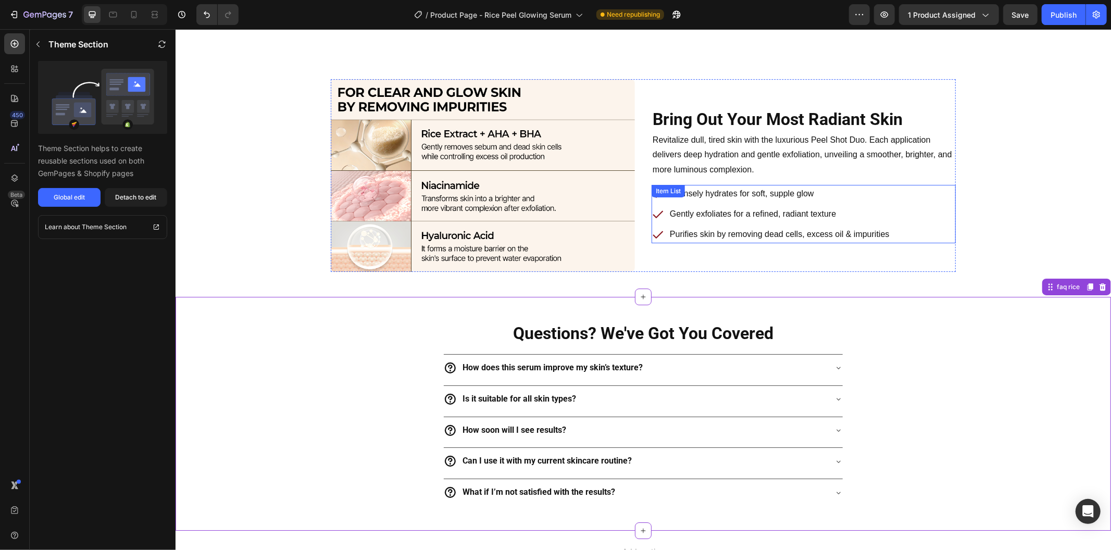
scroll to position [2839, 0]
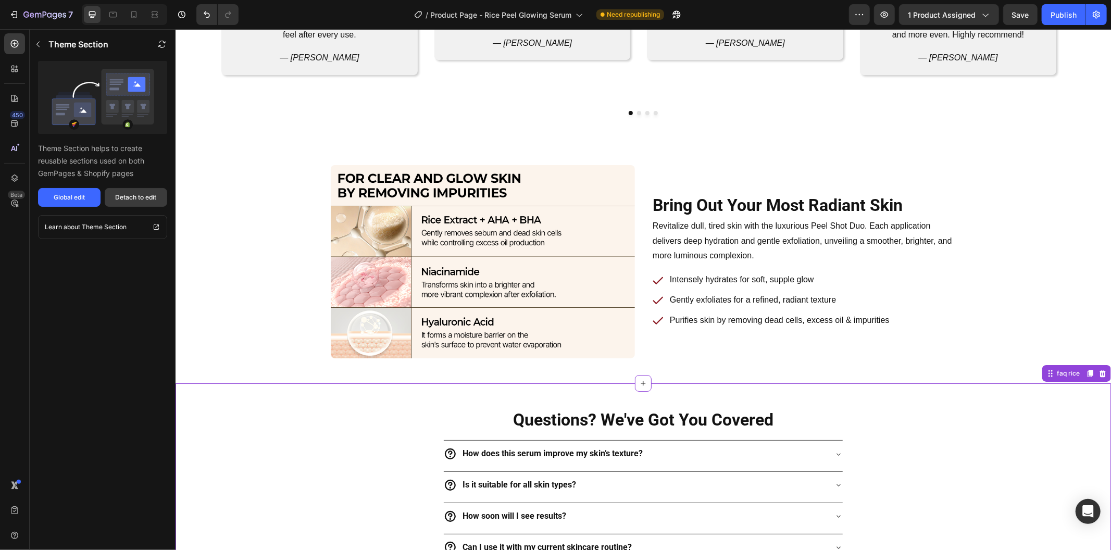
drag, startPoint x: 129, startPoint y: 192, endPoint x: 380, endPoint y: 73, distance: 277.9
click at [129, 193] on div "Detach to edit" at bounding box center [136, 197] width 41 height 9
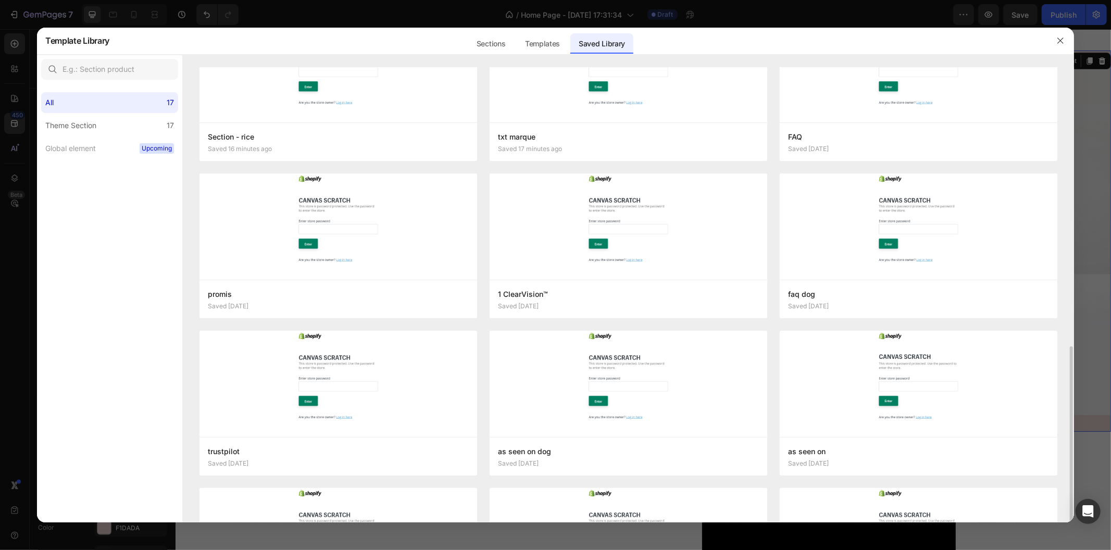
scroll to position [347, 0]
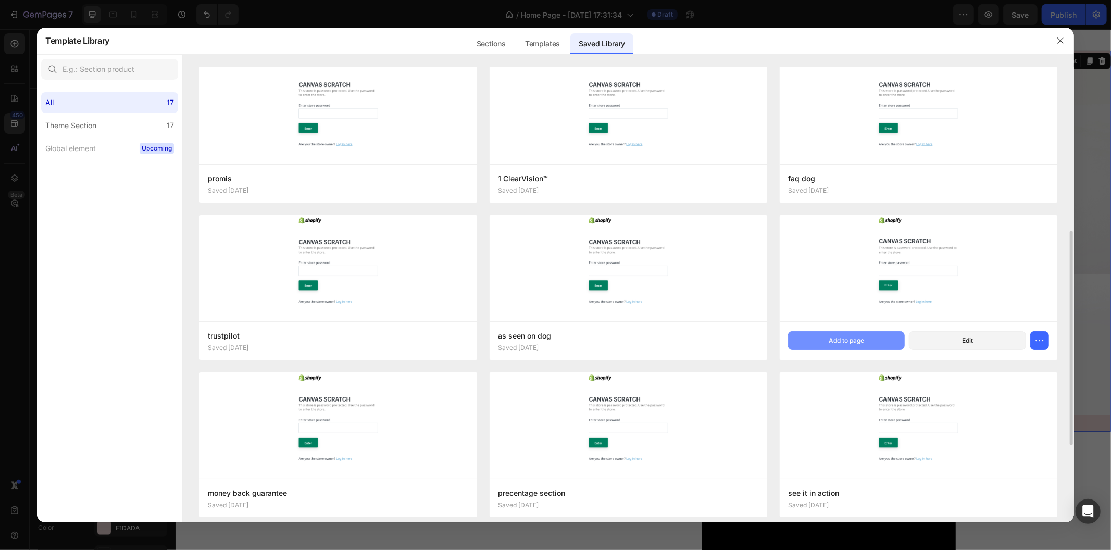
click at [810, 338] on button "Add to page" at bounding box center [846, 340] width 117 height 19
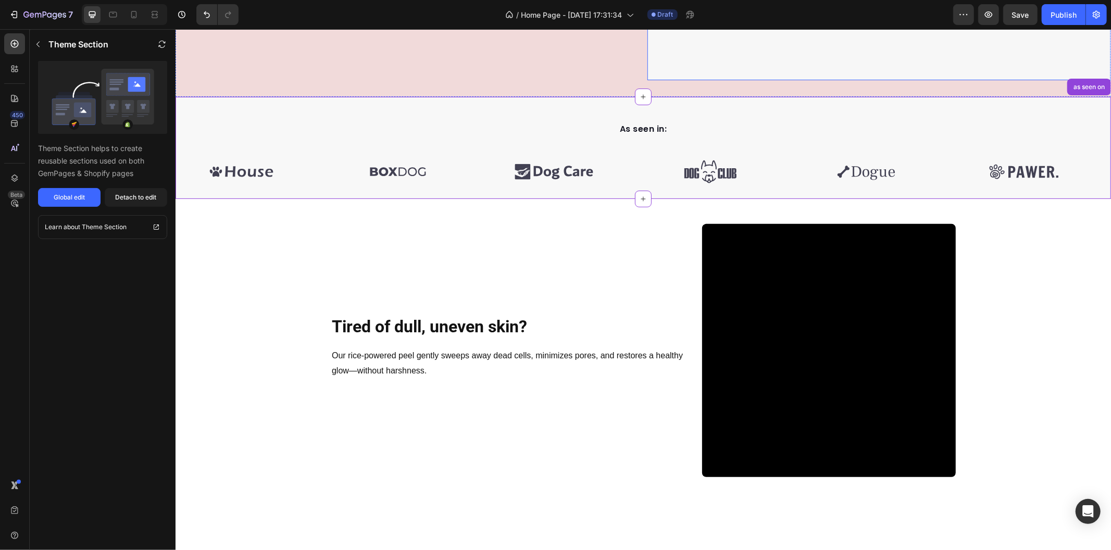
scroll to position [225, 0]
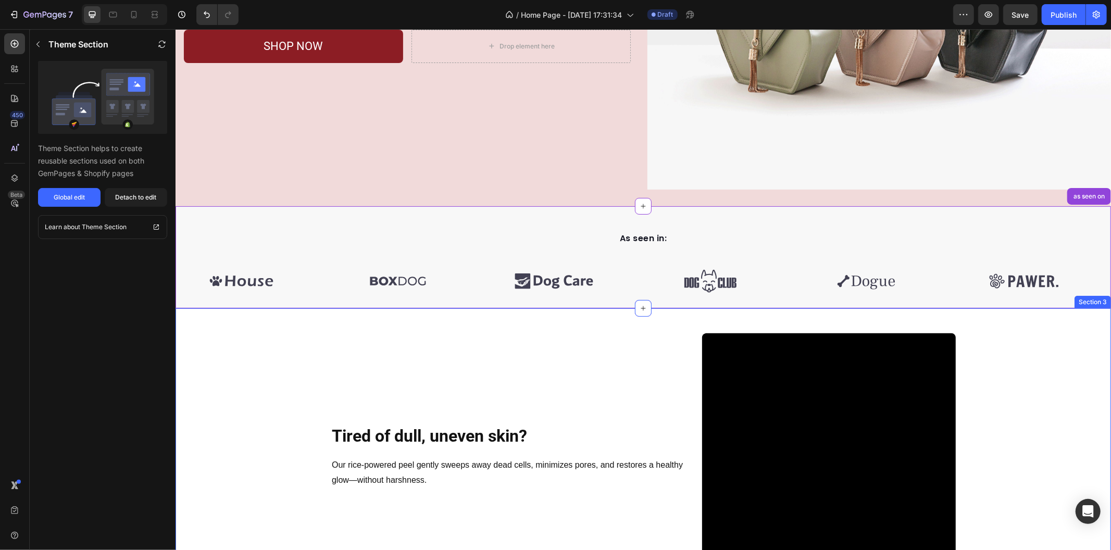
click at [1004, 349] on div "Tired of dull, uneven skin? Heading Row Our rice-powered peel gently sweeps awa…" at bounding box center [642, 460] width 918 height 254
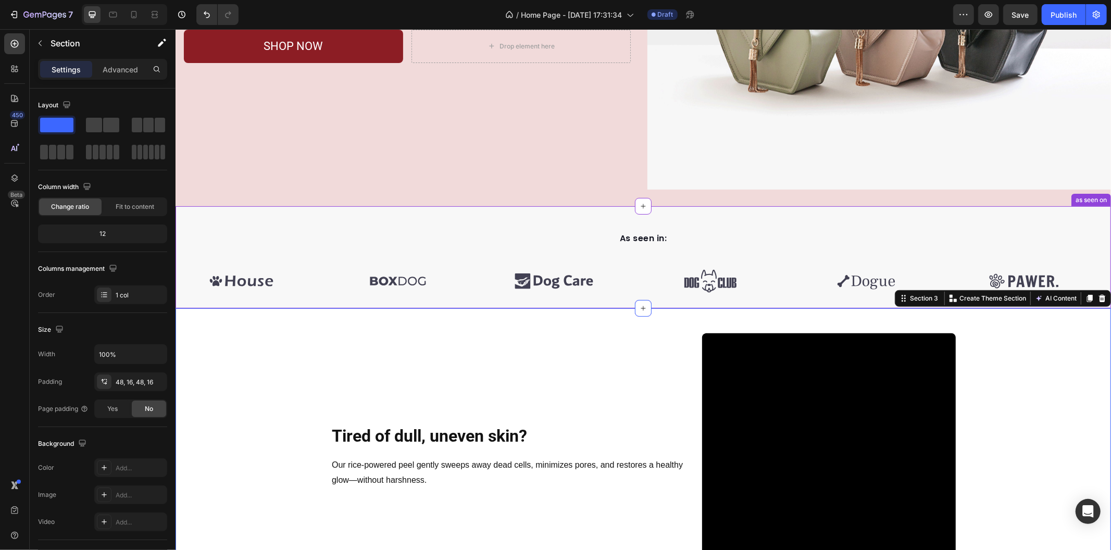
click at [1012, 220] on div "As seen in: Text block Image Image Image Image Image Image Image Image Image Im…" at bounding box center [642, 257] width 935 height 102
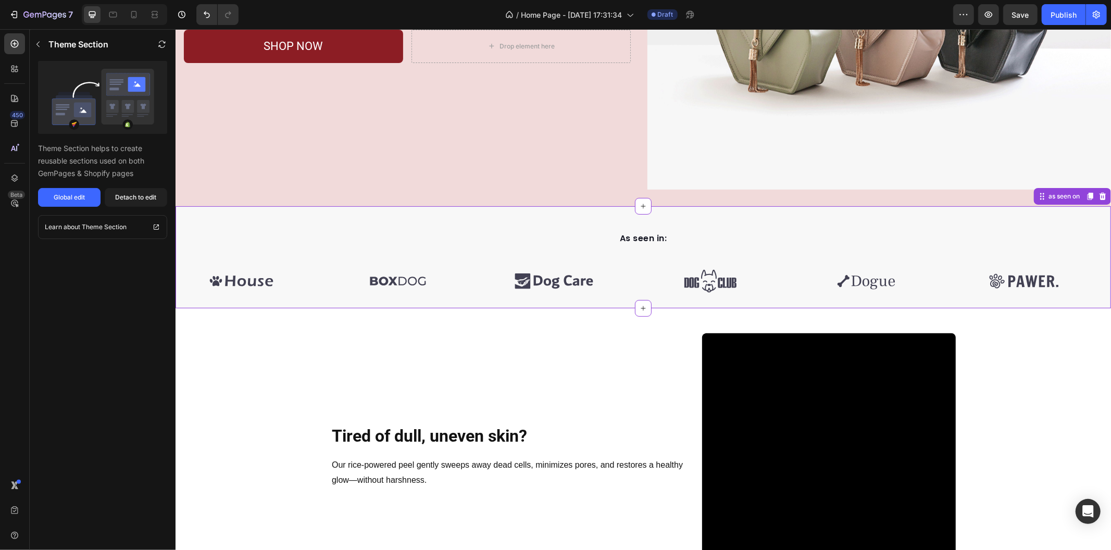
click at [1098, 192] on icon at bounding box center [1102, 196] width 8 height 8
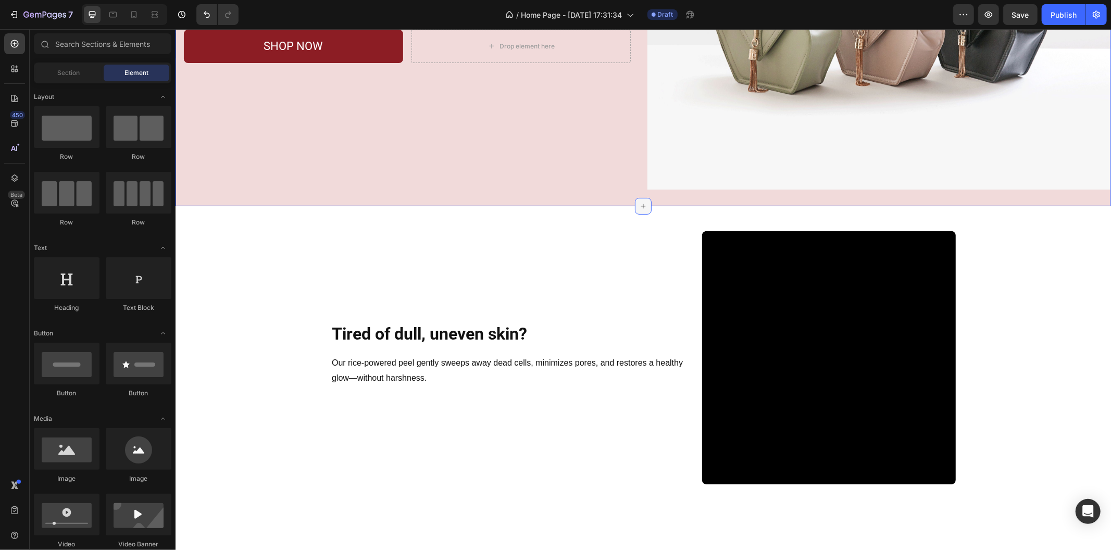
click at [639, 201] on icon at bounding box center [642, 205] width 8 height 8
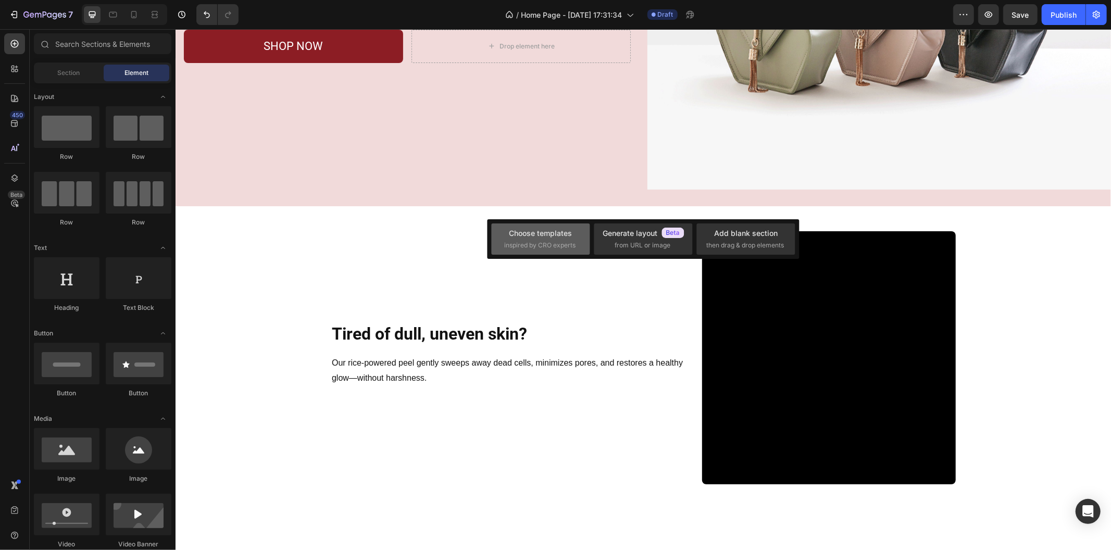
click at [551, 235] on div "Choose templates" at bounding box center [540, 233] width 63 height 11
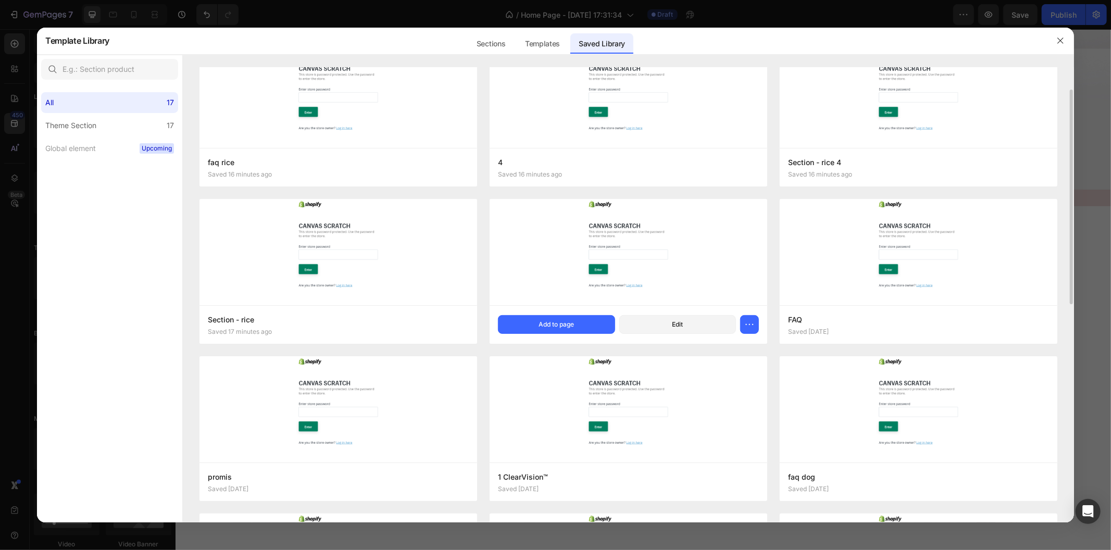
scroll to position [0, 0]
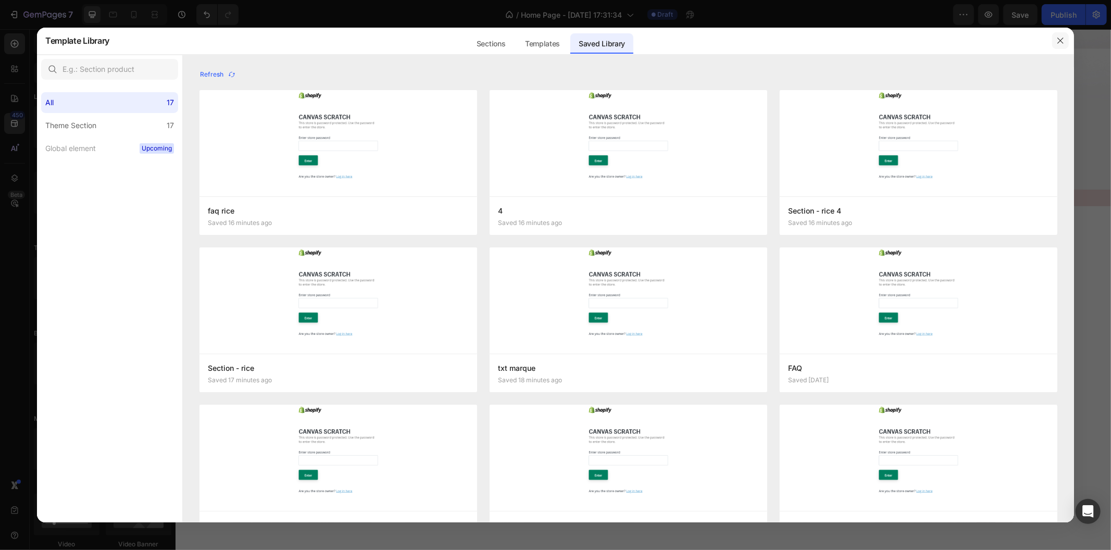
drag, startPoint x: 1064, startPoint y: 39, endPoint x: 888, endPoint y: 10, distance: 178.3
click at [1064, 39] on icon "button" at bounding box center [1060, 40] width 8 height 8
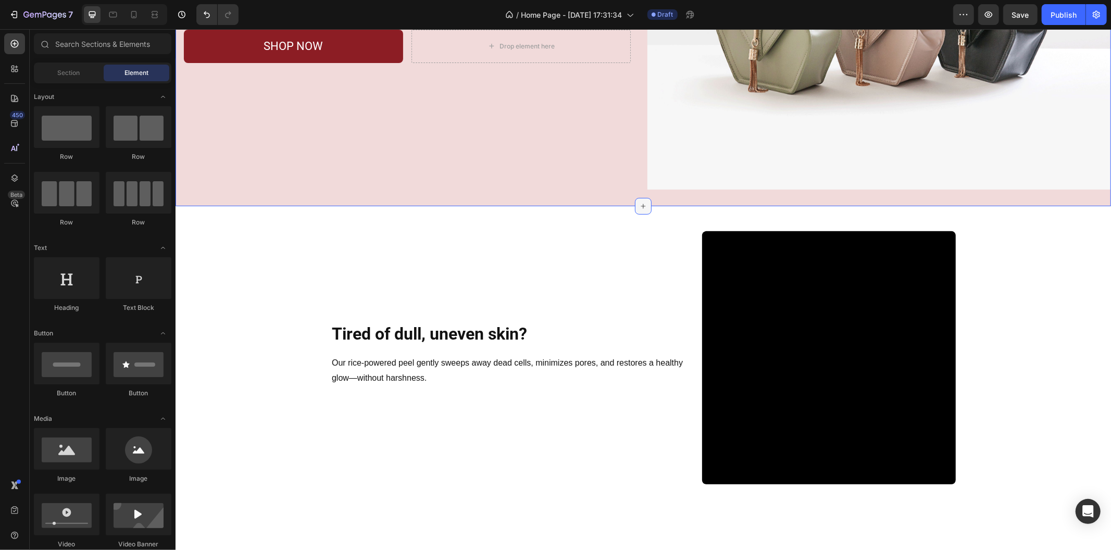
click at [642, 200] on div at bounding box center [642, 205] width 17 height 17
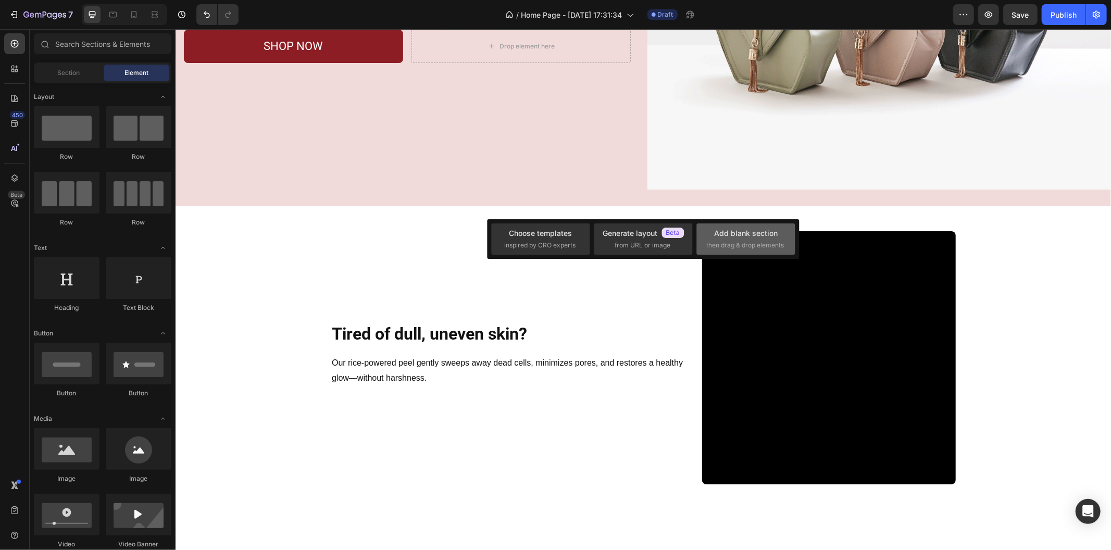
click at [716, 243] on span "then drag & drop elements" at bounding box center [745, 245] width 78 height 9
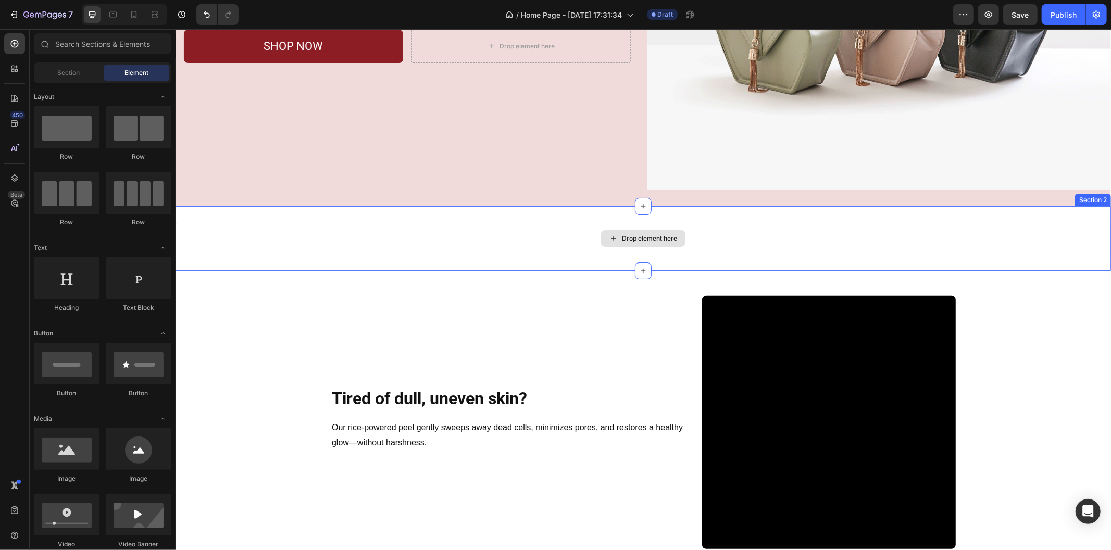
click at [466, 243] on div "Drop element here" at bounding box center [642, 237] width 935 height 31
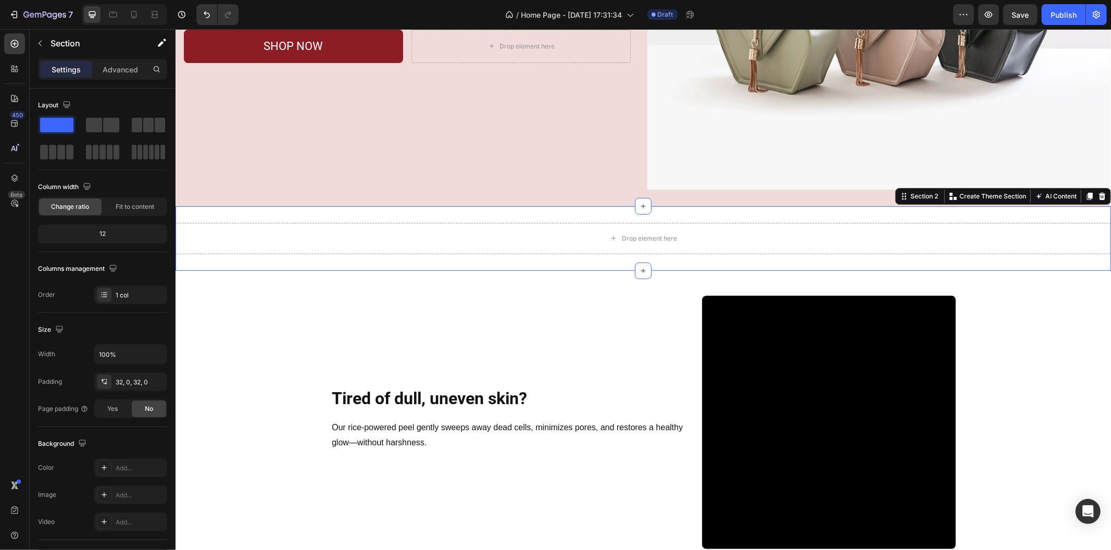
click at [26, 42] on div "450 Beta" at bounding box center [15, 289] width 30 height 521
click at [21, 45] on div at bounding box center [14, 43] width 21 height 21
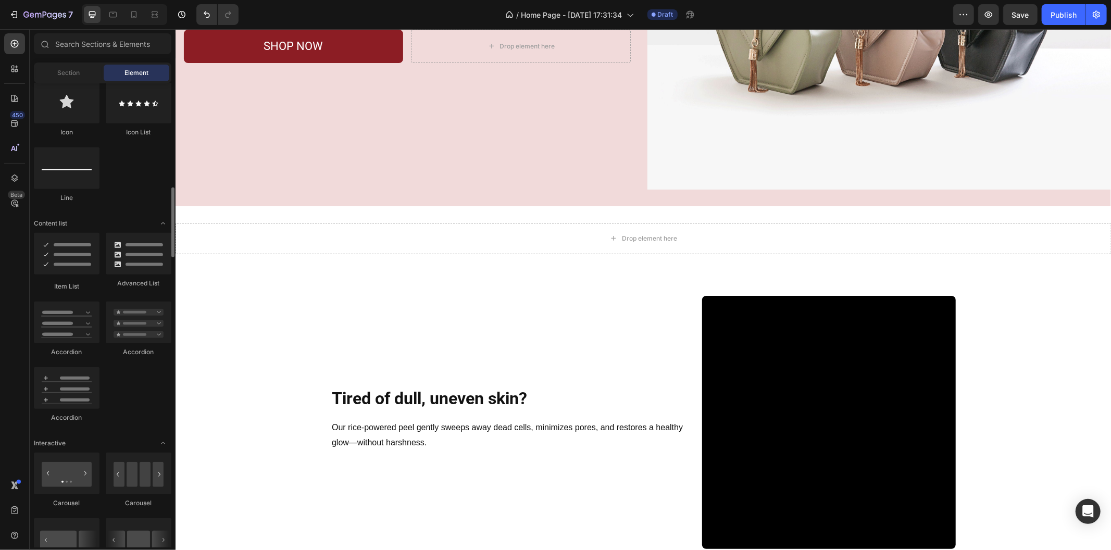
scroll to position [925, 0]
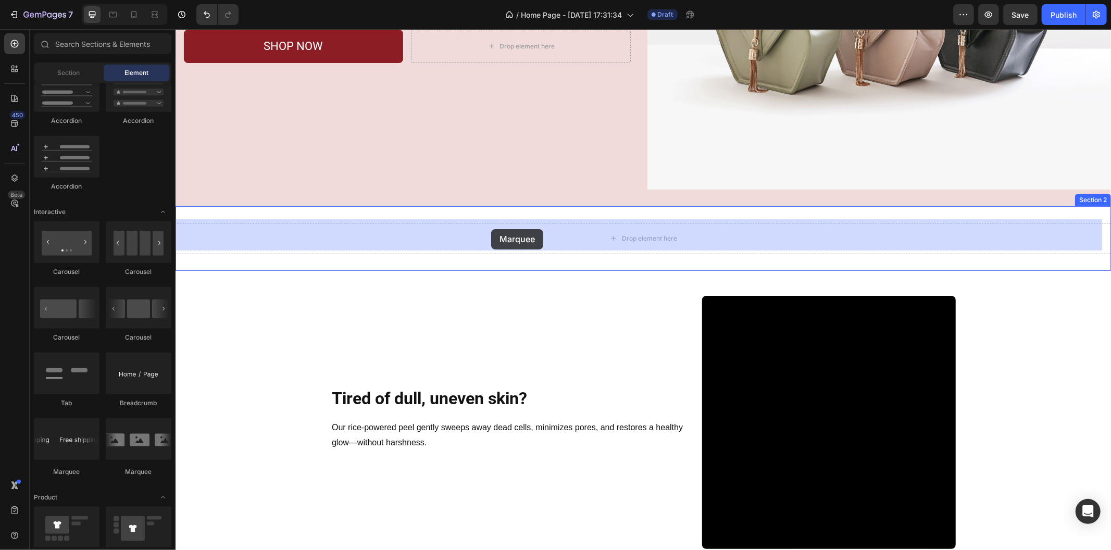
drag, startPoint x: 338, startPoint y: 479, endPoint x: 490, endPoint y: 229, distance: 293.2
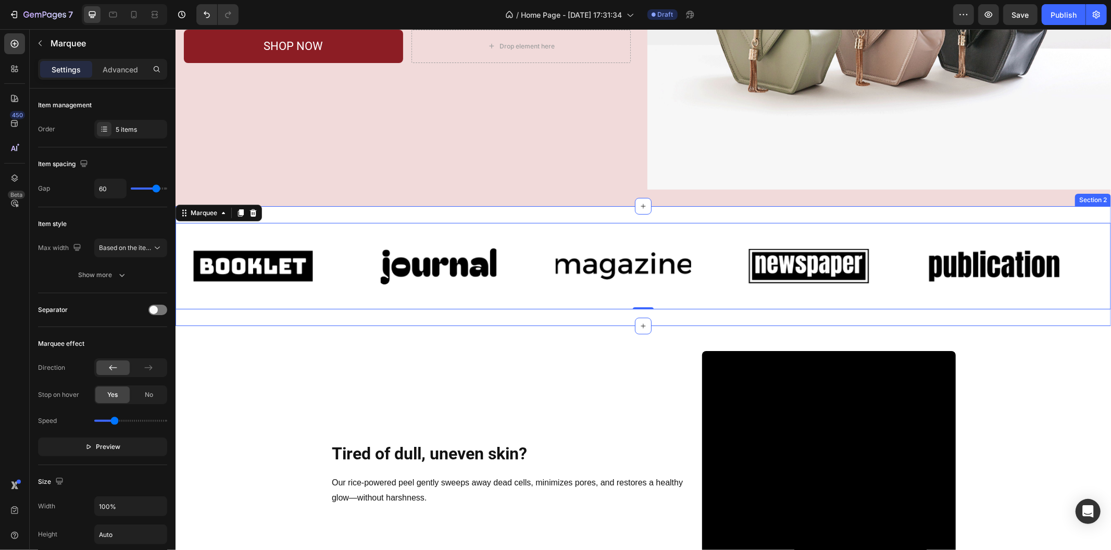
click at [606, 312] on div "Image Image Image Image Image Image Image Image Image Image Marquee 0 Section 2" at bounding box center [642, 266] width 935 height 120
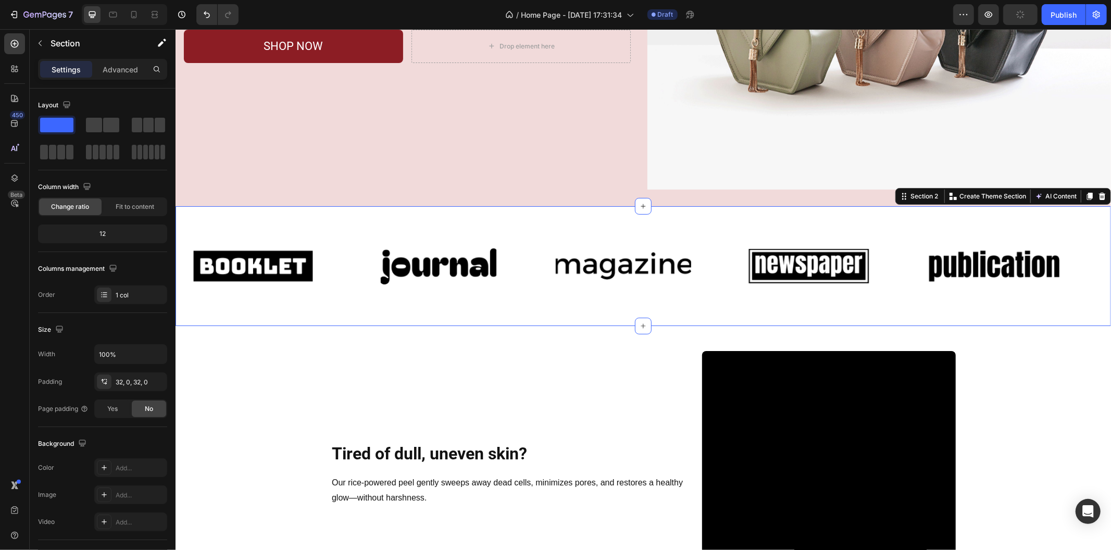
click at [575, 214] on div "Image Image Image Image Image Image Image Image Image Image Marquee Section 2 C…" at bounding box center [642, 266] width 935 height 120
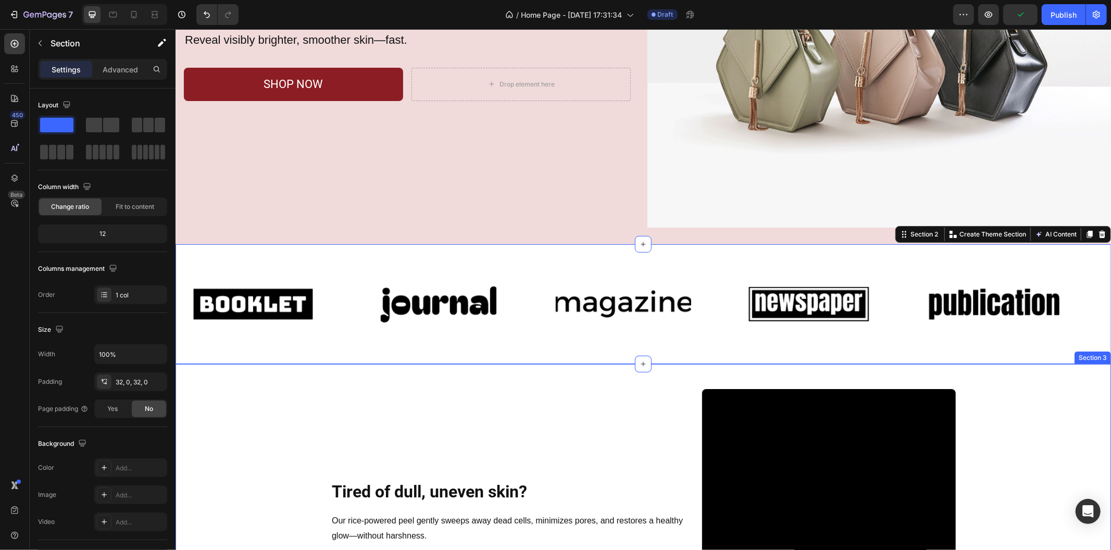
scroll to position [289, 0]
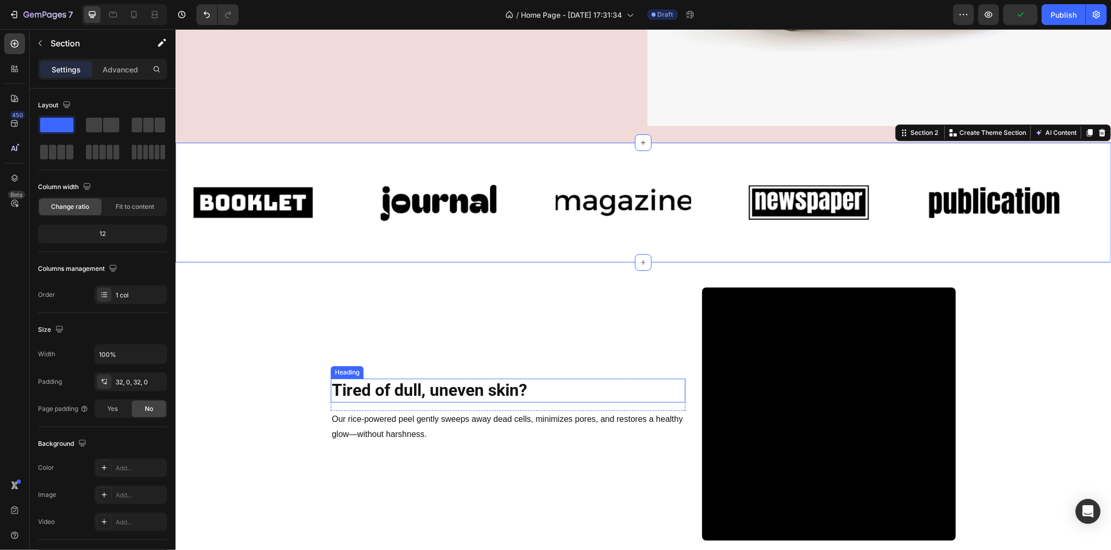
click at [546, 394] on h2 "Tired of dull, uneven skin?" at bounding box center [507, 390] width 355 height 24
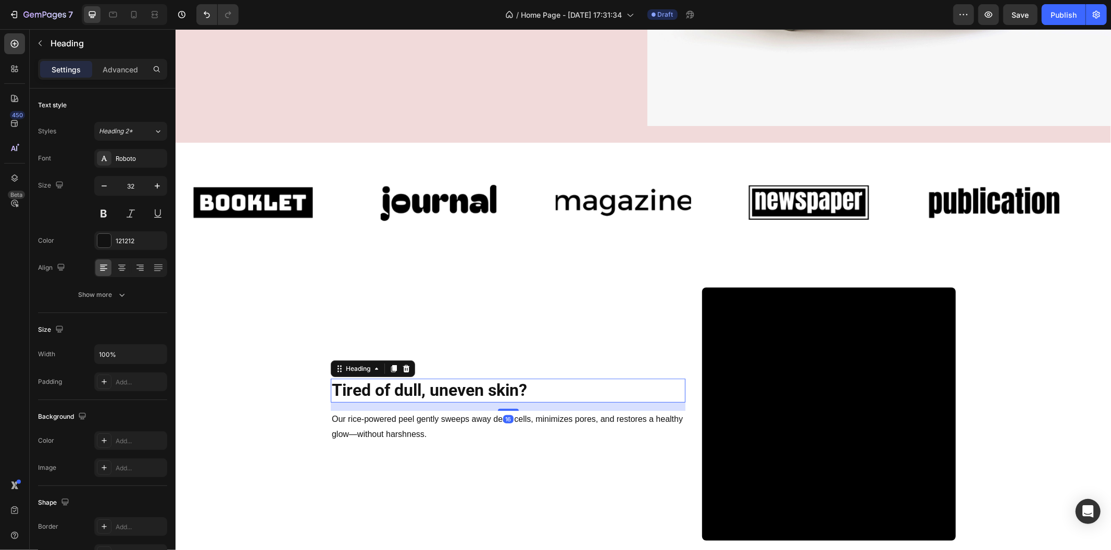
click at [381, 362] on div "Heading" at bounding box center [372, 368] width 84 height 17
click at [389, 364] on icon at bounding box center [393, 368] width 8 height 8
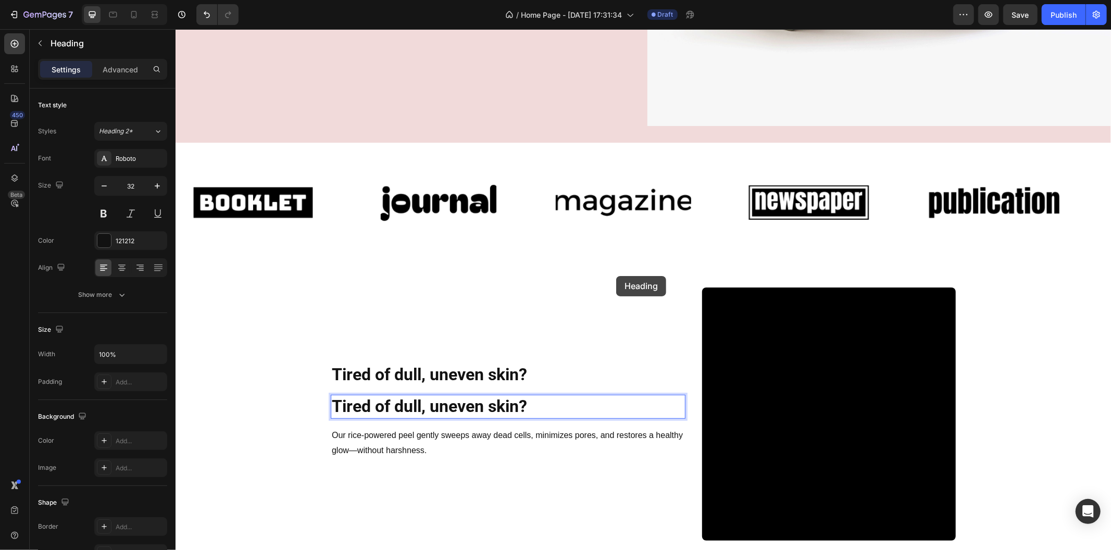
scroll to position [273, 0]
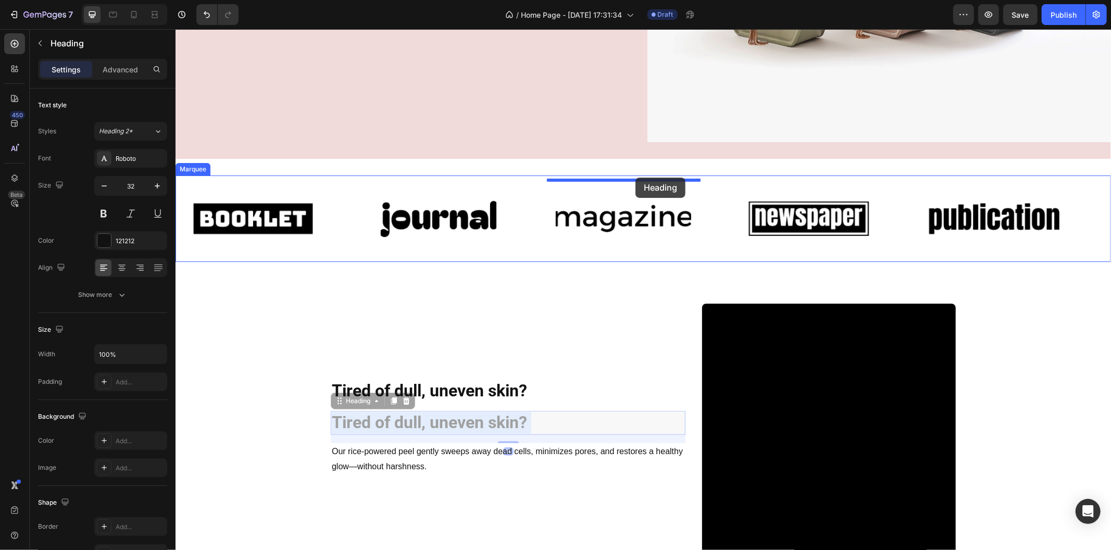
drag, startPoint x: 575, startPoint y: 400, endPoint x: 637, endPoint y: 179, distance: 230.3
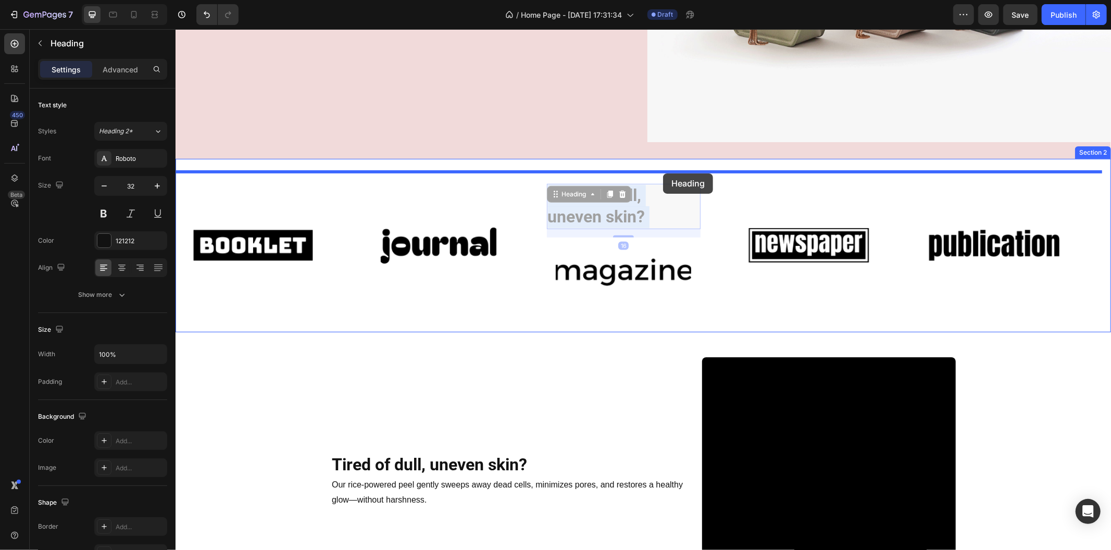
drag, startPoint x: 680, startPoint y: 210, endPoint x: 662, endPoint y: 173, distance: 41.2
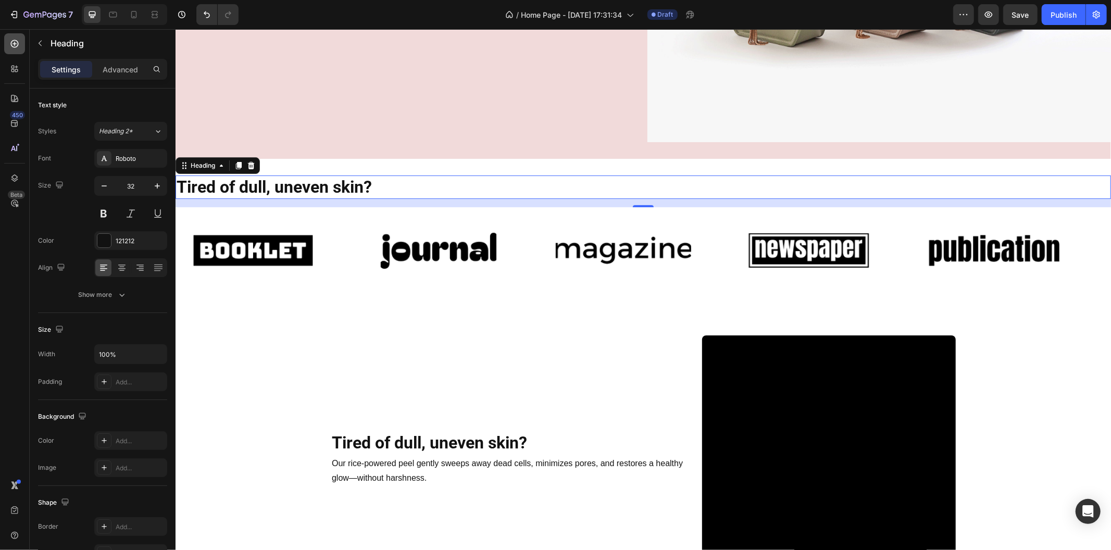
click at [12, 47] on icon at bounding box center [14, 44] width 10 height 10
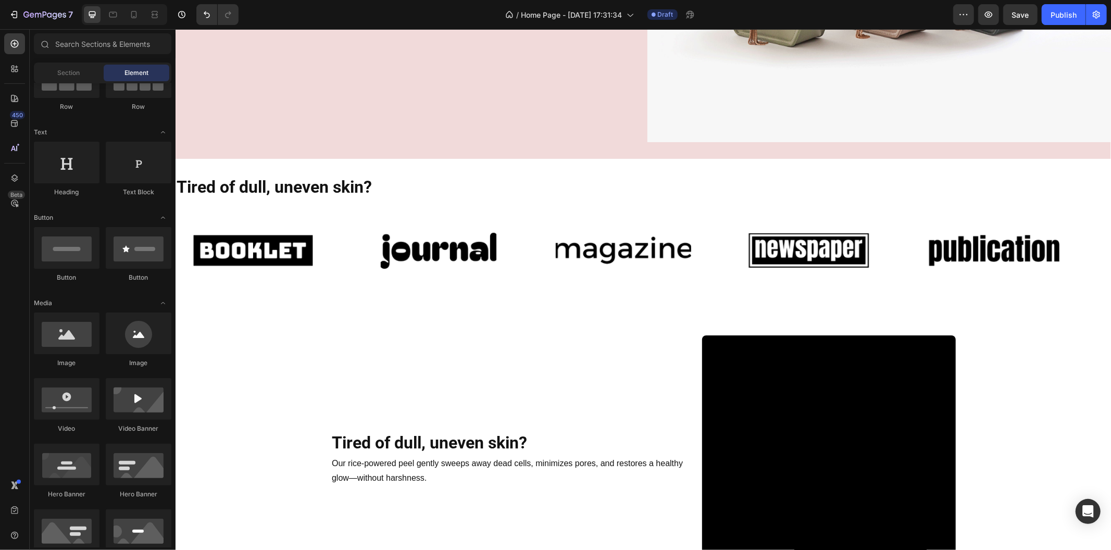
scroll to position [0, 0]
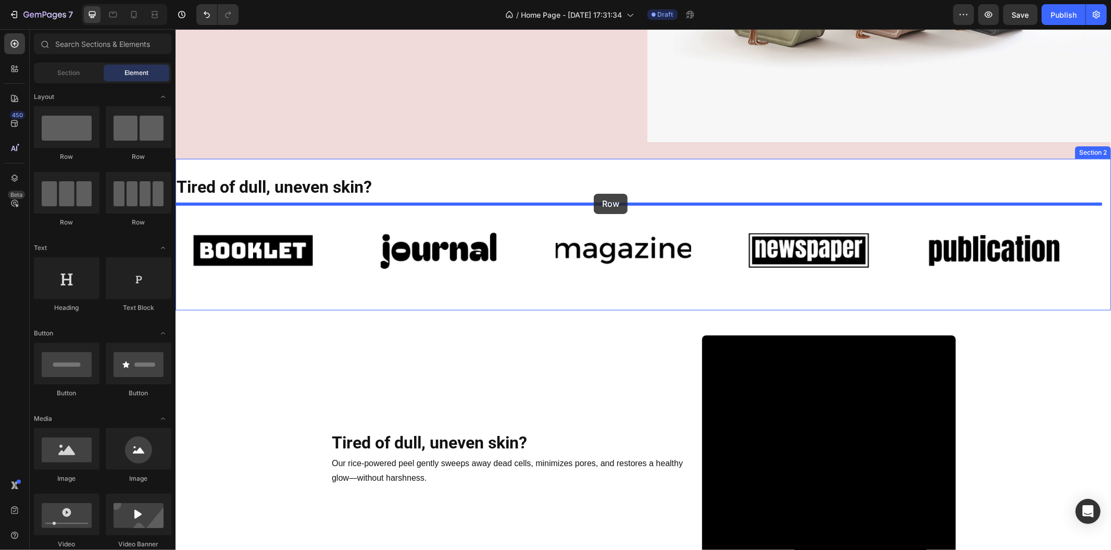
drag, startPoint x: 254, startPoint y: 155, endPoint x: 593, endPoint y: 193, distance: 341.6
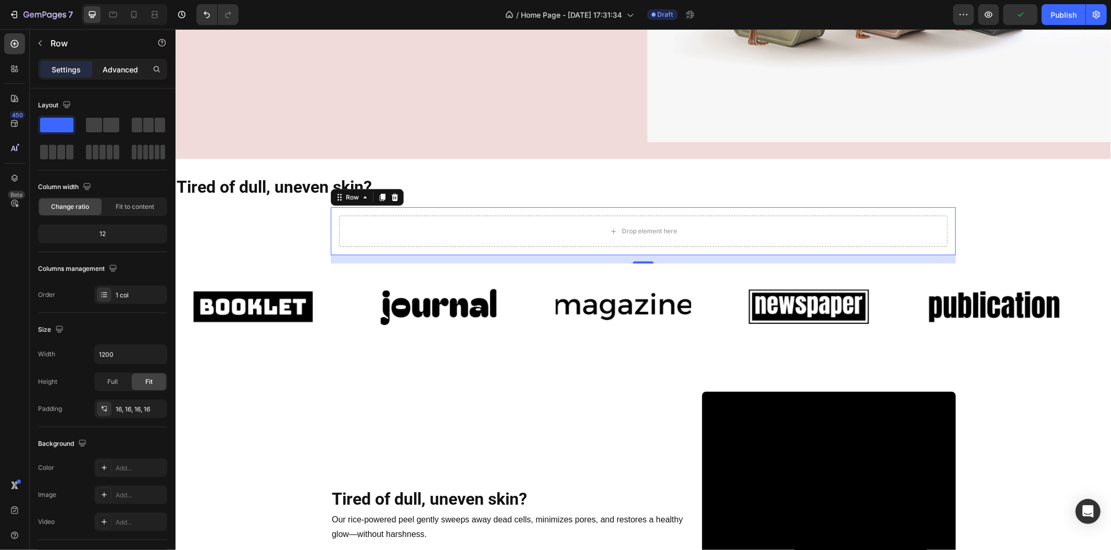
click at [116, 74] on p "Advanced" at bounding box center [120, 69] width 35 height 11
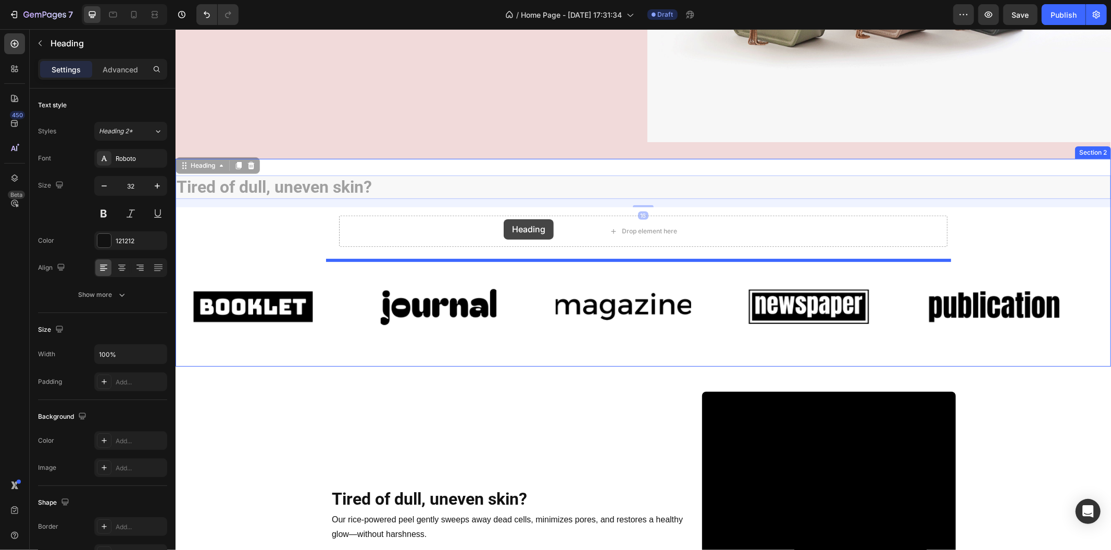
drag, startPoint x: 283, startPoint y: 175, endPoint x: 503, endPoint y: 219, distance: 224.4
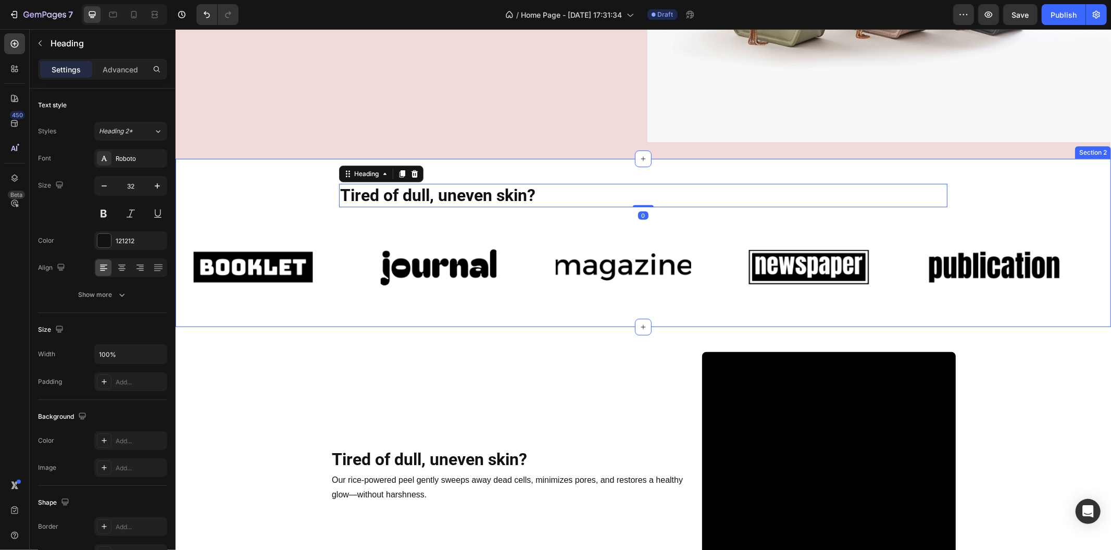
click at [296, 190] on div "Tired of dull, uneven skin? Heading 0 Row Image Image Image Image Image Image I…" at bounding box center [642, 242] width 935 height 135
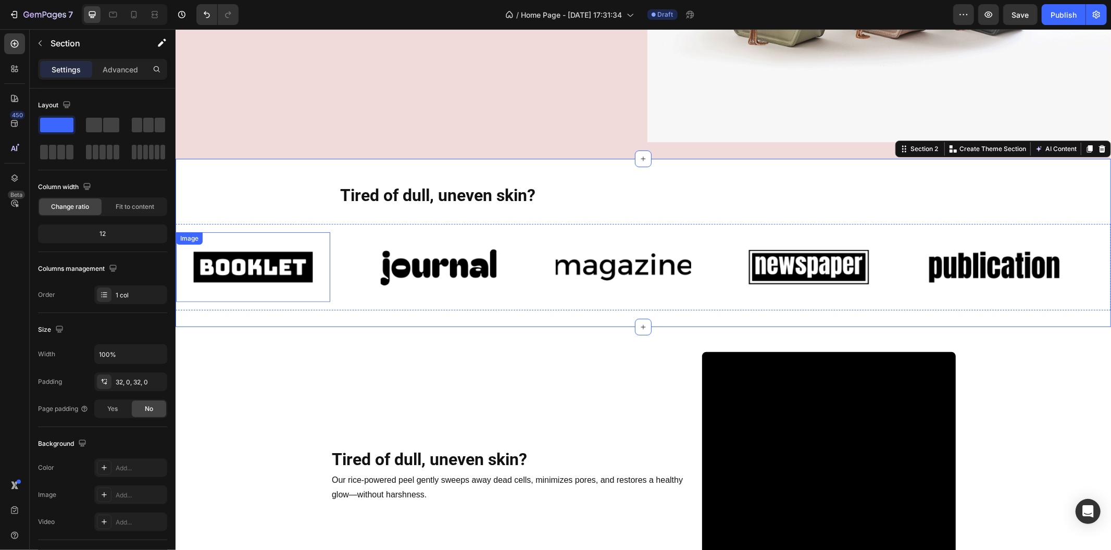
click at [306, 232] on div "Image" at bounding box center [252, 267] width 154 height 70
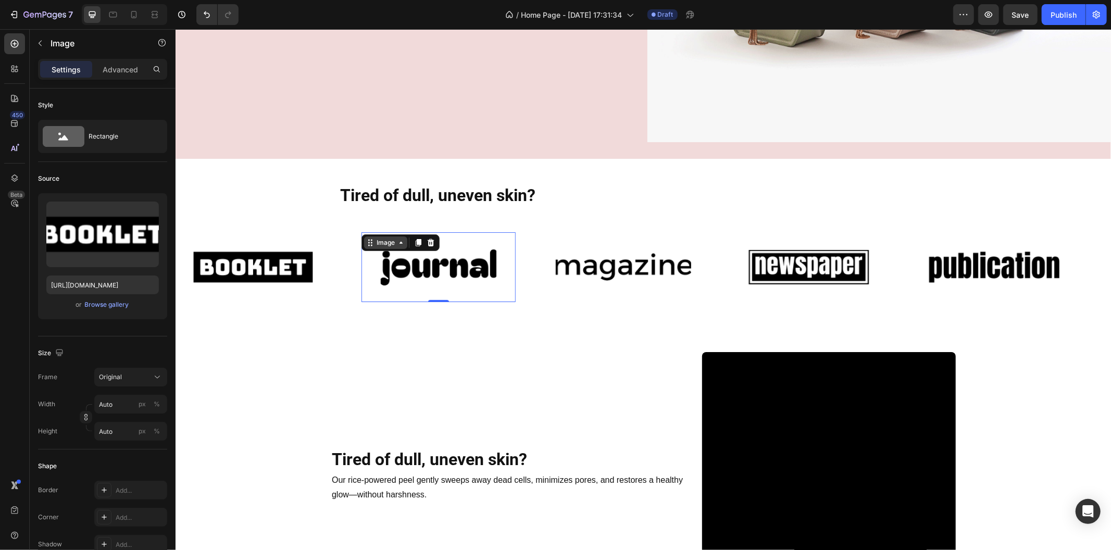
click at [377, 234] on div "Image" at bounding box center [400, 242] width 78 height 17
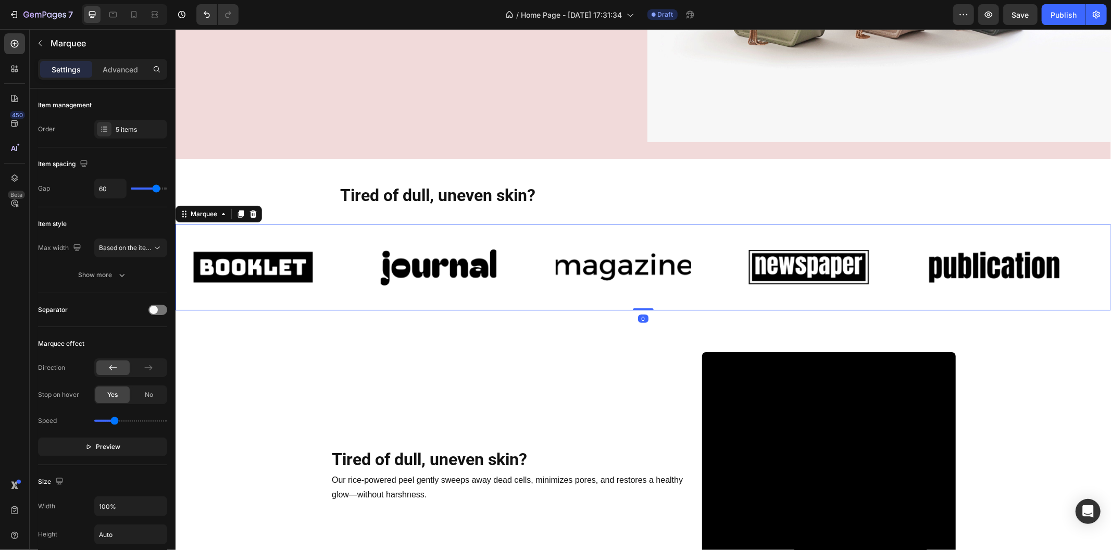
click at [335, 232] on div "Image" at bounding box center [267, 267] width 185 height 70
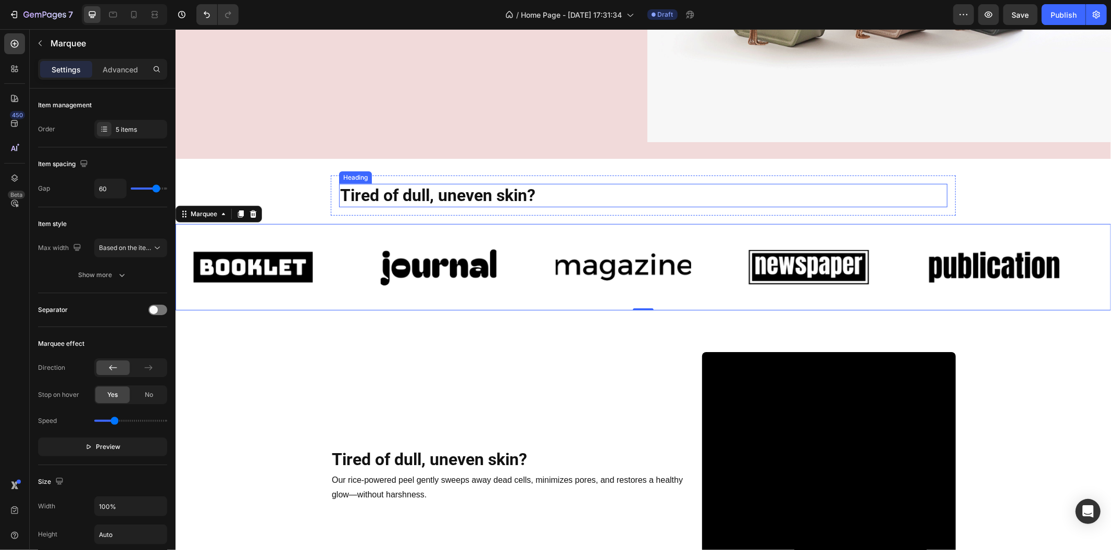
click at [561, 185] on h2 "Tired of dull, uneven skin?" at bounding box center [642, 195] width 608 height 24
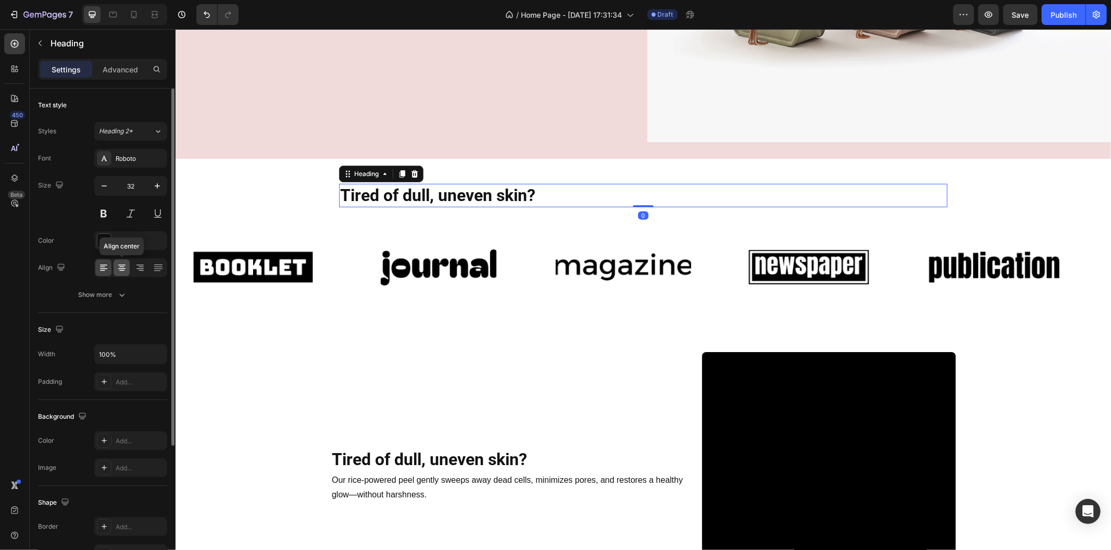
click at [123, 269] on icon at bounding box center [121, 268] width 7 height 1
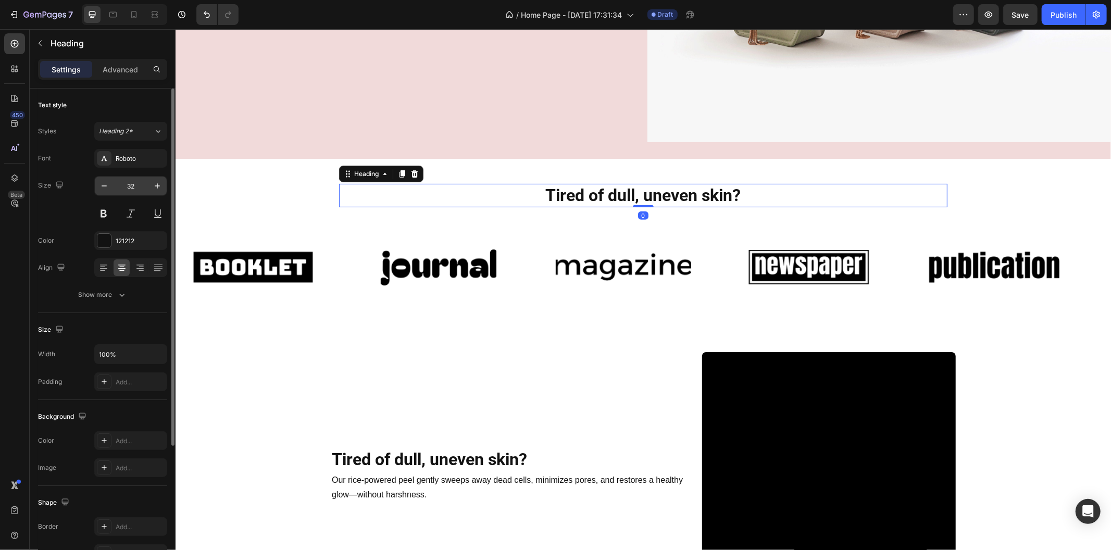
click at [137, 185] on input "32" at bounding box center [131, 186] width 34 height 19
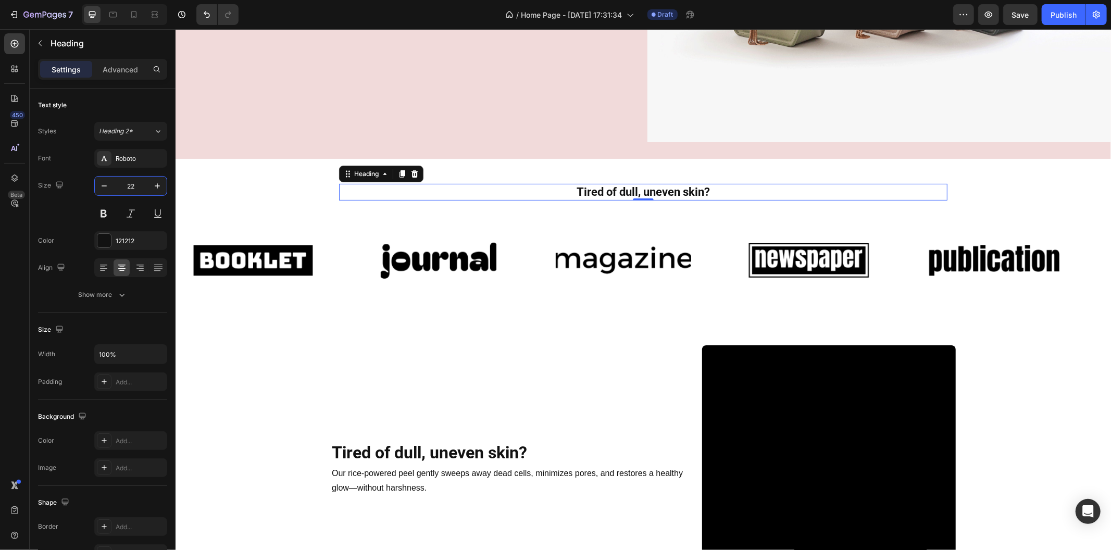
type input "22"
click at [624, 184] on h2 "Tired of dull, uneven skin?" at bounding box center [642, 191] width 608 height 17
click at [624, 184] on p "Tired of dull, uneven skin?" at bounding box center [642, 191] width 606 height 15
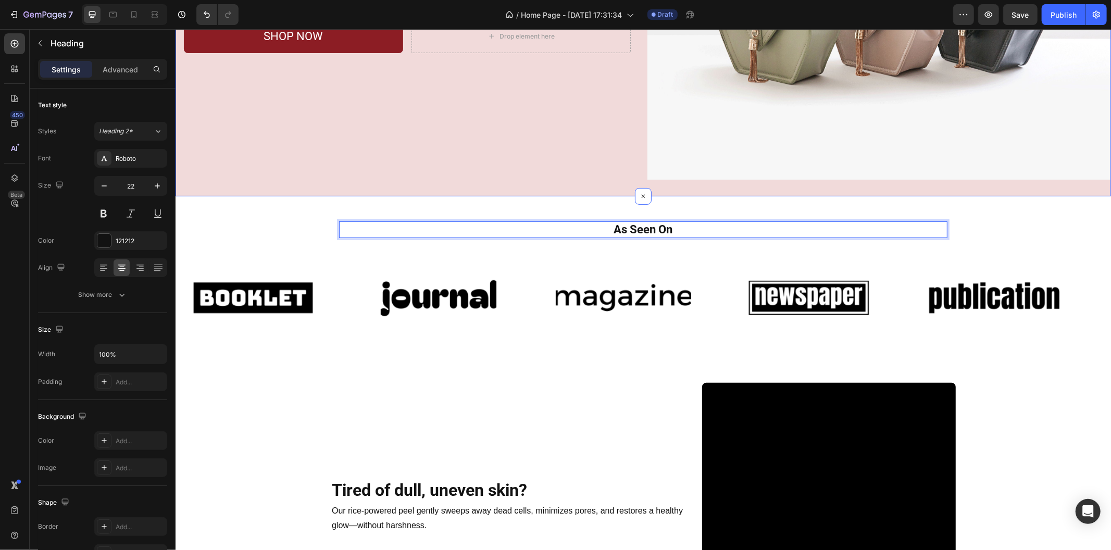
scroll to position [215, 0]
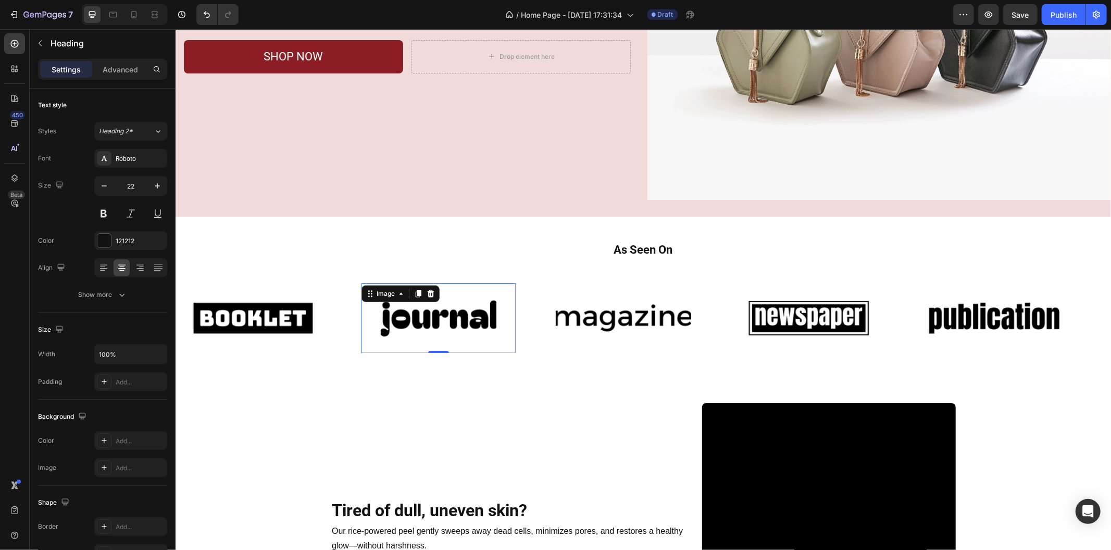
click at [365, 311] on div at bounding box center [438, 317] width 154 height 57
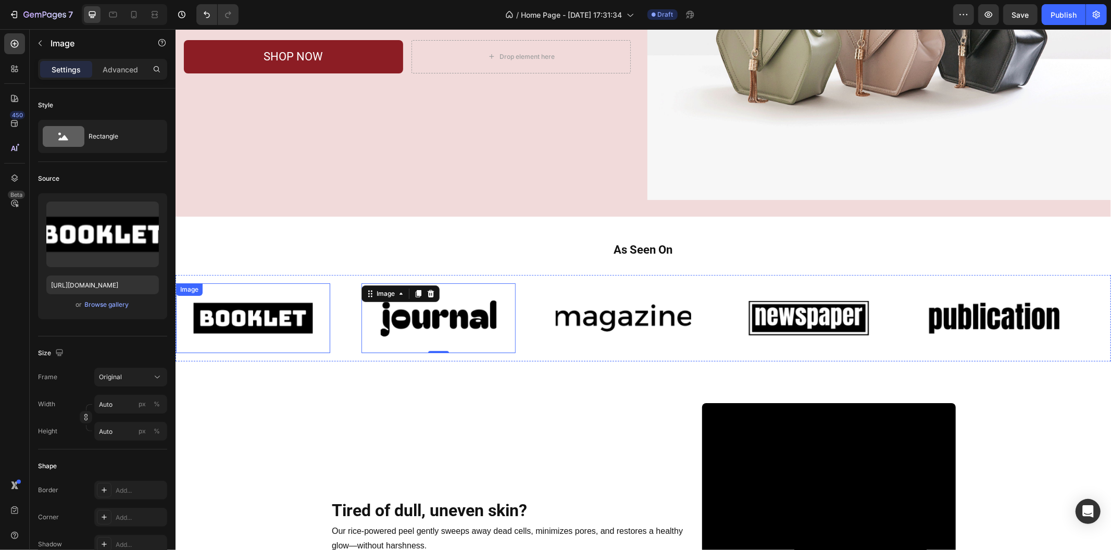
click at [320, 314] on img at bounding box center [252, 317] width 135 height 57
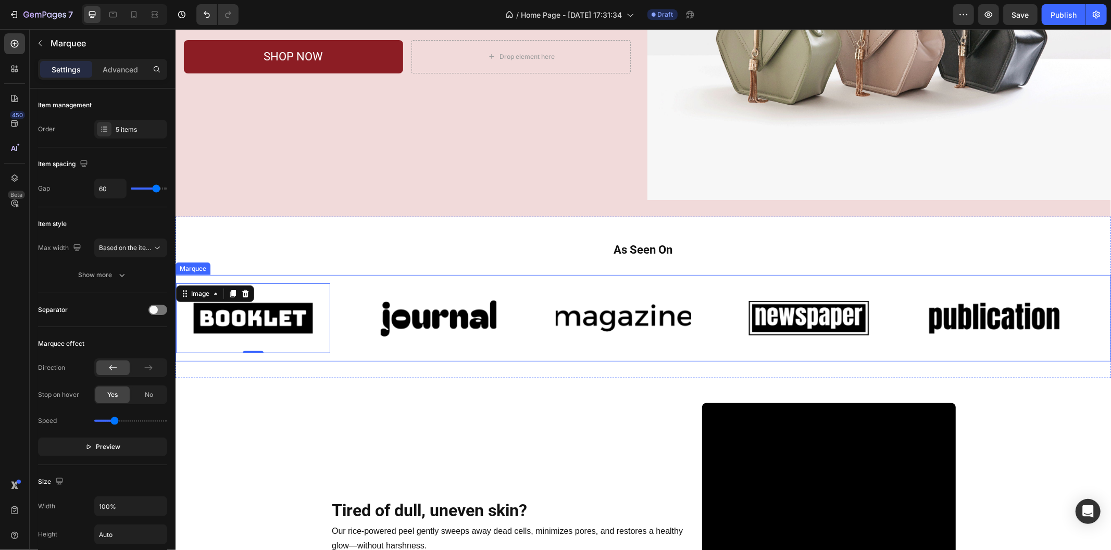
click at [342, 299] on div "Image 0" at bounding box center [267, 318] width 185 height 70
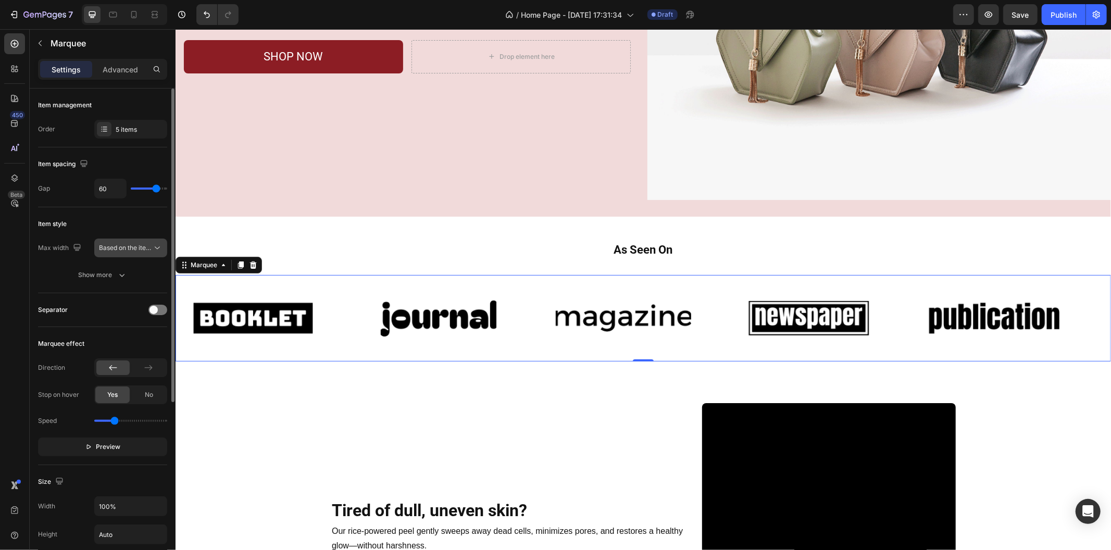
click at [152, 251] on icon at bounding box center [157, 248] width 10 height 10
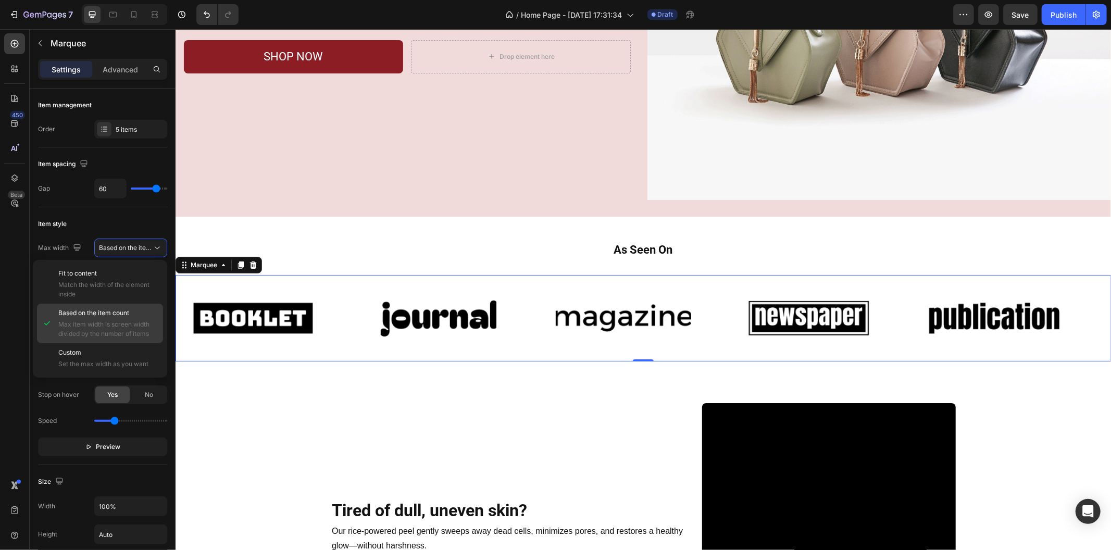
click at [117, 343] on div "Based on the item count Max item width is screen width divided by the number of…" at bounding box center [100, 358] width 126 height 30
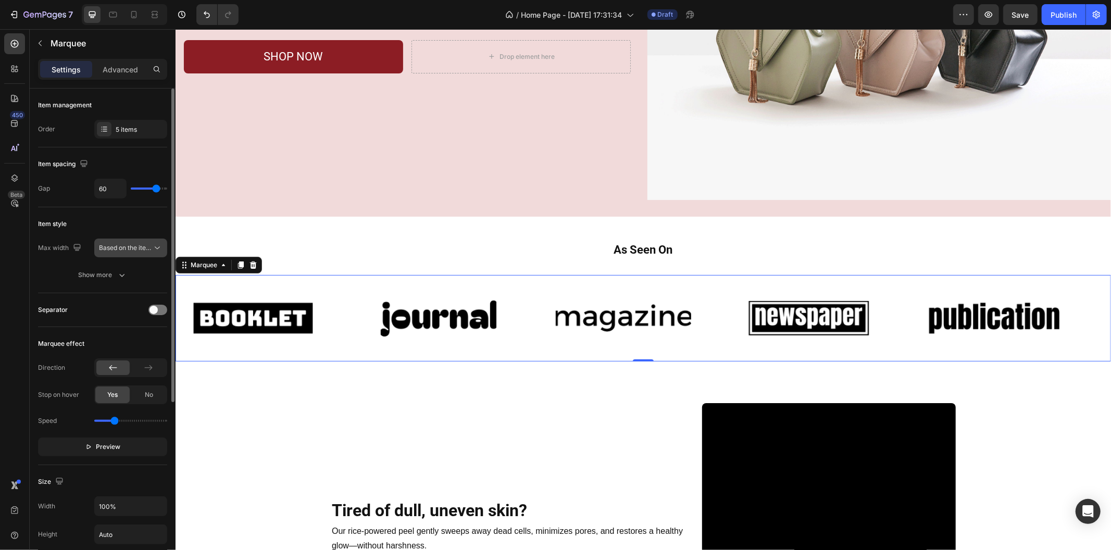
click at [147, 250] on span "Based on the item count" at bounding box center [134, 248] width 71 height 8
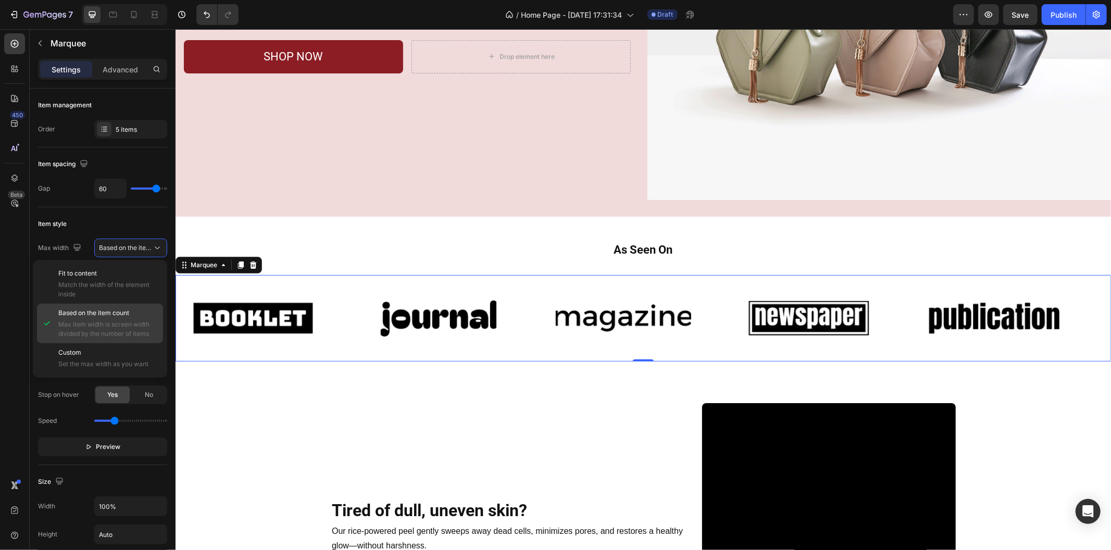
click at [127, 343] on div "Based on the item count Max item width is screen width divided by the number of…" at bounding box center [100, 358] width 126 height 30
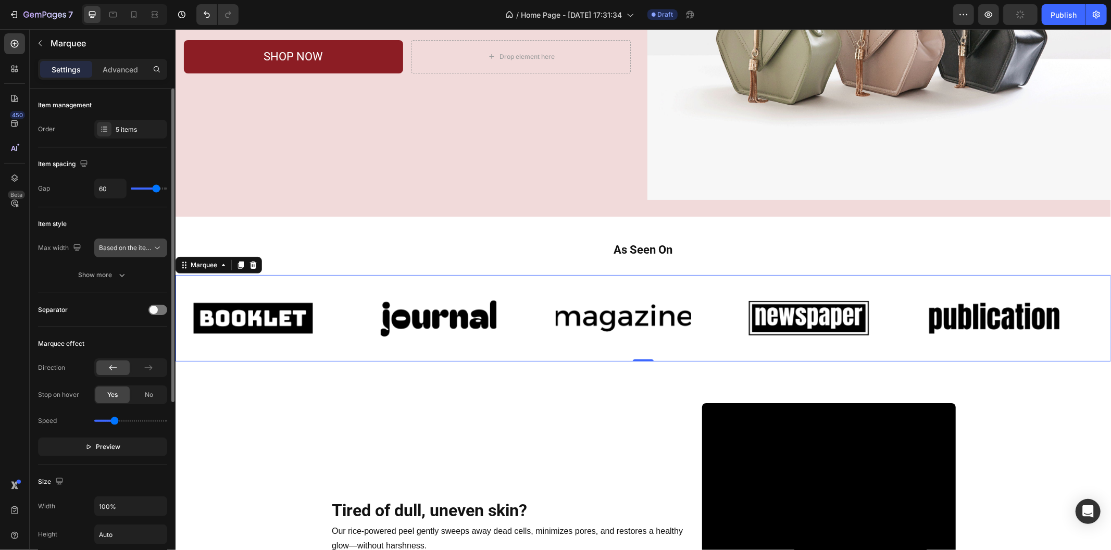
click at [151, 242] on button "Based on the item count" at bounding box center [130, 247] width 73 height 19
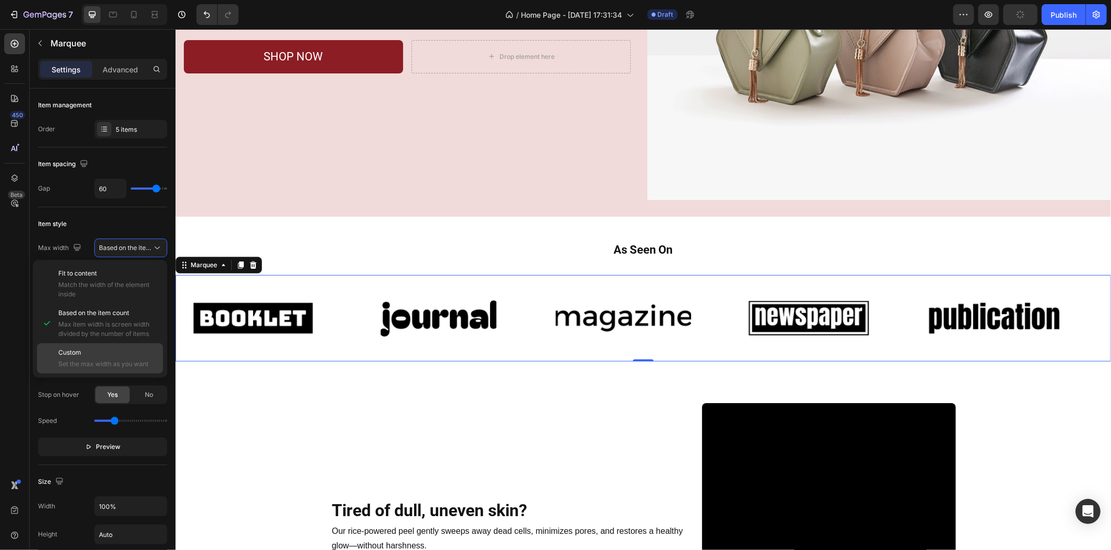
click at [130, 355] on p "Custom" at bounding box center [108, 352] width 100 height 9
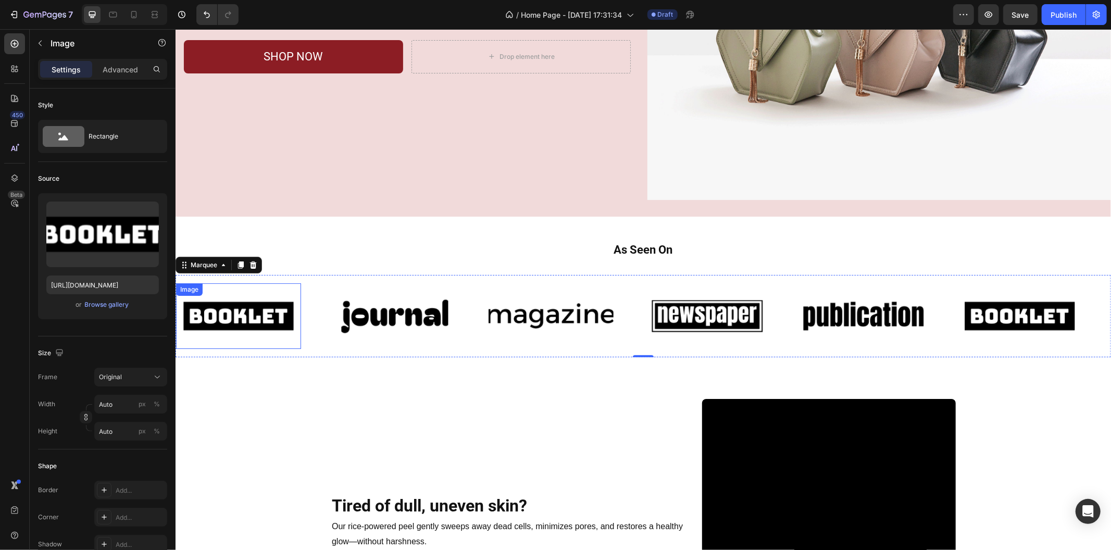
click at [275, 318] on img at bounding box center [237, 315] width 125 height 53
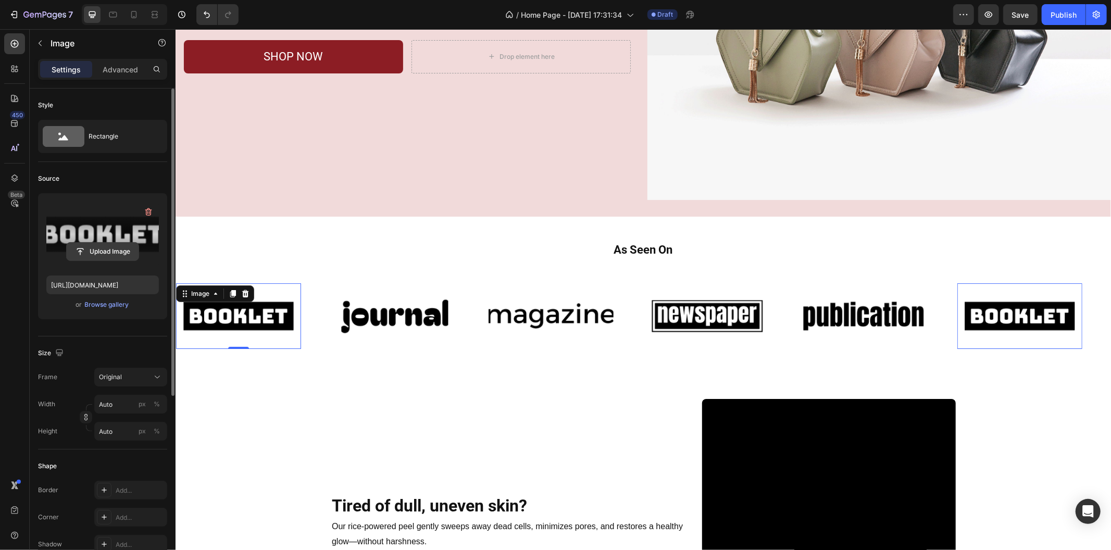
click at [125, 244] on input "file" at bounding box center [103, 252] width 72 height 18
type input "https://cdn.shopify.com/s/files/1/0469/1692/7656/files/gempages_551382014251500…"
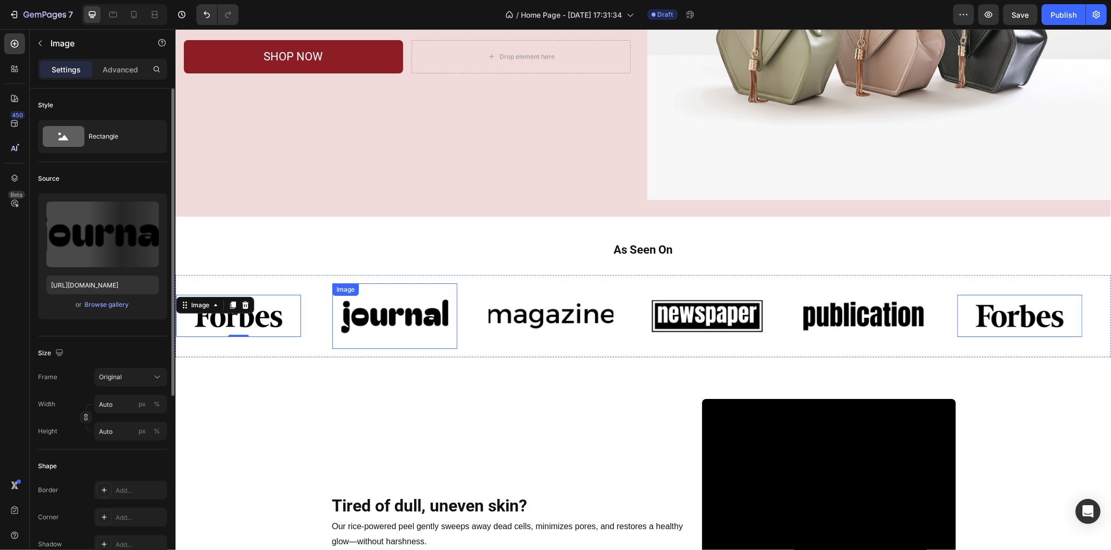
click at [421, 306] on img at bounding box center [394, 315] width 125 height 53
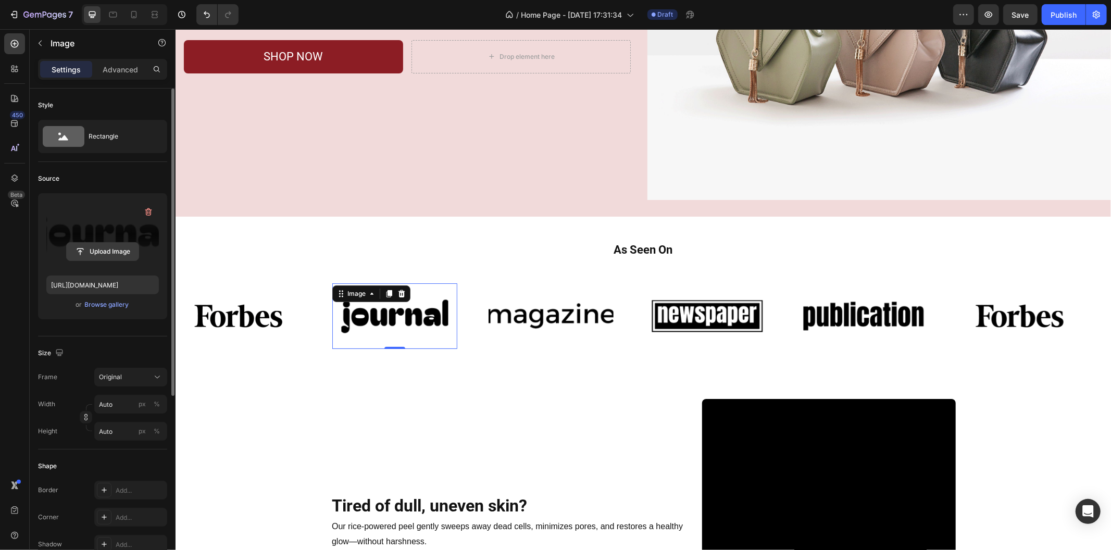
click at [136, 249] on input "file" at bounding box center [103, 252] width 72 height 18
type input "https://cdn.shopify.com/s/files/1/0469/1692/7656/files/gempages_551382014251500…"
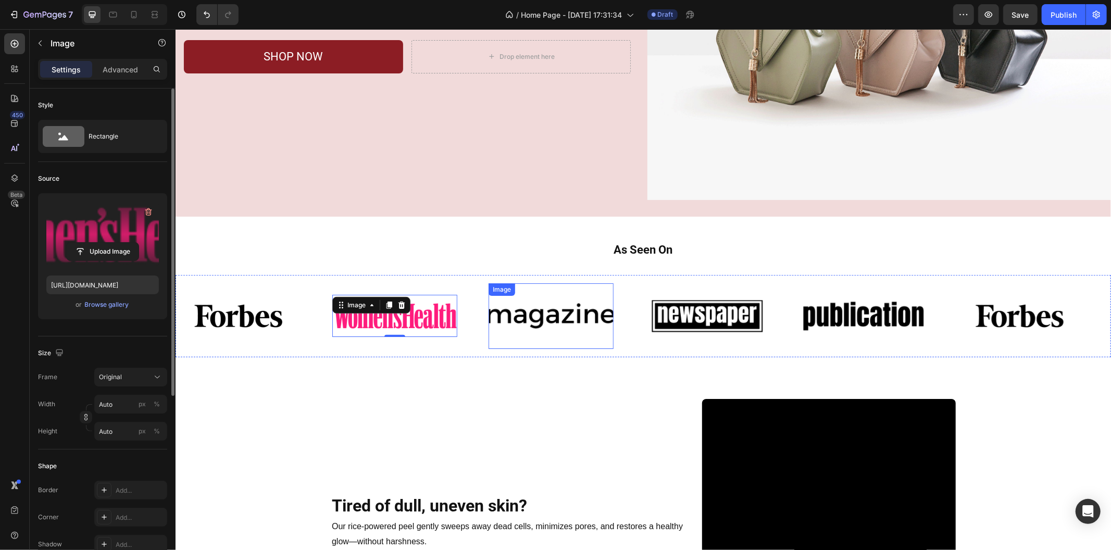
click at [557, 324] on img at bounding box center [550, 315] width 125 height 53
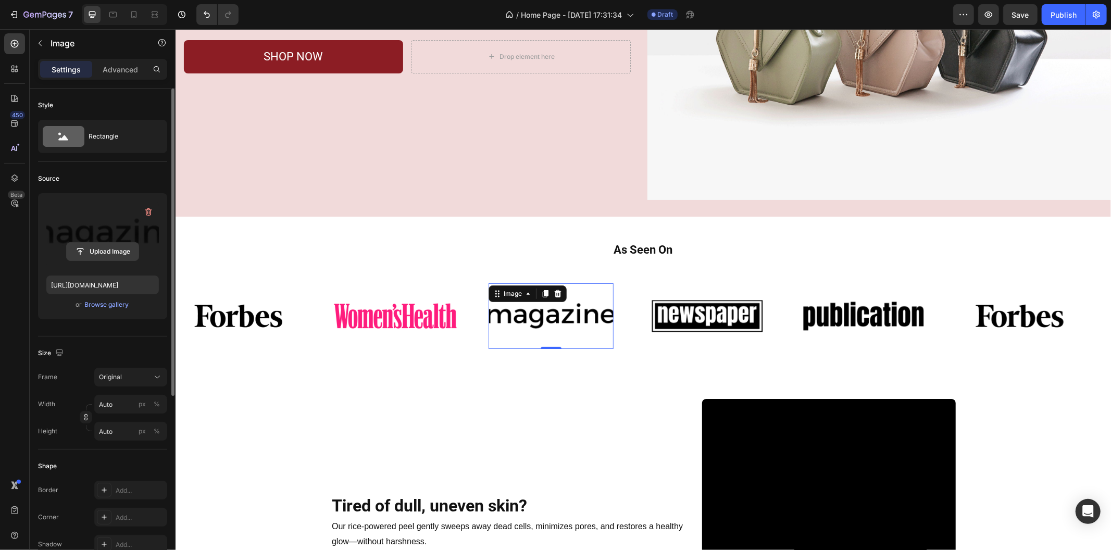
click at [106, 245] on input "file" at bounding box center [103, 252] width 72 height 18
type input "https://cdn.shopify.com/s/files/1/0469/1692/7656/files/gempages_551382014251500…"
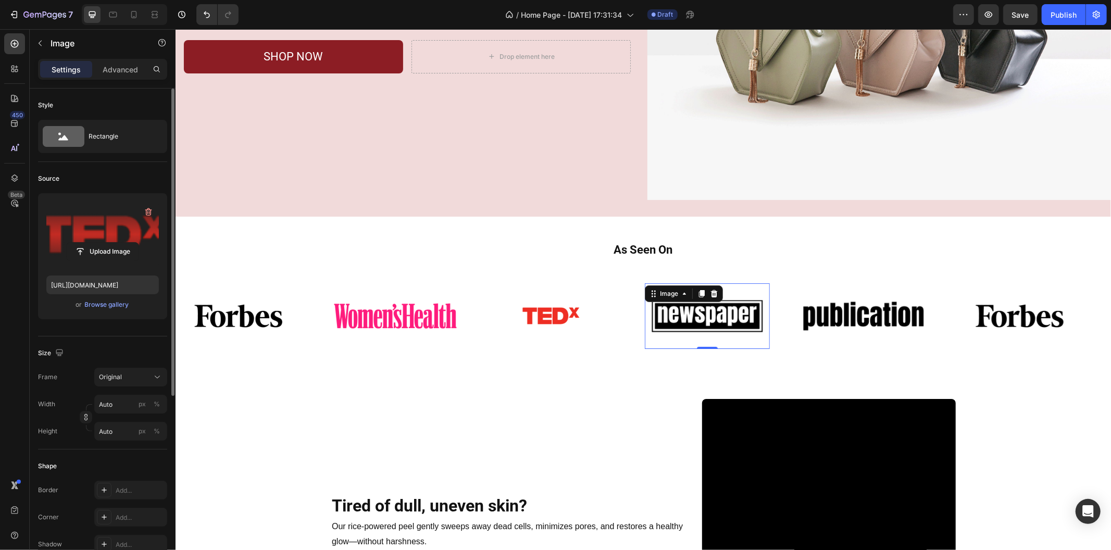
click at [664, 305] on img at bounding box center [706, 315] width 125 height 53
click at [119, 232] on label at bounding box center [102, 234] width 112 height 66
click at [119, 243] on input "file" at bounding box center [103, 252] width 72 height 18
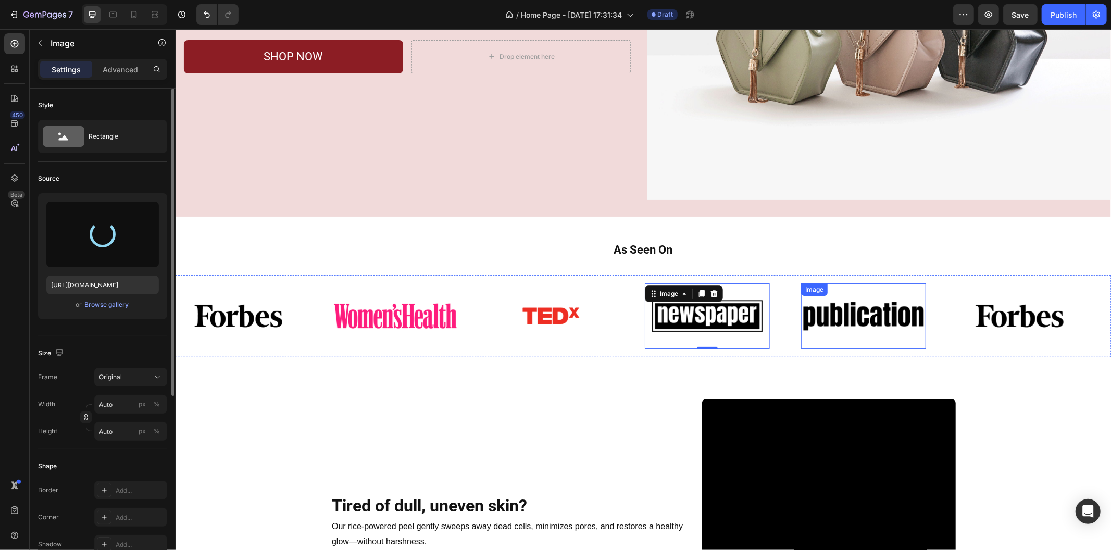
type input "https://cdn.shopify.com/s/files/1/0469/1692/7656/files/gempages_551382014251500…"
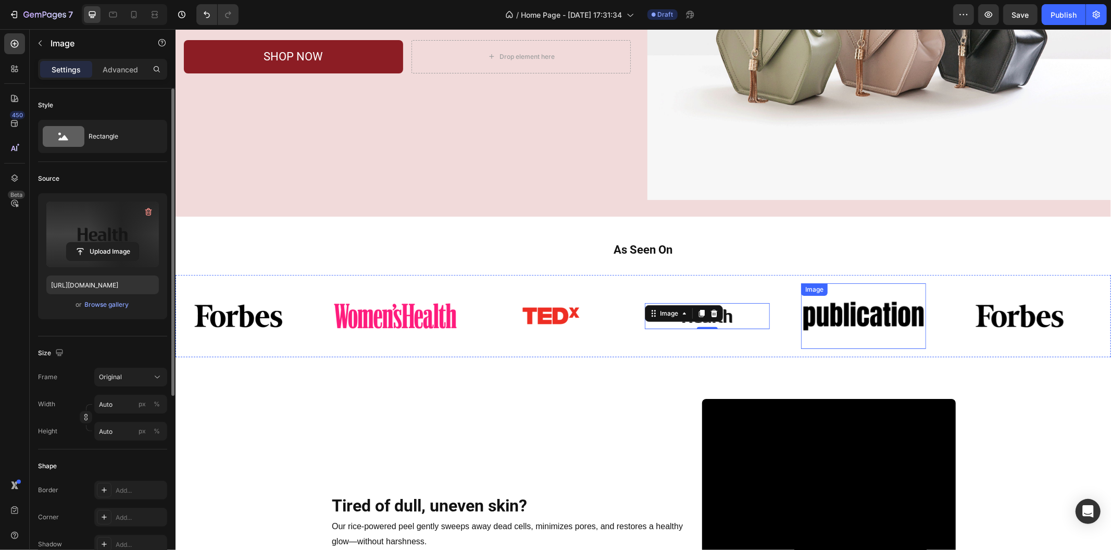
click at [839, 295] on div "Image" at bounding box center [862, 316] width 125 height 66
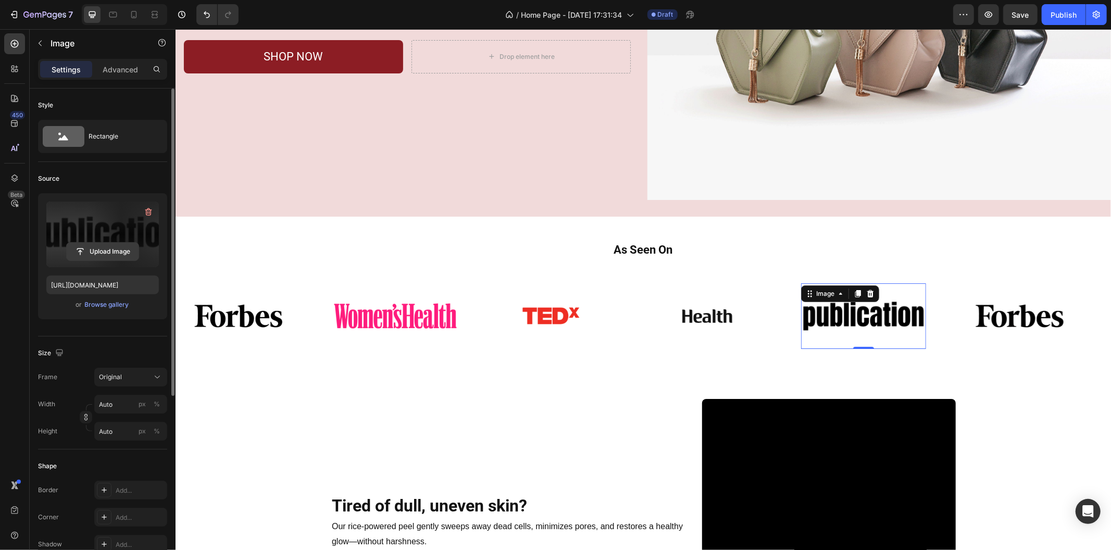
click at [117, 246] on input "file" at bounding box center [103, 252] width 72 height 18
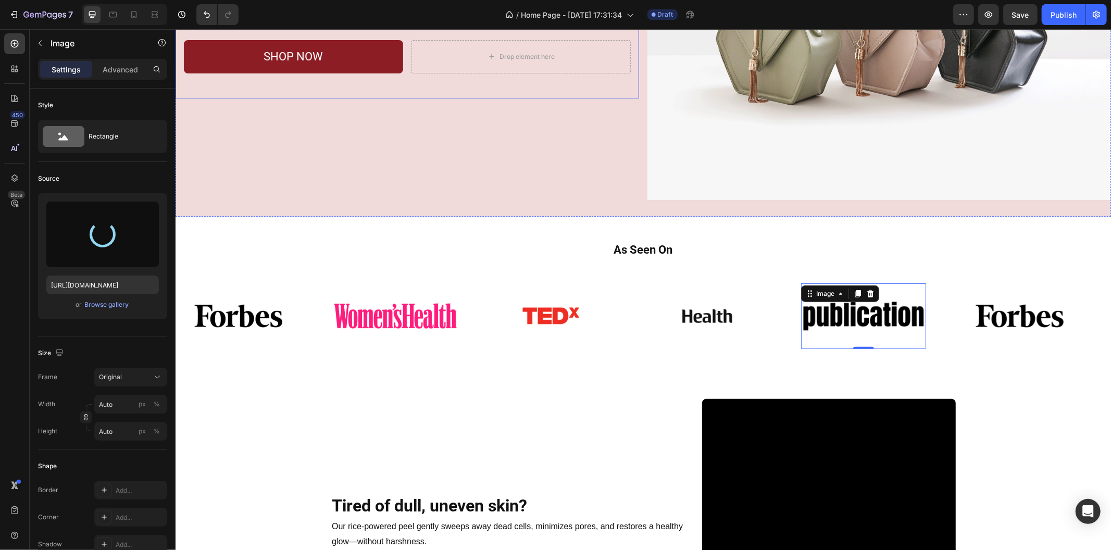
type input "https://cdn.shopify.com/s/files/1/0469/1692/7656/files/gempages_551382014251500…"
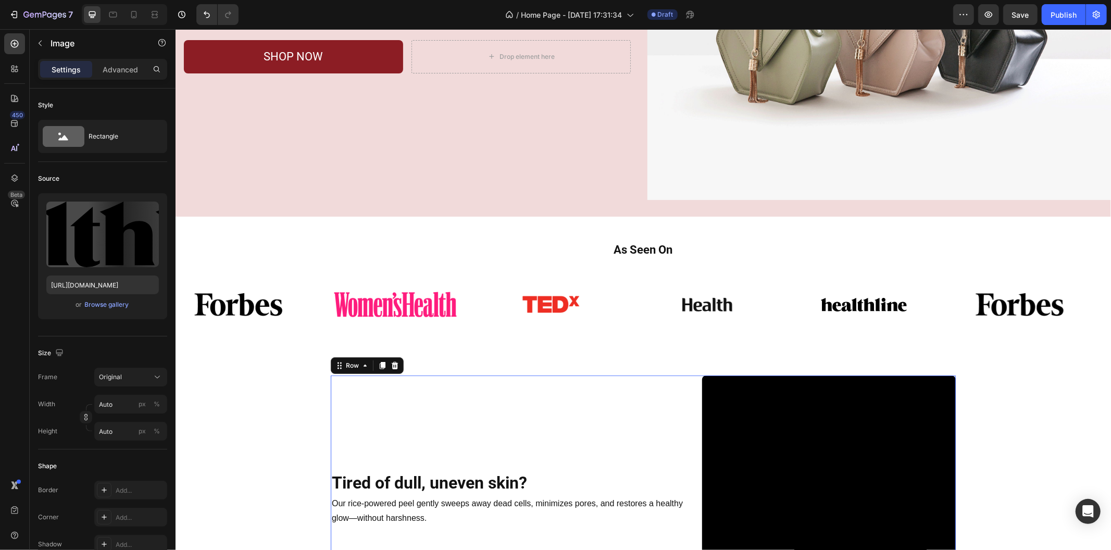
click at [673, 410] on div "Tired of dull, uneven skin? Heading Row Our rice-powered peel gently sweeps awa…" at bounding box center [507, 502] width 355 height 254
click at [836, 291] on div "Image 0" at bounding box center [862, 304] width 125 height 26
click at [722, 297] on img at bounding box center [707, 304] width 50 height 14
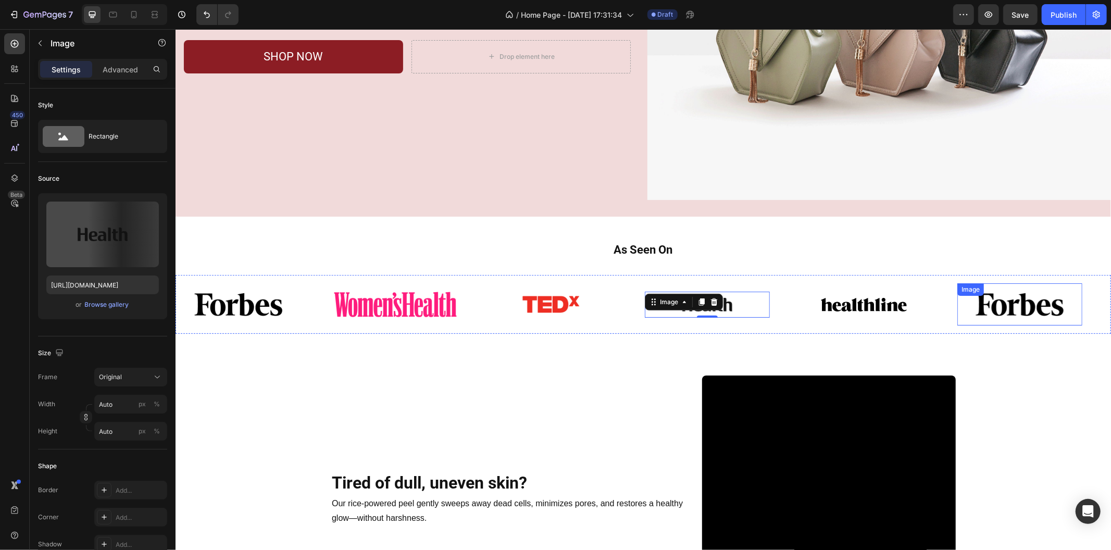
click at [1018, 301] on img at bounding box center [1018, 304] width 125 height 30
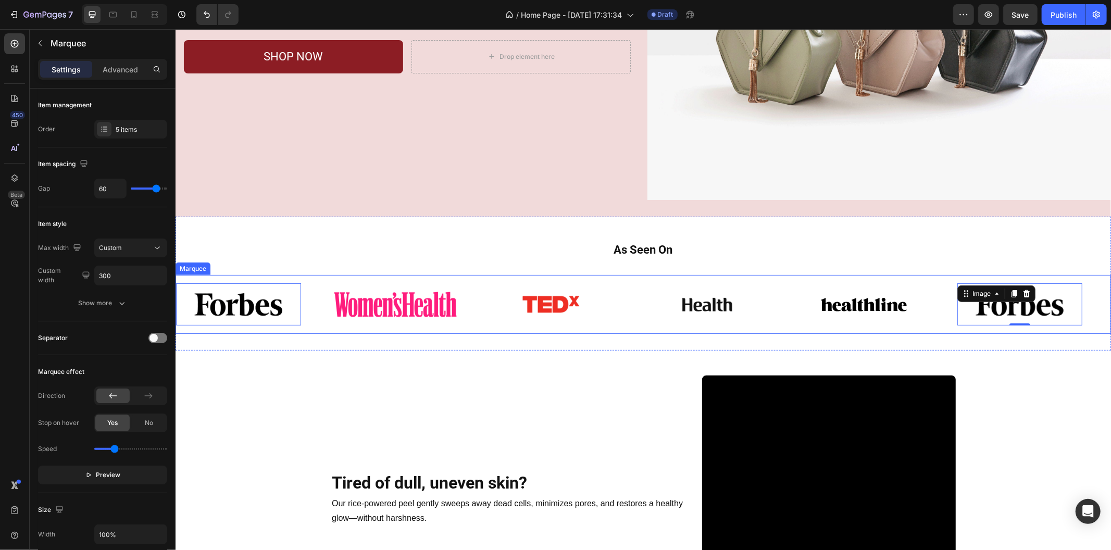
click at [779, 308] on div "Image" at bounding box center [722, 304] width 156 height 26
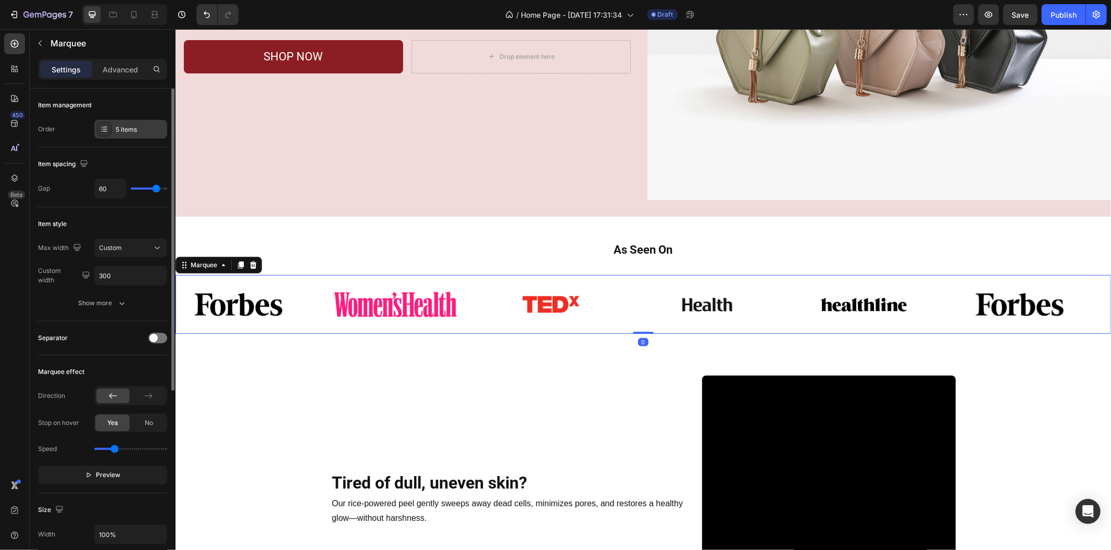
click at [121, 127] on div "5 items" at bounding box center [140, 129] width 49 height 9
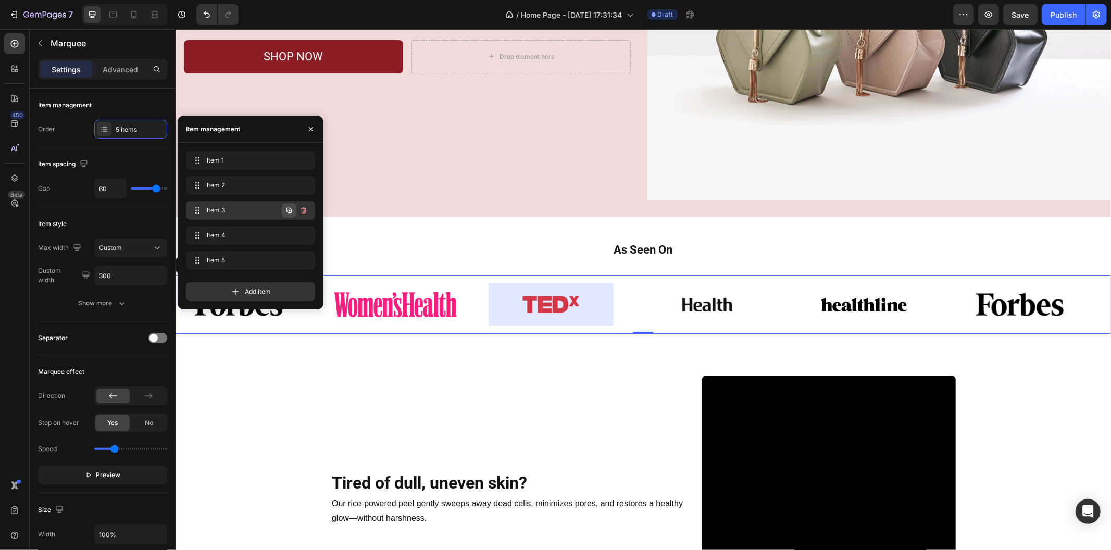
click at [288, 212] on icon "button" at bounding box center [289, 210] width 8 height 8
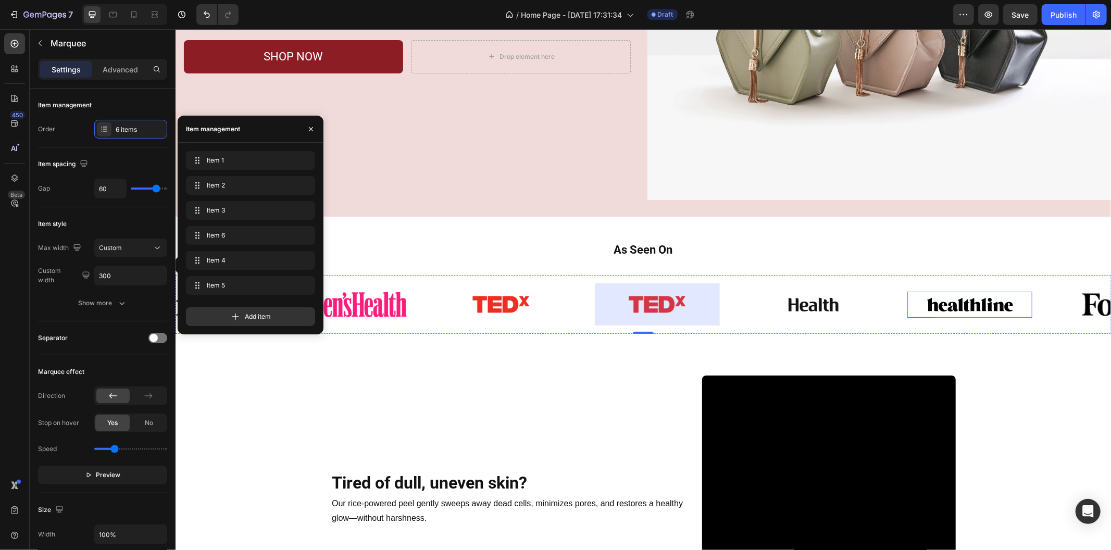
scroll to position [0, 68]
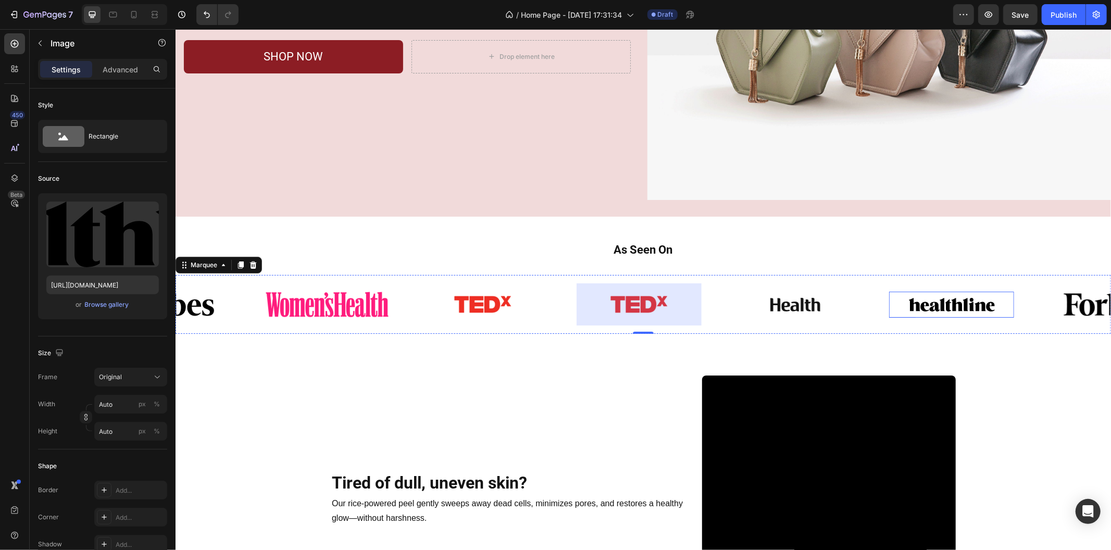
click at [925, 303] on img at bounding box center [951, 304] width 86 height 14
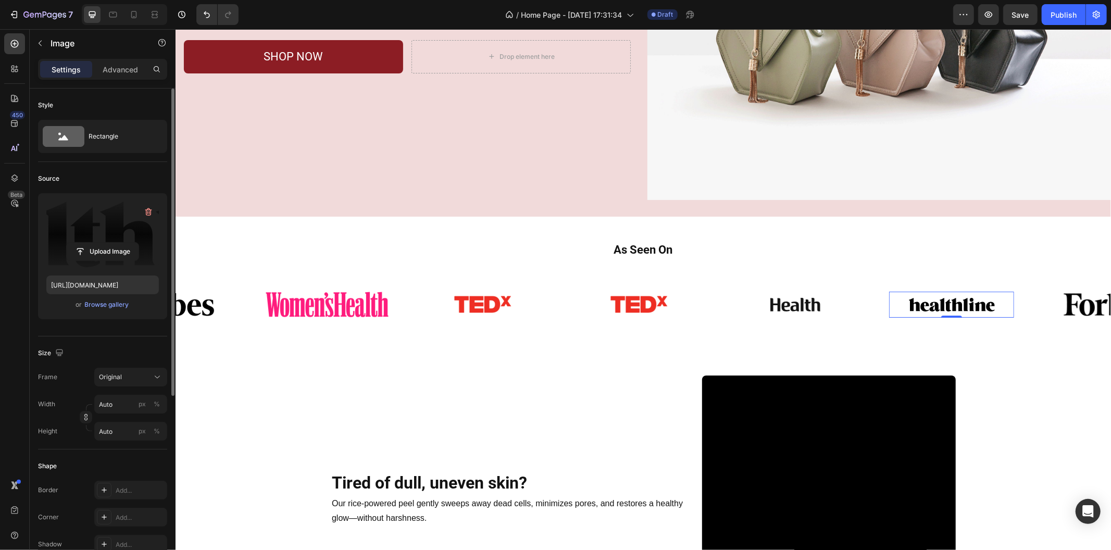
click at [108, 240] on label at bounding box center [102, 234] width 112 height 66
click at [108, 243] on input "file" at bounding box center [103, 252] width 72 height 18
type input "https://cdn.shopify.com/s/files/1/0469/1692/7656/files/gempages_551382014251500…"
click at [823, 292] on div "Image 0" at bounding box center [794, 304] width 125 height 26
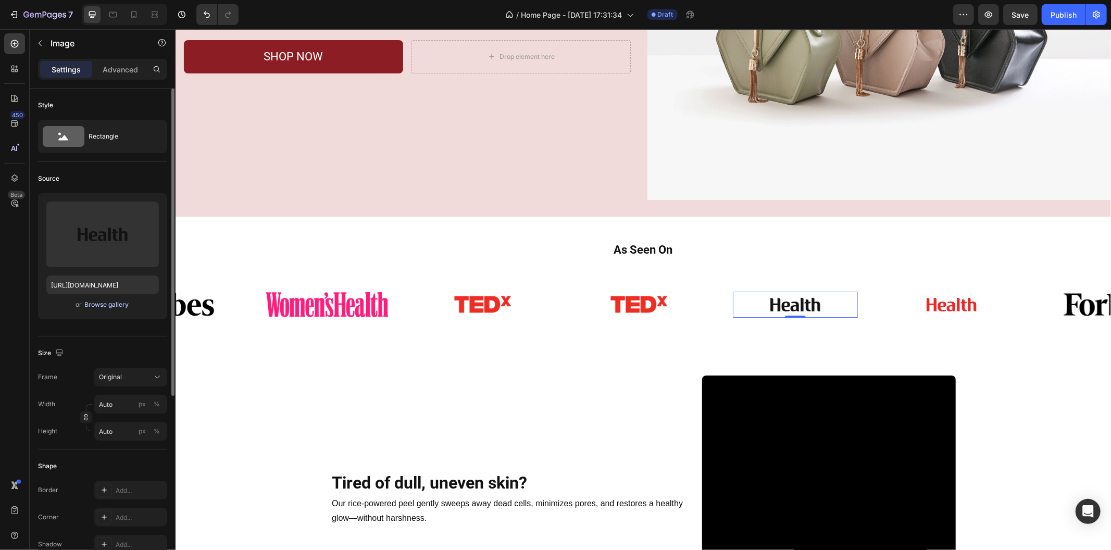
click at [126, 309] on button "Browse gallery" at bounding box center [106, 304] width 45 height 10
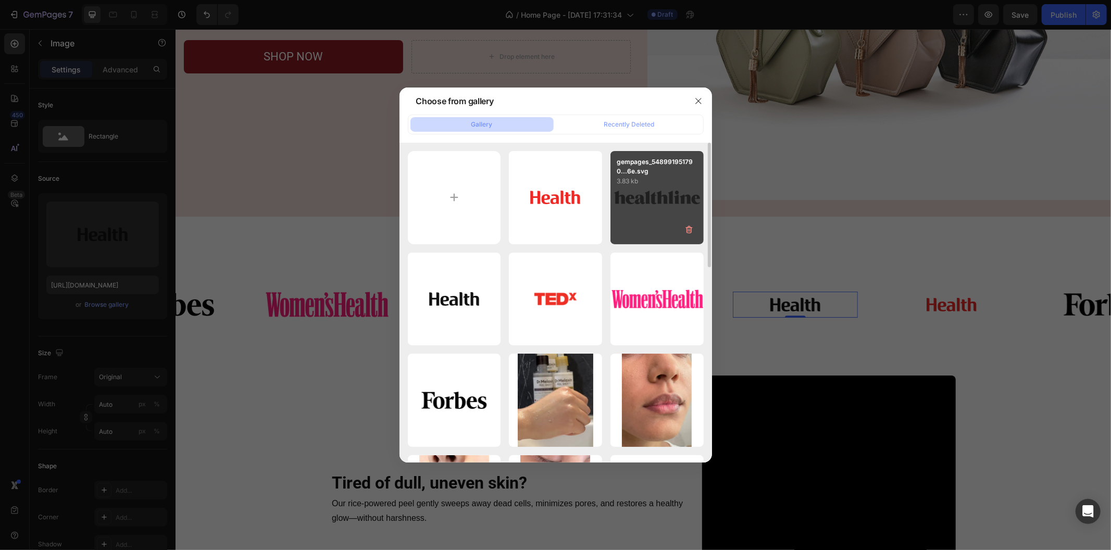
click at [622, 215] on div "gempages_548991951790...6e.svg 3.83 kb" at bounding box center [656, 197] width 93 height 93
type input "https://cdn.shopify.com/s/files/1/0469/1692/7656/files/gempages_551382014251500…"
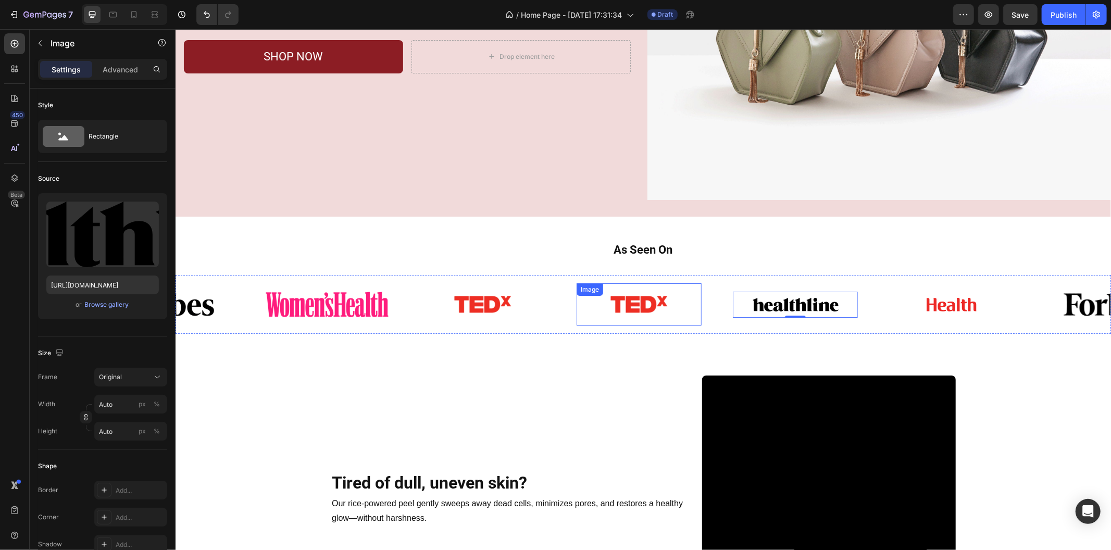
click at [655, 310] on img at bounding box center [638, 304] width 125 height 30
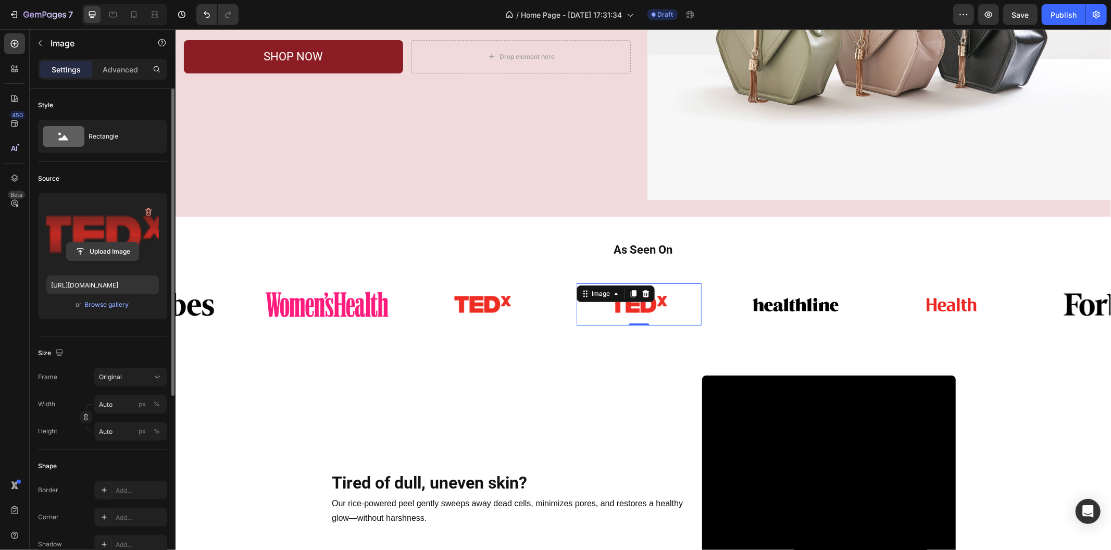
click at [96, 256] on input "file" at bounding box center [103, 252] width 72 height 18
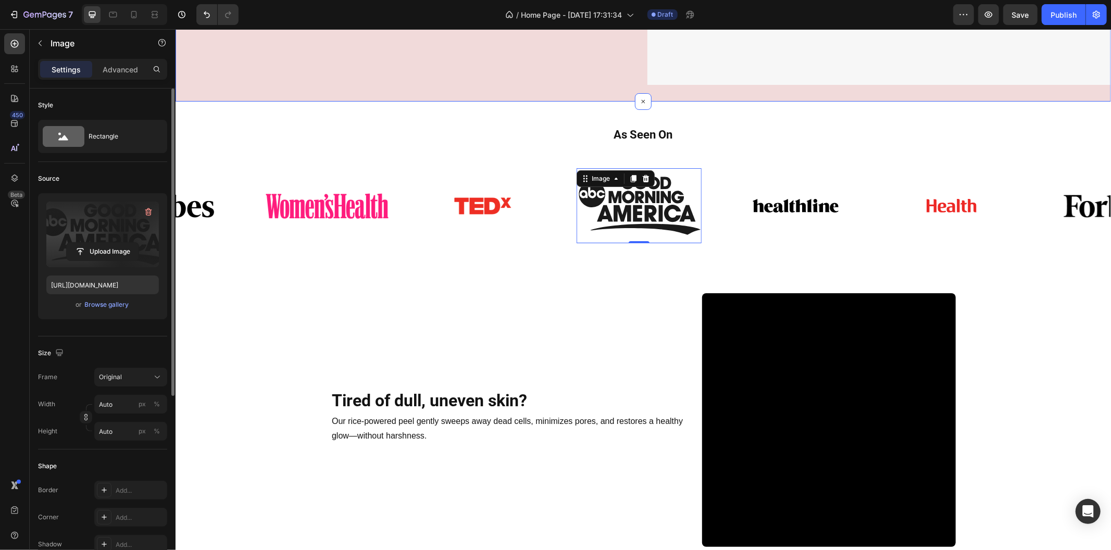
scroll to position [331, 0]
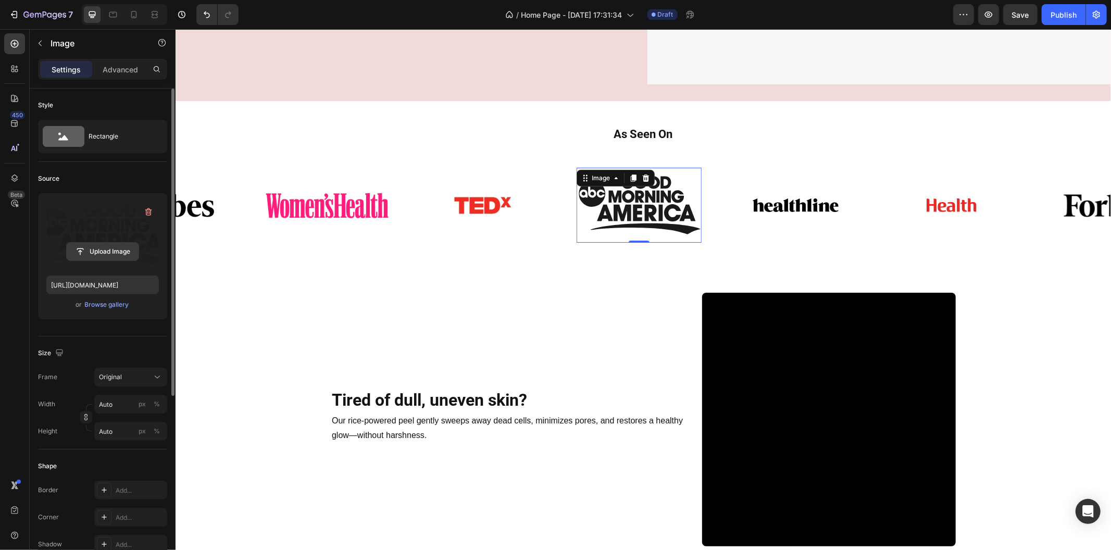
click at [117, 250] on input "file" at bounding box center [103, 252] width 72 height 18
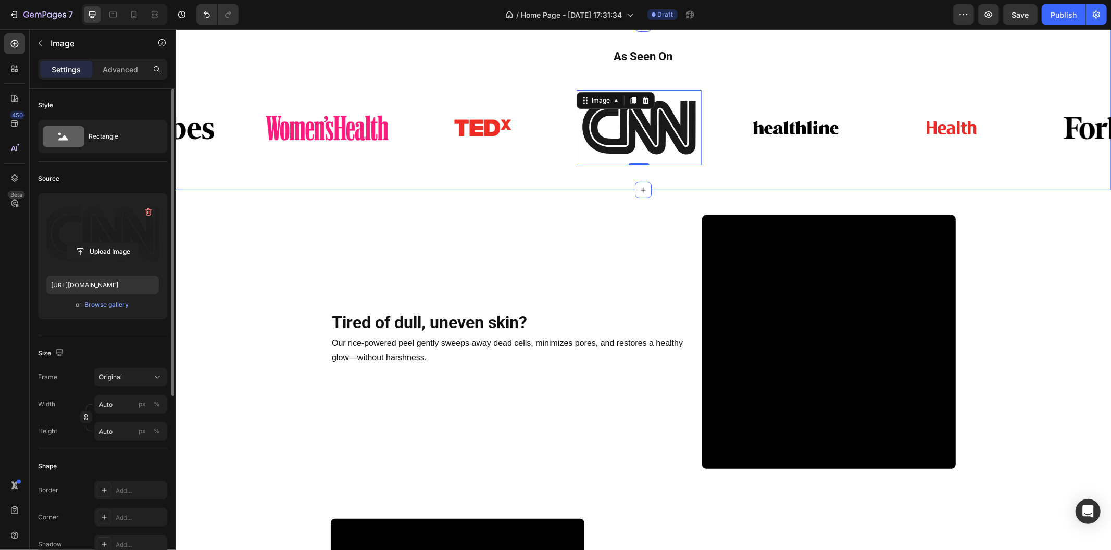
scroll to position [388, 0]
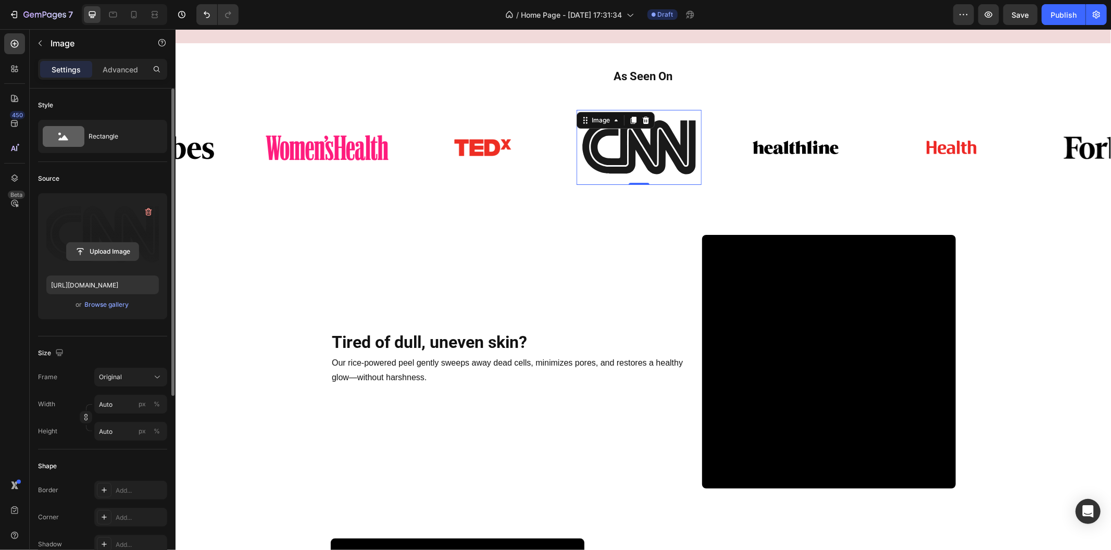
click at [120, 253] on input "file" at bounding box center [103, 252] width 72 height 18
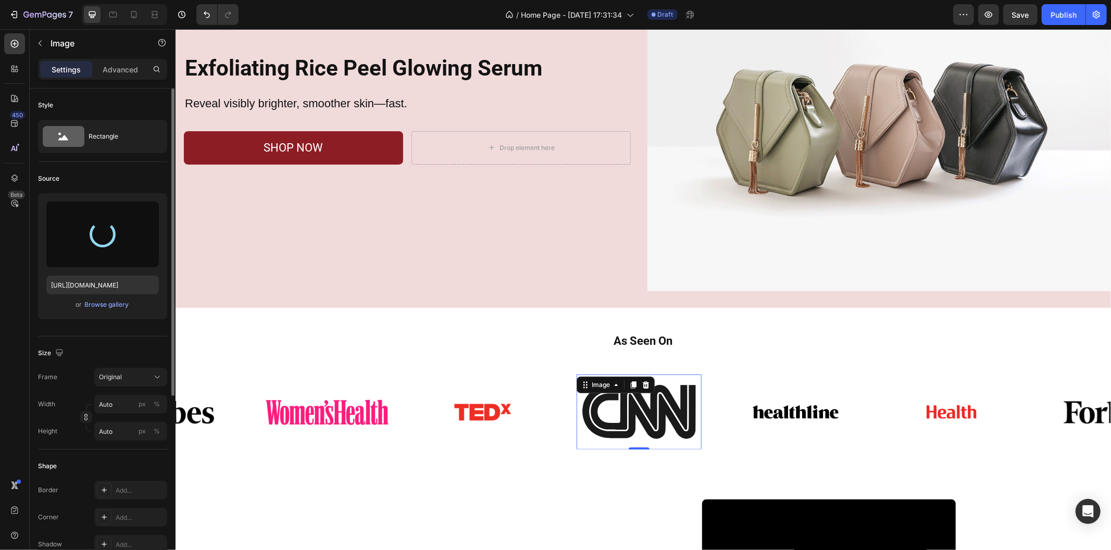
scroll to position [231, 0]
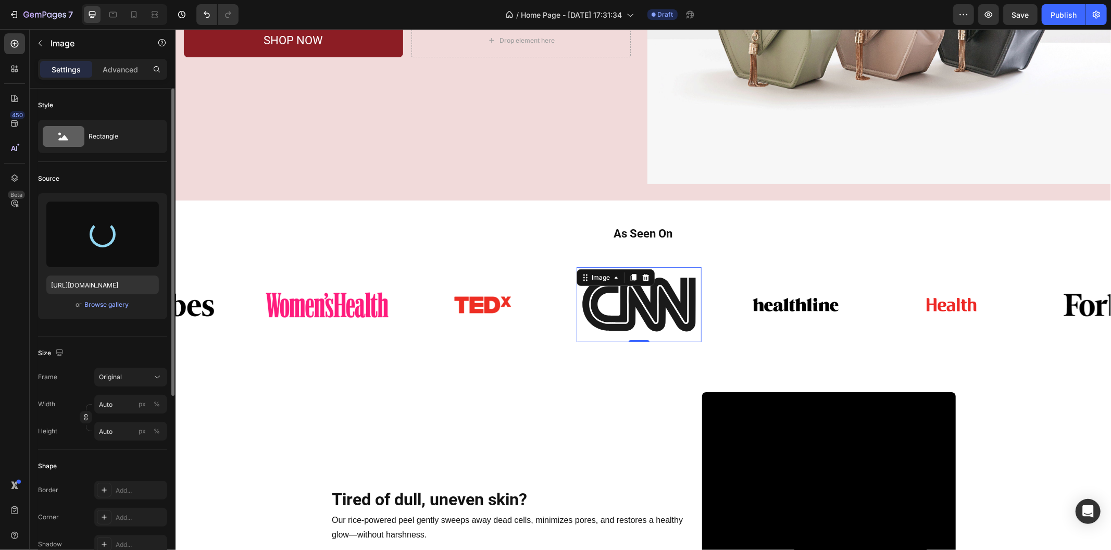
type input "https://cdn.shopify.com/s/files/1/0469/1692/7656/files/gempages_551382014251500…"
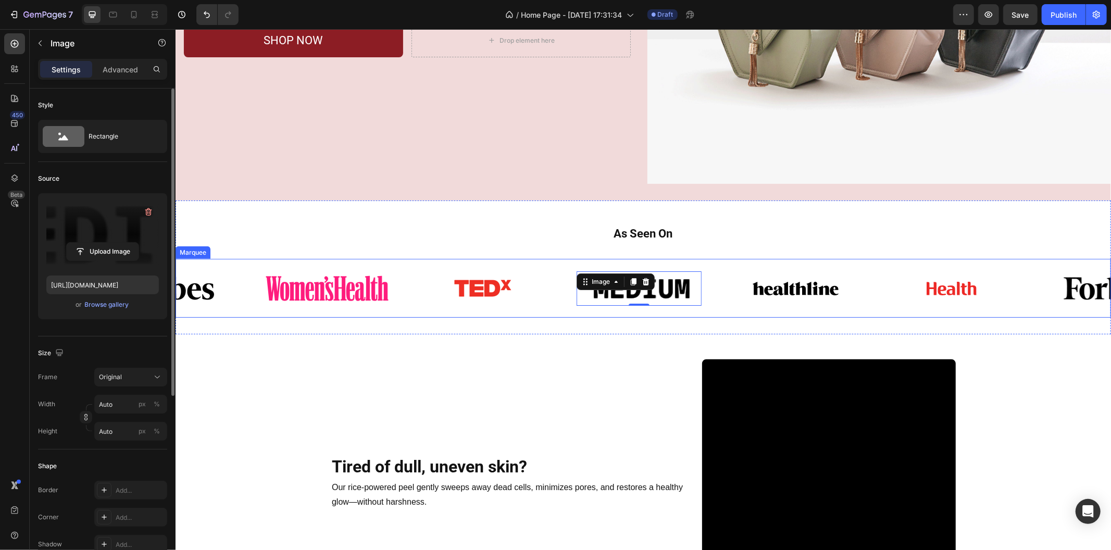
click at [707, 304] on div "Image Image Image Image 0 Image Image" at bounding box center [575, 288] width 937 height 42
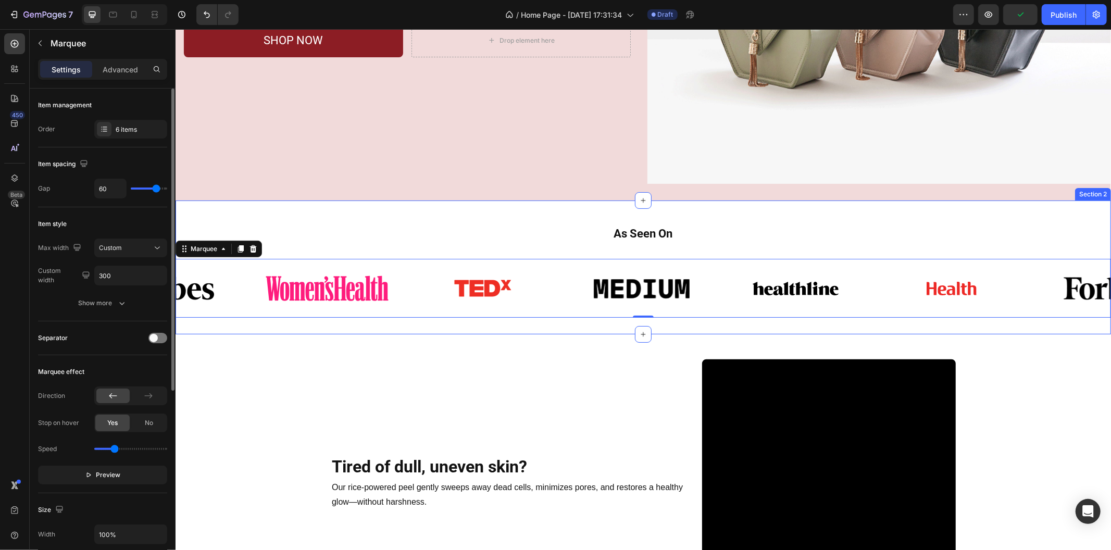
click at [519, 319] on div "As Seen On Heading Row Image Image Image Image Image Image Image Image Image Im…" at bounding box center [642, 267] width 935 height 134
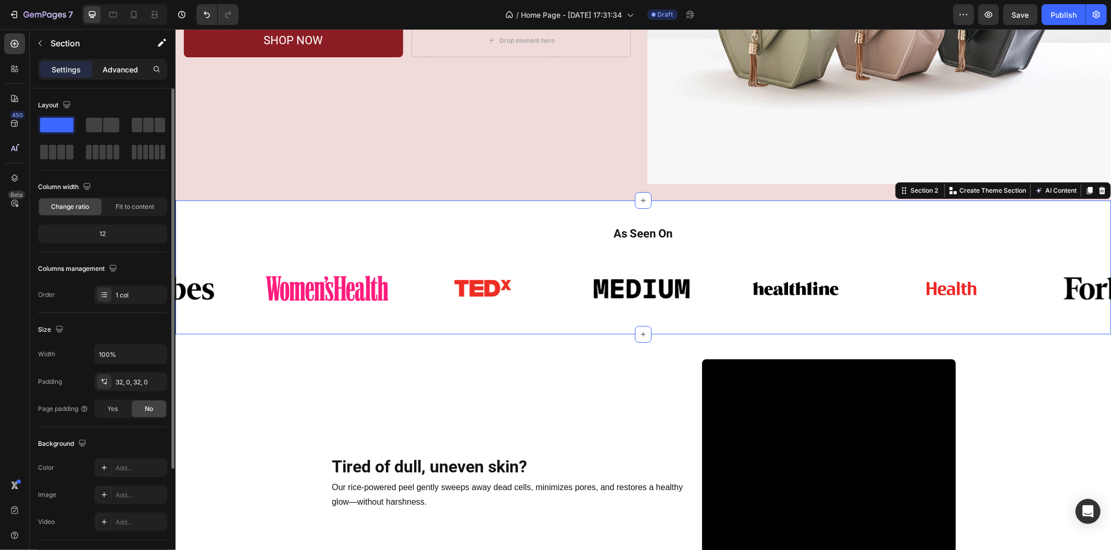
click at [117, 77] on div "Advanced" at bounding box center [120, 69] width 52 height 17
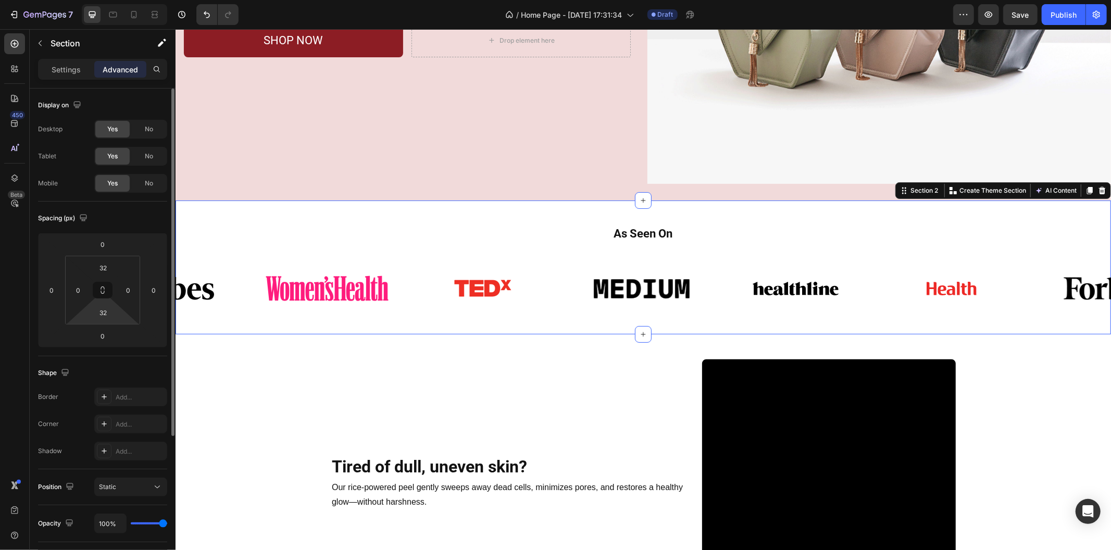
click at [116, 0] on html "7 Version history / Home Page - Aug 28, 17:31:34 Draft Preview Save Publish 450…" at bounding box center [555, 0] width 1111 height 0
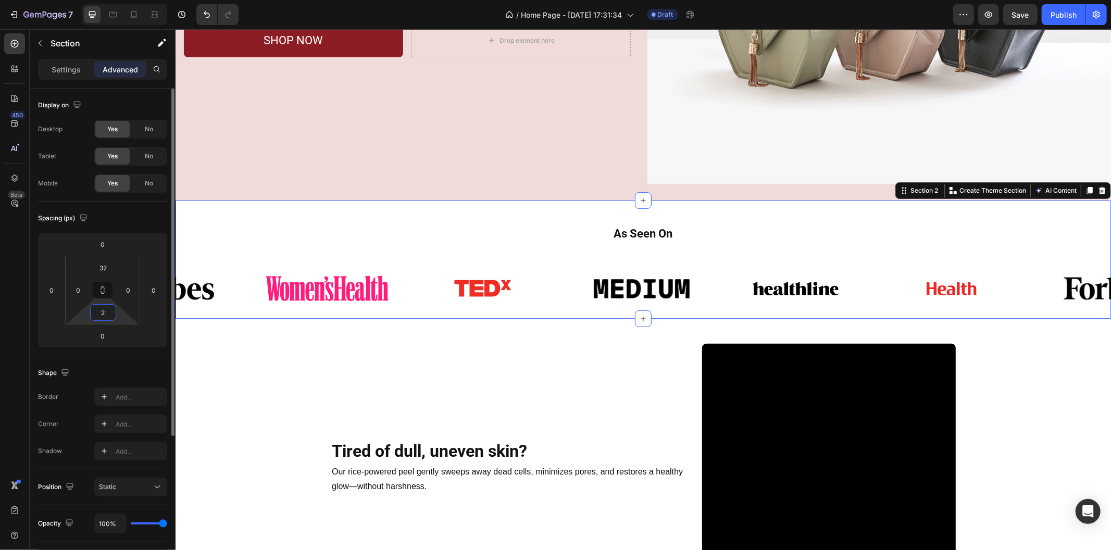
click at [106, 315] on input "2" at bounding box center [103, 313] width 21 height 16
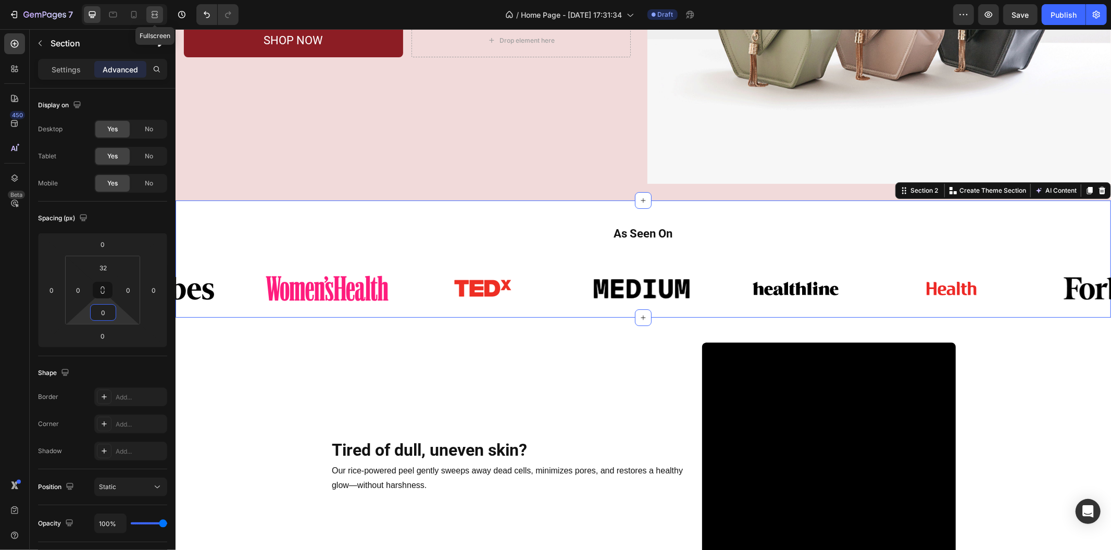
type input "0"
click at [150, 17] on icon at bounding box center [154, 14] width 10 height 10
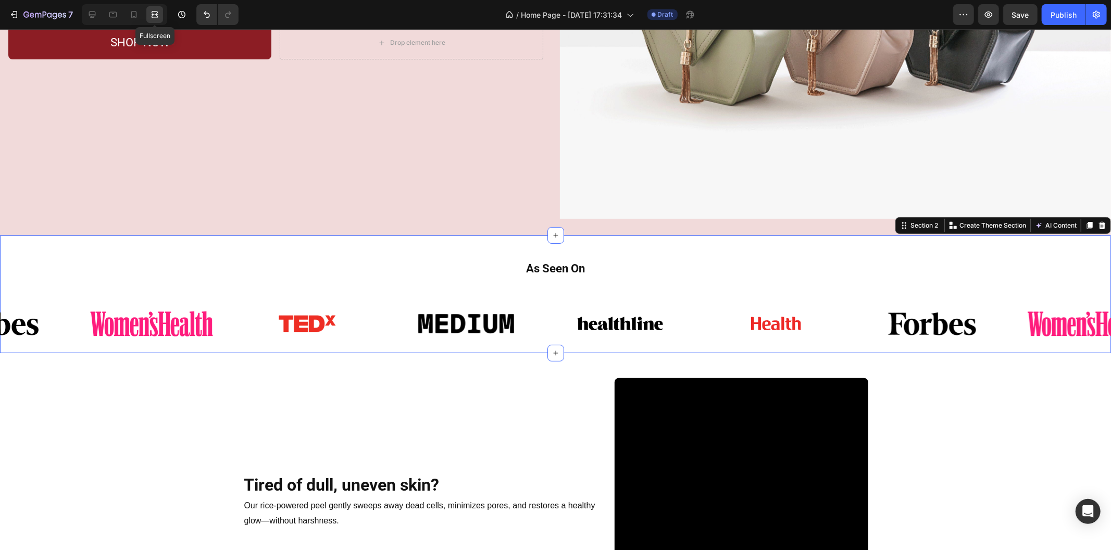
scroll to position [264, 0]
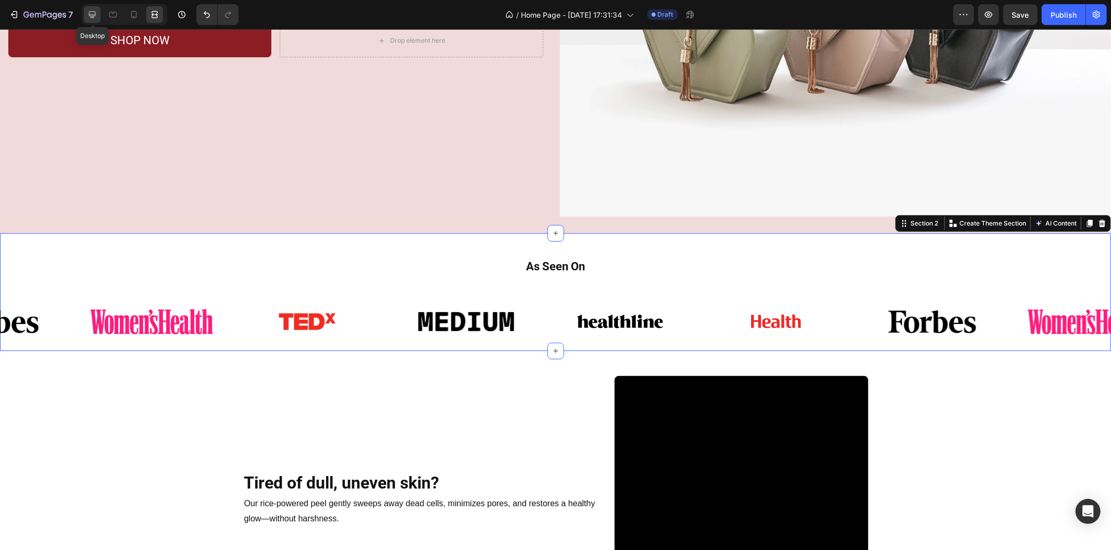
click at [91, 12] on icon at bounding box center [92, 14] width 10 height 10
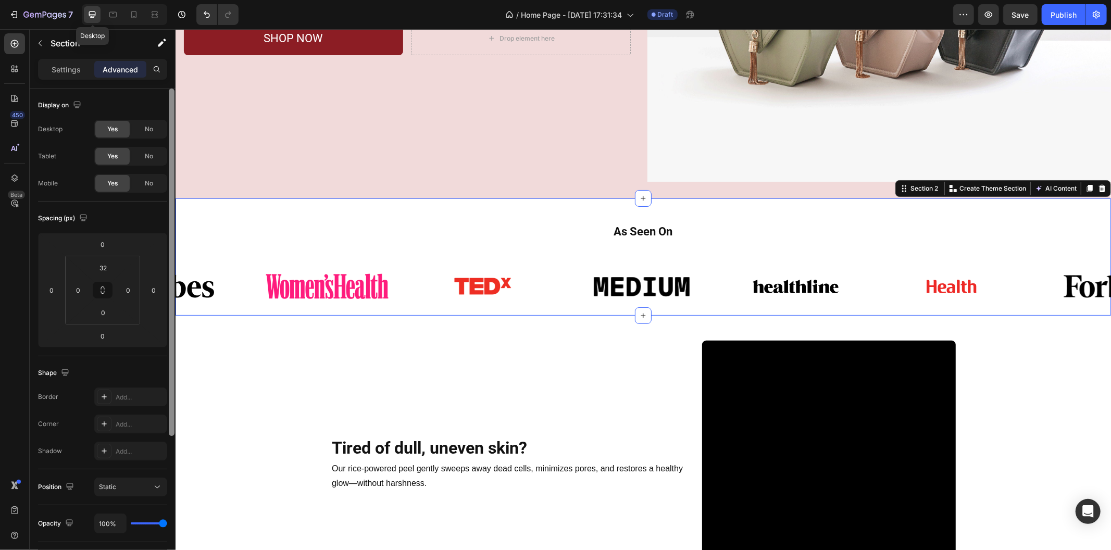
scroll to position [231, 0]
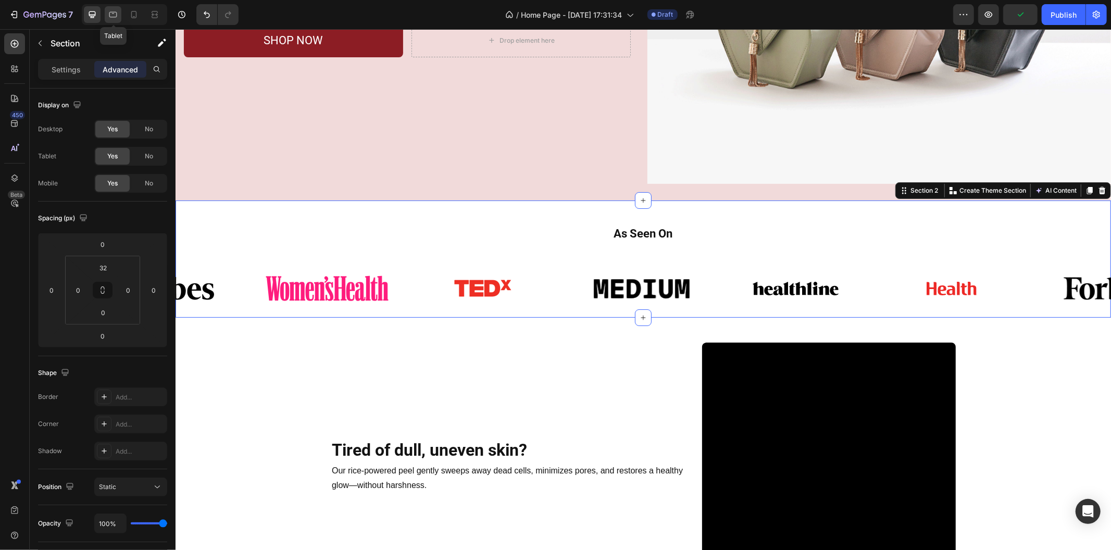
click at [113, 16] on icon at bounding box center [113, 14] width 10 height 10
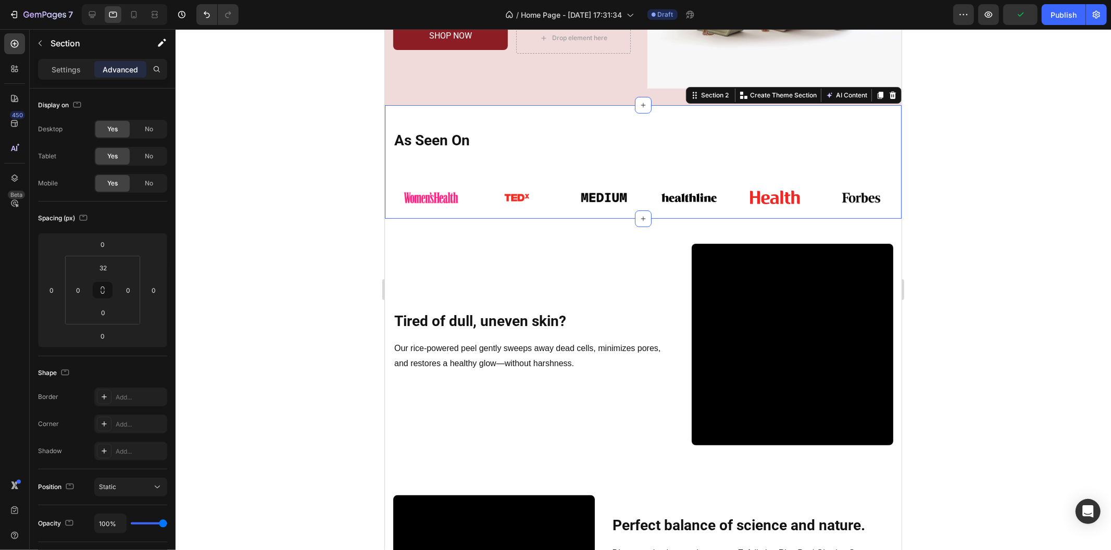
scroll to position [205, 0]
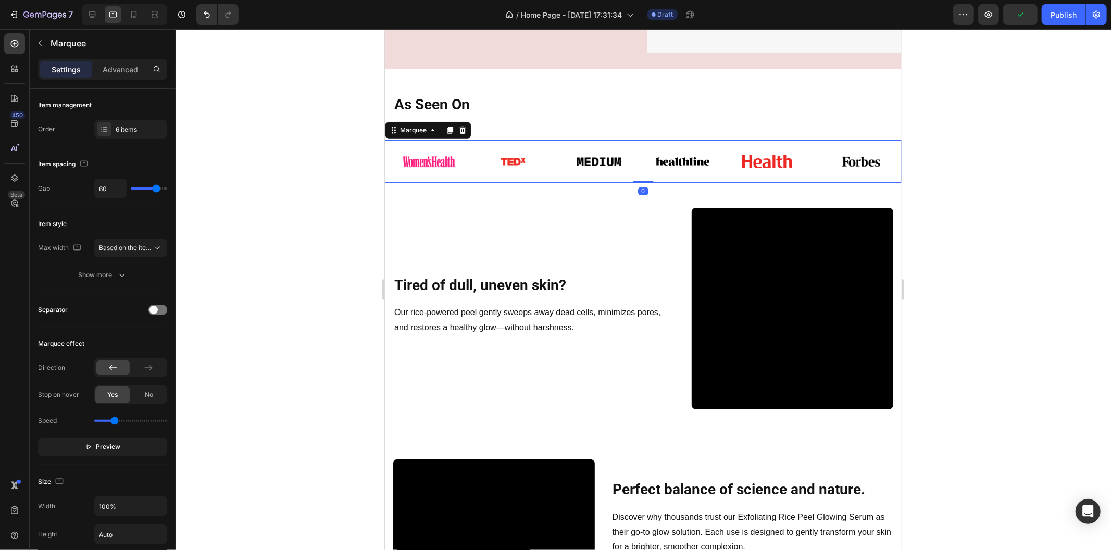
click at [503, 140] on div "Image Image Image Image Image Image Image Image Image Image Image Image Marquee…" at bounding box center [642, 161] width 516 height 43
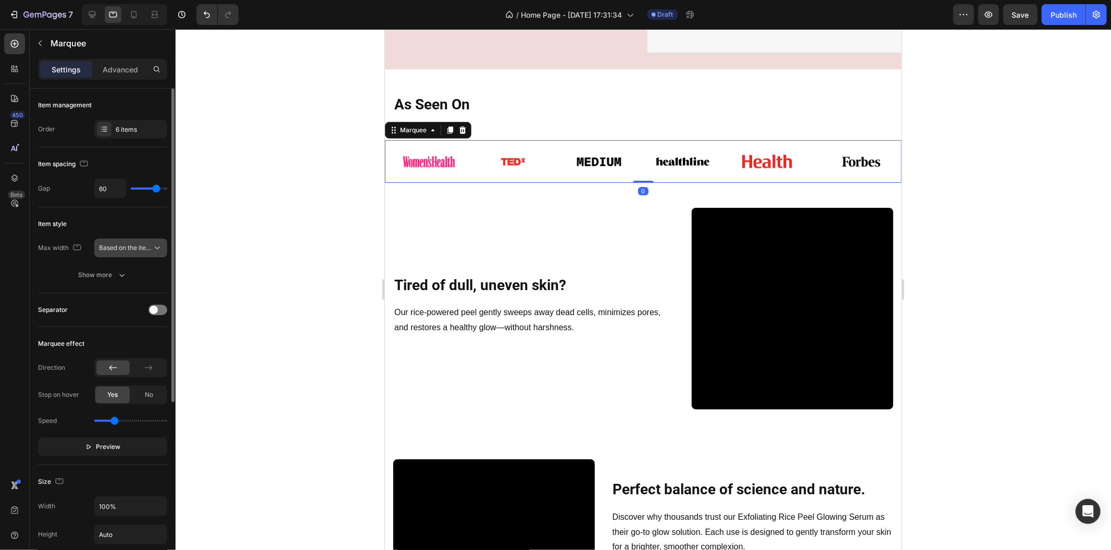
click at [144, 246] on span "Based on the item count" at bounding box center [134, 248] width 71 height 8
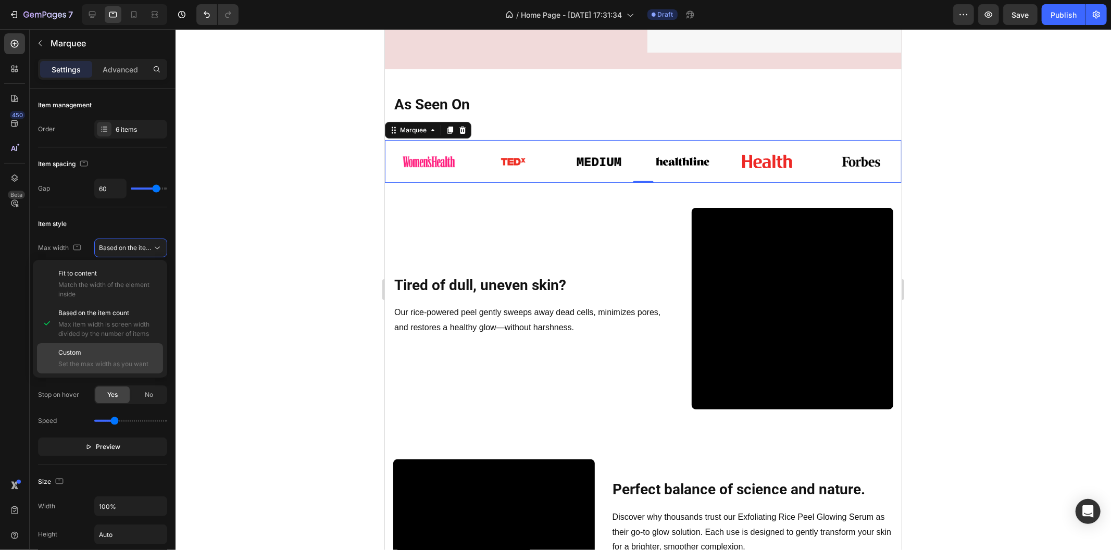
click at [129, 348] on p "Custom" at bounding box center [108, 352] width 100 height 9
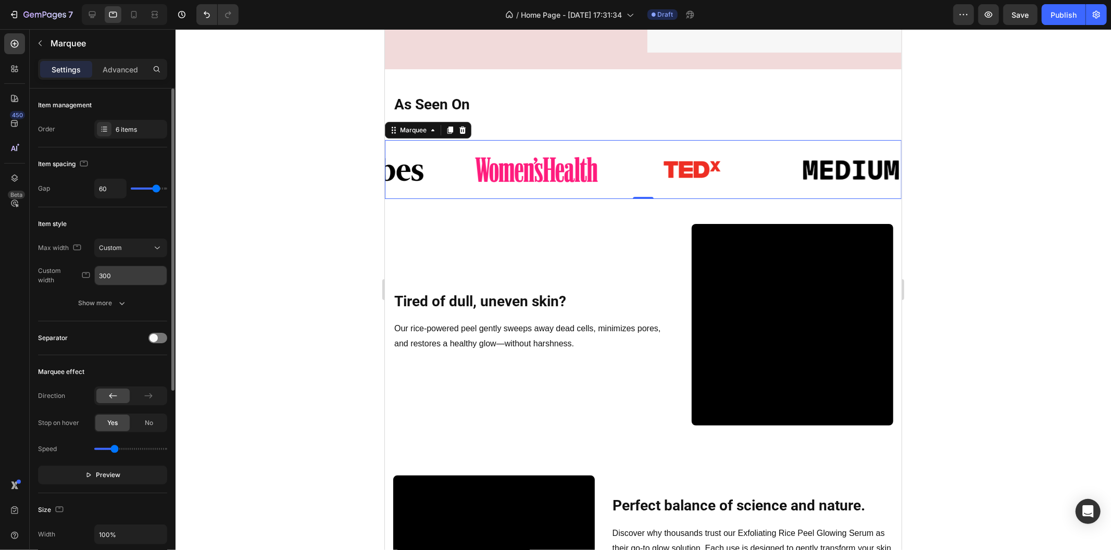
click at [130, 279] on input "300" at bounding box center [131, 275] width 72 height 19
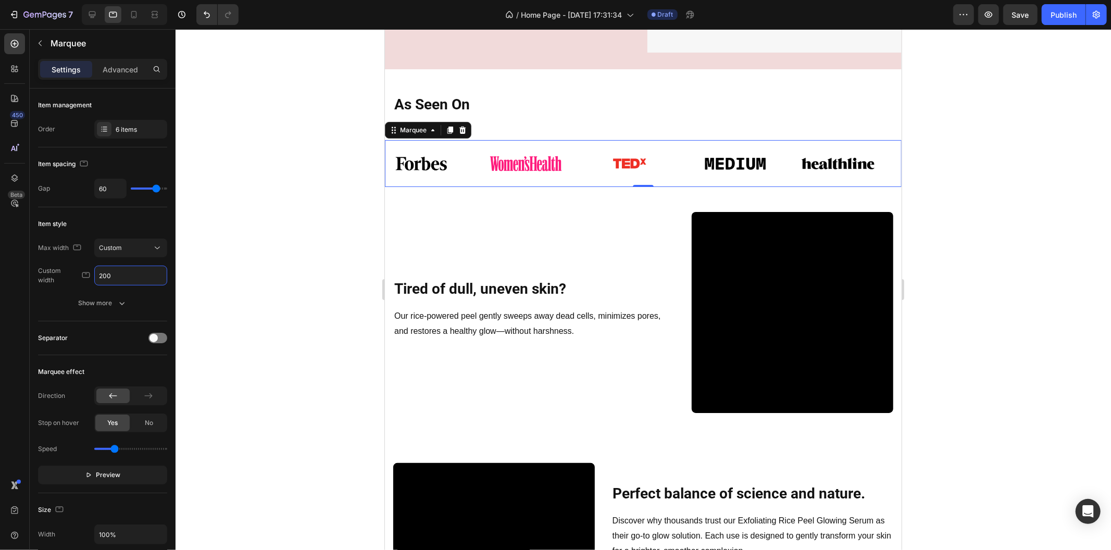
scroll to position [0, 0]
type input "200"
click at [303, 204] on div at bounding box center [642, 289] width 935 height 521
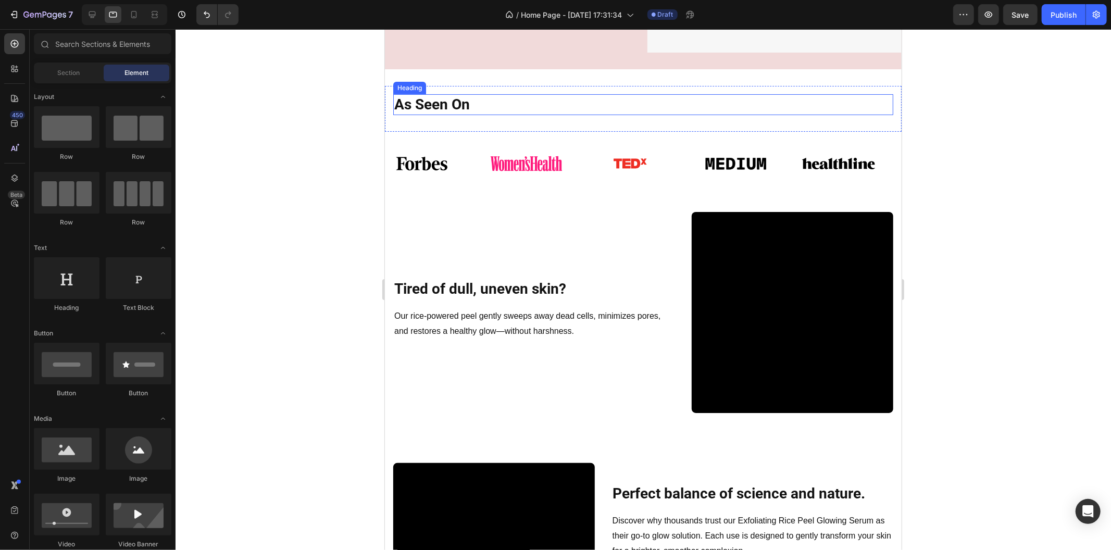
click at [484, 106] on p "As Seen On" at bounding box center [643, 104] width 498 height 19
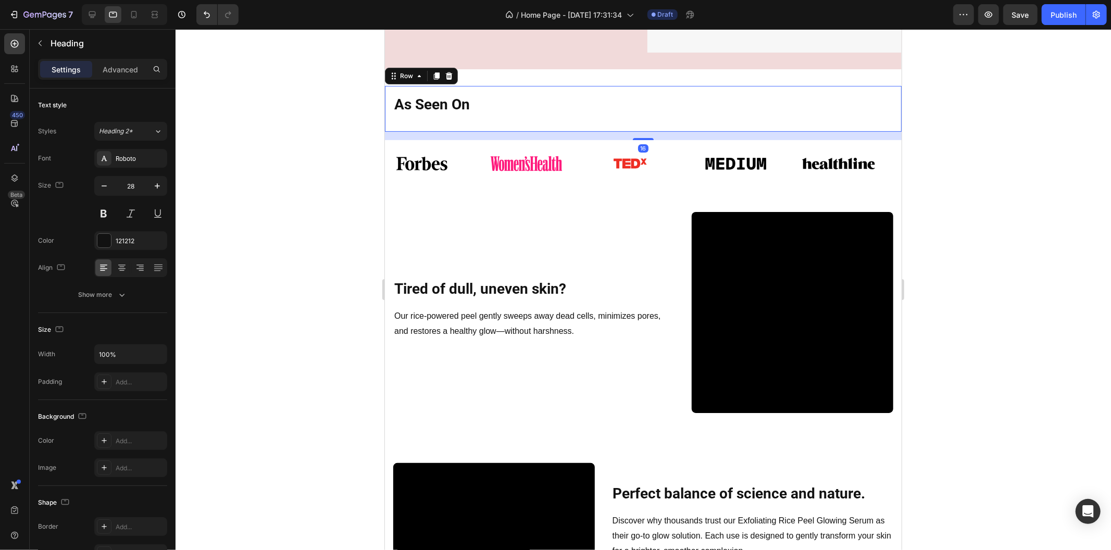
click at [511, 123] on div "As Seen On Heading Row 16" at bounding box center [642, 108] width 516 height 46
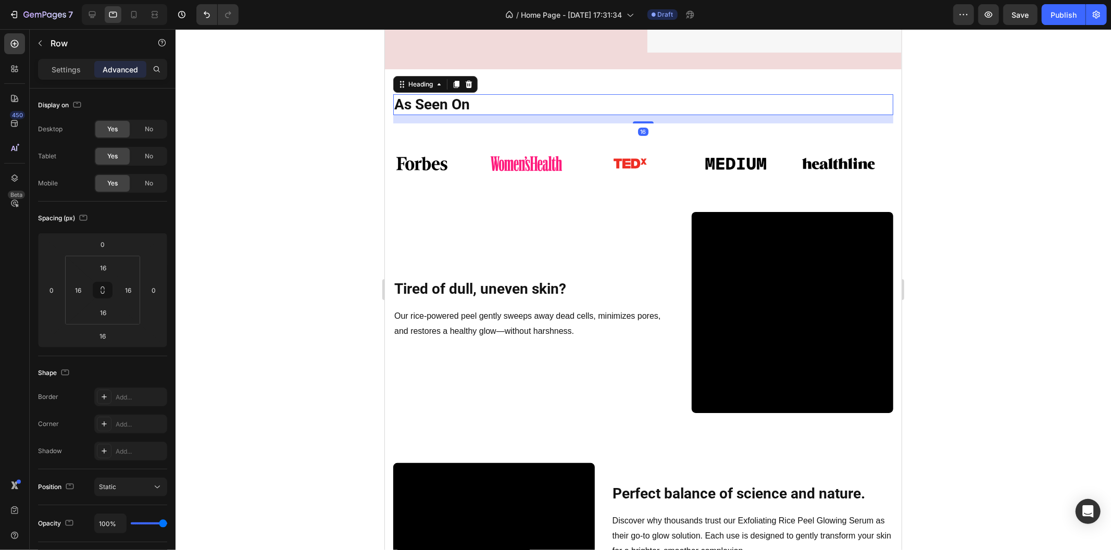
click at [520, 111] on div "As Seen On Heading 16" at bounding box center [643, 104] width 500 height 21
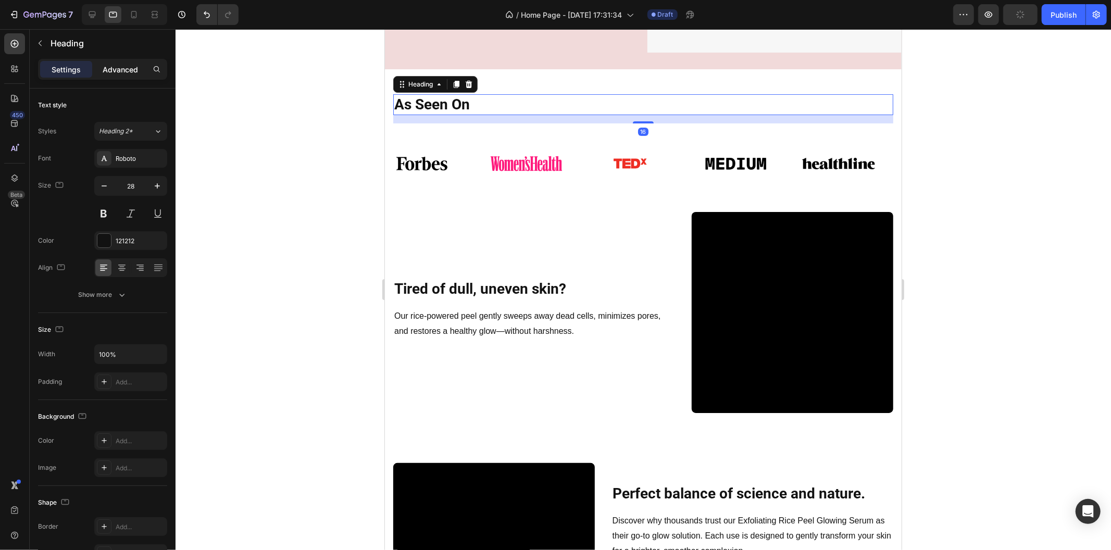
click at [129, 73] on p "Advanced" at bounding box center [120, 69] width 35 height 11
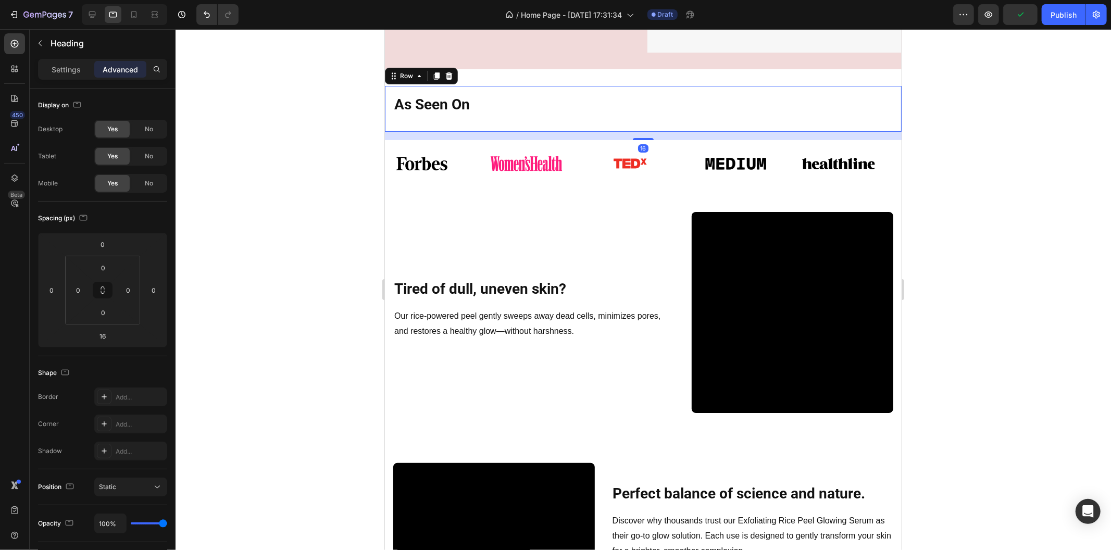
click at [428, 120] on div "As Seen On Heading Row 16" at bounding box center [642, 108] width 516 height 46
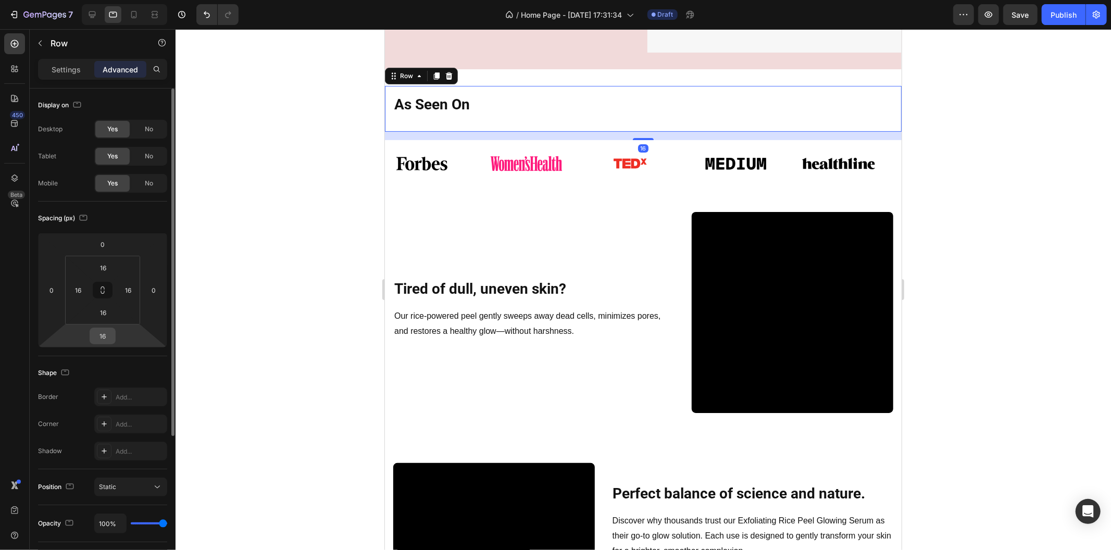
click at [111, 332] on input "16" at bounding box center [102, 336] width 21 height 16
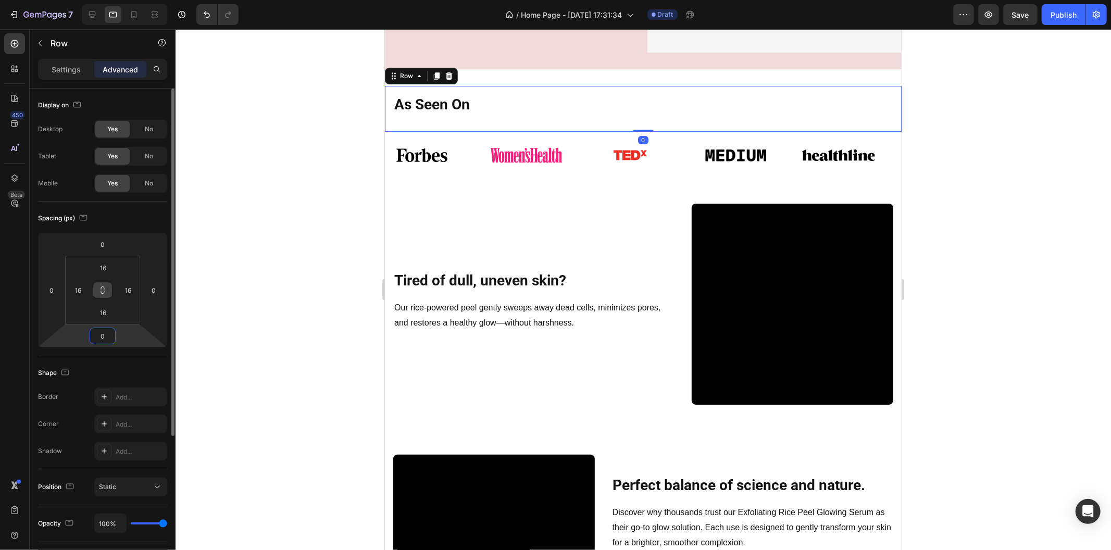
type input "0"
click at [104, 292] on icon at bounding box center [103, 292] width 4 height 3
click at [102, 310] on input "16" at bounding box center [103, 313] width 21 height 16
type input "0"
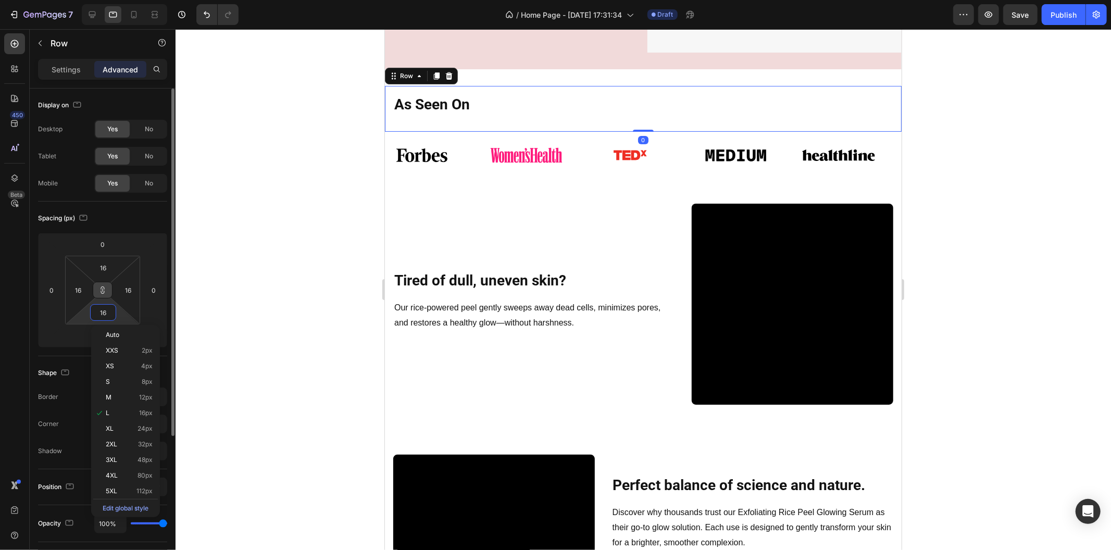
type input "0"
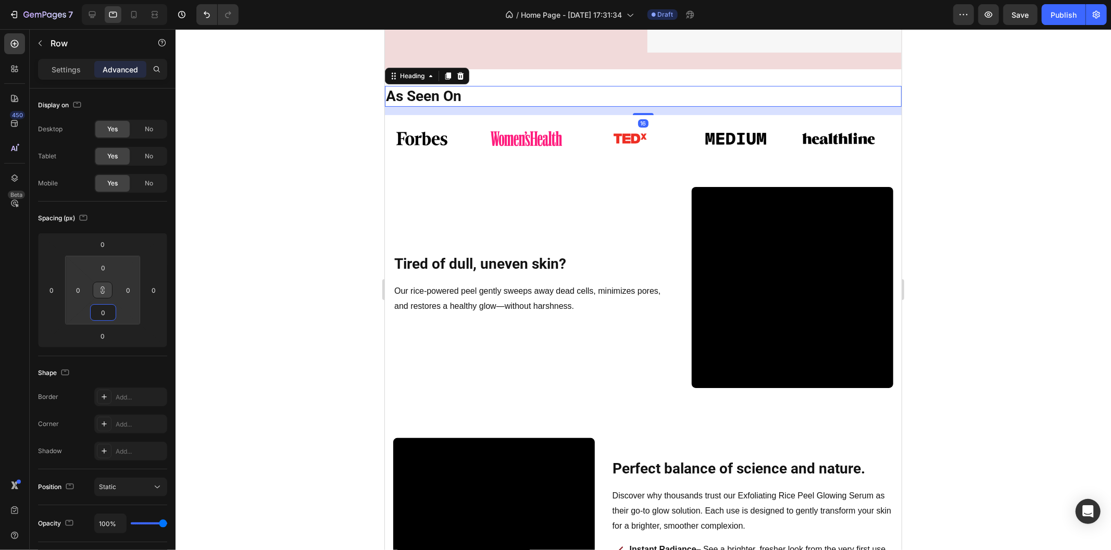
click at [472, 91] on p "As Seen On" at bounding box center [642, 95] width 514 height 19
click at [75, 69] on p "Settings" at bounding box center [66, 69] width 29 height 11
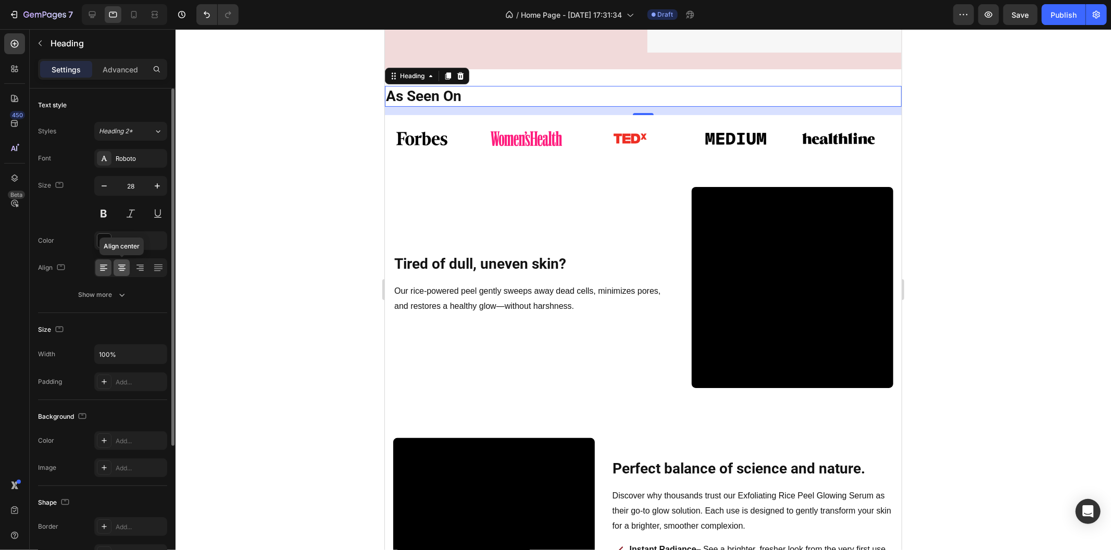
click at [120, 269] on icon at bounding box center [122, 267] width 10 height 10
click at [134, 189] on input "28" at bounding box center [131, 186] width 34 height 19
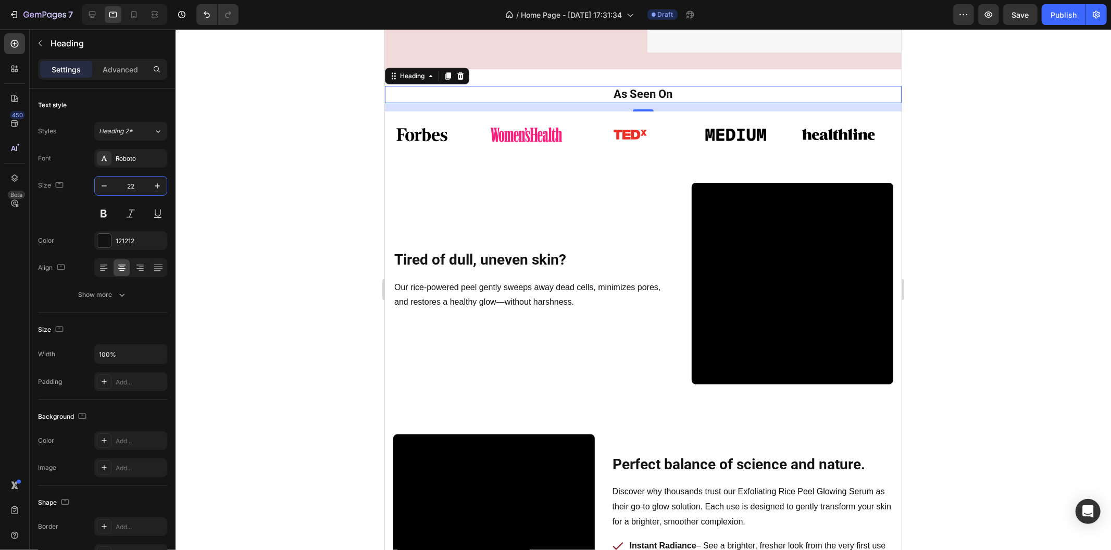
type input "22"
click at [296, 136] on div at bounding box center [642, 289] width 935 height 521
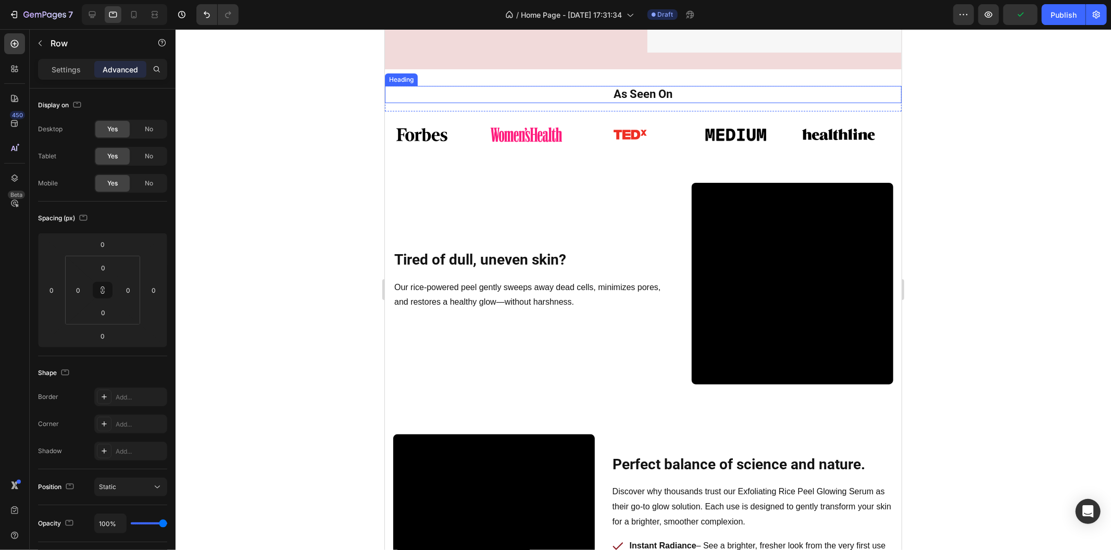
click at [563, 103] on div "As Seen On Heading" at bounding box center [642, 98] width 516 height 26
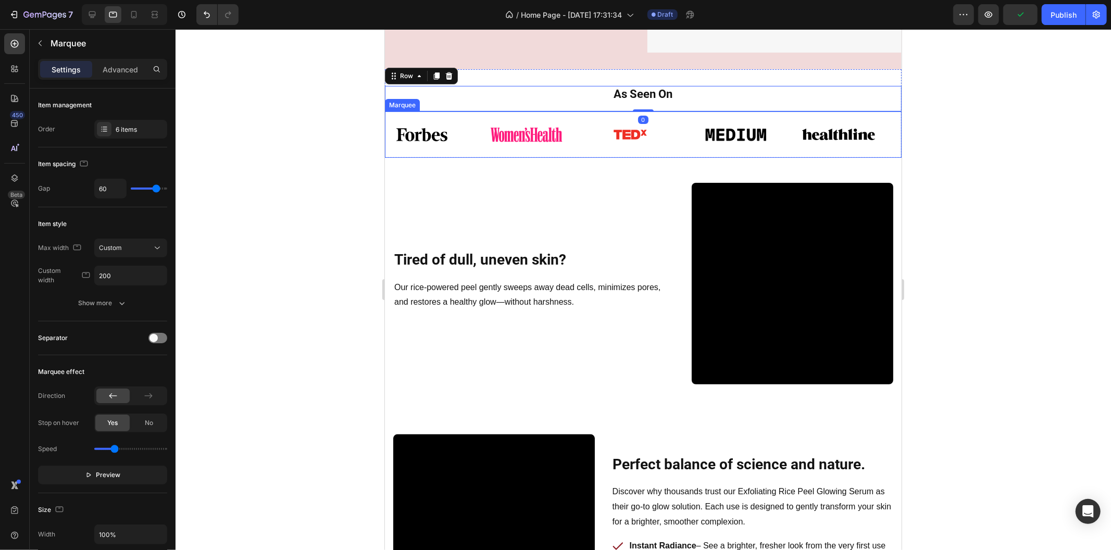
click at [567, 113] on div "Image Image Image Image Image Image Image Image Image Image Image Image Marquee" at bounding box center [642, 134] width 516 height 46
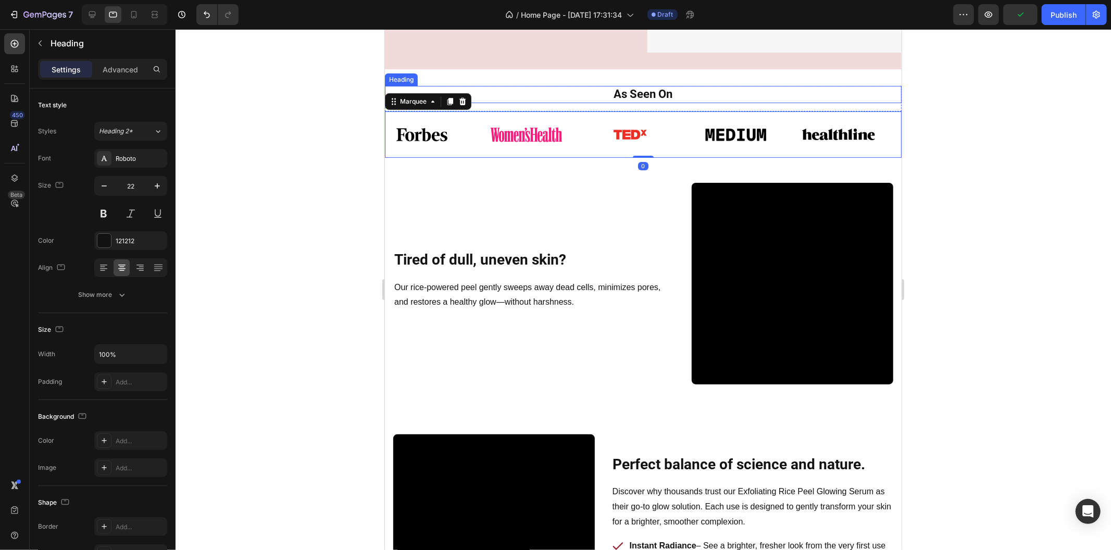
click at [566, 92] on p "As Seen On" at bounding box center [642, 93] width 514 height 15
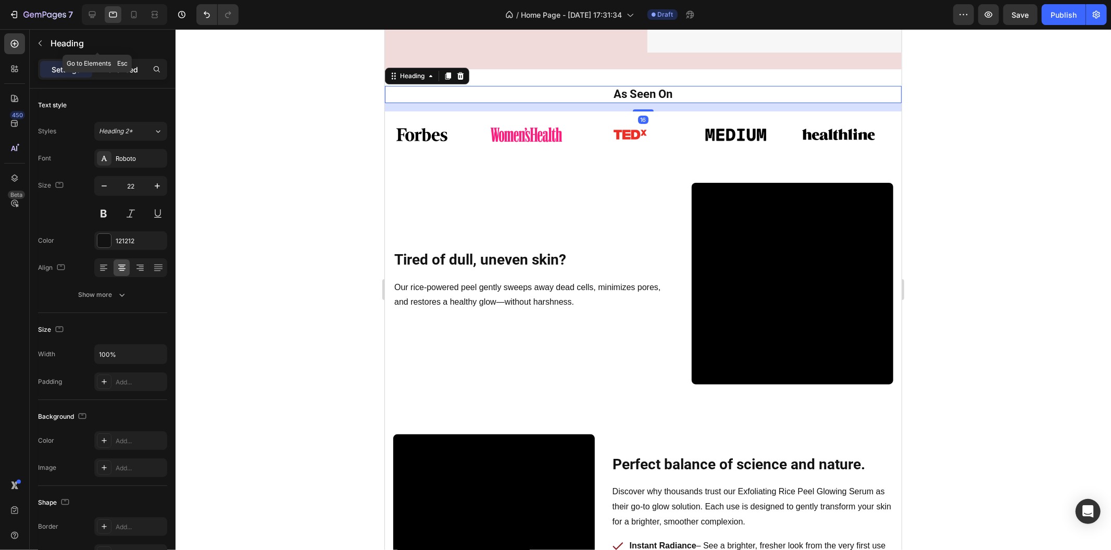
click at [115, 65] on p "Advanced" at bounding box center [120, 69] width 35 height 11
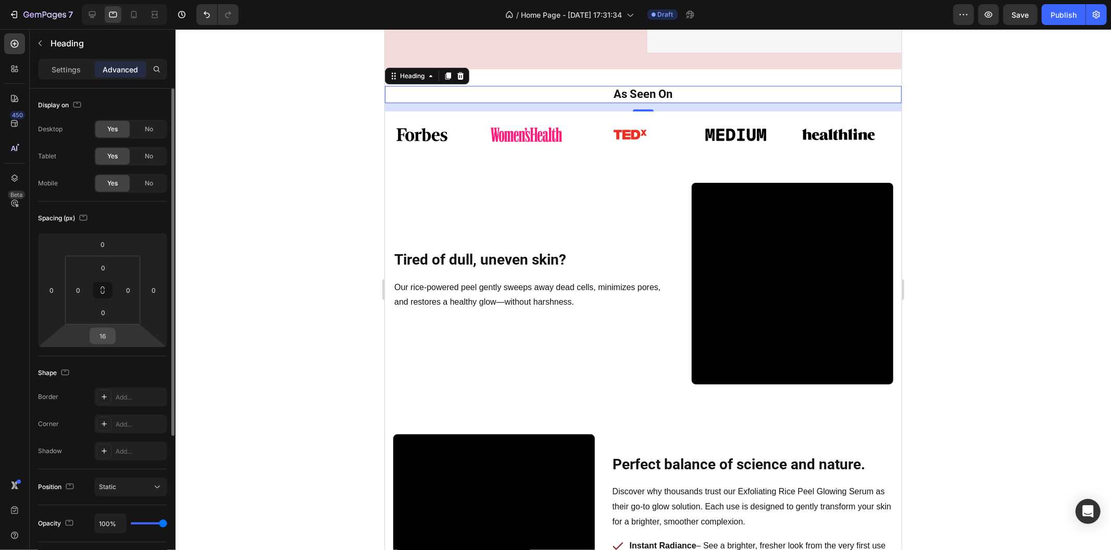
click at [106, 343] on input "16" at bounding box center [102, 336] width 21 height 16
type input "0"
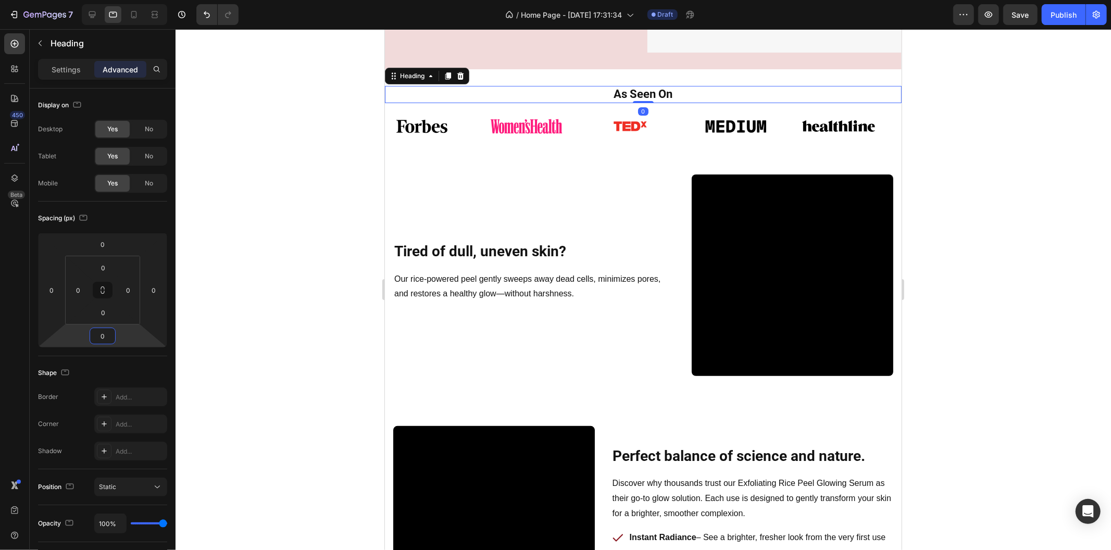
click at [278, 266] on div at bounding box center [642, 289] width 935 height 521
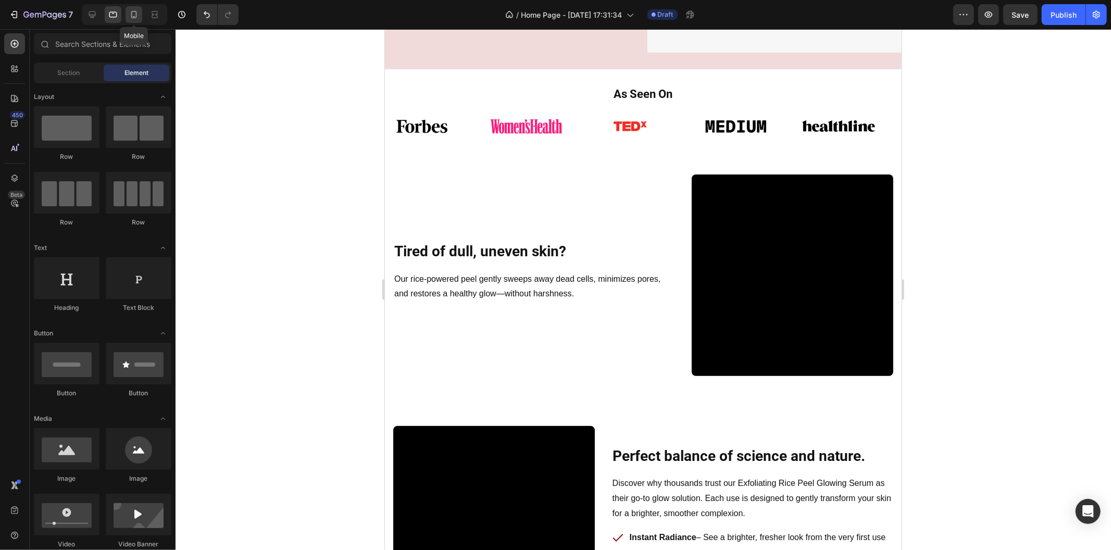
click at [138, 20] on div at bounding box center [133, 14] width 17 height 17
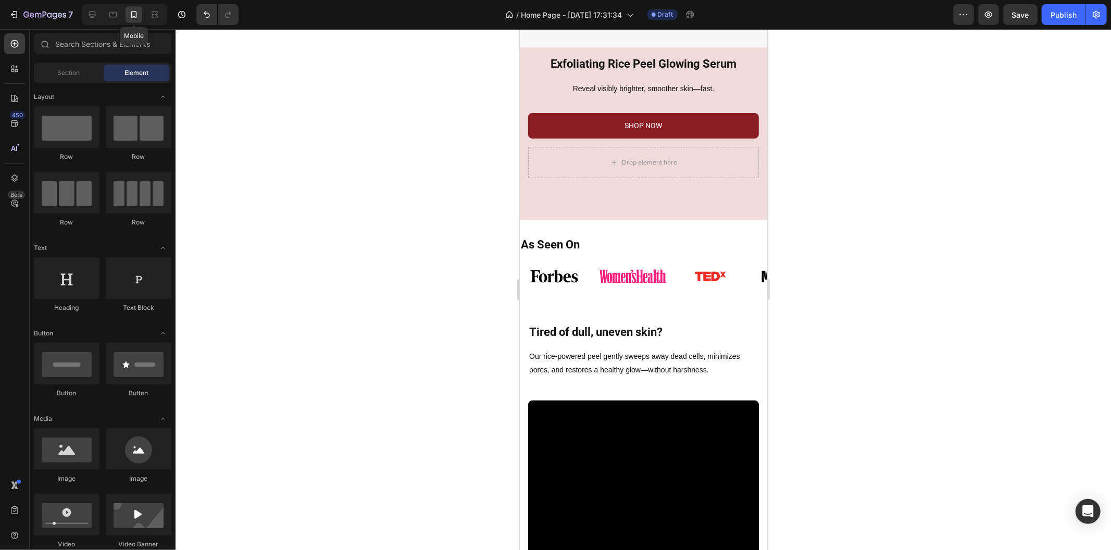
scroll to position [376, 0]
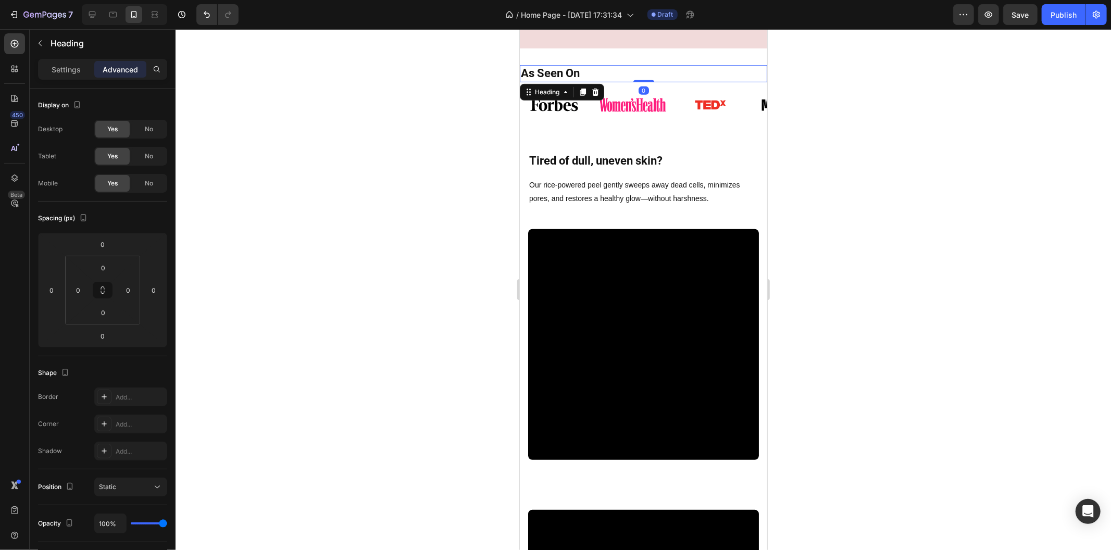
click at [610, 66] on p "As Seen On" at bounding box center [642, 73] width 245 height 15
click at [70, 68] on p "Settings" at bounding box center [66, 69] width 29 height 11
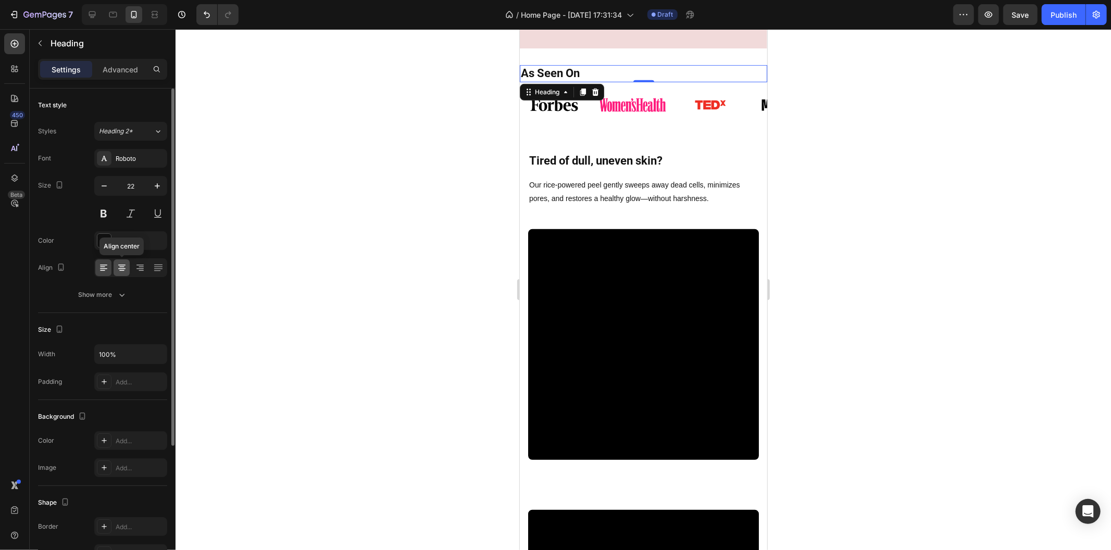
click at [119, 268] on icon at bounding box center [121, 268] width 7 height 1
click at [104, 186] on icon "button" at bounding box center [104, 186] width 10 height 10
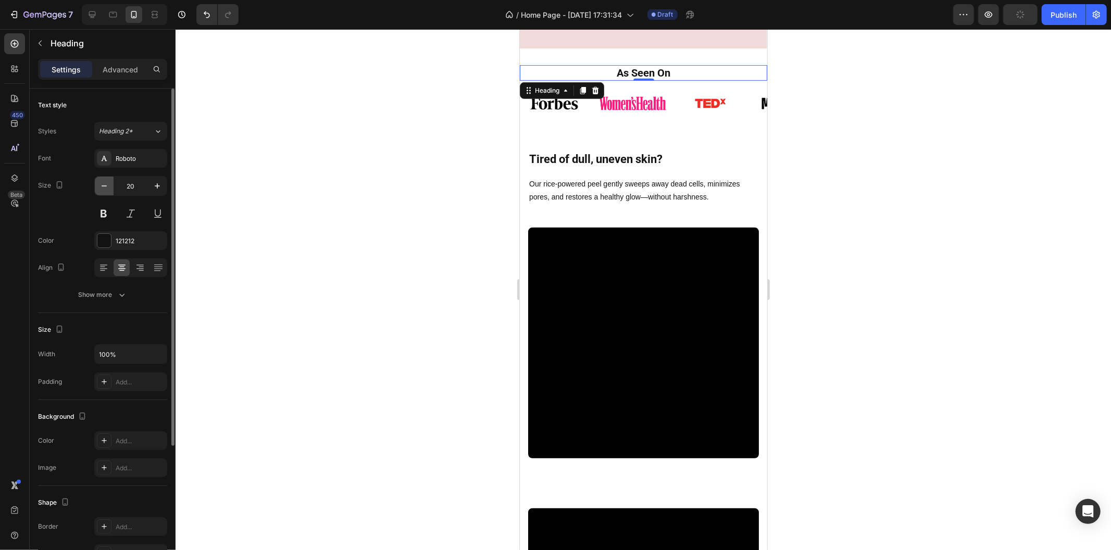
click at [104, 186] on icon "button" at bounding box center [104, 186] width 10 height 10
type input "18"
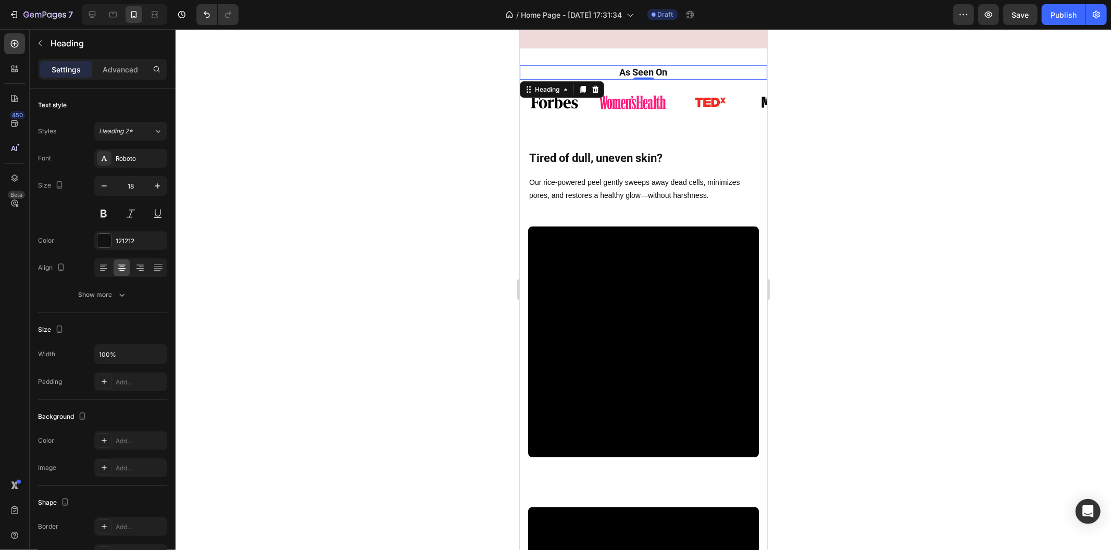
click at [379, 152] on div at bounding box center [642, 289] width 935 height 521
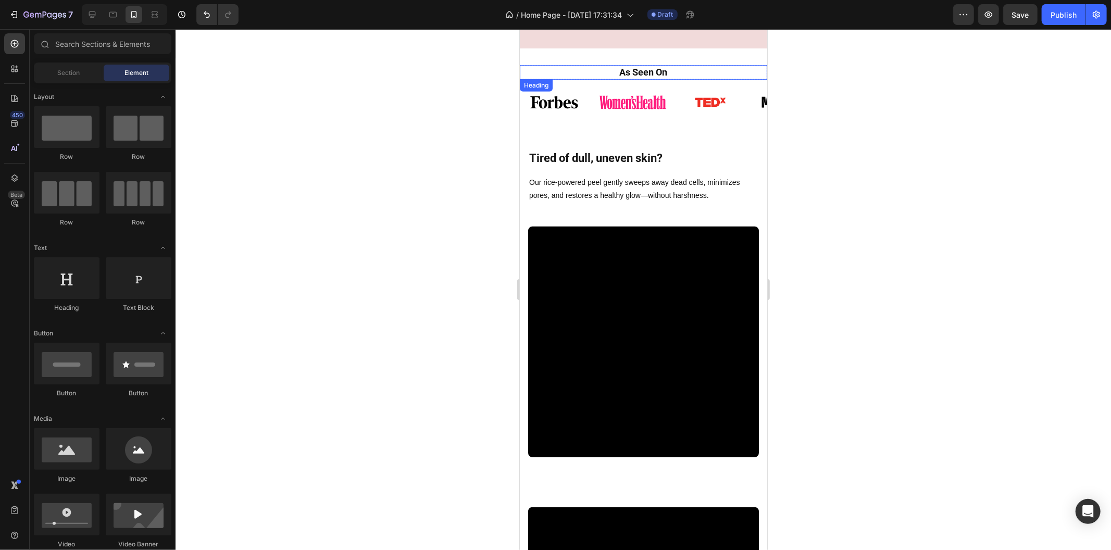
click at [604, 70] on p "As Seen On" at bounding box center [642, 72] width 245 height 12
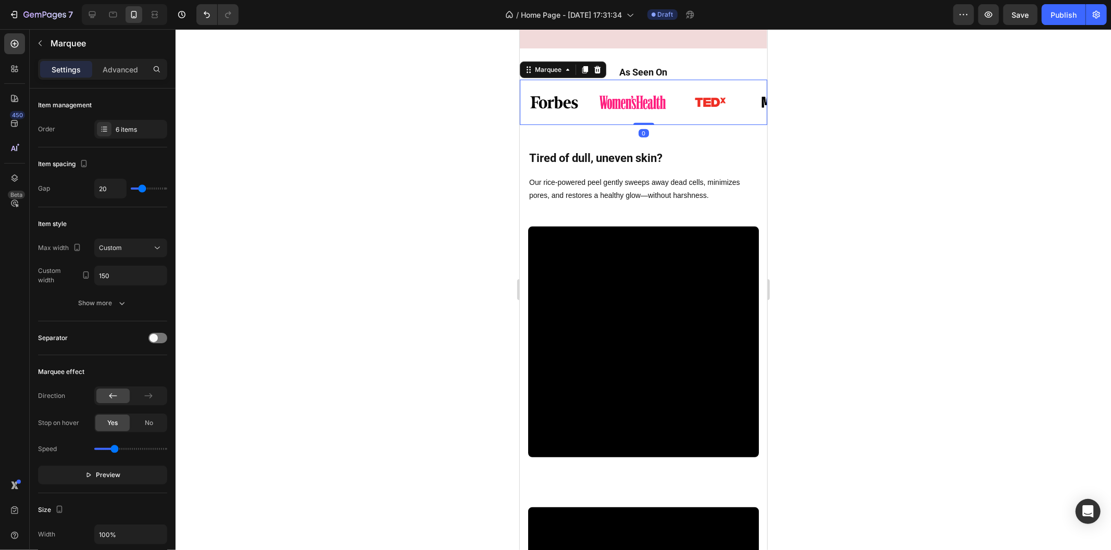
click at [621, 79] on div "Image Image Image Image Image Image Image Image Image Image Image Image Marquee…" at bounding box center [642, 101] width 247 height 45
click at [659, 53] on div "As Seen On Heading Row Image Image Image Image Image Image Image Image Image Im…" at bounding box center [642, 86] width 247 height 76
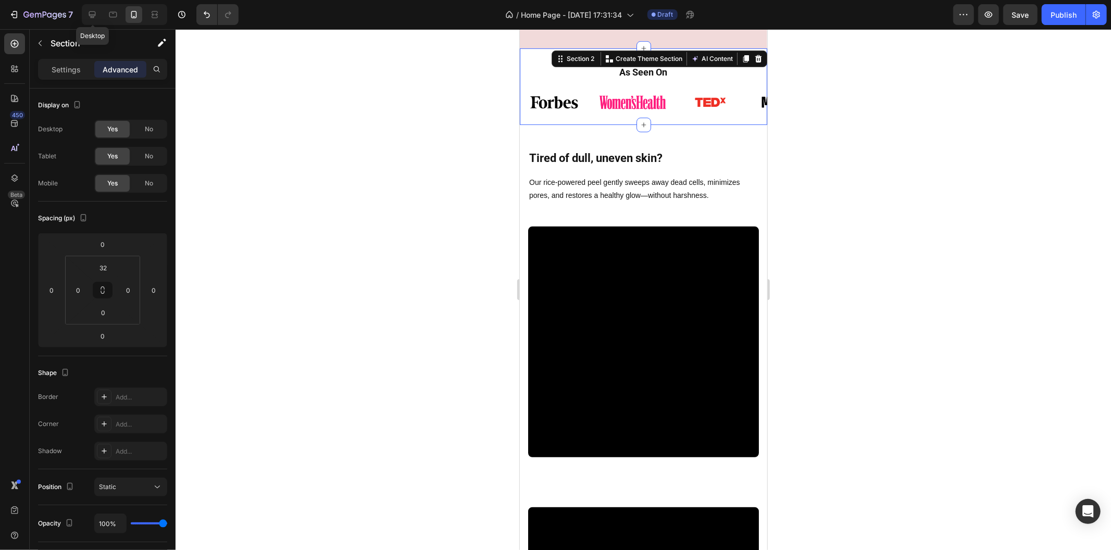
click at [101, 14] on div "Desktop" at bounding box center [124, 14] width 85 height 21
click at [97, 14] on icon at bounding box center [92, 14] width 10 height 10
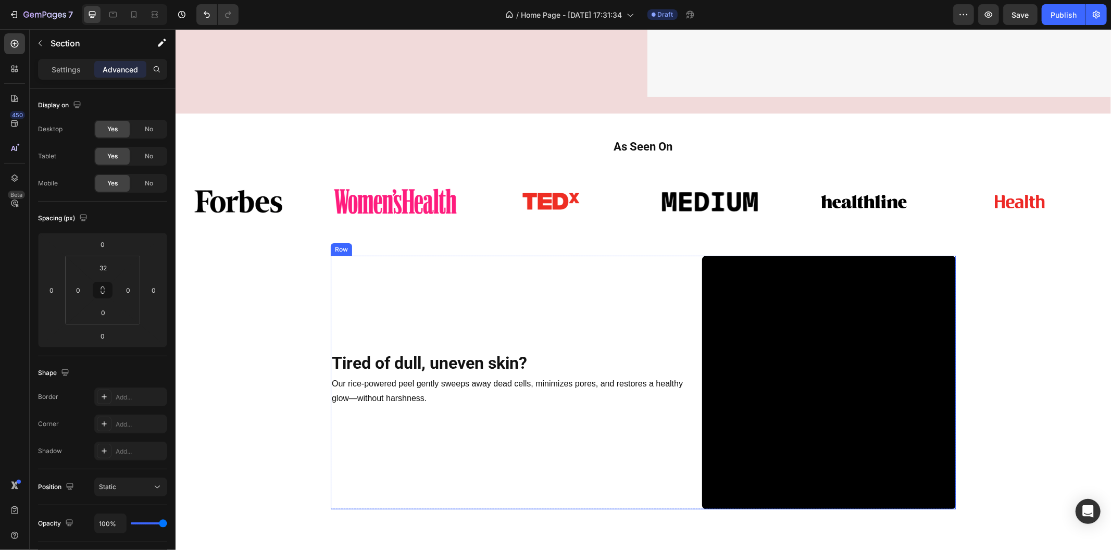
scroll to position [311, 0]
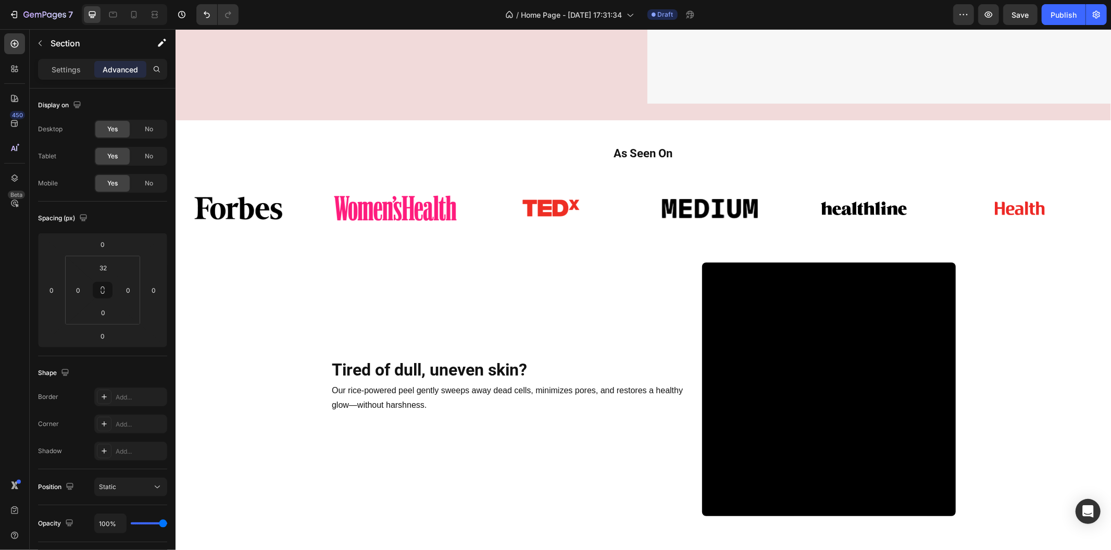
click at [532, 130] on div "As Seen On Heading Row Image Image Image Image Image Image Image Image Image Im…" at bounding box center [642, 179] width 935 height 118
click at [543, 167] on div "As Seen On Heading Row Image Image Image Image Image Image Image Image Image Im…" at bounding box center [642, 186] width 935 height 101
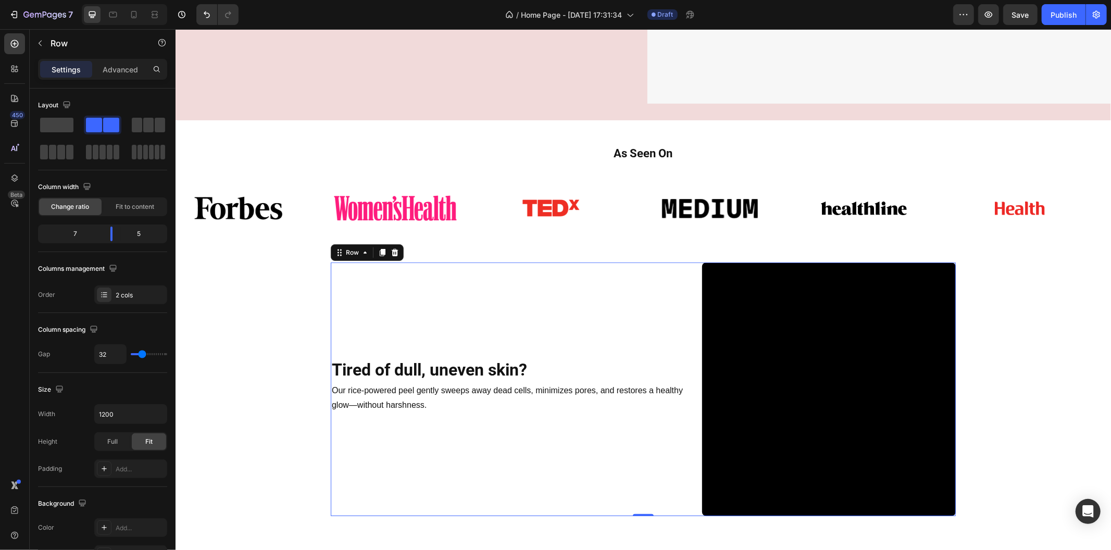
click at [595, 293] on div "Tired of dull, uneven skin? Heading Row Our rice-powered peel gently sweeps awa…" at bounding box center [507, 389] width 355 height 254
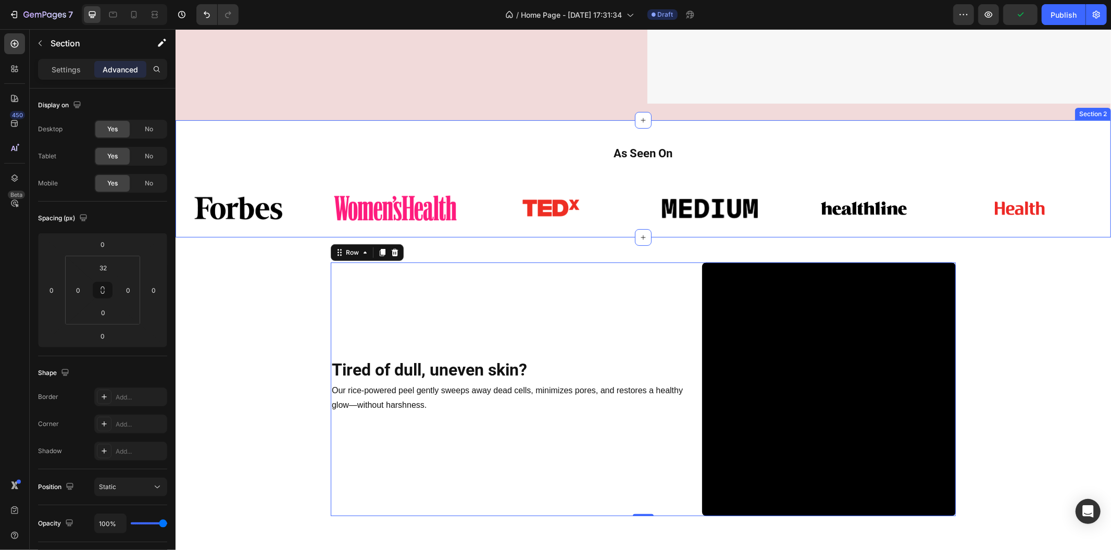
click at [587, 123] on div "As Seen On Heading Row Image Image Image Image Image Image Image Image Image Im…" at bounding box center [642, 179] width 935 height 118
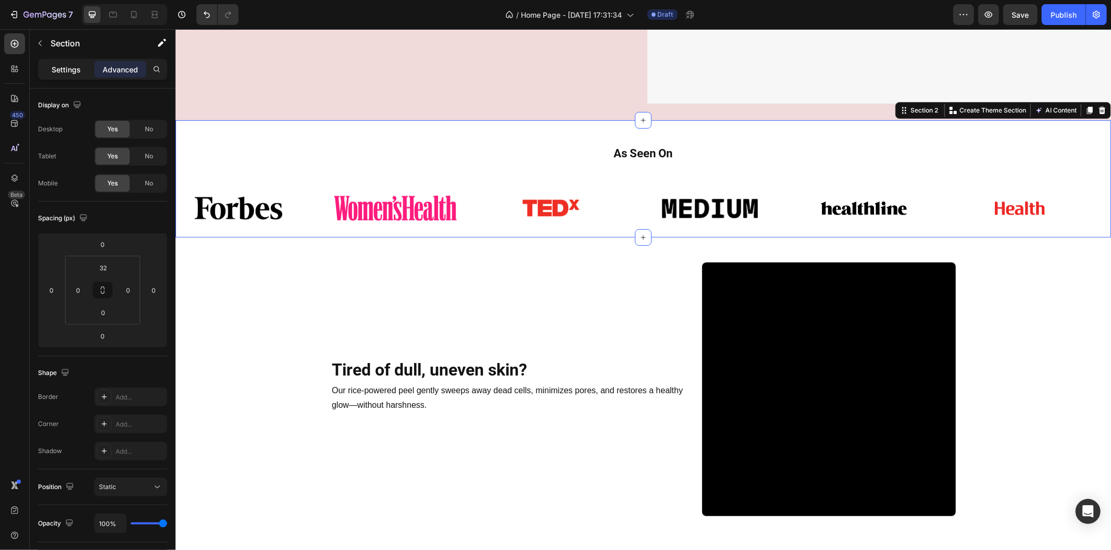
click at [56, 70] on p "Settings" at bounding box center [66, 69] width 29 height 11
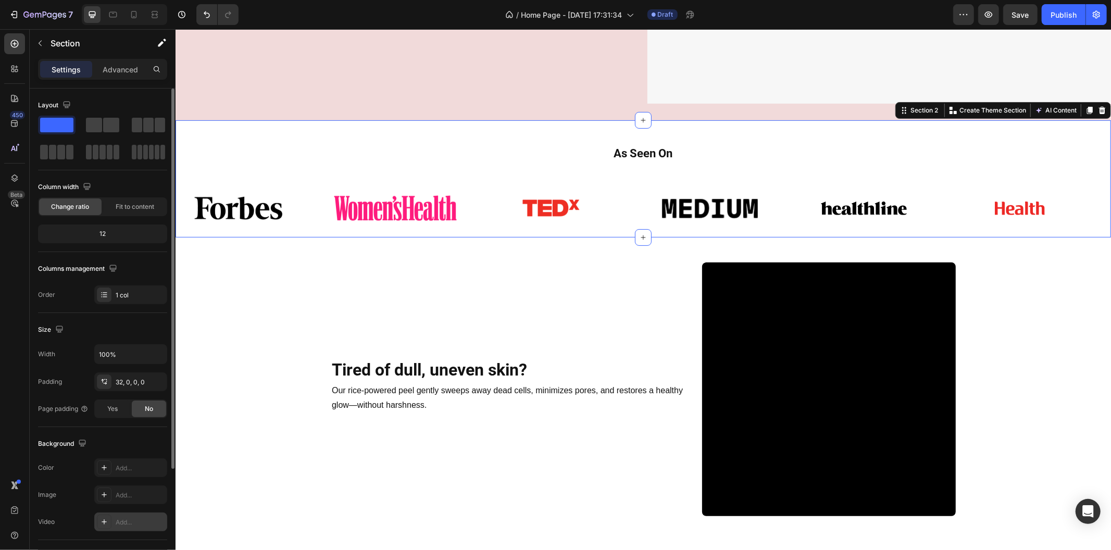
scroll to position [144, 0]
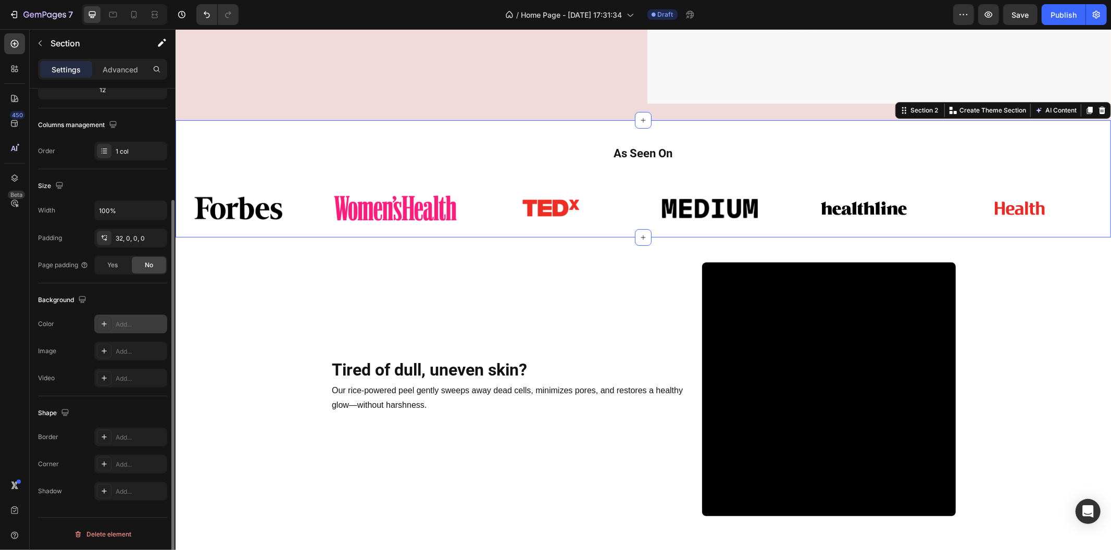
click at [102, 323] on icon at bounding box center [104, 324] width 8 height 8
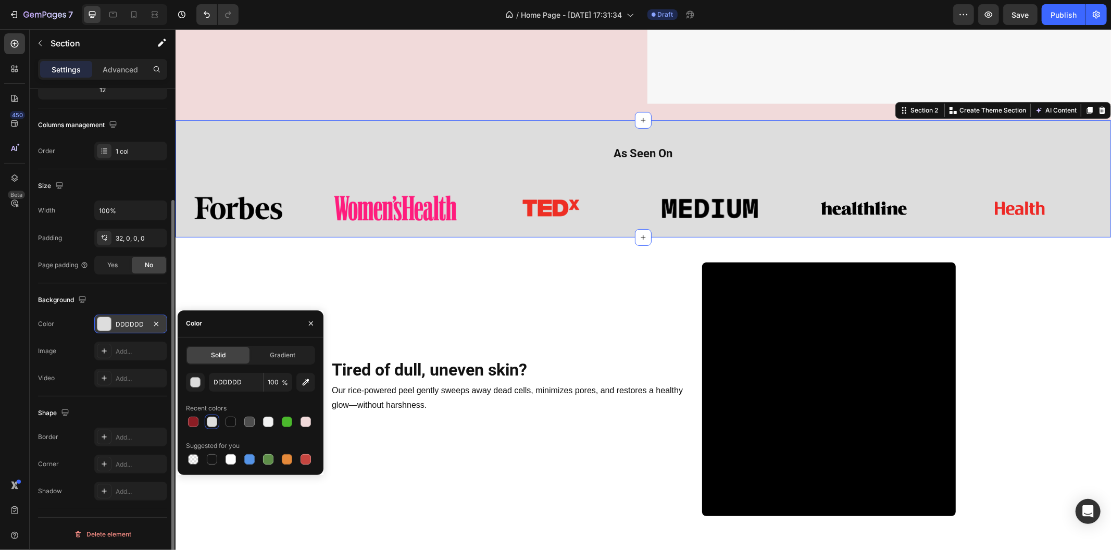
click at [217, 422] on div at bounding box center [212, 422] width 10 height 10
click at [308, 423] on div at bounding box center [305, 422] width 10 height 10
type input "F1DADA"
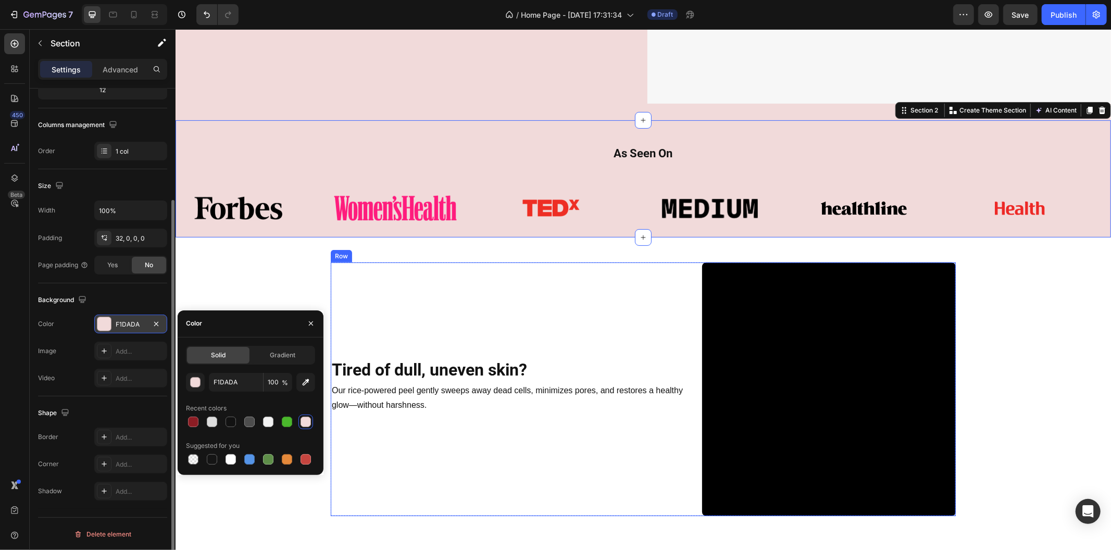
click at [419, 276] on div "Tired of dull, uneven skin? Heading Row Our rice-powered peel gently sweeps awa…" at bounding box center [507, 389] width 355 height 254
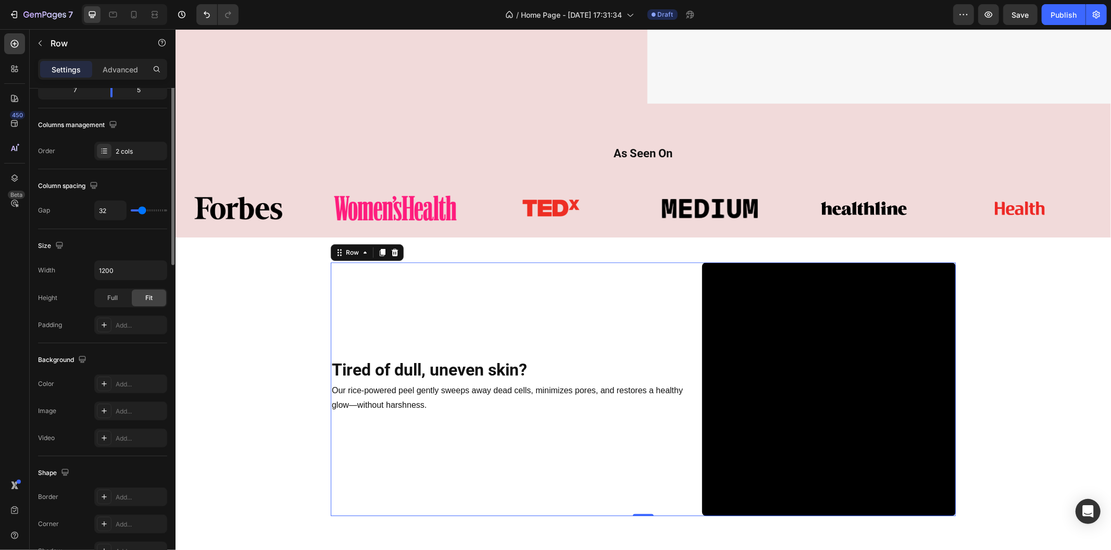
scroll to position [0, 0]
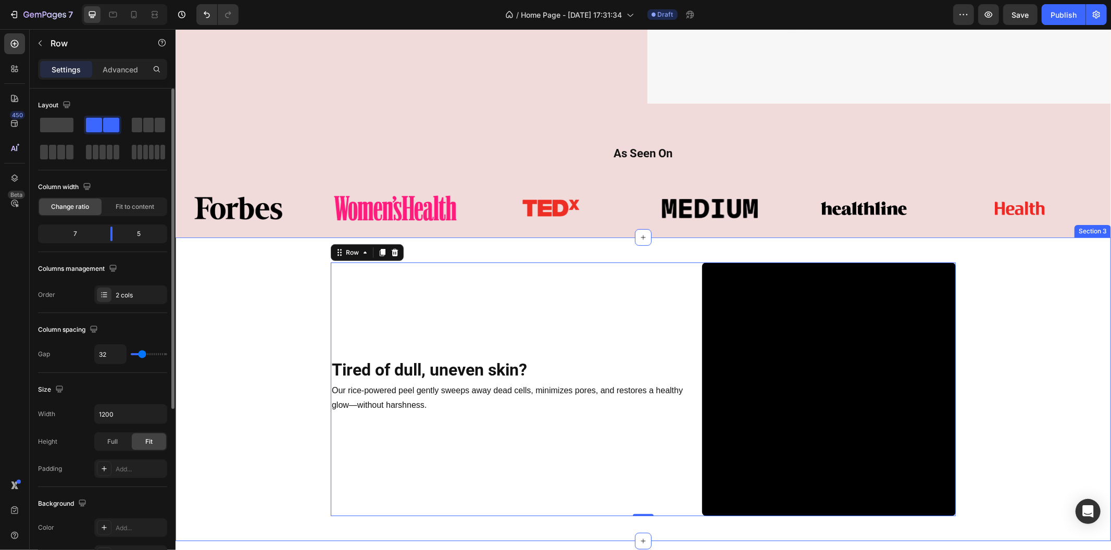
click at [270, 282] on div "Tired of dull, uneven skin? Heading Row Our rice-powered peel gently sweeps awa…" at bounding box center [642, 389] width 918 height 254
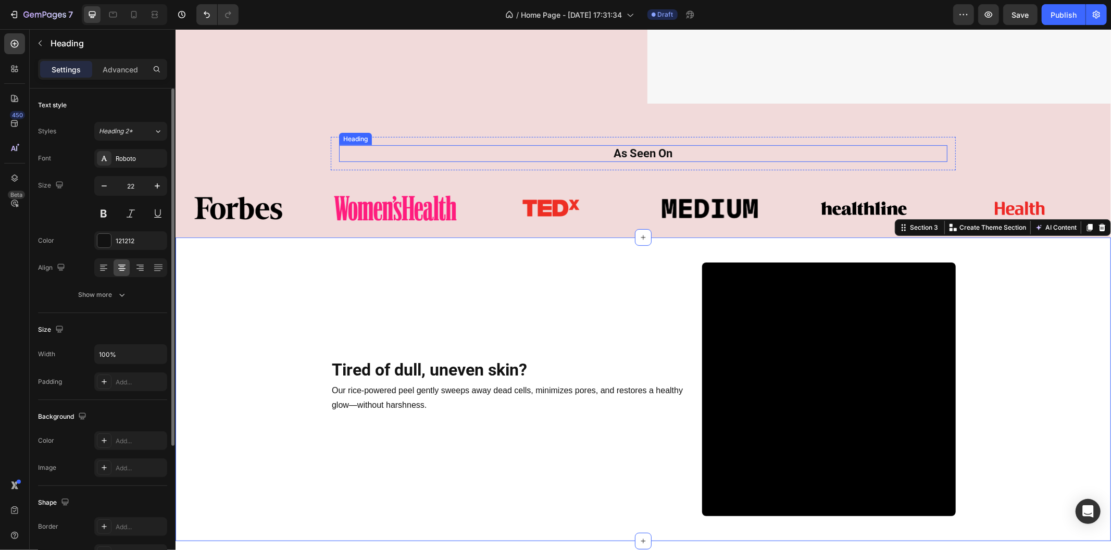
click at [584, 146] on h2 "As Seen On" at bounding box center [642, 153] width 608 height 17
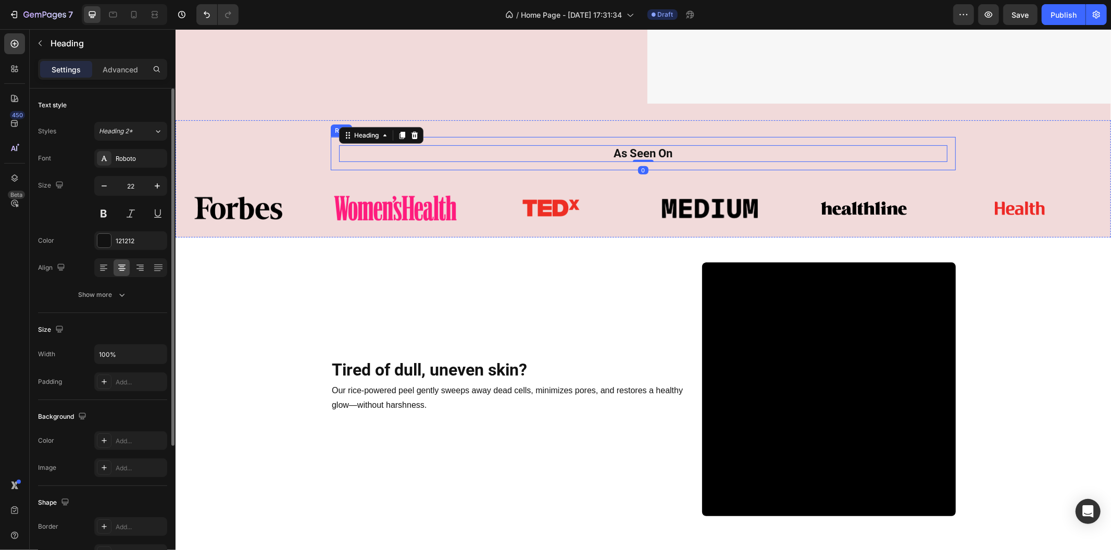
click at [565, 159] on div "As Seen On Heading 0 Row" at bounding box center [642, 153] width 625 height 34
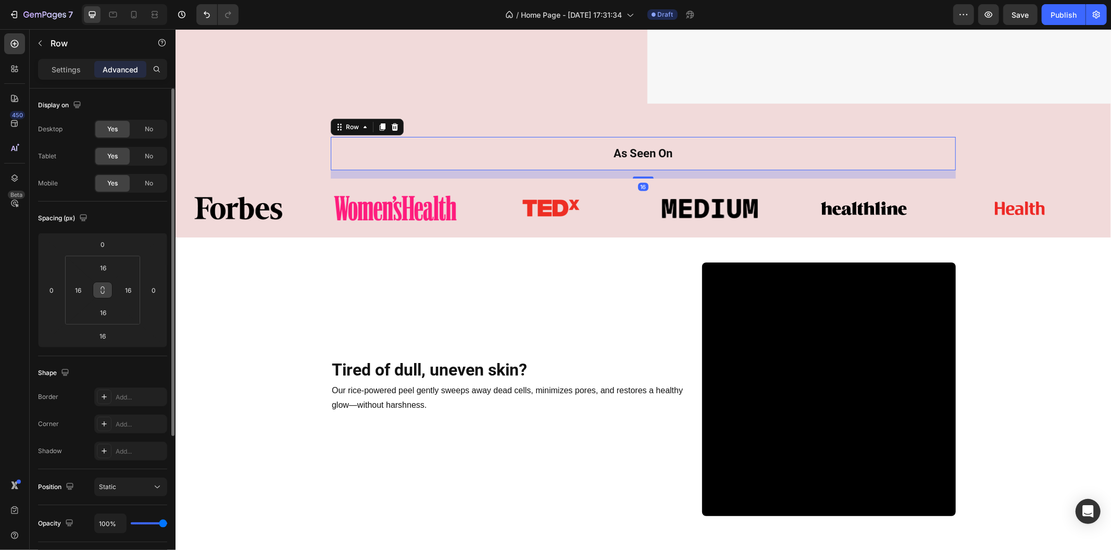
click at [103, 297] on button at bounding box center [103, 290] width 20 height 17
click at [103, 311] on input "16" at bounding box center [103, 313] width 21 height 16
type input "0"
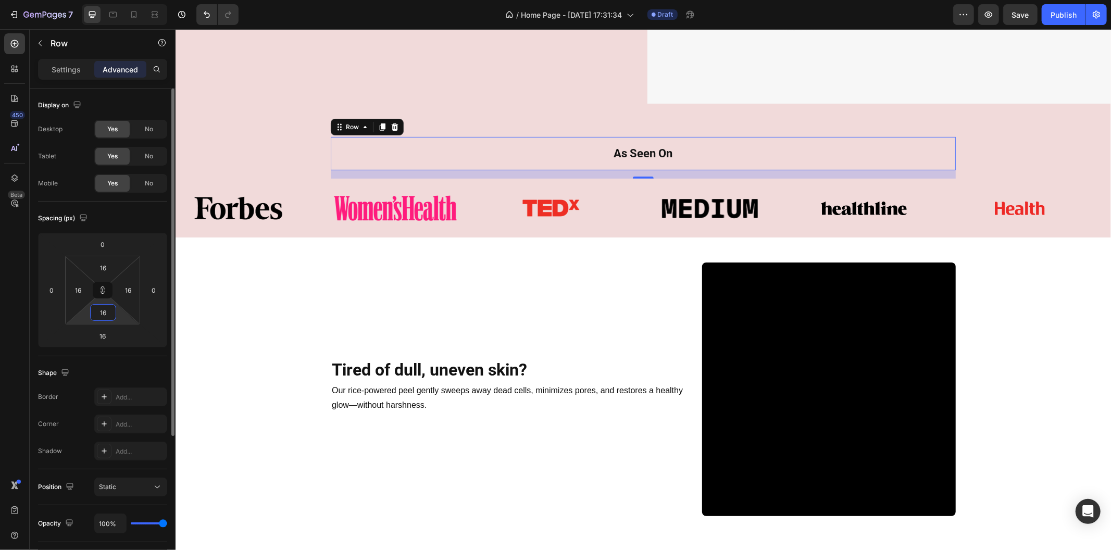
type input "0"
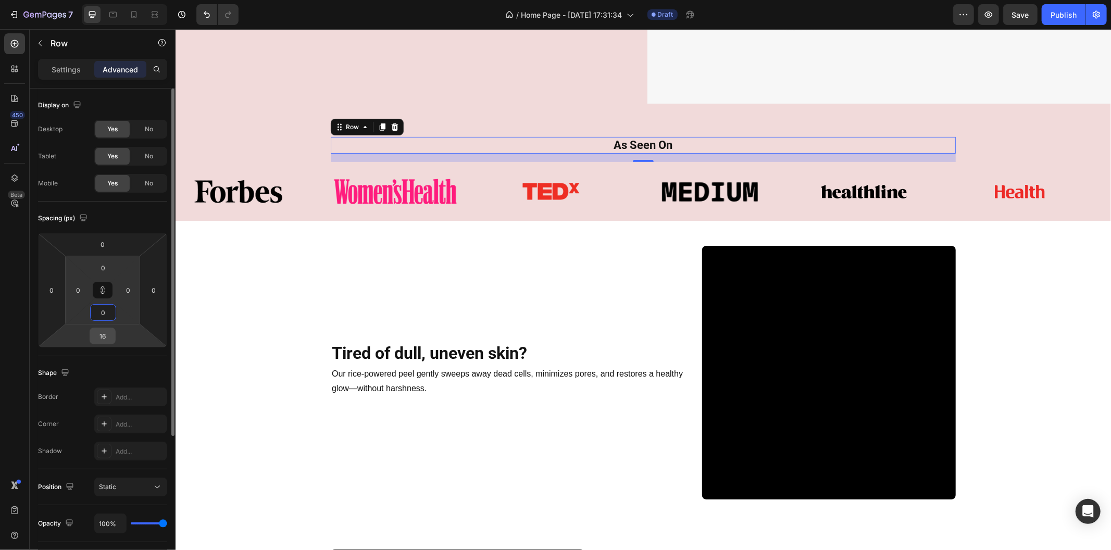
type input "0"
click at [107, 331] on input "16" at bounding box center [102, 336] width 21 height 16
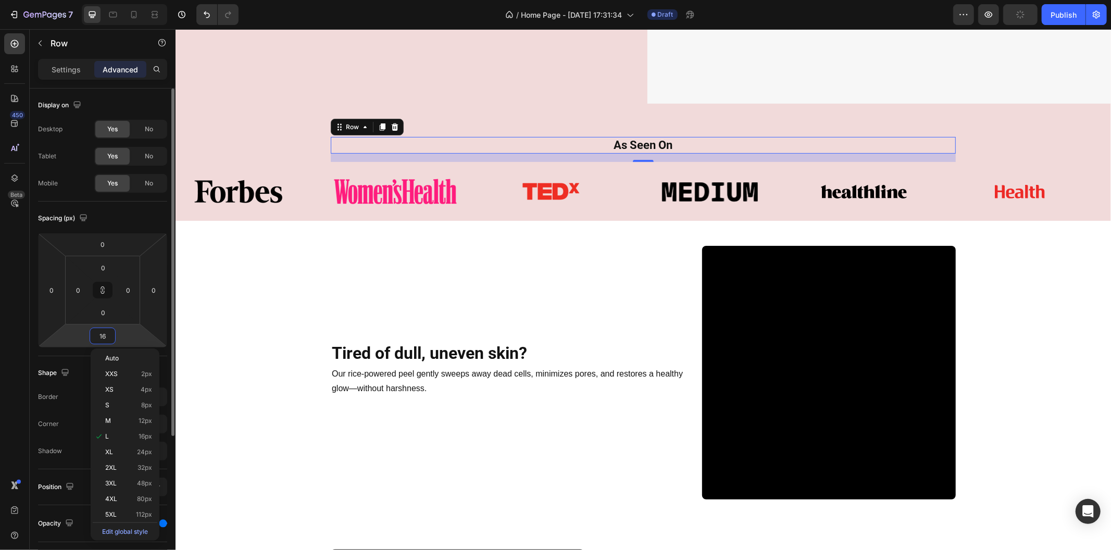
type input "0"
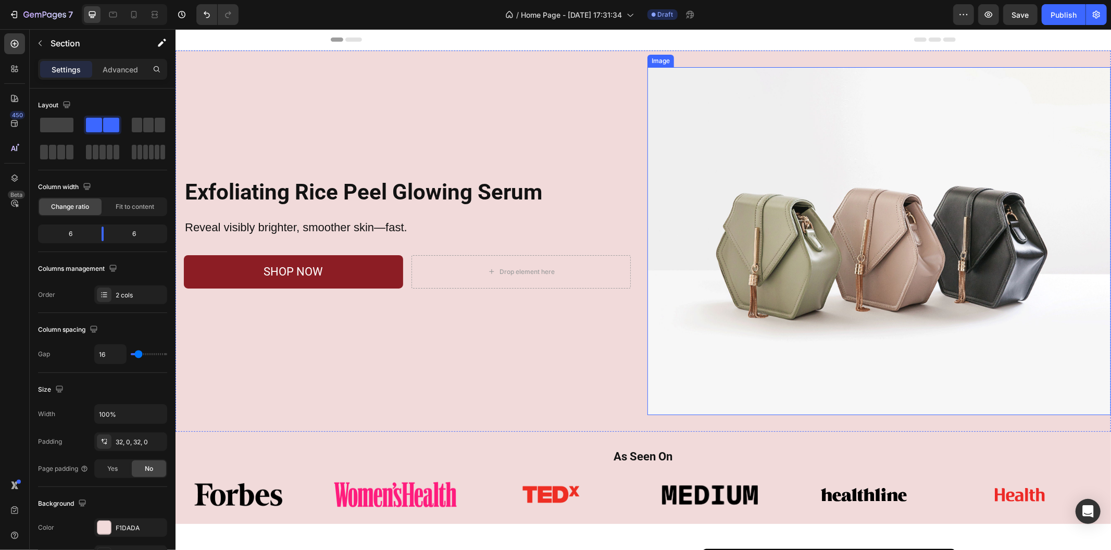
click at [836, 336] on img at bounding box center [878, 241] width 463 height 348
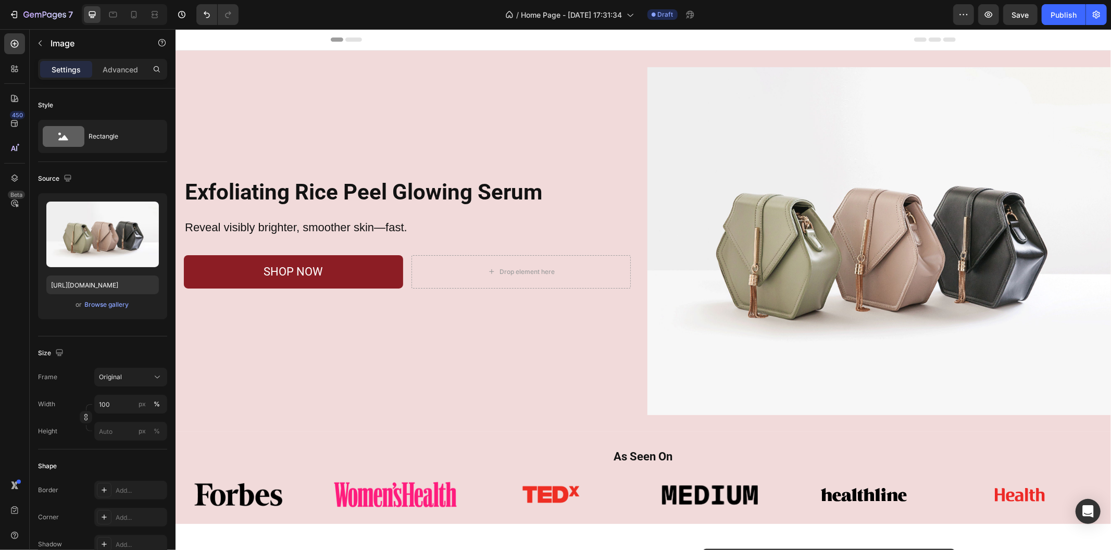
click at [764, 249] on img at bounding box center [878, 241] width 463 height 348
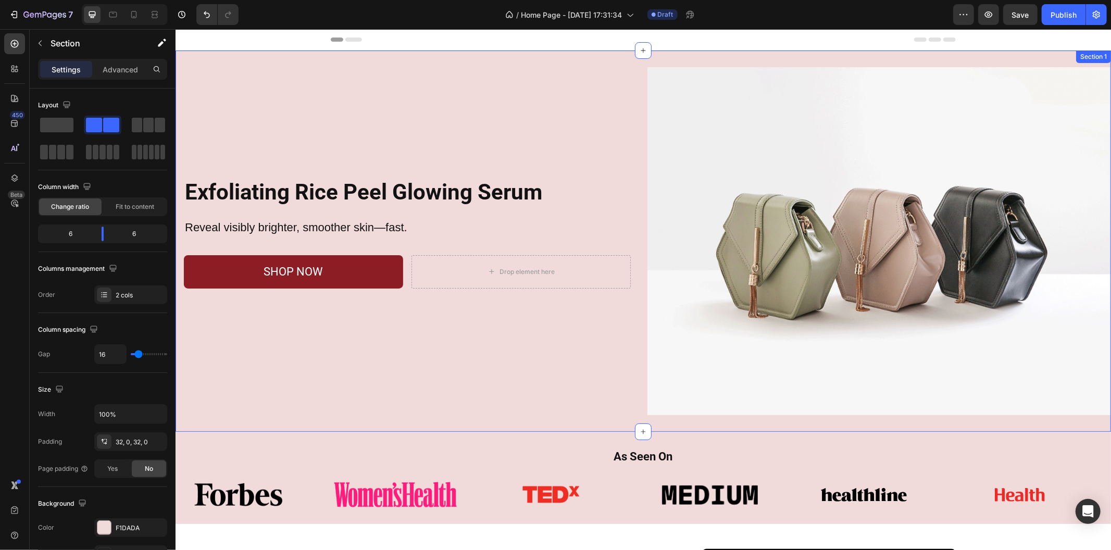
click at [392, 110] on div "Exfoliating Rice Peel Glowing Serum Heading Reveal visibly brighter, smoother s…" at bounding box center [406, 241] width 463 height 348
click at [828, 201] on img at bounding box center [878, 241] width 463 height 348
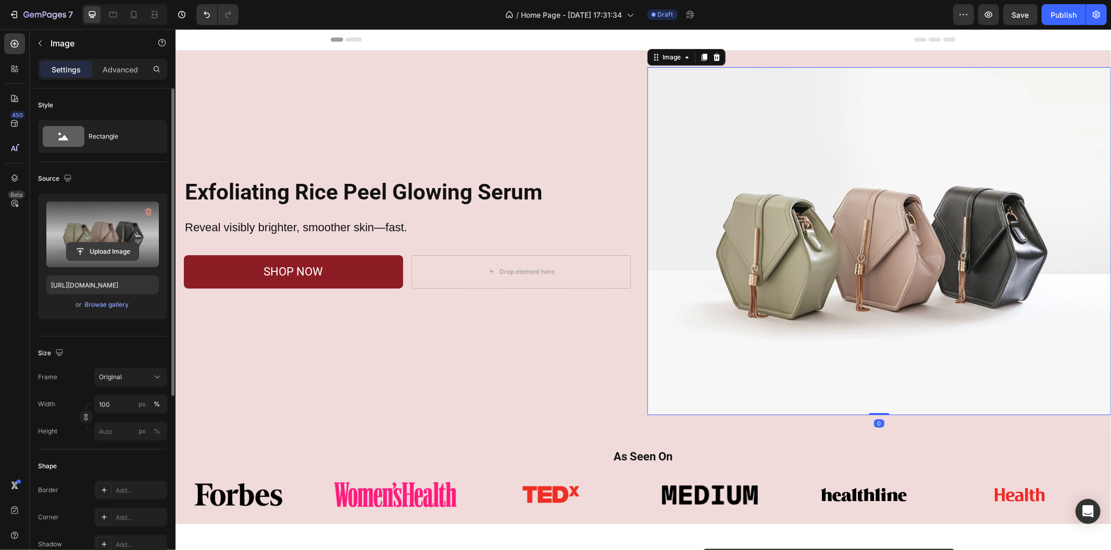
click at [129, 251] on input "file" at bounding box center [103, 252] width 72 height 18
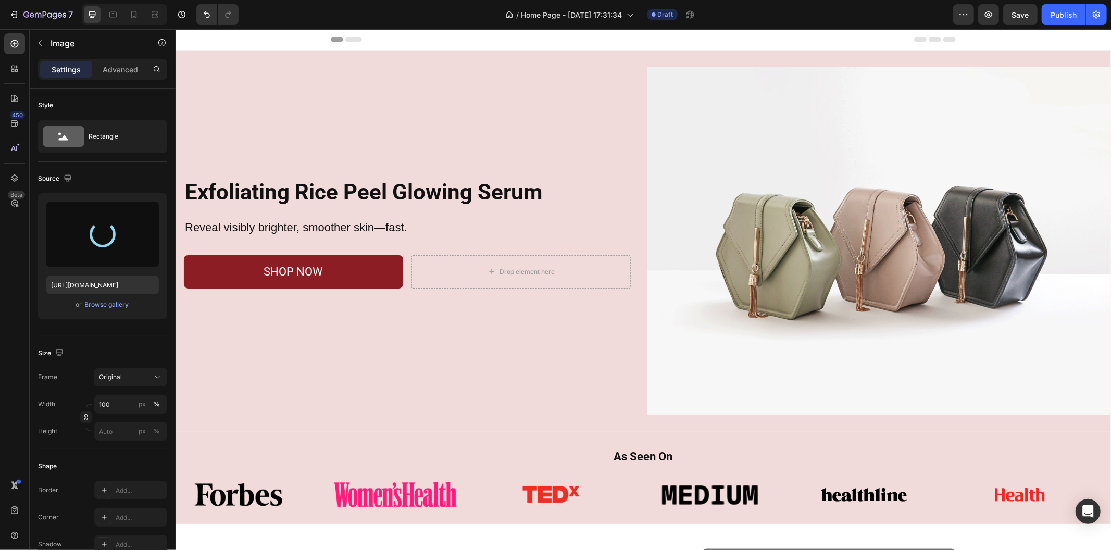
type input "https://cdn.shopify.com/s/files/1/0469/1692/7656/files/gempages_551382014251500…"
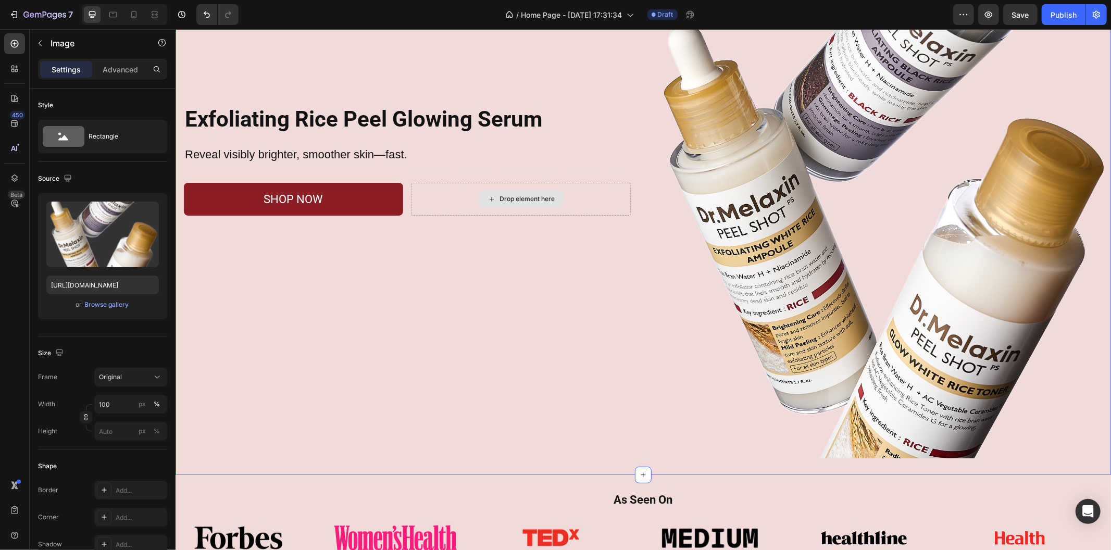
scroll to position [289, 0]
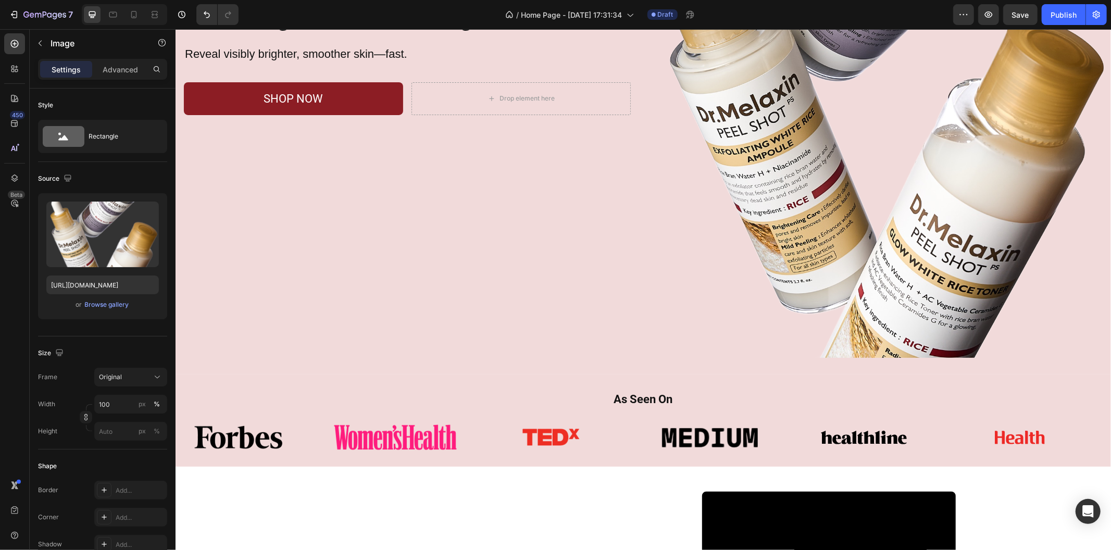
click at [822, 221] on img at bounding box center [878, 67] width 463 height 579
click at [141, 381] on div "Original" at bounding box center [124, 376] width 51 height 9
click at [136, 398] on div "Square" at bounding box center [128, 402] width 60 height 10
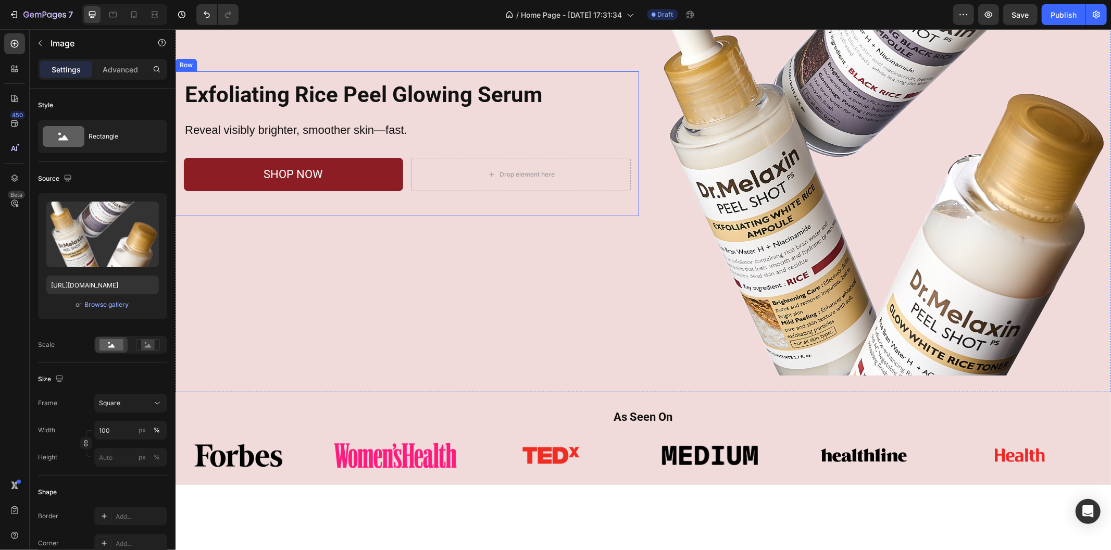
scroll to position [58, 0]
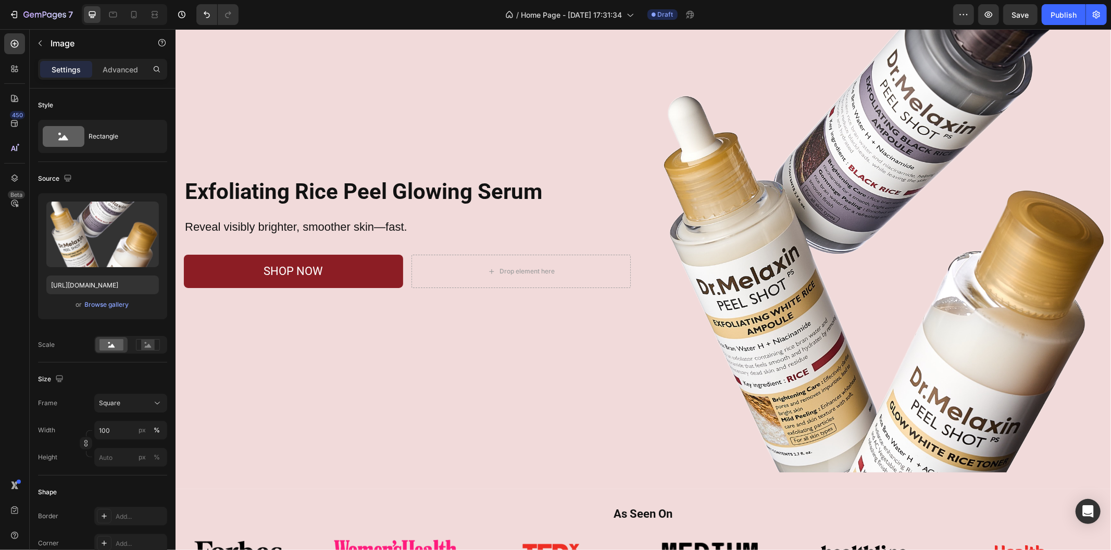
click at [776, 361] on img at bounding box center [878, 239] width 463 height 463
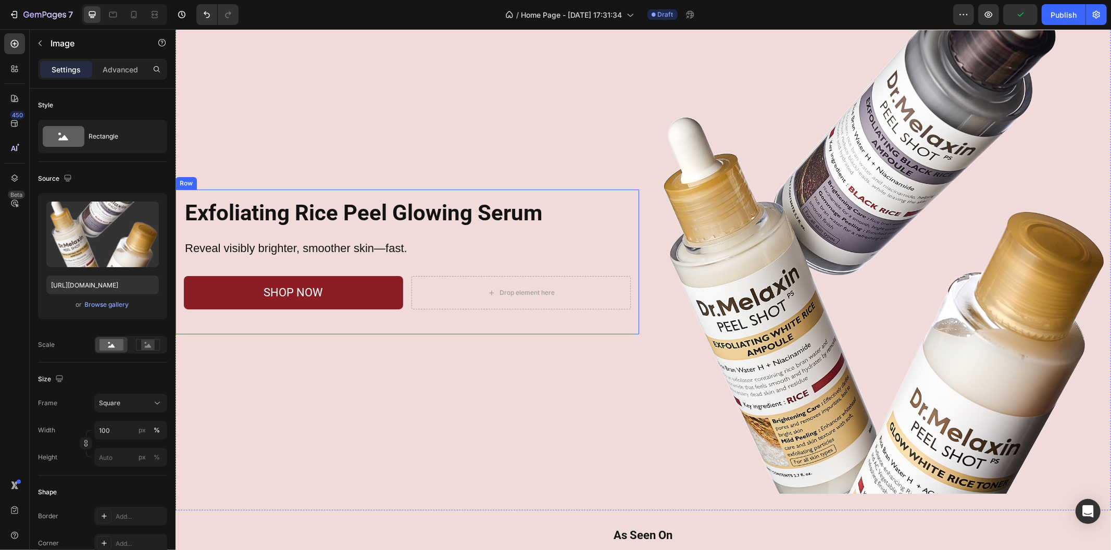
scroll to position [58, 0]
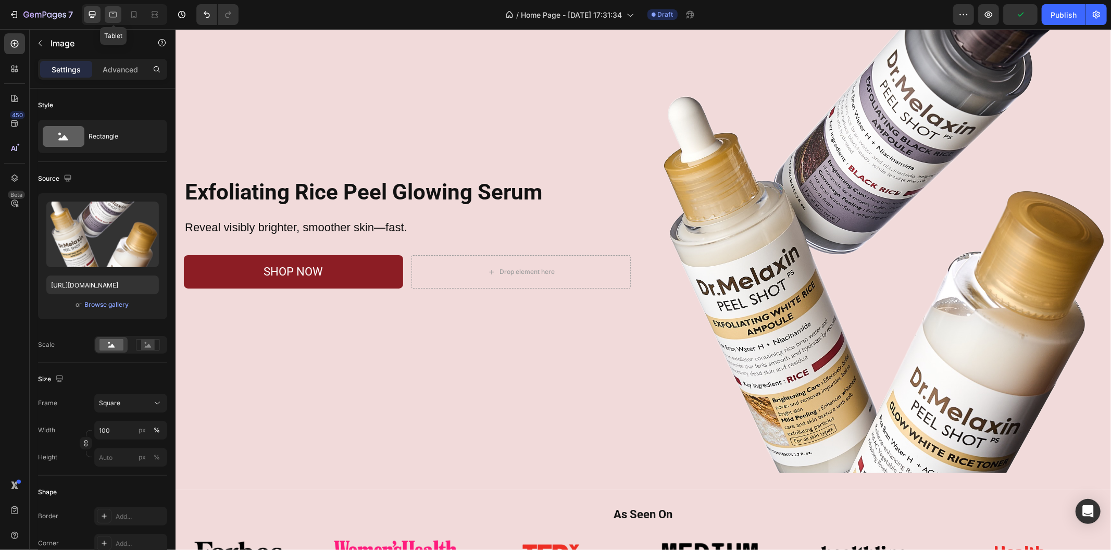
click at [108, 16] on icon at bounding box center [113, 14] width 10 height 10
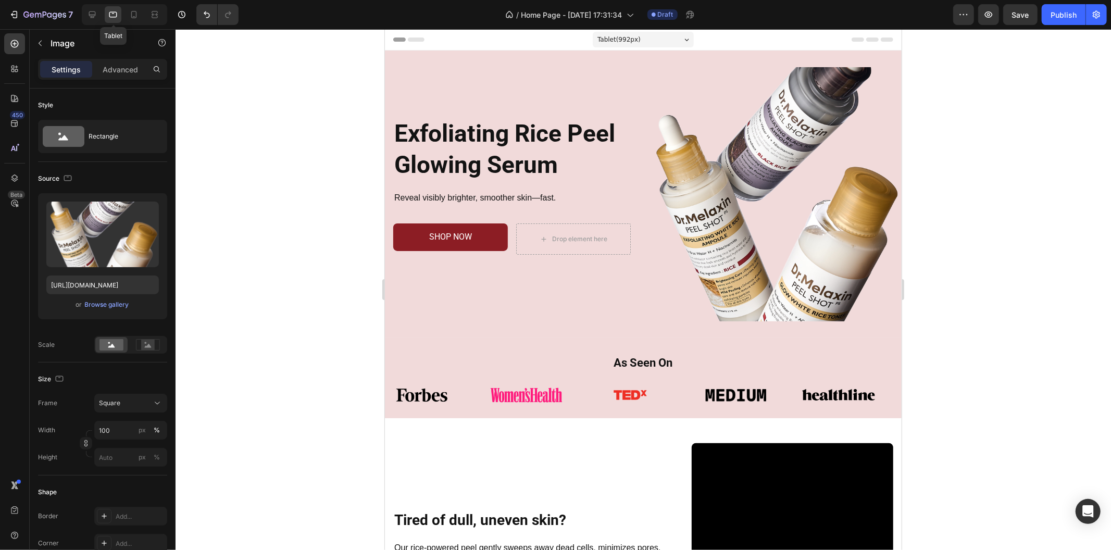
scroll to position [2, 0]
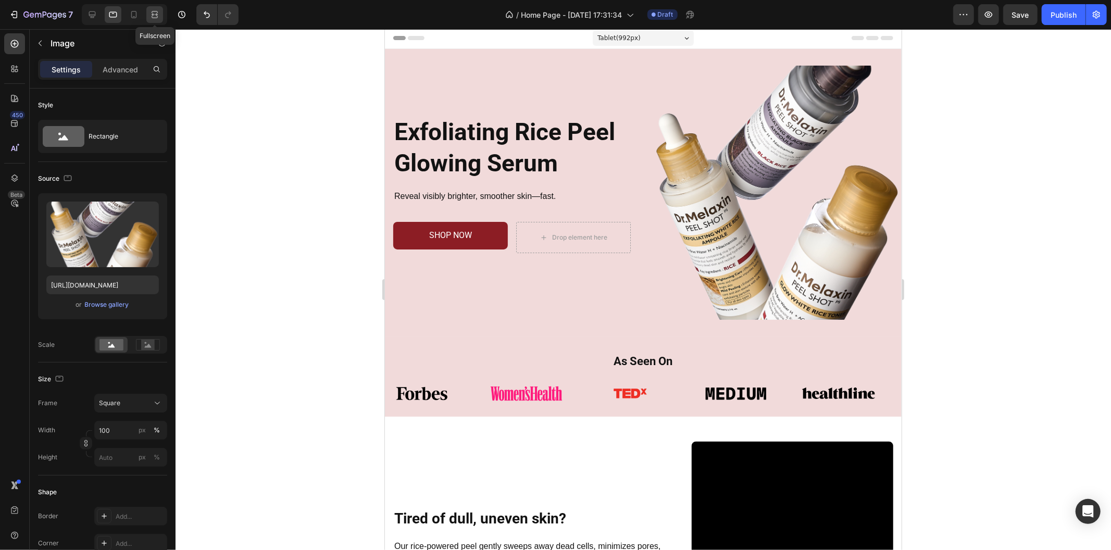
click at [148, 16] on div at bounding box center [154, 14] width 17 height 17
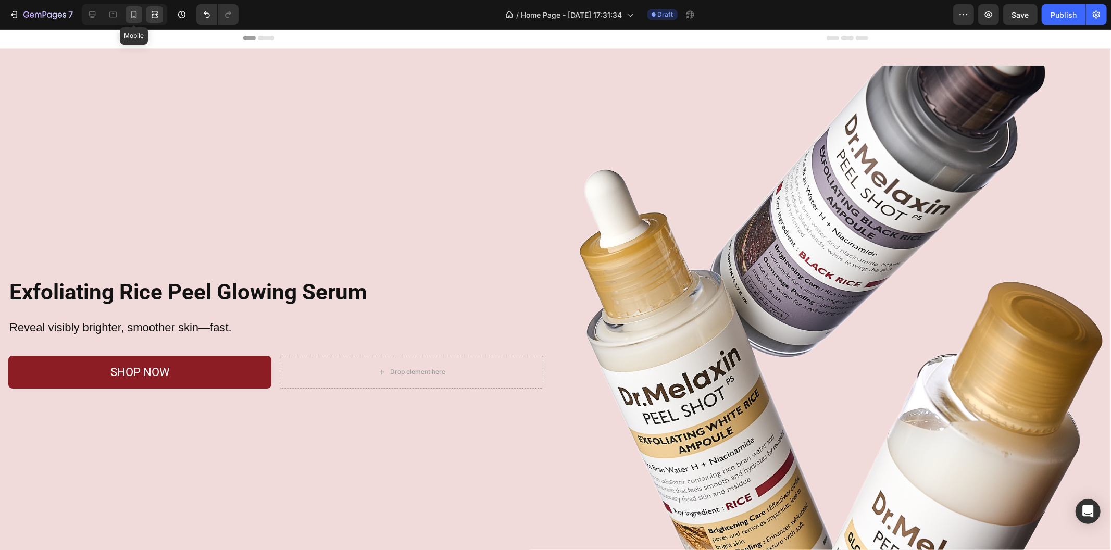
click at [138, 17] on icon at bounding box center [134, 14] width 10 height 10
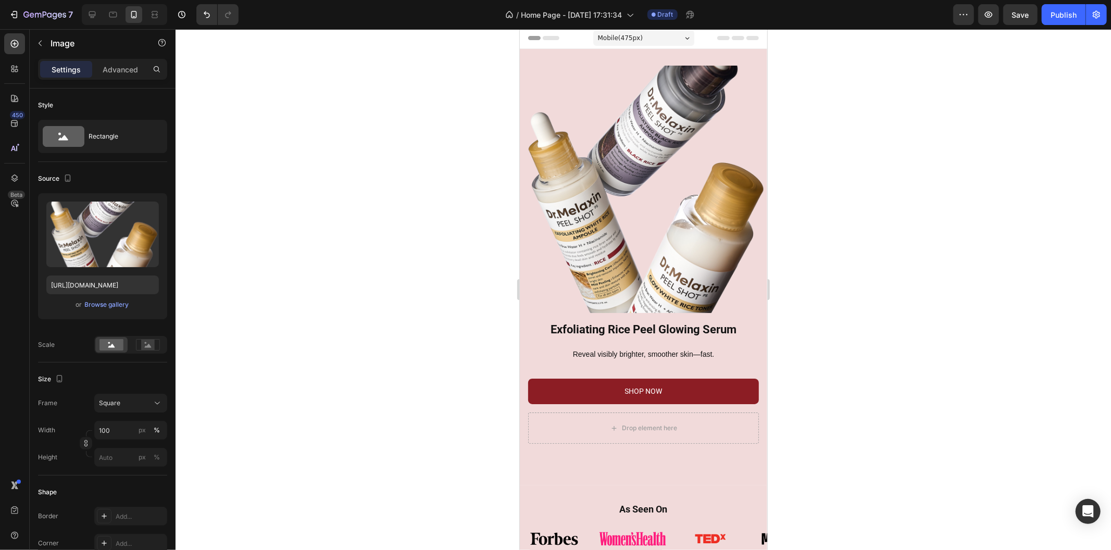
click at [481, 220] on div at bounding box center [642, 289] width 935 height 521
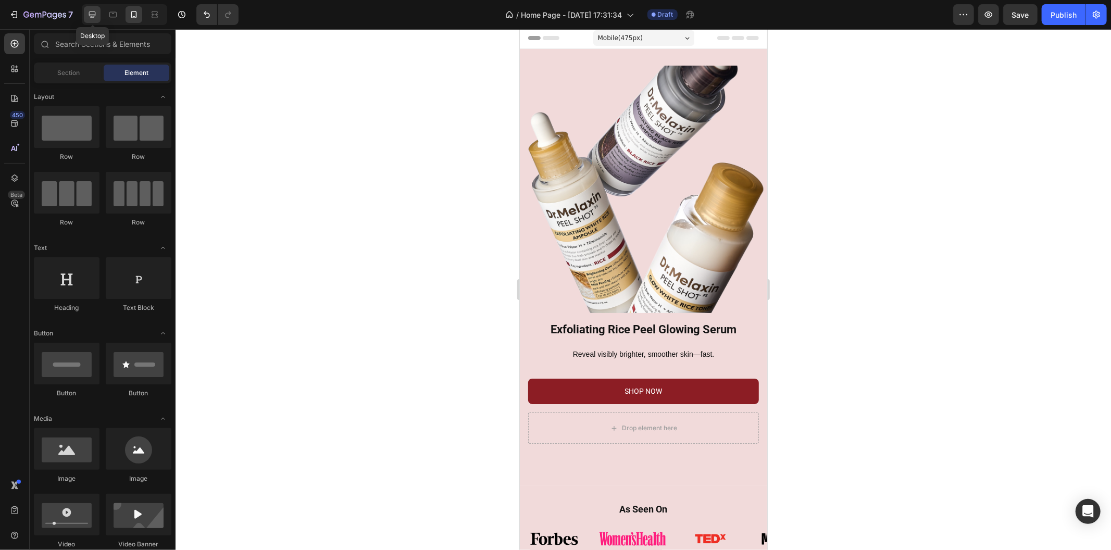
click at [97, 15] on icon at bounding box center [92, 14] width 10 height 10
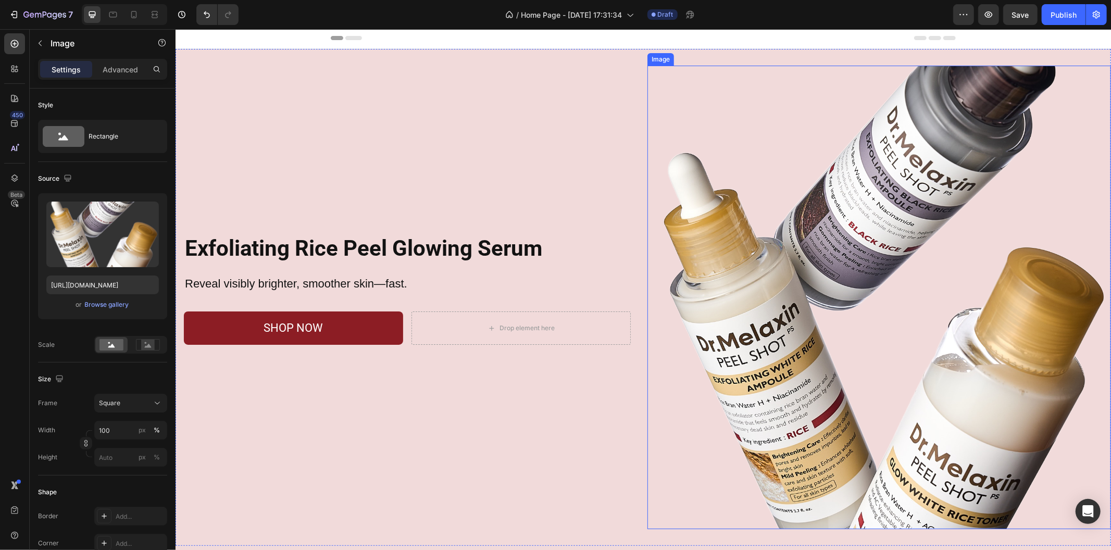
click at [804, 221] on img at bounding box center [878, 296] width 463 height 463
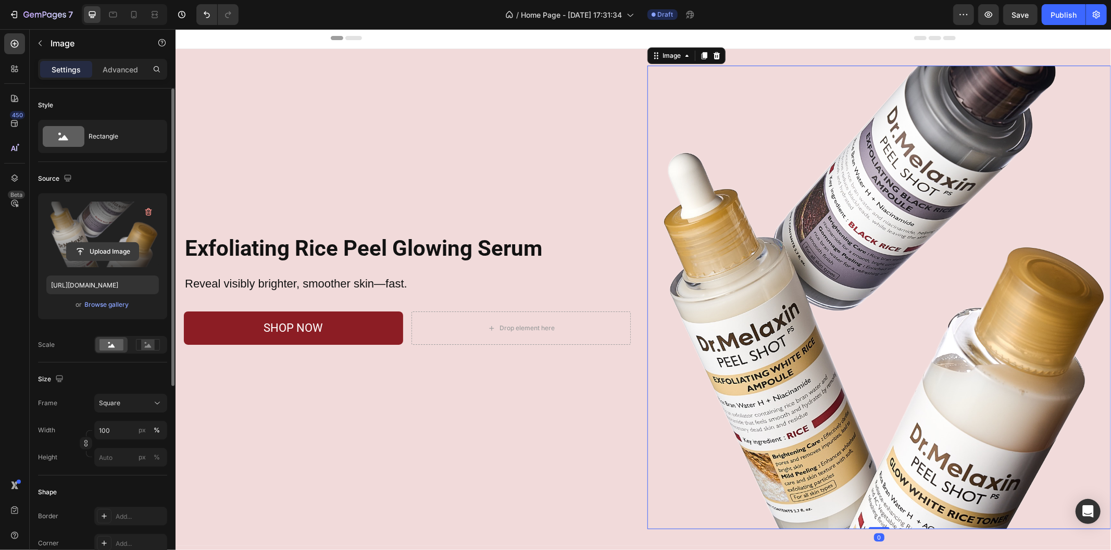
click at [120, 244] on input "file" at bounding box center [103, 252] width 72 height 18
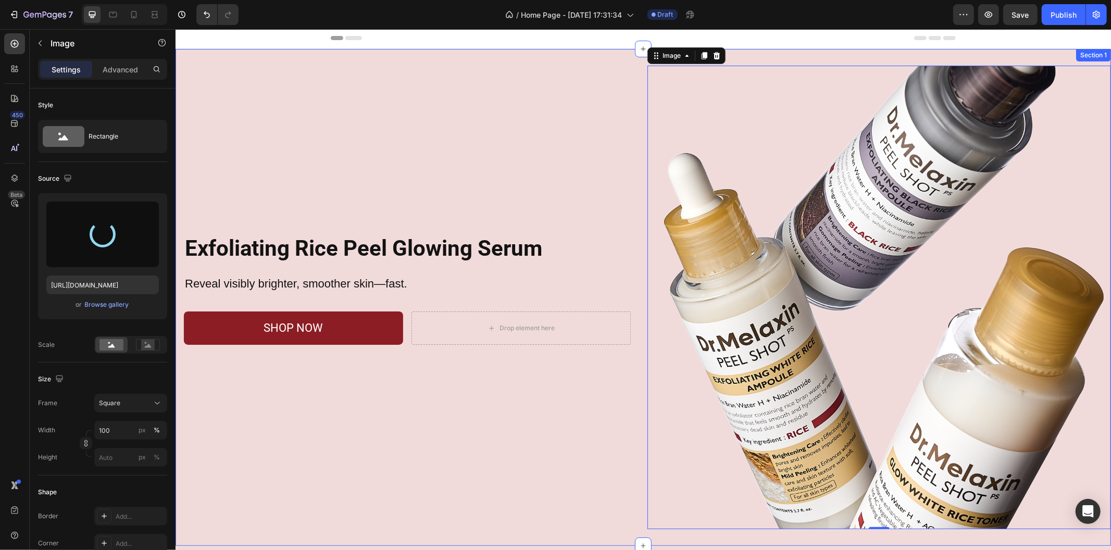
type input "https://cdn.shopify.com/s/files/1/0469/1692/7656/files/gempages_551382014251500…"
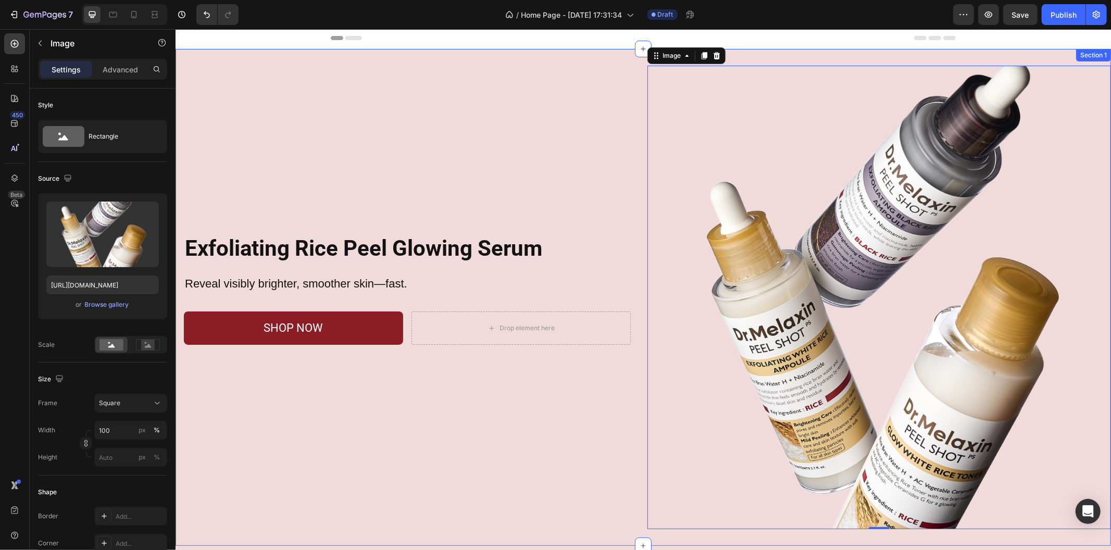
scroll to position [175, 0]
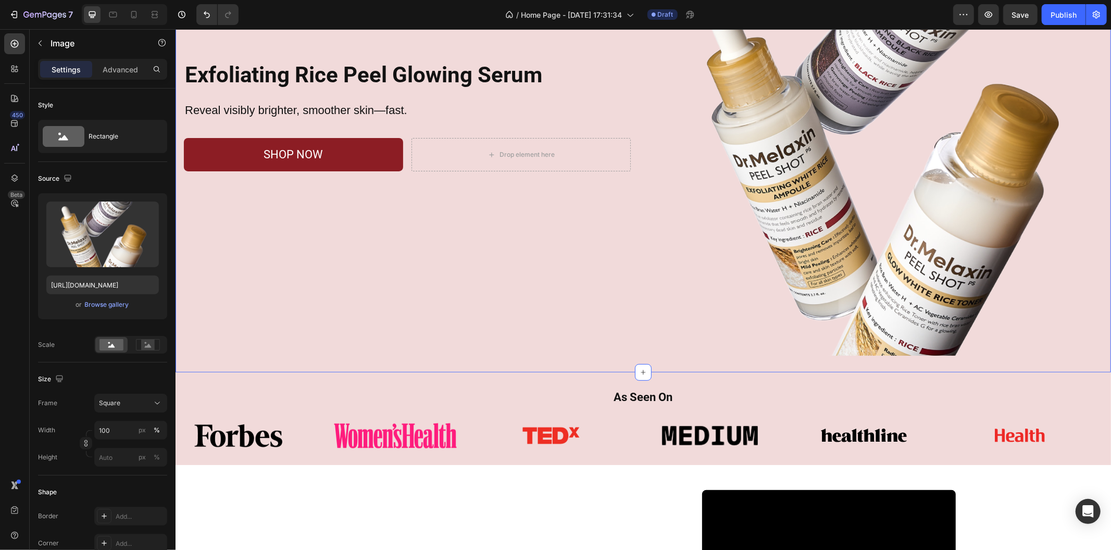
click at [554, 294] on div "Exfoliating Rice Peel Glowing Serum Heading Reveal visibly brighter, smoother s…" at bounding box center [406, 123] width 463 height 463
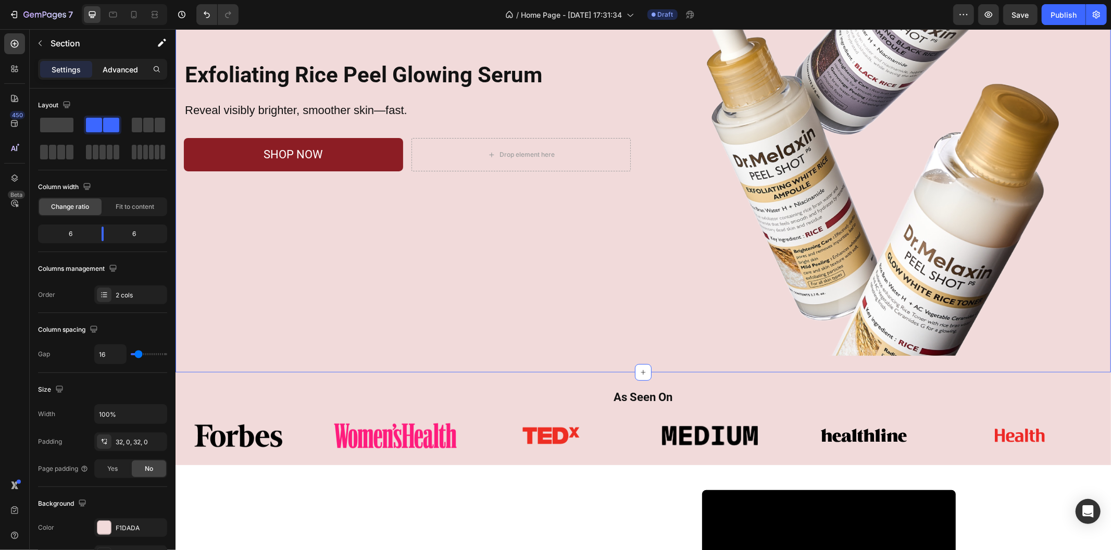
click at [131, 71] on p "Advanced" at bounding box center [120, 69] width 35 height 11
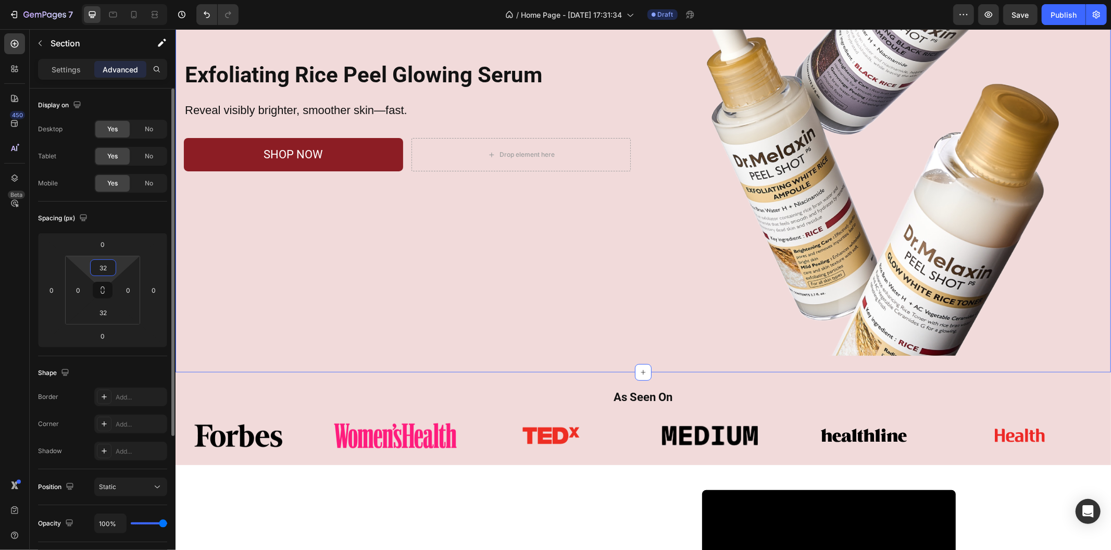
click at [109, 271] on input "32" at bounding box center [103, 268] width 21 height 16
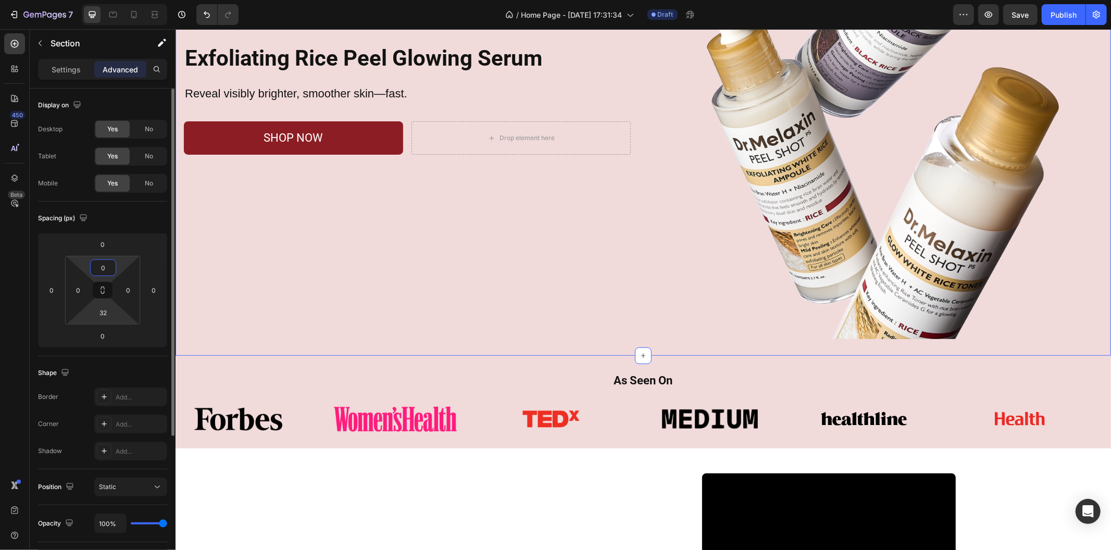
type input "0"
click at [111, 0] on html "7 Version history / Home Page - Aug 28, 17:31:34 Draft Preview Save Publish 450…" at bounding box center [555, 0] width 1111 height 0
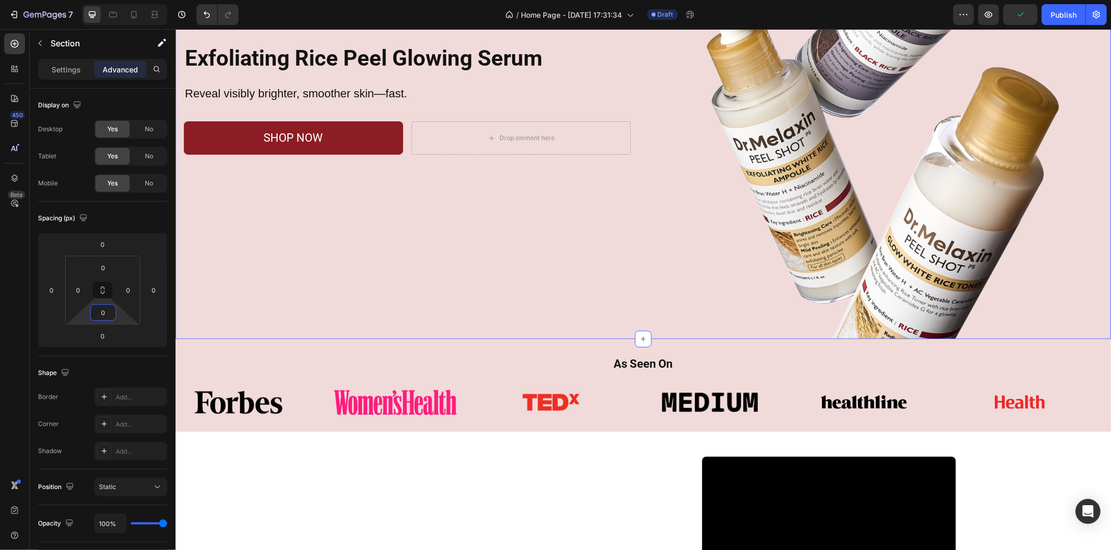
type input "0"
click at [465, 247] on div "Exfoliating Rice Peel Glowing Serum Heading Reveal visibly brighter, smoother s…" at bounding box center [406, 106] width 463 height 463
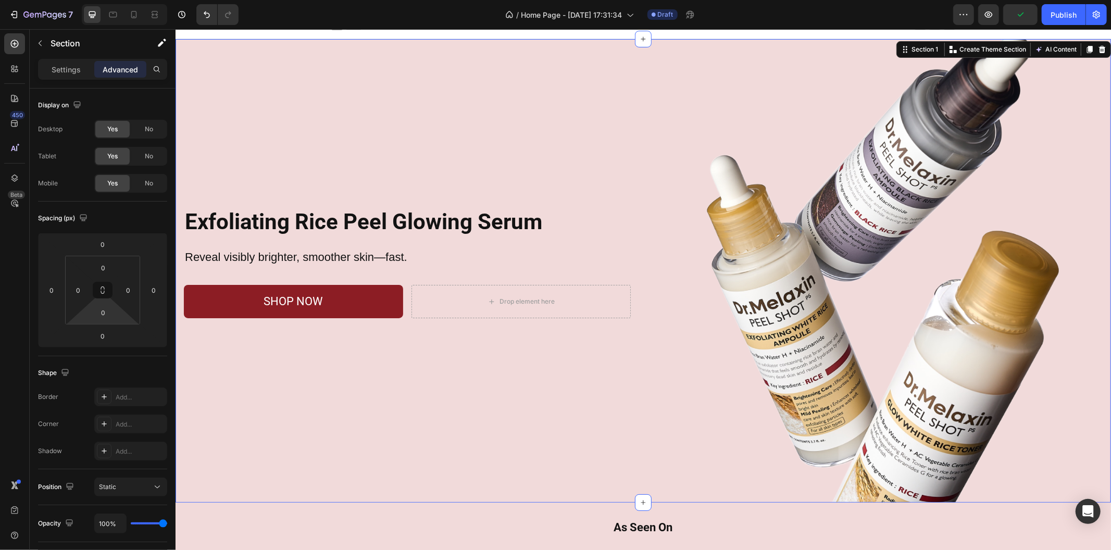
scroll to position [2, 0]
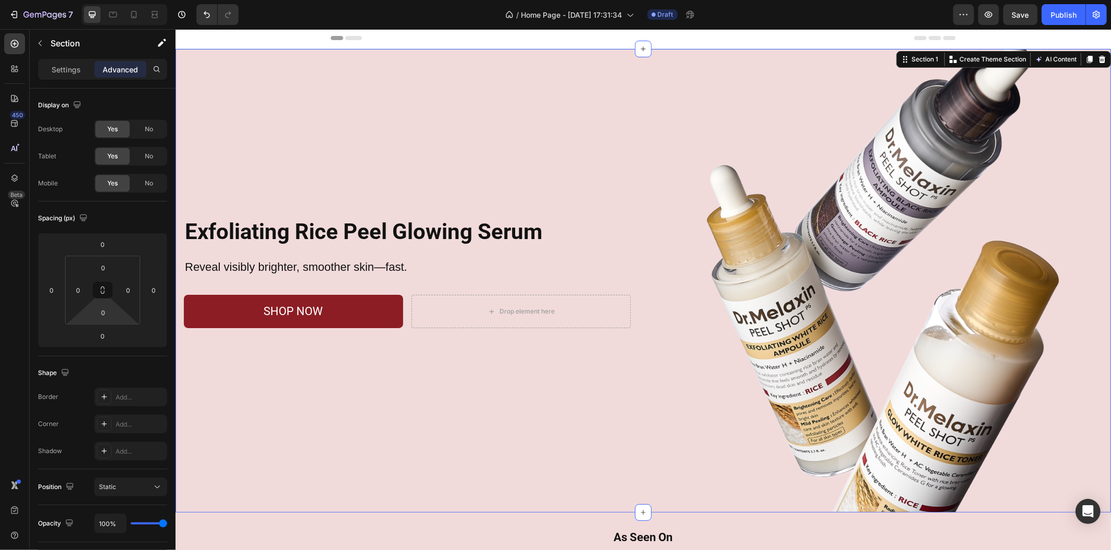
click at [414, 167] on div "Exfoliating Rice Peel Glowing Serum Heading Reveal visibly brighter, smoother s…" at bounding box center [406, 279] width 463 height 463
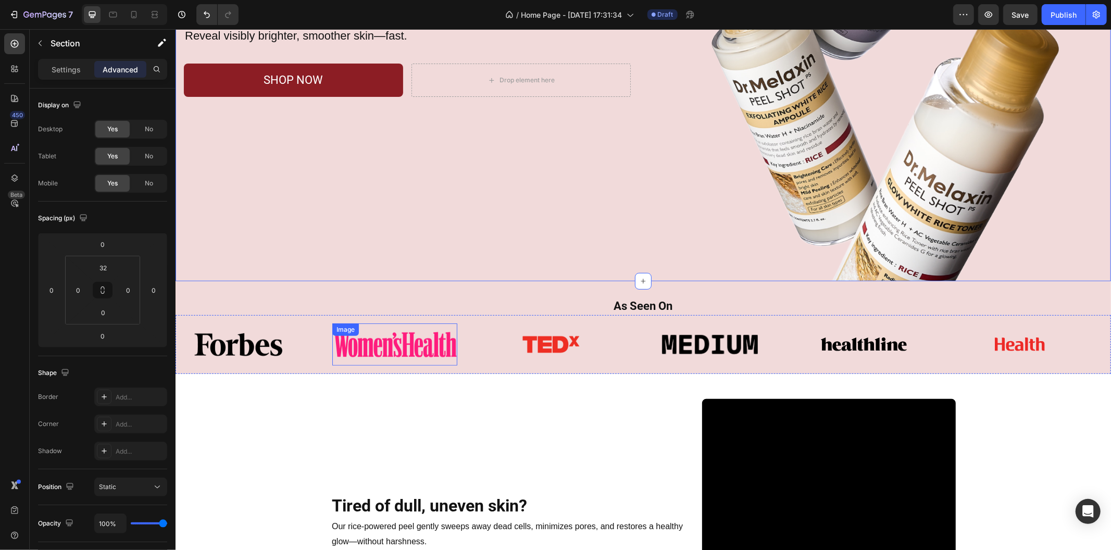
click at [444, 289] on div "As Seen On Heading Row Image Image Image Image Image Image Image Image Image Im…" at bounding box center [642, 327] width 935 height 93
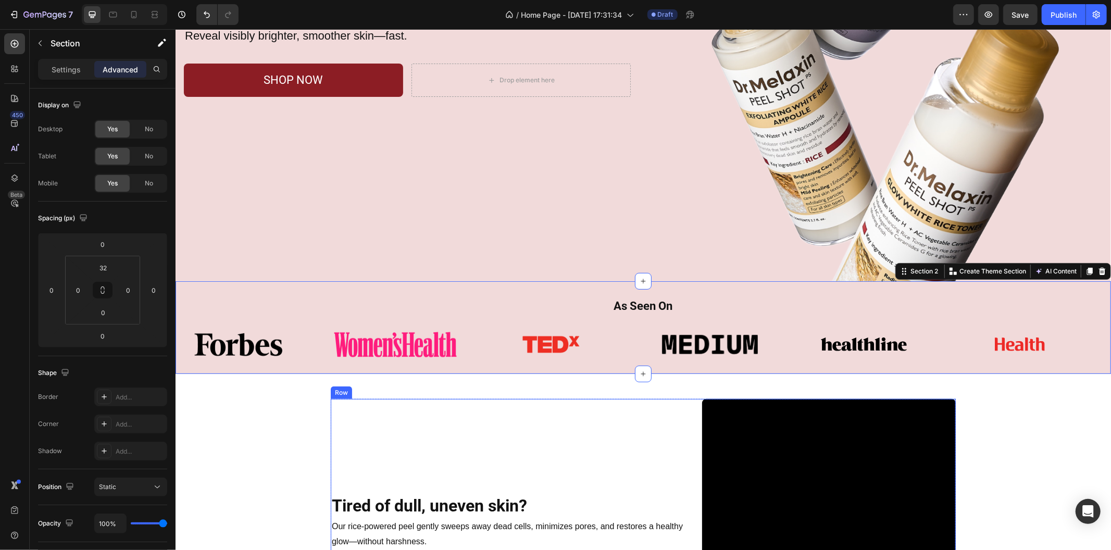
click at [490, 423] on div "Tired of dull, uneven skin? Heading Row Our rice-powered peel gently sweeps awa…" at bounding box center [507, 525] width 355 height 254
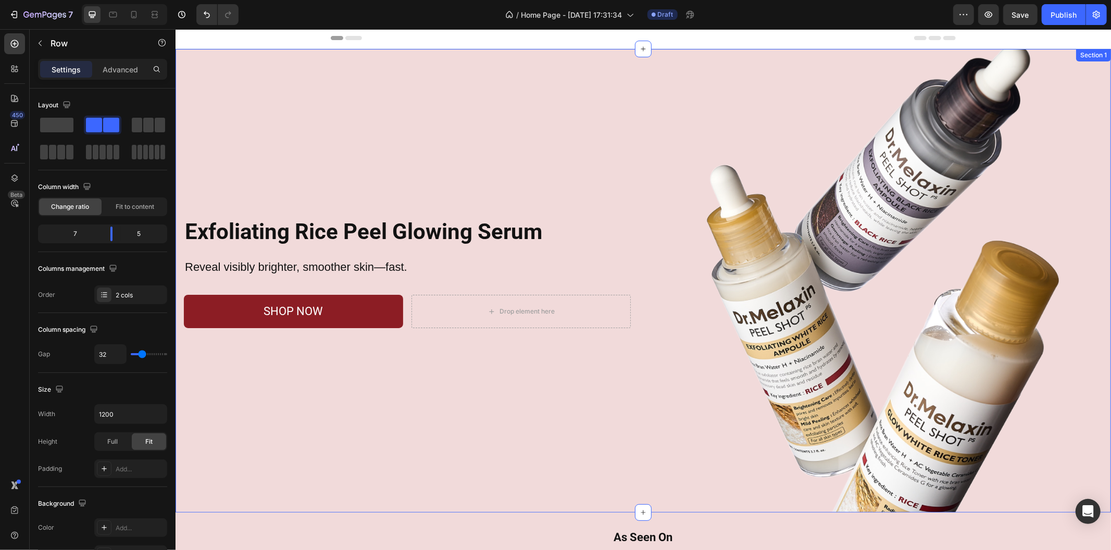
scroll to position [117, 0]
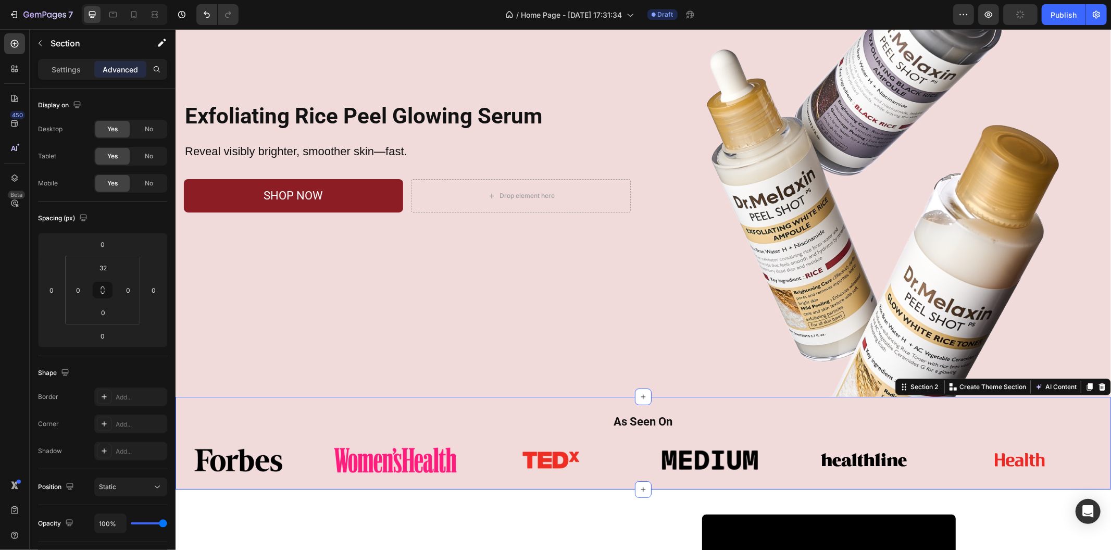
click at [480, 396] on div "As Seen On Heading Row Image Image Image Image Image Image Image Image Image Im…" at bounding box center [642, 442] width 935 height 93
click at [70, 80] on div "Settings Advanced" at bounding box center [103, 74] width 146 height 30
click at [70, 70] on p "Settings" at bounding box center [66, 69] width 29 height 11
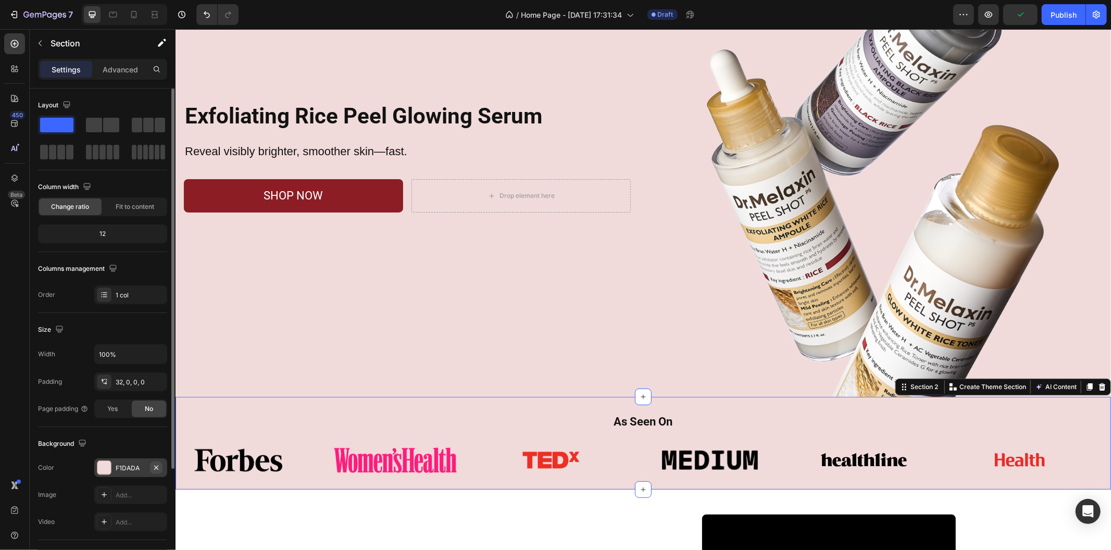
click at [157, 465] on icon "button" at bounding box center [156, 467] width 8 height 8
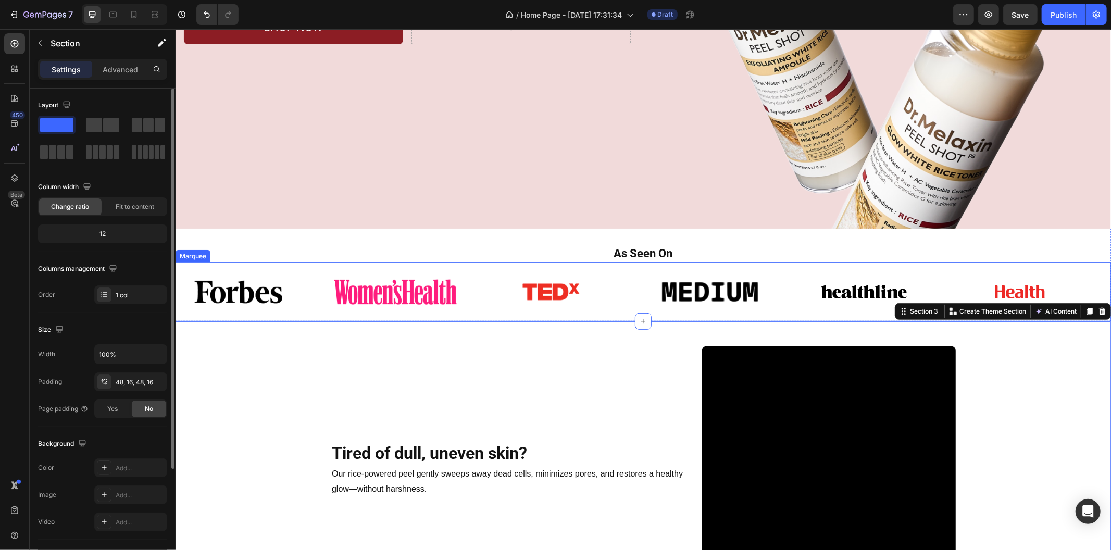
scroll to position [291, 0]
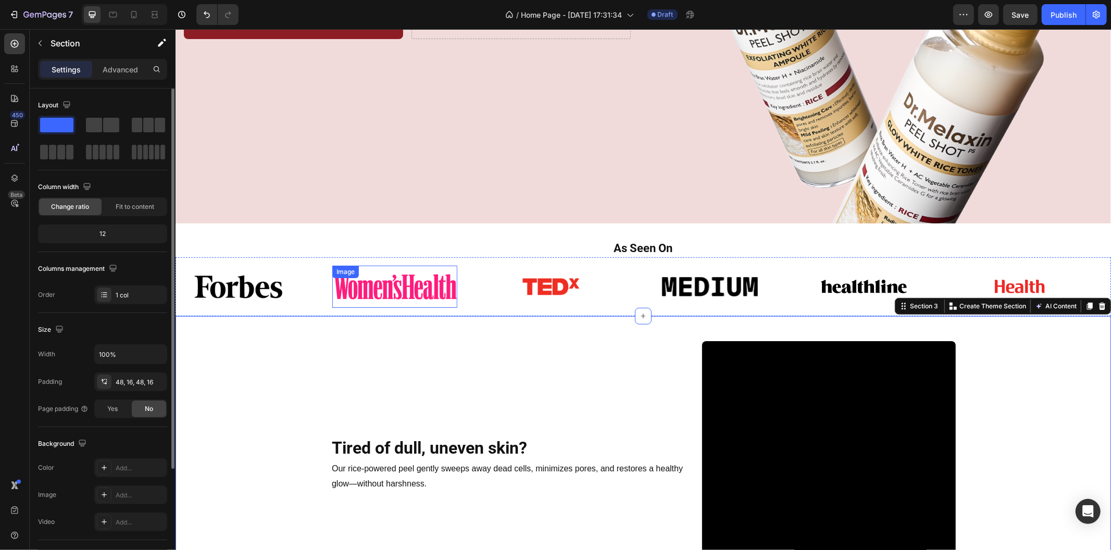
click at [332, 283] on img at bounding box center [394, 286] width 125 height 30
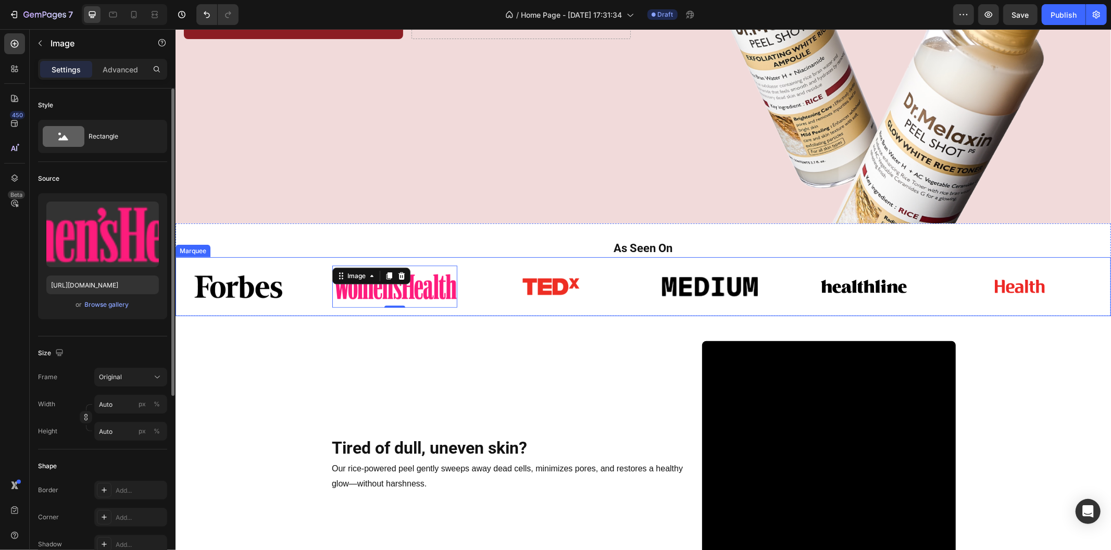
click at [304, 267] on div "Image" at bounding box center [253, 286] width 156 height 42
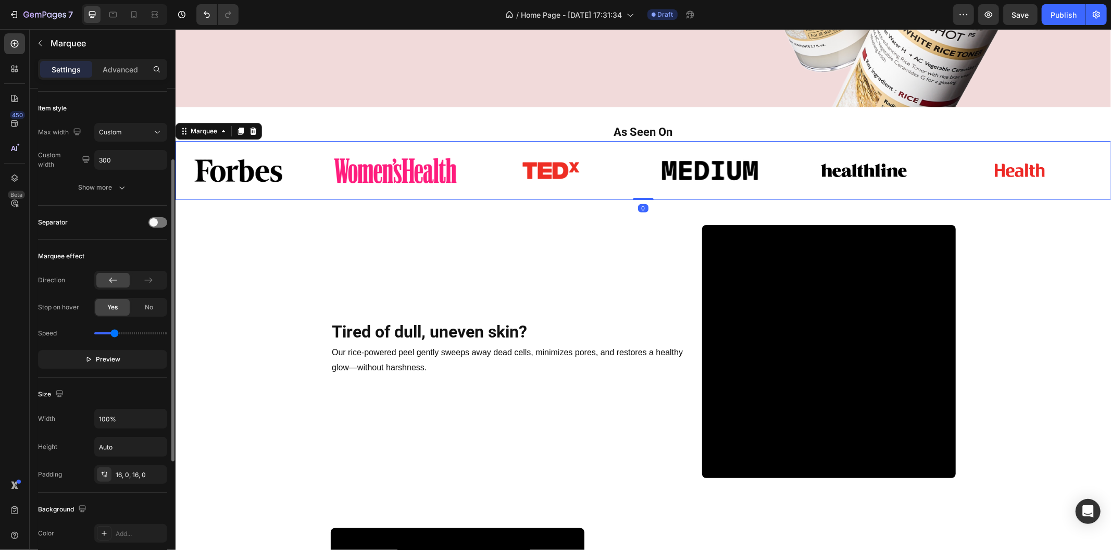
scroll to position [231, 0]
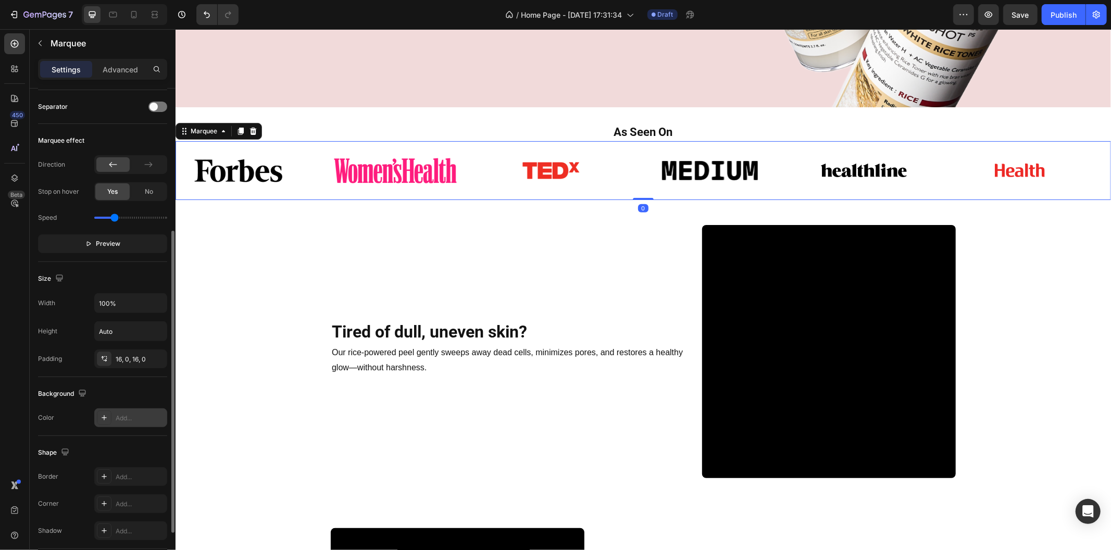
click at [137, 417] on div "Add..." at bounding box center [140, 417] width 49 height 9
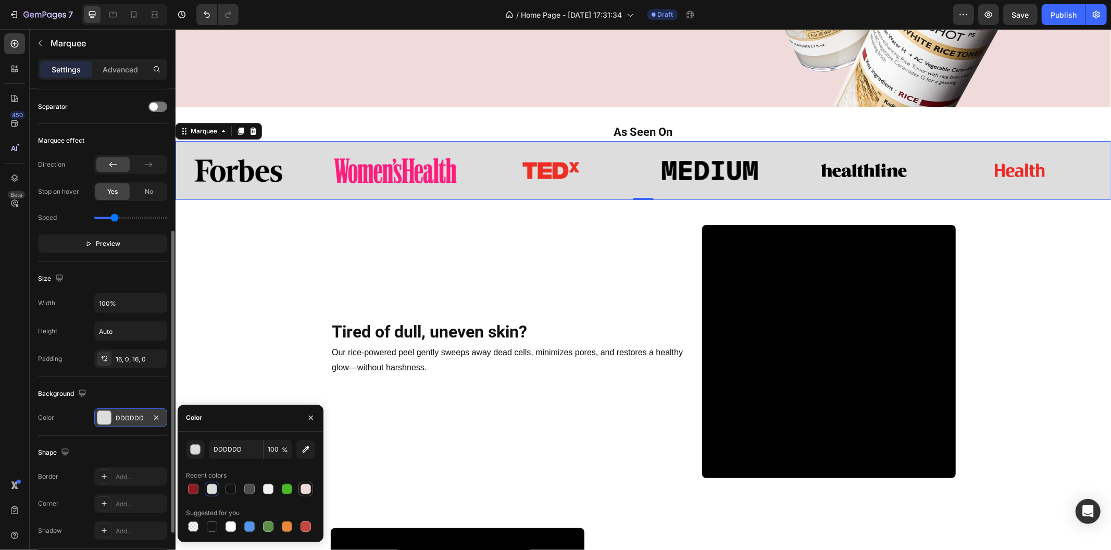
click at [298, 482] on div at bounding box center [250, 489] width 129 height 15
click at [304, 487] on div at bounding box center [305, 489] width 10 height 10
type input "F1DADA"
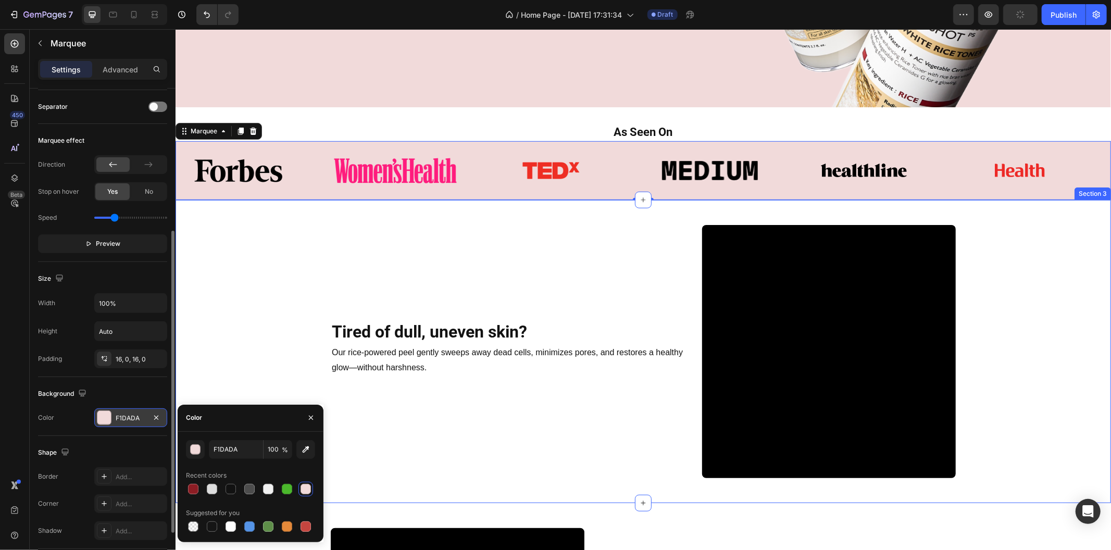
click at [317, 268] on div "Tired of dull, uneven skin? Heading Row Our rice-powered peel gently sweeps awa…" at bounding box center [642, 351] width 918 height 254
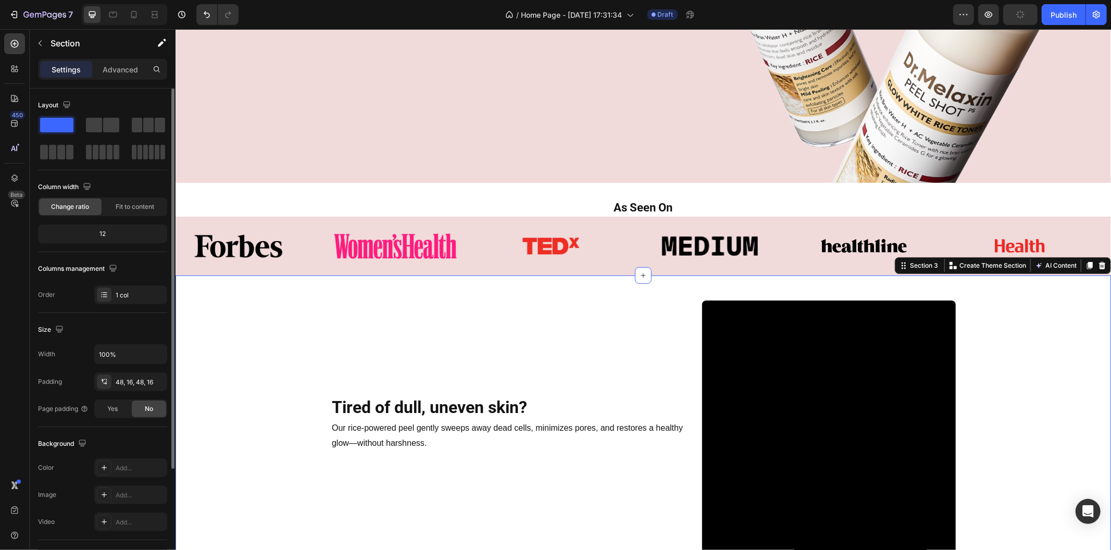
scroll to position [233, 0]
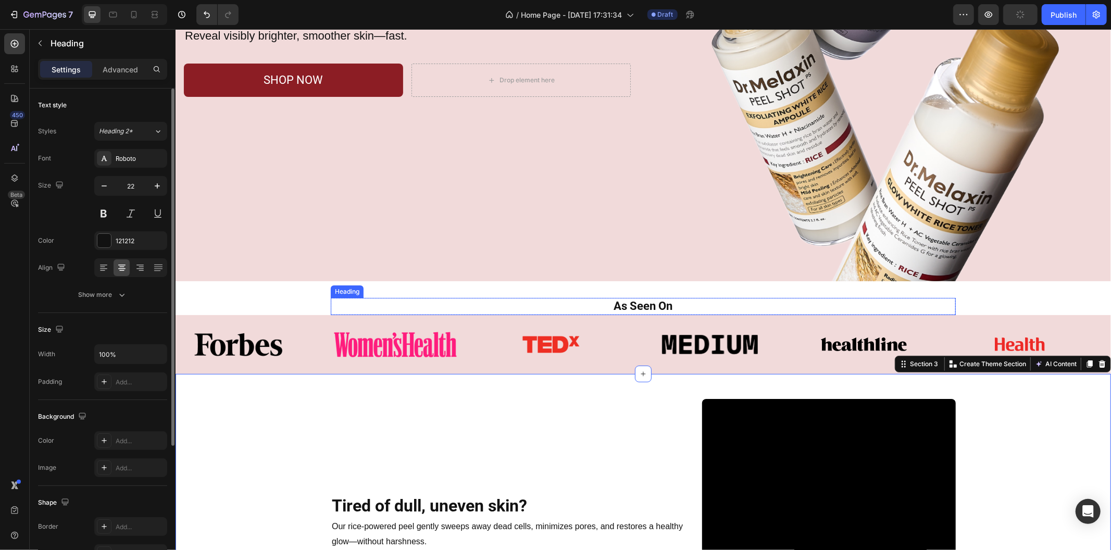
click at [343, 300] on h2 "As Seen On" at bounding box center [642, 305] width 625 height 17
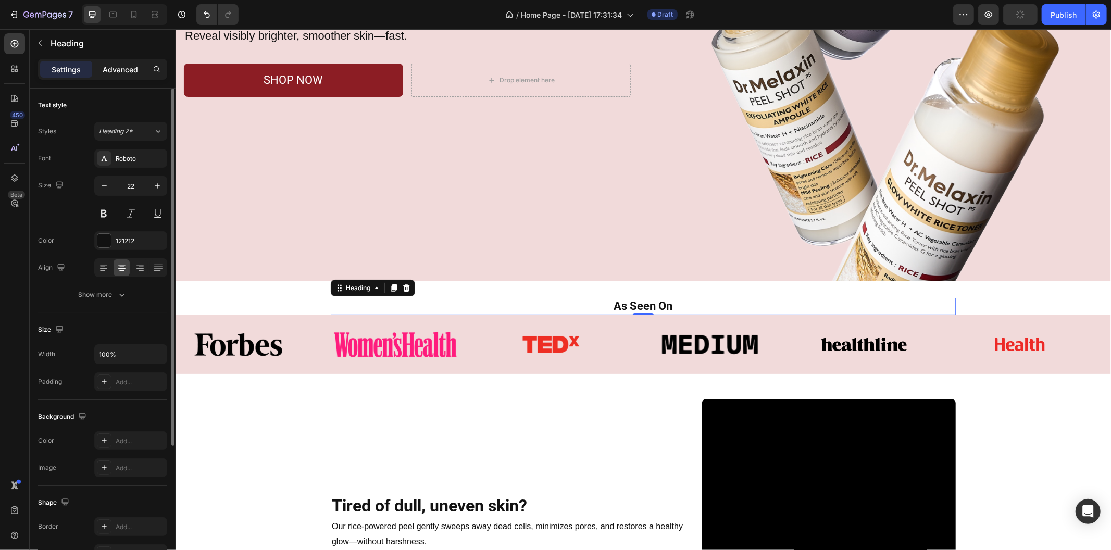
click at [118, 65] on p "Advanced" at bounding box center [120, 69] width 35 height 11
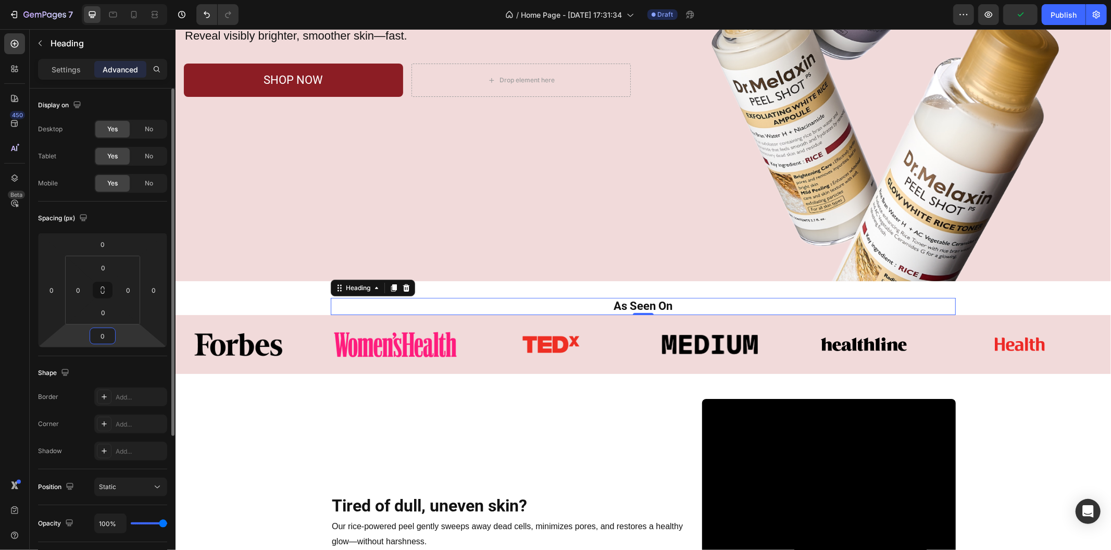
click at [105, 330] on input "0" at bounding box center [102, 336] width 21 height 16
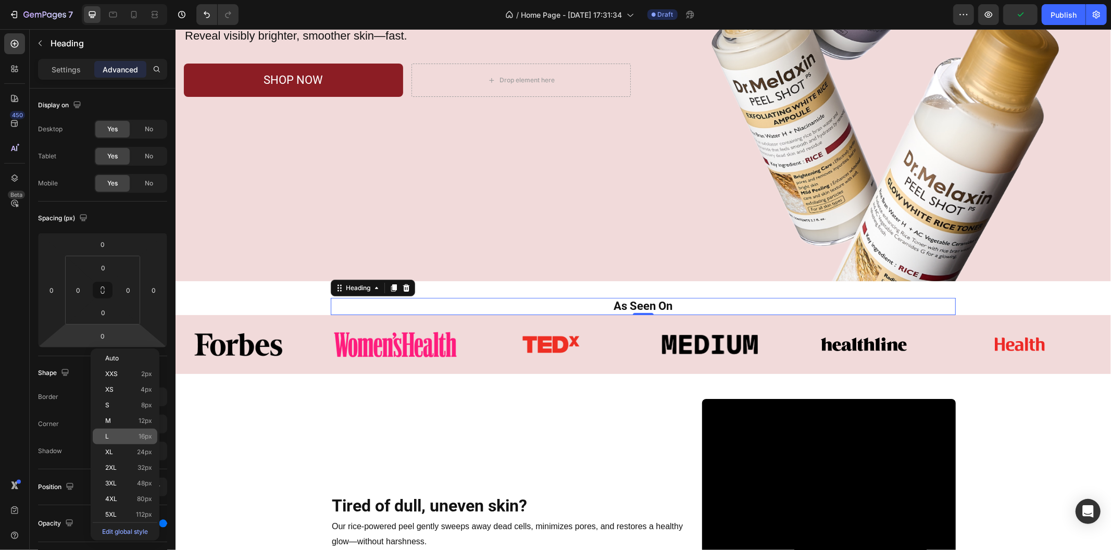
click at [146, 434] on span "16px" at bounding box center [145, 436] width 14 height 7
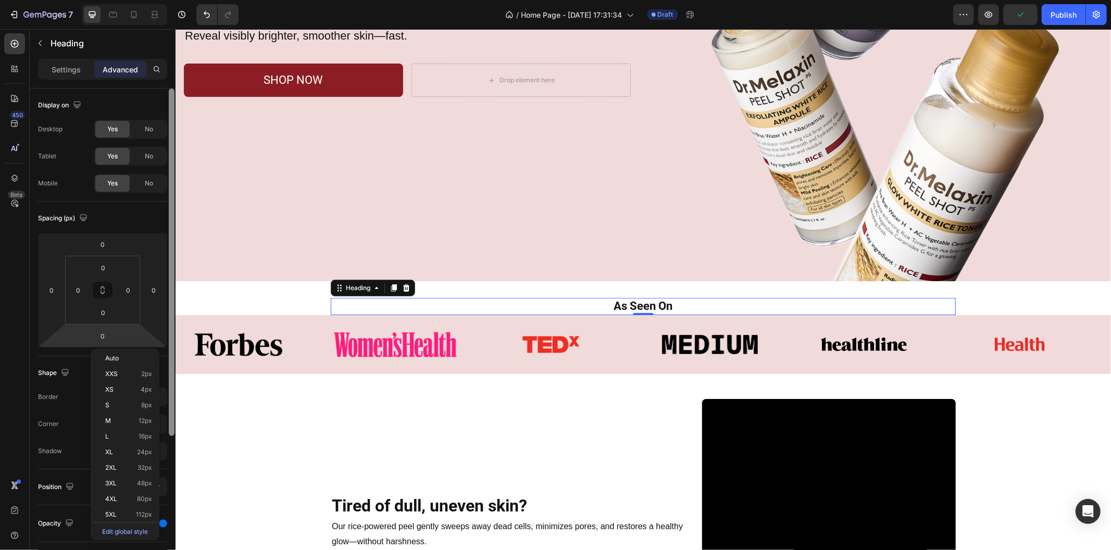
type input "16"
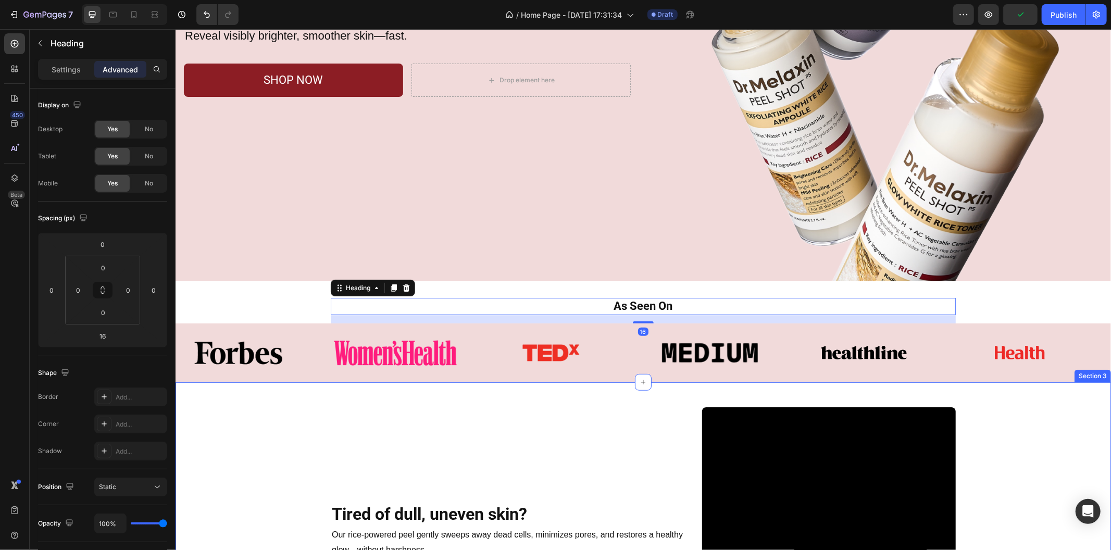
click at [280, 416] on div "Tired of dull, uneven skin? Heading Row Our rice-powered peel gently sweeps awa…" at bounding box center [642, 534] width 918 height 254
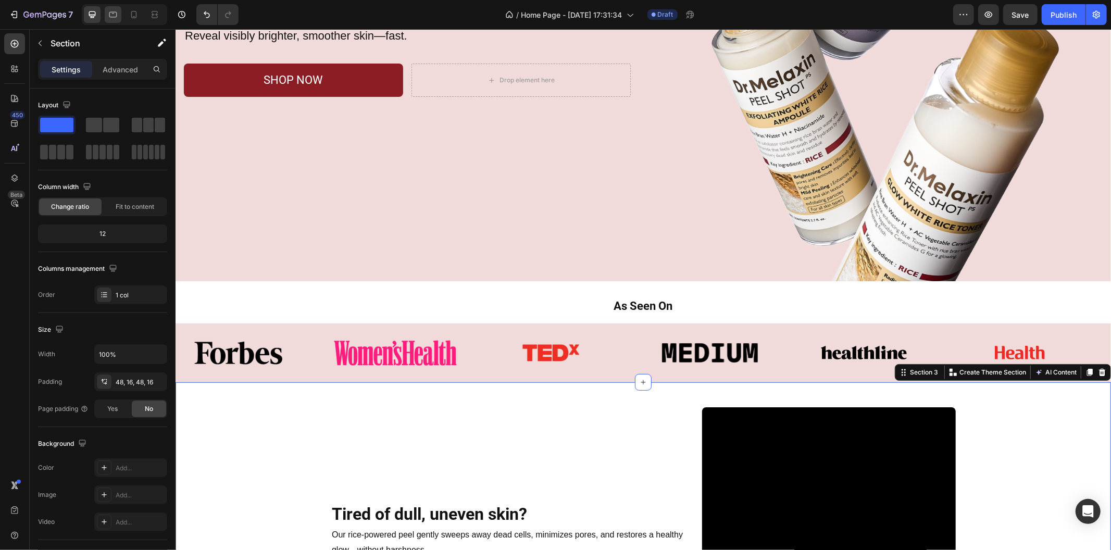
click at [112, 11] on icon at bounding box center [113, 14] width 10 height 10
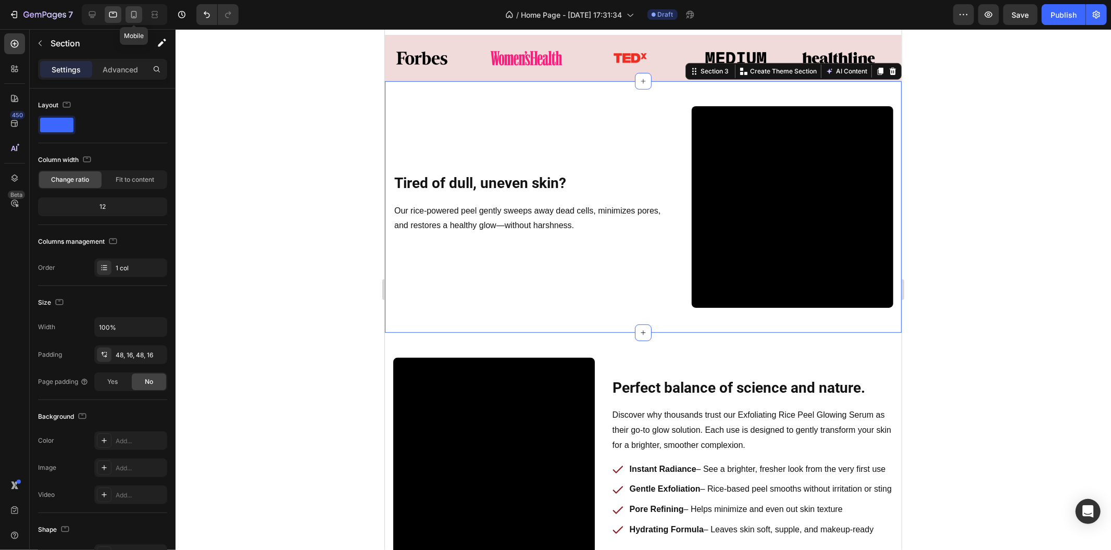
scroll to position [314, 0]
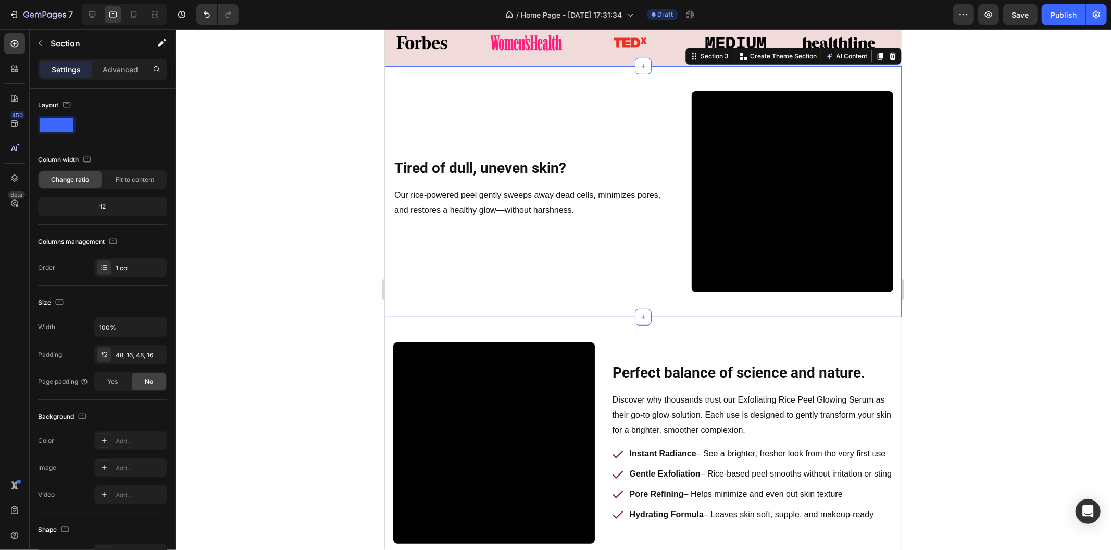
click at [319, 209] on div at bounding box center [642, 289] width 935 height 521
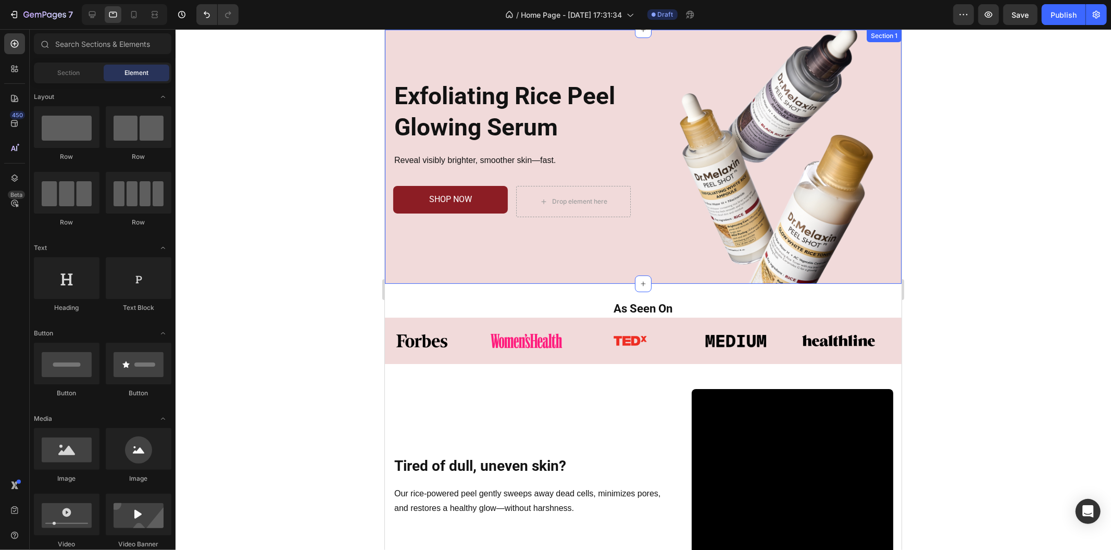
scroll to position [0, 0]
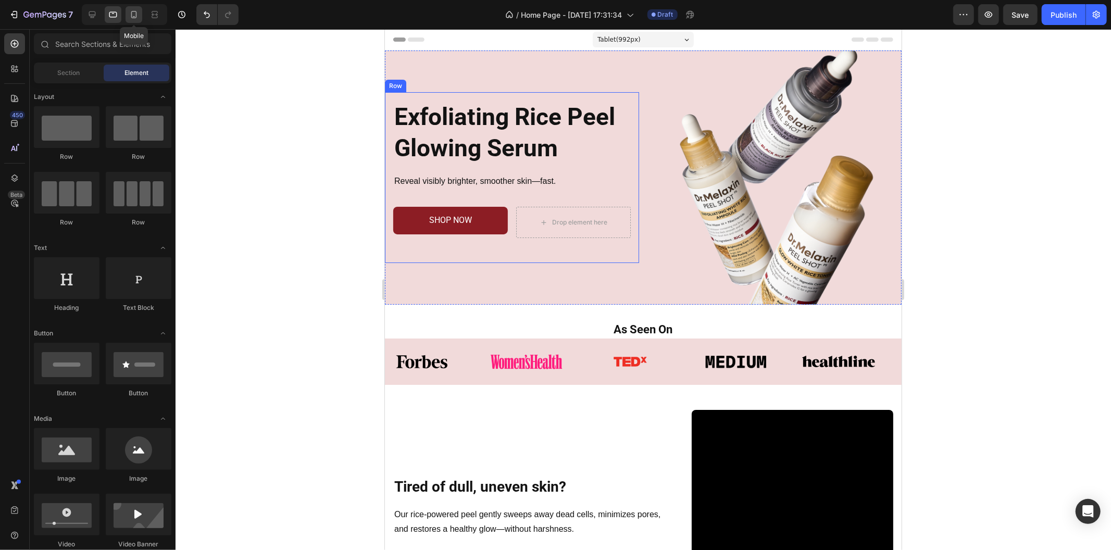
click at [136, 19] on icon at bounding box center [134, 14] width 10 height 10
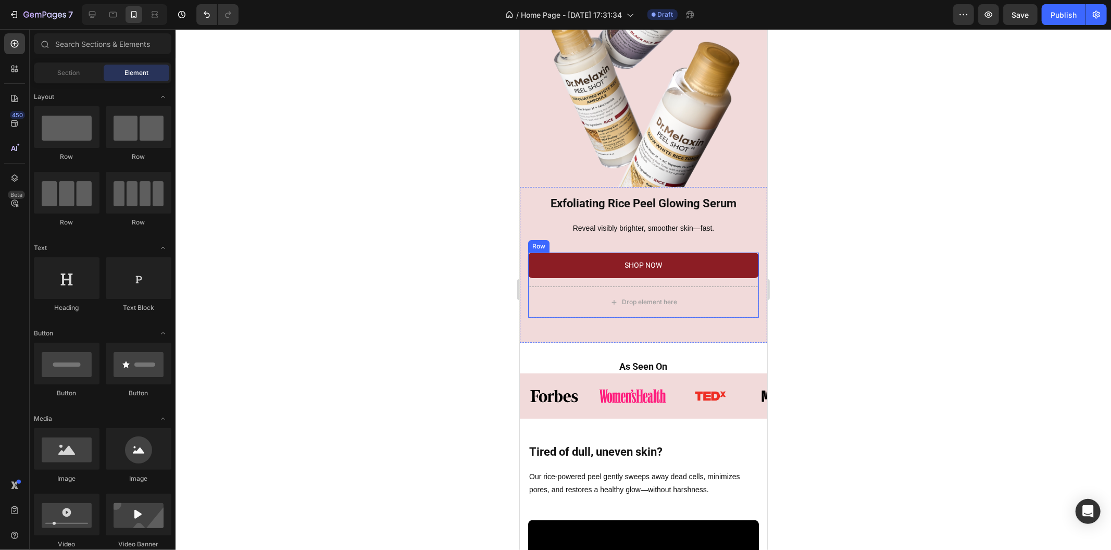
scroll to position [116, 0]
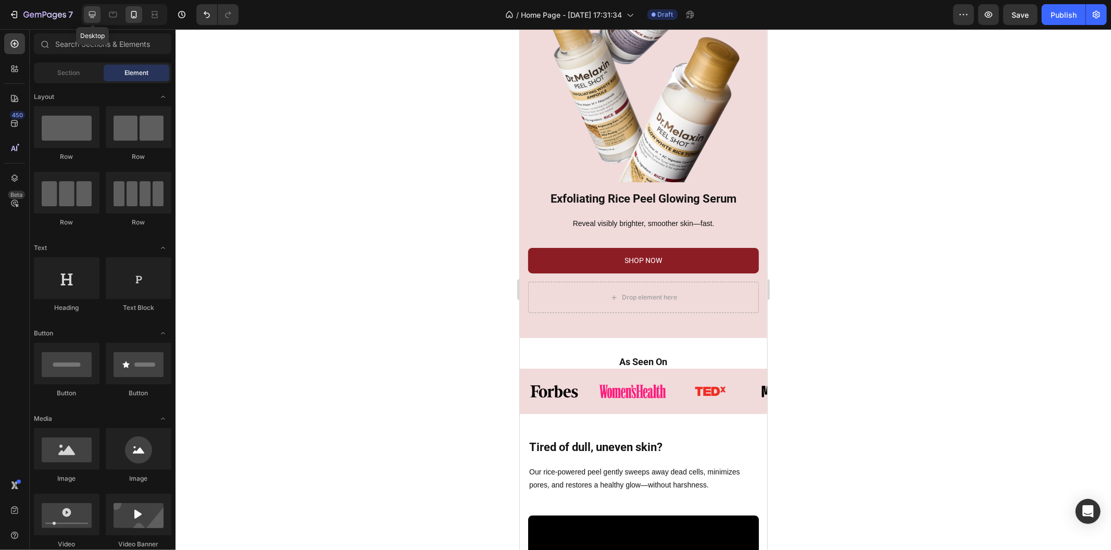
click at [95, 18] on icon at bounding box center [92, 14] width 10 height 10
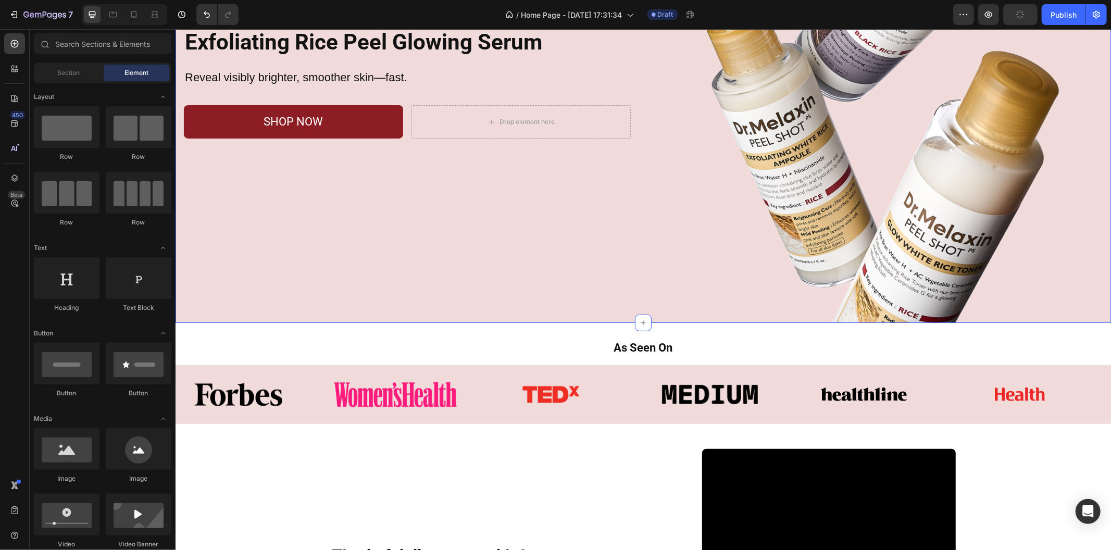
scroll to position [231, 0]
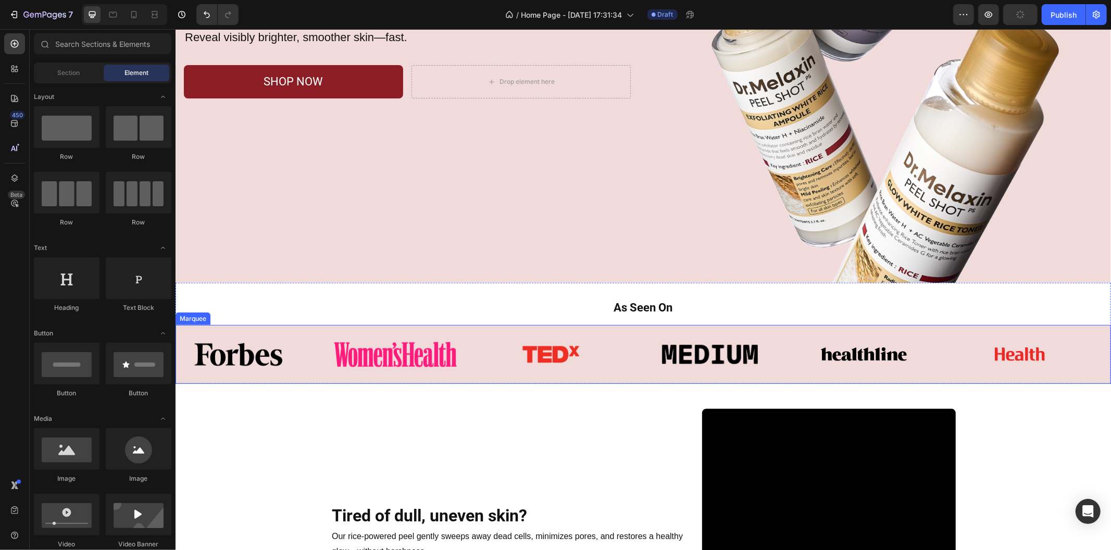
click at [311, 333] on div "Image" at bounding box center [253, 354] width 156 height 42
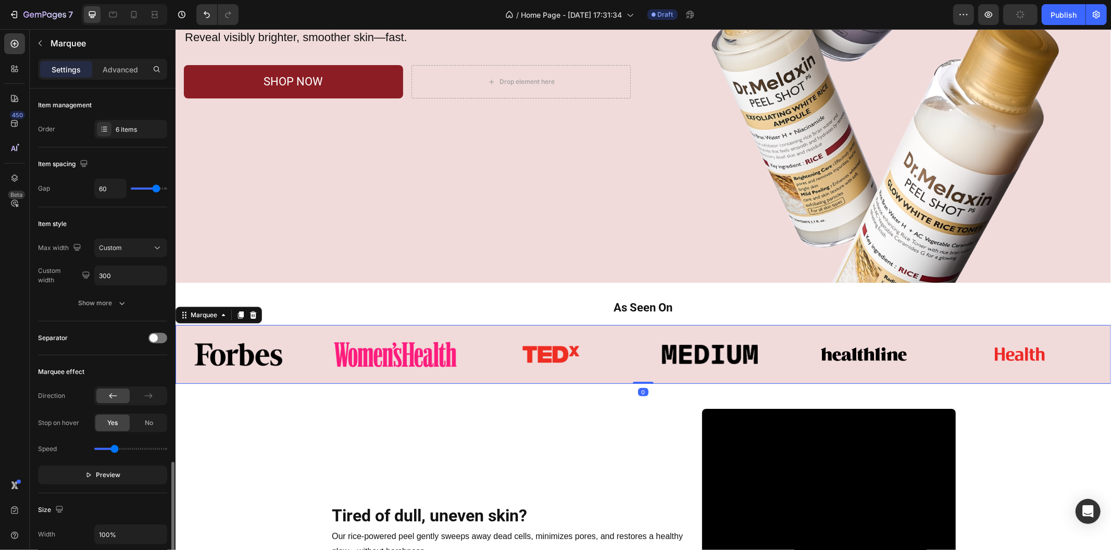
scroll to position [289, 0]
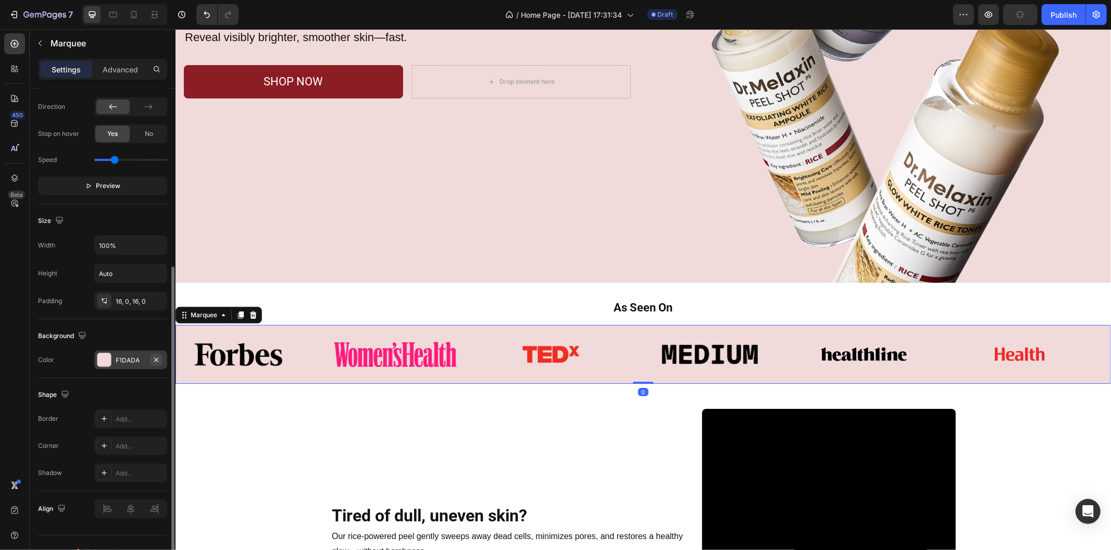
click at [156, 357] on icon "button" at bounding box center [156, 360] width 8 height 8
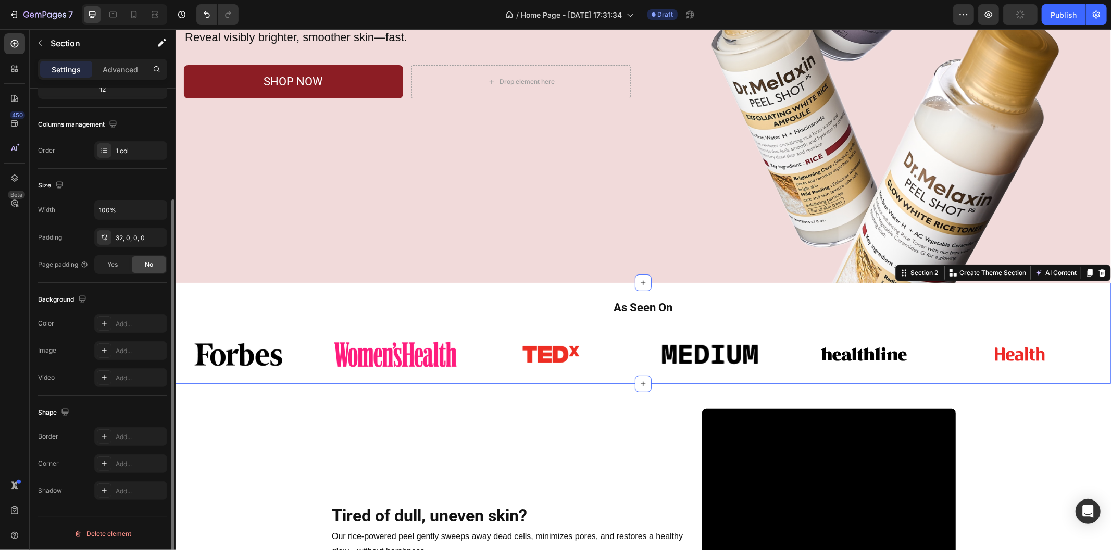
click at [292, 287] on div "As Seen On Heading Row Image Image Image Image Image Image Image Image Image Im…" at bounding box center [642, 332] width 935 height 101
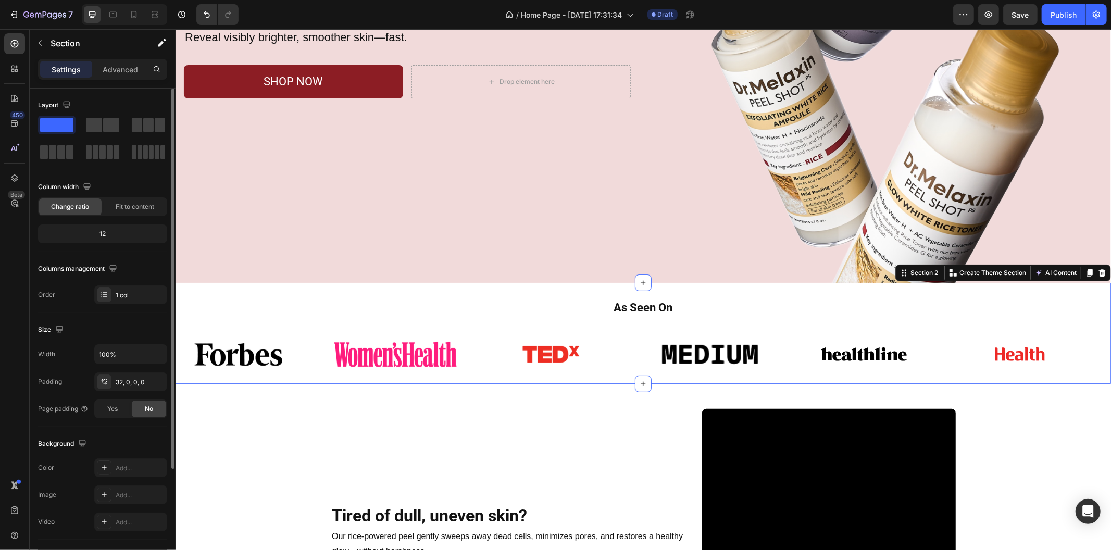
scroll to position [144, 0]
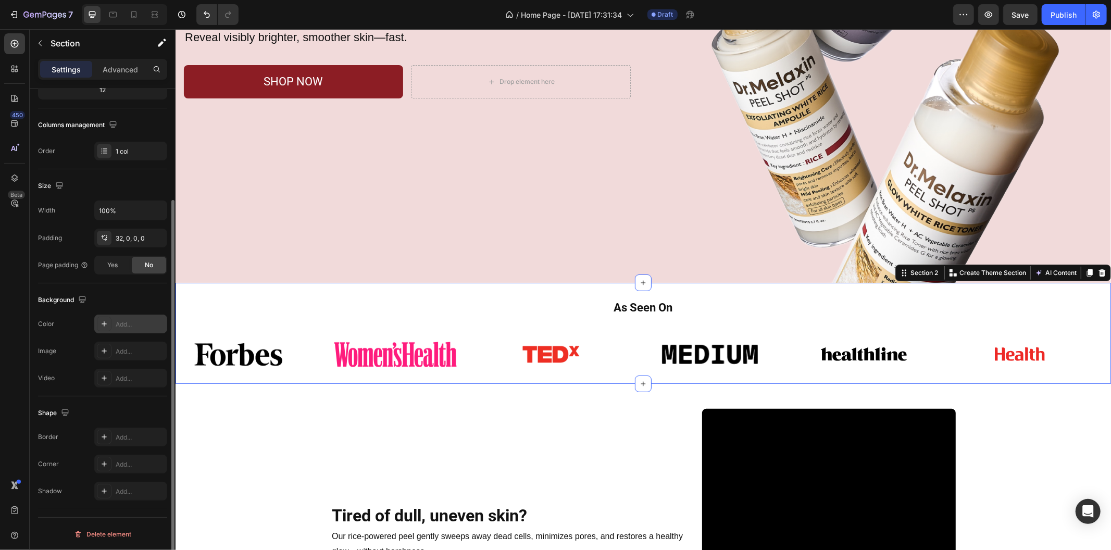
click at [132, 324] on div "Add..." at bounding box center [140, 324] width 49 height 9
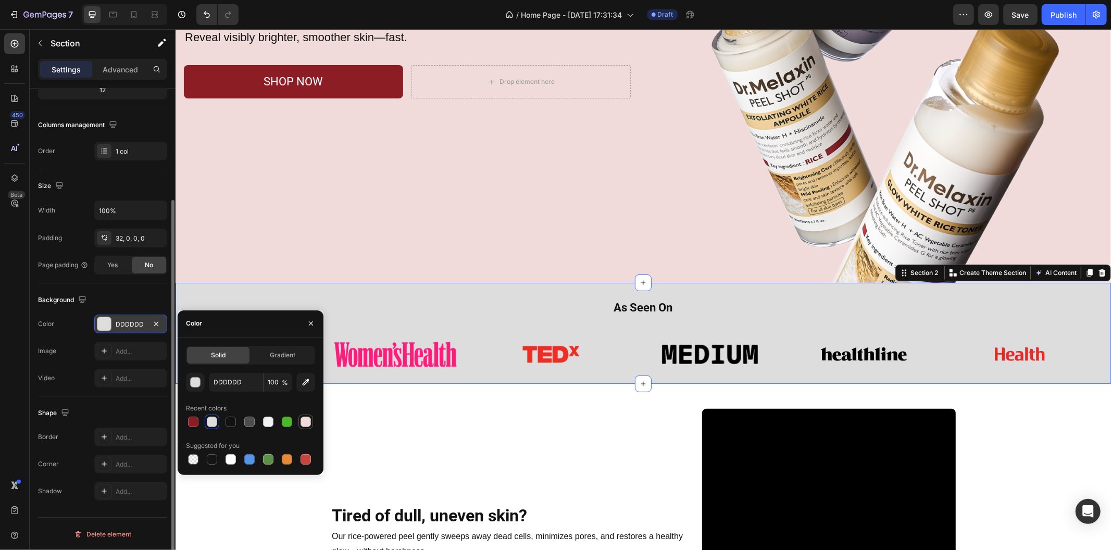
click at [306, 423] on div at bounding box center [305, 422] width 10 height 10
type input "F1DADA"
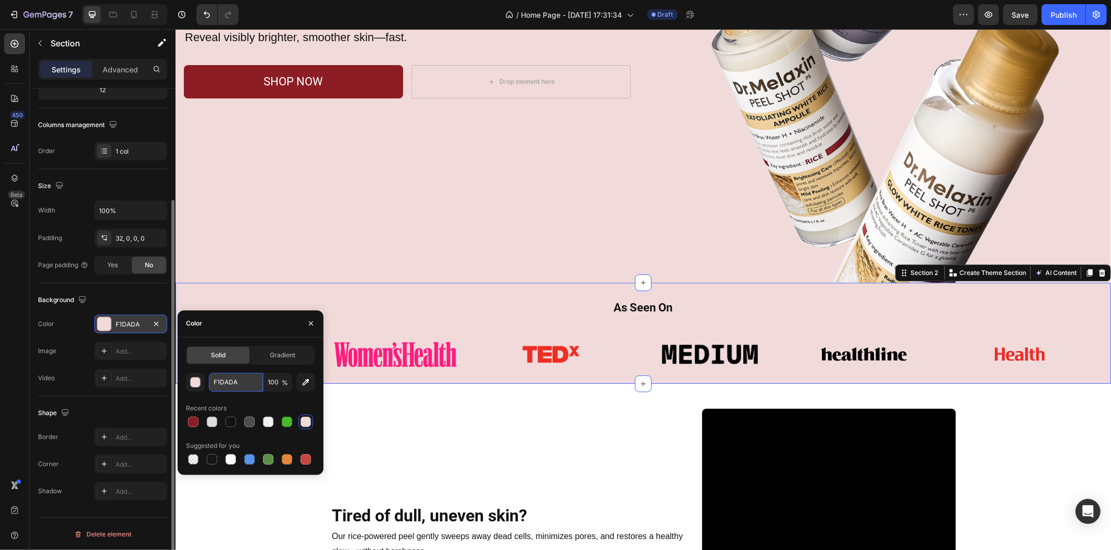
click at [232, 388] on input "F1DADA" at bounding box center [236, 382] width 54 height 19
click at [275, 356] on span "Gradient" at bounding box center [283, 354] width 26 height 9
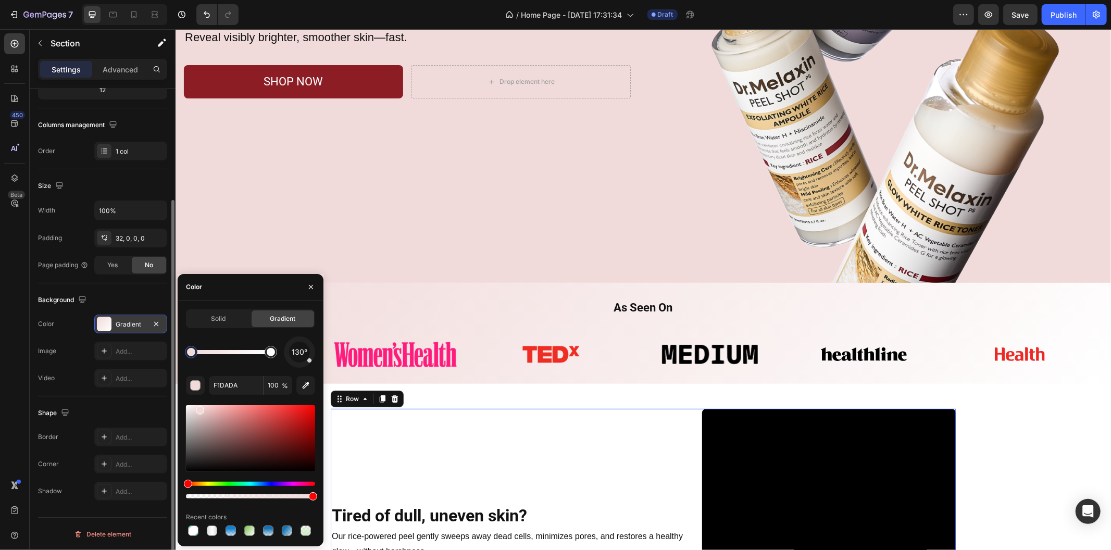
click at [418, 424] on div "Tired of dull, uneven skin? Heading Row Our rice-powered peel gently sweeps awa…" at bounding box center [507, 535] width 355 height 254
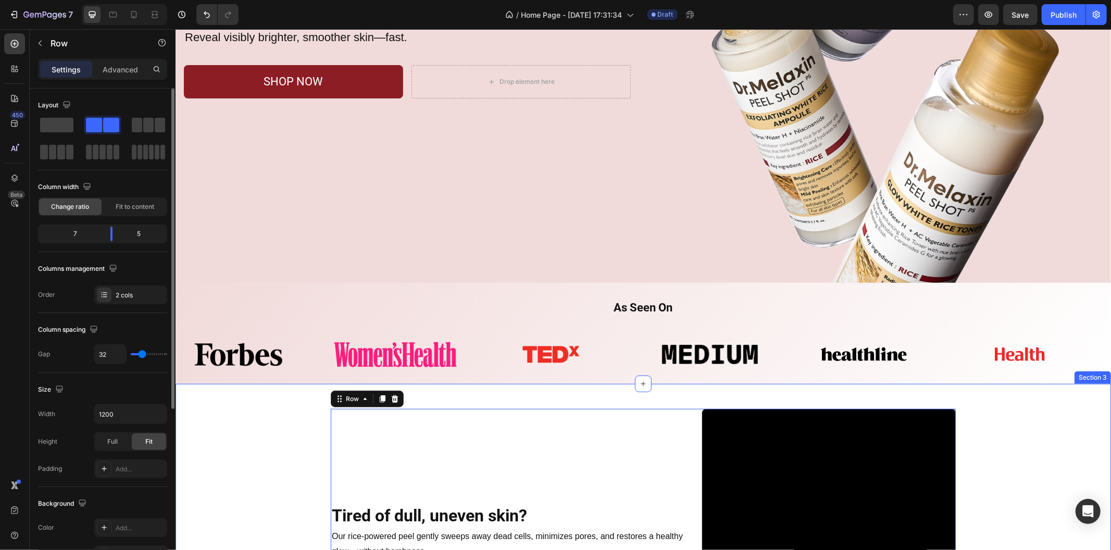
click at [245, 463] on div "Tired of dull, uneven skin? Heading Row Our rice-powered peel gently sweeps awa…" at bounding box center [642, 535] width 918 height 254
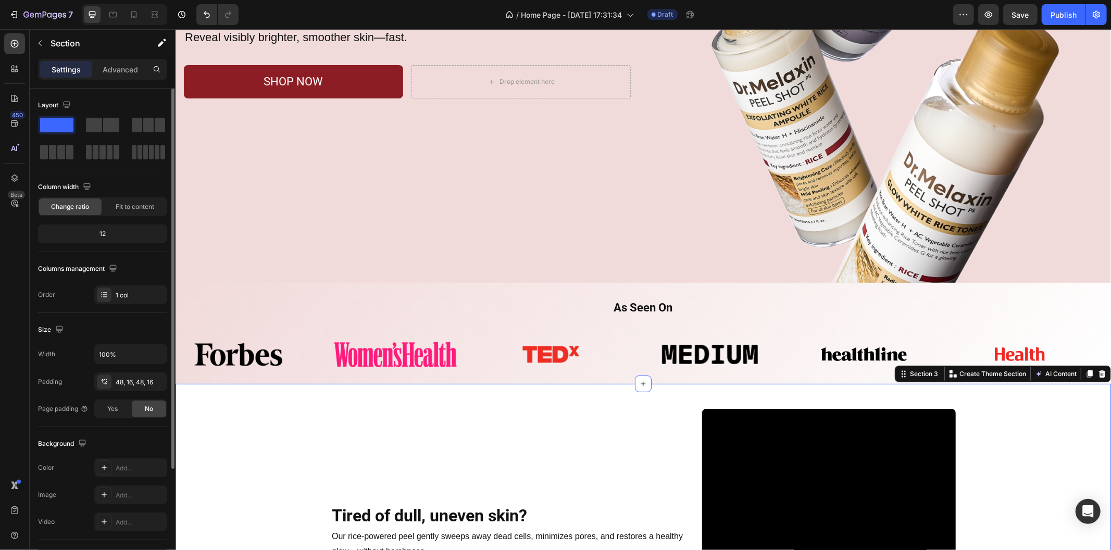
scroll to position [289, 0]
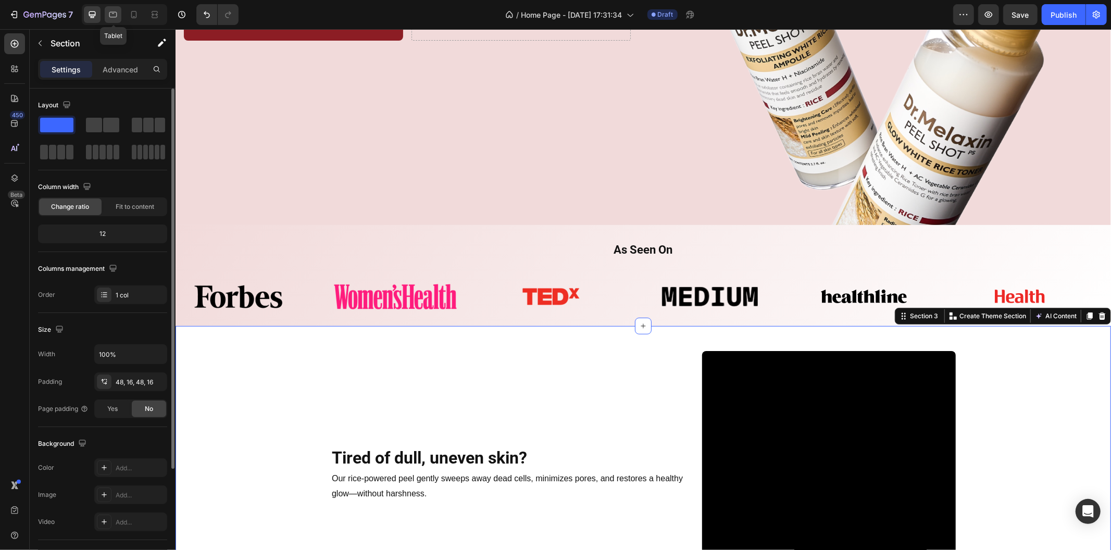
click at [115, 11] on icon at bounding box center [113, 14] width 10 height 10
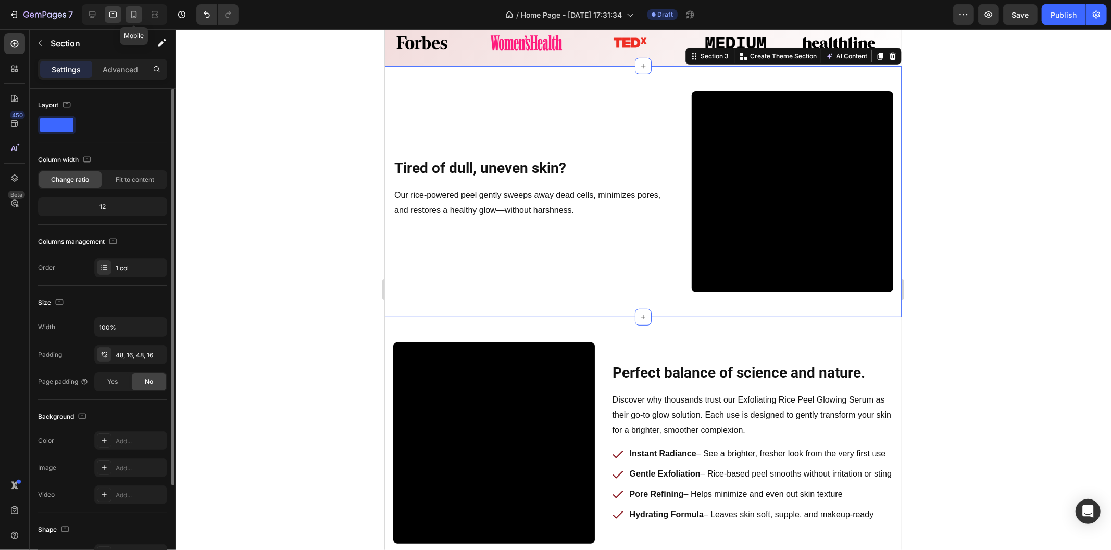
click at [129, 13] on icon at bounding box center [134, 14] width 10 height 10
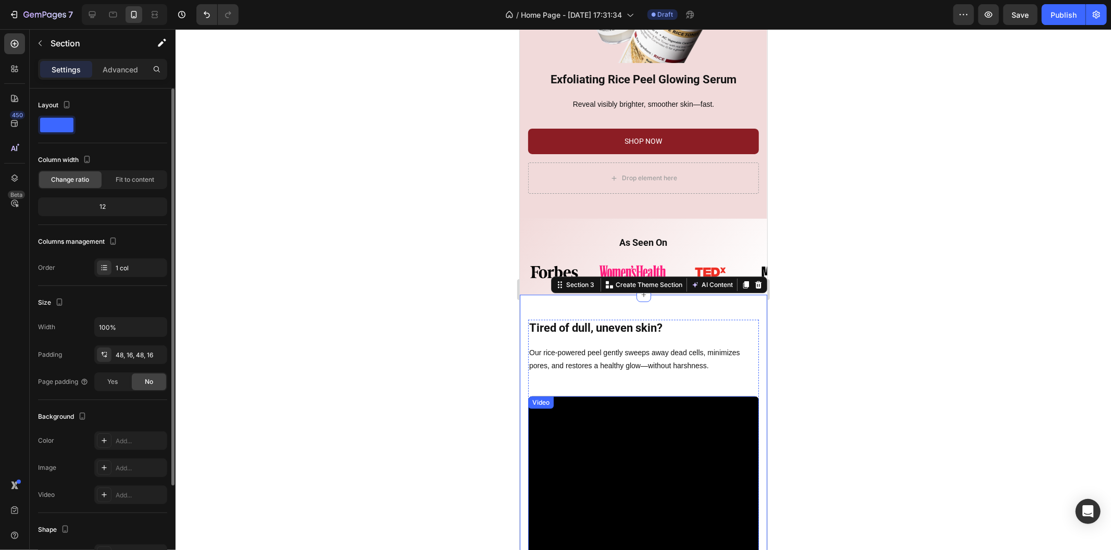
scroll to position [137, 0]
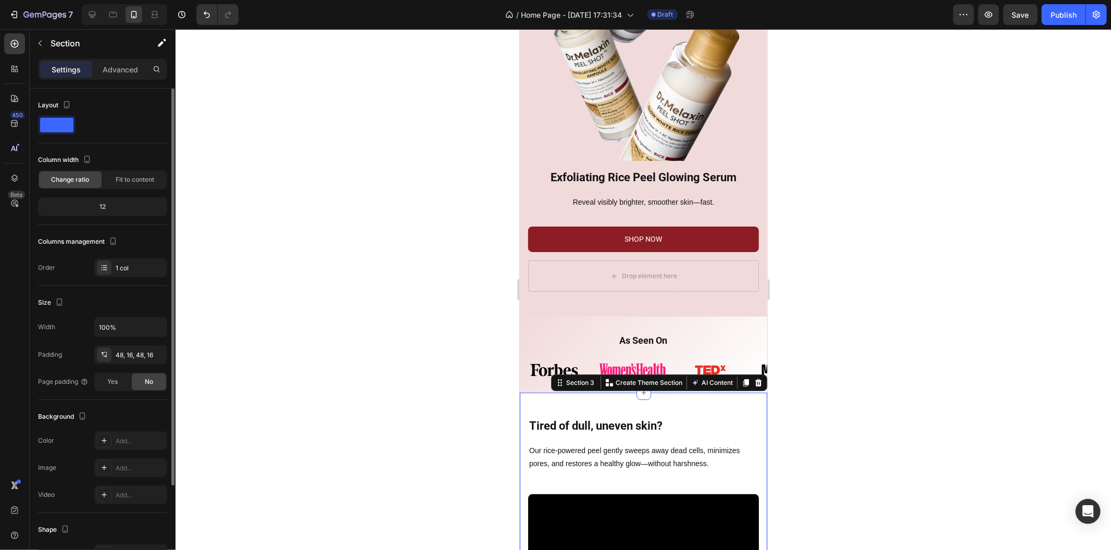
click at [467, 253] on div at bounding box center [642, 289] width 935 height 521
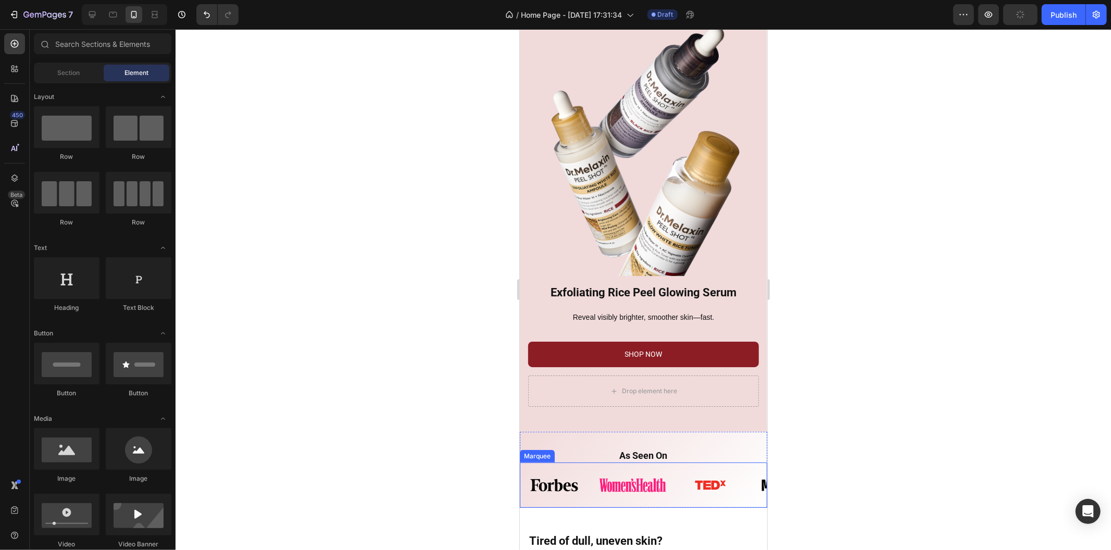
scroll to position [21, 0]
click at [93, 15] on icon at bounding box center [92, 14] width 7 height 7
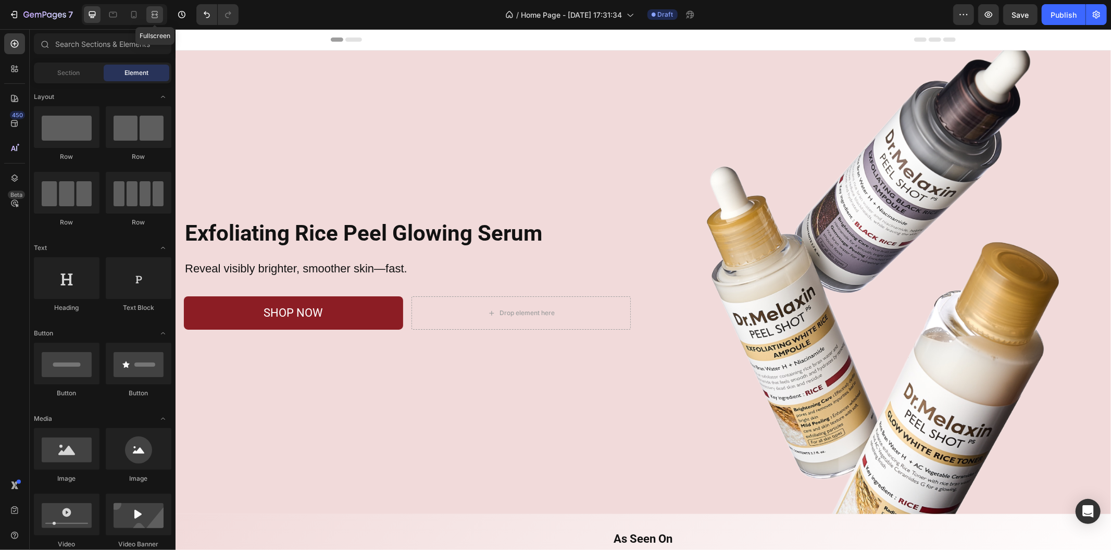
click at [152, 16] on icon at bounding box center [154, 14] width 10 height 10
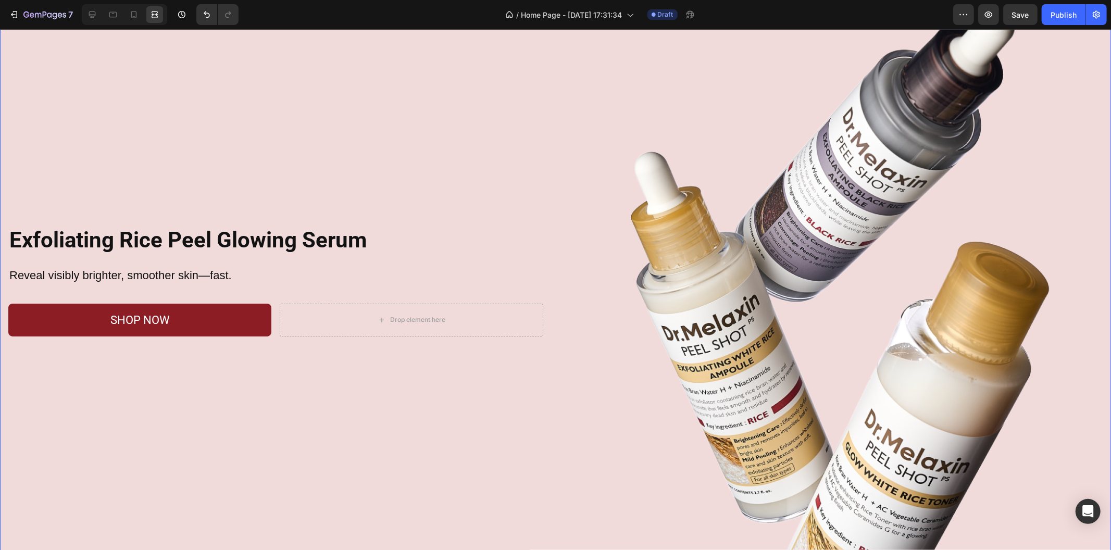
scroll to position [116, 0]
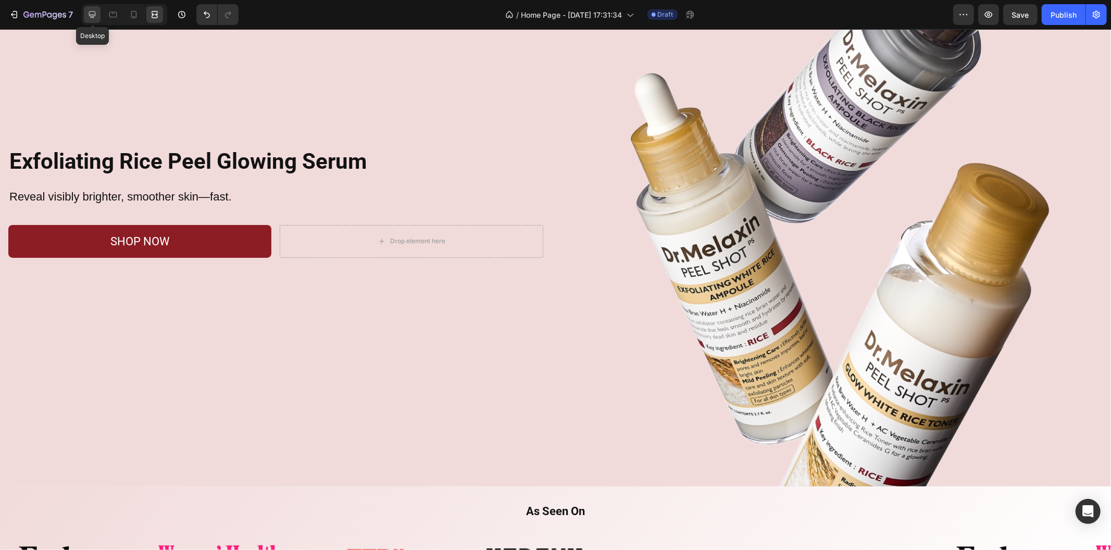
click at [92, 17] on icon at bounding box center [92, 14] width 7 height 7
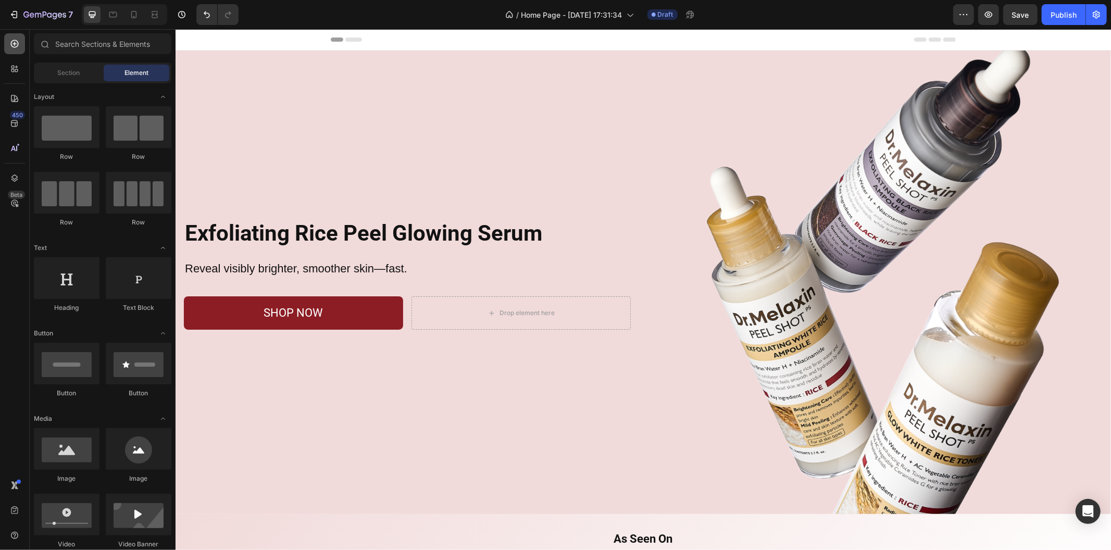
click at [11, 41] on icon at bounding box center [14, 44] width 10 height 10
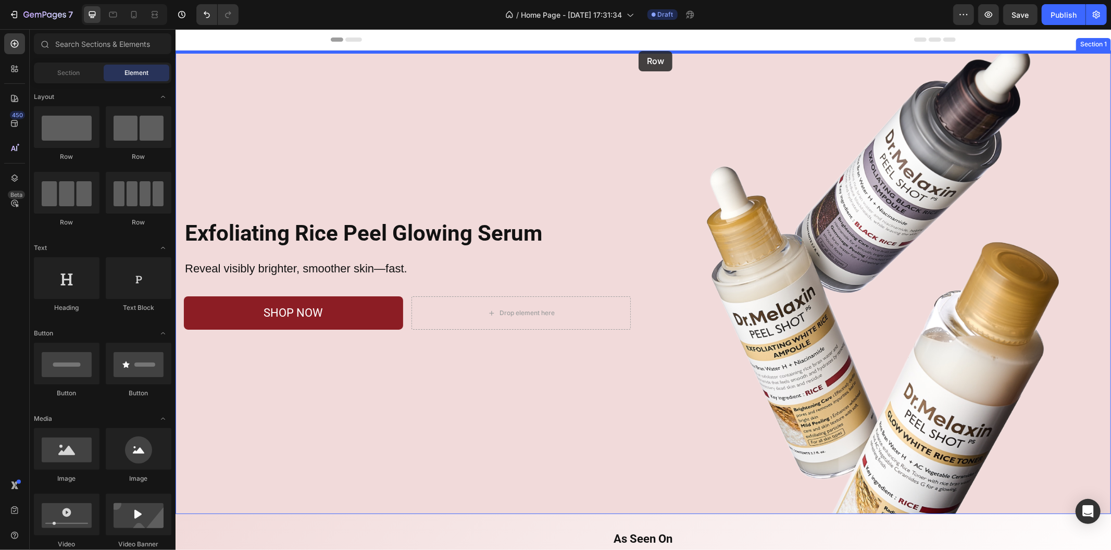
drag, startPoint x: 264, startPoint y: 159, endPoint x: 638, endPoint y: 51, distance: 388.8
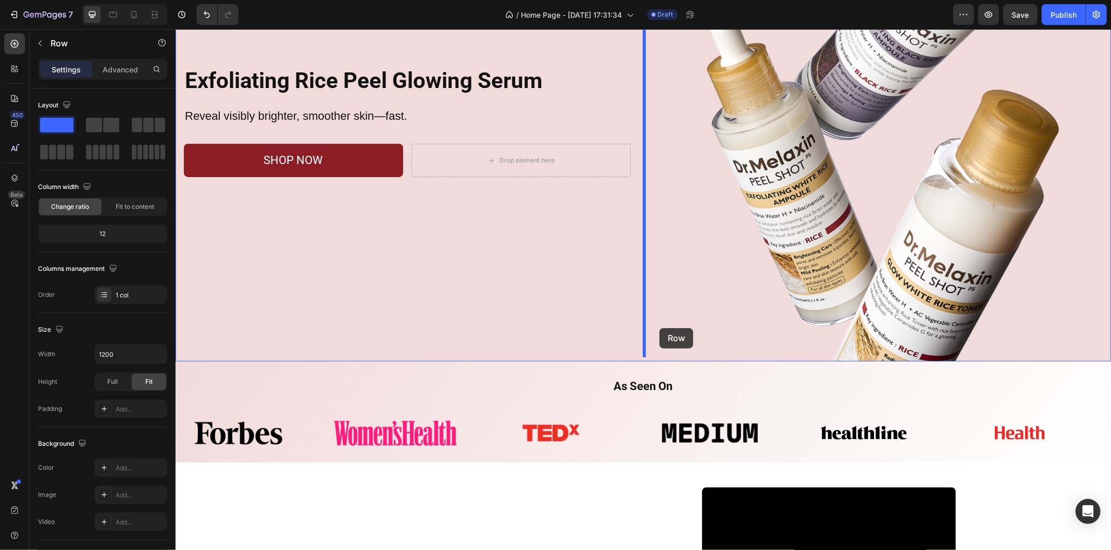
scroll to position [231, 0]
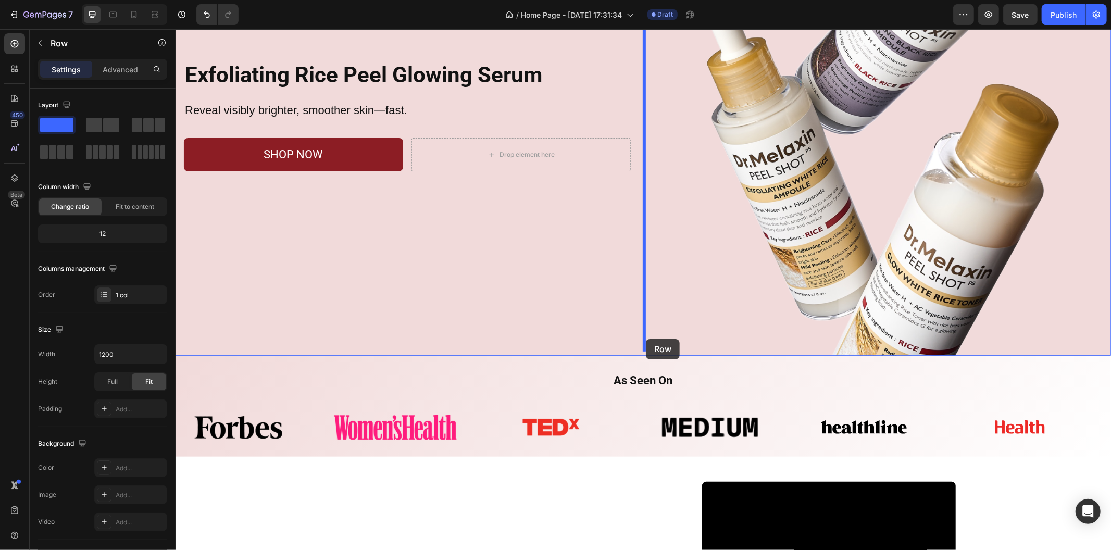
drag, startPoint x: 524, startPoint y: 85, endPoint x: 644, endPoint y: 337, distance: 278.8
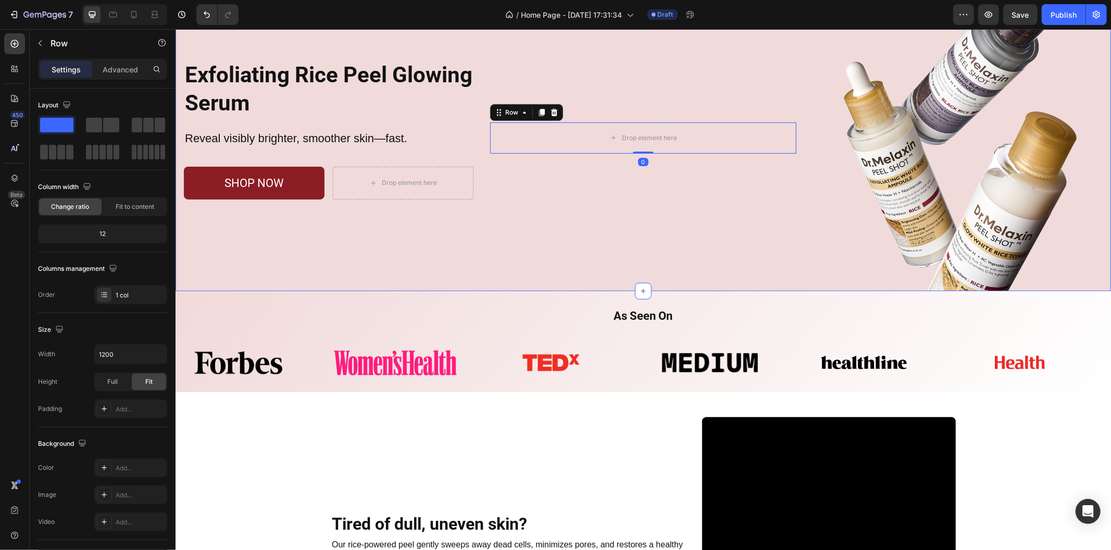
click at [593, 259] on div "Drop element here Row 0" at bounding box center [642, 137] width 306 height 306
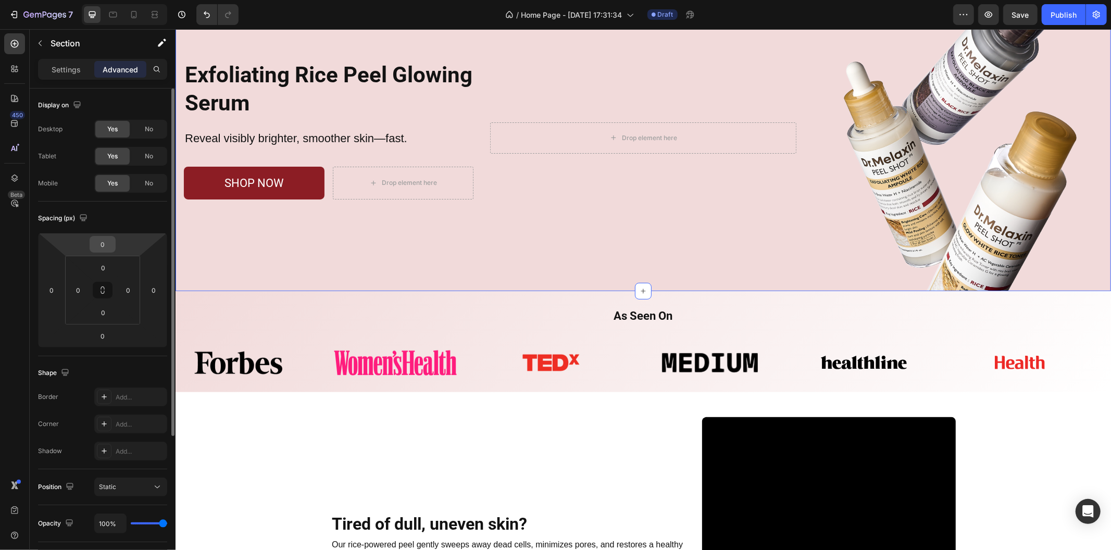
click at [110, 243] on input "0" at bounding box center [102, 244] width 21 height 16
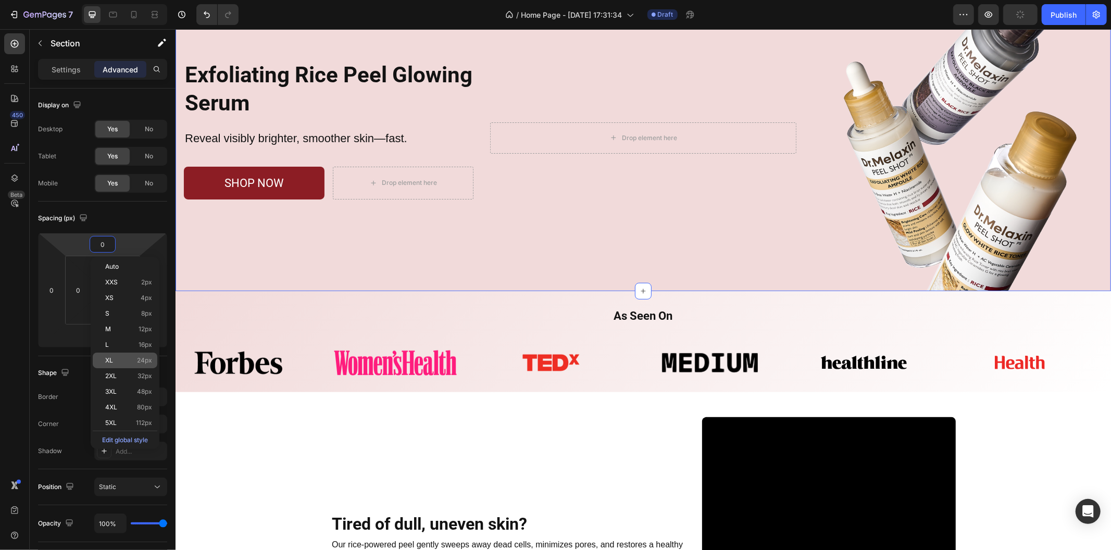
click at [135, 362] on p "XL 24px" at bounding box center [128, 360] width 47 height 7
type input "24"
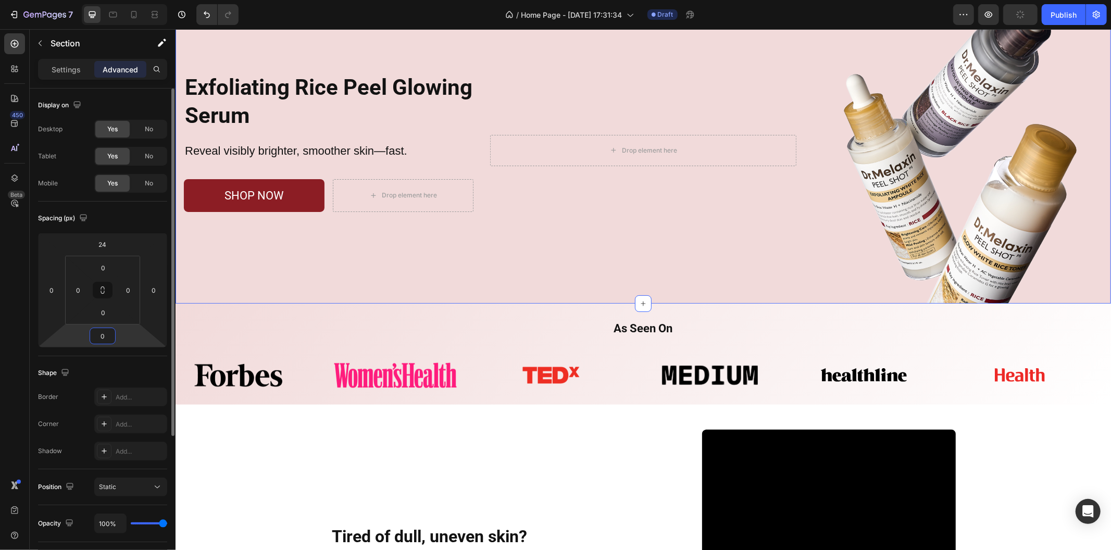
click at [107, 336] on input "0" at bounding box center [102, 336] width 21 height 16
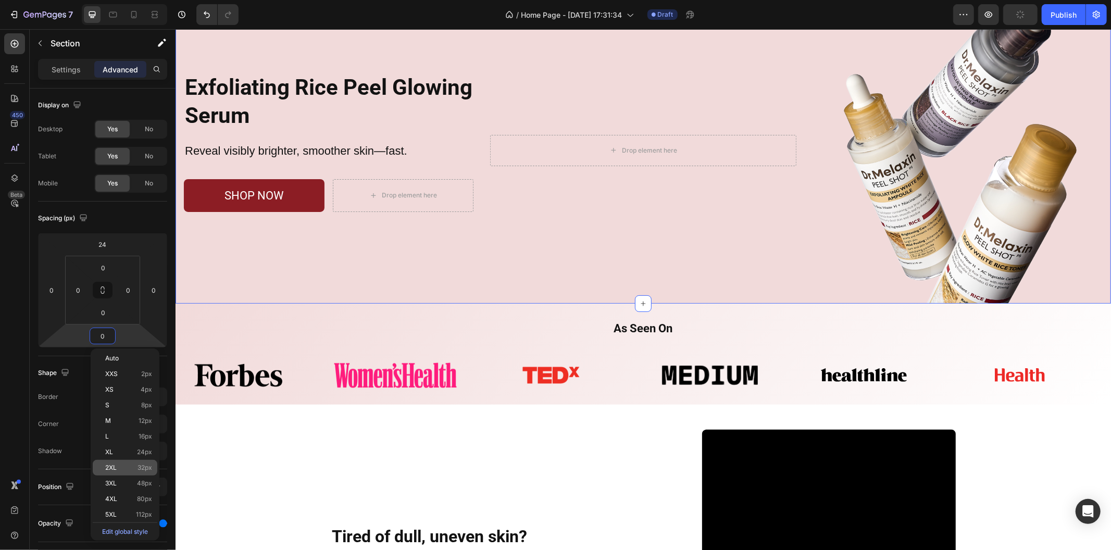
click at [136, 461] on div "2XL 32px" at bounding box center [125, 468] width 65 height 16
type input "32"
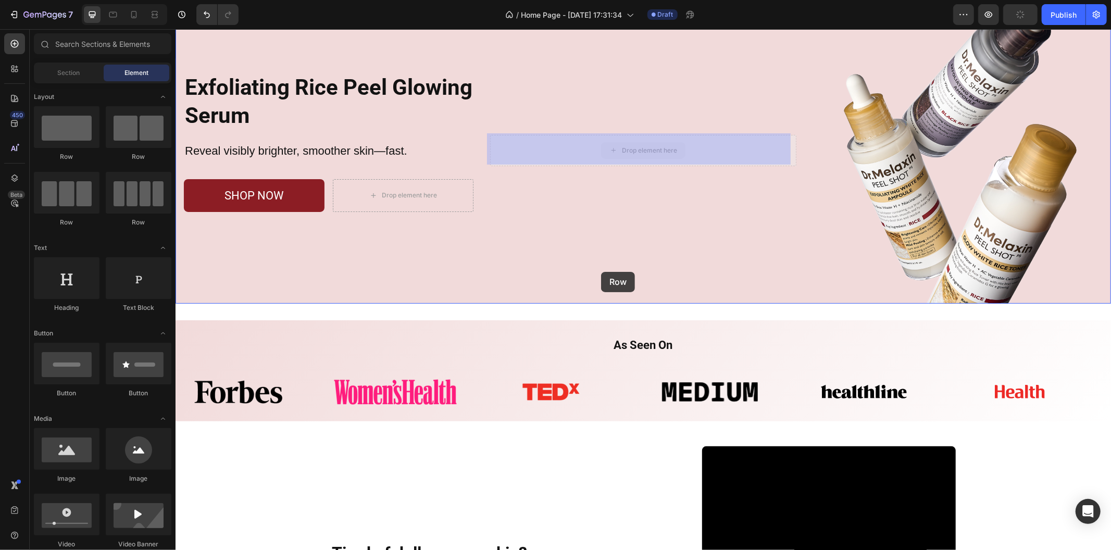
drag, startPoint x: 659, startPoint y: 145, endPoint x: 598, endPoint y: 275, distance: 143.7
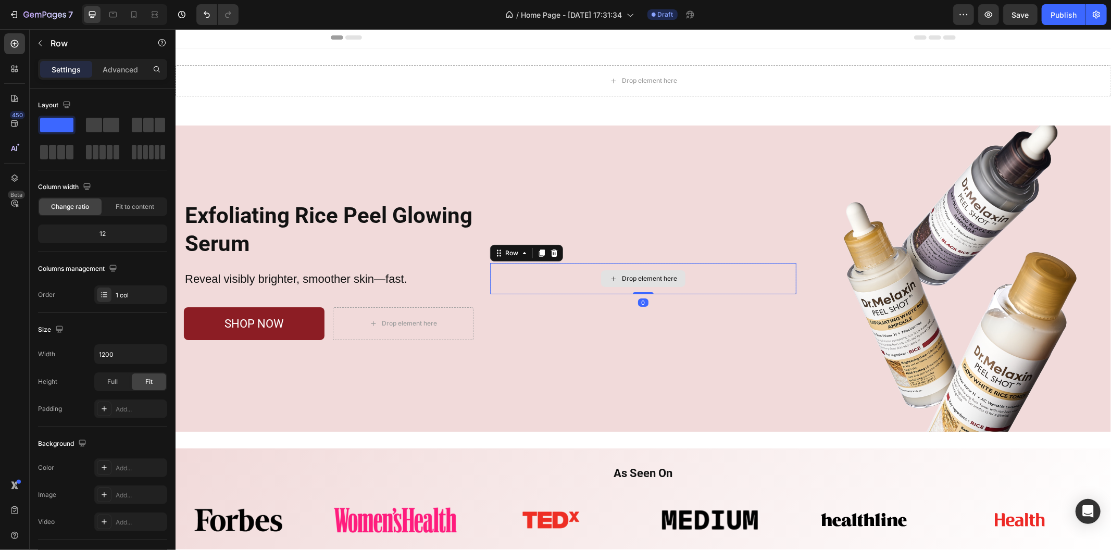
scroll to position [0, 0]
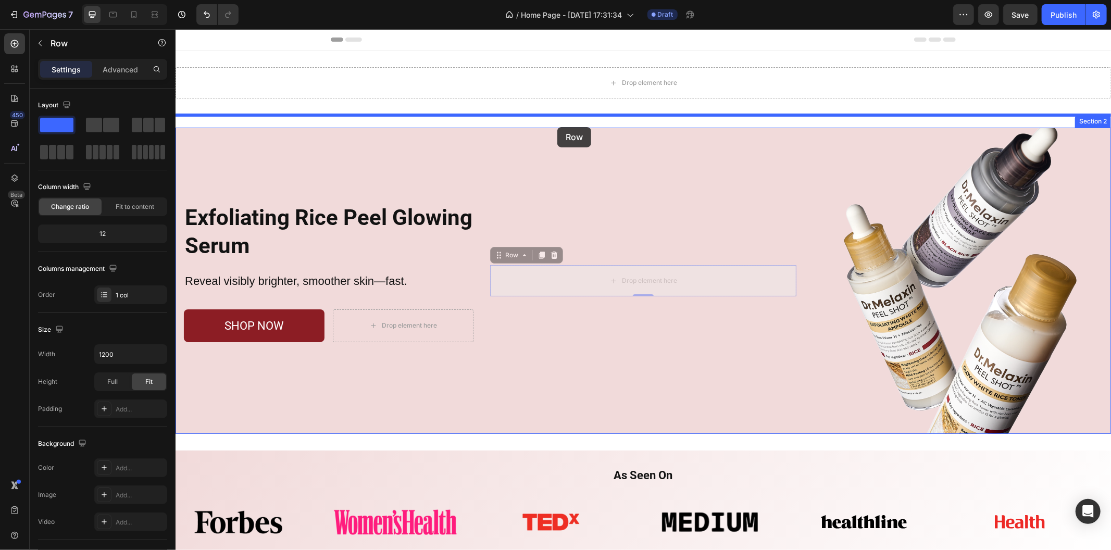
drag, startPoint x: 581, startPoint y: 279, endPoint x: 557, endPoint y: 127, distance: 153.9
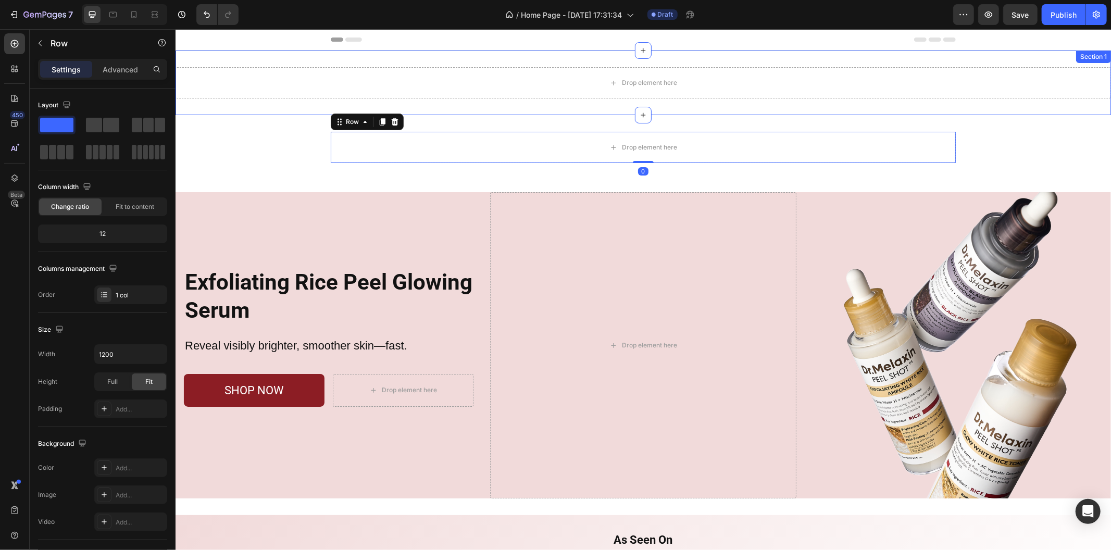
click at [825, 111] on div "Drop element here Section 1" at bounding box center [642, 82] width 935 height 65
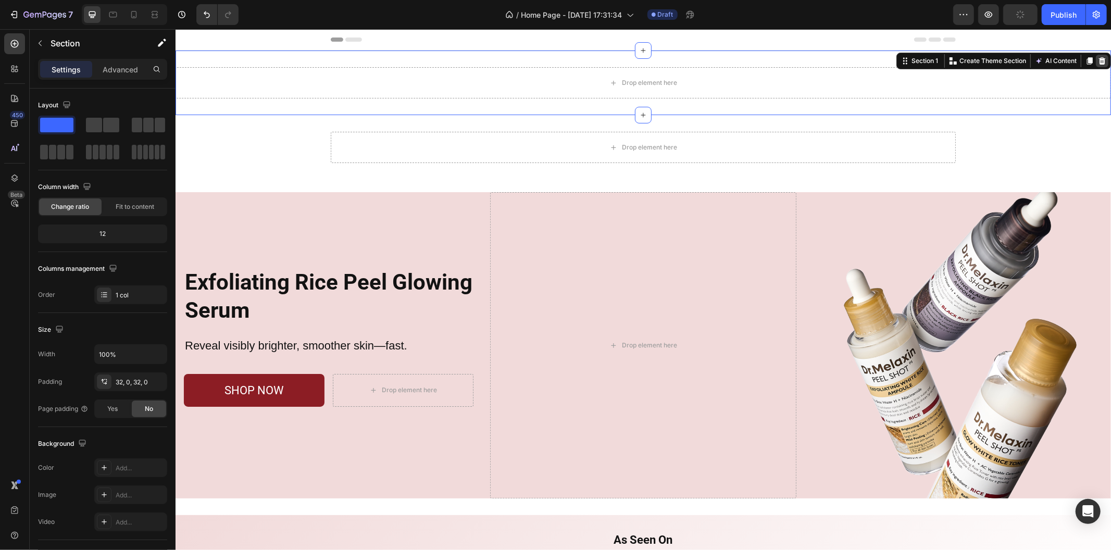
click at [1098, 58] on icon at bounding box center [1101, 60] width 7 height 7
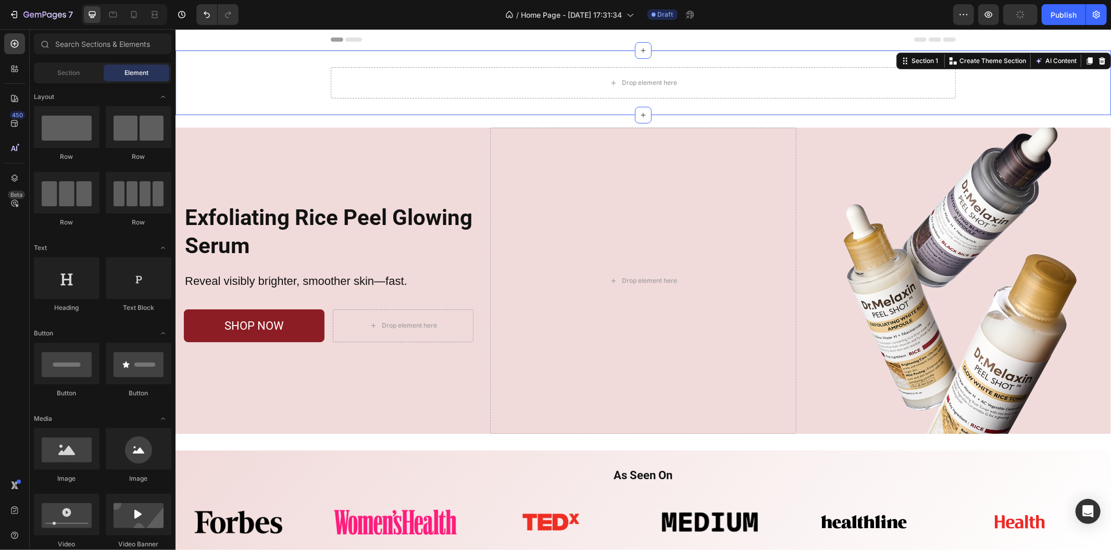
click at [1013, 110] on div "Drop element here Row Section 1 Create Theme Section AI Content Write with GemA…" at bounding box center [642, 82] width 935 height 65
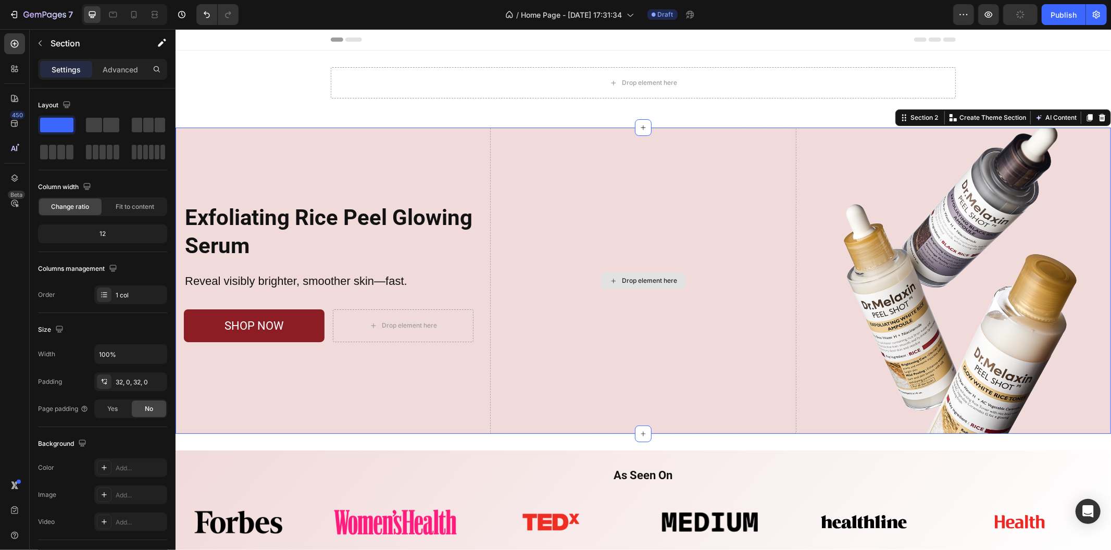
click at [764, 193] on div "Drop element here" at bounding box center [642, 280] width 306 height 306
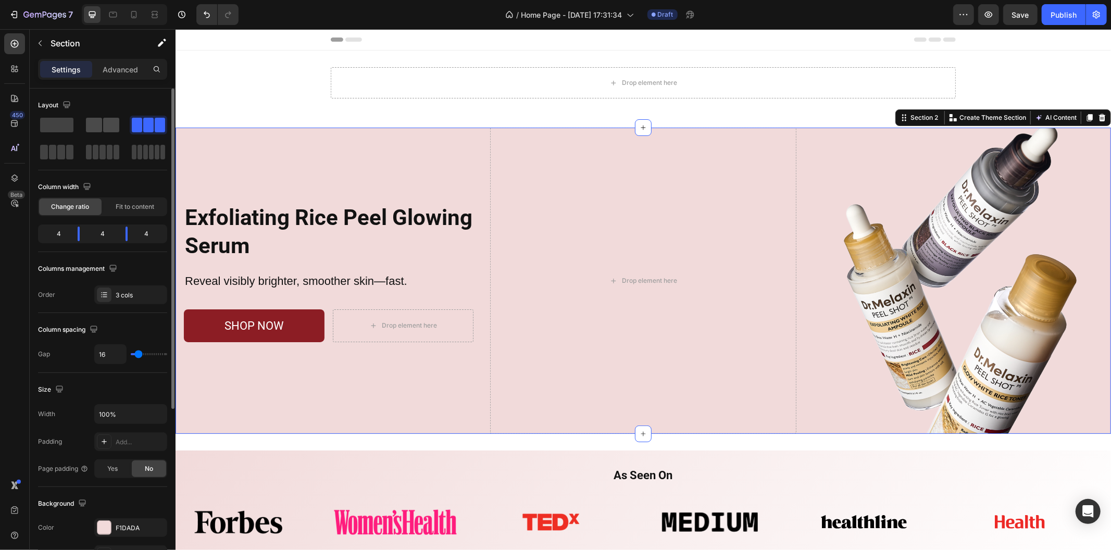
click at [130, 132] on div at bounding box center [148, 125] width 37 height 19
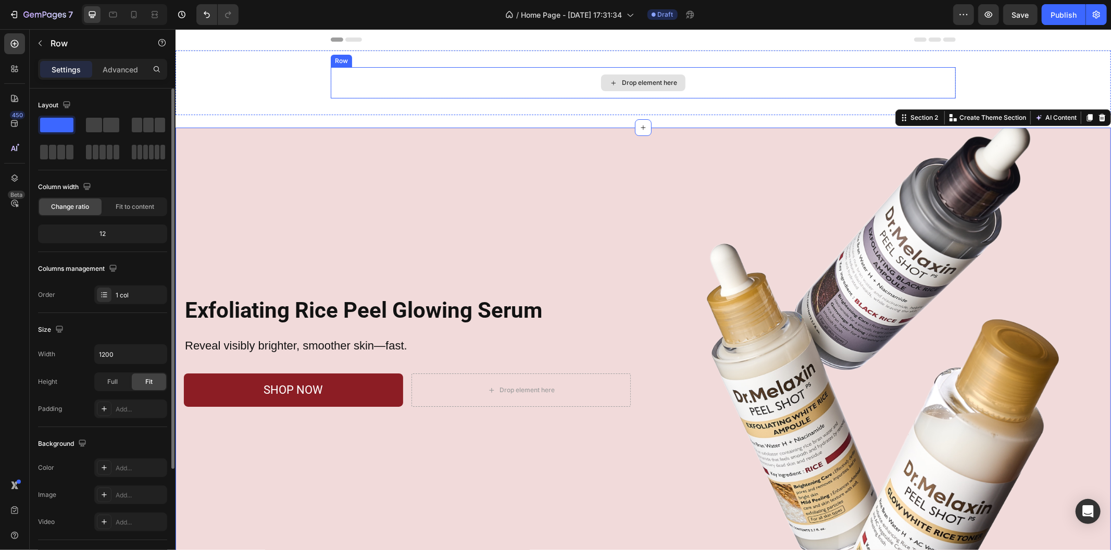
click at [508, 83] on div "Drop element here" at bounding box center [642, 82] width 625 height 31
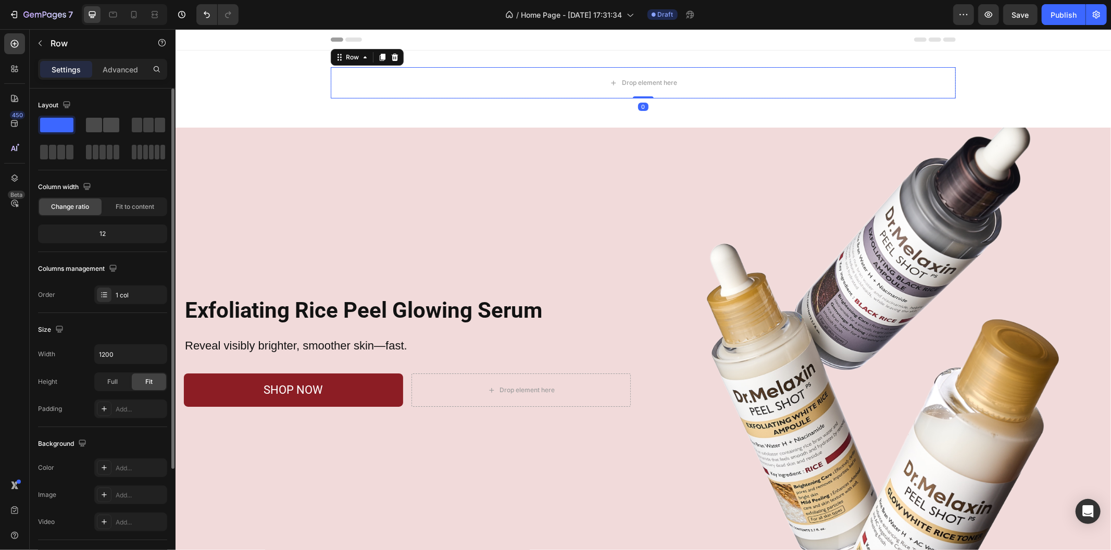
click at [106, 120] on span at bounding box center [111, 125] width 16 height 15
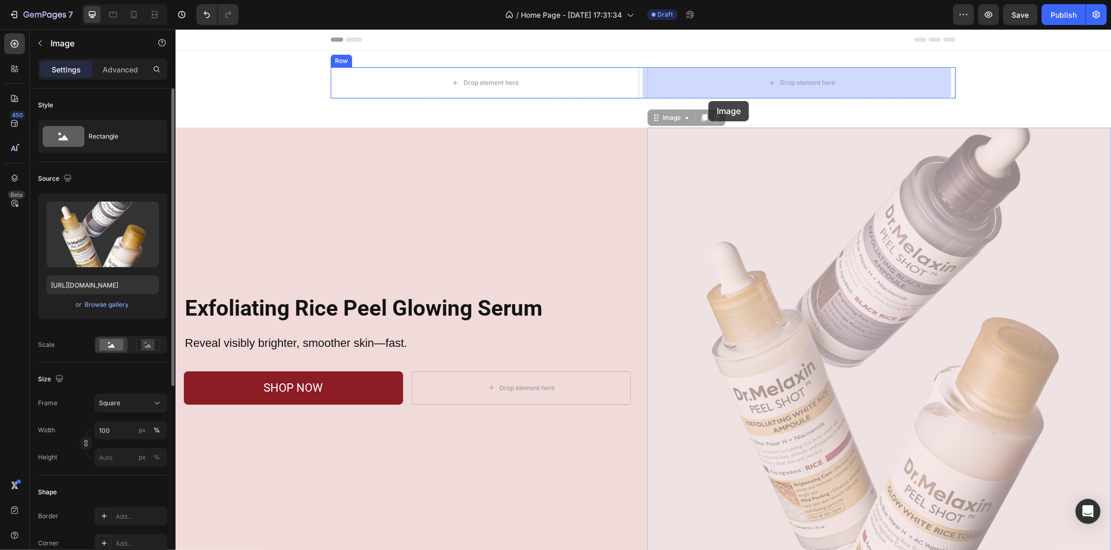
drag, startPoint x: 742, startPoint y: 282, endPoint x: 709, endPoint y: 83, distance: 202.3
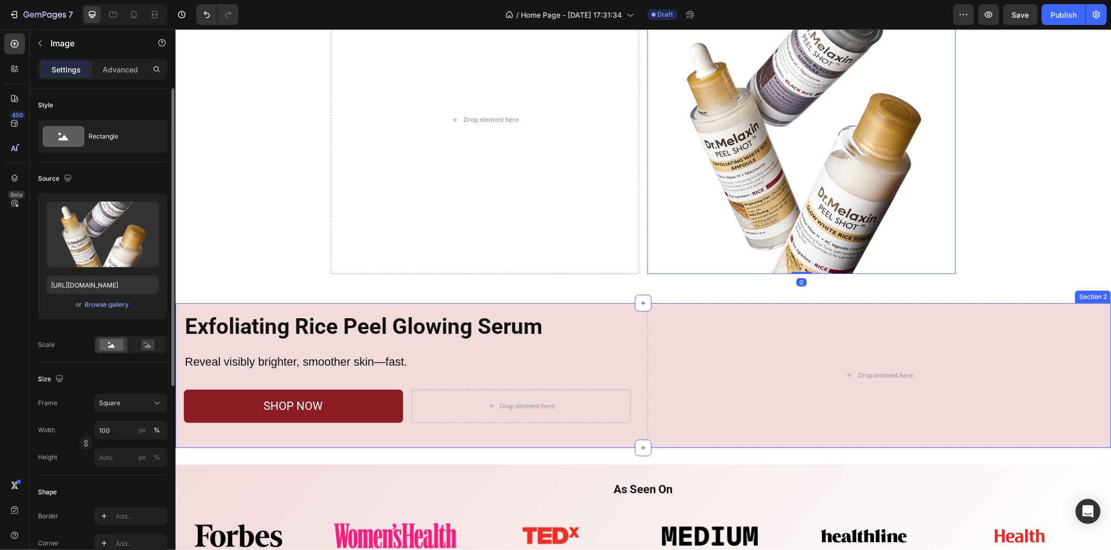
scroll to position [116, 0]
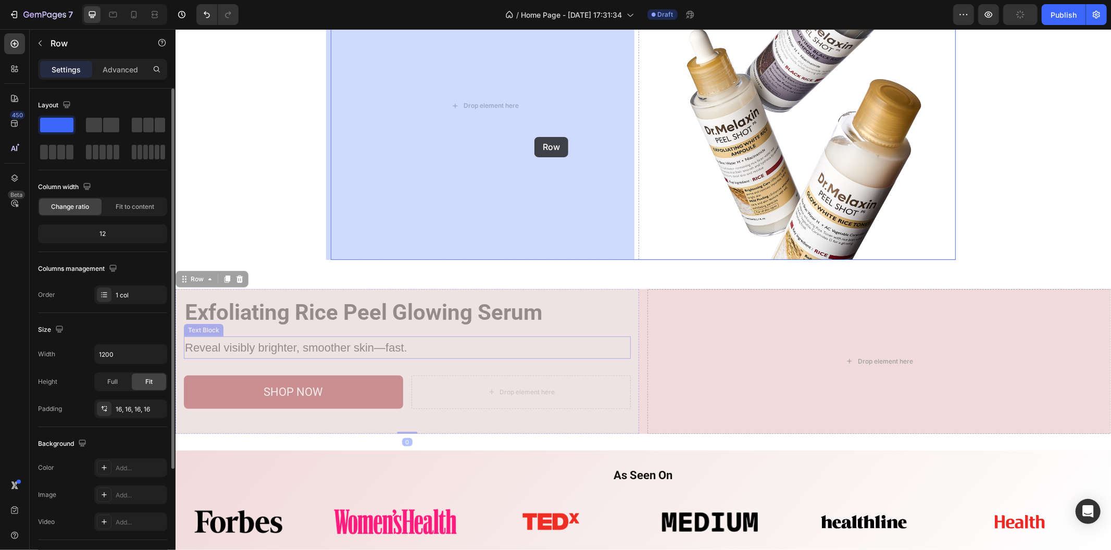
drag, startPoint x: 447, startPoint y: 369, endPoint x: 533, endPoint y: 110, distance: 273.1
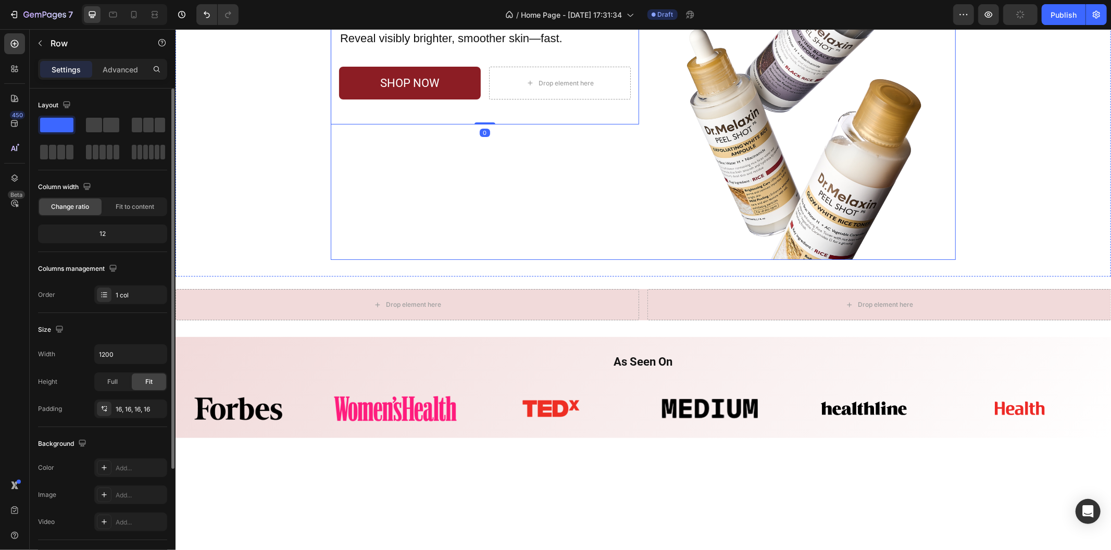
click at [562, 217] on div "Exfoliating Rice Peel Glowing Serum Heading Reveal visibly brighter, smoother s…" at bounding box center [484, 105] width 308 height 308
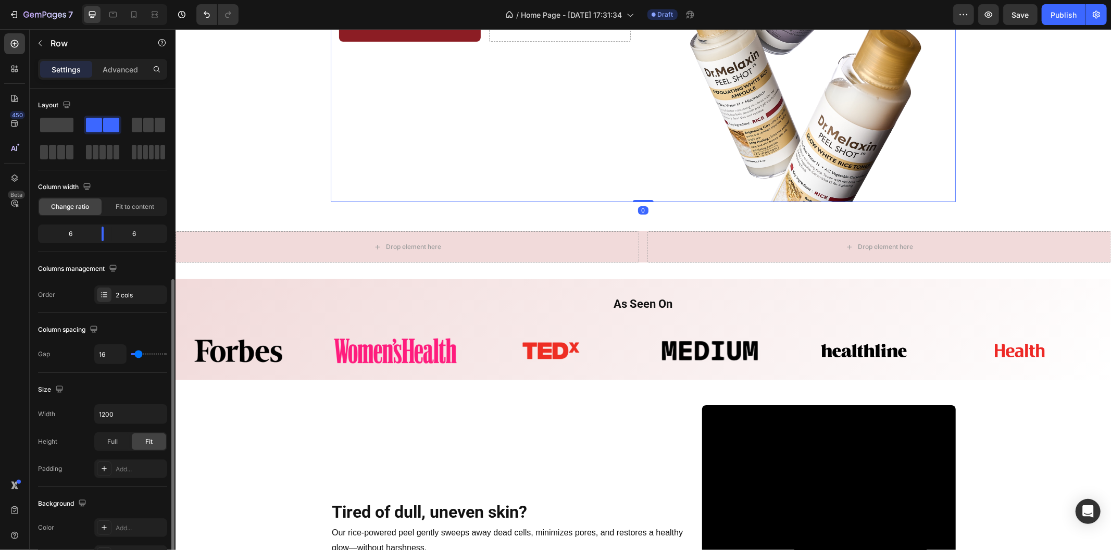
scroll to position [231, 0]
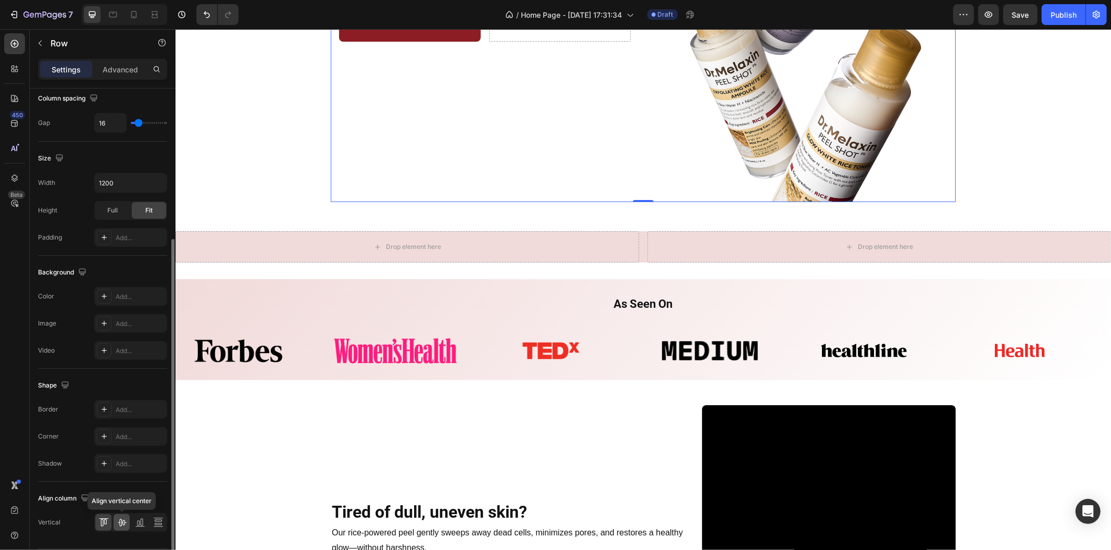
click at [122, 520] on icon at bounding box center [122, 522] width 10 height 10
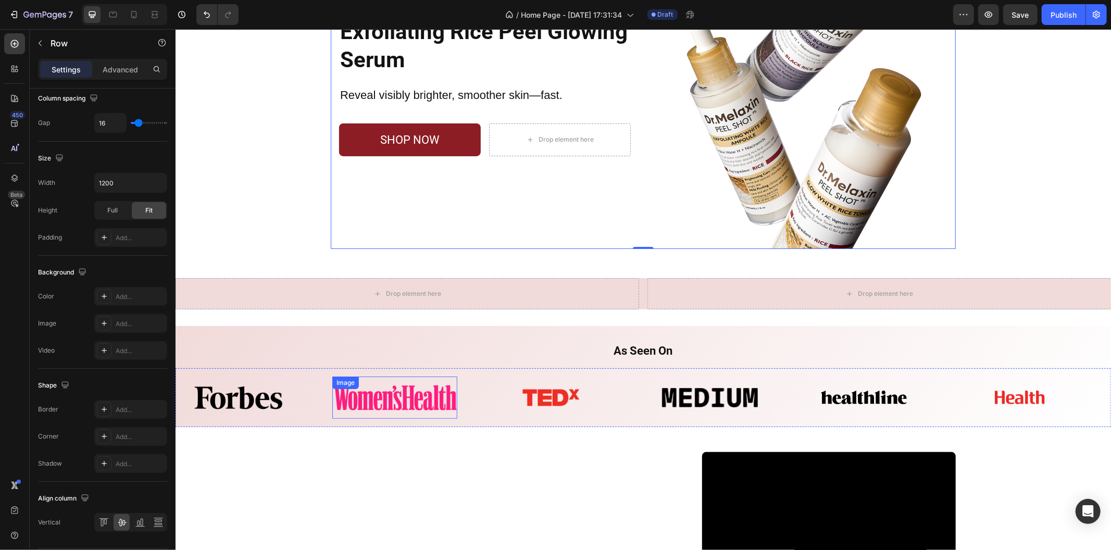
scroll to position [125, 0]
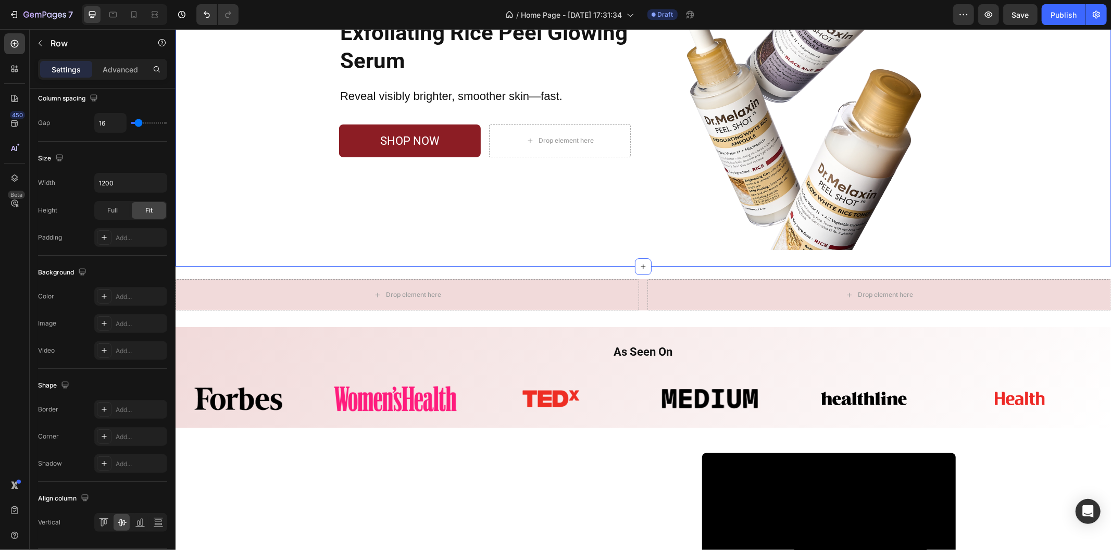
click at [295, 241] on div "Exfoliating Rice Peel Glowing Serum Heading Reveal visibly brighter, smoother s…" at bounding box center [642, 95] width 935 height 308
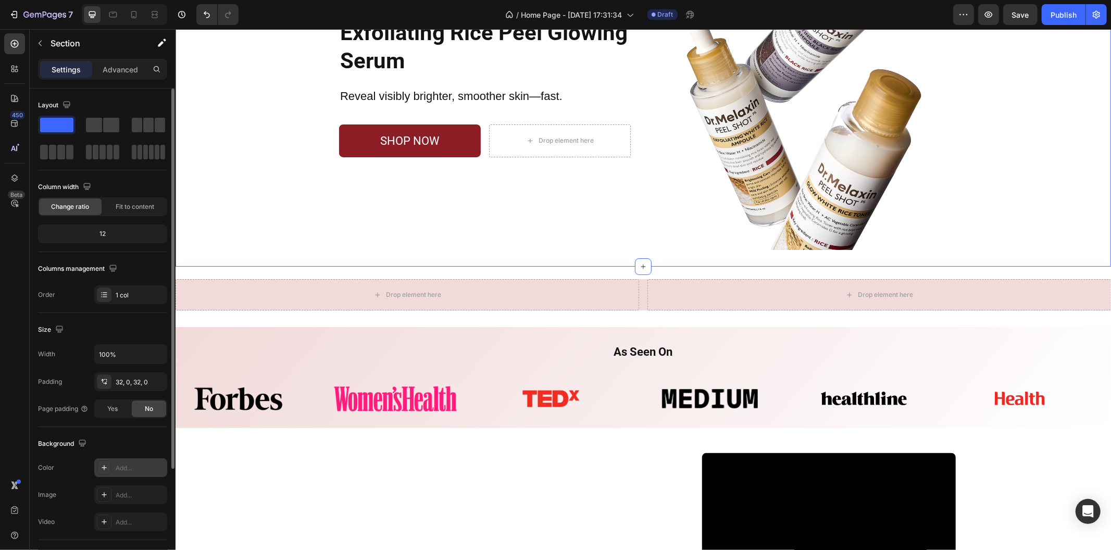
scroll to position [144, 0]
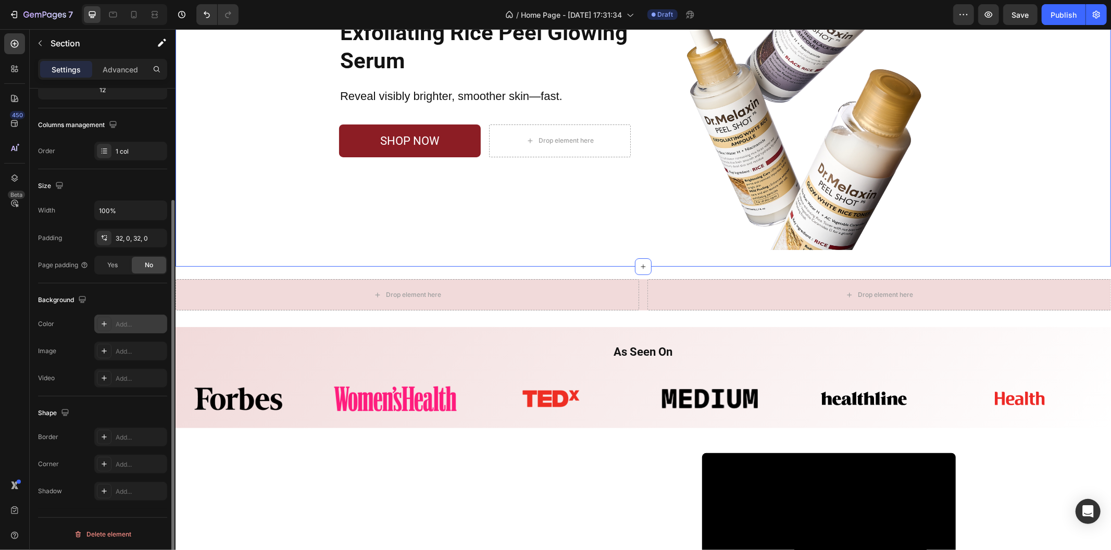
click at [104, 321] on icon at bounding box center [104, 324] width 8 height 8
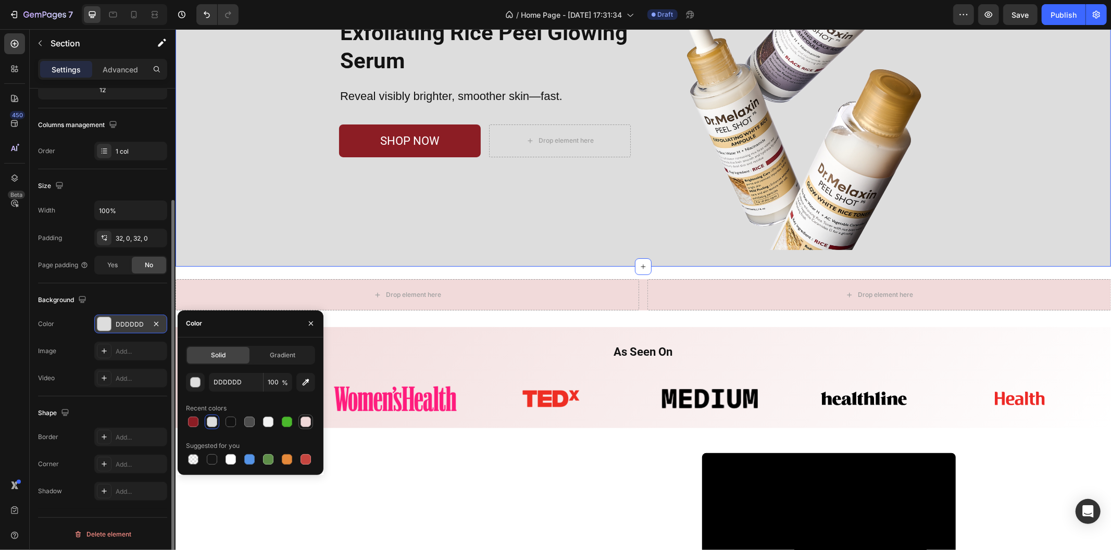
click at [301, 418] on div at bounding box center [305, 422] width 10 height 10
type input "F1DADA"
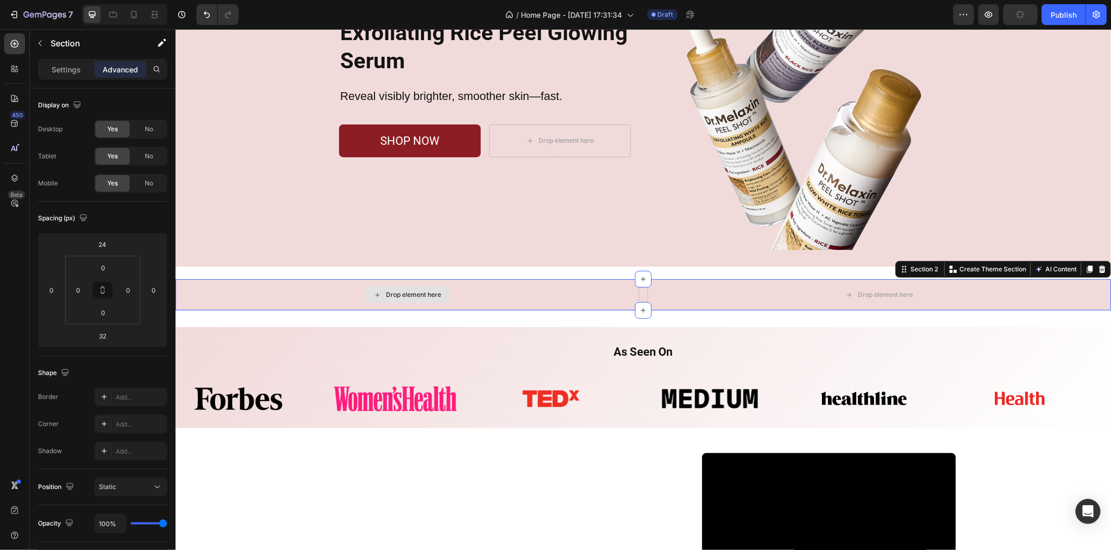
click at [627, 305] on div "Drop element here" at bounding box center [406, 294] width 463 height 31
click at [1095, 263] on div at bounding box center [1101, 268] width 12 height 12
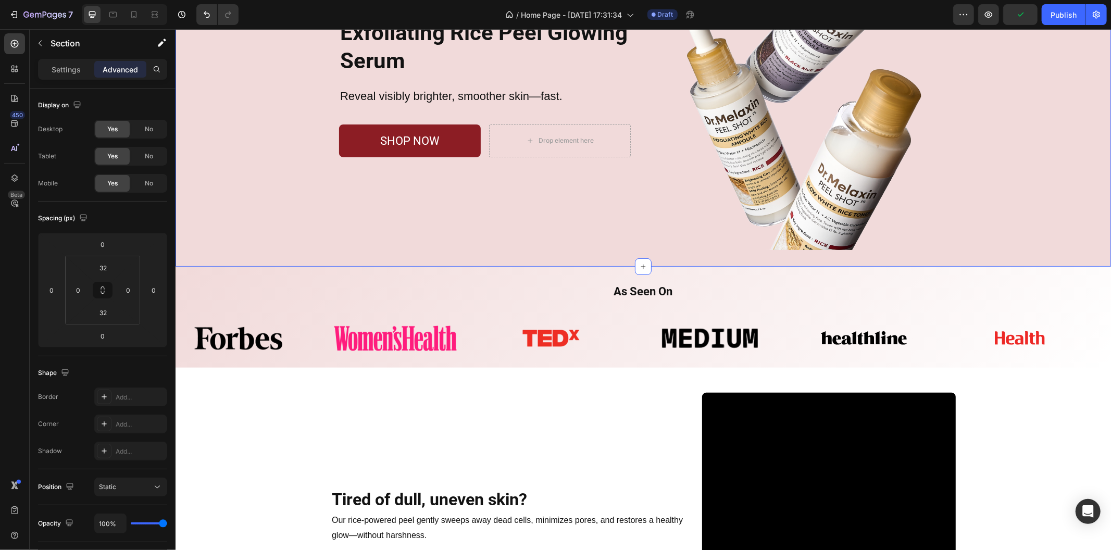
click at [208, 187] on div "Exfoliating Rice Peel Glowing Serum Heading Reveal visibly brighter, smoother s…" at bounding box center [642, 95] width 935 height 308
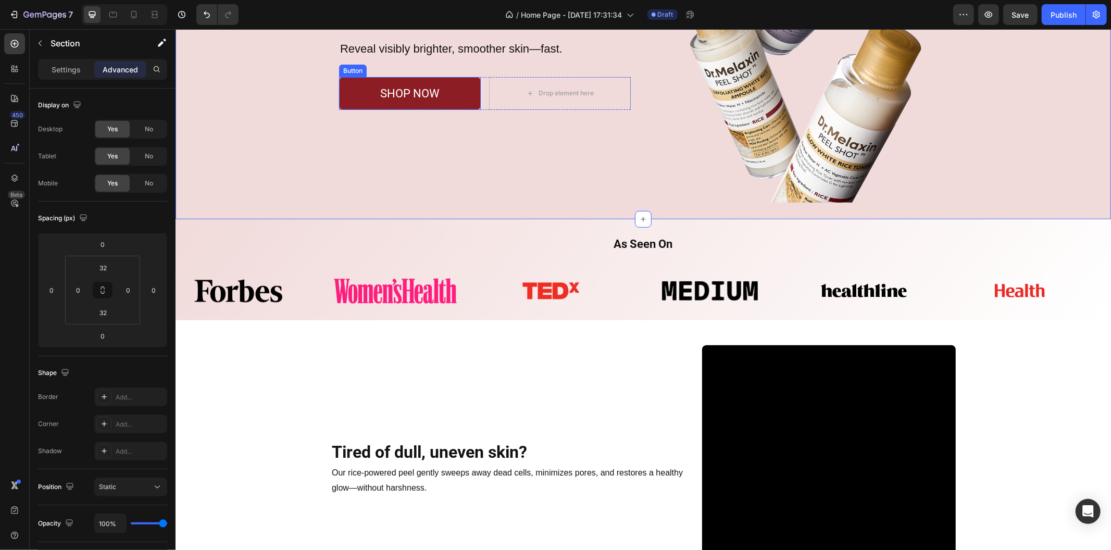
scroll to position [0, 0]
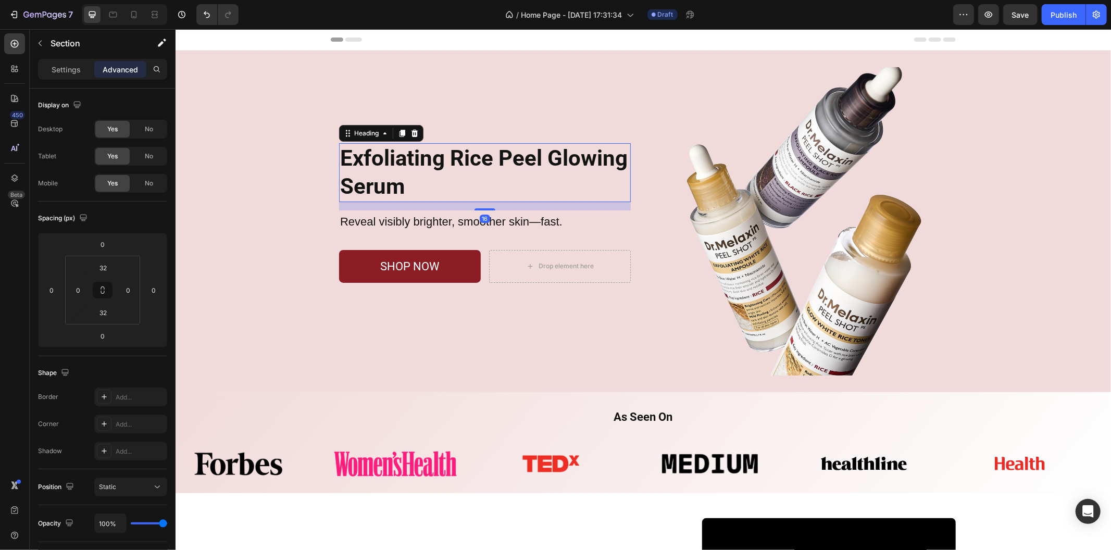
click at [430, 155] on h2 "Exfoliating Rice Peel Glowing Serum" at bounding box center [484, 172] width 292 height 59
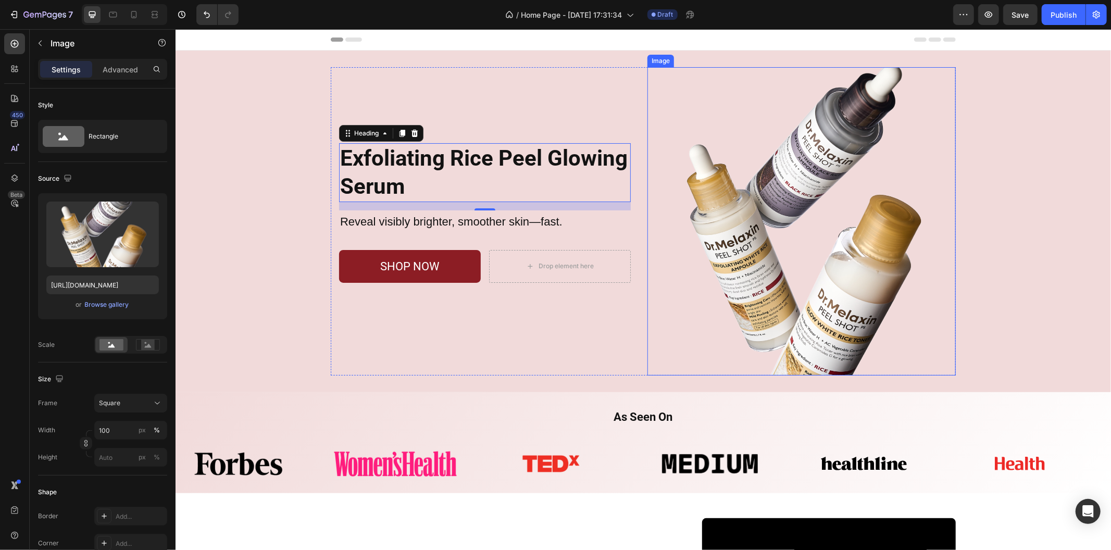
click at [647, 324] on img at bounding box center [801, 221] width 308 height 308
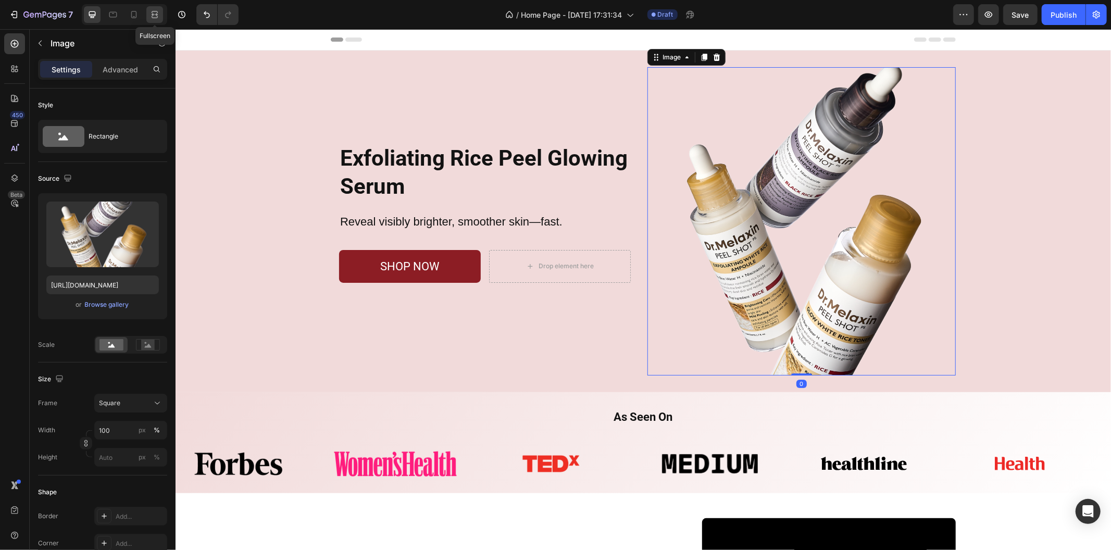
click at [147, 16] on div at bounding box center [154, 14] width 17 height 17
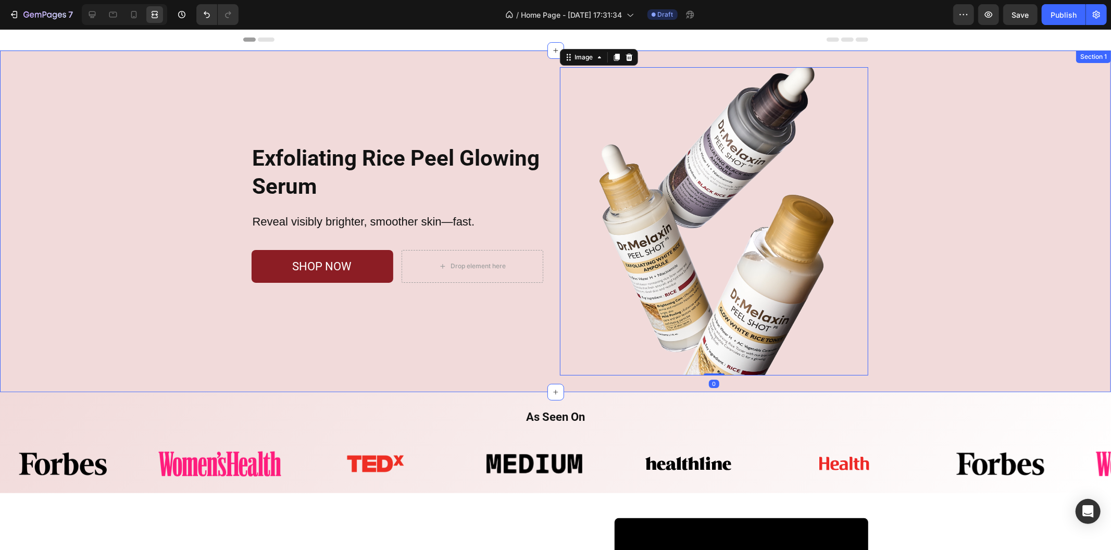
click at [220, 108] on div "Exfoliating Rice Peel Glowing Serum Heading Reveal visibly brighter, smoother s…" at bounding box center [555, 221] width 1111 height 308
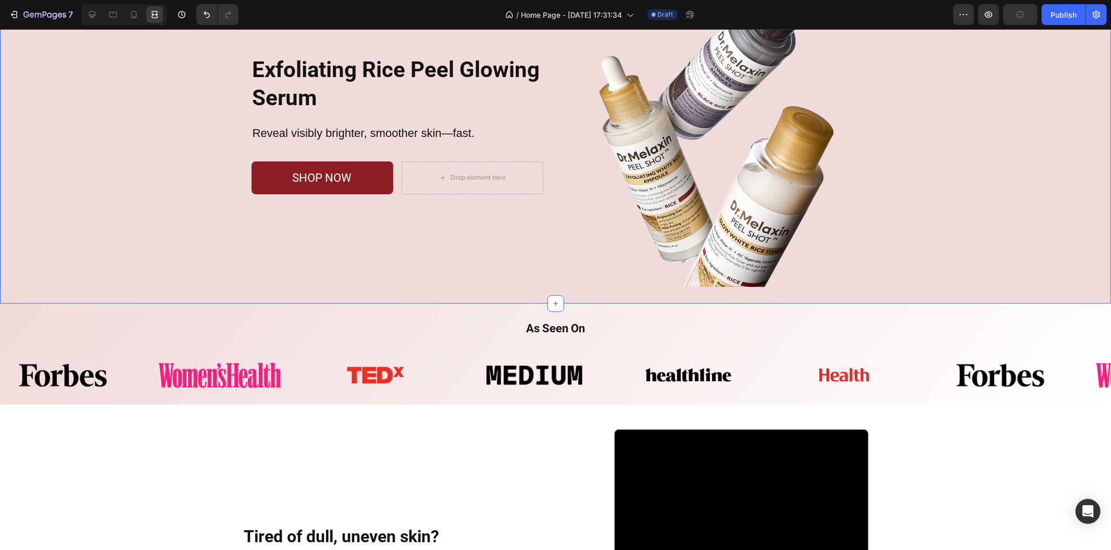
scroll to position [116, 0]
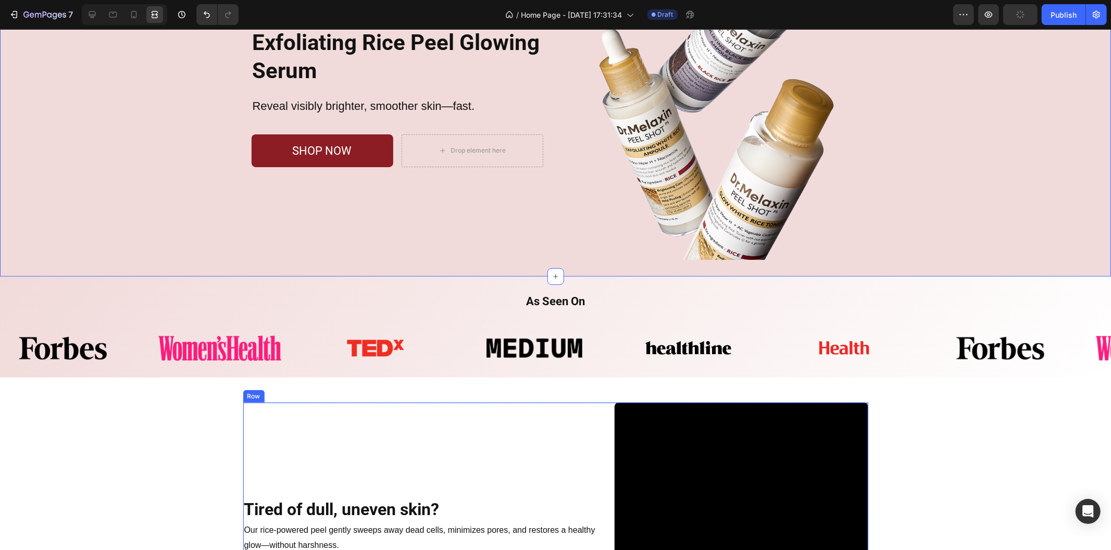
click at [322, 452] on div "Tired of dull, uneven skin? Heading Row Our rice-powered peel gently sweeps awa…" at bounding box center [420, 529] width 355 height 254
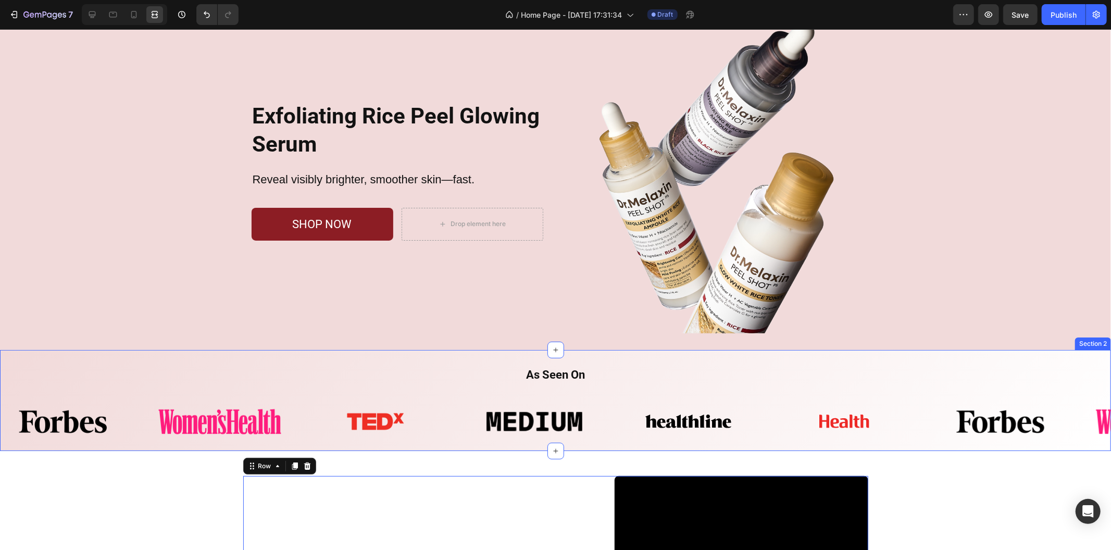
scroll to position [0, 0]
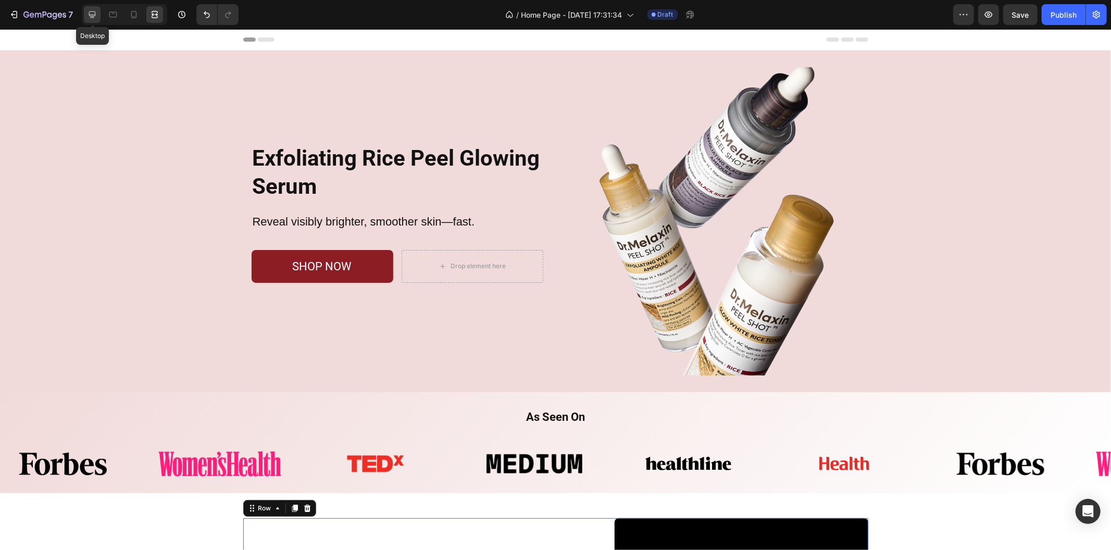
click at [94, 17] on icon at bounding box center [92, 14] width 7 height 7
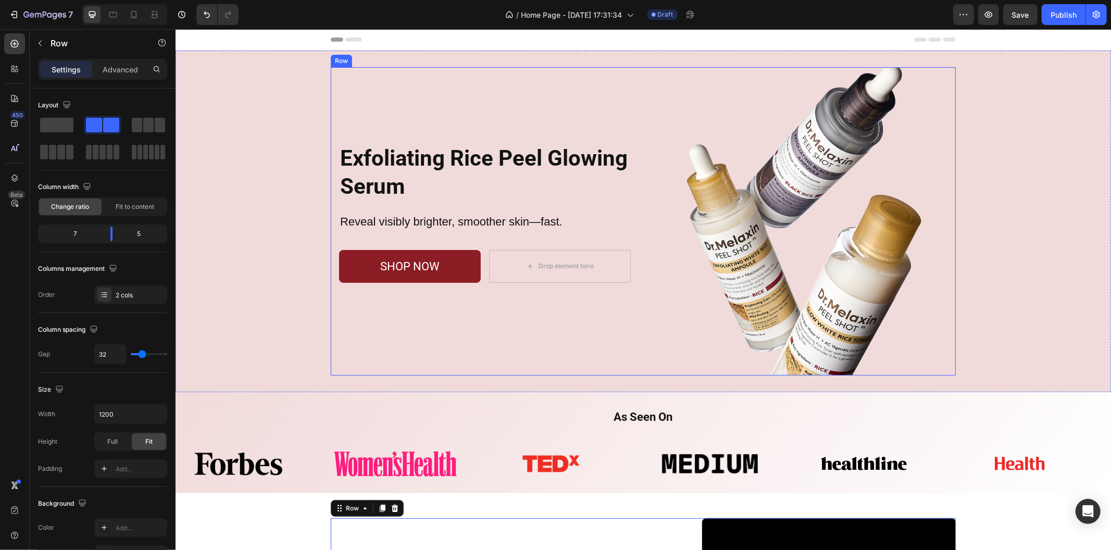
click at [533, 356] on div "Exfoliating Rice Peel Glowing Serum Heading Reveal visibly brighter, smoother s…" at bounding box center [484, 221] width 308 height 308
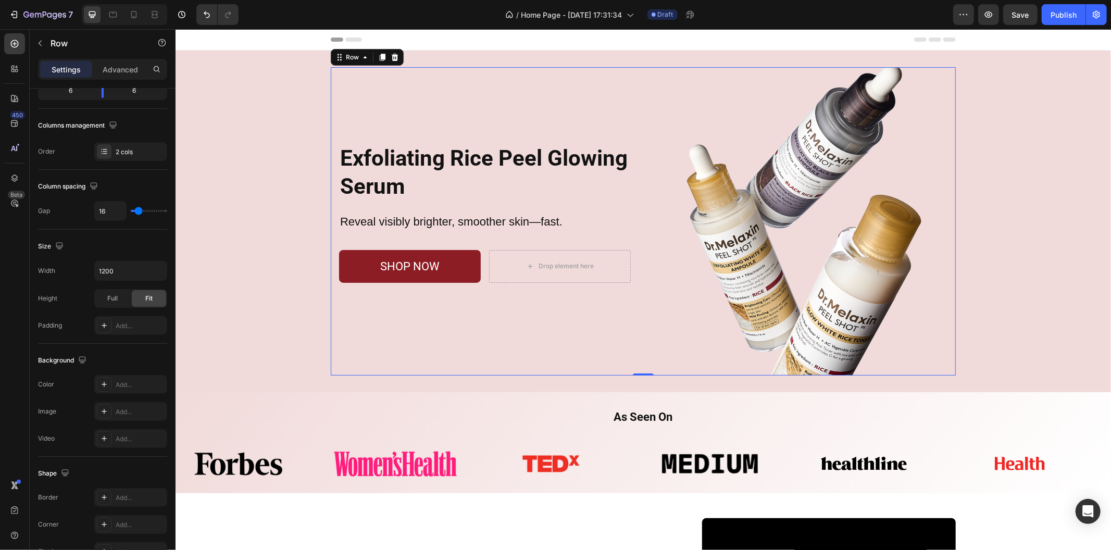
click at [118, 59] on div "Settings Advanced" at bounding box center [102, 69] width 129 height 21
click at [118, 66] on p "Advanced" at bounding box center [120, 69] width 35 height 11
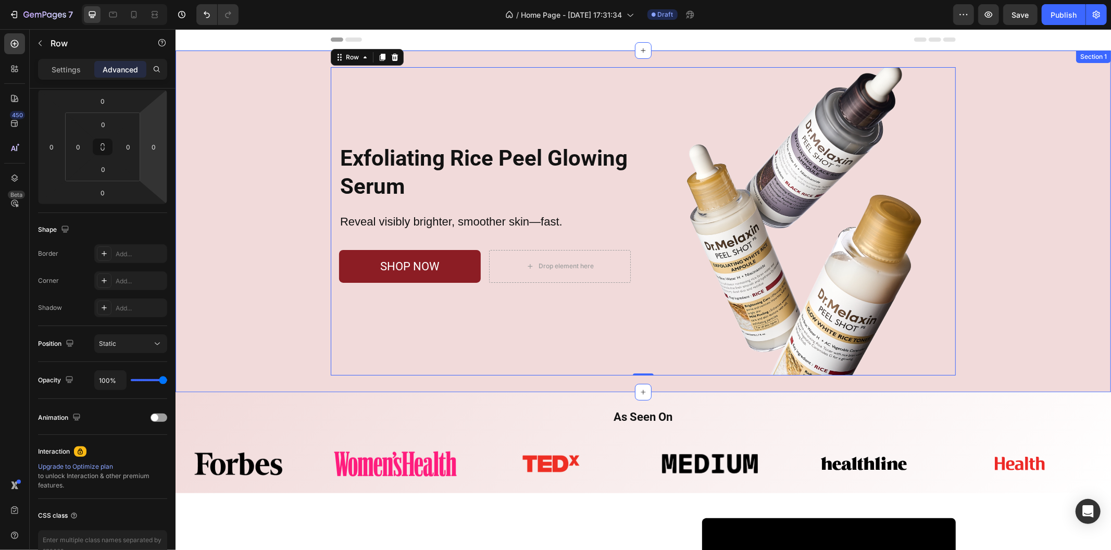
click at [268, 327] on div "Exfoliating Rice Peel Glowing Serum Heading Reveal visibly brighter, smoother s…" at bounding box center [642, 221] width 935 height 308
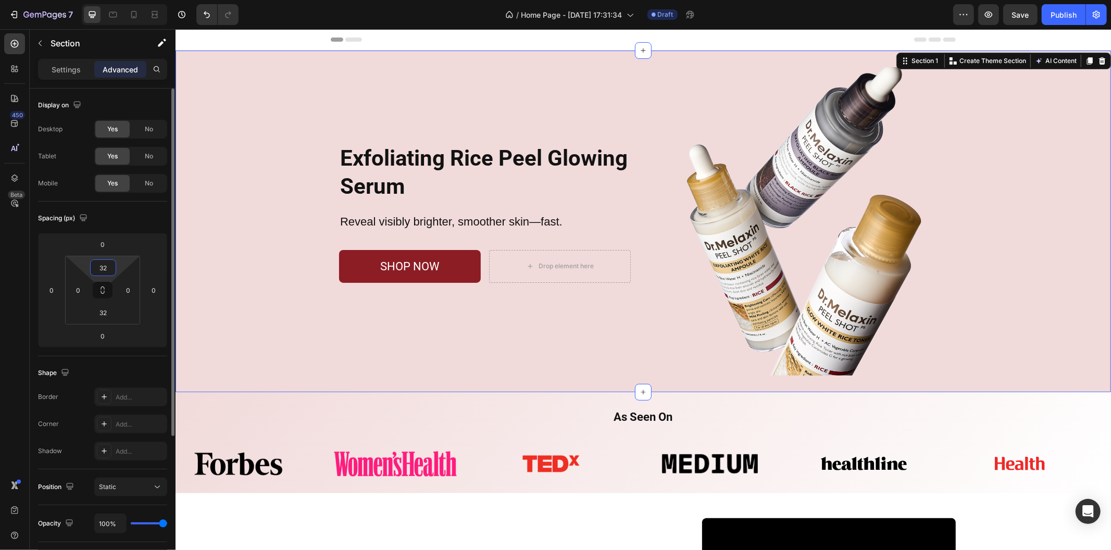
click at [109, 269] on input "32" at bounding box center [103, 268] width 21 height 16
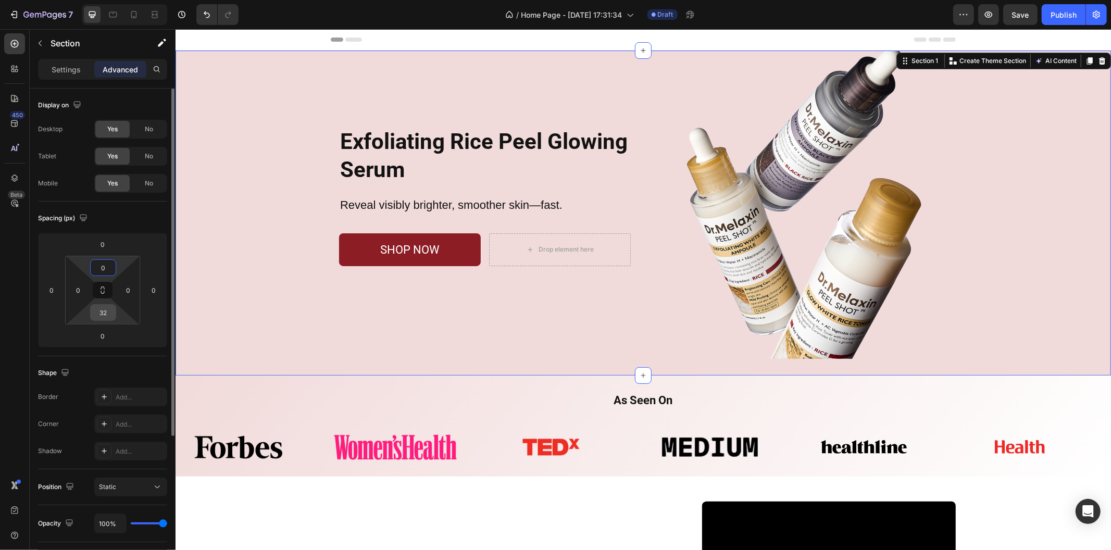
type input "0"
click at [109, 314] on input "32" at bounding box center [103, 313] width 21 height 16
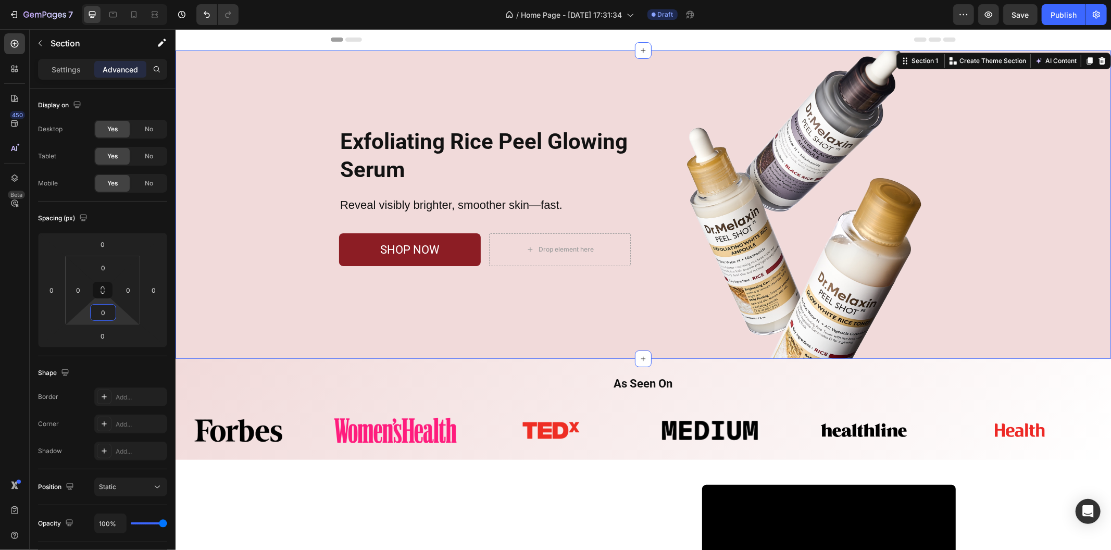
type input "0"
click at [230, 278] on div "Exfoliating Rice Peel Glowing Serum Heading Reveal visibly brighter, smoother s…" at bounding box center [642, 204] width 935 height 308
click at [239, 370] on div "As Seen On Heading Row Image Image Image Image Image Image Image Image Image Im…" at bounding box center [642, 408] width 935 height 101
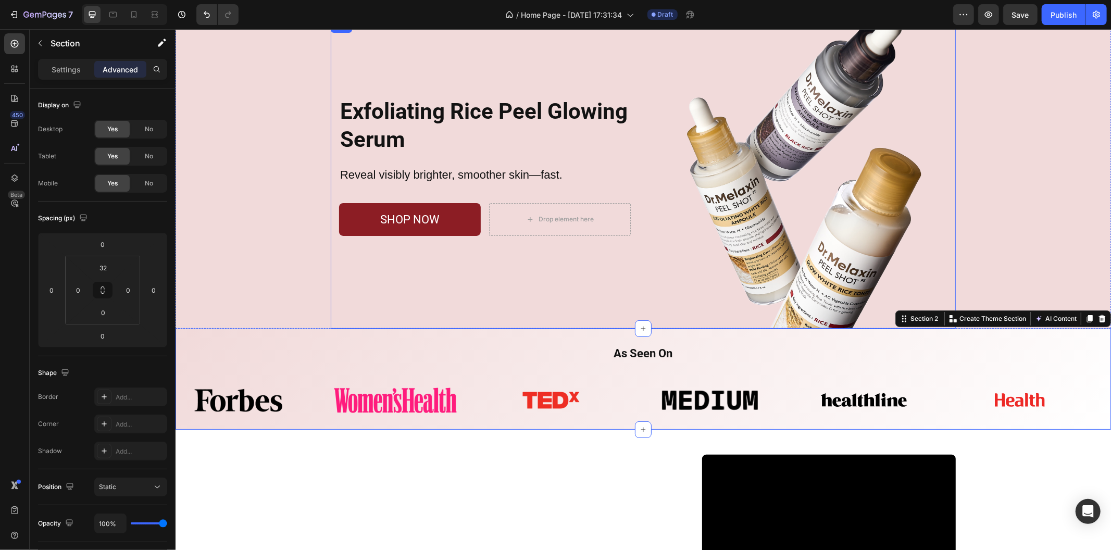
scroll to position [58, 0]
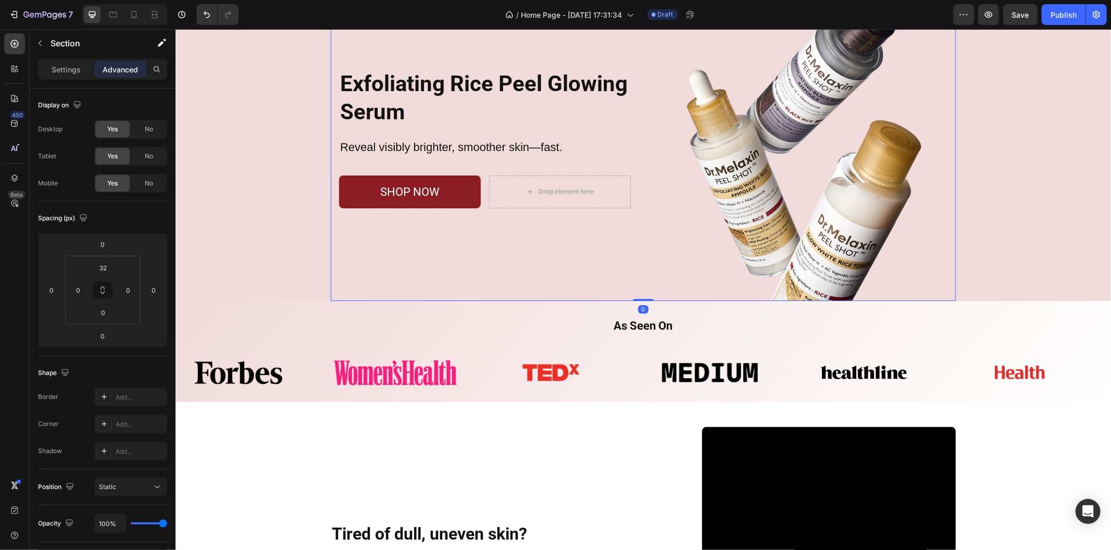
click at [355, 278] on div "Exfoliating Rice Peel Glowing Serum Heading Reveal visibly brighter, smoother s…" at bounding box center [484, 146] width 308 height 308
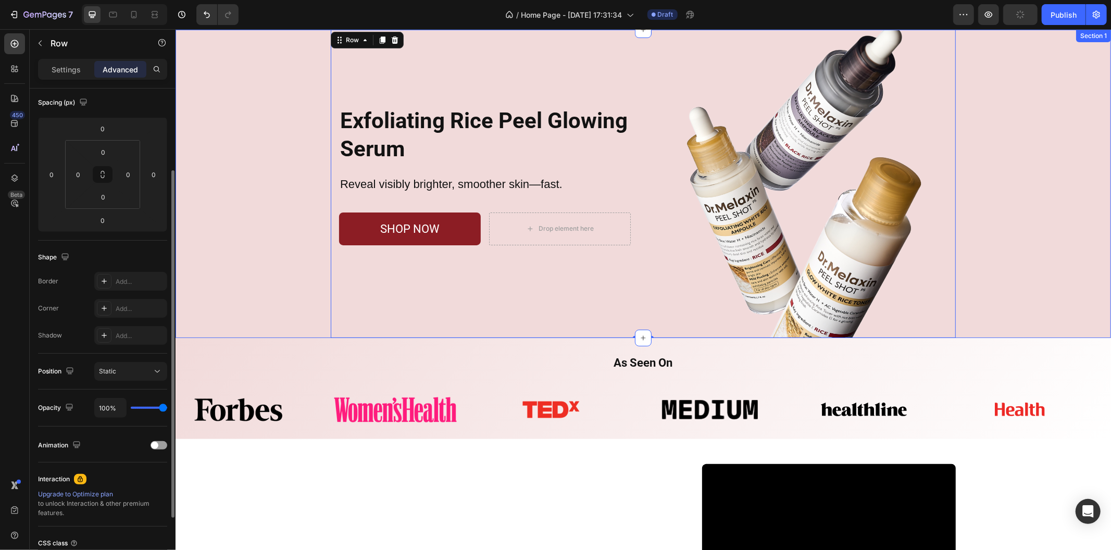
scroll to position [0, 0]
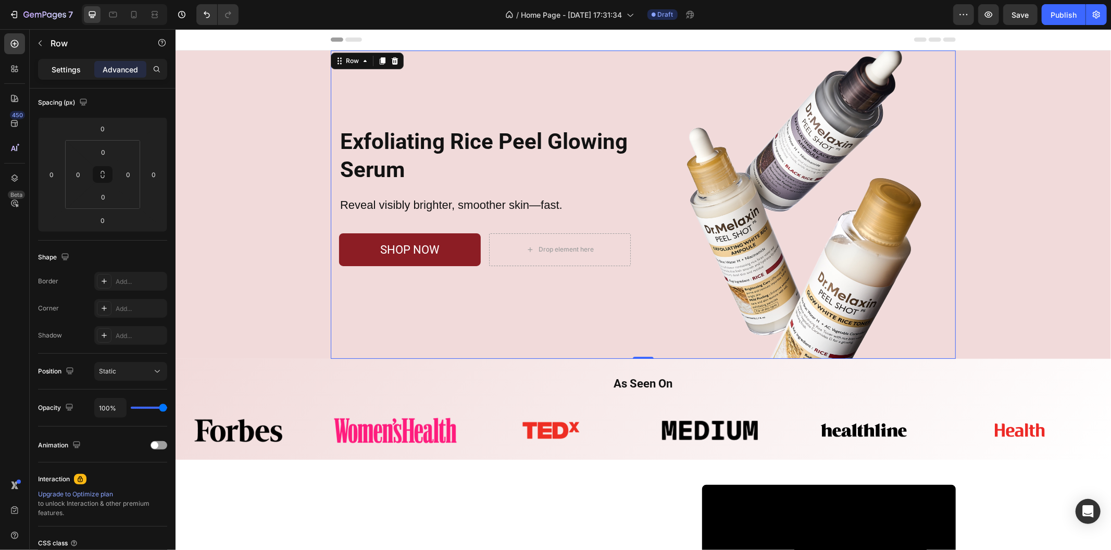
click at [64, 73] on p "Settings" at bounding box center [66, 69] width 29 height 11
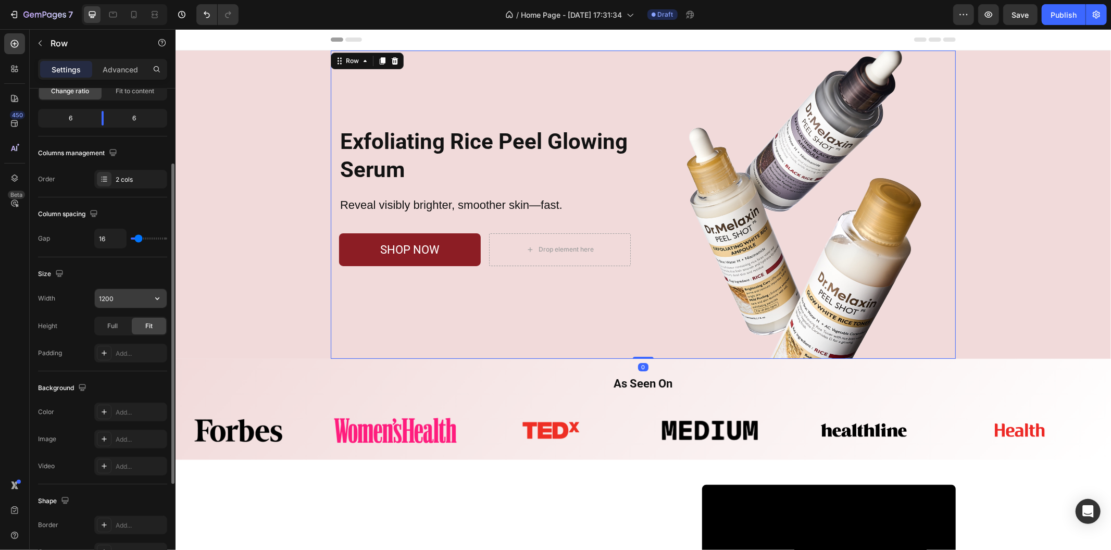
click at [140, 308] on div "1200" at bounding box center [130, 298] width 73 height 20
click at [150, 297] on button "button" at bounding box center [157, 298] width 19 height 19
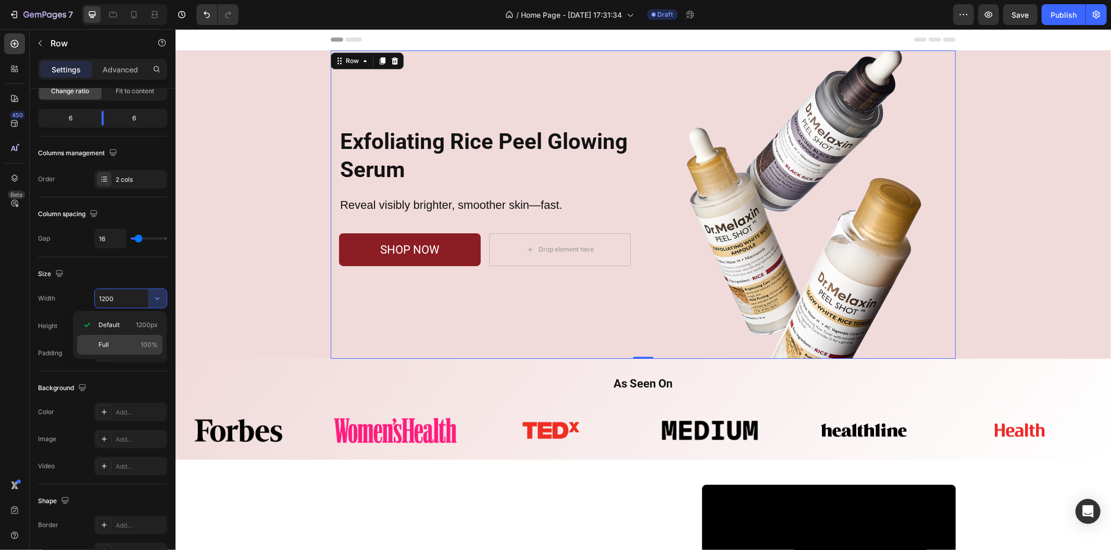
click at [148, 341] on span "100%" at bounding box center [149, 344] width 17 height 9
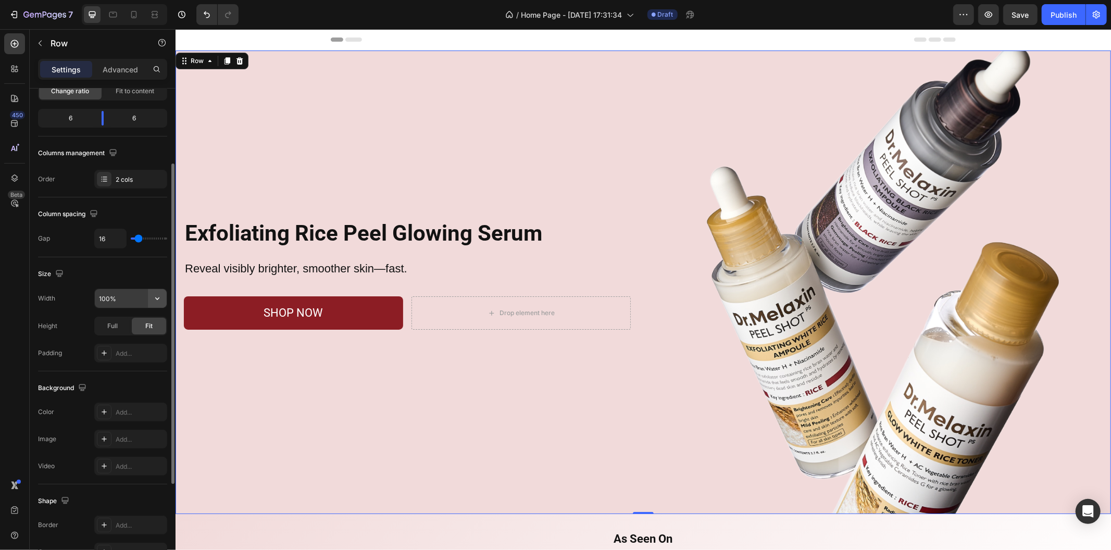
click at [149, 300] on button "button" at bounding box center [157, 298] width 19 height 19
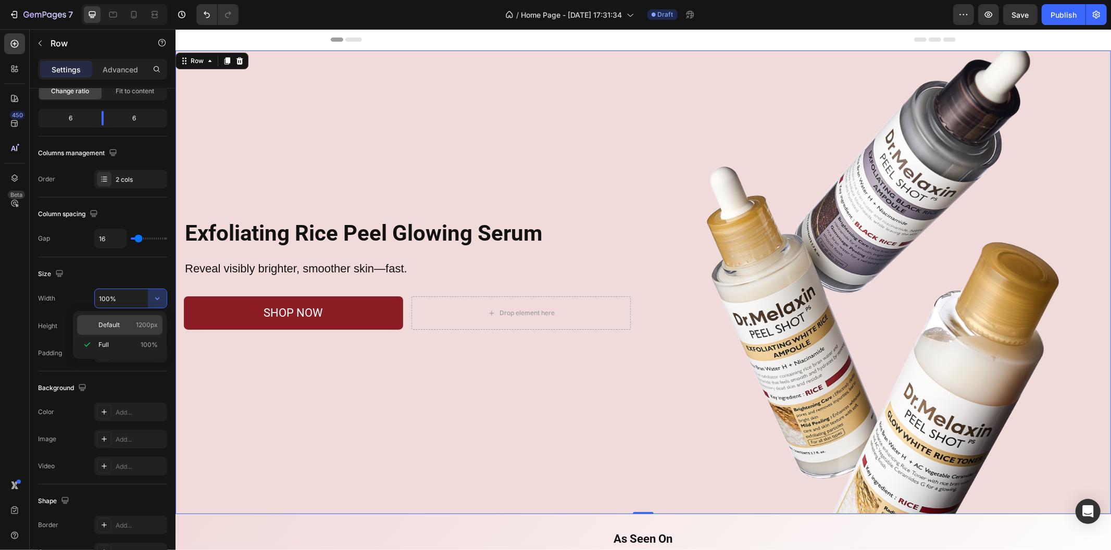
click at [142, 323] on span "1200px" at bounding box center [147, 324] width 22 height 9
type input "1200"
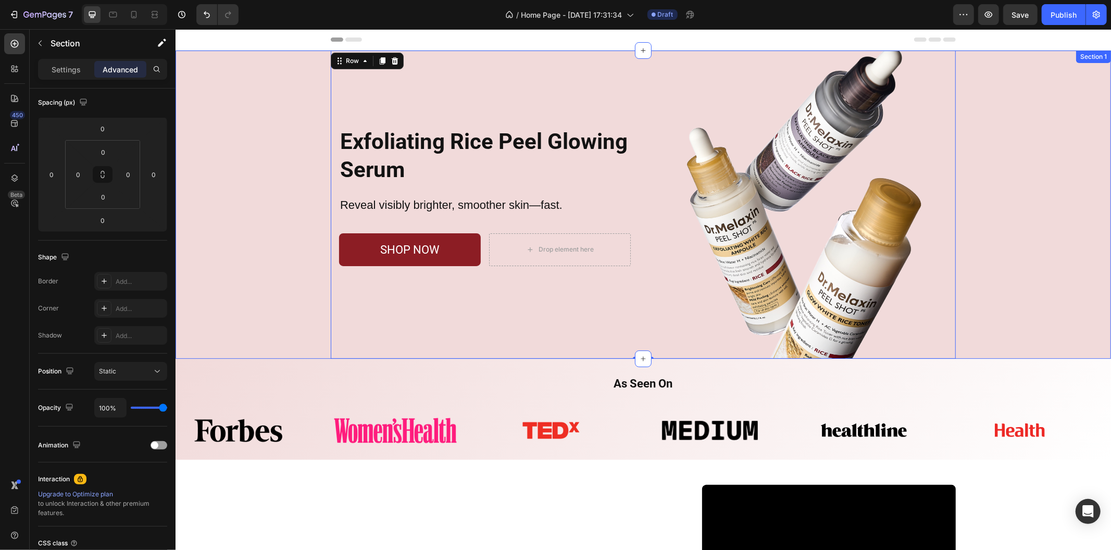
click at [226, 310] on div "Exfoliating Rice Peel Glowing Serum Heading Reveal visibly brighter, smoother s…" at bounding box center [642, 204] width 935 height 308
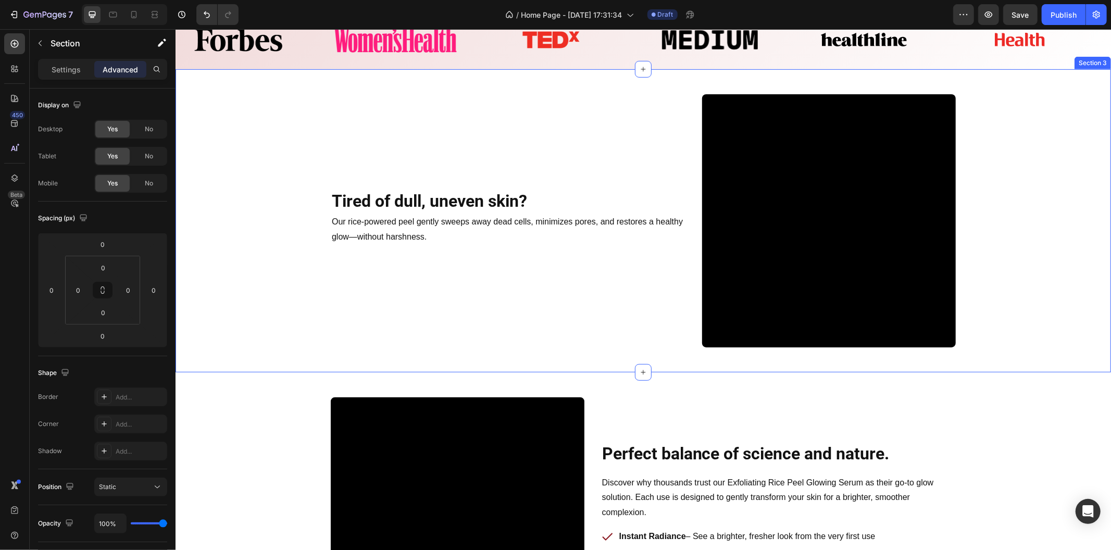
scroll to position [462, 0]
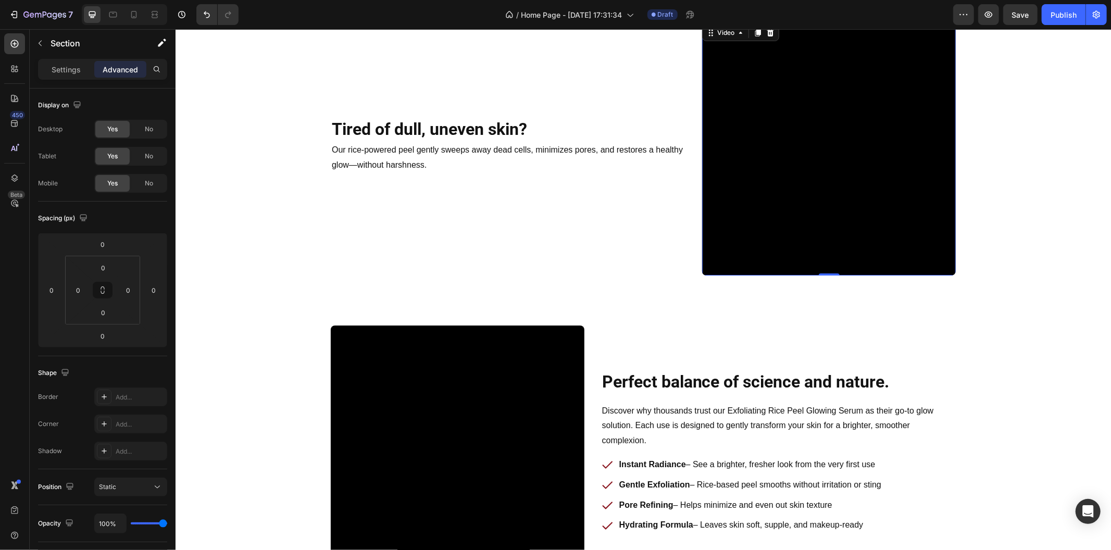
click at [787, 224] on video at bounding box center [828, 149] width 254 height 254
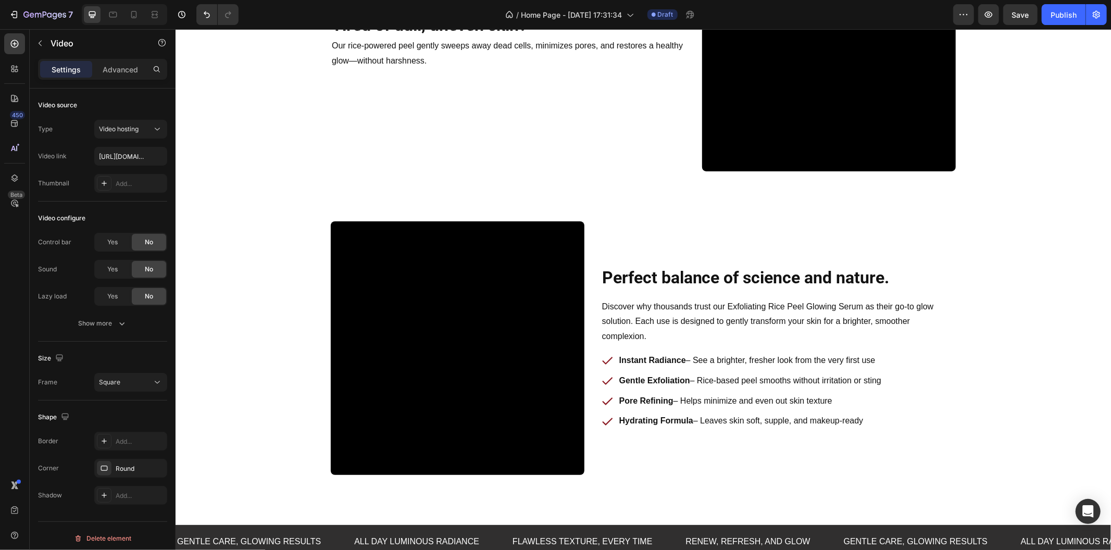
scroll to position [578, 0]
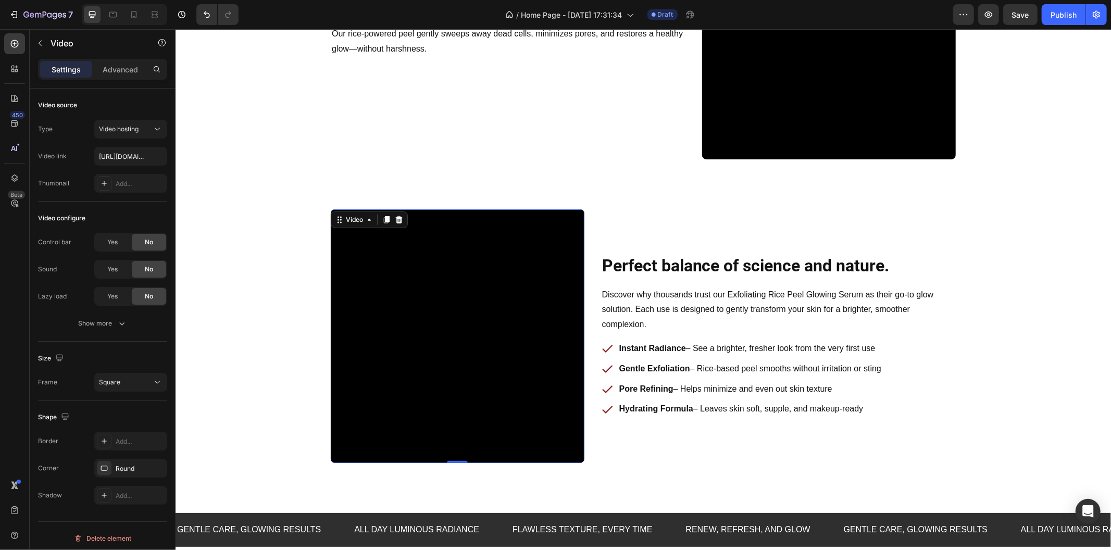
click at [397, 286] on video at bounding box center [457, 336] width 254 height 254
click at [394, 222] on icon at bounding box center [398, 219] width 8 height 8
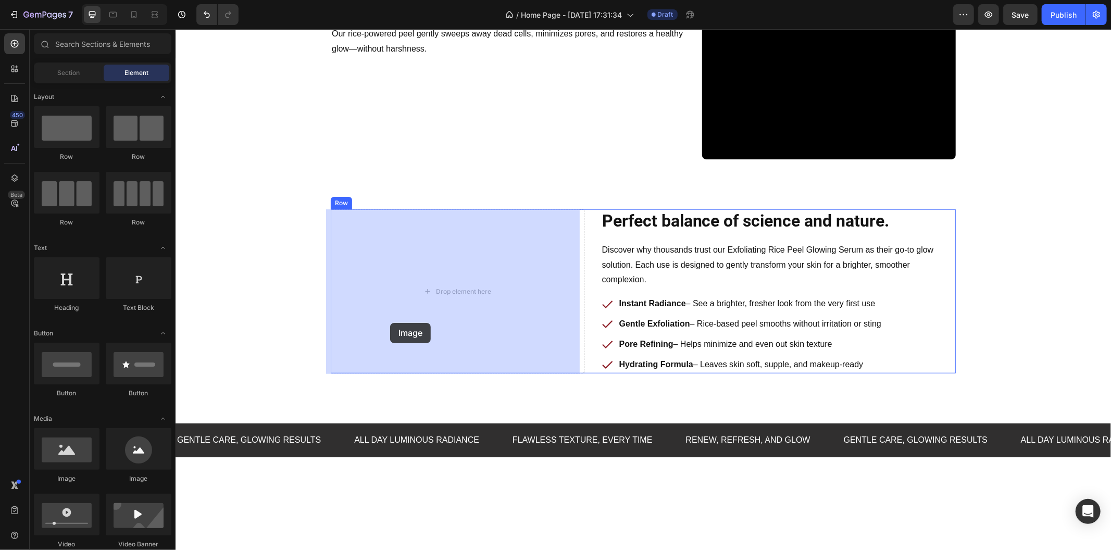
drag, startPoint x: 304, startPoint y: 461, endPoint x: 392, endPoint y: 321, distance: 165.0
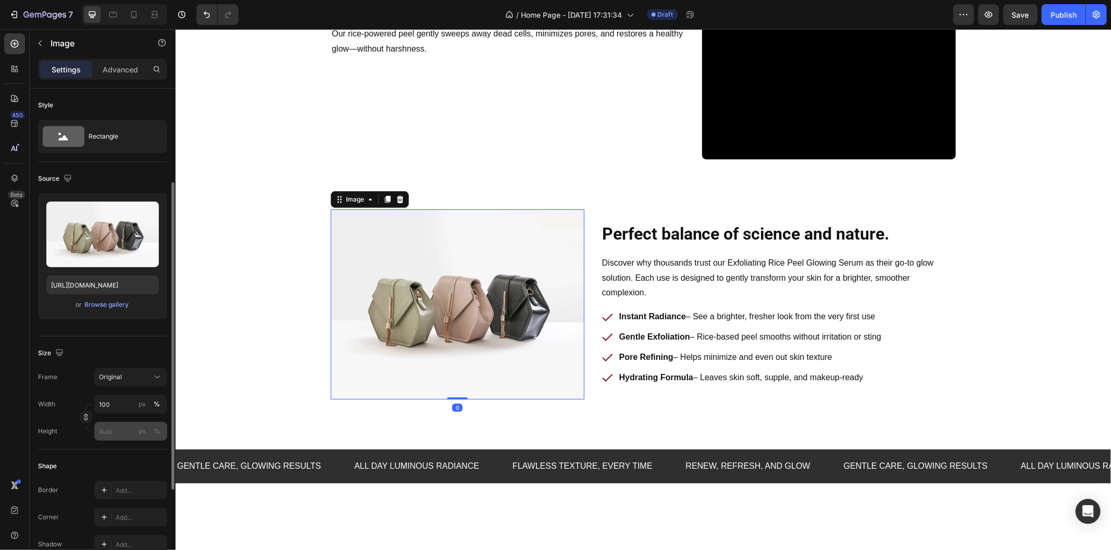
scroll to position [116, 0]
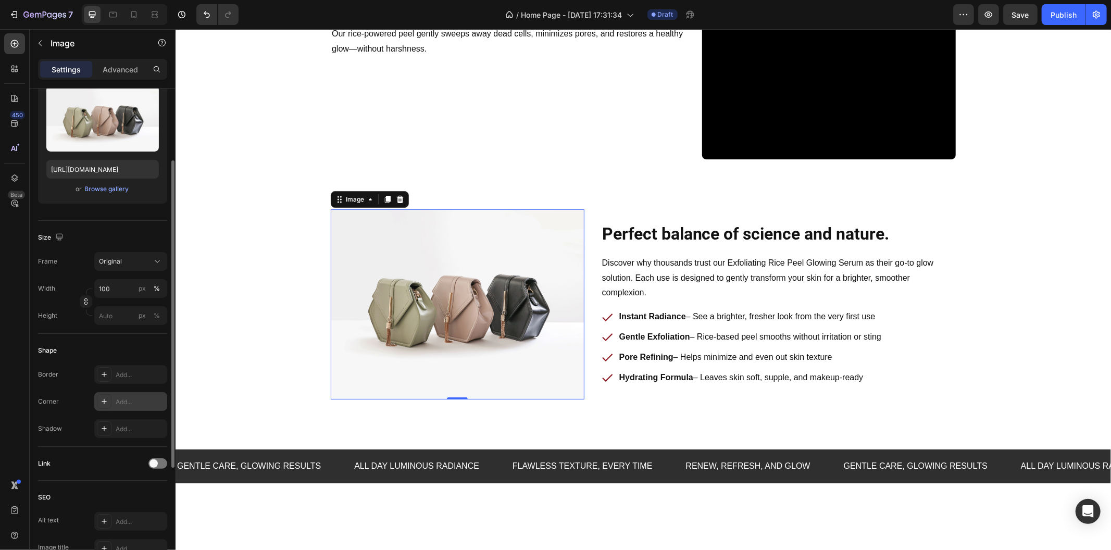
click at [106, 400] on icon at bounding box center [104, 401] width 8 height 8
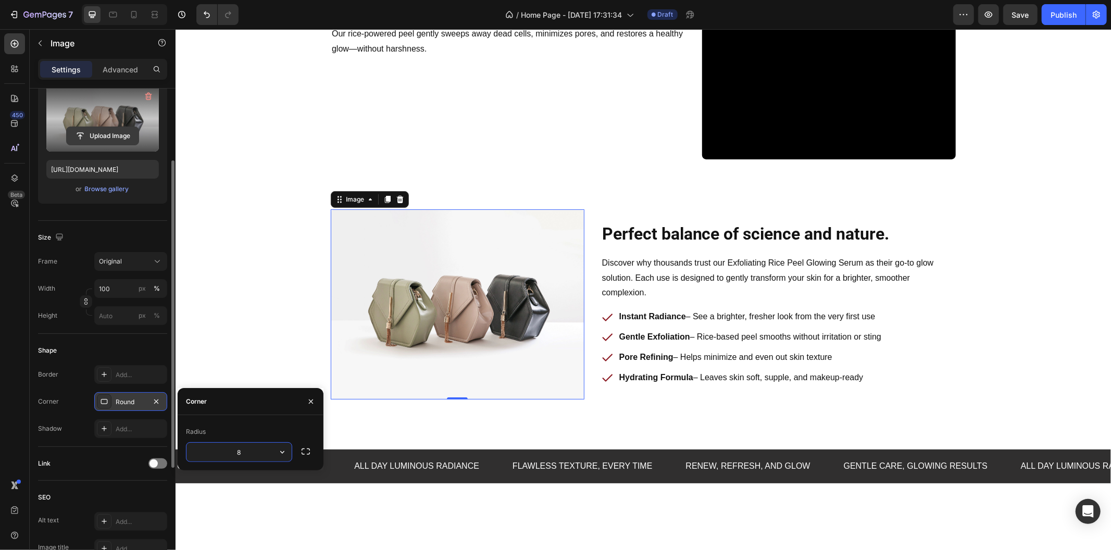
click at [89, 141] on input "file" at bounding box center [103, 136] width 72 height 18
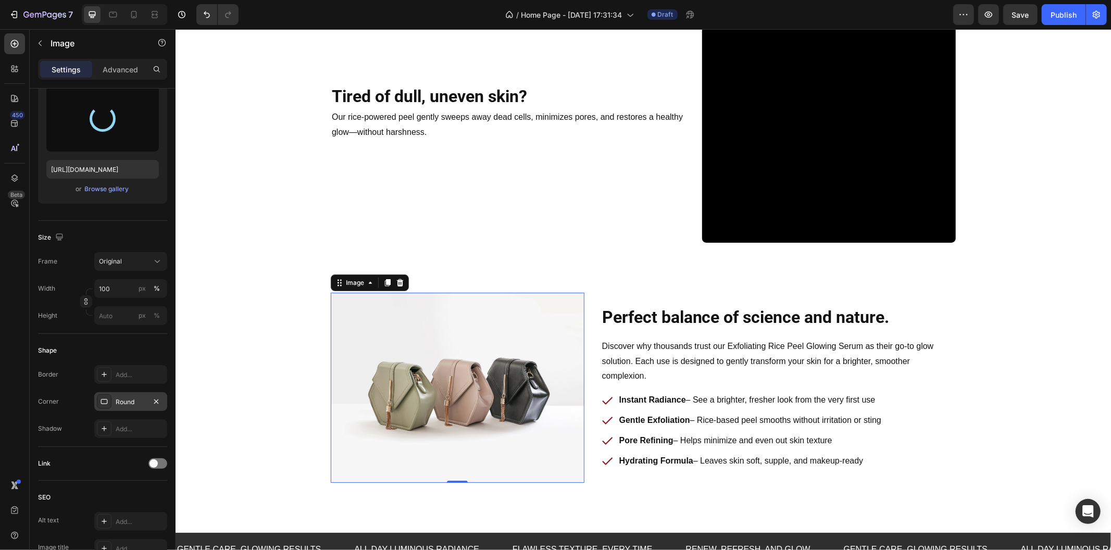
scroll to position [405, 0]
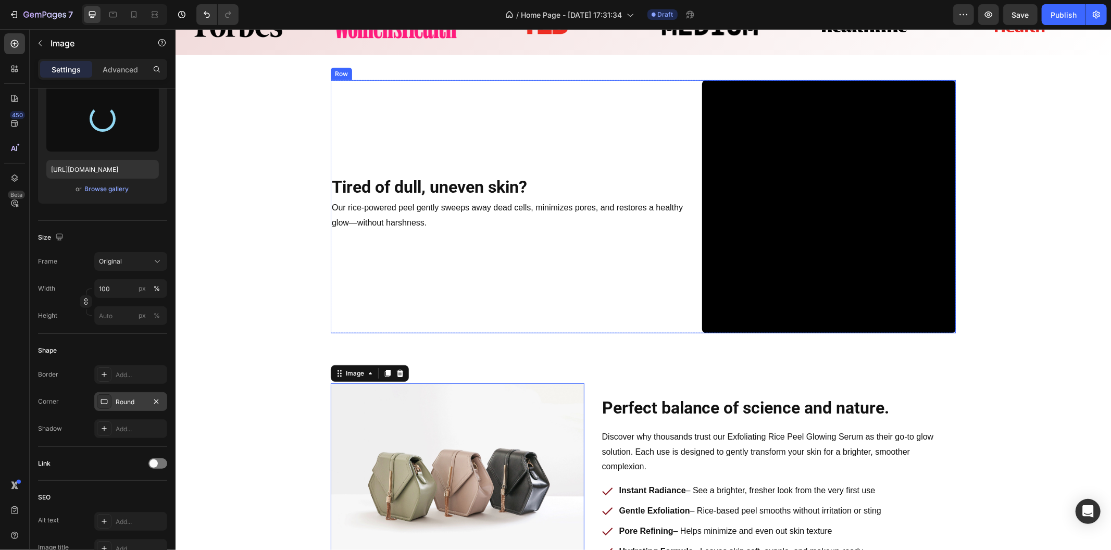
type input "https://cdn.shopify.com/s/files/1/0469/1692/7656/files/gempages_551382014251500…"
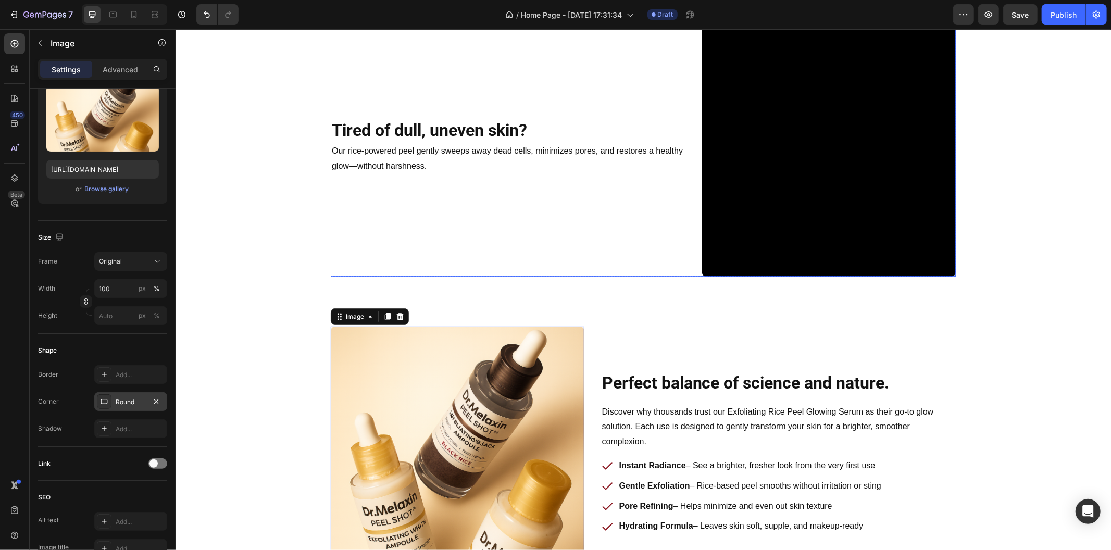
scroll to position [462, 0]
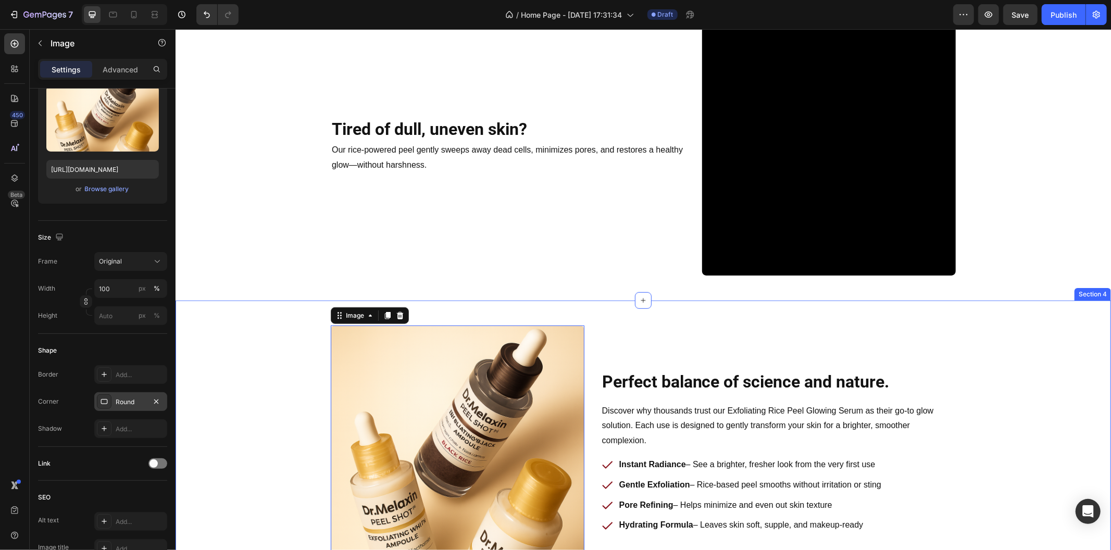
click at [289, 304] on div "Perfect balance of science and nature. Heading Row Discover why thousands trust…" at bounding box center [642, 452] width 935 height 304
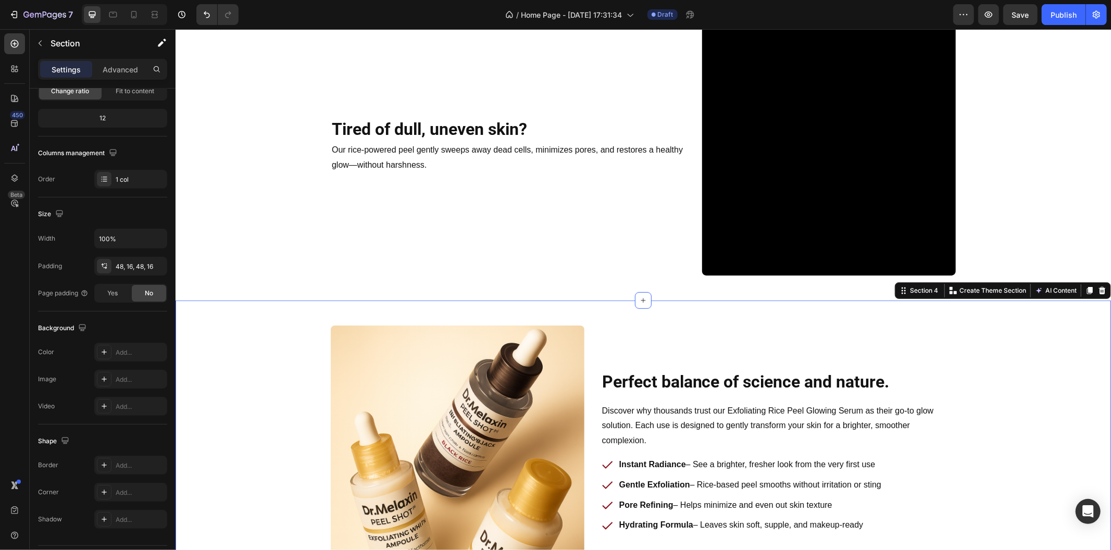
scroll to position [0, 0]
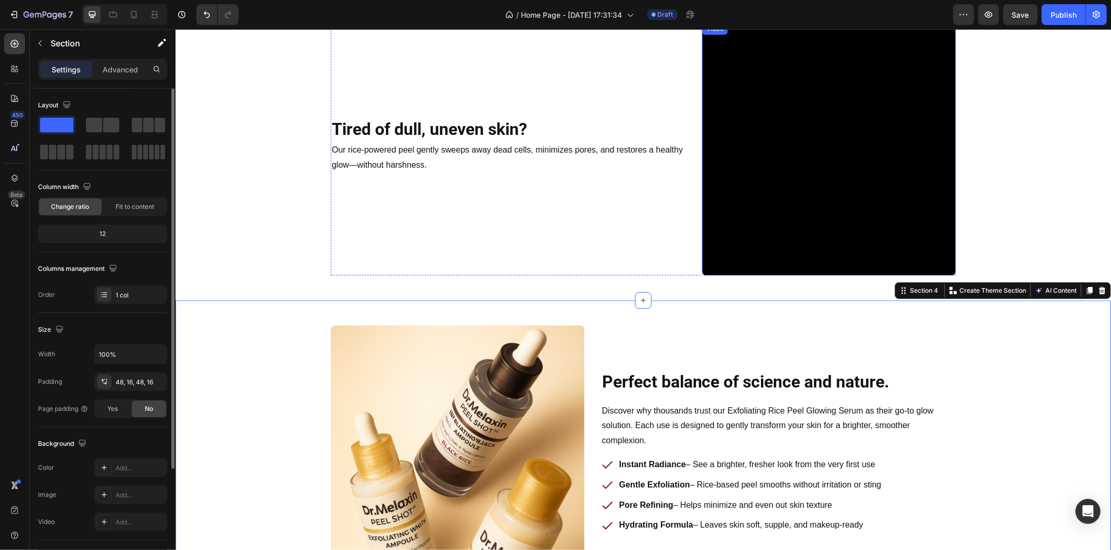
click at [767, 203] on video at bounding box center [828, 149] width 254 height 254
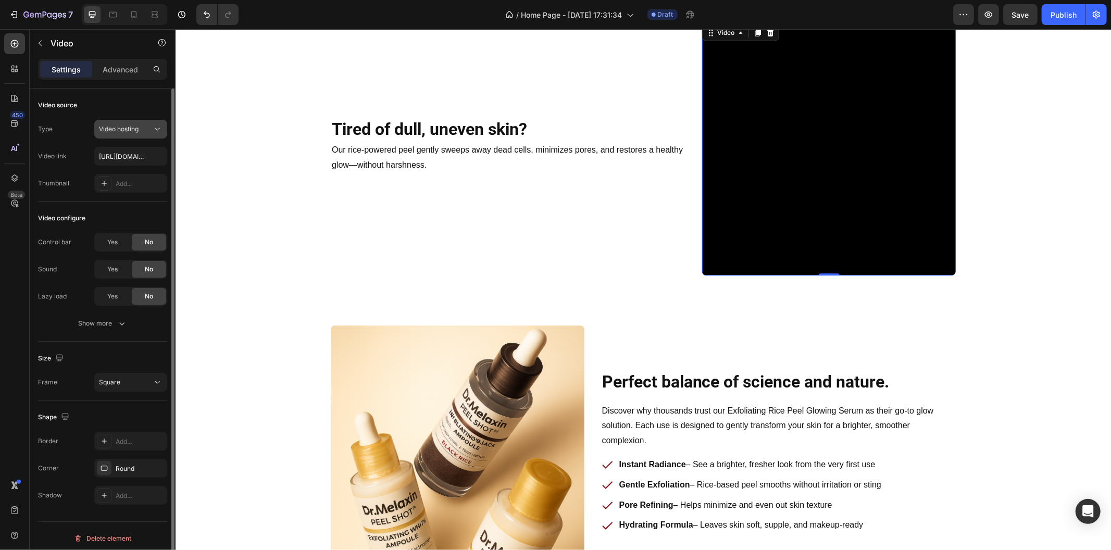
click at [150, 133] on div "Video hosting" at bounding box center [125, 128] width 53 height 9
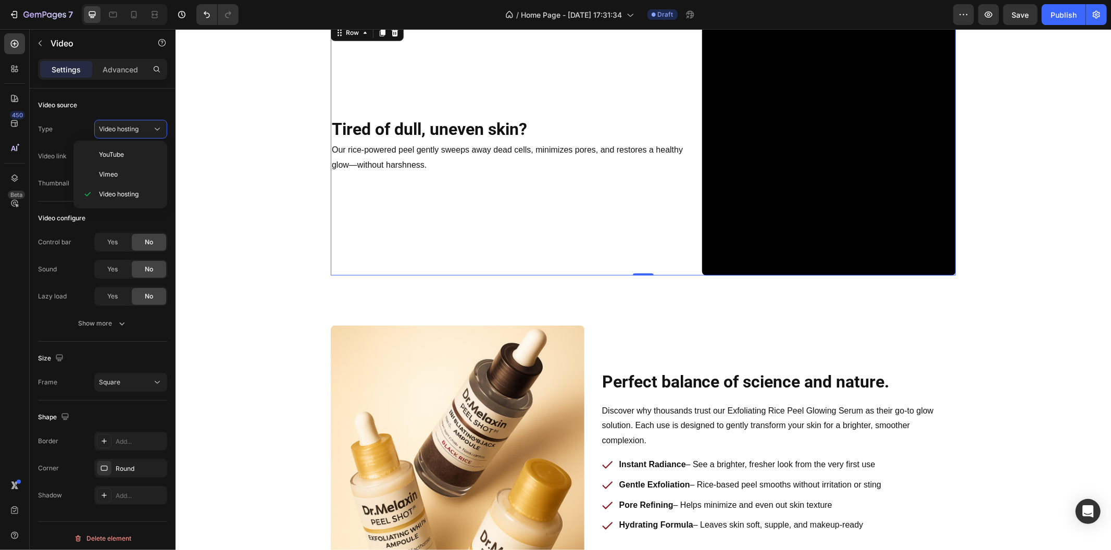
click at [691, 172] on div "Tired of dull, uneven skin? Heading Row Our rice-powered peel gently sweeps awa…" at bounding box center [642, 149] width 625 height 254
click at [760, 147] on video at bounding box center [828, 149] width 254 height 254
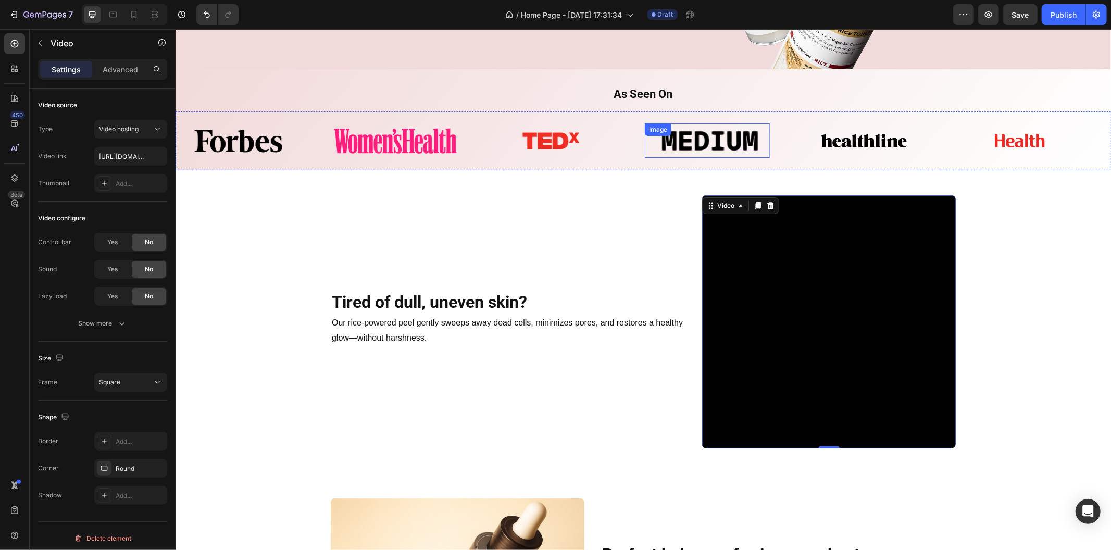
scroll to position [289, 0]
click at [765, 201] on icon at bounding box center [769, 205] width 8 height 8
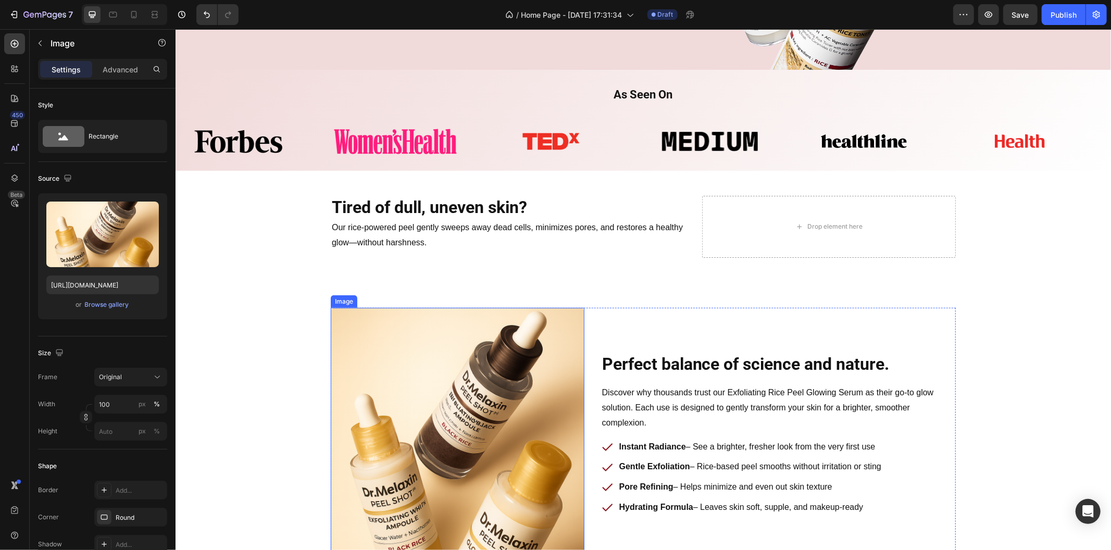
click at [471, 510] on img at bounding box center [457, 434] width 254 height 254
click at [381, 302] on div at bounding box center [387, 297] width 12 height 12
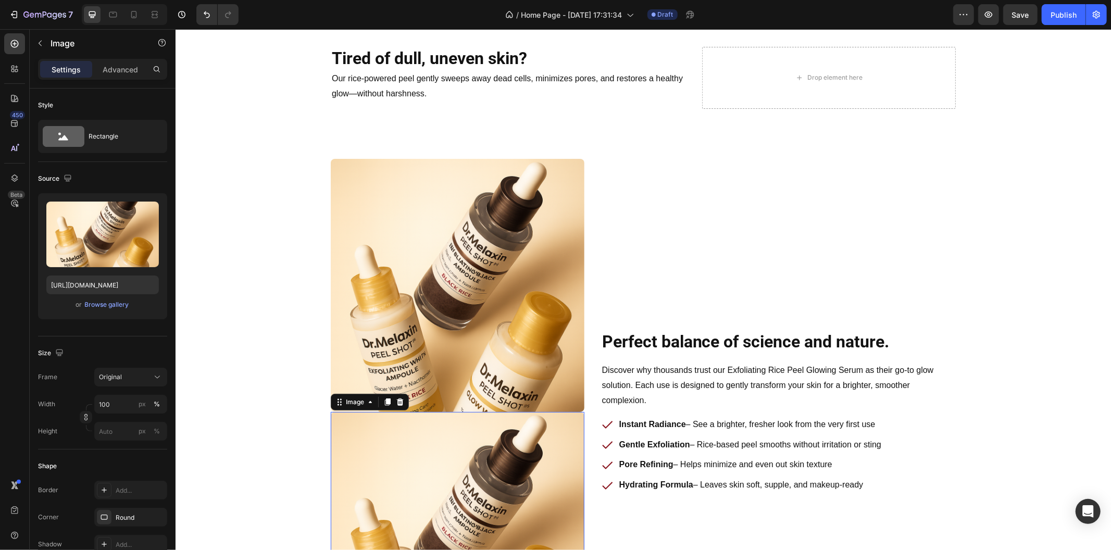
scroll to position [437, 0]
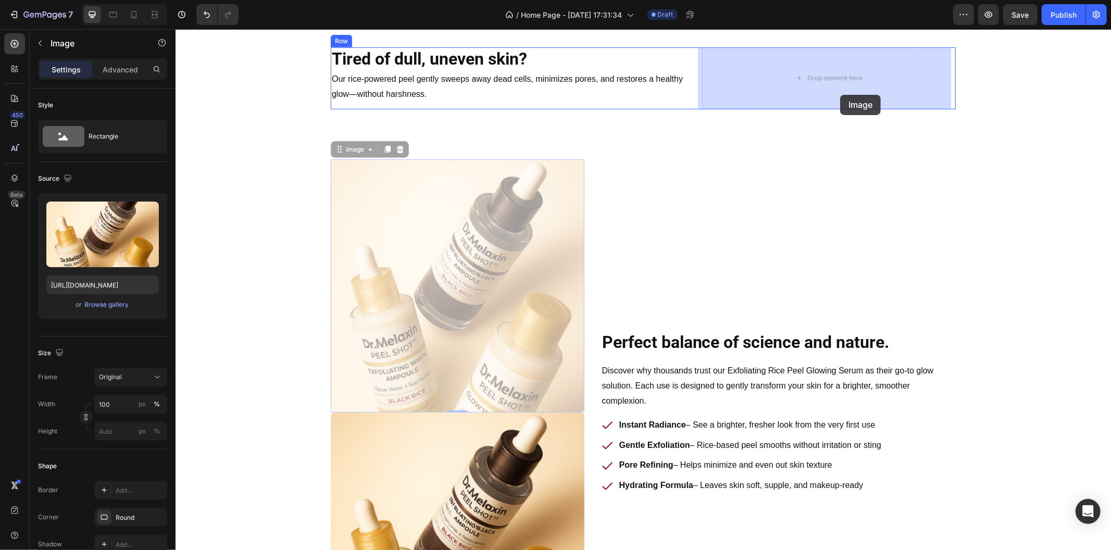
drag, startPoint x: 513, startPoint y: 276, endPoint x: 839, endPoint y: 94, distance: 373.2
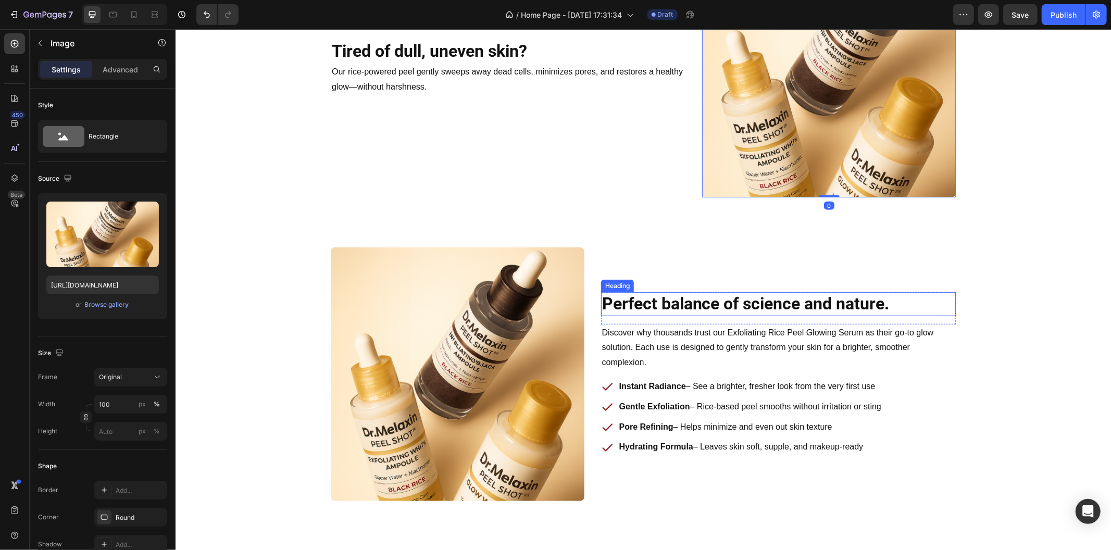
scroll to position [553, 0]
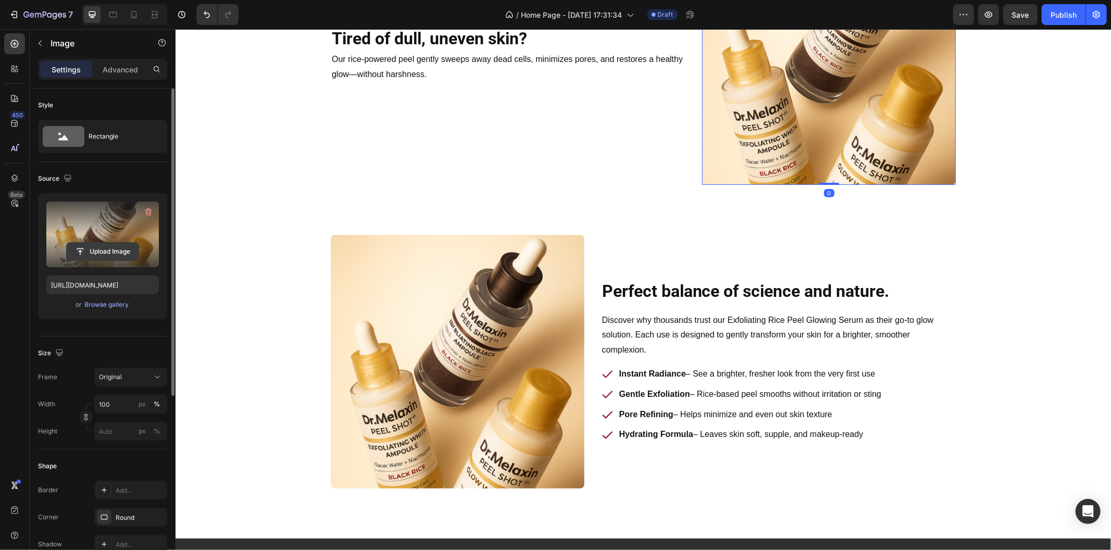
click at [117, 246] on input "file" at bounding box center [103, 252] width 72 height 18
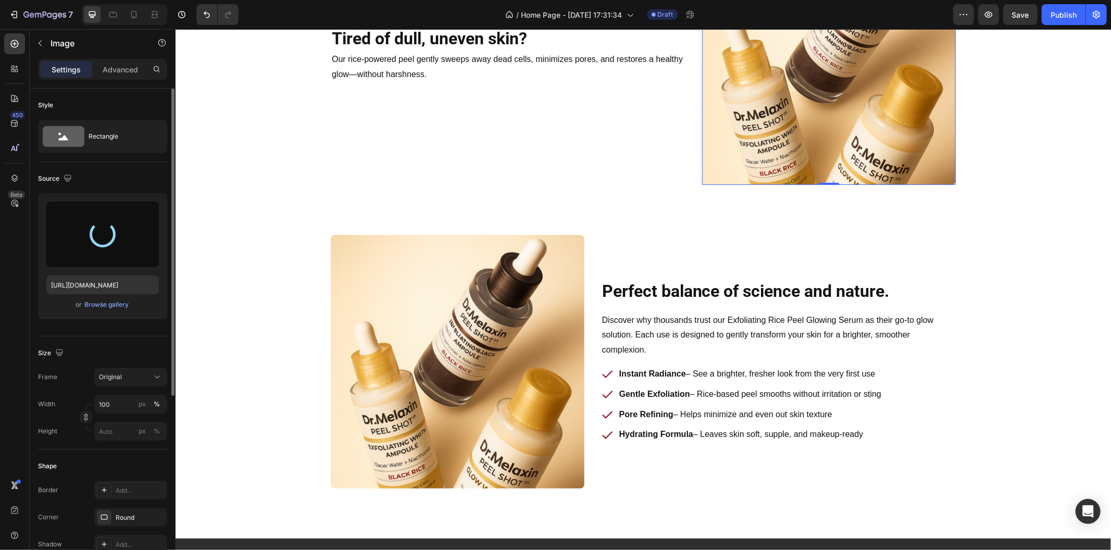
type input "https://cdn.shopify.com/s/files/1/0469/1692/7656/files/gempages_551382014251500…"
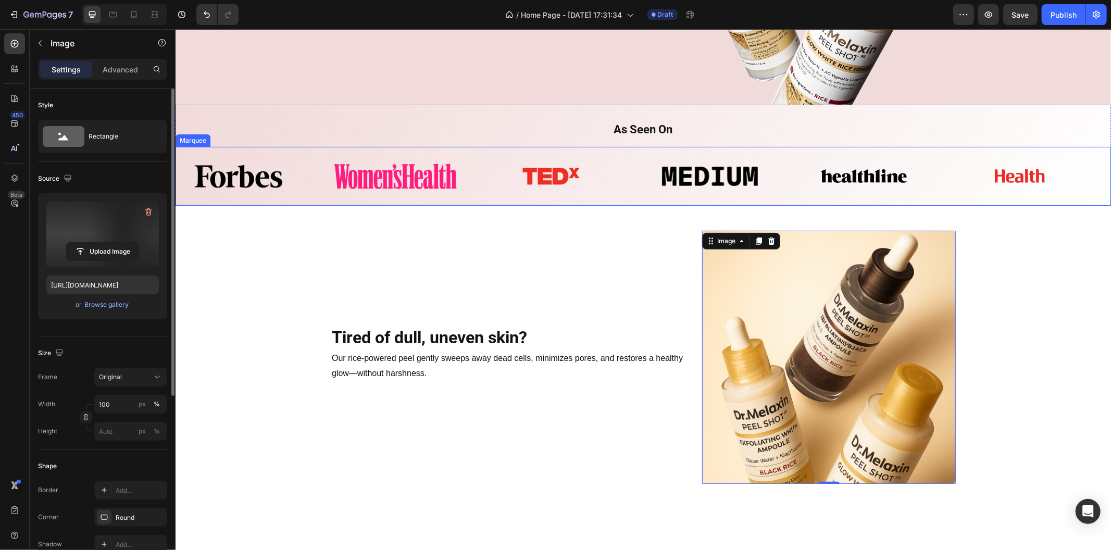
scroll to position [263, 0]
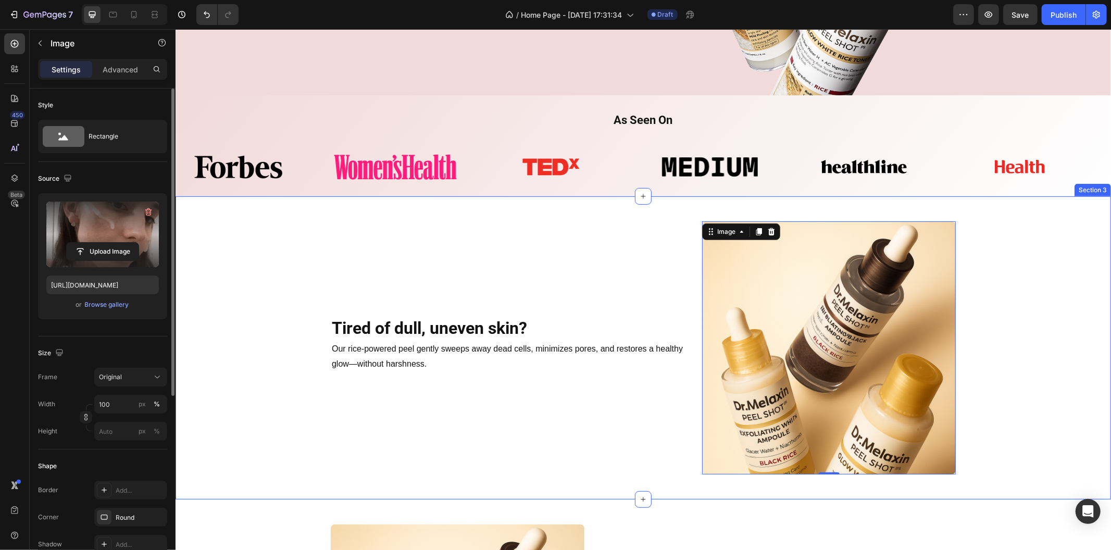
click at [1044, 435] on div "Tired of dull, uneven skin? Heading Row Our rice-powered peel gently sweeps awa…" at bounding box center [642, 348] width 918 height 254
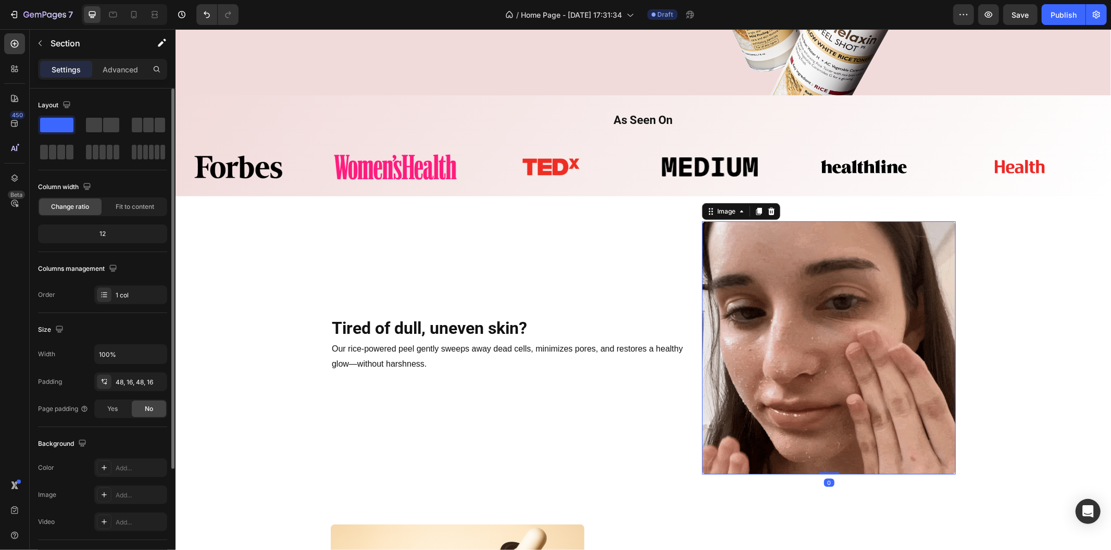
click at [806, 360] on img at bounding box center [828, 348] width 254 height 254
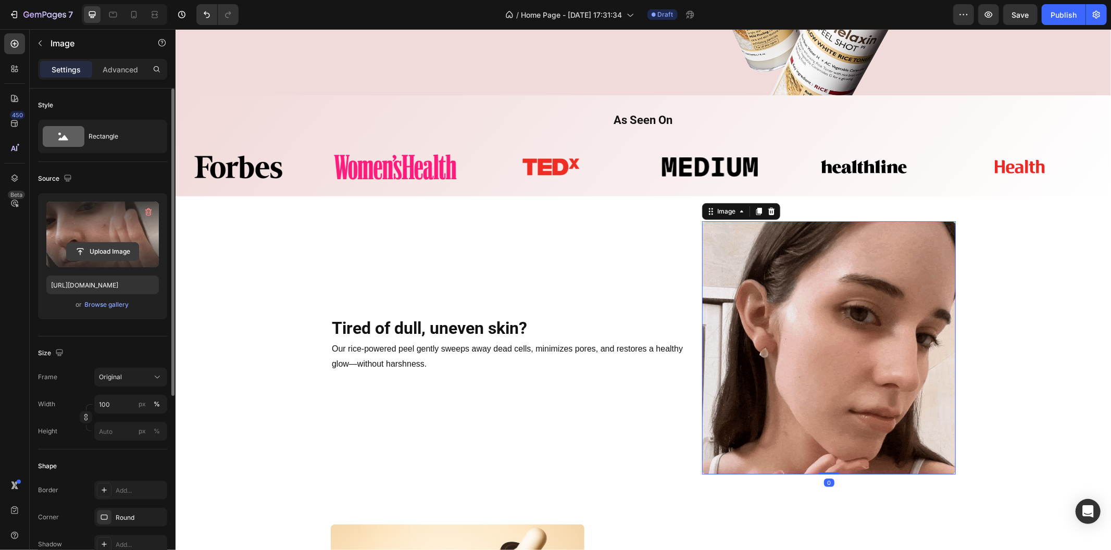
click at [127, 247] on input "file" at bounding box center [103, 252] width 72 height 18
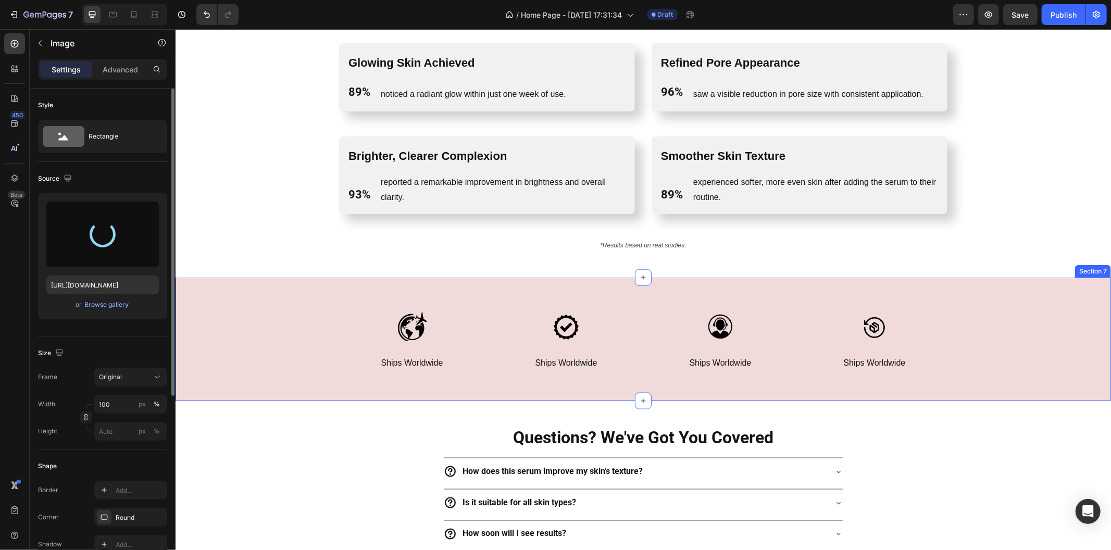
scroll to position [1131, 0]
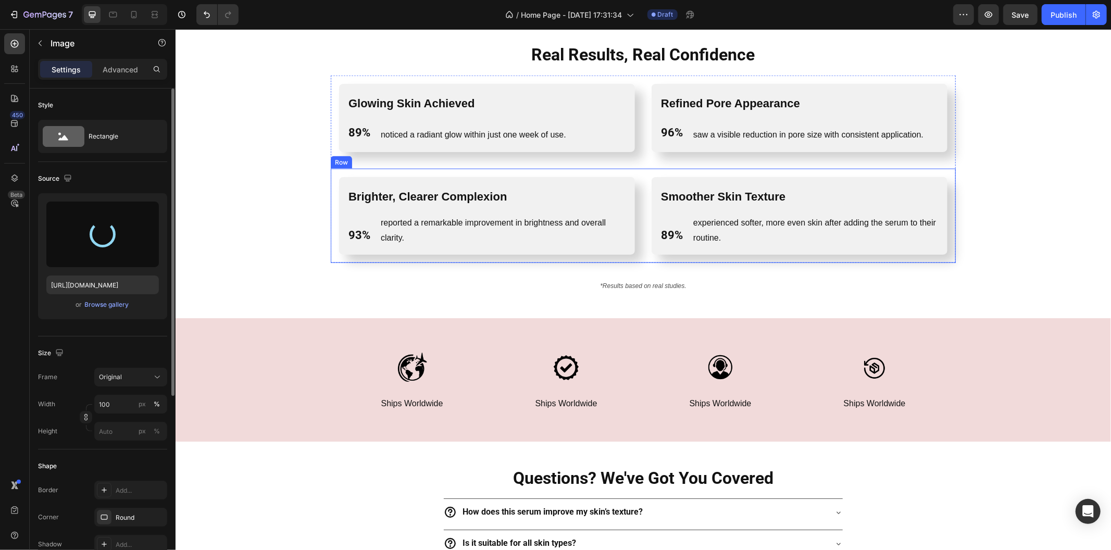
type input "https://cdn.shopify.com/s/files/1/0469/1692/7656/files/gempages_551382014251500…"
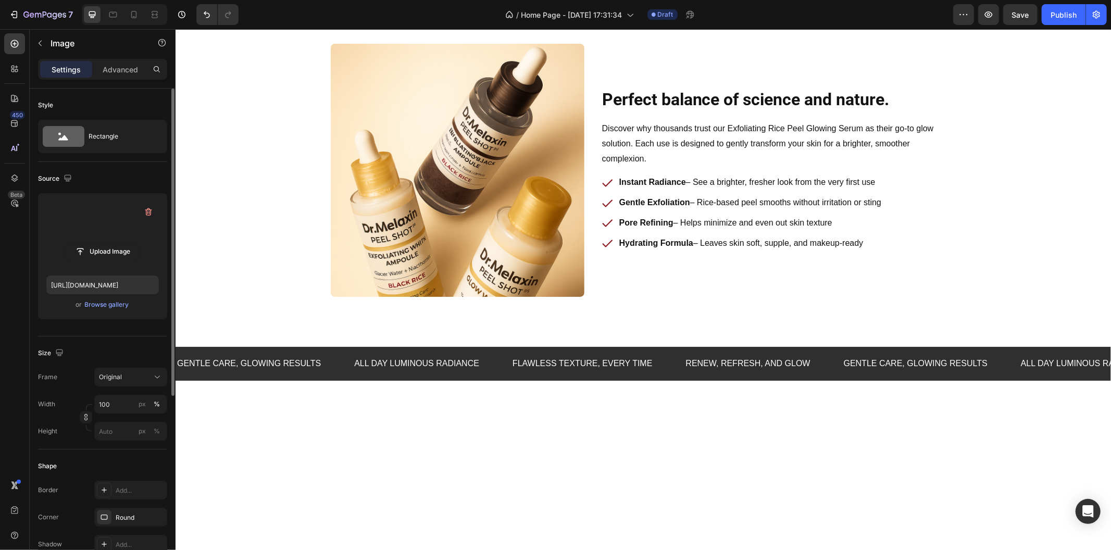
scroll to position [578, 0]
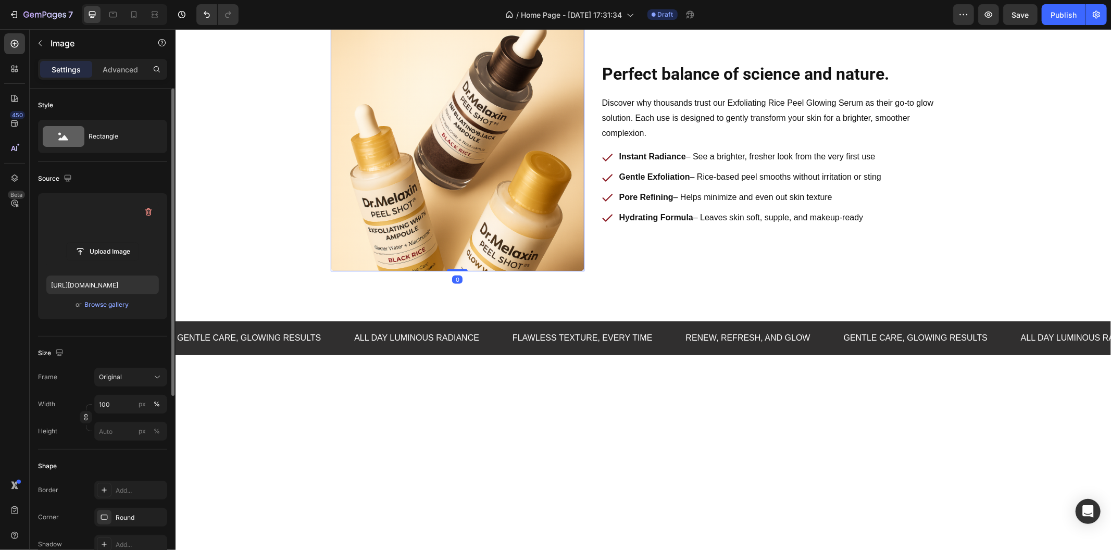
drag, startPoint x: 386, startPoint y: 316, endPoint x: 379, endPoint y: 314, distance: 8.0
click at [386, 271] on img at bounding box center [457, 145] width 254 height 254
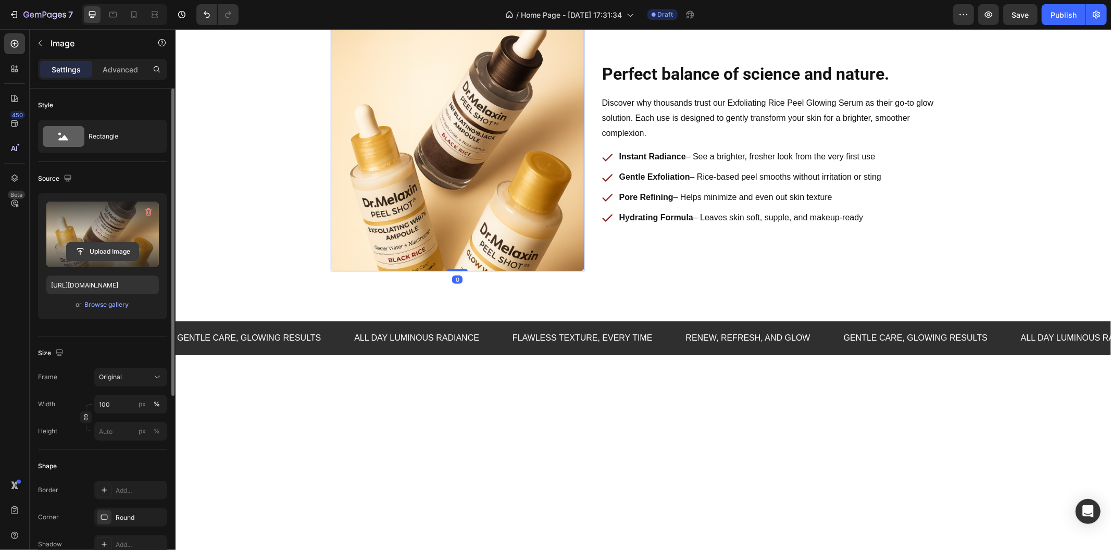
click at [134, 251] on input "file" at bounding box center [103, 252] width 72 height 18
click at [131, 250] on input "file" at bounding box center [103, 252] width 72 height 18
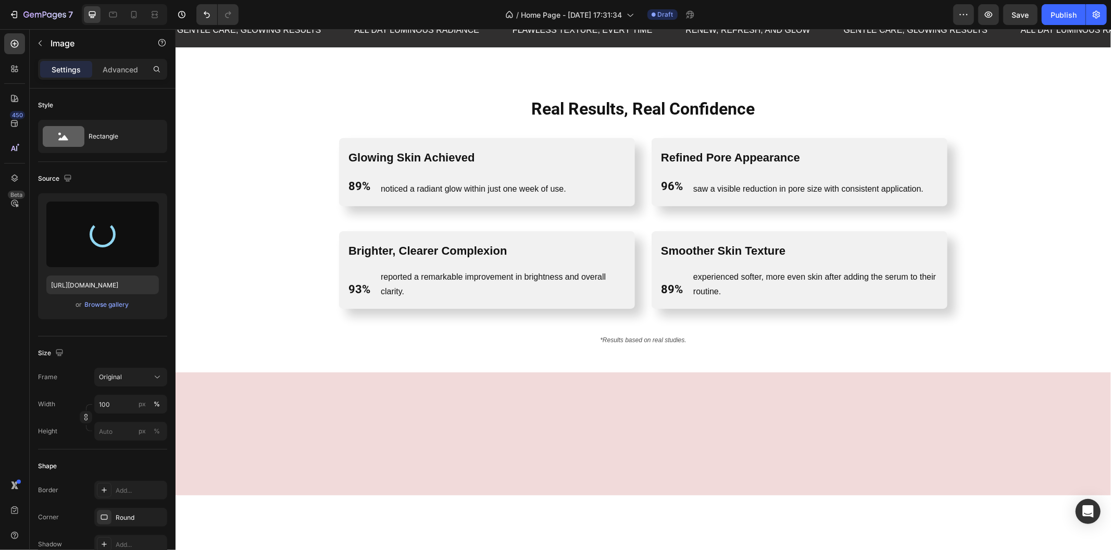
type input "https://cdn.shopify.com/s/files/1/0469/1692/7656/files/gempages_551382014251500…"
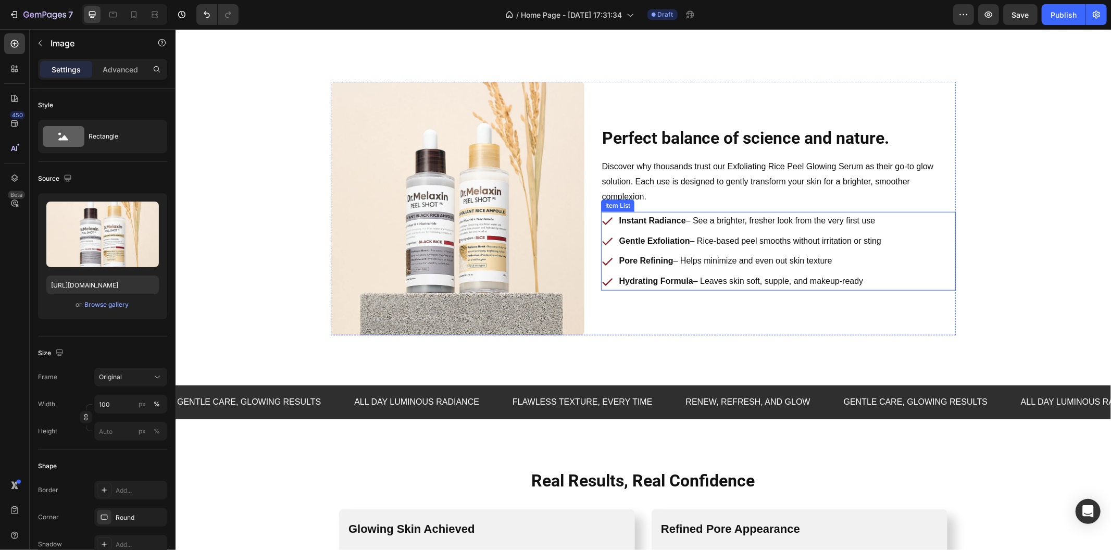
scroll to position [597, 0]
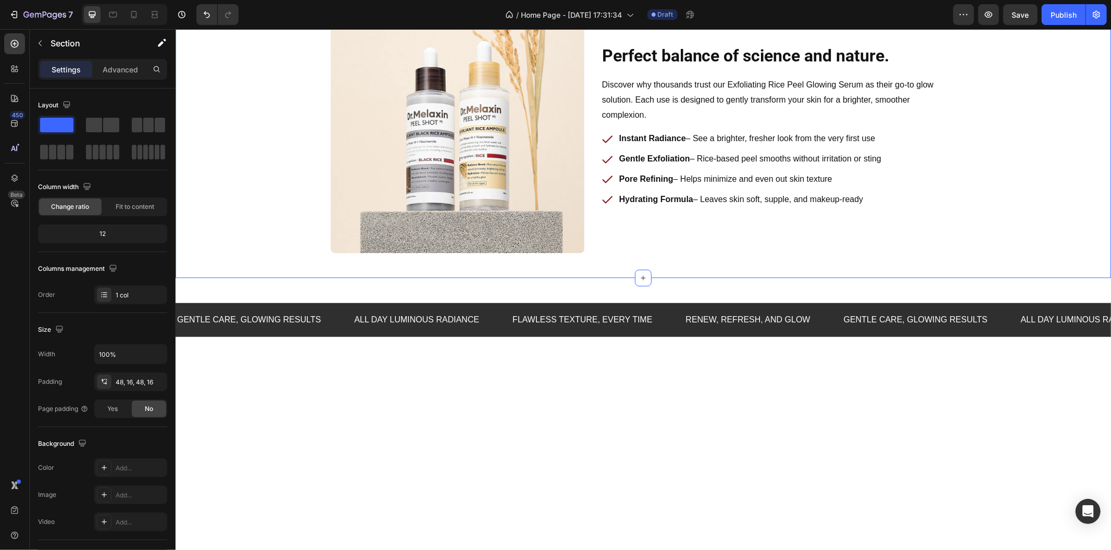
click at [1017, 253] on div "Perfect balance of science and nature. Heading Row Discover why thousands trust…" at bounding box center [642, 126] width 918 height 254
click at [1023, 12] on span "Save" at bounding box center [1020, 14] width 17 height 9
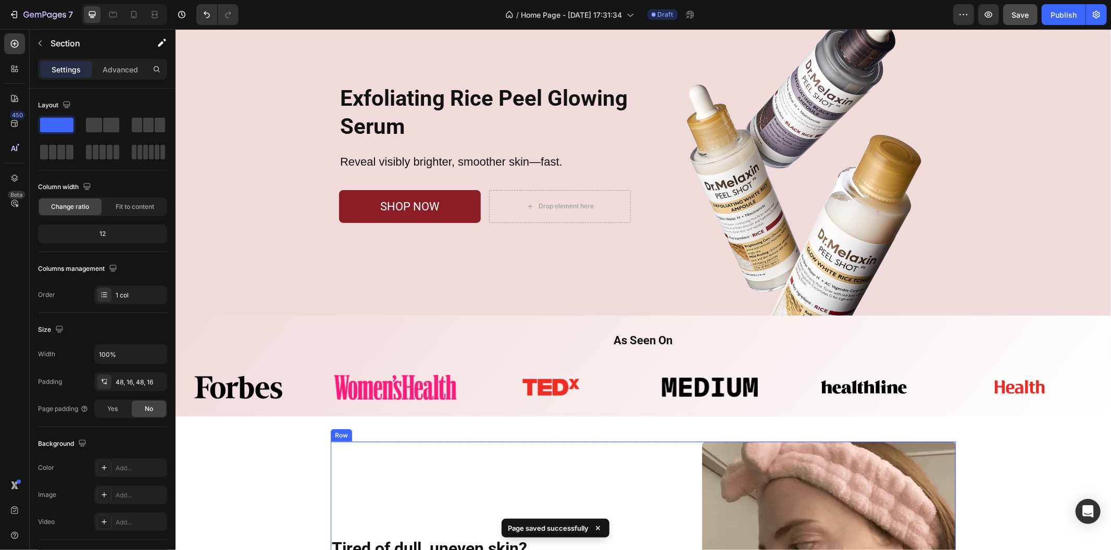
scroll to position [18, 0]
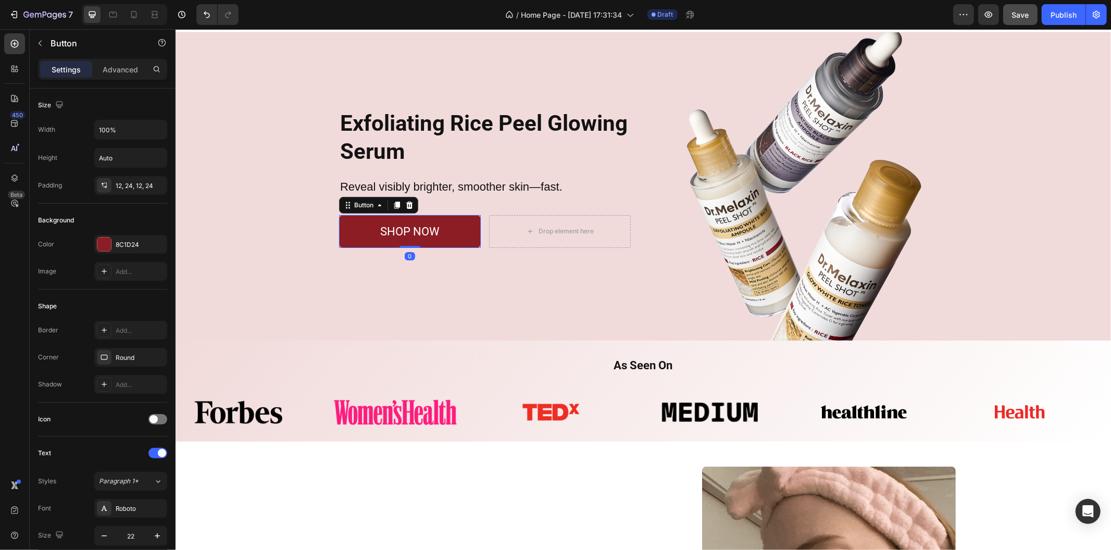
click at [467, 225] on button "SHOP NOW" at bounding box center [409, 231] width 142 height 33
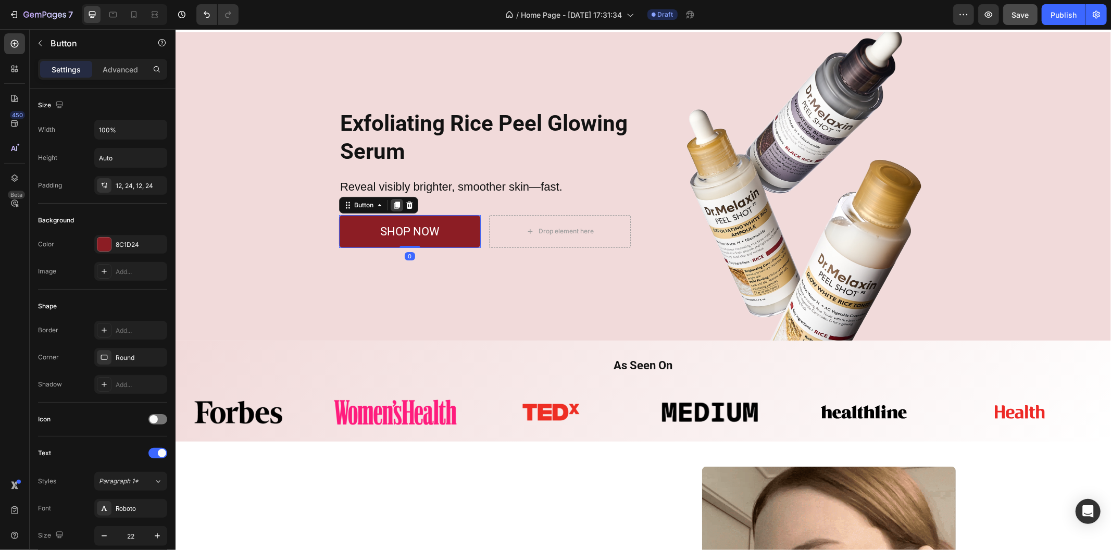
click at [392, 200] on icon at bounding box center [396, 204] width 8 height 8
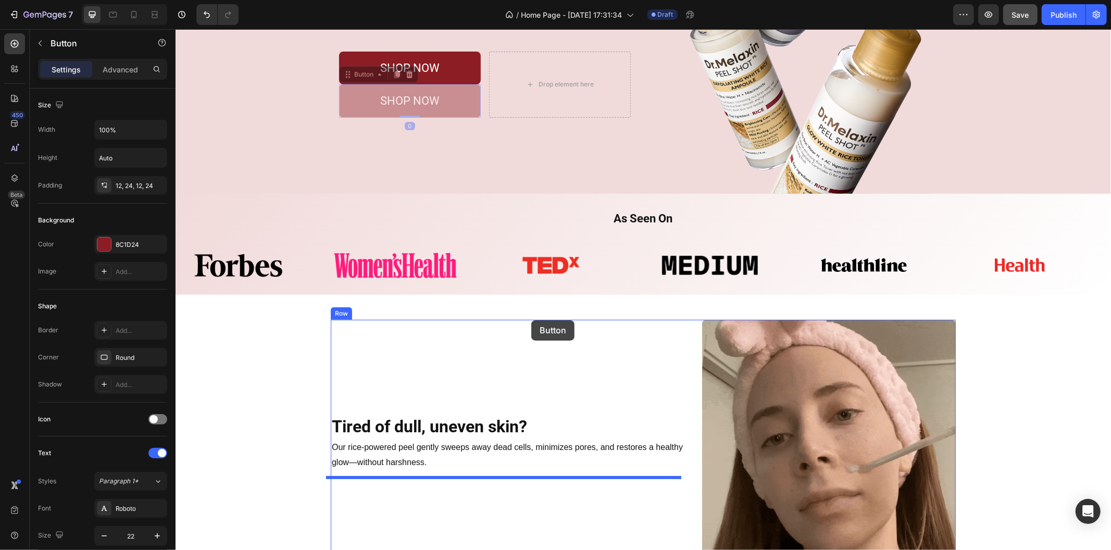
scroll to position [308, 0]
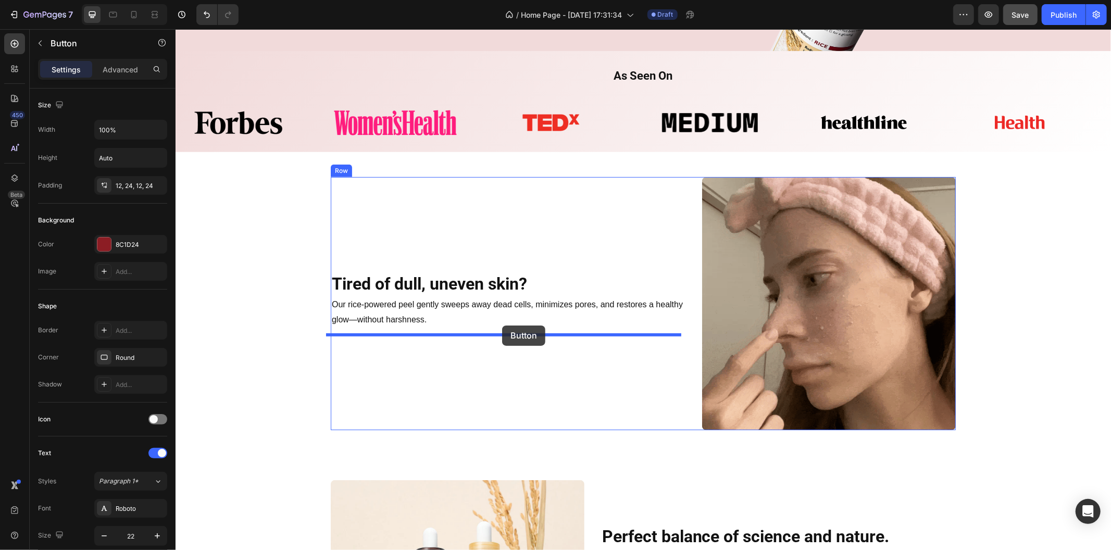
drag, startPoint x: 465, startPoint y: 241, endPoint x: 482, endPoint y: 310, distance: 71.3
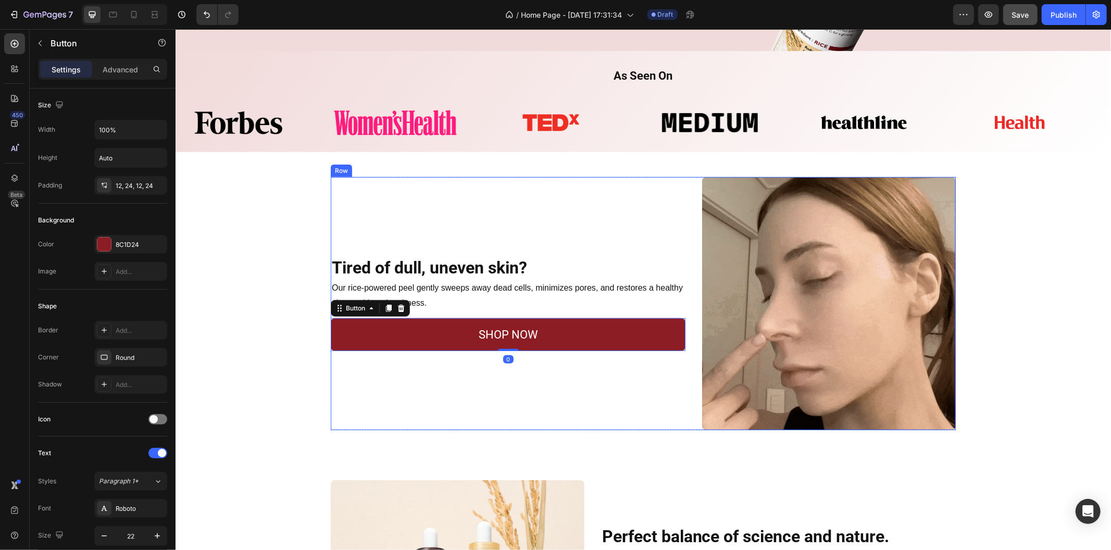
click at [566, 365] on div "Tired of dull, uneven skin? Heading Row Our rice-powered peel gently sweeps awa…" at bounding box center [507, 304] width 355 height 254
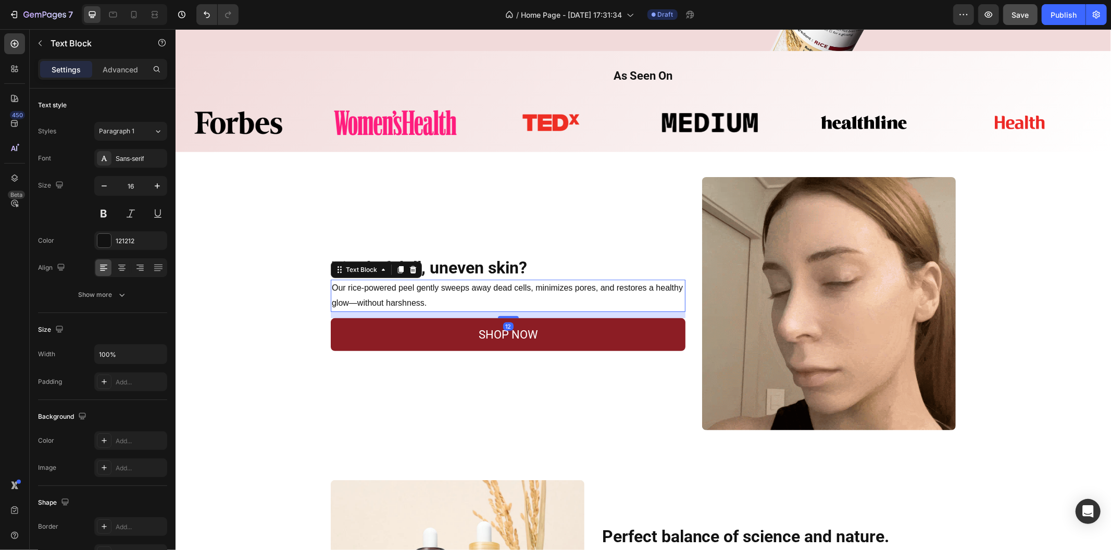
click at [506, 308] on p "Our rice-powered peel gently sweeps away dead cells, minimizes pores, and resto…" at bounding box center [507, 295] width 352 height 30
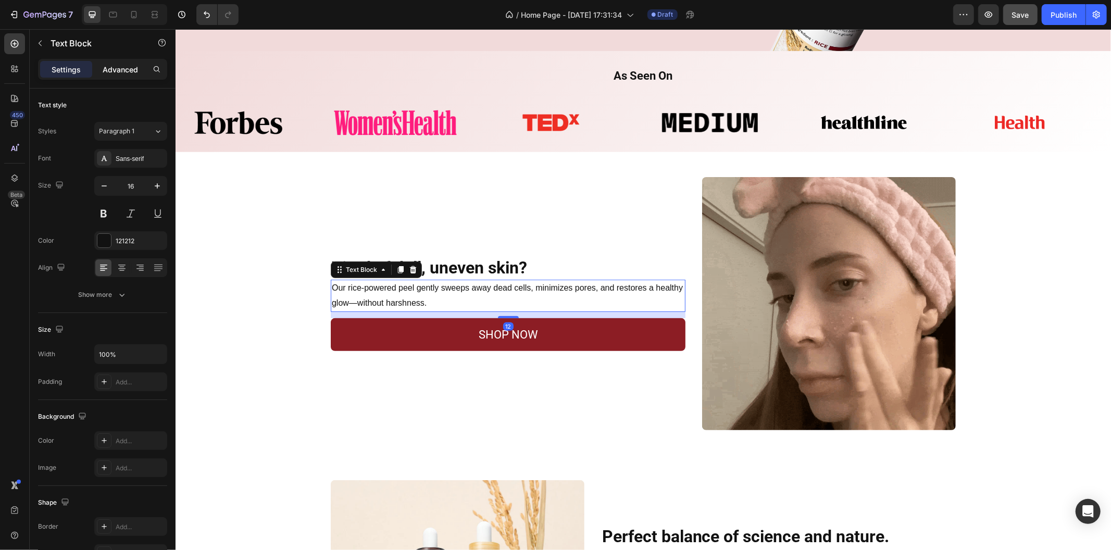
click at [101, 70] on div "Advanced" at bounding box center [120, 69] width 52 height 17
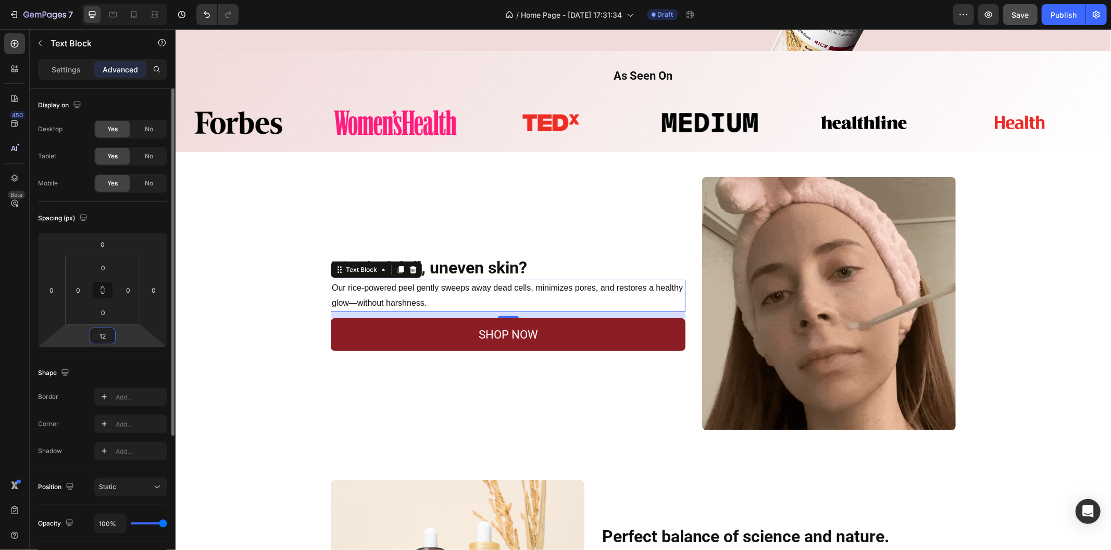
click at [100, 337] on input "12" at bounding box center [102, 336] width 21 height 16
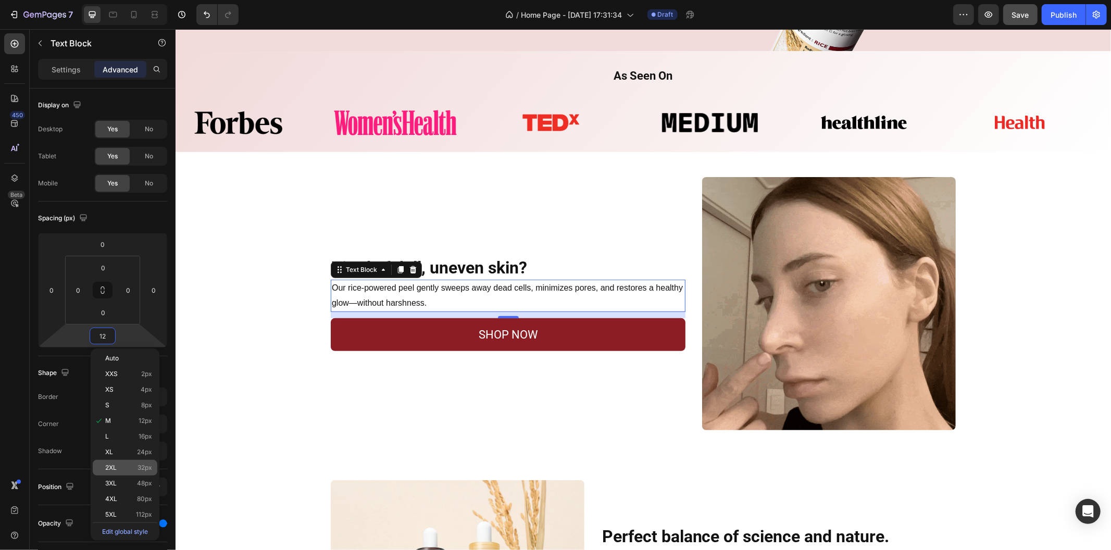
click at [128, 464] on p "2XL 32px" at bounding box center [128, 467] width 47 height 7
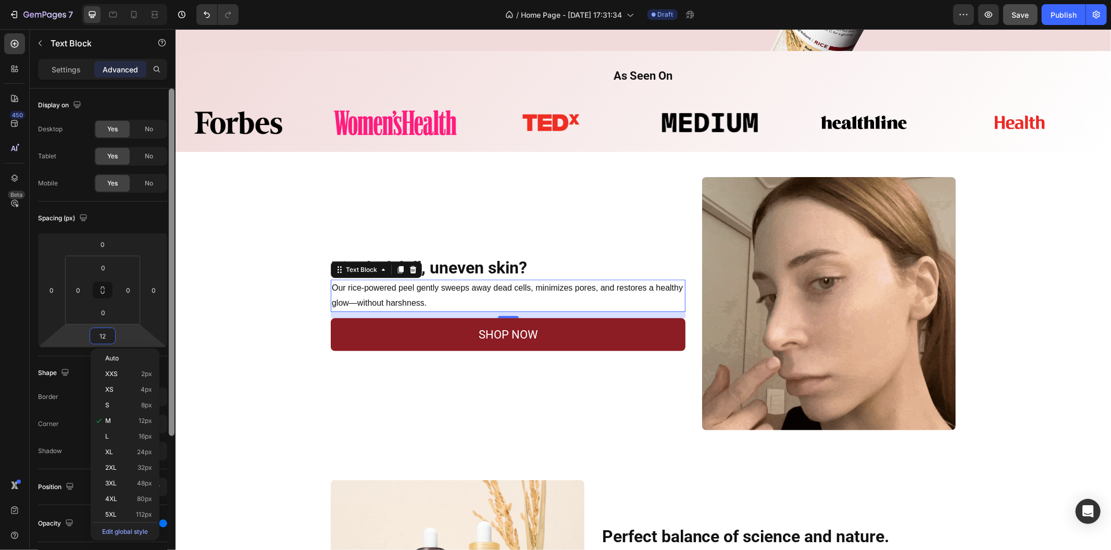
type input "32"
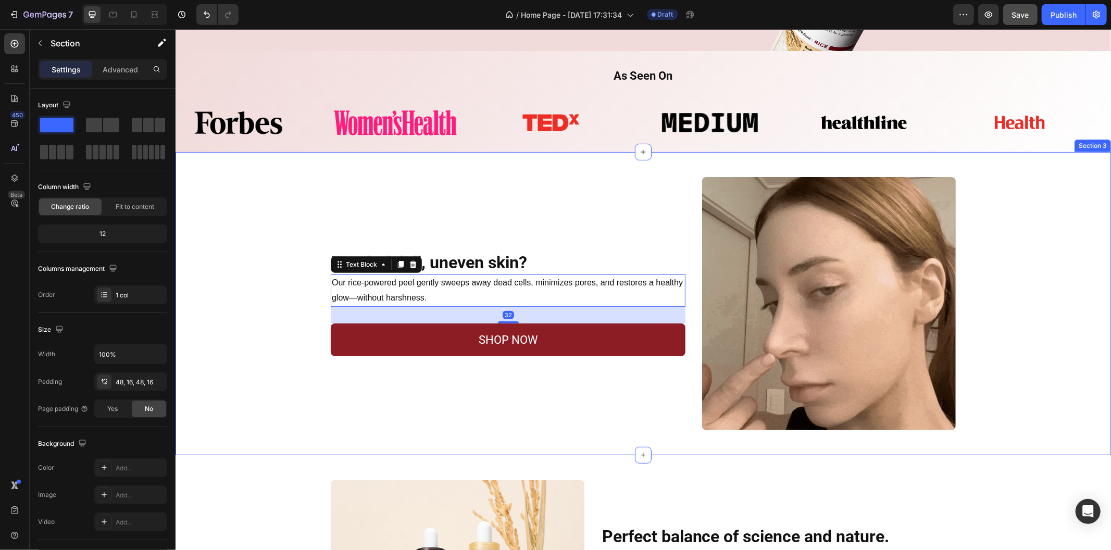
click at [275, 380] on div "Tired of dull, uneven skin? Heading Row Our rice-powered peel gently sweeps awa…" at bounding box center [642, 304] width 918 height 254
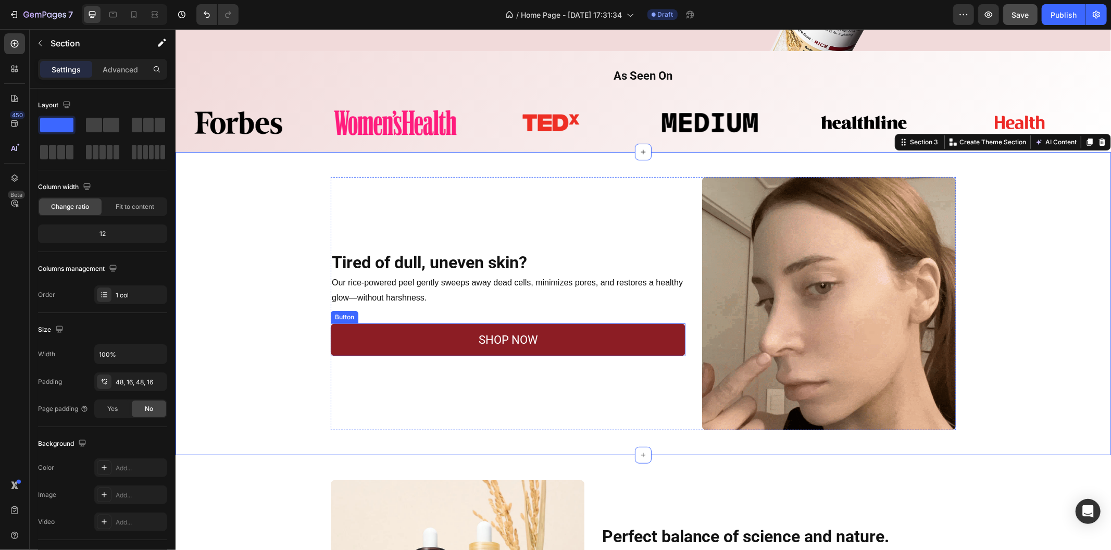
click at [358, 343] on button "SHOP NOW" at bounding box center [507, 339] width 355 height 33
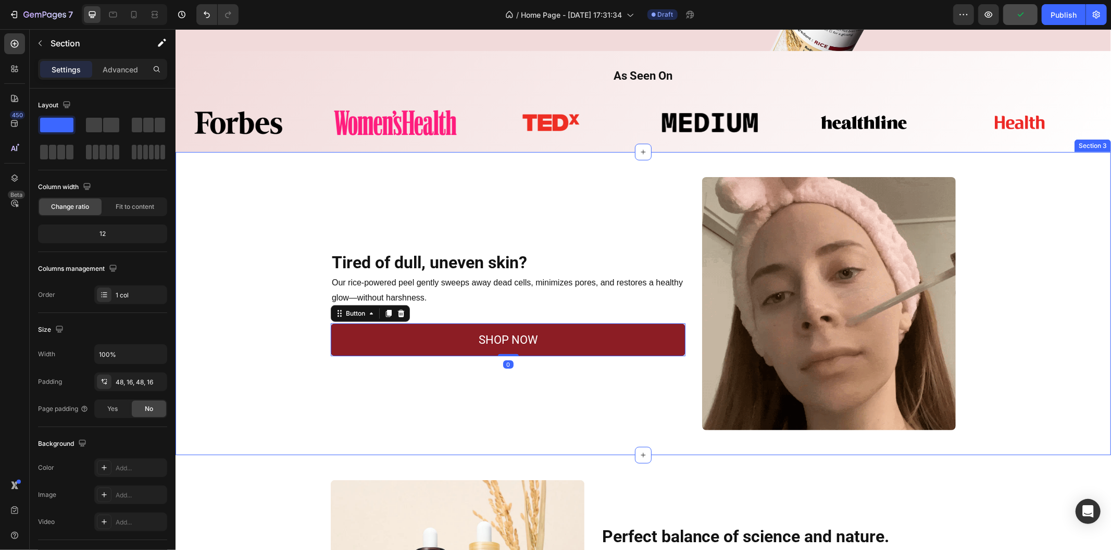
click at [260, 308] on div "Tired of dull, uneven skin? Heading Row Our rice-powered peel gently sweeps awa…" at bounding box center [642, 304] width 918 height 254
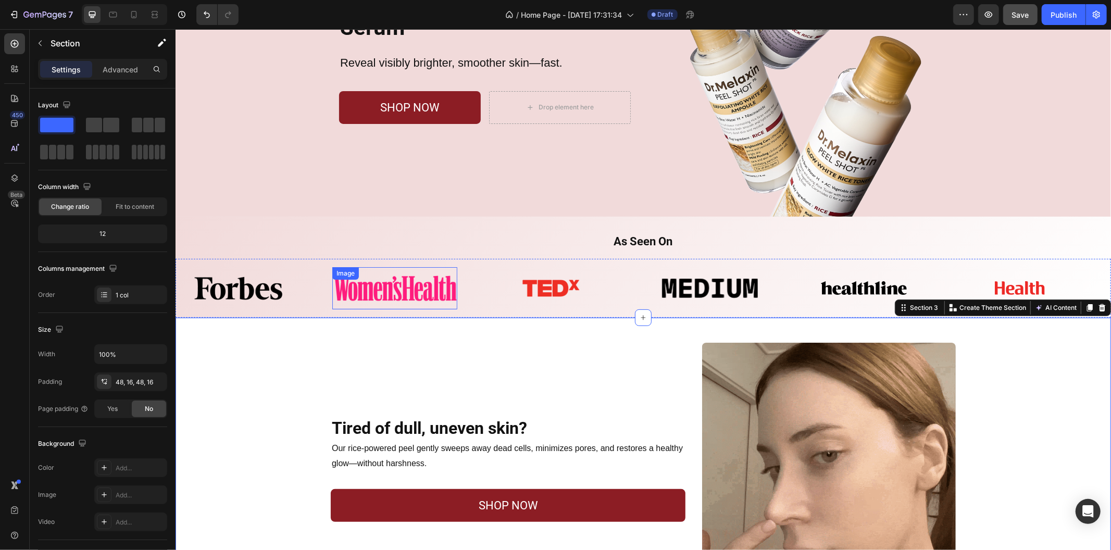
scroll to position [134, 0]
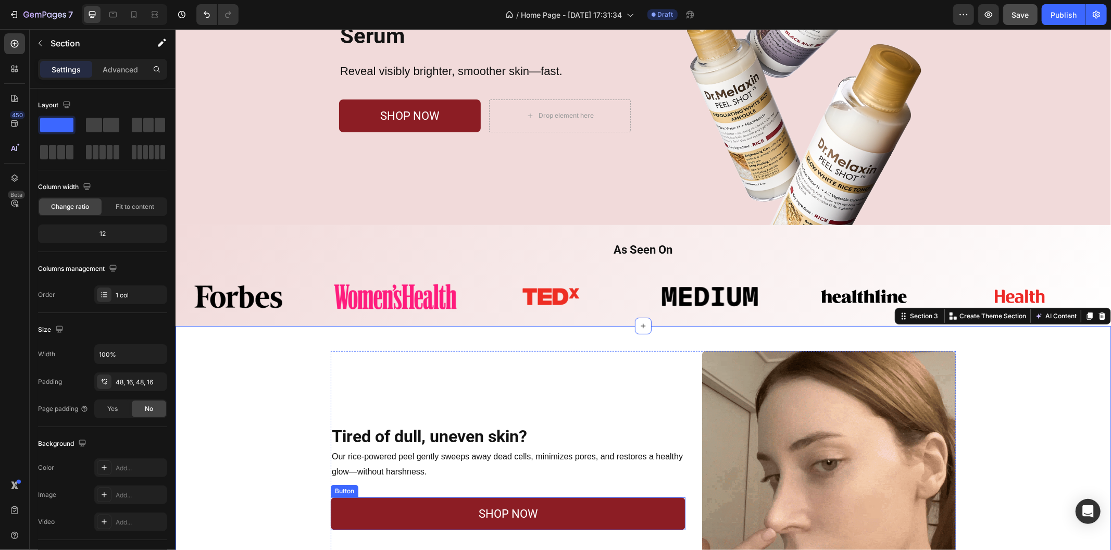
click at [382, 515] on button "SHOP NOW" at bounding box center [507, 513] width 355 height 33
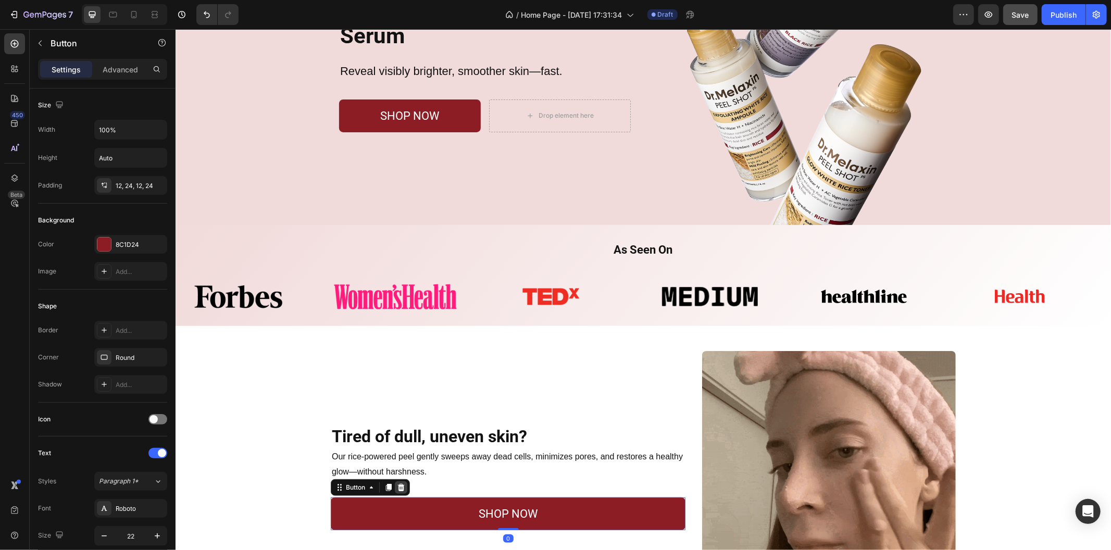
click at [398, 489] on icon at bounding box center [400, 486] width 7 height 7
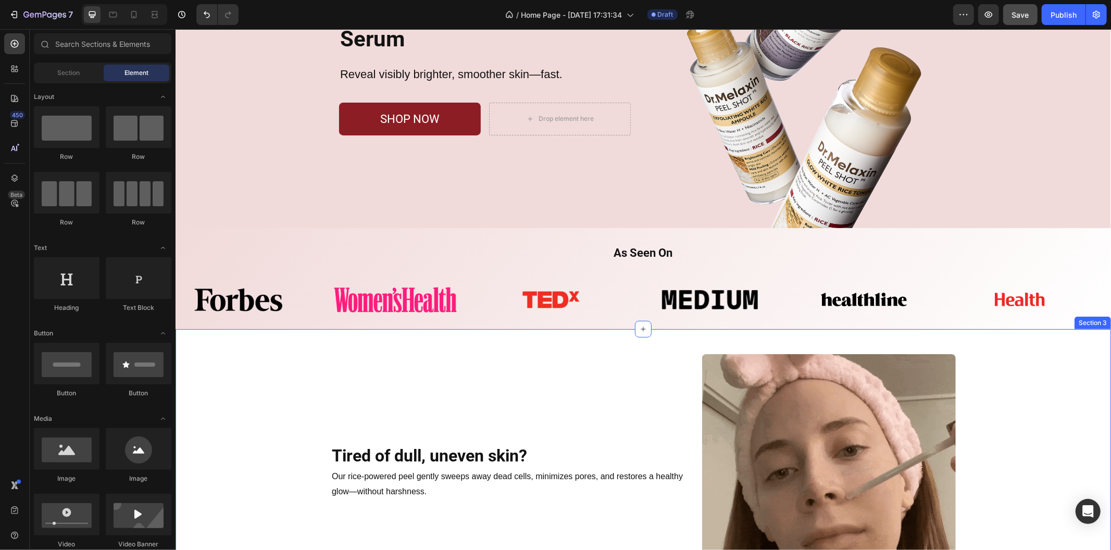
scroll to position [76, 0]
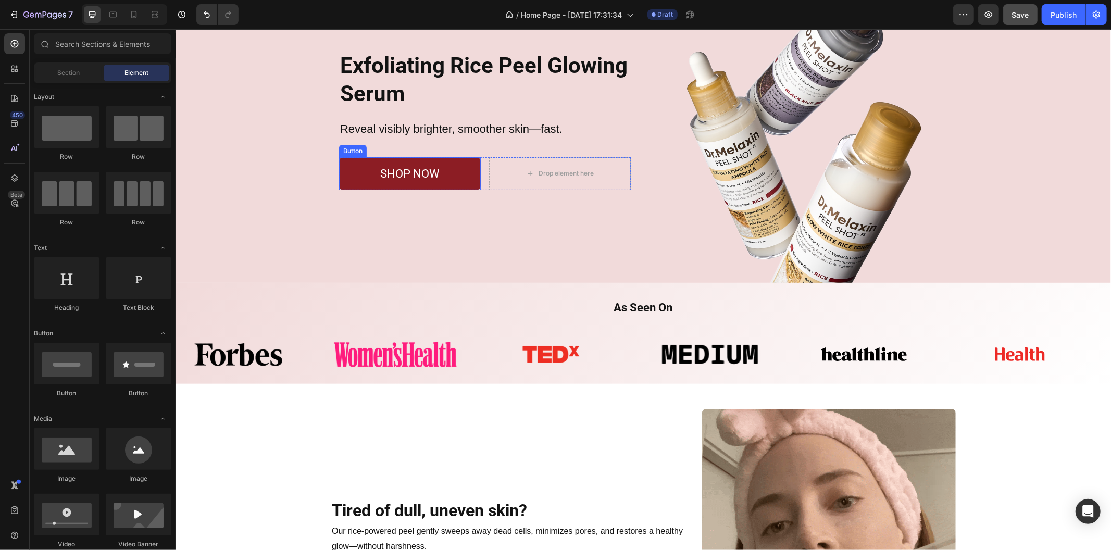
click at [455, 181] on button "SHOP NOW" at bounding box center [409, 173] width 142 height 33
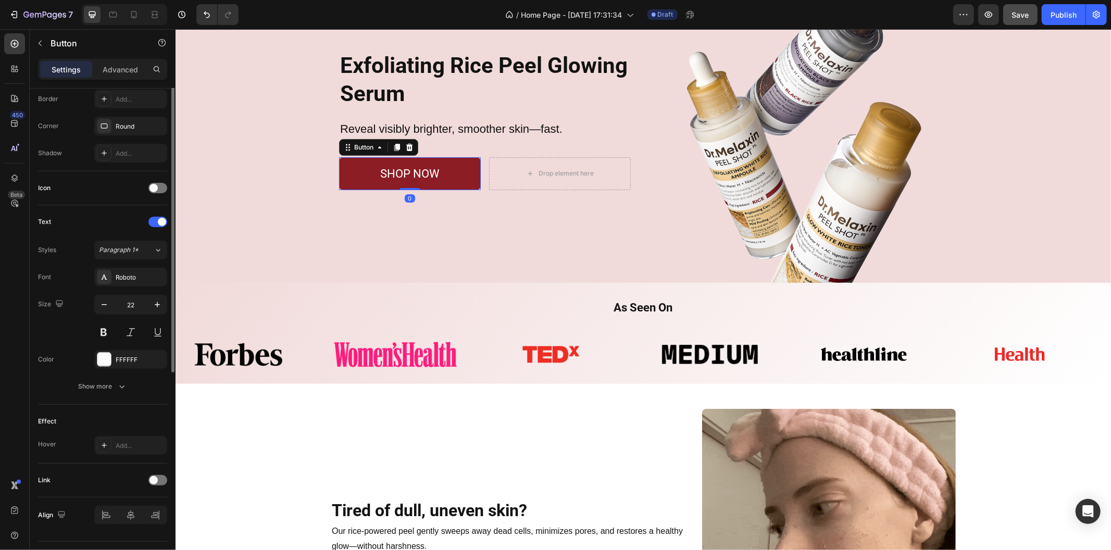
scroll to position [256, 0]
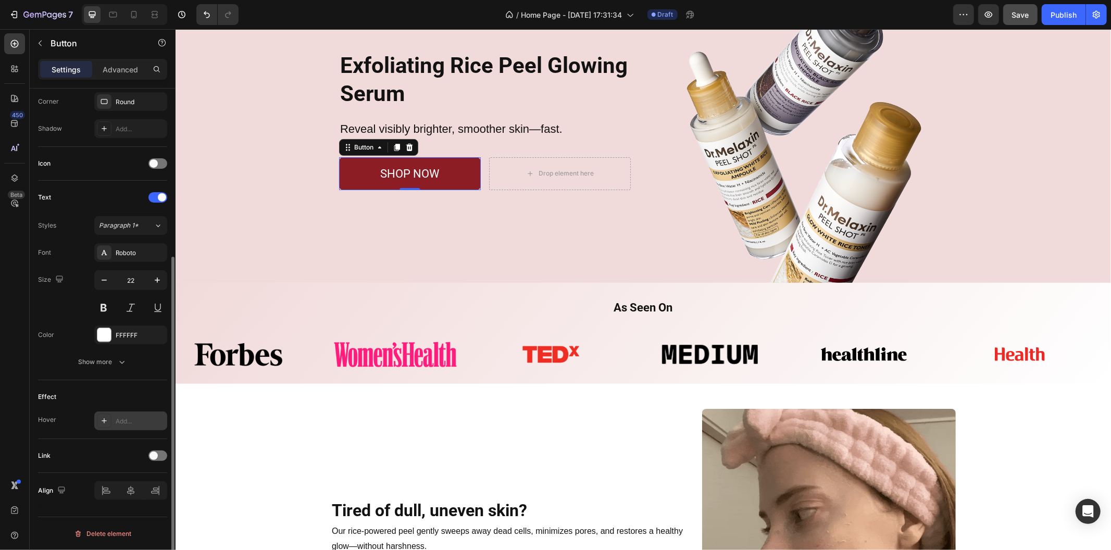
click at [108, 418] on icon at bounding box center [104, 421] width 8 height 8
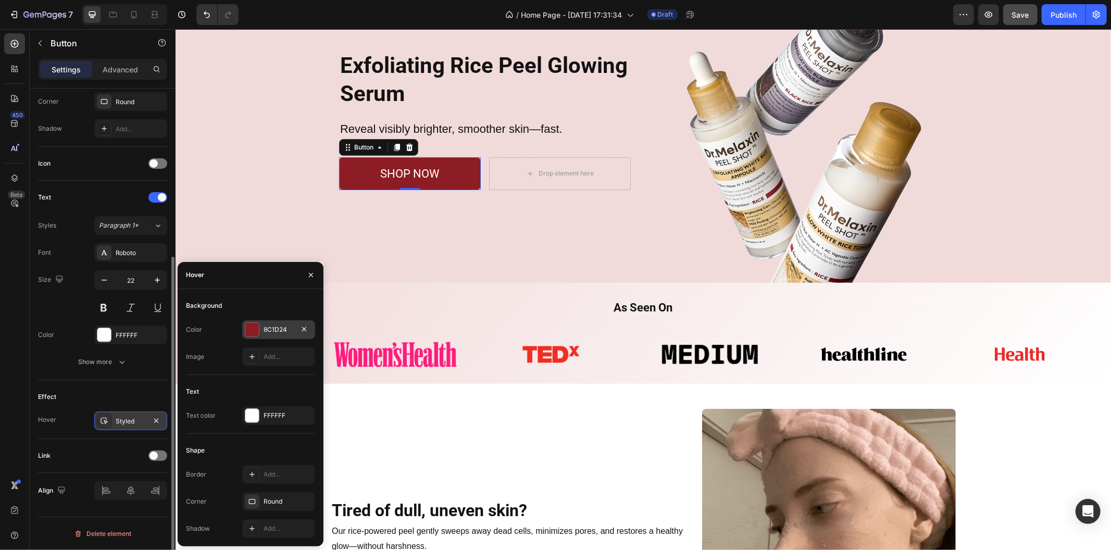
click at [261, 335] on div "8C1D24" at bounding box center [278, 329] width 73 height 19
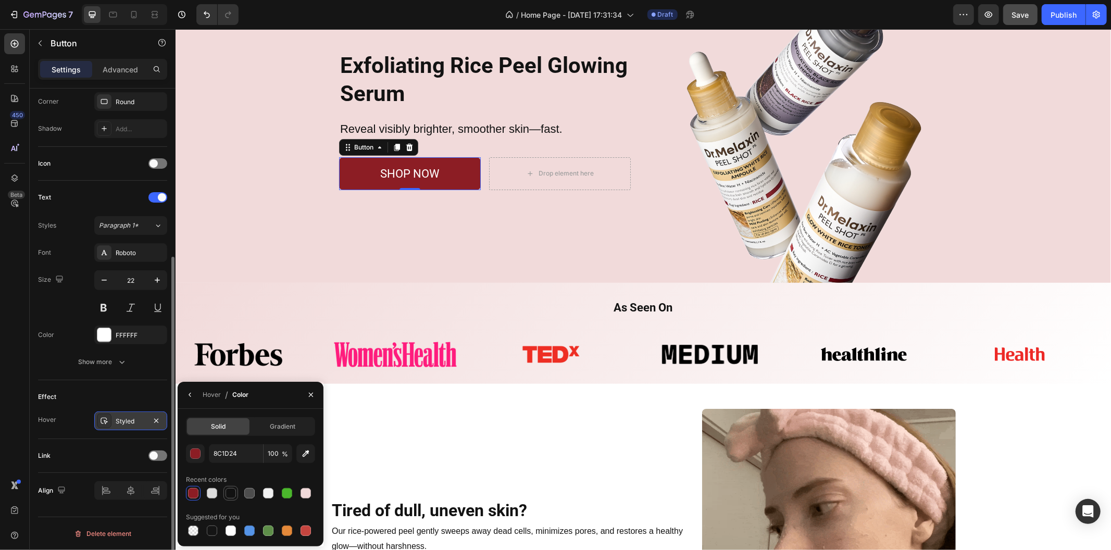
click at [229, 493] on div at bounding box center [230, 493] width 10 height 10
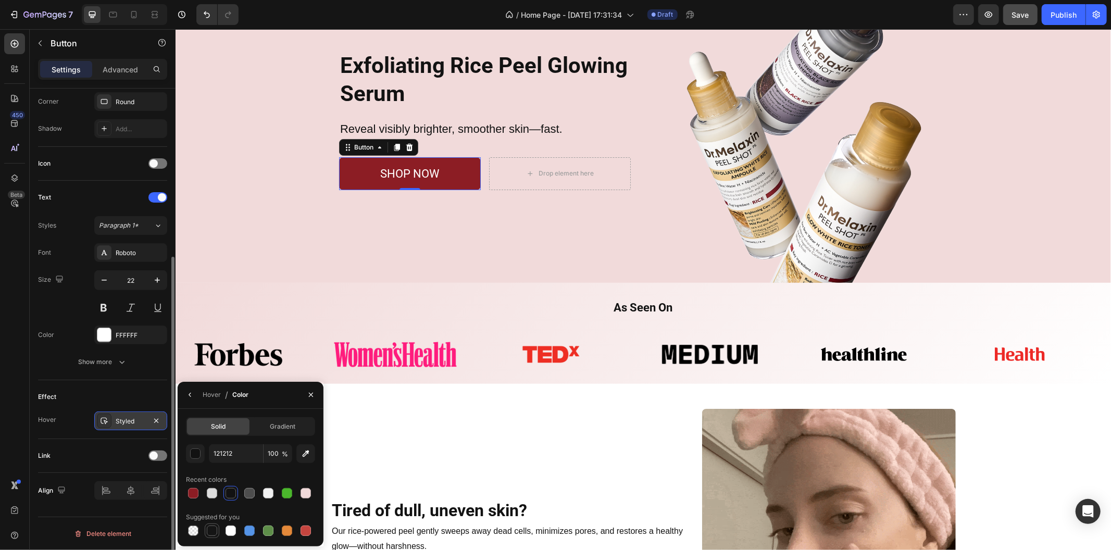
click at [209, 526] on div at bounding box center [212, 530] width 10 height 10
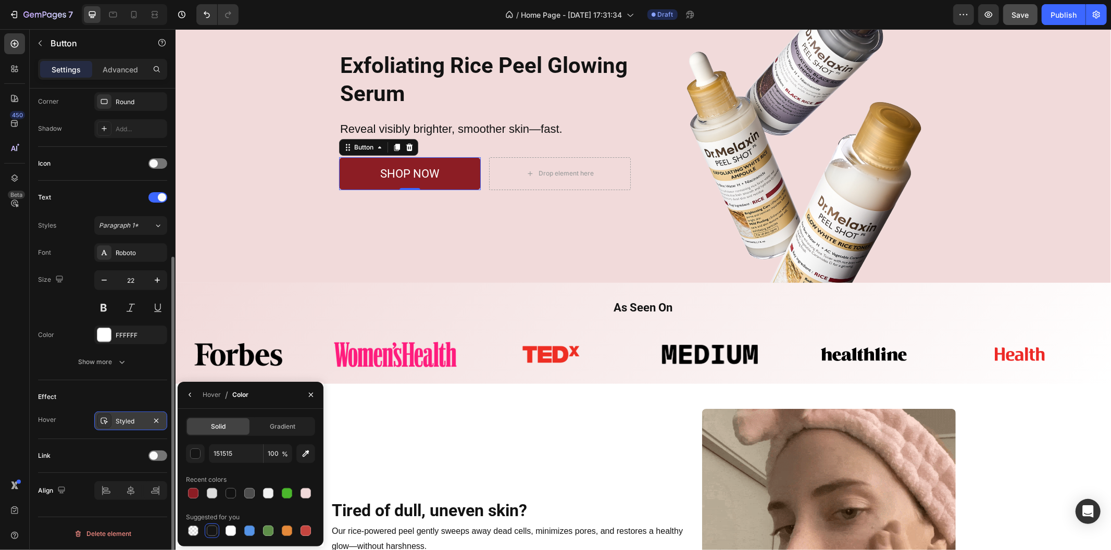
drag, startPoint x: 235, startPoint y: 493, endPoint x: 240, endPoint y: 494, distance: 5.2
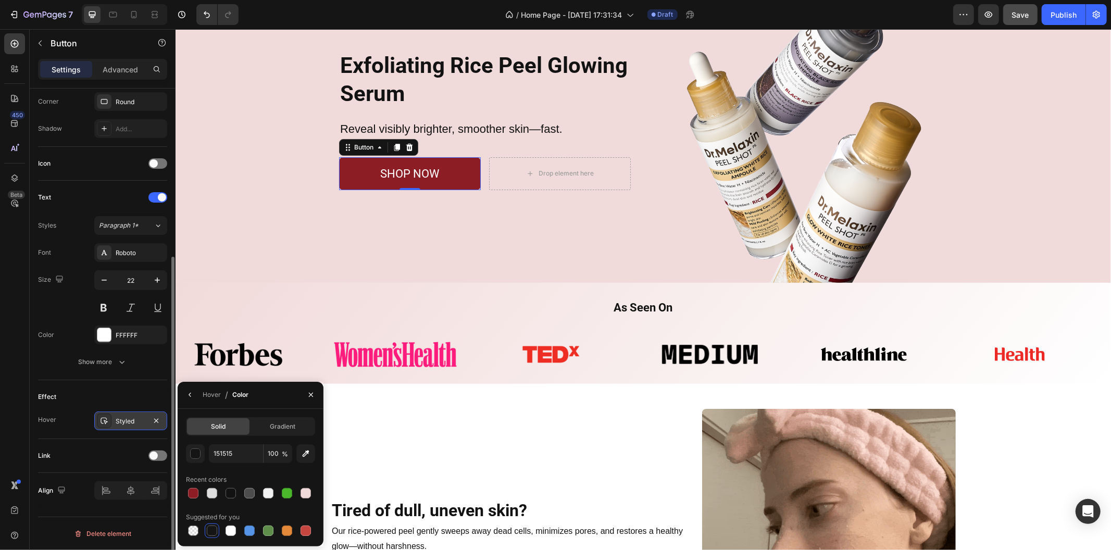
click at [234, 494] on div at bounding box center [230, 493] width 10 height 10
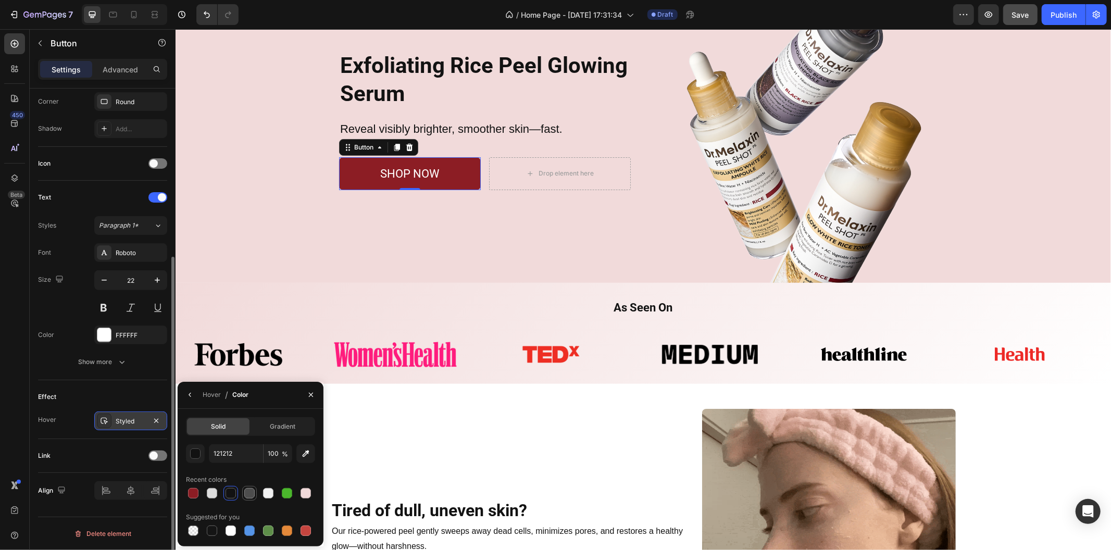
click at [251, 491] on div at bounding box center [249, 493] width 10 height 10
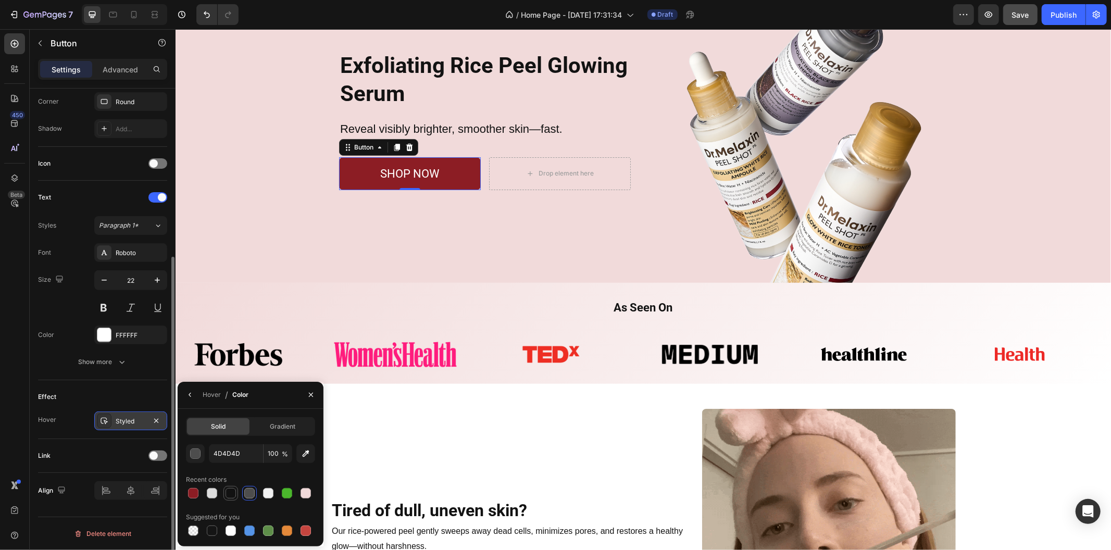
click at [232, 492] on div at bounding box center [230, 493] width 10 height 10
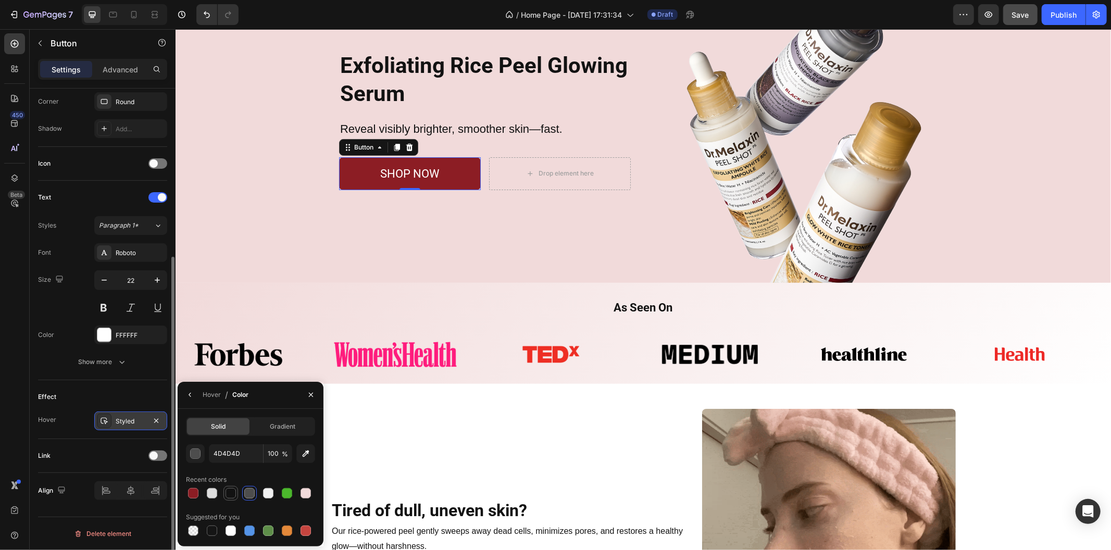
type input "121212"
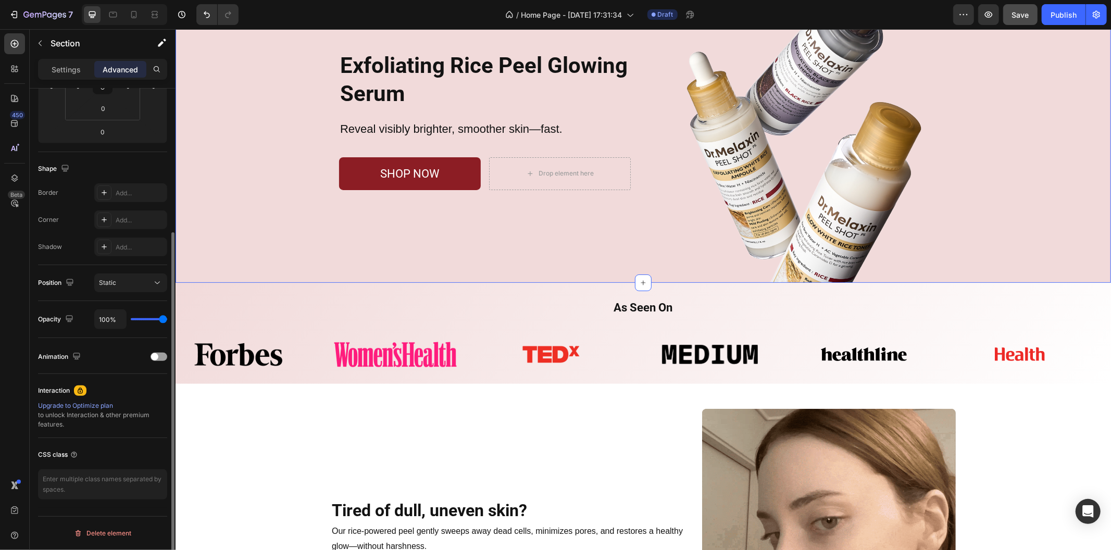
click at [296, 187] on div "Exfoliating Rice Peel Glowing Serum Heading Reveal visibly brighter, smoother s…" at bounding box center [642, 128] width 935 height 308
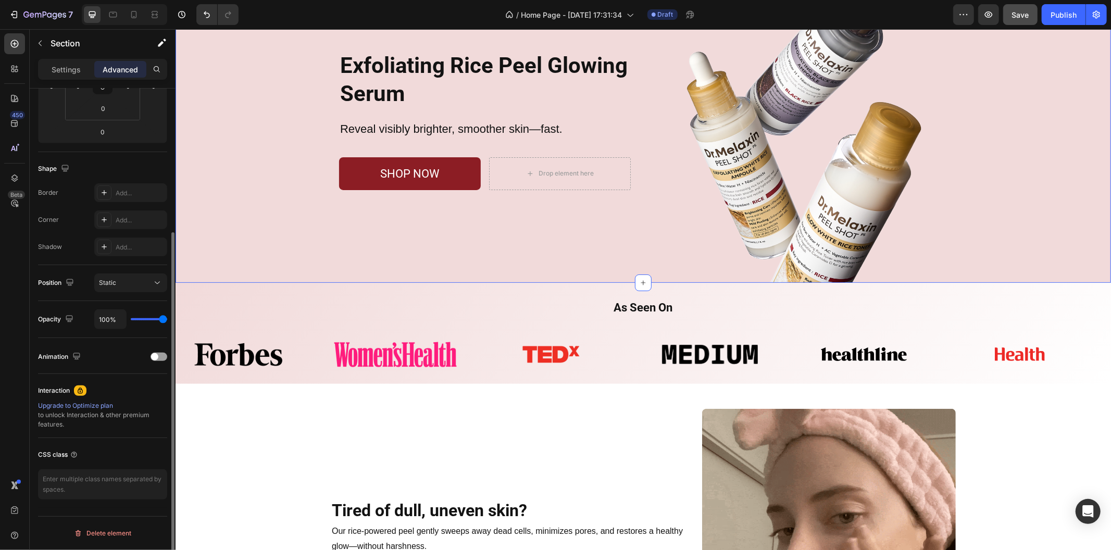
scroll to position [0, 0]
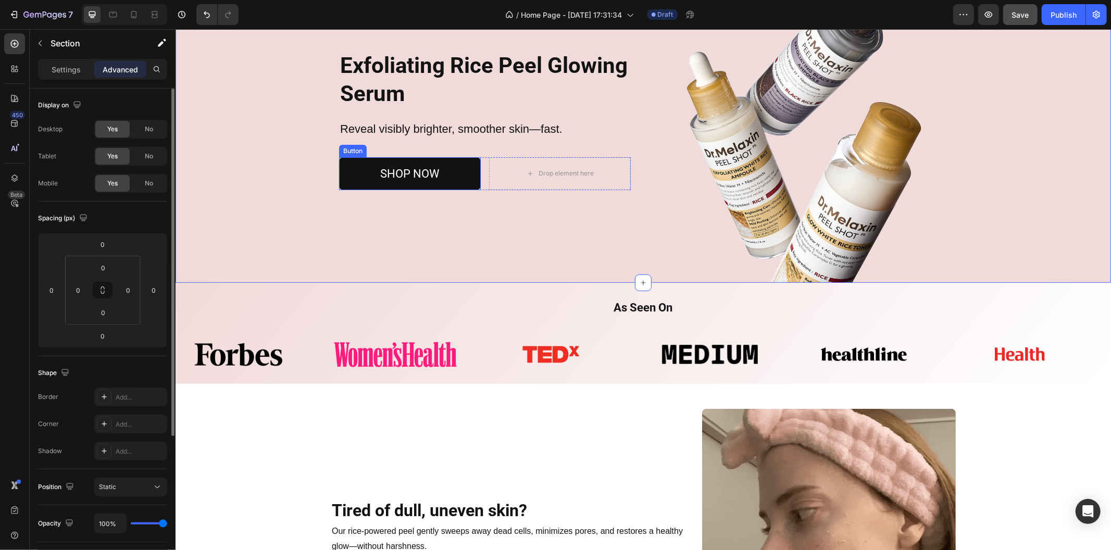
click at [338, 173] on button "SHOP NOW" at bounding box center [409, 173] width 142 height 33
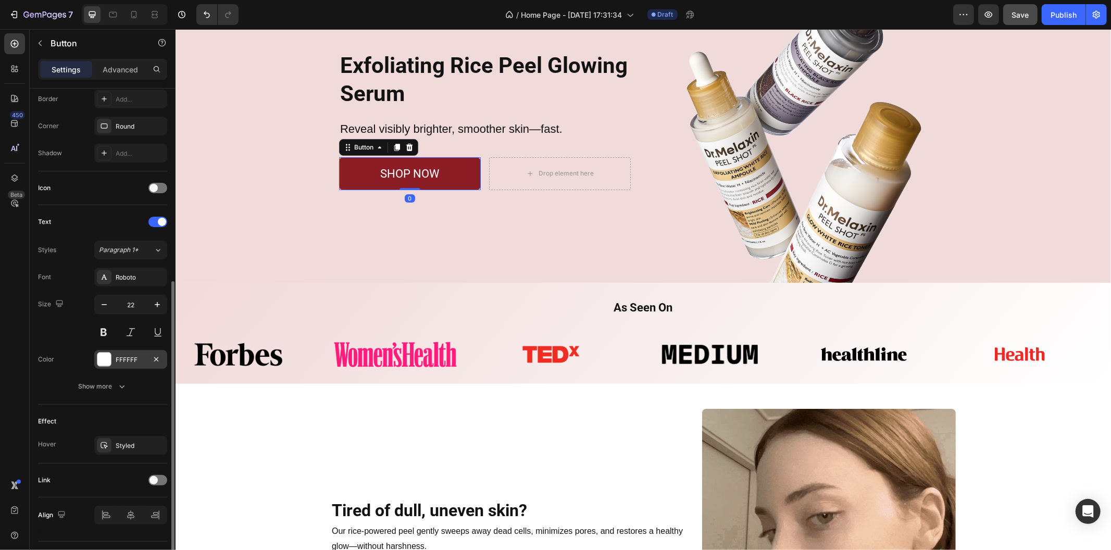
scroll to position [256, 0]
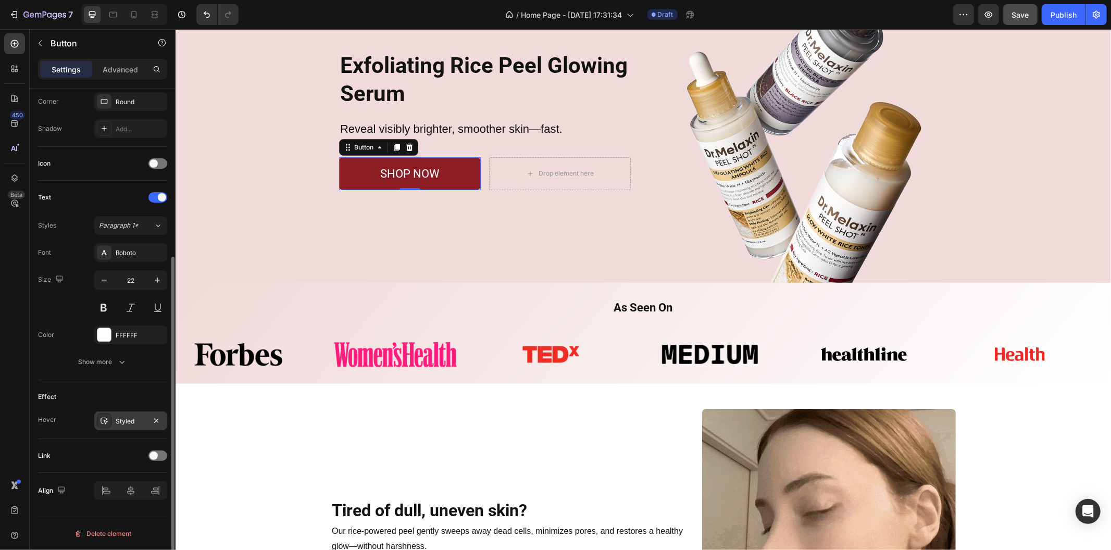
click at [137, 420] on div "Styled" at bounding box center [131, 421] width 30 height 9
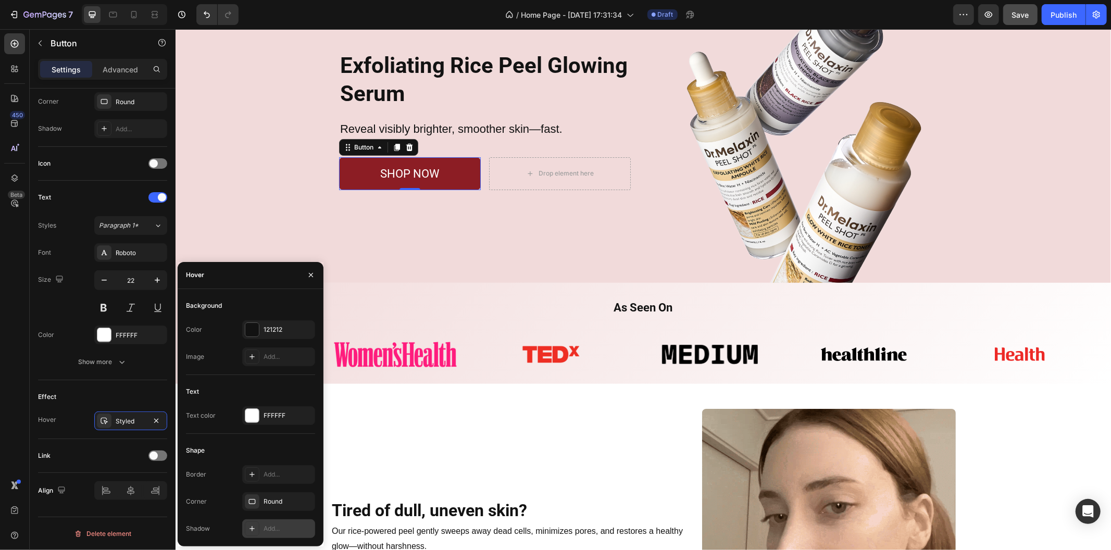
click at [254, 527] on icon at bounding box center [252, 528] width 8 height 8
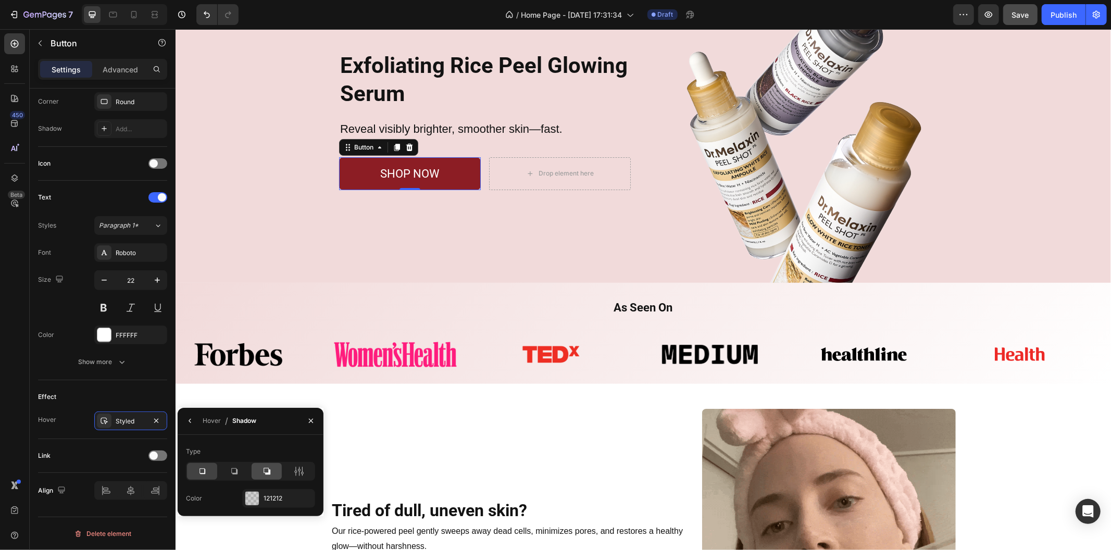
click at [274, 474] on div at bounding box center [266, 471] width 30 height 17
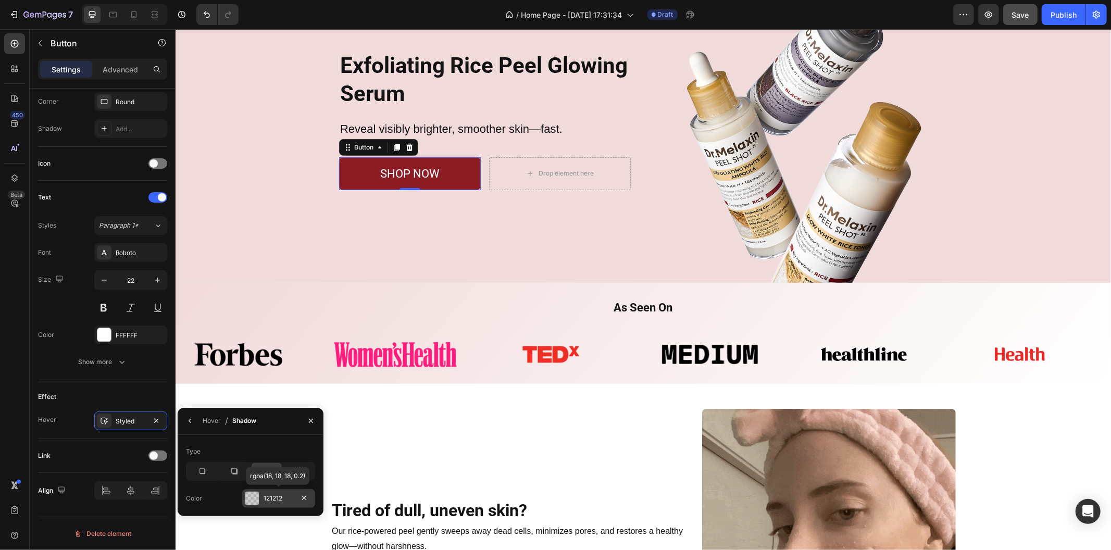
click at [279, 498] on div "121212" at bounding box center [278, 498] width 30 height 9
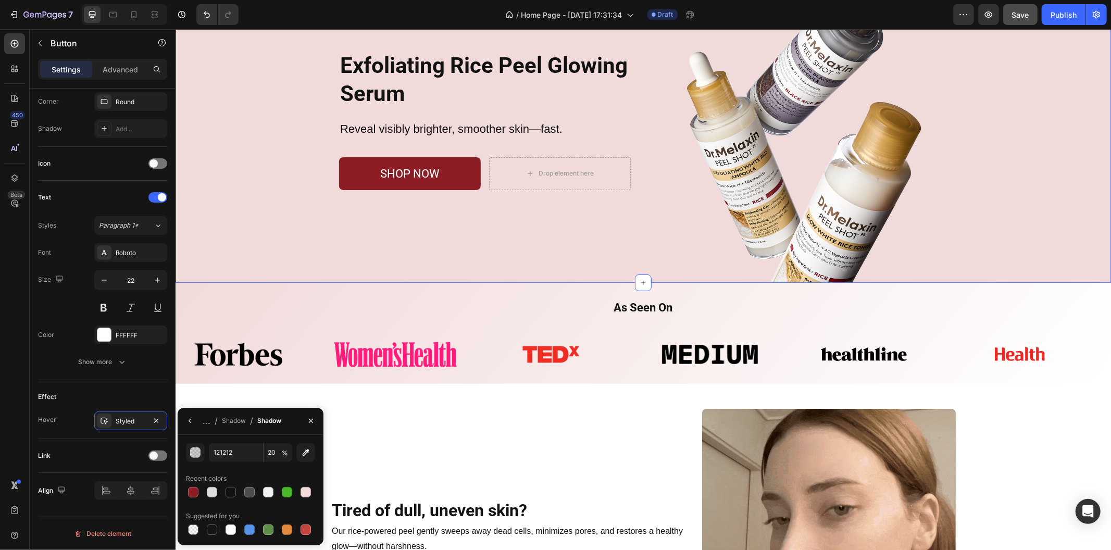
click at [308, 178] on div "Exfoliating Rice Peel Glowing Serum Heading Reveal visibly brighter, smoother s…" at bounding box center [642, 128] width 935 height 308
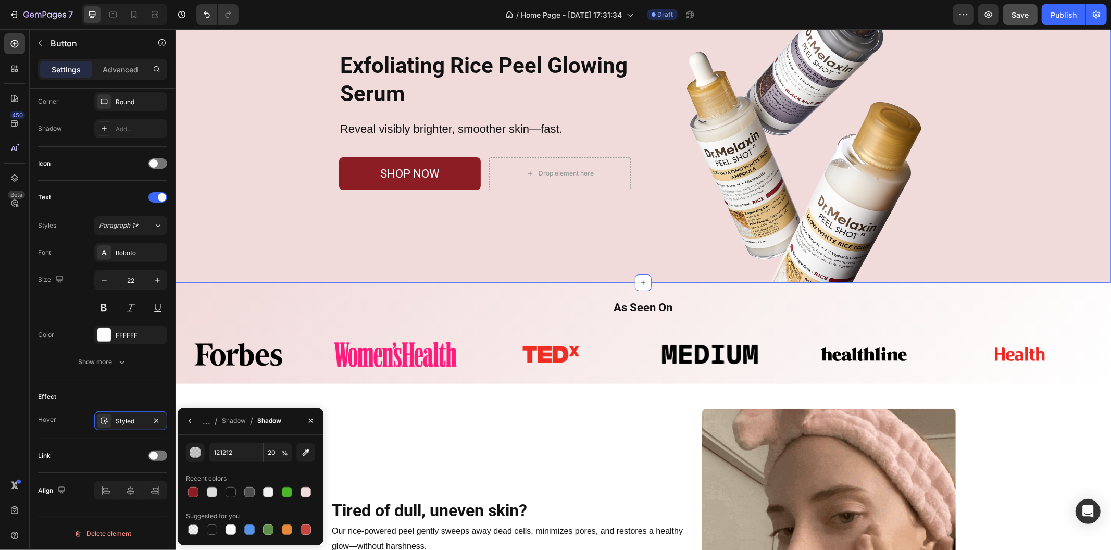
scroll to position [0, 0]
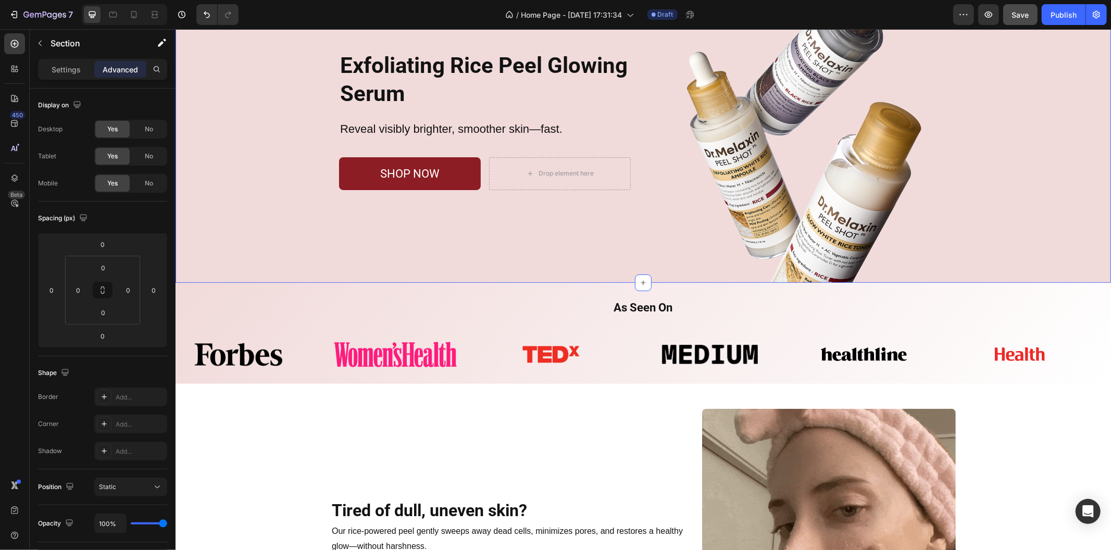
click at [250, 184] on div "Exfoliating Rice Peel Glowing Serum Heading Reveal visibly brighter, smoother s…" at bounding box center [642, 128] width 935 height 308
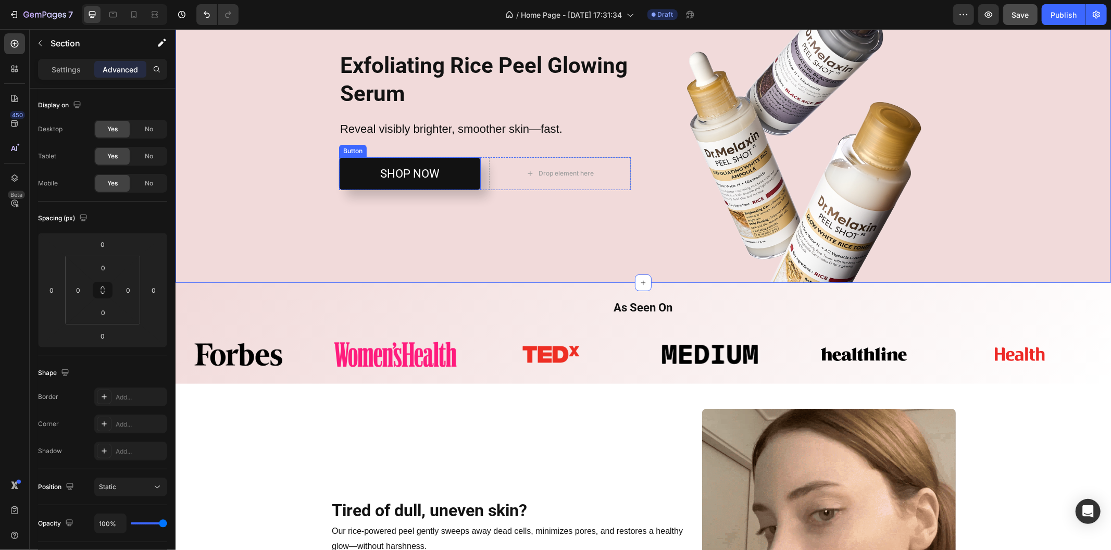
click at [347, 180] on button "SHOP NOW" at bounding box center [409, 173] width 142 height 33
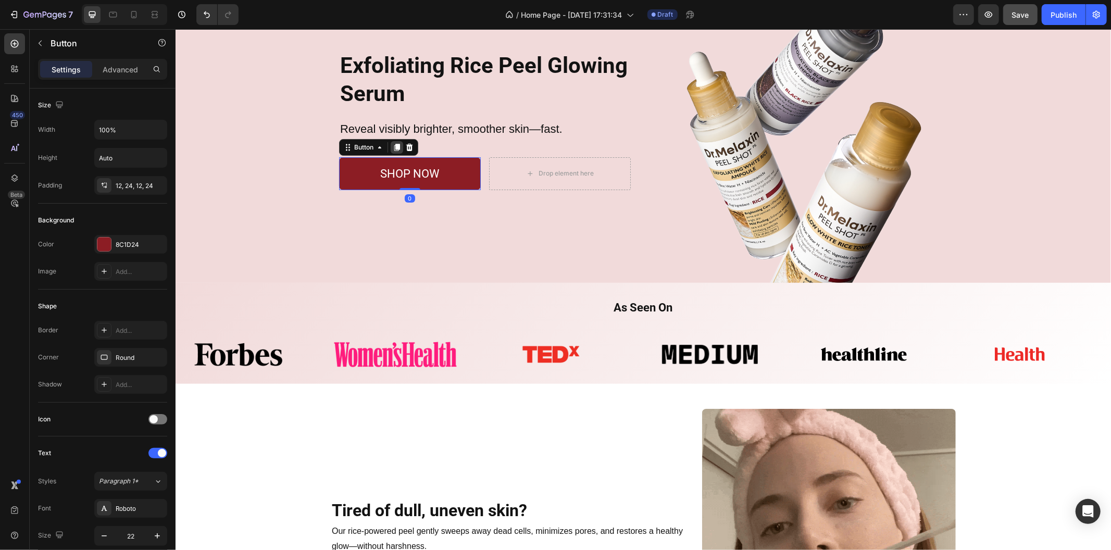
click at [394, 147] on icon at bounding box center [397, 146] width 6 height 7
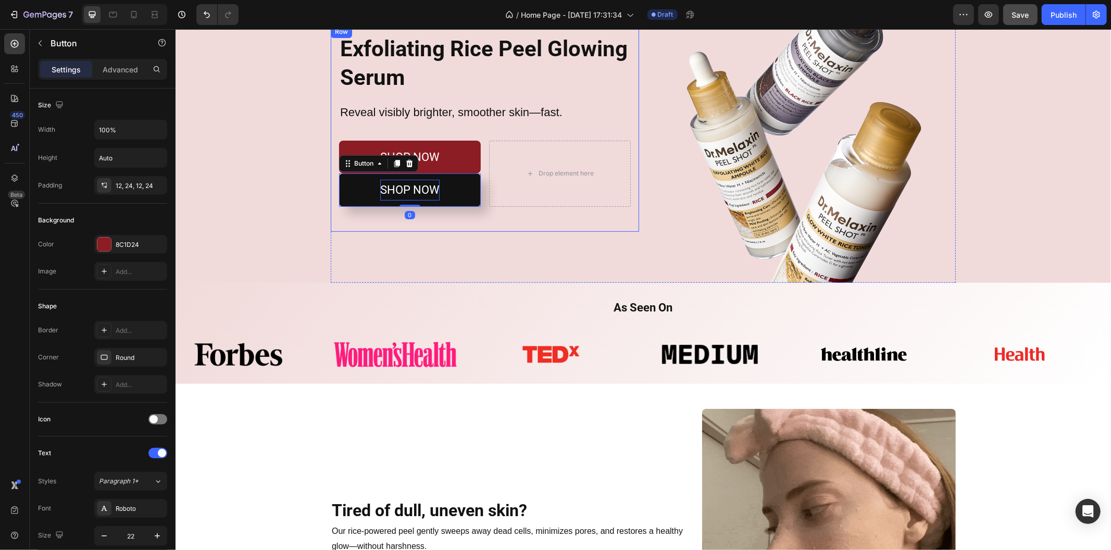
scroll to position [59, 0]
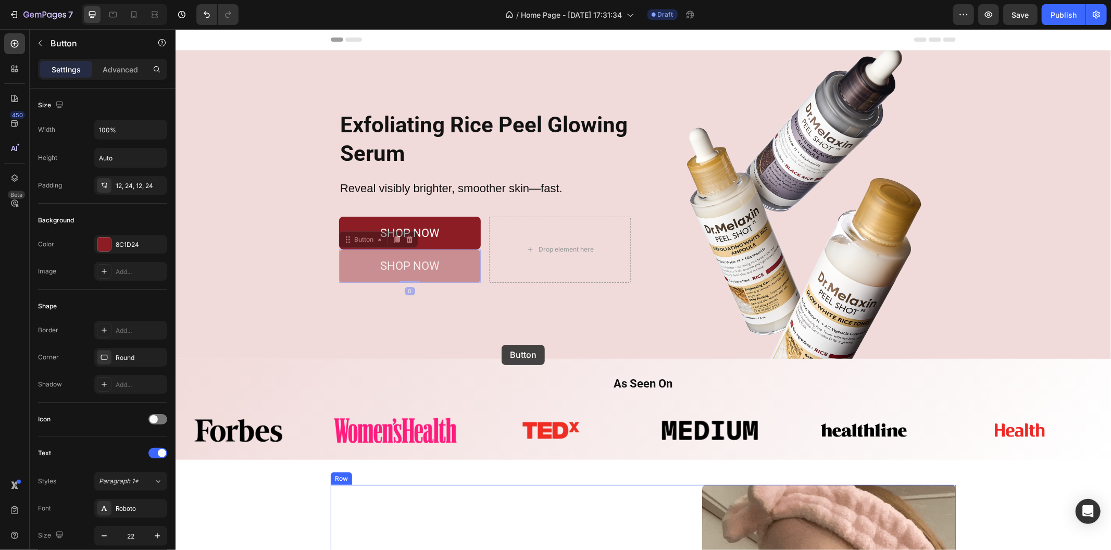
scroll to position [349, 0]
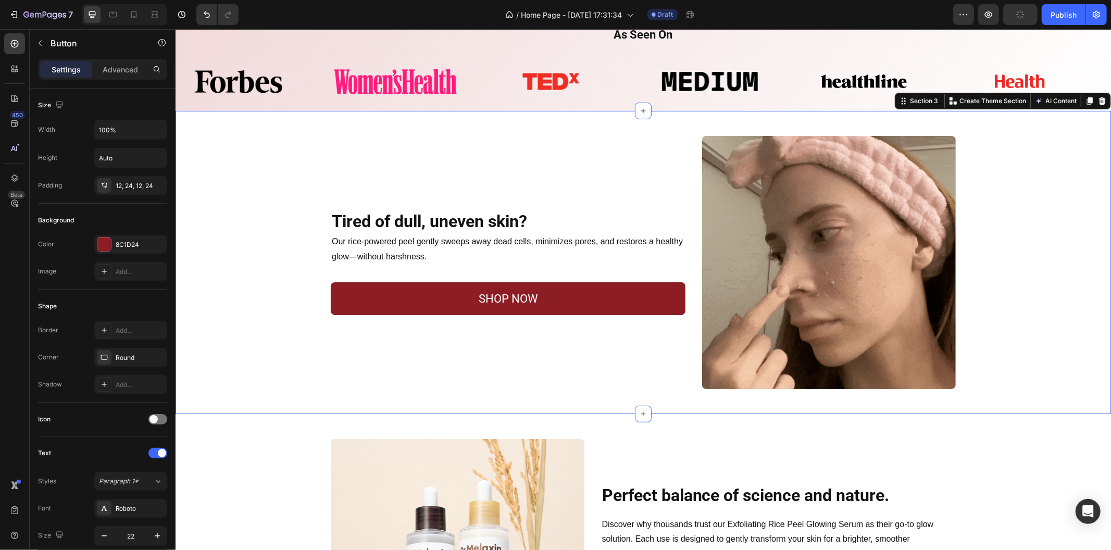
click at [241, 255] on div "Tired of dull, uneven skin? Heading Row Our rice-powered peel gently sweeps awa…" at bounding box center [642, 262] width 918 height 254
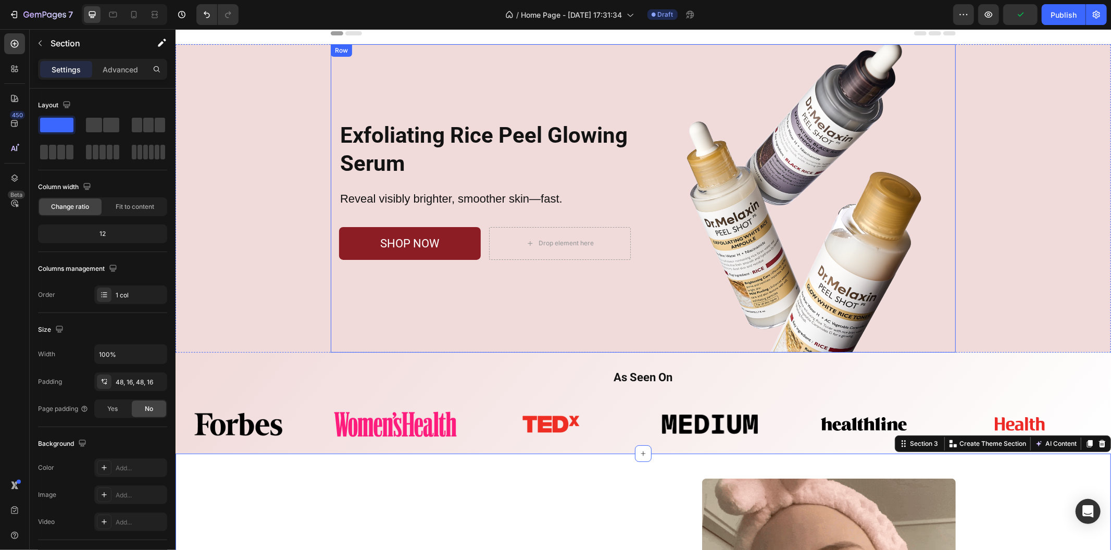
scroll to position [2, 0]
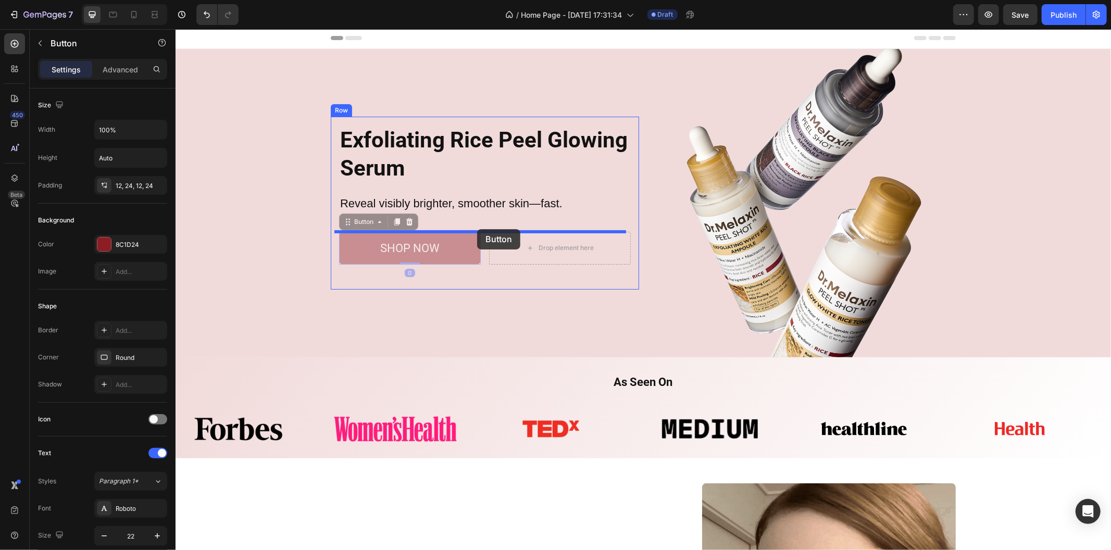
drag, startPoint x: 465, startPoint y: 240, endPoint x: 476, endPoint y: 229, distance: 16.2
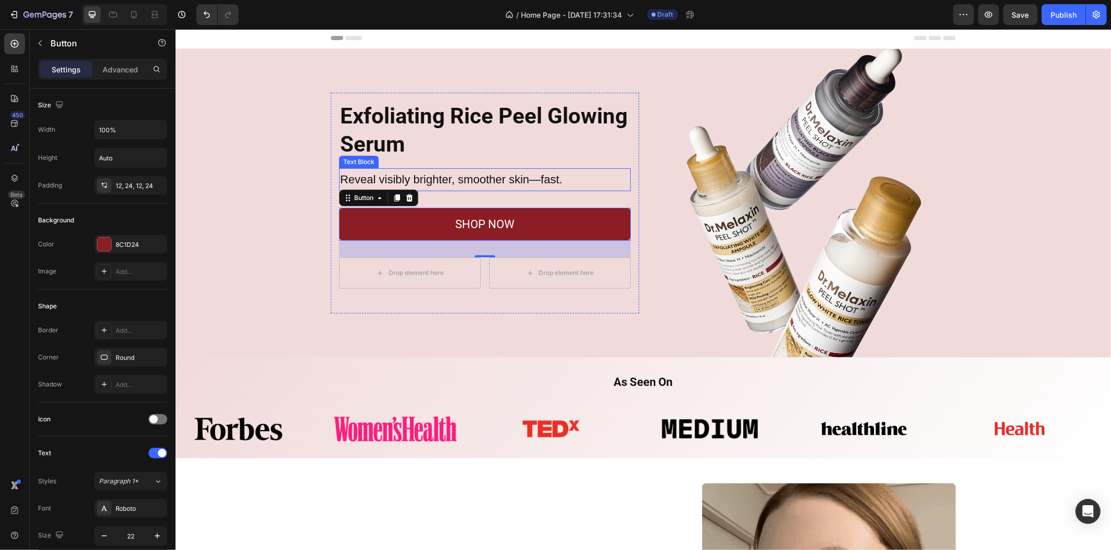
click at [459, 189] on div "Reveal visibly brighter, smoother skin—fast." at bounding box center [484, 179] width 292 height 23
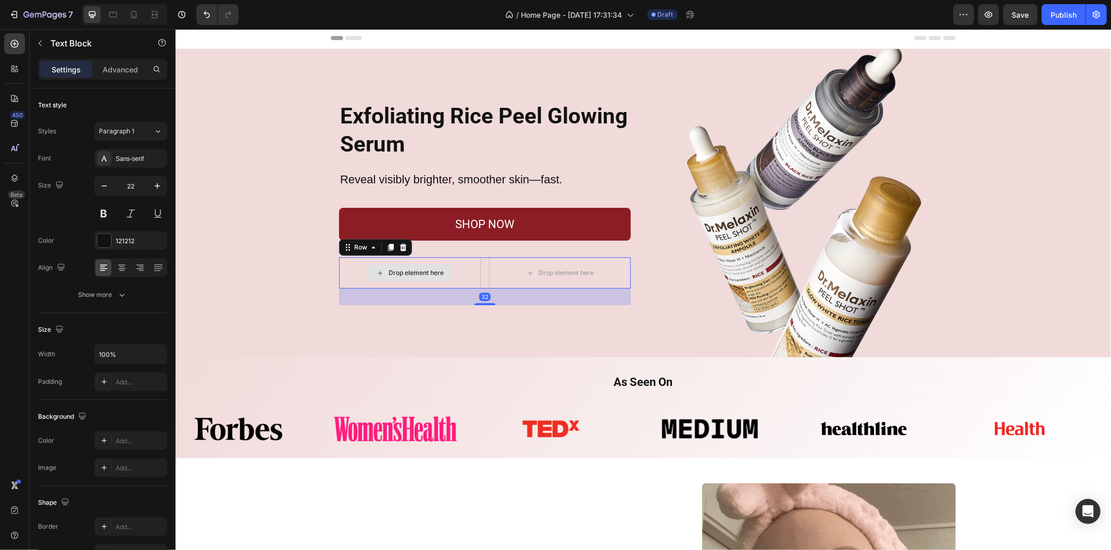
click at [459, 261] on div "Drop element here" at bounding box center [409, 272] width 142 height 31
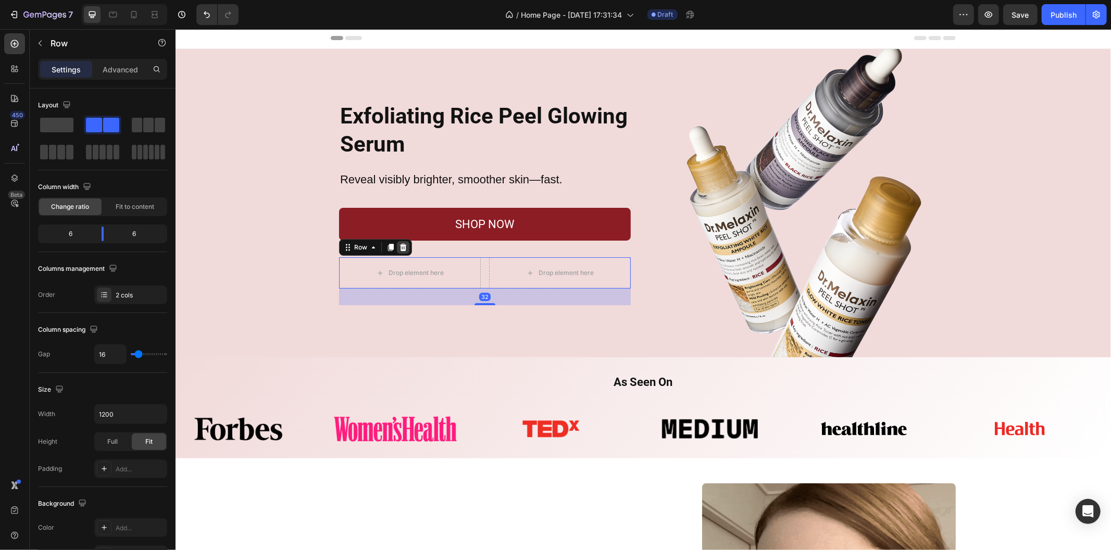
click at [399, 246] on icon at bounding box center [402, 246] width 7 height 7
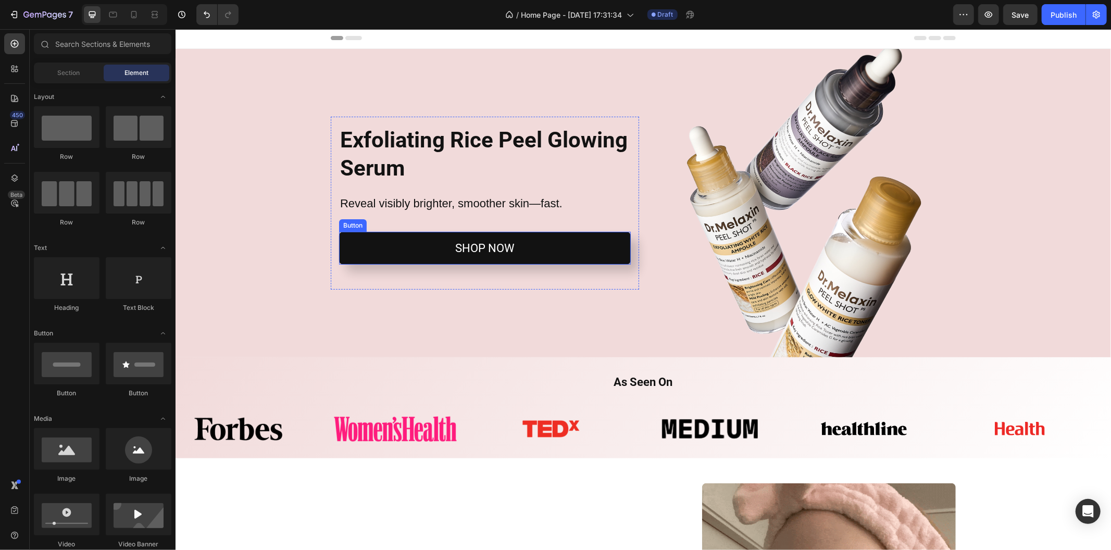
click at [497, 261] on button "SHOP NOW" at bounding box center [484, 247] width 292 height 33
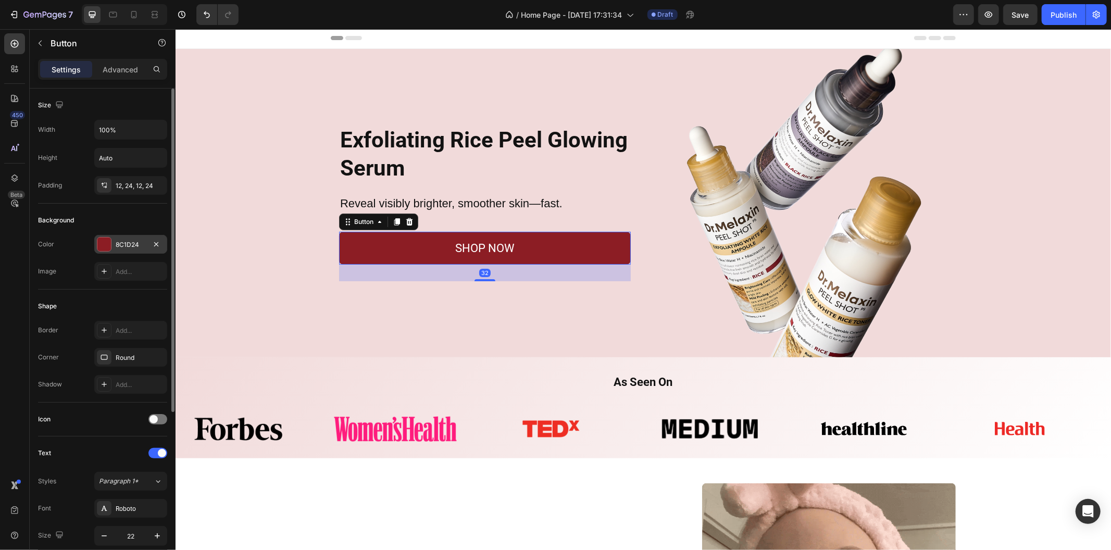
click at [167, 237] on div "8C1D24" at bounding box center [130, 244] width 73 height 19
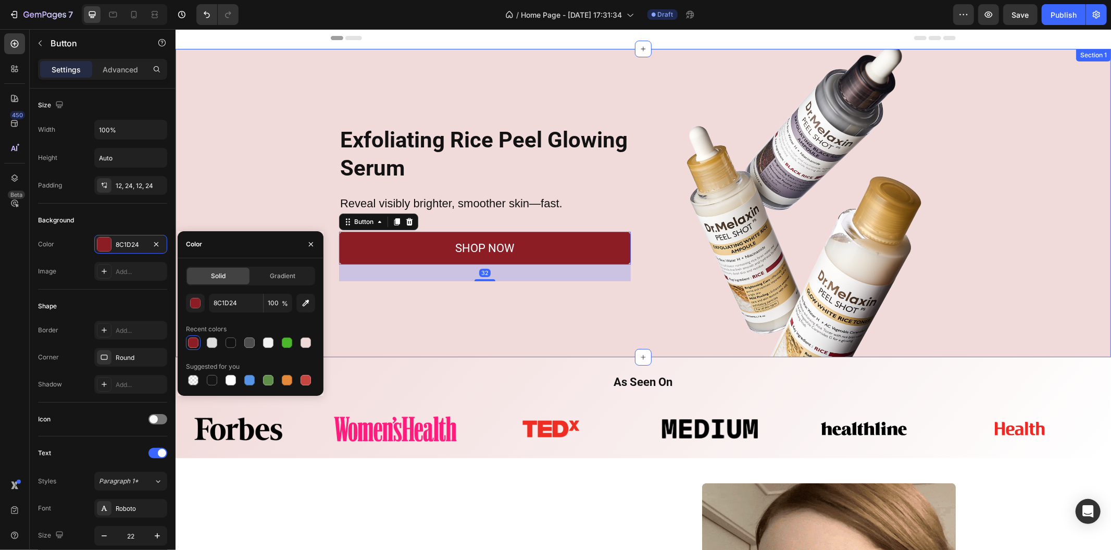
click at [230, 180] on div "Exfoliating Rice Peel Glowing Serum Heading Reveal visibly brighter, smoother s…" at bounding box center [642, 202] width 935 height 308
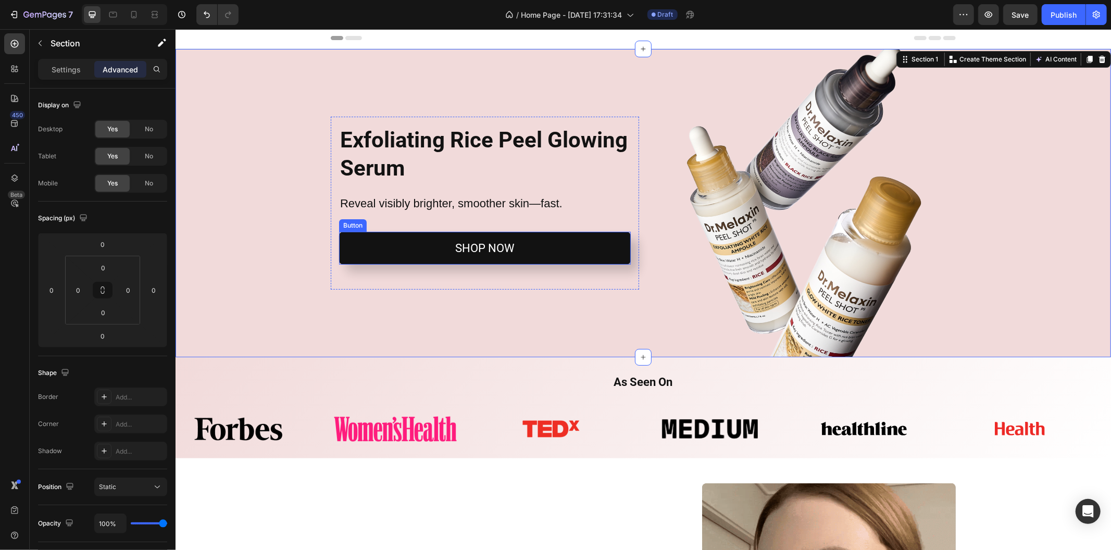
click at [366, 235] on button "SHOP NOW" at bounding box center [484, 247] width 292 height 33
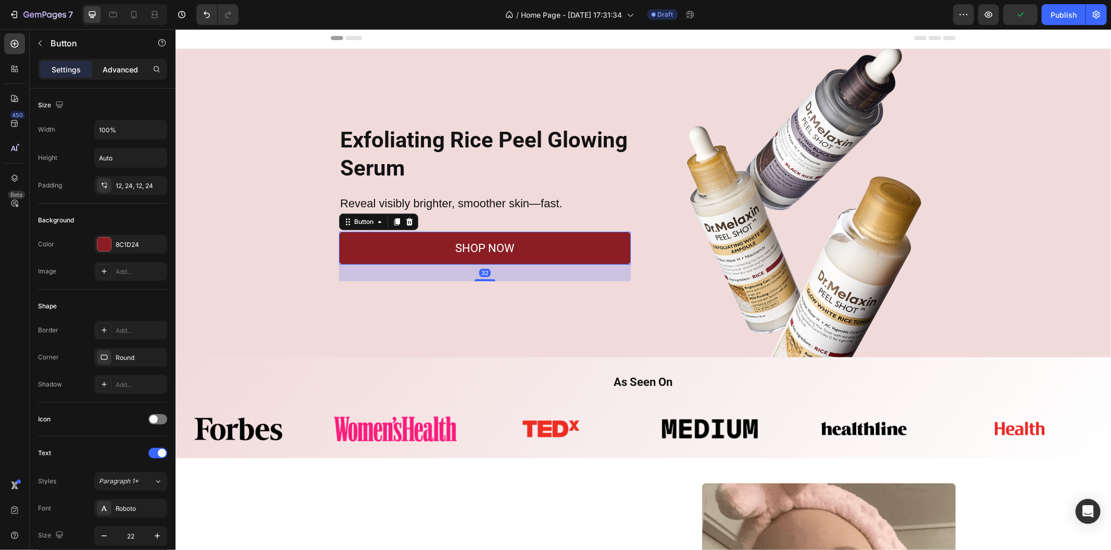
click at [123, 72] on p "Advanced" at bounding box center [120, 69] width 35 height 11
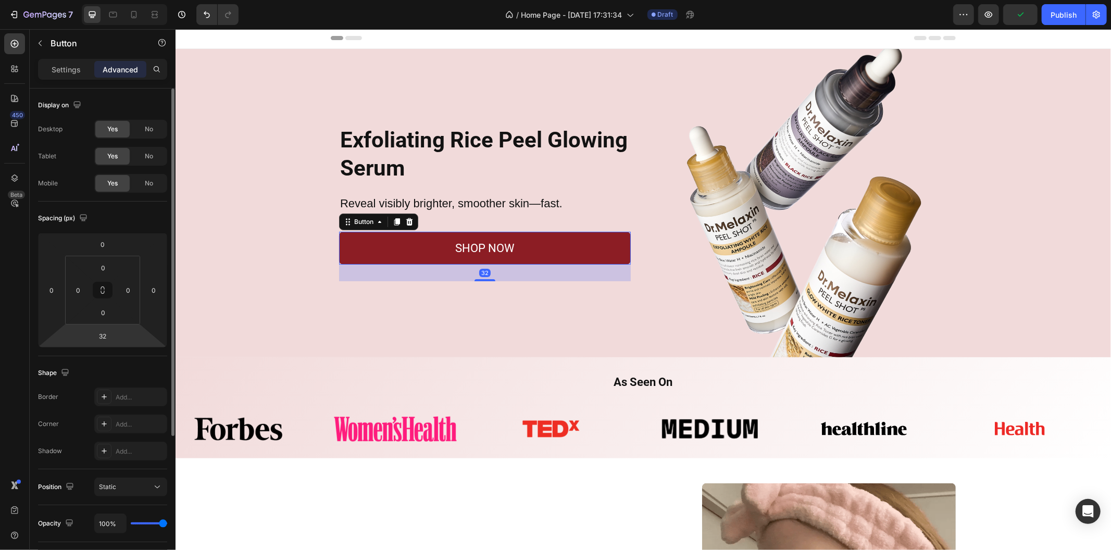
click at [112, 0] on html "7 Version history / Home Page - [DATE] 17:31:34 Draft Preview Publish 450 Beta …" at bounding box center [555, 0] width 1111 height 0
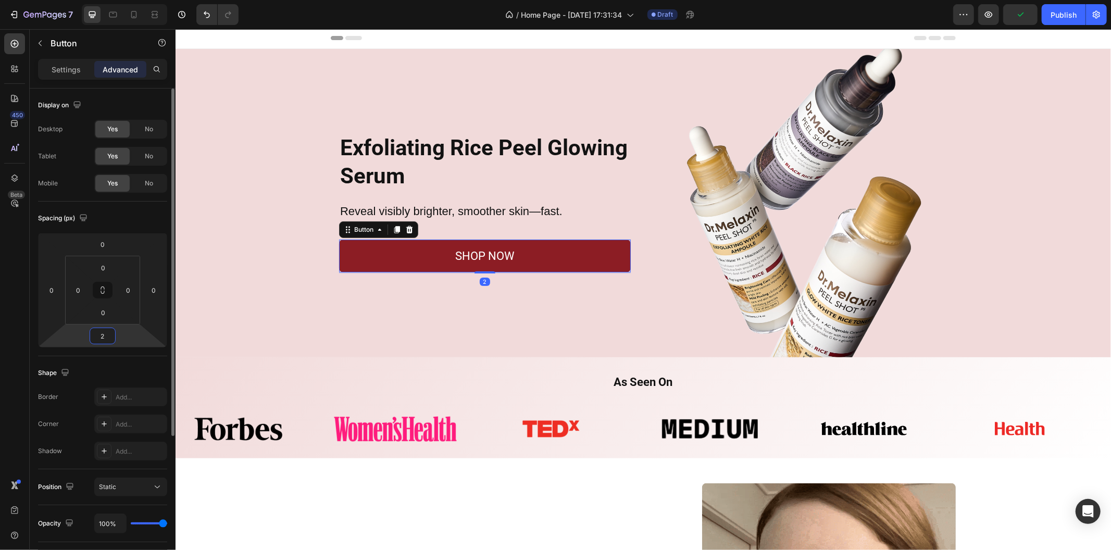
click at [105, 333] on input "2" at bounding box center [102, 336] width 21 height 16
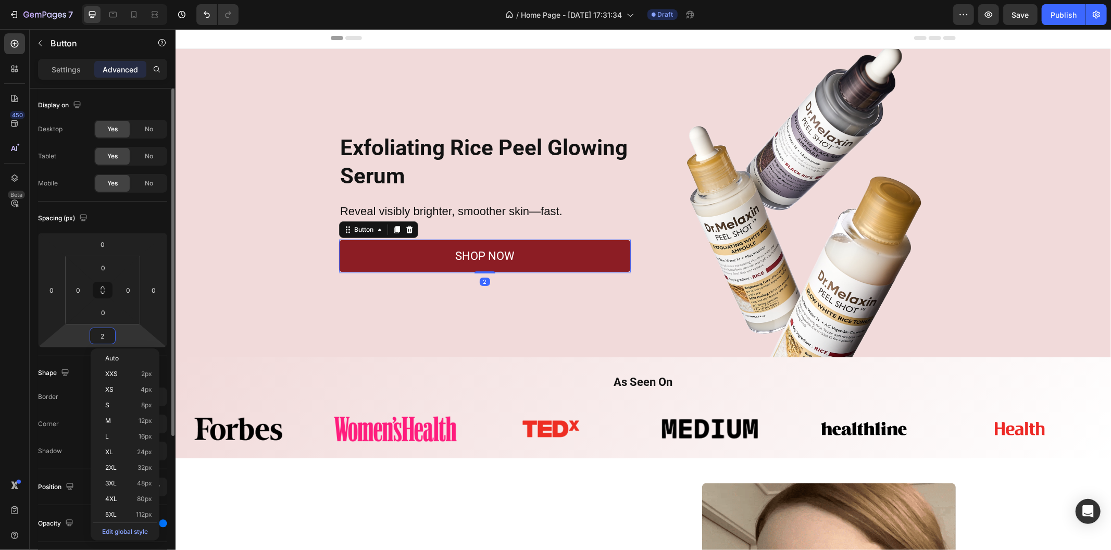
type input "0"
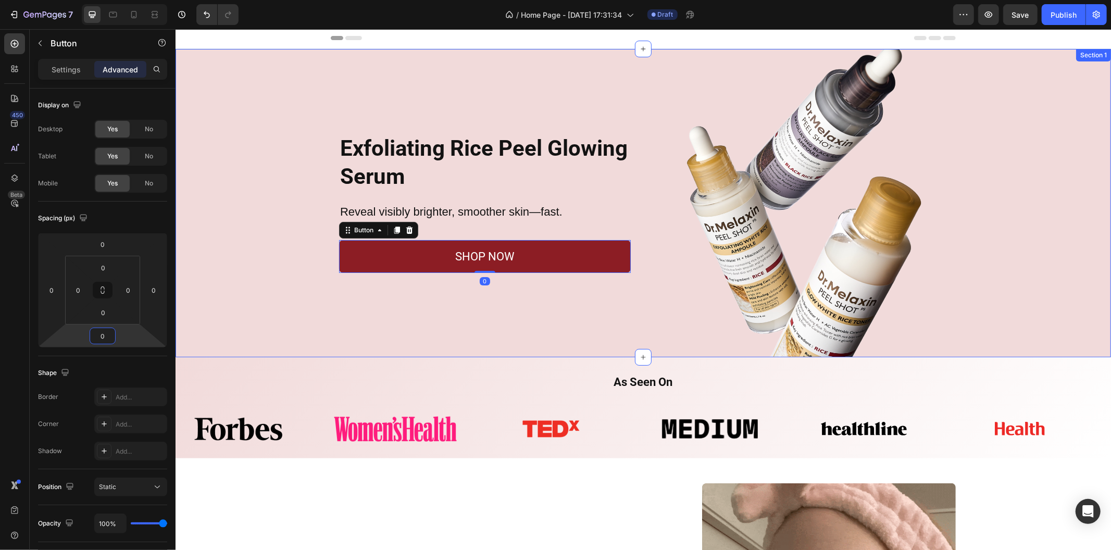
click at [241, 304] on div "Exfoliating Rice Peel Glowing Serum Heading Reveal visibly brighter, smoother s…" at bounding box center [642, 202] width 935 height 308
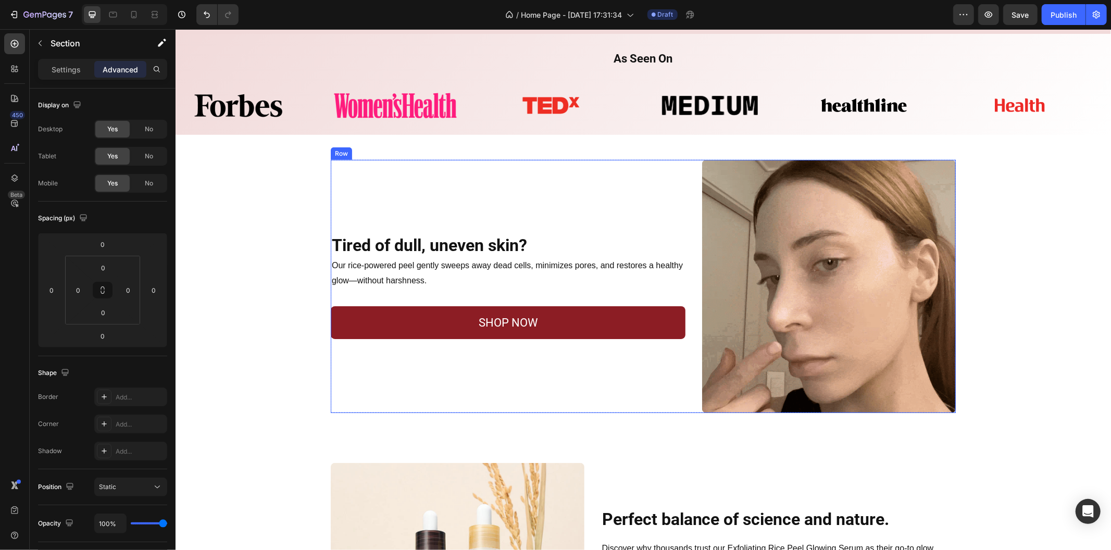
scroll to position [407, 0]
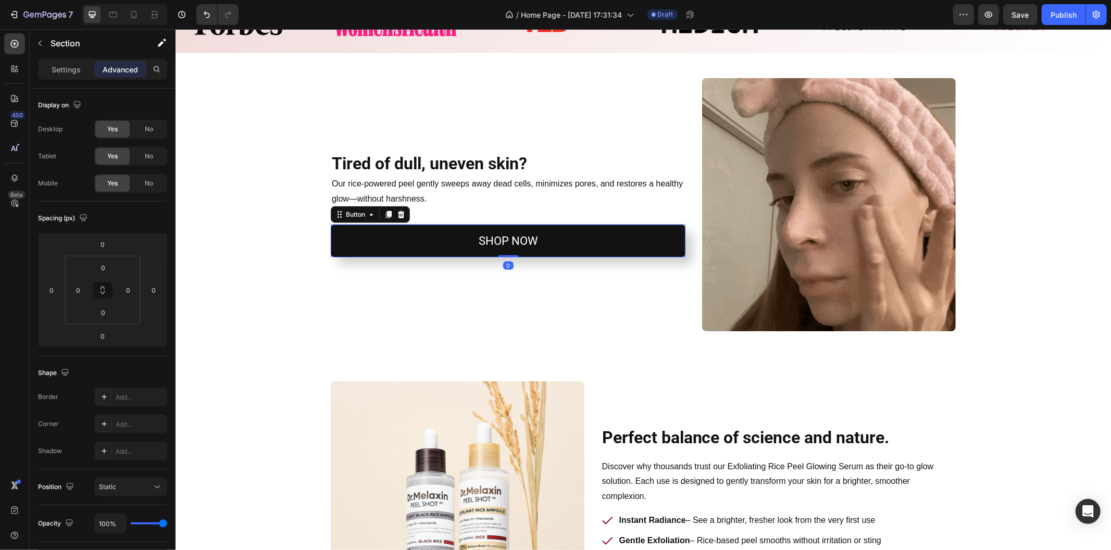
click at [424, 255] on button "SHOP NOW" at bounding box center [507, 240] width 355 height 33
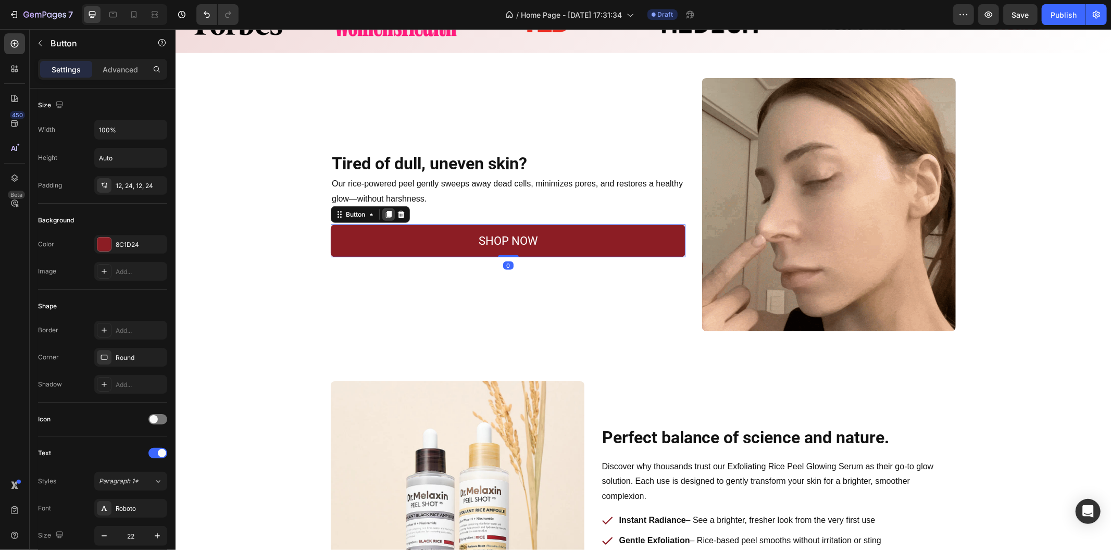
click at [385, 213] on icon at bounding box center [388, 213] width 6 height 7
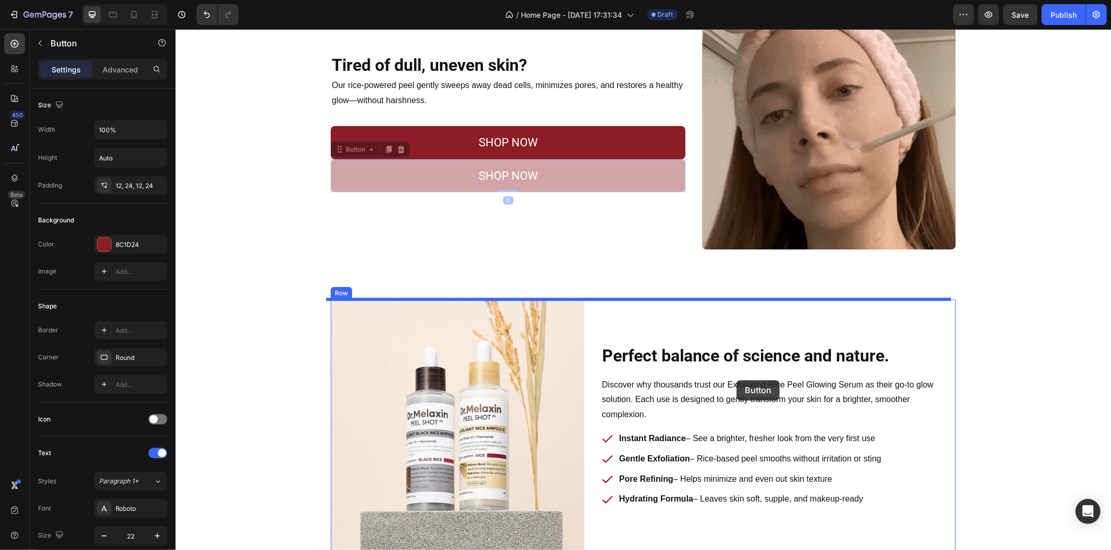
drag, startPoint x: 450, startPoint y: 243, endPoint x: 736, endPoint y: 380, distance: 316.3
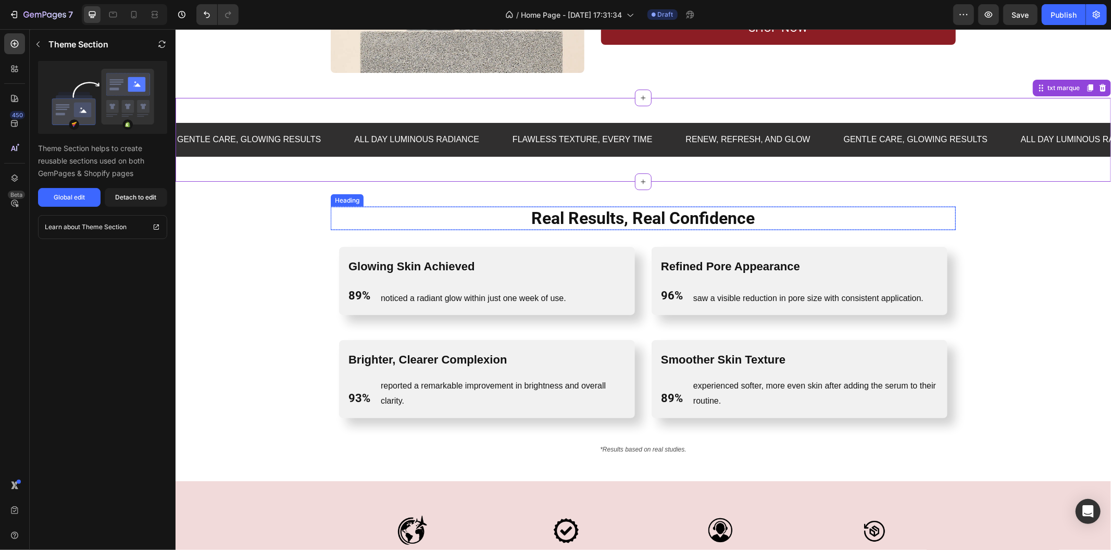
scroll to position [985, 0]
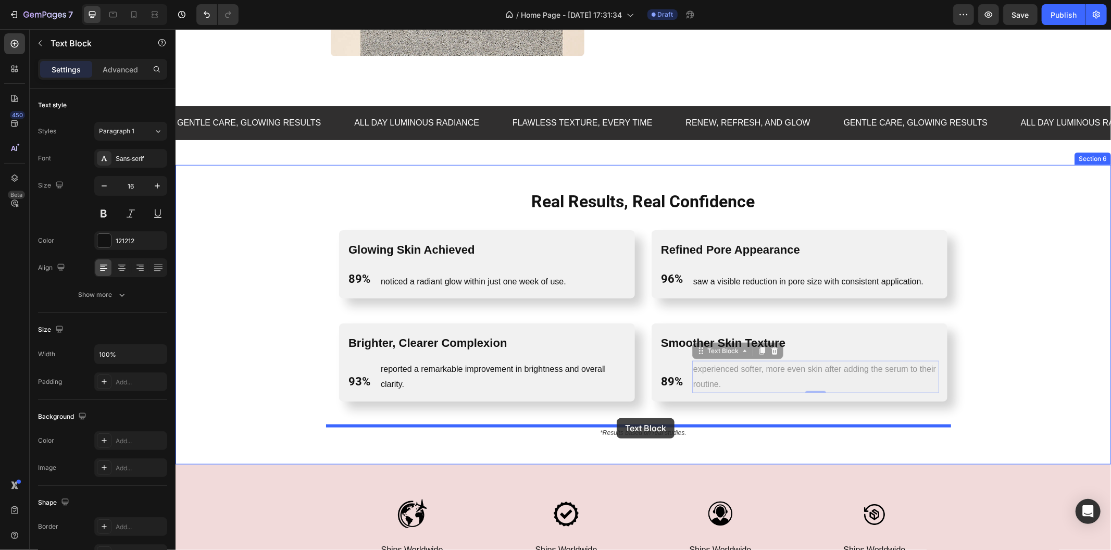
drag, startPoint x: 707, startPoint y: 365, endPoint x: 616, endPoint y: 418, distance: 104.5
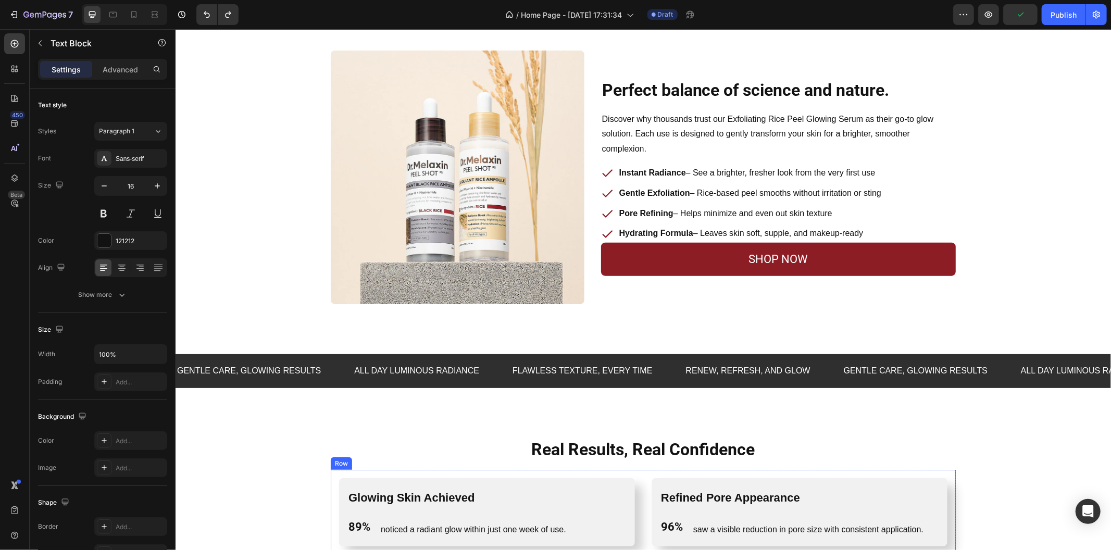
scroll to position [753, 0]
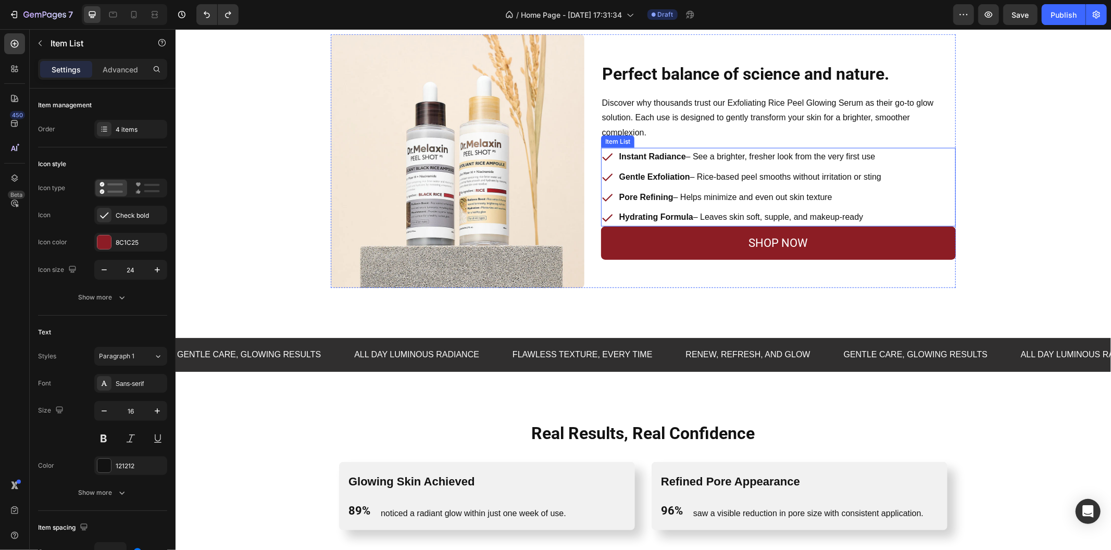
click at [940, 172] on div "Instant Radiance – See a brighter, fresher look from the very first use Gentle …" at bounding box center [777, 186] width 355 height 79
click at [128, 64] on p "Advanced" at bounding box center [120, 69] width 35 height 11
type input "100%"
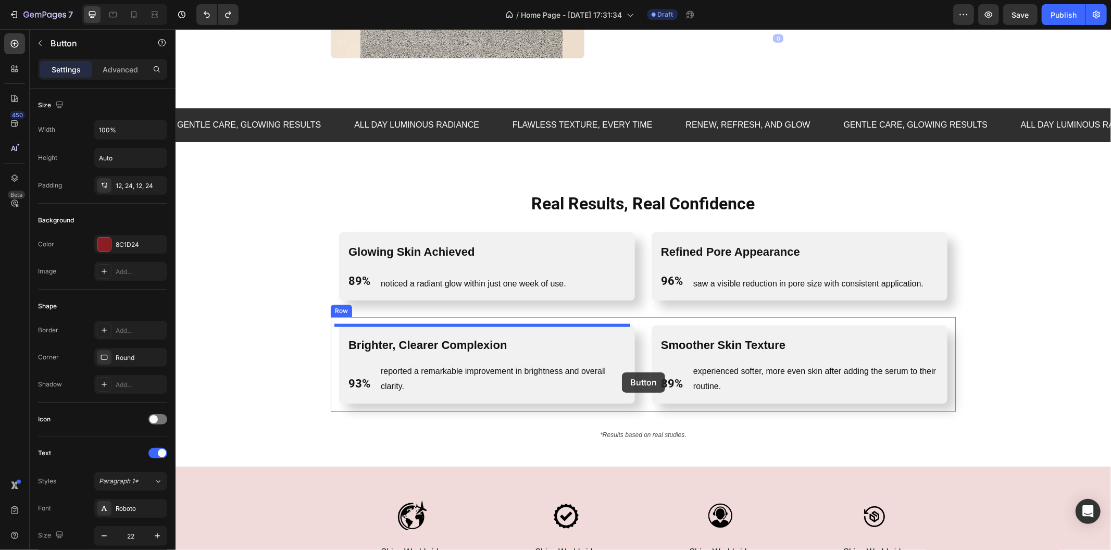
scroll to position [985, 0]
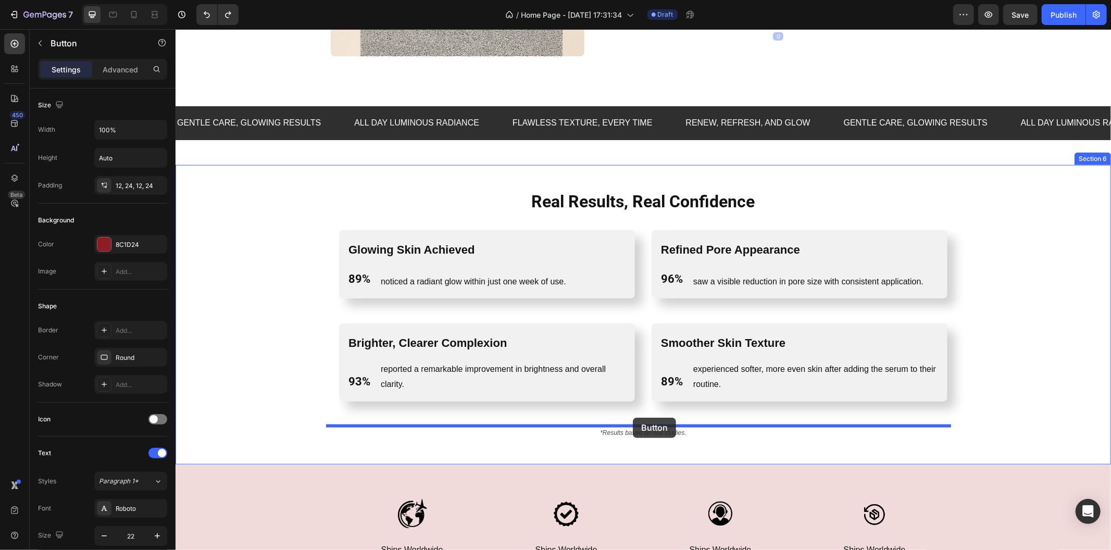
drag, startPoint x: 669, startPoint y: 233, endPoint x: 632, endPoint y: 417, distance: 188.0
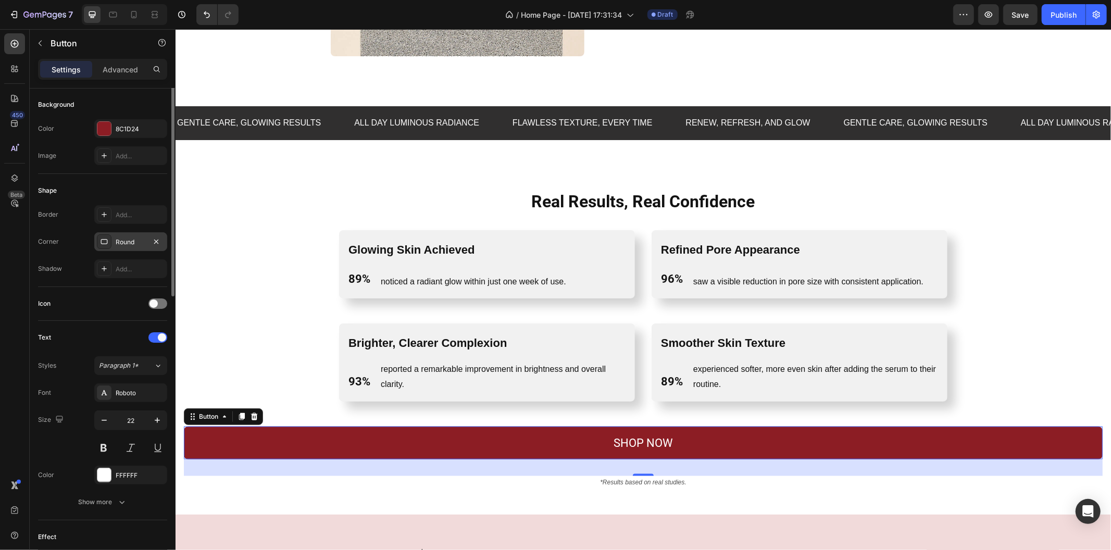
scroll to position [0, 0]
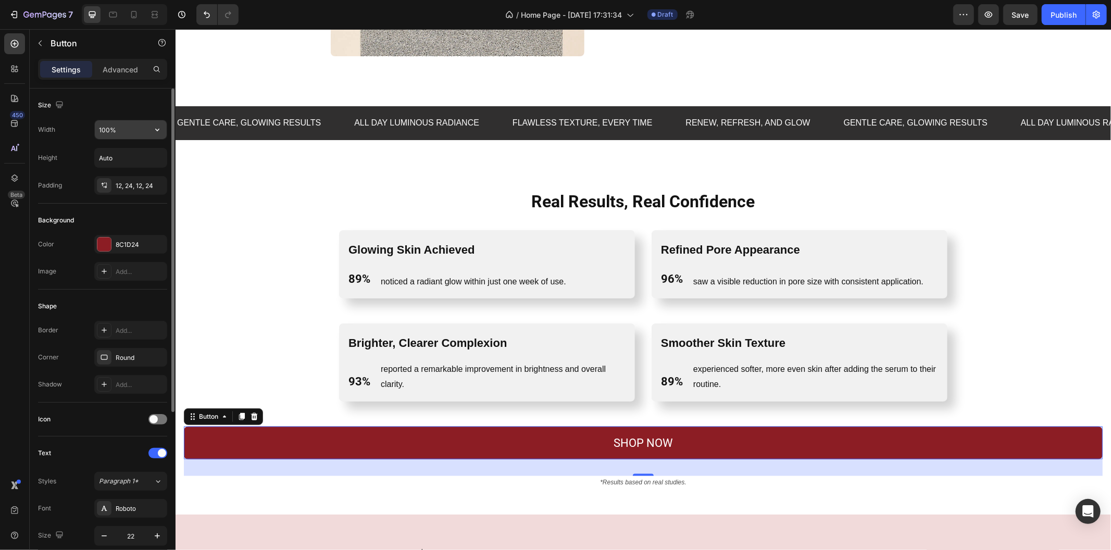
click at [134, 131] on input "100%" at bounding box center [131, 129] width 72 height 19
click at [159, 126] on icon "button" at bounding box center [157, 129] width 10 height 10
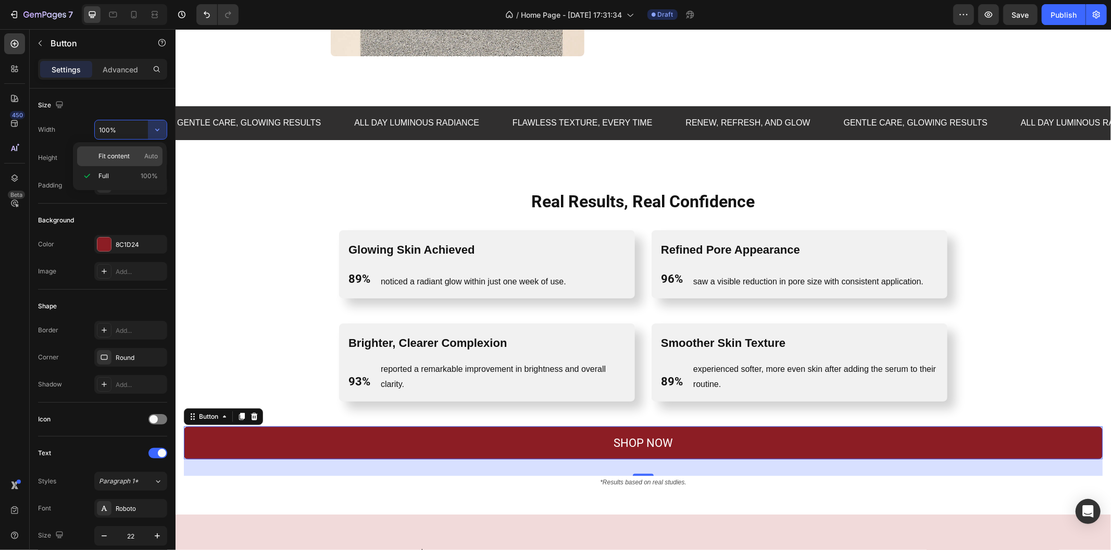
click at [142, 157] on p "Fit content Auto" at bounding box center [127, 156] width 59 height 9
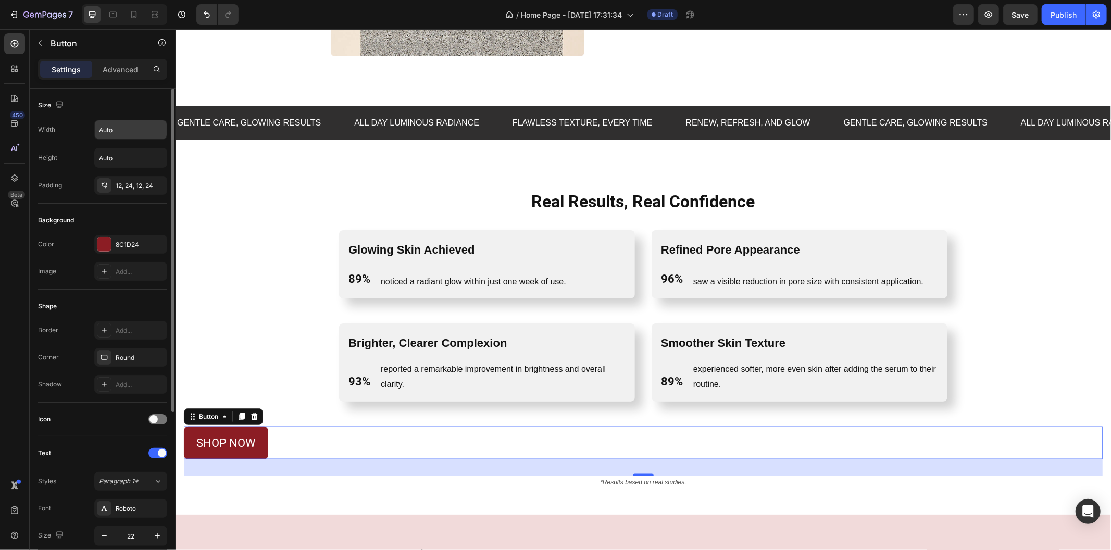
click at [134, 136] on input "Auto" at bounding box center [131, 129] width 72 height 19
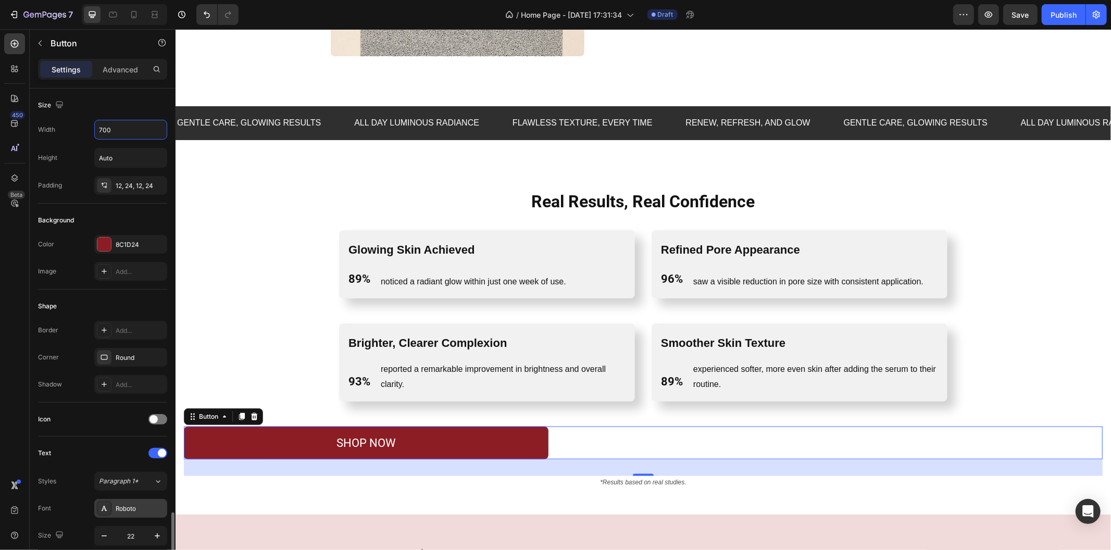
scroll to position [256, 0]
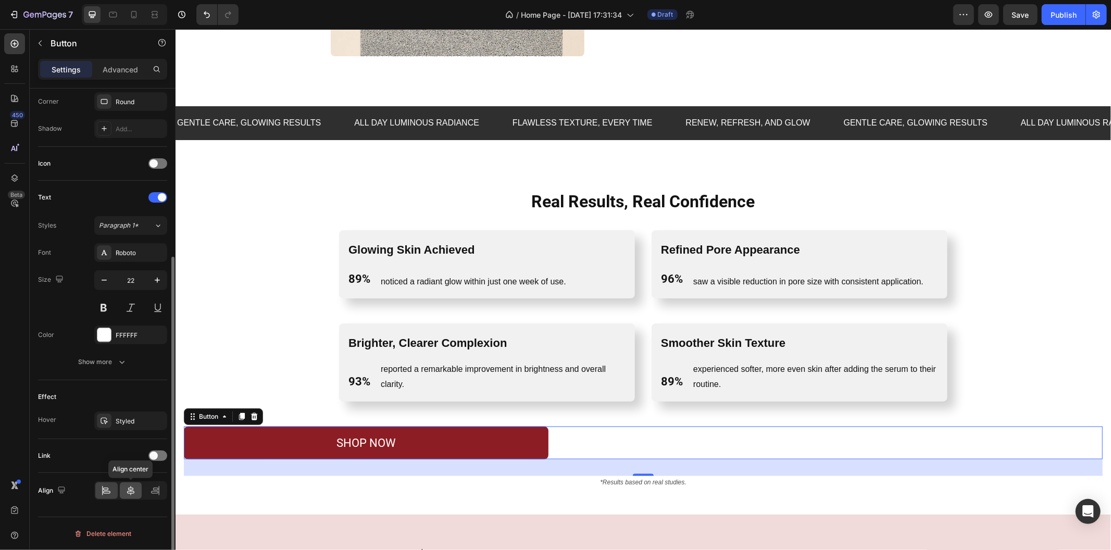
type input "700"
click at [127, 487] on icon at bounding box center [130, 490] width 10 height 10
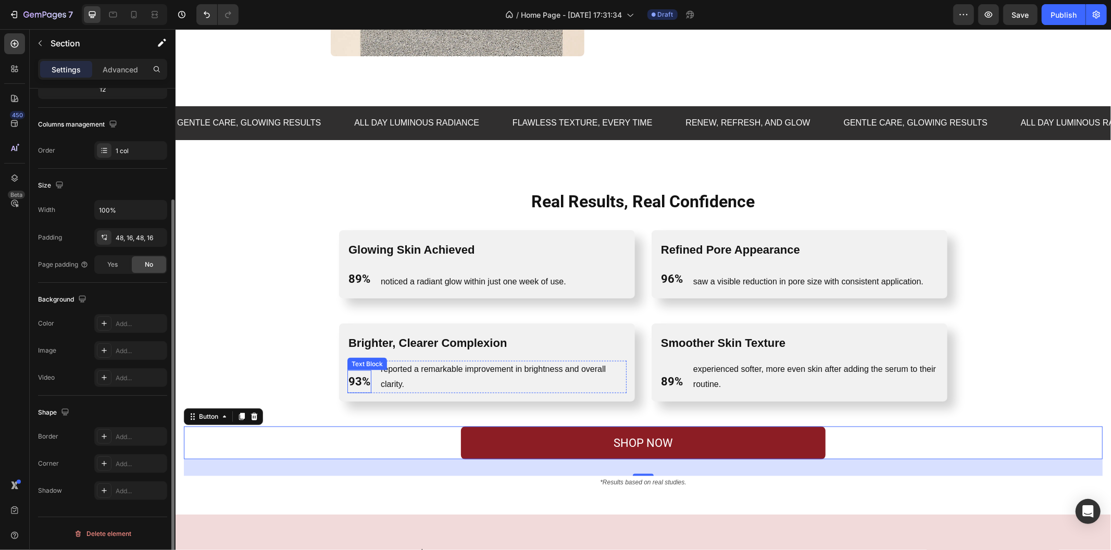
click at [313, 368] on div "Real Results, Real Confidence Heading Row Glowing Skin Achieved Text Block 89% …" at bounding box center [642, 339] width 918 height 299
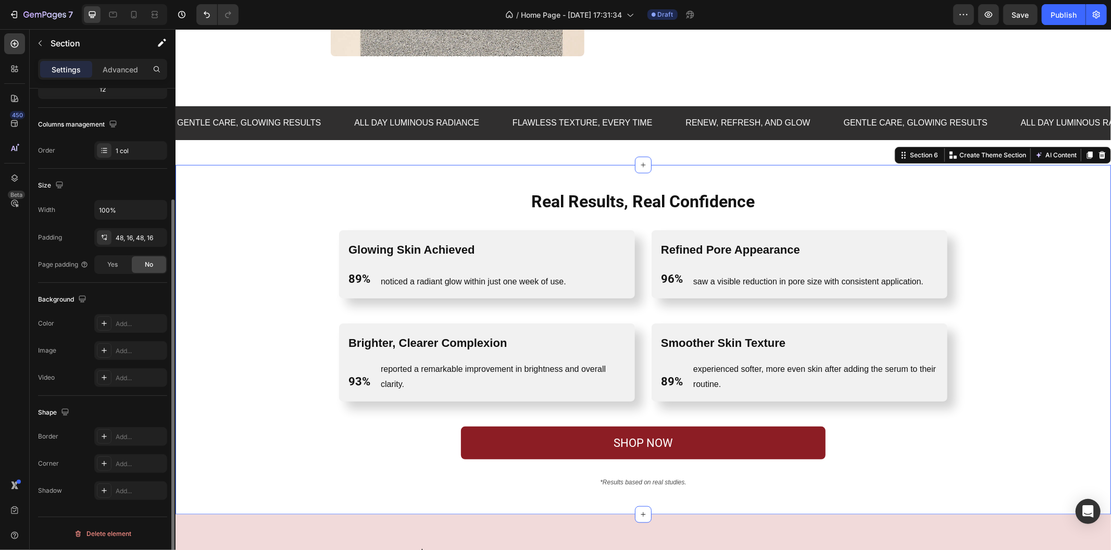
scroll to position [0, 0]
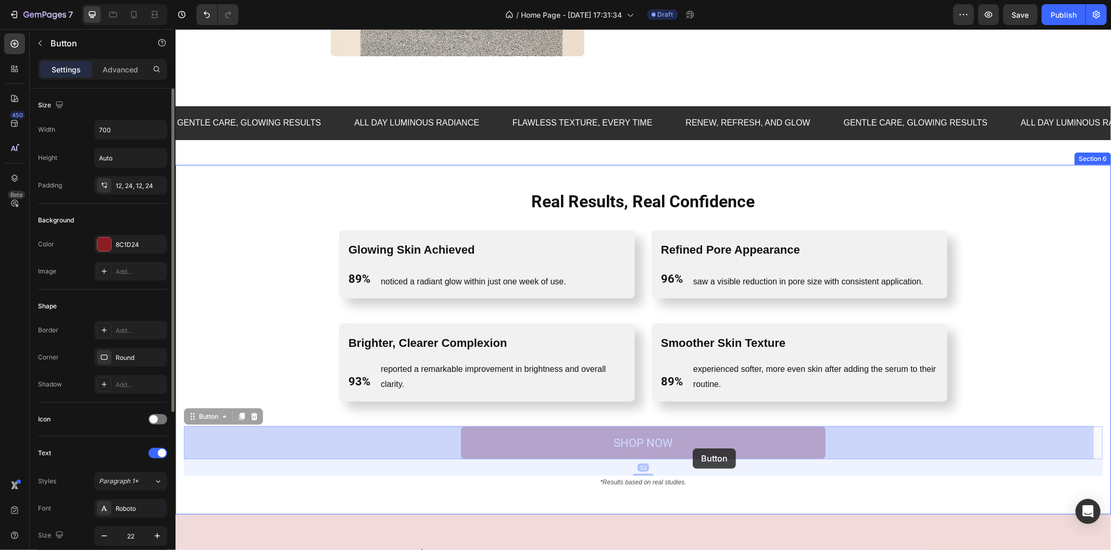
drag, startPoint x: 726, startPoint y: 440, endPoint x: 691, endPoint y: 447, distance: 35.1
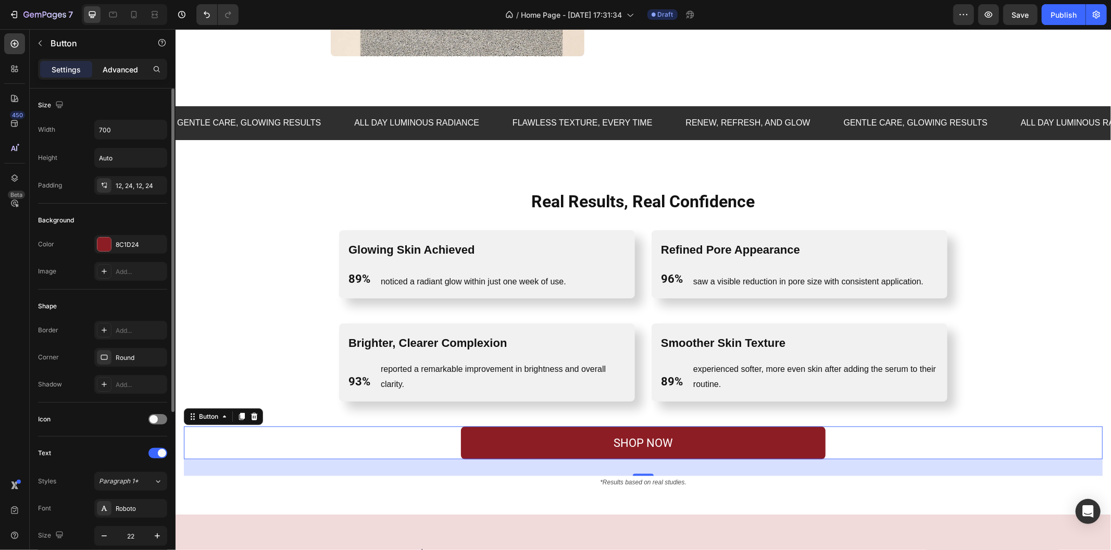
click at [107, 68] on p "Advanced" at bounding box center [120, 69] width 35 height 11
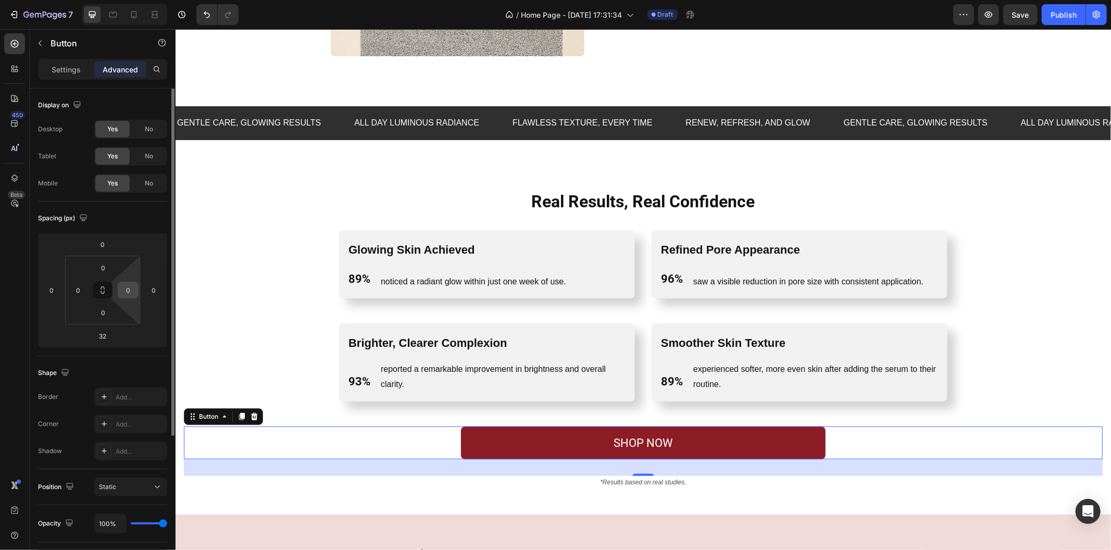
click at [127, 282] on input "0" at bounding box center [128, 290] width 16 height 16
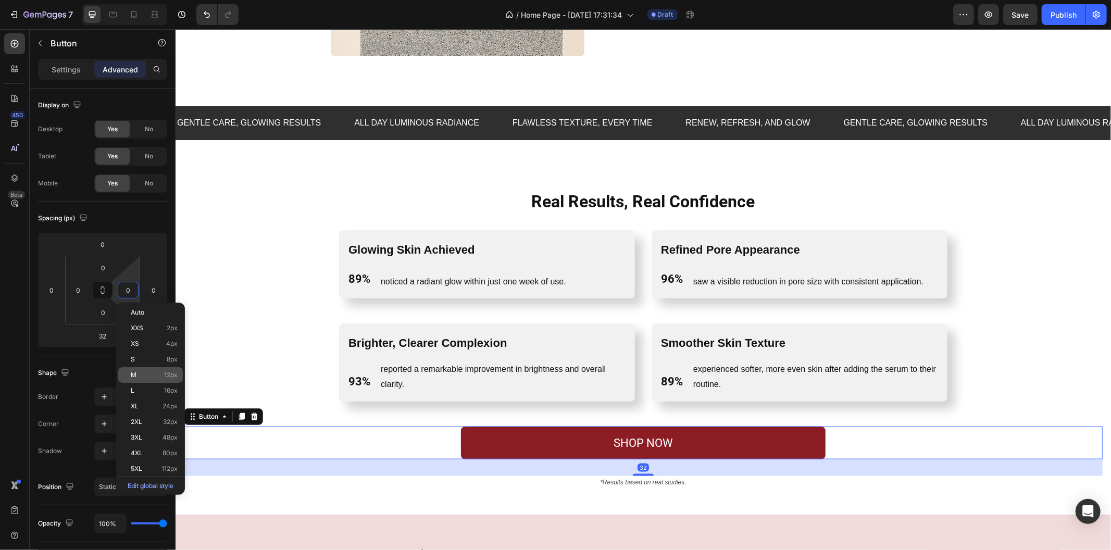
click at [169, 387] on span "16px" at bounding box center [171, 390] width 14 height 7
type input "16"
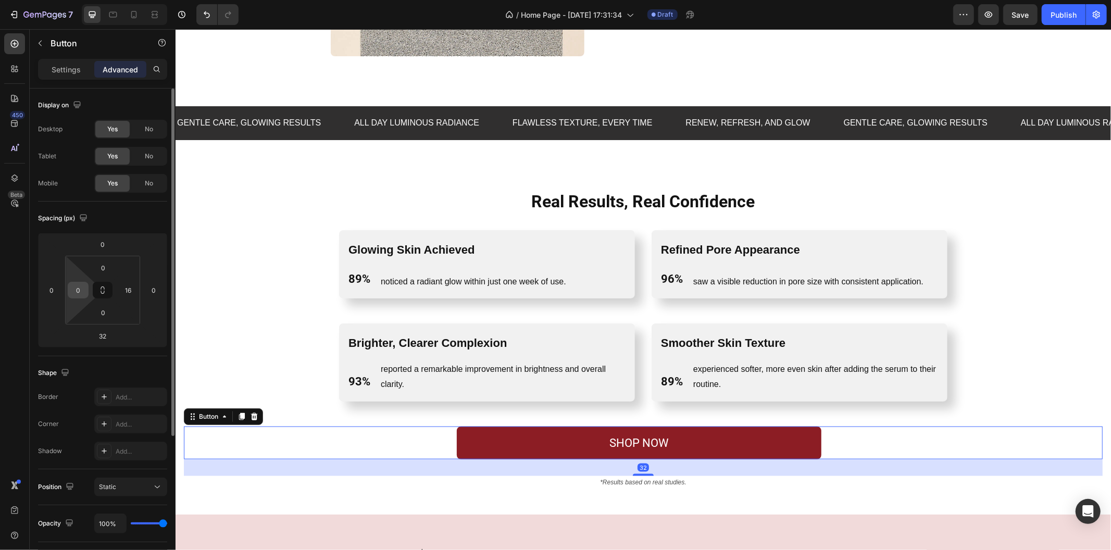
drag, startPoint x: 79, startPoint y: 285, endPoint x: 82, endPoint y: 291, distance: 6.4
click at [79, 286] on input "0" at bounding box center [78, 290] width 16 height 16
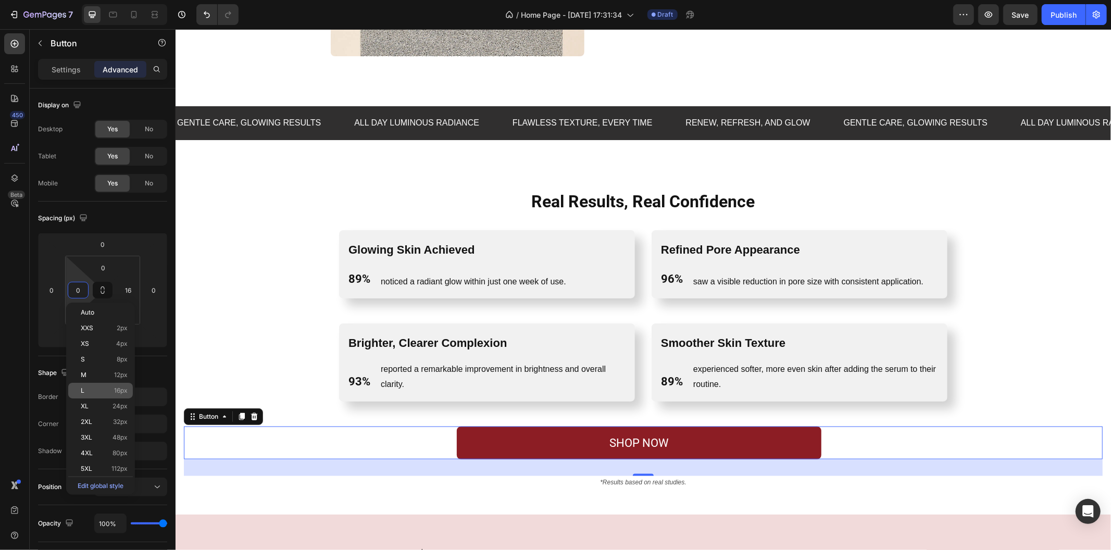
click at [117, 394] on span "16px" at bounding box center [121, 390] width 14 height 7
type input "16"
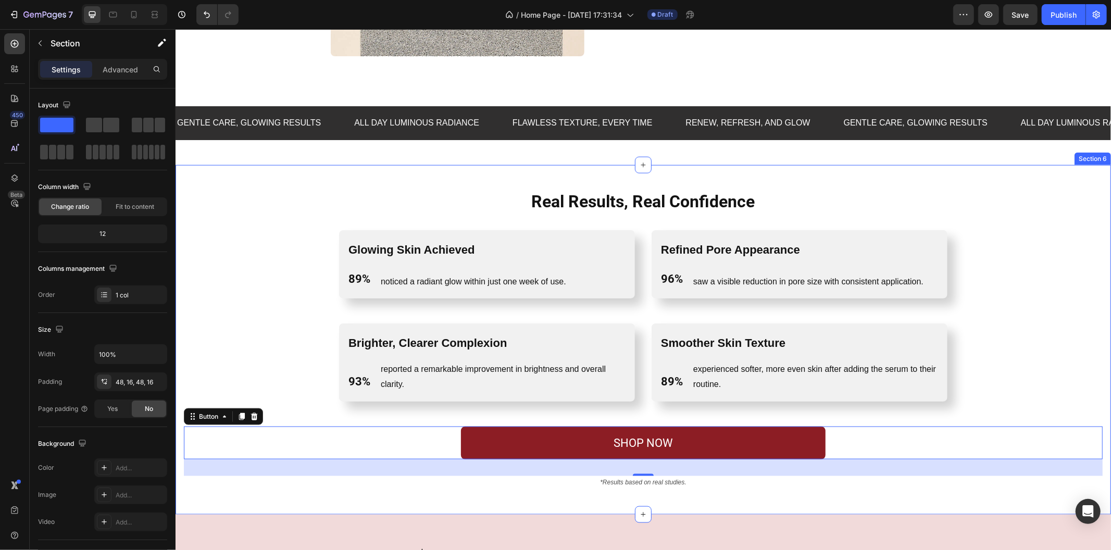
click at [202, 303] on div "Real Results, Real Confidence Heading Row Glowing Skin Achieved Text Block 89% …" at bounding box center [642, 339] width 918 height 299
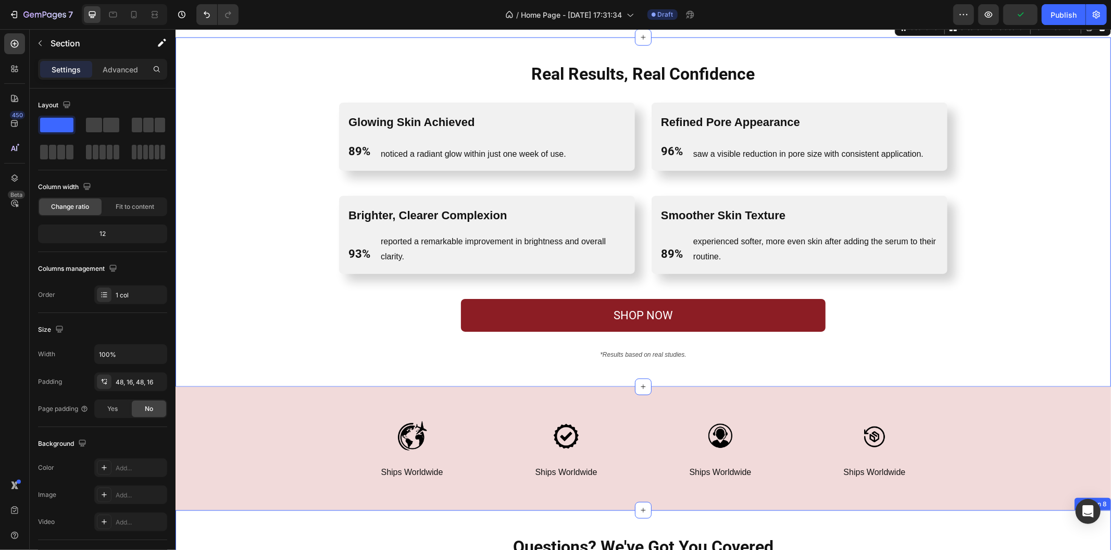
scroll to position [1110, 0]
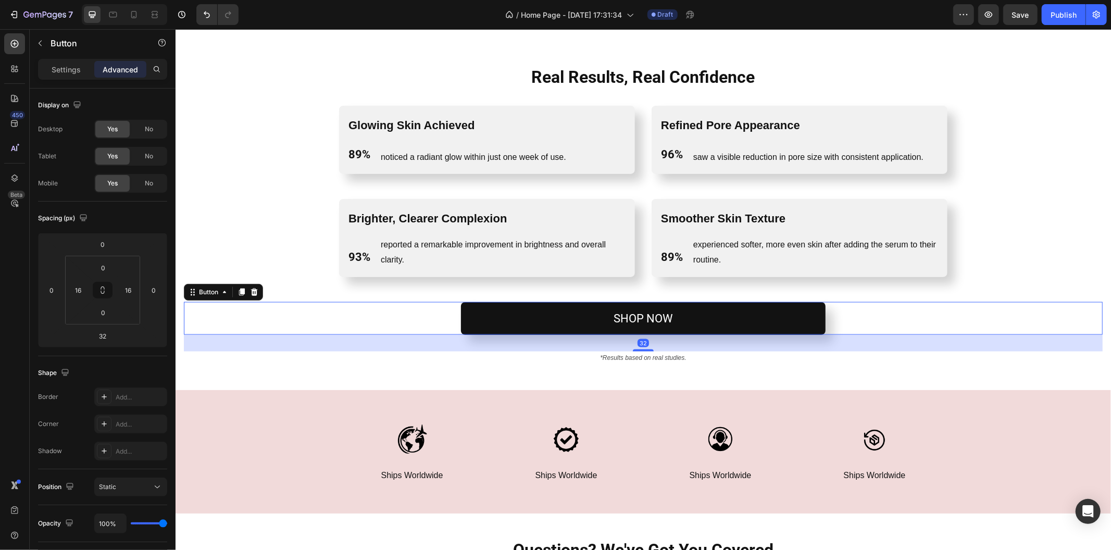
click at [529, 305] on button "SHOP NOW" at bounding box center [642, 317] width 364 height 33
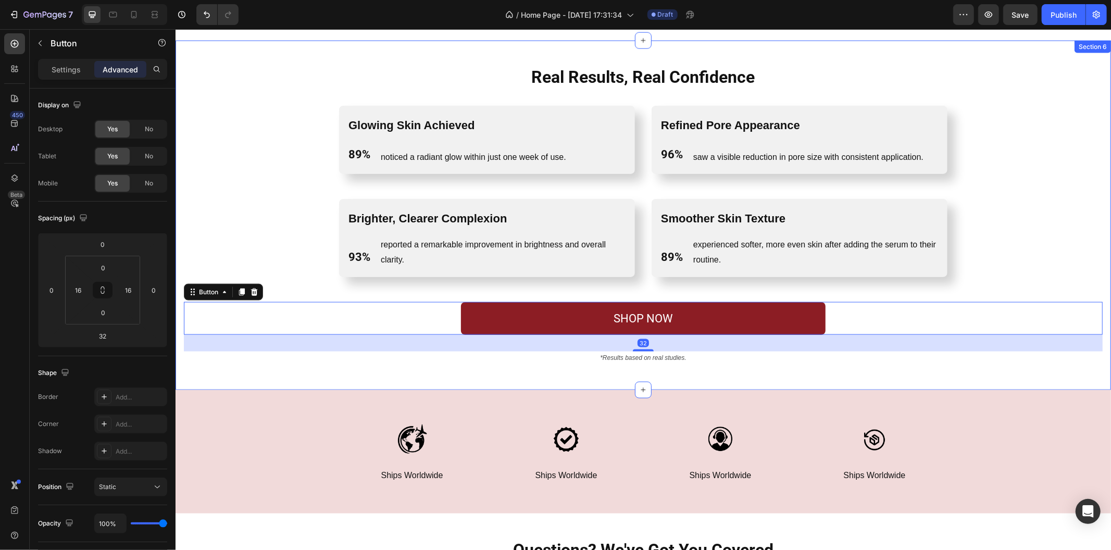
click at [202, 159] on div "Real Results, Real Confidence Heading Row Glowing Skin Achieved Text Block 89% …" at bounding box center [642, 214] width 918 height 299
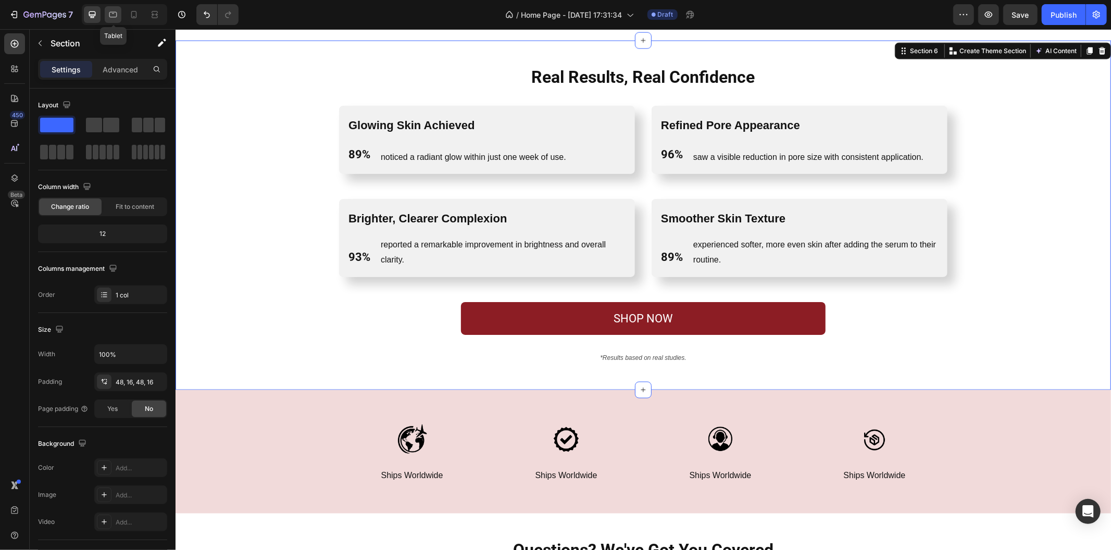
click at [115, 12] on icon at bounding box center [113, 15] width 8 height 6
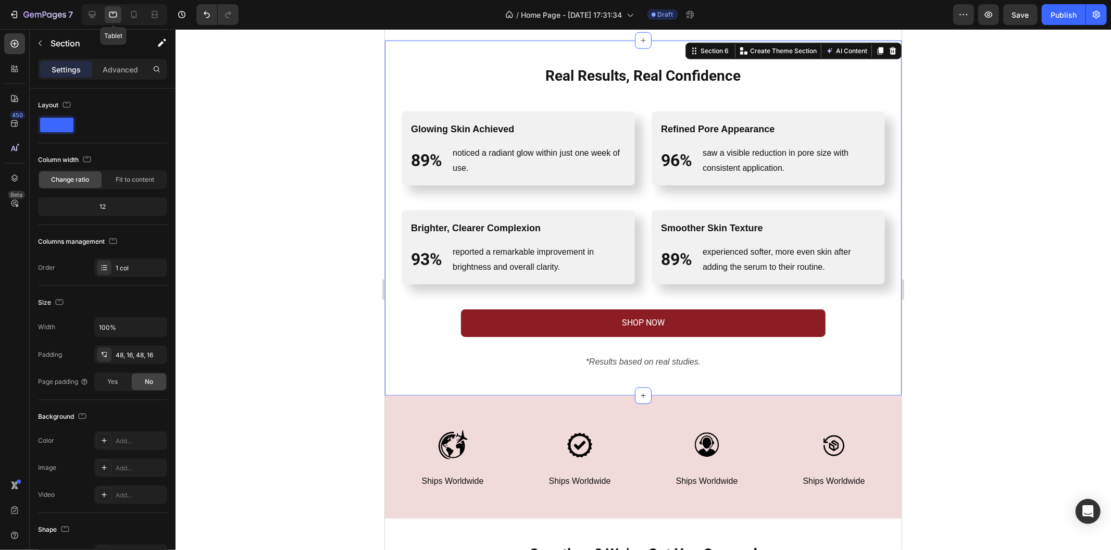
scroll to position [1084, 0]
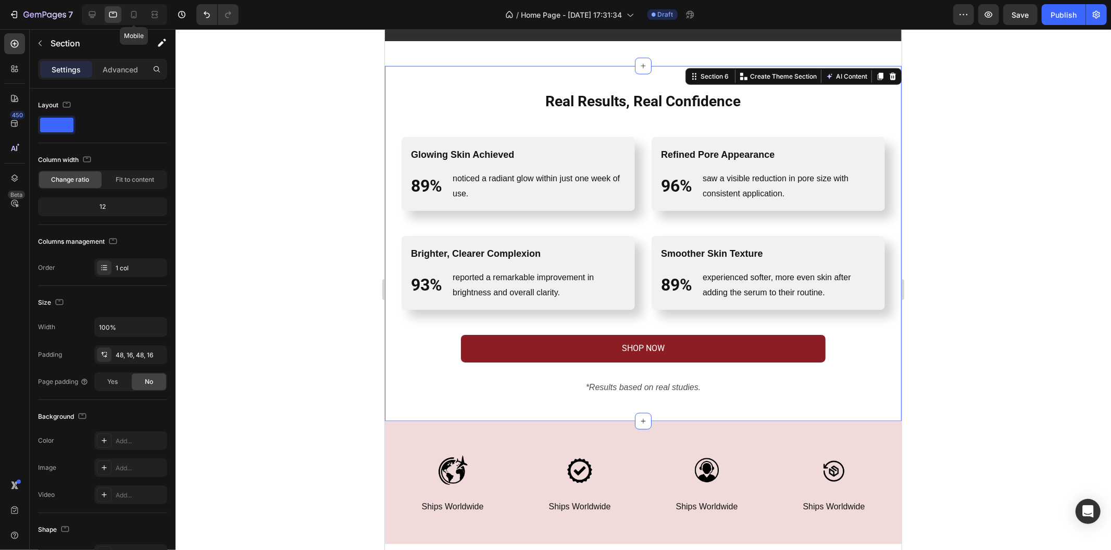
click at [124, 13] on div "Mobile" at bounding box center [124, 14] width 85 height 21
drag, startPoint x: 220, startPoint y: 181, endPoint x: 206, endPoint y: 149, distance: 34.5
click at [220, 177] on div at bounding box center [642, 289] width 935 height 521
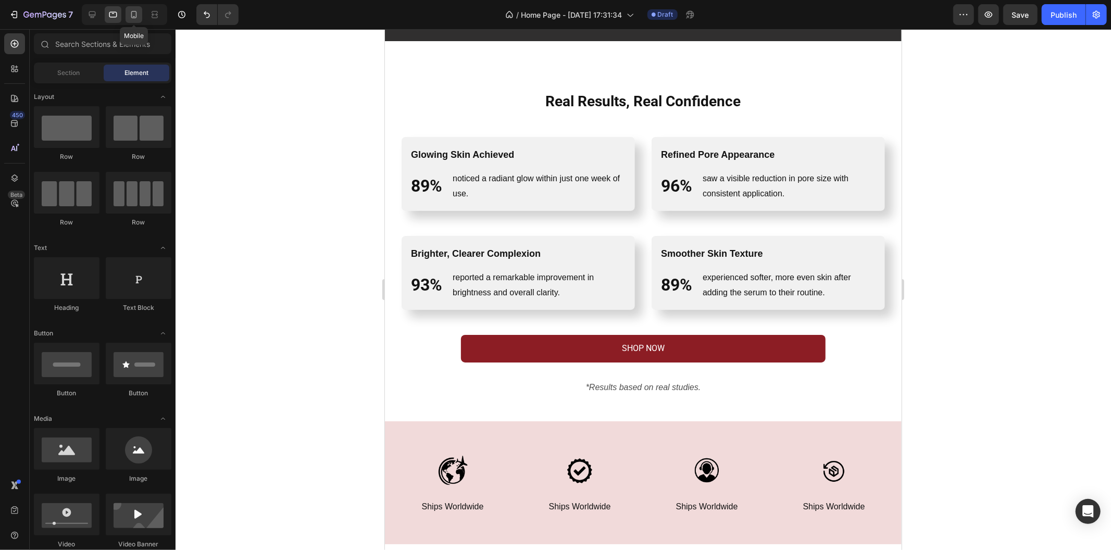
click at [136, 19] on icon at bounding box center [134, 14] width 10 height 10
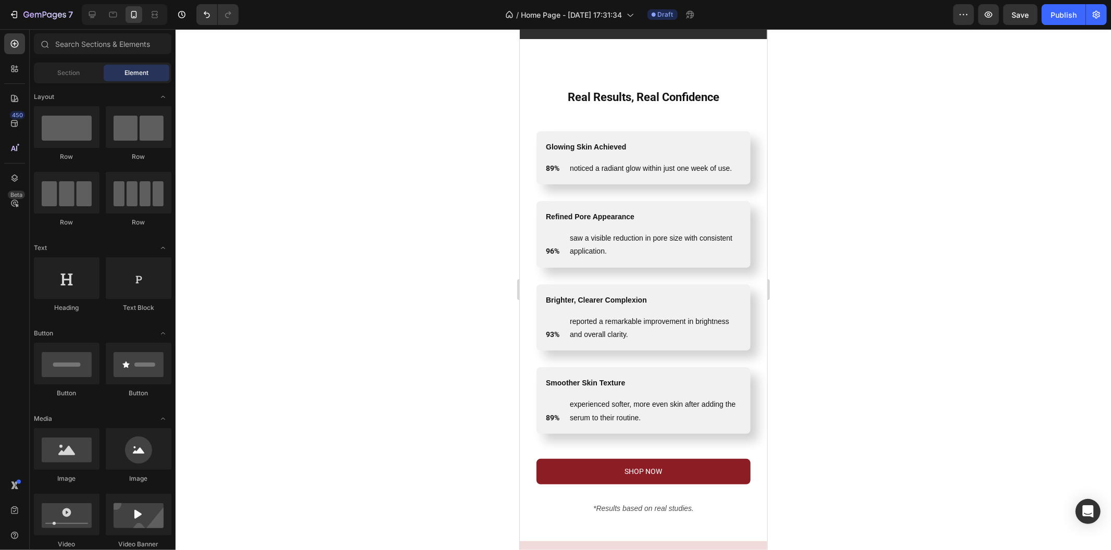
click at [360, 193] on div at bounding box center [642, 289] width 935 height 521
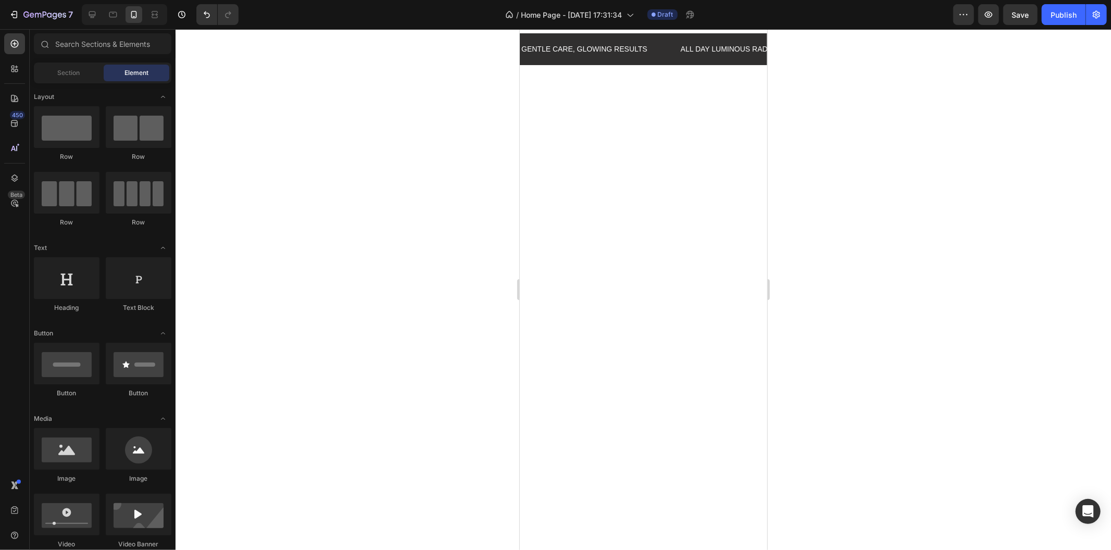
scroll to position [910, 0]
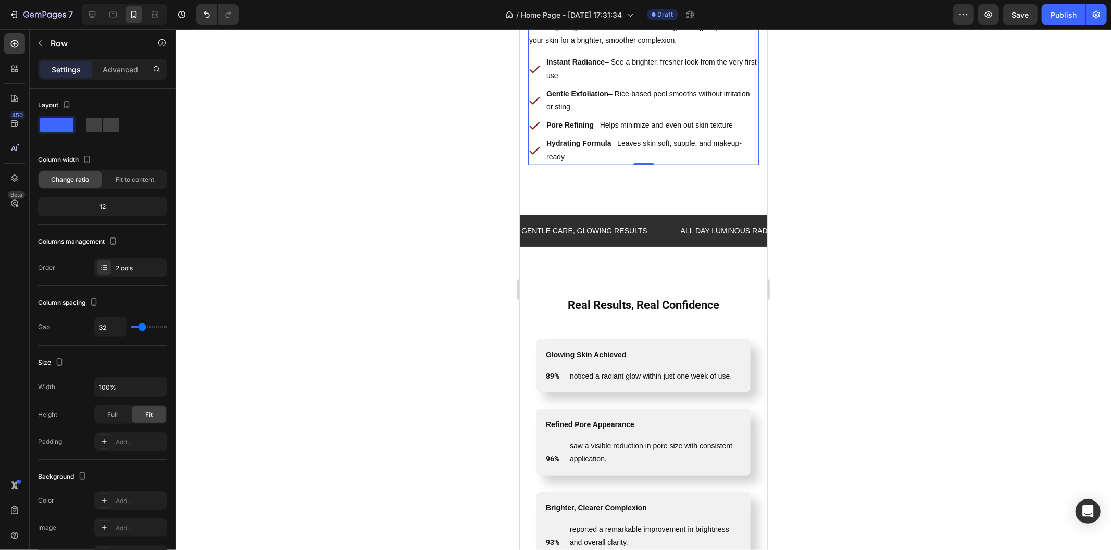
click at [594, 165] on div "Perfect balance of science and nature. Heading Row Discover why thousands trust…" at bounding box center [642, 64] width 231 height 200
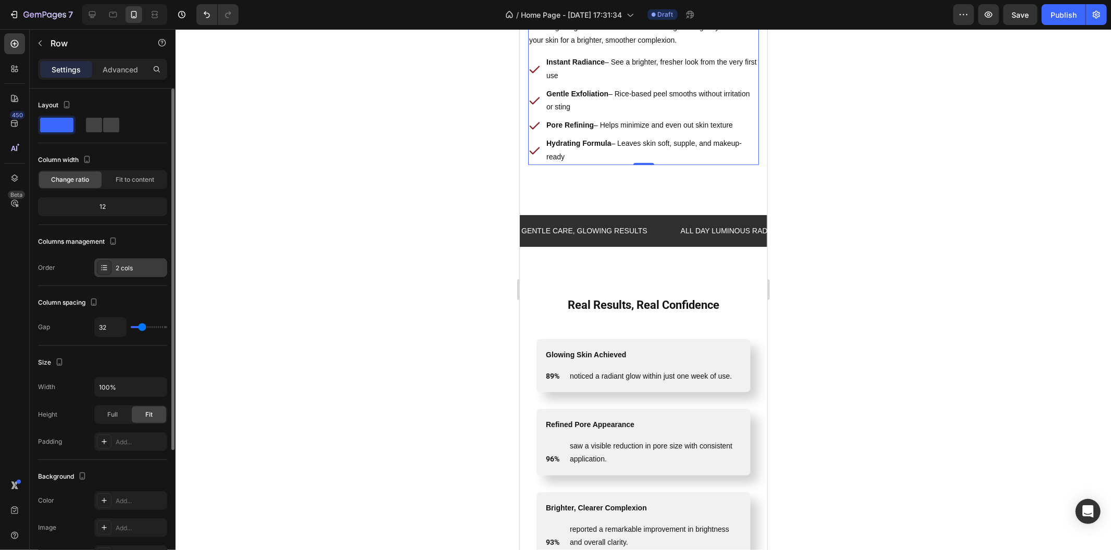
click at [158, 269] on div "2 cols" at bounding box center [140, 267] width 49 height 9
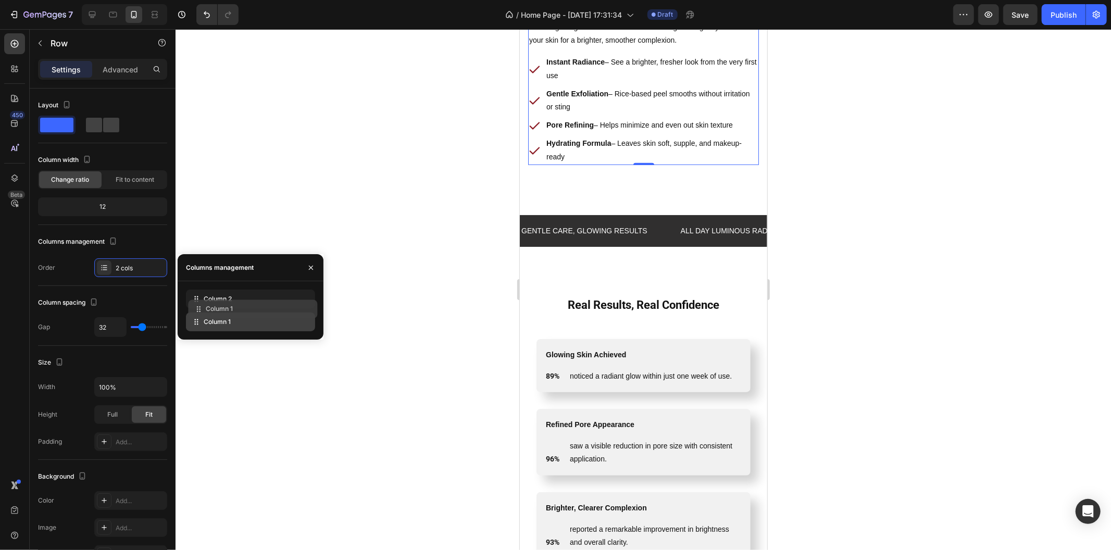
drag, startPoint x: 198, startPoint y: 322, endPoint x: 200, endPoint y: 309, distance: 12.7
click at [200, 309] on div "Column 2 Column 1" at bounding box center [250, 310] width 129 height 42
click at [200, 303] on div "Column 2" at bounding box center [250, 298] width 129 height 19
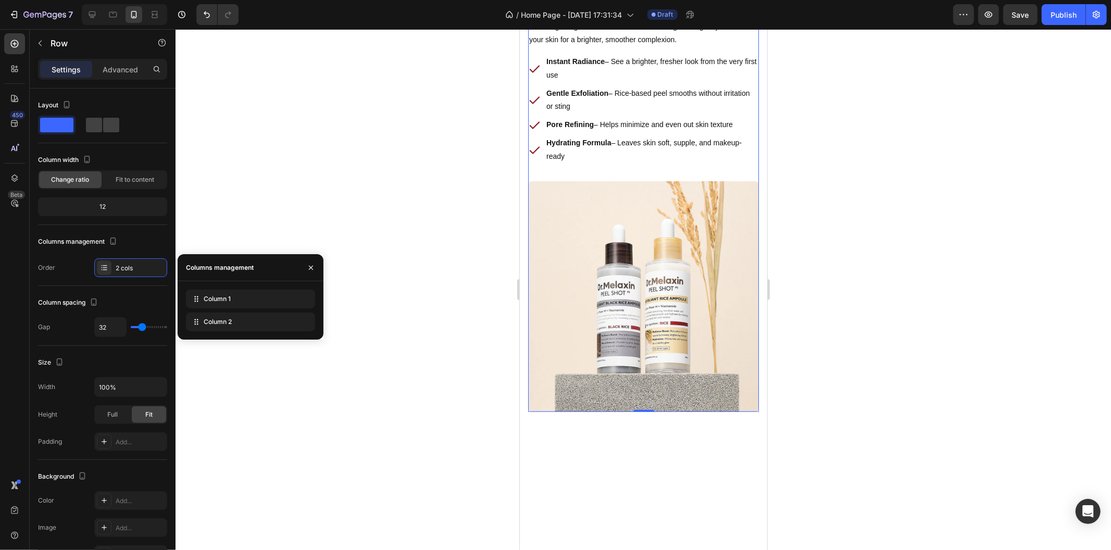
drag, startPoint x: 199, startPoint y: 319, endPoint x: 199, endPoint y: 288, distance: 31.2
drag, startPoint x: 193, startPoint y: 326, endPoint x: 195, endPoint y: 304, distance: 22.4
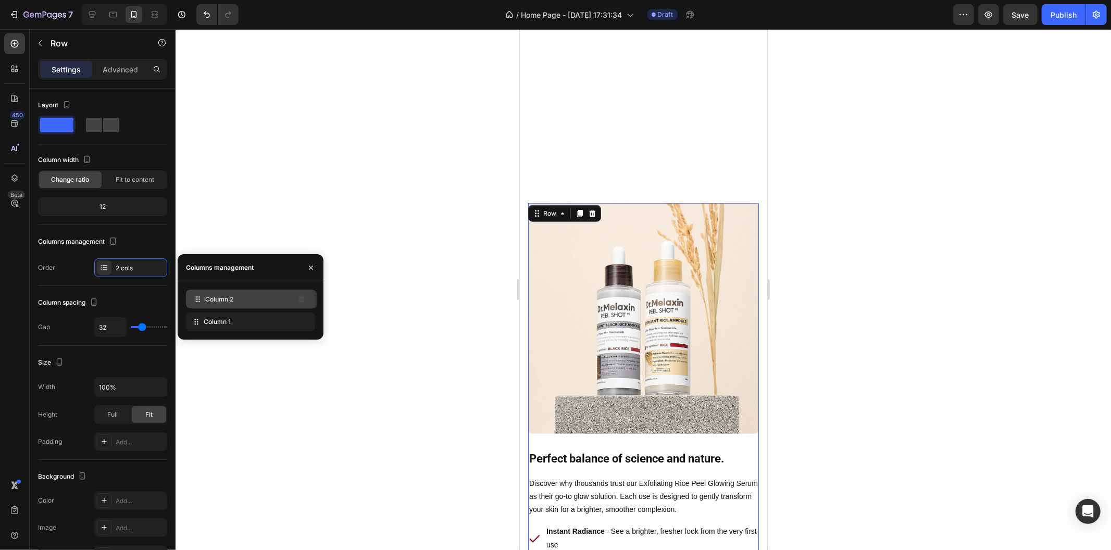
scroll to position [910, 0]
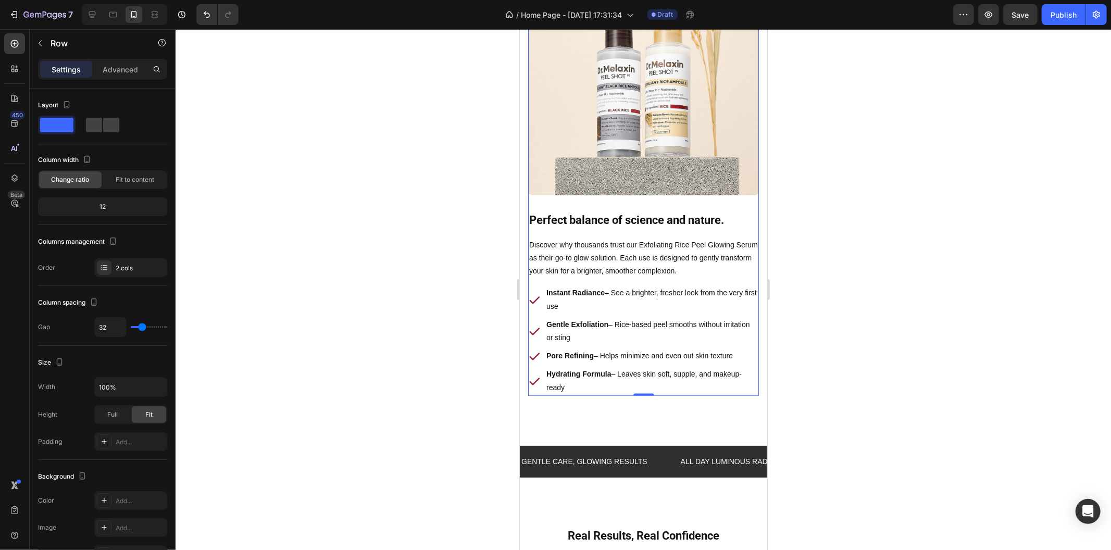
click at [433, 278] on div at bounding box center [642, 289] width 935 height 521
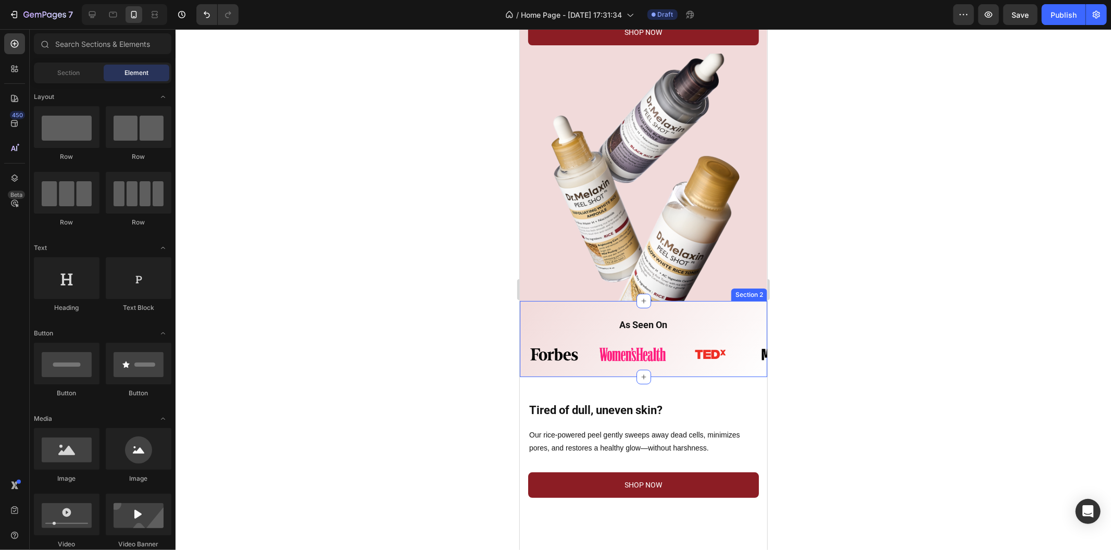
scroll to position [158, 0]
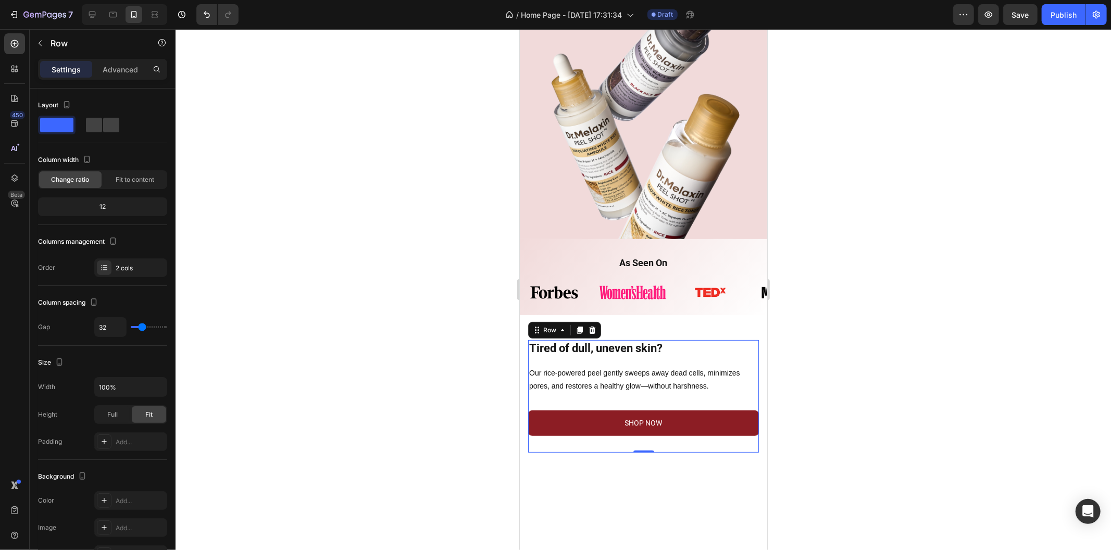
click at [589, 439] on div "Tired of dull, uneven skin? Heading Row Our rice-powered peel gently sweeps awa…" at bounding box center [642, 395] width 231 height 112
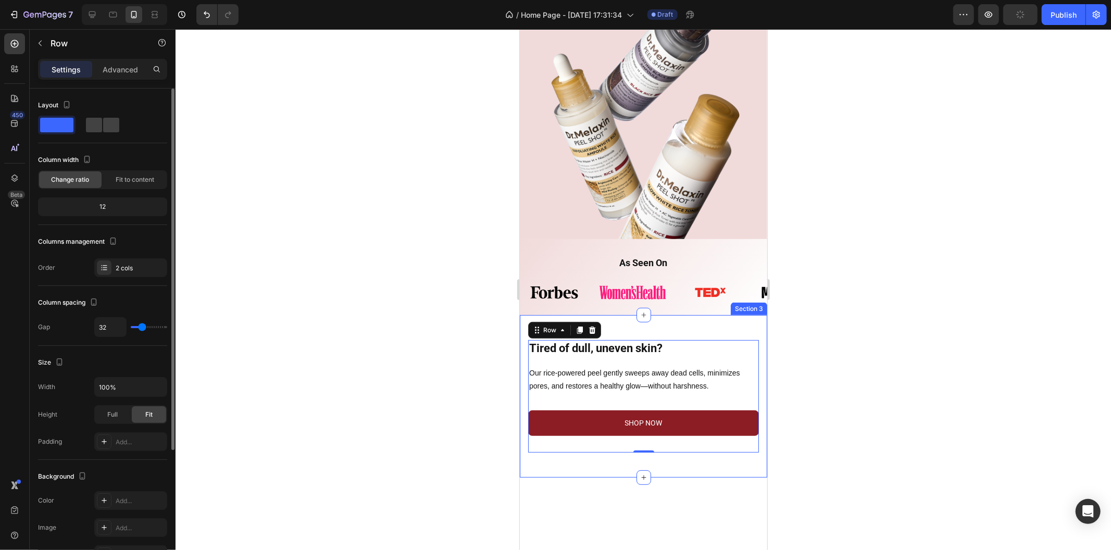
drag, startPoint x: 123, startPoint y: 274, endPoint x: 129, endPoint y: 281, distance: 8.9
click at [124, 274] on div "2 cols" at bounding box center [130, 267] width 73 height 19
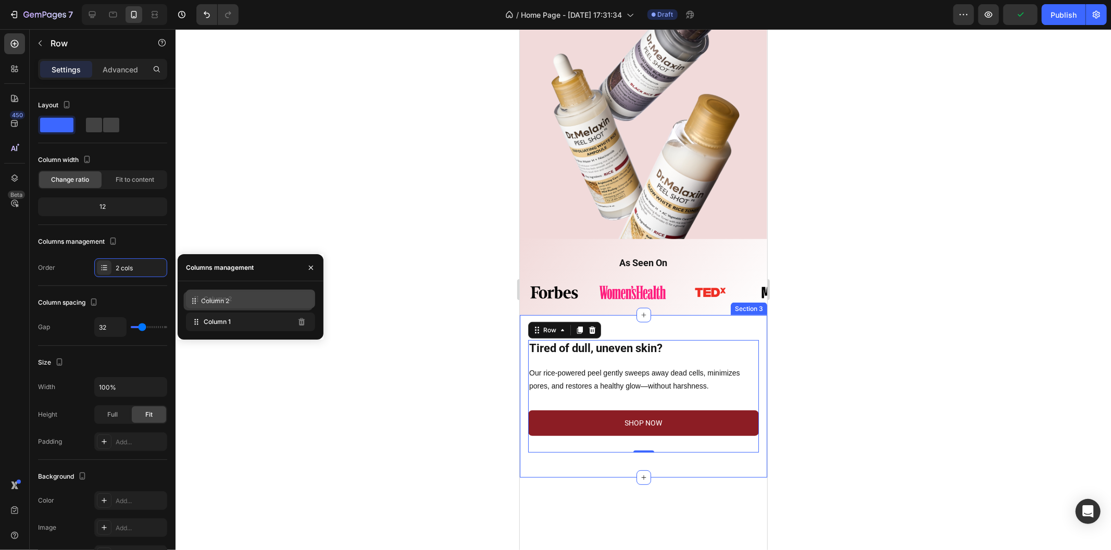
drag, startPoint x: 192, startPoint y: 324, endPoint x: 190, endPoint y: 303, distance: 20.9
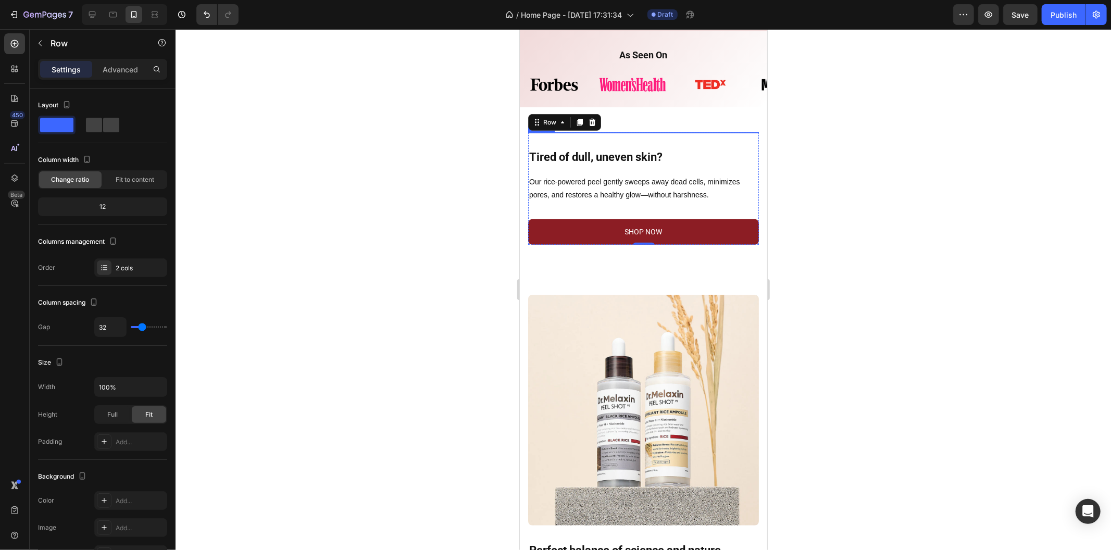
scroll to position [389, 0]
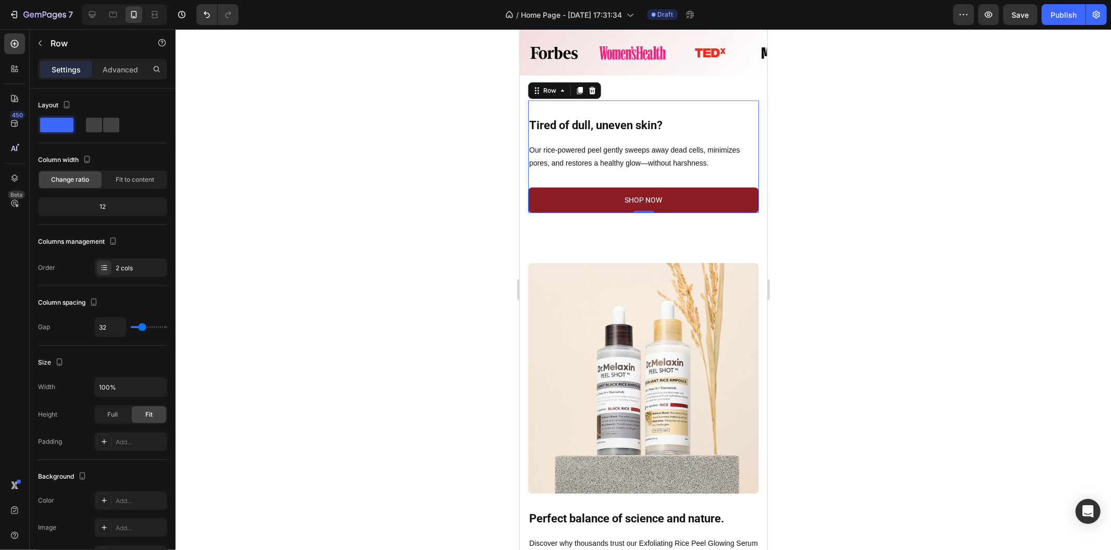
click at [838, 383] on div at bounding box center [642, 289] width 935 height 521
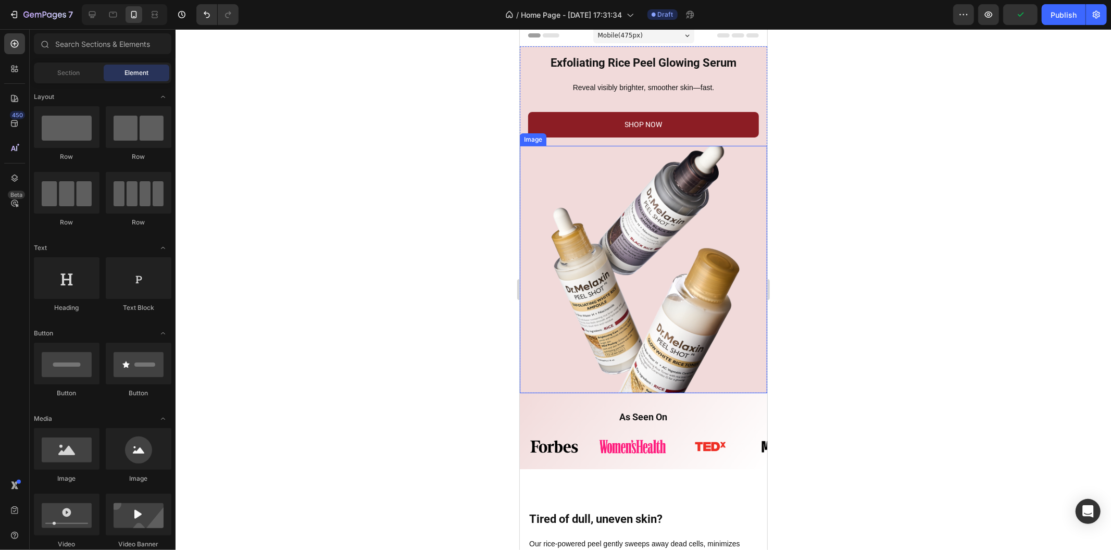
scroll to position [0, 0]
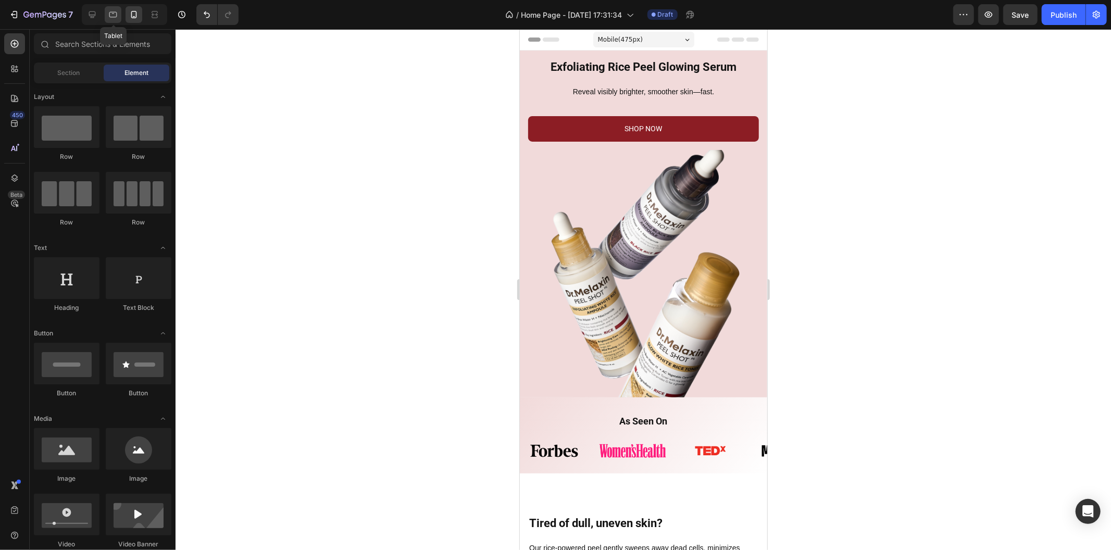
click at [117, 21] on div at bounding box center [113, 14] width 17 height 17
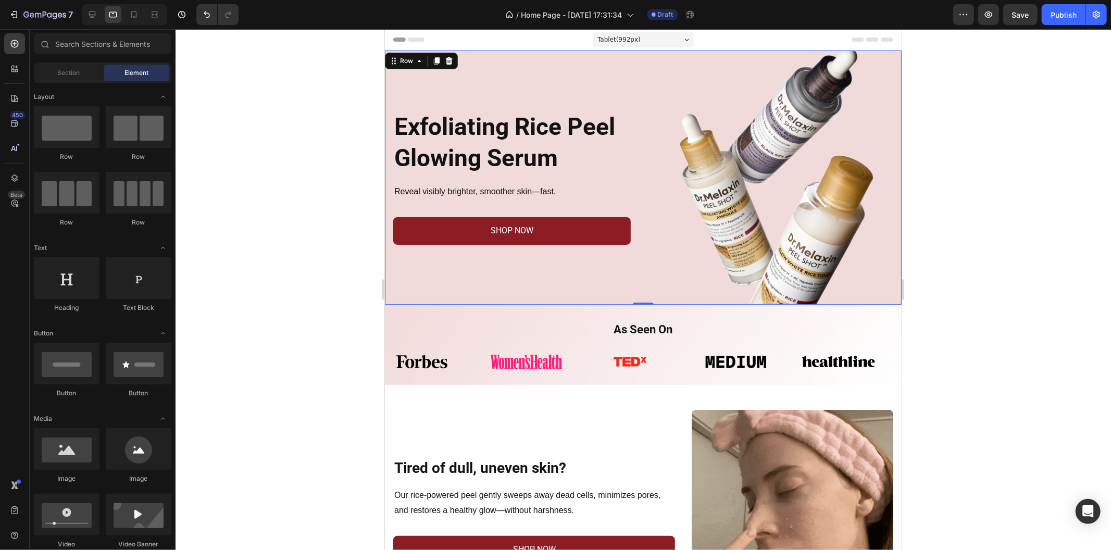
click at [634, 247] on div "Exfoliating Rice Peel Glowing Serum Heading Reveal visibly brighter, smoother s…" at bounding box center [642, 177] width 516 height 254
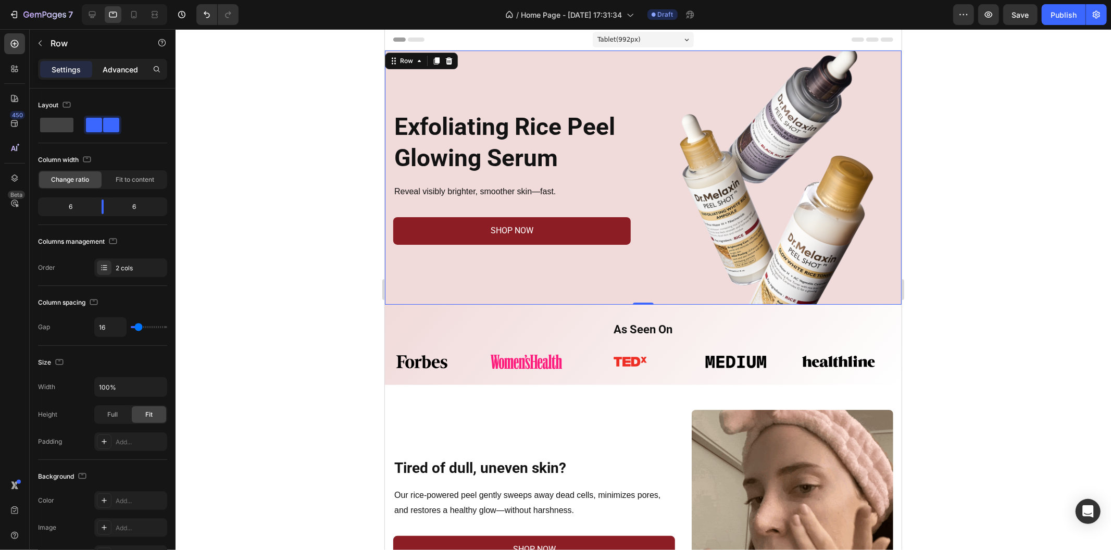
click at [115, 73] on p "Advanced" at bounding box center [120, 69] width 35 height 11
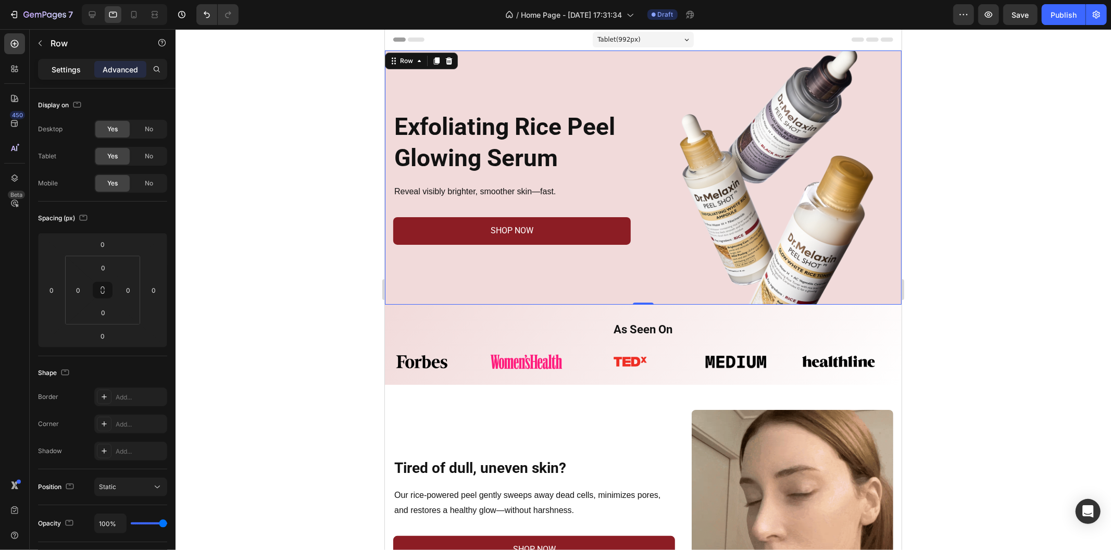
click at [83, 65] on div "Settings" at bounding box center [66, 69] width 52 height 17
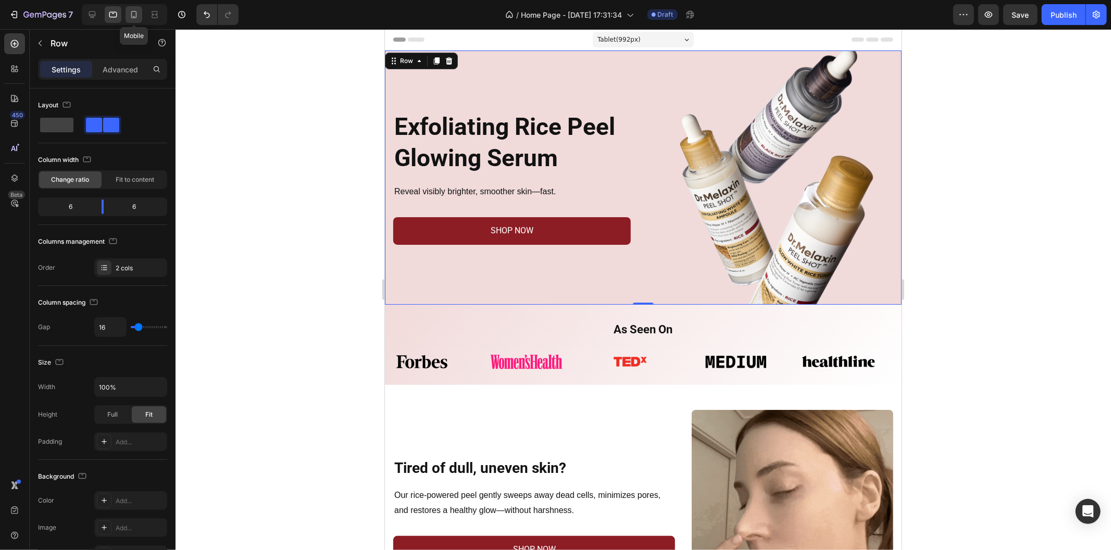
click at [138, 19] on icon at bounding box center [134, 14] width 10 height 10
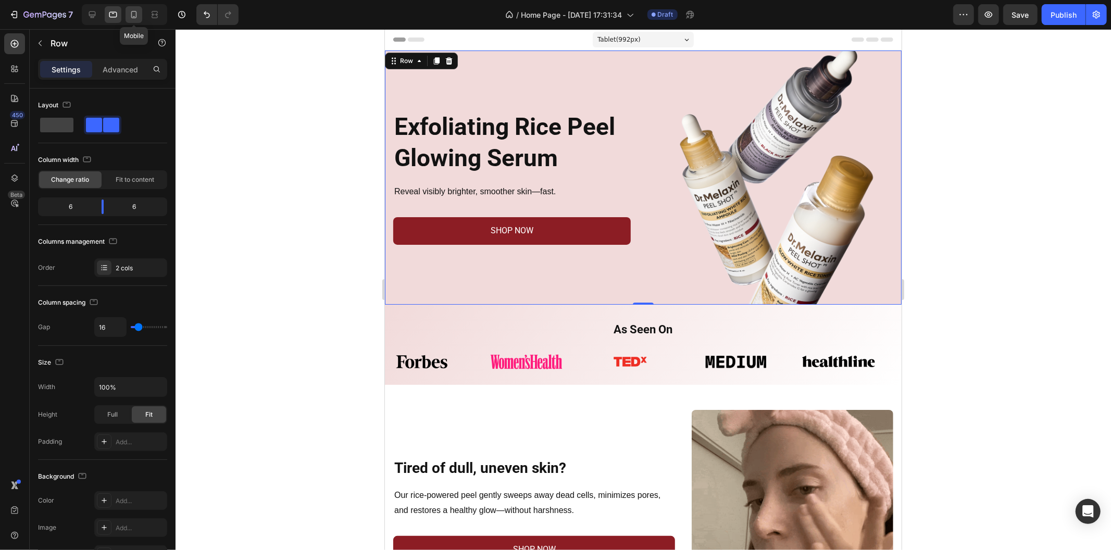
type input "0"
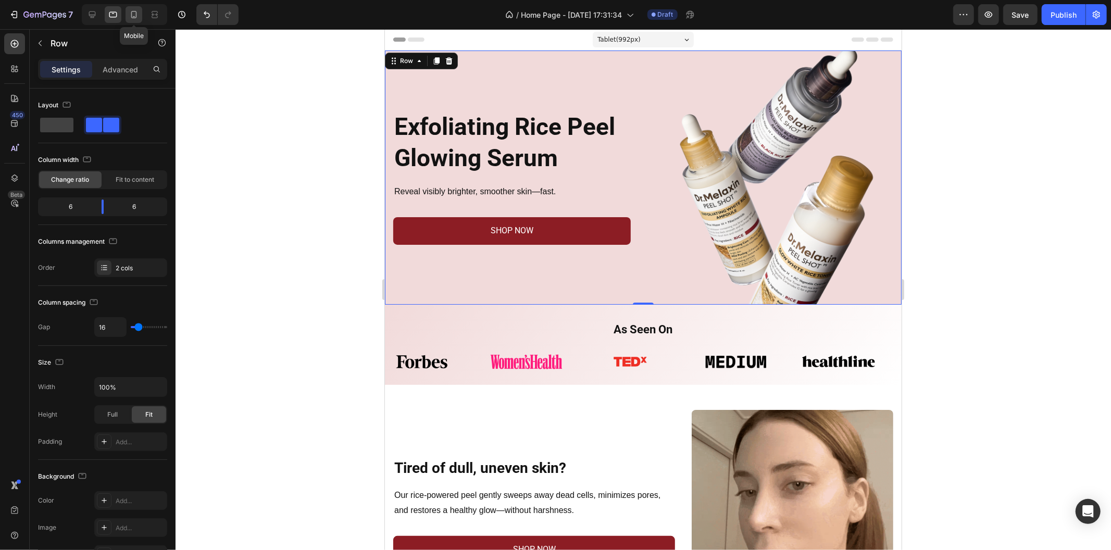
type input "0"
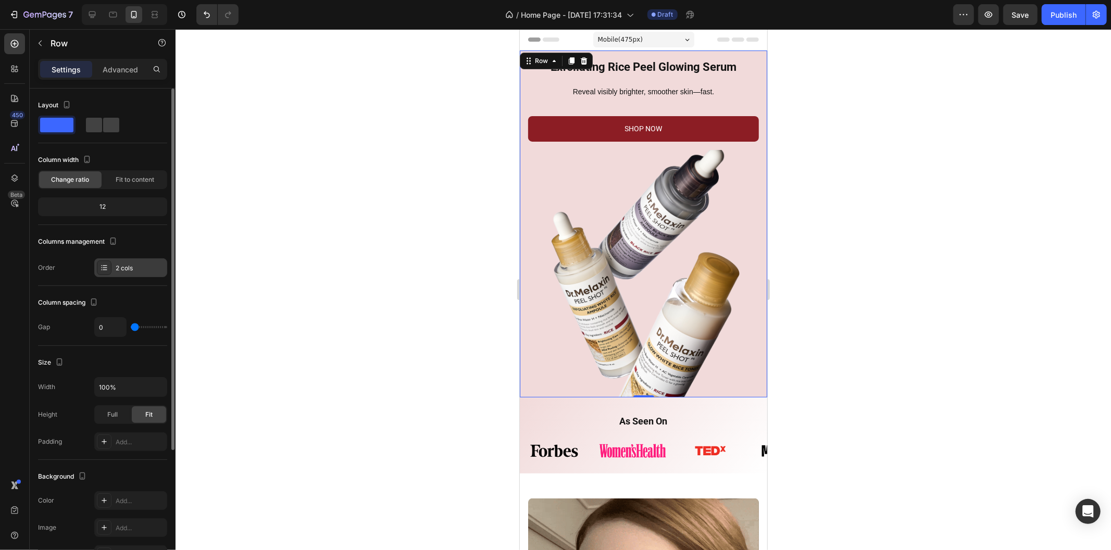
drag, startPoint x: 134, startPoint y: 264, endPoint x: 167, endPoint y: 275, distance: 34.4
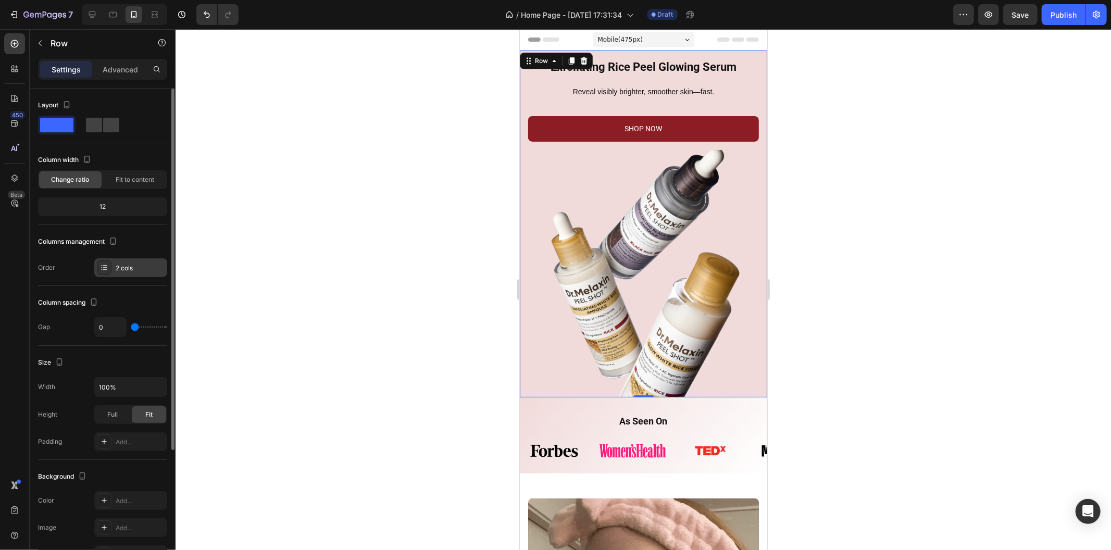
click at [134, 266] on div "2 cols" at bounding box center [140, 267] width 49 height 9
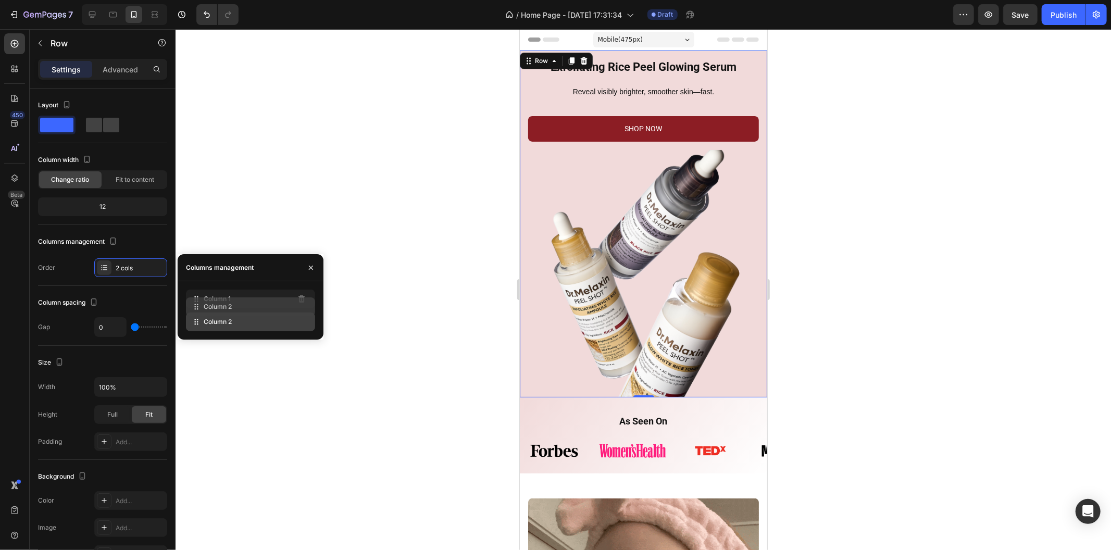
drag, startPoint x: 200, startPoint y: 328, endPoint x: 201, endPoint y: 308, distance: 19.8
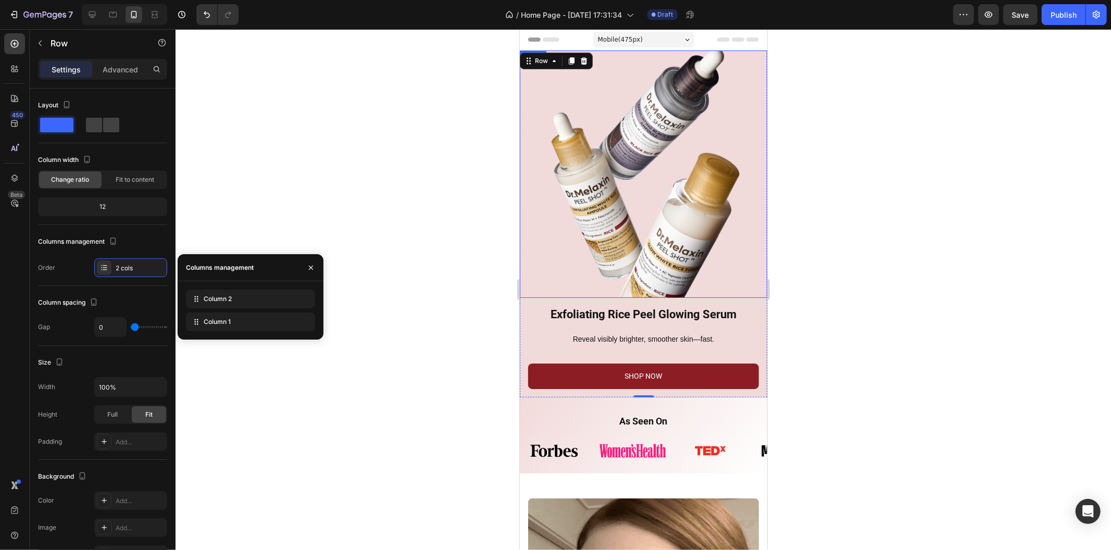
click at [471, 203] on div at bounding box center [642, 289] width 935 height 521
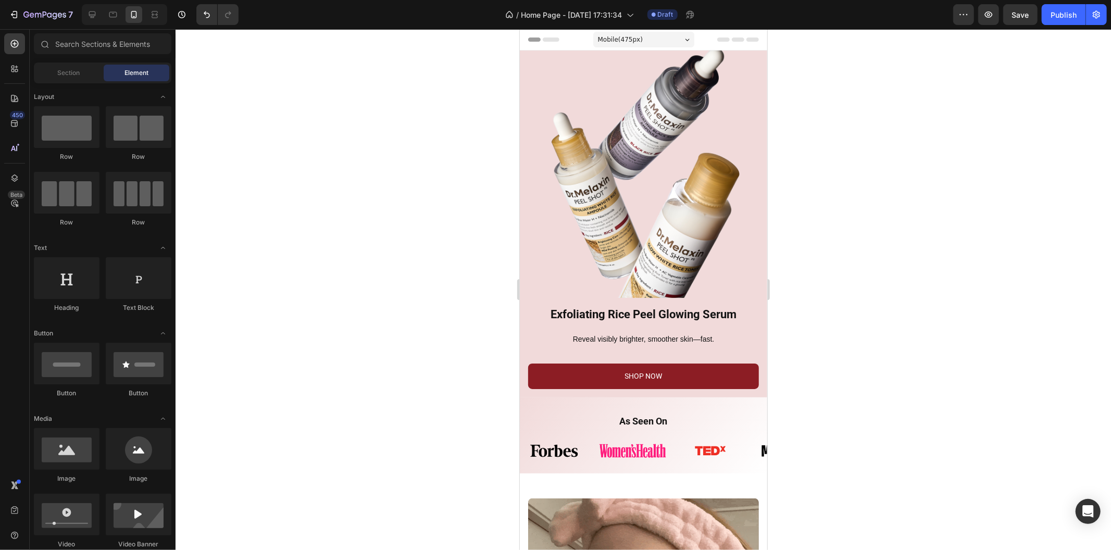
click at [936, 350] on div at bounding box center [642, 289] width 935 height 521
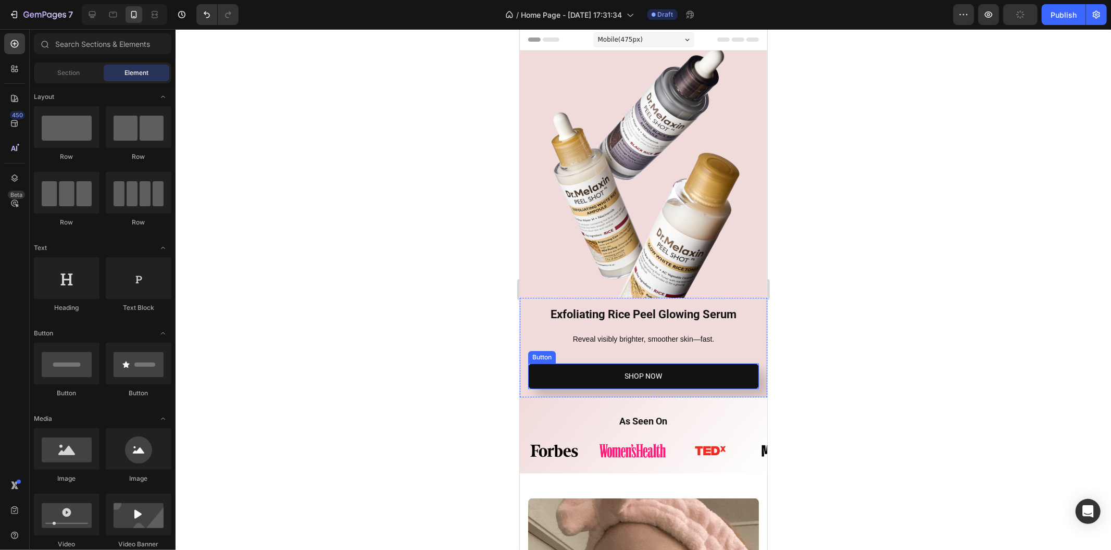
click at [729, 371] on button "SHOP NOW" at bounding box center [642, 376] width 231 height 26
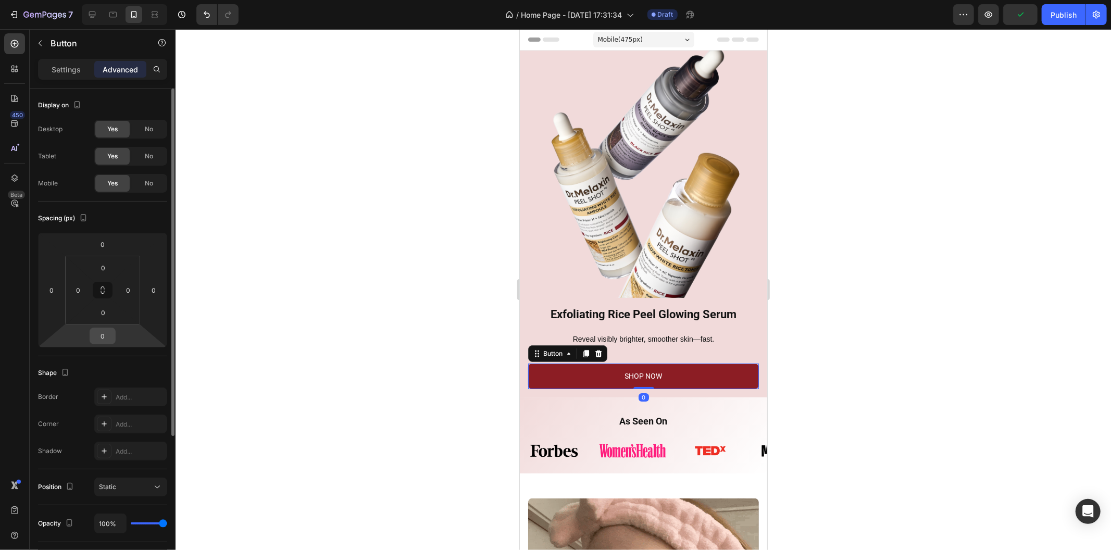
click at [106, 331] on input "0" at bounding box center [102, 336] width 21 height 16
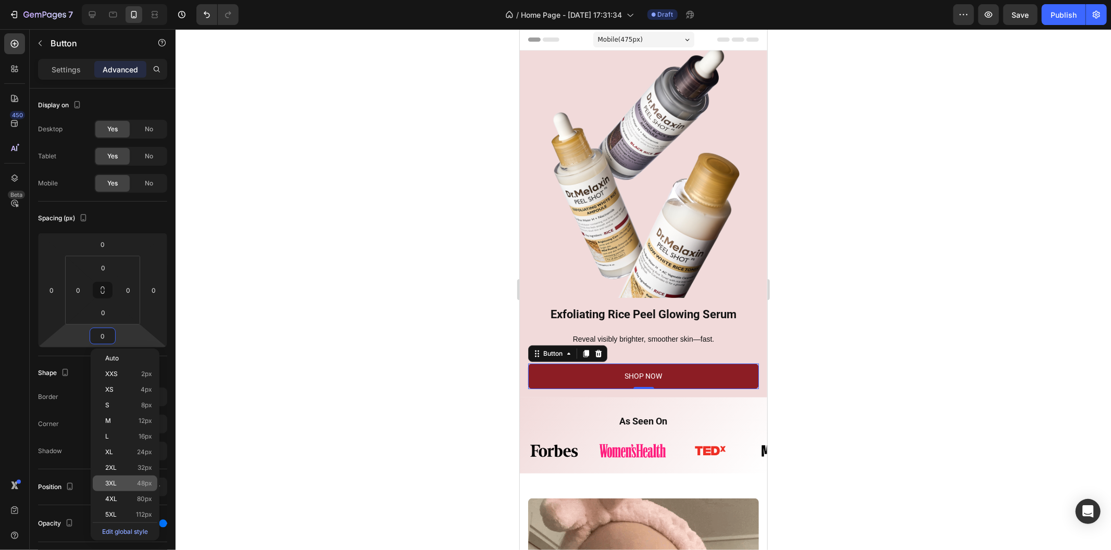
click at [143, 476] on div "3XL 48px" at bounding box center [125, 483] width 65 height 16
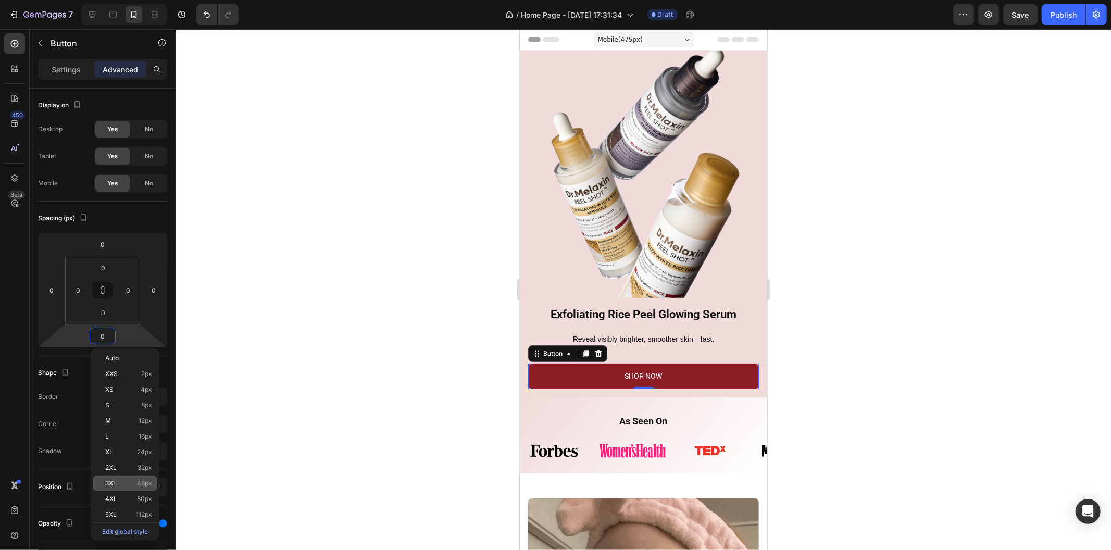
type input "48"
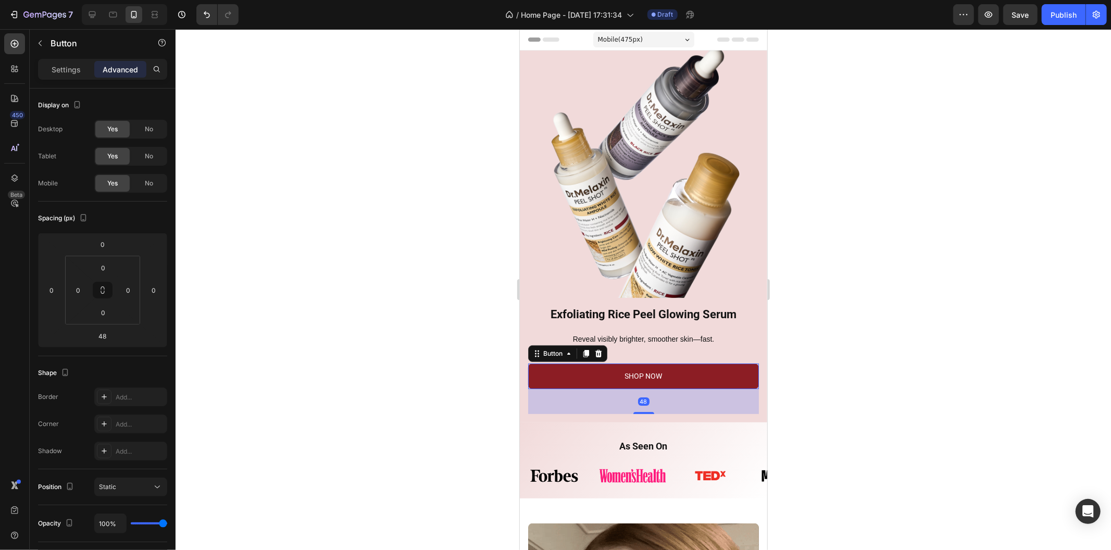
click at [293, 393] on div at bounding box center [642, 289] width 935 height 521
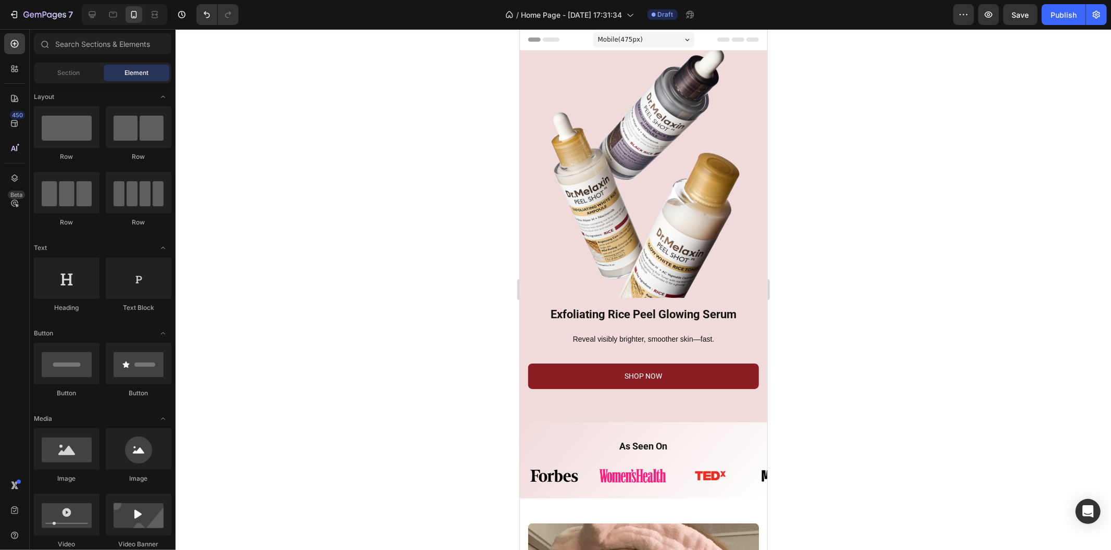
click at [366, 325] on div at bounding box center [642, 289] width 935 height 521
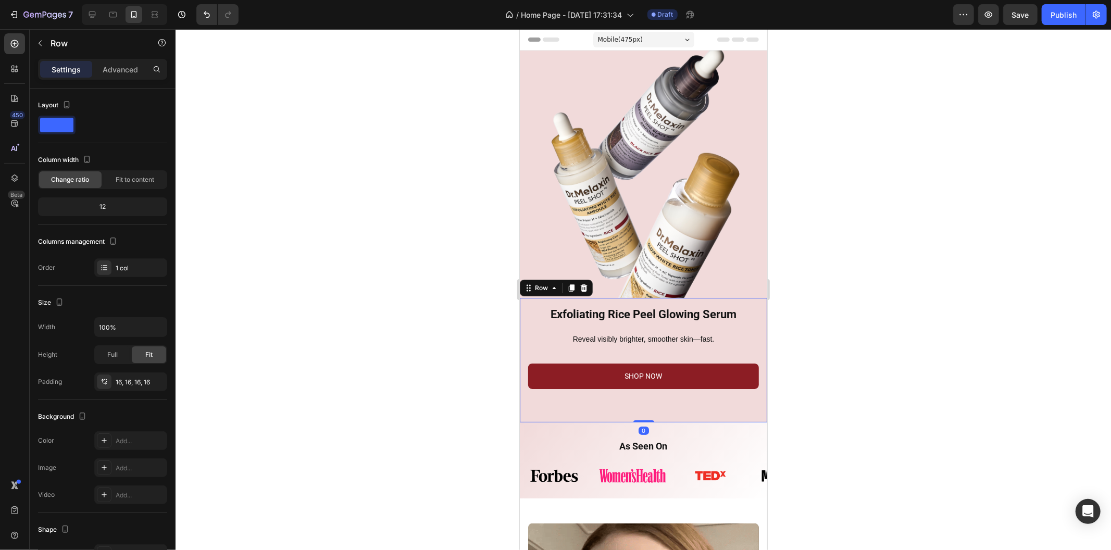
click at [728, 297] on div "Exfoliating Rice Peel Glowing Serum Heading Reveal visibly brighter, smoother s…" at bounding box center [642, 359] width 247 height 124
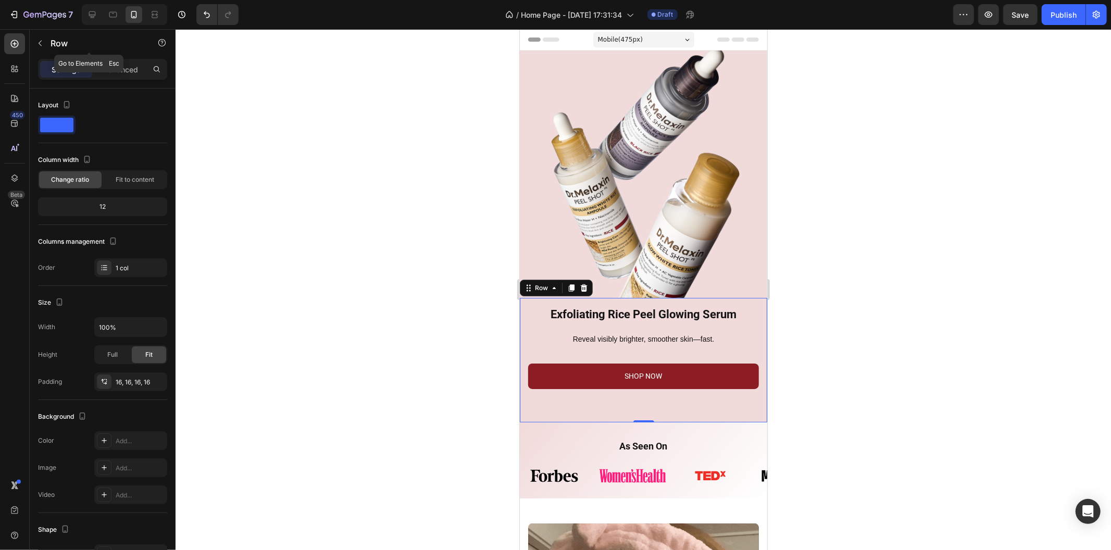
click at [43, 49] on button "button" at bounding box center [40, 43] width 17 height 17
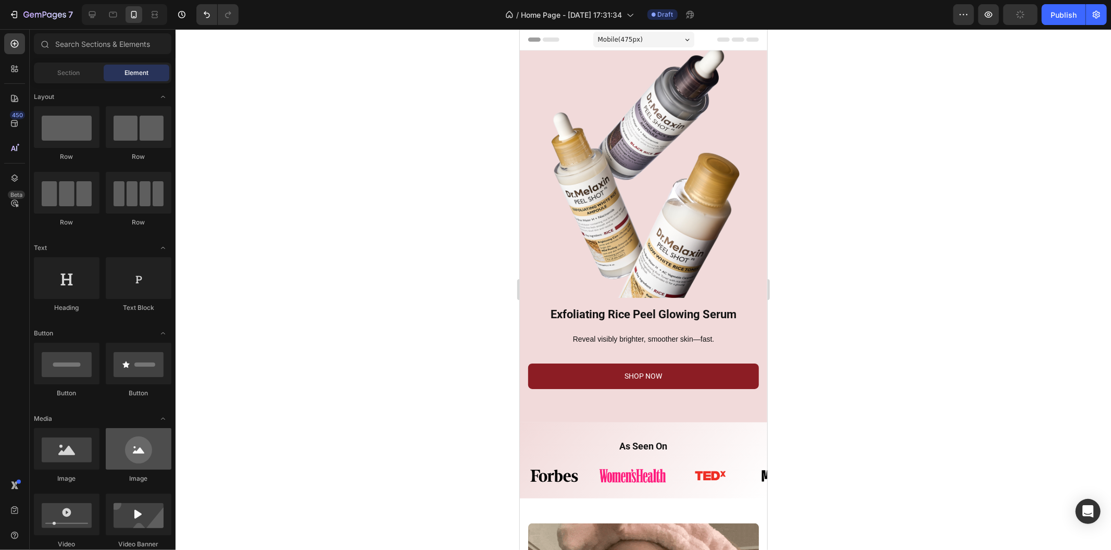
scroll to position [231, 0]
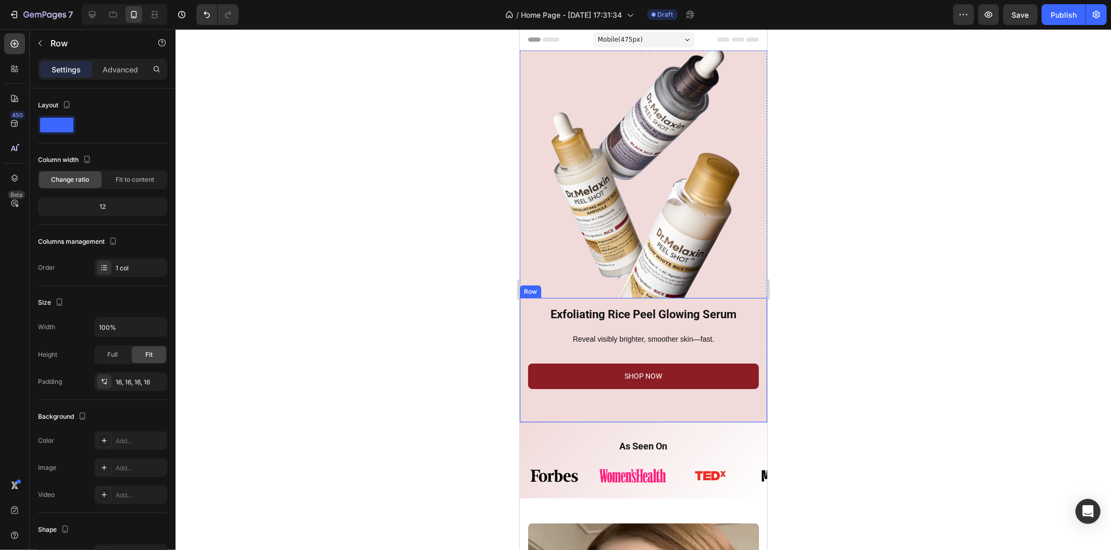
click at [525, 323] on div "Exfoliating Rice Peel Glowing Serum Heading Reveal visibly brighter, smoother s…" at bounding box center [642, 359] width 247 height 124
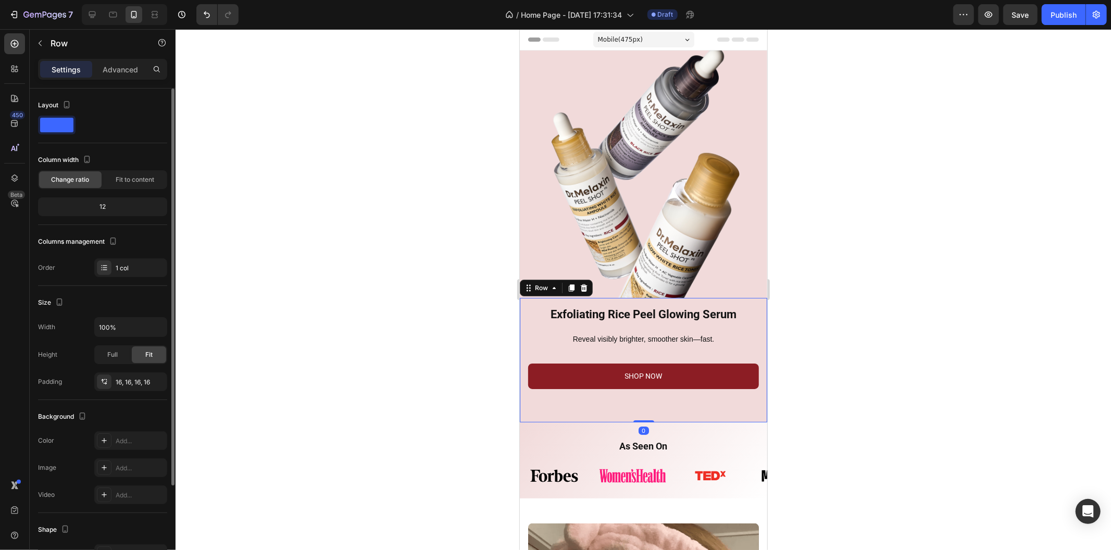
scroll to position [117, 0]
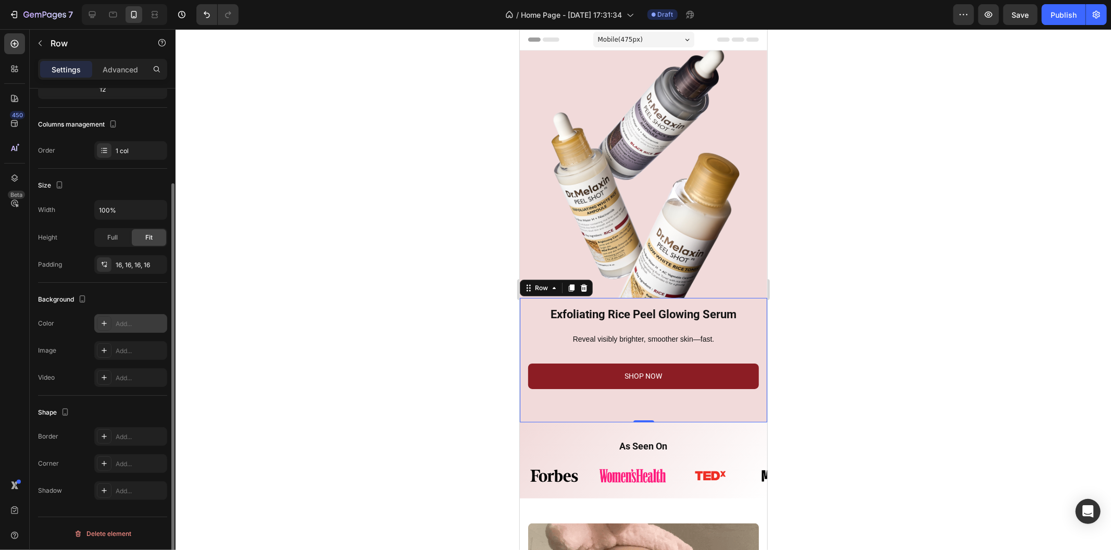
click at [107, 330] on div at bounding box center [104, 323] width 15 height 15
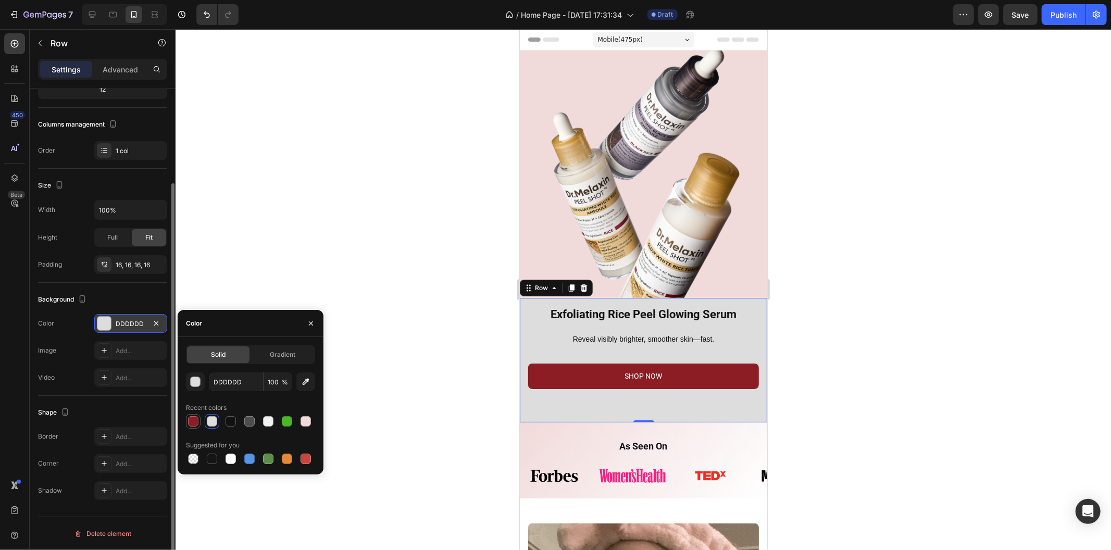
click at [193, 420] on div at bounding box center [193, 421] width 10 height 10
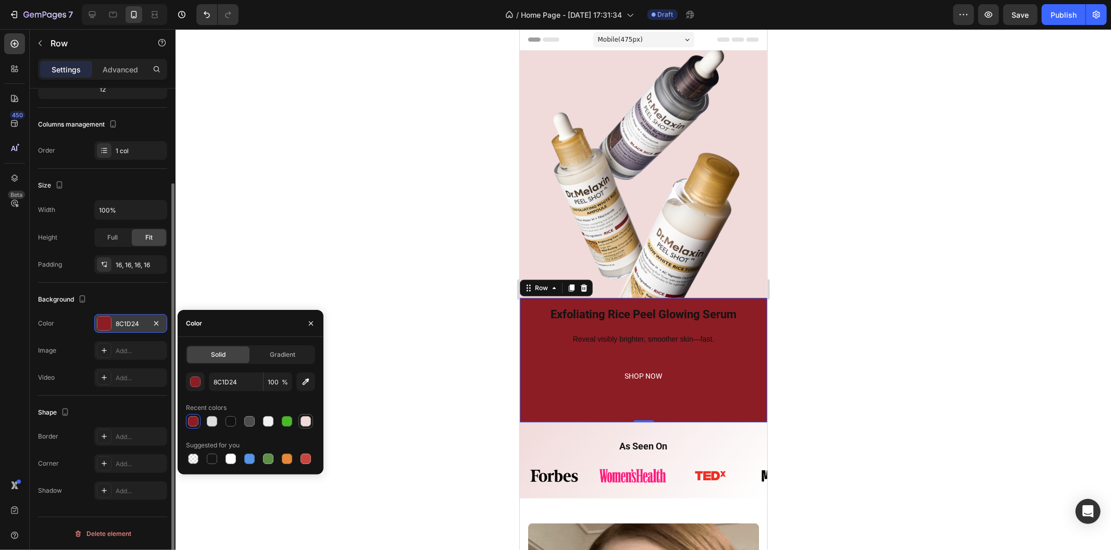
click at [303, 419] on div at bounding box center [305, 421] width 10 height 10
type input "F1DADA"
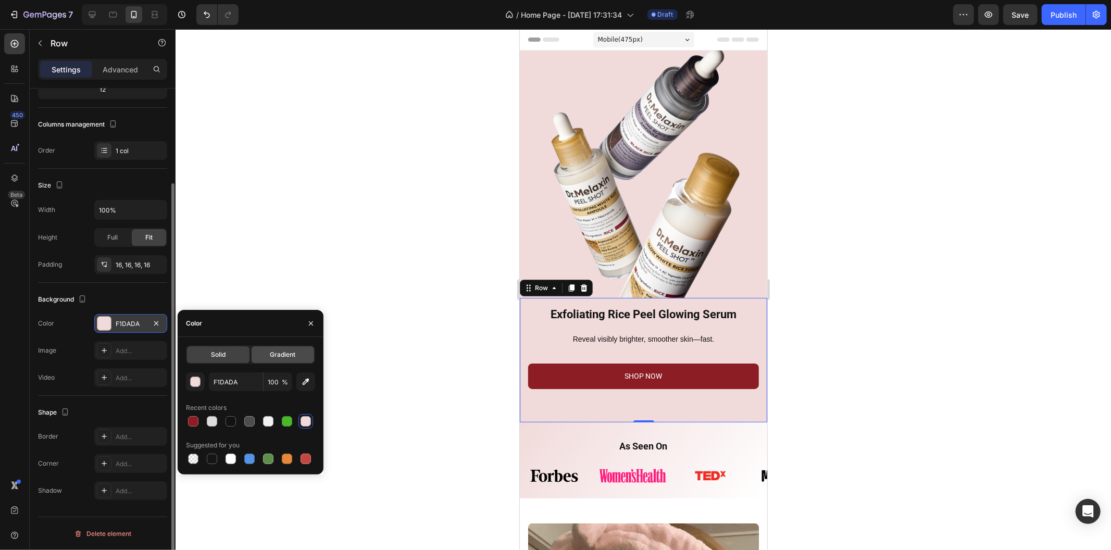
click at [275, 353] on span "Gradient" at bounding box center [283, 354] width 26 height 9
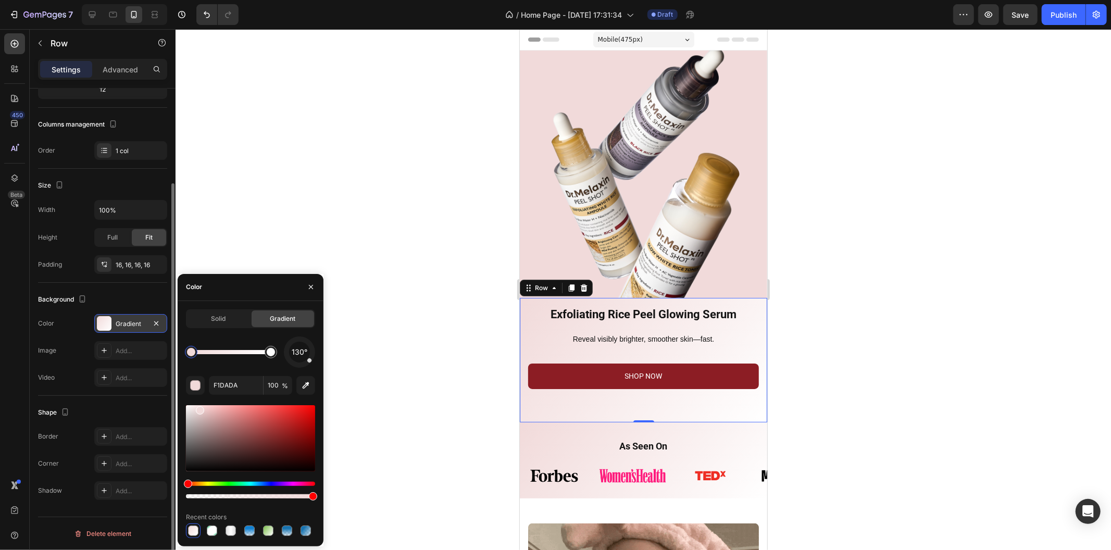
click at [382, 267] on div at bounding box center [642, 289] width 935 height 521
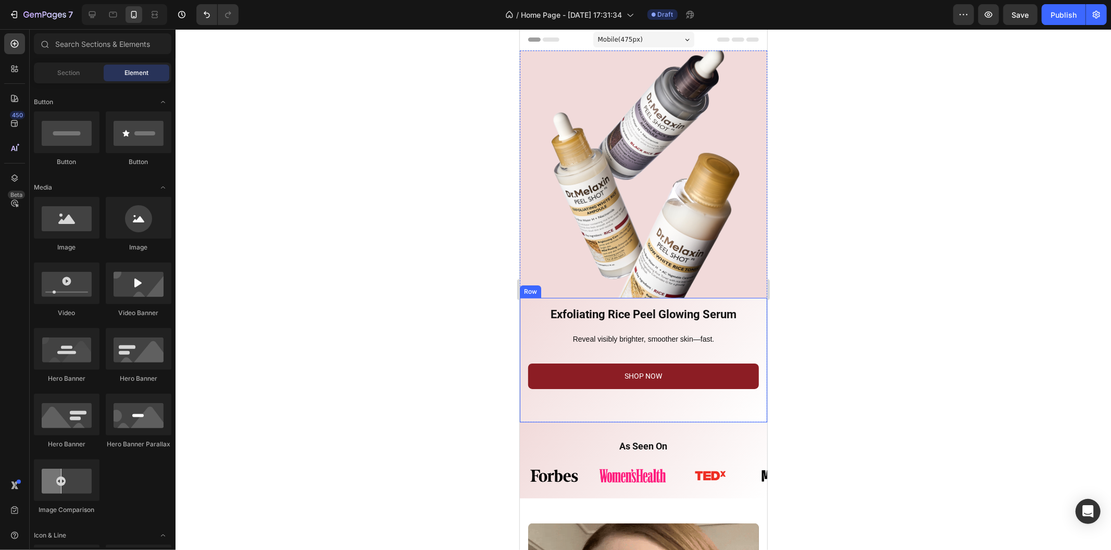
click at [321, 303] on div at bounding box center [642, 289] width 935 height 521
click at [367, 199] on div at bounding box center [642, 289] width 935 height 521
click at [901, 315] on div at bounding box center [642, 289] width 935 height 521
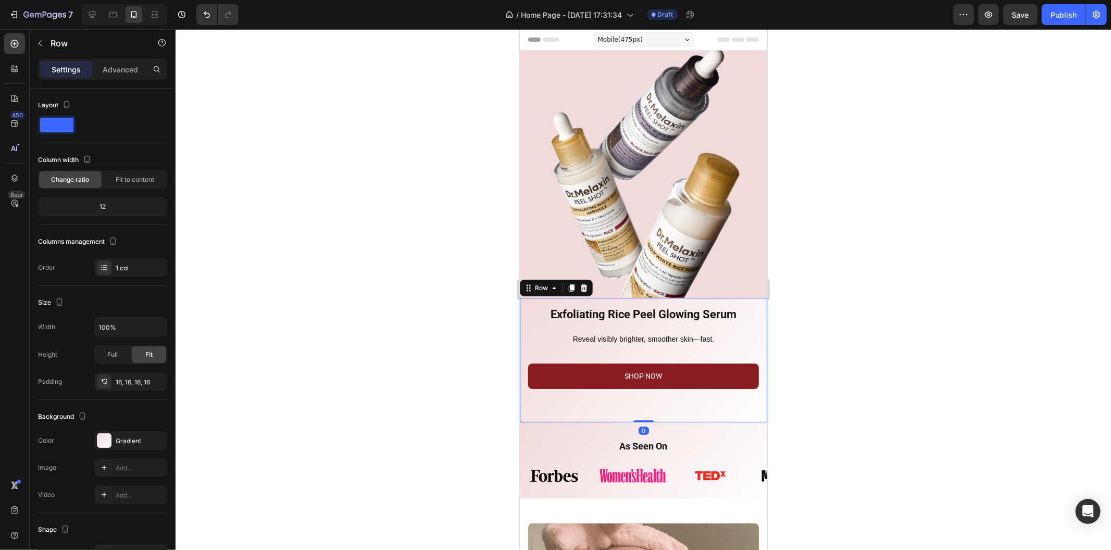
click at [753, 407] on div "Exfoliating Rice Peel Glowing Serum Heading Reveal visibly brighter, smoother s…" at bounding box center [642, 359] width 247 height 124
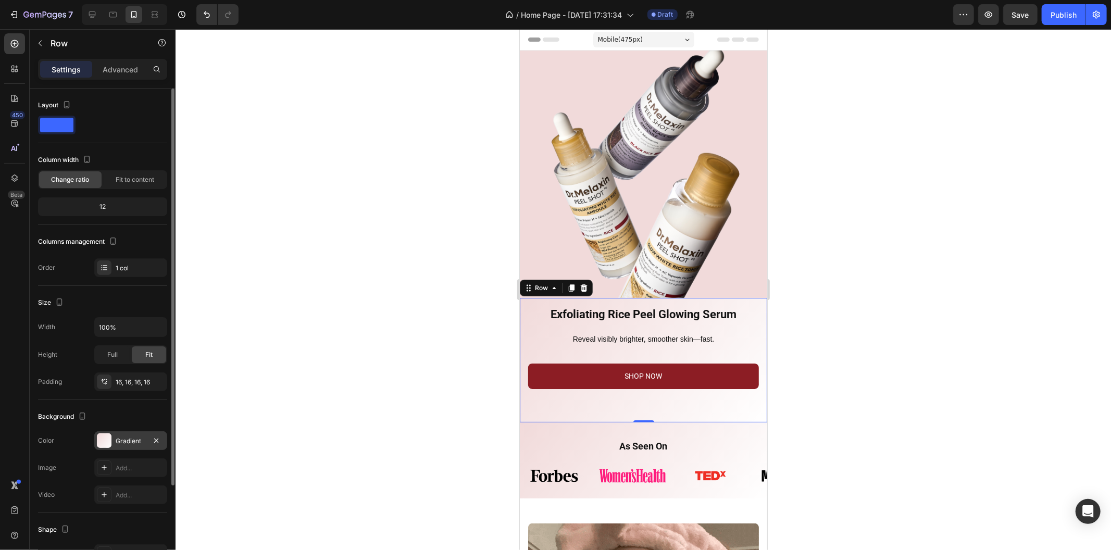
click at [143, 433] on div "Gradient" at bounding box center [130, 440] width 73 height 19
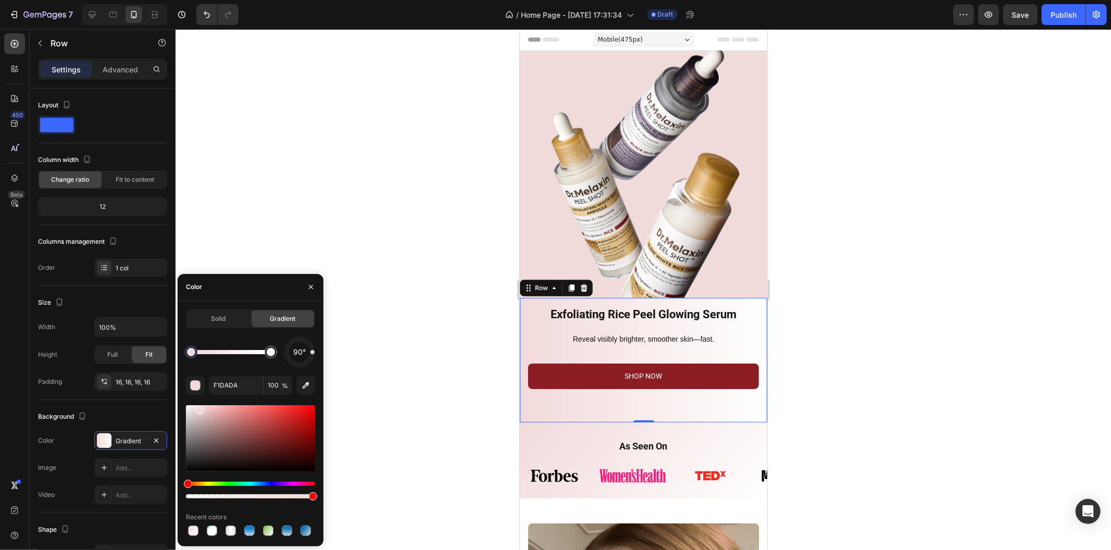
drag, startPoint x: 308, startPoint y: 363, endPoint x: 314, endPoint y: 352, distance: 12.9
click at [314, 352] on div at bounding box center [299, 351] width 31 height 31
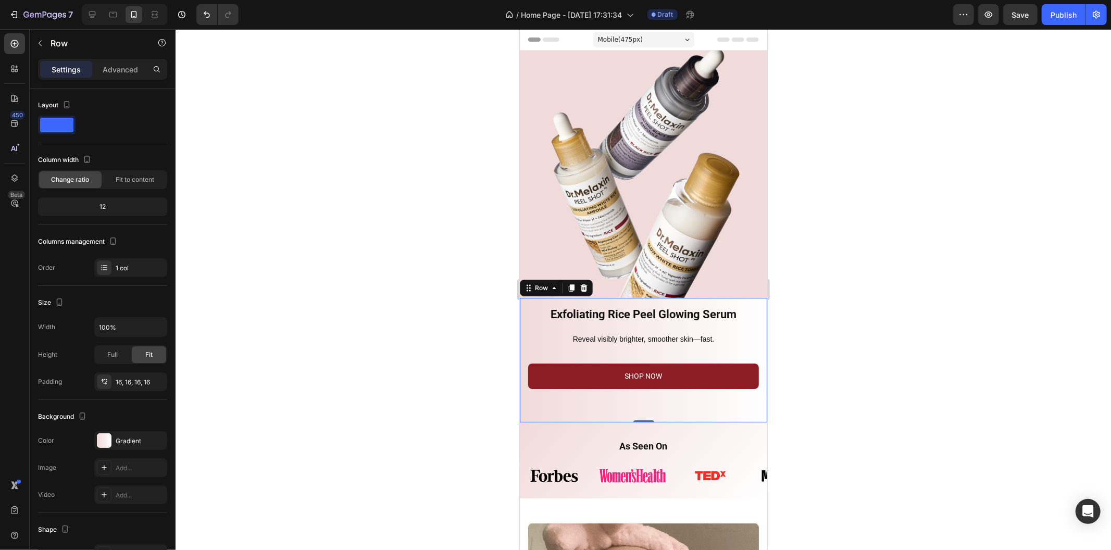
click at [381, 354] on div at bounding box center [642, 289] width 935 height 521
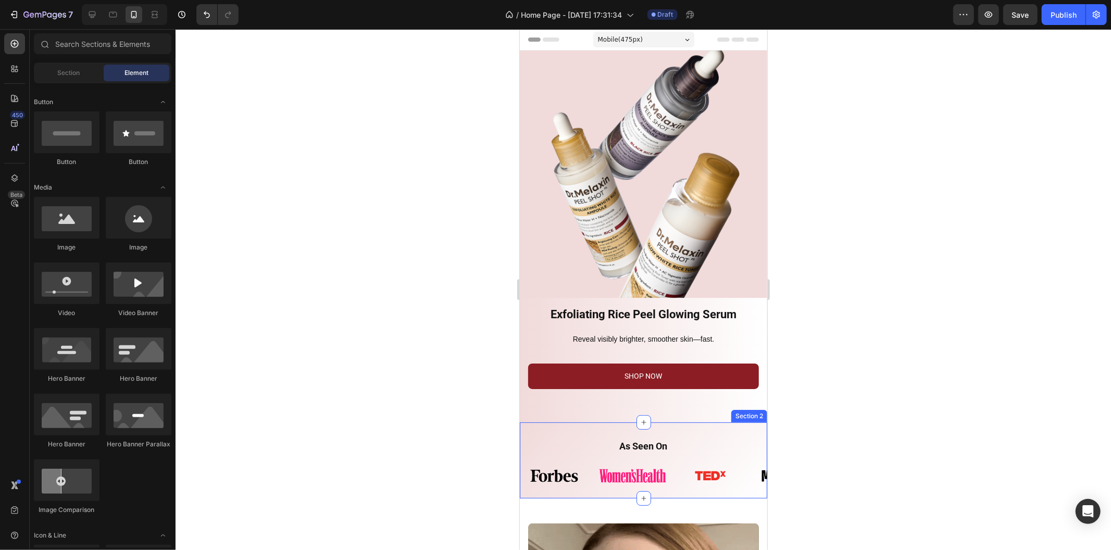
click at [658, 422] on div "As Seen On Heading Row Image Image Image Image Image Image Image Image Image Im…" at bounding box center [642, 460] width 247 height 76
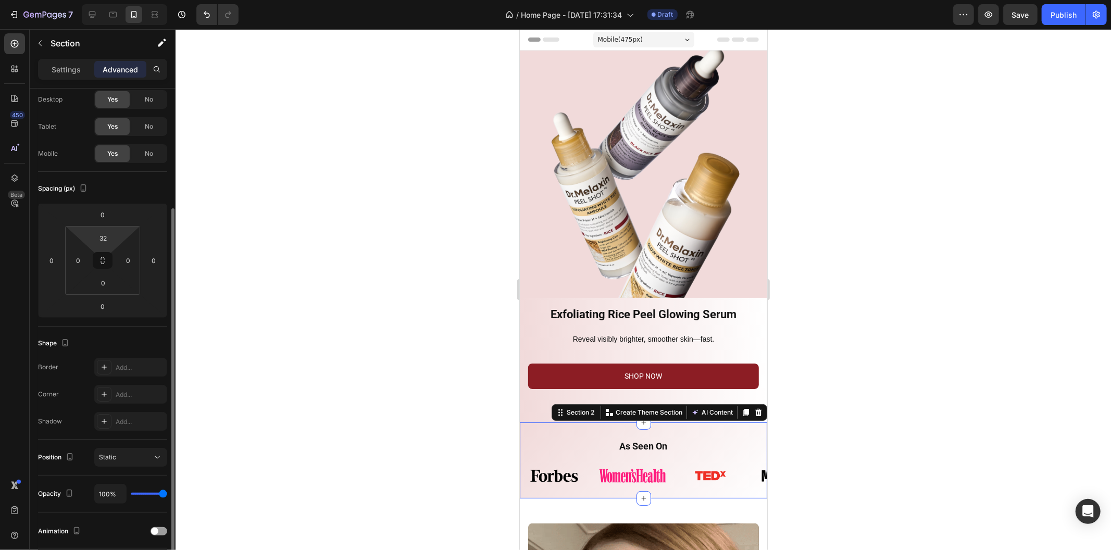
scroll to position [0, 0]
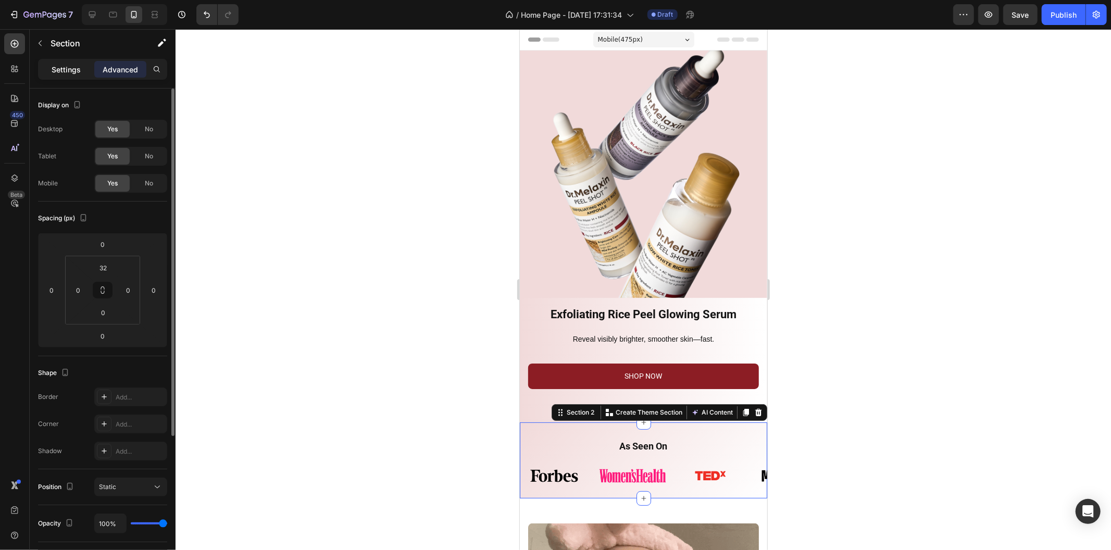
click at [73, 71] on p "Settings" at bounding box center [66, 69] width 29 height 11
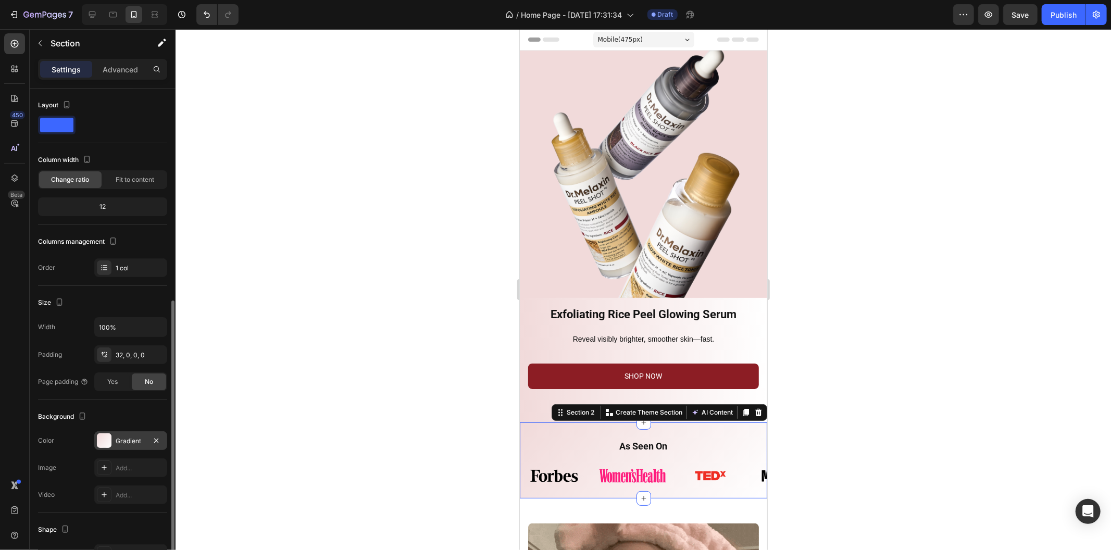
scroll to position [117, 0]
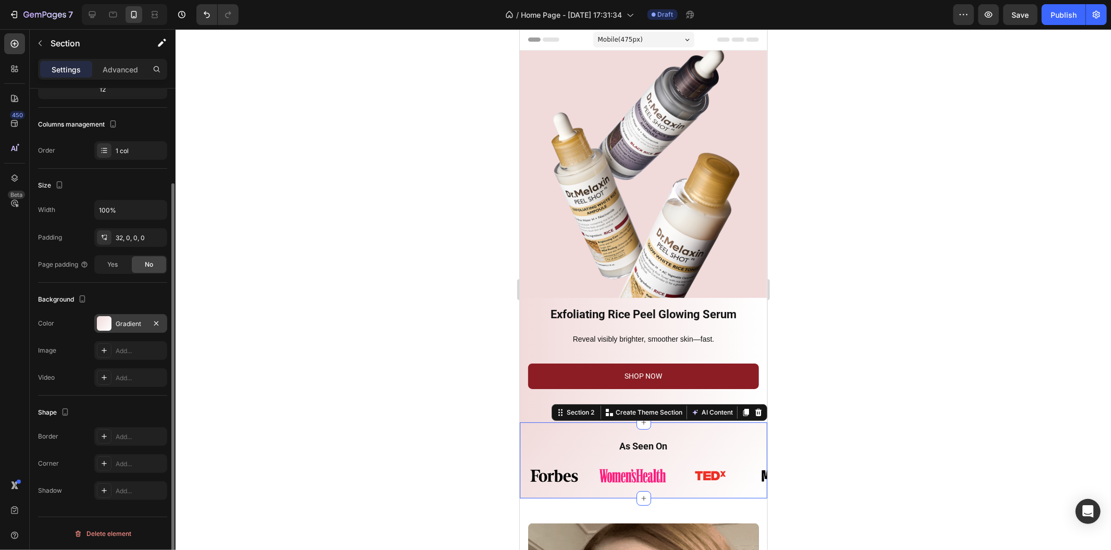
click at [133, 328] on div "Gradient" at bounding box center [131, 323] width 30 height 9
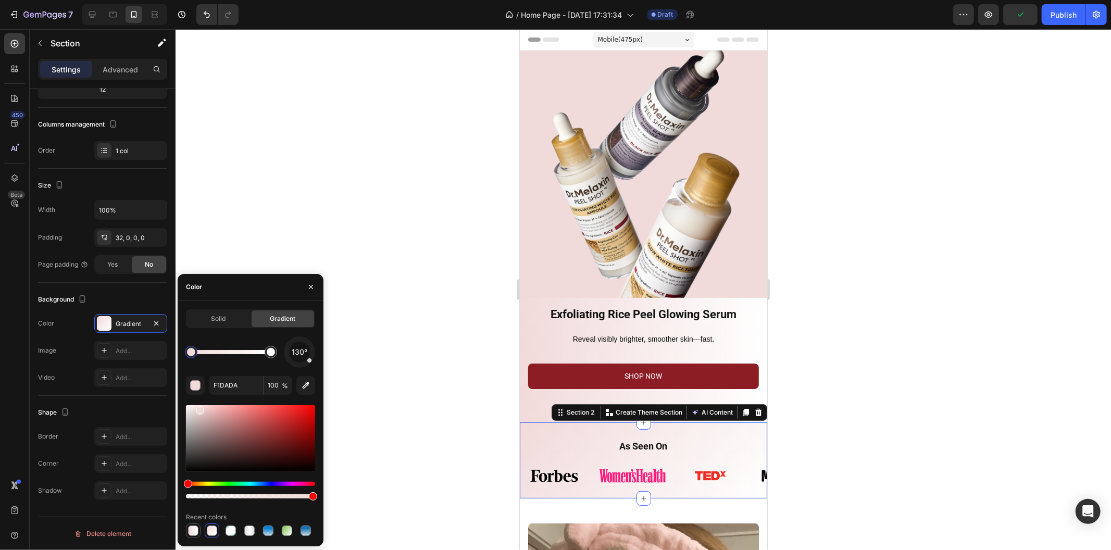
click at [196, 533] on div at bounding box center [193, 530] width 10 height 10
click at [430, 372] on div at bounding box center [642, 289] width 935 height 521
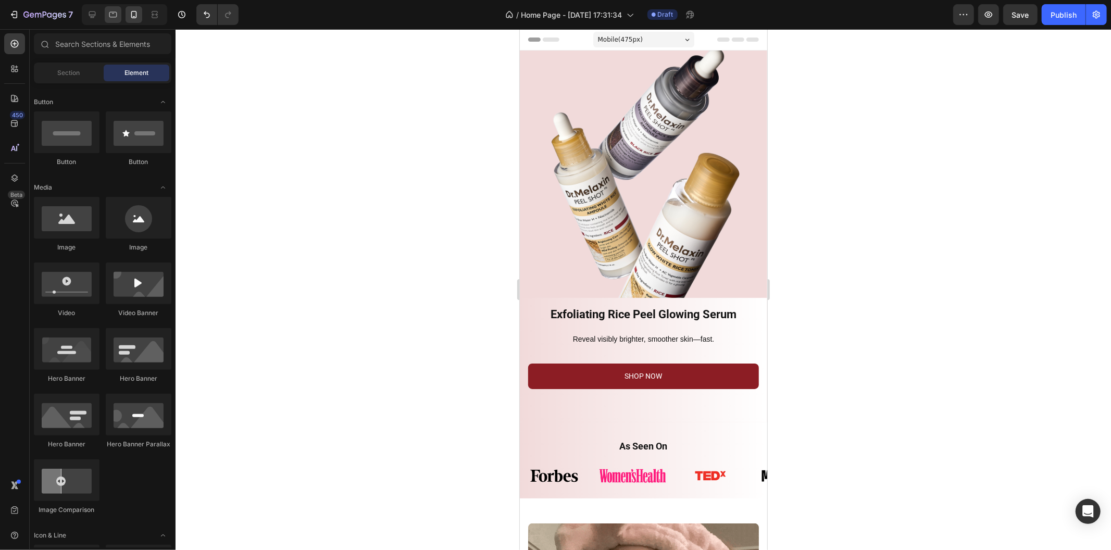
click at [111, 17] on icon at bounding box center [113, 15] width 8 height 6
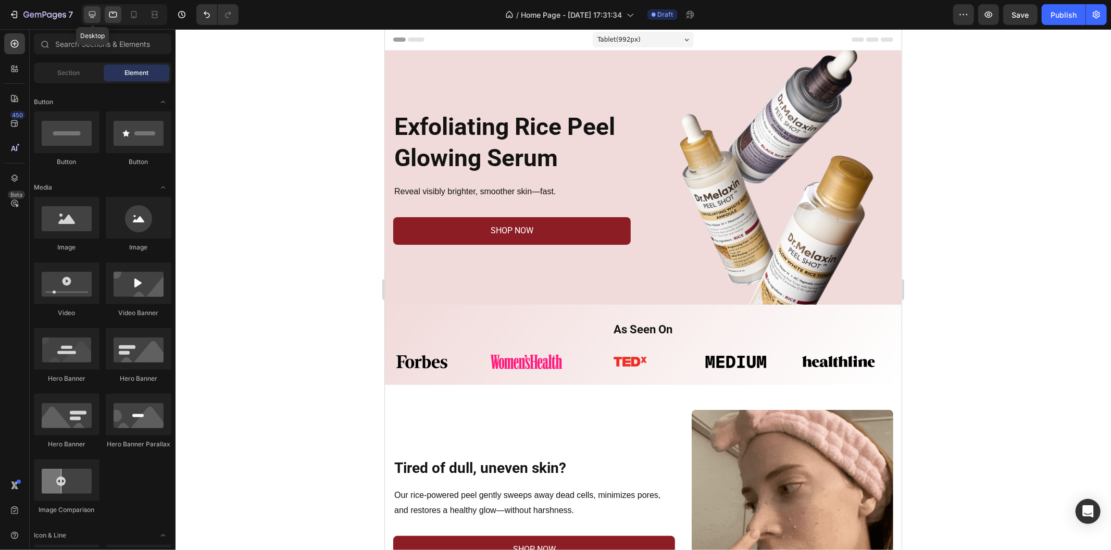
click at [96, 17] on icon at bounding box center [92, 14] width 10 height 10
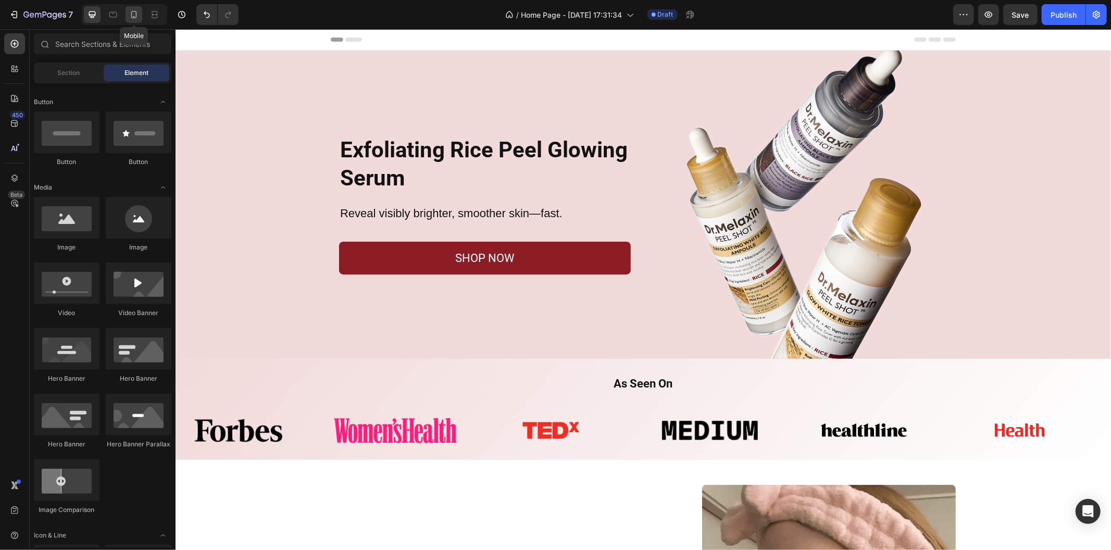
click at [139, 16] on div at bounding box center [133, 14] width 17 height 17
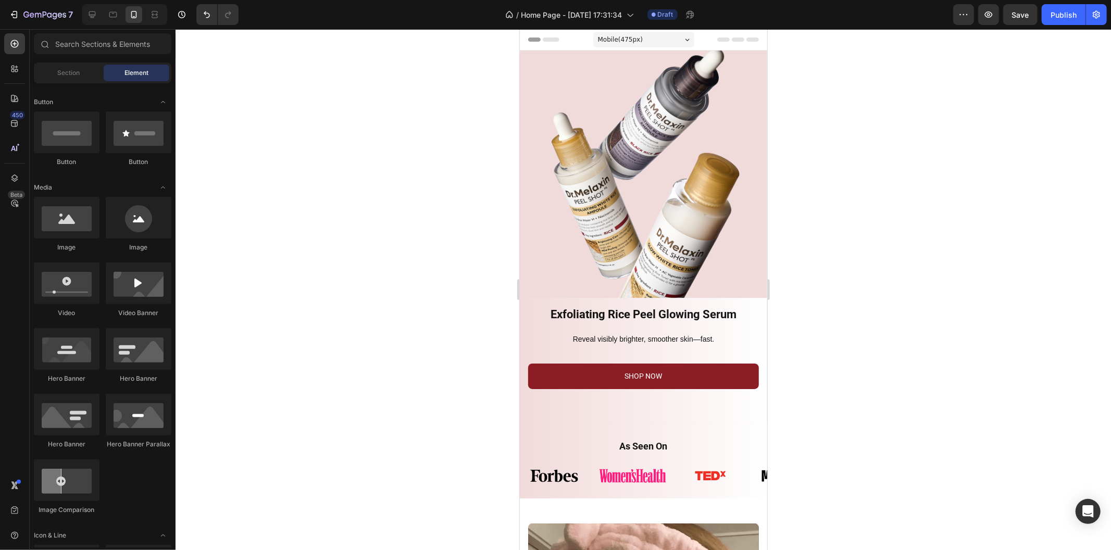
click at [345, 136] on div at bounding box center [642, 289] width 935 height 521
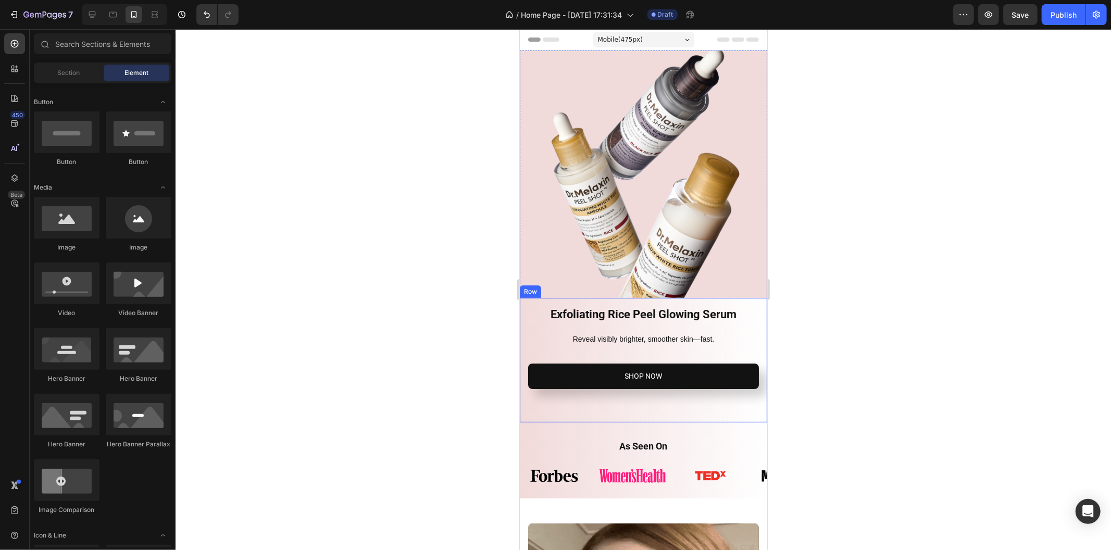
click at [701, 364] on button "SHOP NOW" at bounding box center [642, 376] width 231 height 26
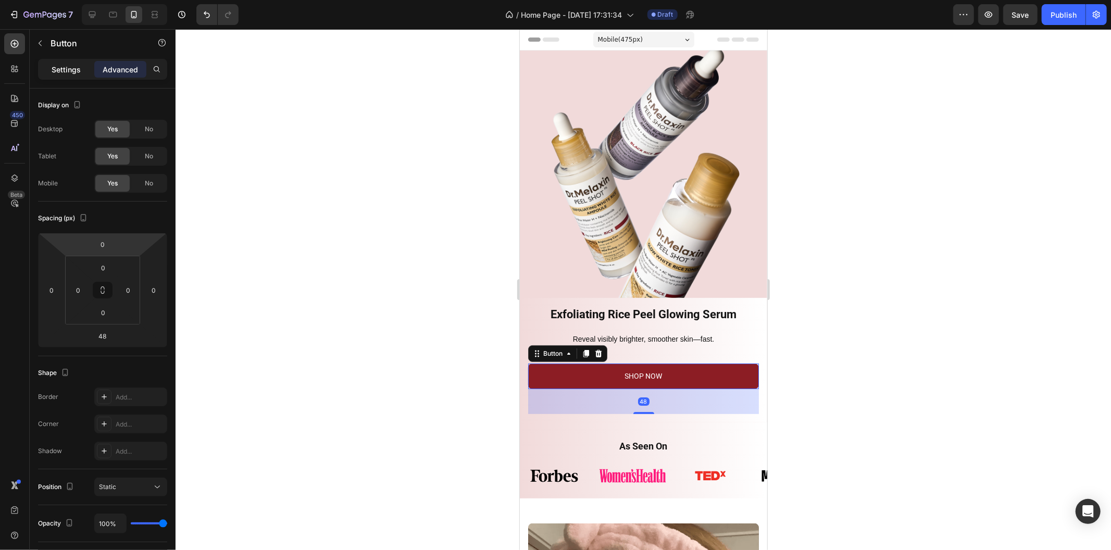
click at [62, 68] on p "Settings" at bounding box center [66, 69] width 29 height 11
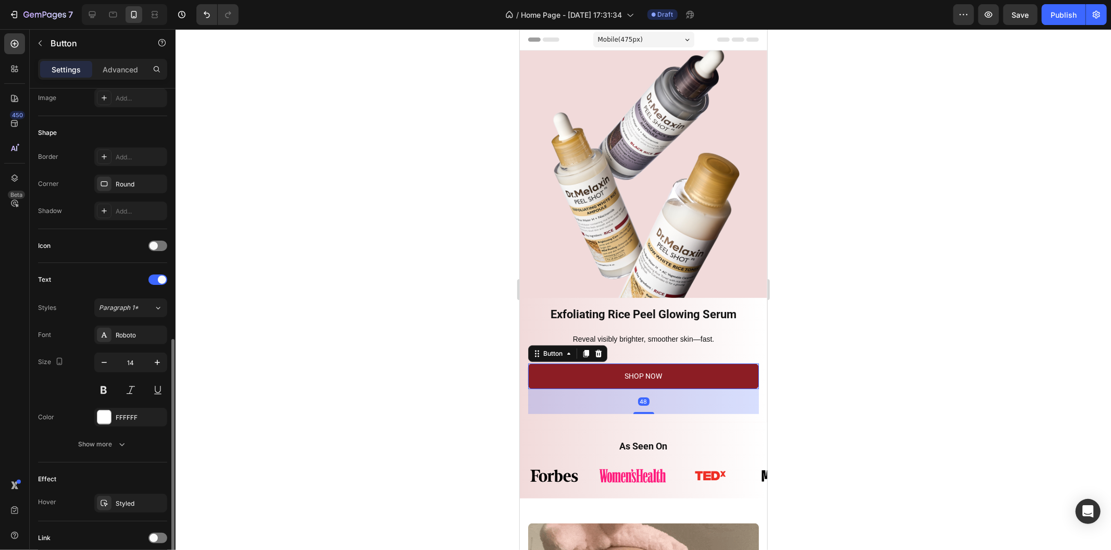
scroll to position [256, 0]
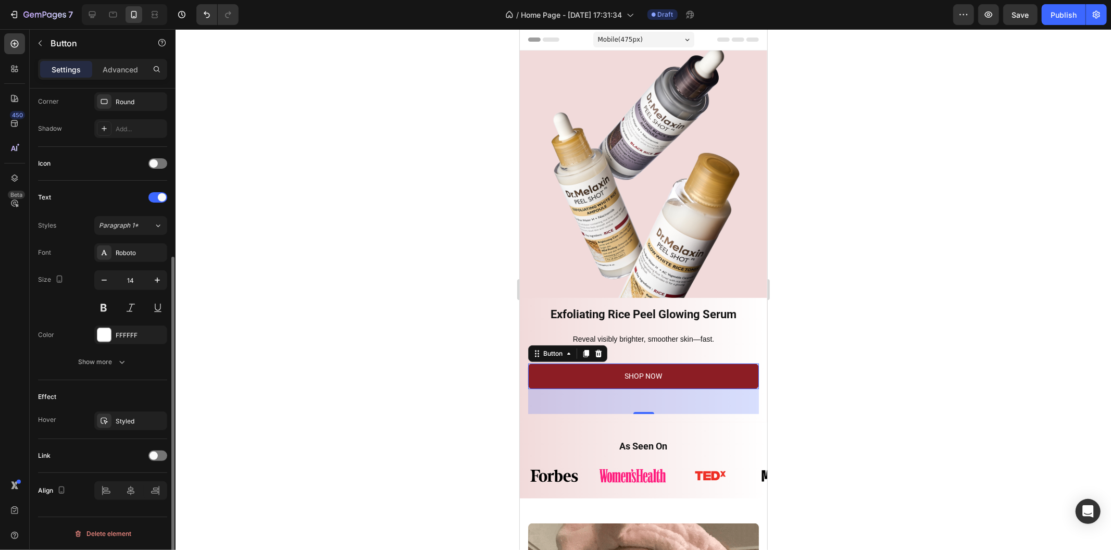
click at [160, 462] on div "Link" at bounding box center [102, 455] width 129 height 17
click at [159, 459] on div at bounding box center [157, 455] width 19 height 10
click at [147, 488] on button "Open page" at bounding box center [130, 481] width 73 height 19
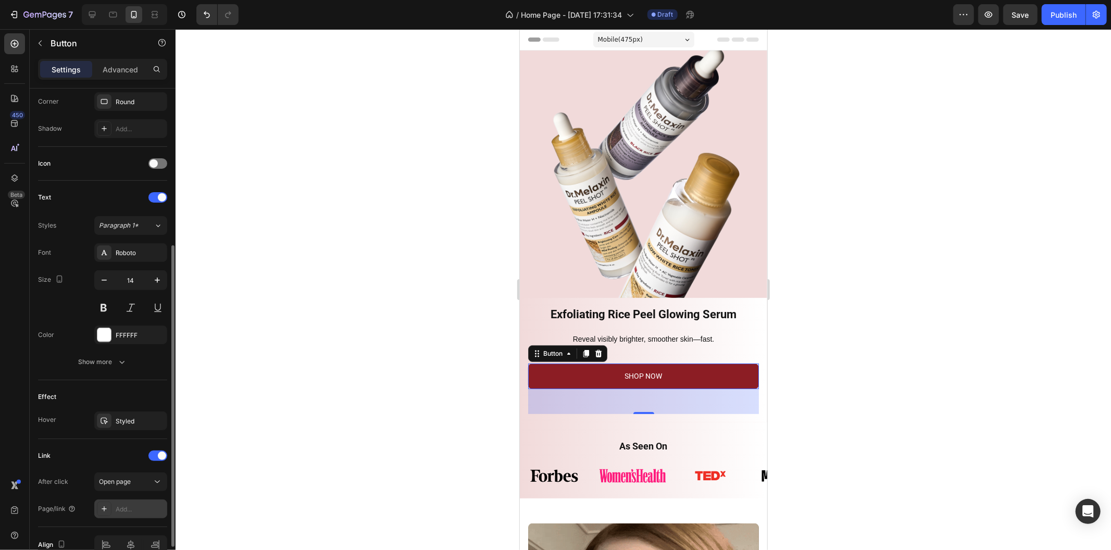
click at [137, 507] on div "Add..." at bounding box center [140, 509] width 49 height 9
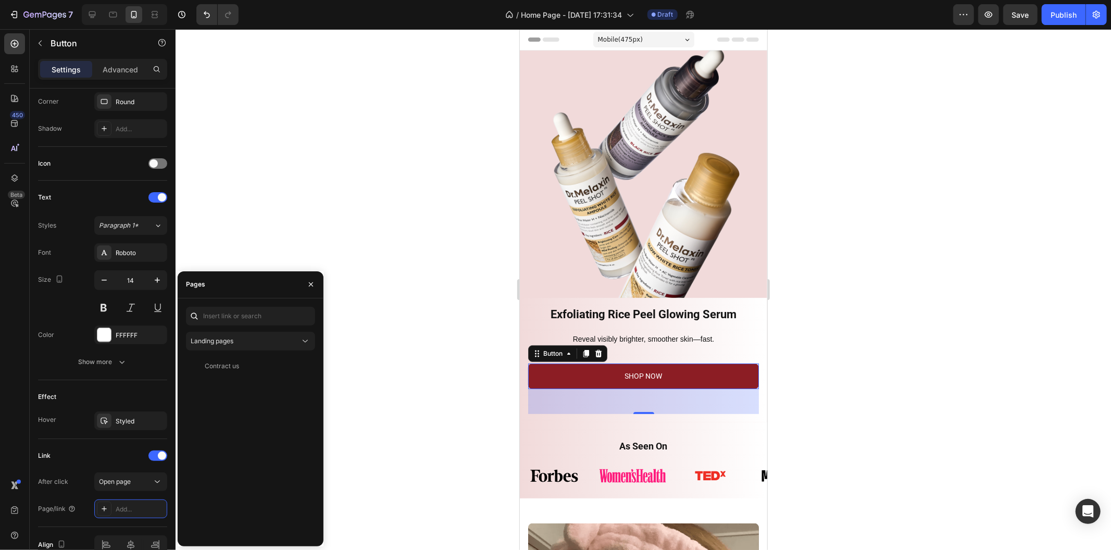
click at [220, 328] on div "Landing pages Contract us View" at bounding box center [250, 422] width 129 height 231
click at [222, 346] on div "Landing pages" at bounding box center [251, 341] width 120 height 10
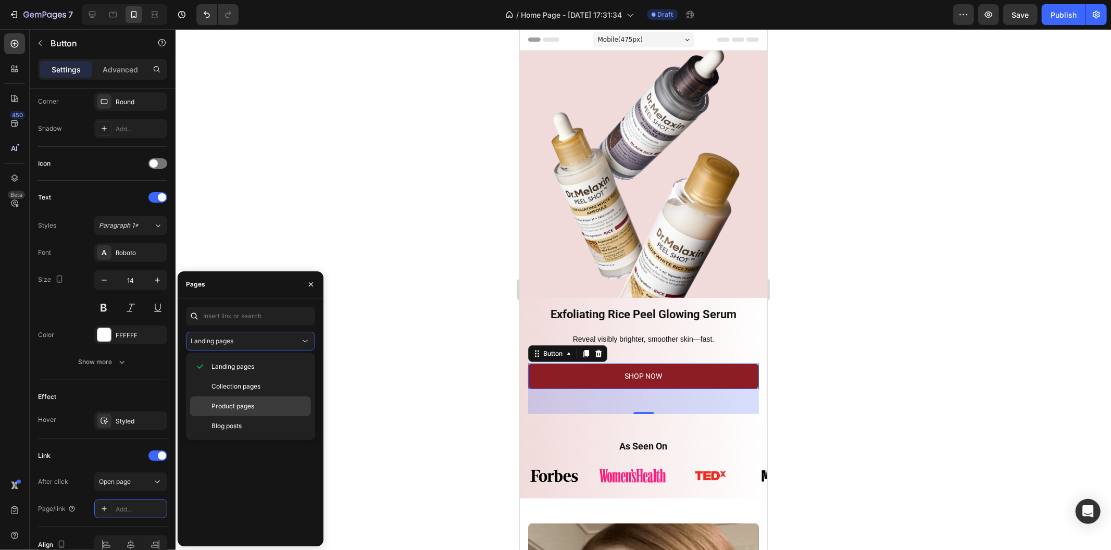
click at [254, 408] on span "Product pages" at bounding box center [232, 405] width 43 height 9
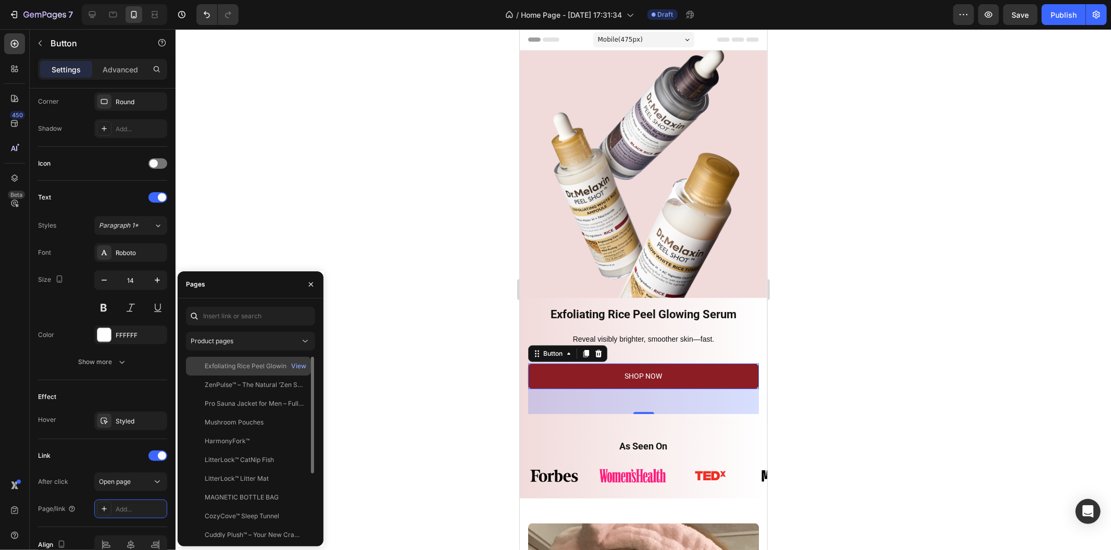
click at [259, 368] on div "Exfoliating Rice Peel Glowing Serum" at bounding box center [255, 365] width 100 height 9
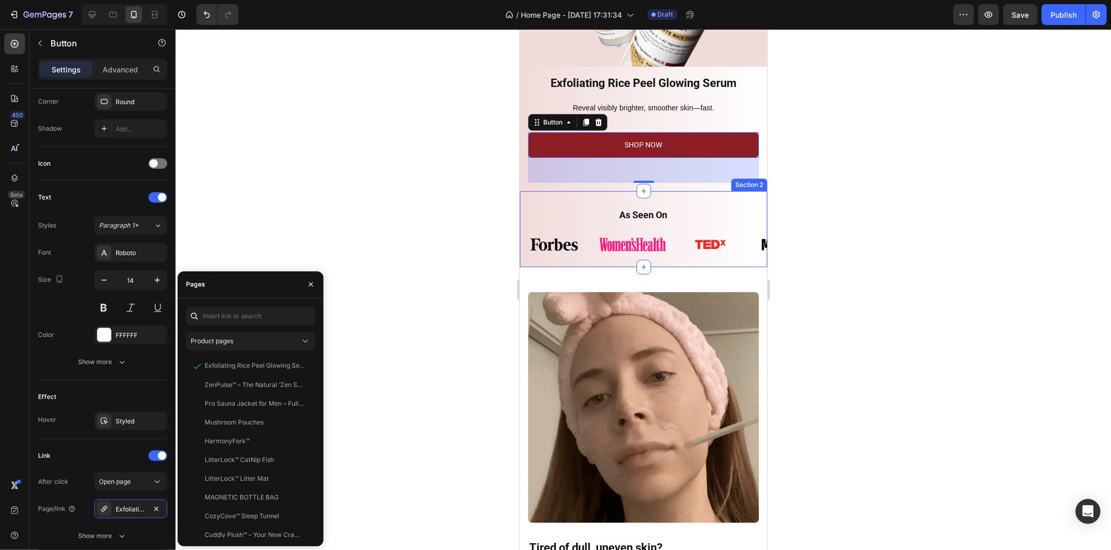
scroll to position [462, 0]
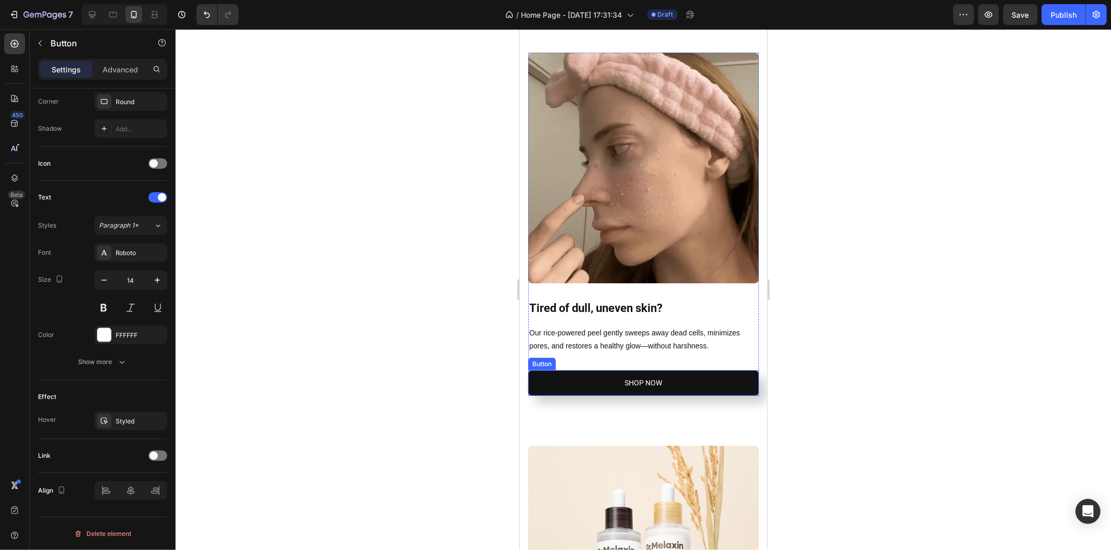
click at [546, 370] on button "SHOP NOW" at bounding box center [642, 383] width 231 height 26
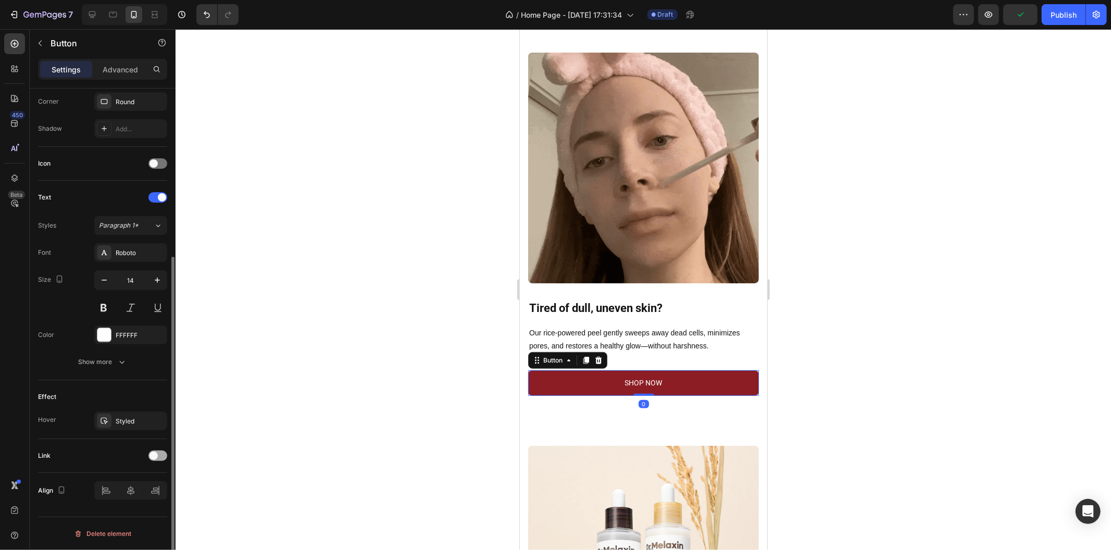
click at [160, 459] on div at bounding box center [157, 455] width 19 height 10
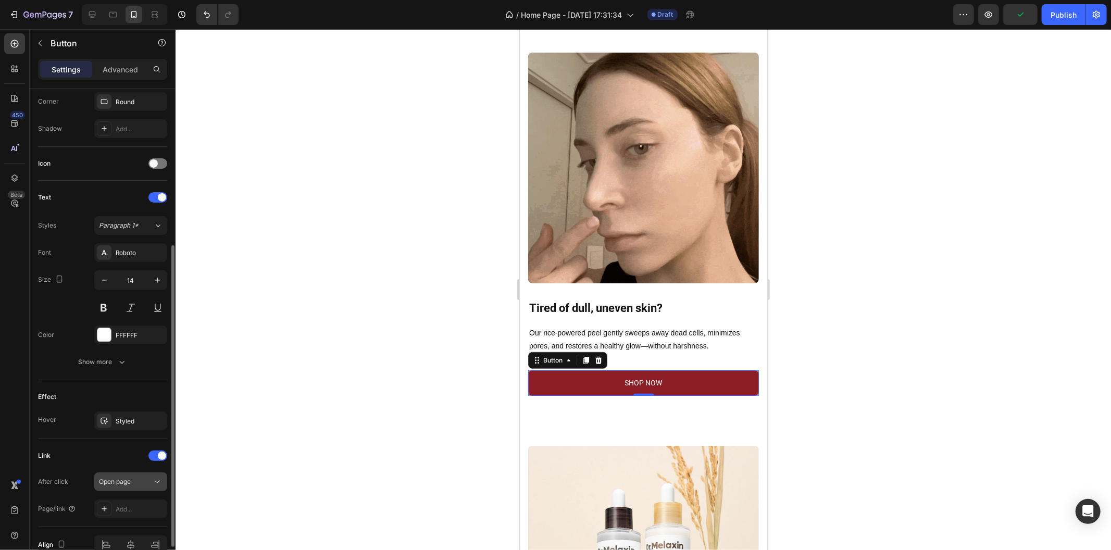
click at [145, 483] on div "Open page" at bounding box center [125, 481] width 53 height 9
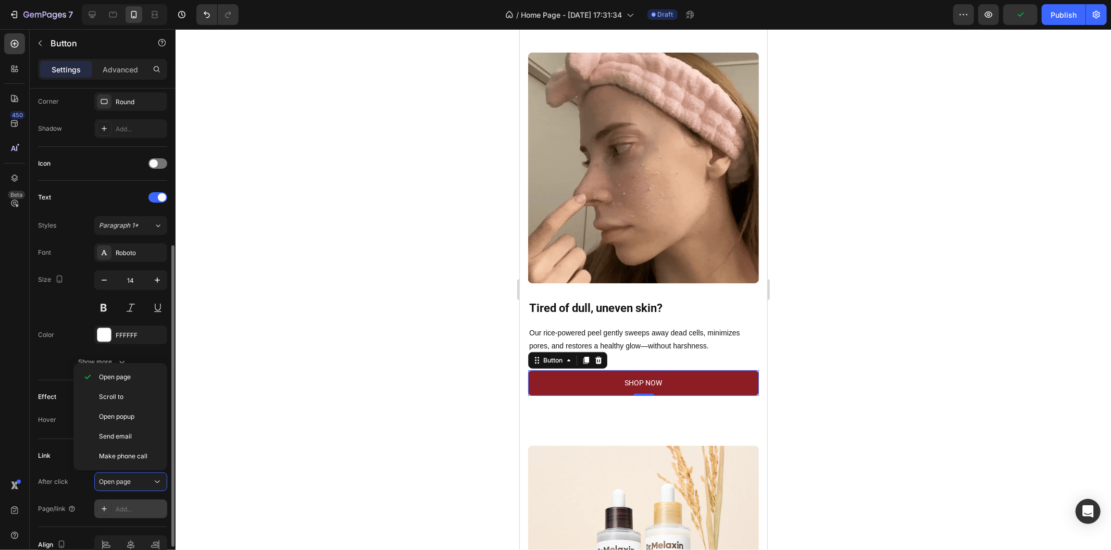
click at [141, 506] on div "Add..." at bounding box center [140, 509] width 49 height 9
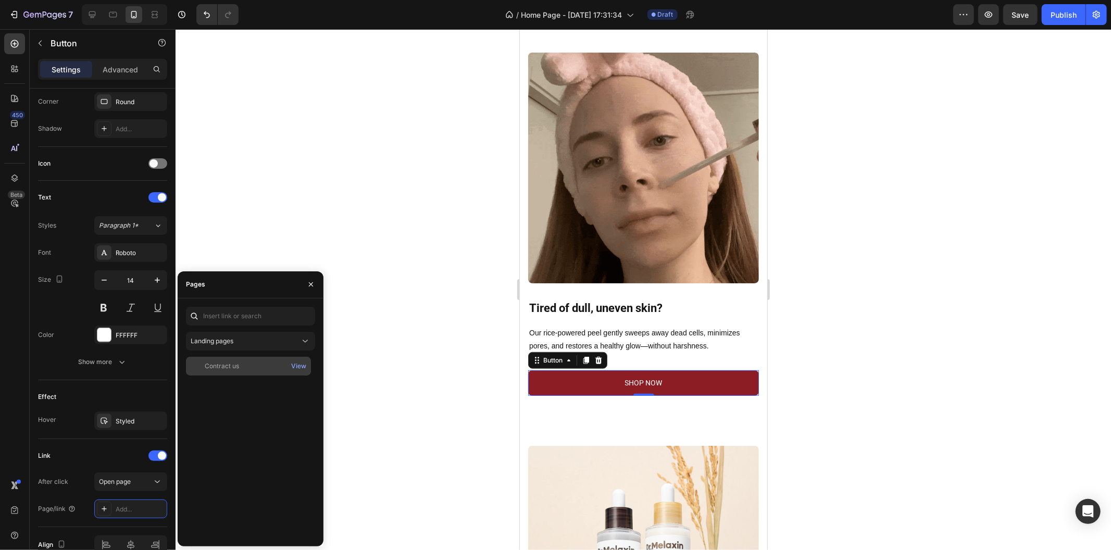
click at [230, 363] on div "Contract us" at bounding box center [222, 365] width 34 height 9
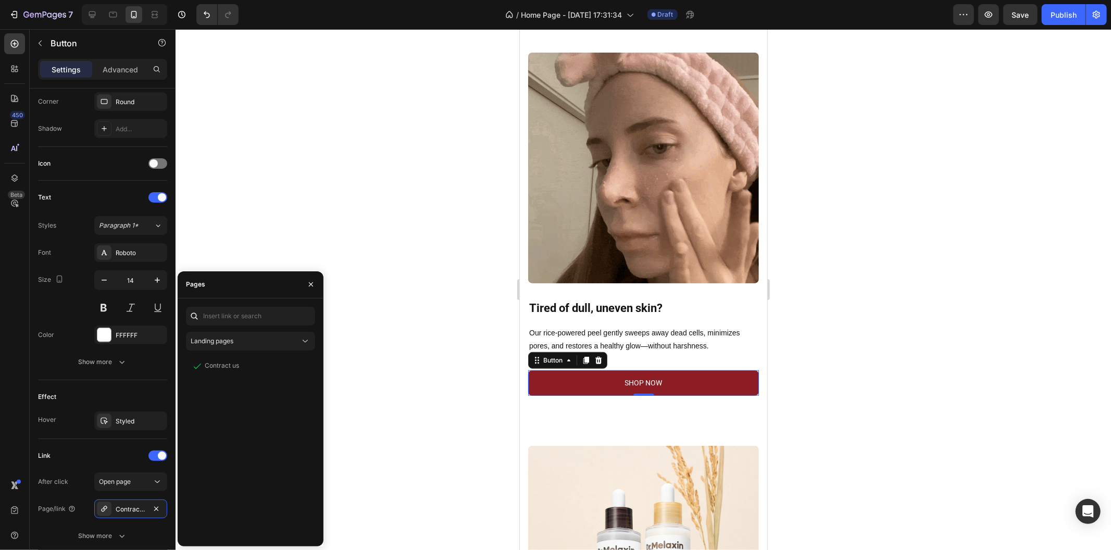
click at [248, 351] on div "Landing pages Contract us View" at bounding box center [250, 422] width 129 height 231
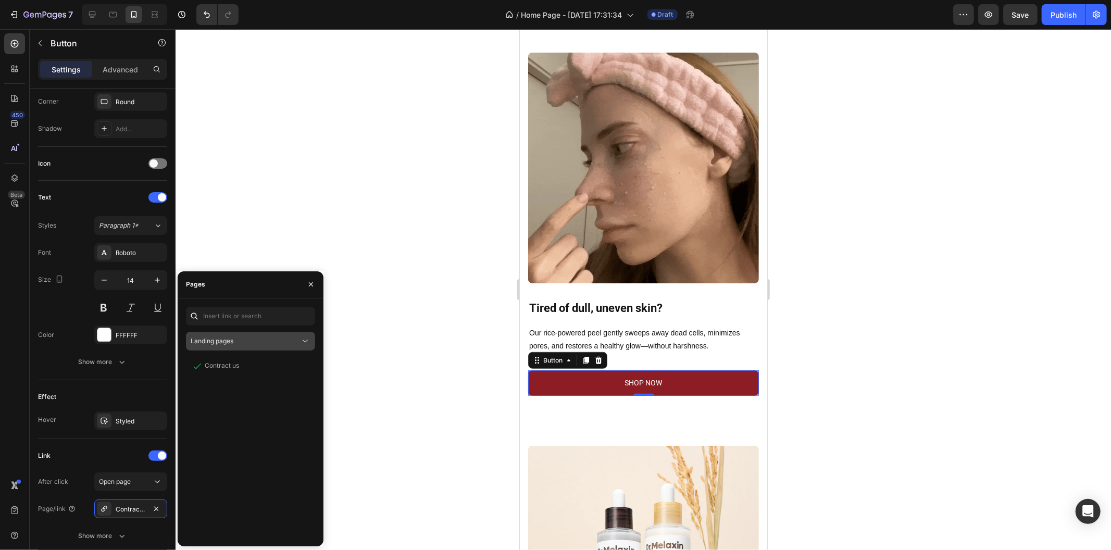
click at [258, 346] on div "Landing pages" at bounding box center [251, 341] width 120 height 10
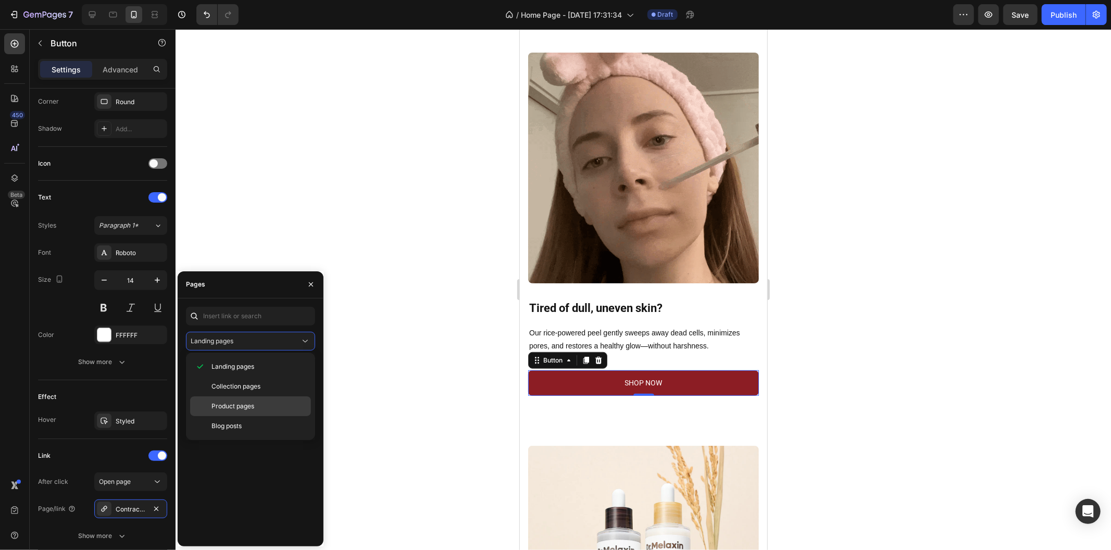
click at [258, 404] on p "Product pages" at bounding box center [258, 405] width 95 height 9
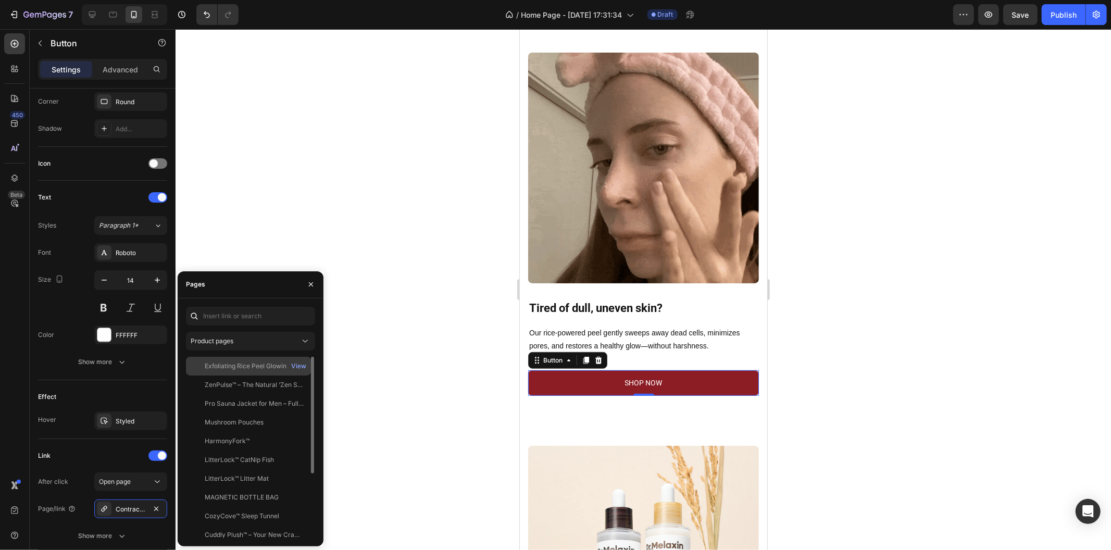
click at [254, 370] on div "Exfoliating Rice Peel Glowing Serum" at bounding box center [255, 365] width 100 height 9
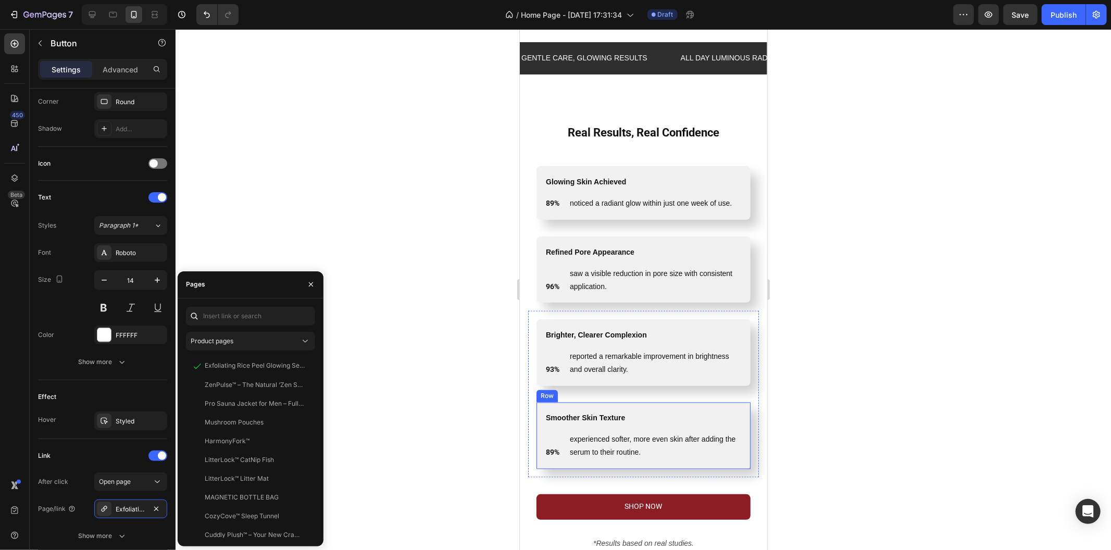
scroll to position [1504, 0]
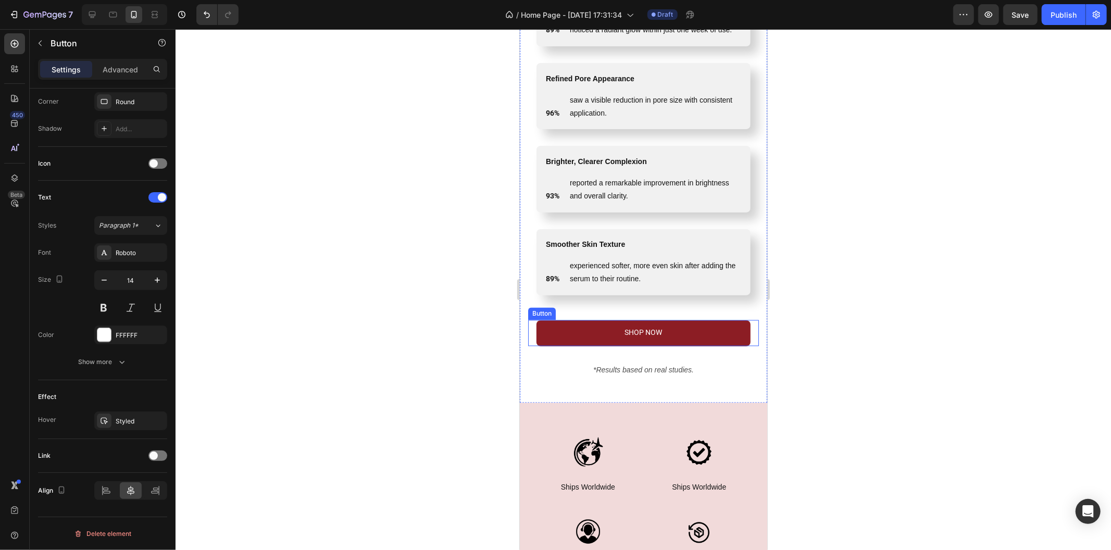
click at [553, 320] on div "SHOP NOW Button" at bounding box center [642, 333] width 231 height 26
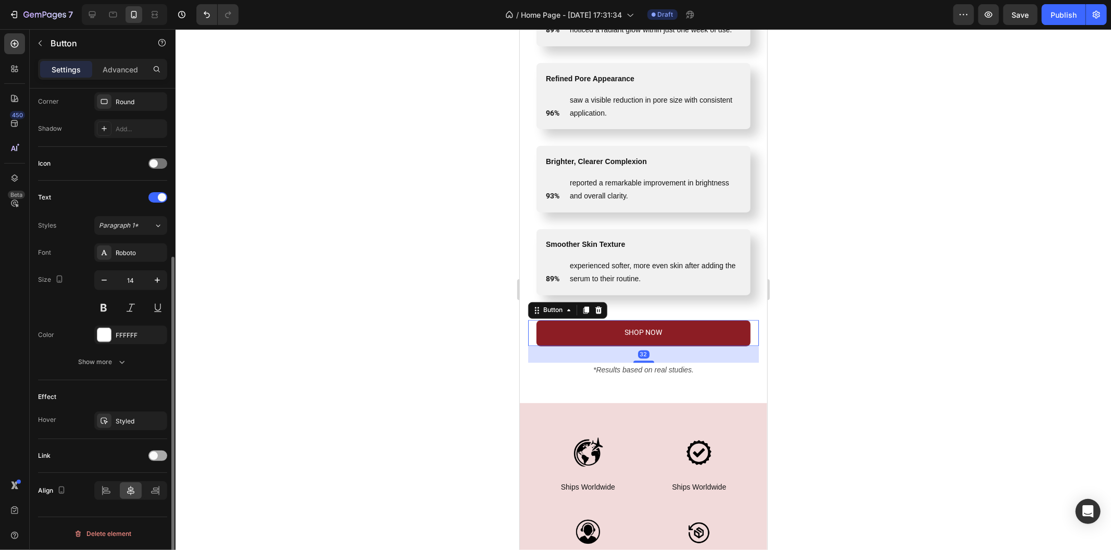
click at [158, 456] on div at bounding box center [157, 455] width 19 height 10
click at [145, 480] on div "Open page" at bounding box center [125, 481] width 53 height 9
click at [144, 500] on div "Add..." at bounding box center [130, 508] width 73 height 19
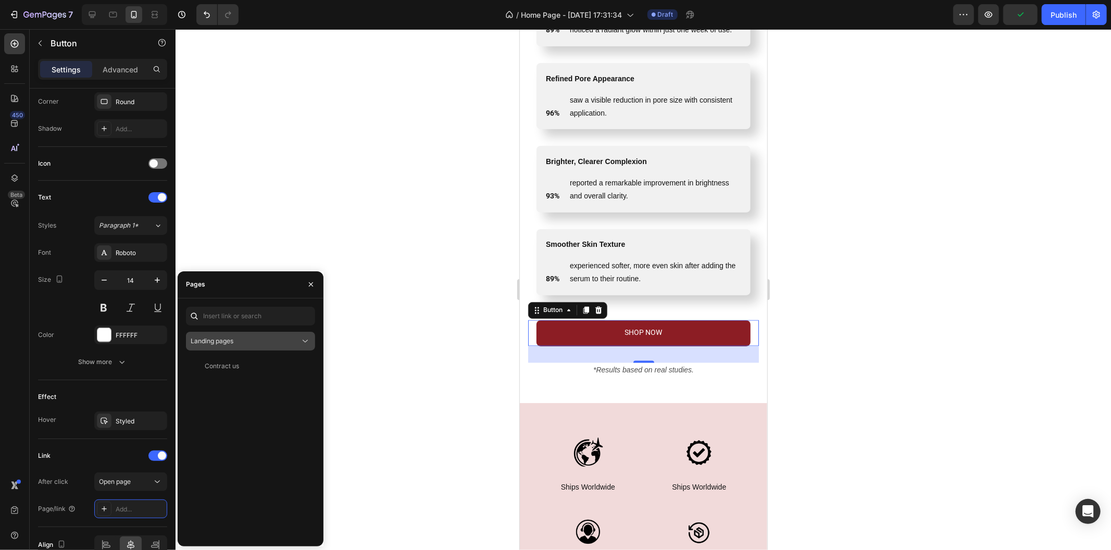
drag, startPoint x: 279, startPoint y: 337, endPoint x: 281, endPoint y: 347, distance: 10.1
click at [280, 337] on div "Landing pages" at bounding box center [245, 340] width 109 height 9
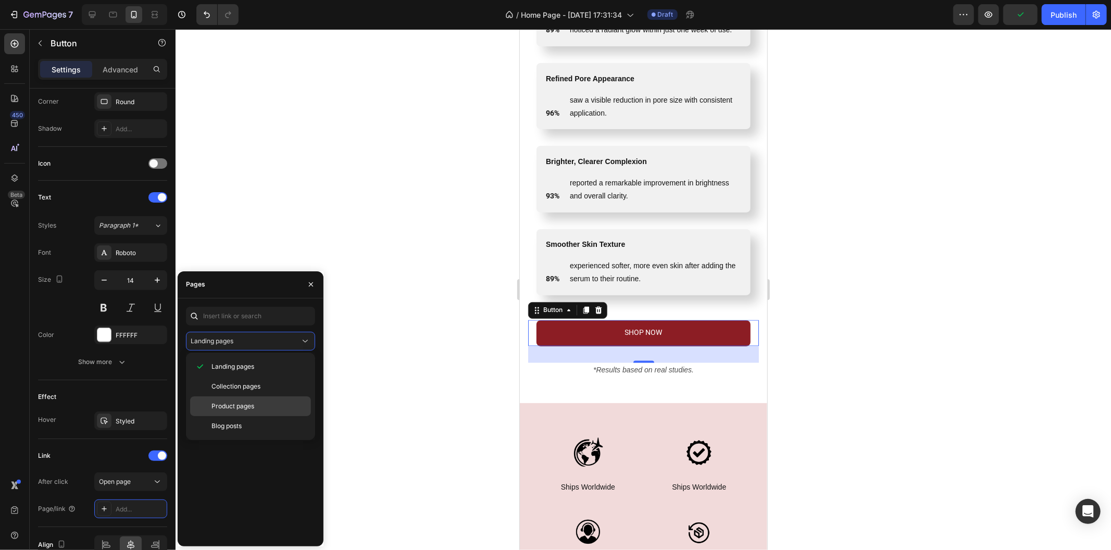
click at [274, 416] on div "Product pages" at bounding box center [250, 426] width 121 height 20
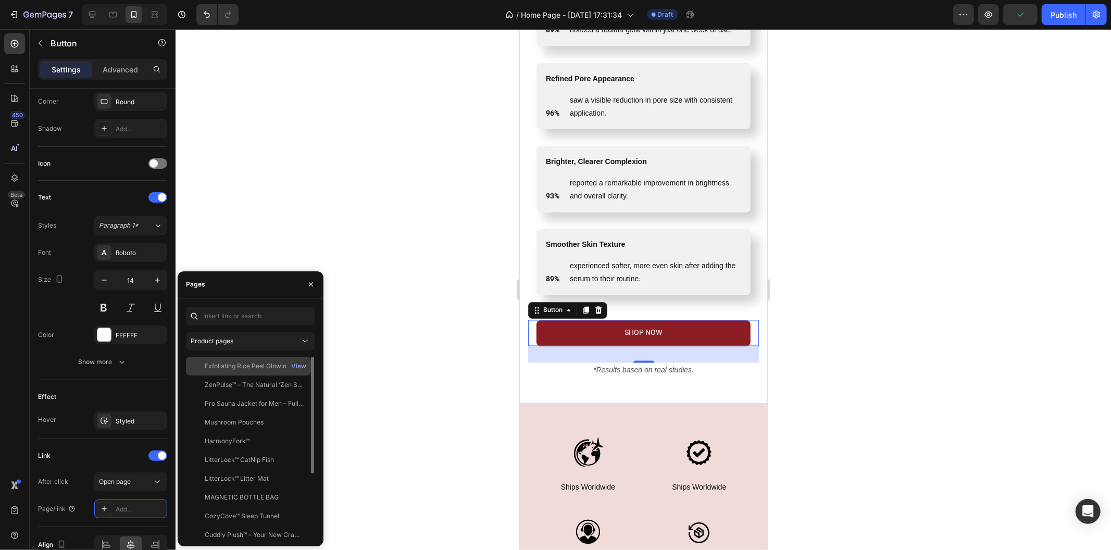
click at [256, 370] on div "Exfoliating Rice Peel Glowing Serum" at bounding box center [255, 365] width 100 height 9
click at [410, 405] on div at bounding box center [642, 289] width 935 height 521
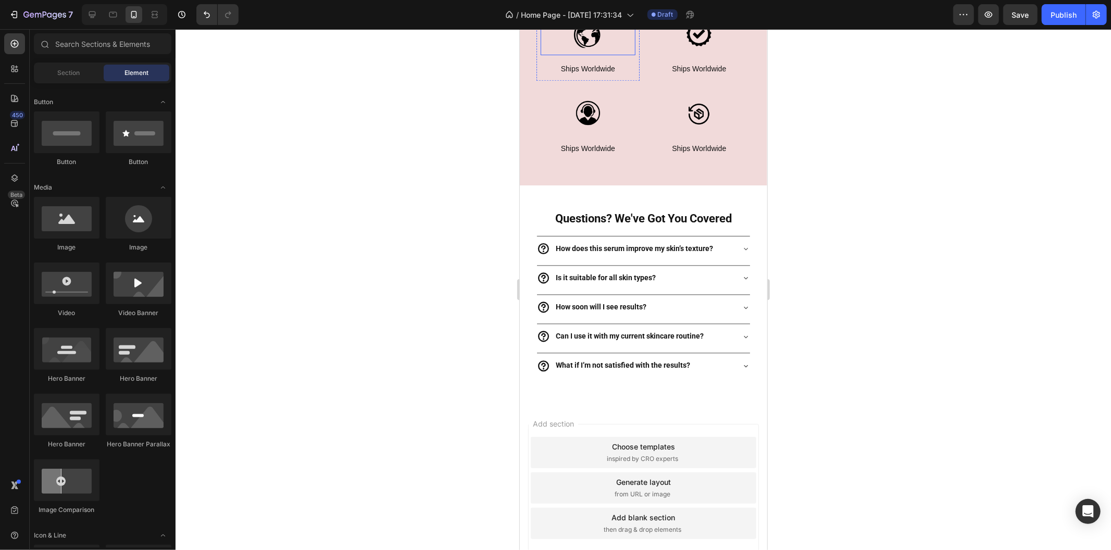
scroll to position [1996, 0]
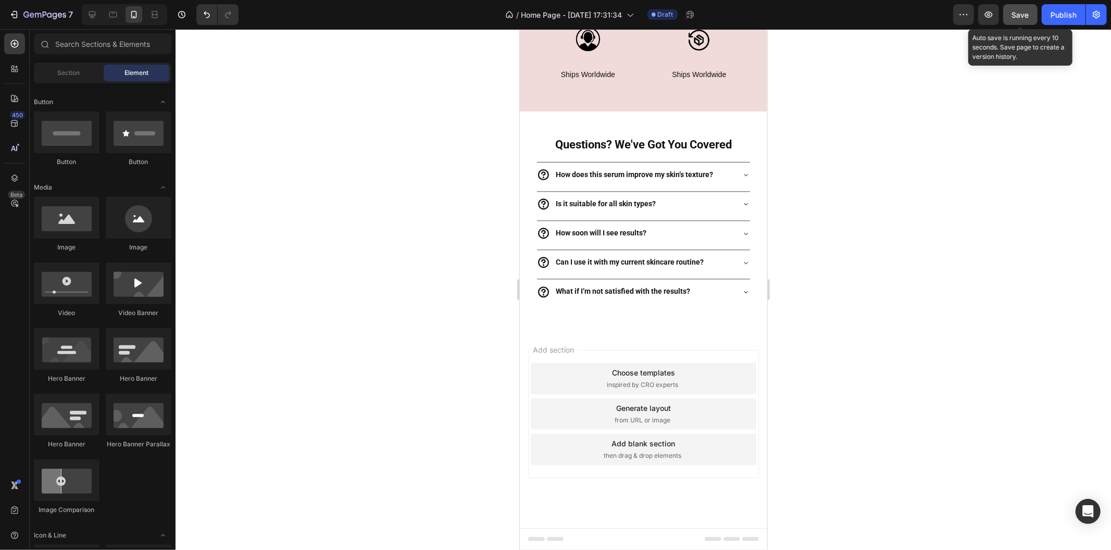
click at [1022, 19] on div "Save" at bounding box center [1020, 14] width 17 height 11
click at [1066, 17] on div "Publish" at bounding box center [1063, 14] width 26 height 11
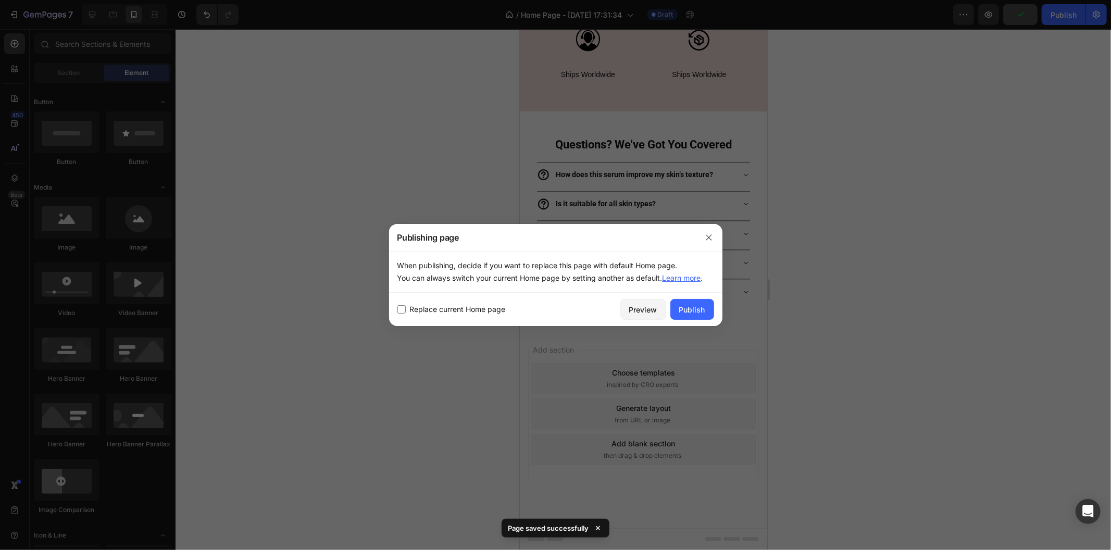
click at [407, 314] on label "Replace current Home page" at bounding box center [456, 309] width 100 height 12
checkbox input "true"
click at [683, 310] on div "Publish" at bounding box center [692, 309] width 26 height 11
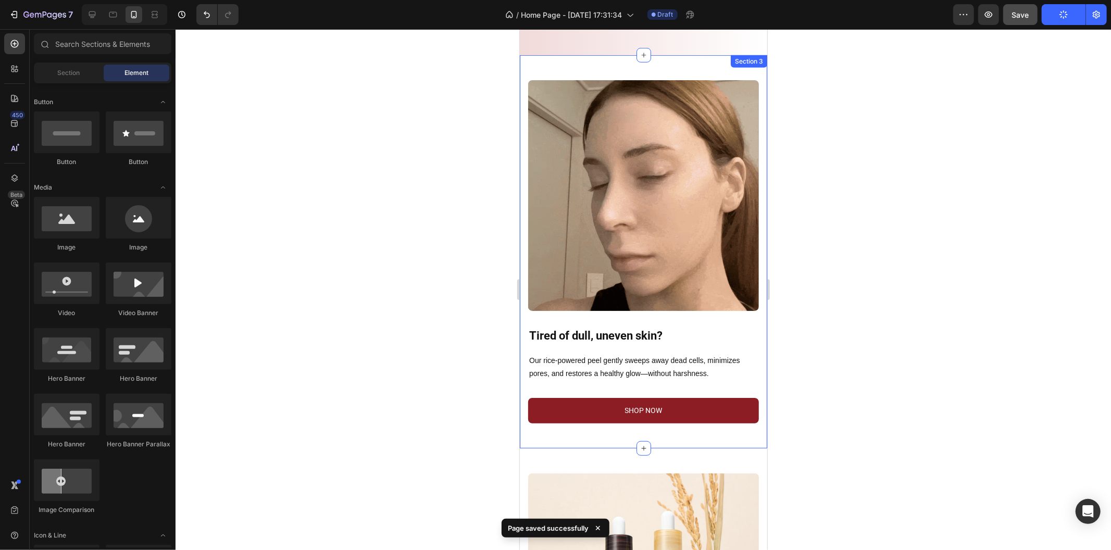
scroll to position [434, 0]
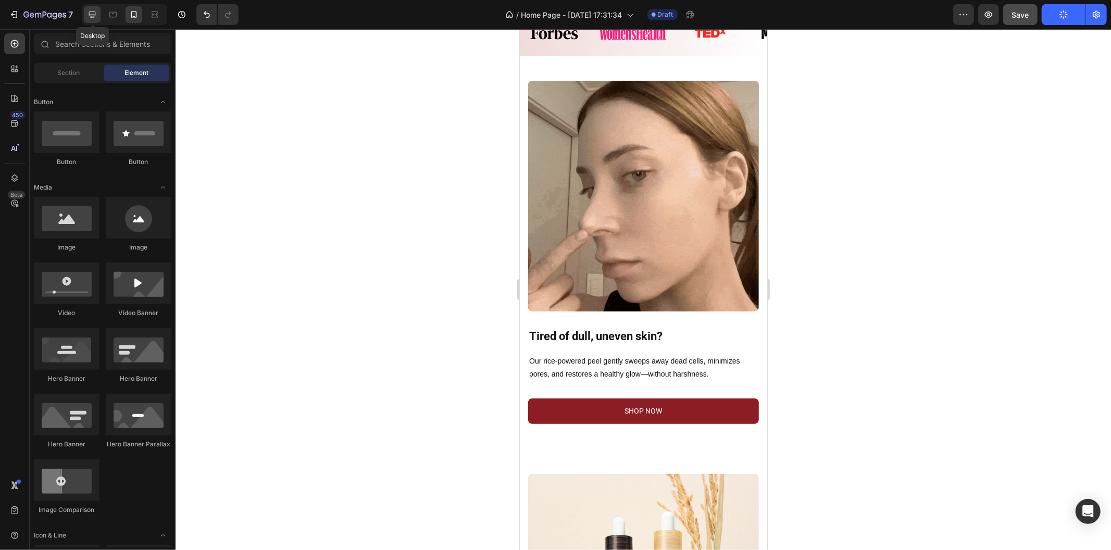
click at [93, 17] on icon at bounding box center [92, 14] width 7 height 7
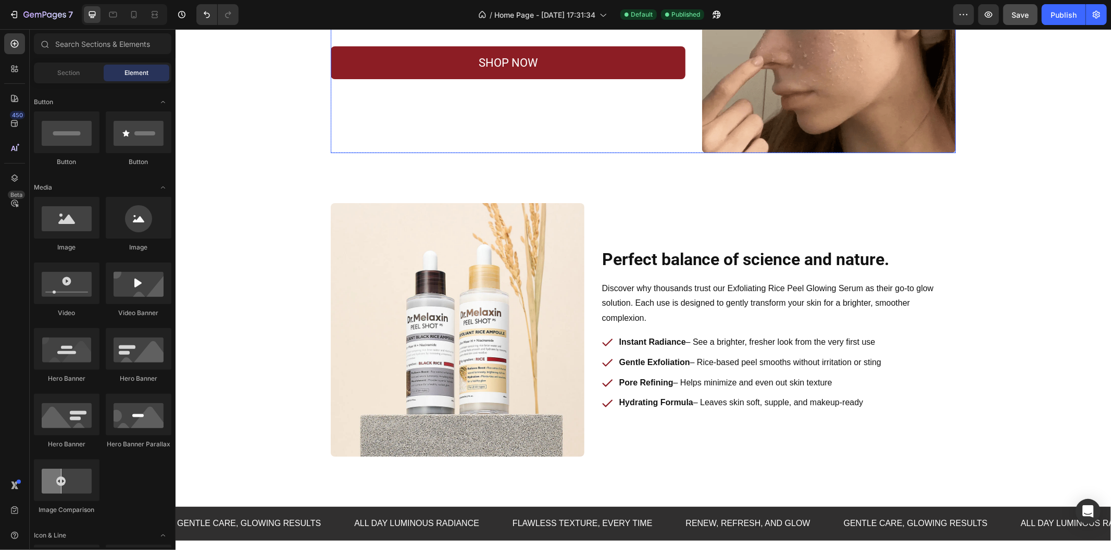
scroll to position [462, 0]
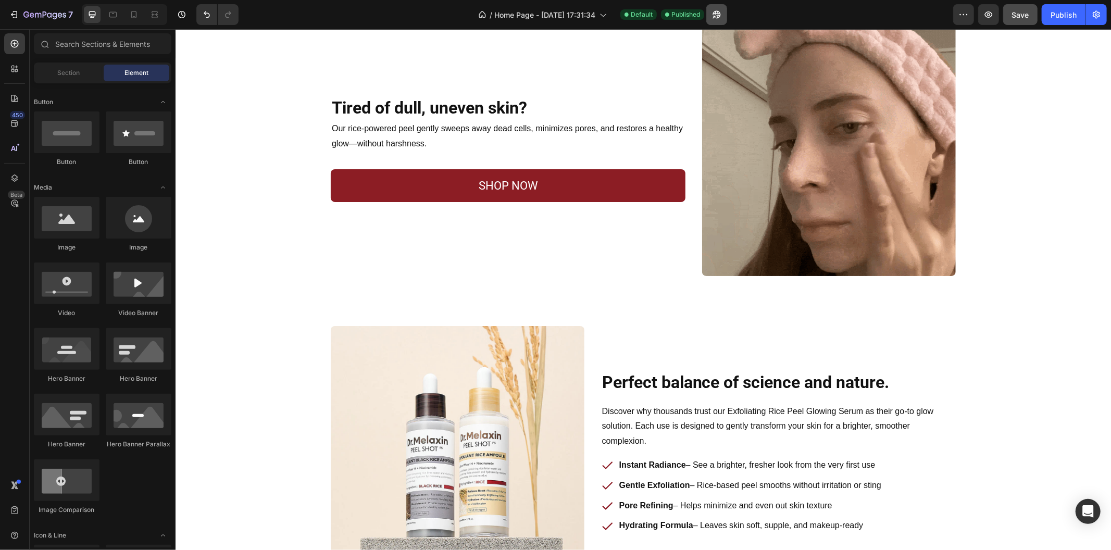
click at [721, 14] on icon "button" at bounding box center [716, 14] width 10 height 10
